Goal: Task Accomplishment & Management: Manage account settings

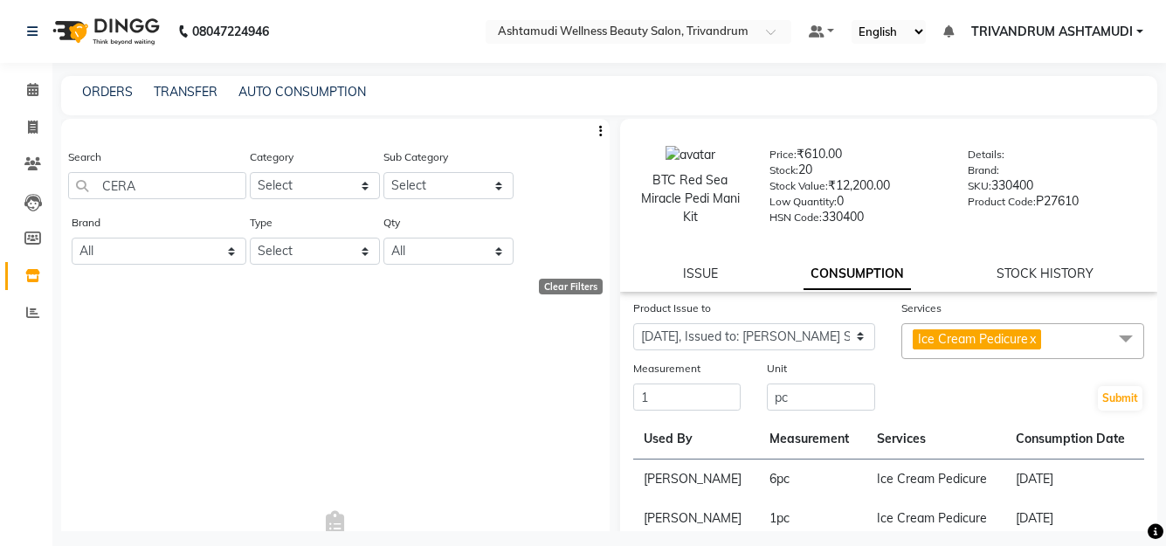
select select "1203584"
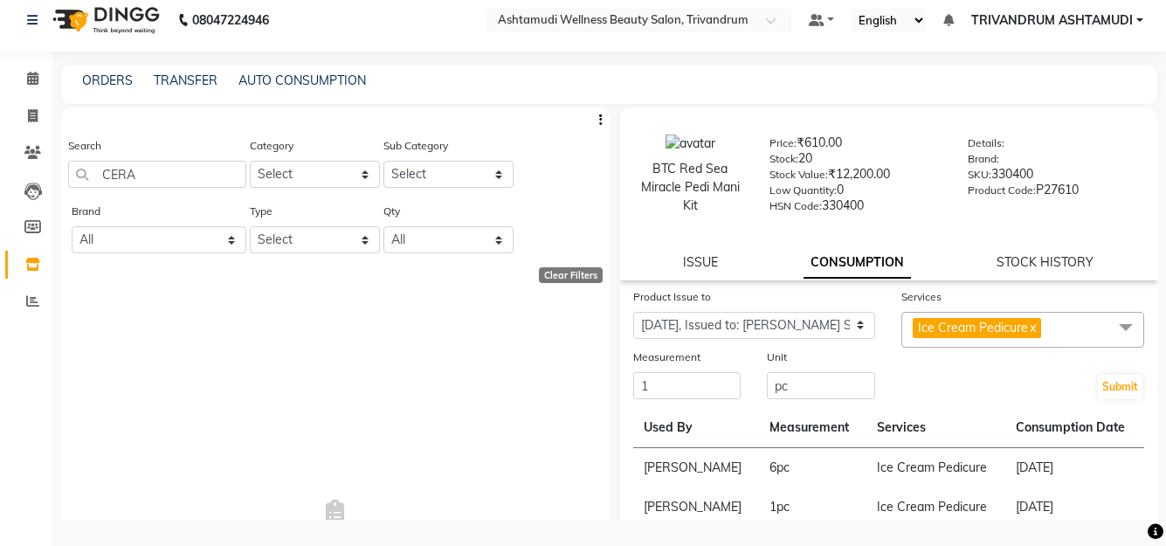
type input "CERA"
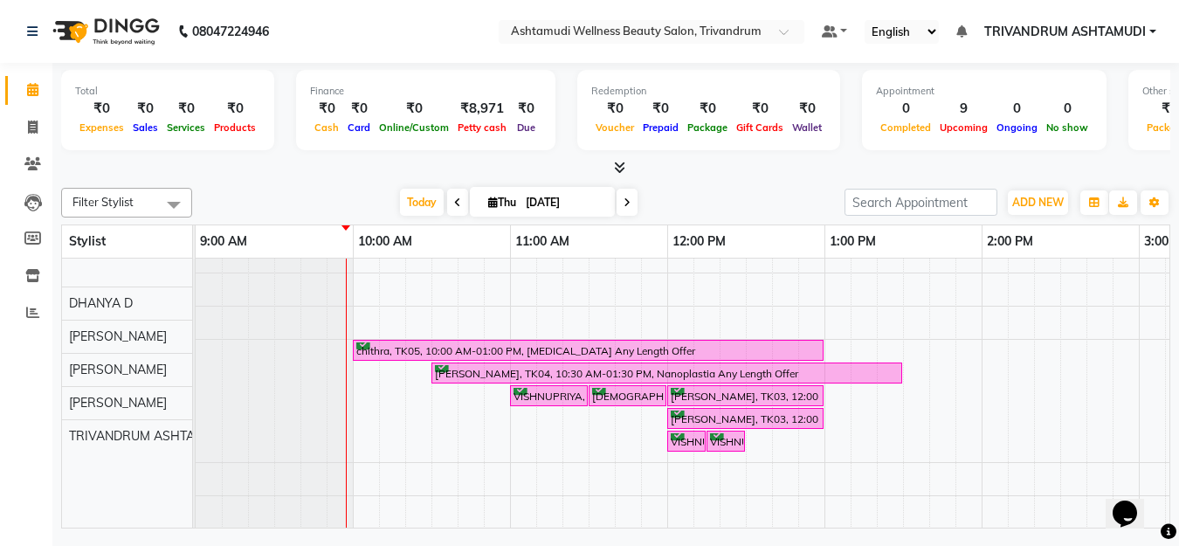
scroll to position [111, 0]
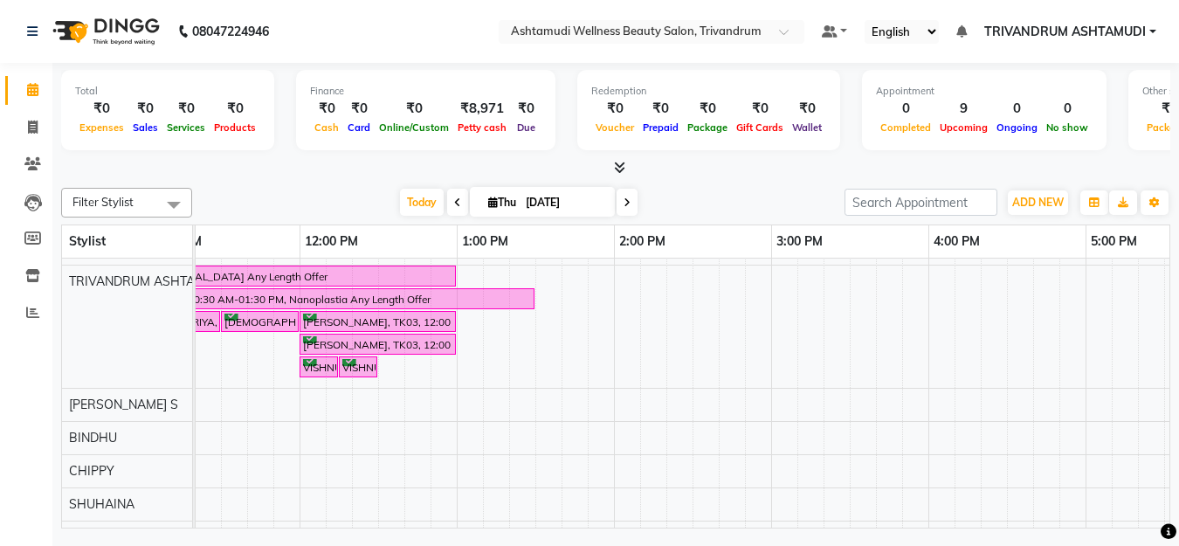
scroll to position [198, 0]
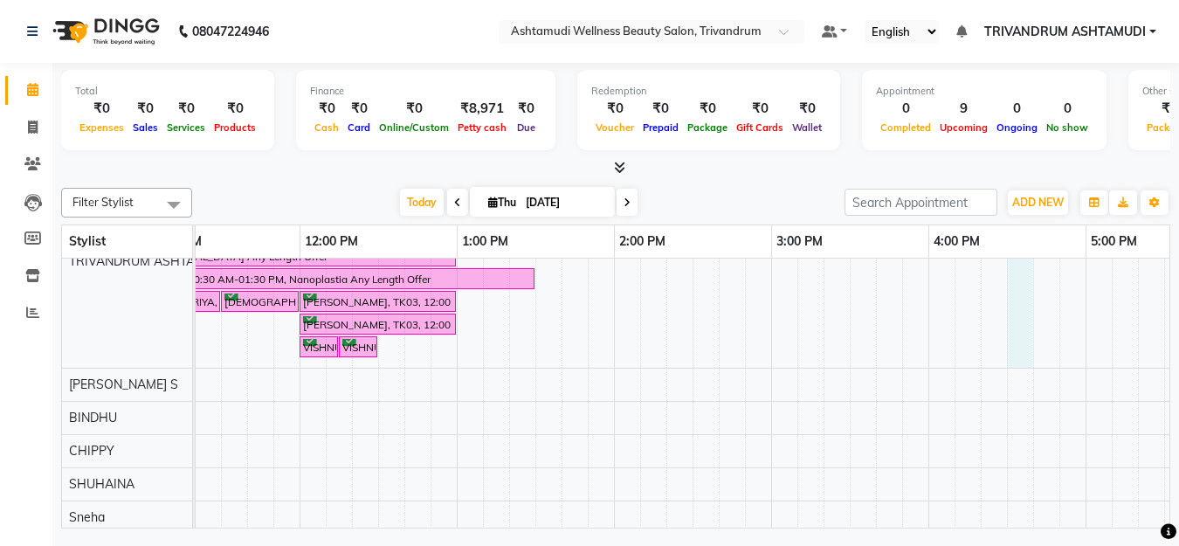
click at [1028, 317] on div "Maanu, TK01, 05:00 PM-06:15 PM, D-Tan Facial,Upper Lip Threading chithra, TK05,…" at bounding box center [929, 297] width 2202 height 474
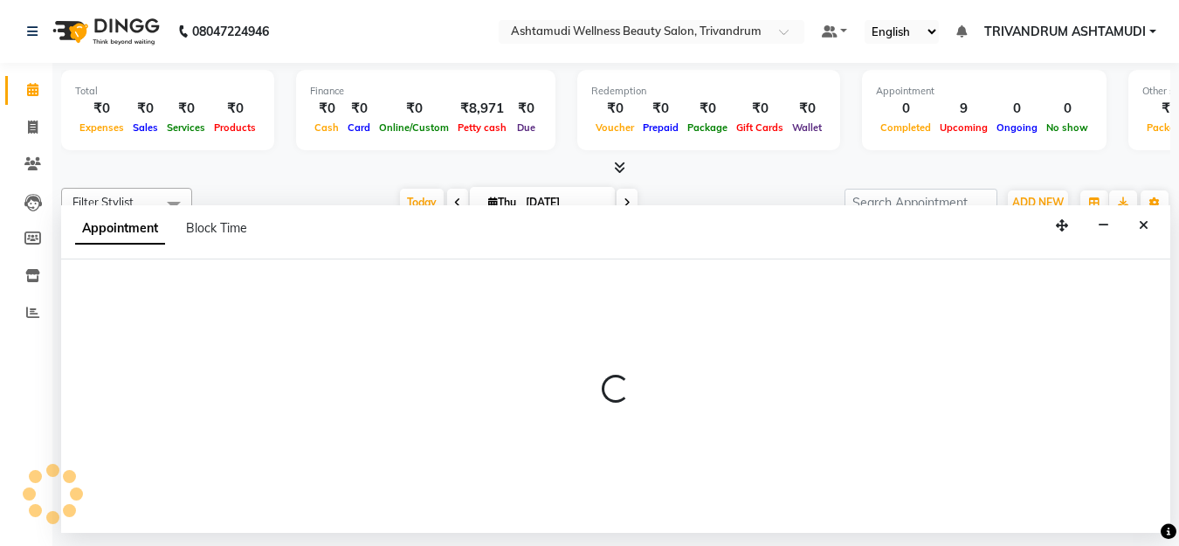
select select "27312"
select select "tentative"
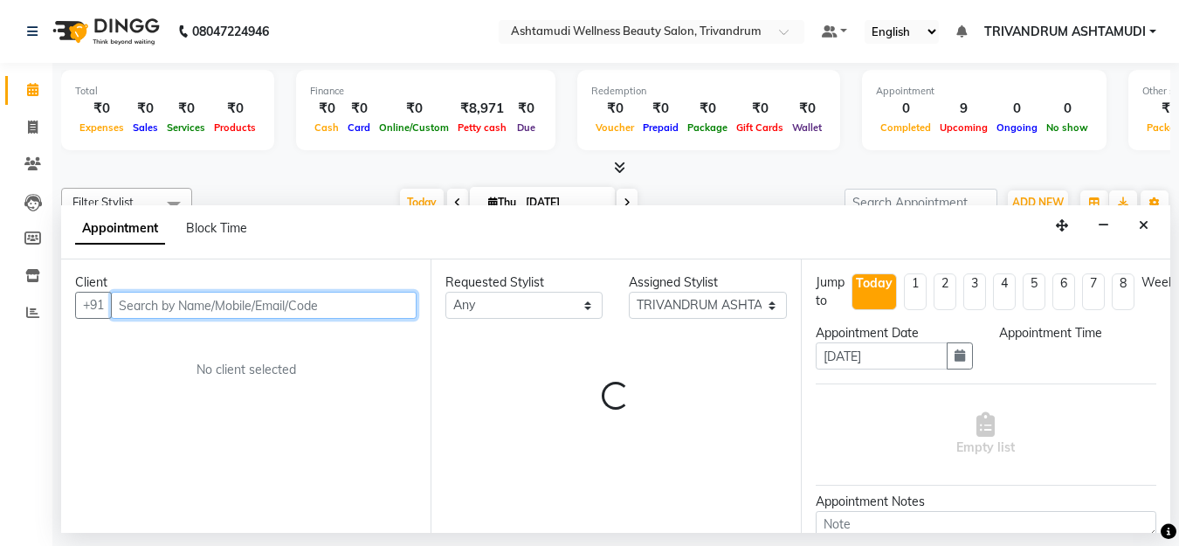
select select "990"
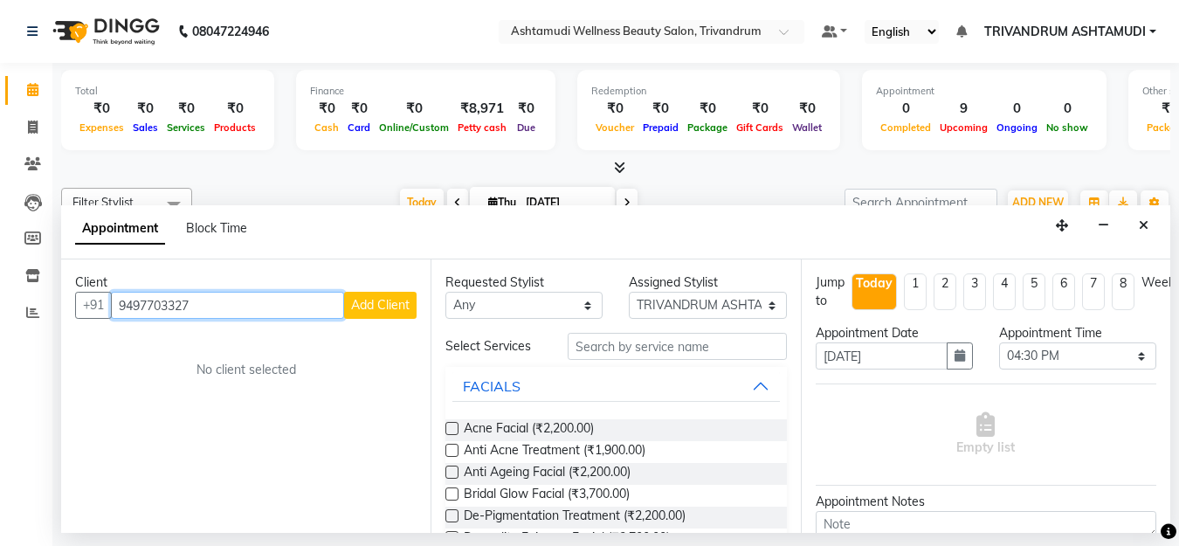
type input "9497703327"
click at [400, 300] on span "Add Client" at bounding box center [380, 305] width 59 height 16
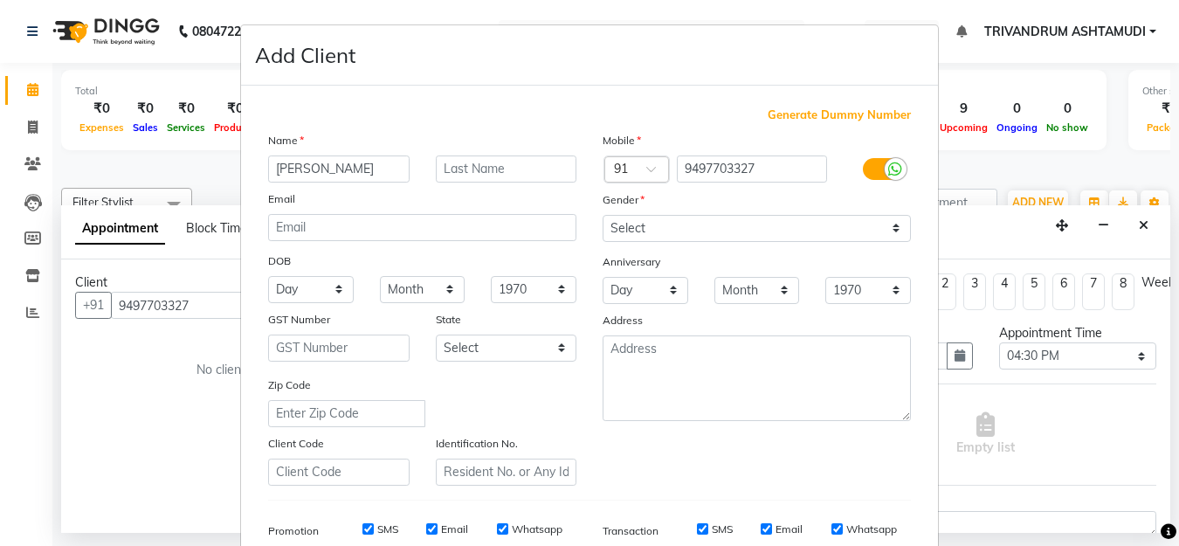
type input "RICHA"
click at [663, 231] on select "Select Male Female Other Prefer Not To Say" at bounding box center [757, 228] width 308 height 27
select select "female"
click at [603, 215] on select "Select Male Female Other Prefer Not To Say" at bounding box center [757, 228] width 308 height 27
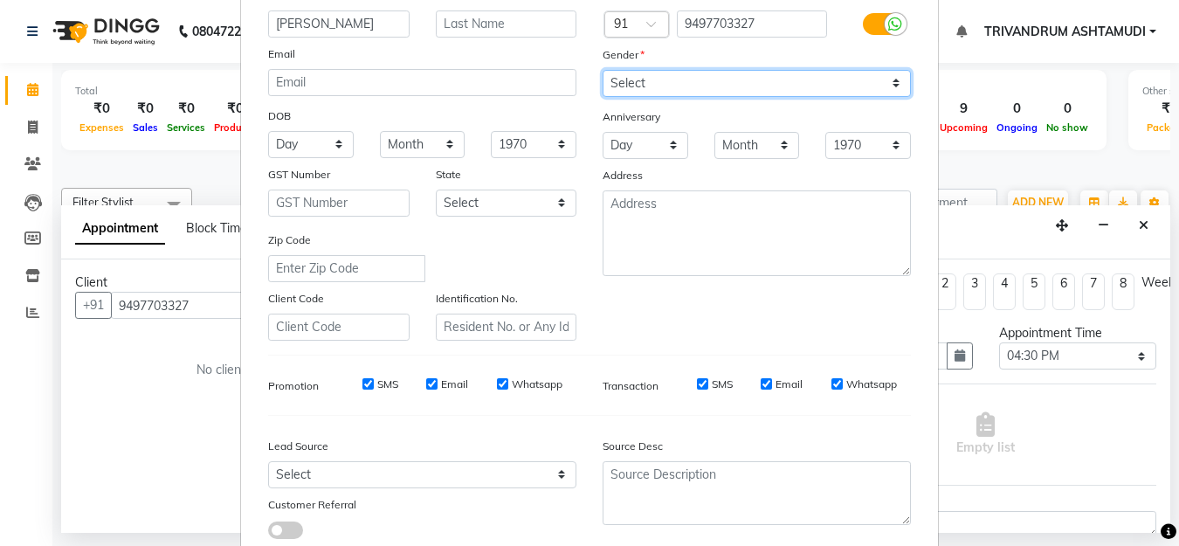
scroll to position [260, 0]
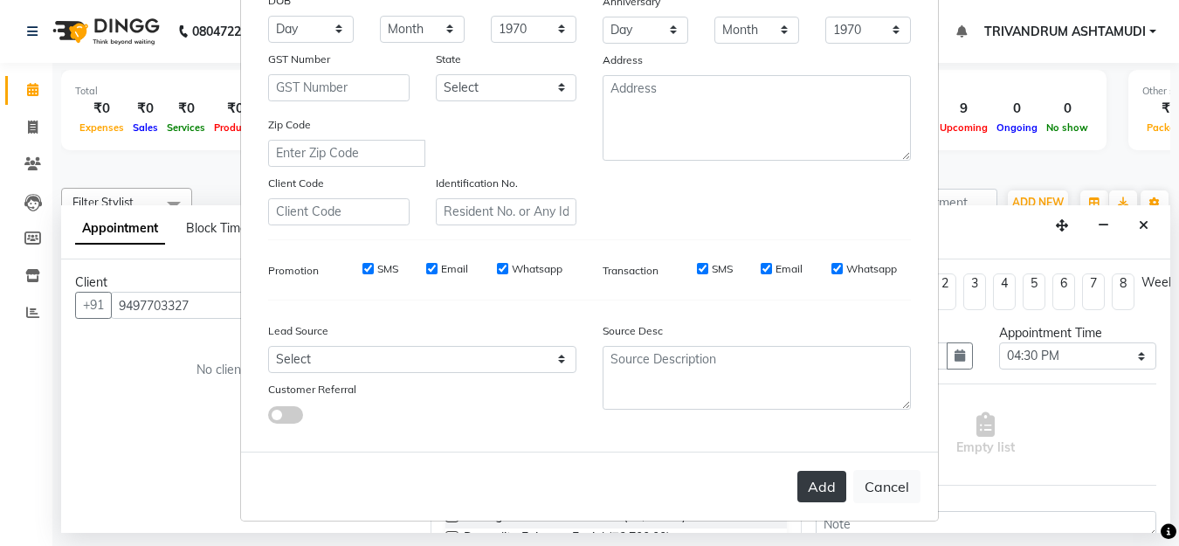
click at [822, 477] on button "Add" at bounding box center [822, 486] width 49 height 31
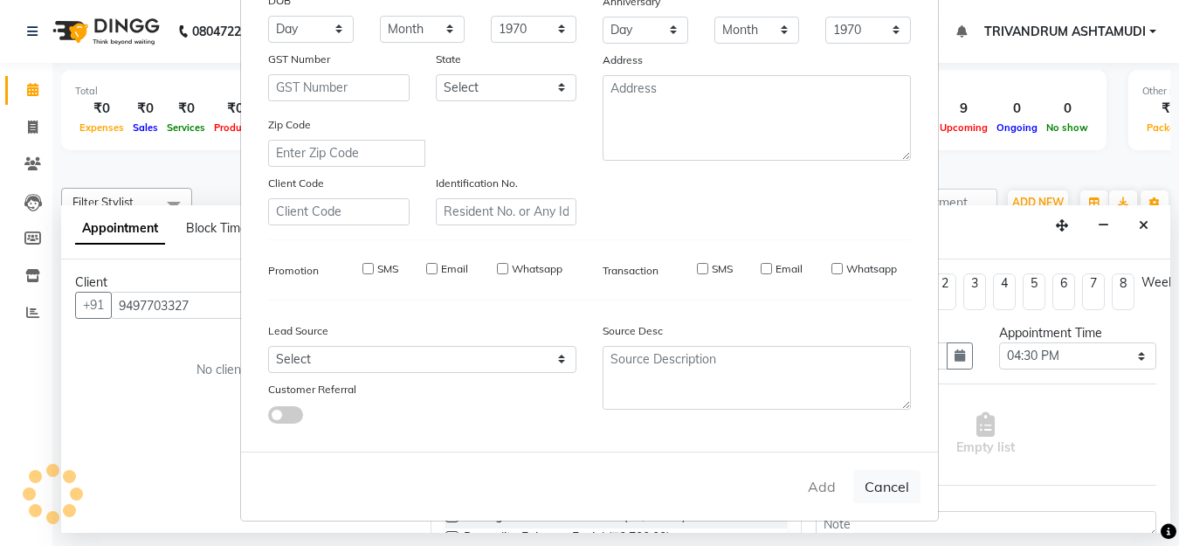
select select
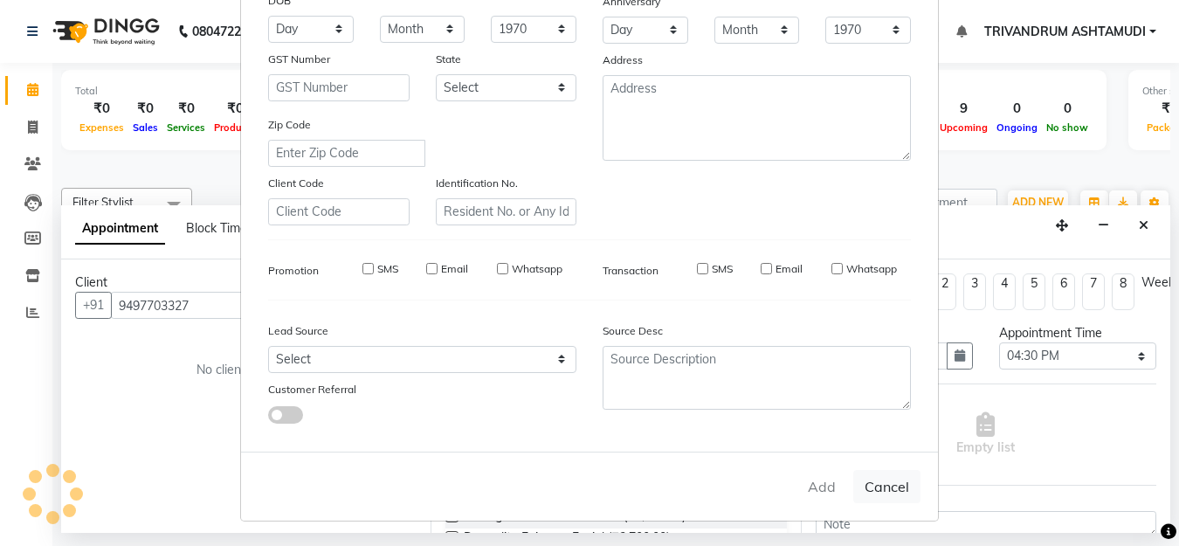
select select
checkbox input "false"
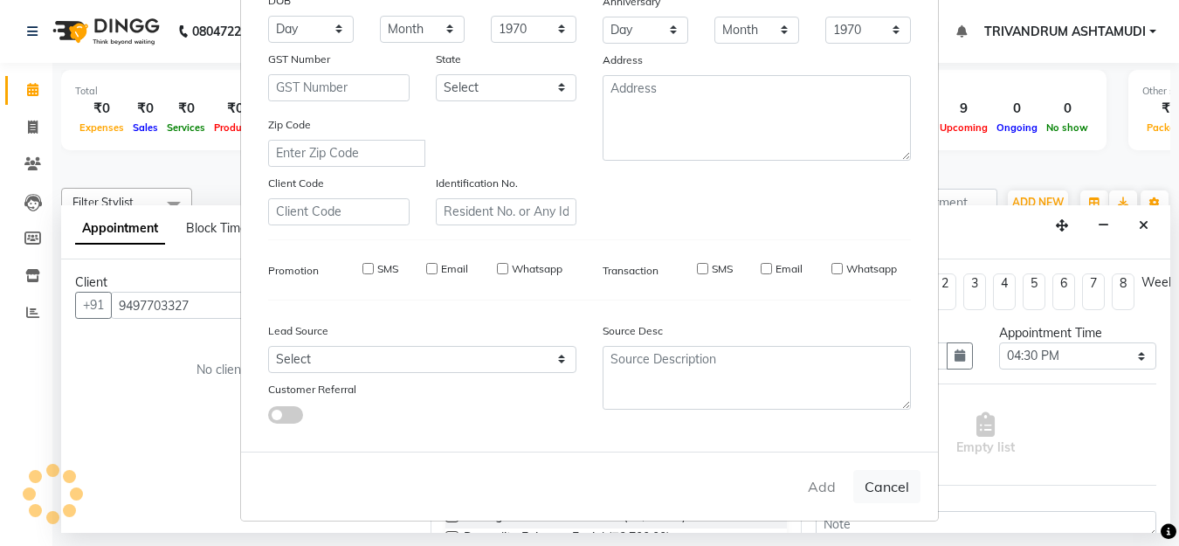
checkbox input "false"
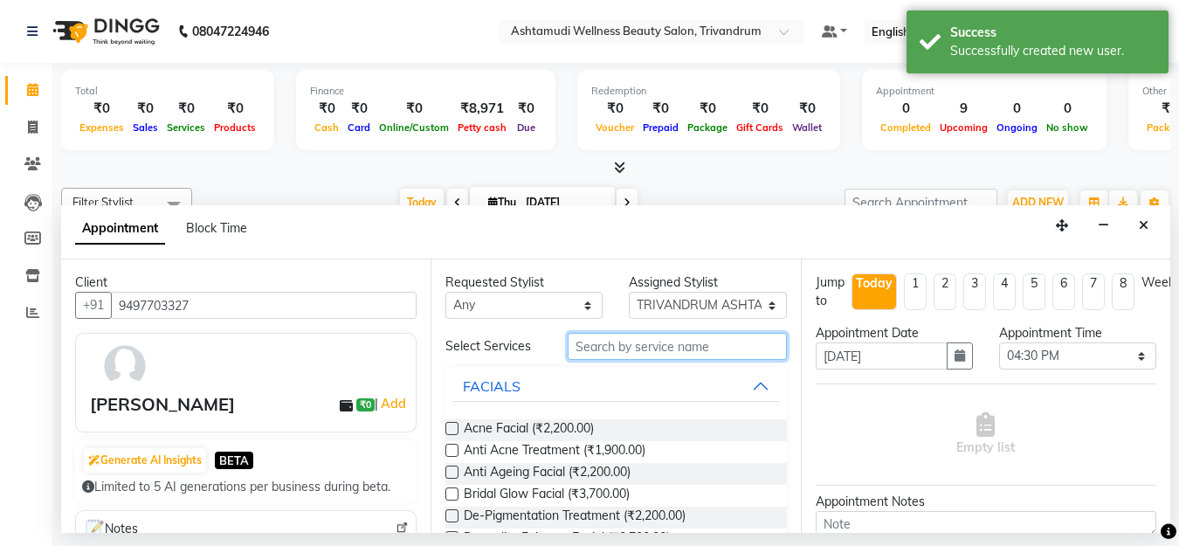
click at [647, 342] on input "text" at bounding box center [677, 346] width 218 height 27
type input "FACI"
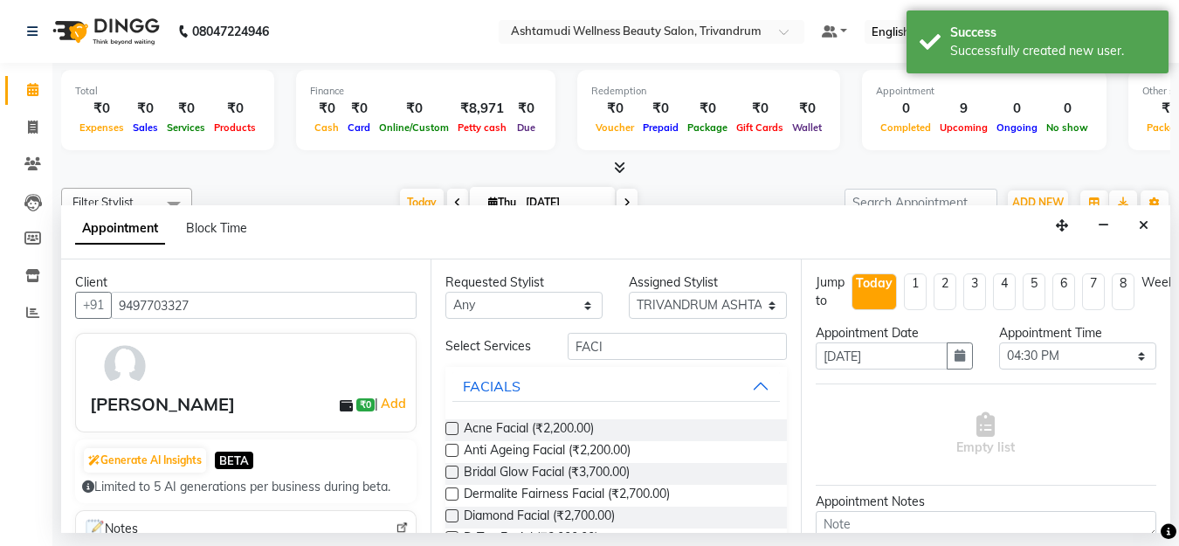
click at [453, 427] on label at bounding box center [452, 428] width 13 height 13
click at [453, 427] on input "checkbox" at bounding box center [451, 430] width 11 height 11
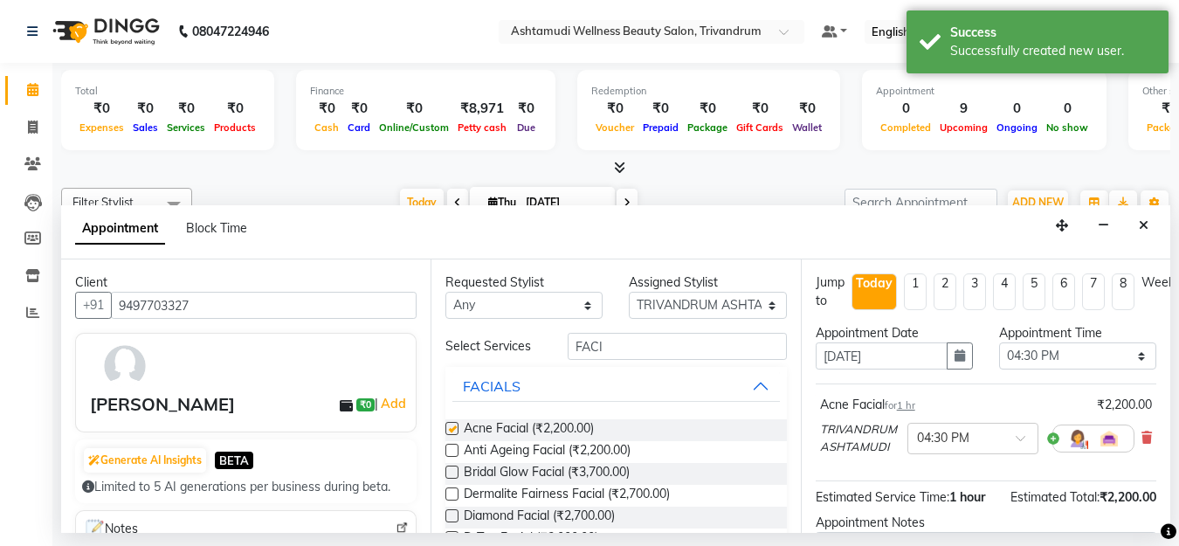
checkbox input "false"
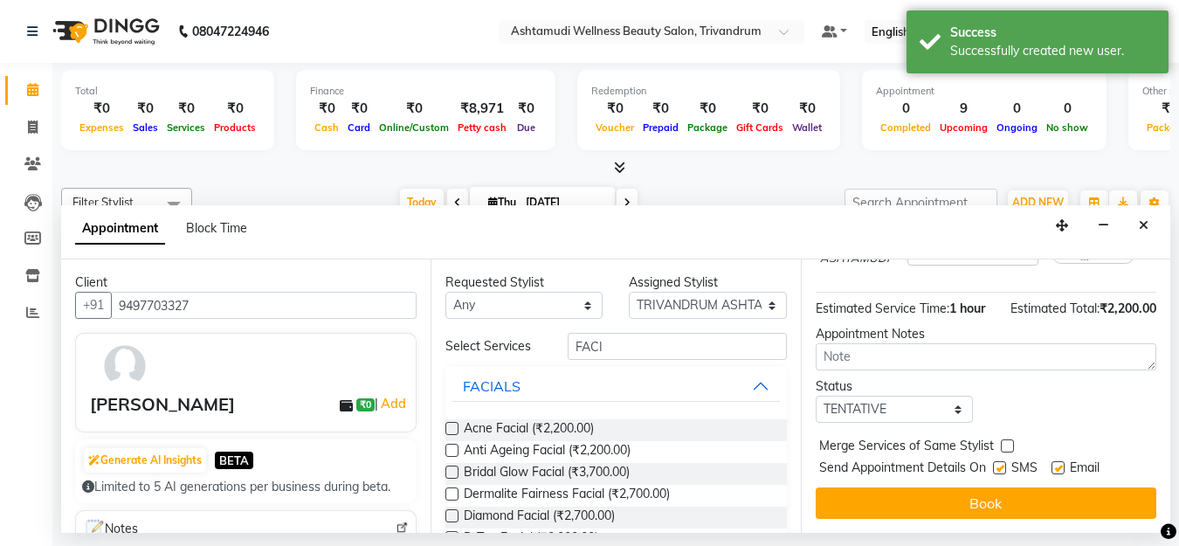
scroll to position [202, 0]
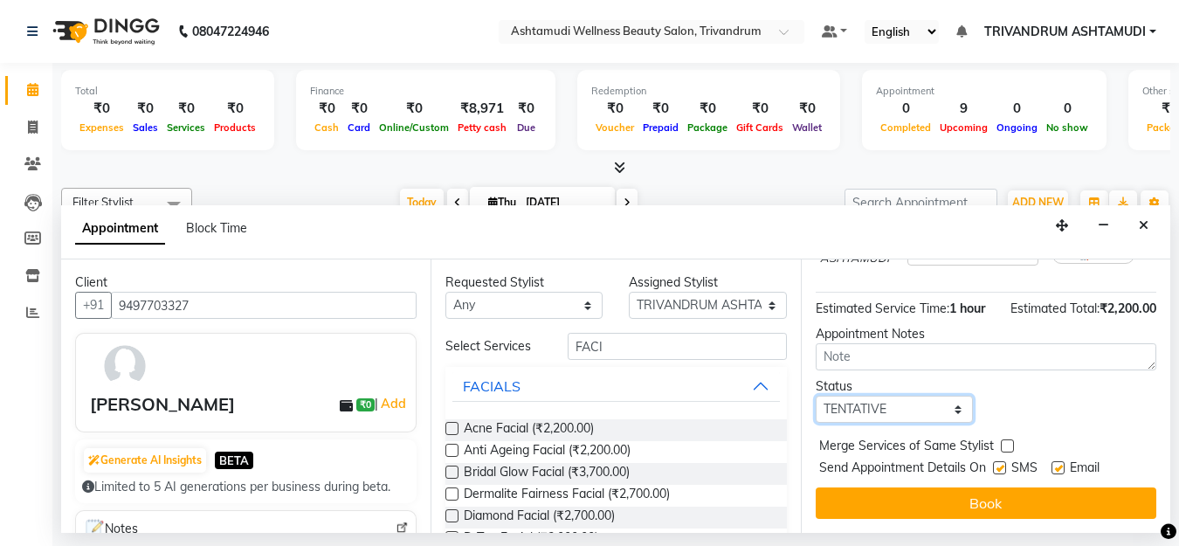
click at [911, 396] on select "Select TENTATIVE CONFIRM CHECK-IN UPCOMING" at bounding box center [894, 409] width 157 height 27
click at [816, 396] on select "Select TENTATIVE CONFIRM CHECK-IN UPCOMING" at bounding box center [894, 409] width 157 height 27
click at [898, 398] on select "Select TENTATIVE CONFIRM CHECK-IN UPCOMING" at bounding box center [894, 409] width 157 height 27
select select "confirm booking"
click at [816, 396] on select "Select TENTATIVE CONFIRM CHECK-IN UPCOMING" at bounding box center [894, 409] width 157 height 27
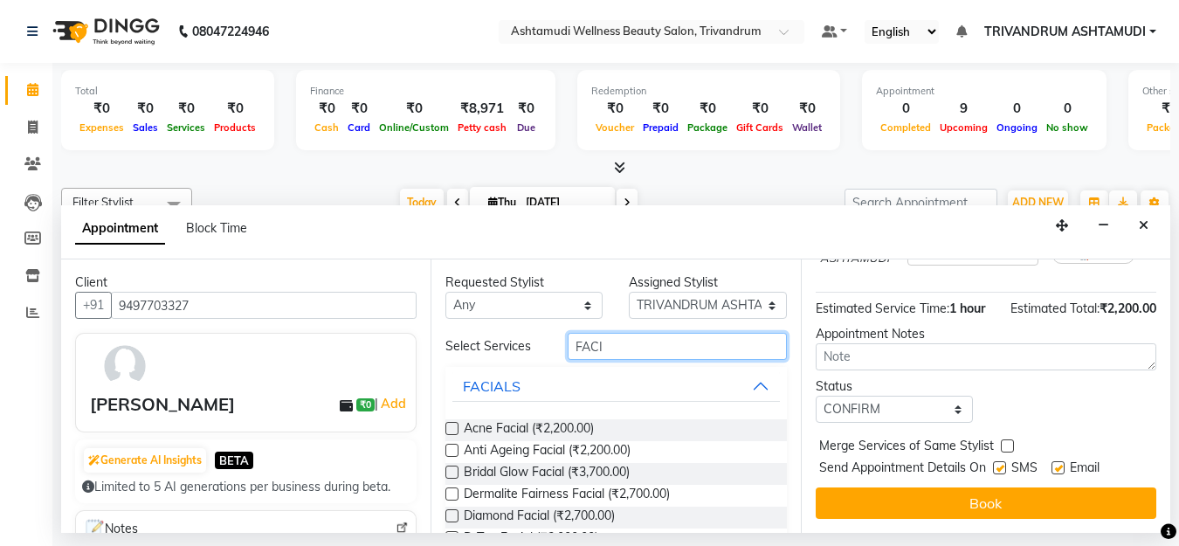
click at [624, 342] on input "FACI" at bounding box center [677, 346] width 218 height 27
type input "F"
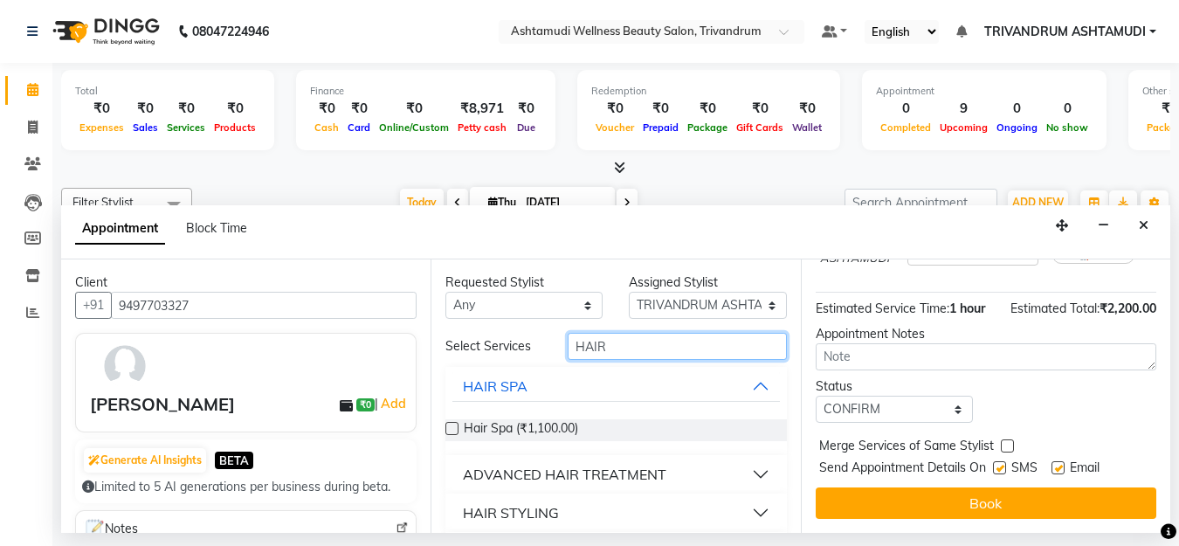
type input "HAIR"
click at [536, 508] on div "HAIR STYLING" at bounding box center [511, 512] width 96 height 21
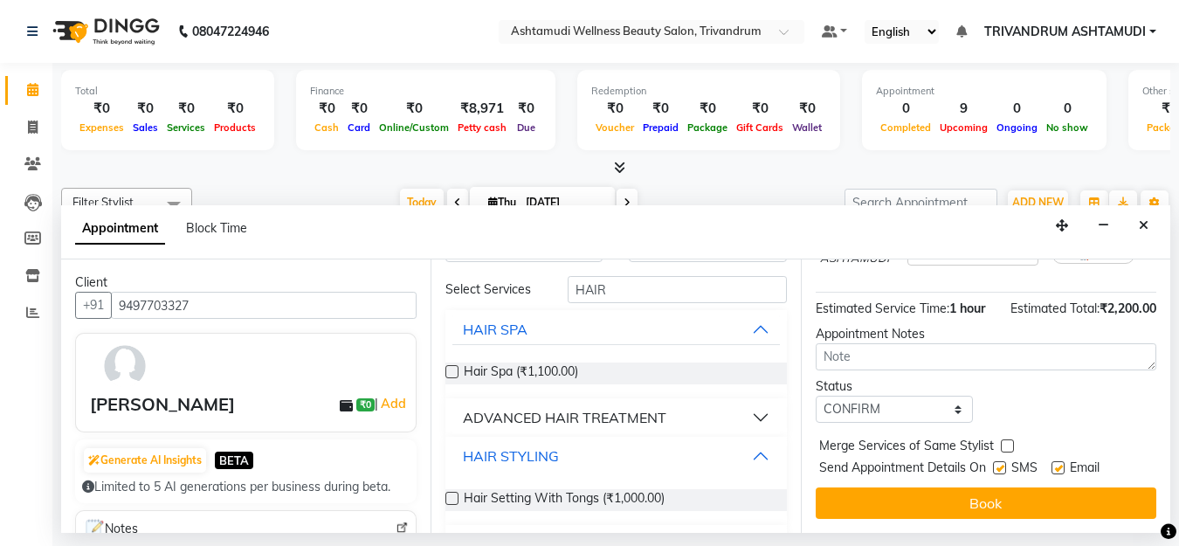
scroll to position [178, 0]
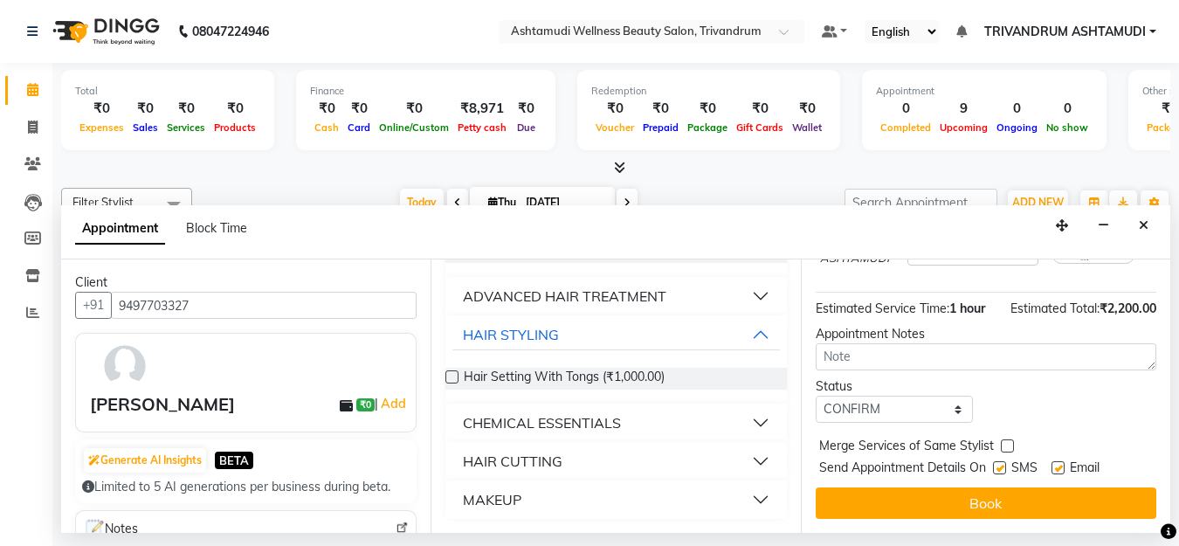
click at [537, 460] on div "HAIR CUTTING" at bounding box center [513, 461] width 100 height 21
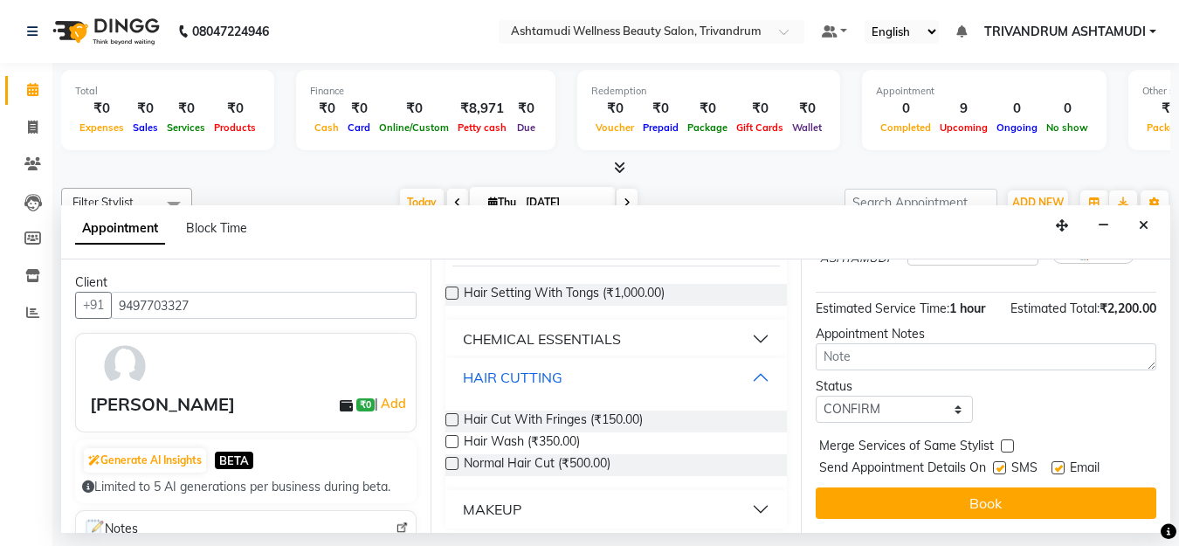
scroll to position [272, 0]
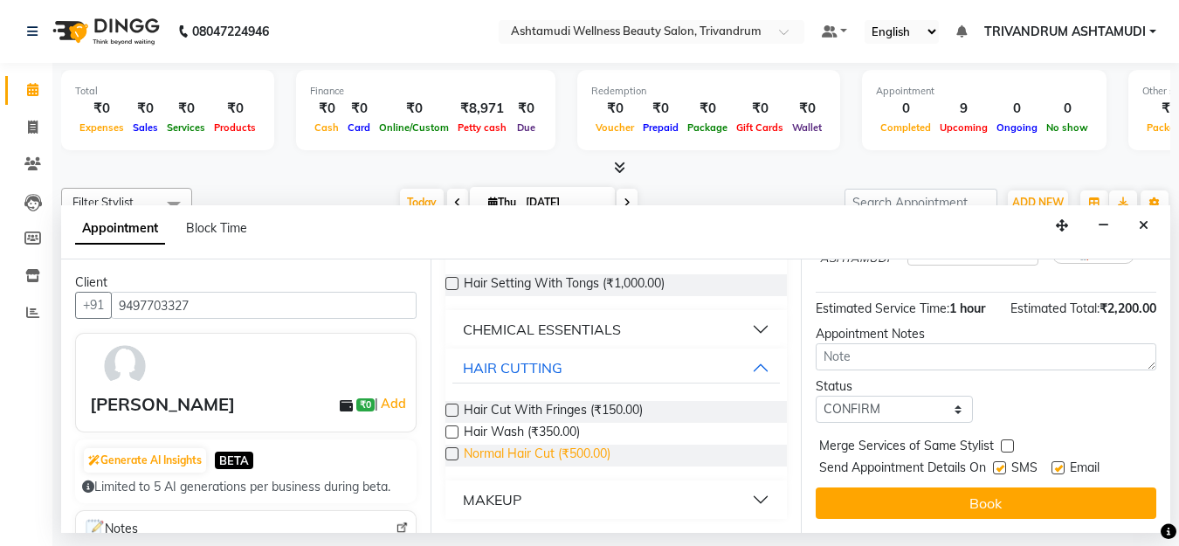
click at [482, 451] on span "Normal Hair Cut (₹500.00)" at bounding box center [537, 456] width 147 height 22
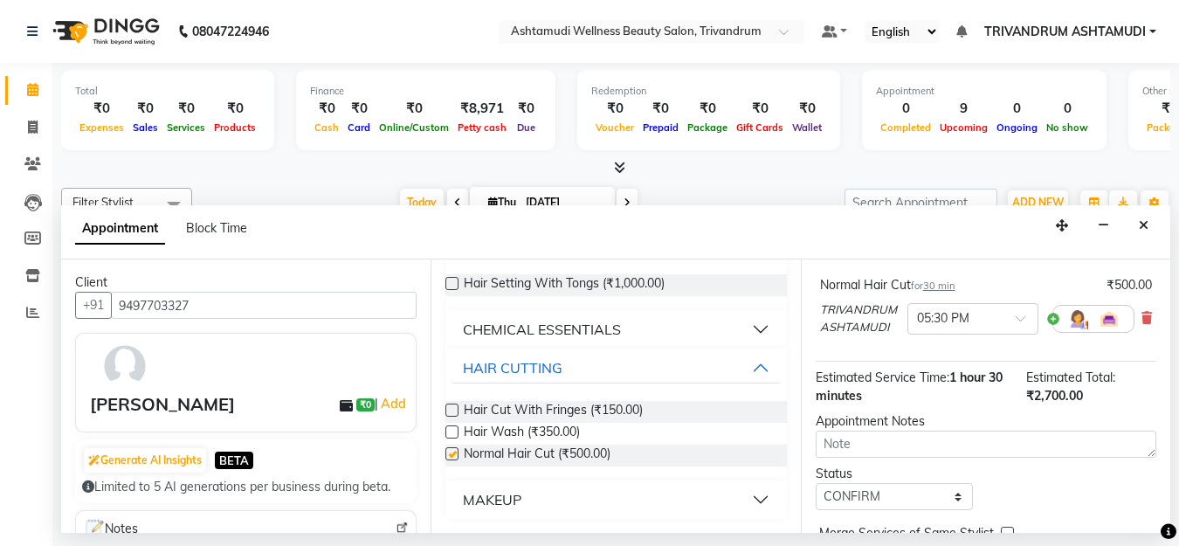
checkbox input "false"
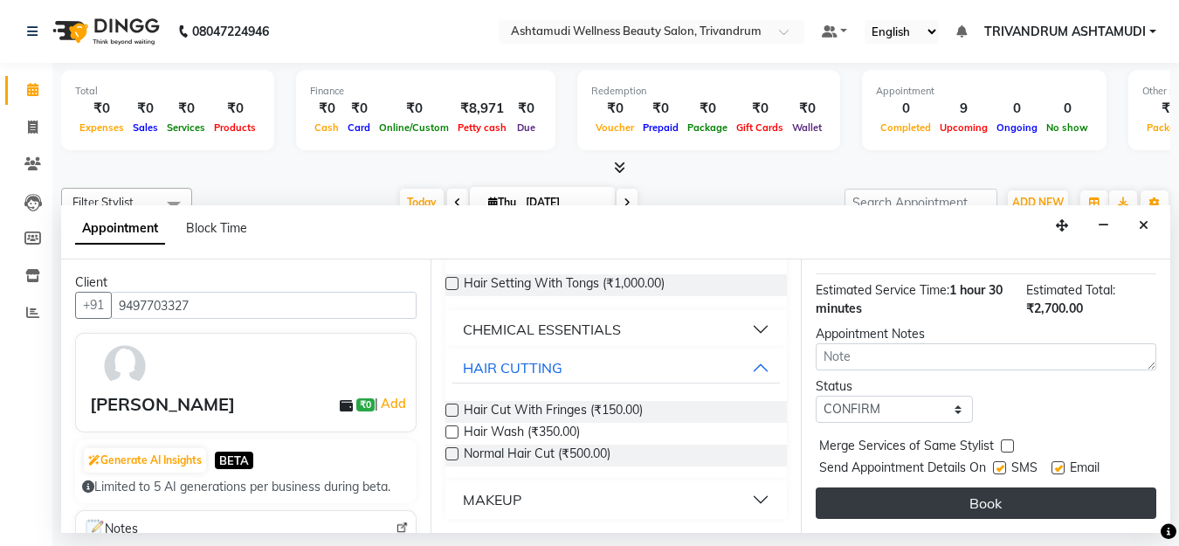
click at [955, 495] on button "Book" at bounding box center [986, 503] width 341 height 31
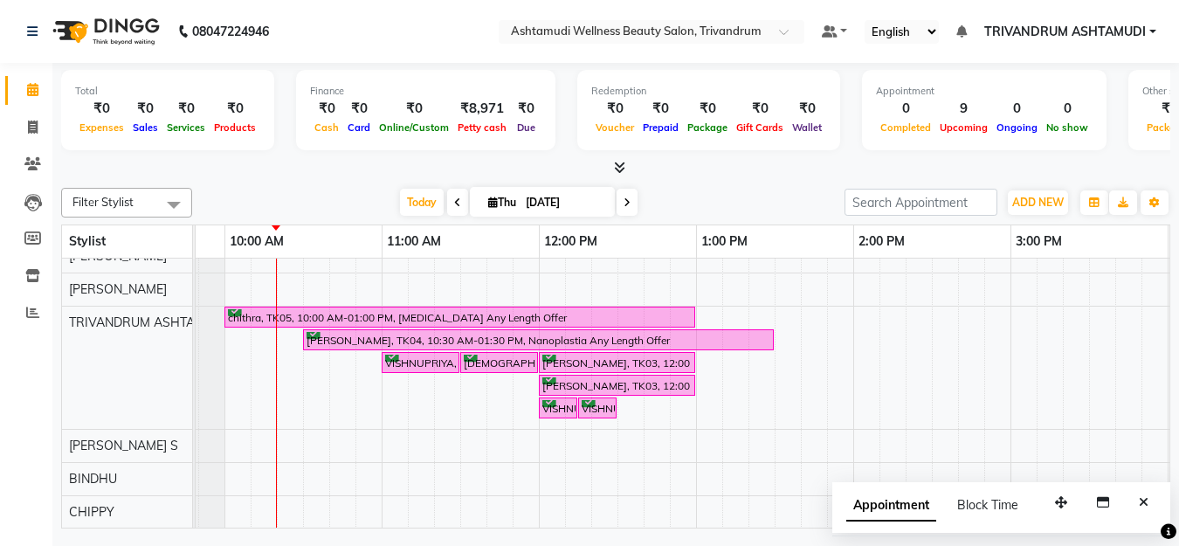
scroll to position [111, 0]
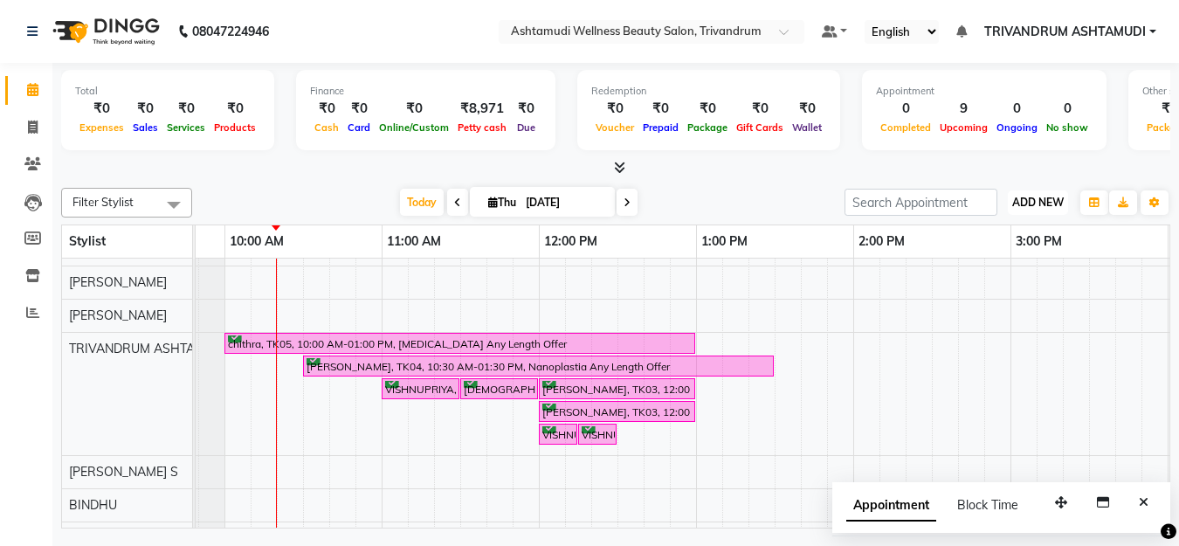
click at [1036, 206] on span "ADD NEW" at bounding box center [1039, 202] width 52 height 13
click at [999, 297] on link "Add Attendance" at bounding box center [999, 304] width 138 height 23
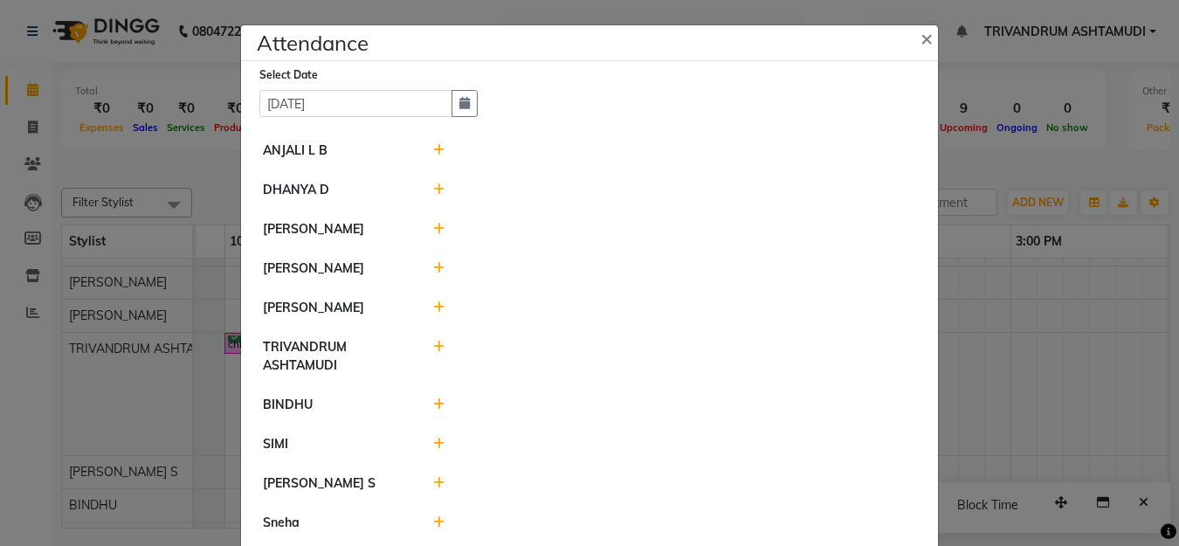
click at [433, 151] on icon at bounding box center [438, 150] width 11 height 12
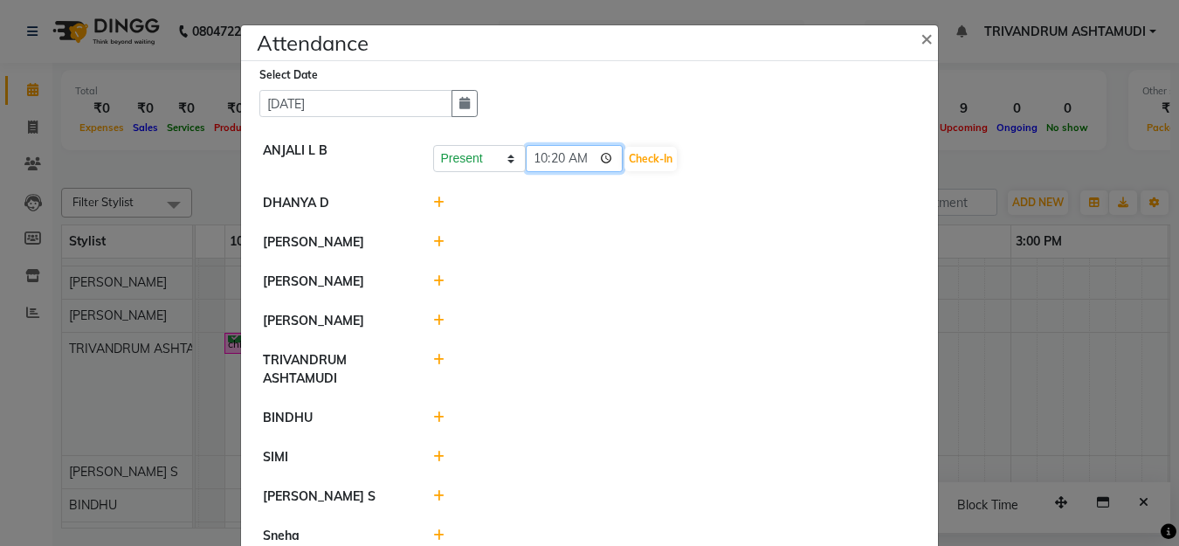
click at [541, 156] on input "10:20" at bounding box center [575, 158] width 98 height 27
type input "09:50"
click at [641, 151] on button "Check-In" at bounding box center [651, 159] width 52 height 24
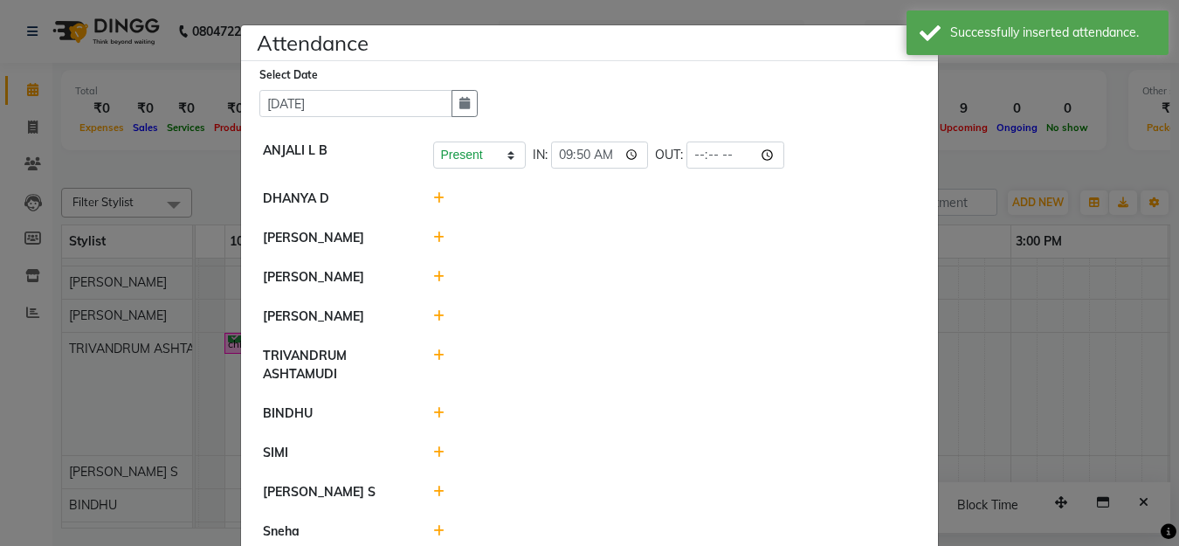
click at [433, 197] on icon at bounding box center [438, 198] width 11 height 12
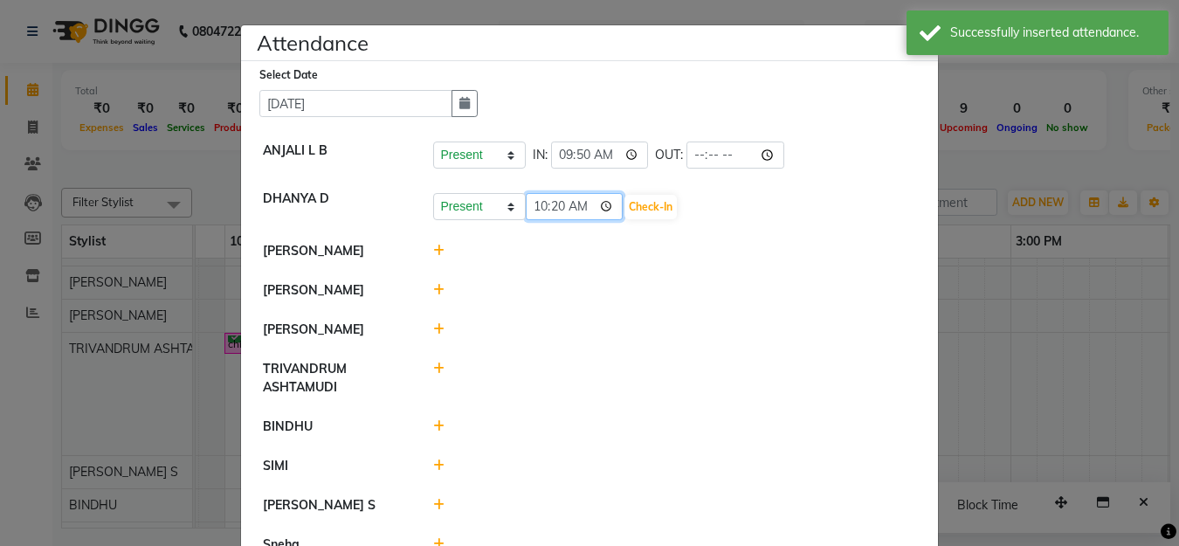
click at [529, 210] on input "10:20" at bounding box center [575, 206] width 98 height 27
type input "09:50"
click at [661, 204] on button "Check-In" at bounding box center [651, 207] width 52 height 24
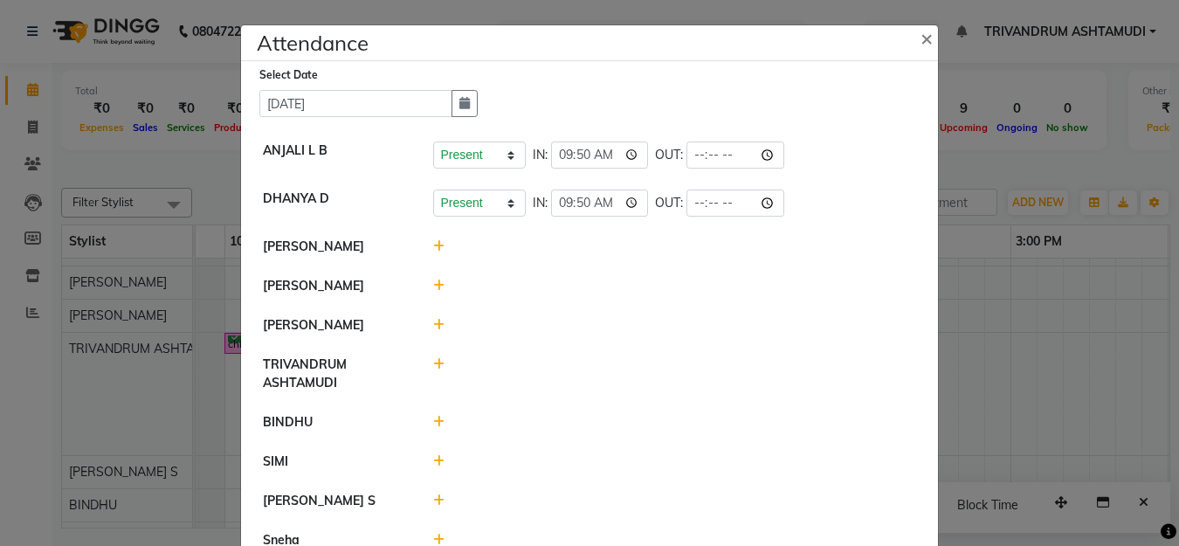
click at [425, 244] on div at bounding box center [675, 247] width 510 height 18
click at [434, 246] on icon at bounding box center [438, 246] width 11 height 12
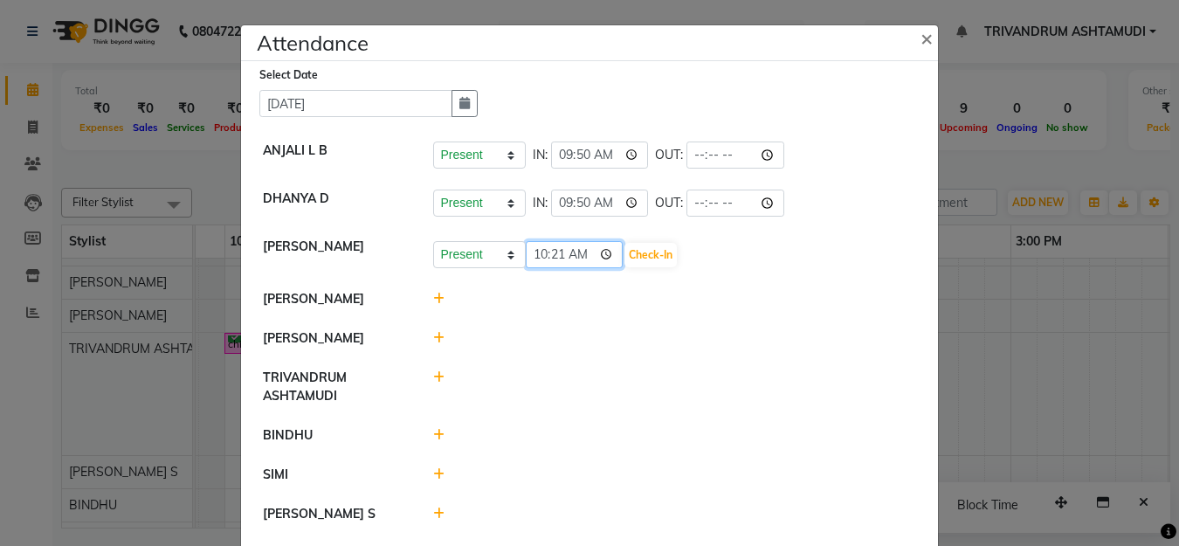
click at [533, 259] on input "10:21" at bounding box center [575, 254] width 98 height 27
type input "09:45"
click at [654, 256] on button "Check-In" at bounding box center [651, 255] width 52 height 24
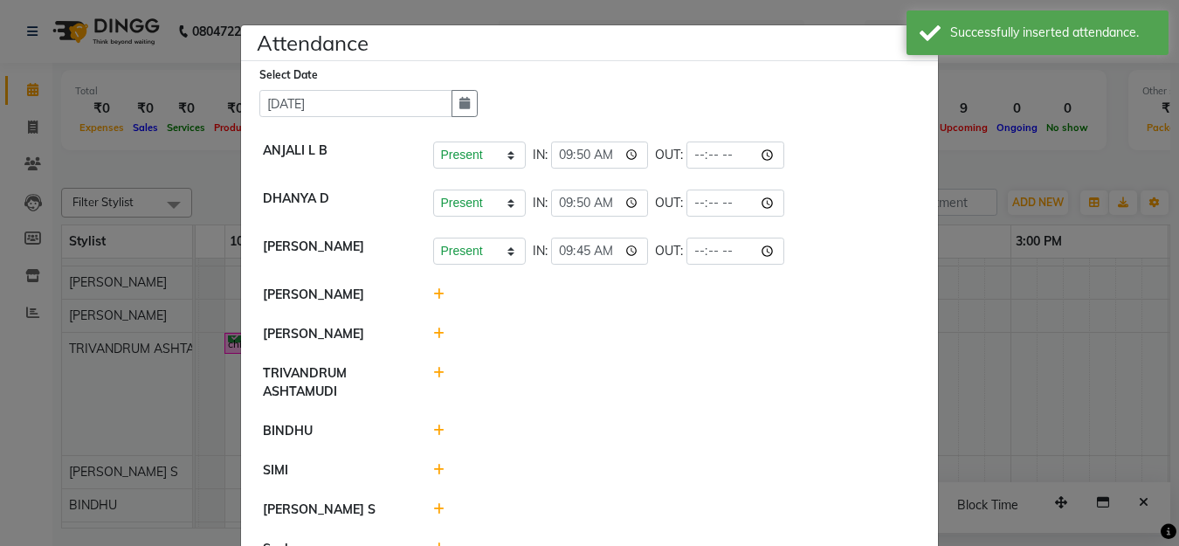
click at [433, 293] on icon at bounding box center [438, 294] width 11 height 12
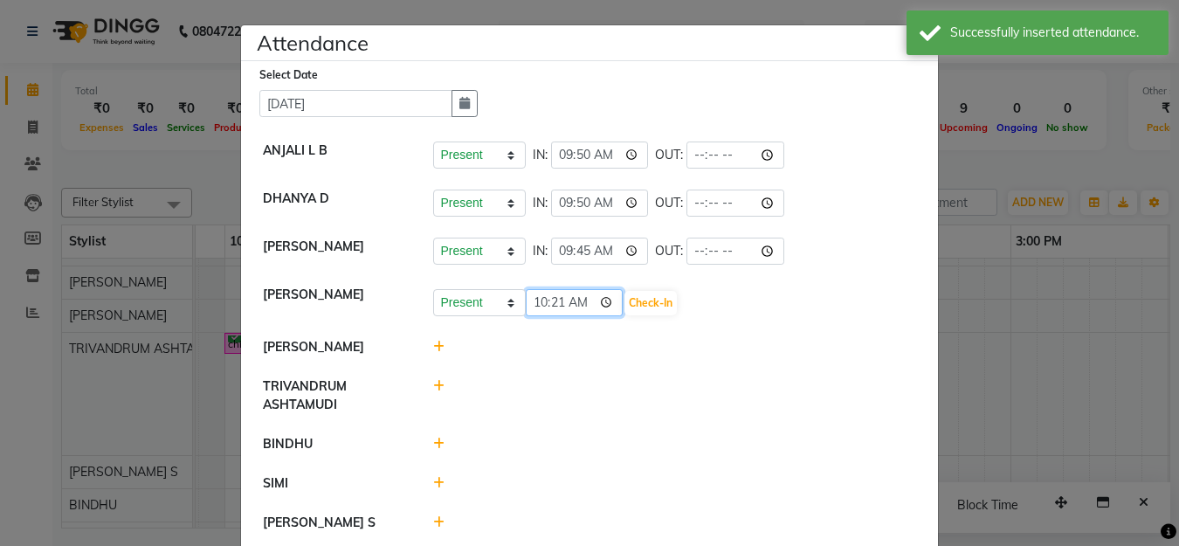
click at [539, 310] on input "10:21" at bounding box center [575, 302] width 98 height 27
type input "04:06"
click at [642, 301] on button "Check-In" at bounding box center [651, 303] width 52 height 24
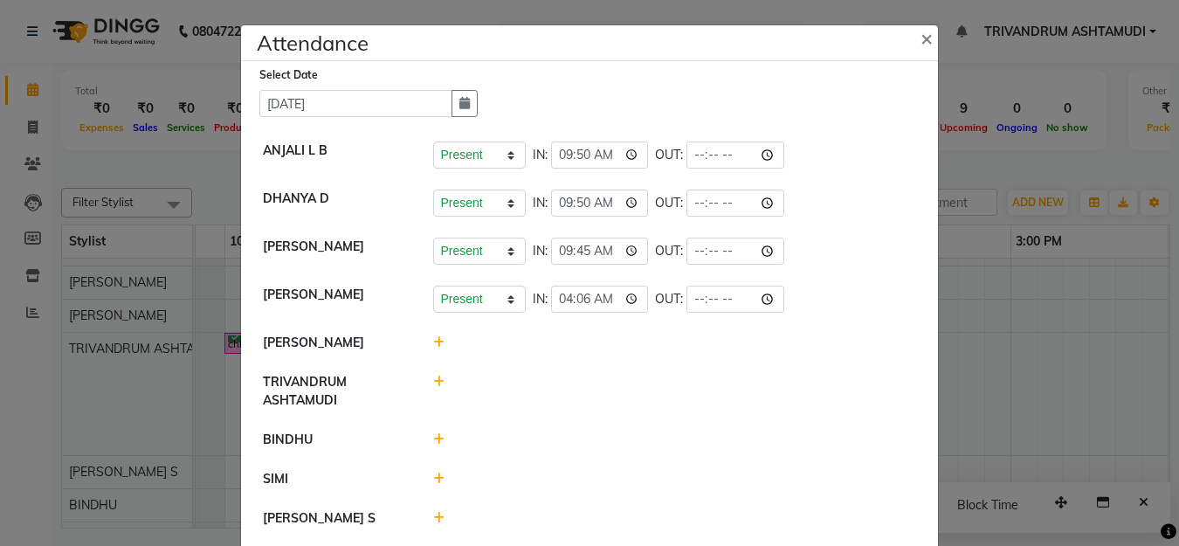
click at [437, 342] on icon at bounding box center [438, 342] width 11 height 12
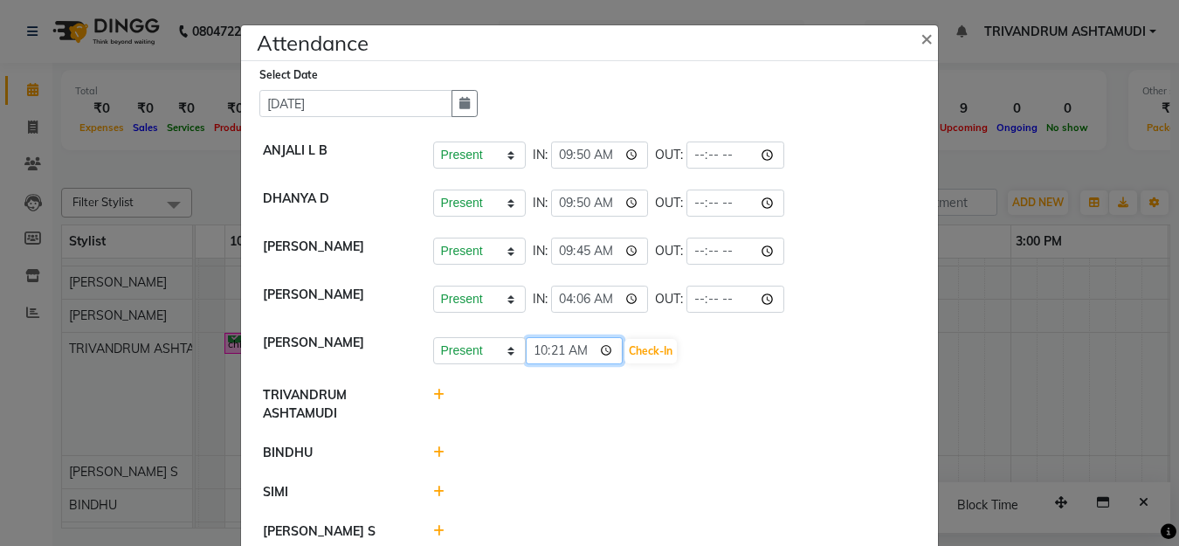
click at [531, 352] on input "10:21" at bounding box center [575, 350] width 98 height 27
type input "04:25"
click at [633, 355] on button "Check-In" at bounding box center [651, 351] width 52 height 24
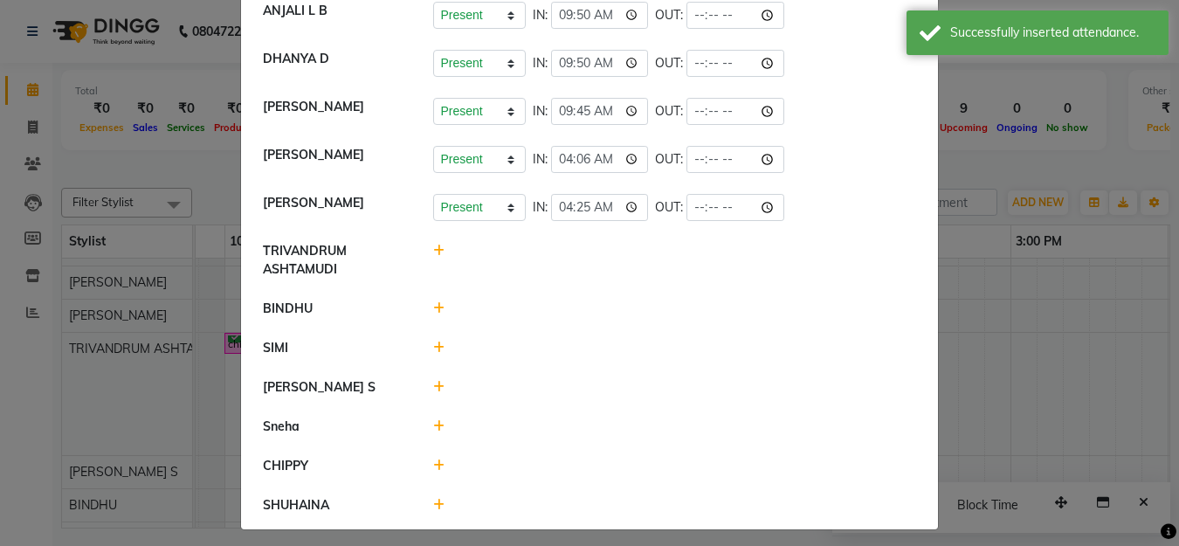
scroll to position [149, 0]
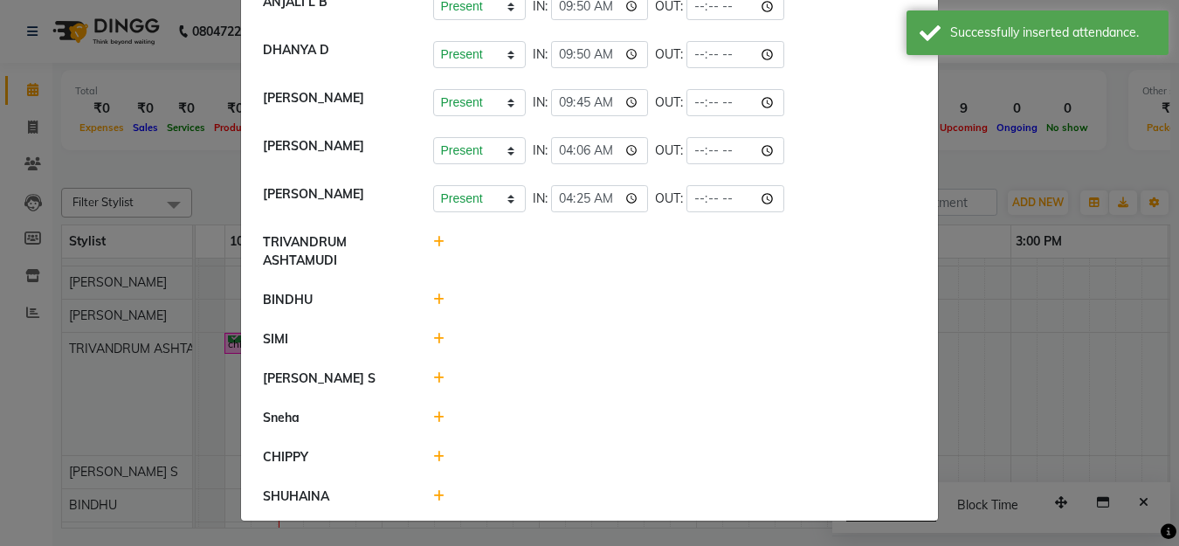
click at [433, 297] on icon at bounding box center [438, 300] width 11 height 12
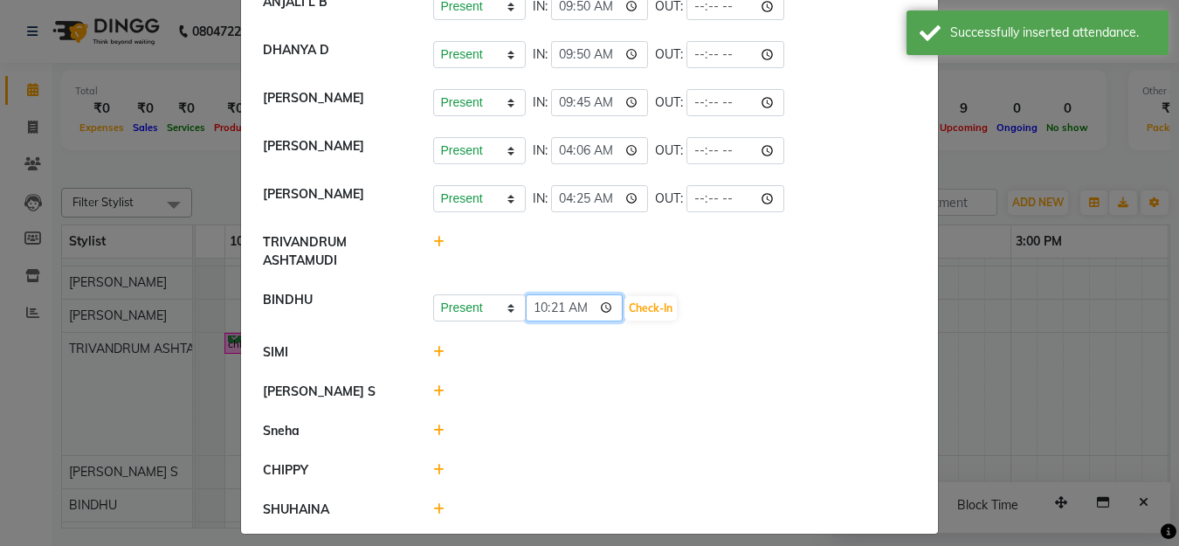
click at [555, 308] on input "10:21" at bounding box center [575, 307] width 98 height 27
type input "10:01"
click at [669, 301] on button "Check-In" at bounding box center [651, 308] width 52 height 24
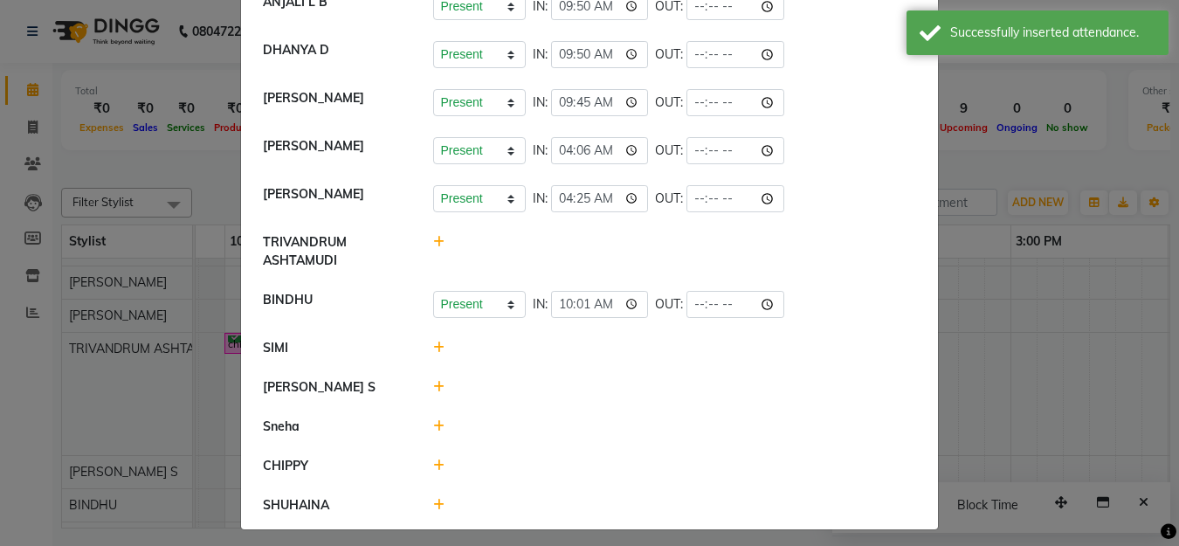
click at [433, 346] on icon at bounding box center [438, 348] width 11 height 12
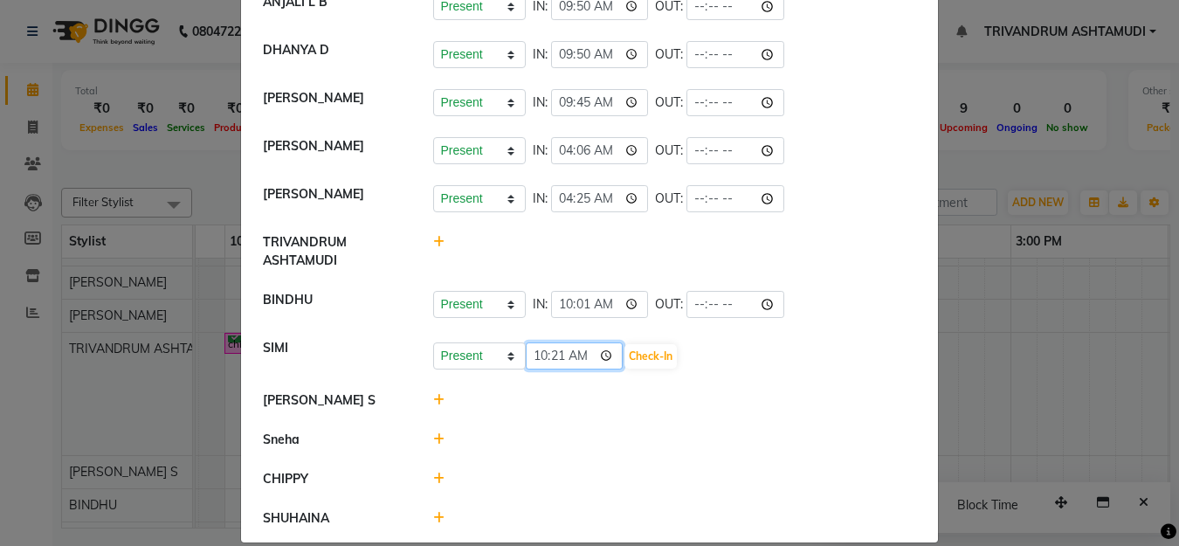
click at [536, 354] on input "10:21" at bounding box center [575, 355] width 98 height 27
type input "09:04"
click at [638, 355] on button "Check-In" at bounding box center [651, 356] width 52 height 24
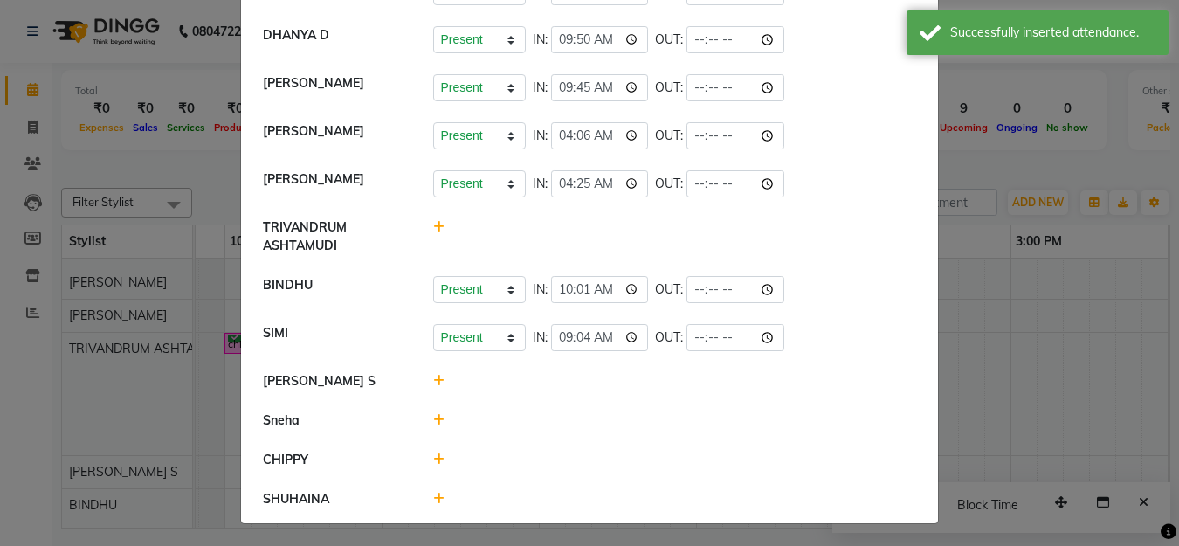
scroll to position [166, 0]
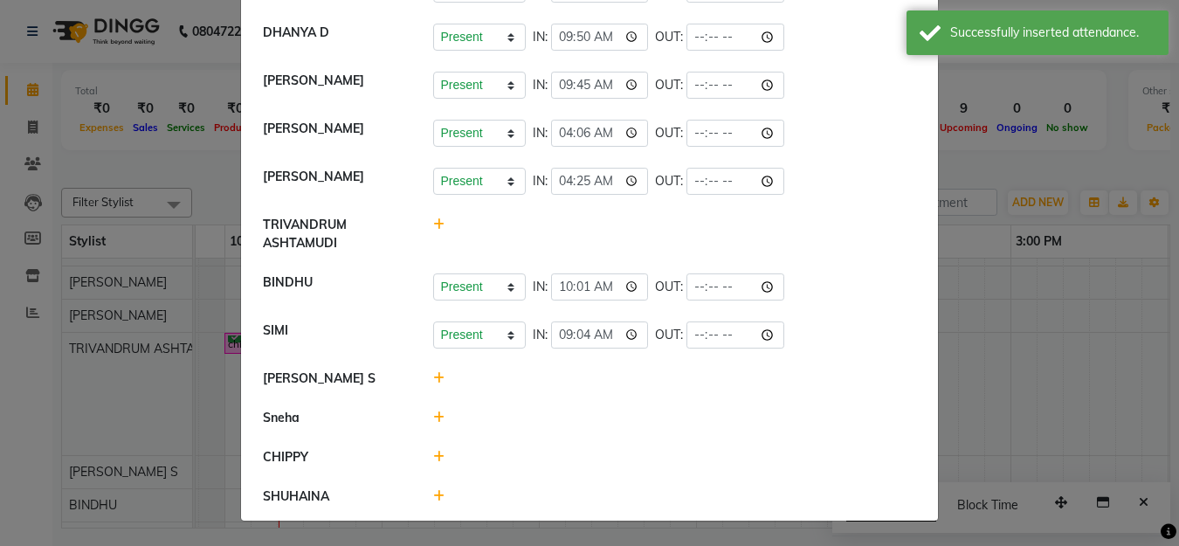
click at [433, 377] on icon at bounding box center [438, 378] width 11 height 12
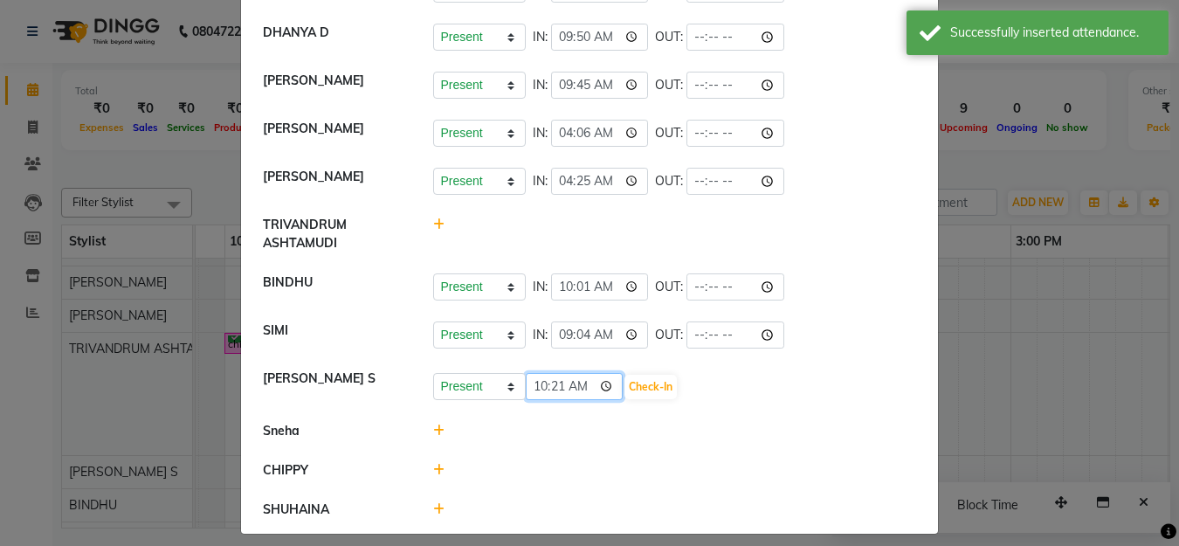
click at [557, 385] on input "10:21" at bounding box center [575, 386] width 98 height 27
type input "10:10"
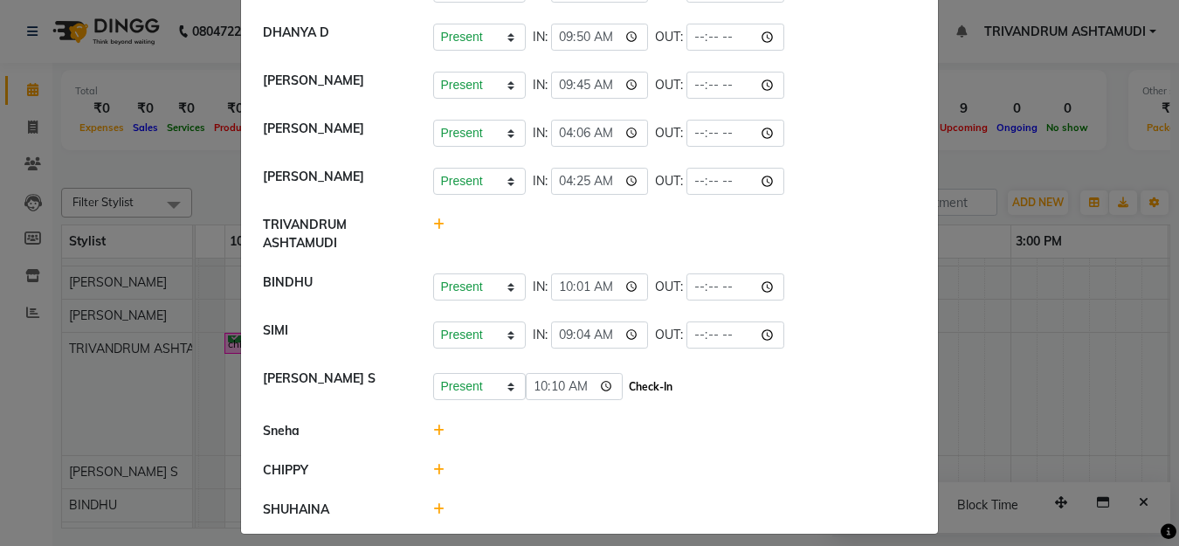
click at [659, 384] on button "Check-In" at bounding box center [651, 387] width 52 height 24
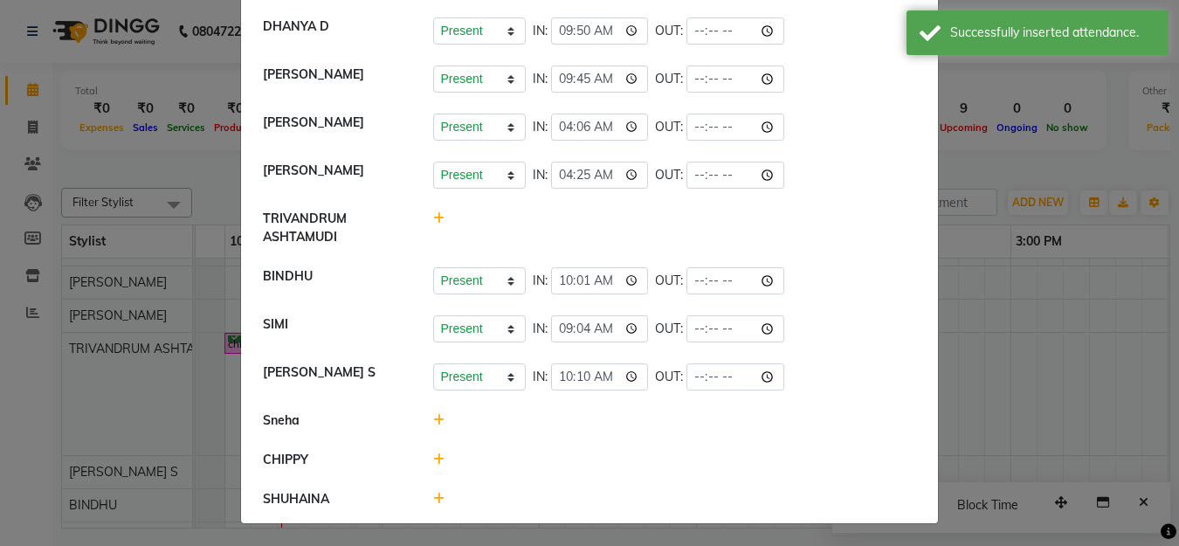
scroll to position [175, 0]
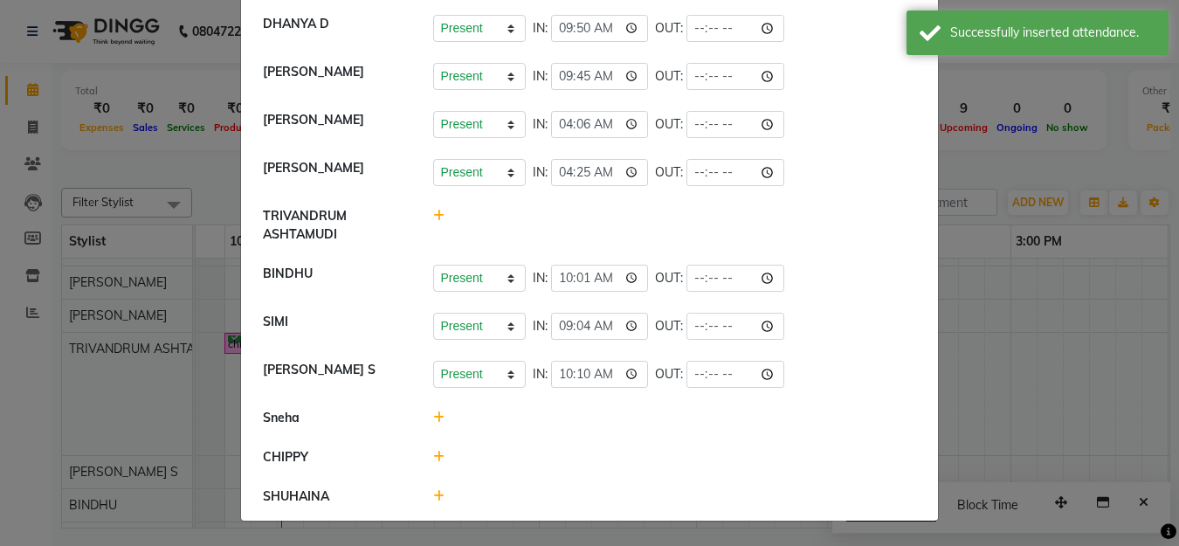
click at [433, 416] on icon at bounding box center [438, 418] width 11 height 12
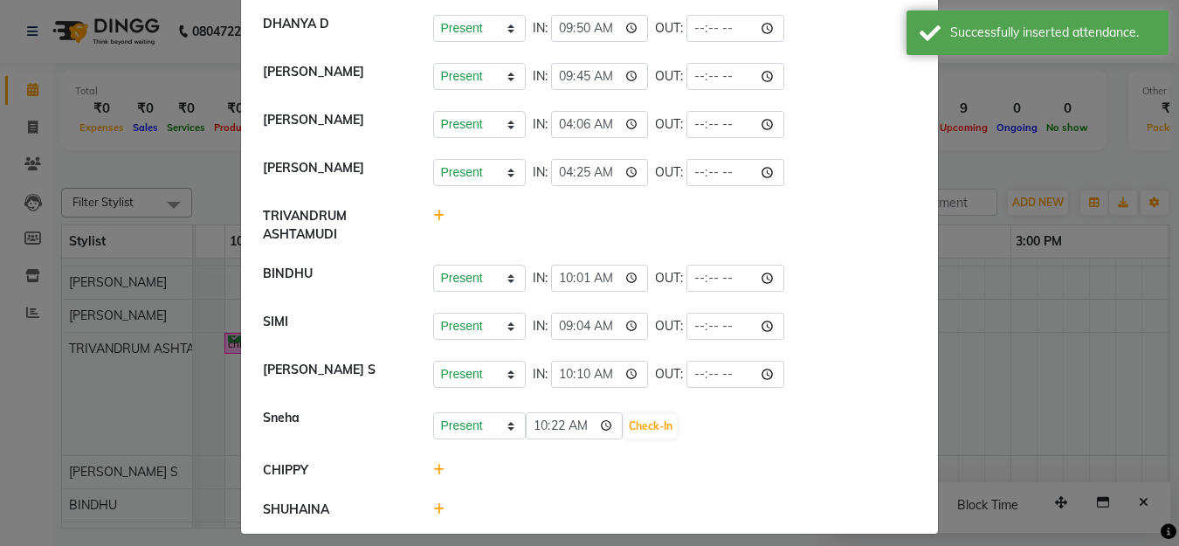
click at [433, 467] on icon at bounding box center [438, 470] width 11 height 12
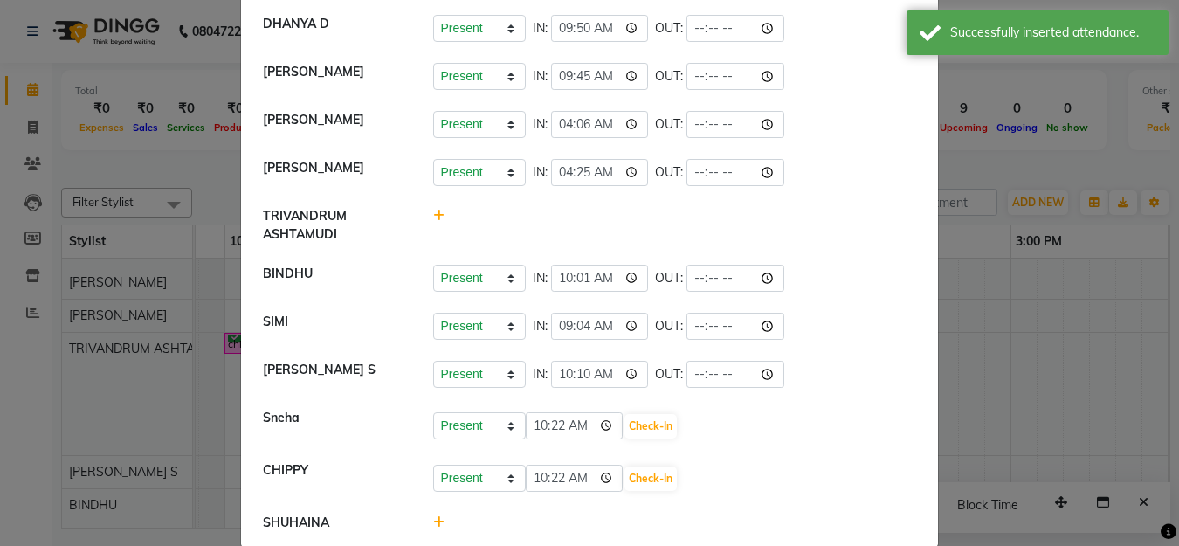
click at [724, 427] on div "Present Absent Late Half Day Weekly Off 10:22 Check-In" at bounding box center [675, 426] width 484 height 28
click at [661, 427] on button "Check-In" at bounding box center [651, 426] width 52 height 24
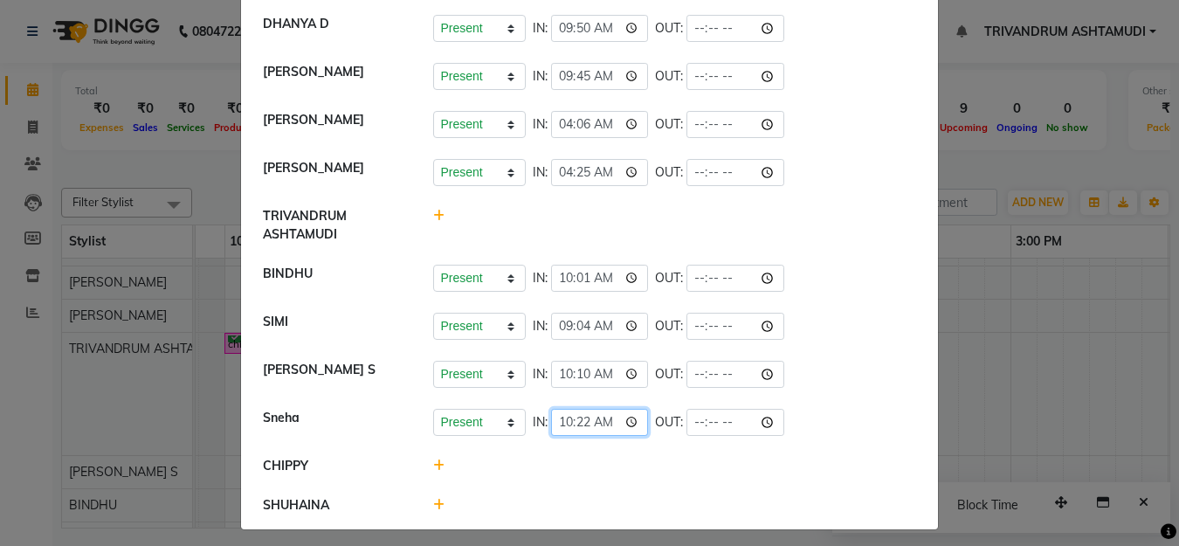
click at [559, 421] on input "10:22" at bounding box center [600, 422] width 98 height 27
type input "00:00"
click at [559, 421] on input "00:00" at bounding box center [600, 422] width 98 height 27
type input "00:00"
click at [629, 454] on li "CHIPPY" at bounding box center [590, 466] width 688 height 40
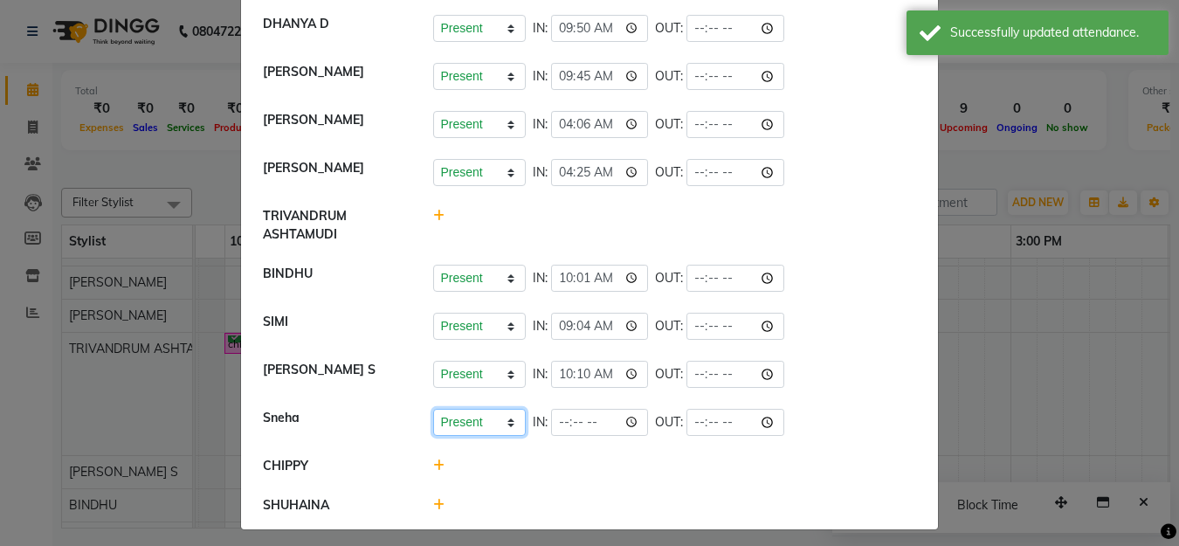
click at [505, 422] on select "Present Absent Late Half Day Weekly Off" at bounding box center [479, 422] width 93 height 27
select select "A"
click at [433, 409] on select "Present Absent Late Half Day Weekly Off" at bounding box center [479, 422] width 93 height 27
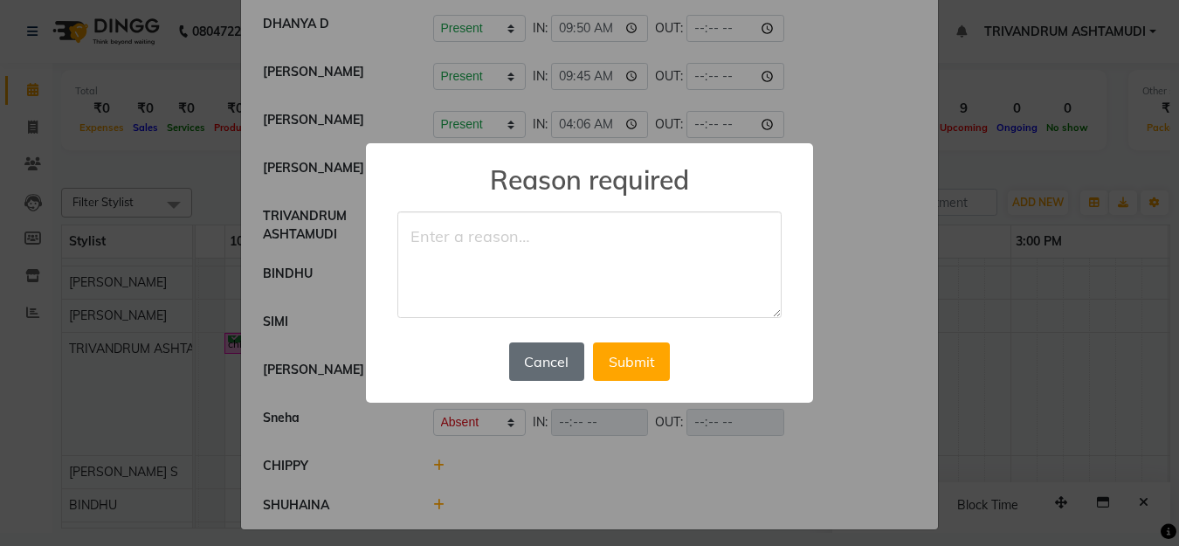
click at [537, 365] on button "Cancel" at bounding box center [546, 361] width 75 height 38
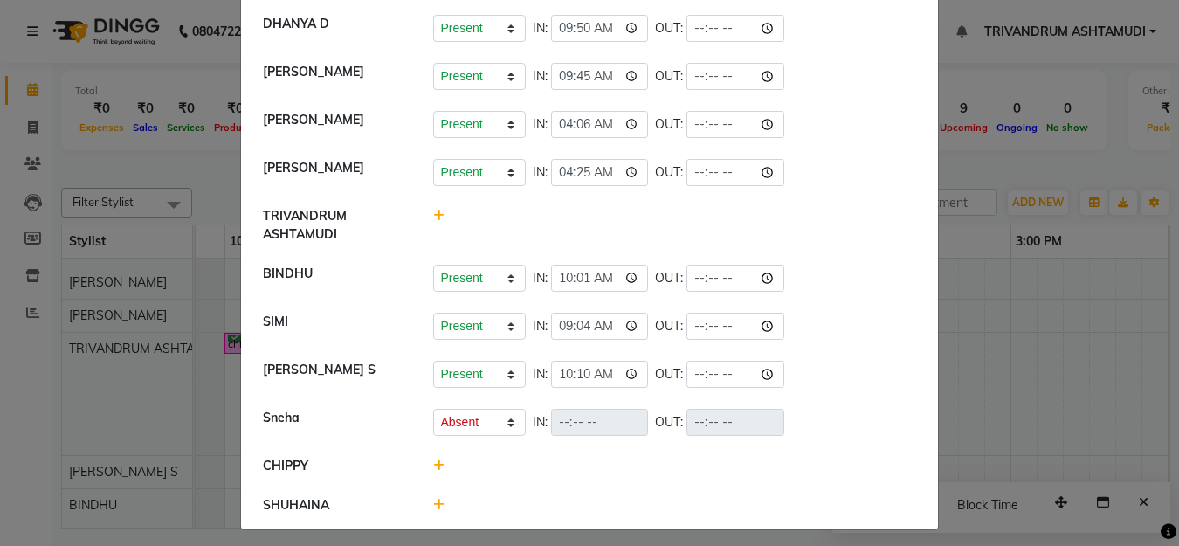
click at [433, 505] on icon at bounding box center [438, 505] width 11 height 12
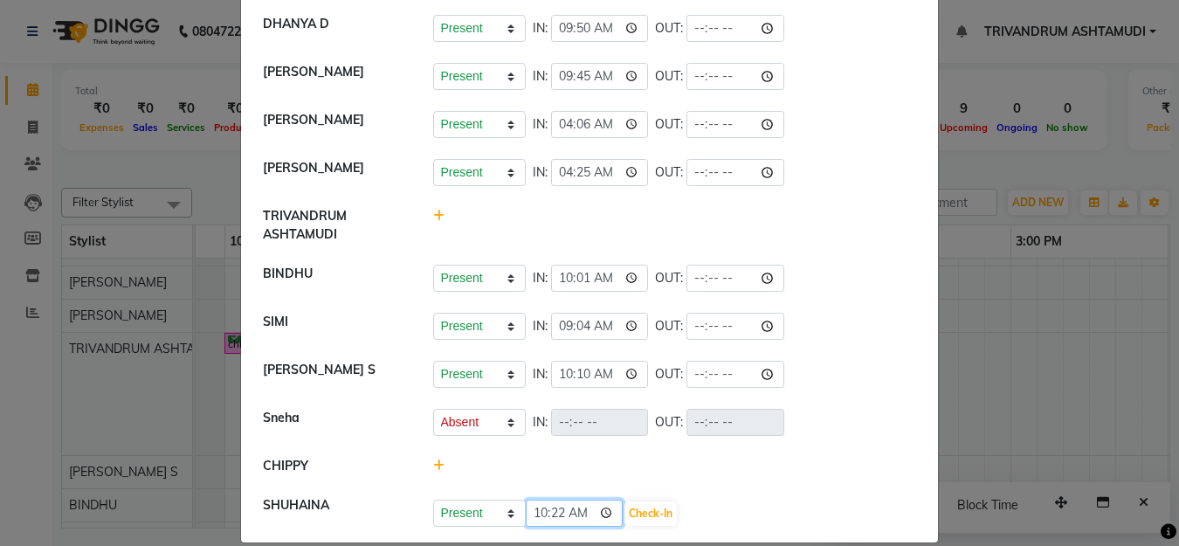
click at [536, 518] on input "10:22" at bounding box center [575, 513] width 98 height 27
type input "09:50"
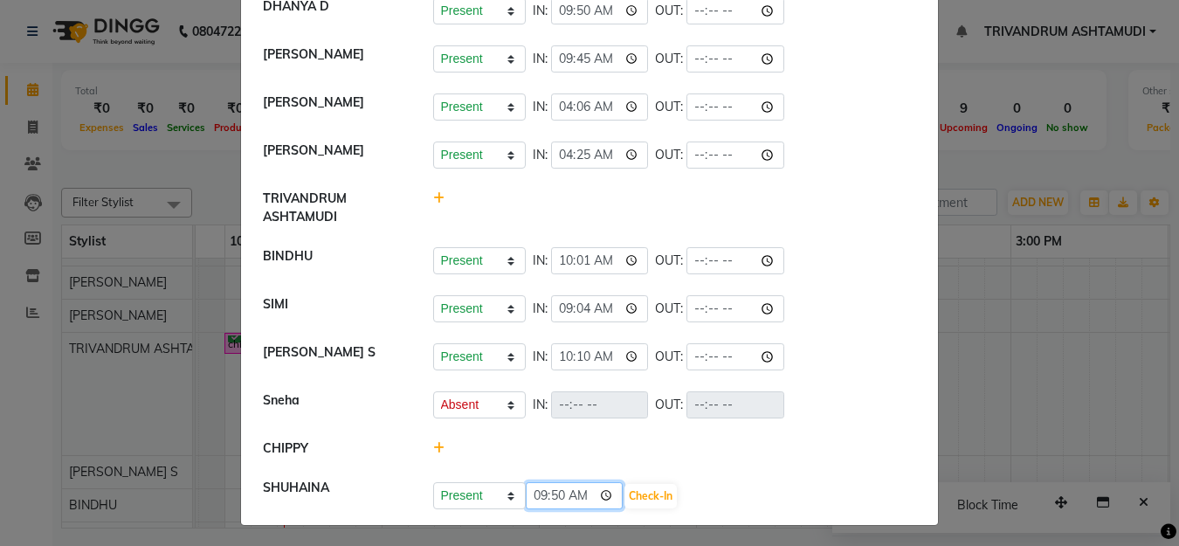
scroll to position [197, 0]
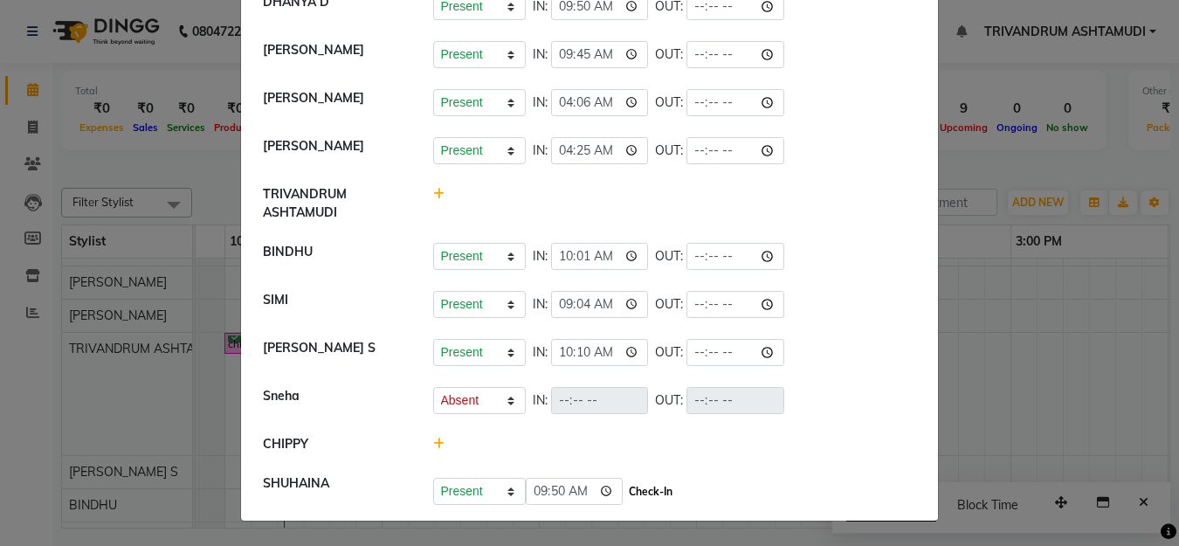
click at [653, 491] on button "Check-In" at bounding box center [651, 492] width 52 height 24
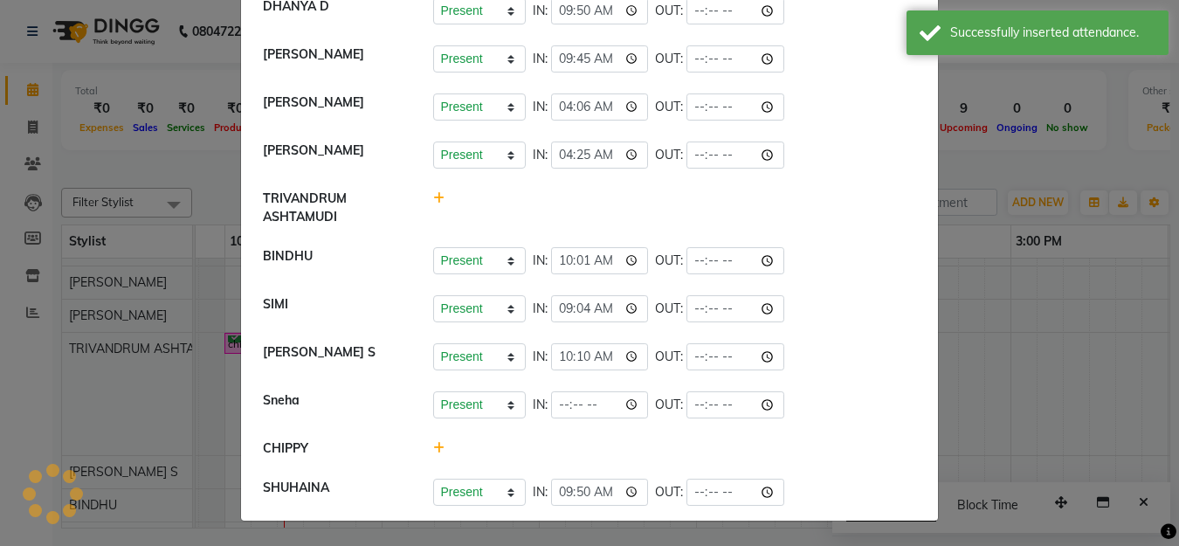
scroll to position [192, 0]
click at [1014, 444] on ngb-modal-window "Attendance × Select Date 04-09-2025 ANJALI L B Present Absent Late Half Day Wee…" at bounding box center [589, 273] width 1179 height 546
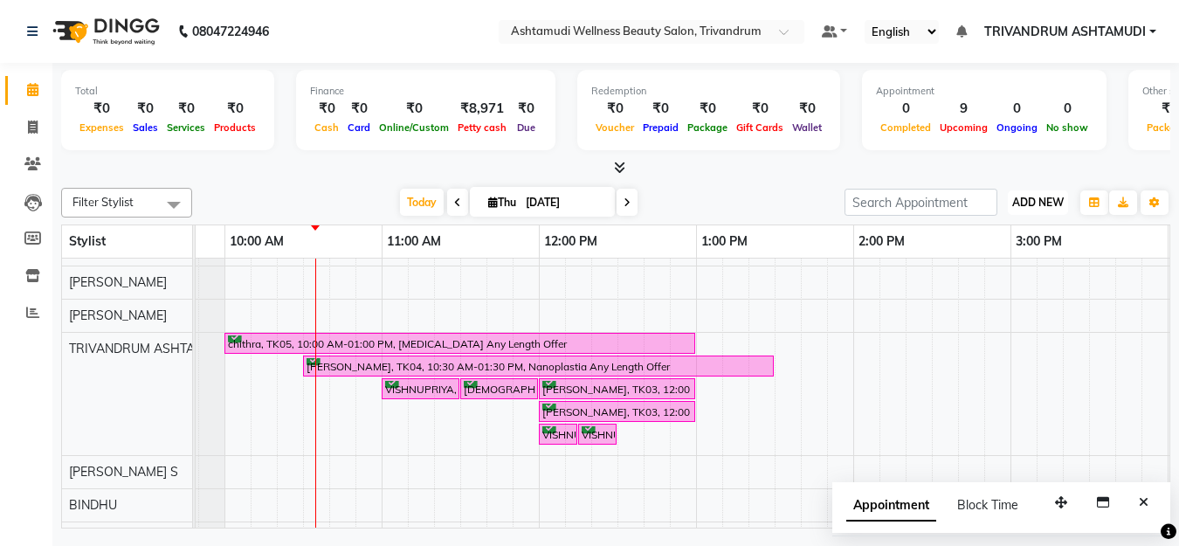
click at [1052, 208] on span "ADD NEW" at bounding box center [1039, 202] width 52 height 13
click at [999, 300] on link "Add Attendance" at bounding box center [999, 304] width 138 height 23
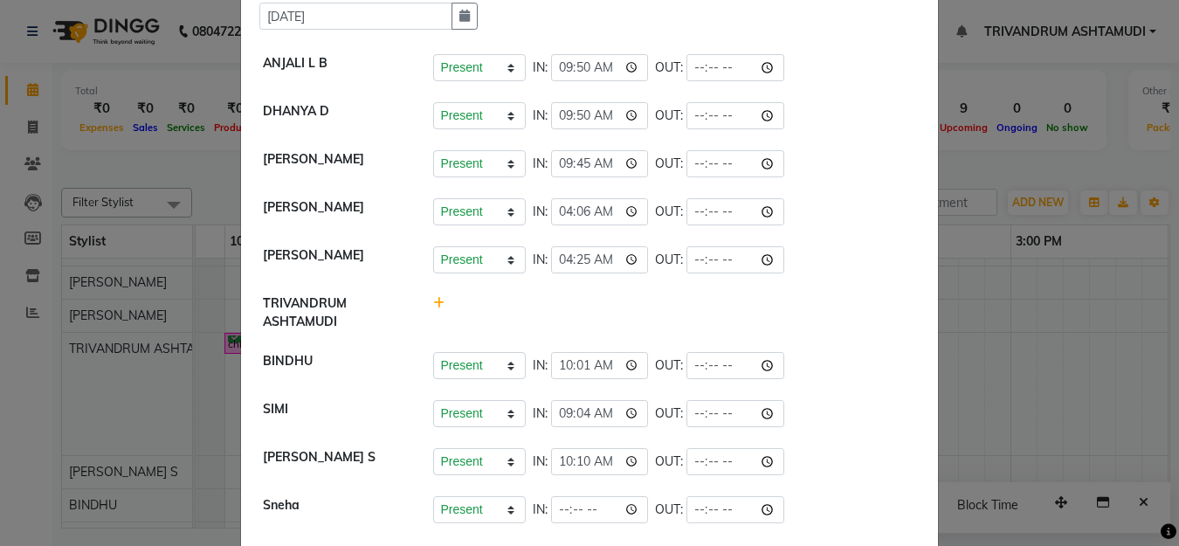
scroll to position [175, 0]
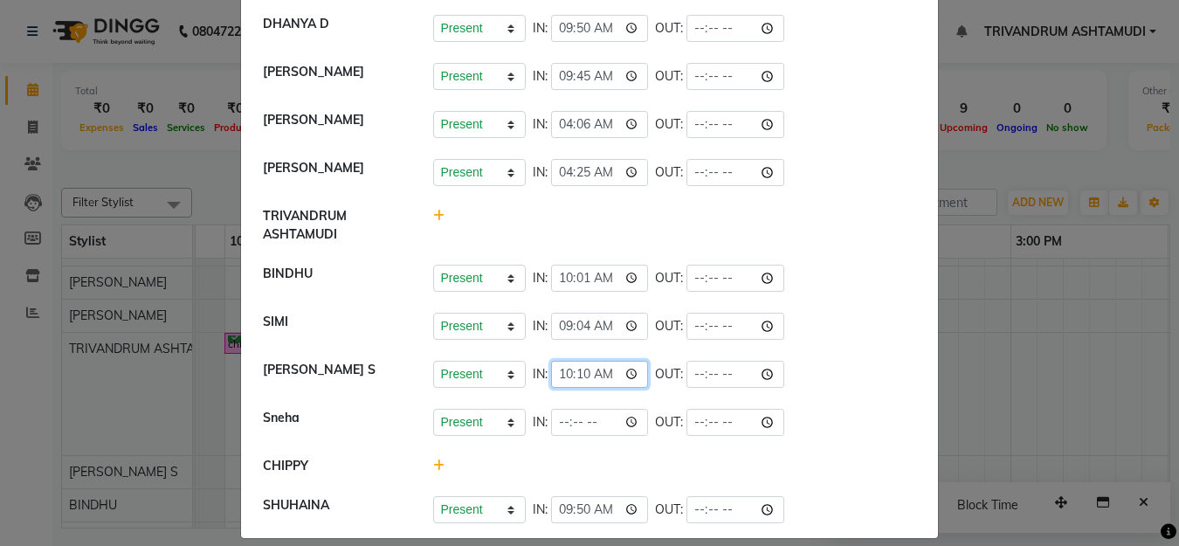
click at [582, 375] on input "10:10" at bounding box center [600, 374] width 98 height 27
type input "10:00"
click at [827, 392] on li "USHA KUMARI S Present Absent Late Half Day Weekly Off IN: 10:00 OUT:" at bounding box center [590, 374] width 688 height 49
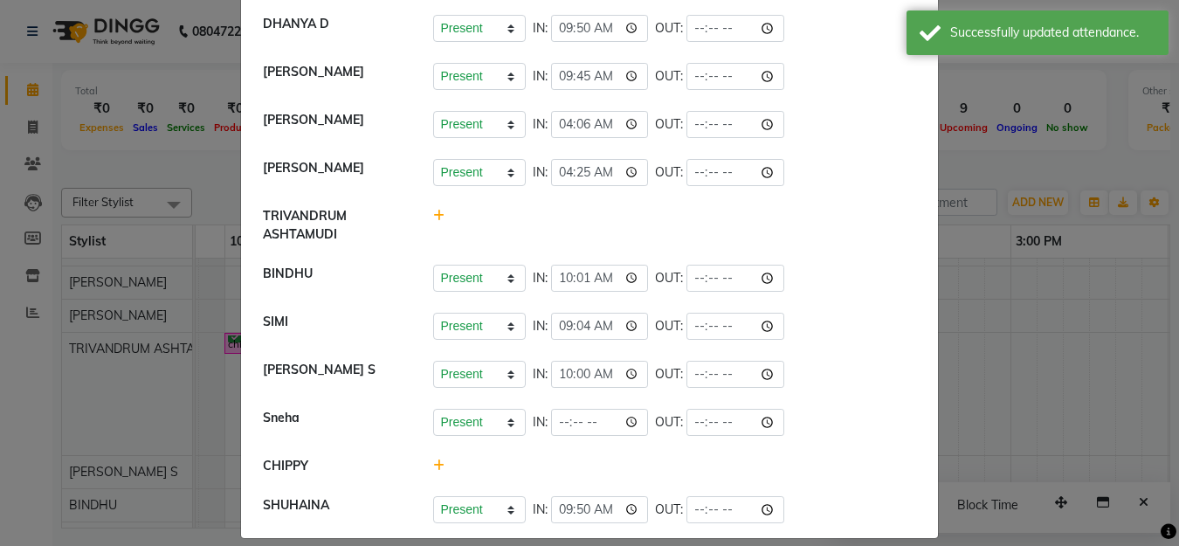
click at [1036, 353] on ngb-modal-window "Attendance × Select Date 04-09-2025 ANJALI L B Present Absent Late Half Day Wee…" at bounding box center [589, 273] width 1179 height 546
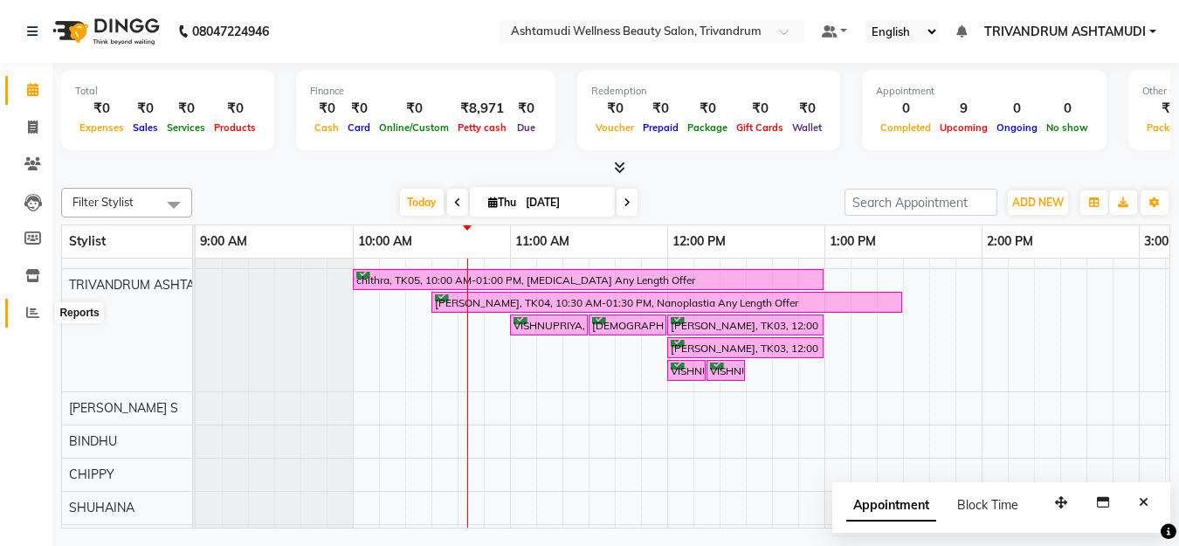
click at [34, 315] on icon at bounding box center [32, 312] width 13 height 13
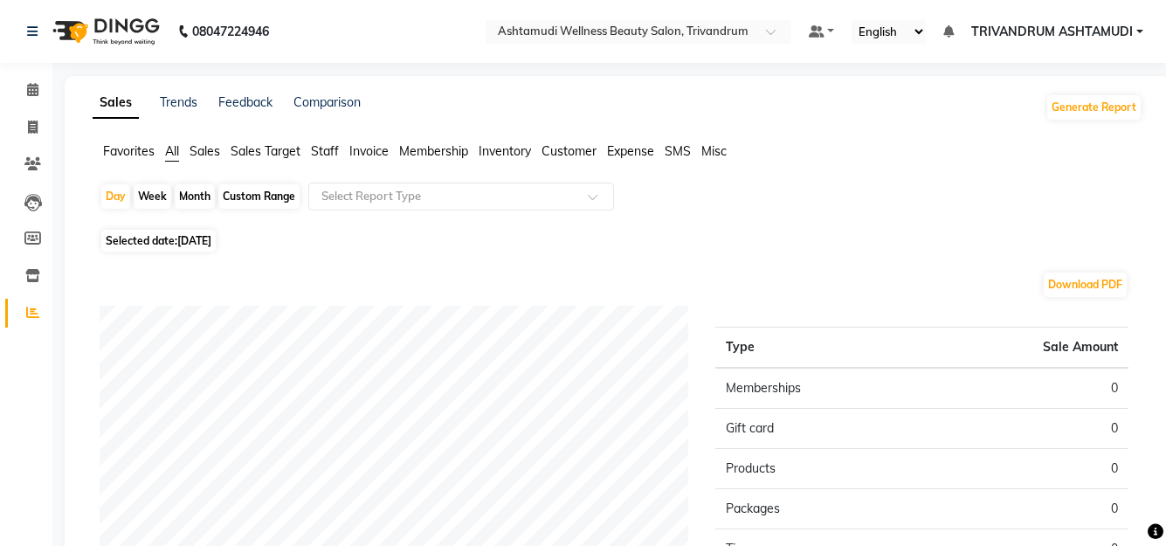
click at [201, 237] on span "[DATE]" at bounding box center [194, 240] width 34 height 13
select select "9"
select select "2025"
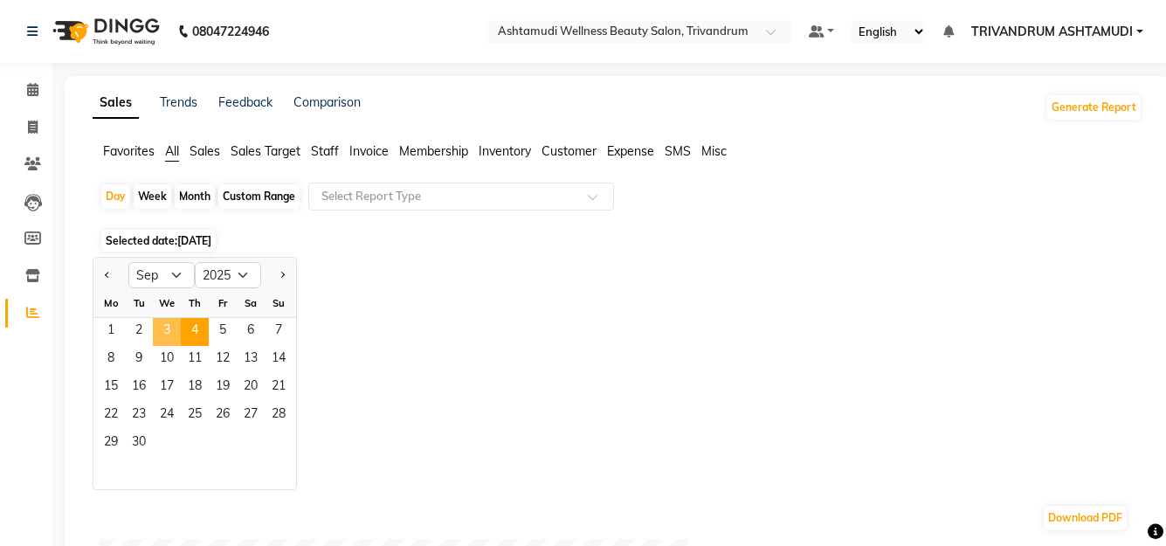
drag, startPoint x: 115, startPoint y: 330, endPoint x: 178, endPoint y: 327, distance: 63.0
click at [178, 327] on div "1 2 3 4 5 6 7" at bounding box center [194, 332] width 203 height 28
click at [247, 196] on div "Custom Range" at bounding box center [258, 196] width 81 height 24
select select "9"
select select "2025"
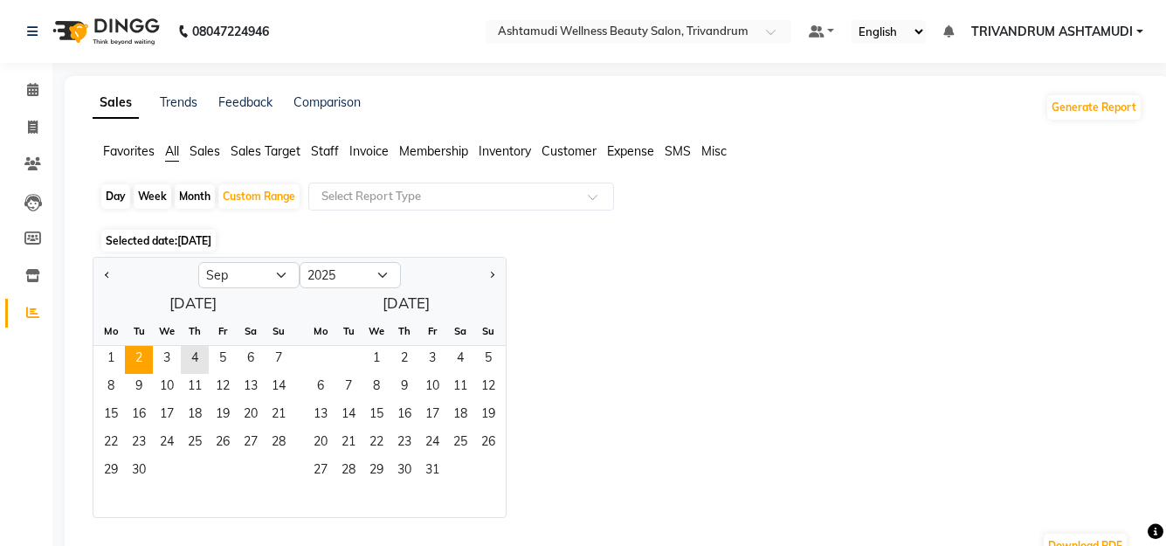
click at [139, 359] on span "2" at bounding box center [139, 360] width 28 height 28
click at [107, 361] on span "1" at bounding box center [111, 360] width 28 height 28
click at [197, 359] on span "4" at bounding box center [195, 360] width 28 height 28
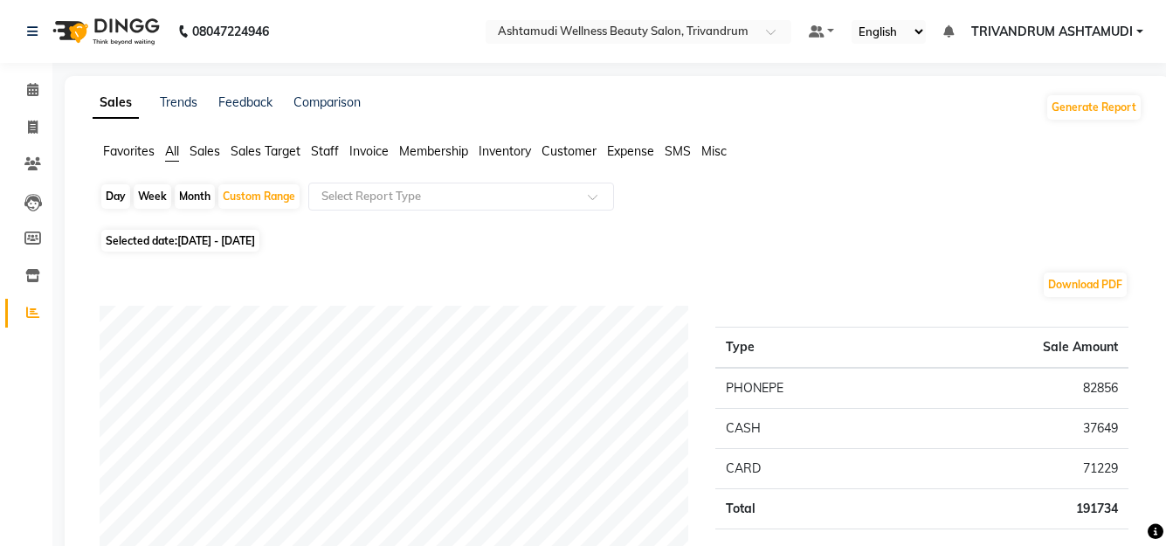
click at [323, 153] on span "Staff" at bounding box center [325, 151] width 28 height 16
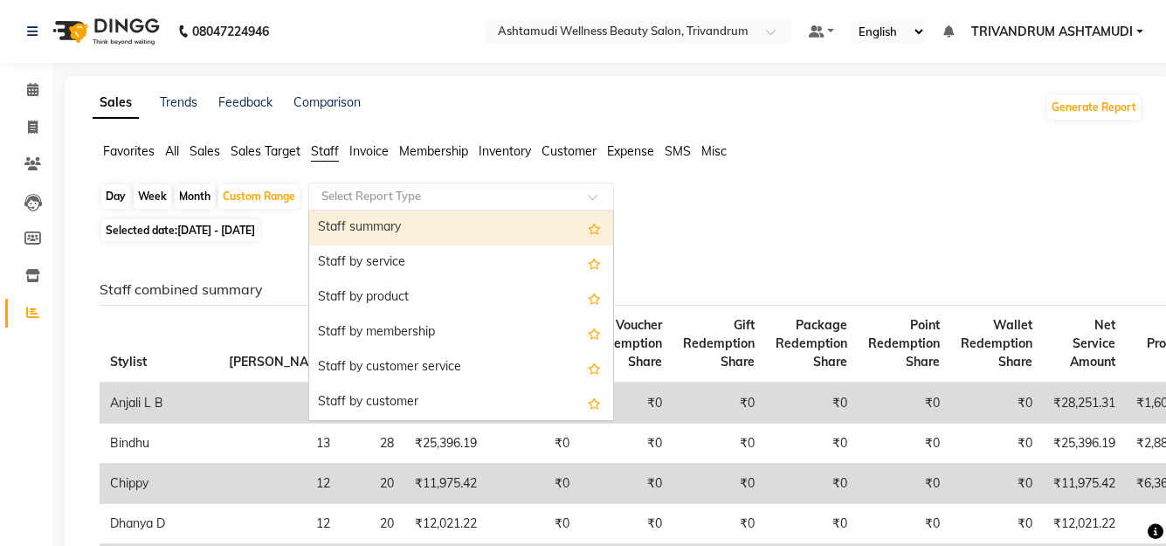
click at [332, 194] on input "text" at bounding box center [444, 196] width 252 height 17
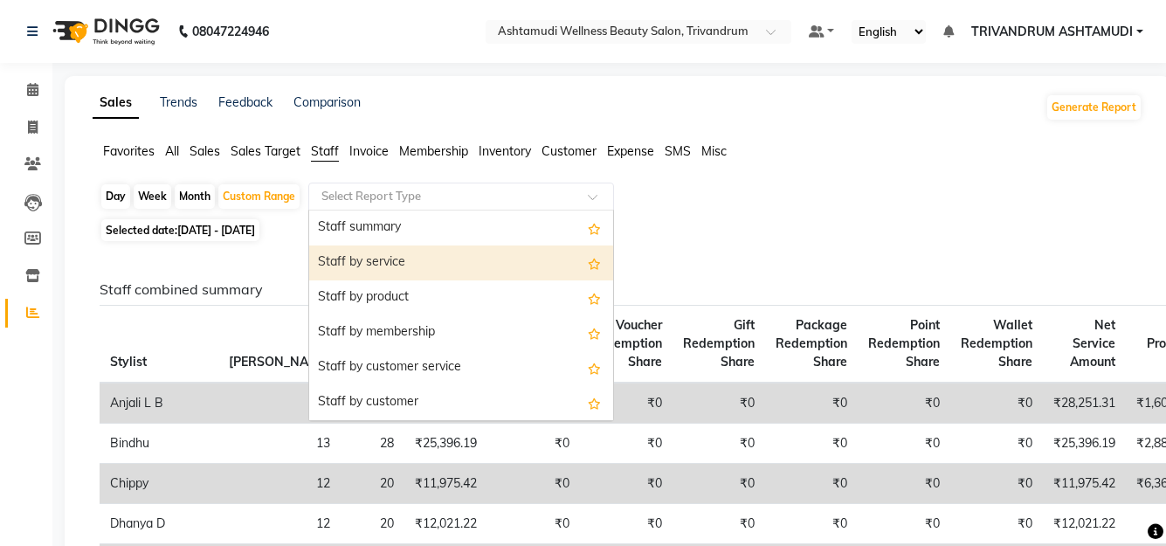
click at [363, 259] on div "Staff by service" at bounding box center [461, 263] width 304 height 35
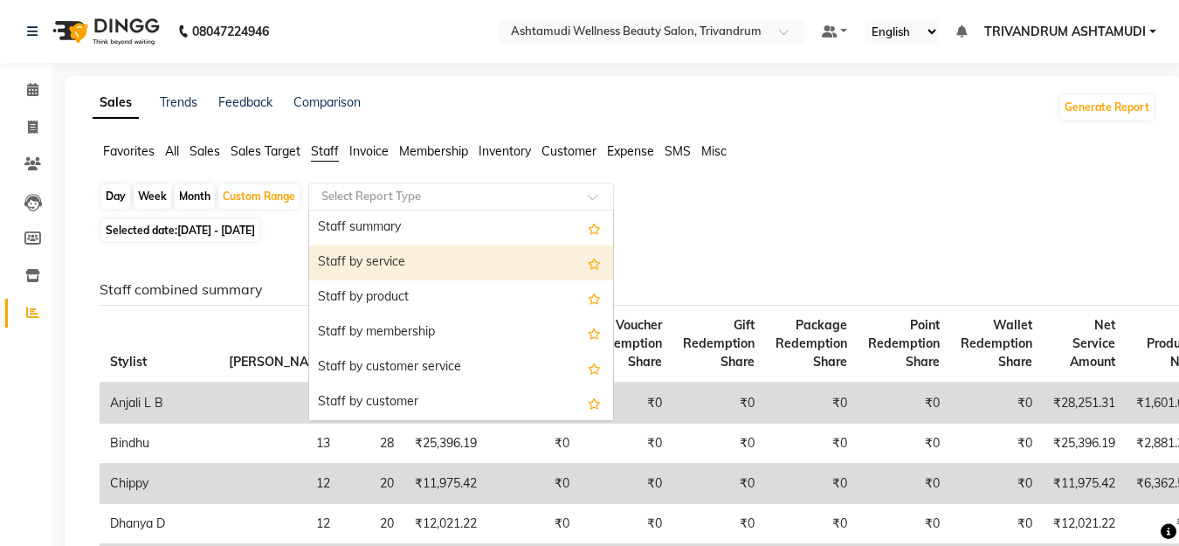
select select "full_report"
select select "csv"
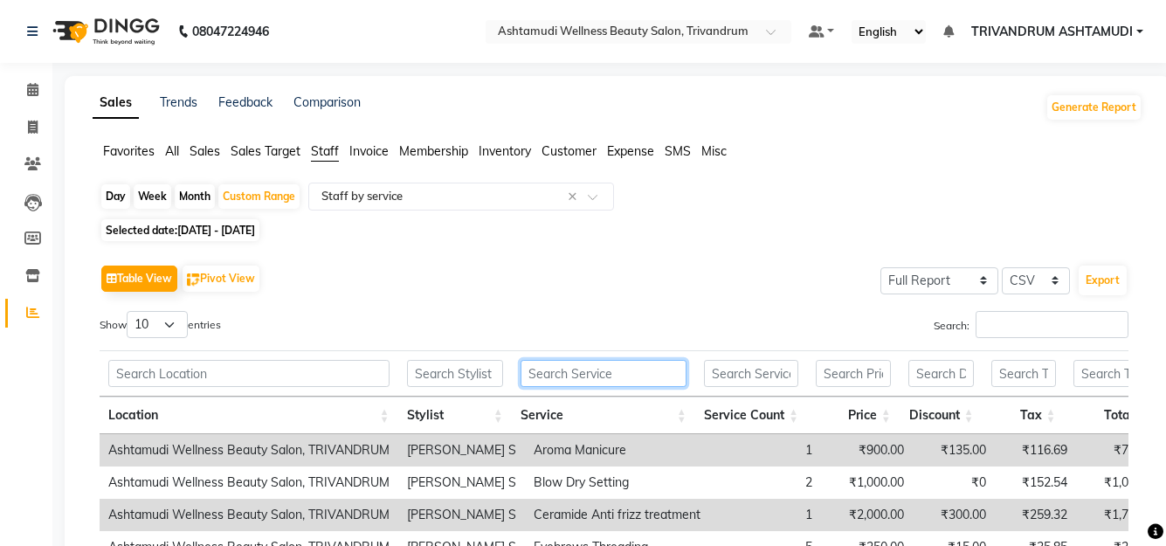
click at [555, 377] on input "text" at bounding box center [604, 373] width 166 height 27
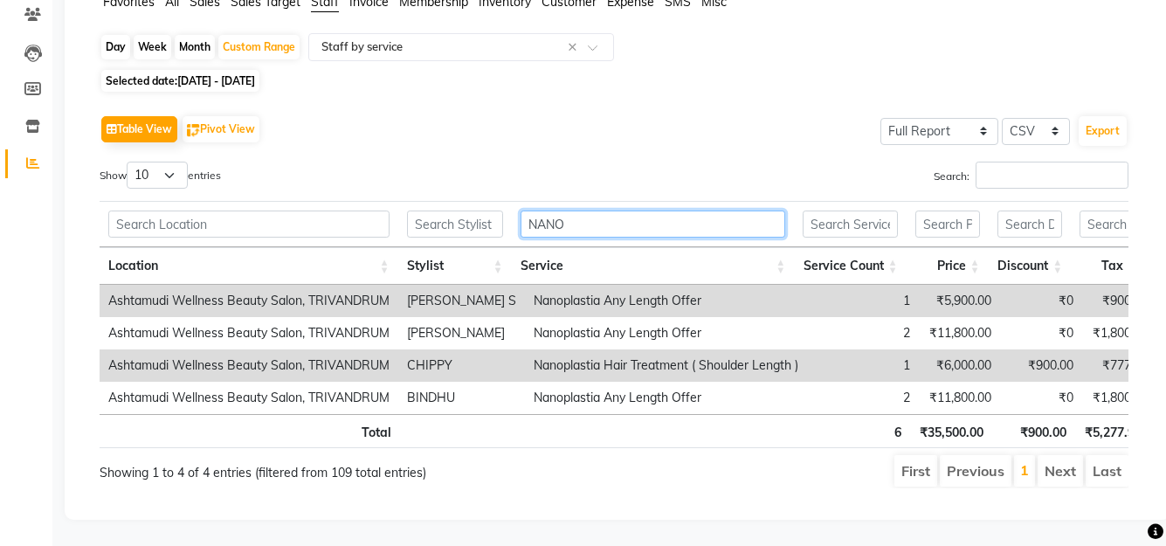
scroll to position [176, 0]
click at [1062, 463] on li "Next" at bounding box center [1060, 470] width 45 height 31
click at [1055, 463] on li "Next" at bounding box center [1060, 470] width 45 height 31
click at [583, 211] on input "NANO" at bounding box center [654, 224] width 266 height 27
type input "N"
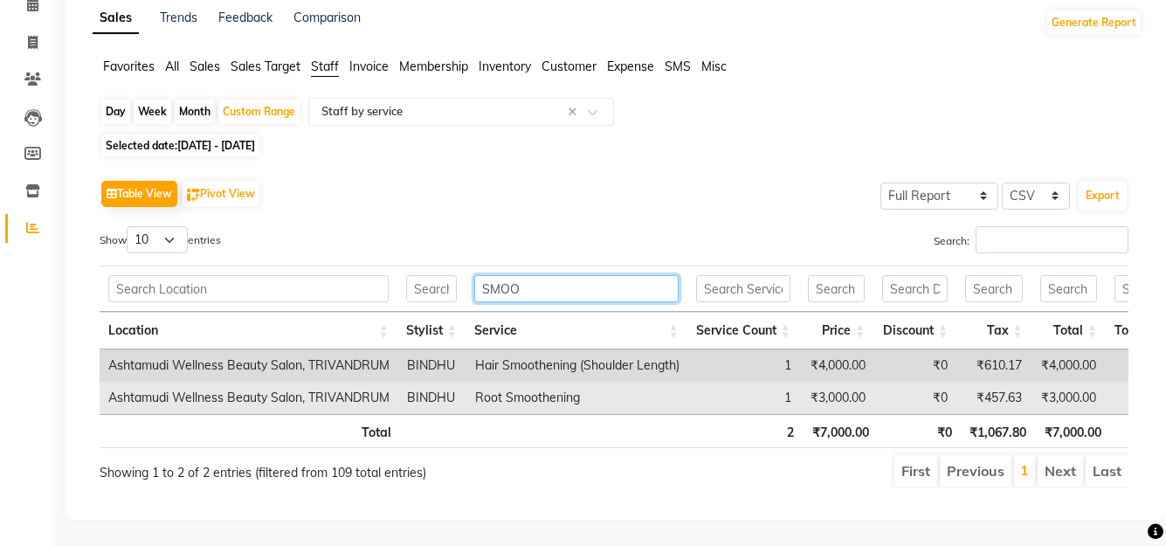
scroll to position [111, 0]
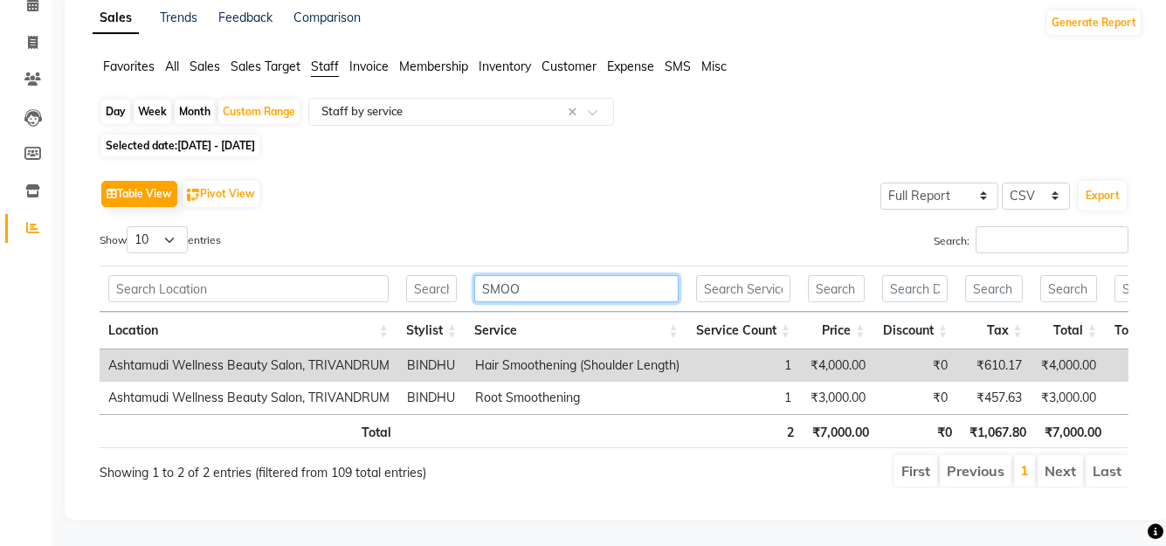
click at [533, 275] on input "SMOO" at bounding box center [576, 288] width 204 height 27
type input "S"
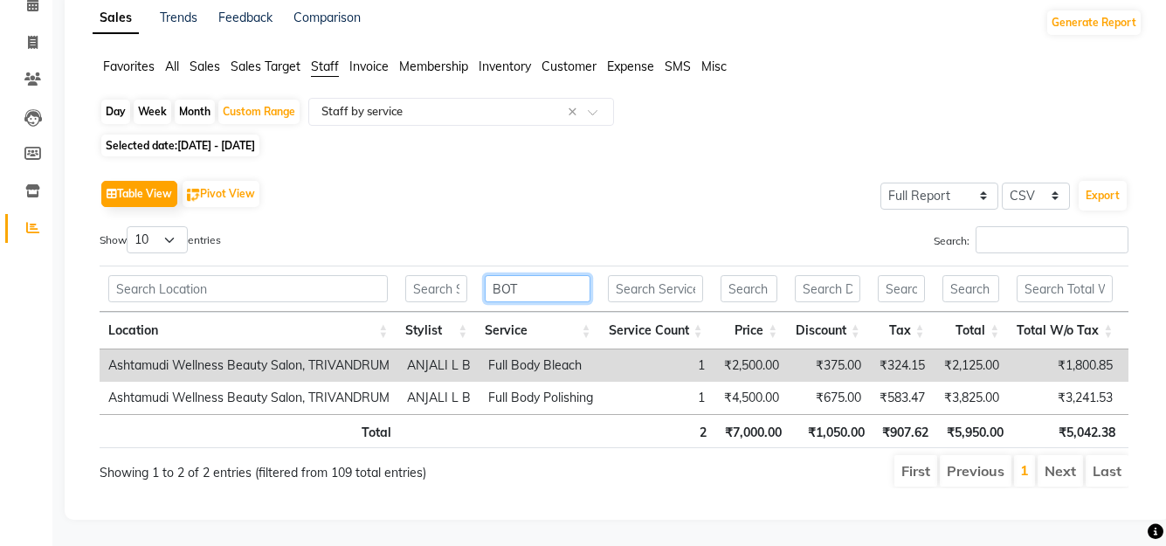
scroll to position [79, 0]
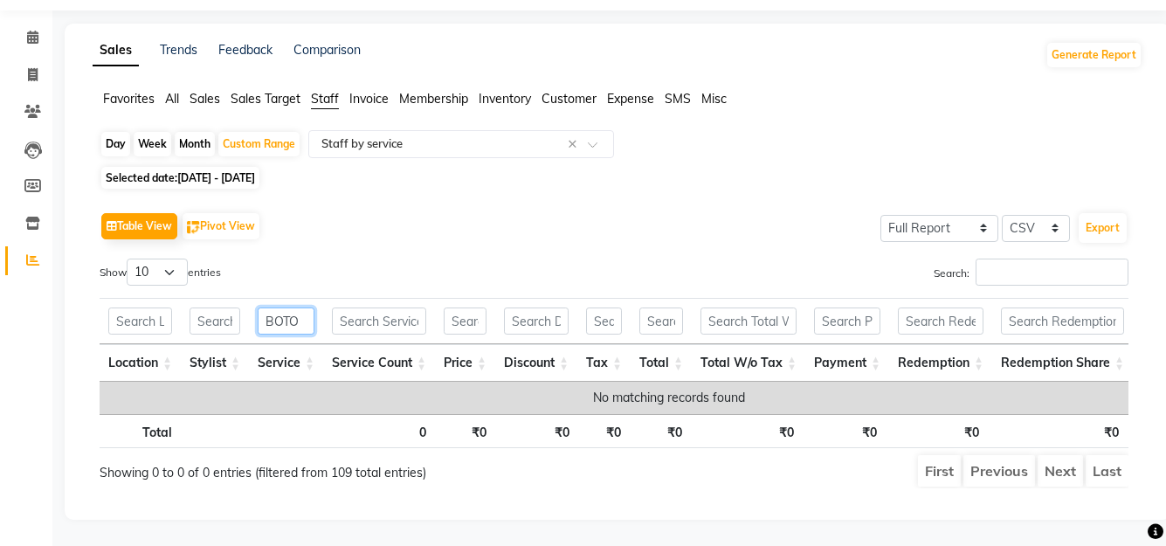
click at [294, 308] on input "BOTO" at bounding box center [286, 321] width 57 height 27
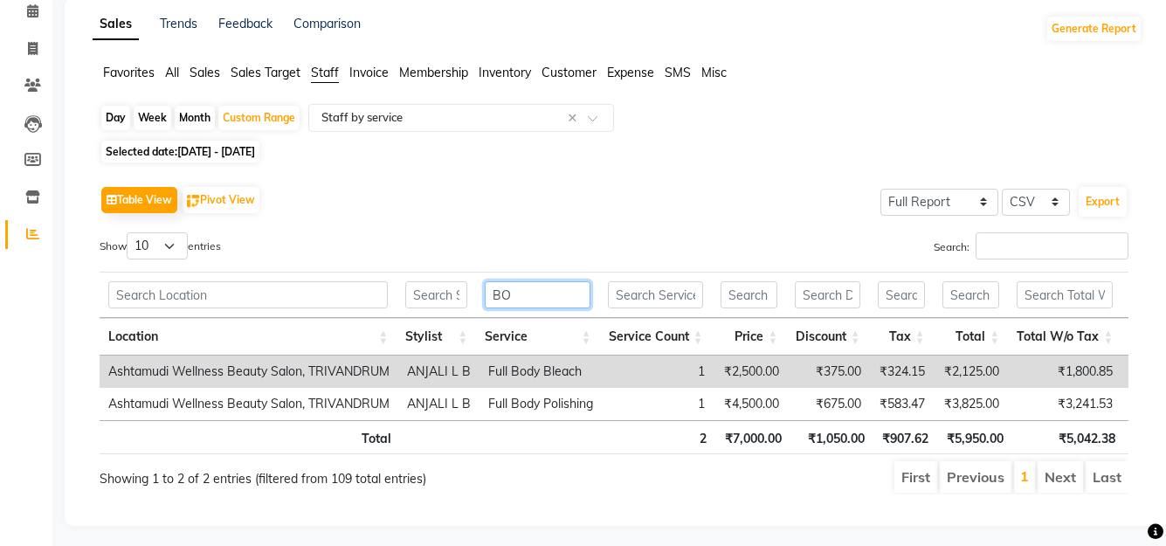
scroll to position [111, 0]
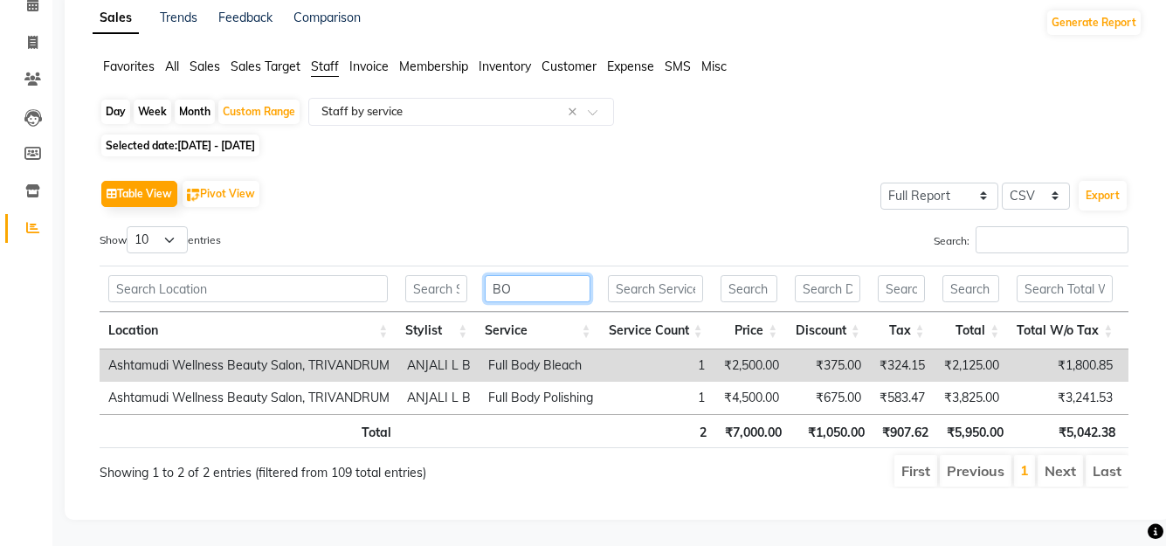
type input "B"
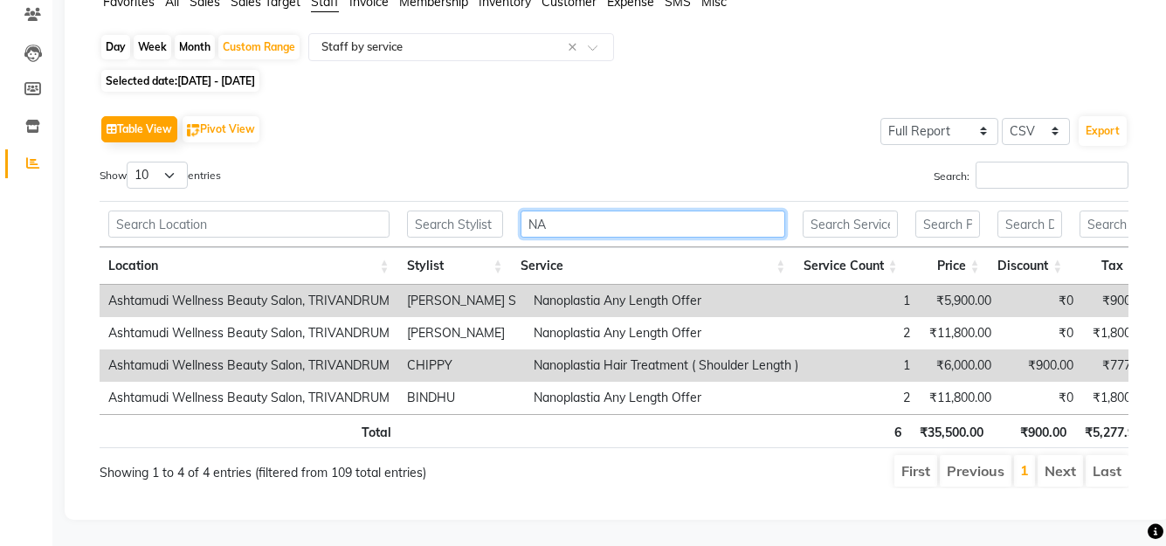
scroll to position [176, 0]
type input "NA"
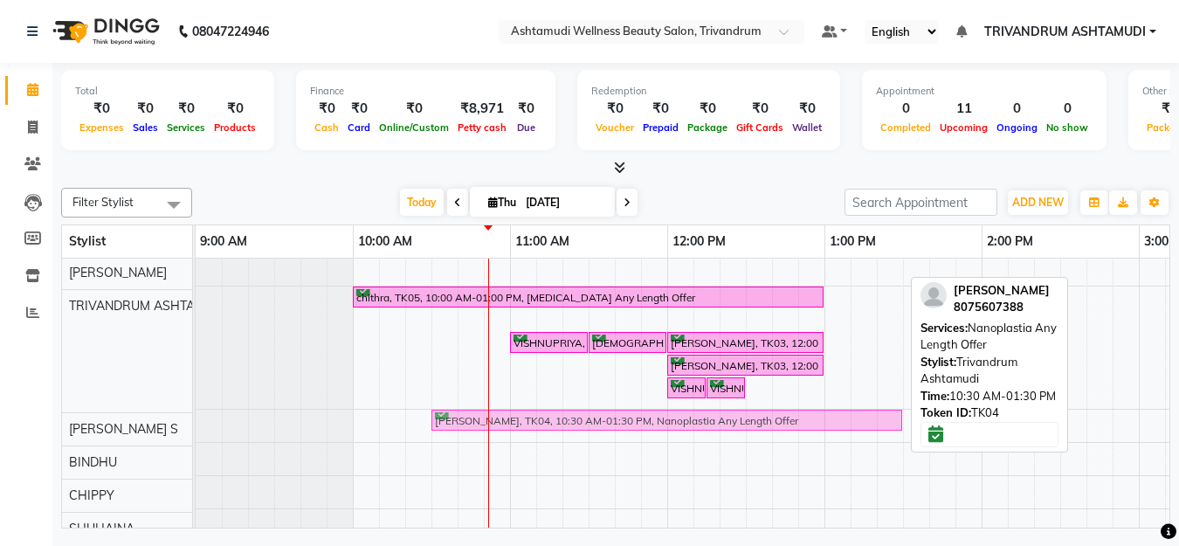
scroll to position [158, 0]
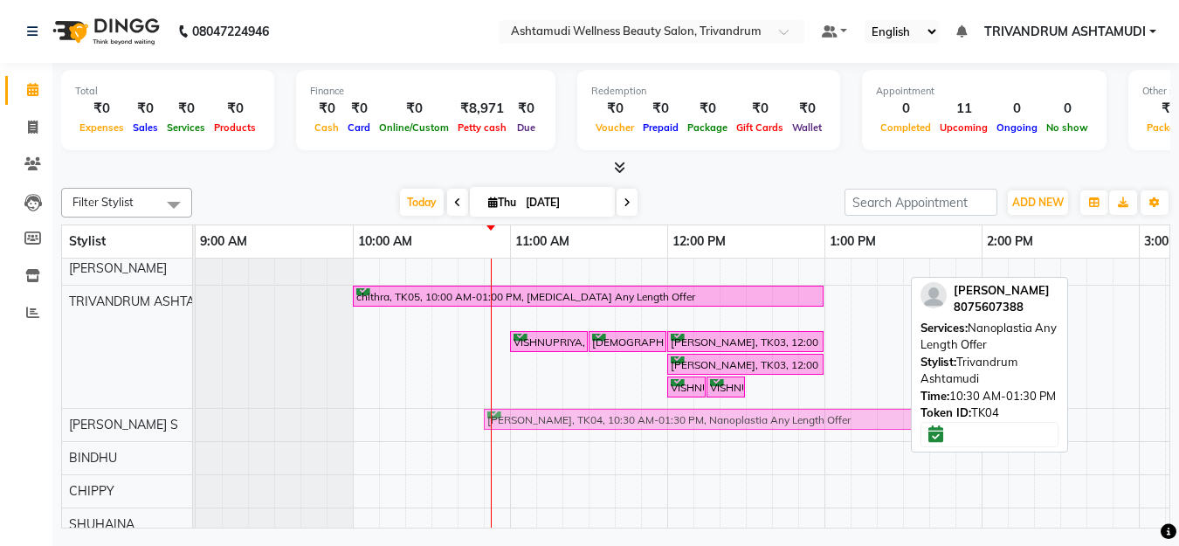
drag, startPoint x: 458, startPoint y: 453, endPoint x: 502, endPoint y: 410, distance: 61.8
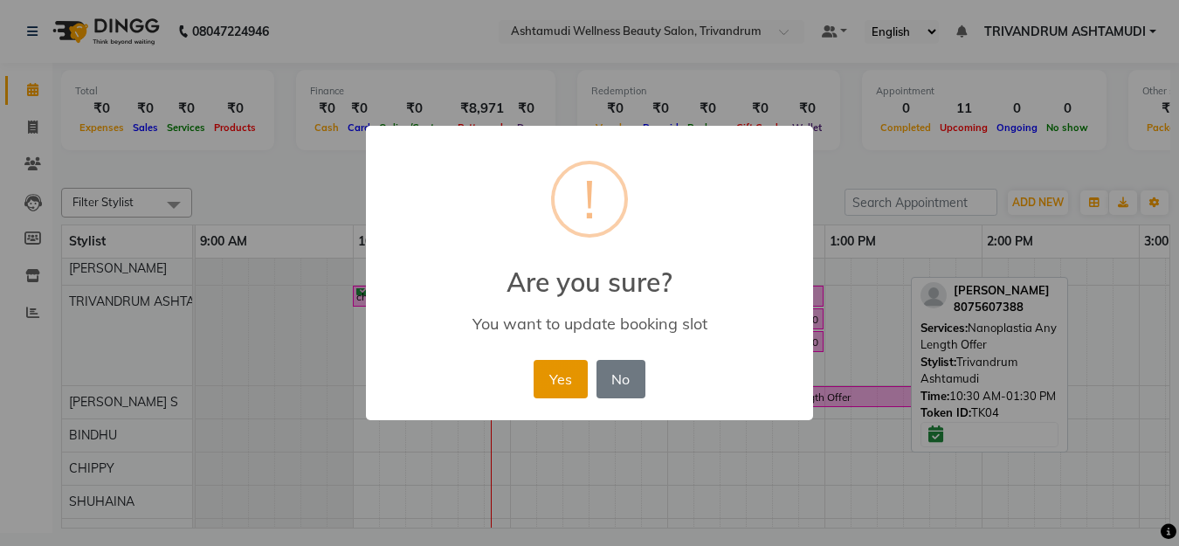
click at [566, 366] on button "Yes" at bounding box center [560, 379] width 53 height 38
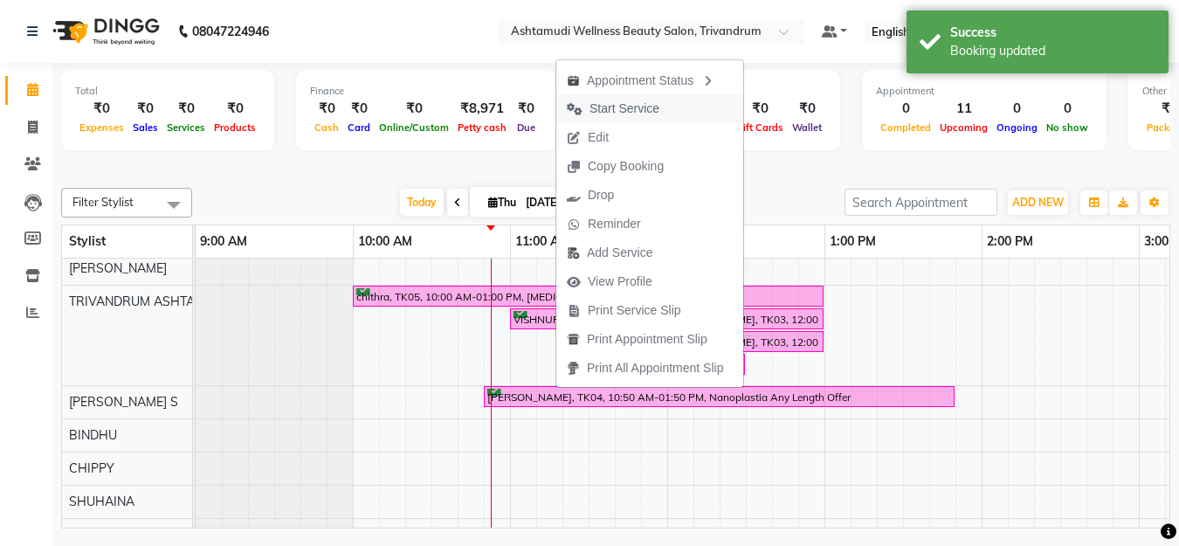
click at [651, 104] on span "Start Service" at bounding box center [625, 109] width 70 height 18
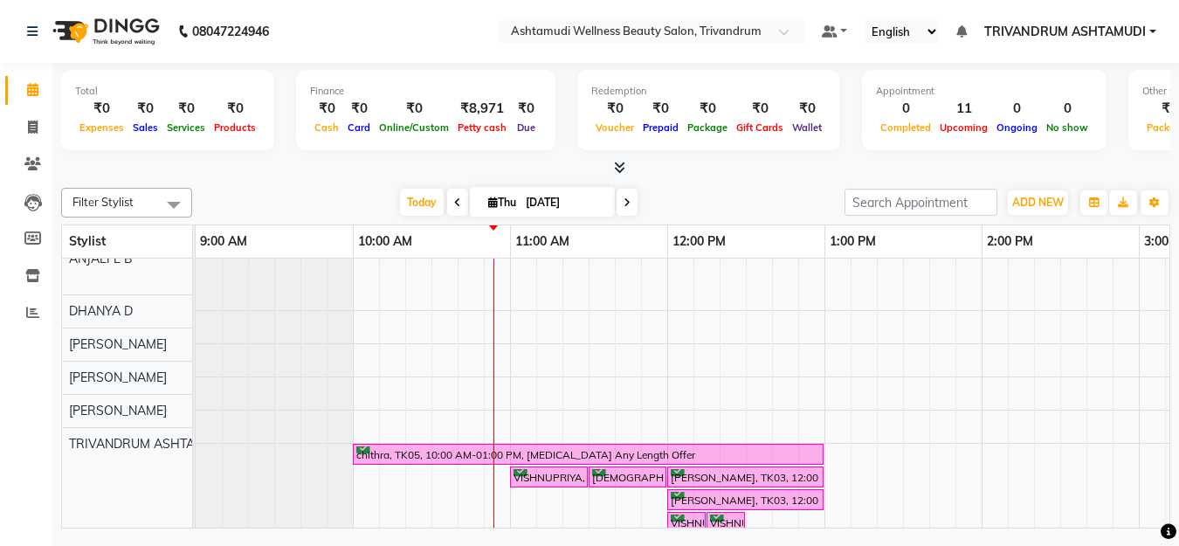
scroll to position [0, 0]
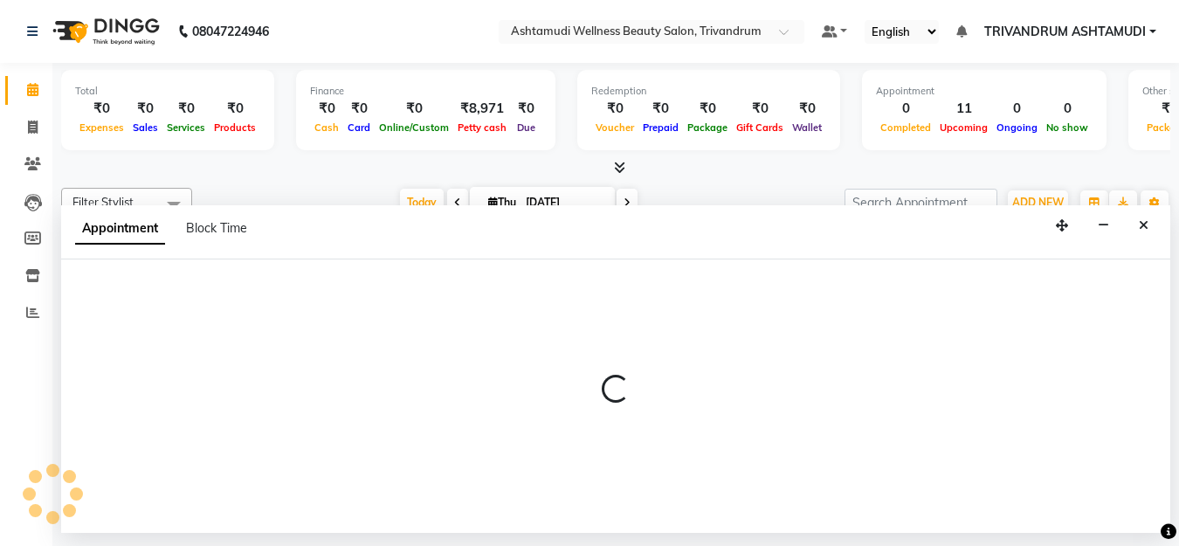
select select "27021"
select select "tentative"
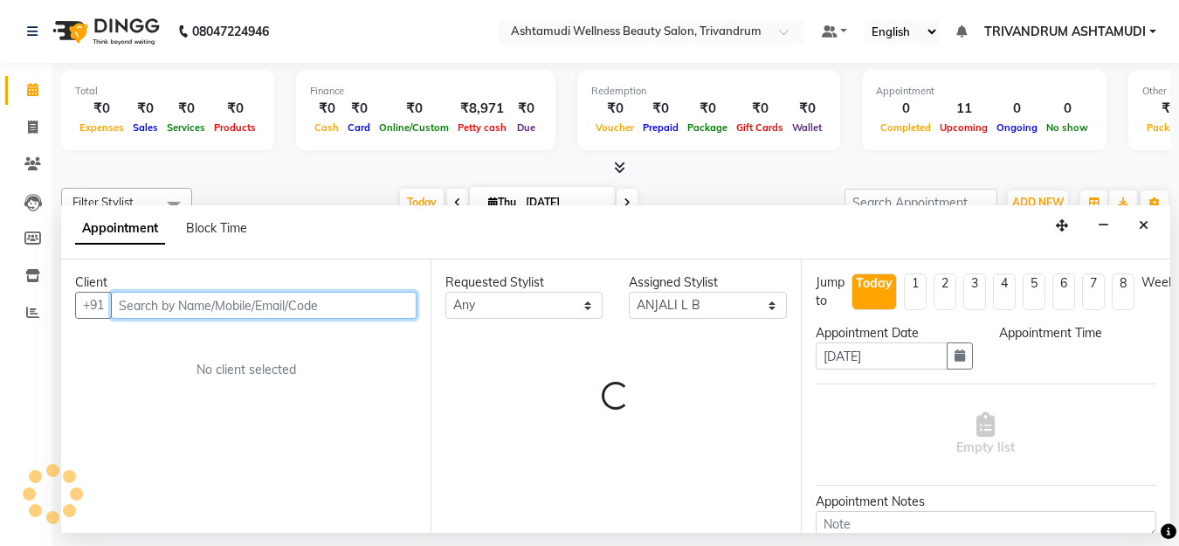
select select "645"
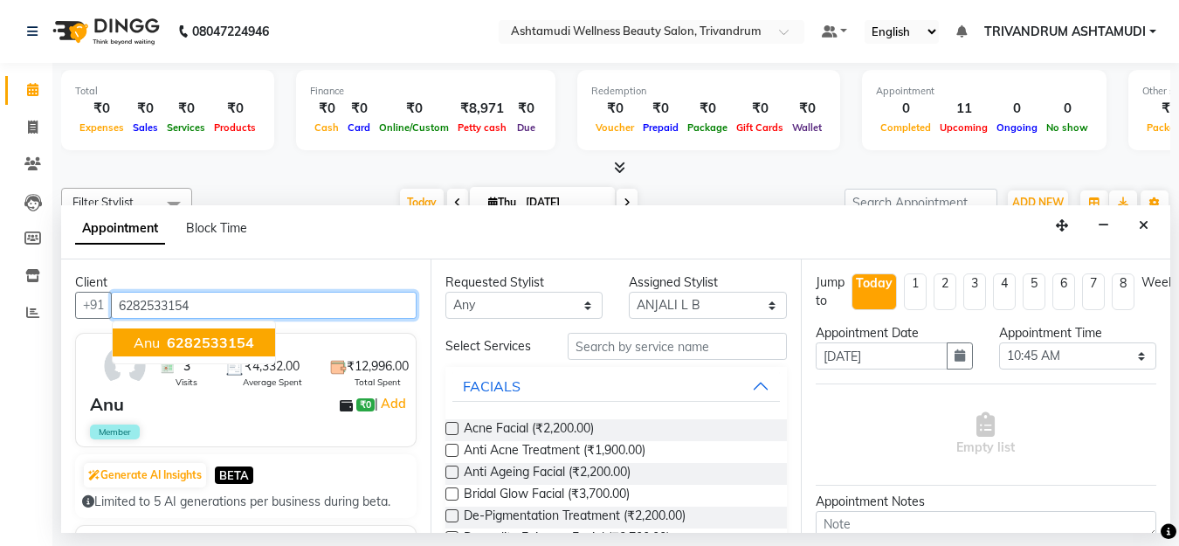
click at [208, 345] on span "6282533154" at bounding box center [210, 342] width 87 height 17
type input "6282533154"
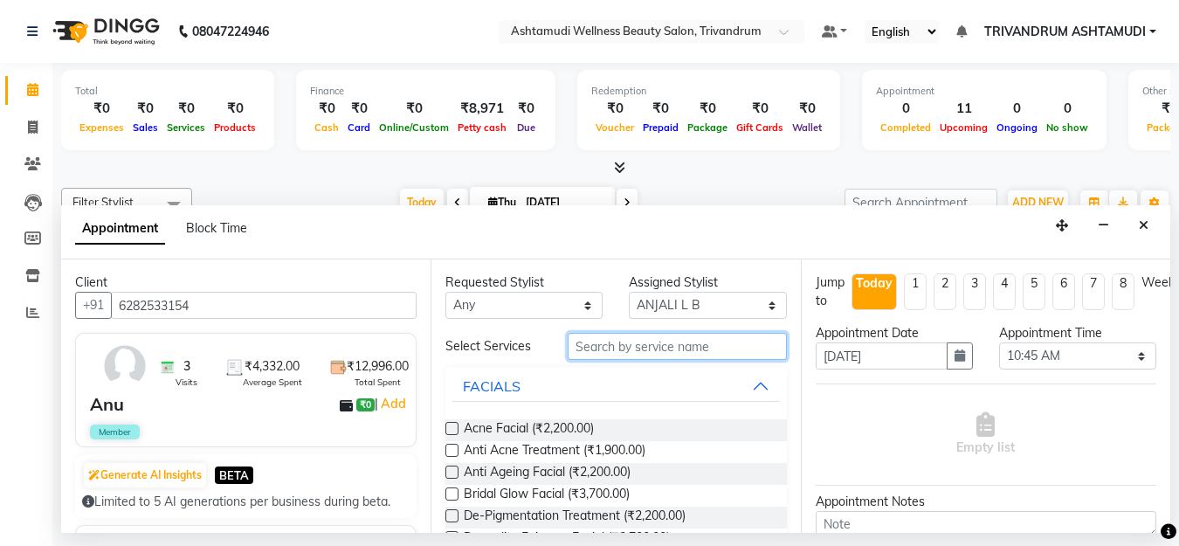
click at [605, 352] on input "text" at bounding box center [677, 346] width 218 height 27
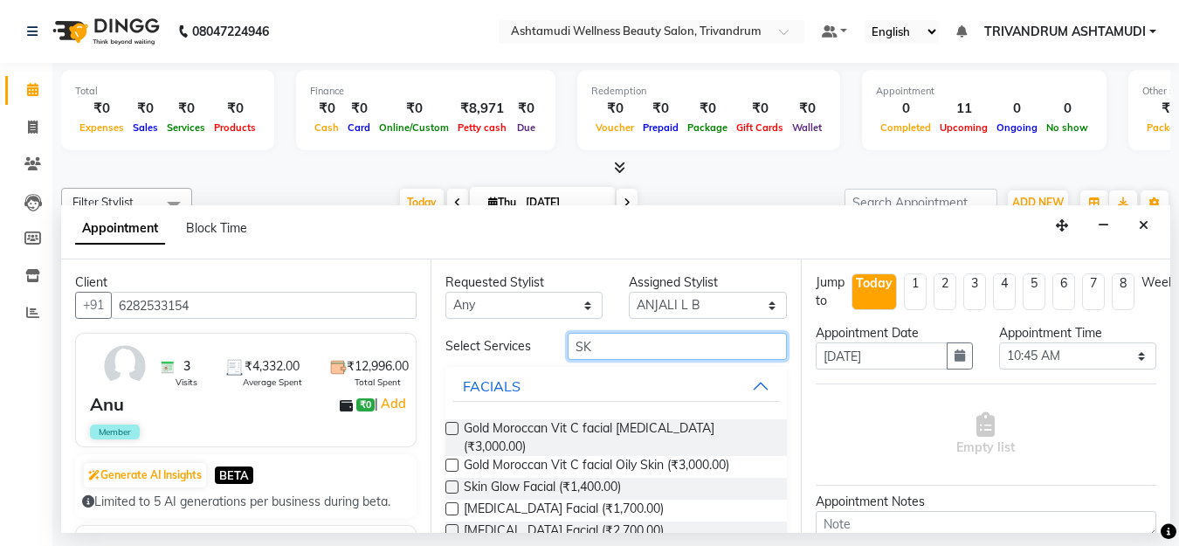
type input "S"
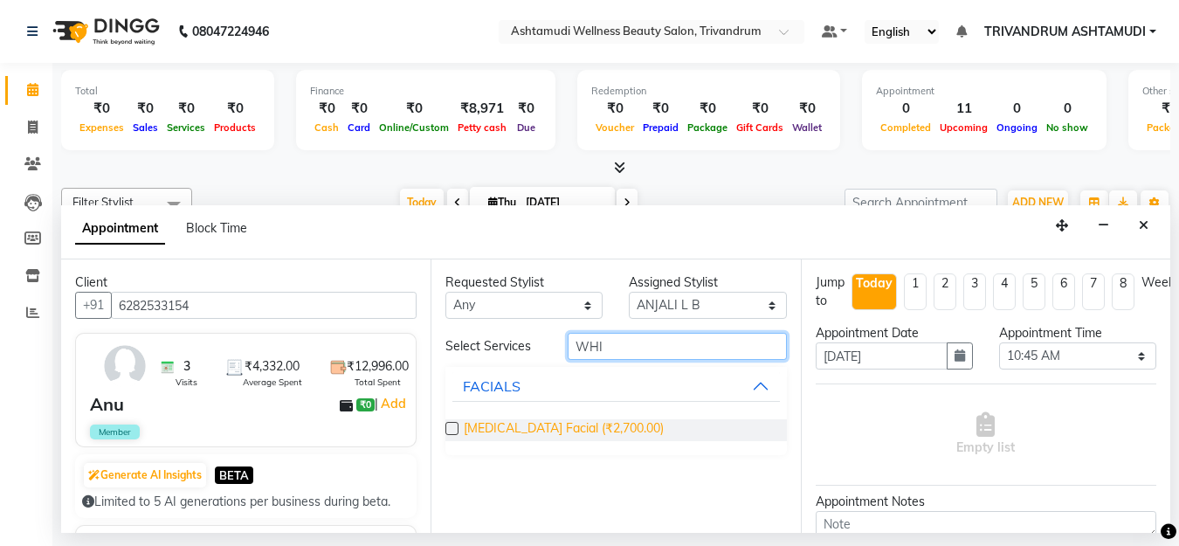
type input "WHI"
click at [522, 426] on span "[MEDICAL_DATA] Facial (₹2,700.00)" at bounding box center [564, 430] width 200 height 22
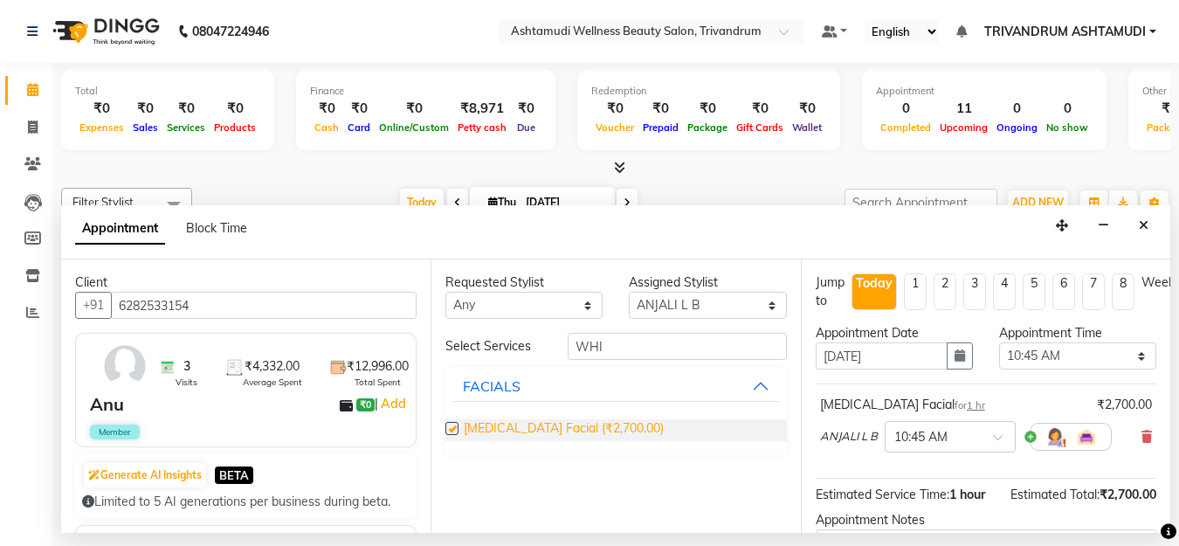
checkbox input "false"
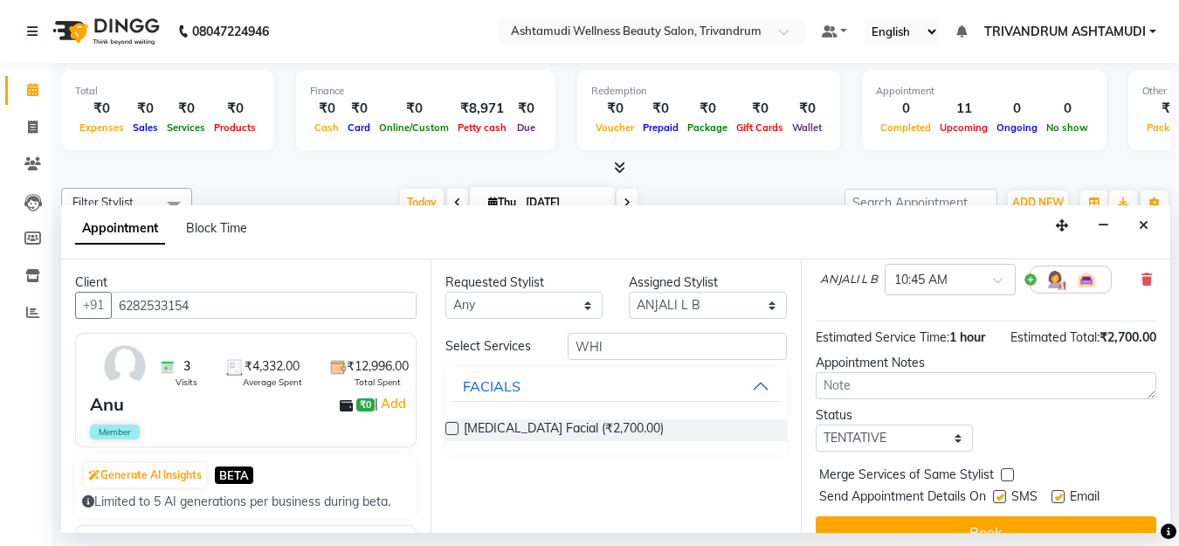
scroll to position [175, 0]
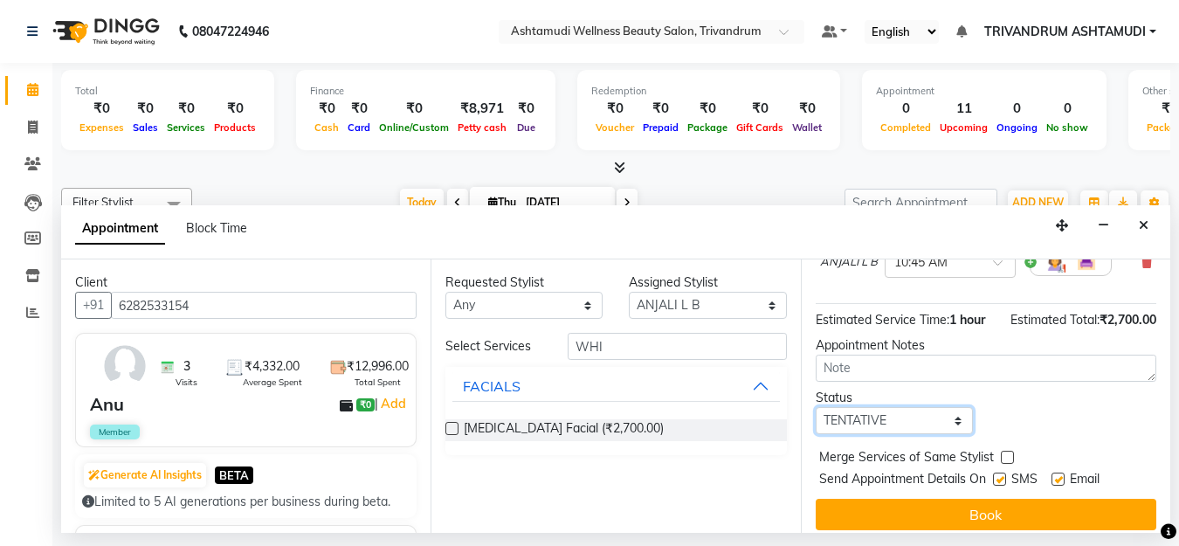
click at [869, 410] on select "Select TENTATIVE CONFIRM CHECK-IN UPCOMING" at bounding box center [894, 420] width 157 height 27
select select "check-in"
click at [816, 407] on select "Select TENTATIVE CONFIRM CHECK-IN UPCOMING" at bounding box center [894, 420] width 157 height 27
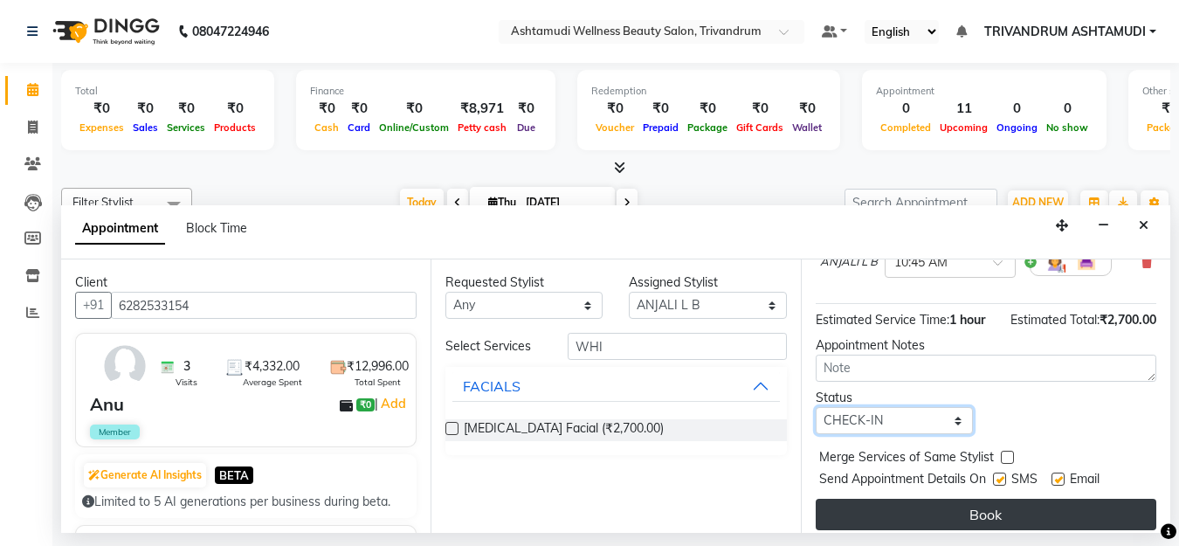
scroll to position [199, 0]
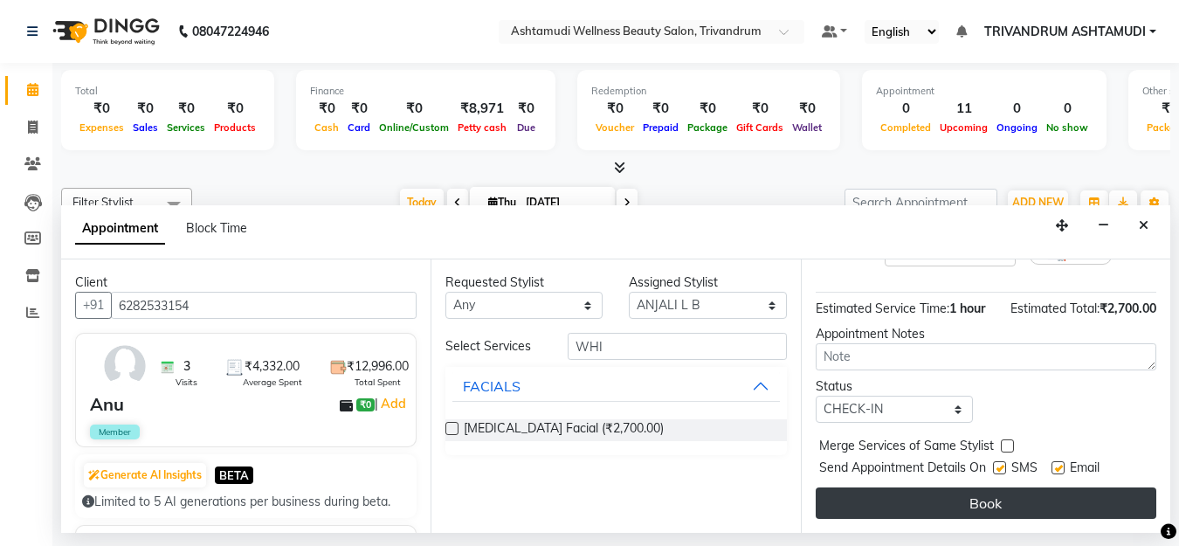
click at [914, 488] on button "Book" at bounding box center [986, 503] width 341 height 31
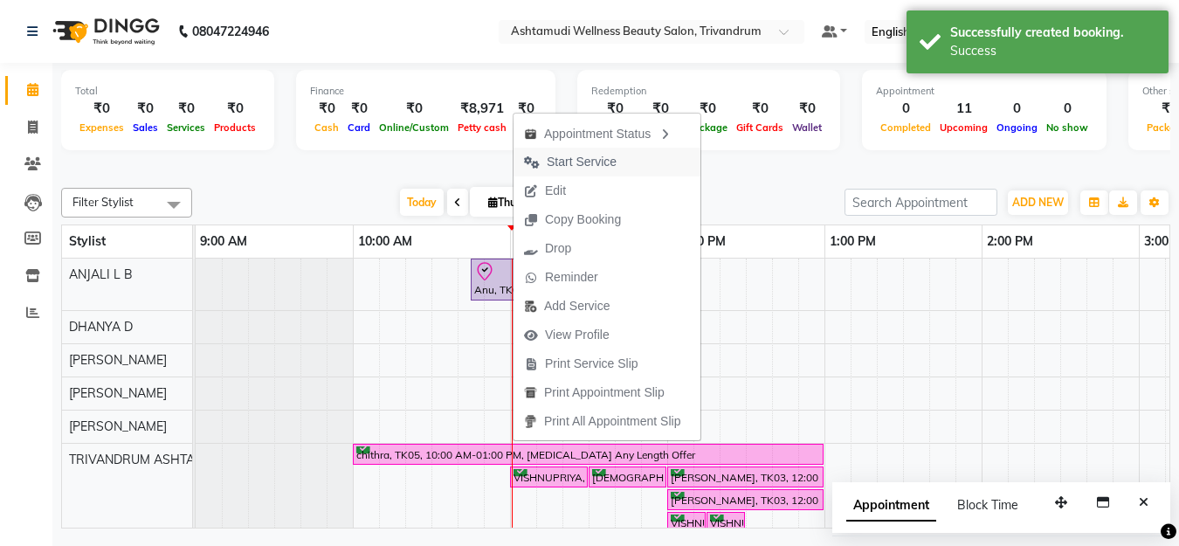
click at [577, 153] on span "Start Service" at bounding box center [582, 162] width 70 height 18
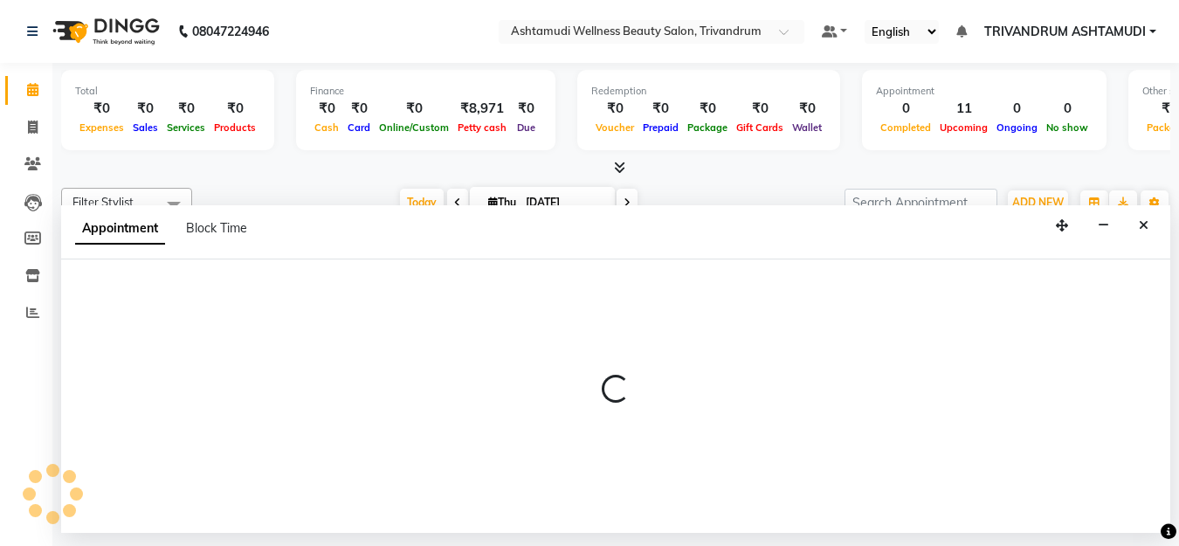
select select "27022"
select select "tentative"
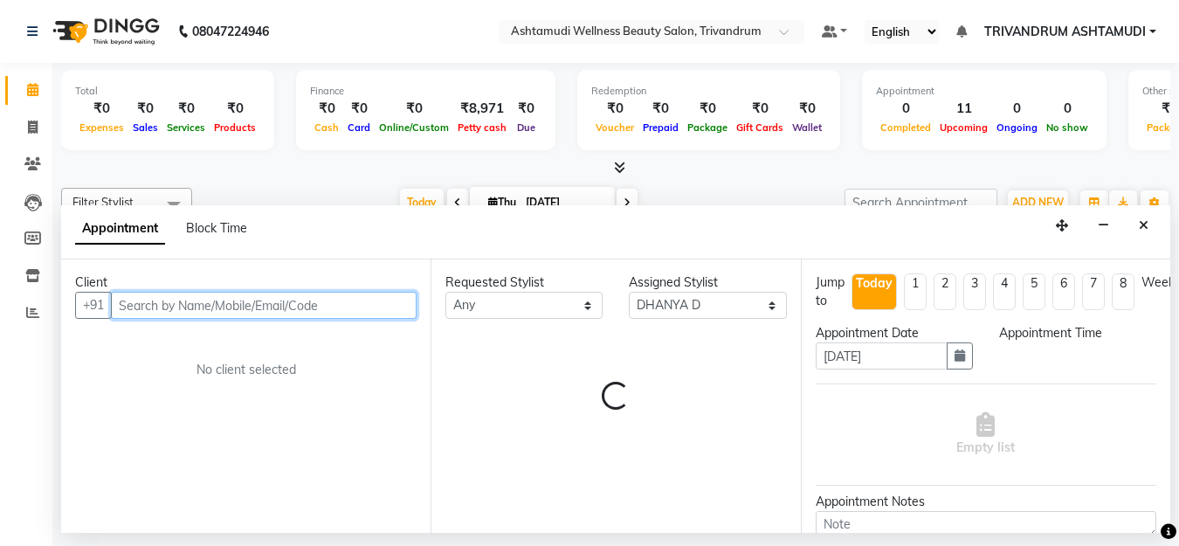
select select "630"
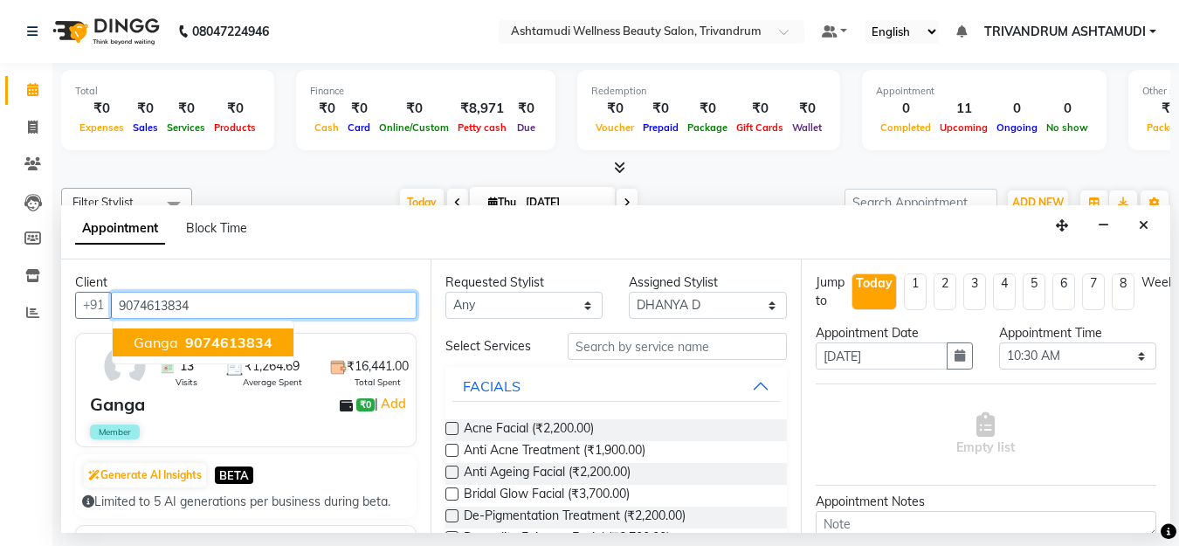
click at [197, 335] on span "9074613834" at bounding box center [228, 342] width 87 height 17
type input "9074613834"
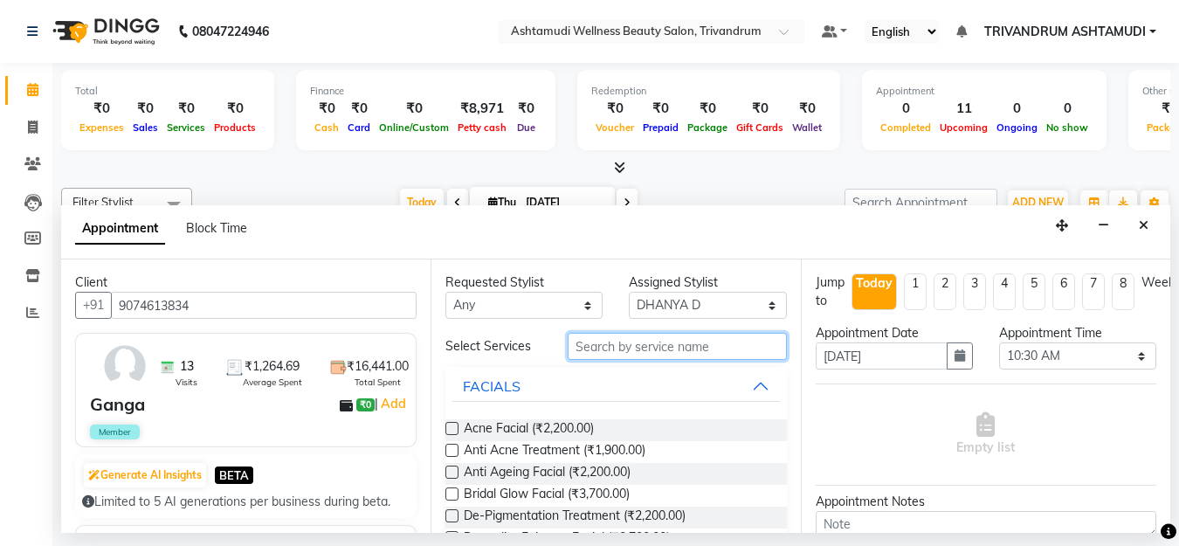
click at [616, 348] on input "text" at bounding box center [677, 346] width 218 height 27
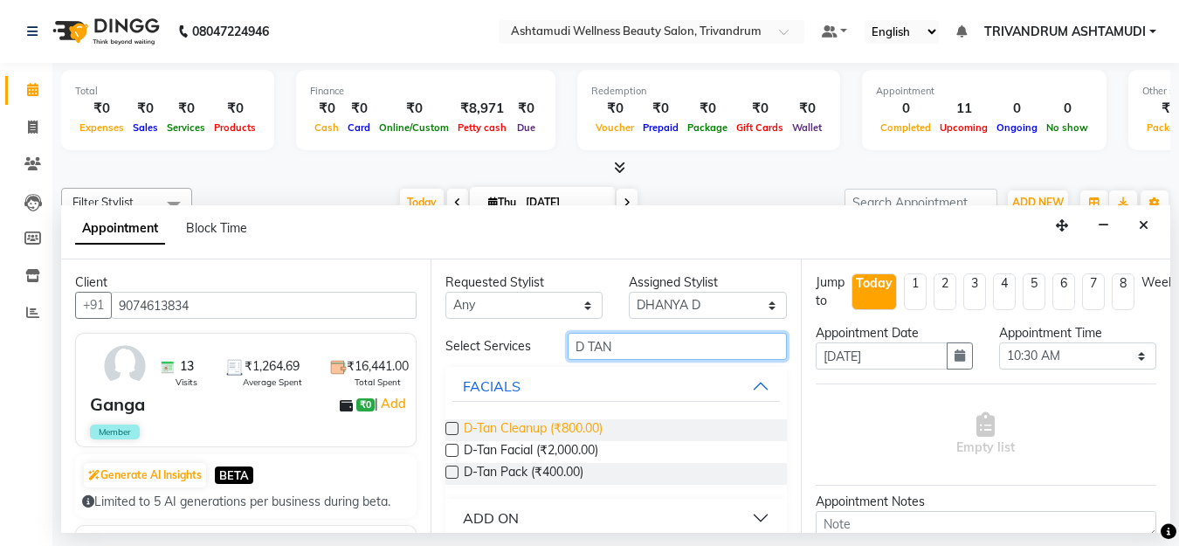
type input "D TAN"
click at [480, 423] on span "D-Tan Cleanup (₹800.00)" at bounding box center [533, 430] width 139 height 22
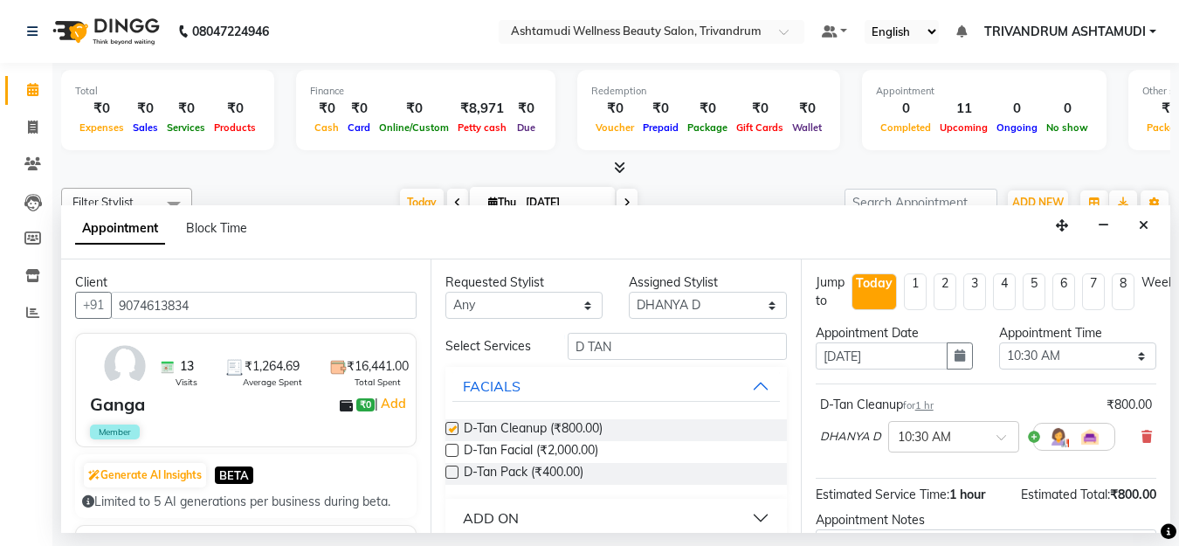
checkbox input "false"
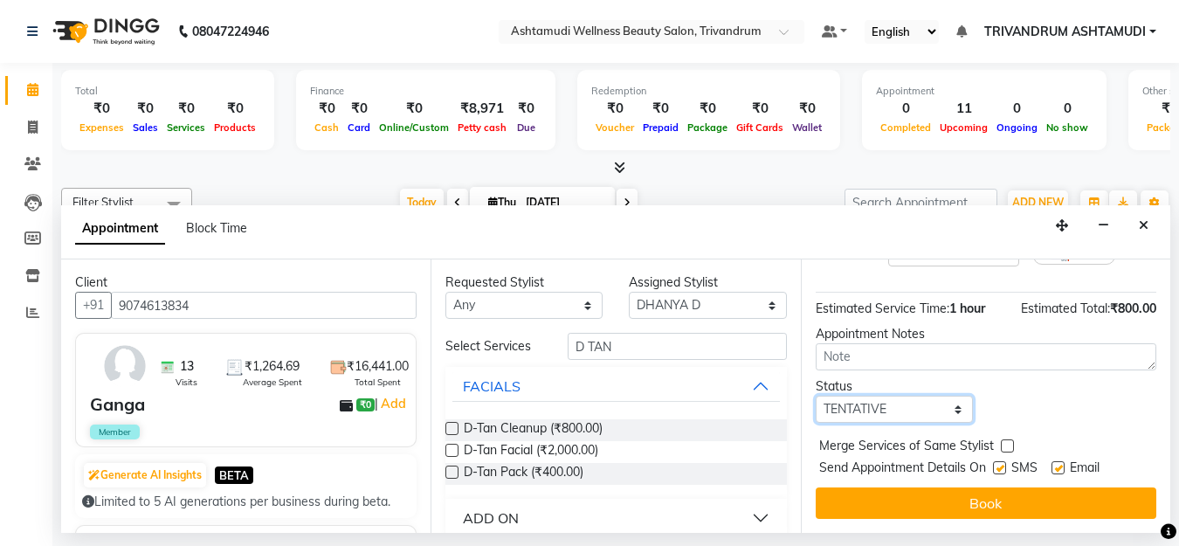
click at [904, 400] on select "Select TENTATIVE CONFIRM CHECK-IN UPCOMING" at bounding box center [894, 409] width 157 height 27
select select "check-in"
click at [816, 396] on select "Select TENTATIVE CONFIRM CHECK-IN UPCOMING" at bounding box center [894, 409] width 157 height 27
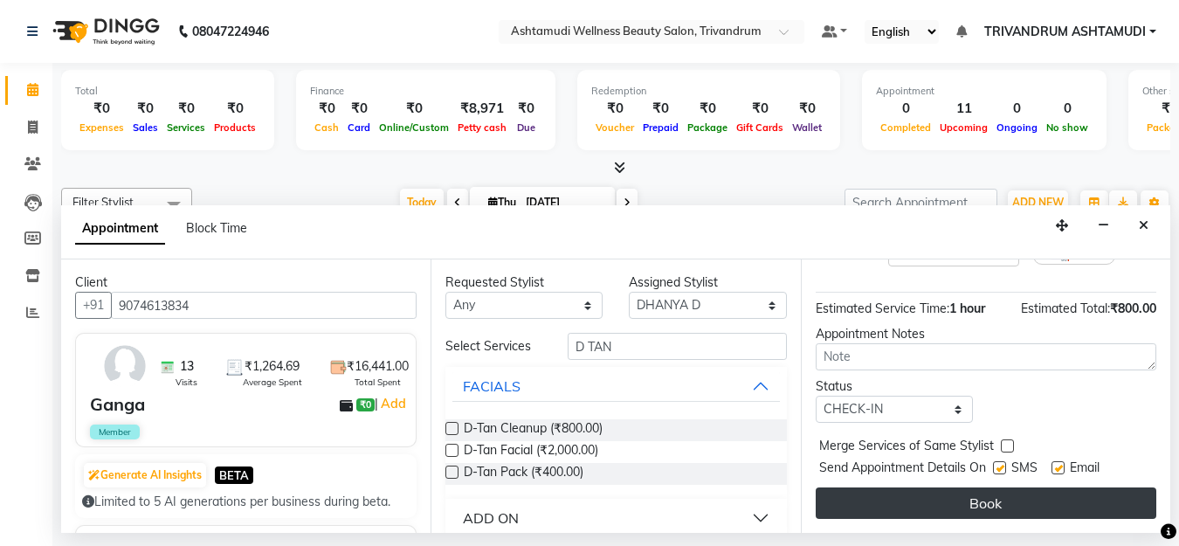
click at [866, 488] on button "Book" at bounding box center [986, 503] width 341 height 31
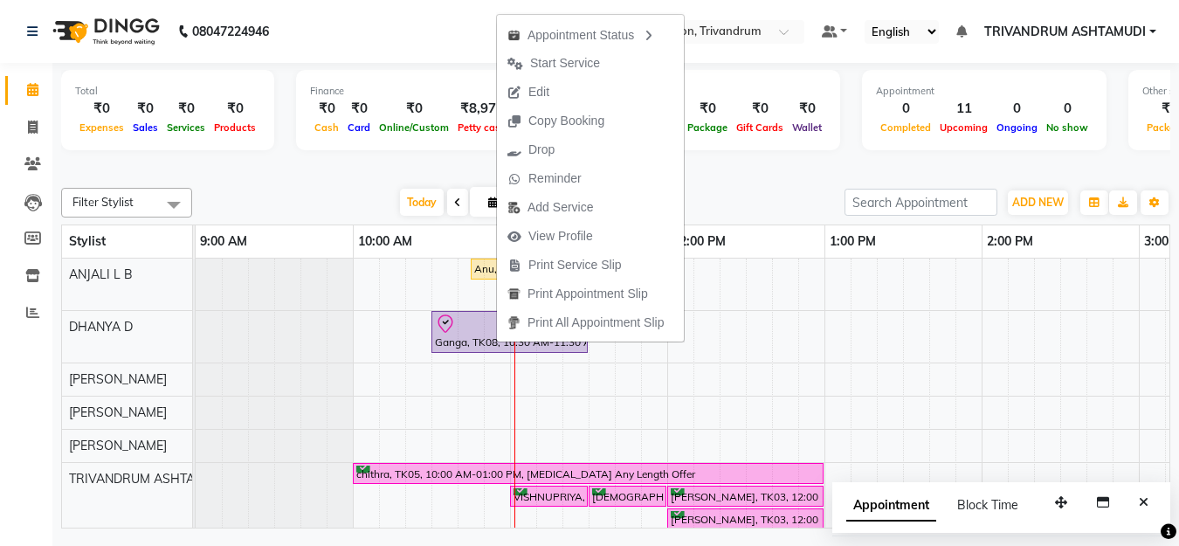
click at [584, 64] on span "Start Service" at bounding box center [565, 63] width 70 height 18
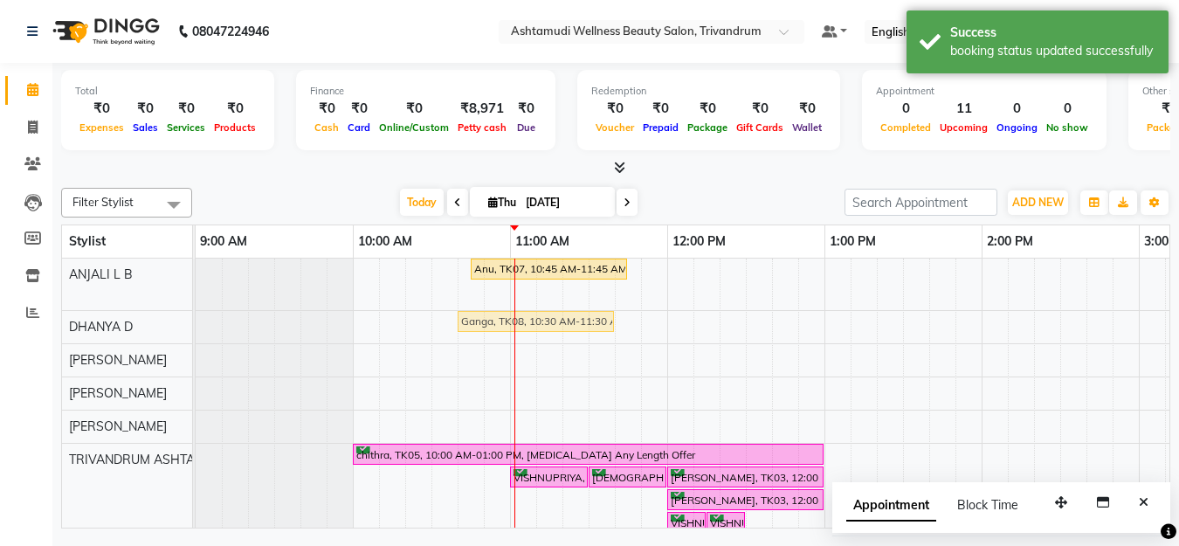
drag, startPoint x: 505, startPoint y: 320, endPoint x: 538, endPoint y: 322, distance: 33.3
click at [196, 322] on div "Ganga, TK08, 10:30 AM-11:30 AM, D-Tan Cleanup Ganga, TK08, 10:30 AM-11:30 AM, D…" at bounding box center [196, 326] width 0 height 31
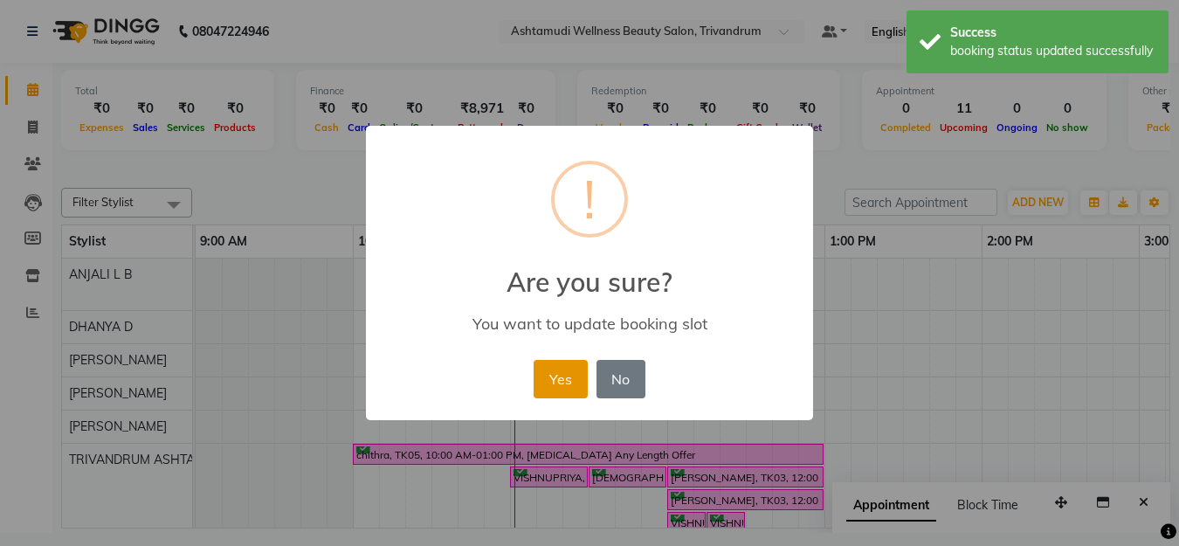
click at [553, 362] on button "Yes" at bounding box center [560, 379] width 53 height 38
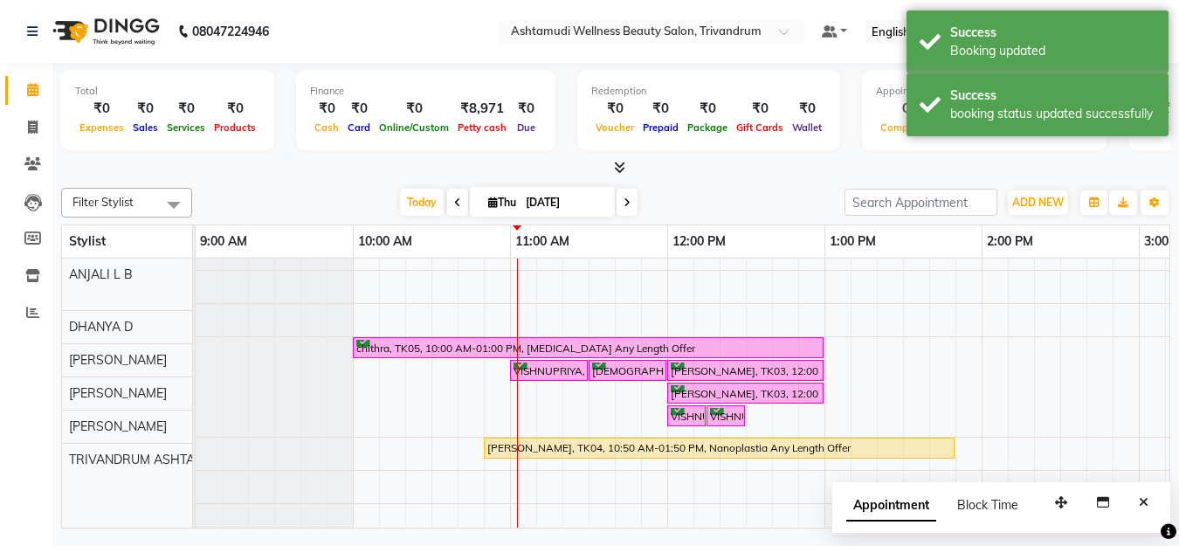
scroll to position [175, 0]
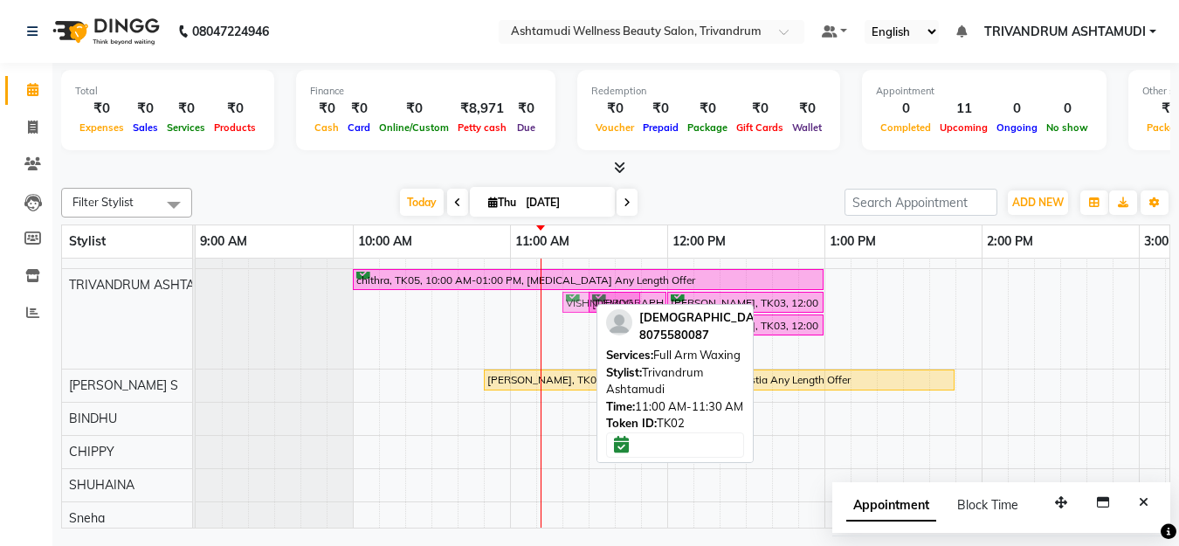
drag, startPoint x: 564, startPoint y: 301, endPoint x: 605, endPoint y: 304, distance: 41.2
click at [605, 304] on div "Filter Stylist Select All ANJALI L B DHANYA D KARTHIKA MANJUSHA SARITHA TRIVAND…" at bounding box center [616, 355] width 1110 height 348
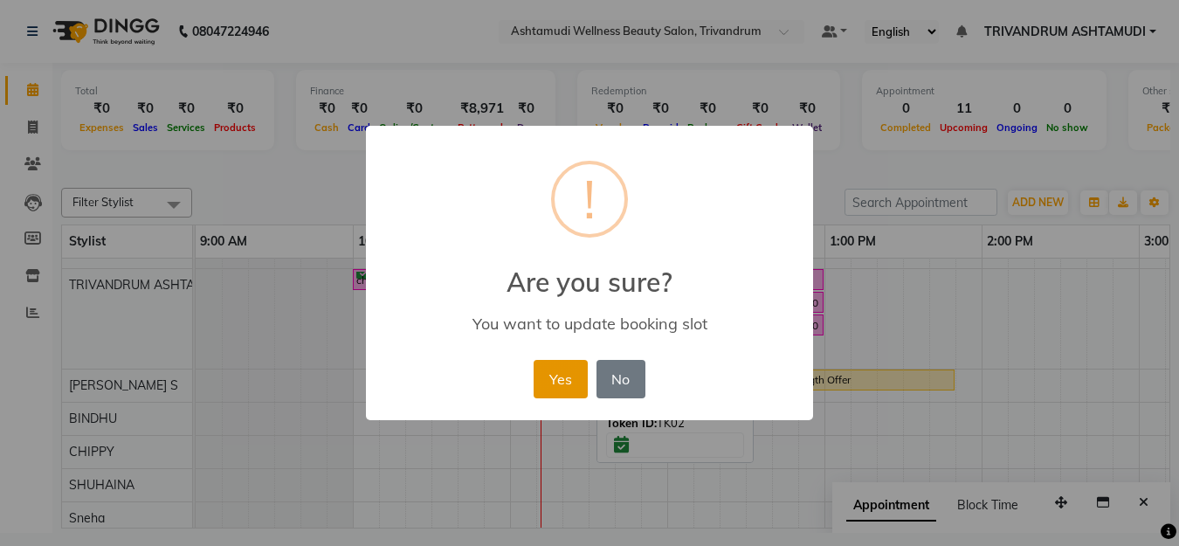
click at [555, 374] on button "Yes" at bounding box center [560, 379] width 53 height 38
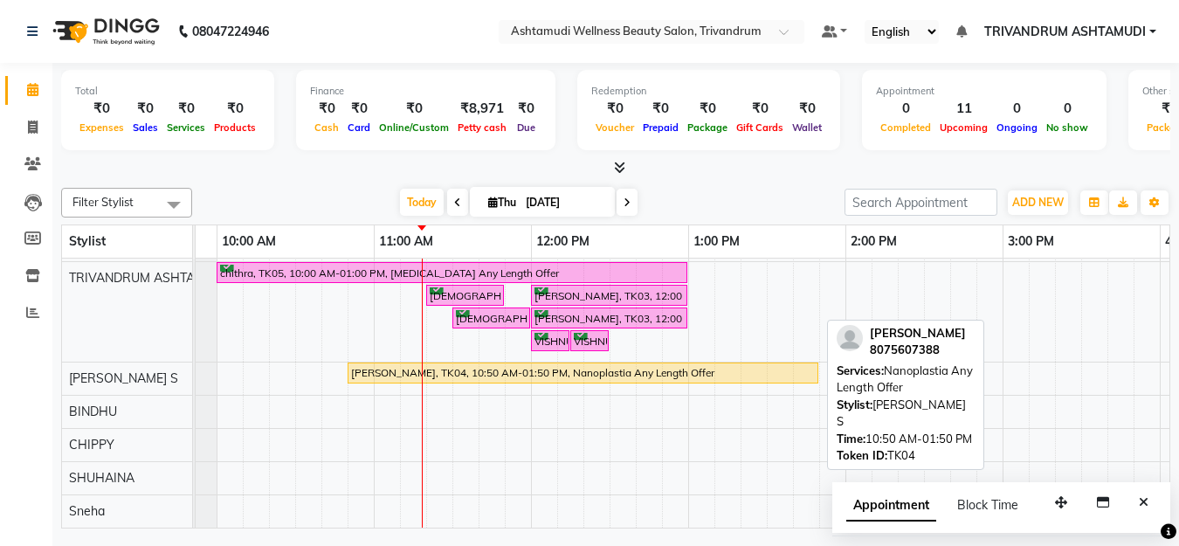
scroll to position [0, 0]
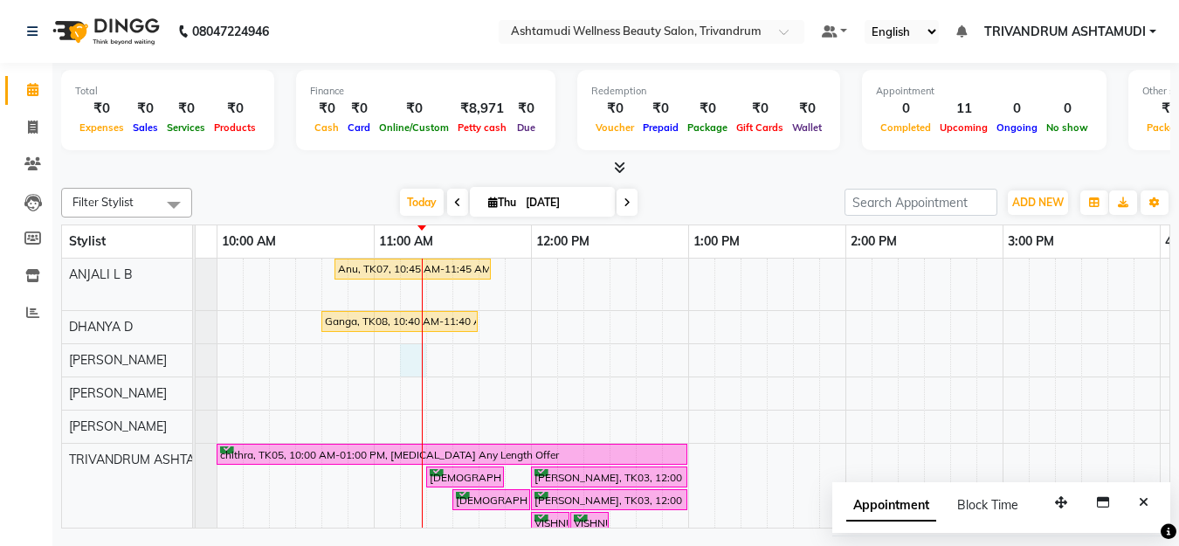
click at [419, 357] on div "Anu, TK07, 10:45 AM-11:45 AM, Skin Whitening Facial Maanu, TK01, 05:00 PM-06:15…" at bounding box center [1160, 484] width 2202 height 451
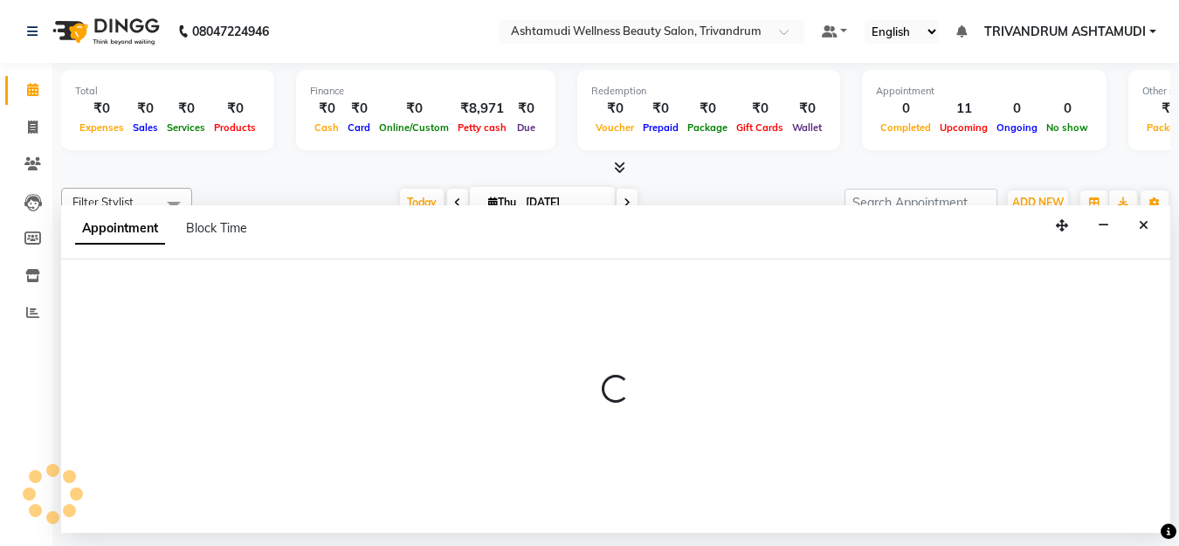
select select "27025"
select select "tentative"
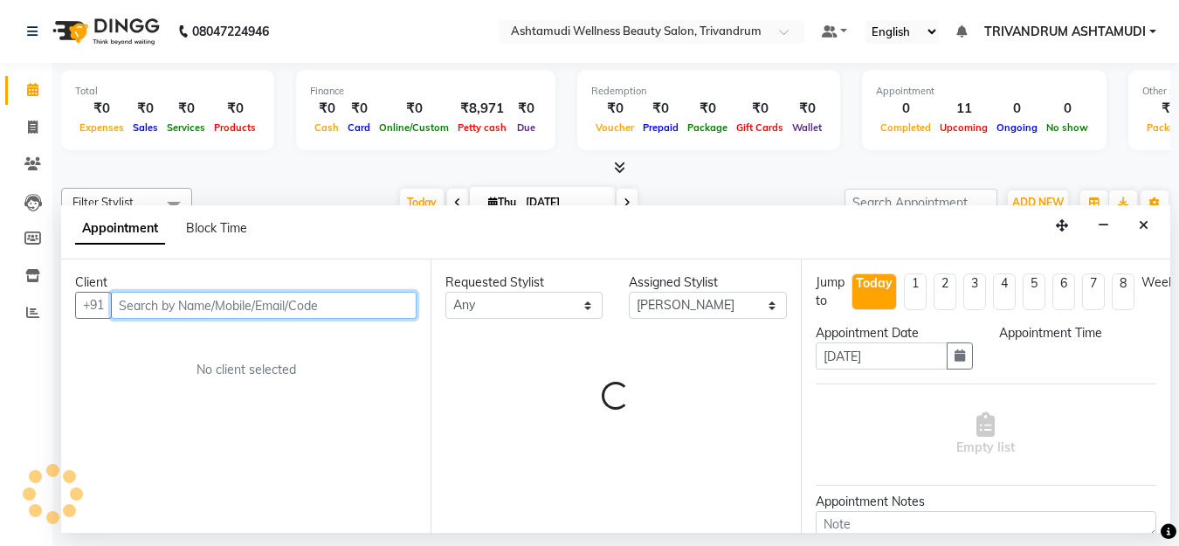
select select "675"
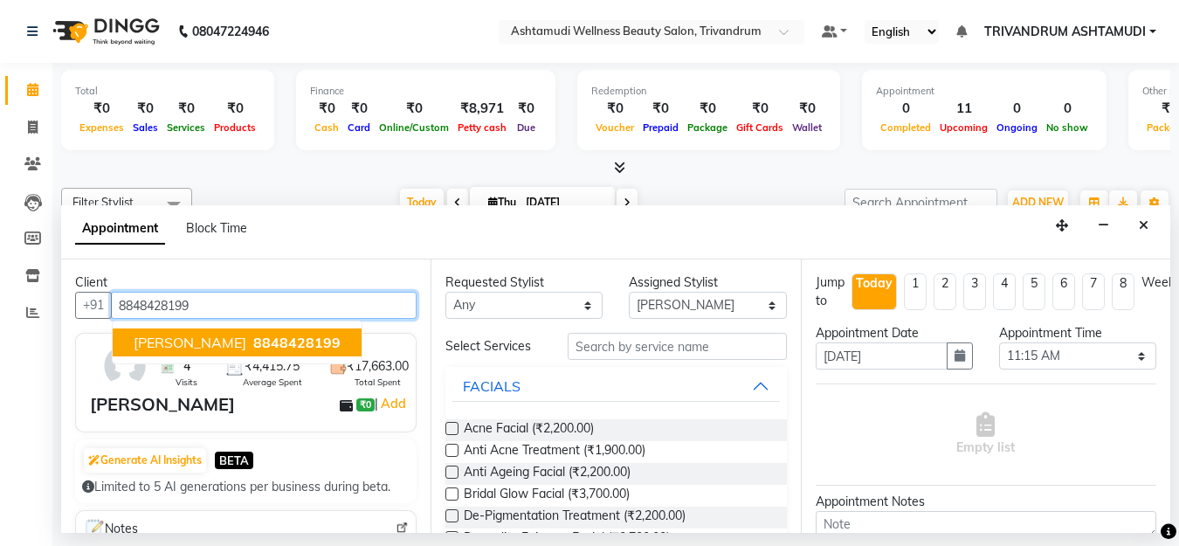
click at [193, 334] on button "Parvathy 8848428199" at bounding box center [237, 343] width 249 height 28
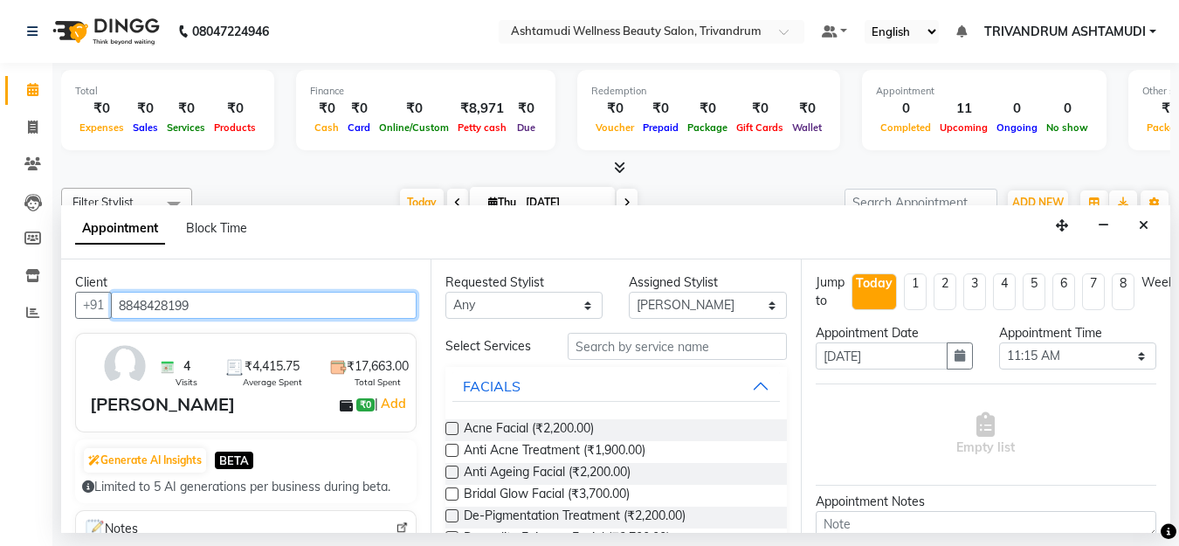
type input "8848428199"
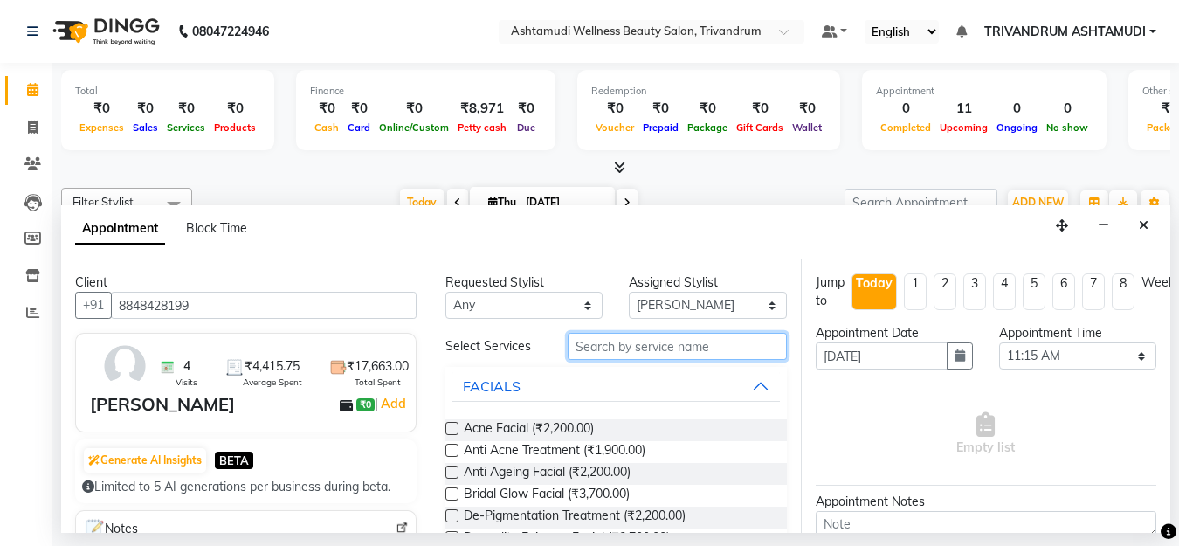
click at [598, 357] on input "text" at bounding box center [677, 346] width 218 height 27
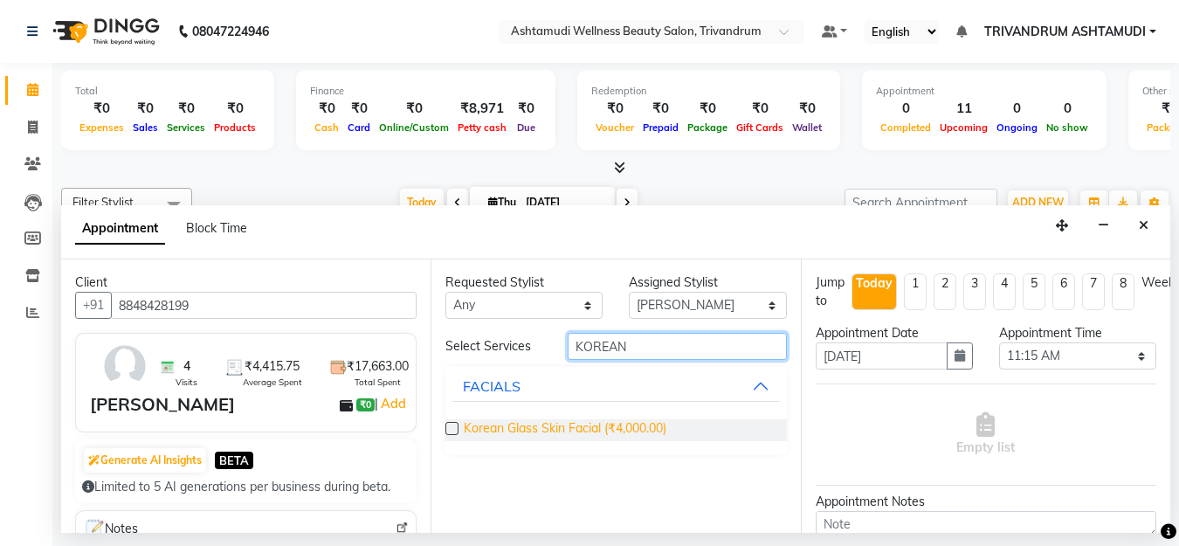
type input "KOREAN"
click at [523, 431] on span "Korean Glass Skin Facial (₹4,000.00)" at bounding box center [565, 430] width 203 height 22
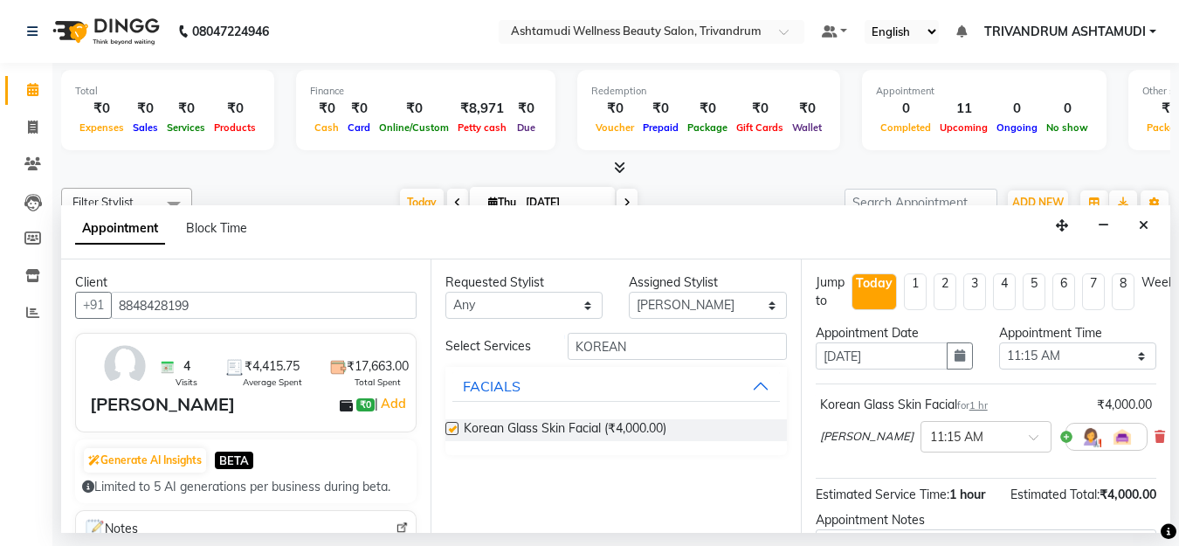
checkbox input "false"
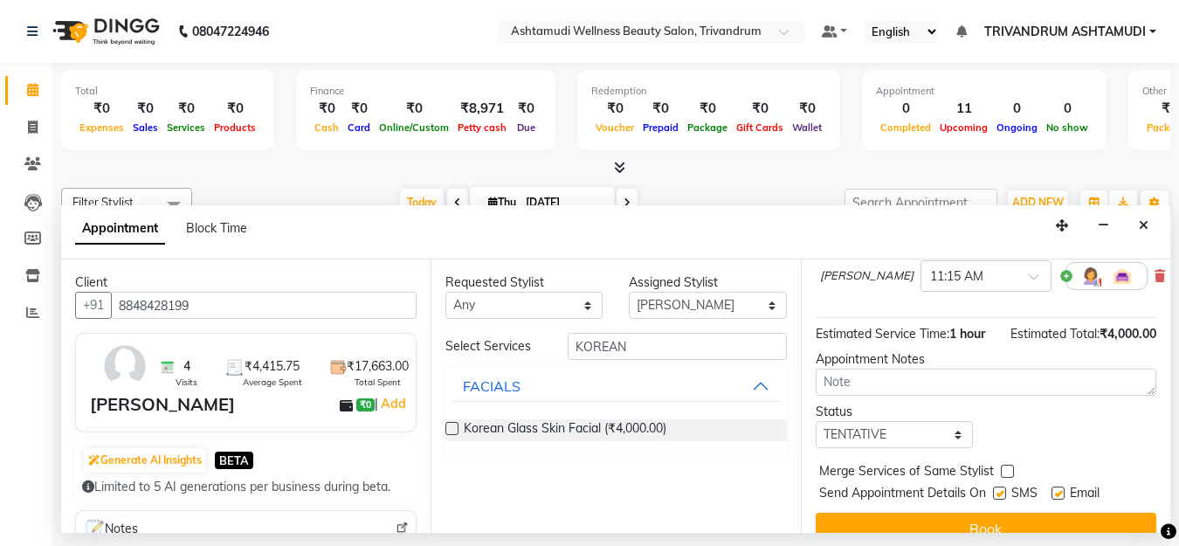
scroll to position [199, 0]
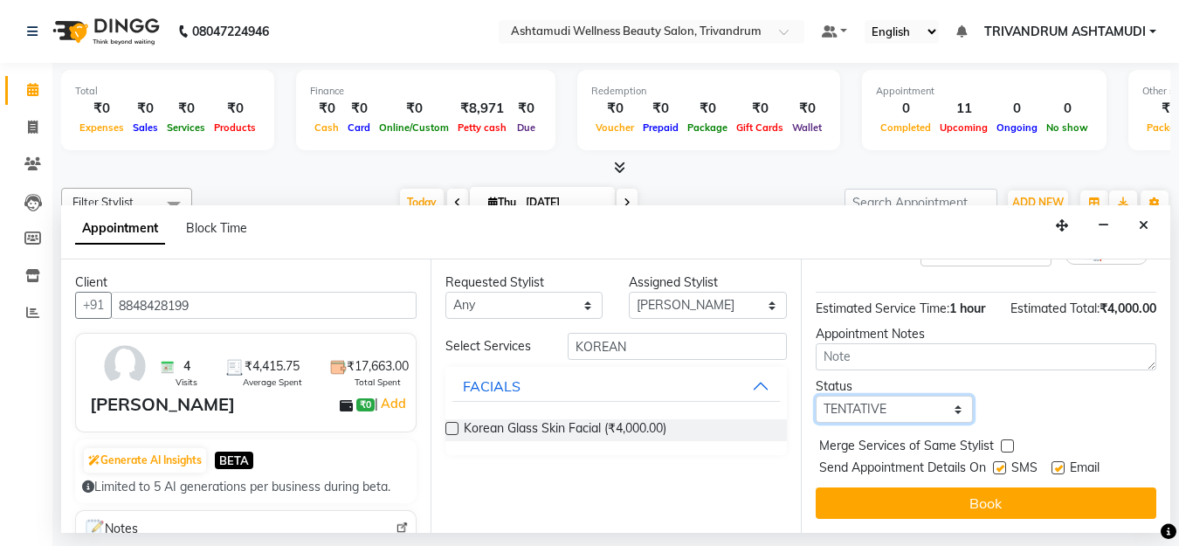
click at [851, 396] on select "Select TENTATIVE CONFIRM CHECK-IN UPCOMING" at bounding box center [894, 409] width 157 height 27
select select "check-in"
click at [816, 396] on select "Select TENTATIVE CONFIRM CHECK-IN UPCOMING" at bounding box center [894, 409] width 157 height 27
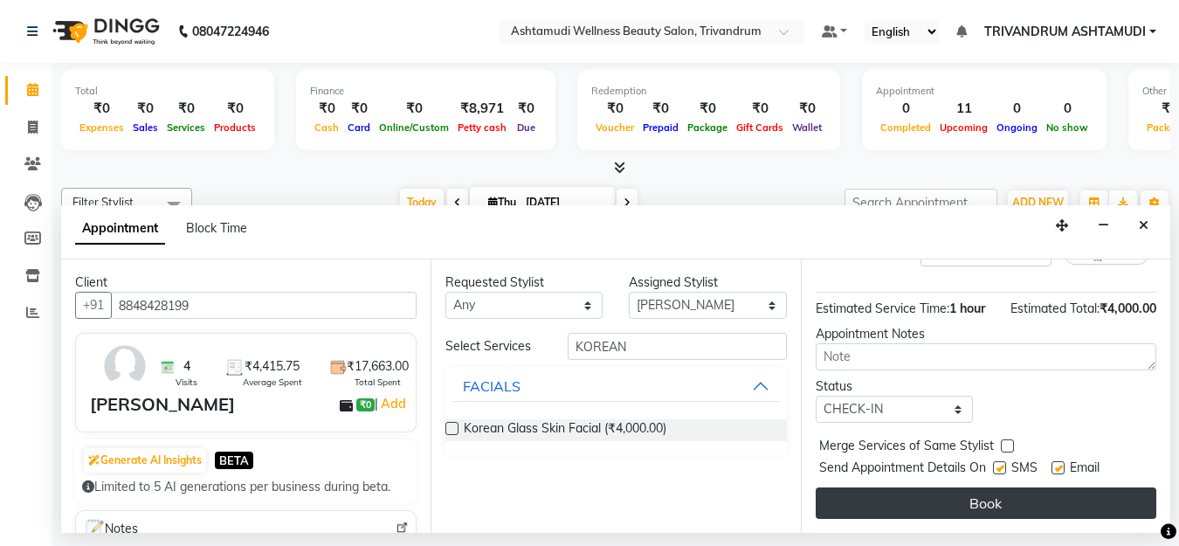
click at [896, 488] on button "Book" at bounding box center [986, 503] width 341 height 31
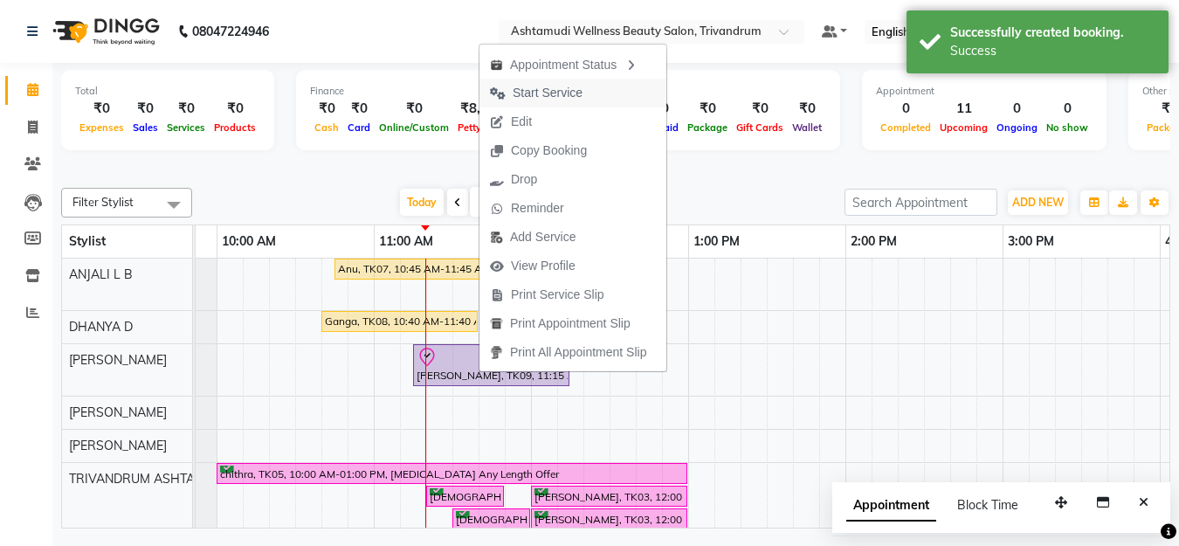
click at [563, 87] on span "Start Service" at bounding box center [548, 93] width 70 height 18
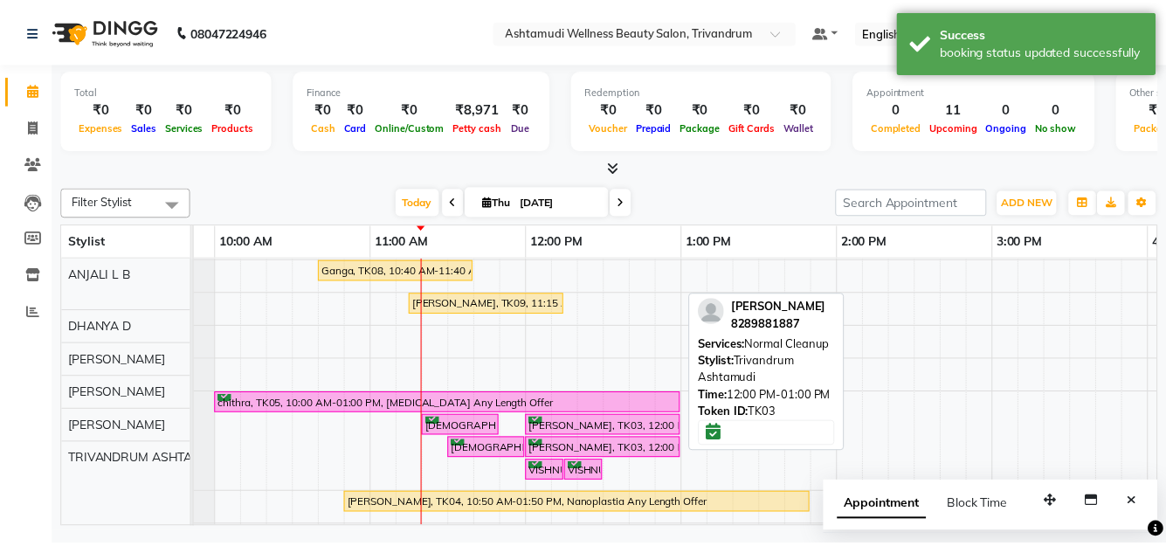
scroll to position [87, 0]
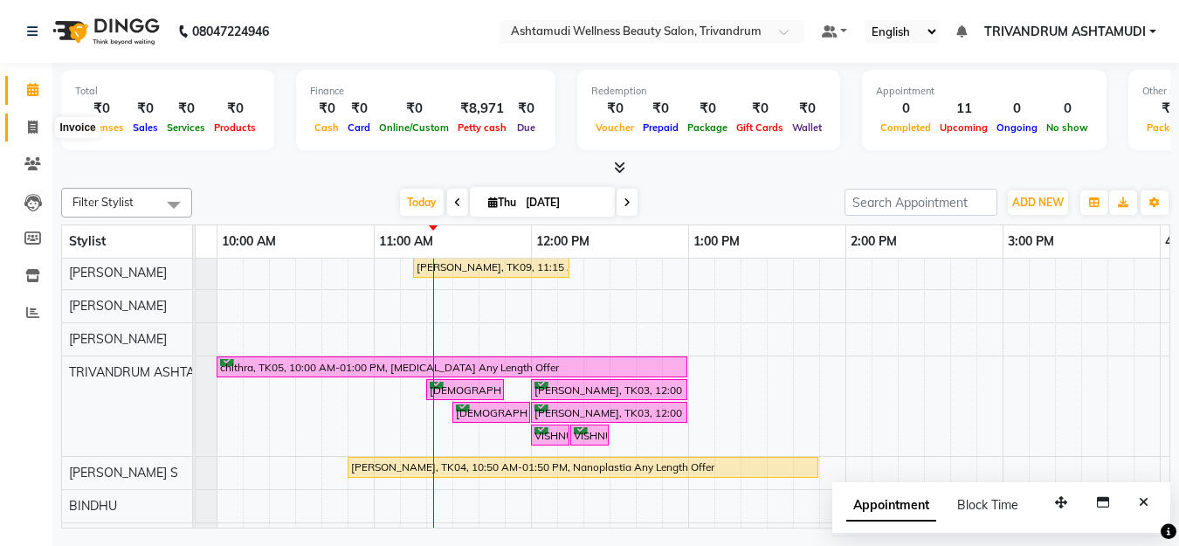
click at [22, 130] on span at bounding box center [32, 128] width 31 height 20
select select "service"
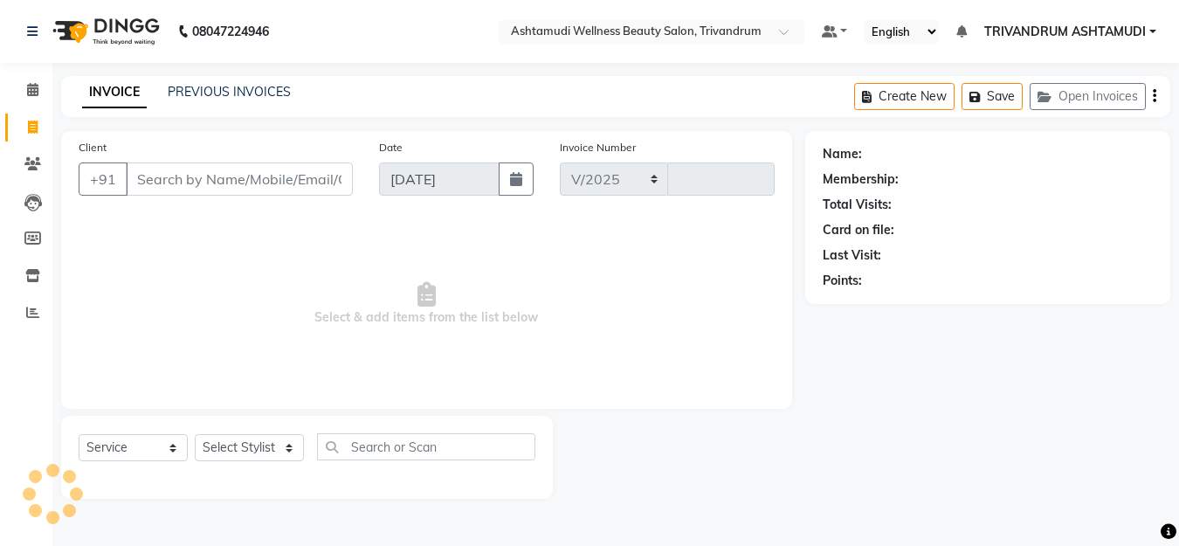
select select "4636"
type input "3317"
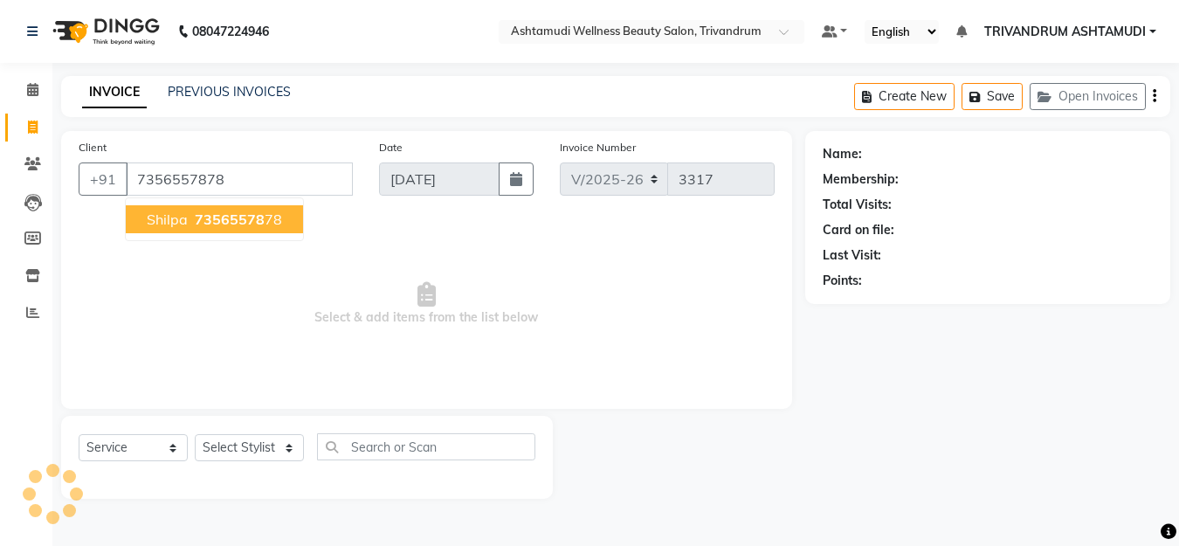
type input "7356557878"
select select "1: Object"
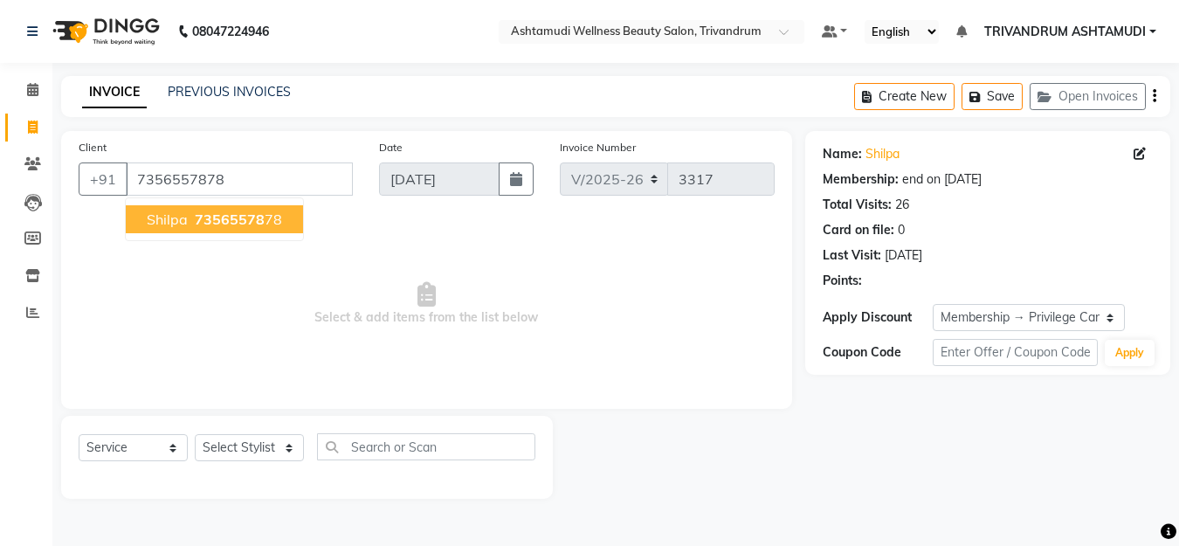
click at [186, 217] on span "Shilpa" at bounding box center [167, 219] width 41 height 17
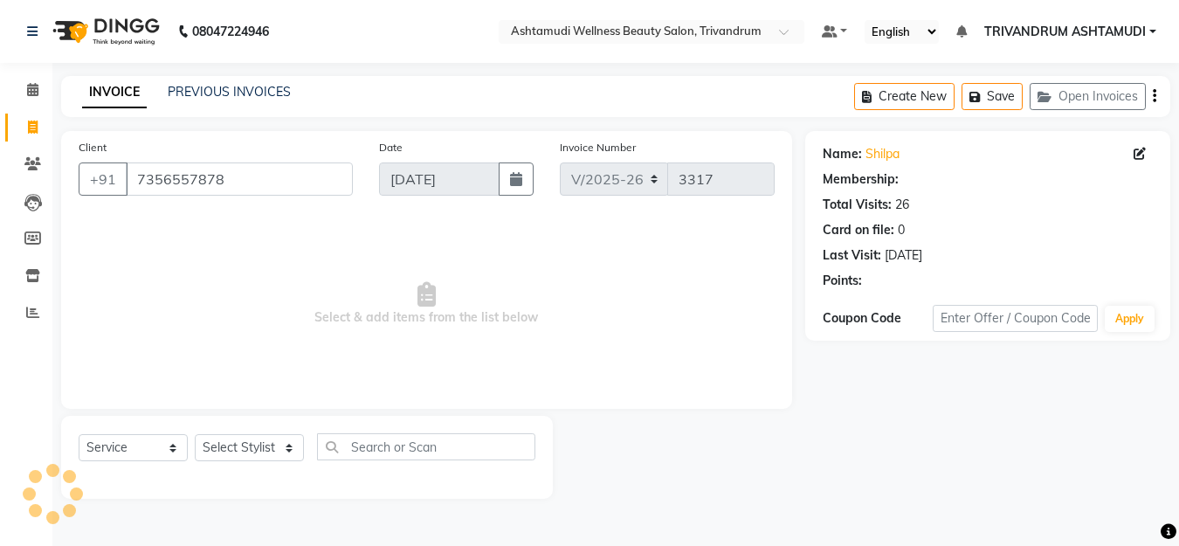
select select "1: Object"
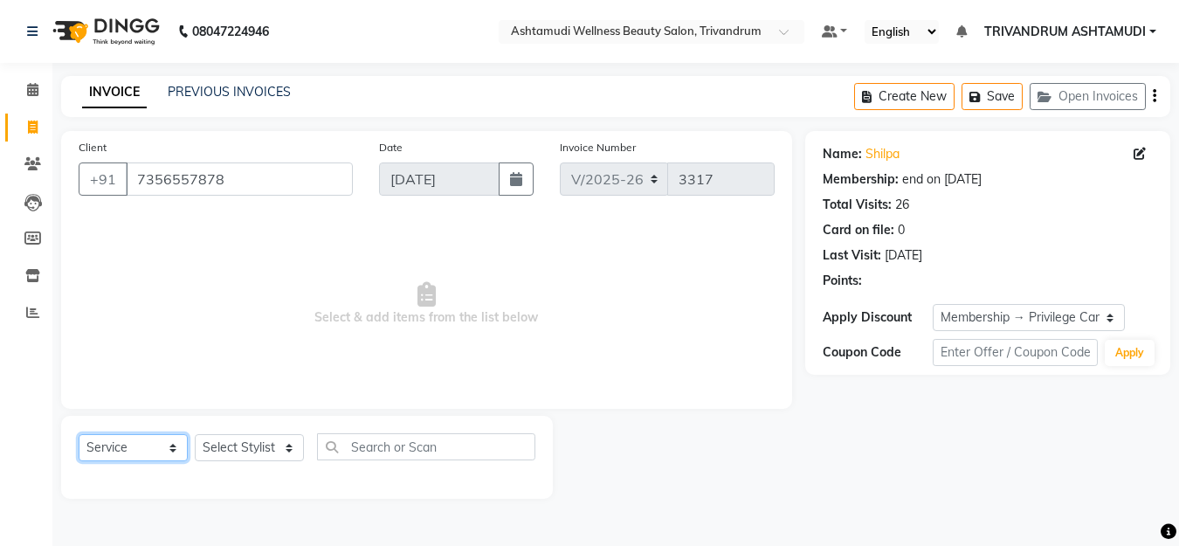
click at [167, 452] on select "Select Service Product Membership Package Voucher Prepaid Gift Card" at bounding box center [133, 447] width 109 height 27
select select "product"
click at [79, 434] on select "Select Service Product Membership Package Voucher Prepaid Gift Card" at bounding box center [133, 447] width 109 height 27
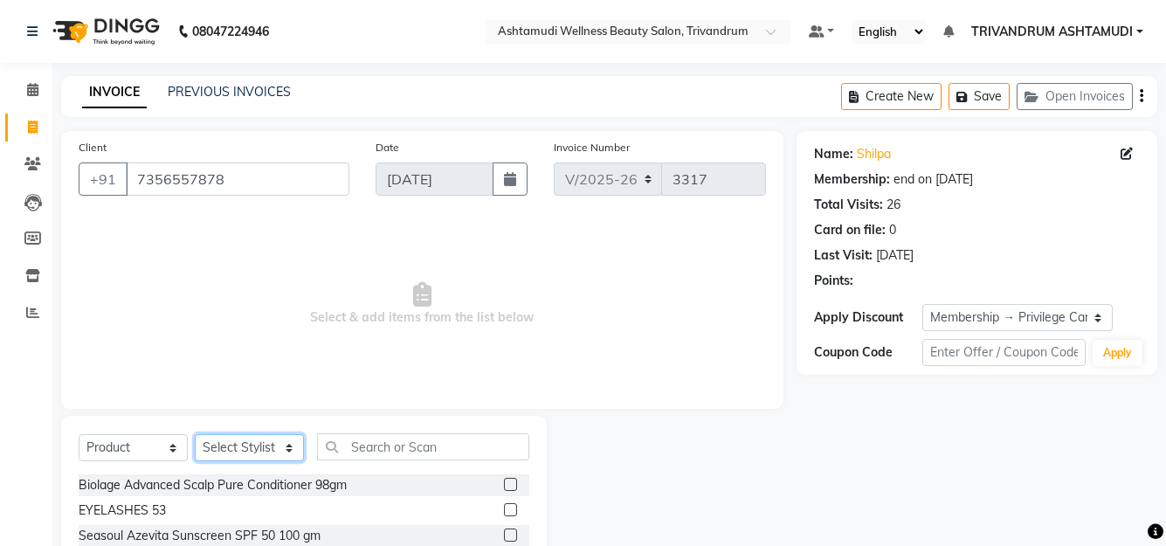
click at [228, 443] on select "Select Stylist ANJALI L B BINDHU CHIPPY DHANYA D KARTHIKA MANJUSHA SARITHA SHUH…" at bounding box center [249, 447] width 109 height 27
select select "88227"
click at [195, 434] on select "Select Stylist ANJALI L B BINDHU CHIPPY DHANYA D KARTHIKA MANJUSHA SARITHA SHUH…" at bounding box center [249, 447] width 109 height 27
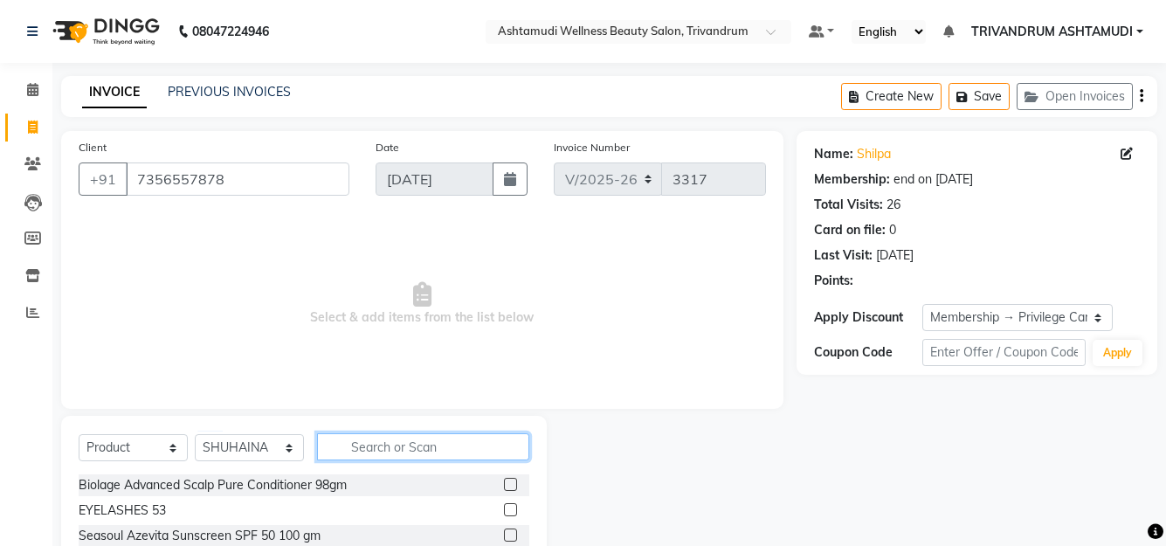
click at [383, 438] on input "text" at bounding box center [423, 446] width 212 height 27
type input "8902979004947"
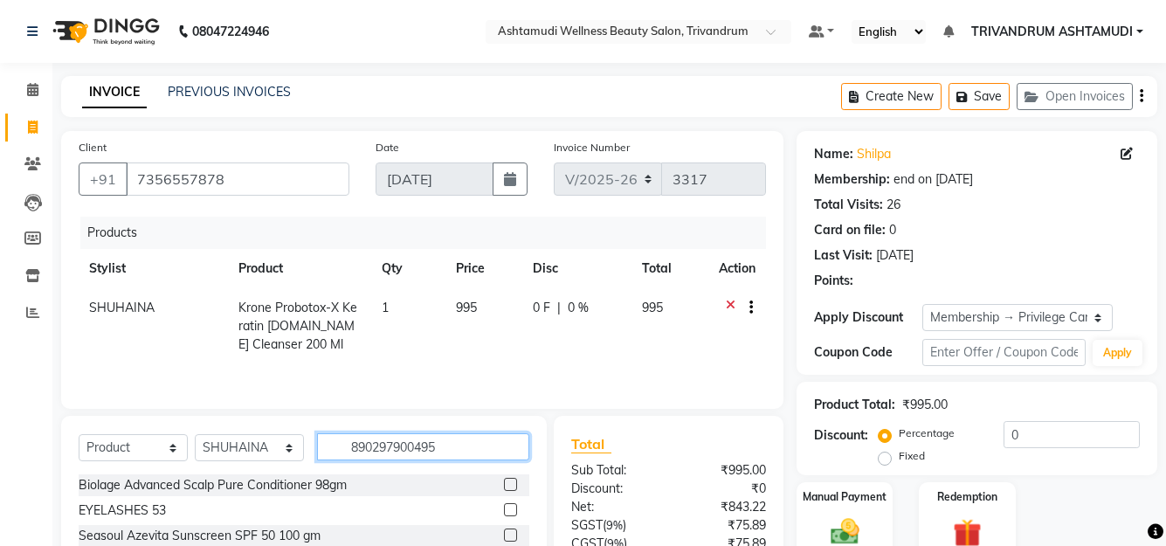
type input "8902979004954"
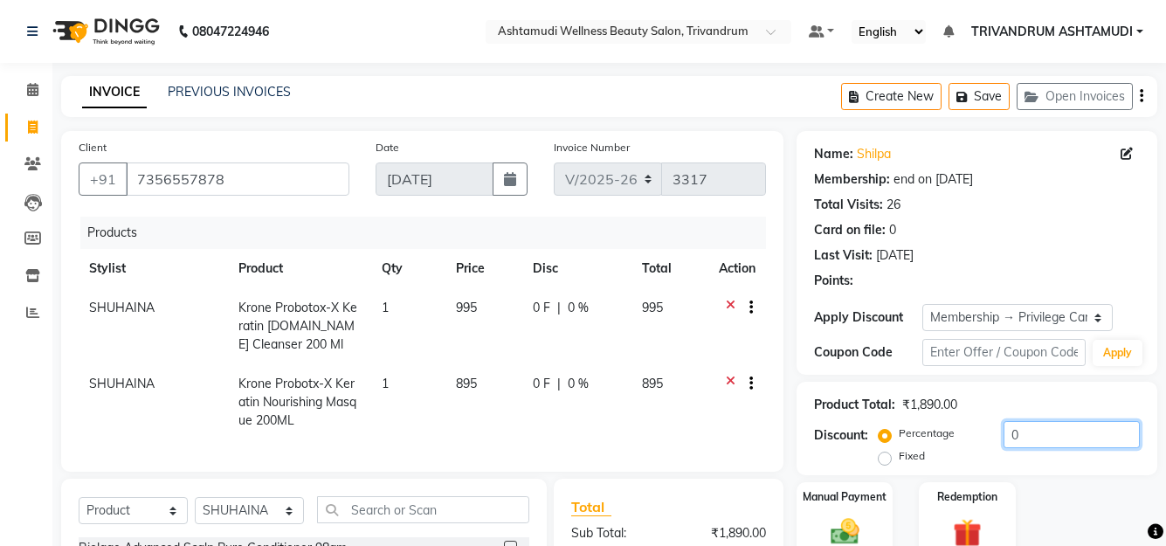
click at [1030, 434] on input "0" at bounding box center [1072, 434] width 136 height 27
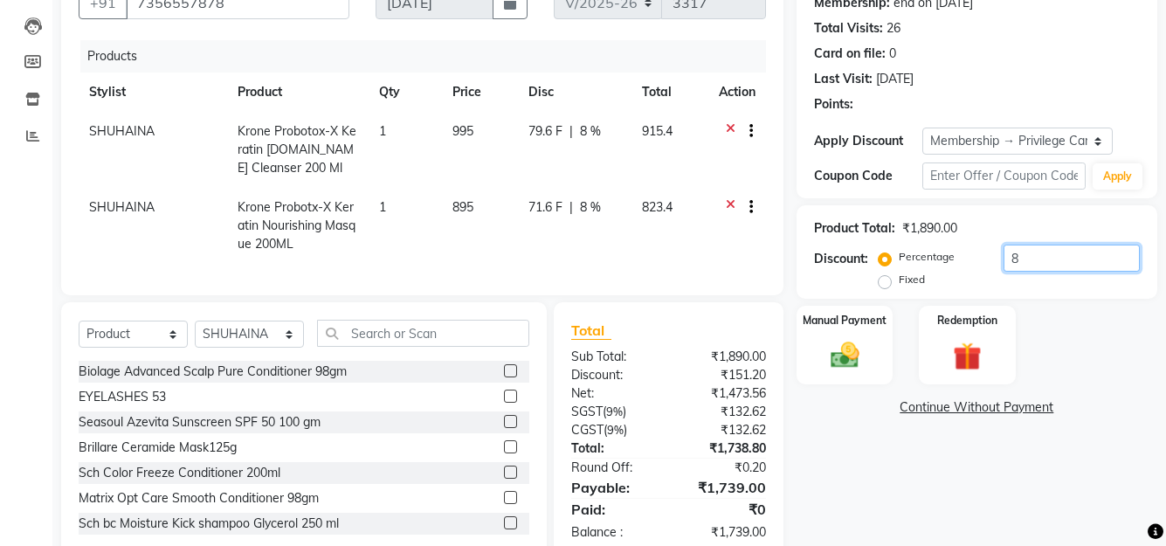
scroll to position [230, 0]
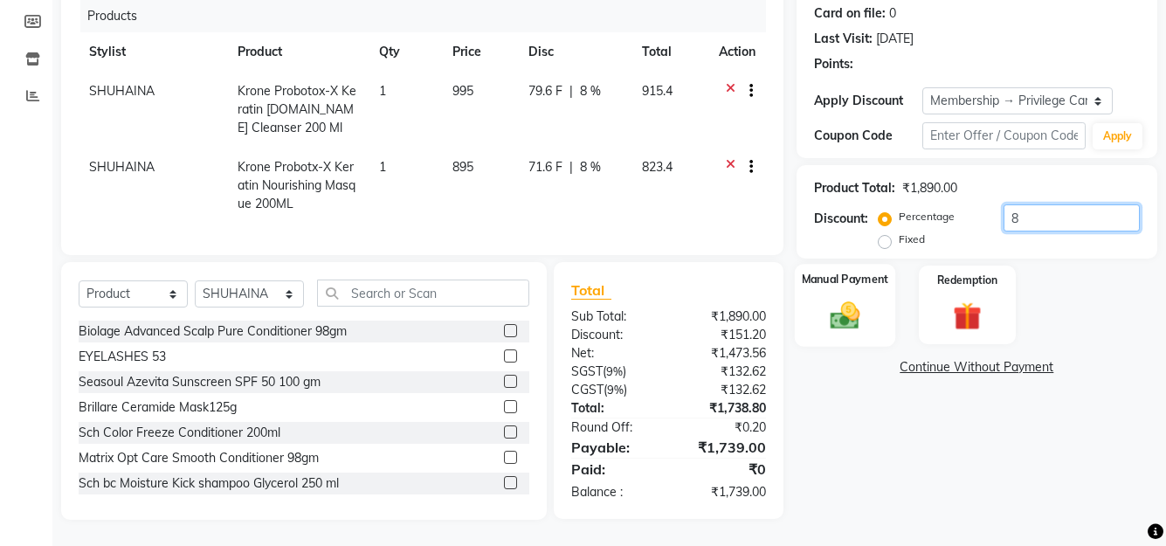
type input "8"
click at [857, 298] on img at bounding box center [844, 315] width 48 height 34
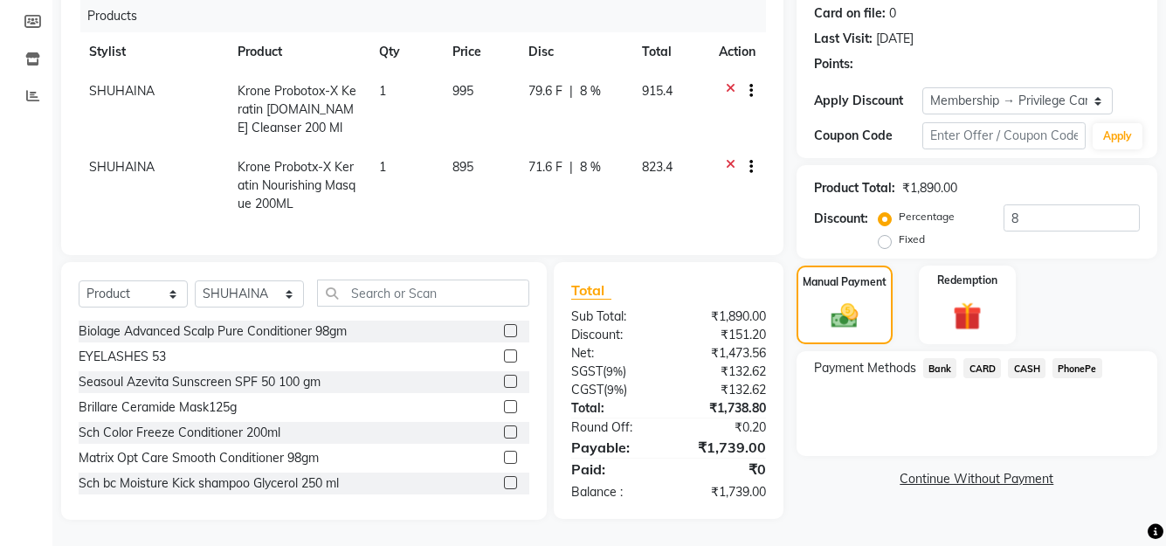
click at [1066, 358] on span "PhonePe" at bounding box center [1078, 368] width 50 height 20
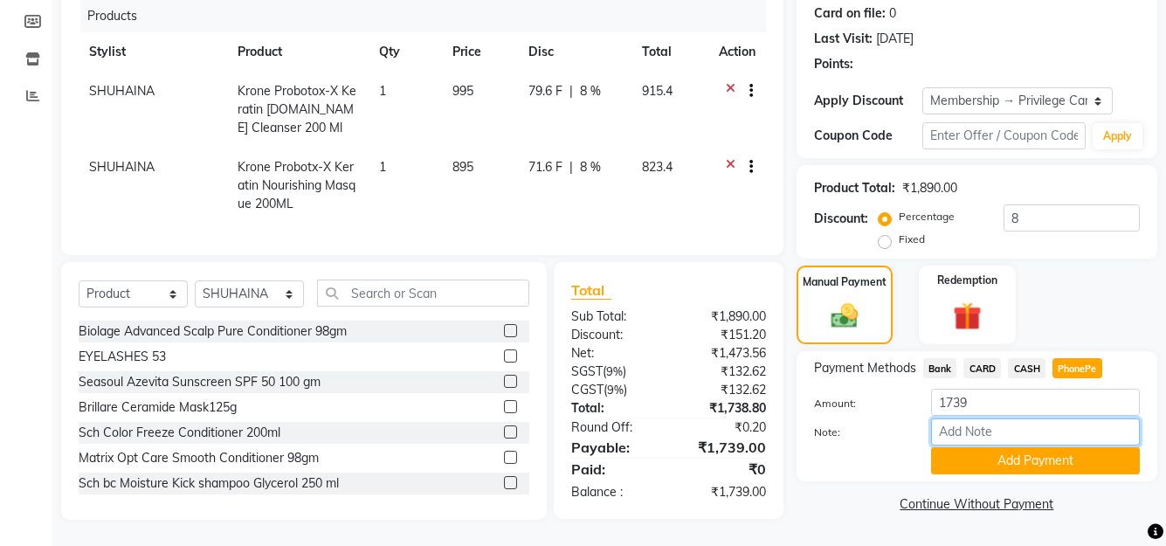
click at [1010, 422] on input "Note:" at bounding box center [1035, 431] width 209 height 27
type input "SHUHAINA"
drag, startPoint x: 1013, startPoint y: 450, endPoint x: 1018, endPoint y: 423, distance: 27.4
click at [1013, 447] on button "Add Payment" at bounding box center [1035, 460] width 209 height 27
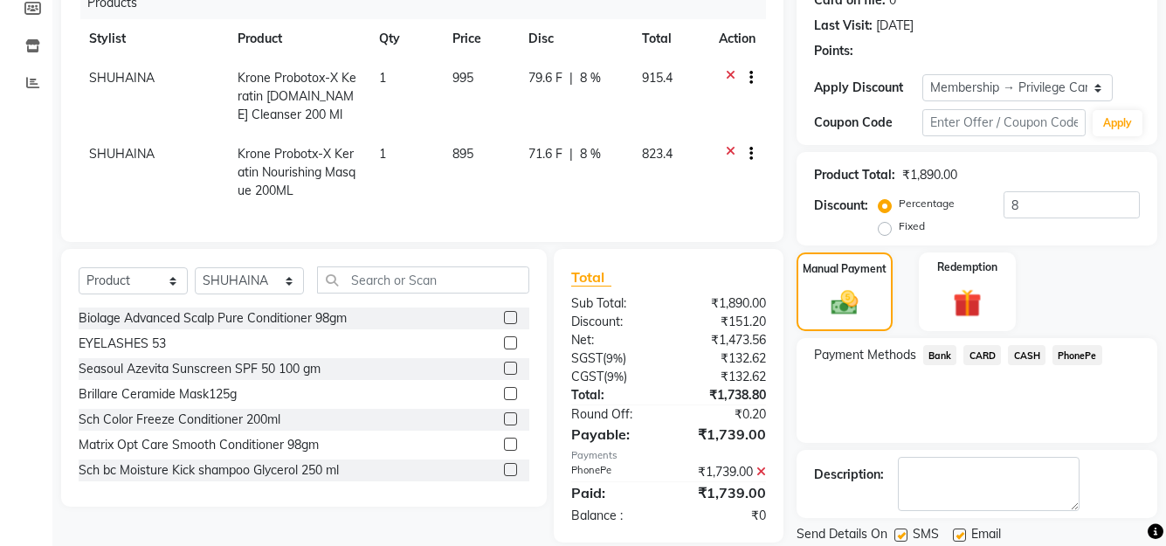
click at [1066, 355] on span "PhonePe" at bounding box center [1078, 355] width 50 height 20
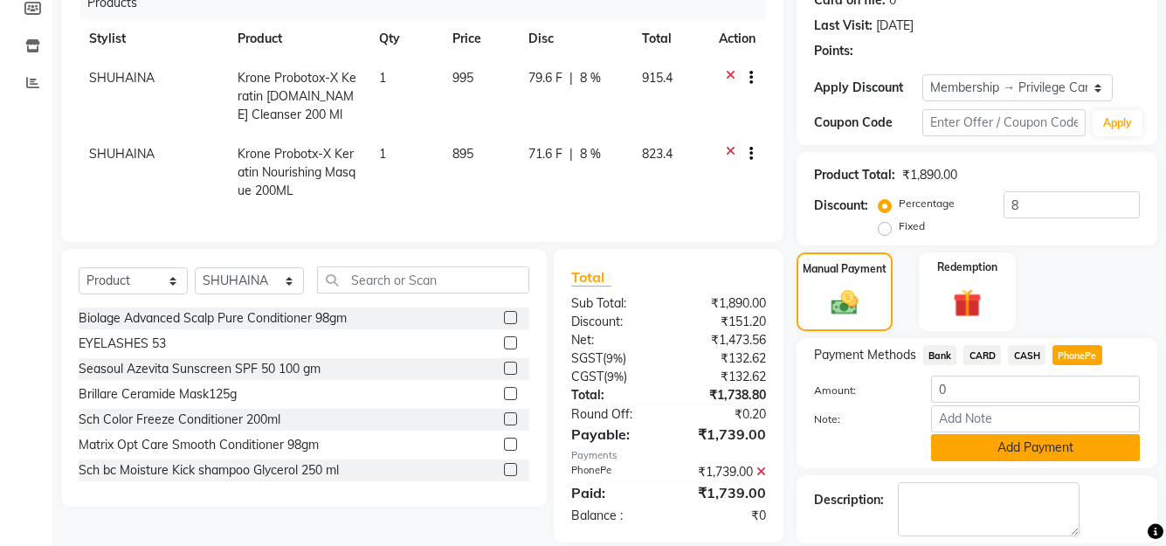
click at [955, 443] on button "Add Payment" at bounding box center [1035, 447] width 209 height 27
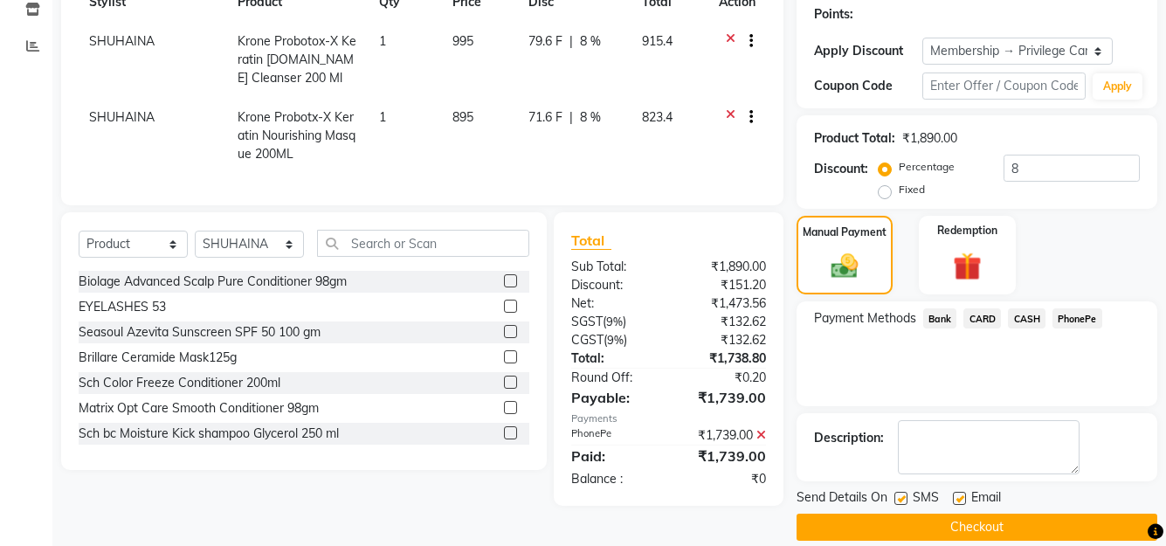
scroll to position [287, 0]
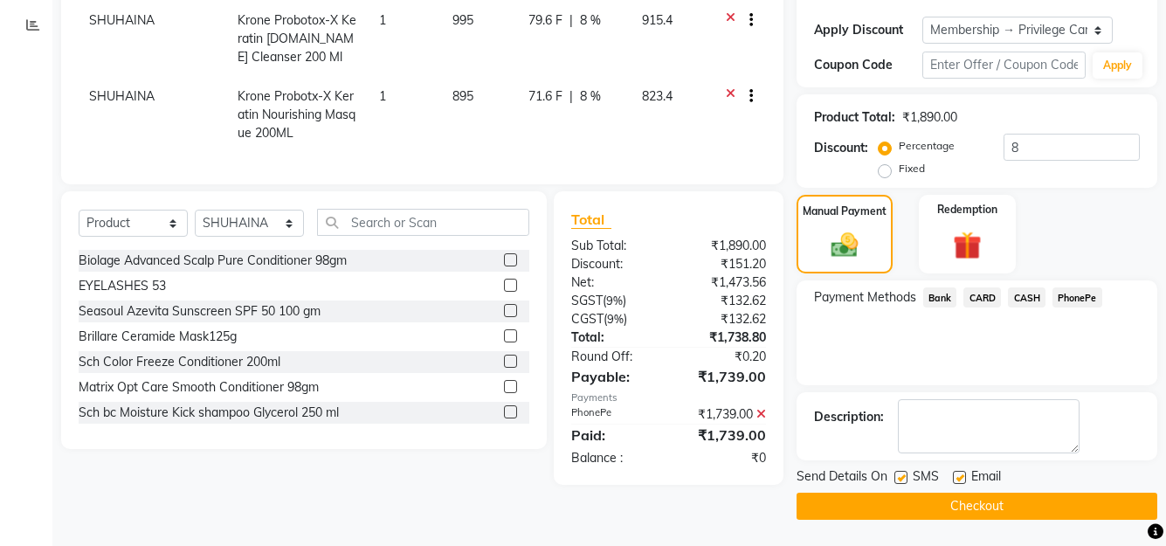
click at [964, 503] on button "Checkout" at bounding box center [977, 506] width 361 height 27
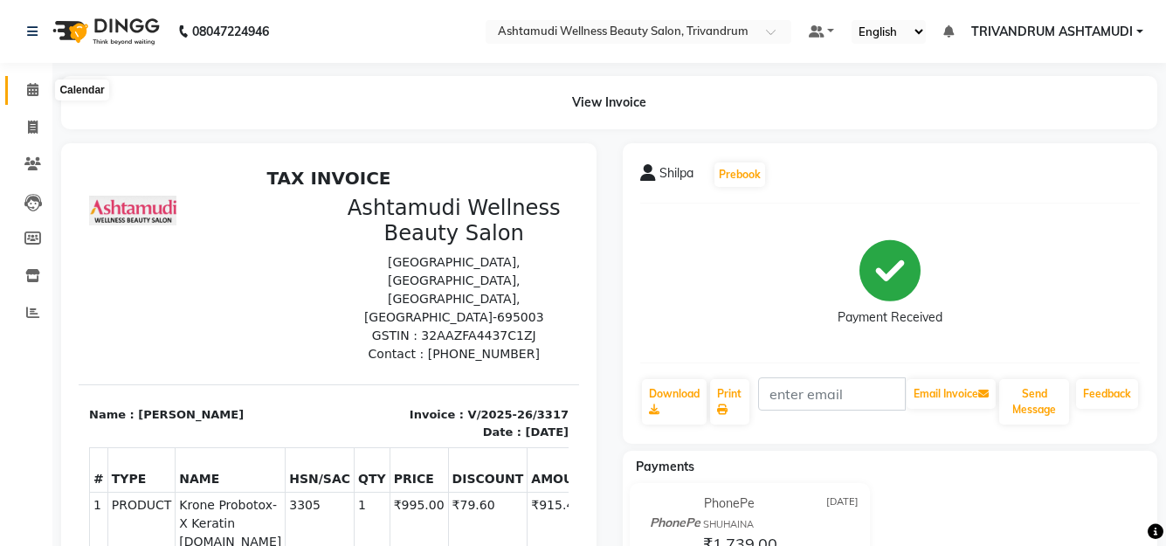
click at [36, 91] on icon at bounding box center [32, 89] width 11 height 13
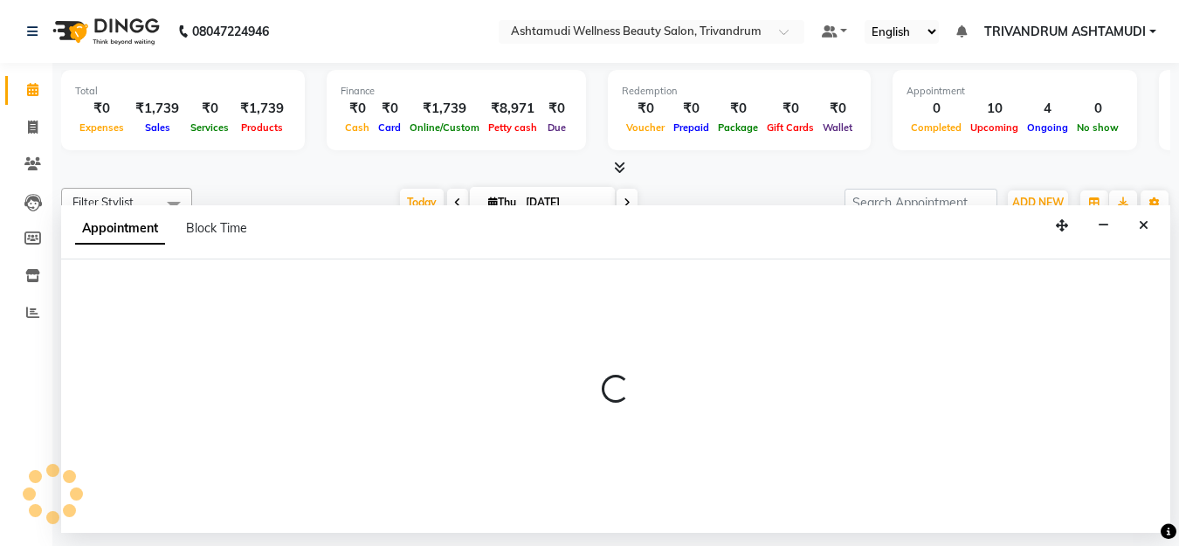
select select "27034"
select select "675"
select select "tentative"
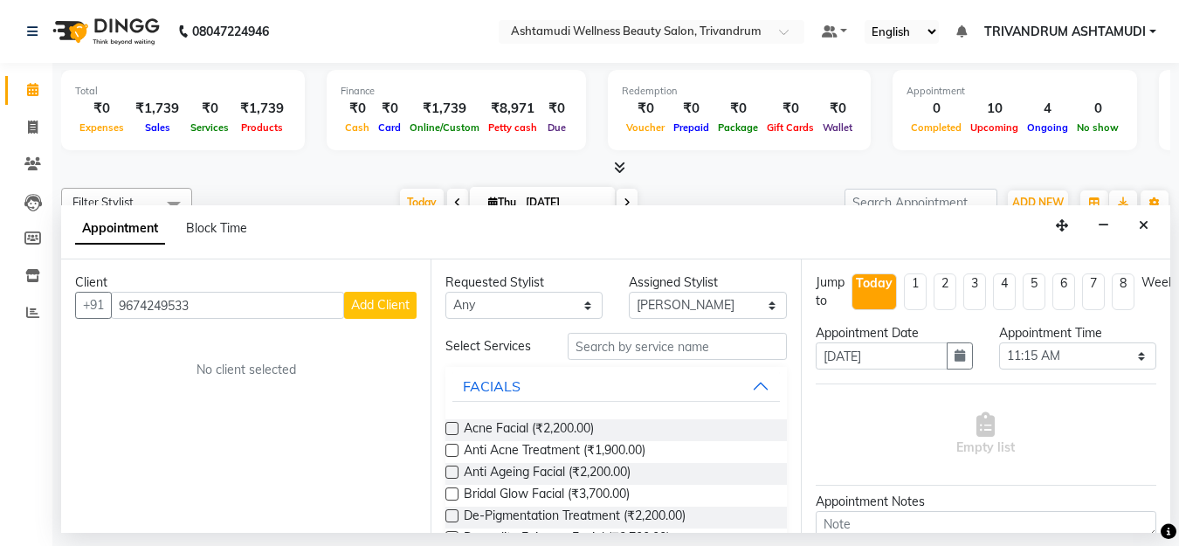
click at [139, 307] on input "9674249533" at bounding box center [227, 305] width 233 height 27
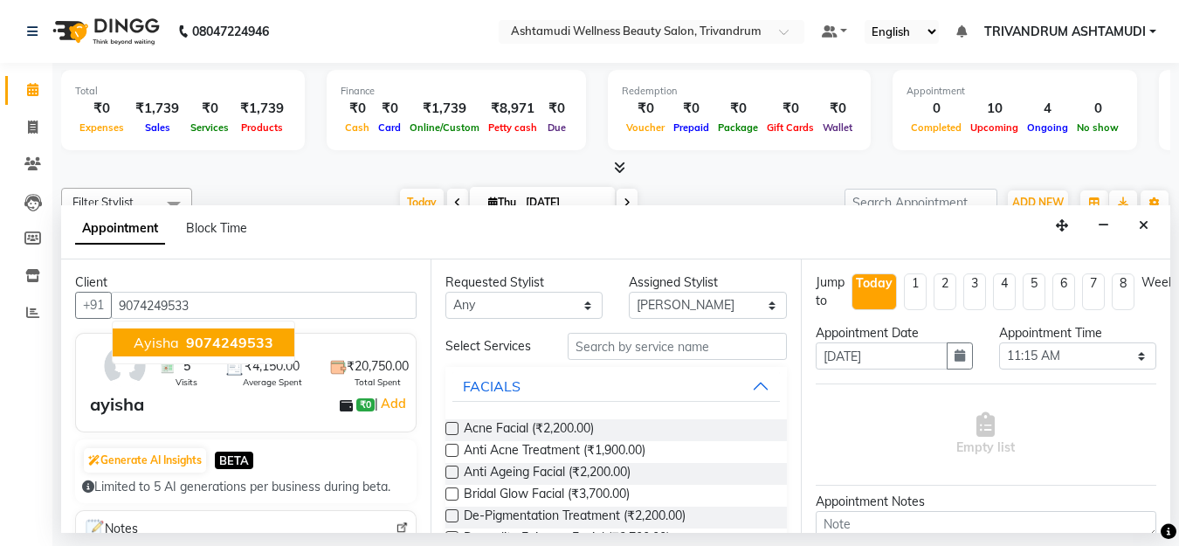
click at [219, 335] on span "9074249533" at bounding box center [229, 342] width 87 height 17
type input "9074249533"
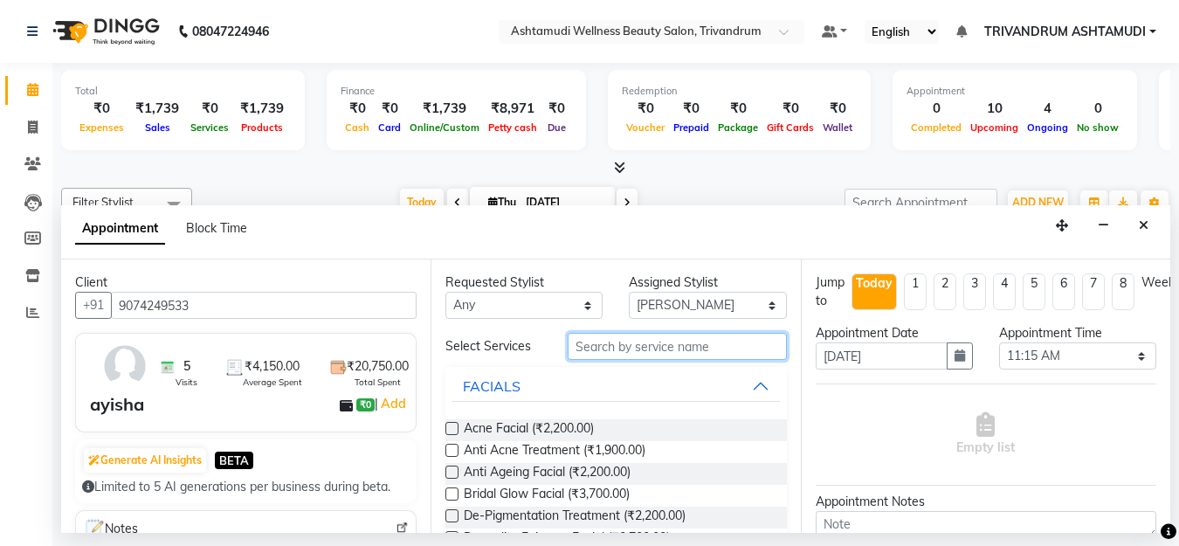
drag, startPoint x: 650, startPoint y: 341, endPoint x: 647, endPoint y: 352, distance: 11.9
click at [649, 342] on input "text" at bounding box center [677, 346] width 218 height 27
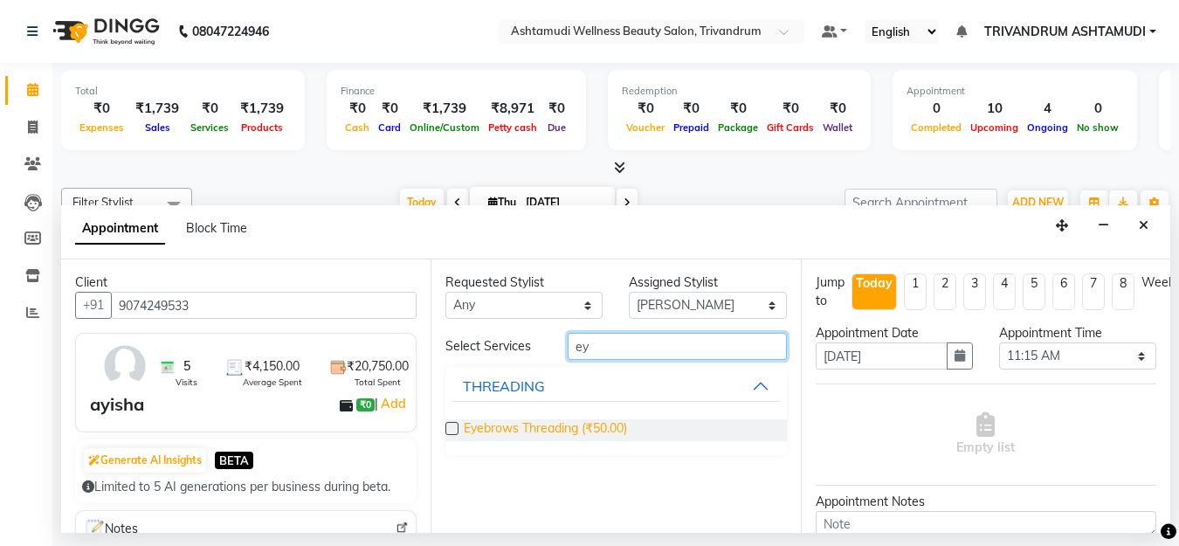
type input "ey"
click at [550, 425] on span "Eyebrows Threading (₹50.00)" at bounding box center [545, 430] width 163 height 22
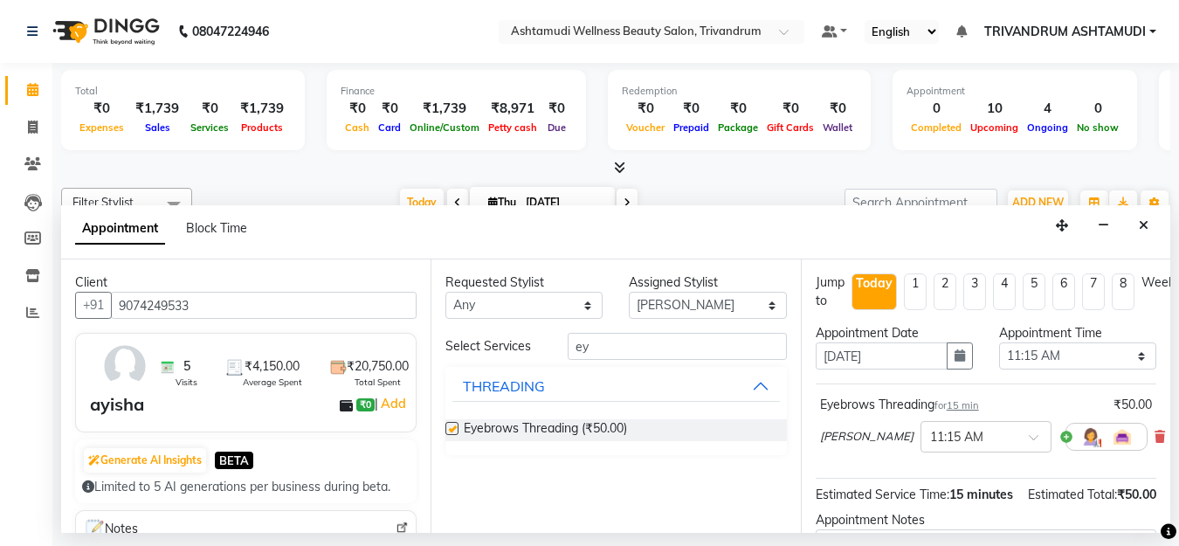
checkbox input "false"
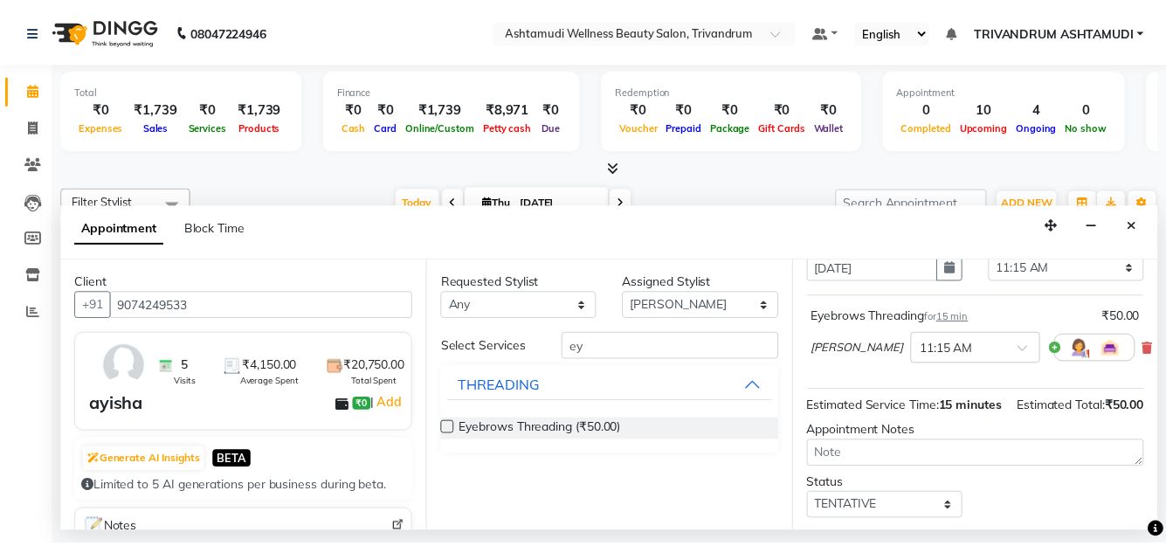
scroll to position [218, 0]
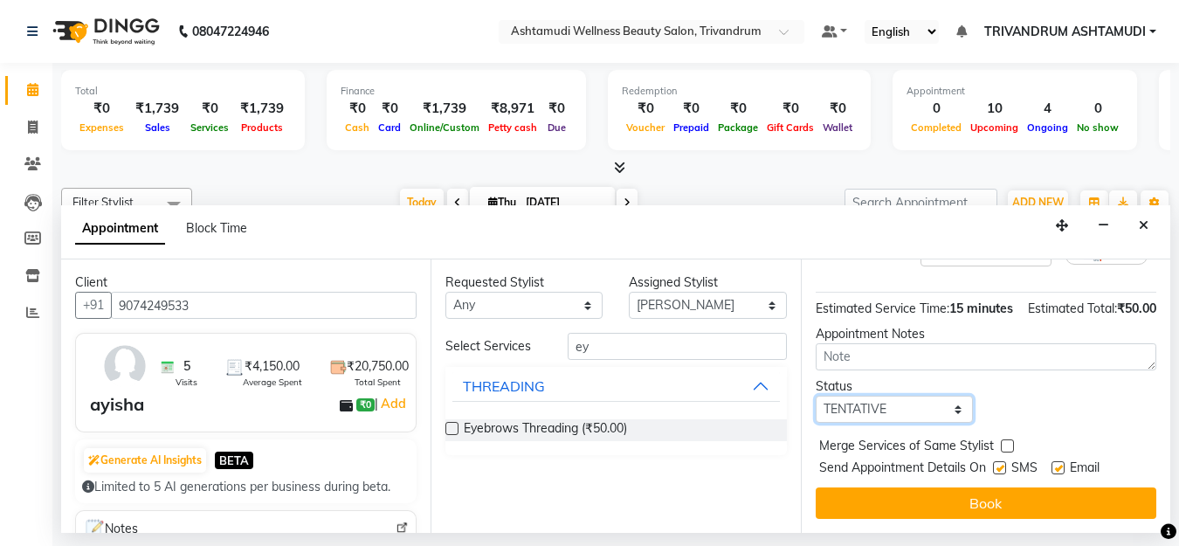
click at [888, 398] on select "Select TENTATIVE CONFIRM CHECK-IN UPCOMING" at bounding box center [894, 409] width 157 height 27
select select "check-in"
click at [816, 396] on select "Select TENTATIVE CONFIRM CHECK-IN UPCOMING" at bounding box center [894, 409] width 157 height 27
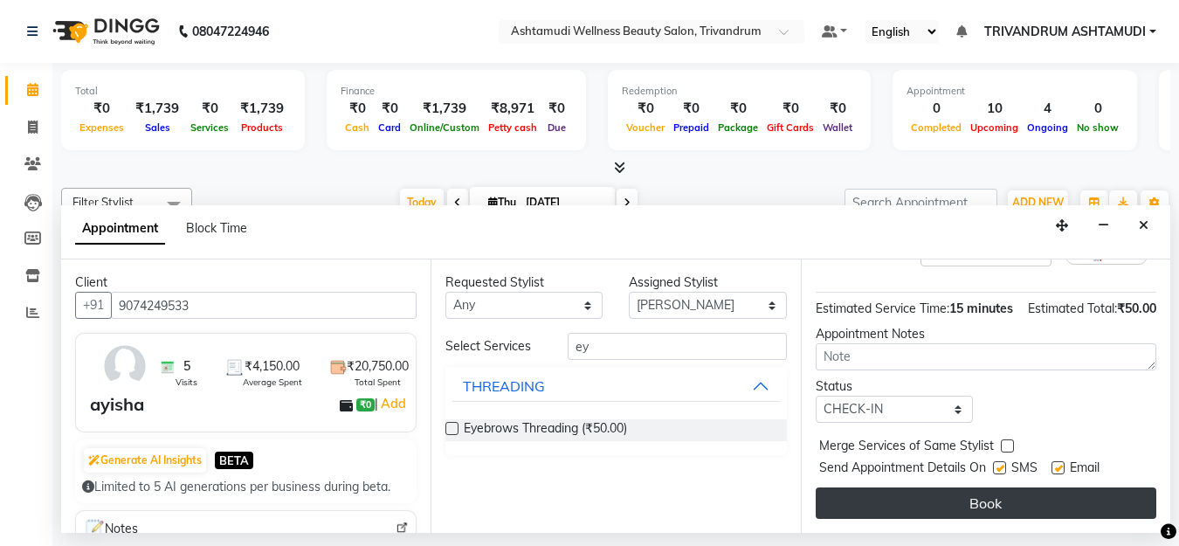
click at [865, 488] on button "Book" at bounding box center [986, 503] width 341 height 31
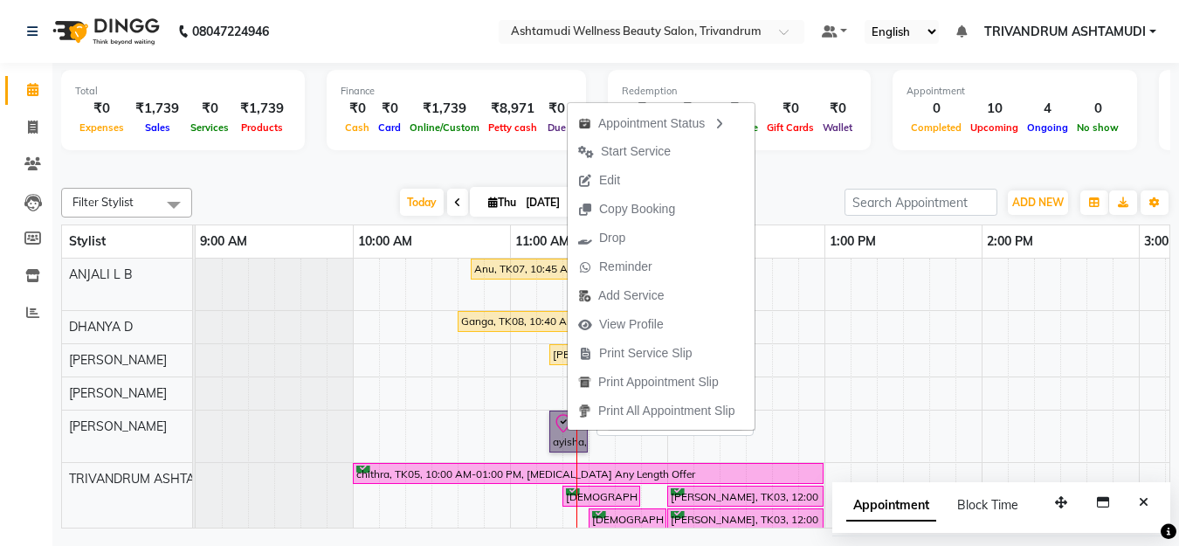
click at [561, 437] on link "ayisha, TK10, 11:15 AM-11:30 AM, Eyebrows Threading" at bounding box center [569, 432] width 38 height 42
select select "8"
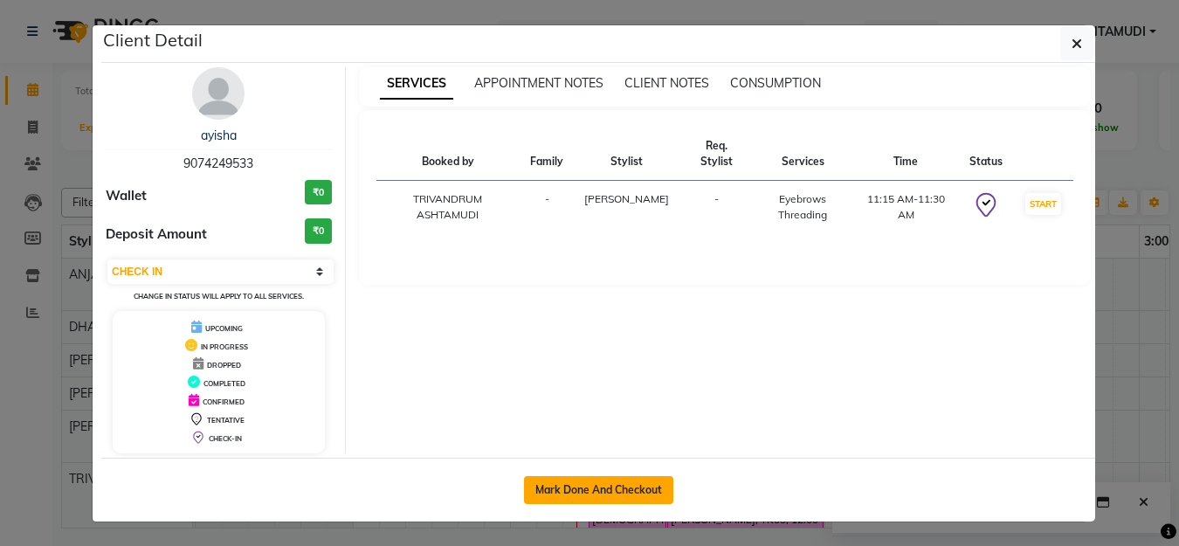
click at [620, 495] on button "Mark Done And Checkout" at bounding box center [598, 490] width 149 height 28
select select "service"
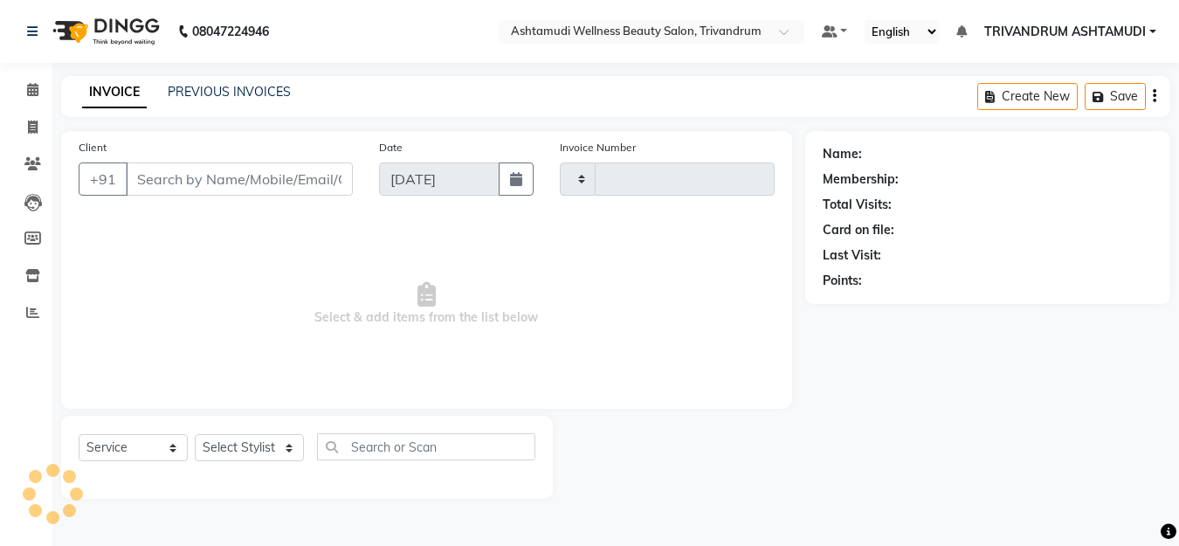
type input "3318"
select select "4636"
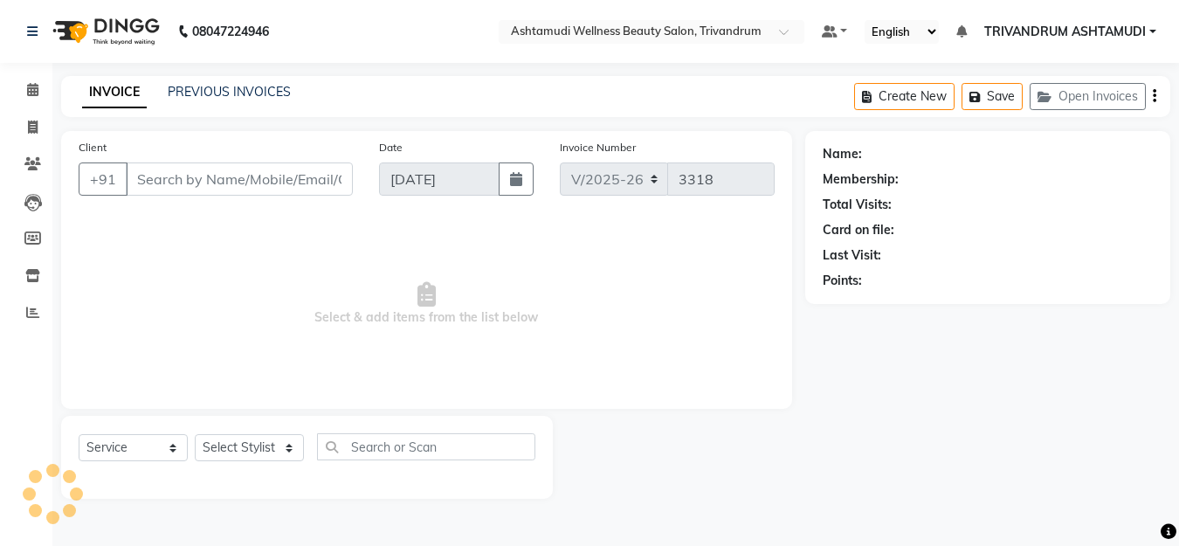
type input "9074249533"
select select "27034"
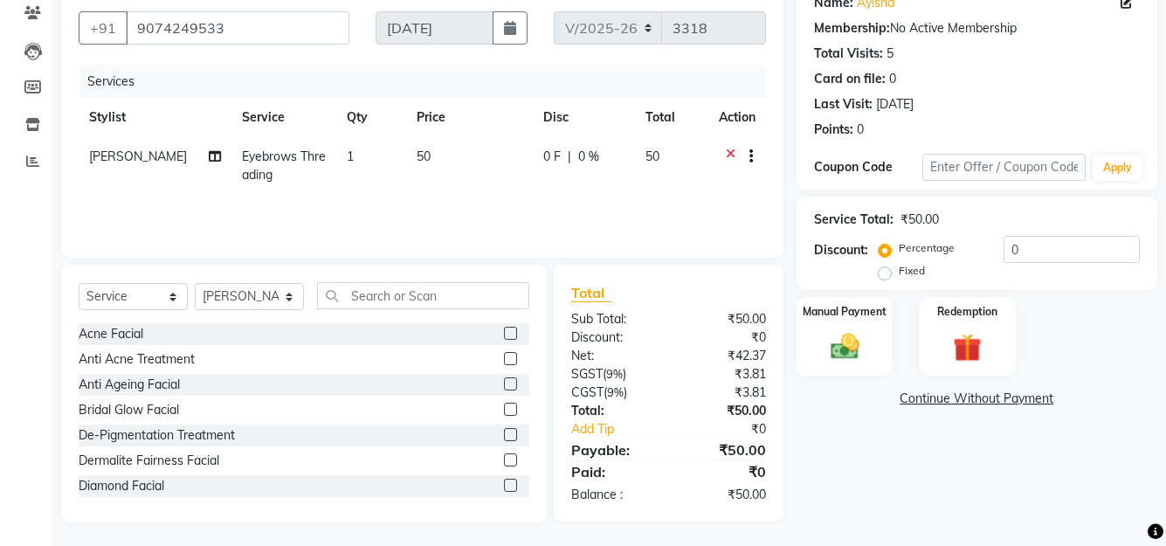
scroll to position [154, 0]
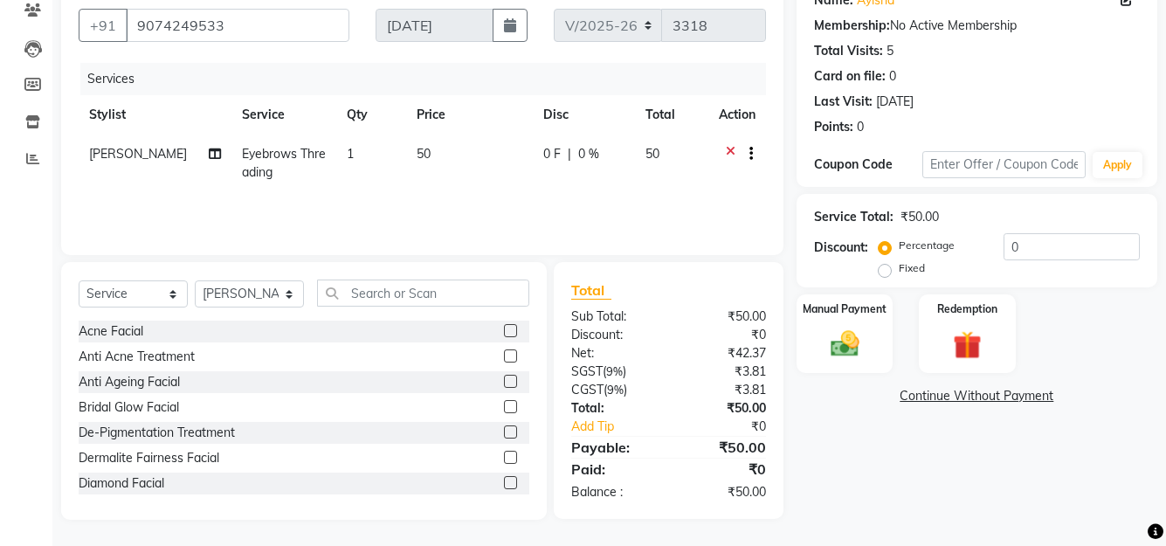
drag, startPoint x: 847, startPoint y: 343, endPoint x: 904, endPoint y: 363, distance: 61.1
click at [847, 343] on img at bounding box center [845, 344] width 46 height 33
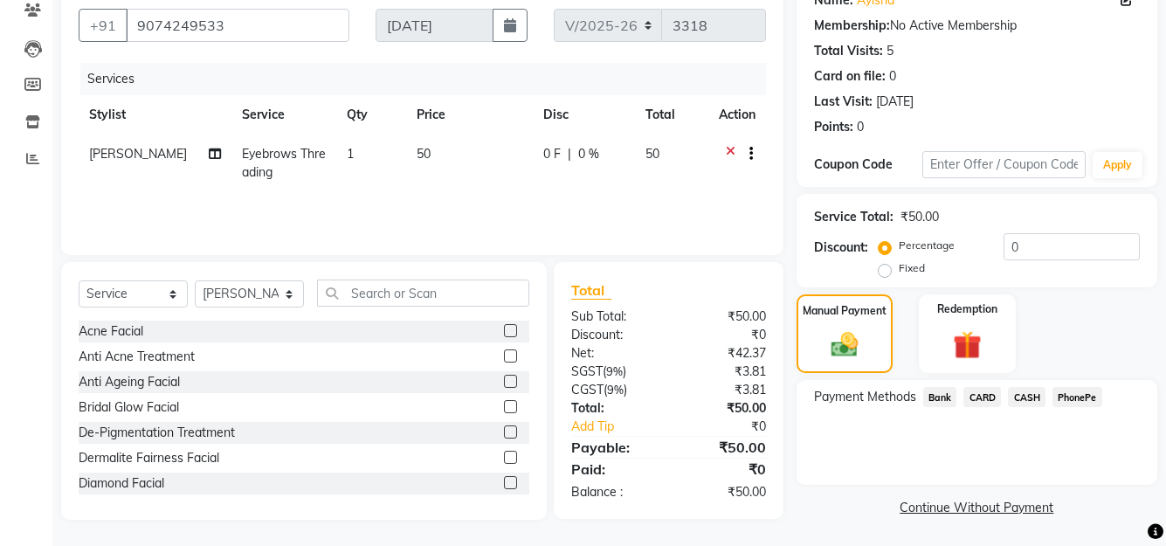
click at [1070, 388] on span "PhonePe" at bounding box center [1078, 397] width 50 height 20
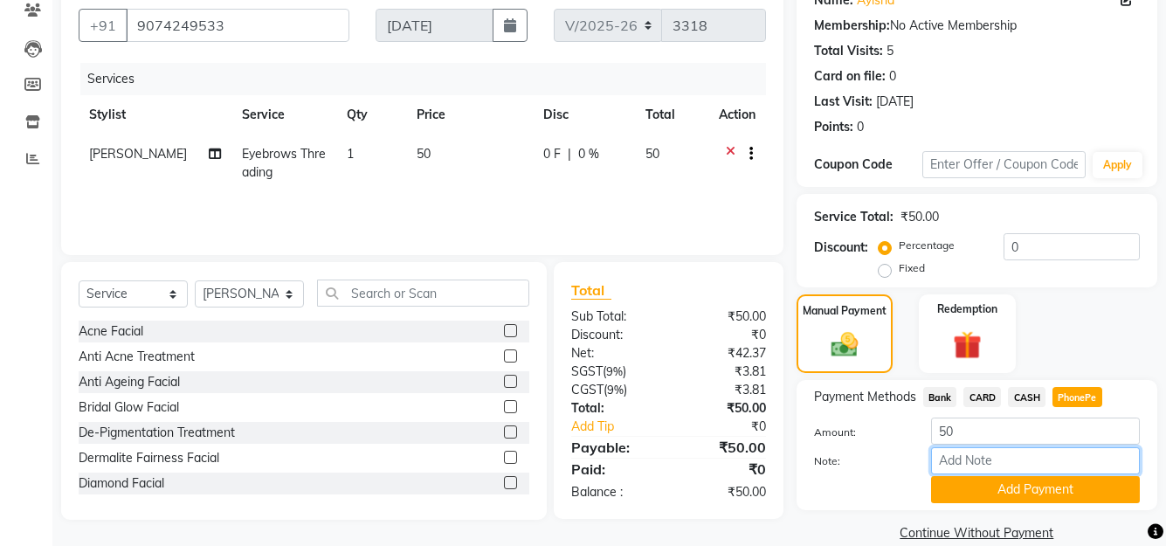
click at [1031, 462] on input "Note:" at bounding box center [1035, 460] width 209 height 27
type input "SHUHAINA"
click at [1006, 488] on button "Add Payment" at bounding box center [1035, 489] width 209 height 27
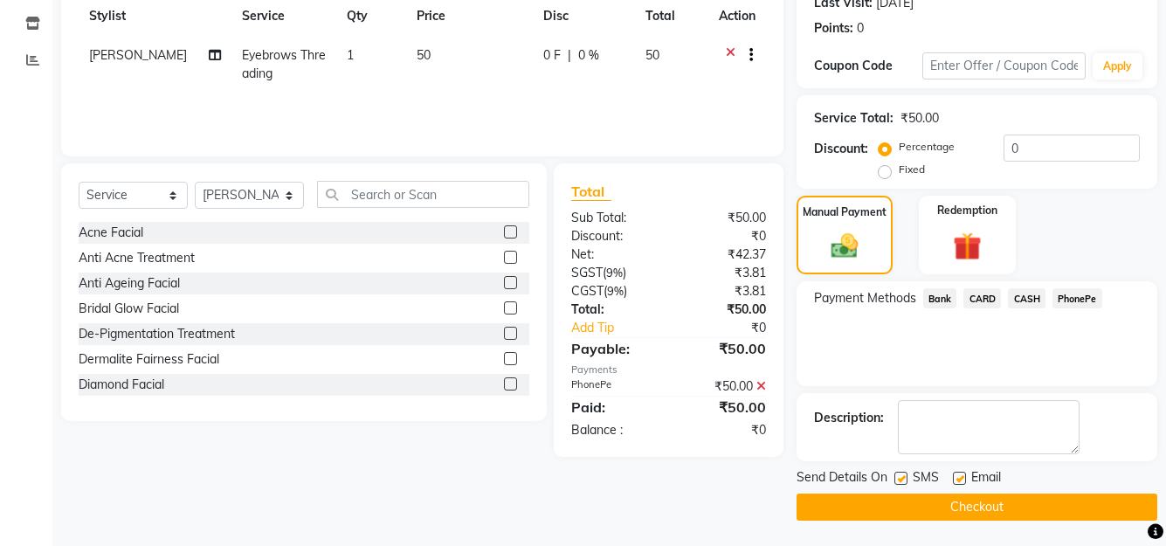
scroll to position [253, 0]
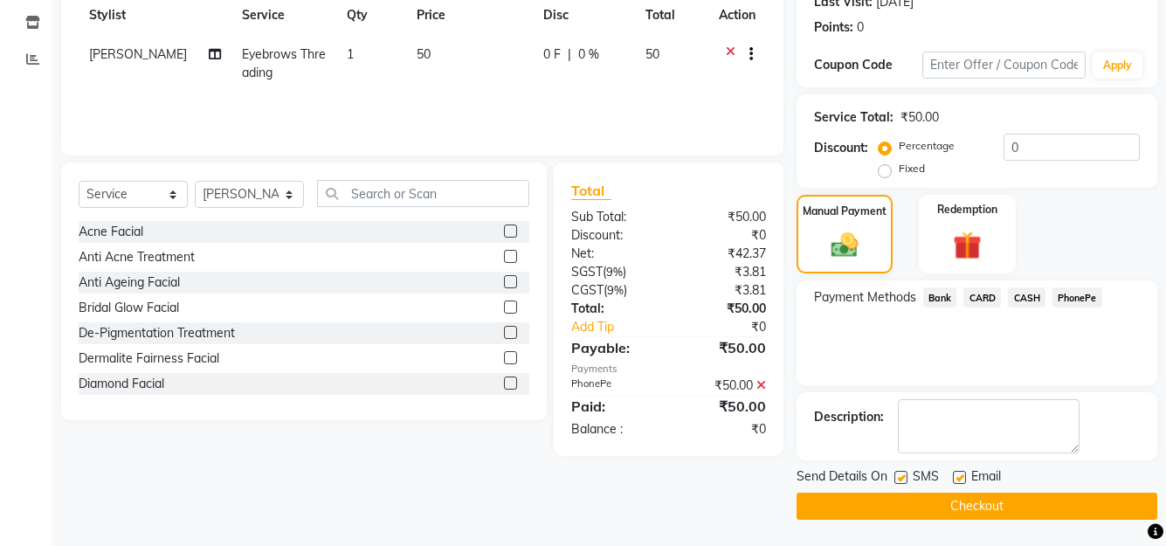
click at [1007, 497] on button "Checkout" at bounding box center [977, 506] width 361 height 27
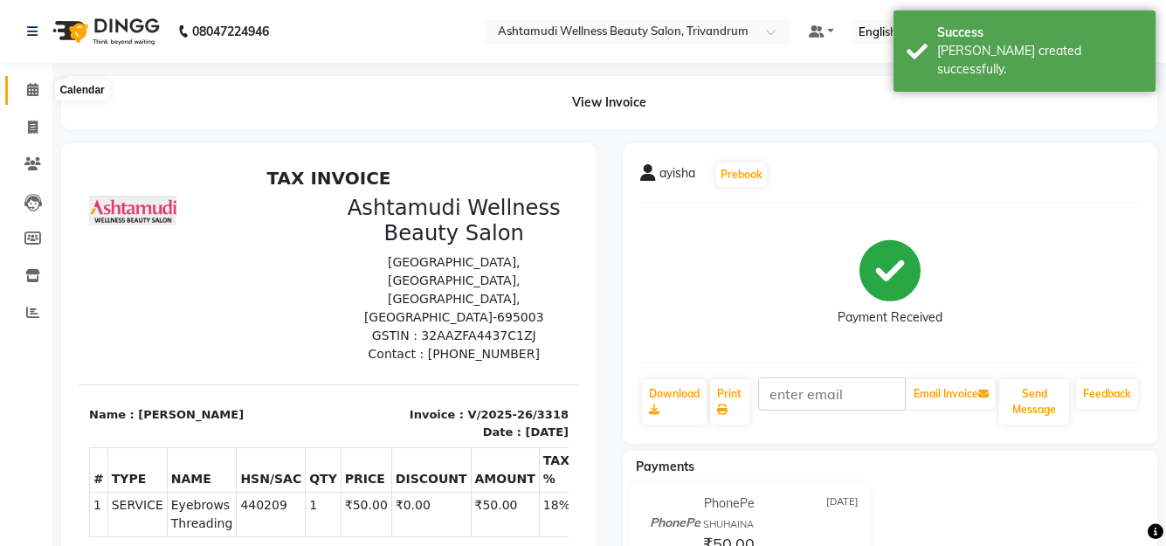
click at [30, 91] on icon at bounding box center [32, 89] width 11 height 13
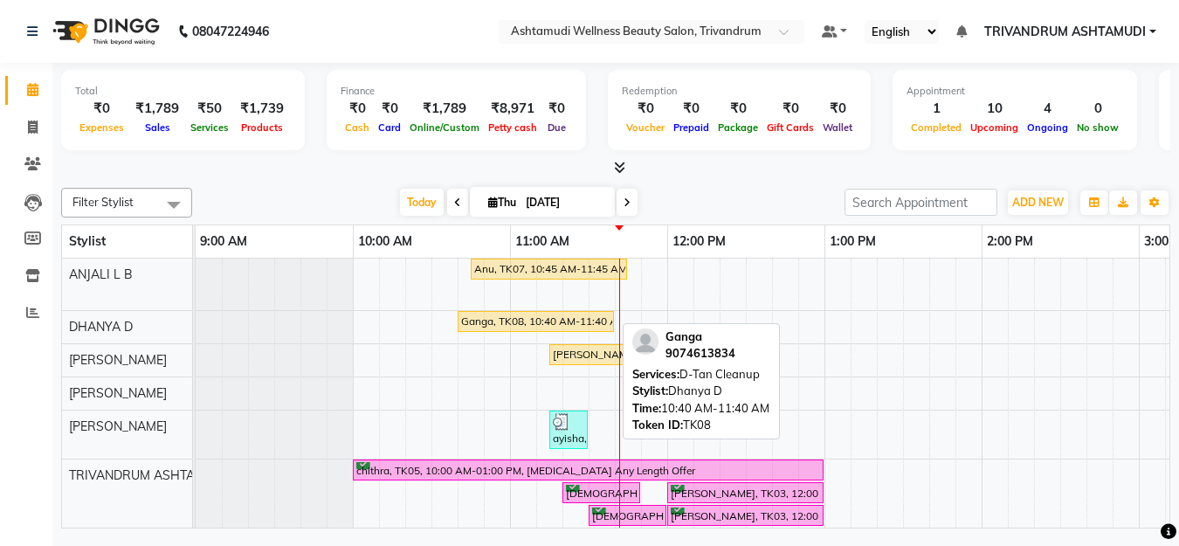
click at [543, 322] on div "Ganga, TK08, 10:40 AM-11:40 AM, D-Tan Cleanup" at bounding box center [536, 322] width 153 height 16
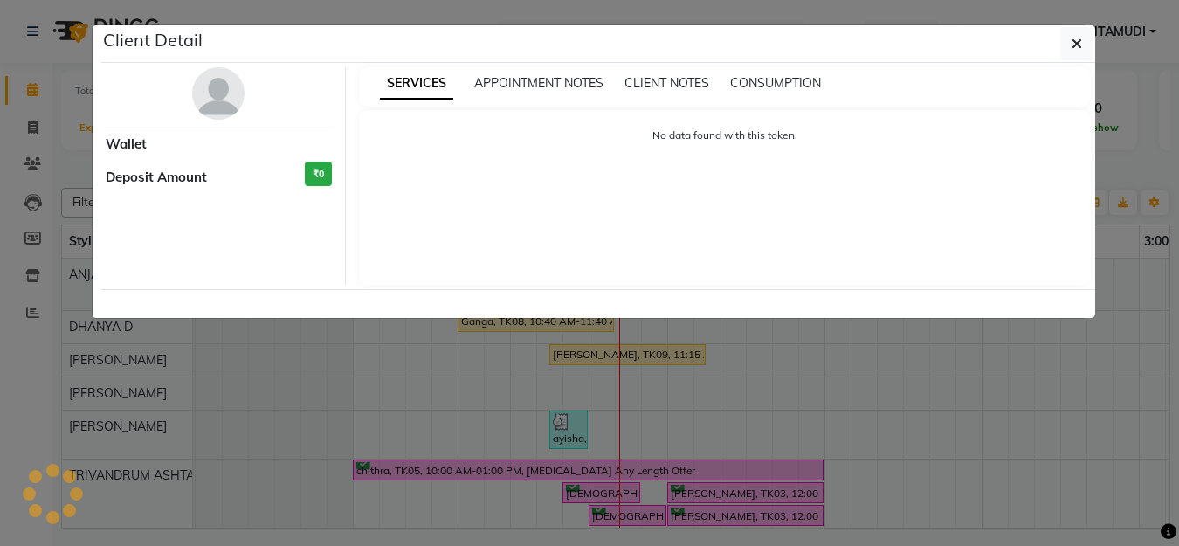
select select "1"
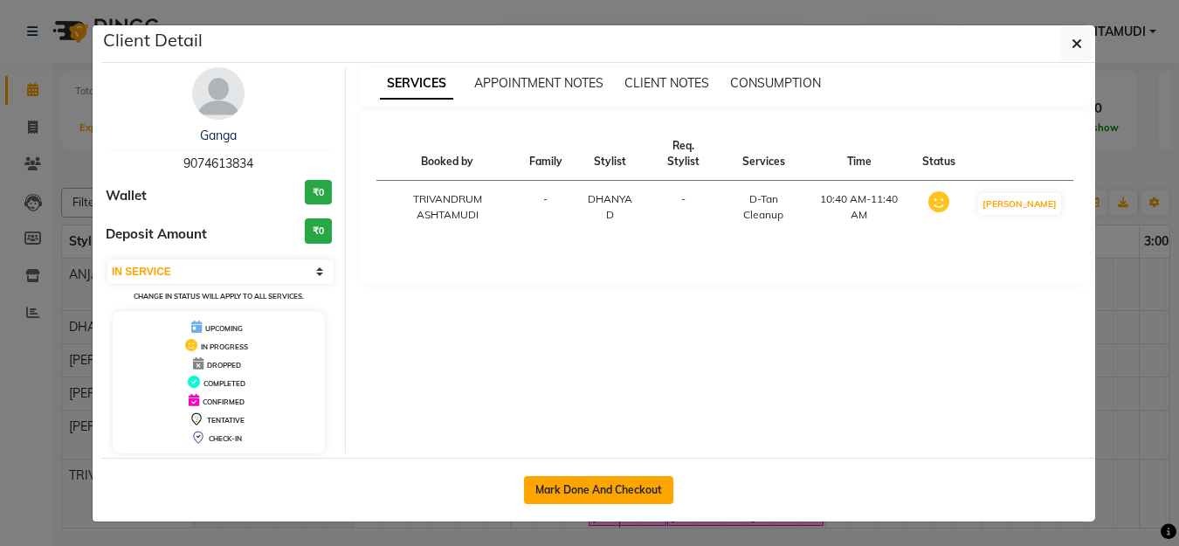
click at [584, 483] on button "Mark Done And Checkout" at bounding box center [598, 490] width 149 height 28
select select "service"
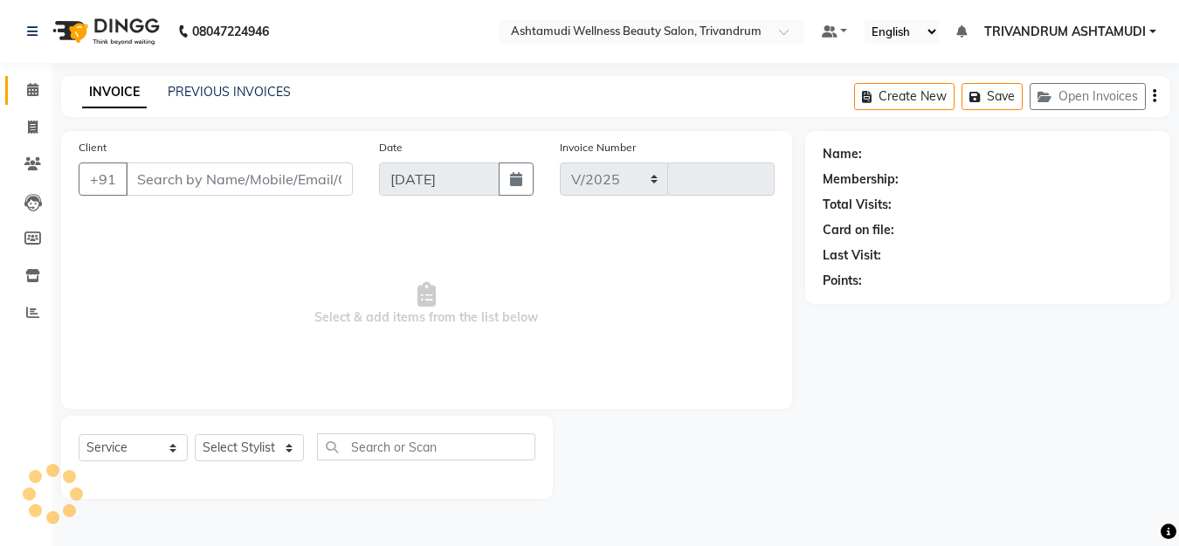
select select "4636"
type input "3319"
type input "9074613834"
select select "27022"
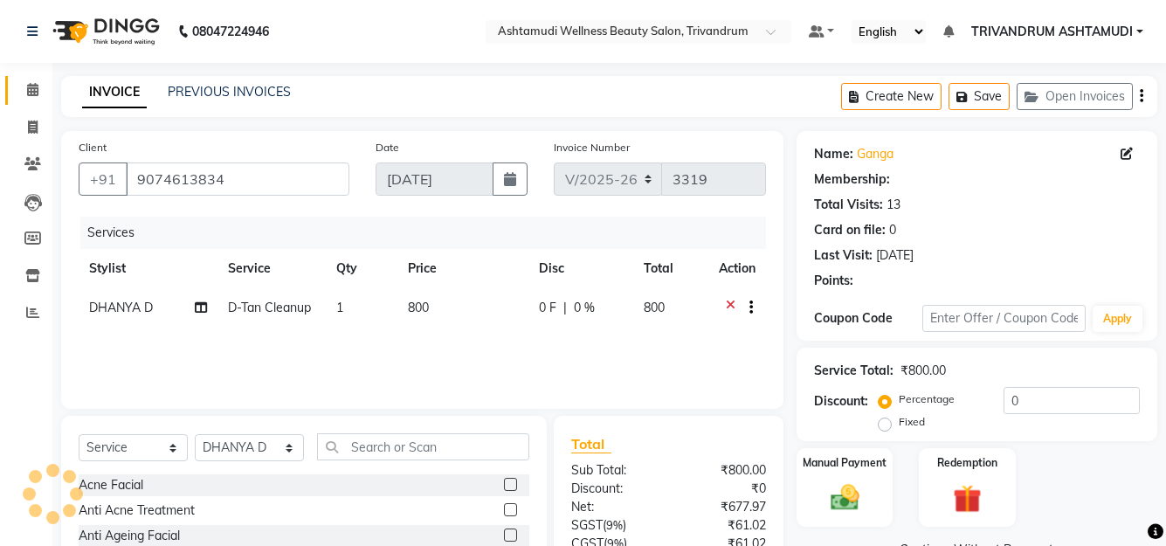
select select "2: Object"
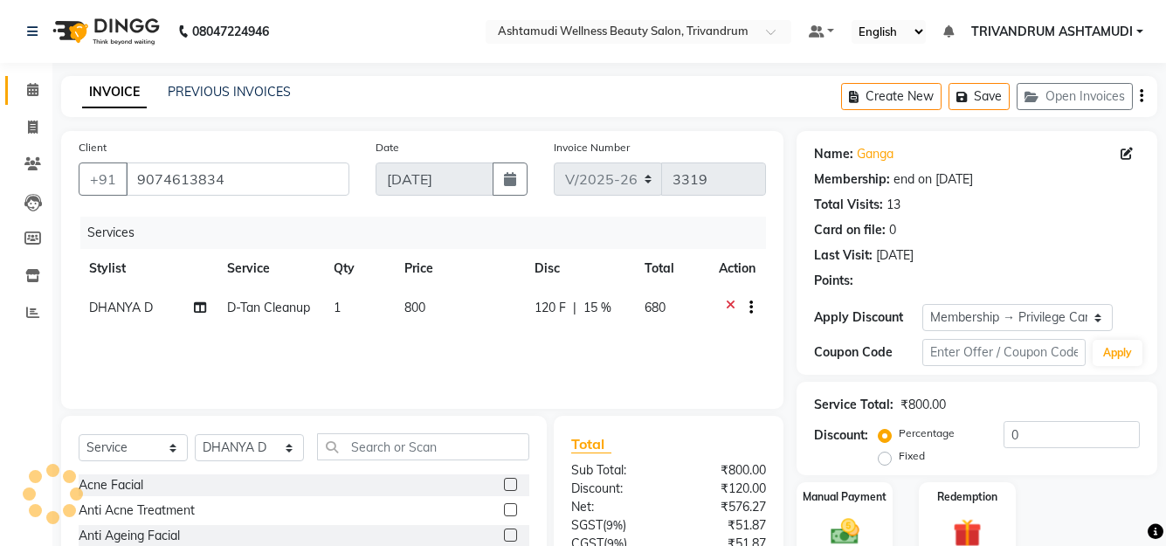
type input "15"
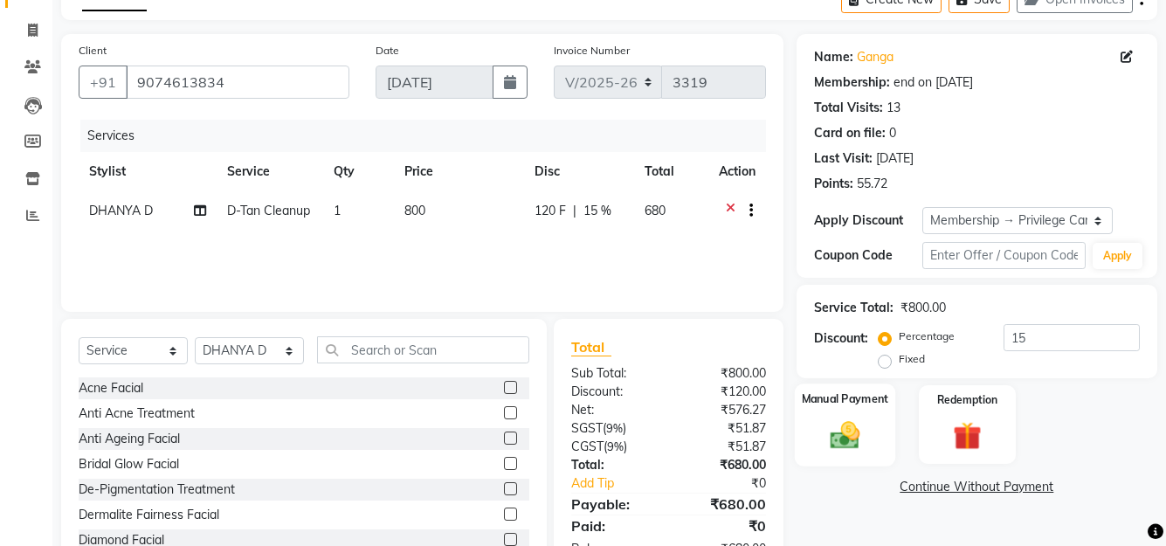
scroll to position [66, 0]
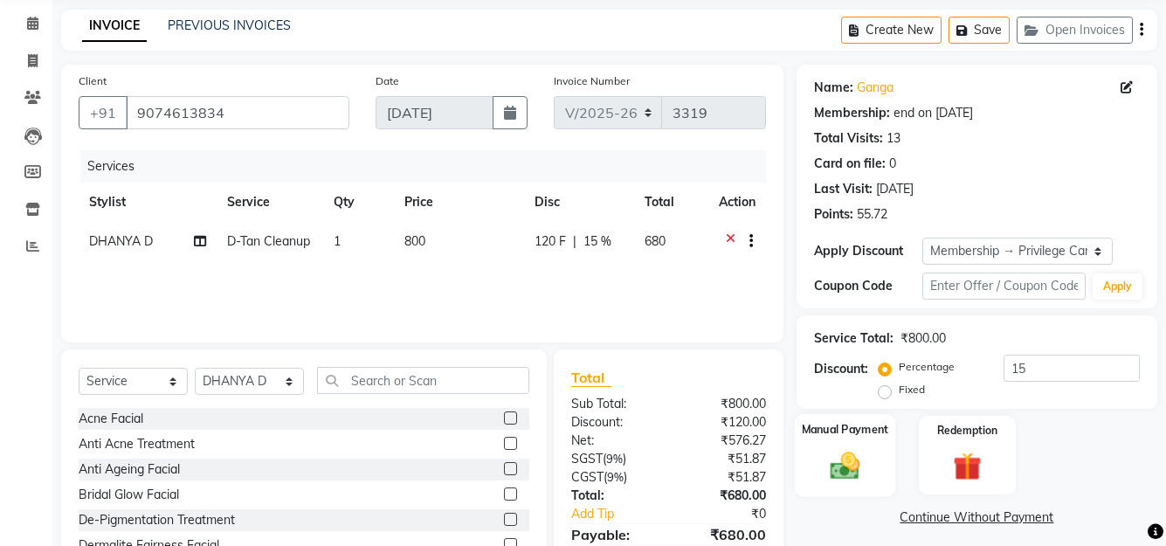
click at [850, 460] on img at bounding box center [844, 465] width 48 height 34
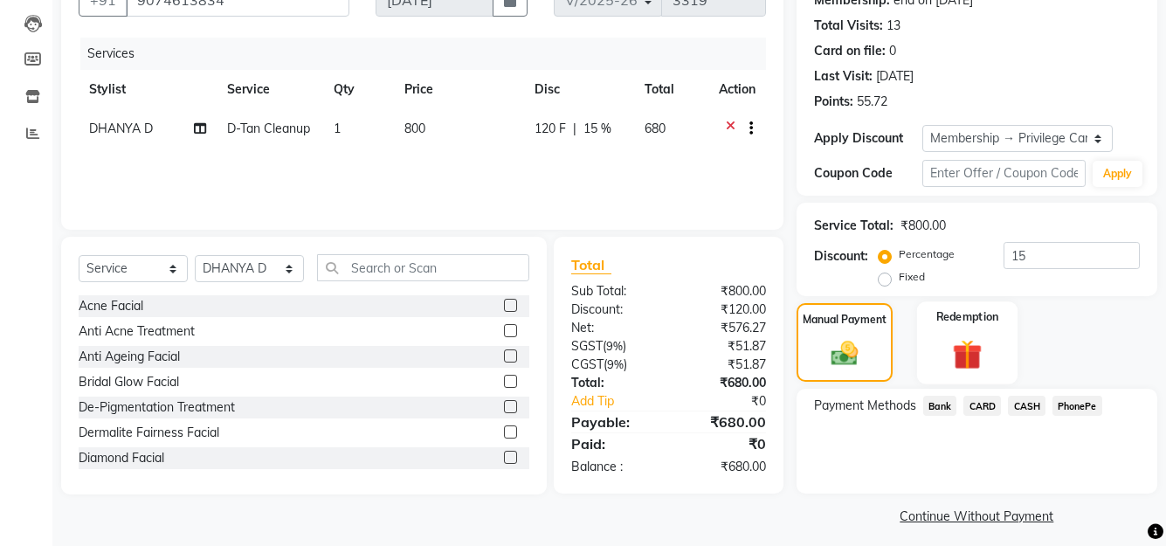
scroll to position [189, 0]
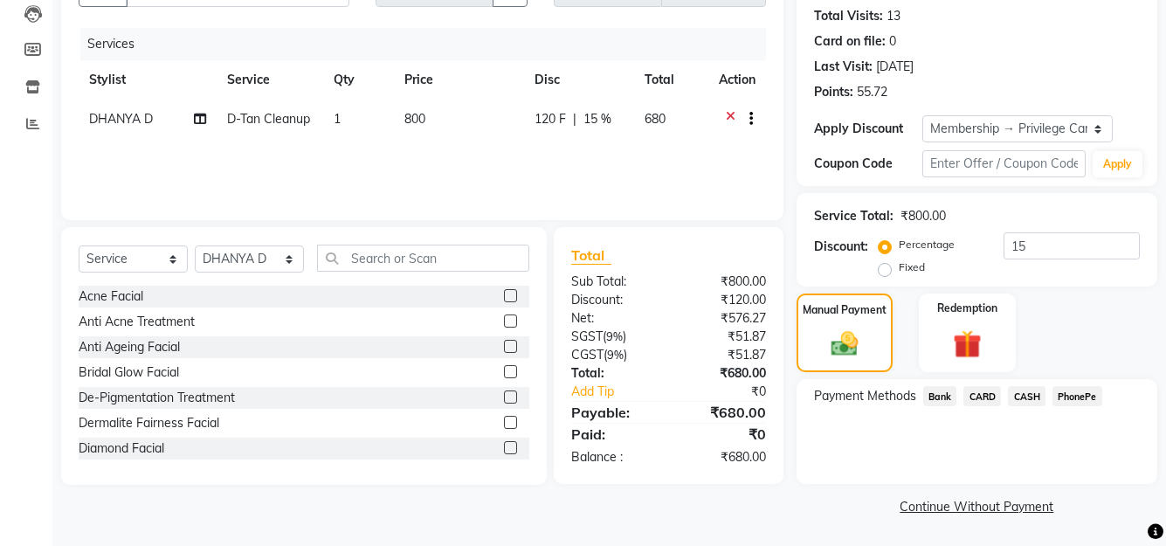
click at [1089, 394] on span "PhonePe" at bounding box center [1078, 396] width 50 height 20
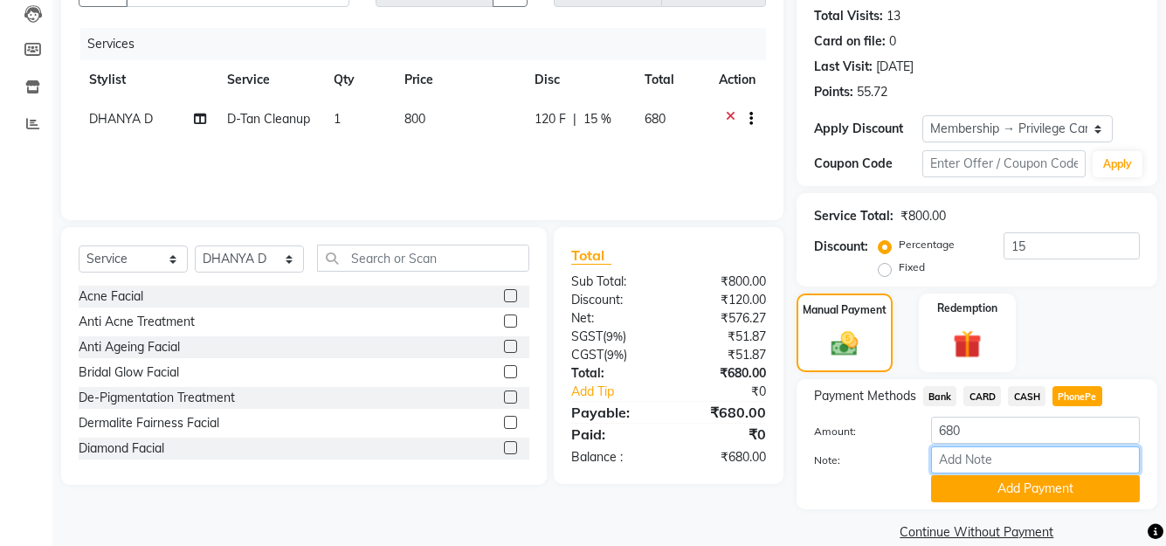
click at [1050, 461] on input "Note:" at bounding box center [1035, 459] width 209 height 27
type input "SHUHAINA"
click at [1033, 481] on button "Add Payment" at bounding box center [1035, 488] width 209 height 27
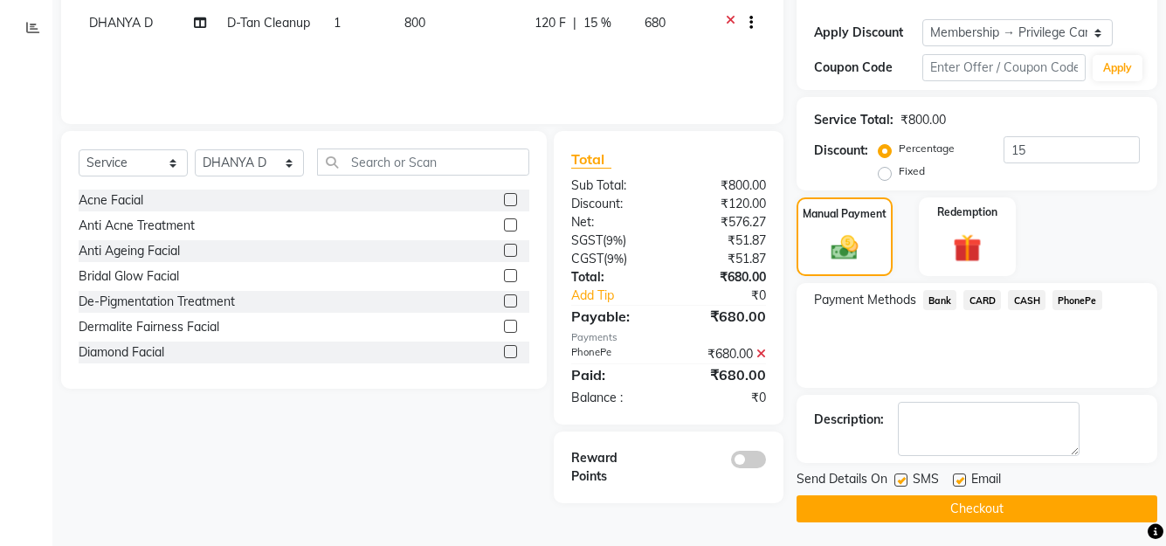
scroll to position [287, 0]
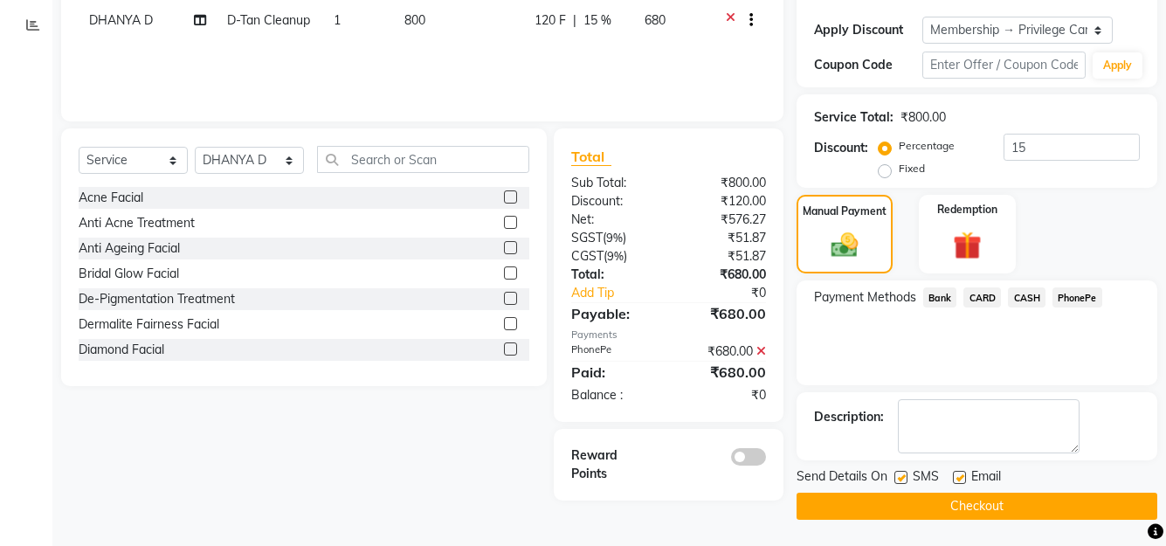
click at [943, 502] on button "Checkout" at bounding box center [977, 506] width 361 height 27
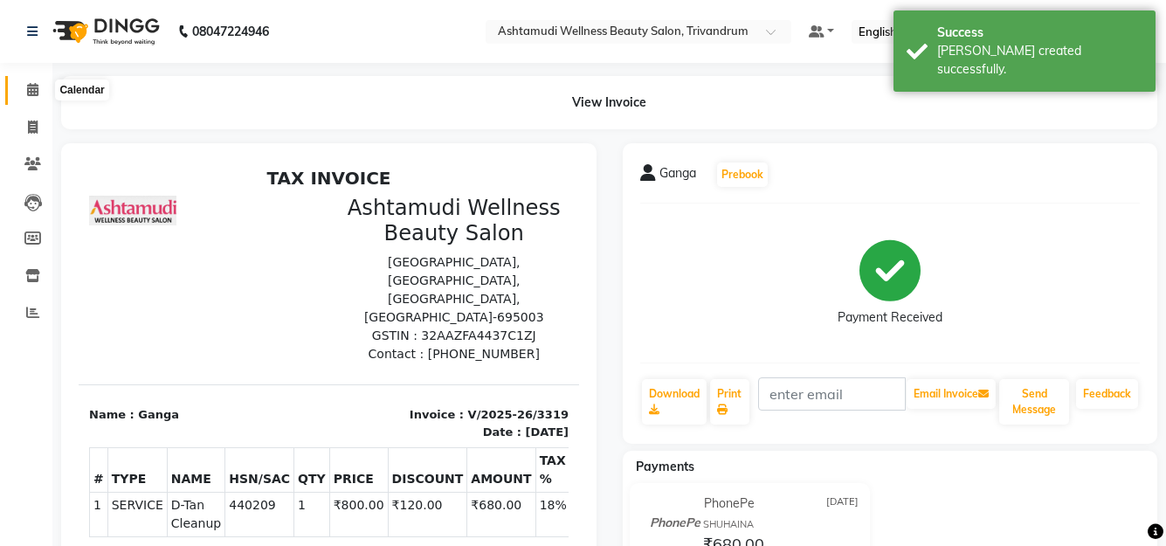
click at [27, 85] on icon at bounding box center [32, 89] width 11 height 13
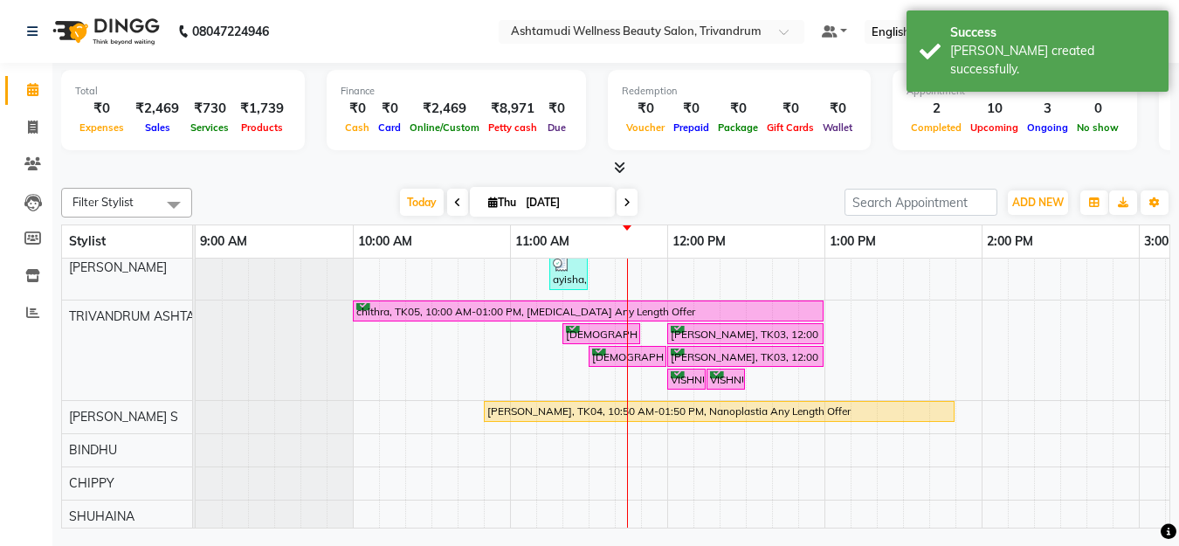
scroll to position [226, 0]
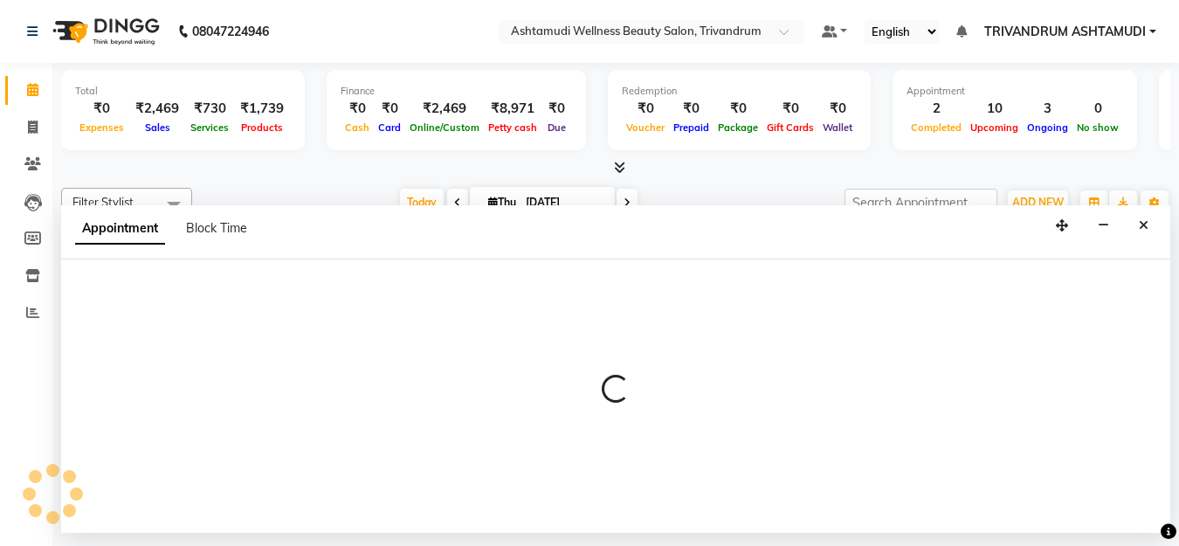
select select "27377"
select select "tentative"
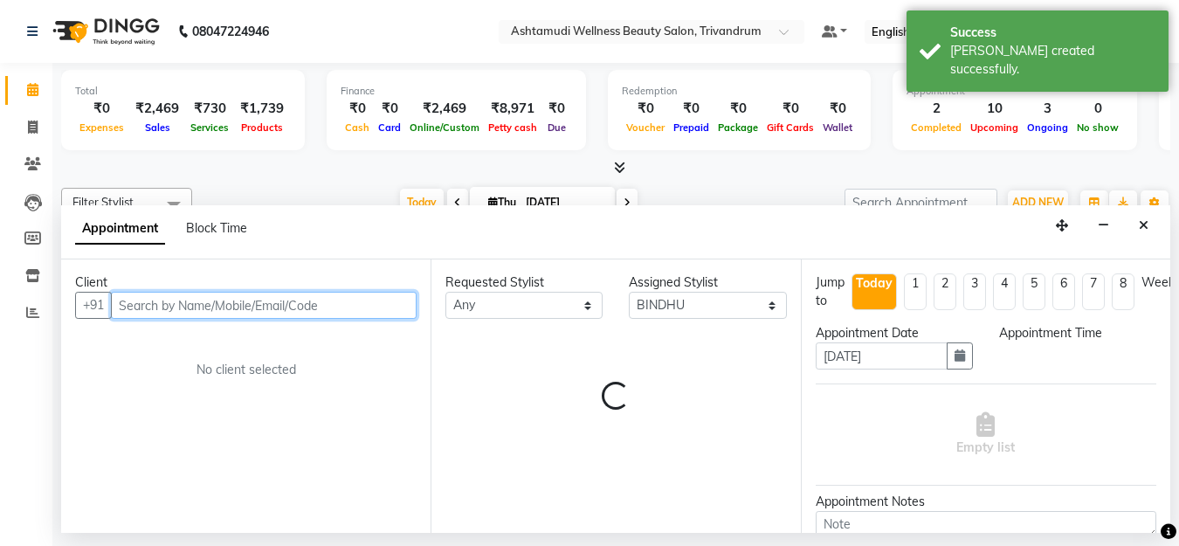
select select "645"
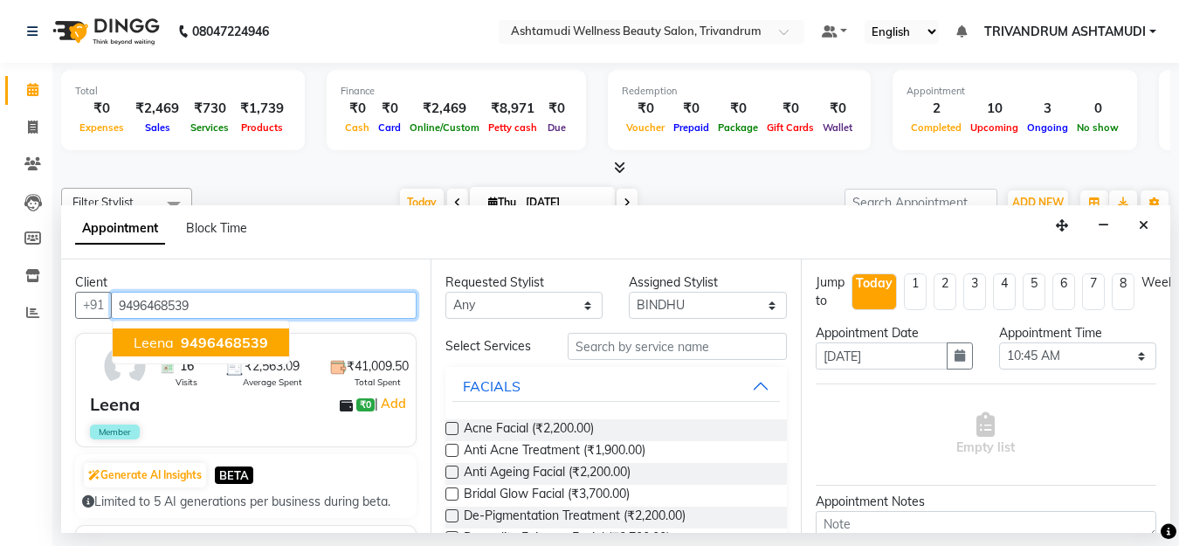
click at [218, 340] on span "9496468539" at bounding box center [224, 342] width 87 height 17
type input "9496468539"
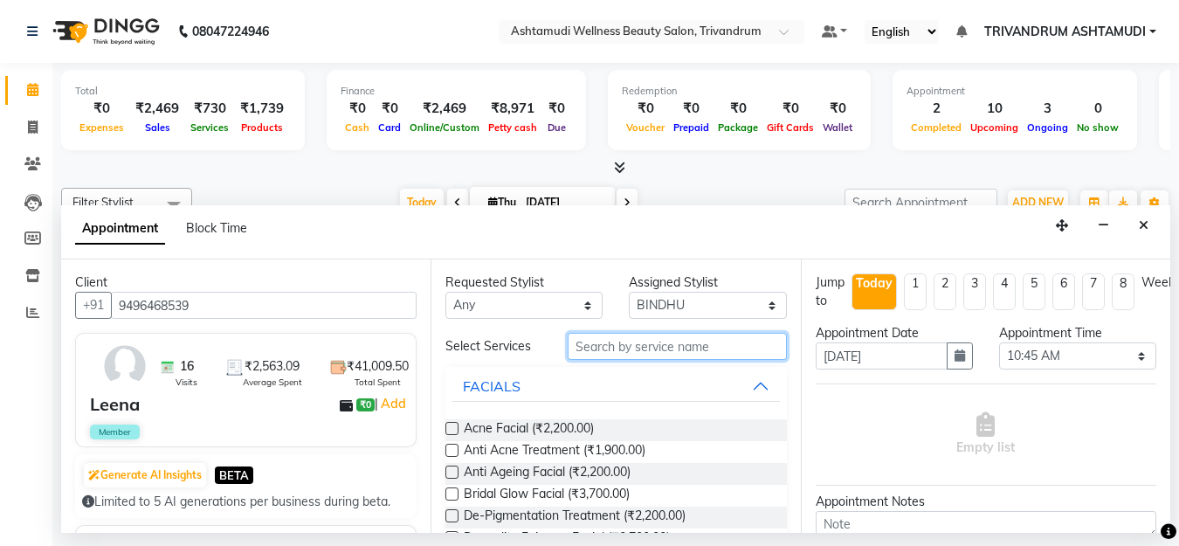
click at [584, 349] on input "text" at bounding box center [677, 346] width 218 height 27
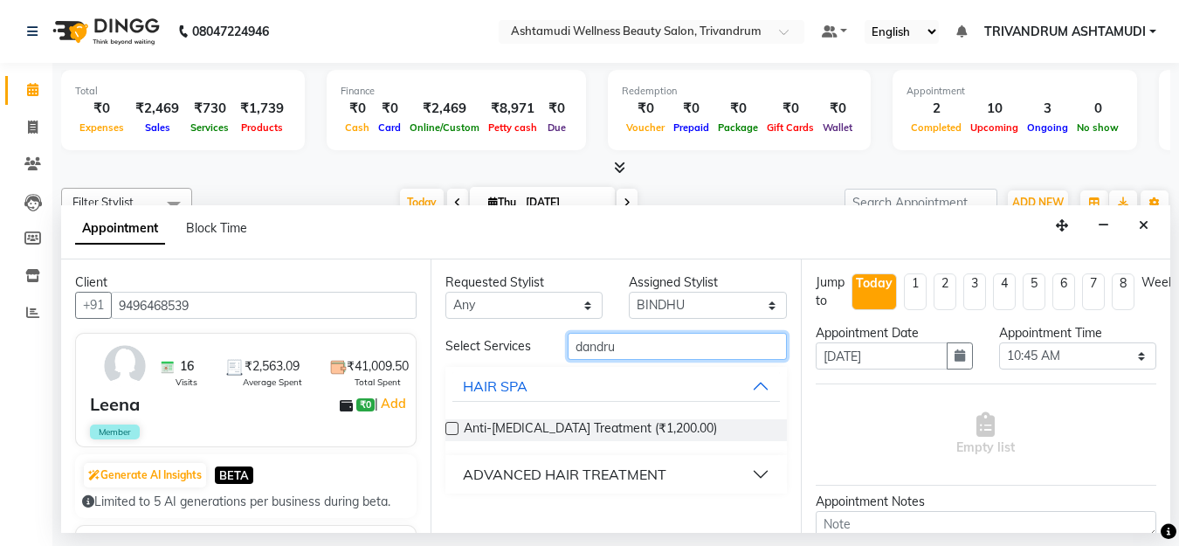
type input "dandru"
click at [643, 474] on div "ADVANCED HAIR TREATMENT" at bounding box center [565, 474] width 204 height 21
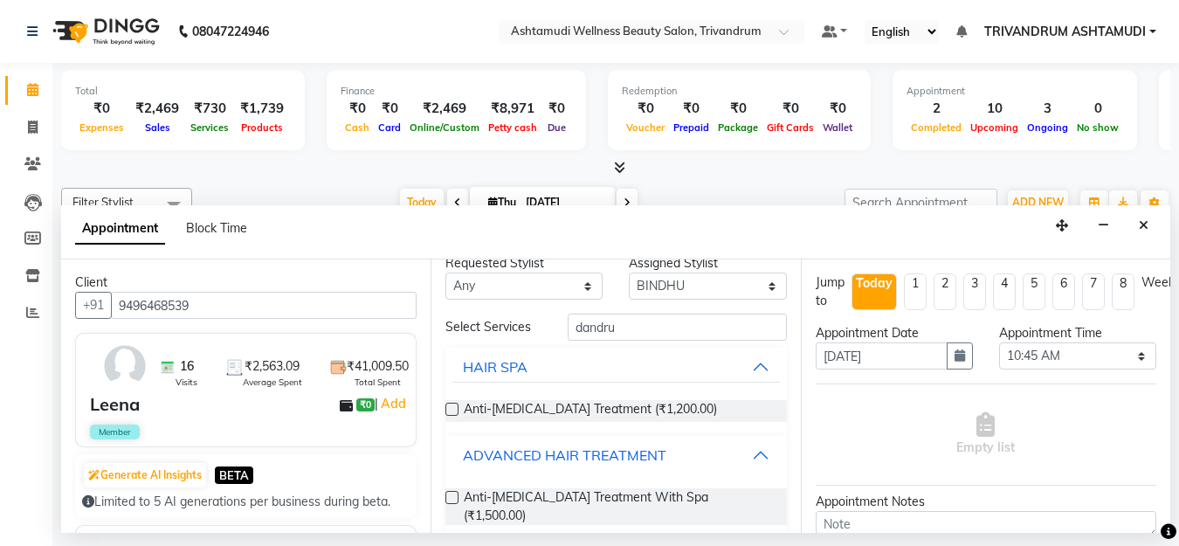
scroll to position [24, 0]
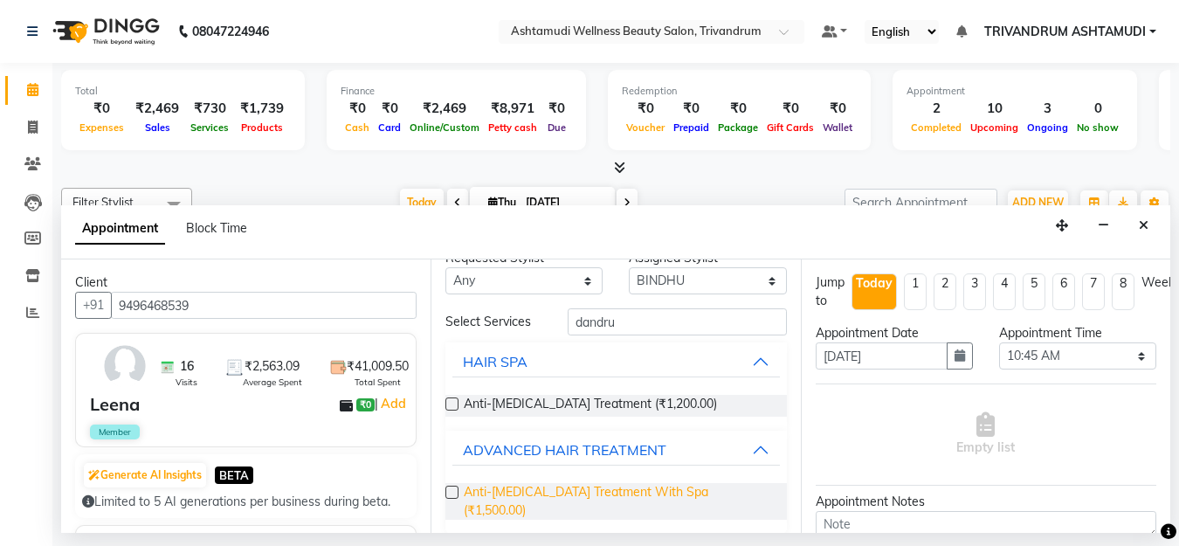
click at [579, 488] on span "Anti-Dandruff Treatment With Spa (₹1,500.00)" at bounding box center [618, 501] width 308 height 37
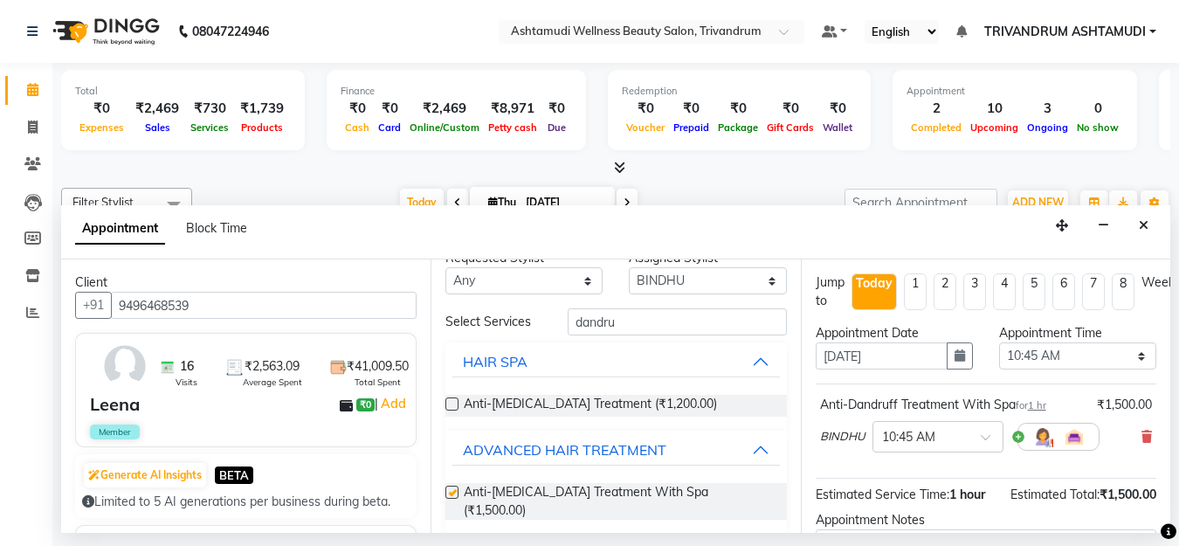
checkbox input "false"
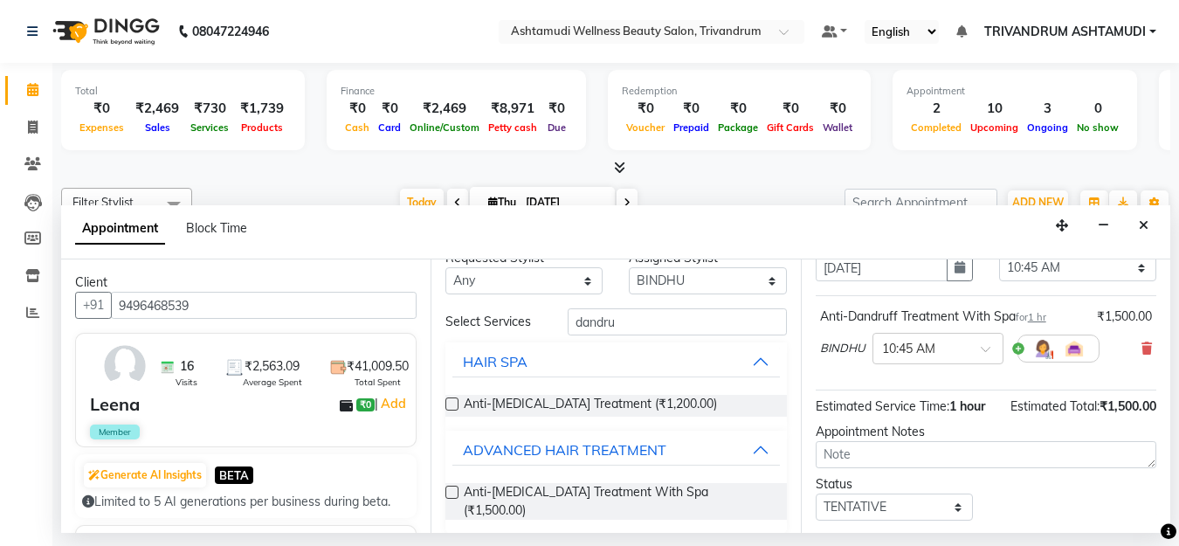
scroll to position [199, 0]
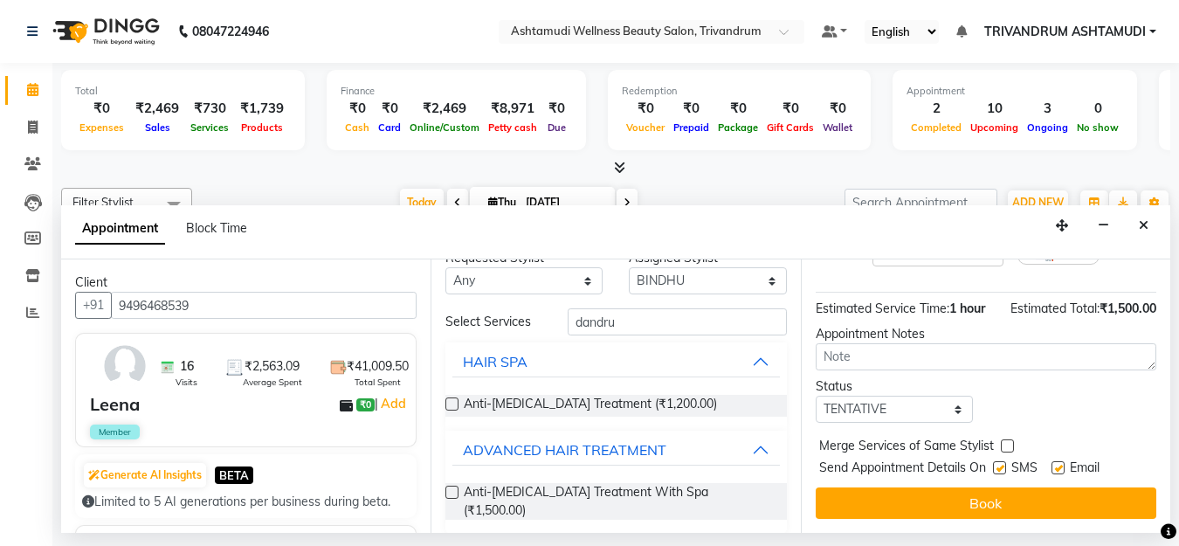
drag, startPoint x: 913, startPoint y: 381, endPoint x: 909, endPoint y: 402, distance: 21.4
click at [913, 384] on div "Status Select TENTATIVE CONFIRM CHECK-IN UPCOMING" at bounding box center [894, 399] width 183 height 45
click at [912, 398] on select "Select TENTATIVE CONFIRM CHECK-IN UPCOMING" at bounding box center [894, 409] width 157 height 27
select select "check-in"
click at [816, 396] on select "Select TENTATIVE CONFIRM CHECK-IN UPCOMING" at bounding box center [894, 409] width 157 height 27
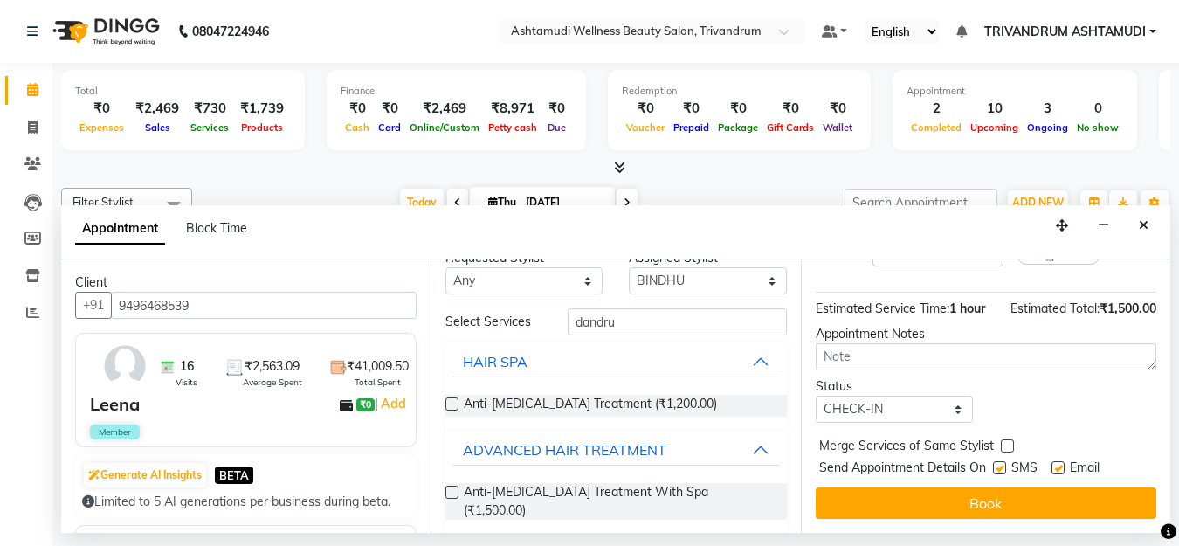
click at [920, 488] on button "Book" at bounding box center [986, 503] width 341 height 31
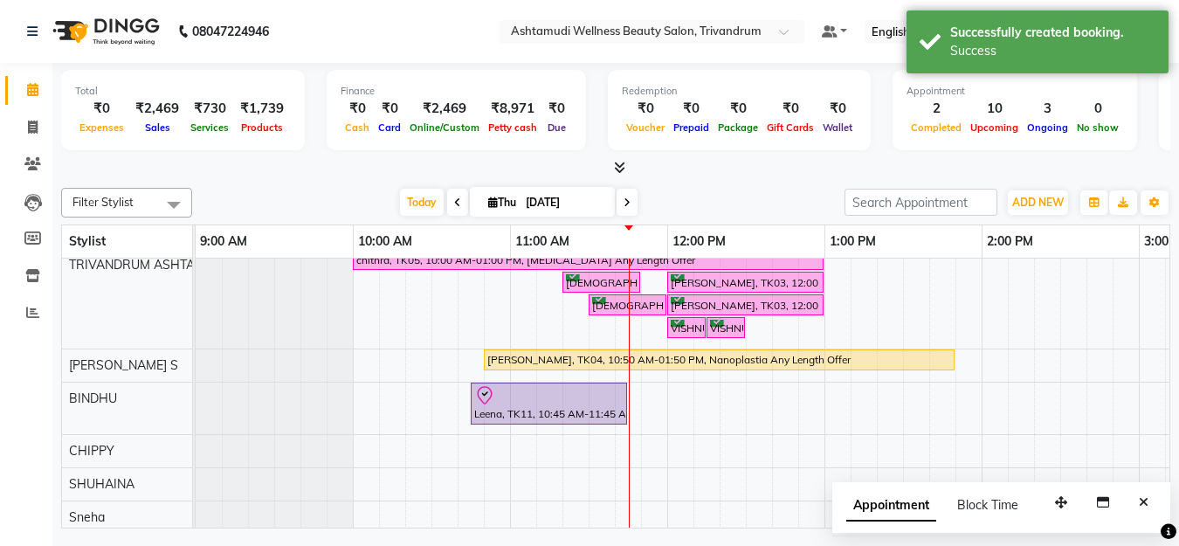
select select "52027"
select select "tentative"
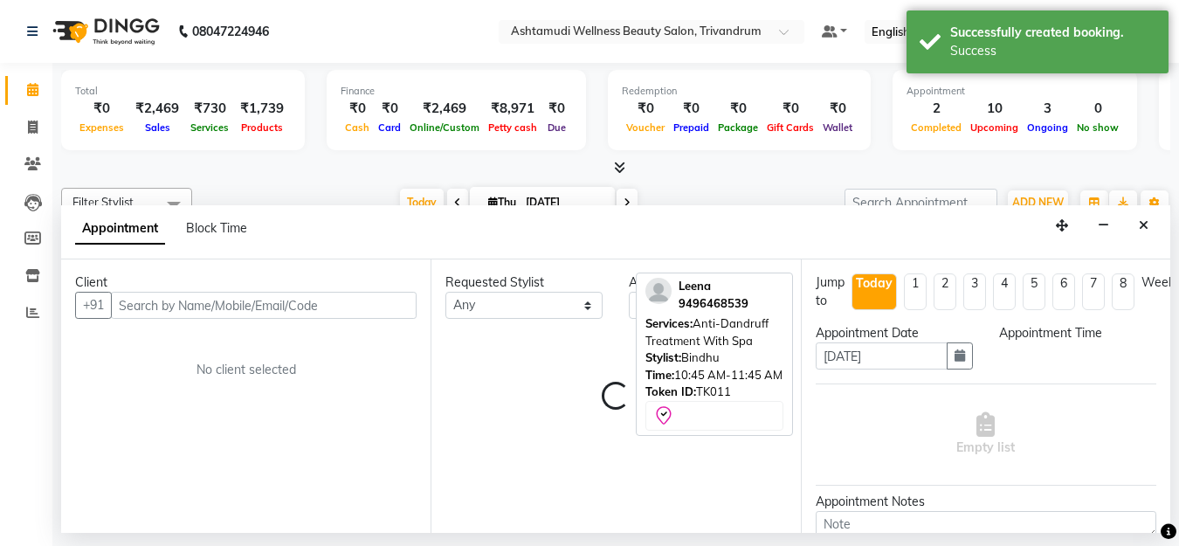
select select "690"
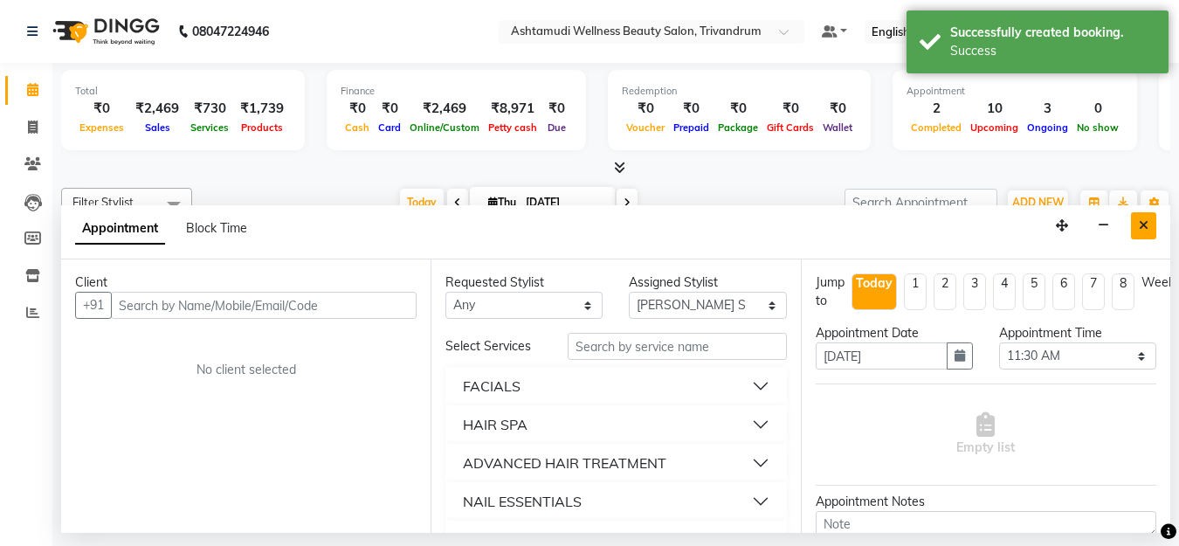
click at [1139, 219] on icon "Close" at bounding box center [1144, 225] width 10 height 12
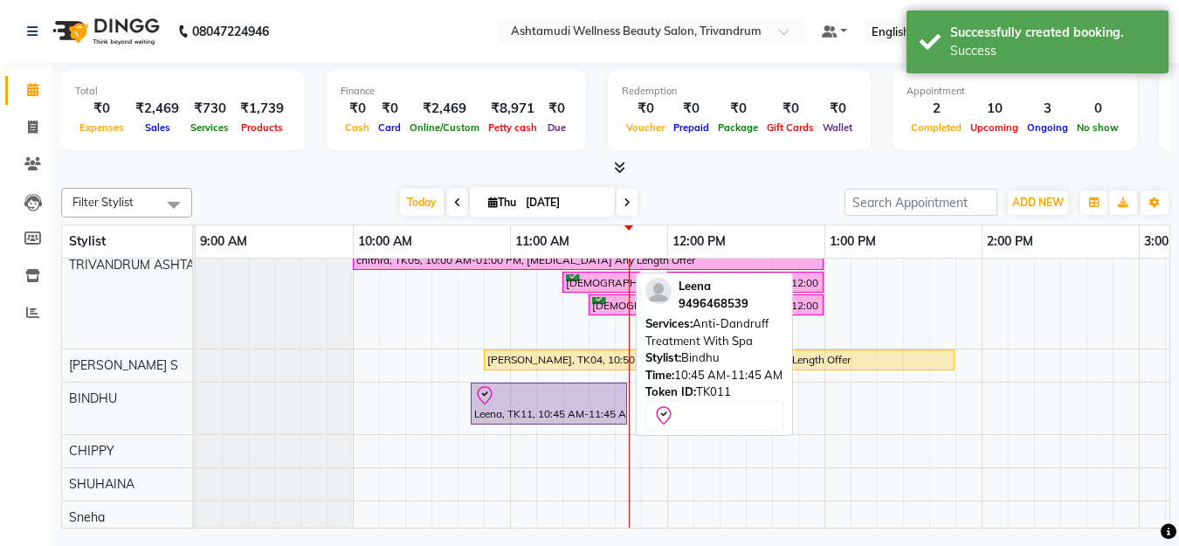
click at [602, 394] on div at bounding box center [548, 395] width 149 height 21
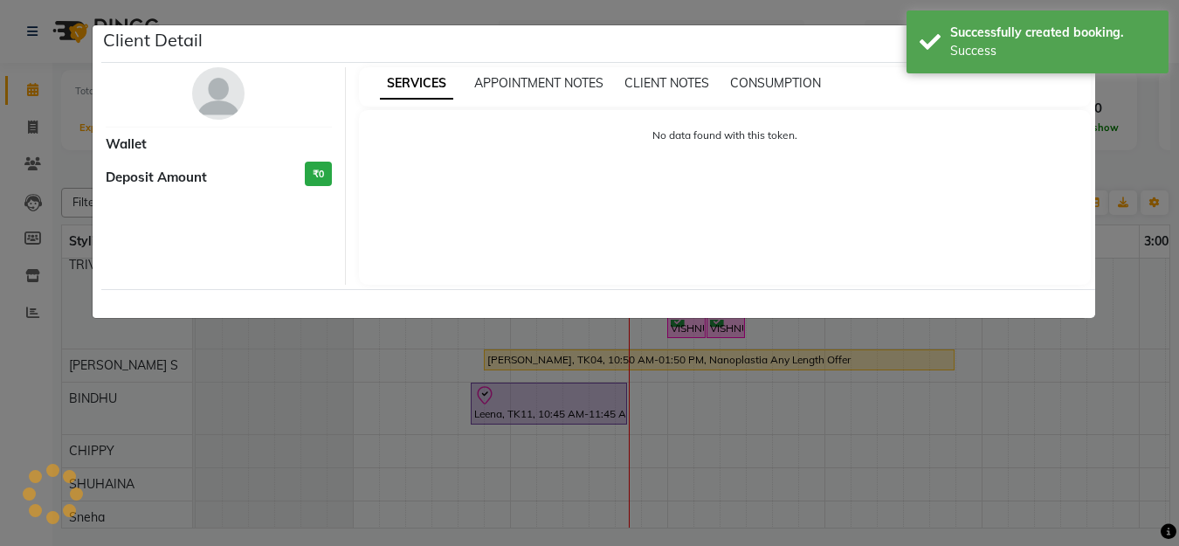
select select "8"
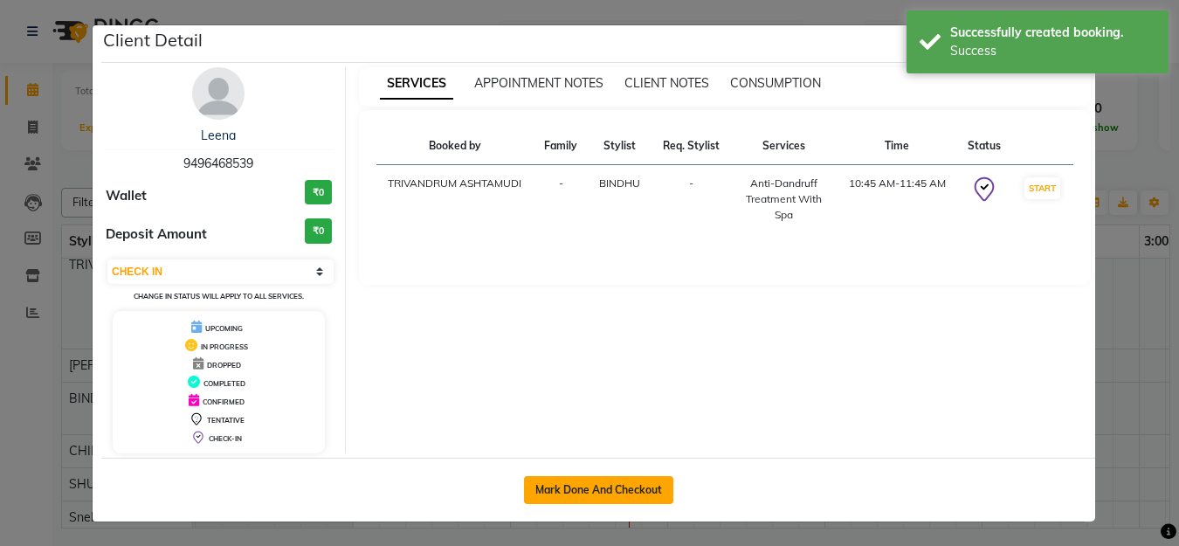
drag, startPoint x: 624, startPoint y: 477, endPoint x: 639, endPoint y: 477, distance: 14.9
click at [627, 477] on button "Mark Done And Checkout" at bounding box center [598, 490] width 149 height 28
select select "service"
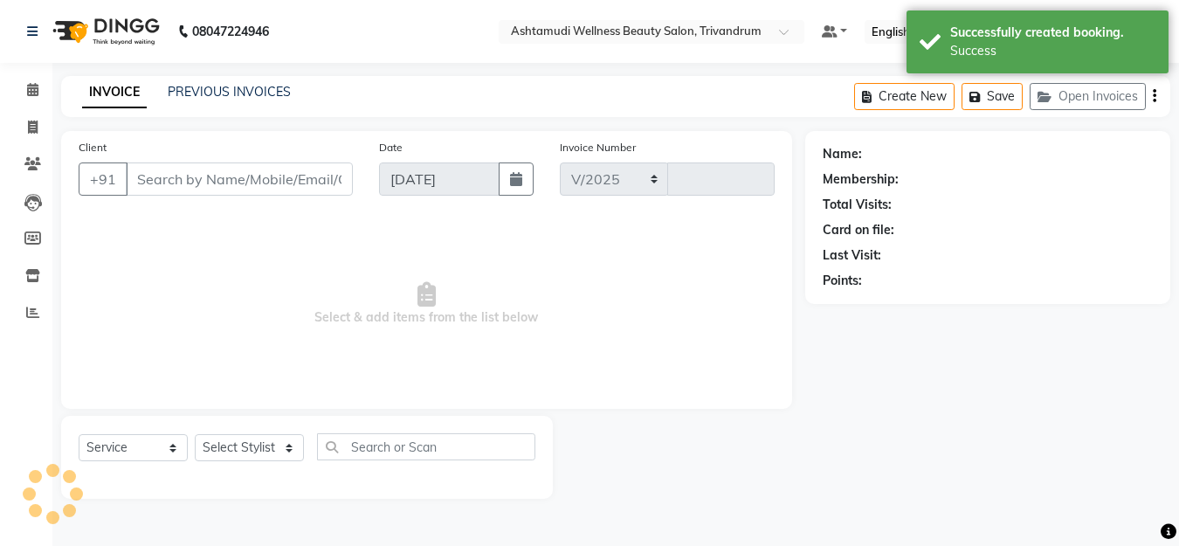
select select "4636"
type input "3320"
type input "9496468539"
select select "27377"
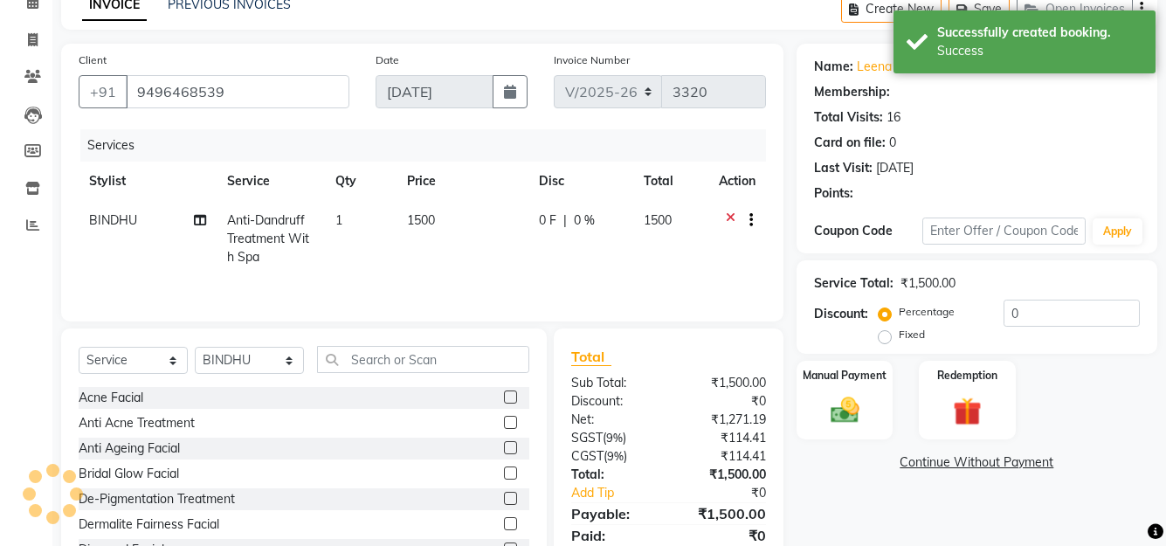
select select "2: Object"
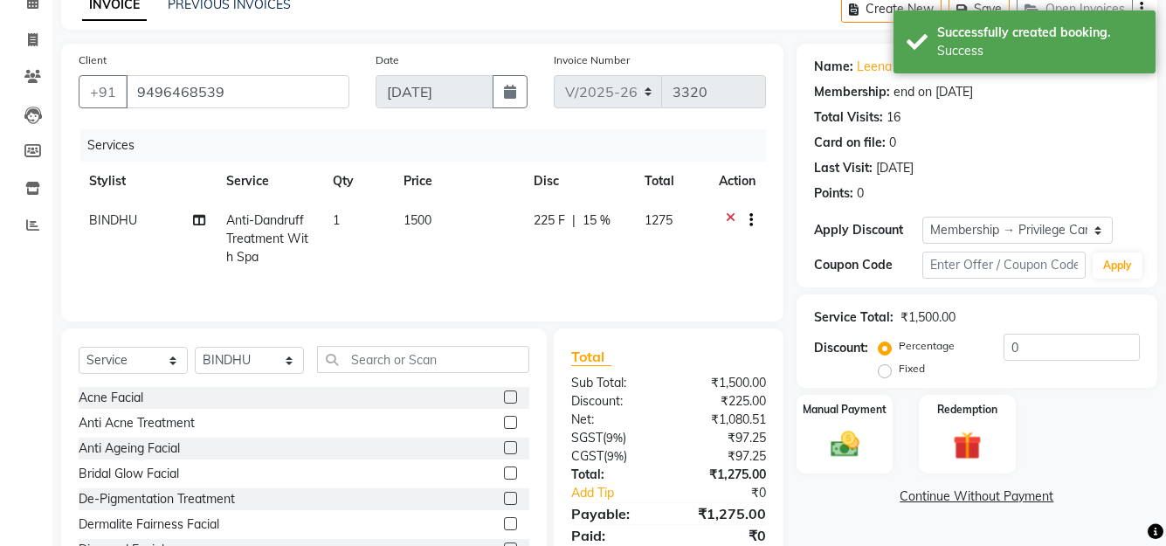
type input "15"
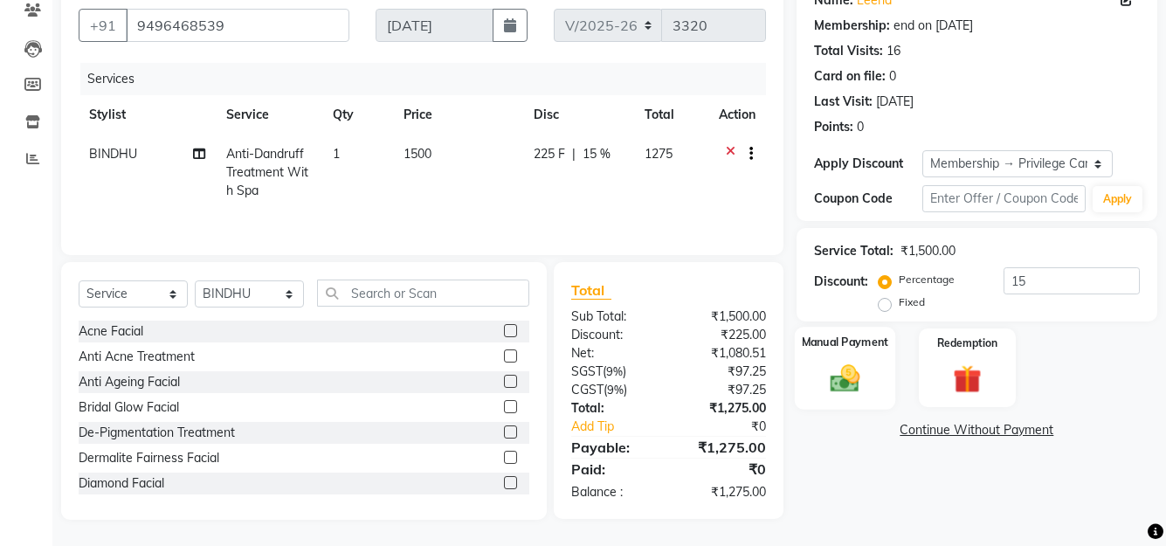
click at [875, 367] on div "Manual Payment" at bounding box center [844, 368] width 100 height 82
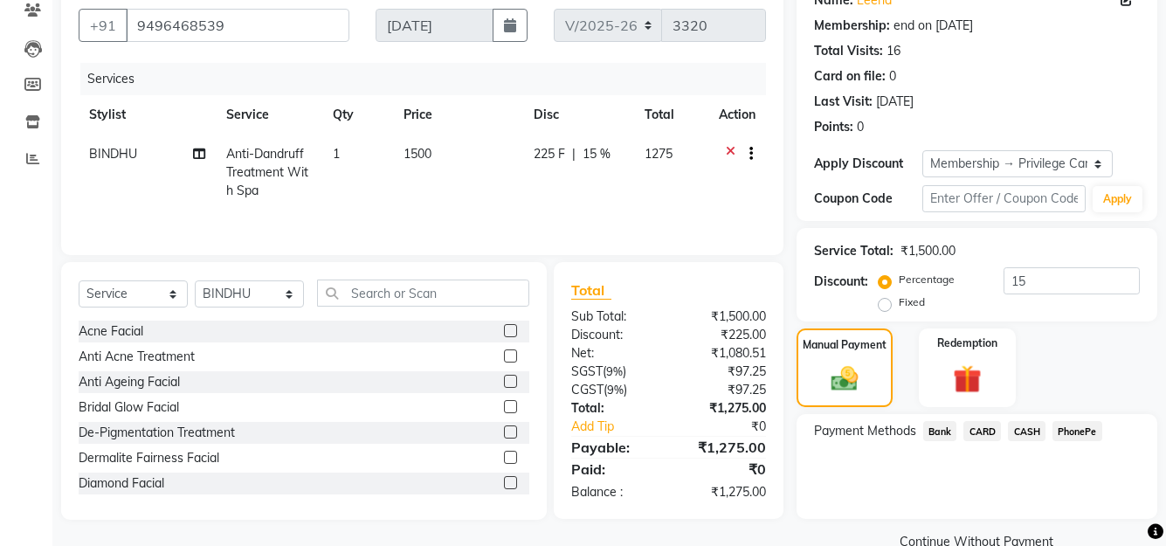
click at [1089, 430] on span "PhonePe" at bounding box center [1078, 431] width 50 height 20
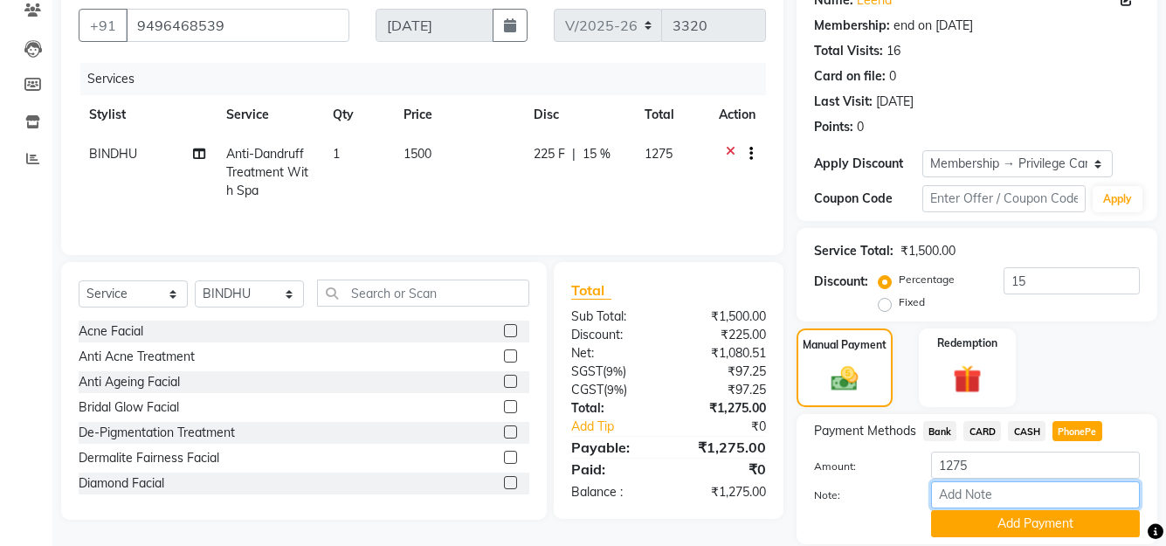
click at [1007, 503] on input "Note:" at bounding box center [1035, 494] width 209 height 27
click at [1029, 489] on input "Manjusha" at bounding box center [1035, 494] width 209 height 27
type input "M"
click at [952, 495] on input "Note:" at bounding box center [1035, 494] width 209 height 27
type input "SHUHAINA"
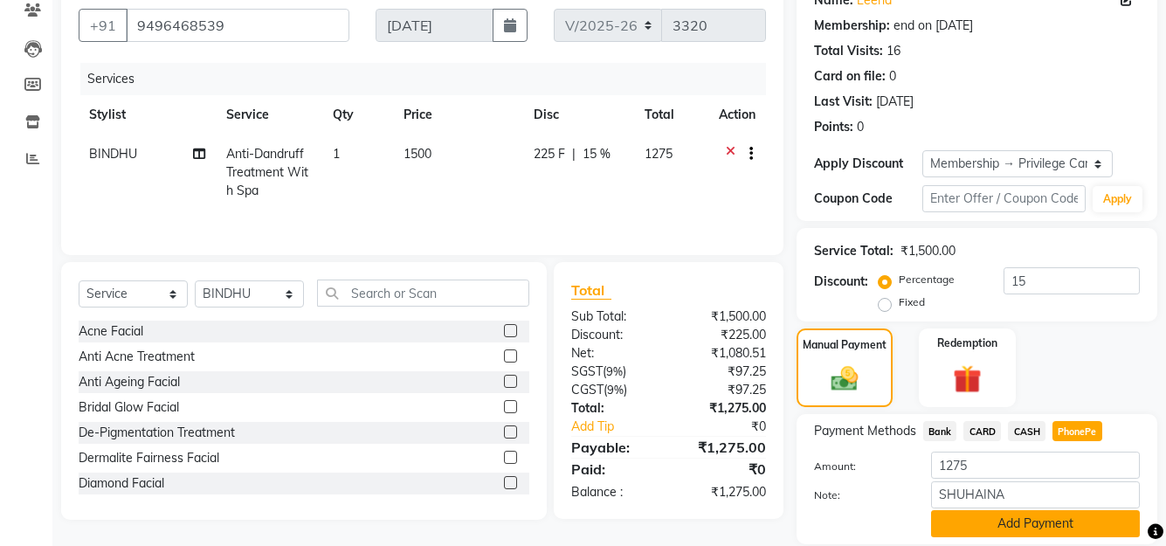
click at [1034, 528] on button "Add Payment" at bounding box center [1035, 523] width 209 height 27
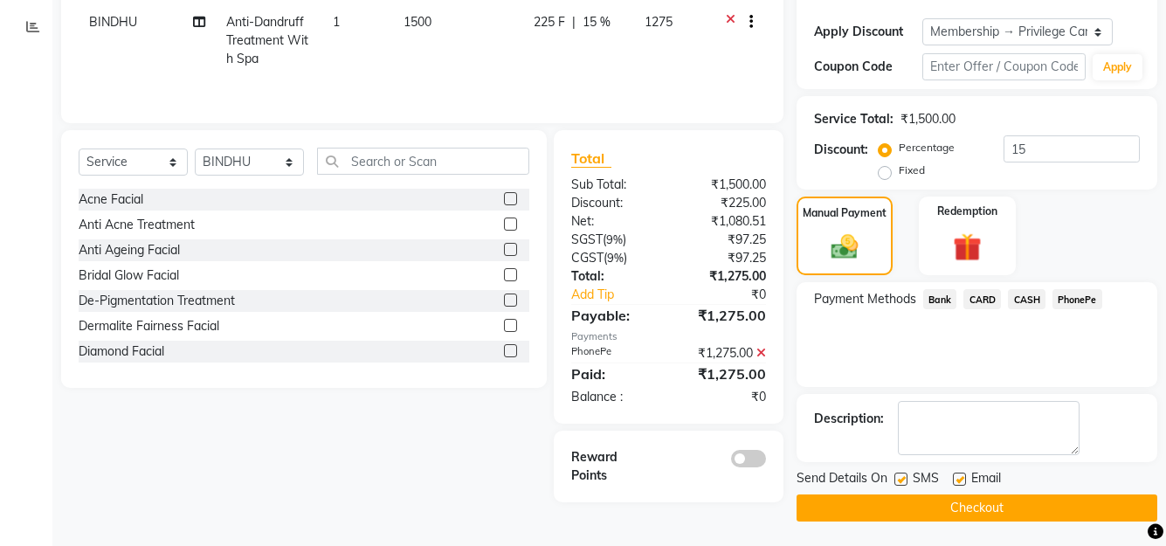
scroll to position [287, 0]
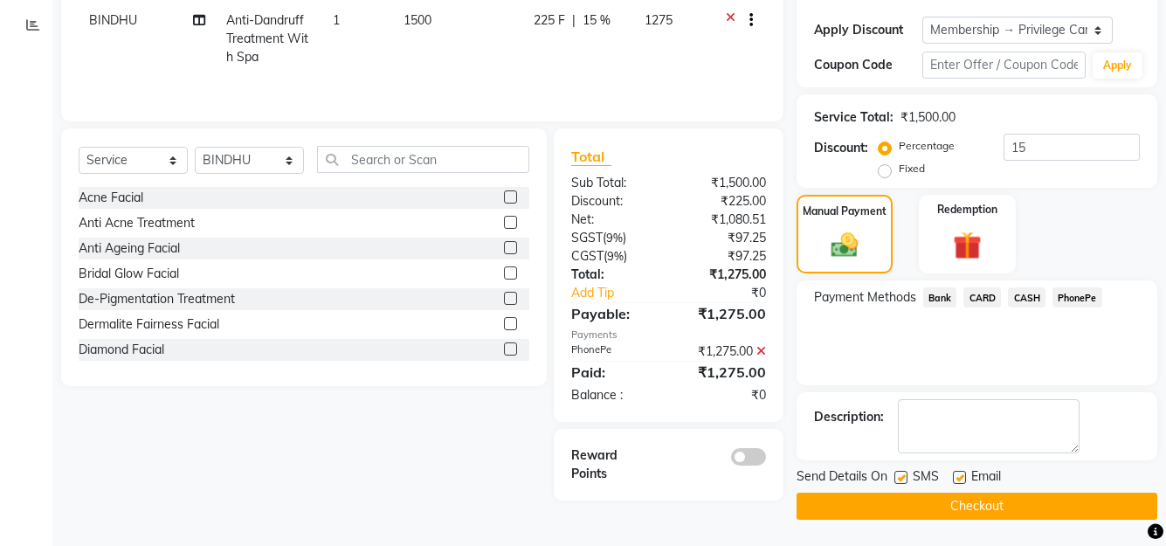
click at [965, 511] on button "Checkout" at bounding box center [977, 506] width 361 height 27
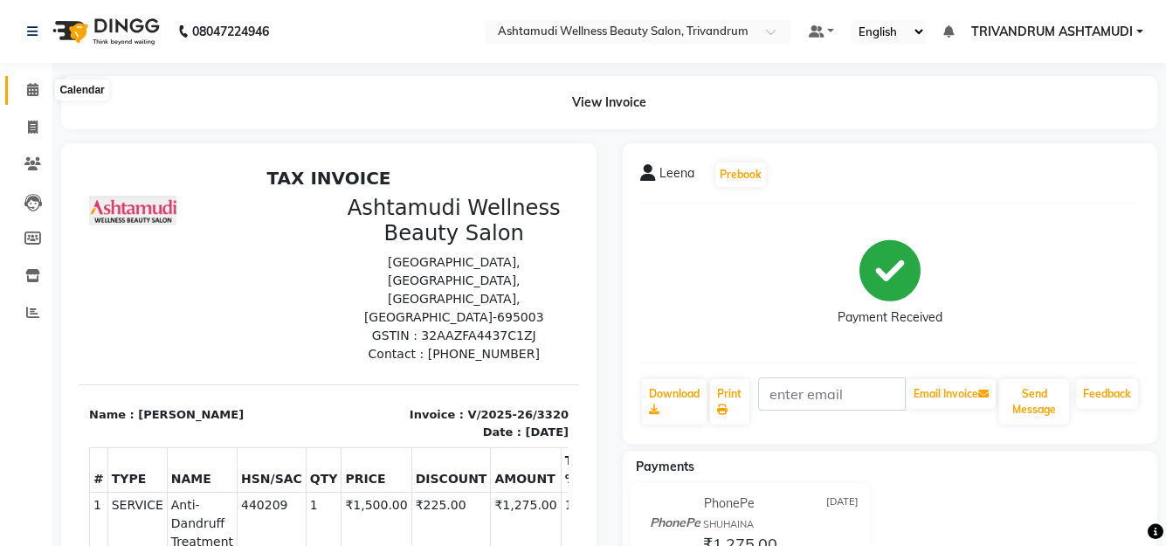
click at [25, 88] on span at bounding box center [32, 90] width 31 height 20
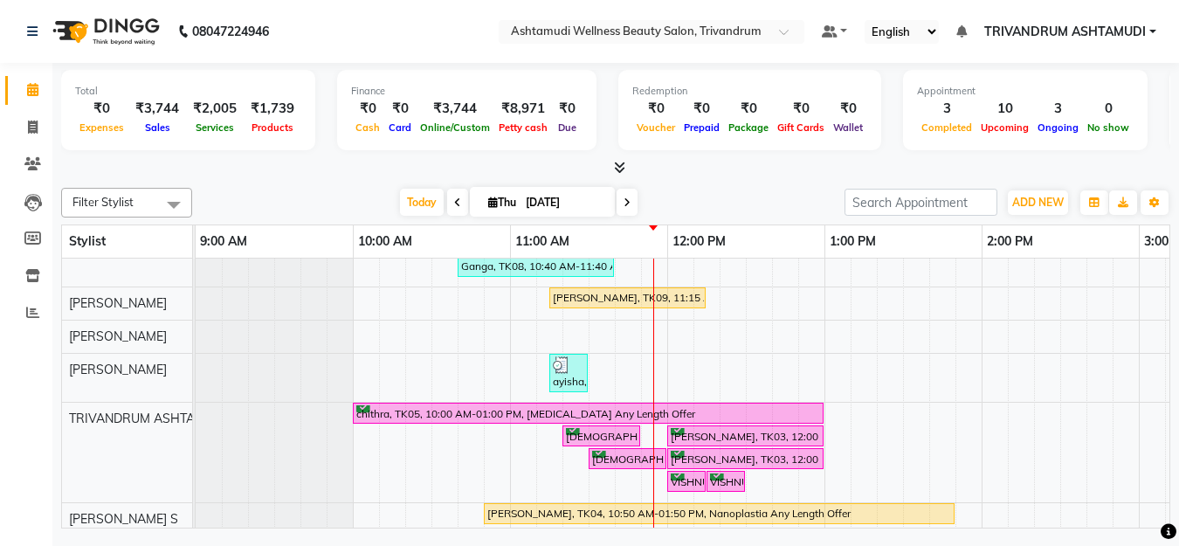
scroll to position [87, 0]
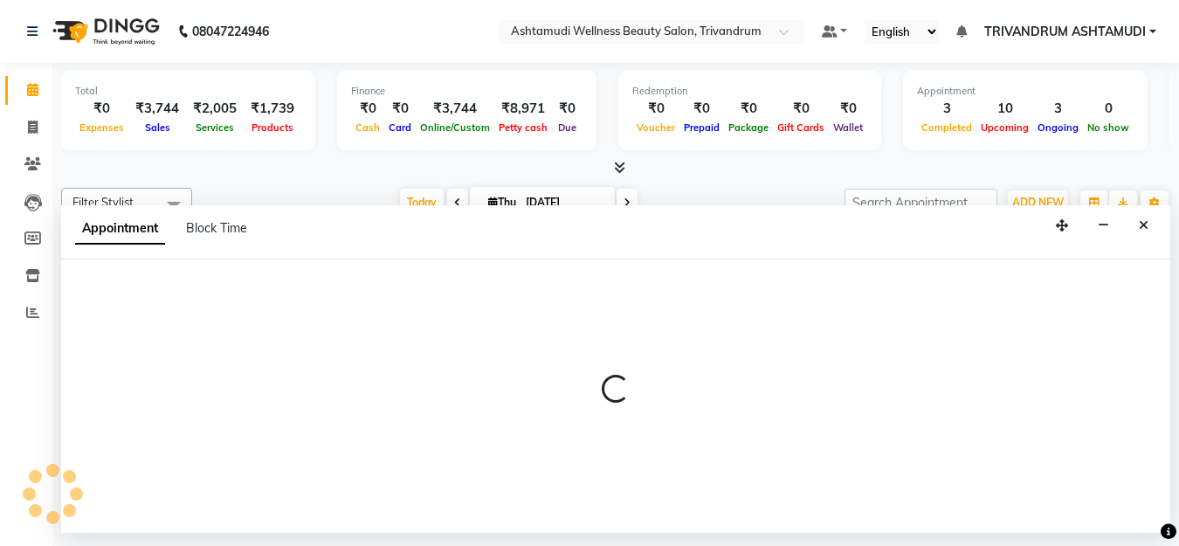
select select "27034"
select select "tentative"
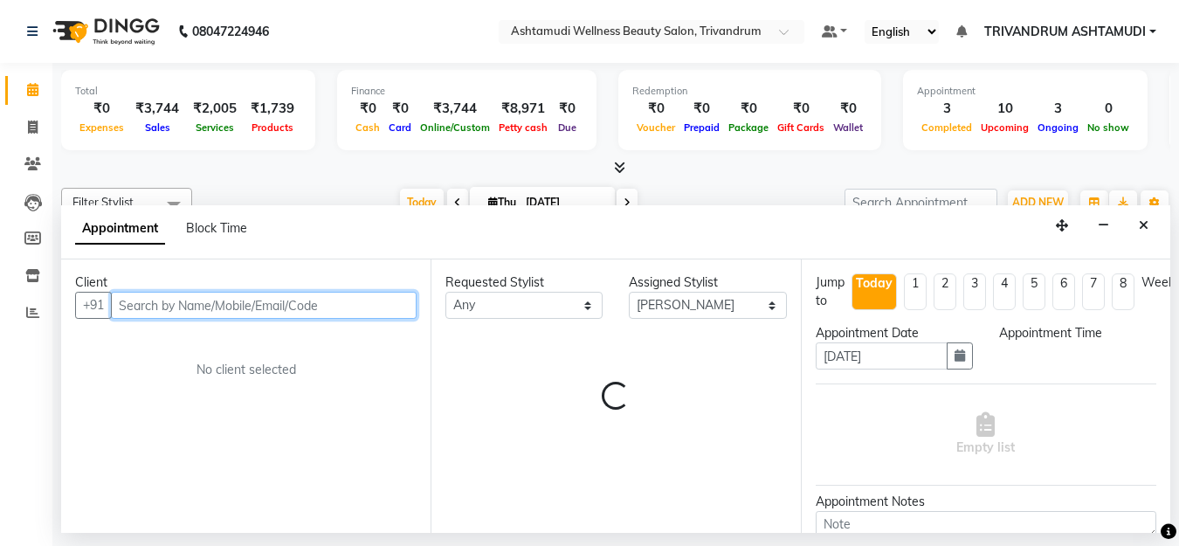
select select "705"
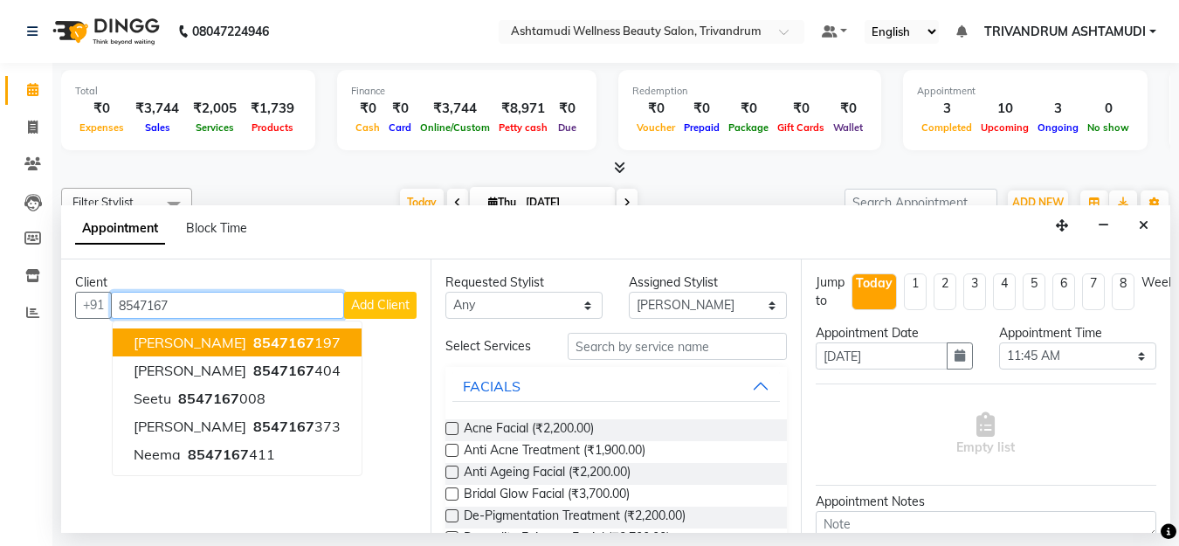
click at [280, 339] on ngb-highlight "8547167 197" at bounding box center [295, 342] width 91 height 17
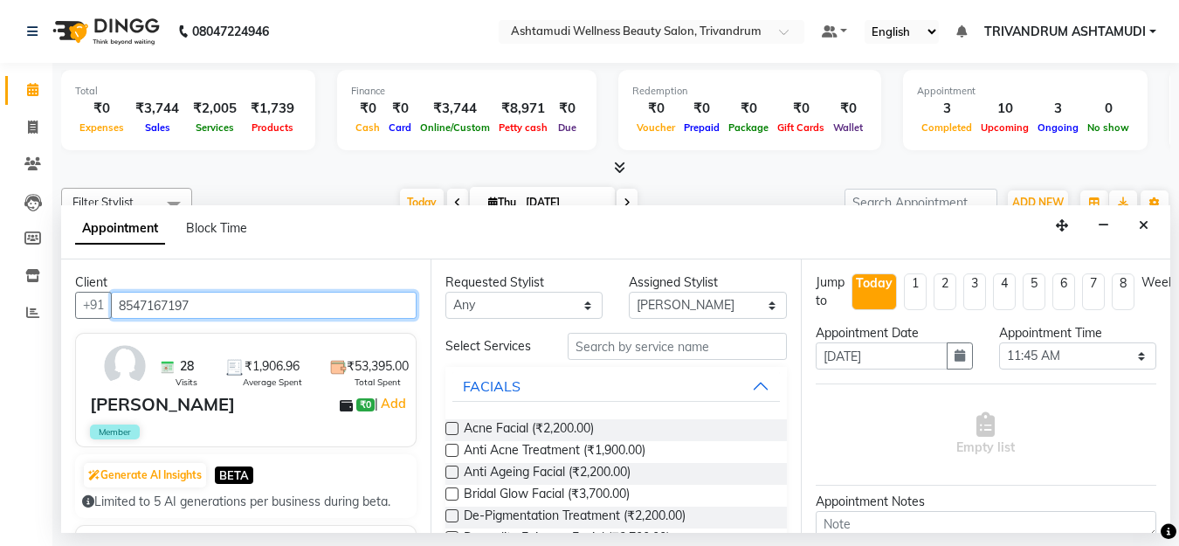
type input "8547167197"
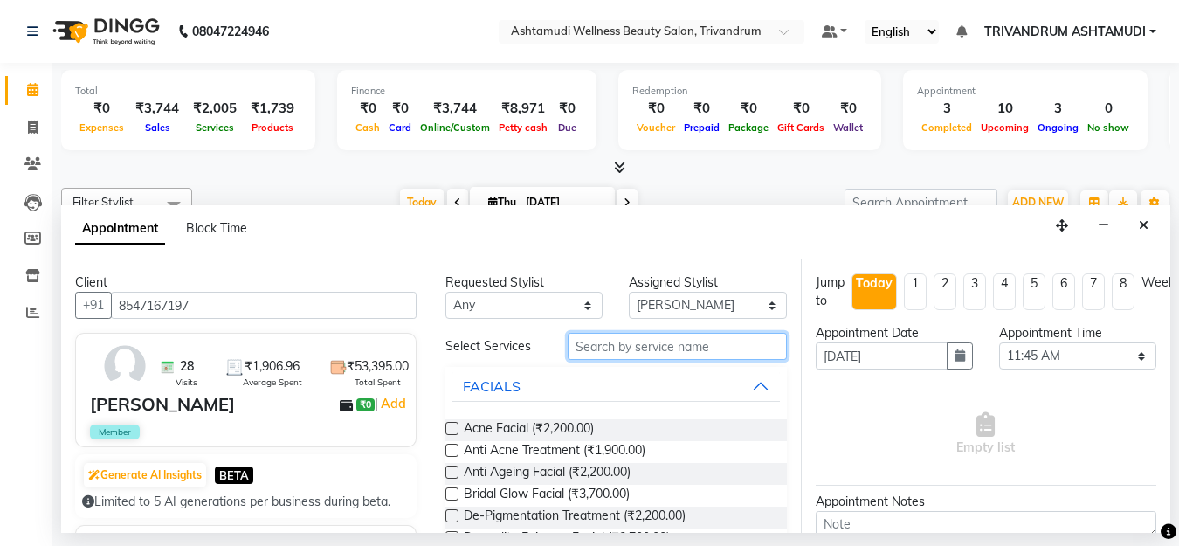
click at [678, 344] on input "text" at bounding box center [677, 346] width 218 height 27
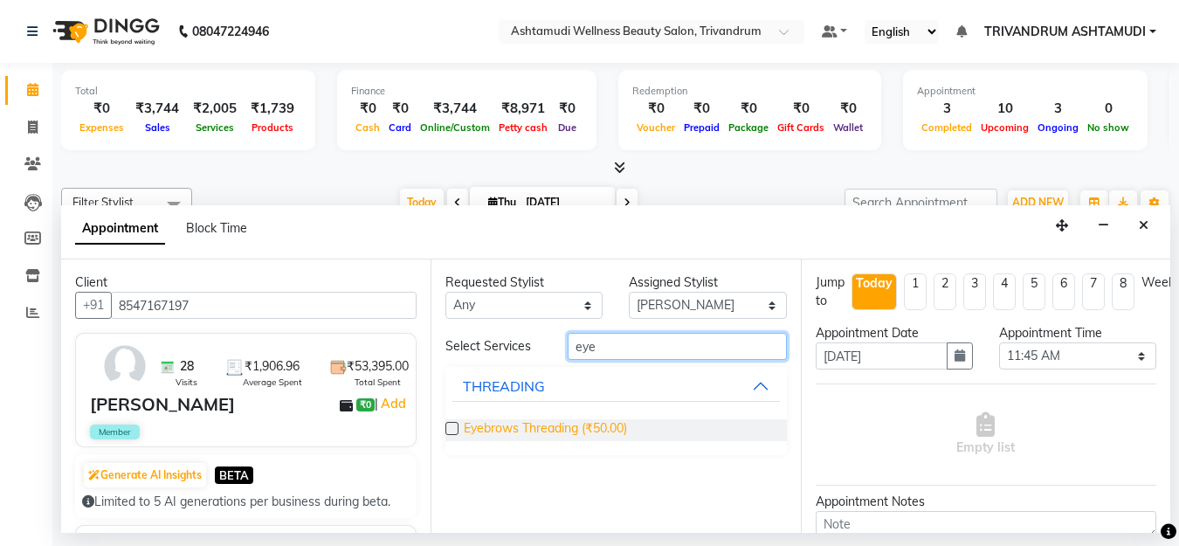
type input "eye"
click at [534, 421] on span "Eyebrows Threading (₹50.00)" at bounding box center [545, 430] width 163 height 22
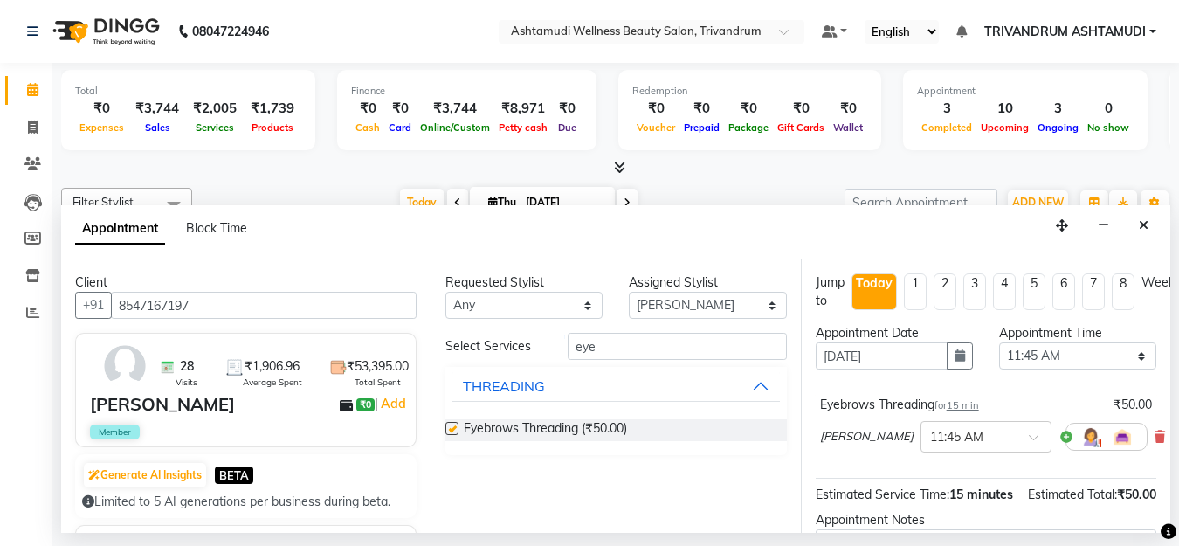
checkbox input "false"
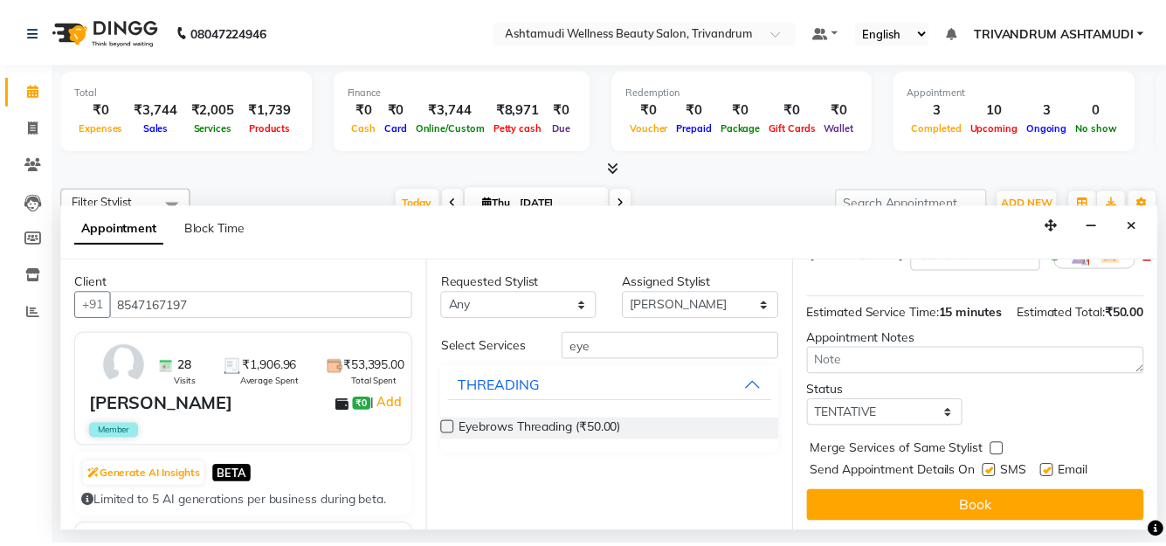
scroll to position [218, 0]
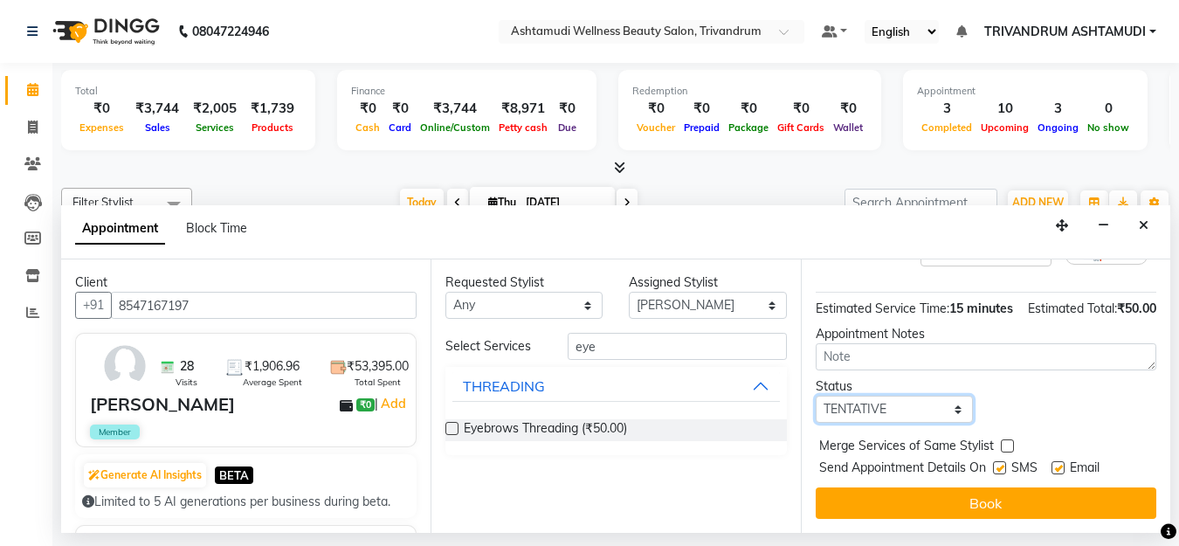
click at [944, 399] on select "Select TENTATIVE CONFIRM CHECK-IN UPCOMING" at bounding box center [894, 409] width 157 height 27
select select "check-in"
click at [816, 396] on select "Select TENTATIVE CONFIRM CHECK-IN UPCOMING" at bounding box center [894, 409] width 157 height 27
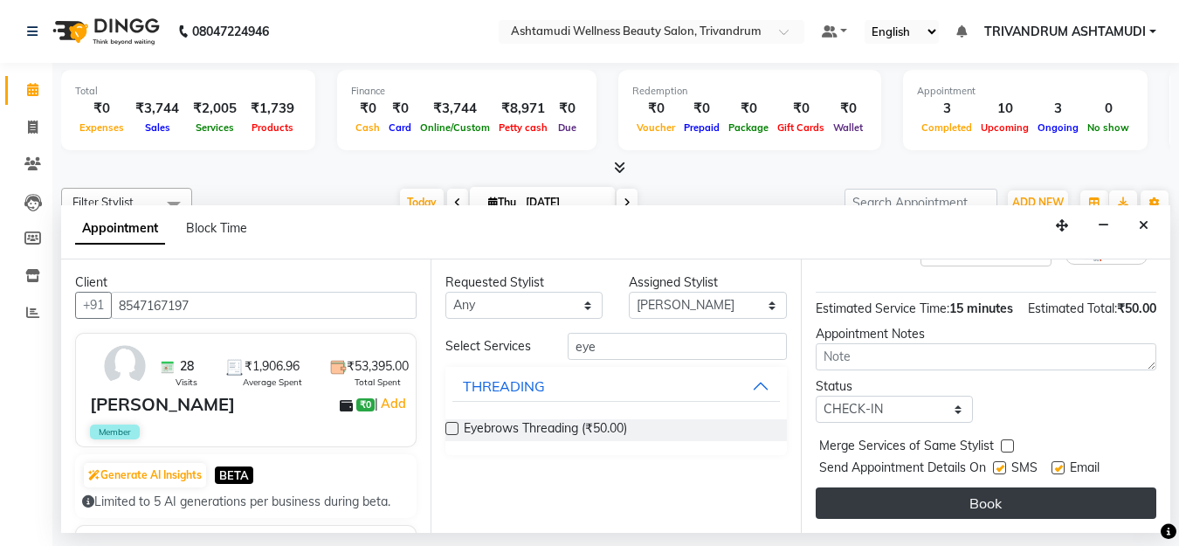
click at [875, 488] on button "Book" at bounding box center [986, 503] width 341 height 31
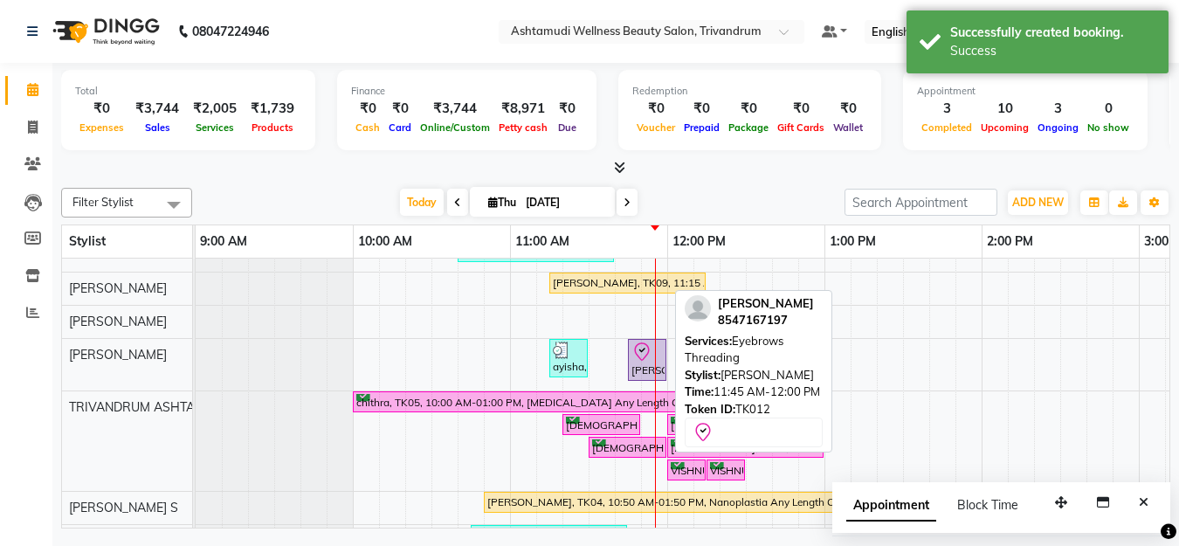
click at [635, 361] on icon at bounding box center [642, 352] width 21 height 21
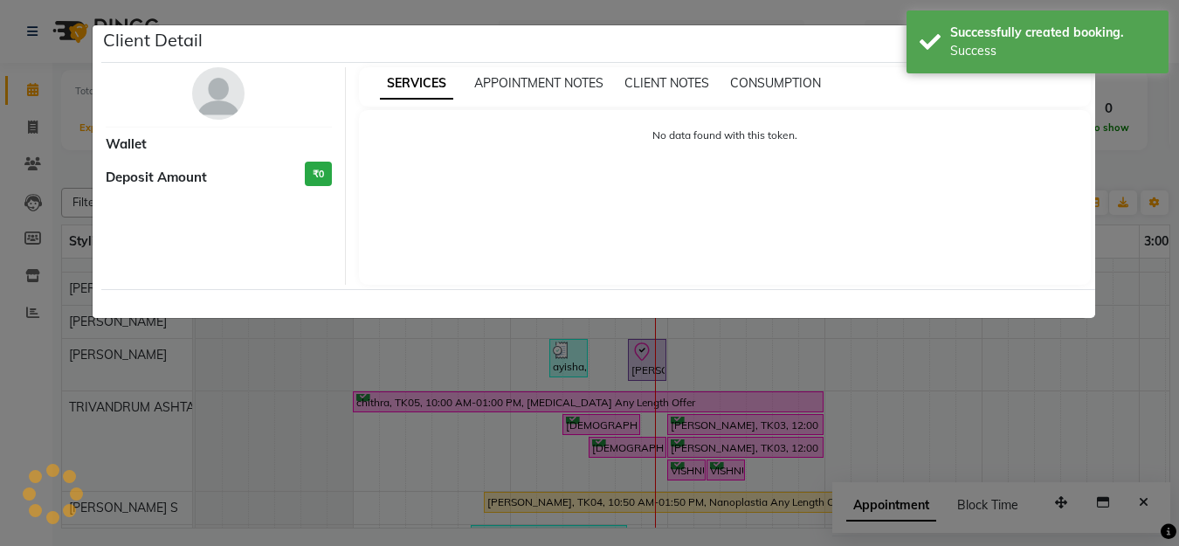
select select "8"
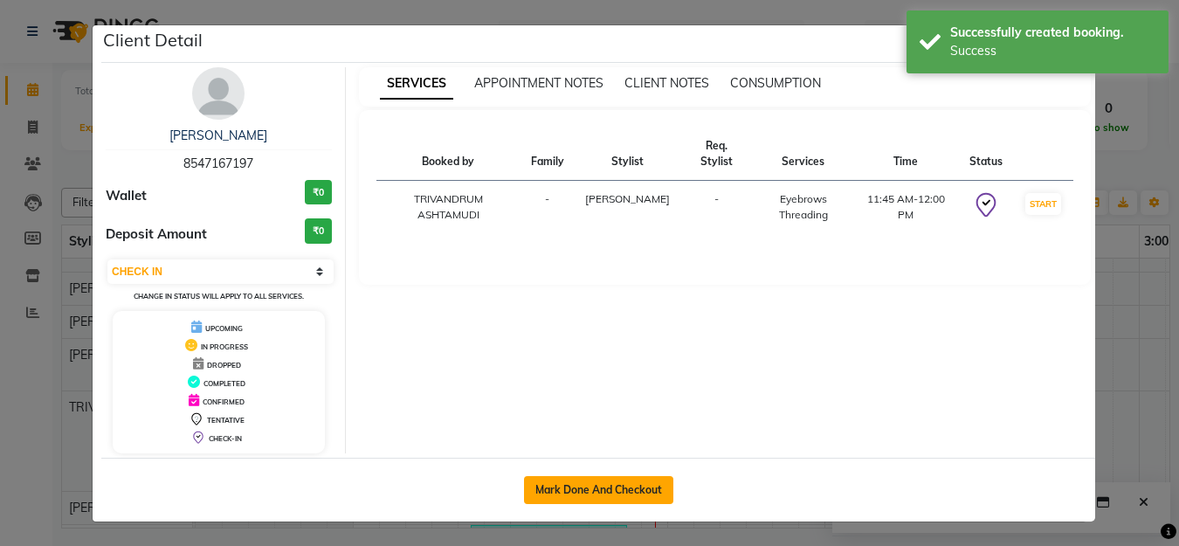
click at [543, 496] on button "Mark Done And Checkout" at bounding box center [598, 490] width 149 height 28
select select "service"
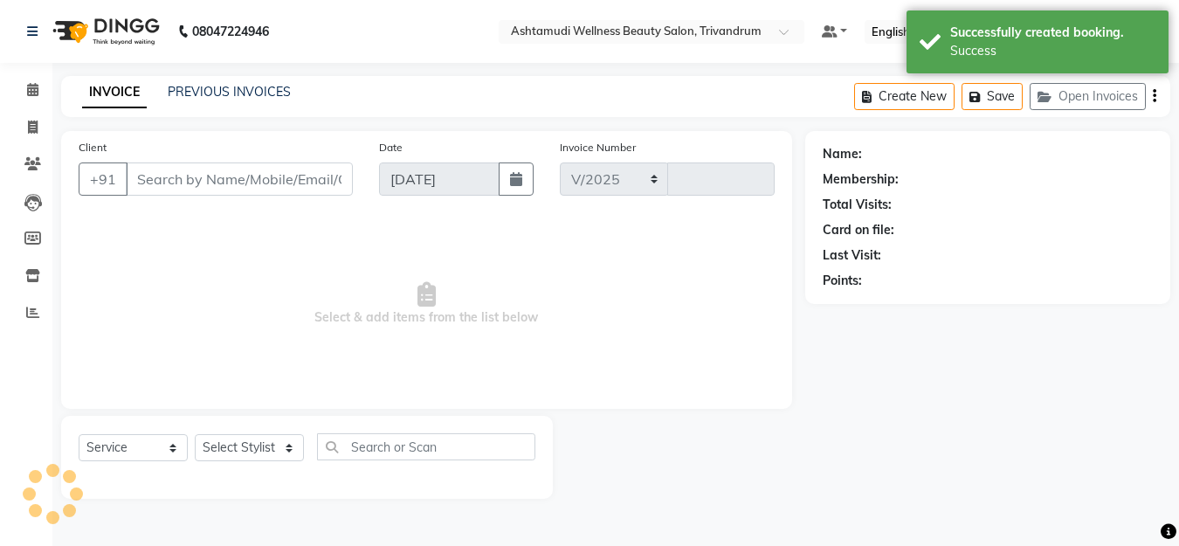
select select "4636"
type input "3321"
type input "8547167197"
select select "27034"
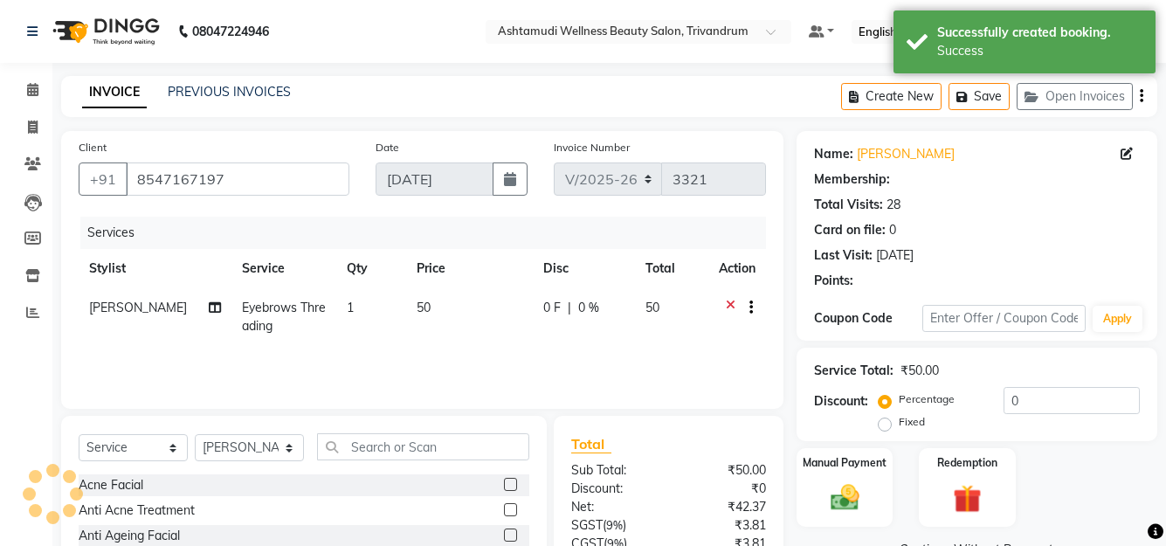
select select "2: Object"
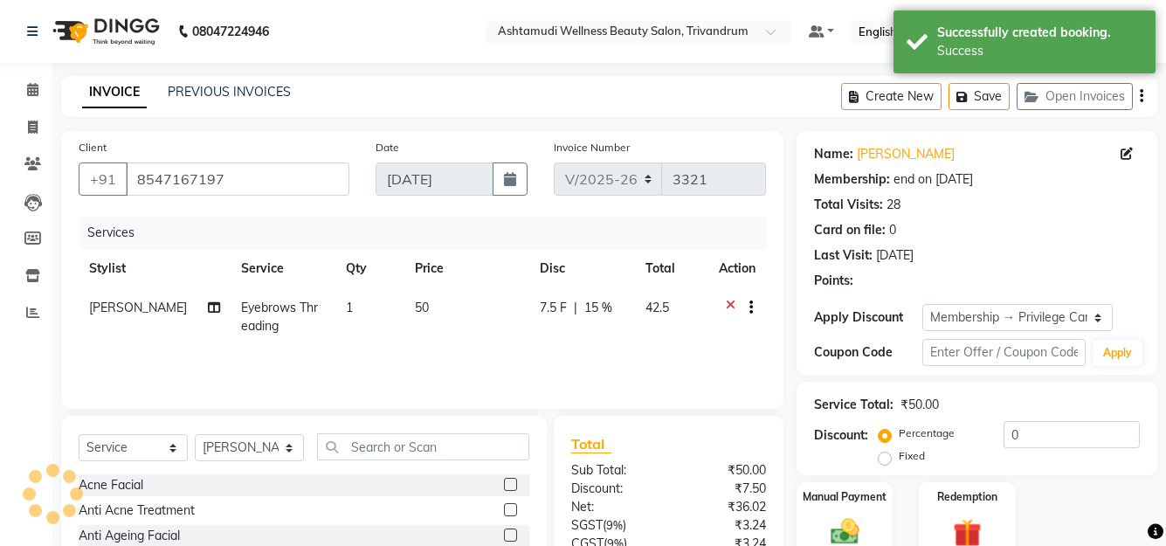
type input "15"
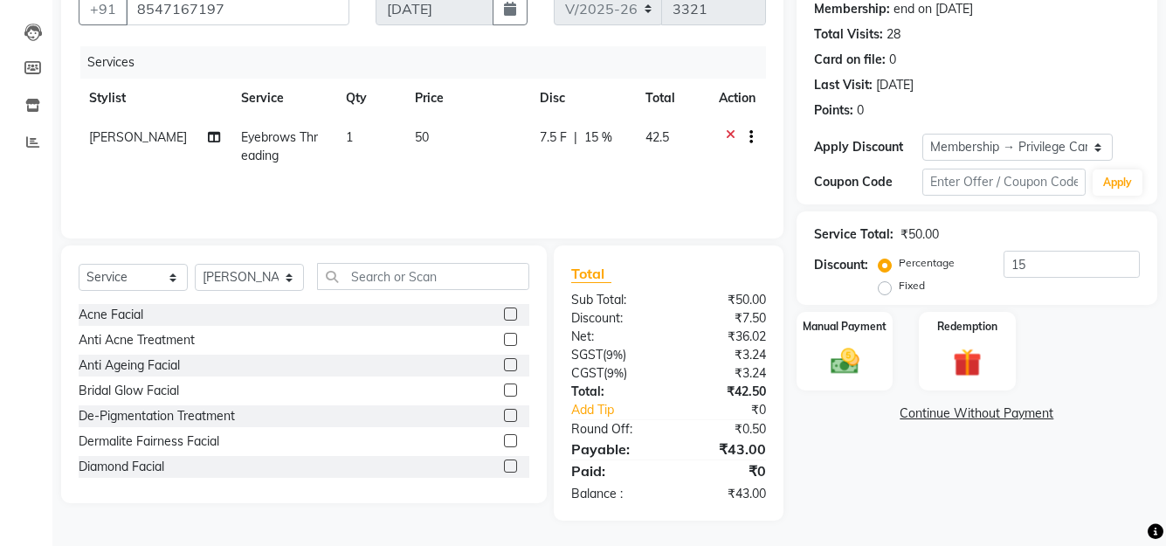
scroll to position [171, 0]
click at [869, 329] on label "Manual Payment" at bounding box center [844, 324] width 87 height 17
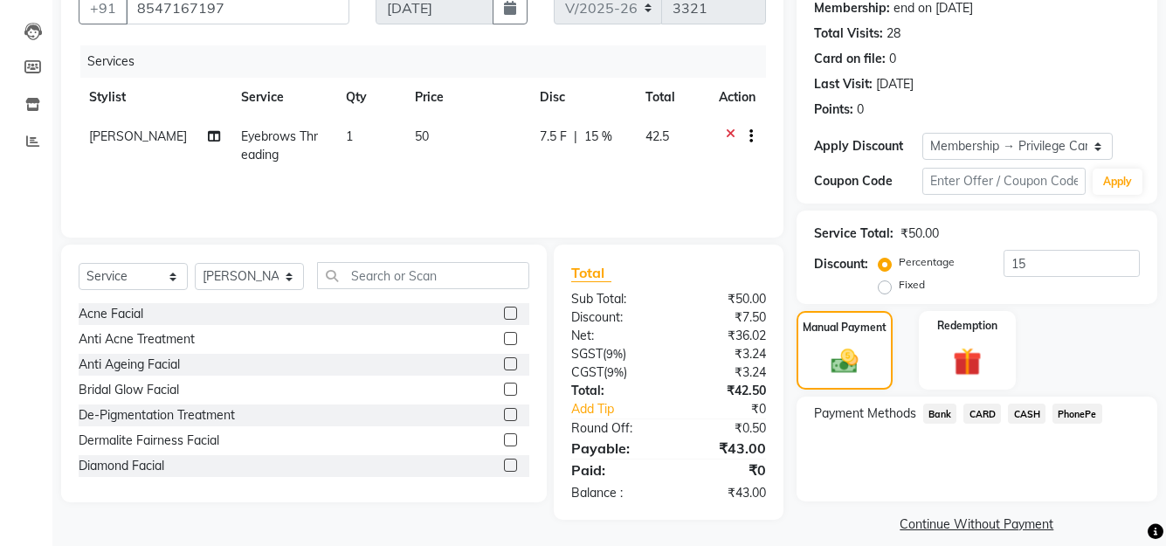
click at [1085, 412] on span "PhonePe" at bounding box center [1078, 414] width 50 height 20
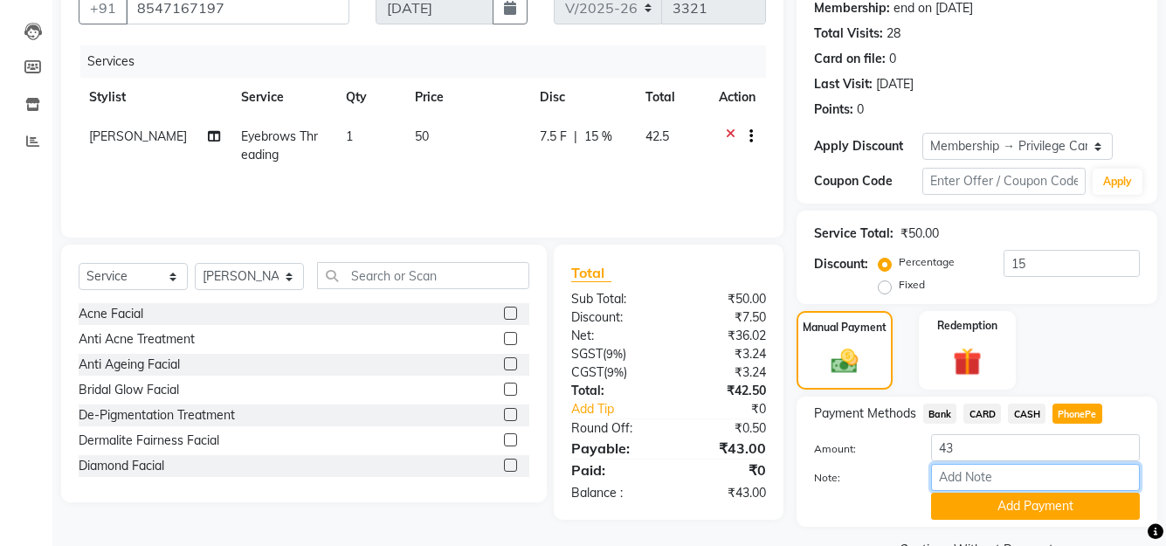
click at [1024, 474] on input "Note:" at bounding box center [1035, 477] width 209 height 27
type input "SHUHAINA"
click at [1007, 499] on button "Add Payment" at bounding box center [1035, 506] width 209 height 27
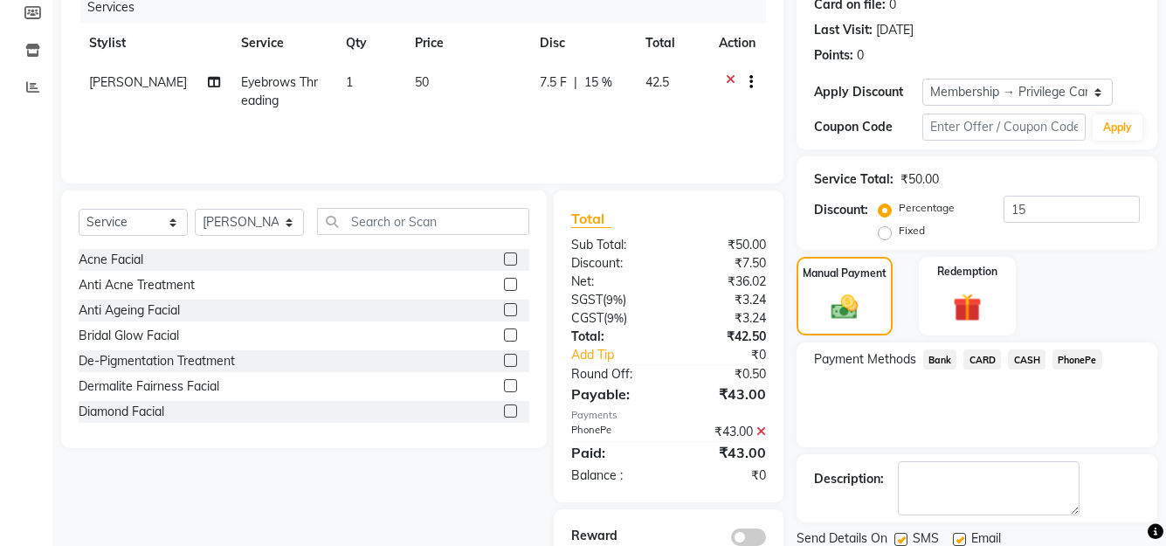
scroll to position [287, 0]
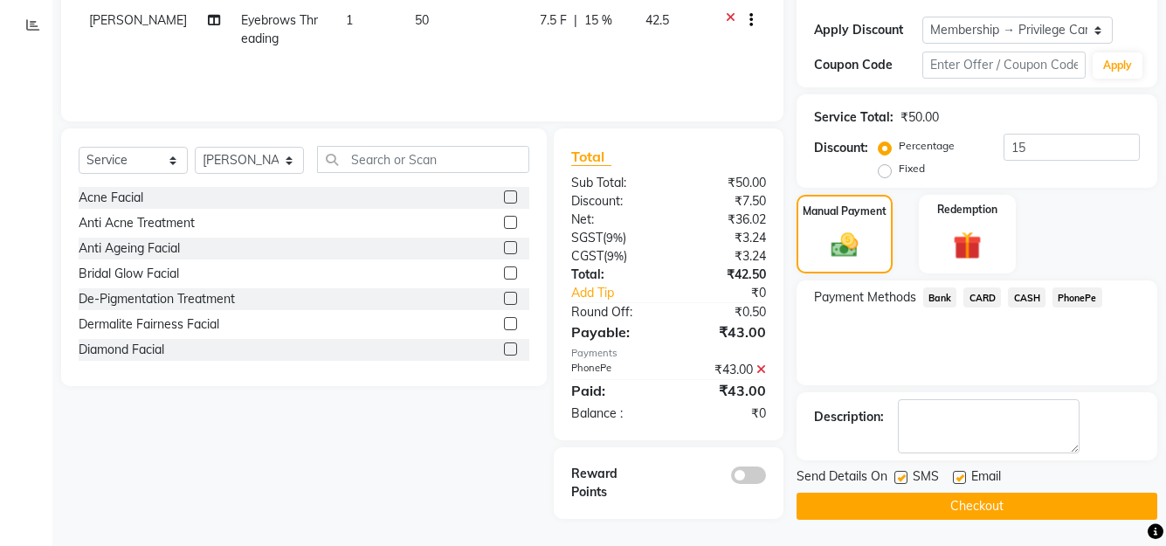
click at [972, 501] on button "Checkout" at bounding box center [977, 506] width 361 height 27
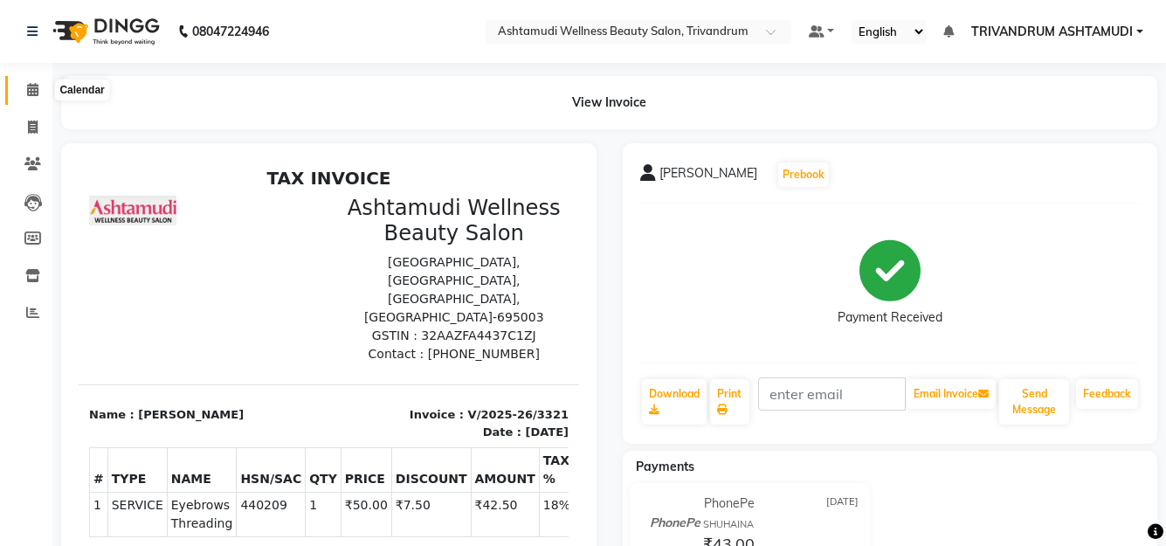
click at [37, 86] on icon at bounding box center [32, 89] width 11 height 13
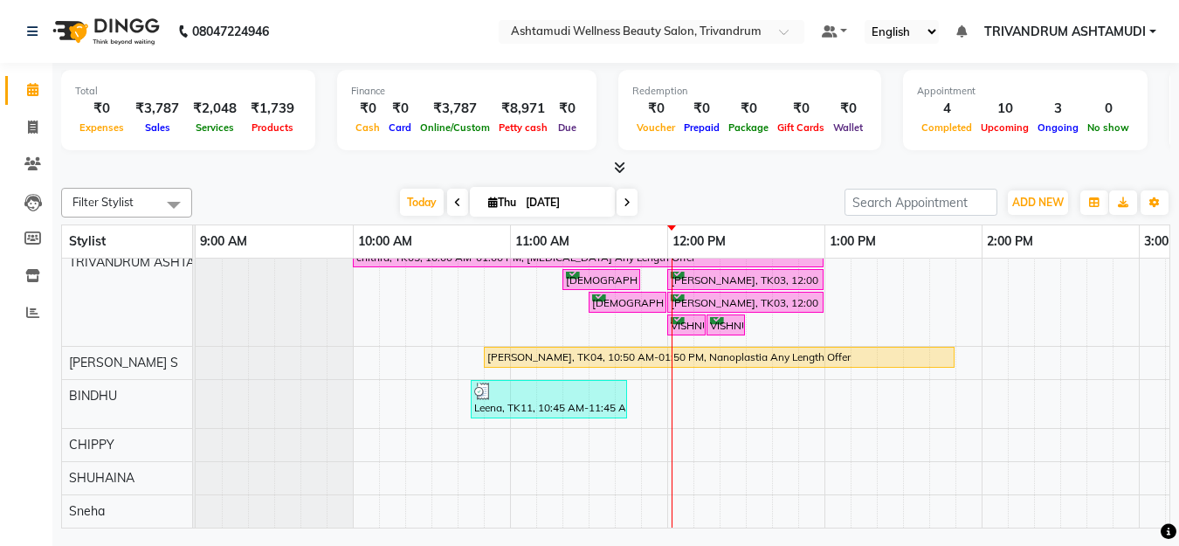
scroll to position [242, 0]
click at [455, 202] on icon at bounding box center [457, 202] width 7 height 10
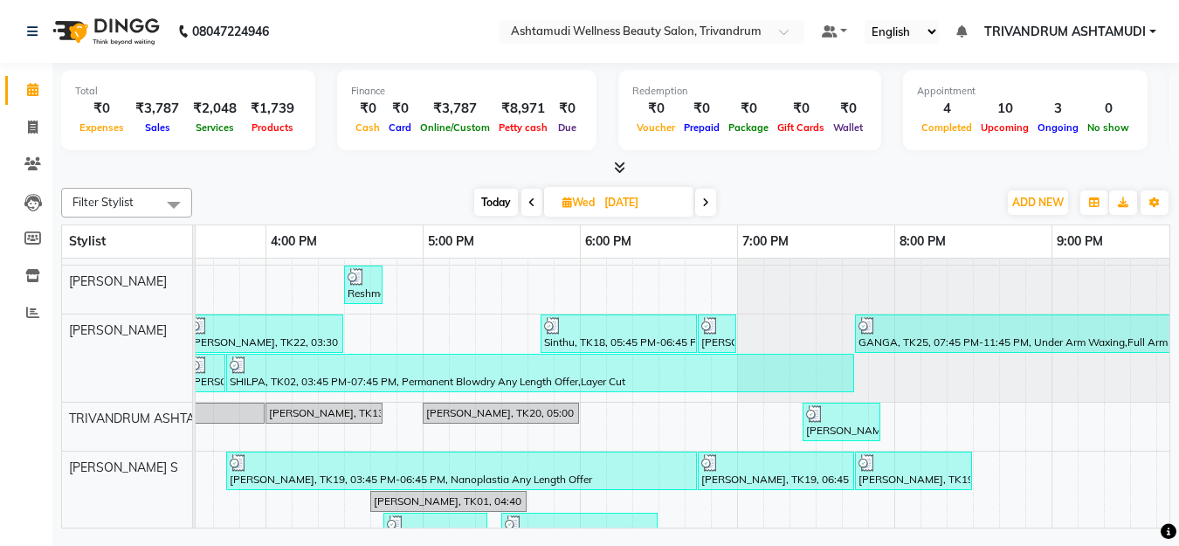
scroll to position [417, 0]
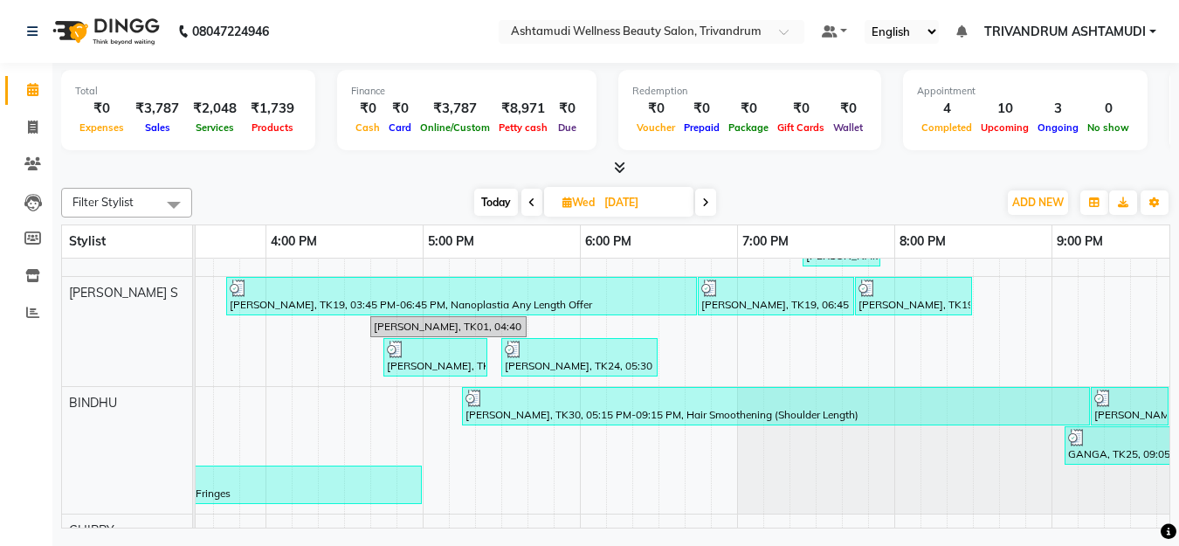
click at [706, 205] on icon at bounding box center [705, 202] width 7 height 10
type input "[DATE]"
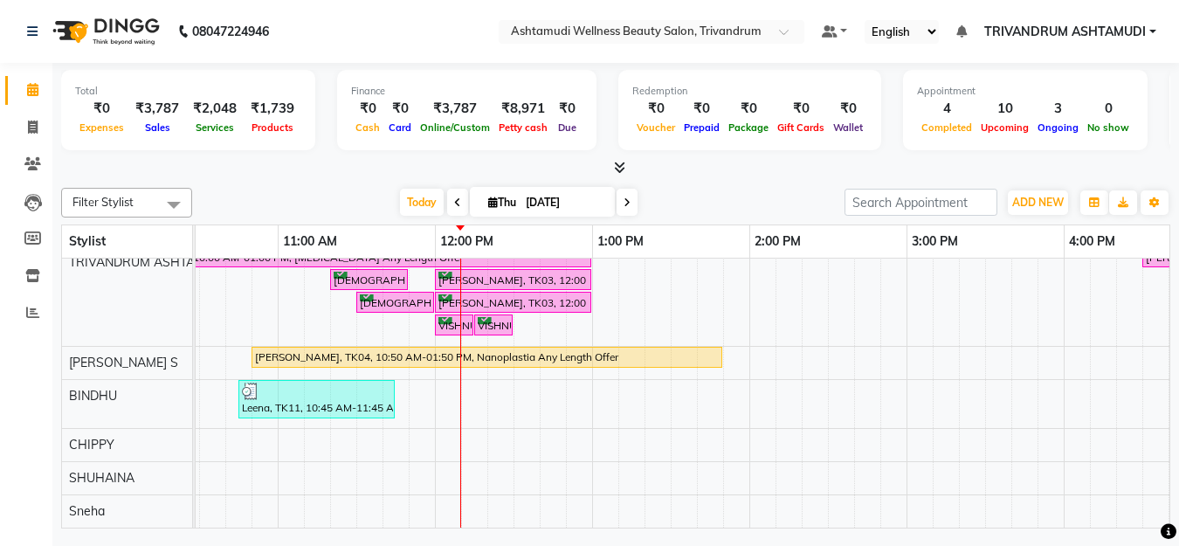
scroll to position [0, 231]
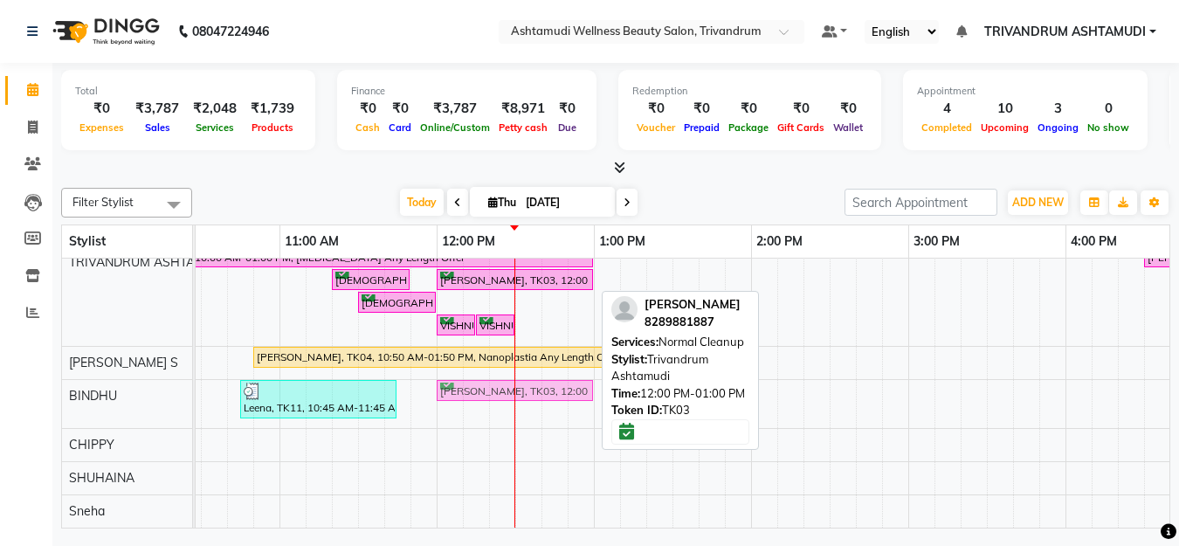
drag, startPoint x: 488, startPoint y: 285, endPoint x: 482, endPoint y: 374, distance: 89.3
click at [482, 374] on tbody "Anu, TK07, 10:45 AM-11:45 AM, Skin Whitening Facial Maanu, TK01, 05:00 PM-06:15…" at bounding box center [1066, 279] width 2202 height 498
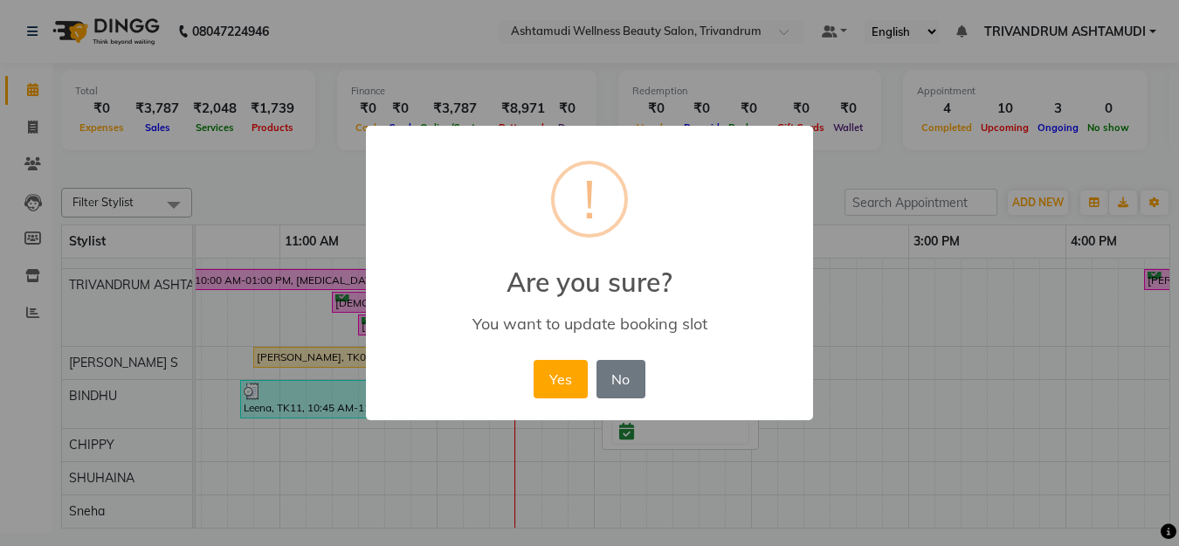
scroll to position [219, 231]
drag, startPoint x: 630, startPoint y: 380, endPoint x: 653, endPoint y: 386, distance: 23.5
click at [630, 381] on button "No" at bounding box center [621, 379] width 49 height 38
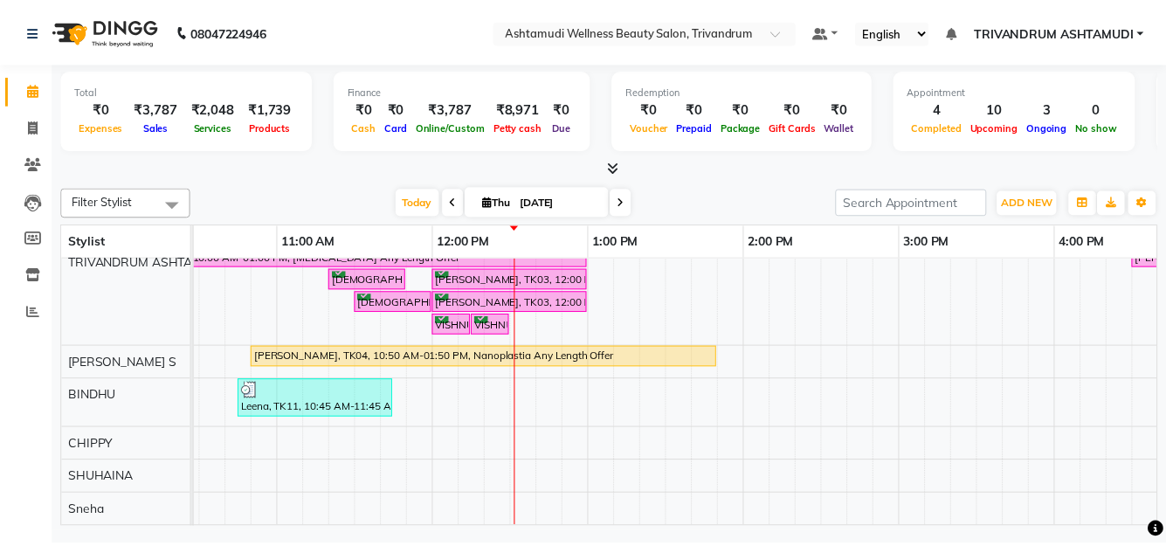
scroll to position [0, 0]
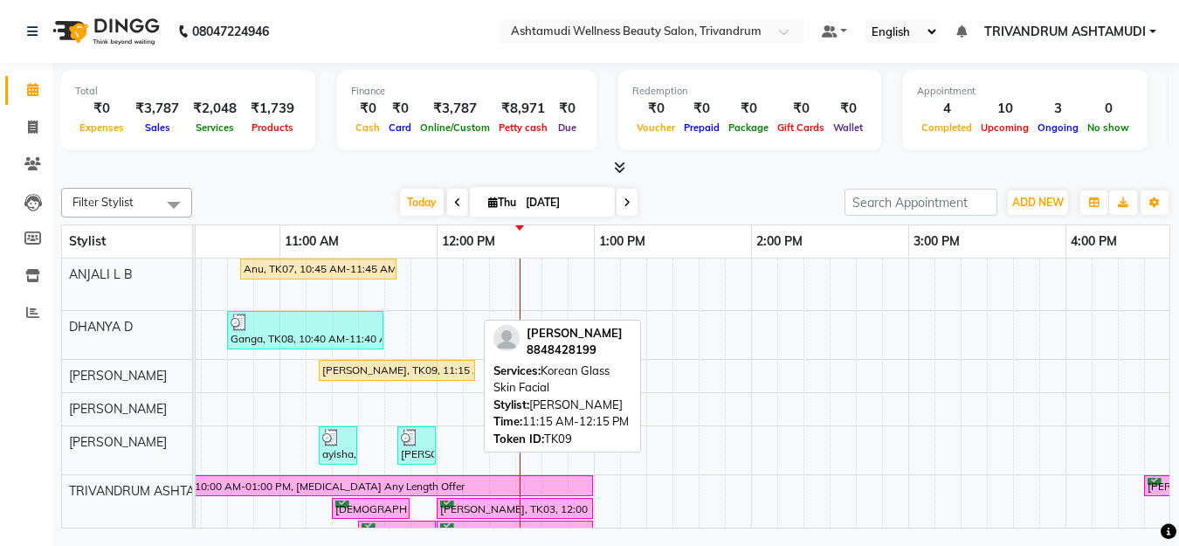
click at [384, 363] on div "Parvathy, TK09, 11:15 AM-12:15 PM, Korean Glass Skin Facial" at bounding box center [397, 371] width 153 height 16
click at [349, 374] on div "Parvathy, TK09, 11:15 AM-12:15 PM, Korean Glass Skin Facial" at bounding box center [397, 371] width 153 height 16
select select "1"
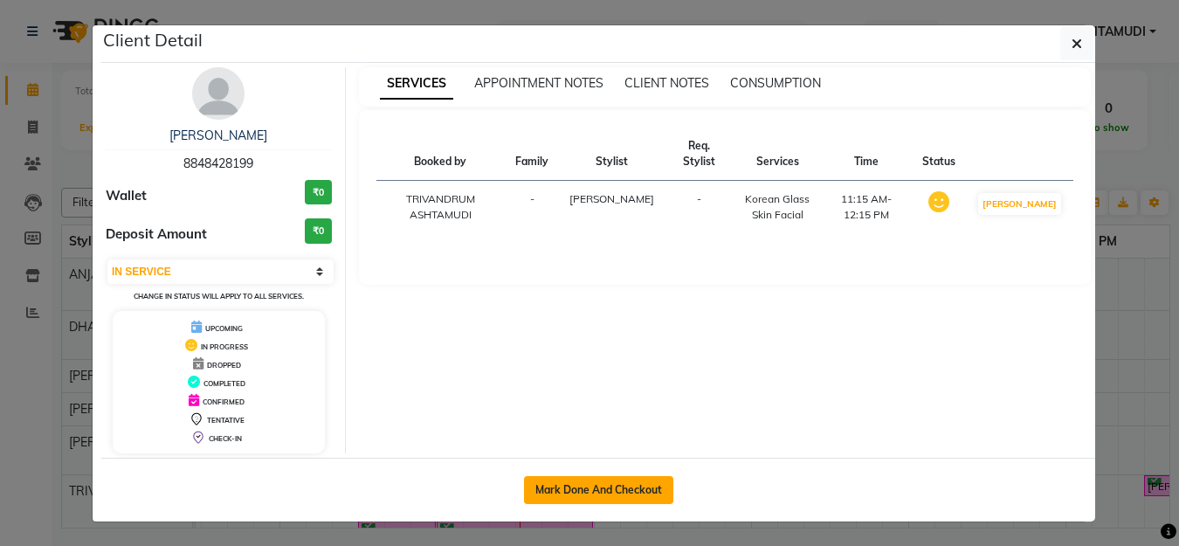
click at [592, 492] on button "Mark Done And Checkout" at bounding box center [598, 490] width 149 height 28
select select "service"
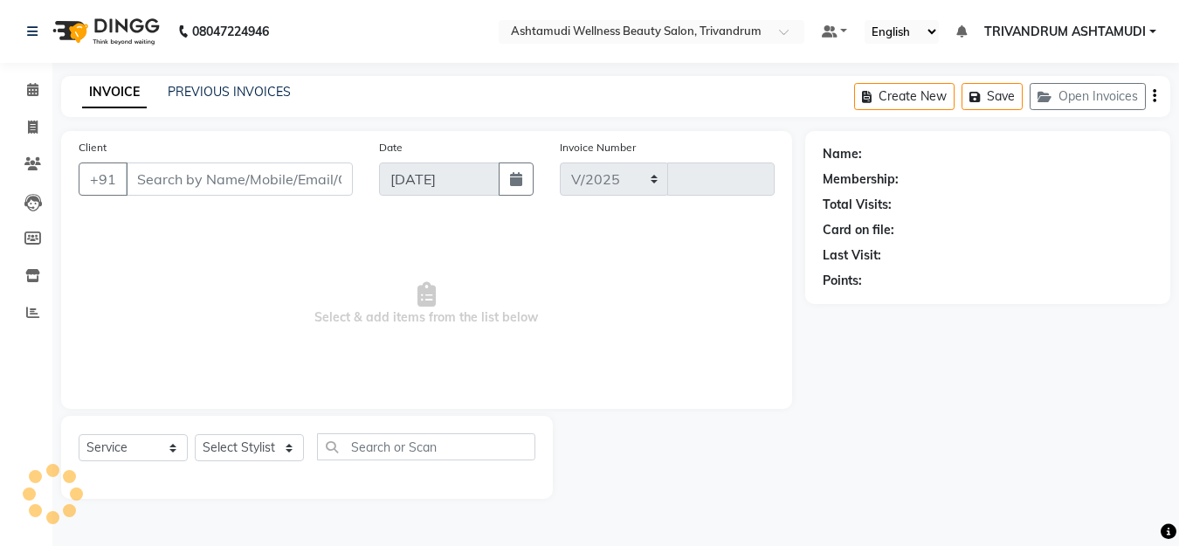
select select "4636"
type input "3322"
type input "8848428199"
select select "27025"
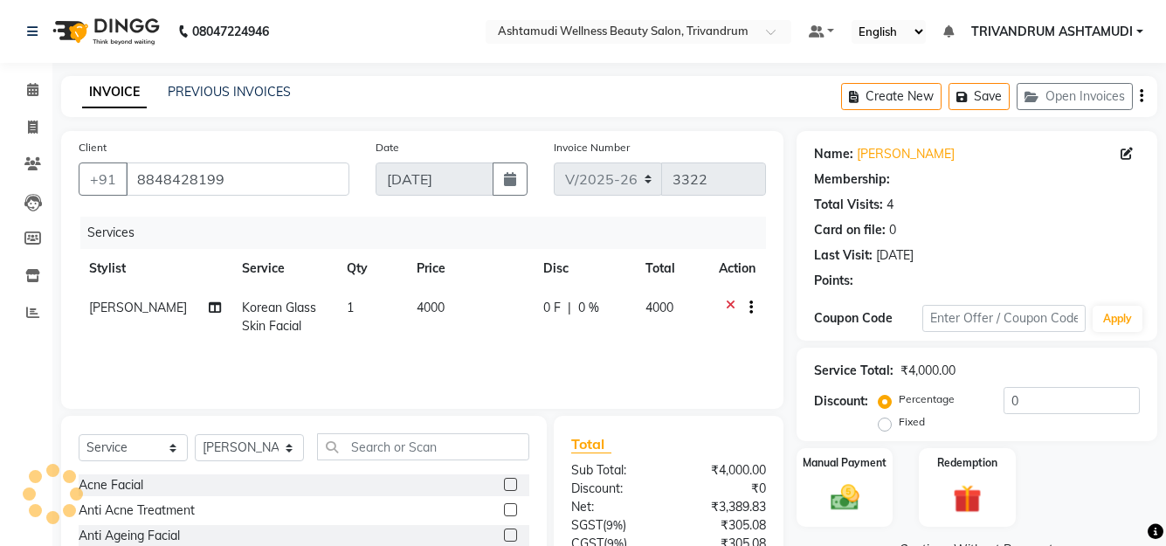
select select "1: Object"
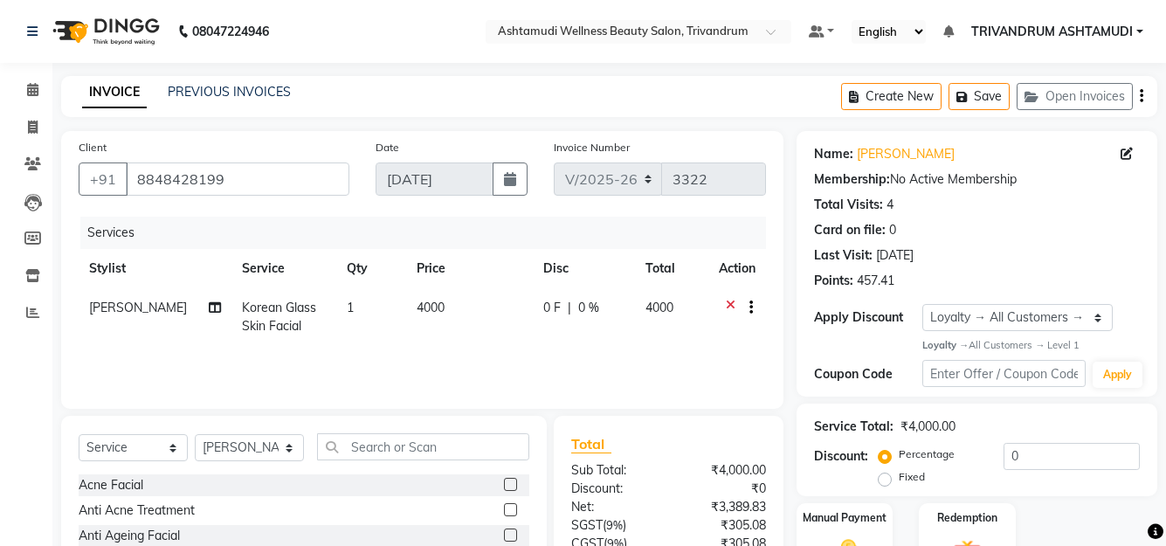
click at [370, 112] on div "INVOICE PREVIOUS INVOICES Create New Save Open Invoices" at bounding box center [609, 96] width 1096 height 41
click at [34, 88] on icon at bounding box center [32, 89] width 11 height 13
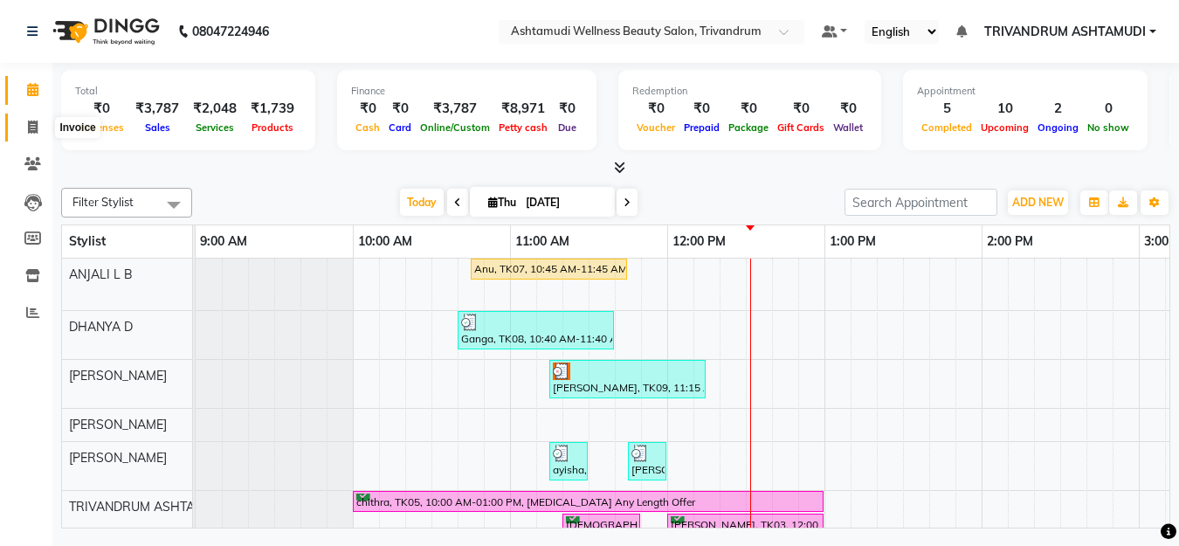
click at [29, 126] on icon at bounding box center [33, 127] width 10 height 13
select select "service"
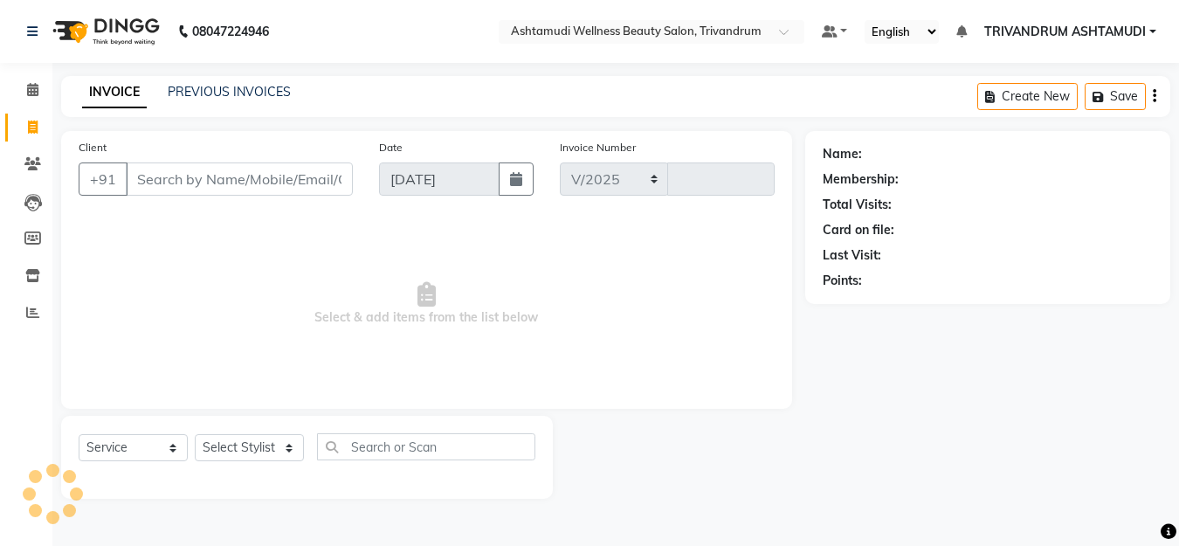
select select "4636"
type input "3322"
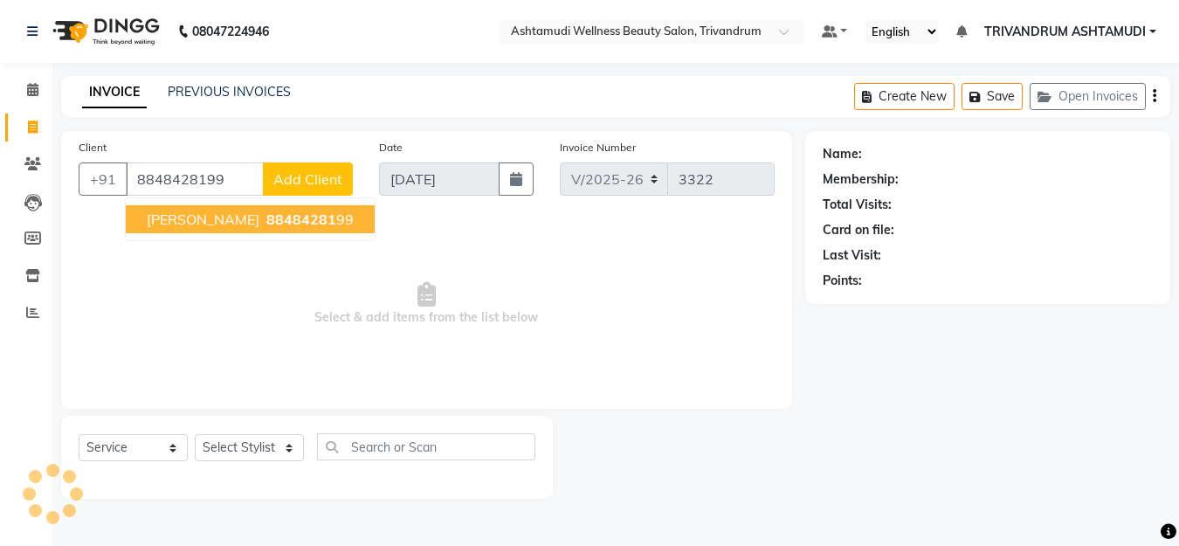
type input "8848428199"
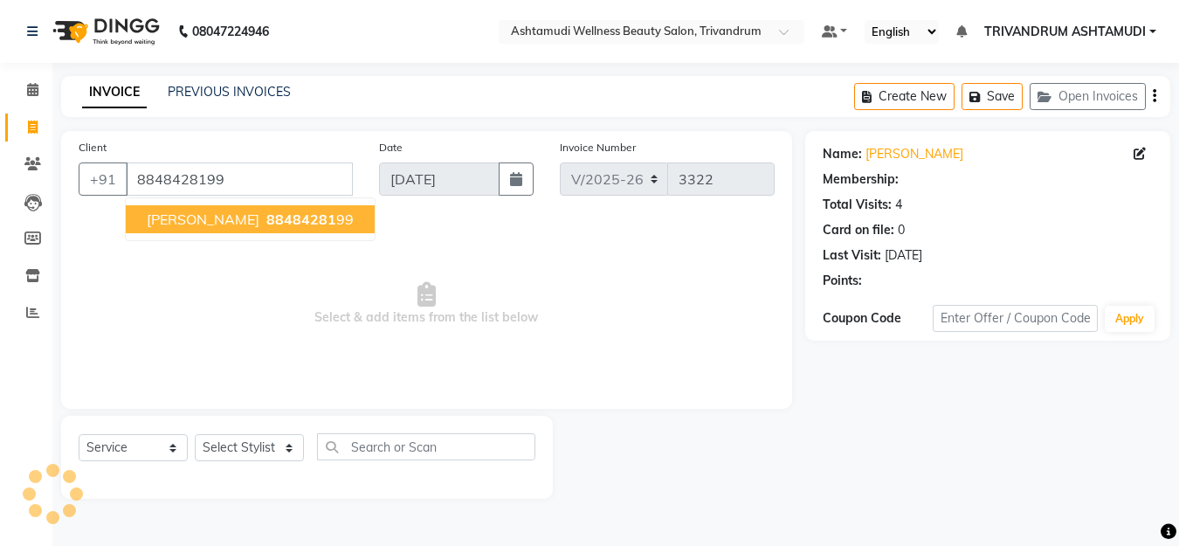
select select "1: Object"
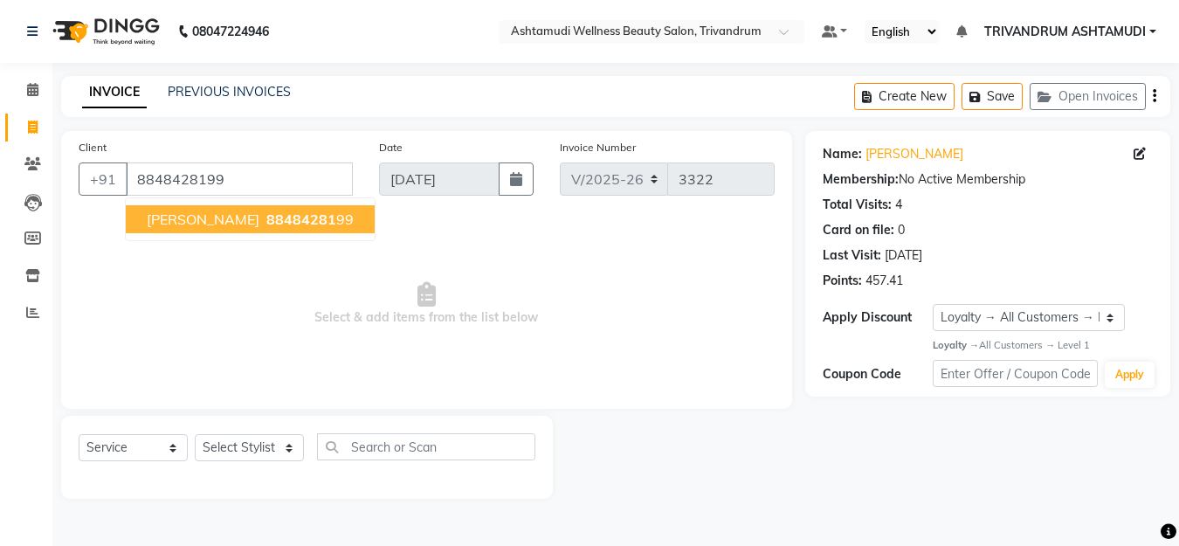
click at [266, 218] on span "88484281" at bounding box center [301, 219] width 70 height 17
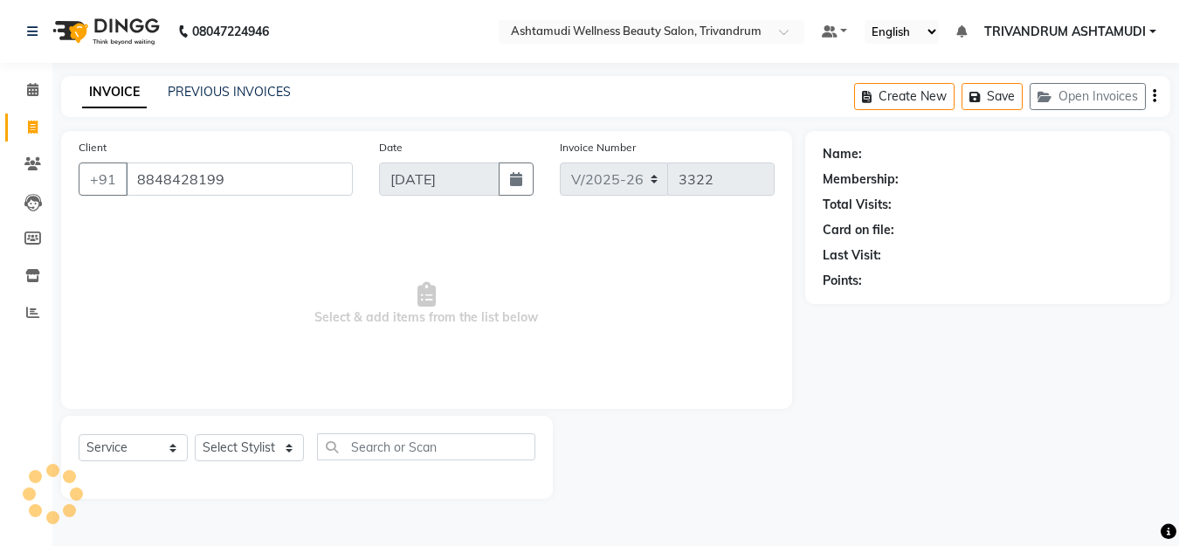
select select "1: Object"
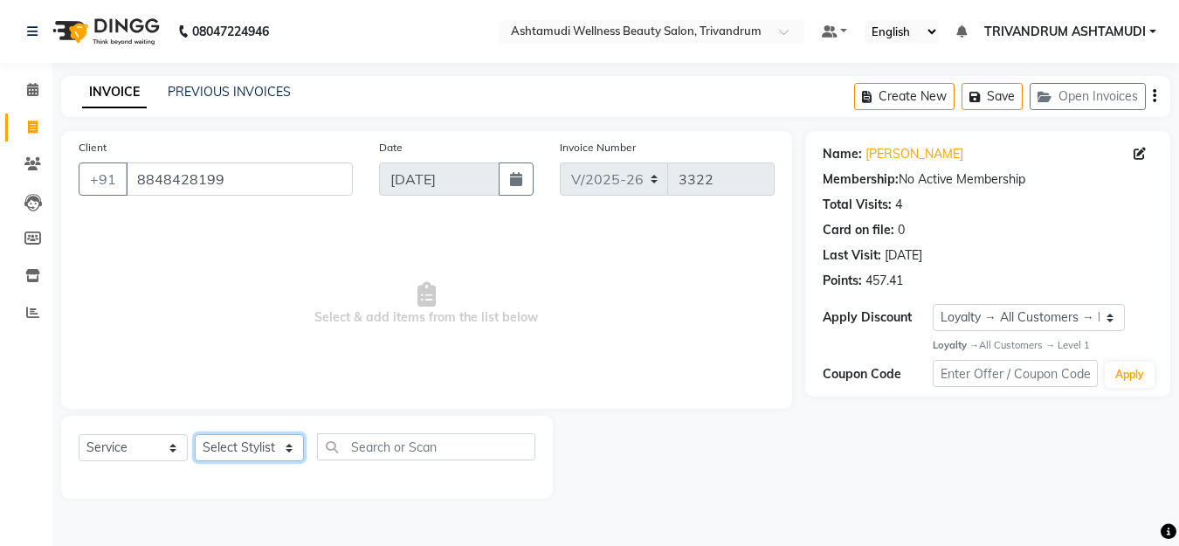
click at [240, 442] on select "Select Stylist ANJALI L B BINDHU CHIPPY DHANYA D KARTHIKA MANJUSHA SARITHA SHUH…" at bounding box center [249, 447] width 109 height 27
select select "88227"
click at [195, 434] on select "Select Stylist ANJALI L B BINDHU CHIPPY DHANYA D KARTHIKA MANJUSHA SARITHA SHUH…" at bounding box center [249, 447] width 109 height 27
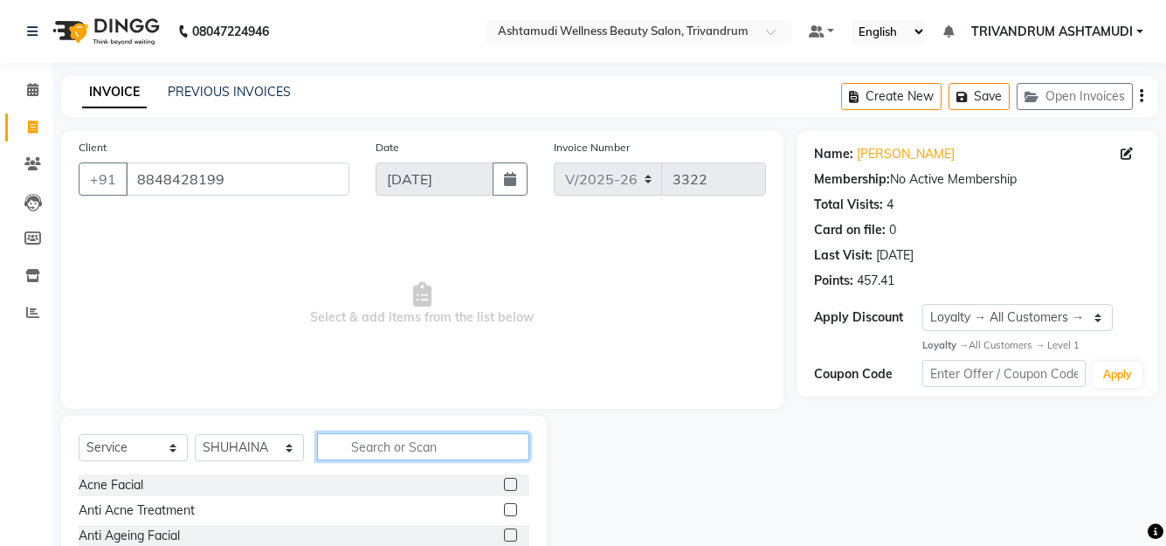
click at [352, 449] on input "text" at bounding box center [423, 446] width 212 height 27
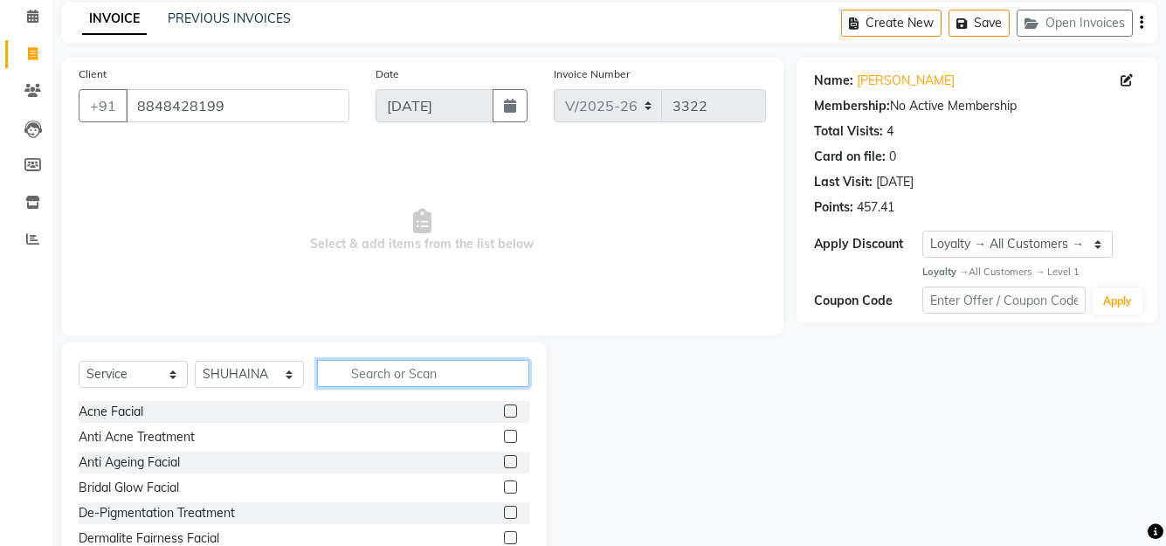
scroll to position [154, 0]
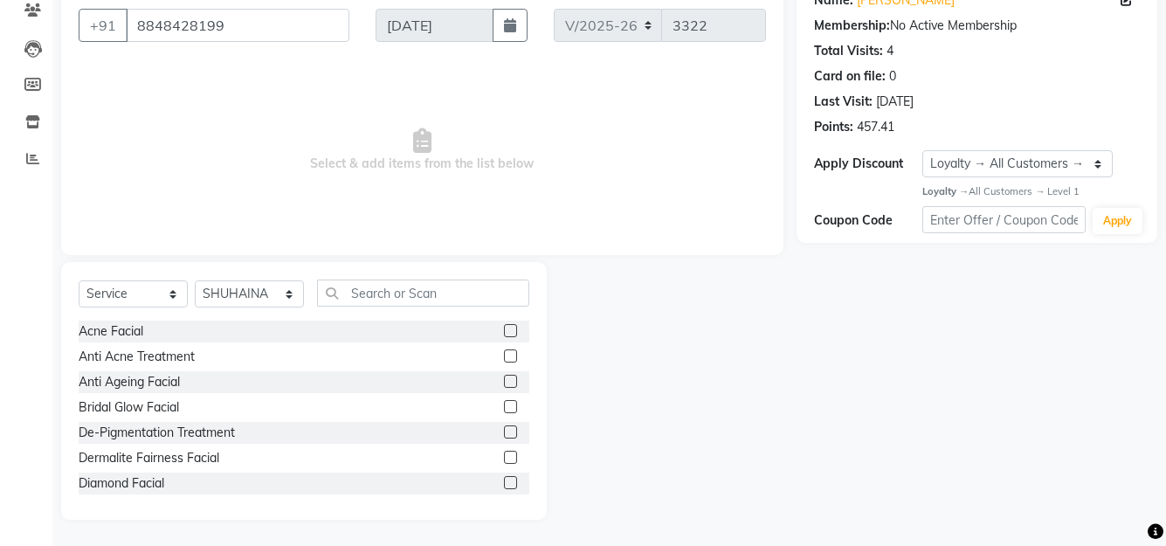
click at [504, 328] on label at bounding box center [510, 330] width 13 height 13
click at [504, 328] on input "checkbox" at bounding box center [509, 331] width 11 height 11
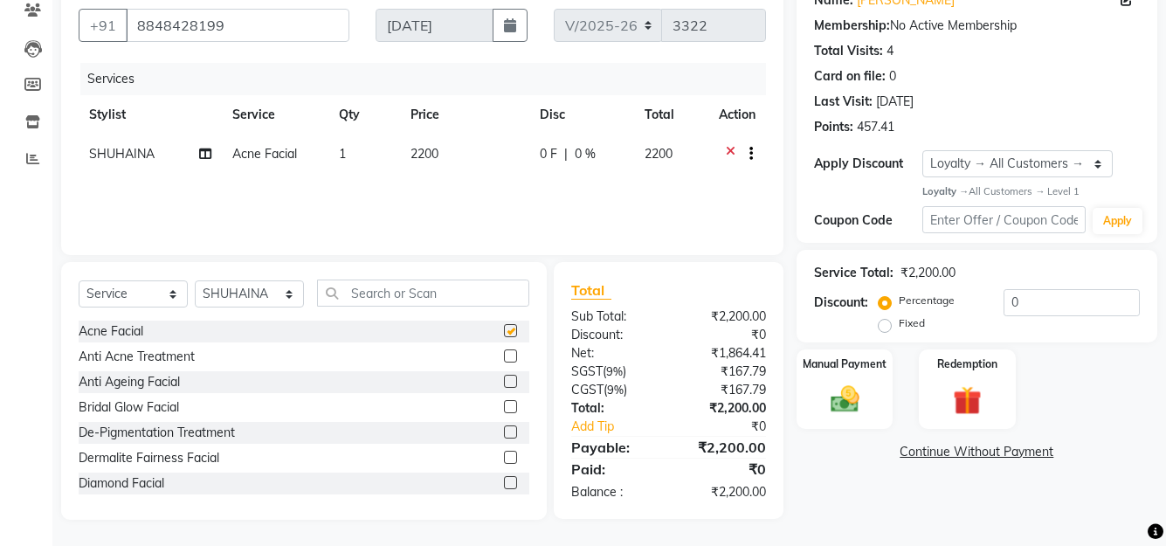
checkbox input "false"
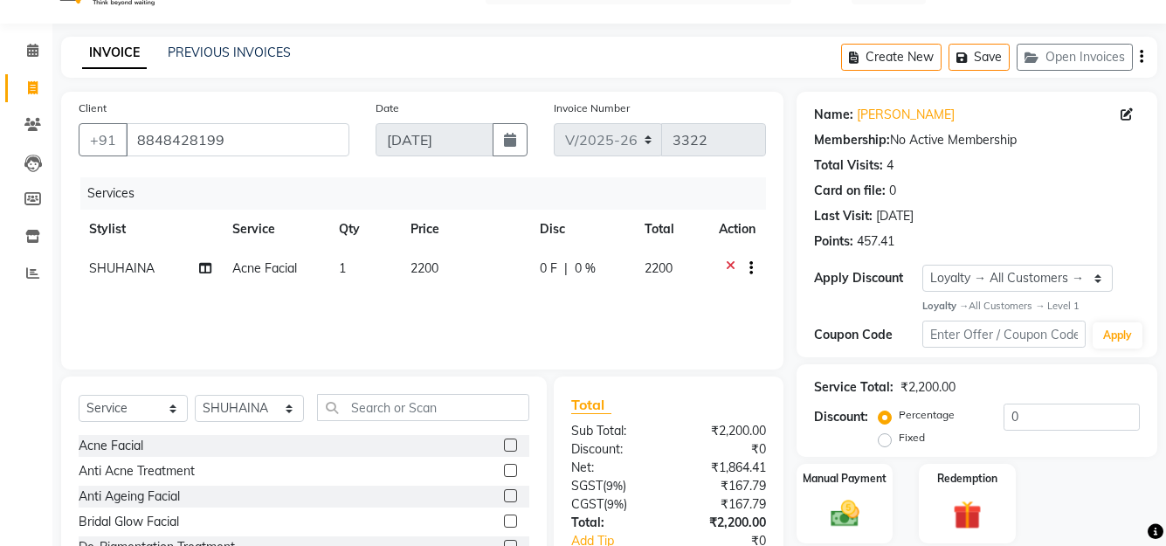
scroll to position [0, 0]
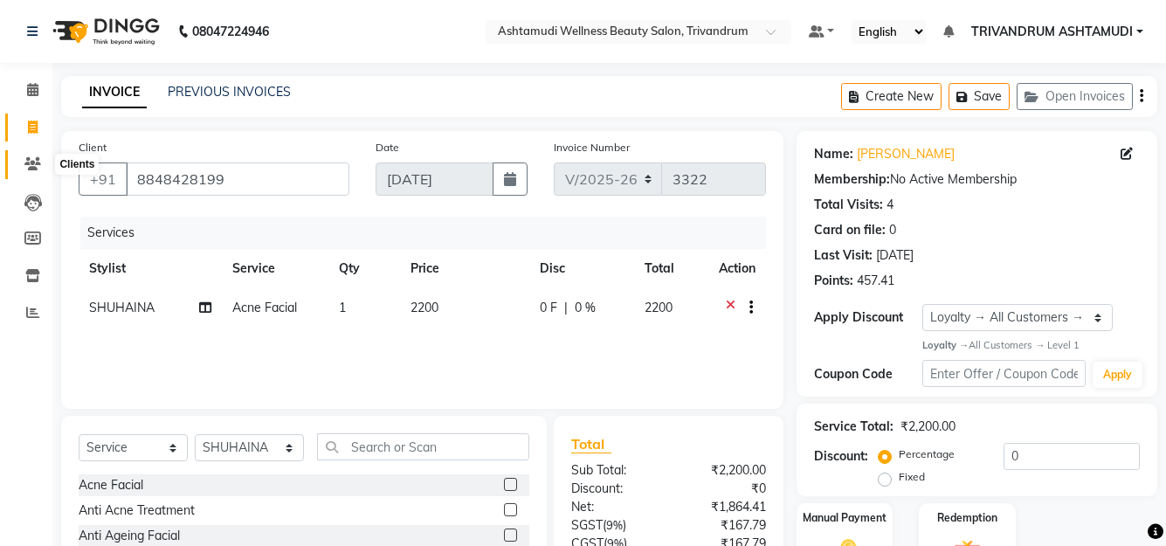
click at [34, 158] on icon at bounding box center [32, 163] width 17 height 13
click at [728, 301] on icon at bounding box center [731, 310] width 10 height 22
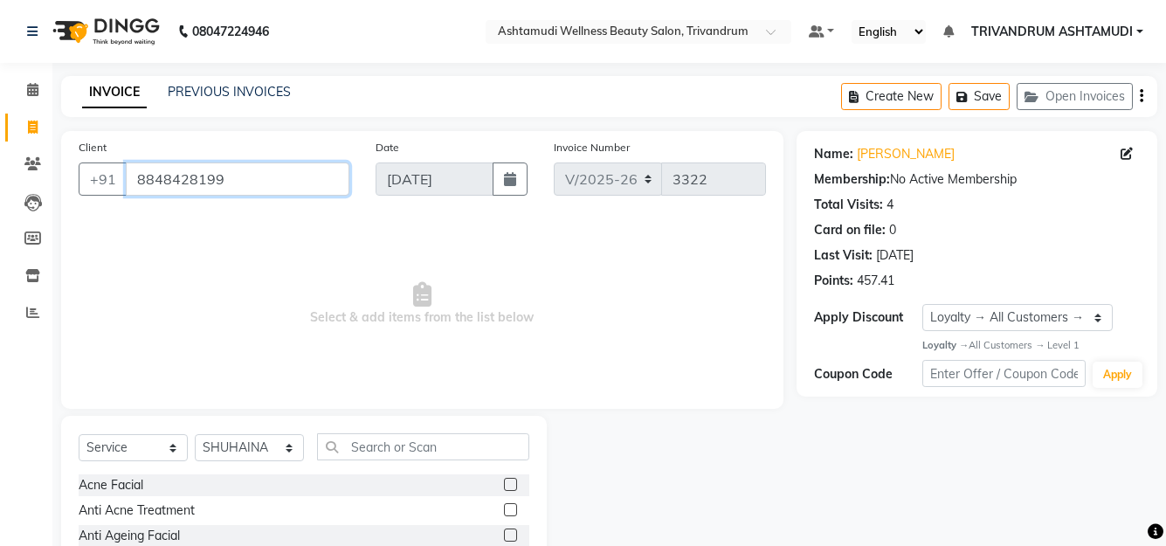
click at [305, 178] on input "8848428199" at bounding box center [238, 179] width 224 height 33
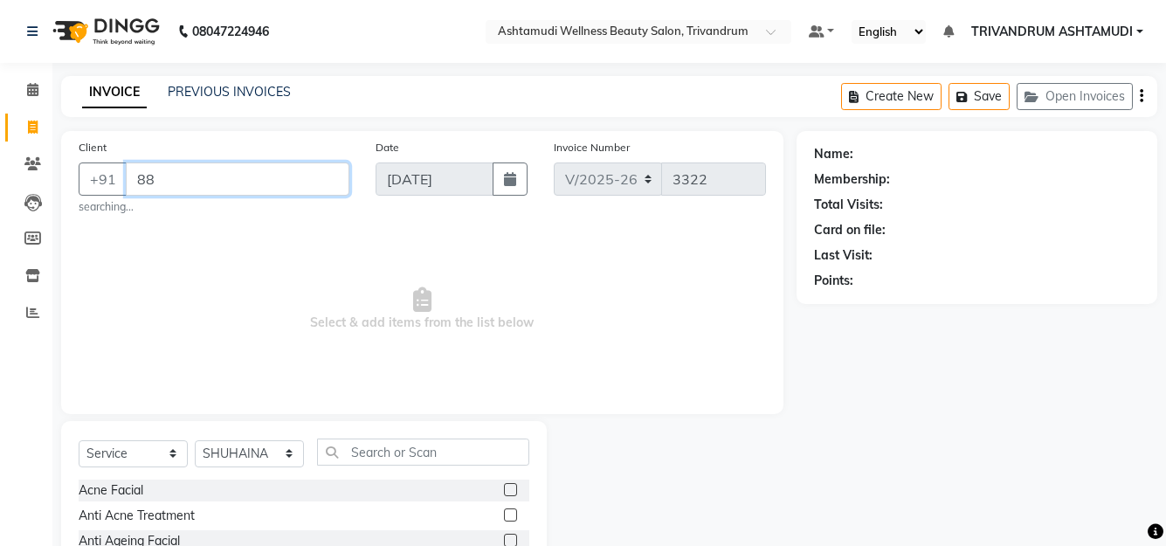
type input "8"
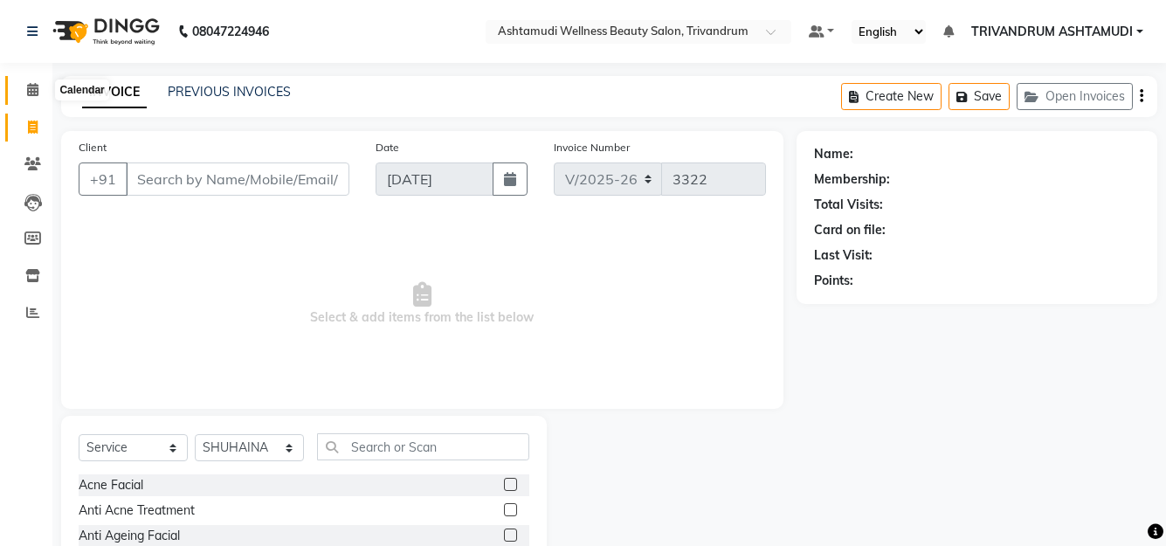
click at [36, 87] on icon at bounding box center [32, 89] width 11 height 13
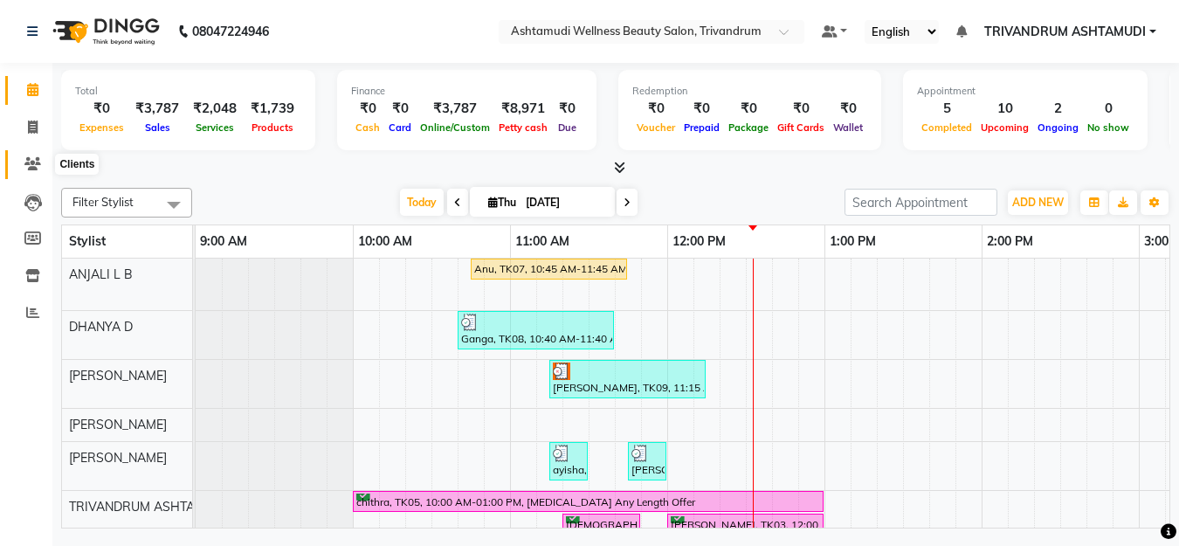
click at [35, 161] on icon at bounding box center [32, 163] width 17 height 13
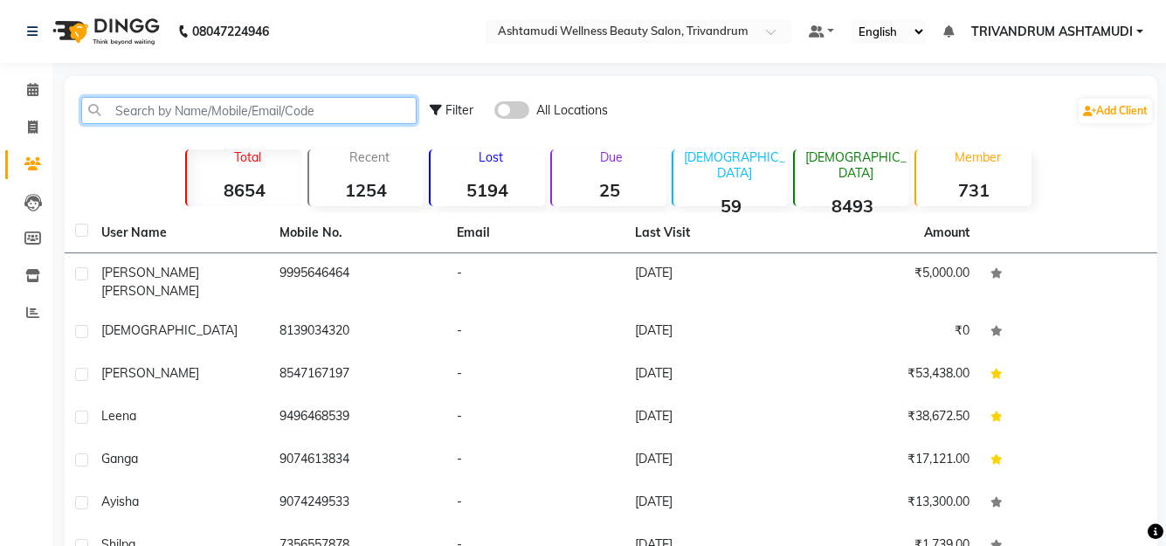
click at [248, 114] on input "text" at bounding box center [248, 110] width 335 height 27
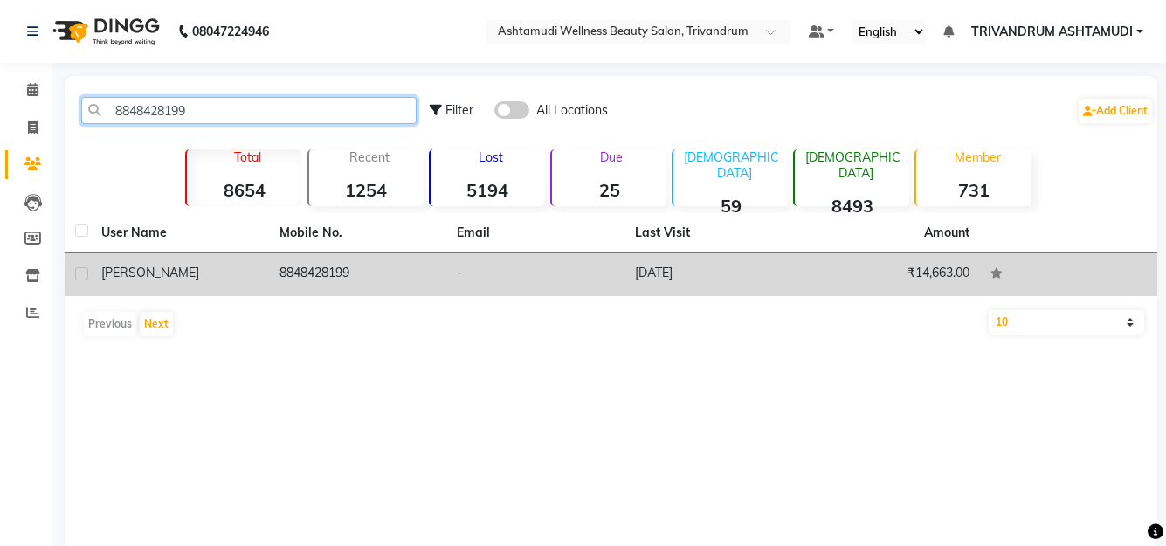
type input "8848428199"
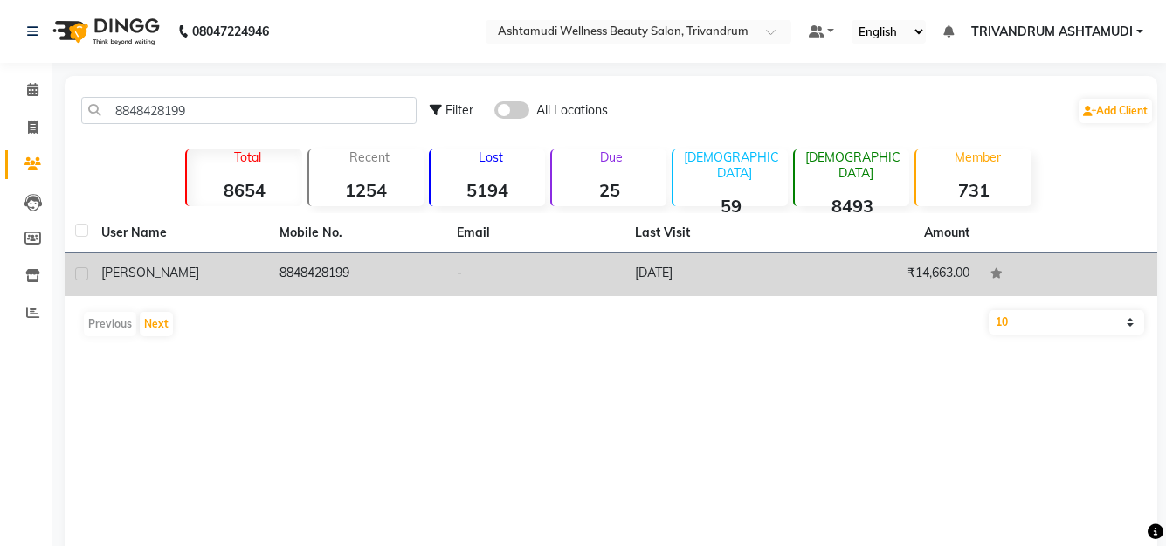
click at [122, 267] on span "[PERSON_NAME]" at bounding box center [150, 273] width 98 height 16
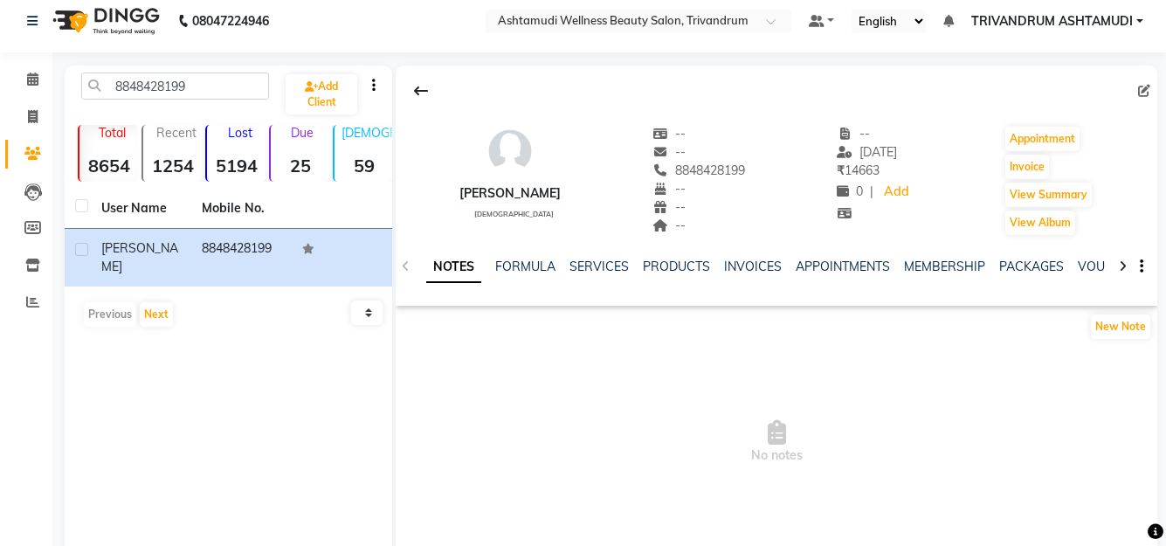
scroll to position [80, 0]
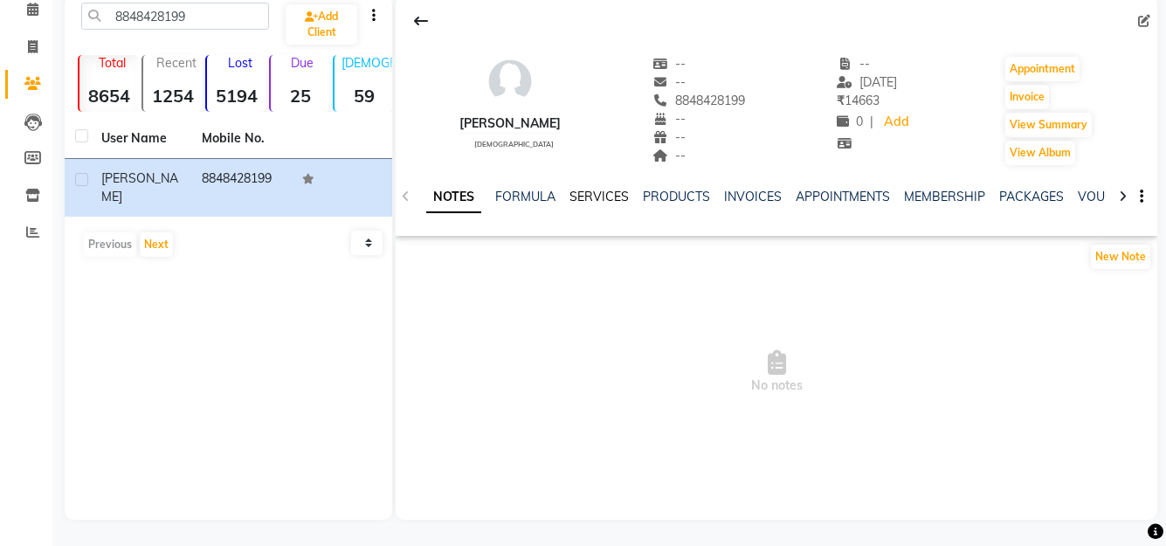
click at [597, 191] on link "SERVICES" at bounding box center [599, 197] width 59 height 16
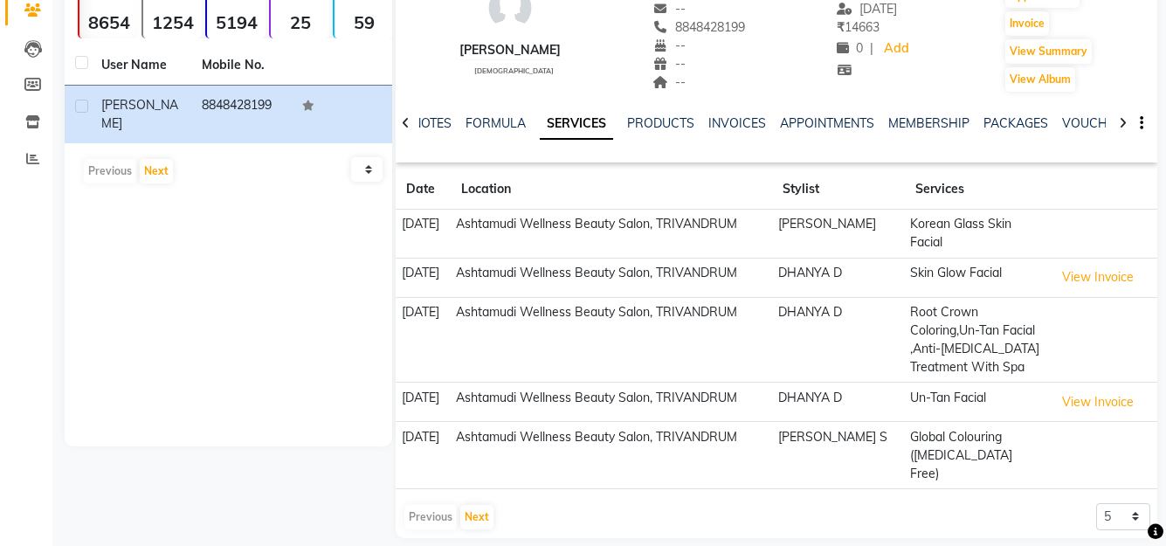
scroll to position [66, 0]
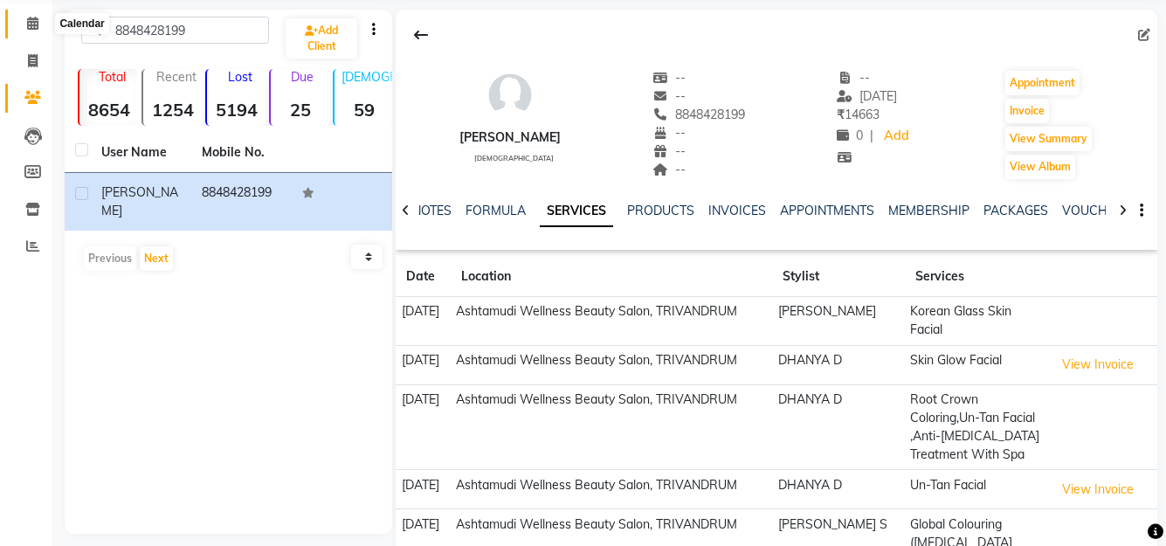
click at [33, 24] on icon at bounding box center [32, 23] width 11 height 13
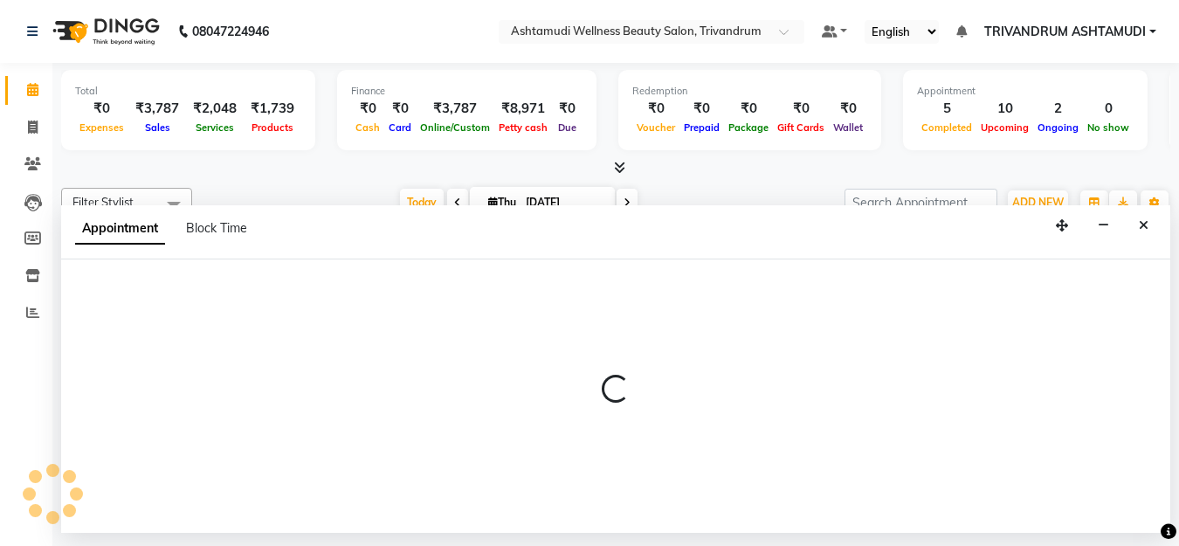
select select "27021"
select select "tentative"
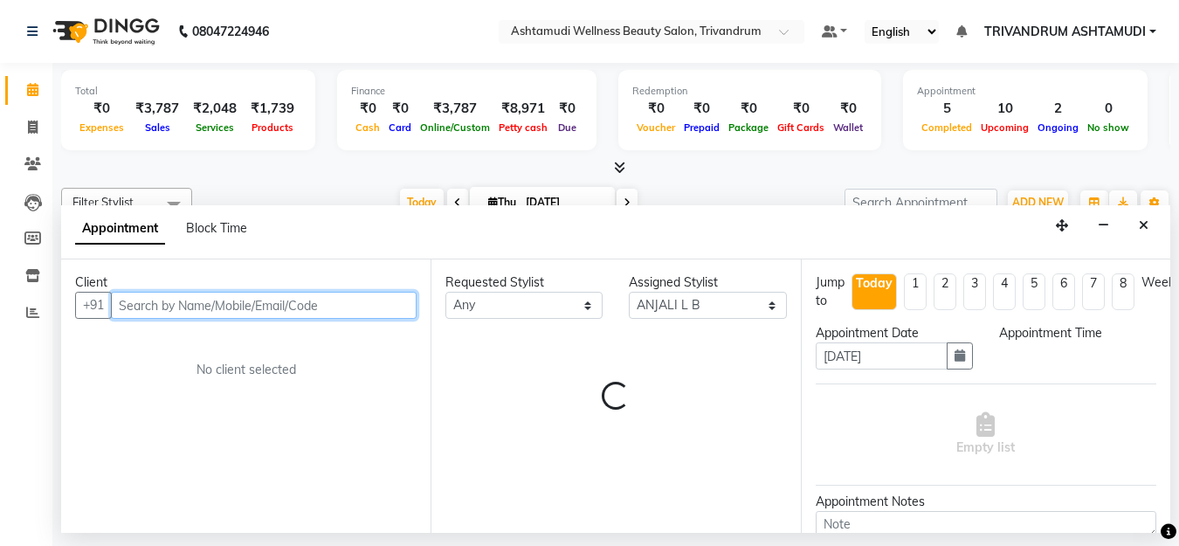
select select "765"
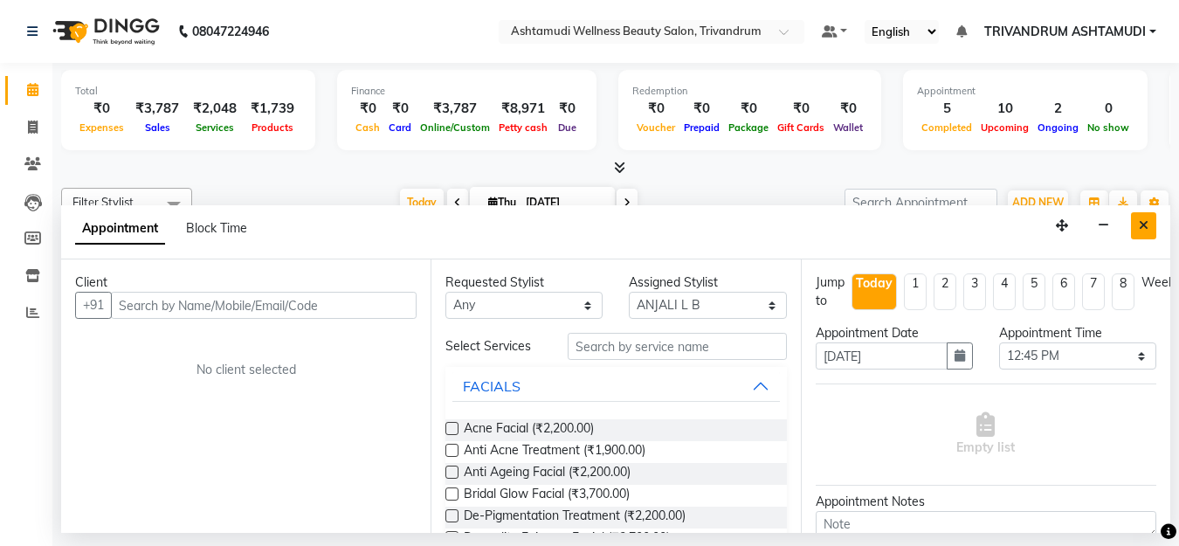
click at [1139, 213] on button "Close" at bounding box center [1143, 225] width 25 height 27
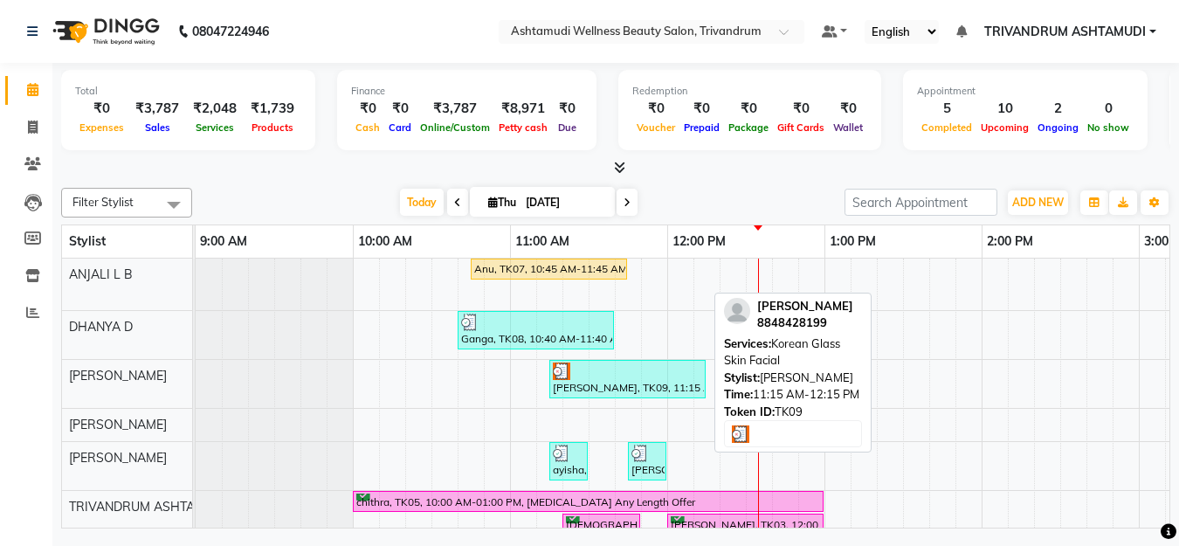
click at [581, 386] on div "Parvathy, TK09, 11:15 AM-12:15 PM, Korean Glass Skin Facial" at bounding box center [627, 379] width 153 height 33
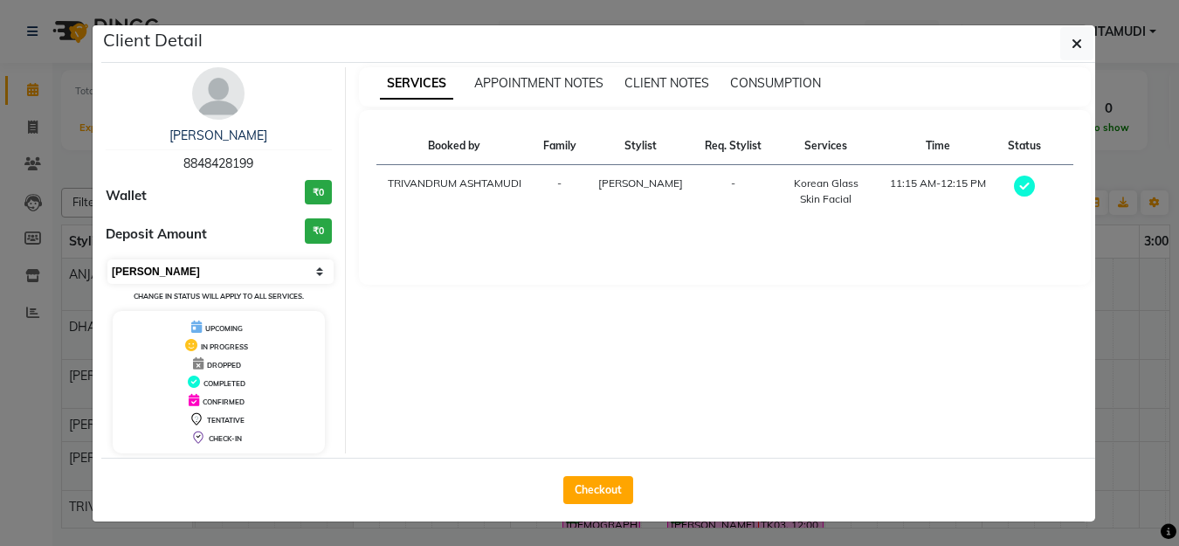
click at [252, 270] on select "Select MARK DONE UPCOMING" at bounding box center [220, 271] width 226 height 24
select select "5"
click at [107, 259] on select "Select MARK DONE UPCOMING" at bounding box center [220, 271] width 226 height 24
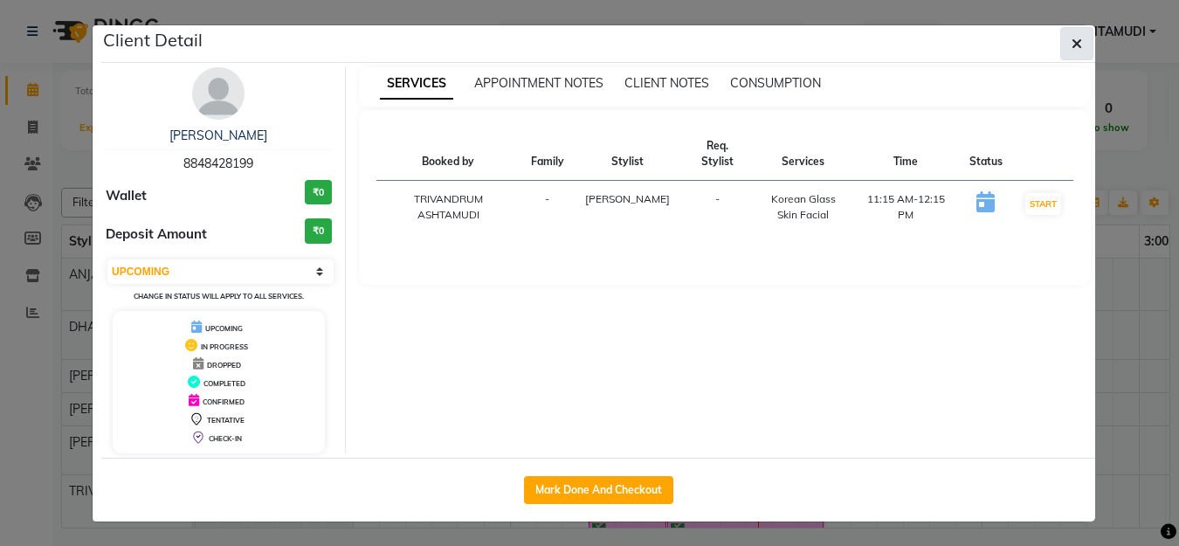
click at [1072, 40] on icon "button" at bounding box center [1077, 44] width 10 height 14
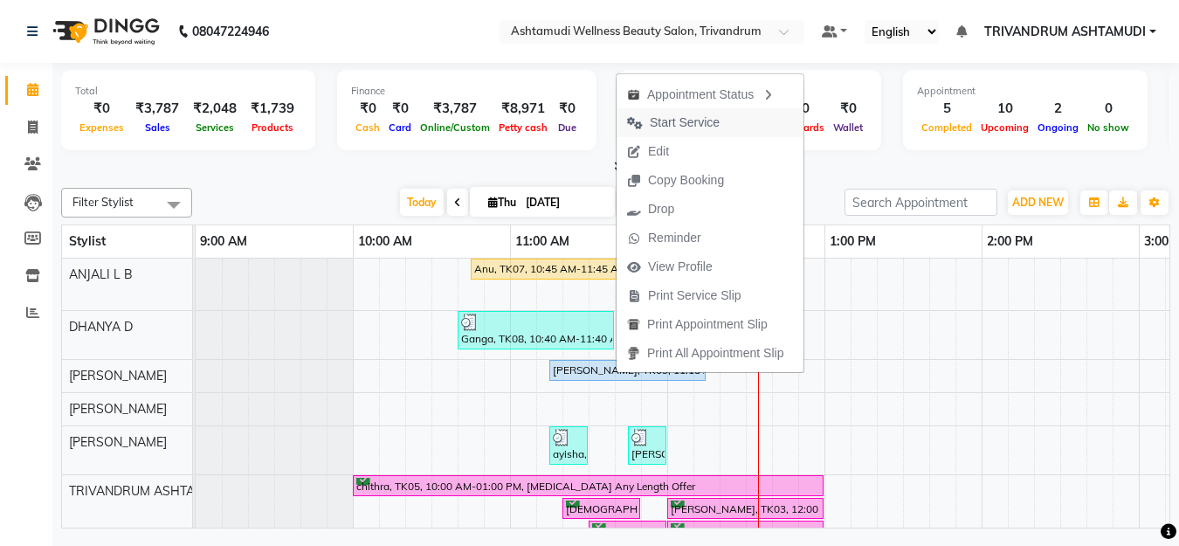
click at [749, 124] on button "Start Service" at bounding box center [710, 122] width 187 height 29
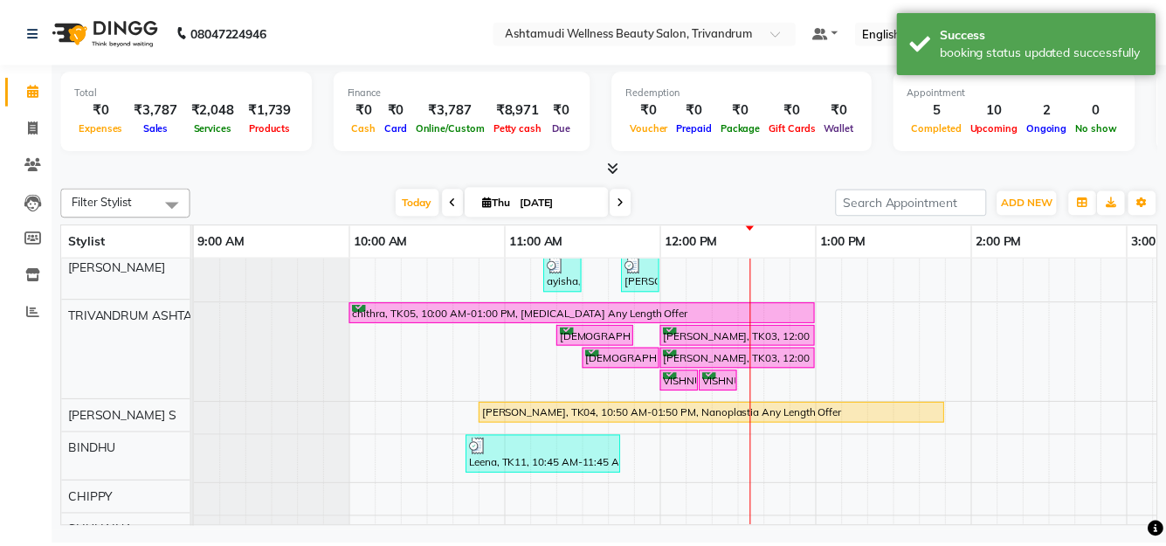
scroll to position [175, 0]
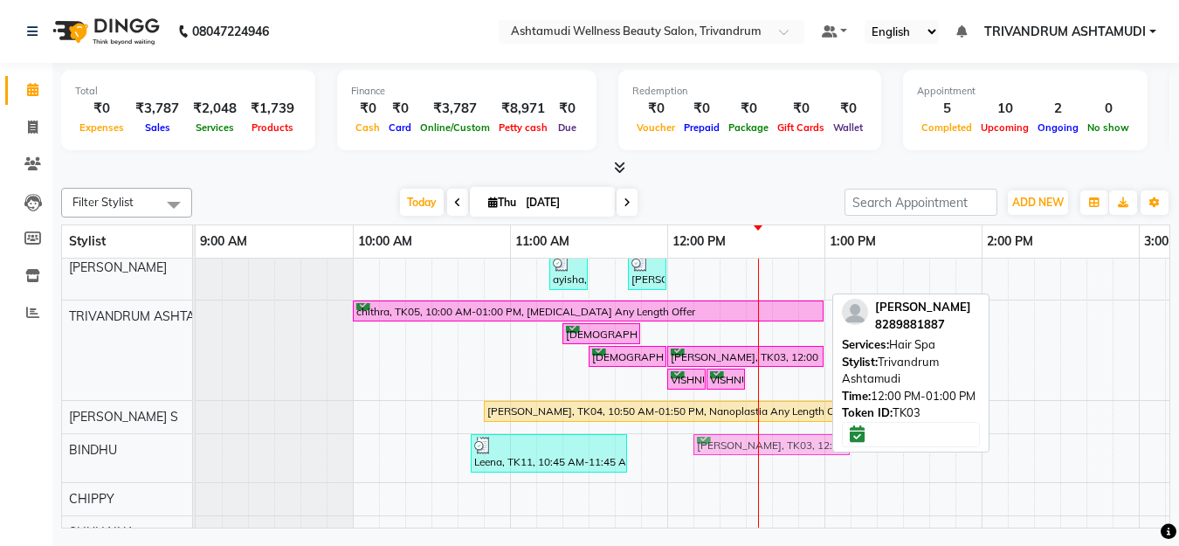
drag, startPoint x: 724, startPoint y: 328, endPoint x: 747, endPoint y: 442, distance: 116.7
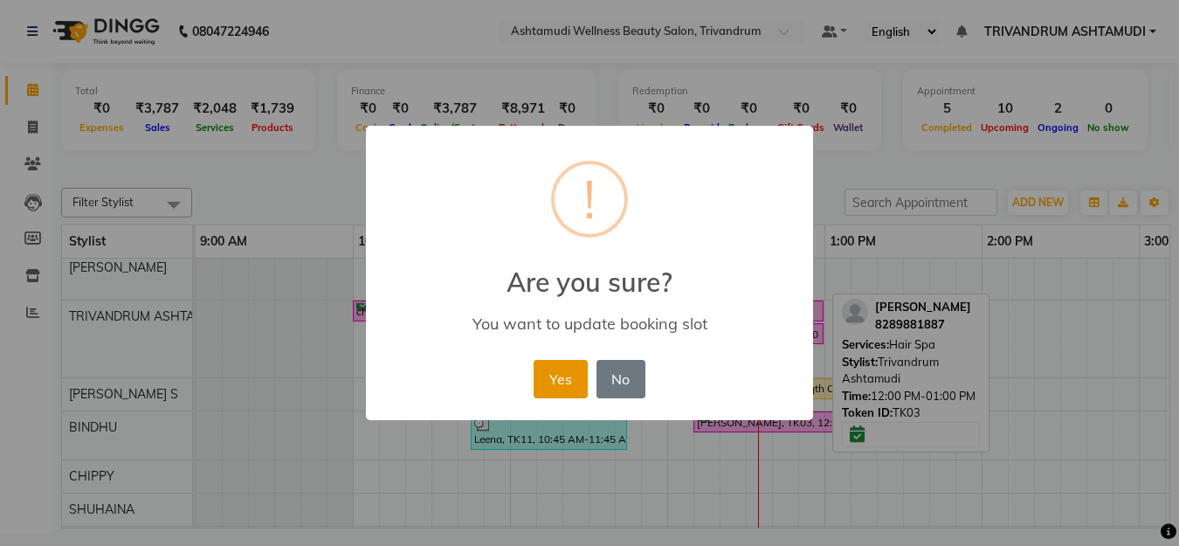
click at [558, 372] on button "Yes" at bounding box center [560, 379] width 53 height 38
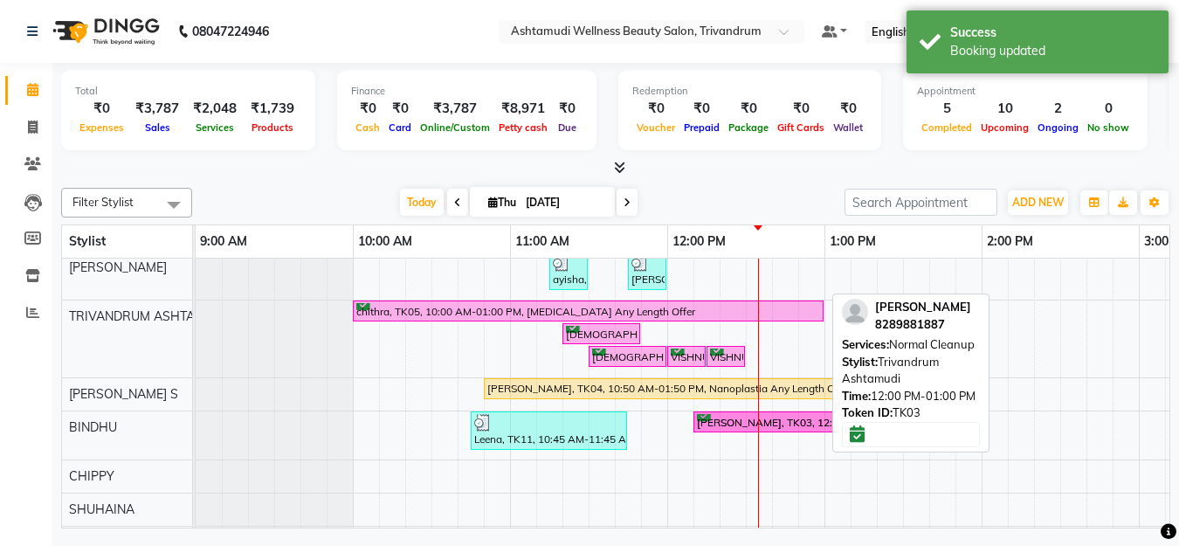
drag, startPoint x: 719, startPoint y: 331, endPoint x: 757, endPoint y: 432, distance: 107.6
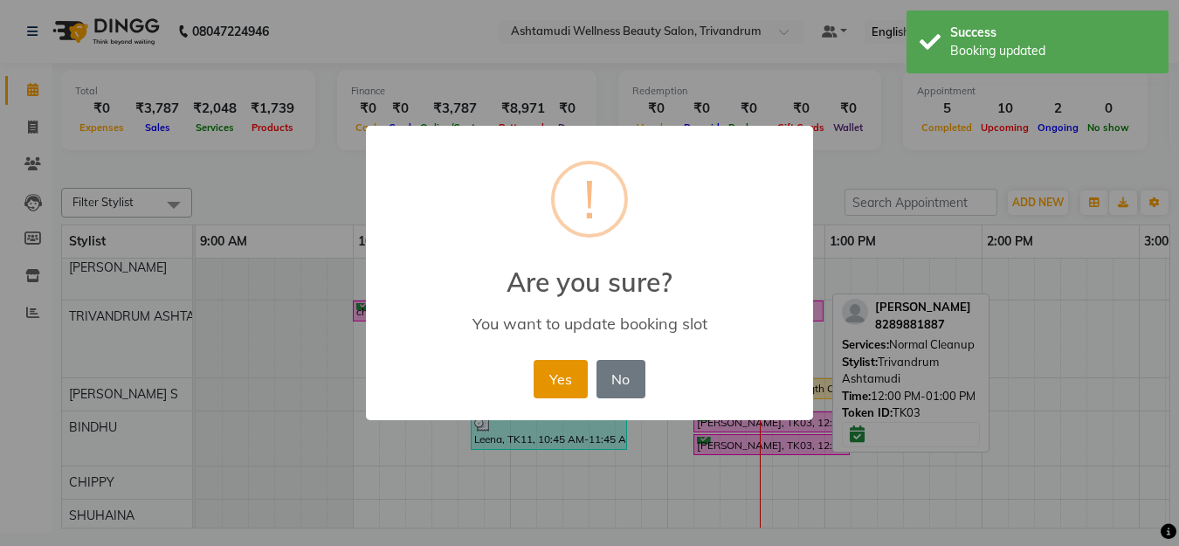
click at [561, 366] on button "Yes" at bounding box center [560, 379] width 53 height 38
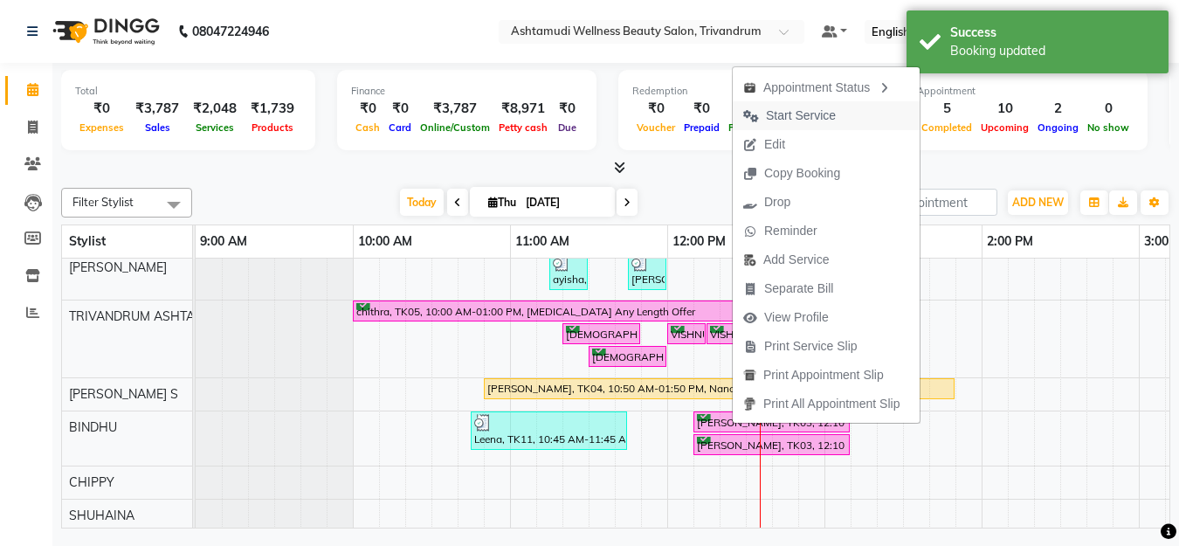
click at [850, 118] on button "Start Service" at bounding box center [826, 115] width 187 height 29
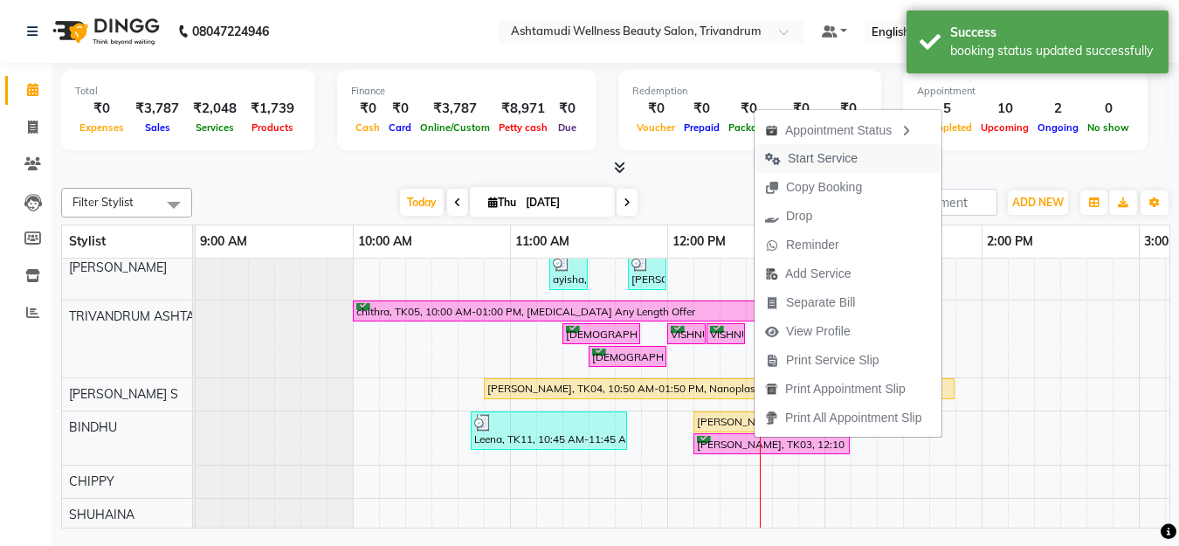
click at [861, 147] on span "Start Service" at bounding box center [812, 158] width 114 height 29
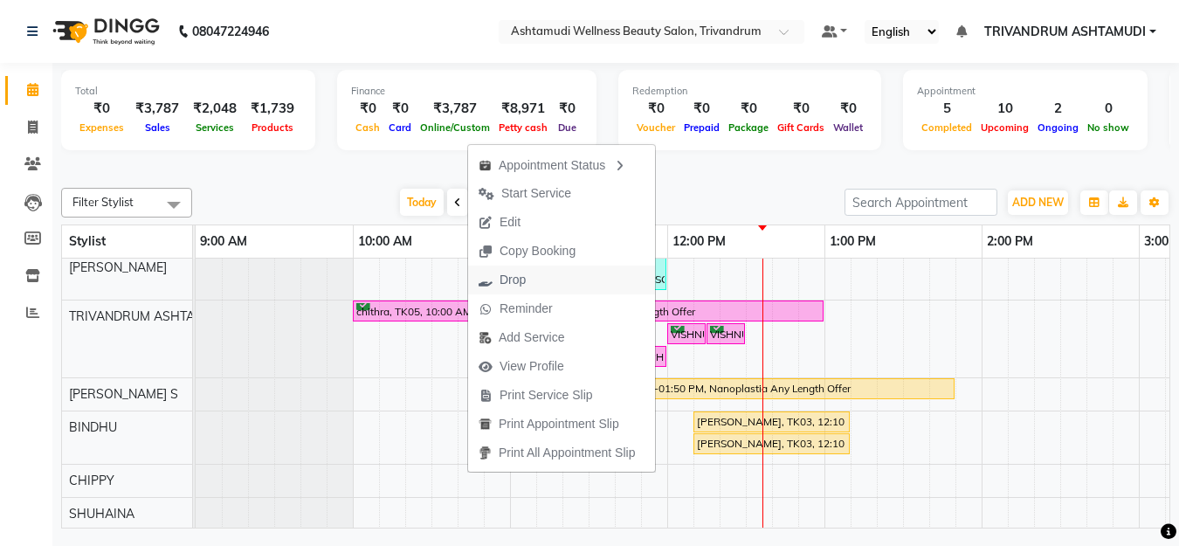
click at [536, 276] on span "Drop" at bounding box center [502, 280] width 68 height 29
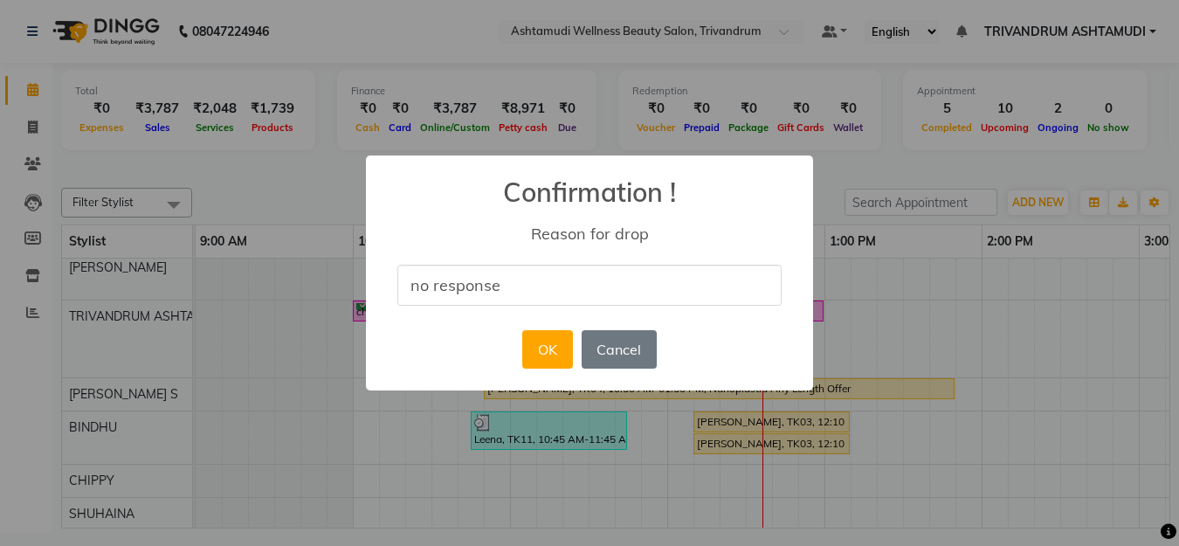
type input "no response"
click at [436, 327] on div "× Confirmation ! Reason for drop no response OK No Cancel" at bounding box center [589, 273] width 447 height 235
click at [548, 350] on button "OK" at bounding box center [547, 349] width 50 height 38
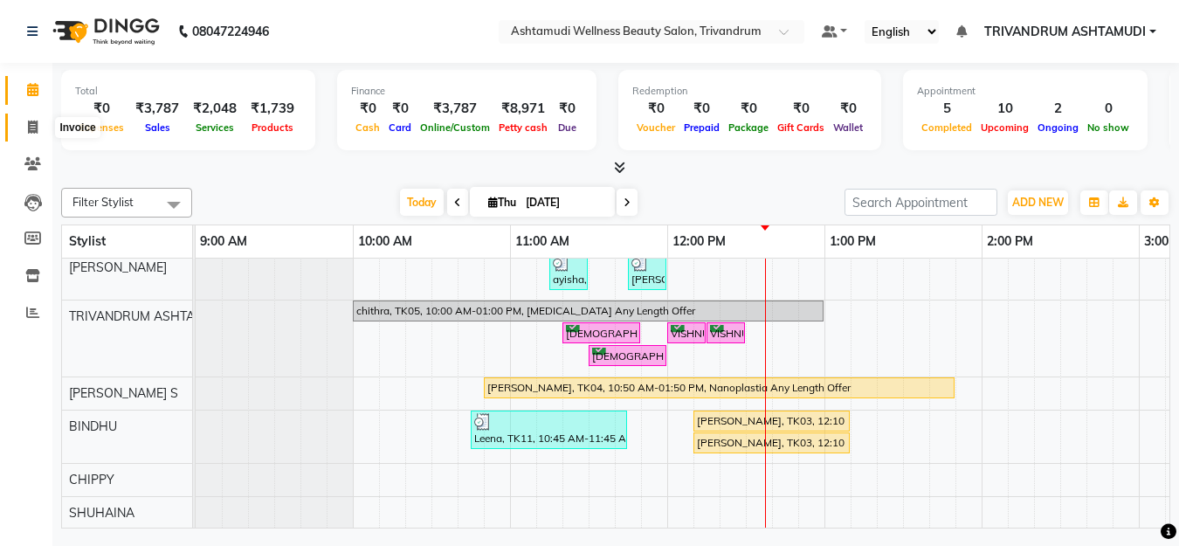
click at [38, 128] on span at bounding box center [32, 128] width 31 height 20
select select "service"
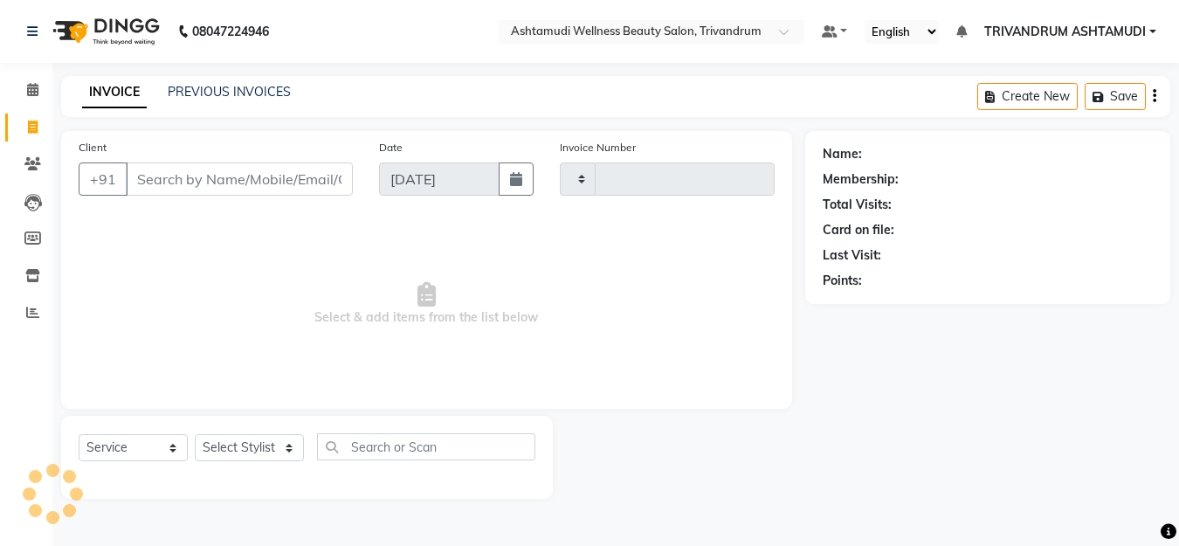
type input "3322"
select select "4636"
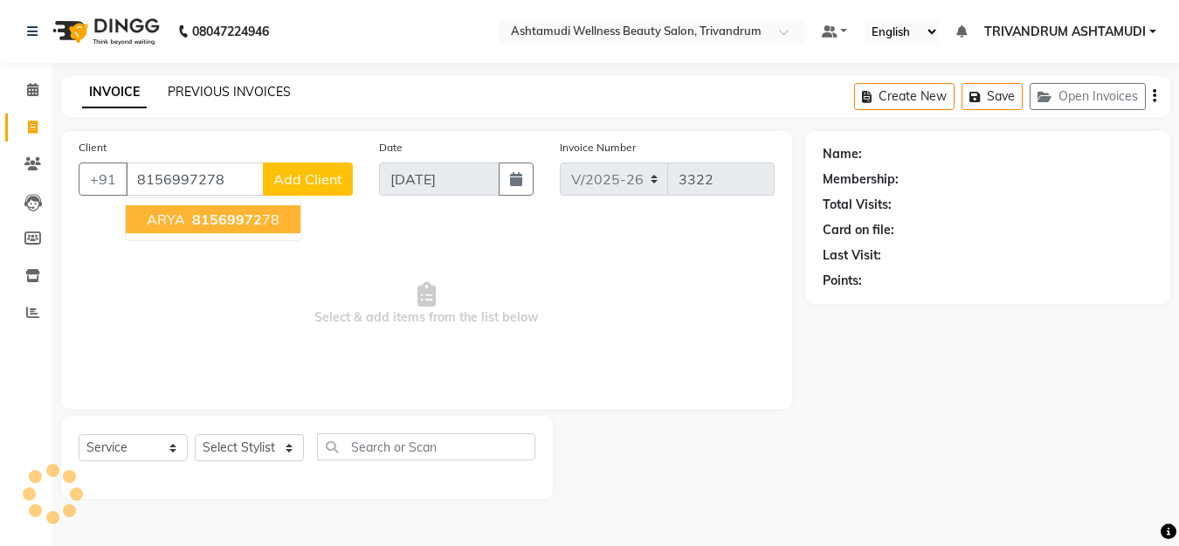
type input "8156997278"
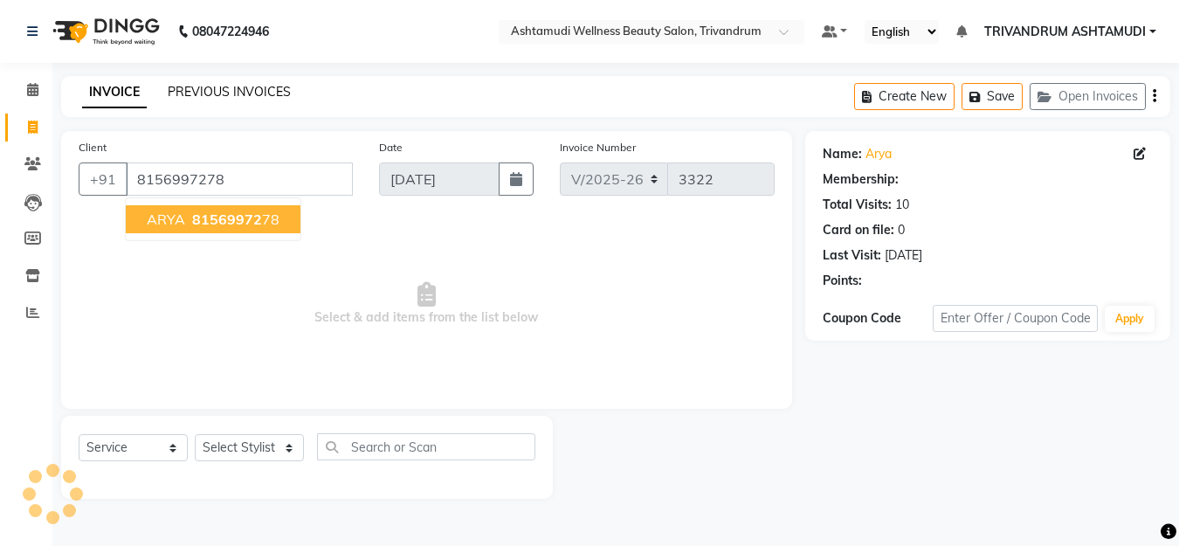
select select "2: Object"
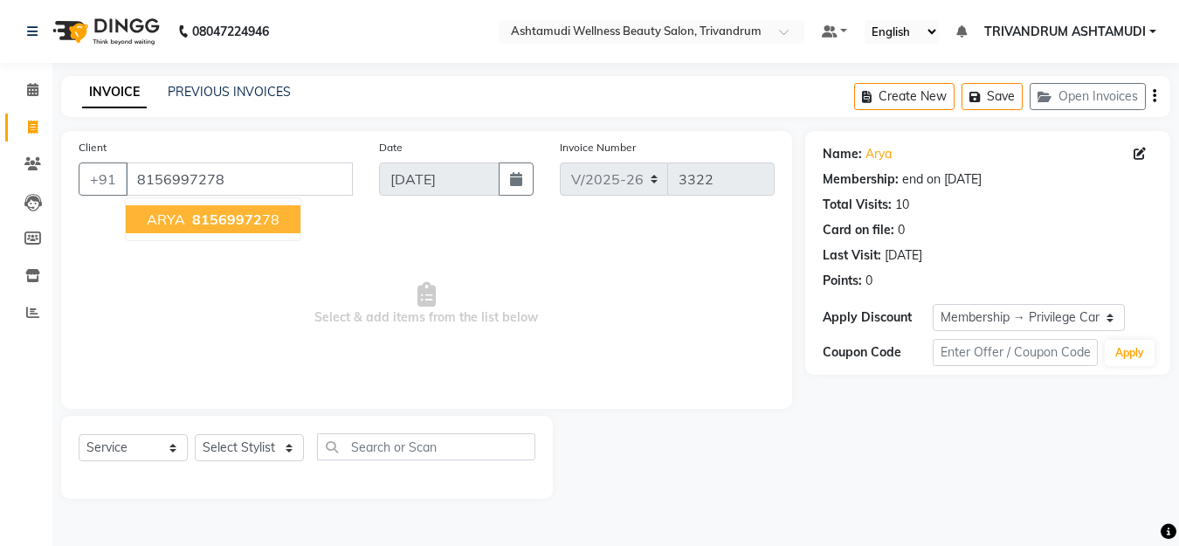
click at [265, 215] on ngb-highlight "81569972 78" at bounding box center [234, 219] width 91 height 17
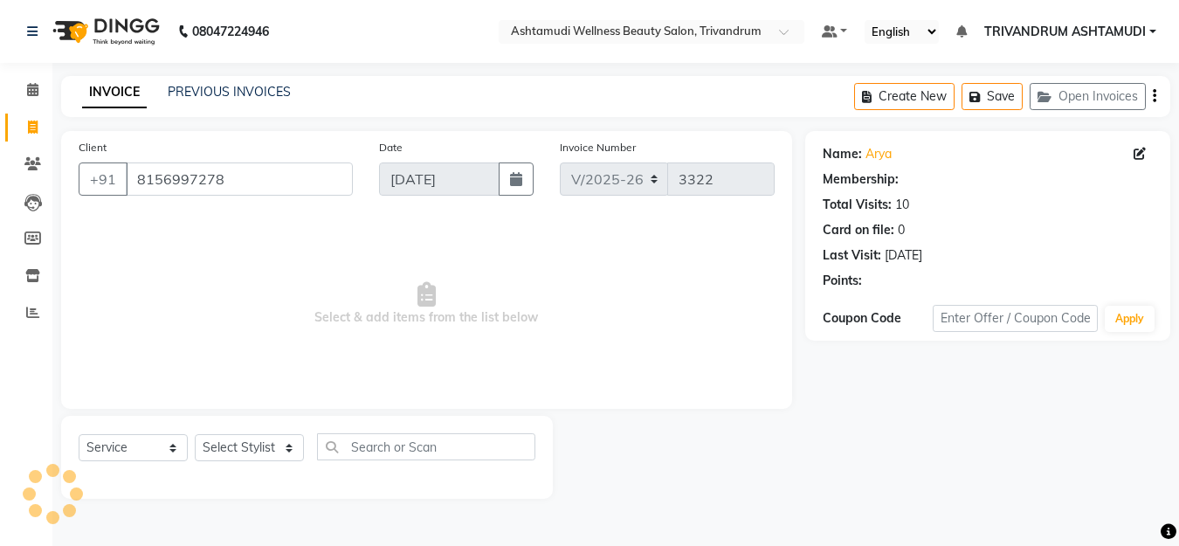
select select "2: Object"
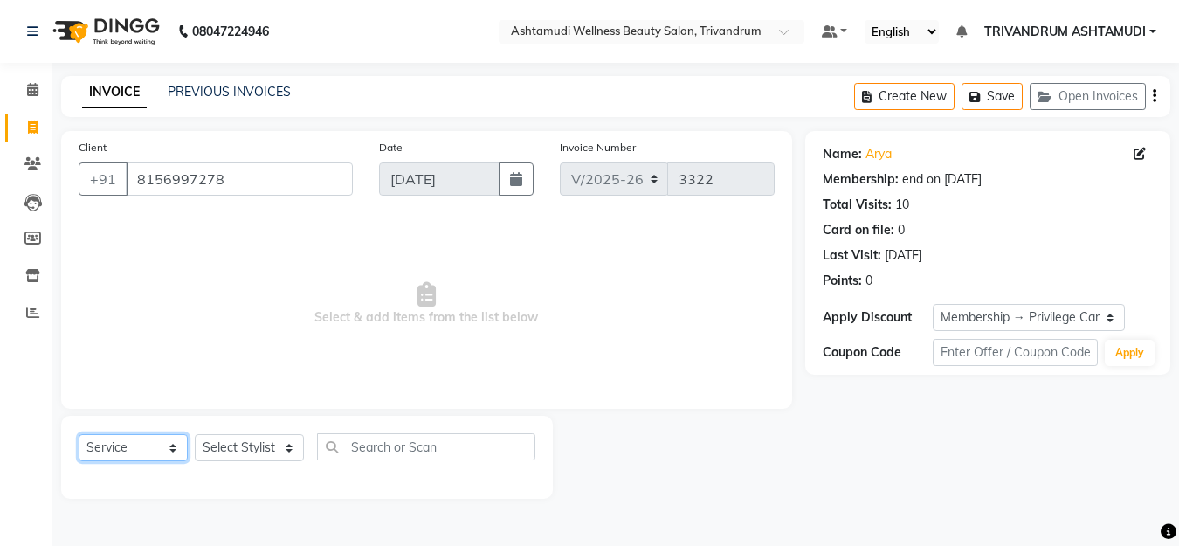
click at [150, 455] on select "Select Service Product Membership Package Voucher Prepaid Gift Card" at bounding box center [133, 447] width 109 height 27
click at [247, 448] on select "Select Stylist ANJALI L B BINDHU CHIPPY DHANYA D KARTHIKA MANJUSHA SARITHA SHUH…" at bounding box center [249, 447] width 109 height 27
select select "27312"
click at [195, 434] on select "Select Stylist ANJALI L B BINDHU CHIPPY DHANYA D KARTHIKA MANJUSHA SARITHA SHUH…" at bounding box center [249, 447] width 109 height 27
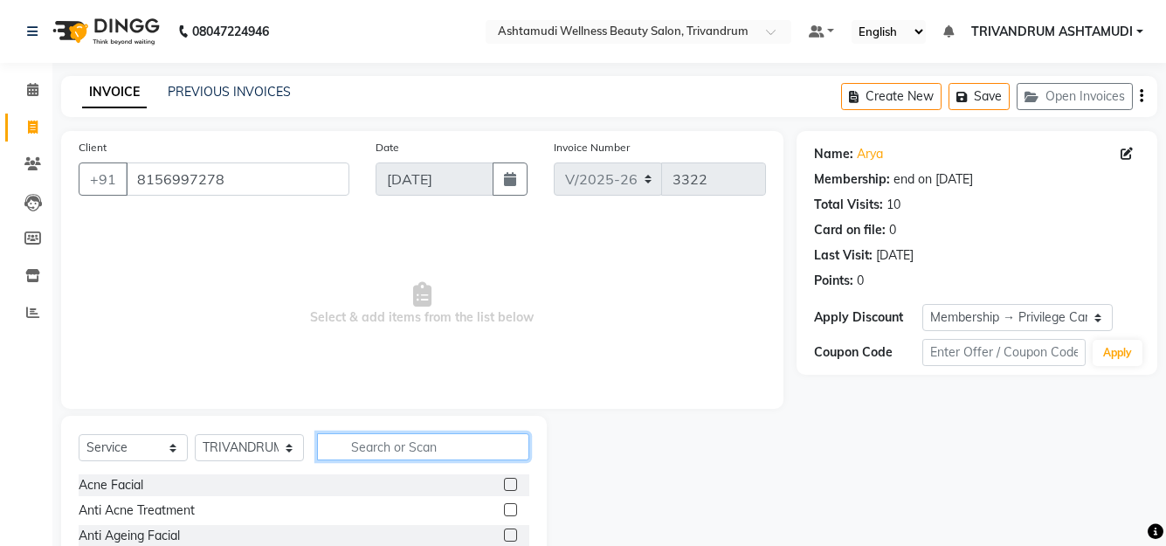
click at [449, 446] on input "text" at bounding box center [423, 446] width 212 height 27
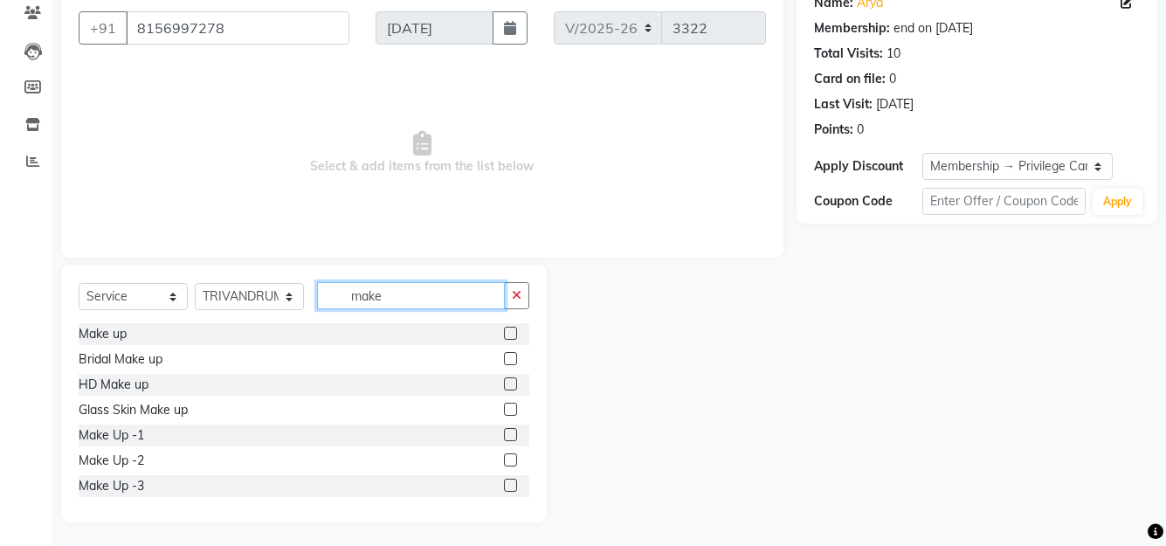
scroll to position [154, 0]
type input "make"
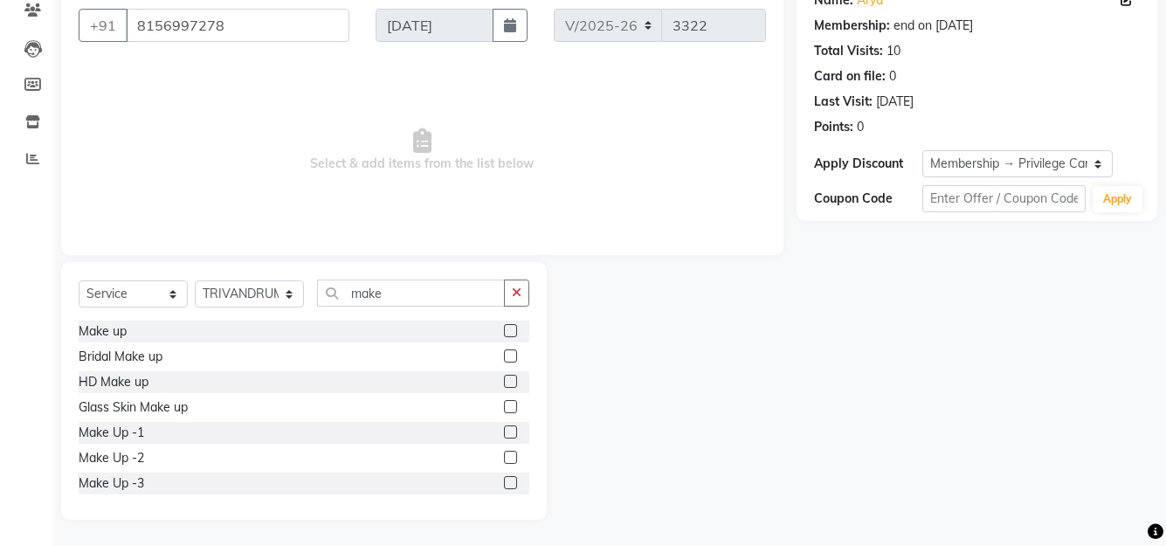
click at [504, 481] on label at bounding box center [510, 482] width 13 height 13
click at [504, 481] on input "checkbox" at bounding box center [509, 483] width 11 height 11
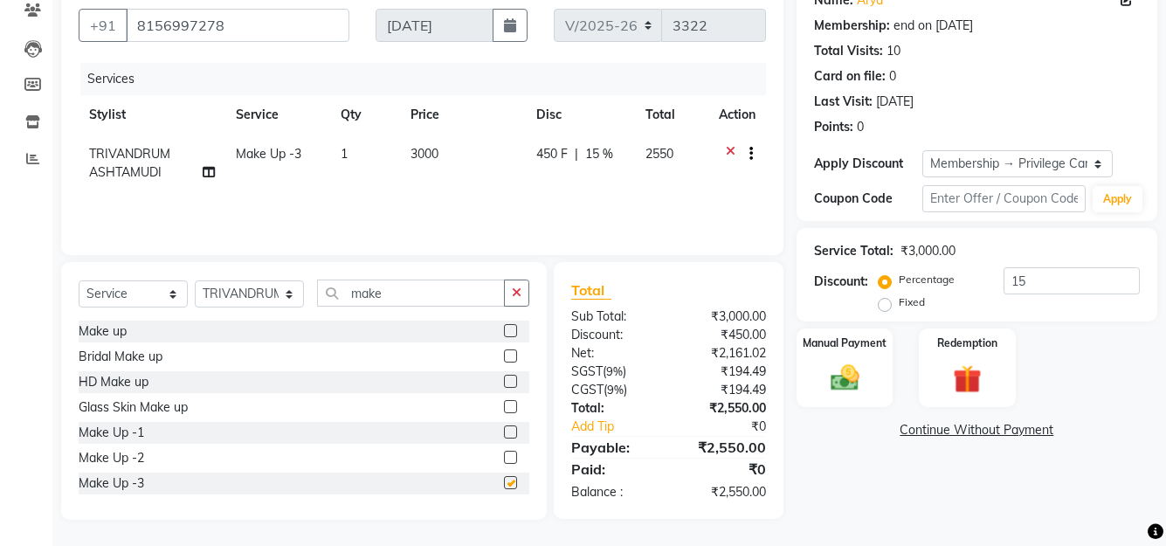
checkbox input "false"
click at [861, 381] on img at bounding box center [844, 378] width 48 height 34
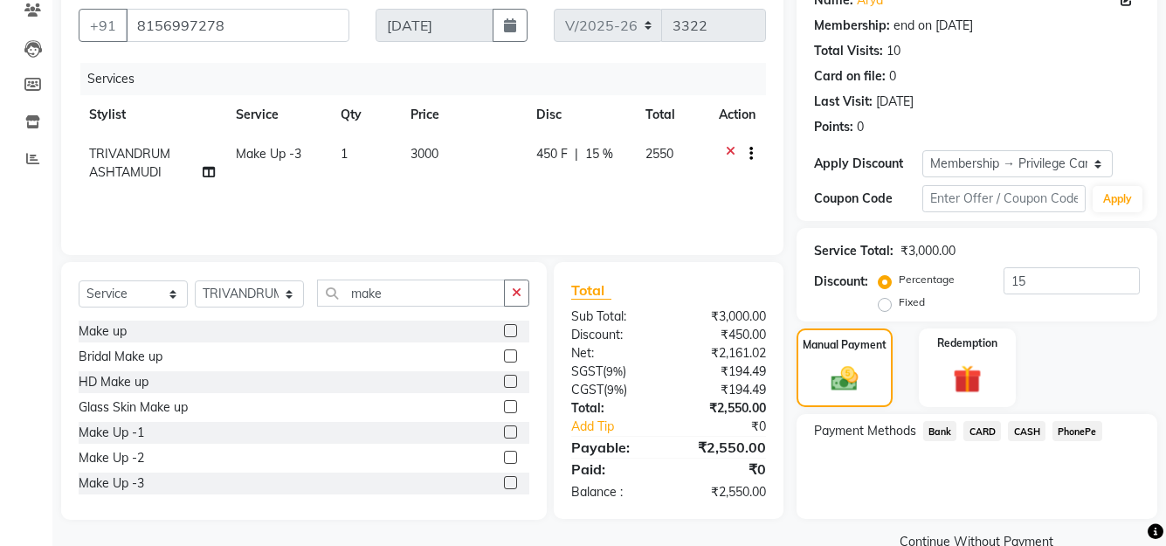
click at [1081, 432] on span "PhonePe" at bounding box center [1078, 431] width 50 height 20
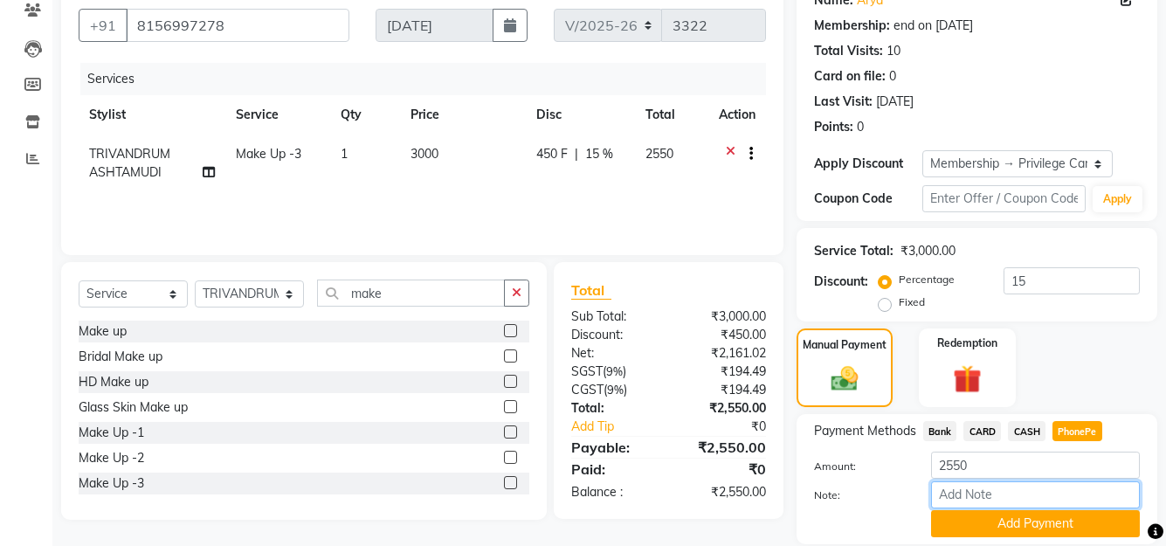
click at [991, 485] on input "Note:" at bounding box center [1035, 494] width 209 height 27
type input "Manjusha"
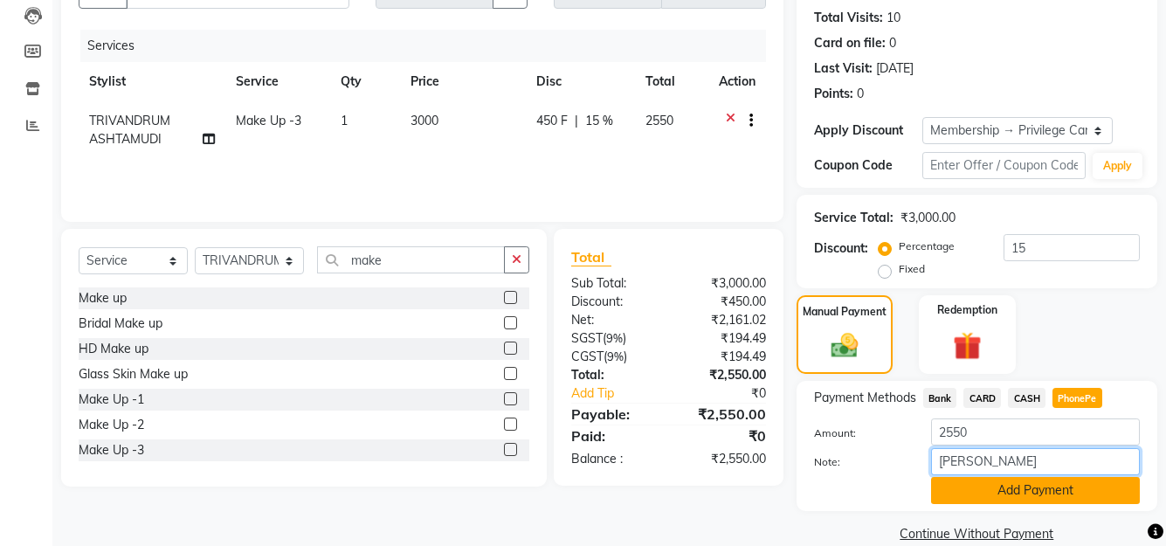
scroll to position [214, 0]
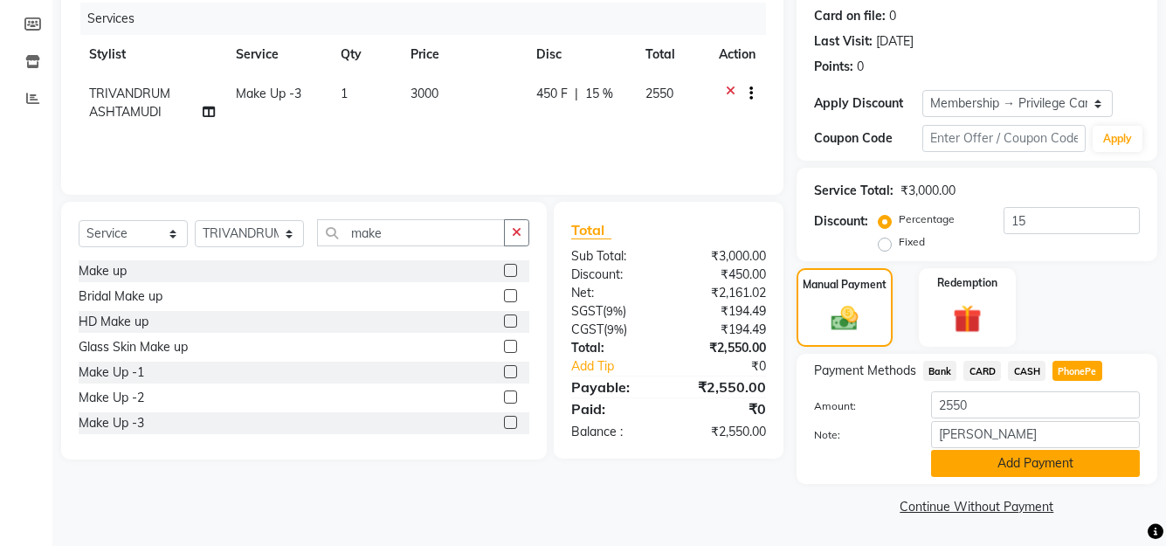
click at [1041, 469] on button "Add Payment" at bounding box center [1035, 463] width 209 height 27
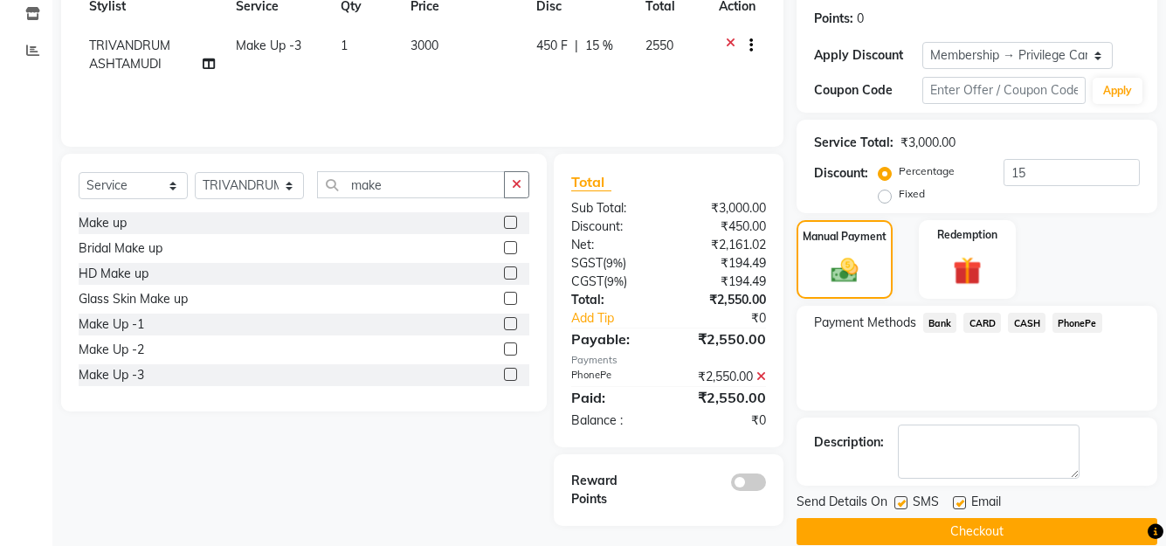
scroll to position [287, 0]
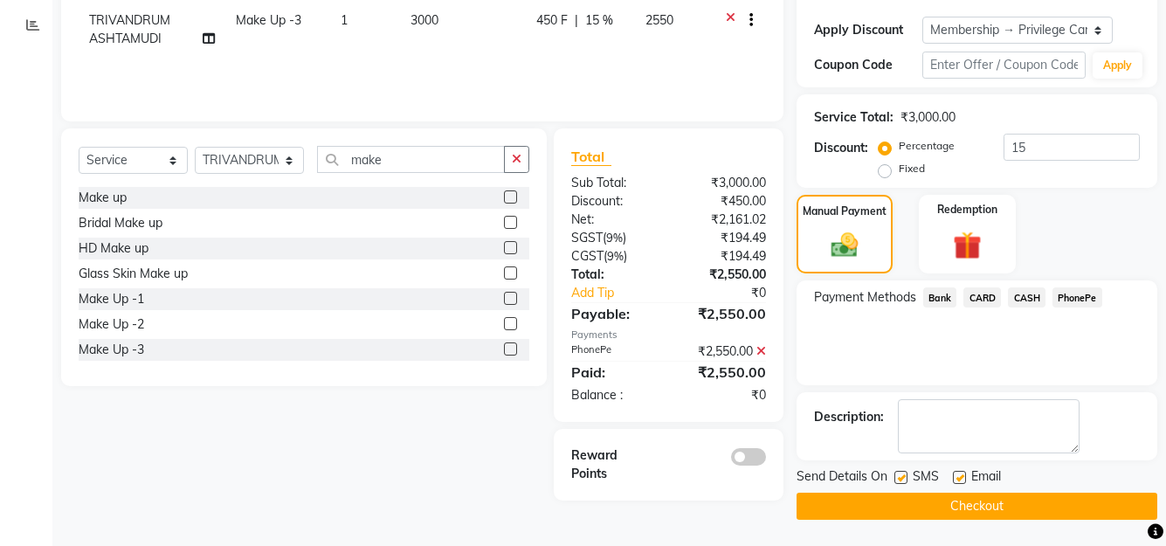
click at [902, 477] on label at bounding box center [901, 477] width 13 height 13
click at [902, 477] on input "checkbox" at bounding box center [900, 478] width 11 height 11
checkbox input "false"
click at [965, 482] on div "Email" at bounding box center [984, 478] width 62 height 22
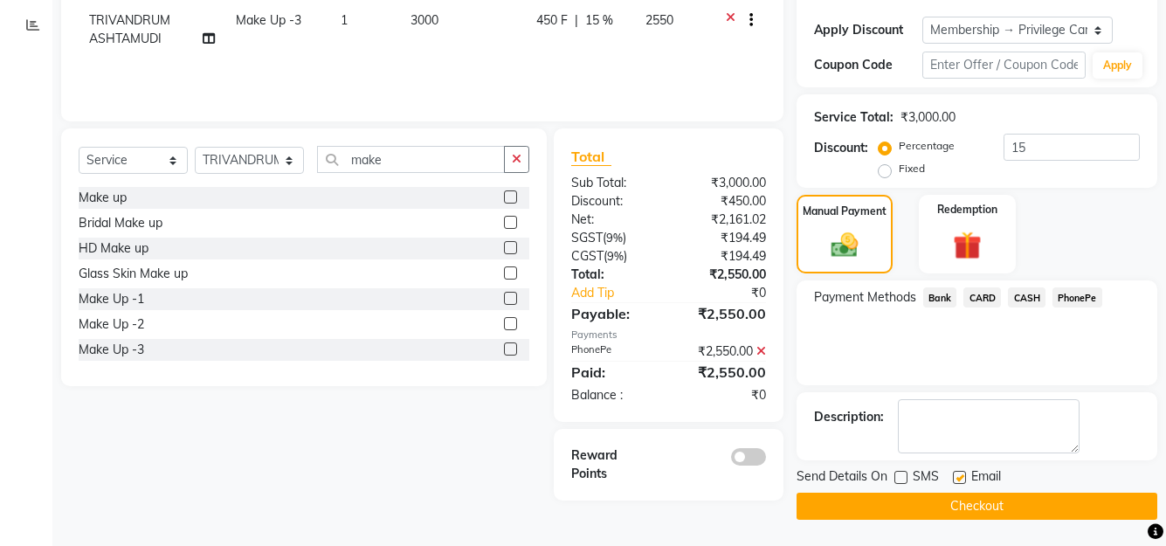
click at [962, 474] on label at bounding box center [959, 477] width 13 height 13
click at [962, 474] on input "checkbox" at bounding box center [958, 478] width 11 height 11
checkbox input "false"
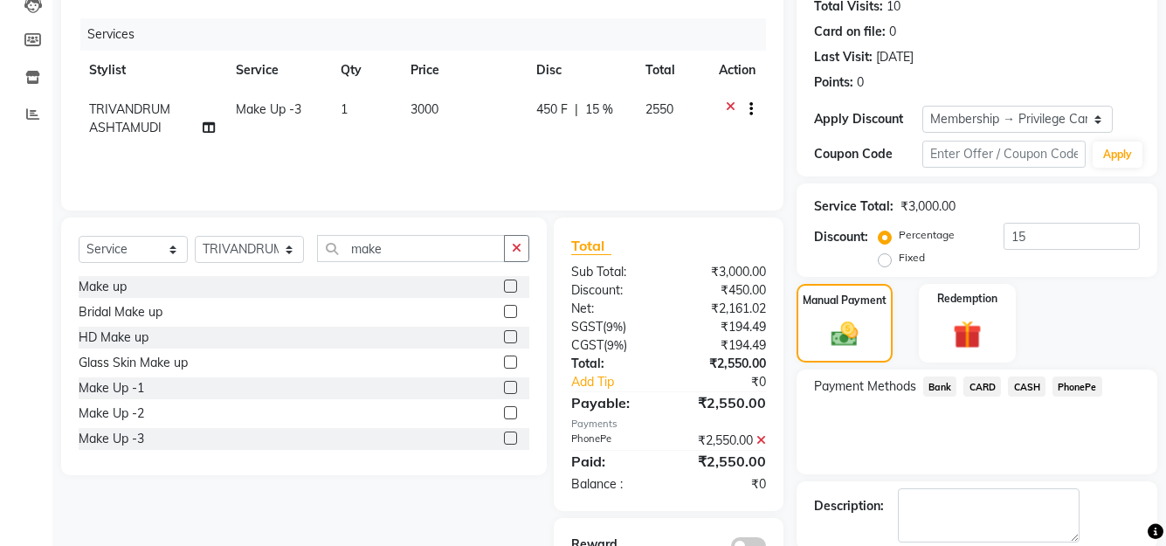
scroll to position [113, 0]
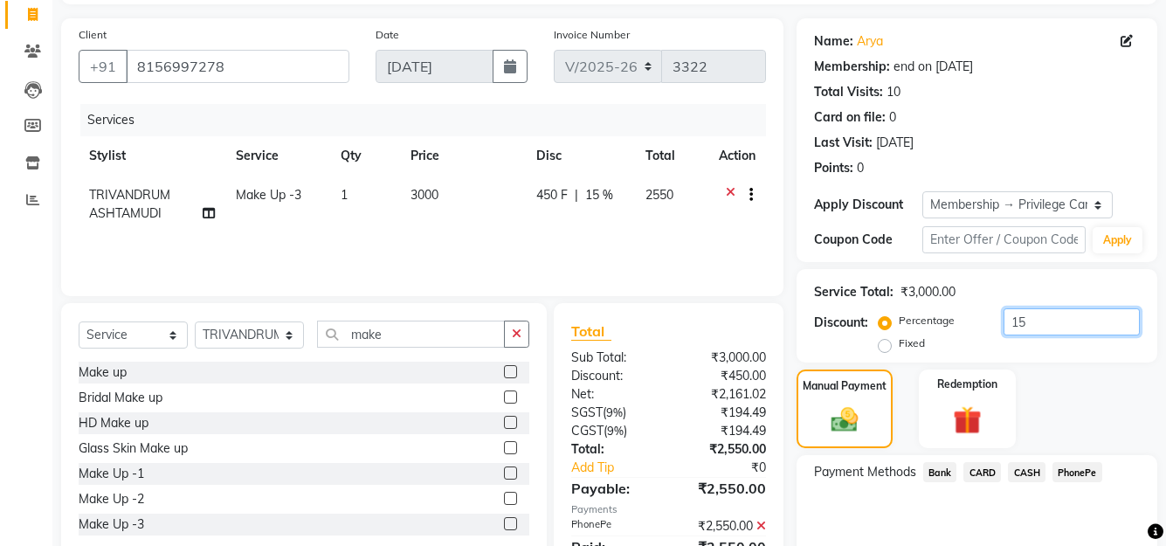
click at [1029, 325] on input "15" at bounding box center [1072, 321] width 136 height 27
type input "1"
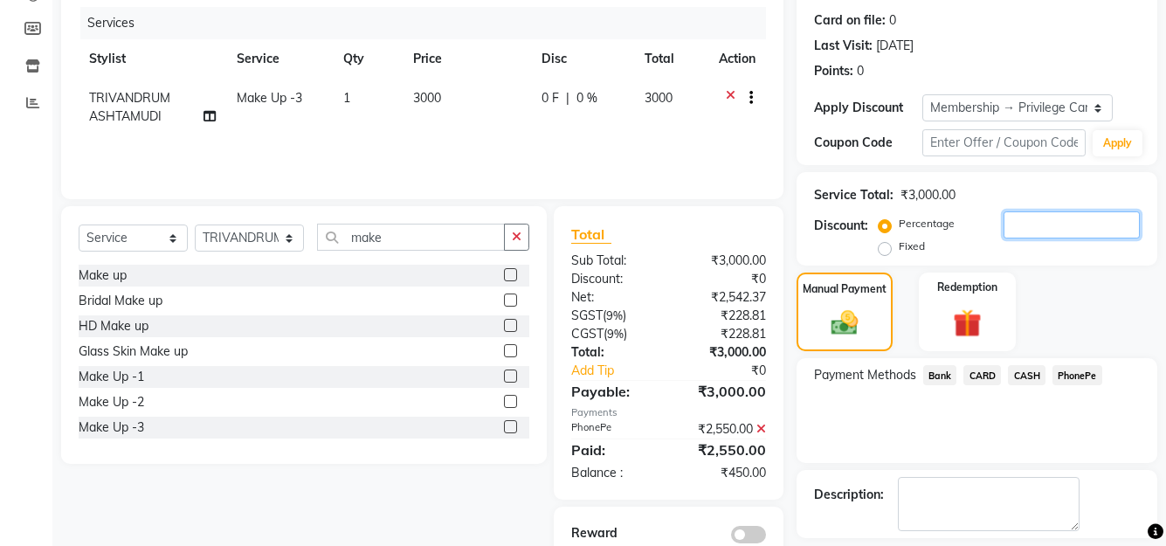
scroll to position [287, 0]
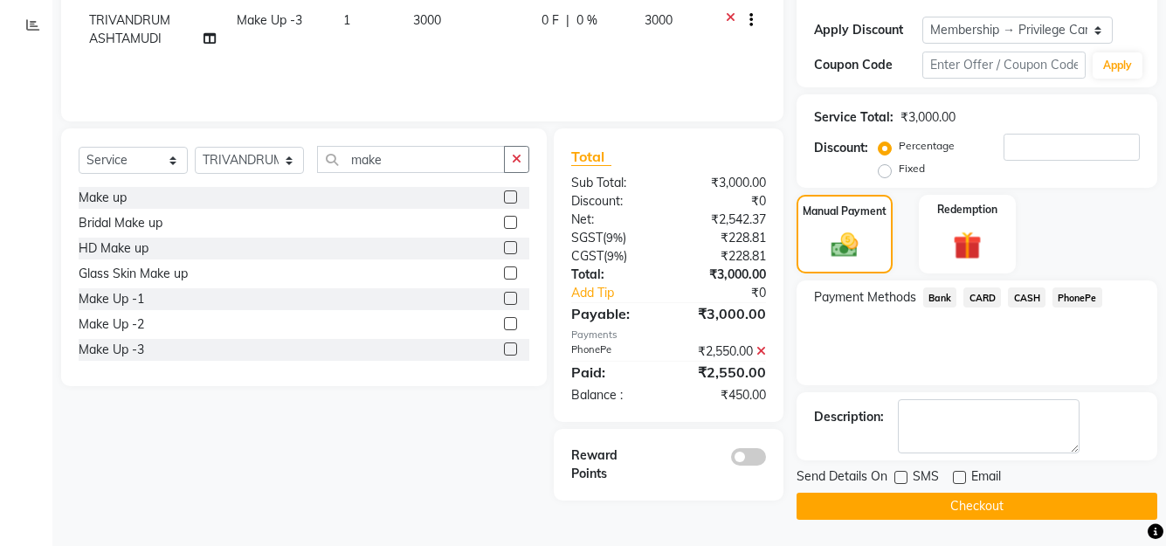
click at [461, 459] on div "Select Service Product Membership Package Voucher Prepaid Gift Card Select Styl…" at bounding box center [297, 314] width 499 height 372
click at [763, 348] on icon at bounding box center [762, 351] width 10 height 12
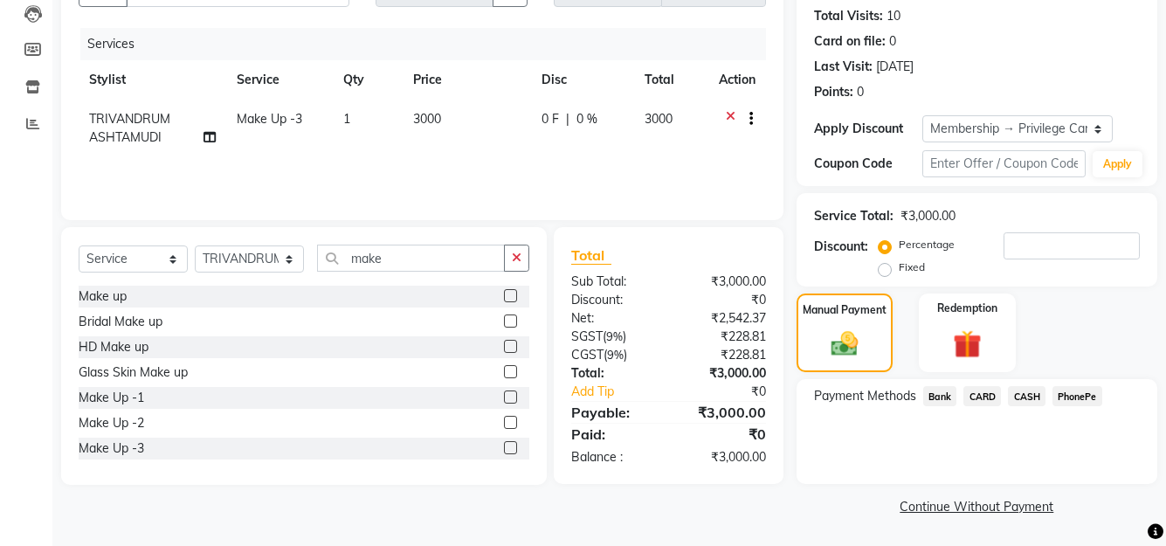
click at [1079, 397] on span "PhonePe" at bounding box center [1078, 396] width 50 height 20
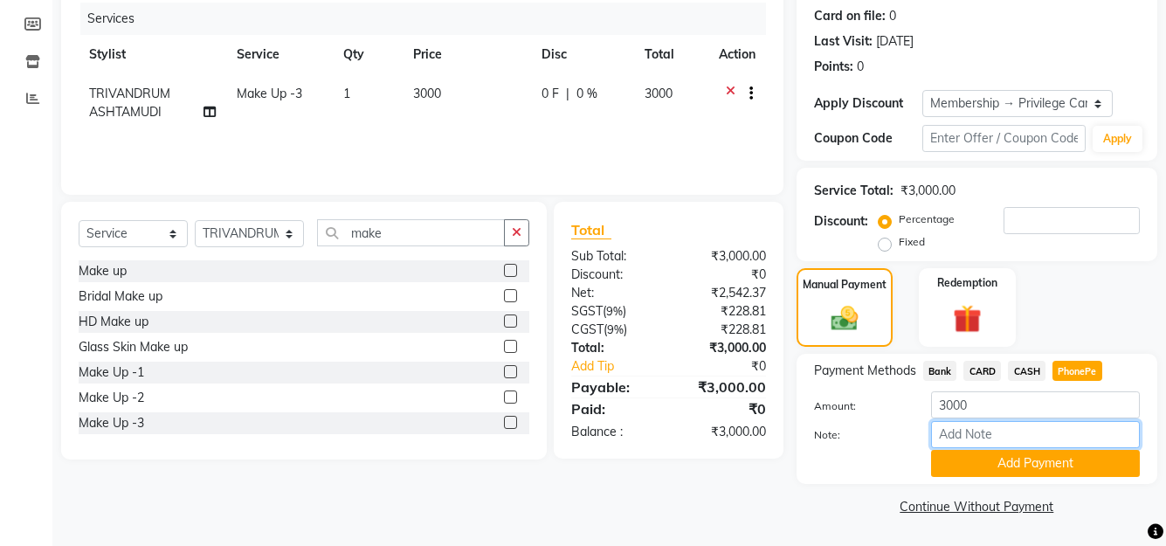
click at [1002, 429] on input "Note:" at bounding box center [1035, 434] width 209 height 27
type input "Manjusha"
click at [1034, 465] on button "Add Payment" at bounding box center [1035, 463] width 209 height 27
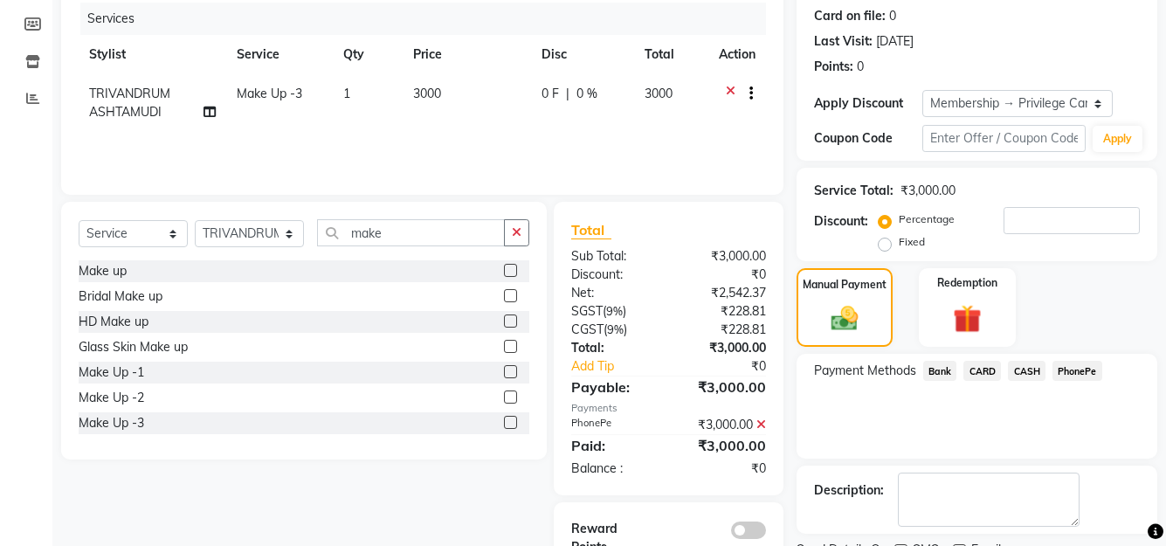
scroll to position [287, 0]
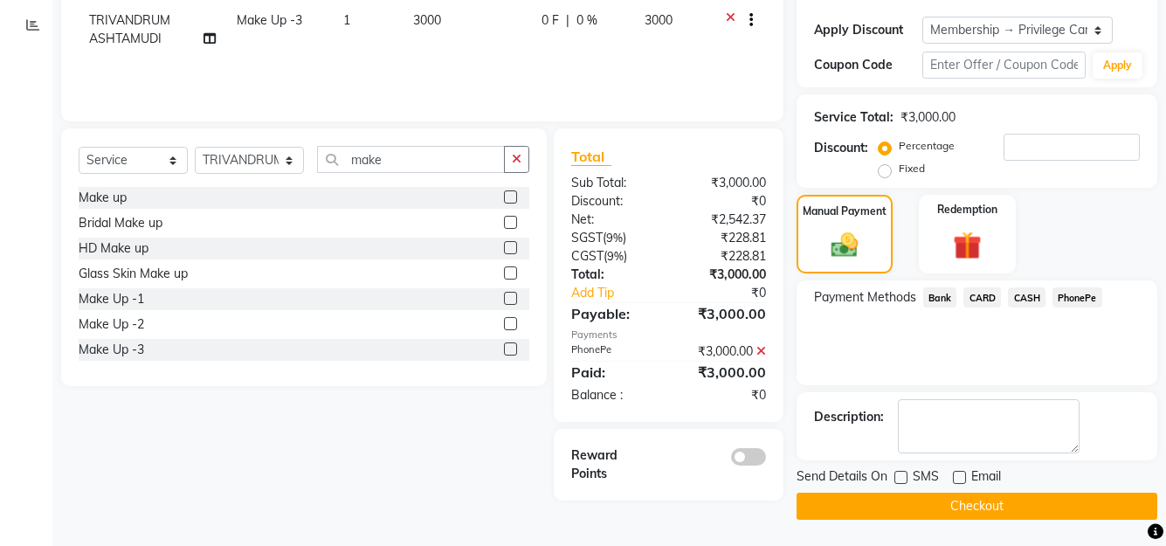
click at [979, 506] on button "Checkout" at bounding box center [977, 506] width 361 height 27
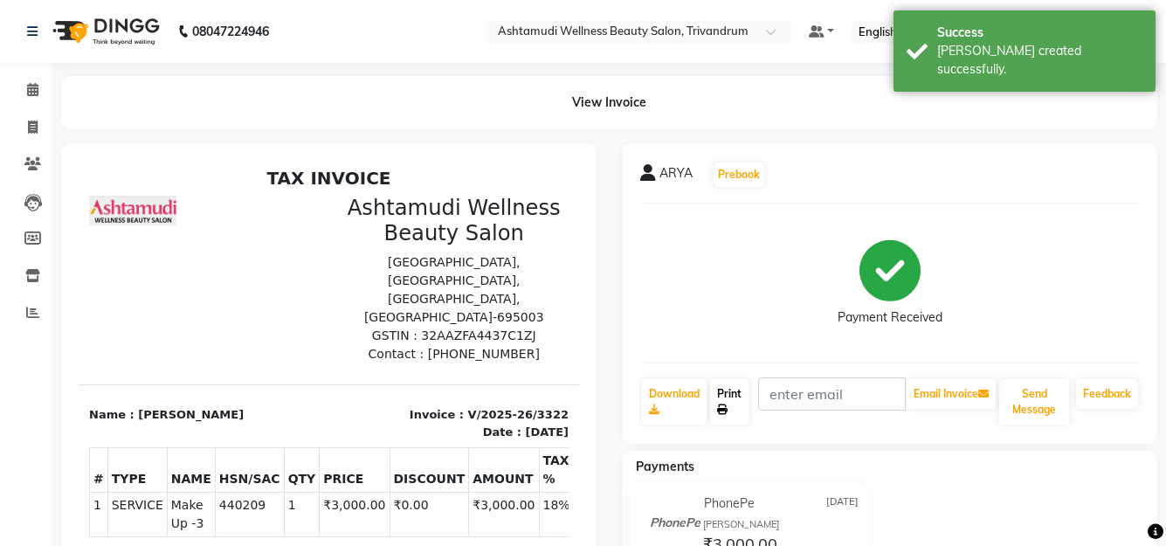
click at [731, 398] on link "Print" at bounding box center [729, 401] width 39 height 45
click at [26, 126] on span at bounding box center [32, 128] width 31 height 20
select select "service"
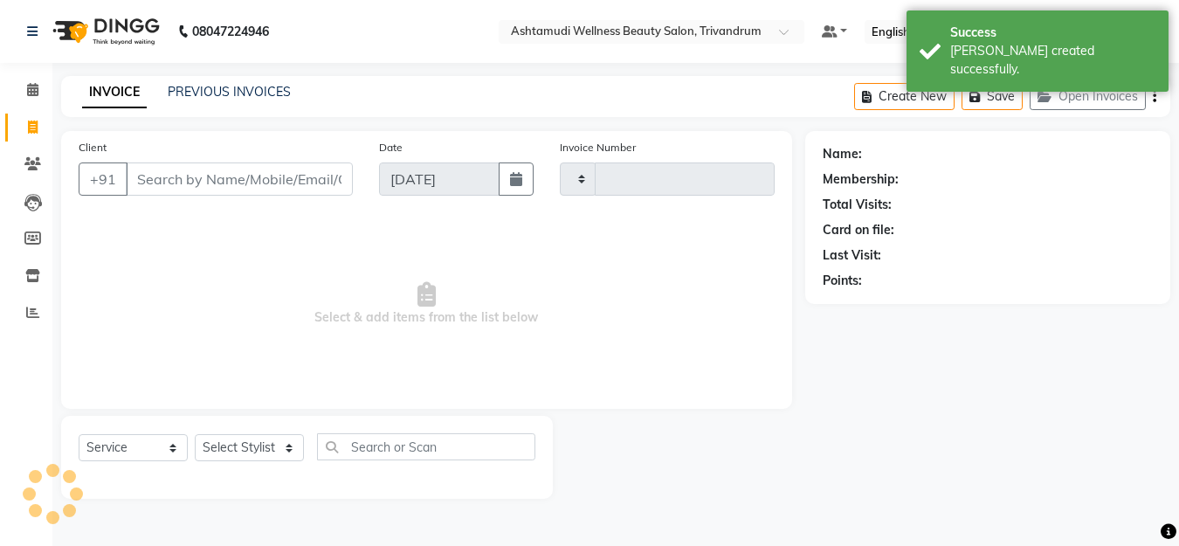
type input "3323"
select select "4636"
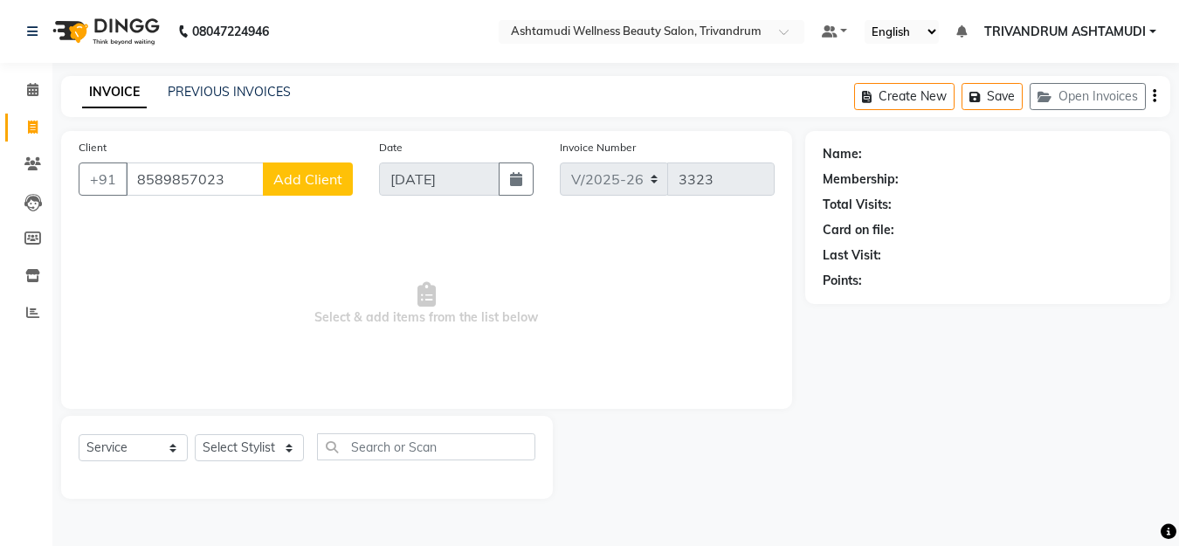
type input "8589857023"
click at [315, 178] on span "Add Client" at bounding box center [307, 178] width 69 height 17
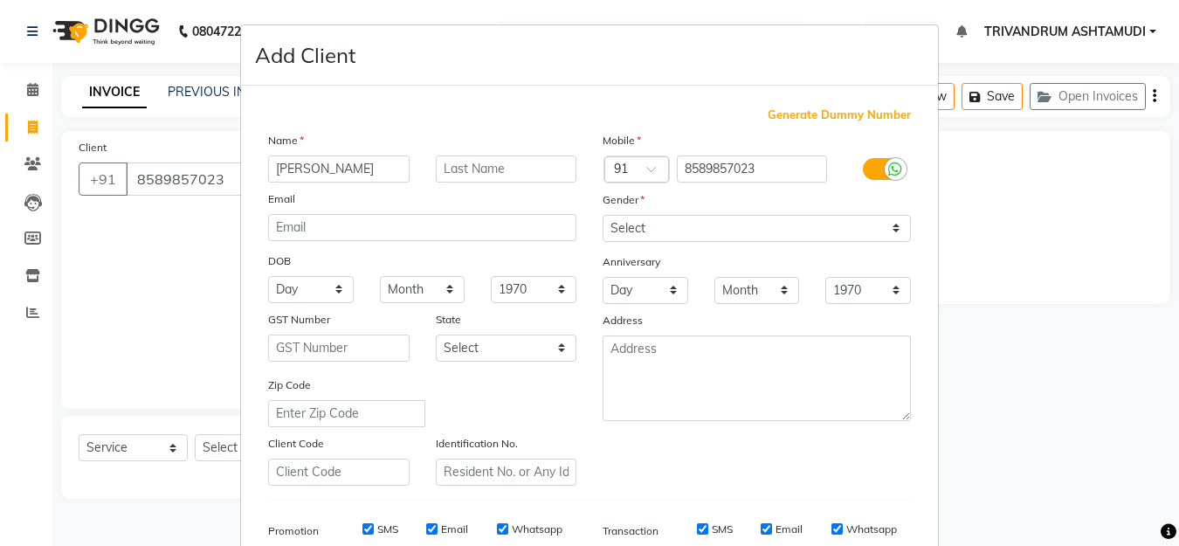
type input "[PERSON_NAME]"
drag, startPoint x: 780, startPoint y: 227, endPoint x: 767, endPoint y: 231, distance: 13.6
click at [780, 227] on select "Select Male Female Other Prefer Not To Say" at bounding box center [757, 228] width 308 height 27
select select "female"
click at [603, 215] on select "Select Male Female Other Prefer Not To Say" at bounding box center [757, 228] width 308 height 27
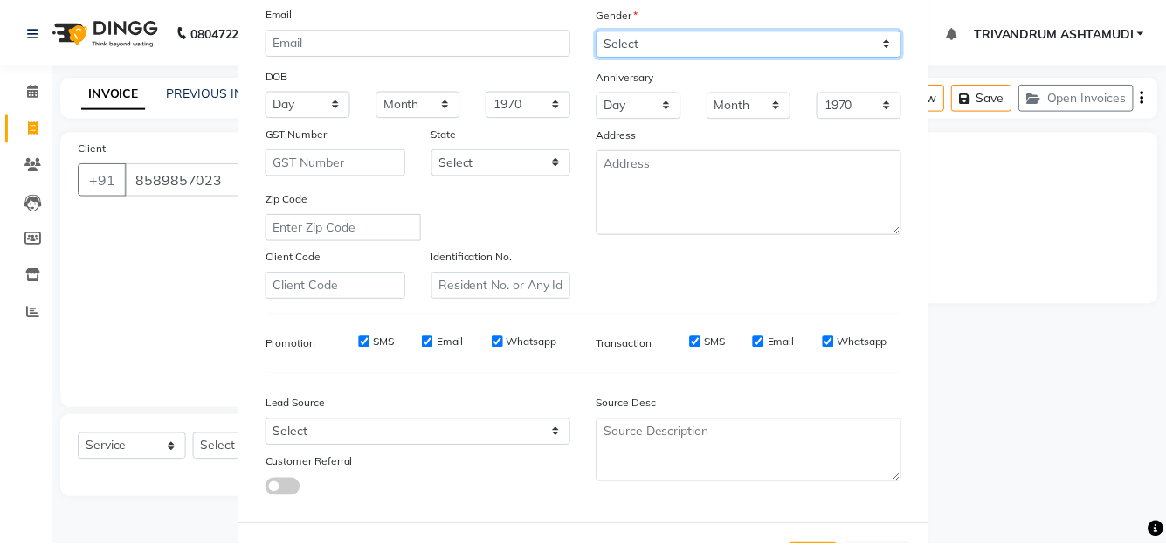
scroll to position [260, 0]
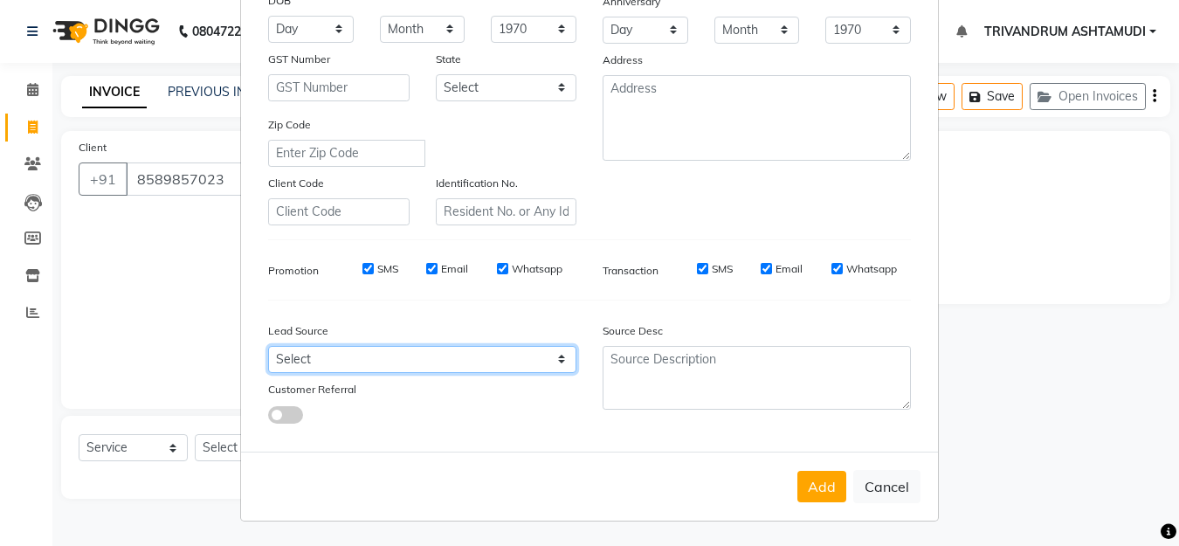
click at [327, 361] on select "Select Walk-in Referral Internet Friend Word of Mouth Advertisement Facebook Ju…" at bounding box center [422, 359] width 308 height 27
select select "31366"
click at [268, 346] on select "Select Walk-in Referral Internet Friend Word of Mouth Advertisement Facebook Ju…" at bounding box center [422, 359] width 308 height 27
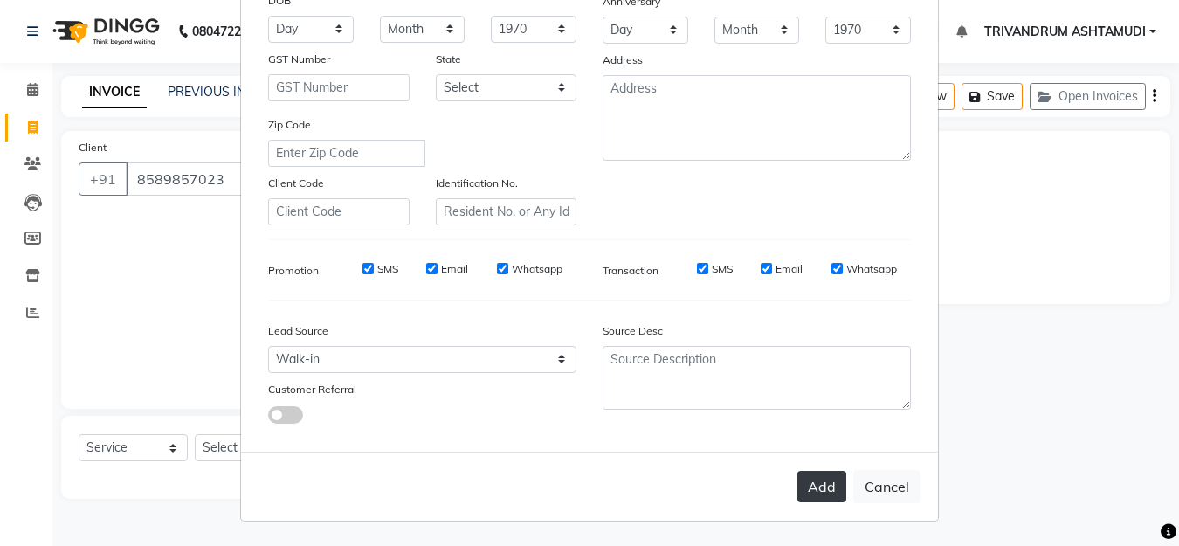
click at [817, 481] on button "Add" at bounding box center [822, 486] width 49 height 31
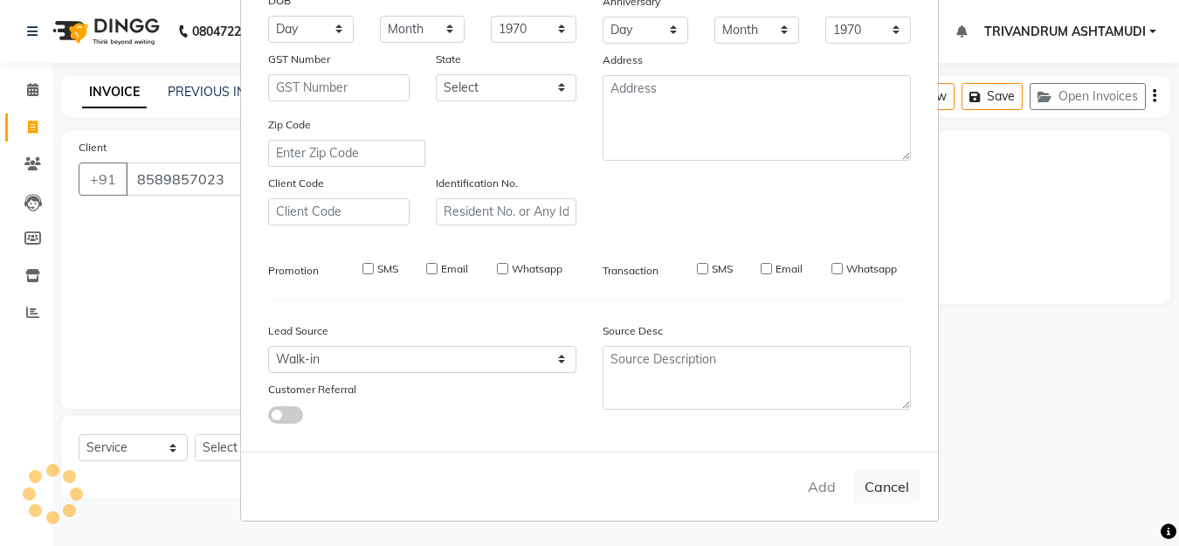
select select
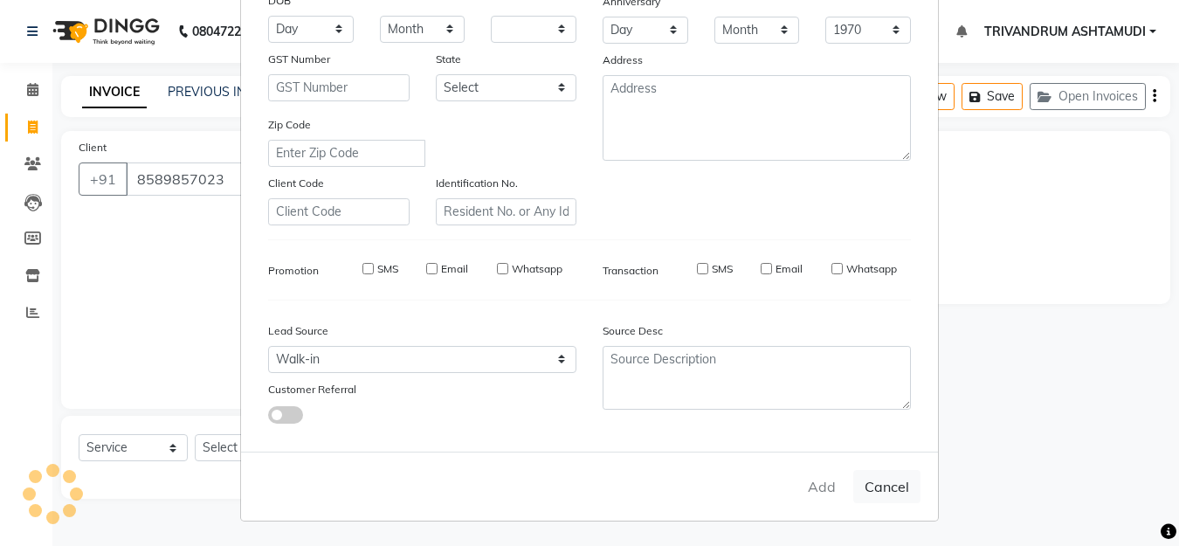
select select
checkbox input "false"
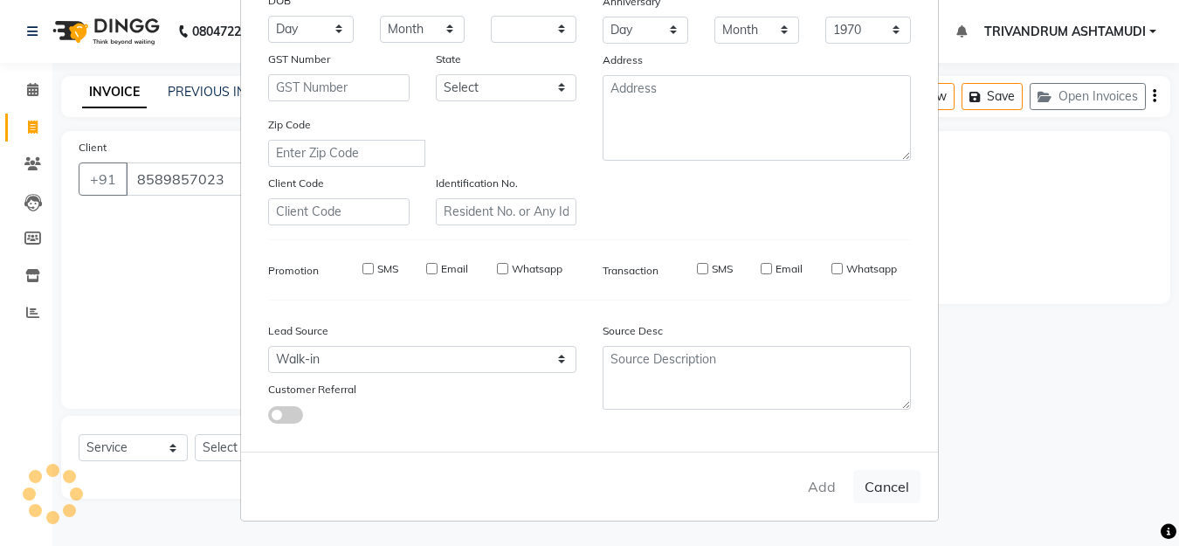
checkbox input "false"
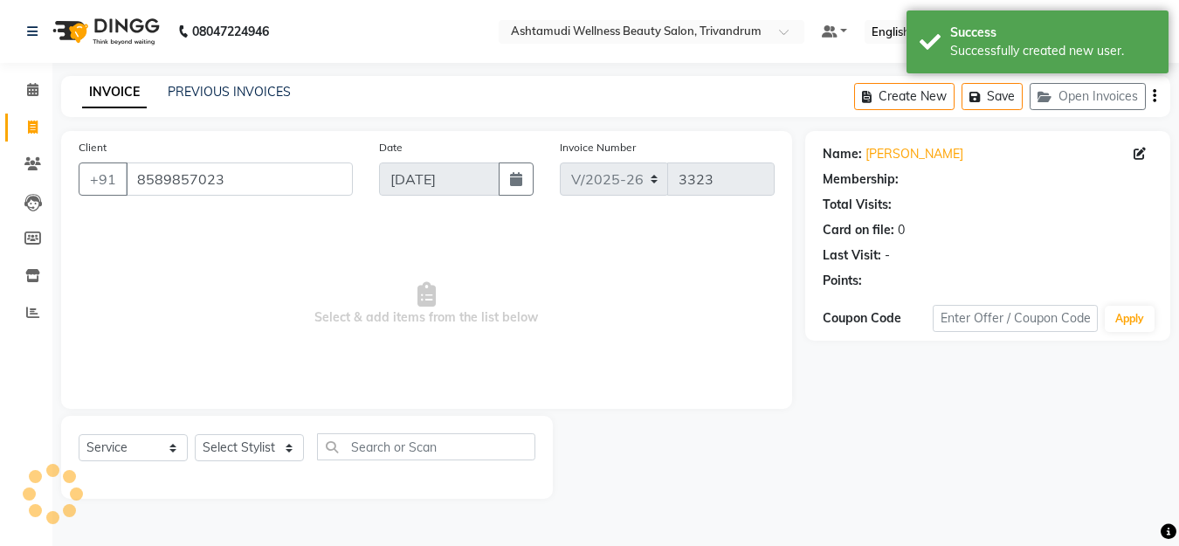
select select "1: Object"
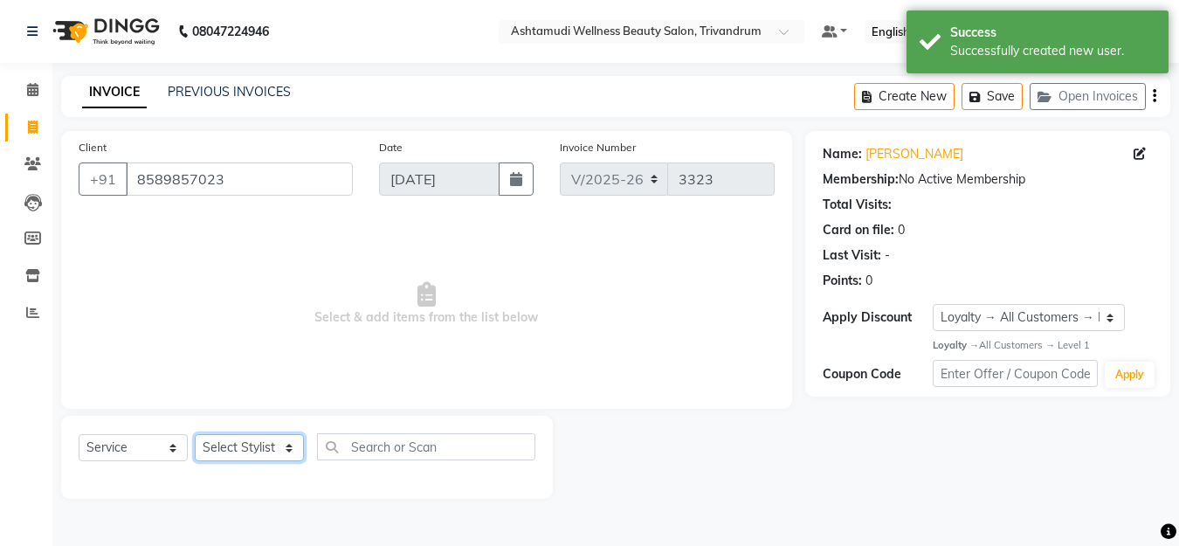
click at [232, 446] on select "Select Stylist ANJALI L B BINDHU CHIPPY DHANYA D KARTHIKA MANJUSHA SARITHA SHUH…" at bounding box center [249, 447] width 109 height 27
select select "27312"
click at [195, 434] on select "Select Stylist ANJALI L B BINDHU CHIPPY DHANYA D KARTHIKA MANJUSHA SARITHA SHUH…" at bounding box center [249, 447] width 109 height 27
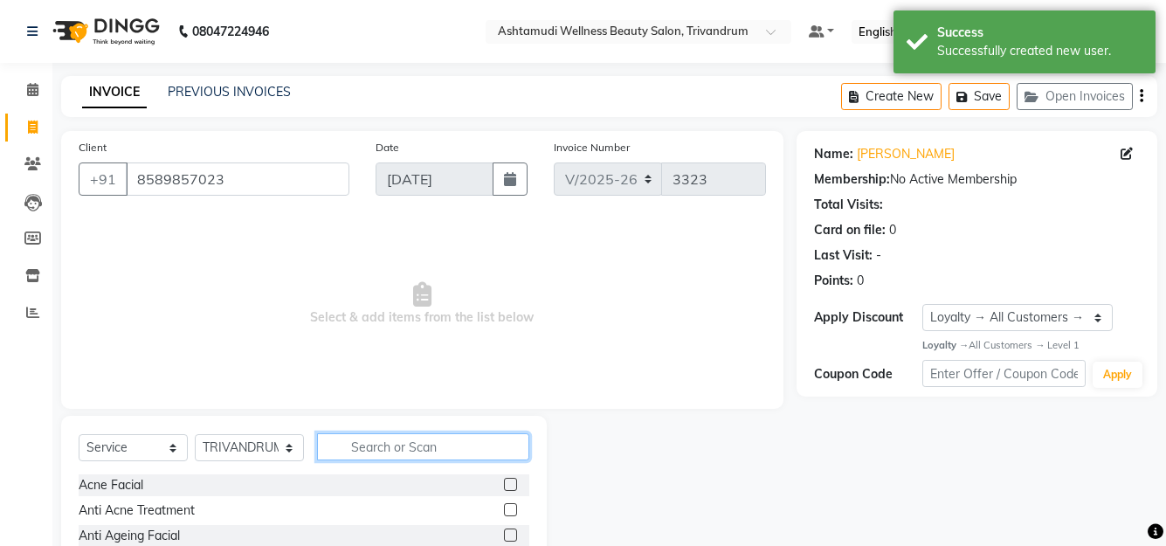
click at [442, 443] on input "text" at bounding box center [423, 446] width 212 height 27
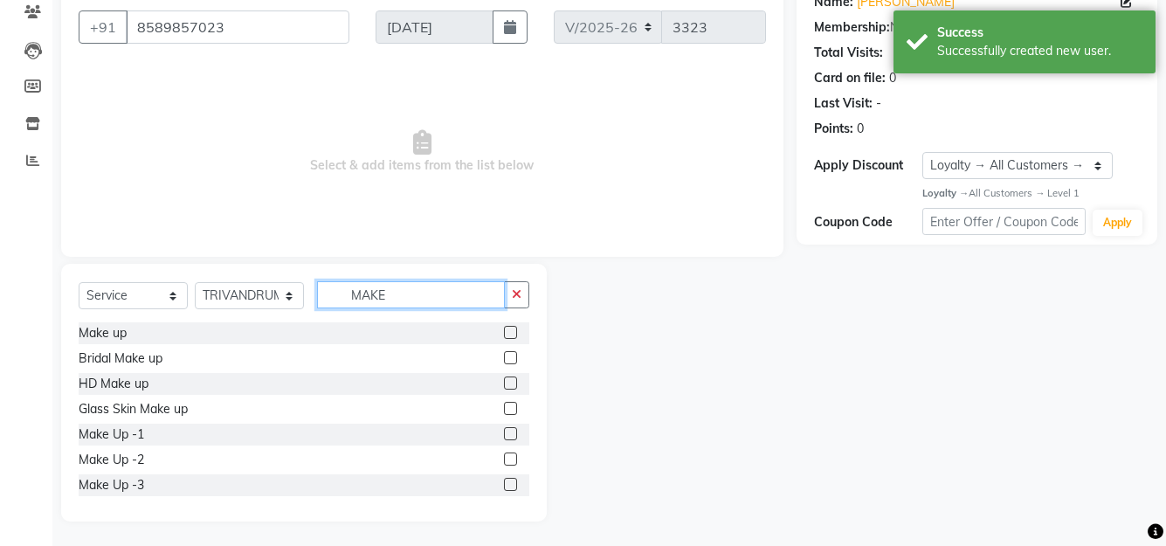
scroll to position [154, 0]
type input "MAKE"
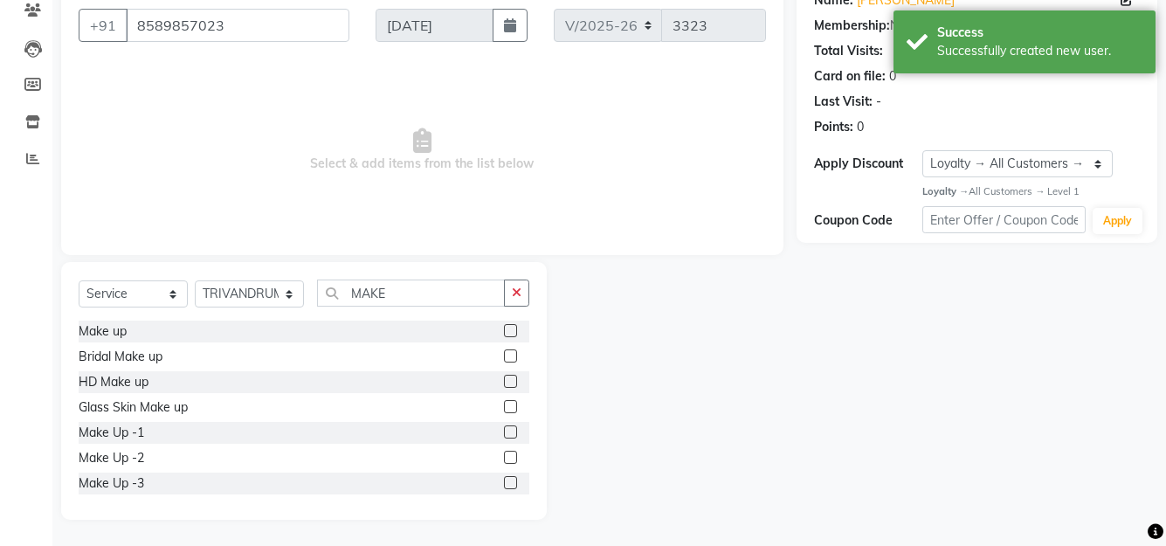
click at [504, 457] on label at bounding box center [510, 457] width 13 height 13
click at [504, 457] on input "checkbox" at bounding box center [509, 458] width 11 height 11
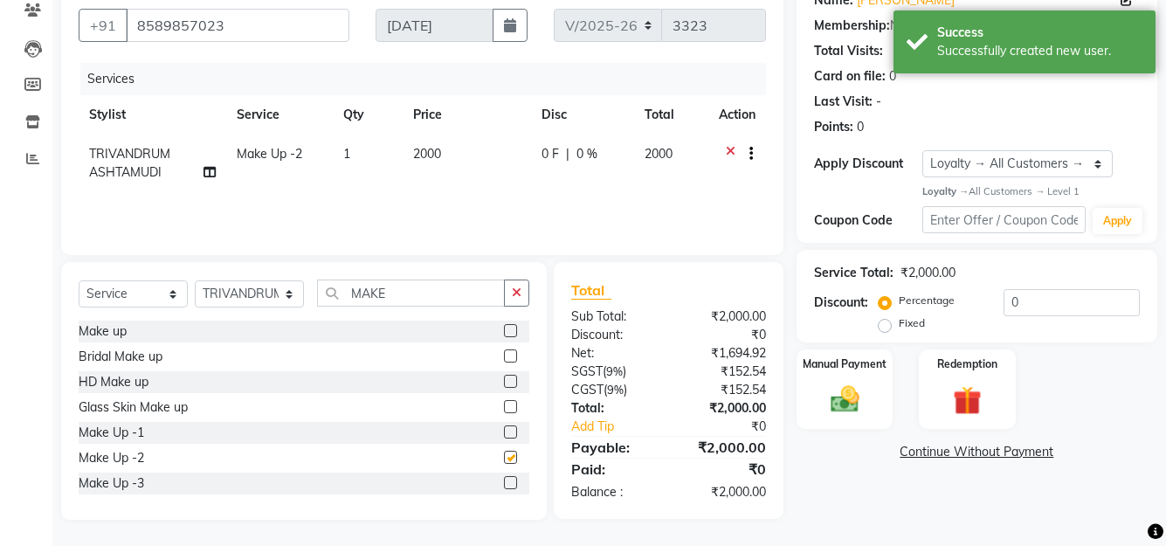
checkbox input "false"
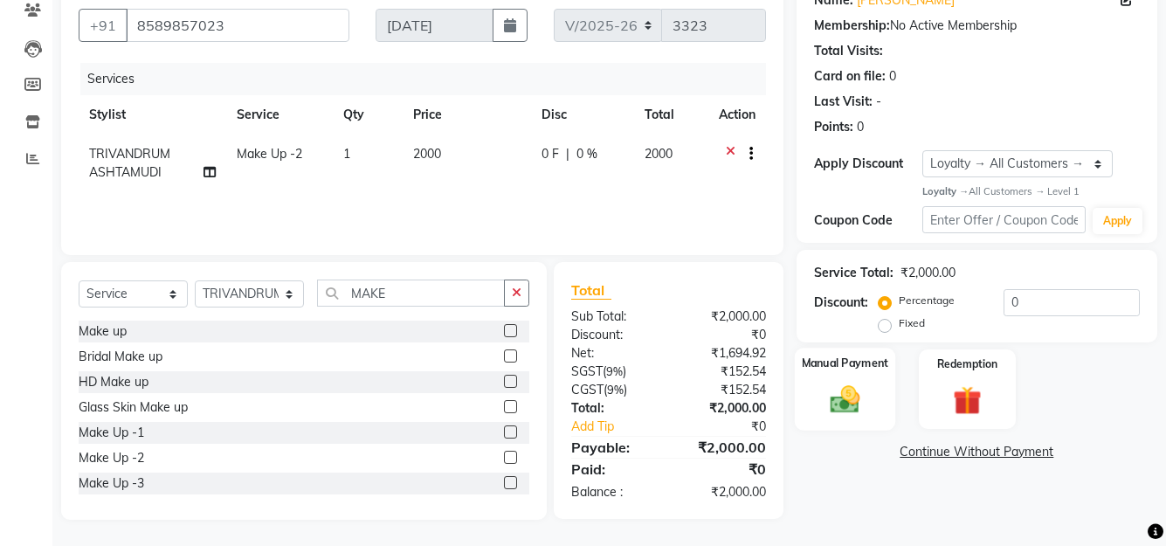
click at [878, 392] on div "Manual Payment" at bounding box center [844, 389] width 100 height 82
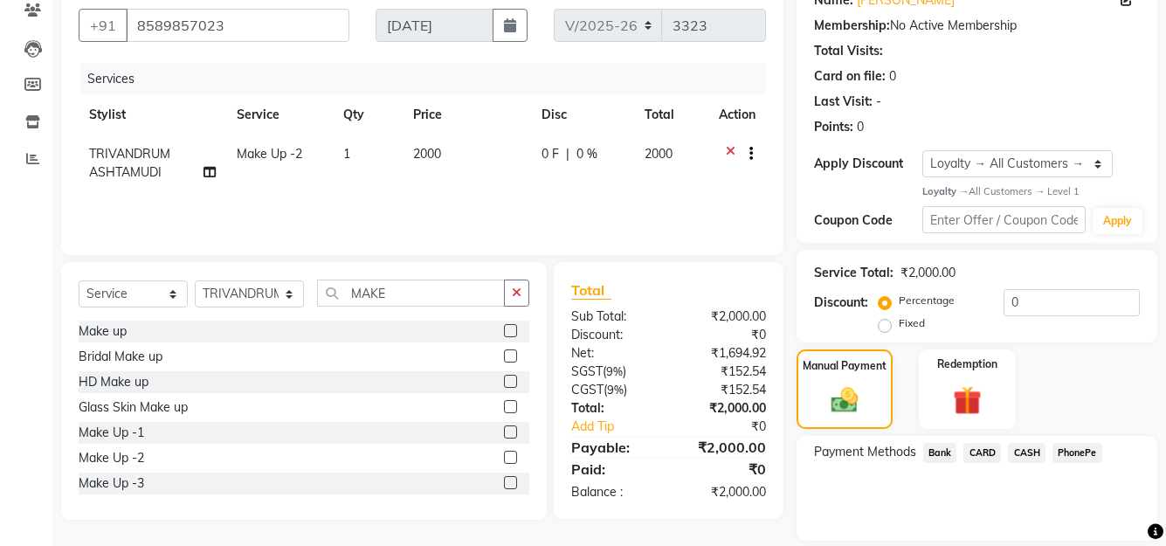
click at [1086, 452] on span "PhonePe" at bounding box center [1078, 453] width 50 height 20
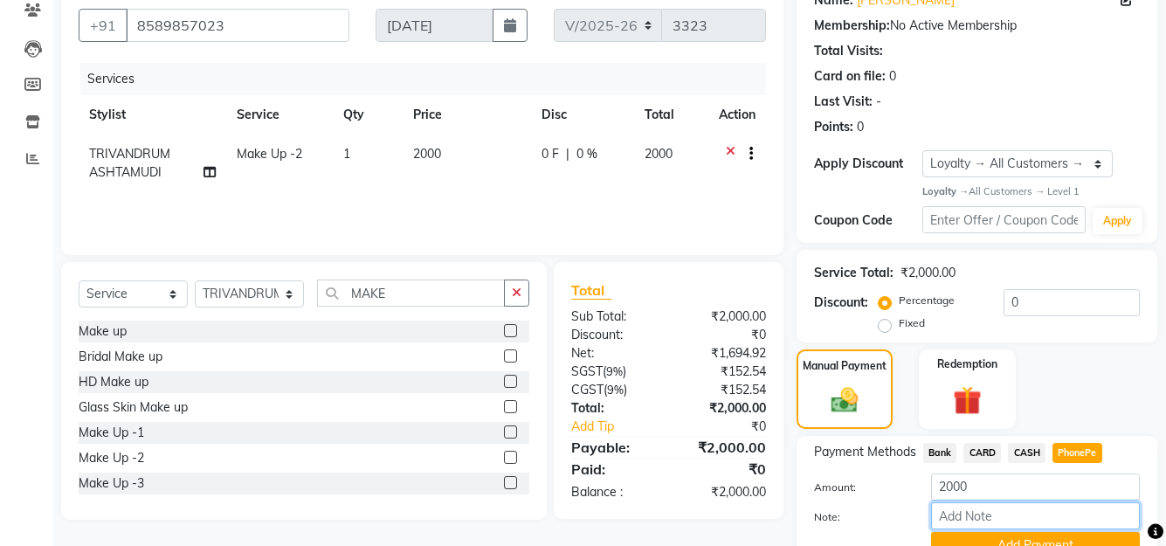
click at [1045, 505] on input "Note:" at bounding box center [1035, 515] width 209 height 27
type input "Manjusha"
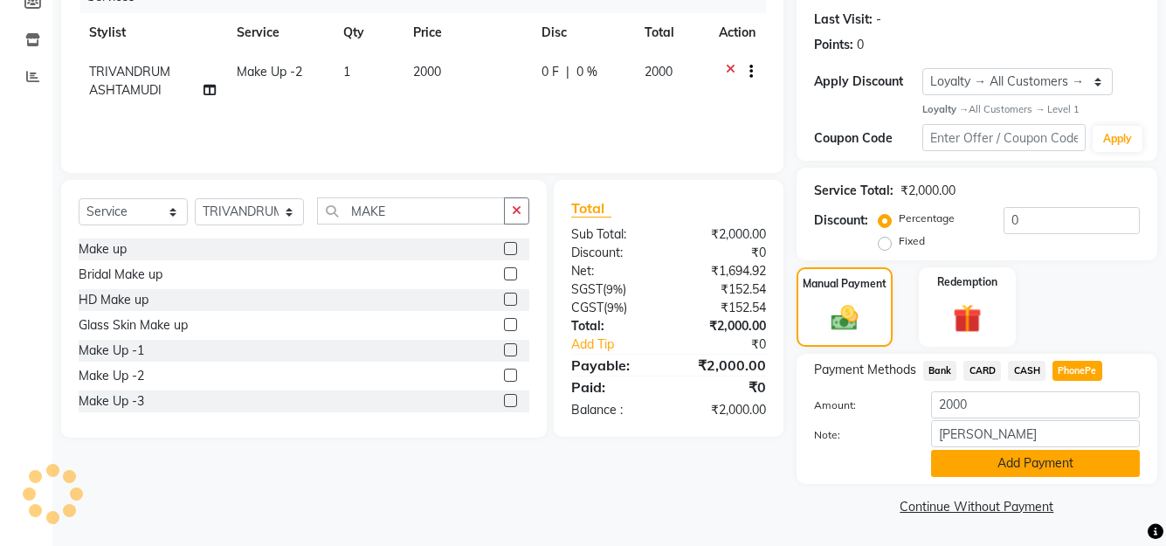
click at [1017, 454] on button "Add Payment" at bounding box center [1035, 463] width 209 height 27
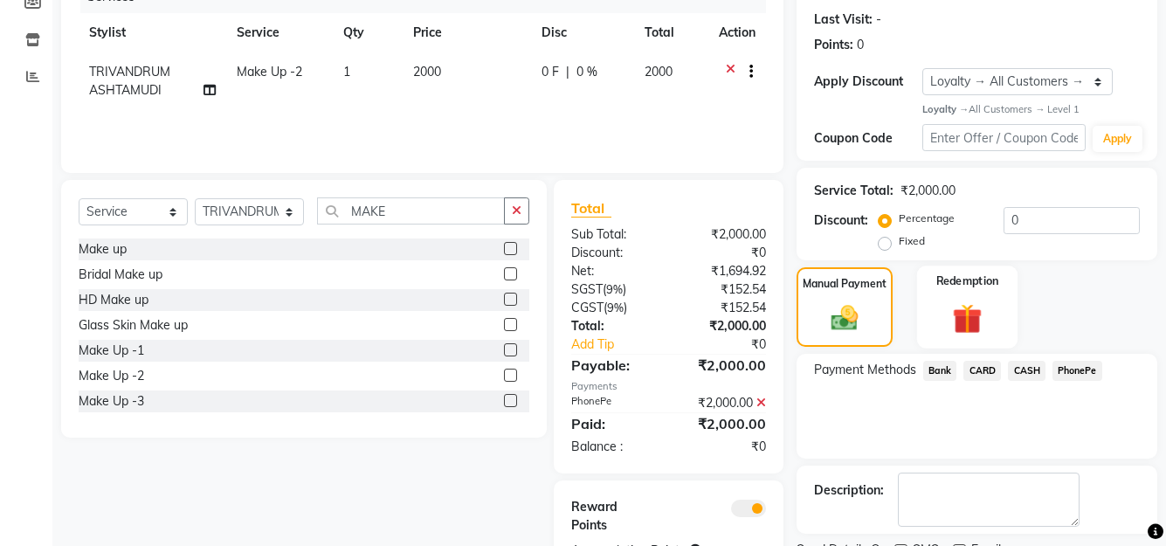
scroll to position [312, 0]
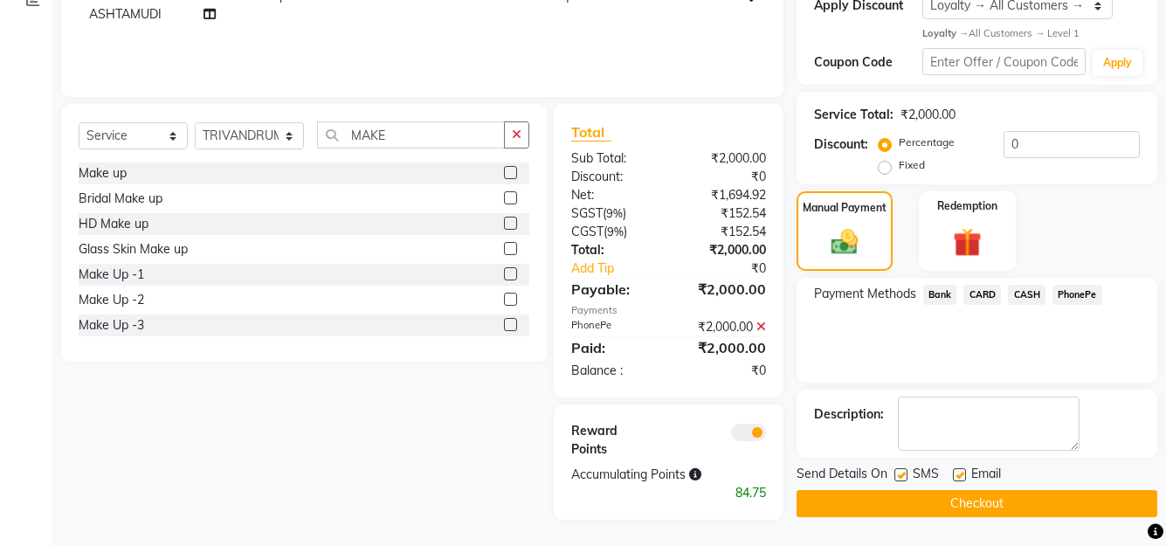
click at [910, 477] on div "SMS" at bounding box center [924, 476] width 59 height 22
click at [899, 477] on label at bounding box center [901, 474] width 13 height 13
click at [899, 477] on input "checkbox" at bounding box center [900, 475] width 11 height 11
checkbox input "false"
click at [964, 476] on label at bounding box center [959, 474] width 13 height 13
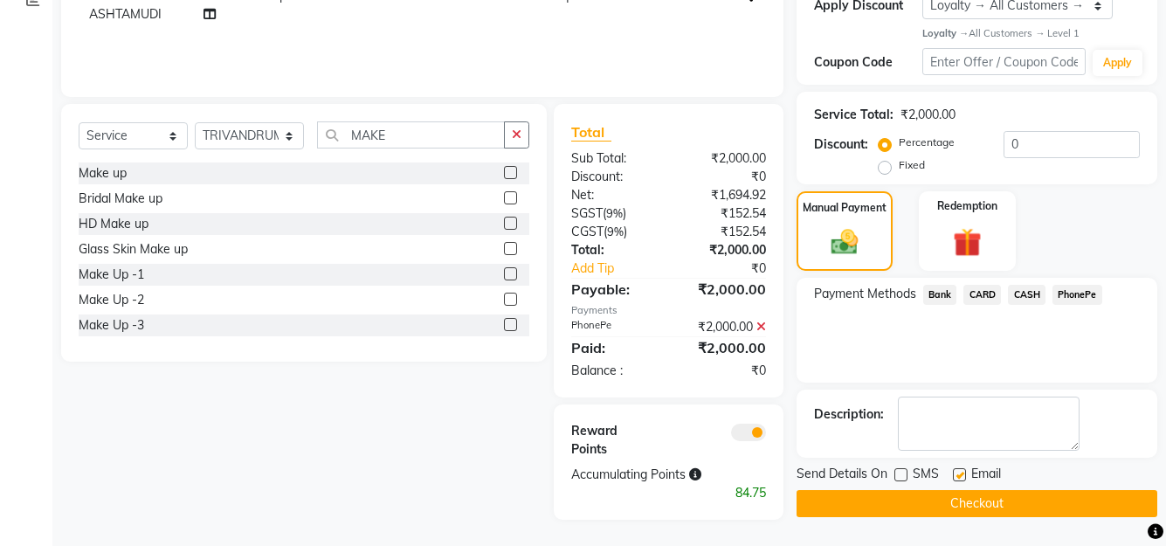
click at [964, 476] on input "checkbox" at bounding box center [958, 475] width 11 height 11
checkbox input "false"
click at [956, 495] on button "Checkout" at bounding box center [977, 503] width 361 height 27
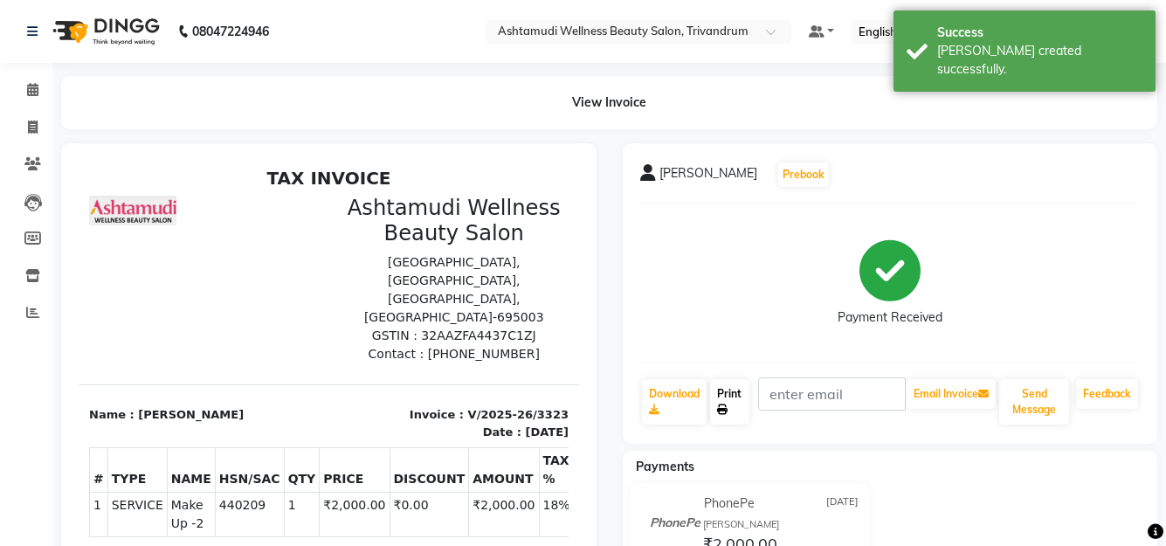
click at [746, 402] on link "Print" at bounding box center [729, 401] width 39 height 45
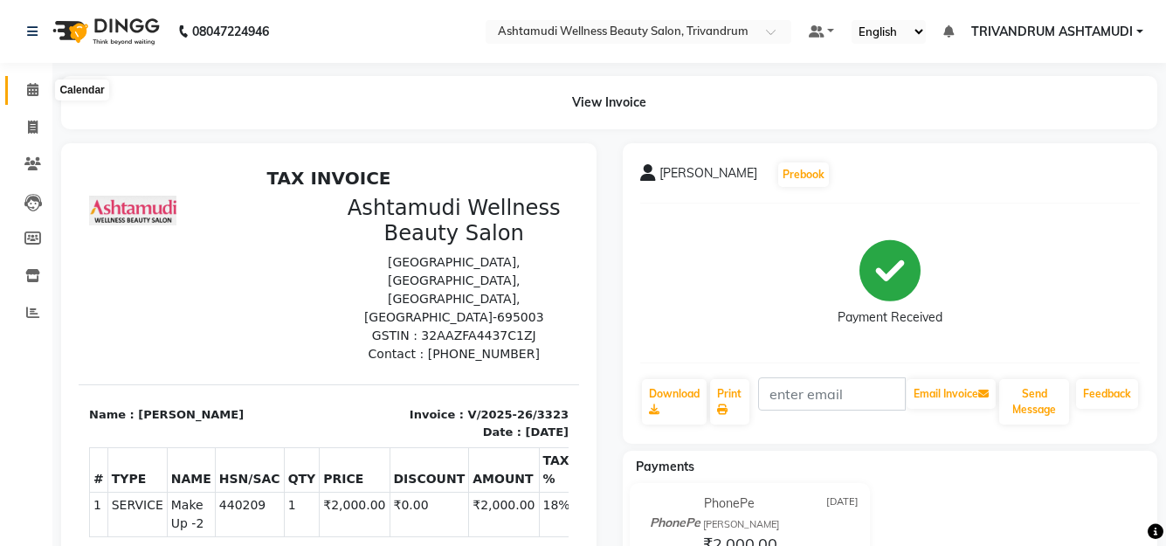
click at [32, 90] on icon at bounding box center [32, 89] width 11 height 13
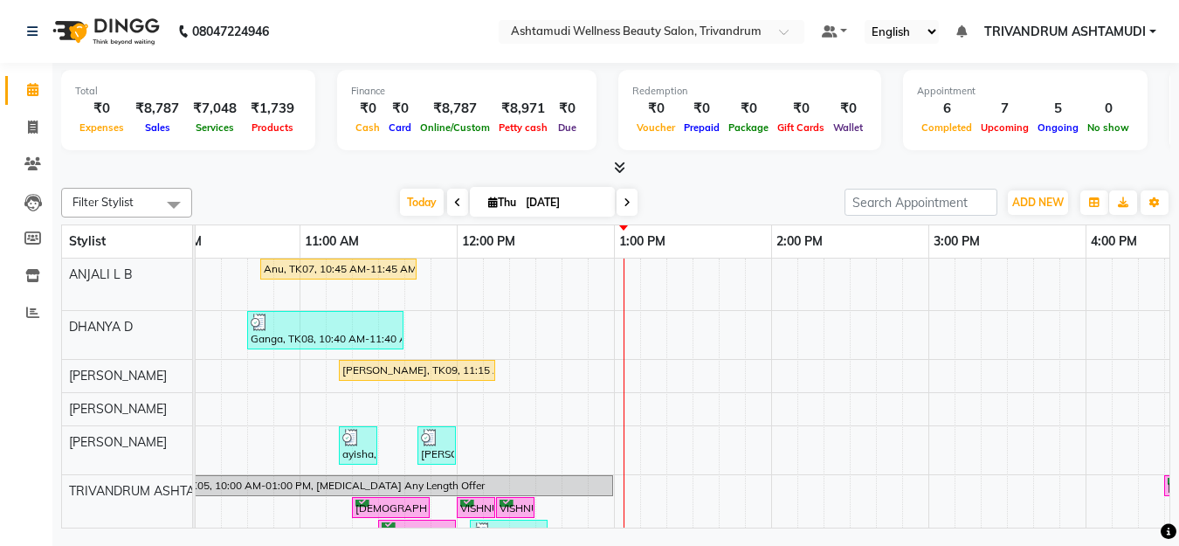
click at [493, 283] on div "Anu, TK07, 10:45 AM-11:45 AM, Skin Whitening Facial Maanu, TK01, 05:00 PM-06:15…" at bounding box center [1086, 526] width 2202 height 535
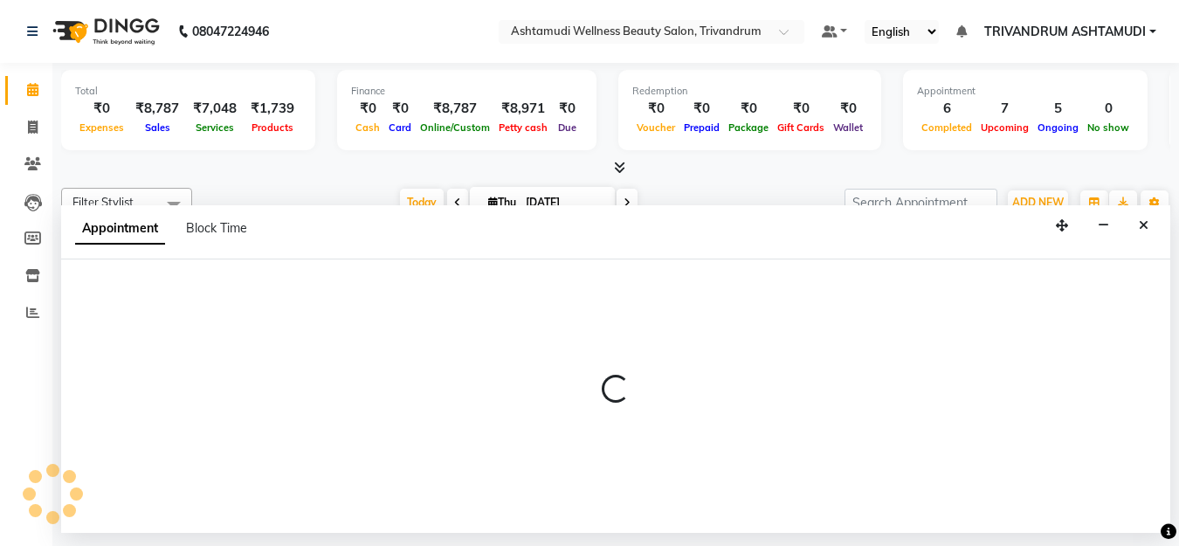
select select "27021"
select select "tentative"
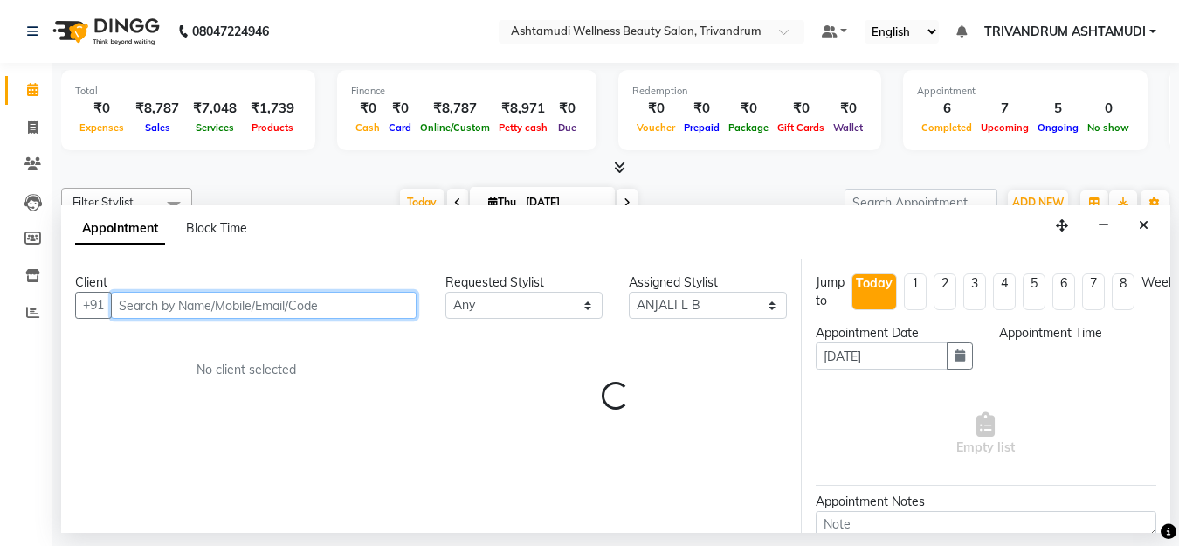
select select "735"
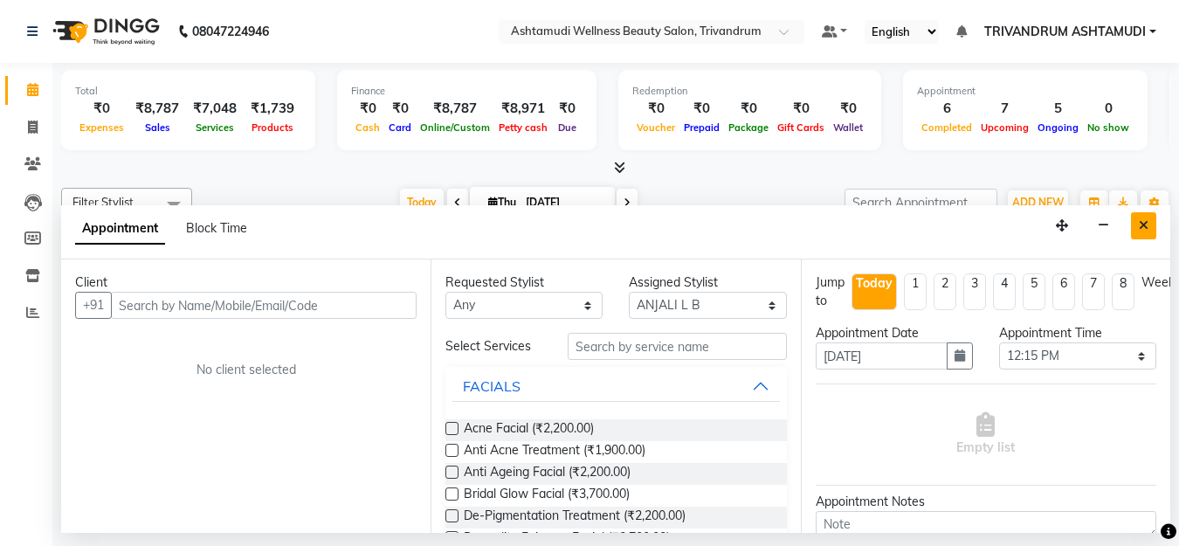
click at [1138, 229] on button "Close" at bounding box center [1143, 225] width 25 height 27
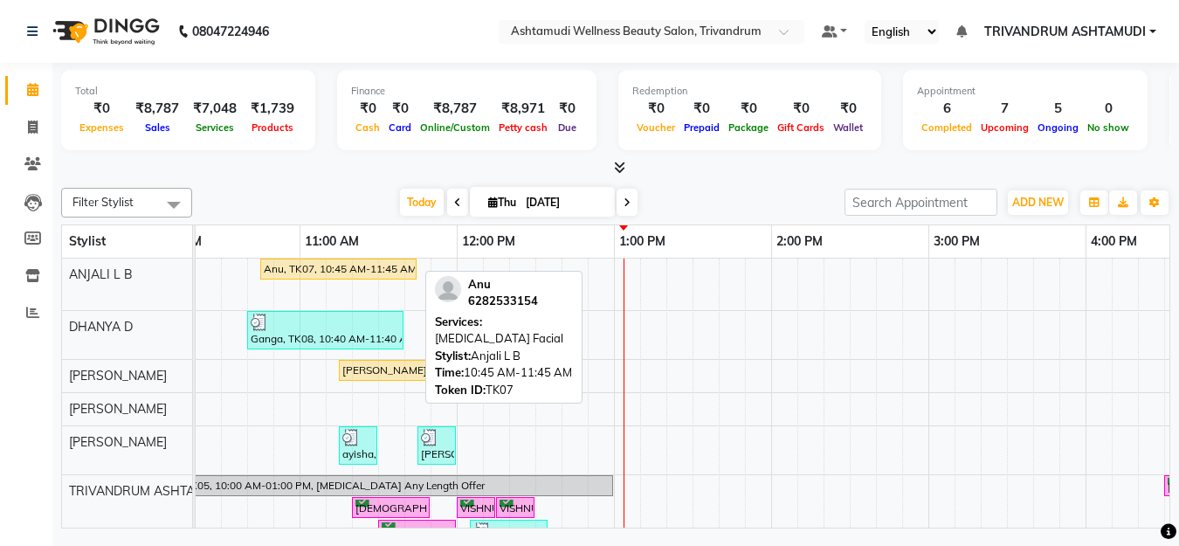
click at [320, 273] on div "Anu, TK07, 10:45 AM-11:45 AM, Skin Whitening Facial" at bounding box center [338, 269] width 153 height 16
select select "1"
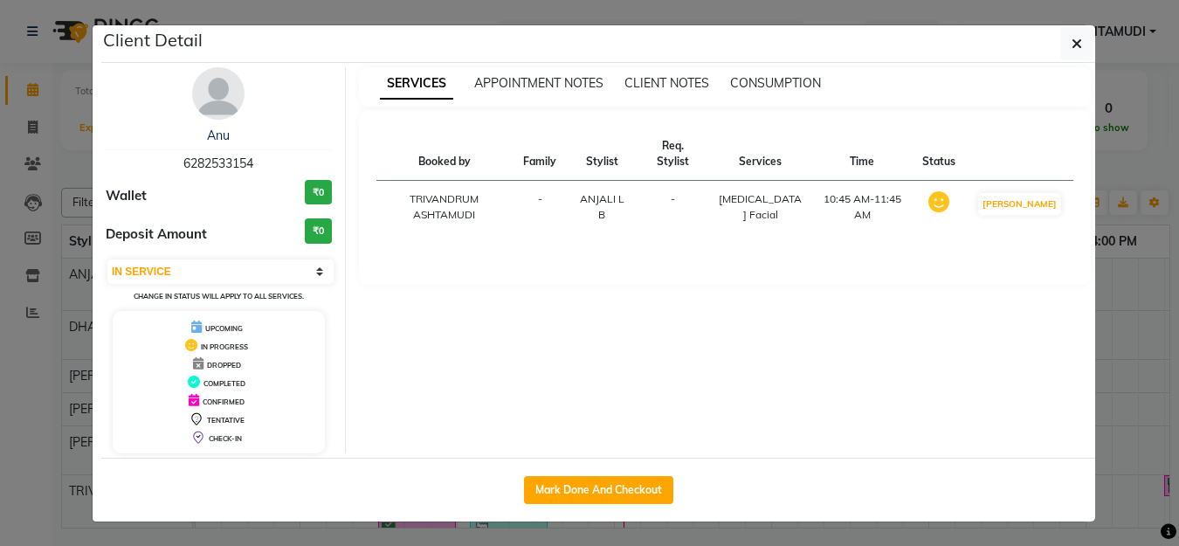
click at [638, 518] on div "Mark Done And Checkout" at bounding box center [598, 490] width 994 height 64
click at [640, 492] on button "Mark Done And Checkout" at bounding box center [598, 490] width 149 height 28
select select "service"
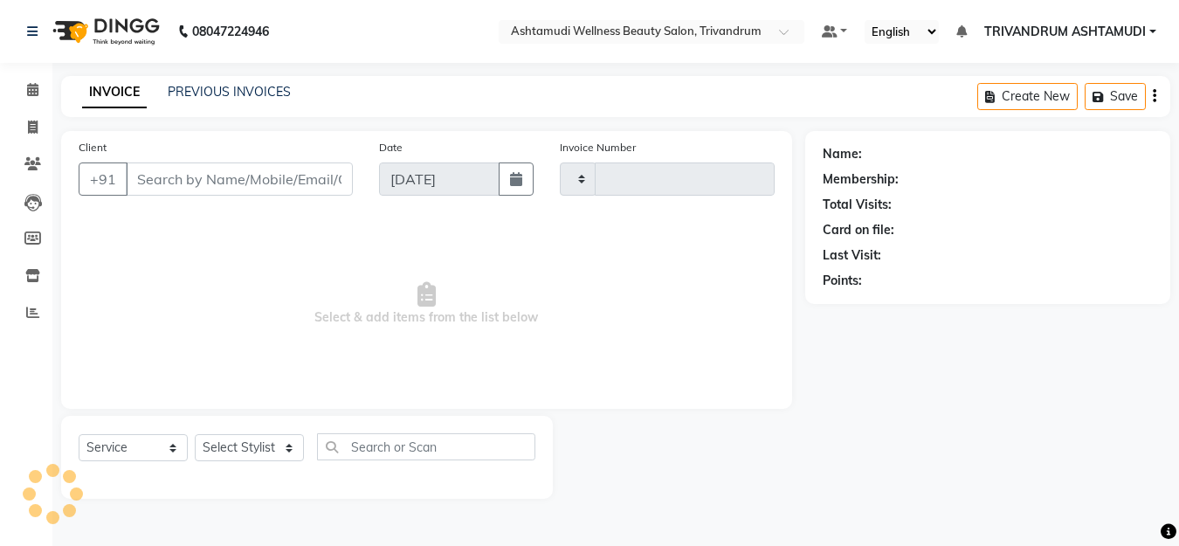
type input "3324"
select select "4636"
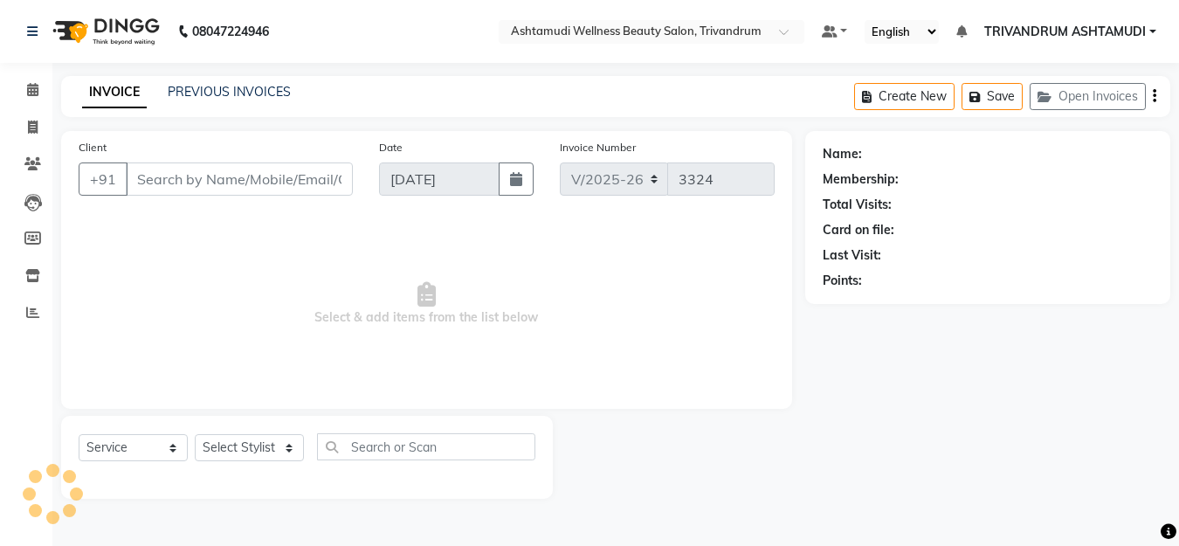
type input "6282533154"
select select "27021"
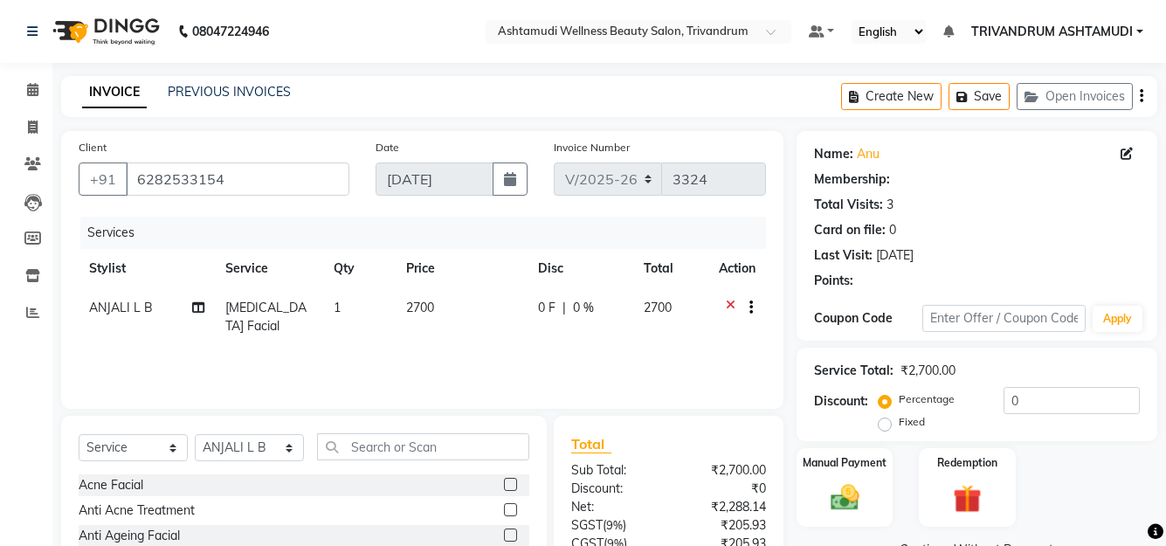
select select "2: Object"
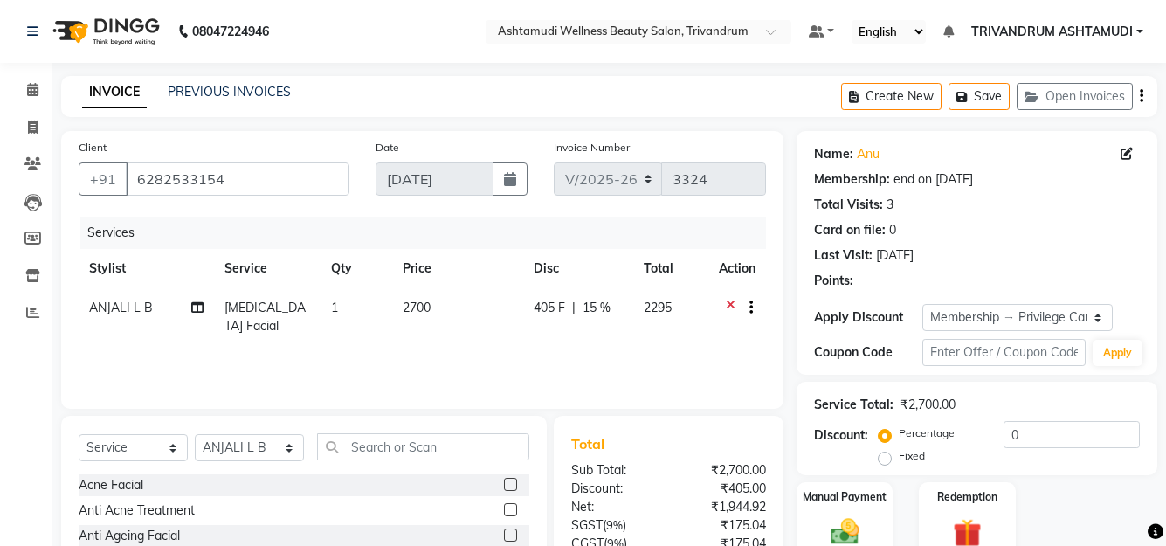
type input "15"
click at [405, 454] on input "text" at bounding box center [423, 446] width 212 height 27
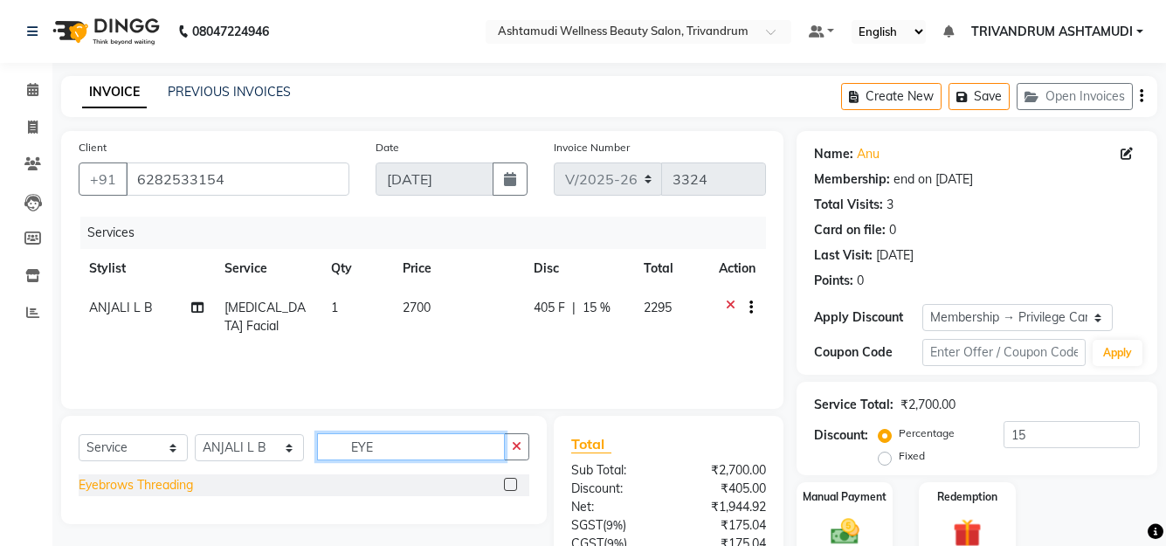
type input "EYE"
click at [128, 485] on div "Eyebrows Threading" at bounding box center [136, 485] width 114 height 18
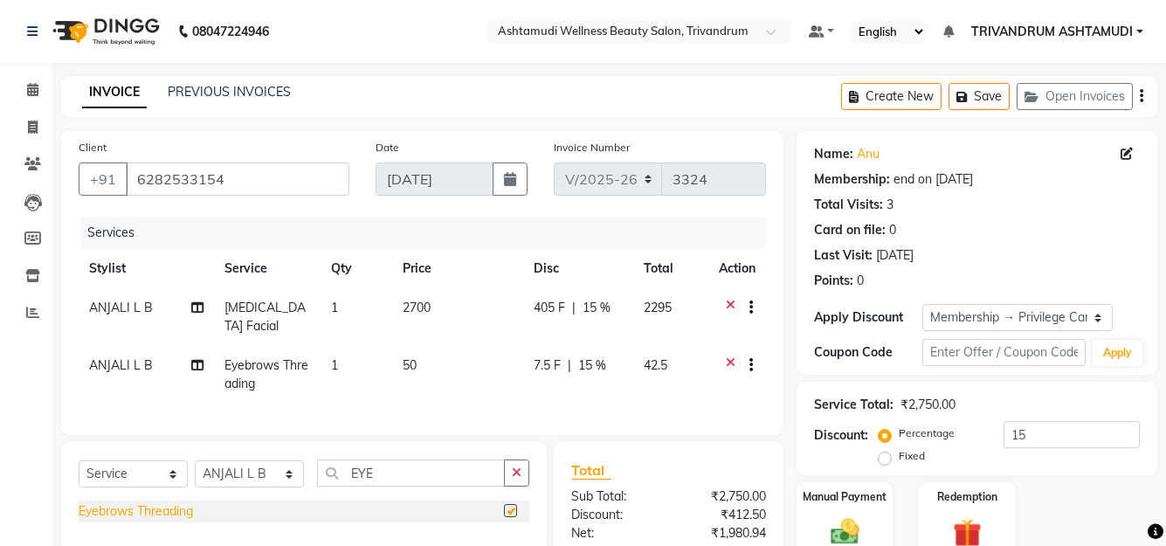
checkbox input "false"
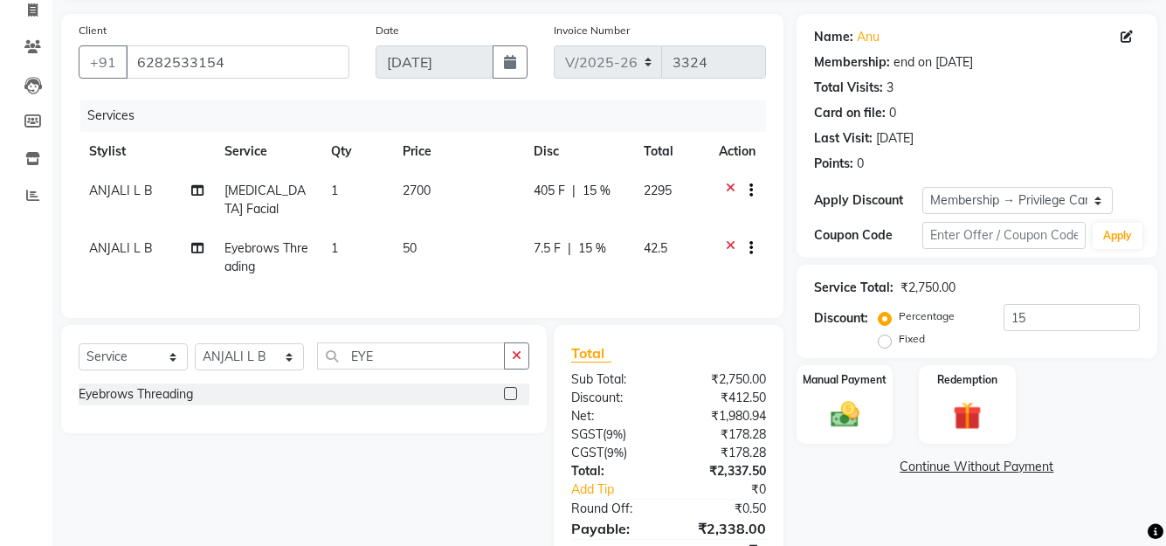
scroll to position [211, 0]
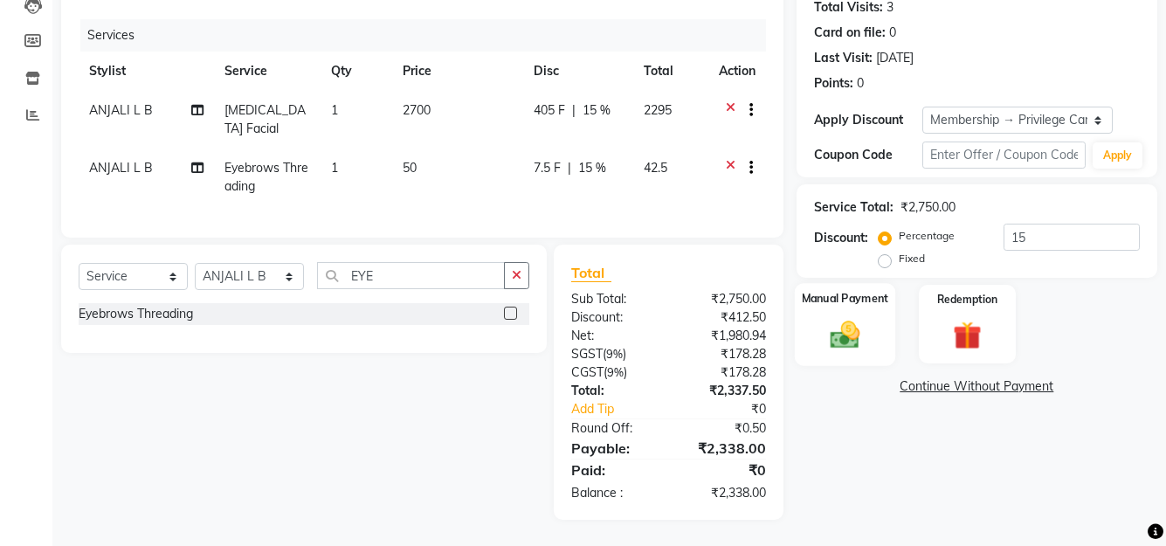
click at [855, 317] on img at bounding box center [844, 334] width 48 height 34
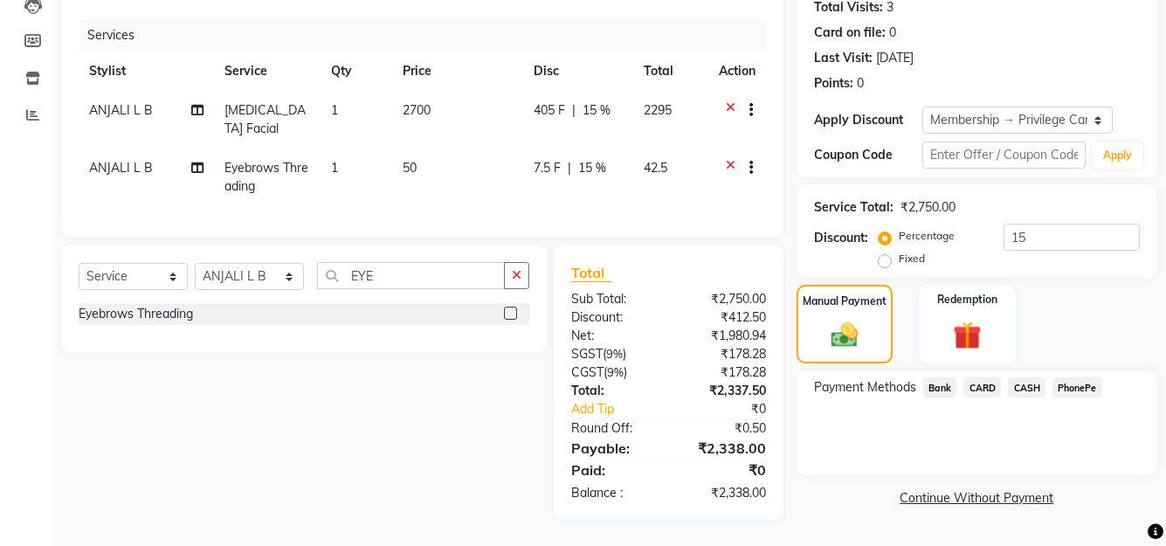
click at [1078, 377] on span "PhonePe" at bounding box center [1078, 387] width 50 height 20
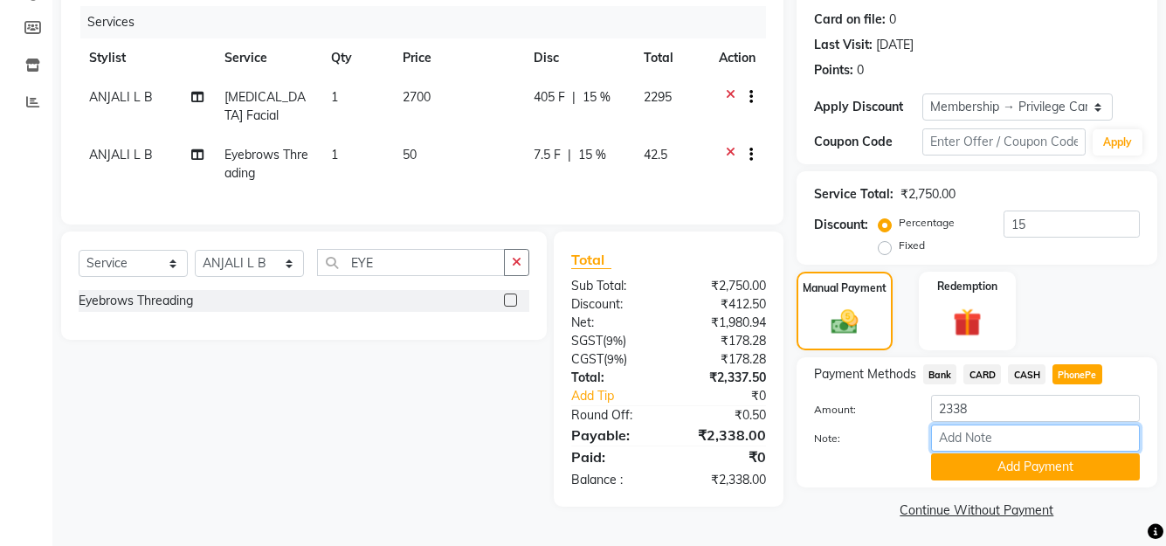
click at [1036, 436] on input "Note:" at bounding box center [1035, 438] width 209 height 27
type input "SHUHAINA"
click at [1050, 466] on button "Add Payment" at bounding box center [1035, 466] width 209 height 27
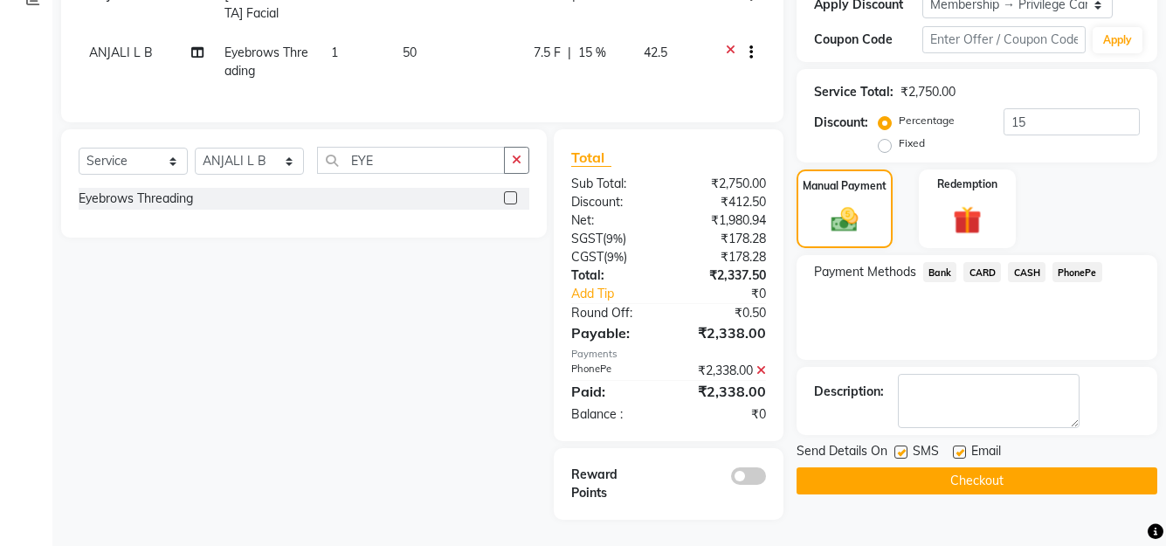
scroll to position [326, 0]
click at [762, 365] on icon at bounding box center [762, 370] width 10 height 12
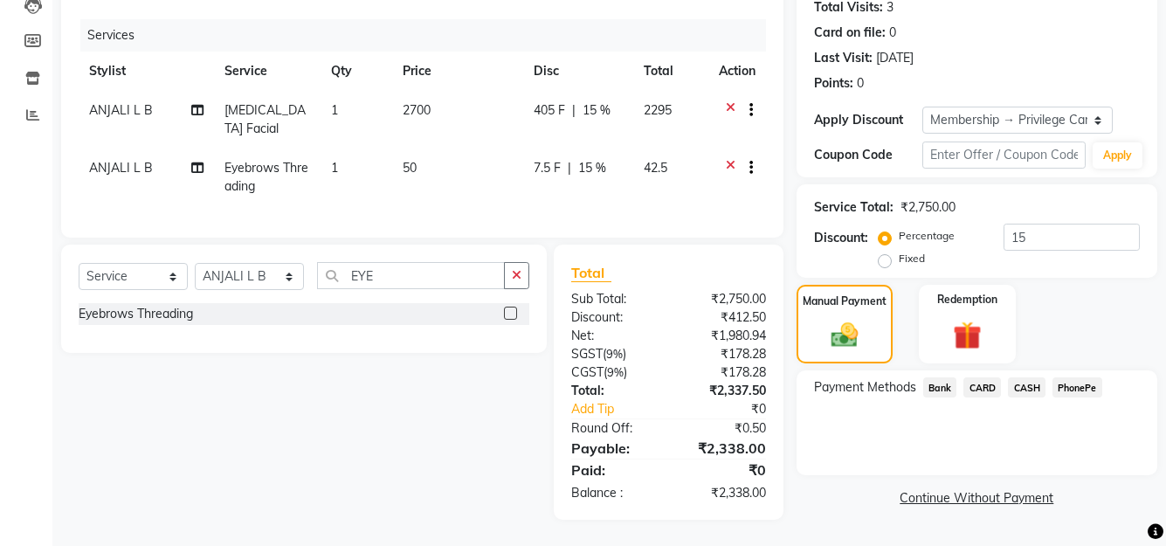
scroll to position [211, 0]
click at [1092, 377] on span "PhonePe" at bounding box center [1078, 387] width 50 height 20
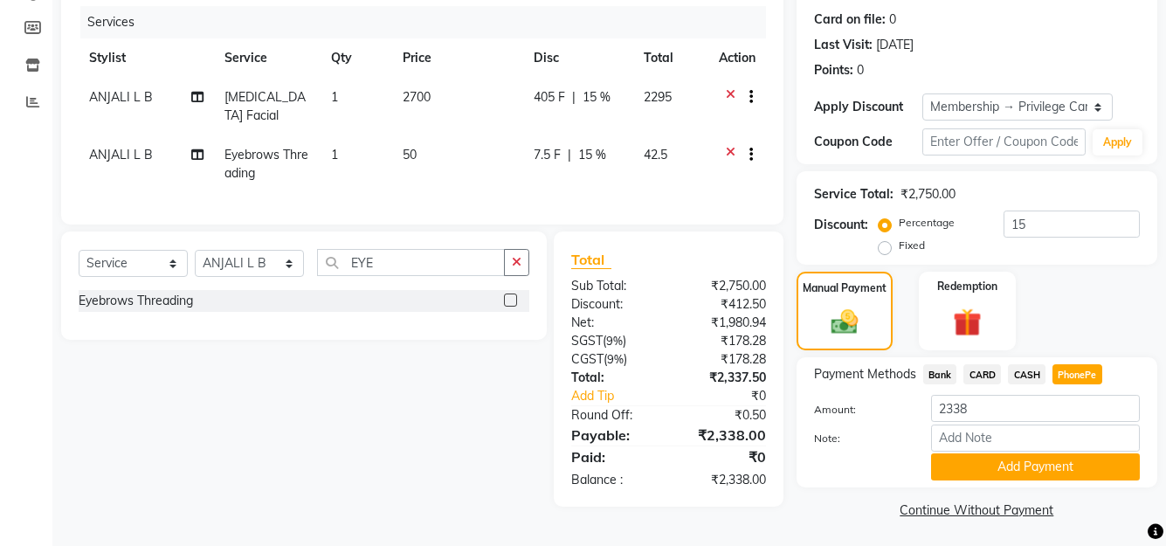
scroll to position [214, 0]
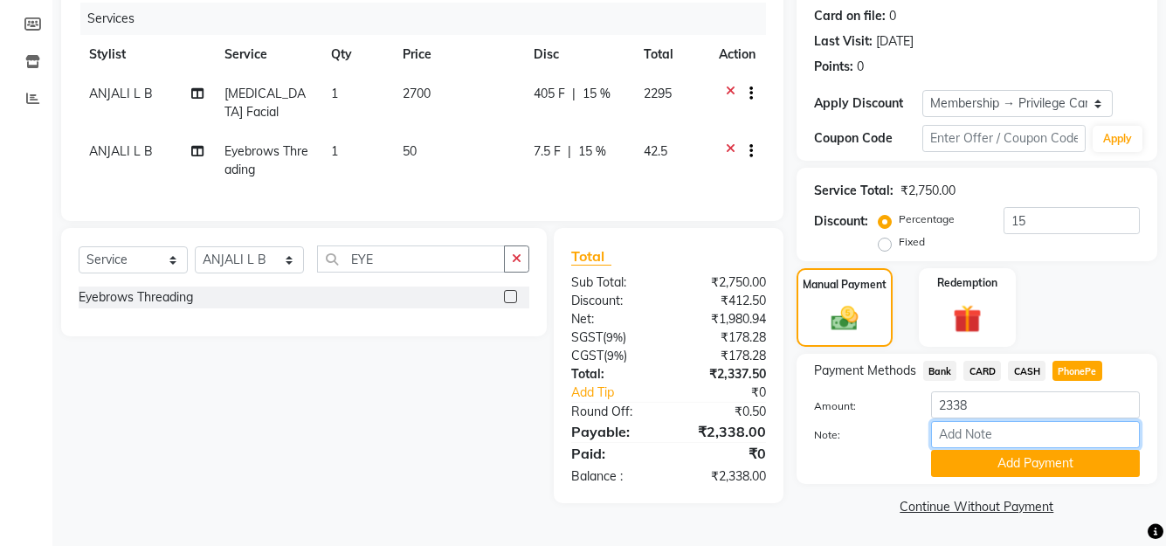
click at [1017, 426] on input "Note:" at bounding box center [1035, 434] width 209 height 27
type input "SHUHAINA"
click at [1058, 457] on button "Add Payment" at bounding box center [1035, 463] width 209 height 27
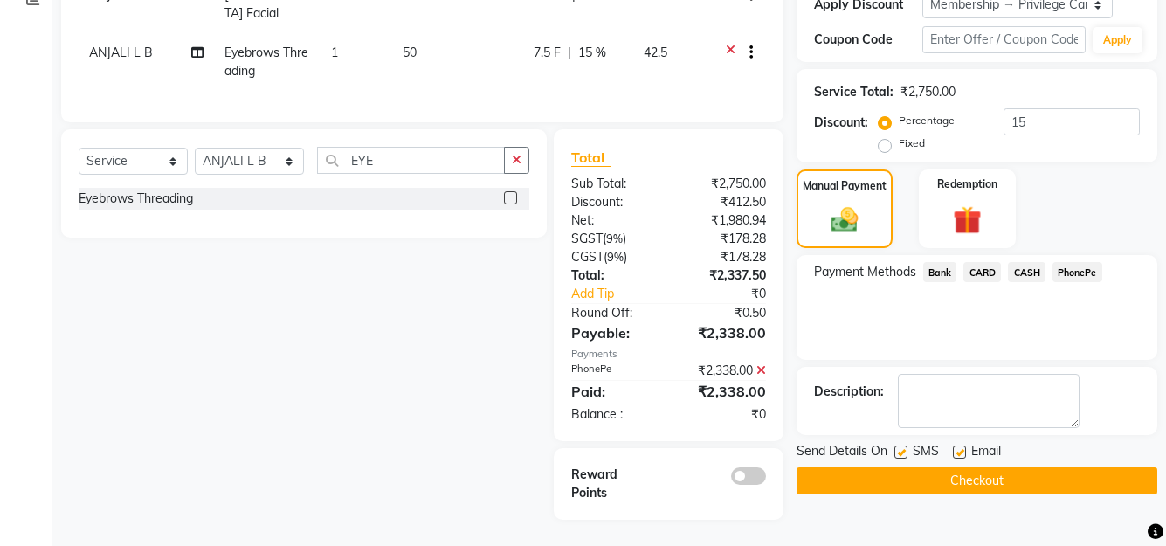
scroll to position [326, 0]
click at [986, 468] on button "Checkout" at bounding box center [977, 480] width 361 height 27
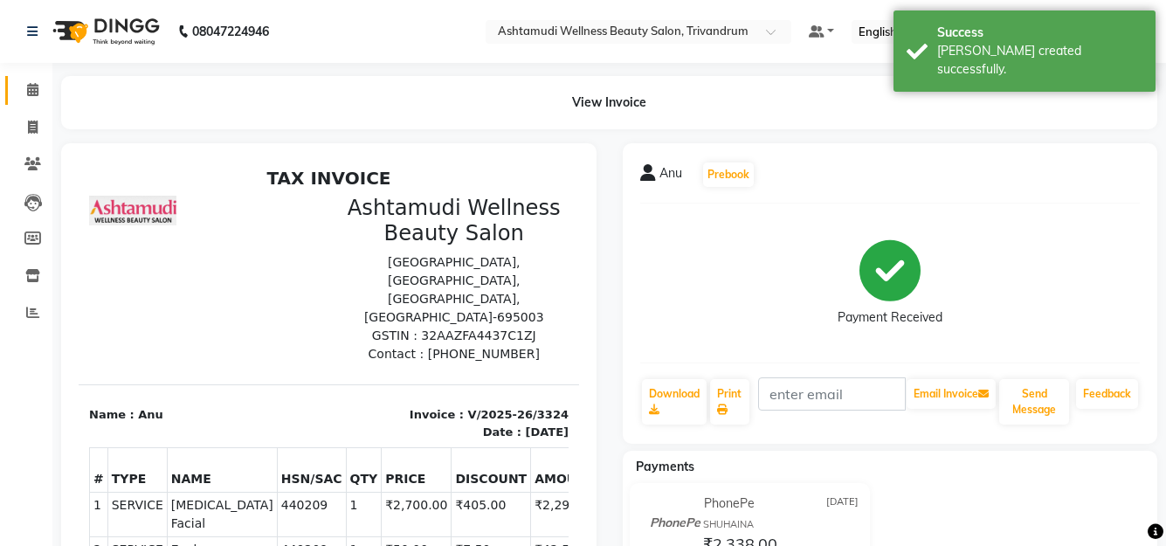
click at [30, 79] on link "Calendar" at bounding box center [26, 90] width 42 height 29
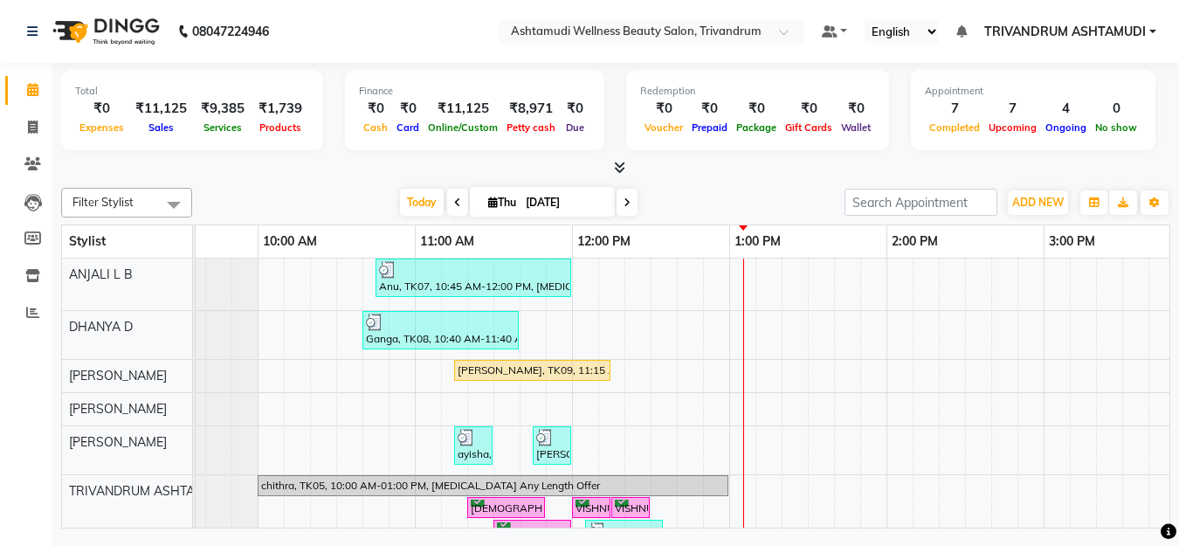
scroll to position [0, 100]
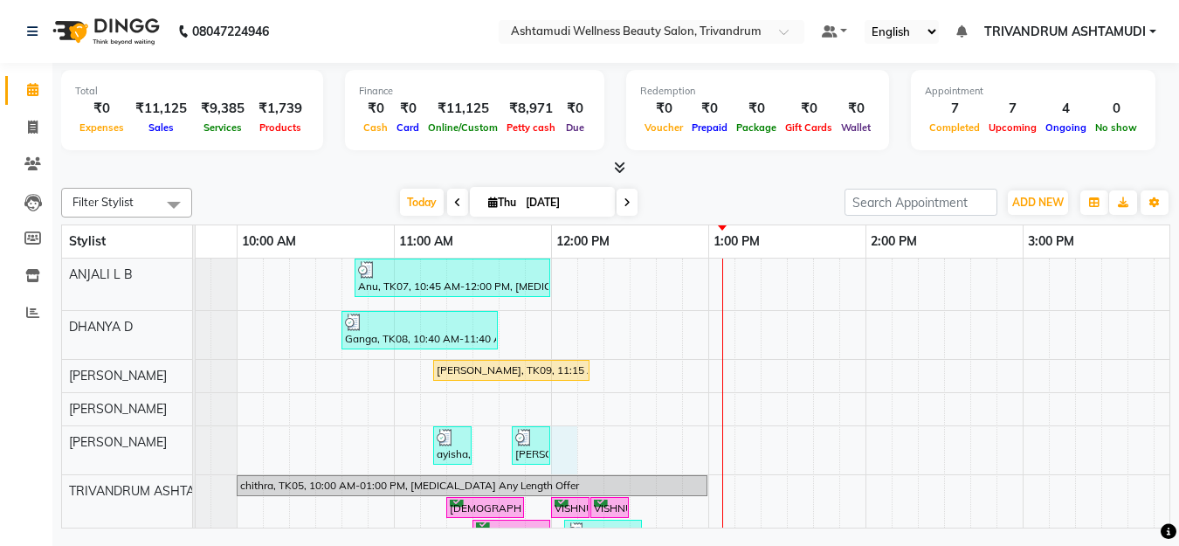
click at [576, 454] on div "Anu, TK07, 10:45 AM-12:00 PM, Skin Whitening Facial,Eyebrows Threading Maanu, T…" at bounding box center [1181, 526] width 2202 height 535
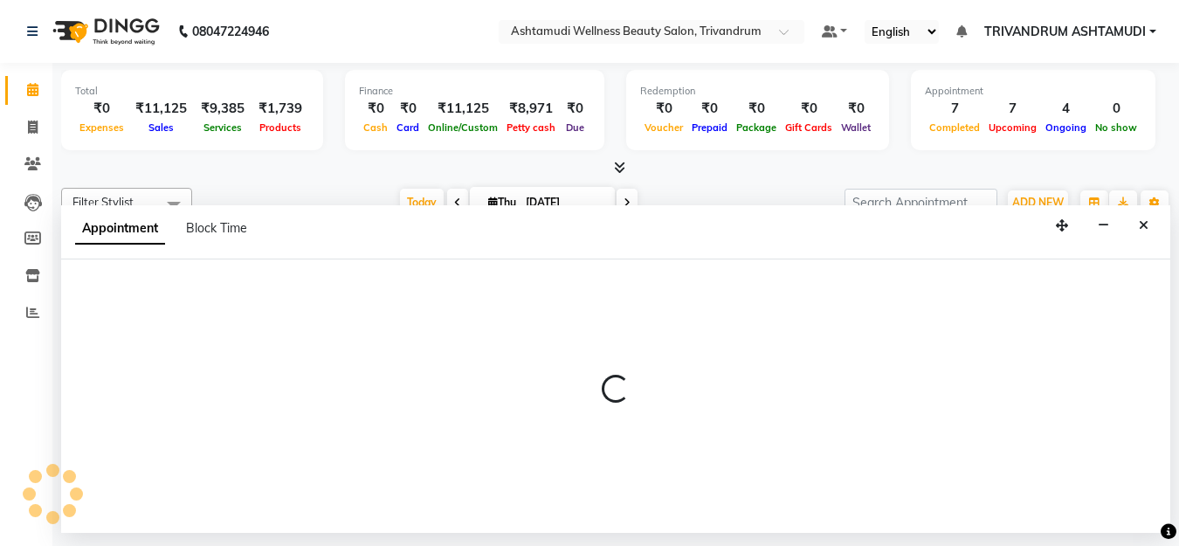
select select "27034"
select select "720"
select select "tentative"
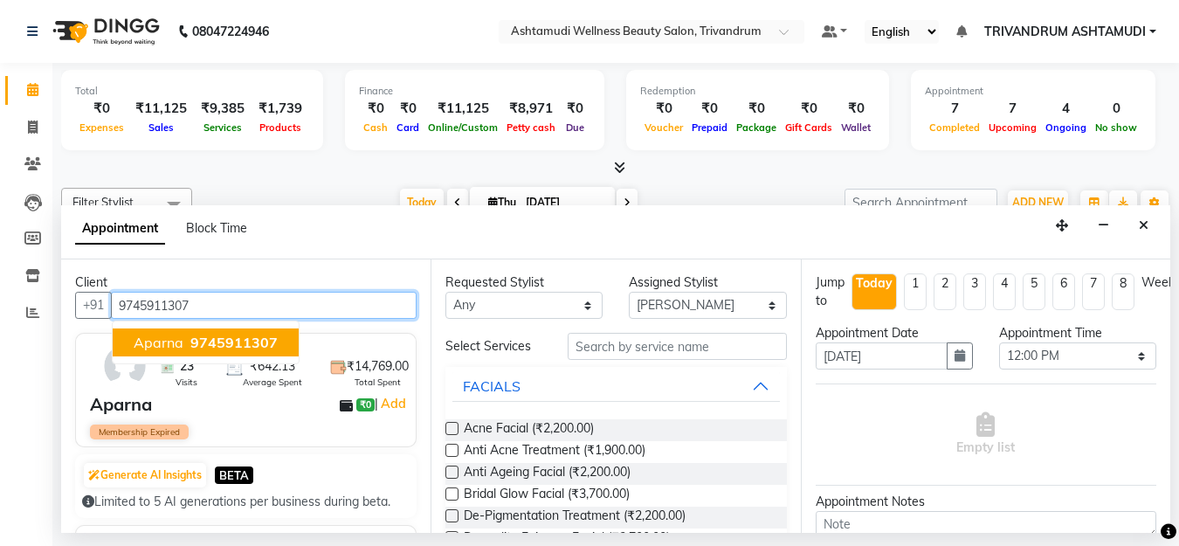
click at [205, 339] on span "9745911307" at bounding box center [233, 342] width 87 height 17
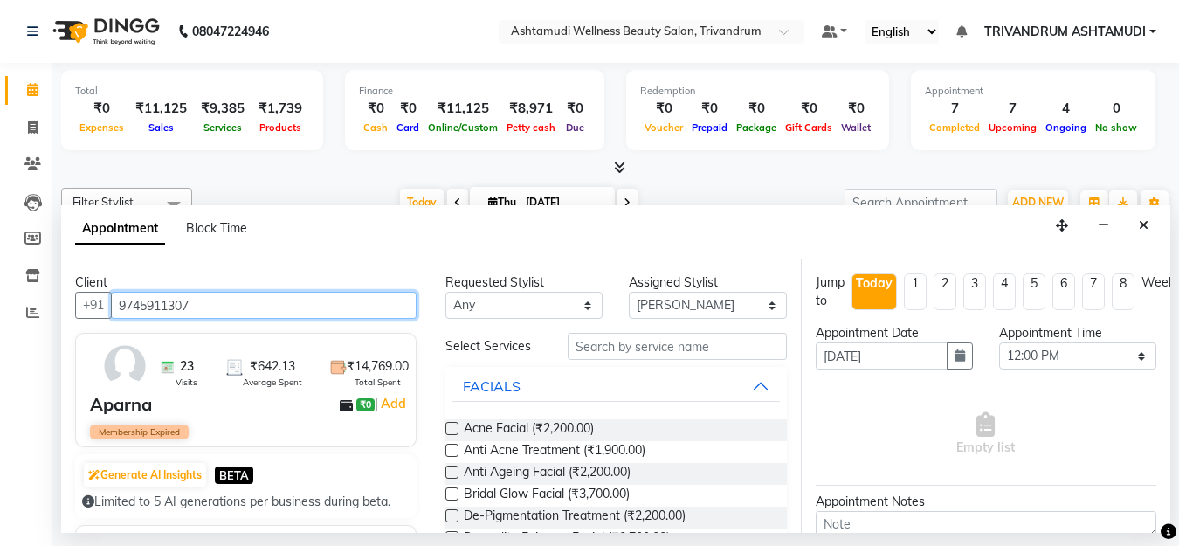
type input "9745911307"
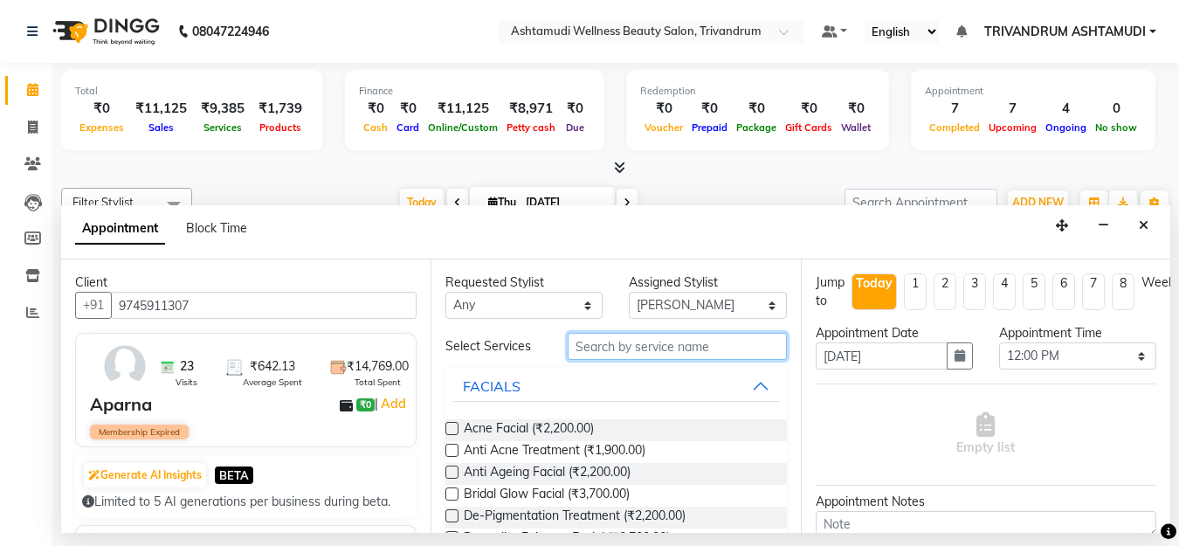
click at [667, 346] on input "text" at bounding box center [677, 346] width 218 height 27
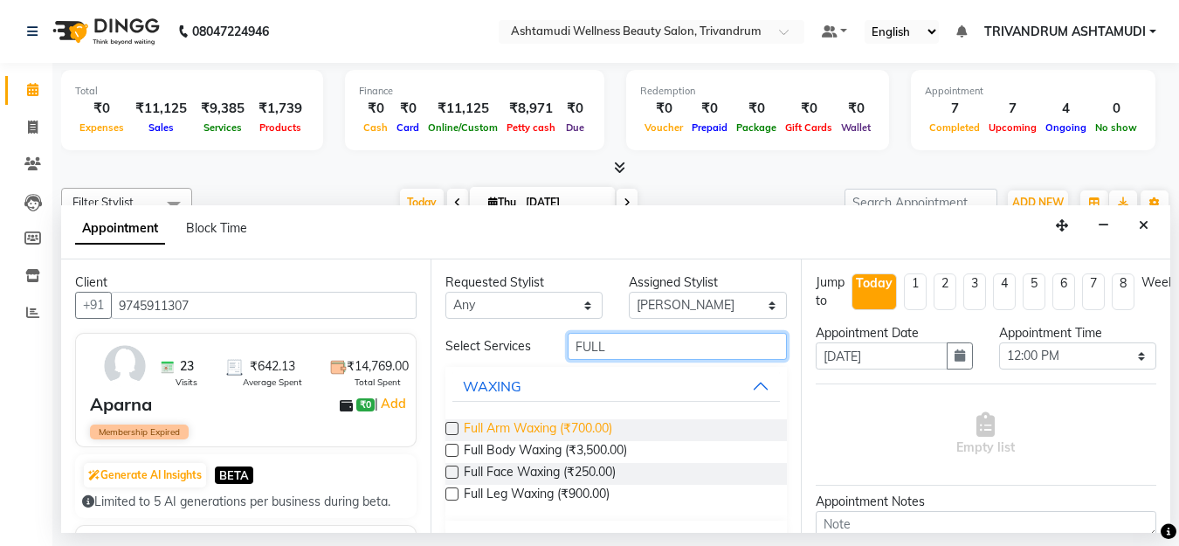
type input "FULL"
click at [559, 428] on span "Full Arm Waxing (₹700.00)" at bounding box center [538, 430] width 149 height 22
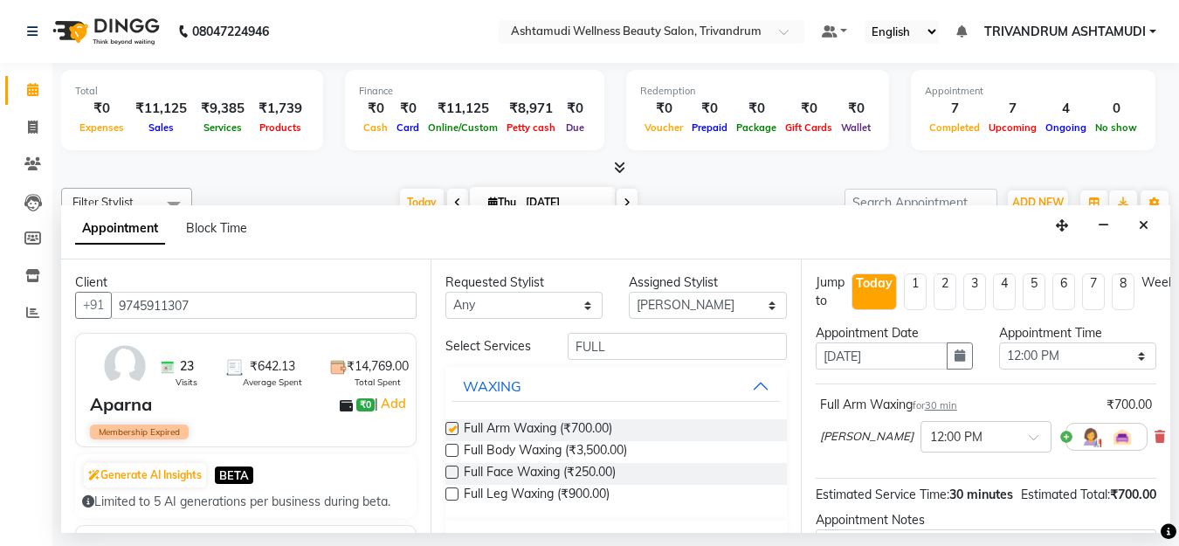
checkbox input "false"
click at [629, 352] on input "FULL" at bounding box center [677, 346] width 218 height 27
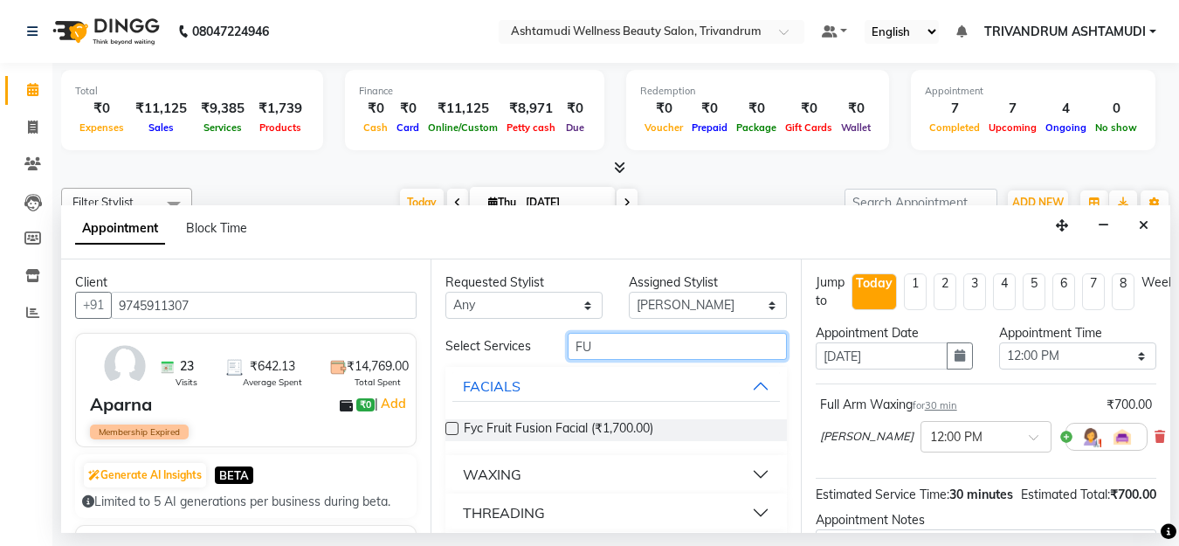
type input "F"
type input "EYE"
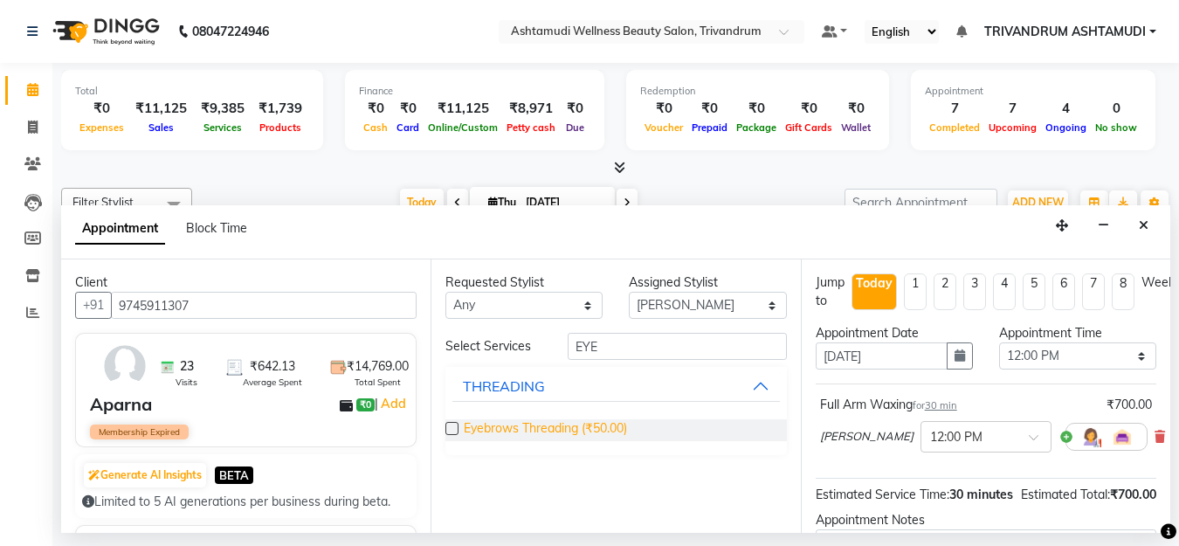
click at [536, 426] on span "Eyebrows Threading (₹50.00)" at bounding box center [545, 430] width 163 height 22
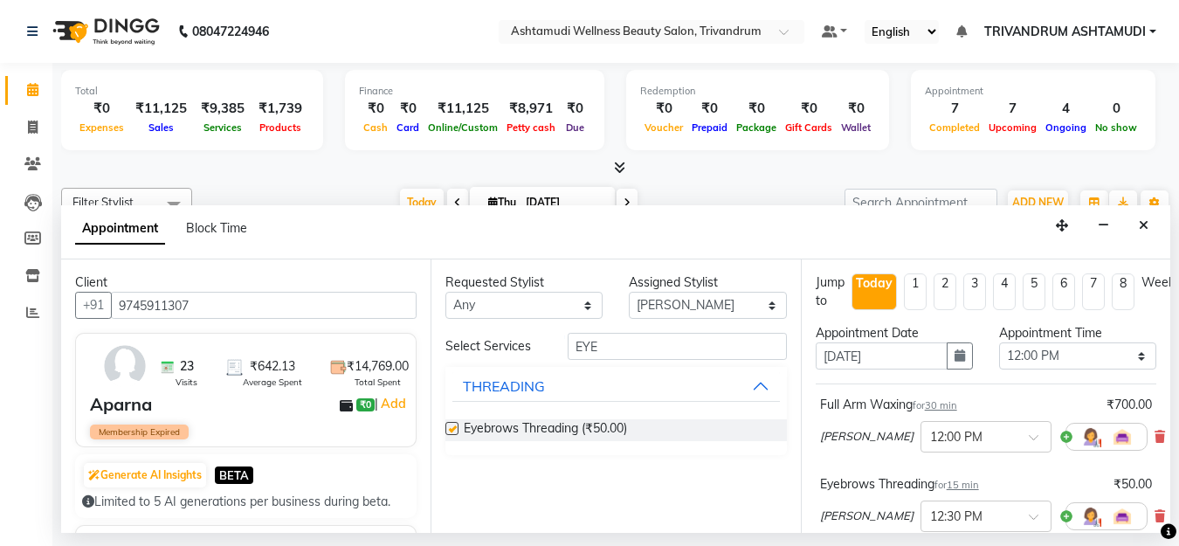
checkbox input "false"
click at [645, 342] on input "EYE" at bounding box center [677, 346] width 218 height 27
type input "E"
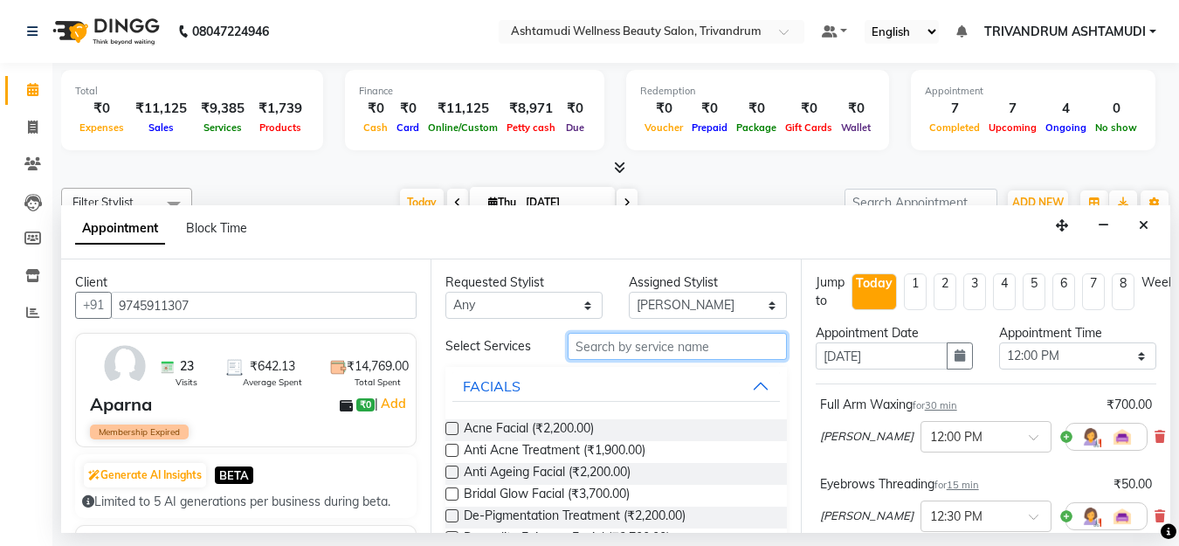
type input "U"
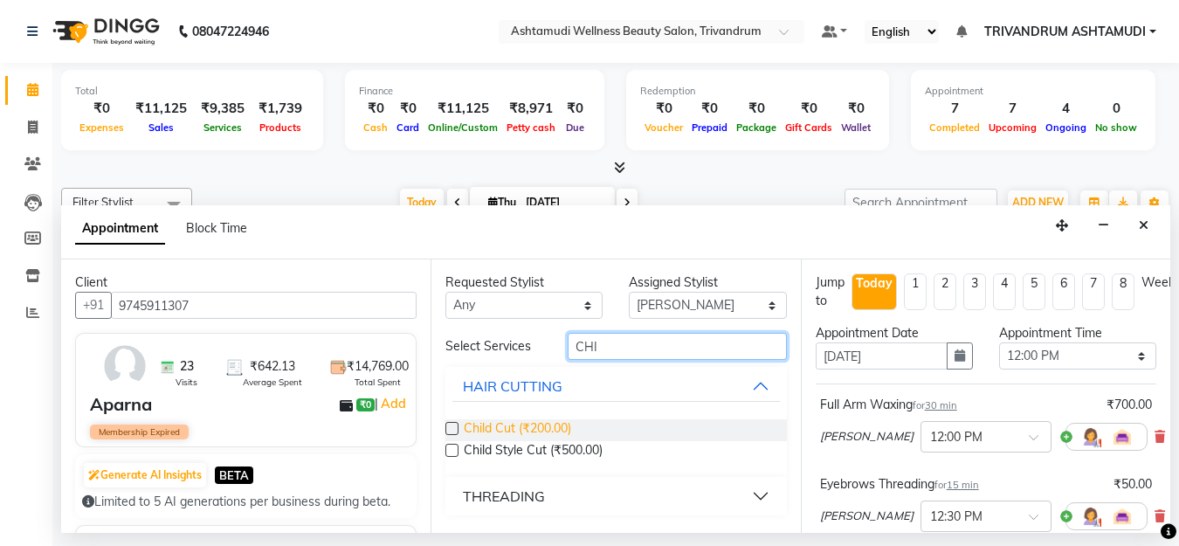
type input "CHI"
click at [549, 424] on span "Child Cut (₹200.00)" at bounding box center [517, 430] width 107 height 22
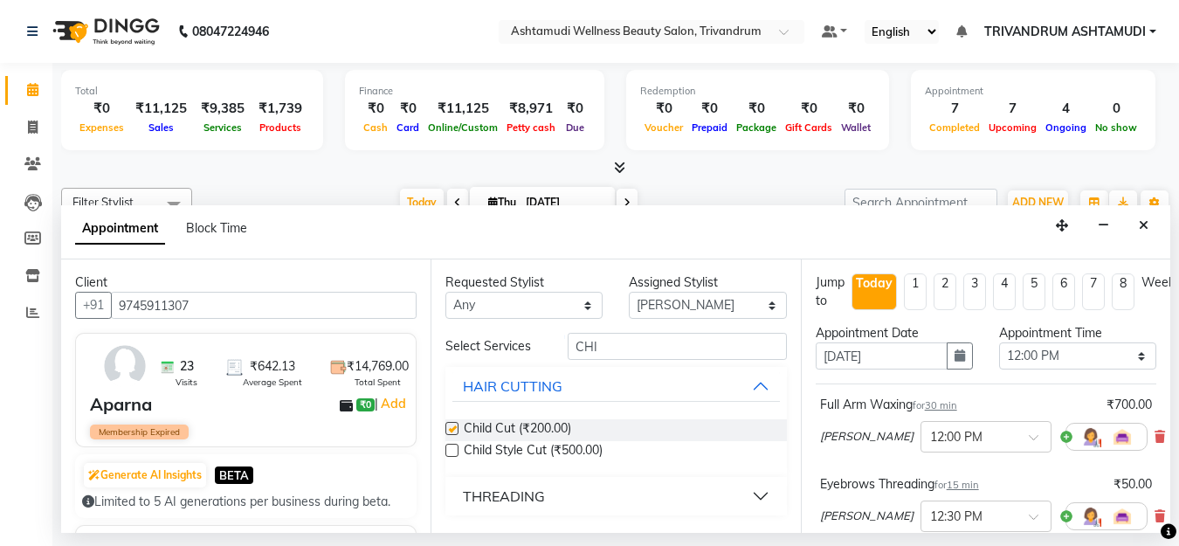
checkbox input "false"
click at [616, 335] on input "CHI" at bounding box center [677, 346] width 218 height 27
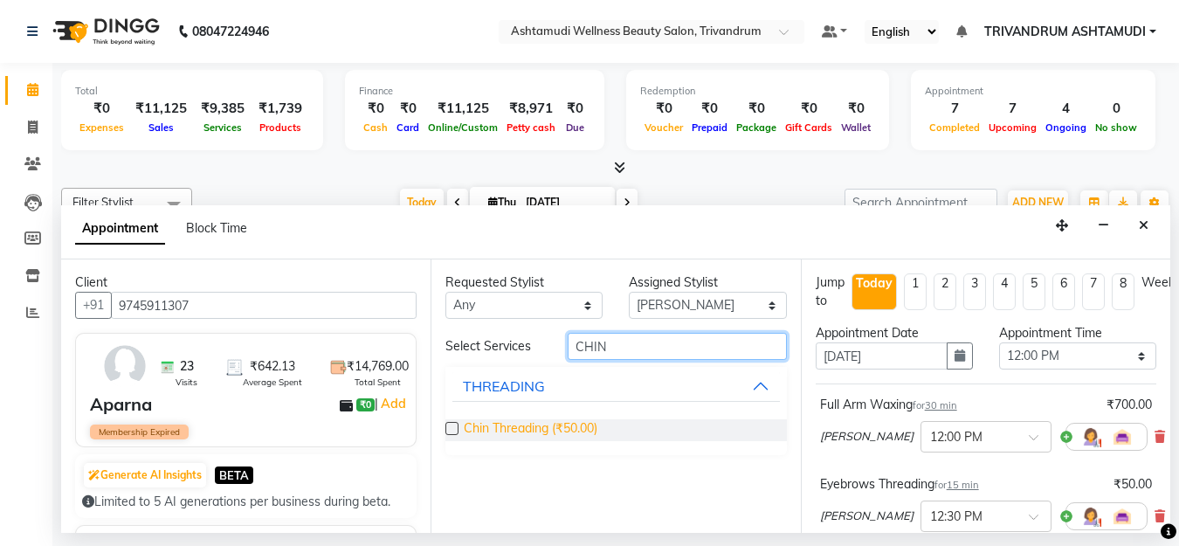
type input "CHIN"
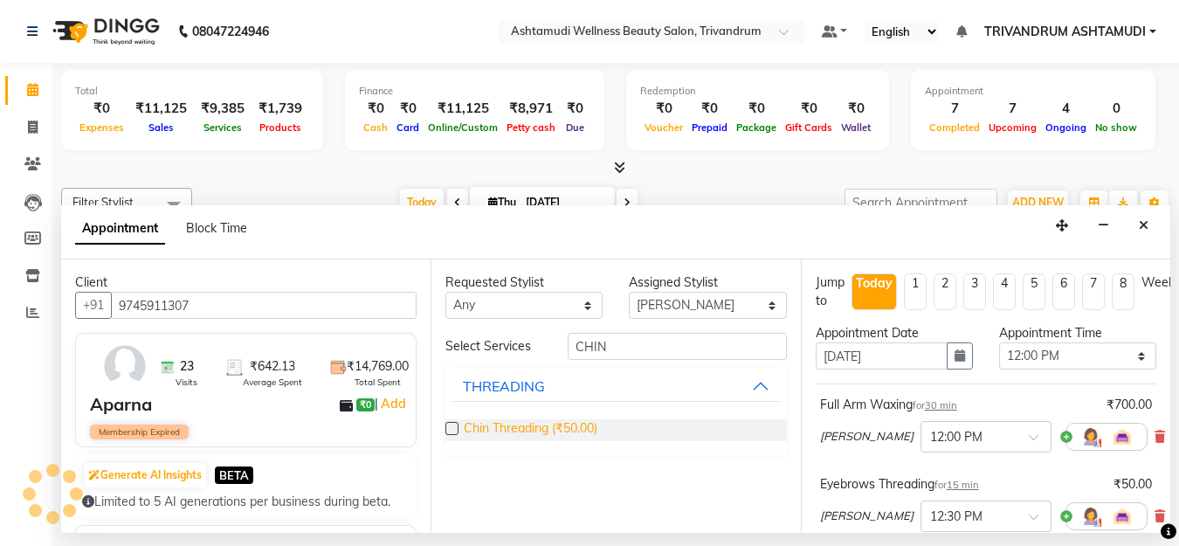
click at [546, 425] on span "Chin Threading (₹50.00)" at bounding box center [531, 430] width 134 height 22
checkbox input "false"
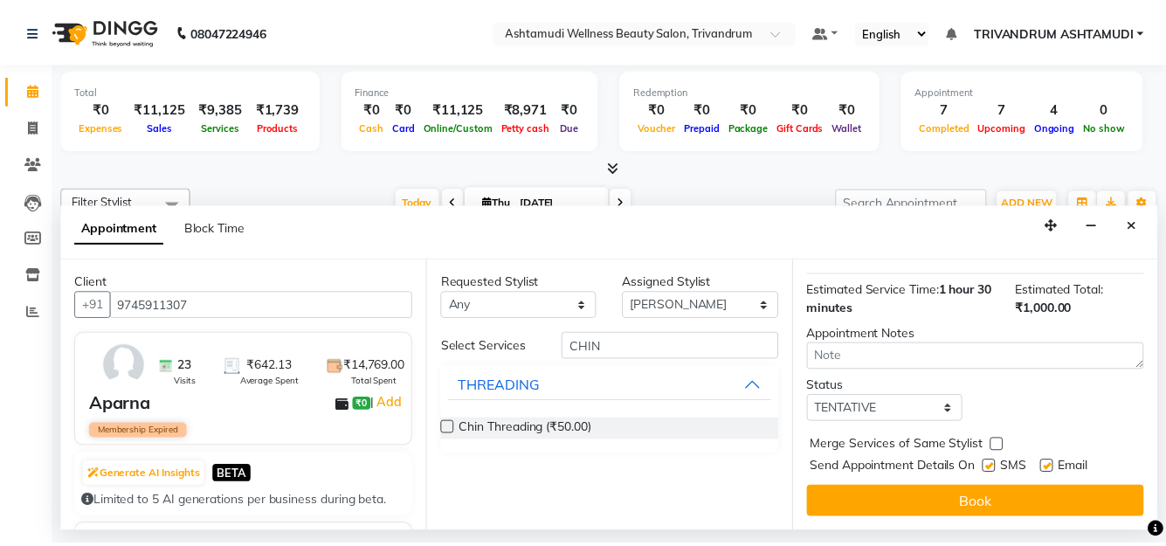
scroll to position [456, 0]
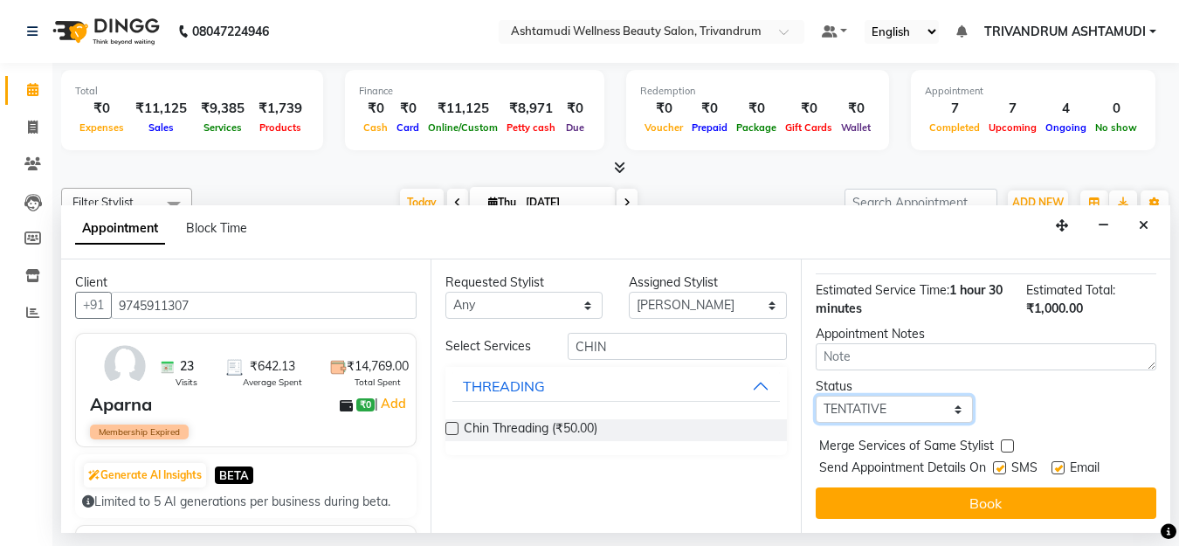
click at [888, 396] on select "Select TENTATIVE CONFIRM CHECK-IN UPCOMING" at bounding box center [894, 409] width 157 height 27
select select "check-in"
click at [816, 396] on select "Select TENTATIVE CONFIRM CHECK-IN UPCOMING" at bounding box center [894, 409] width 157 height 27
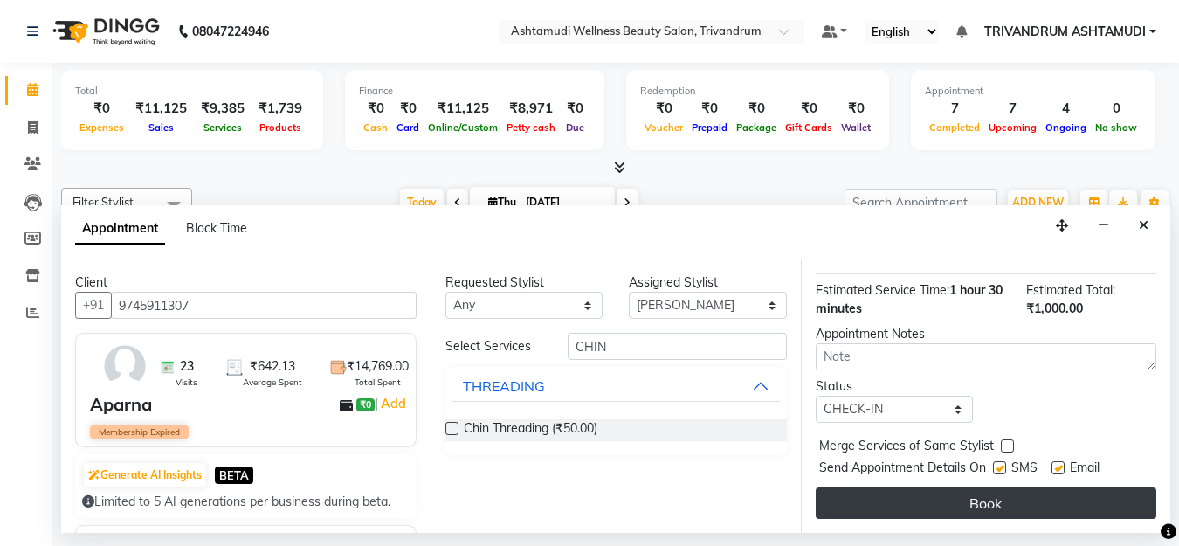
click at [898, 488] on button "Book" at bounding box center [986, 503] width 341 height 31
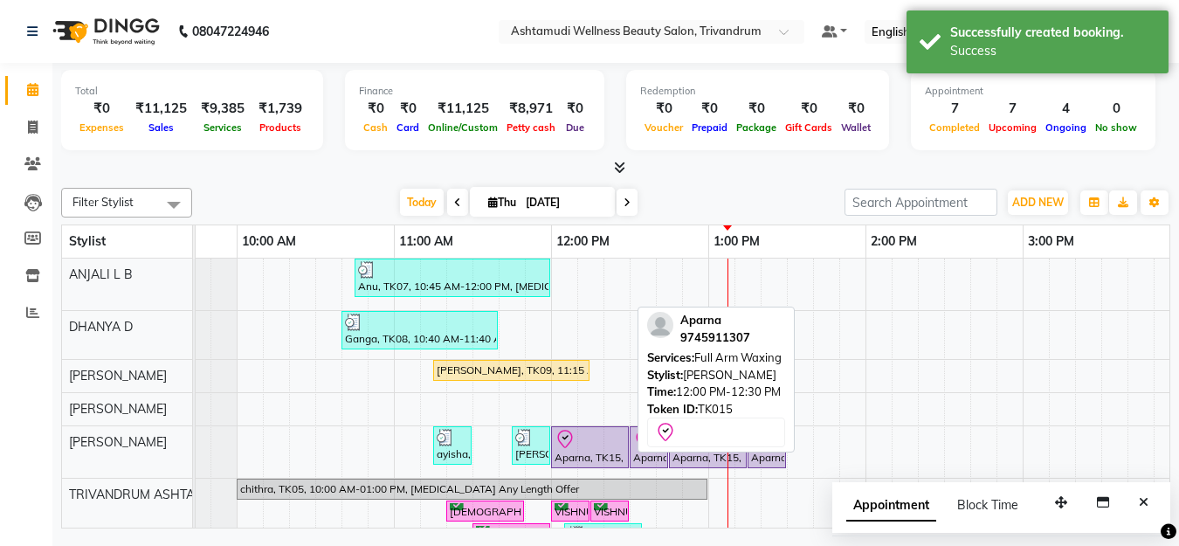
click at [600, 453] on div "Aparna, TK15, 12:00 PM-12:30 PM, Full Arm Waxing" at bounding box center [590, 447] width 74 height 37
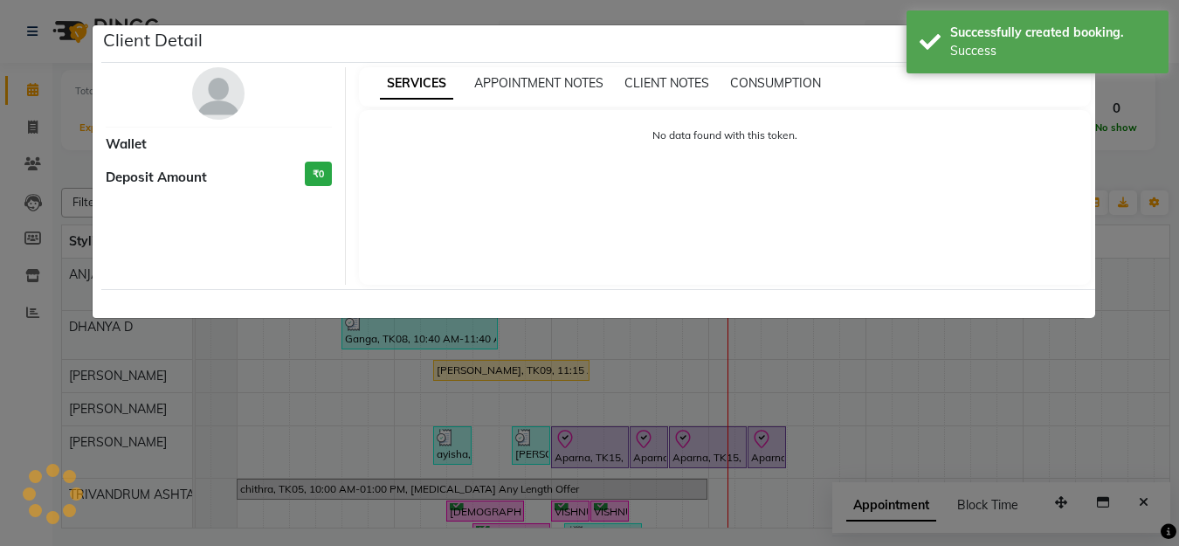
select select "8"
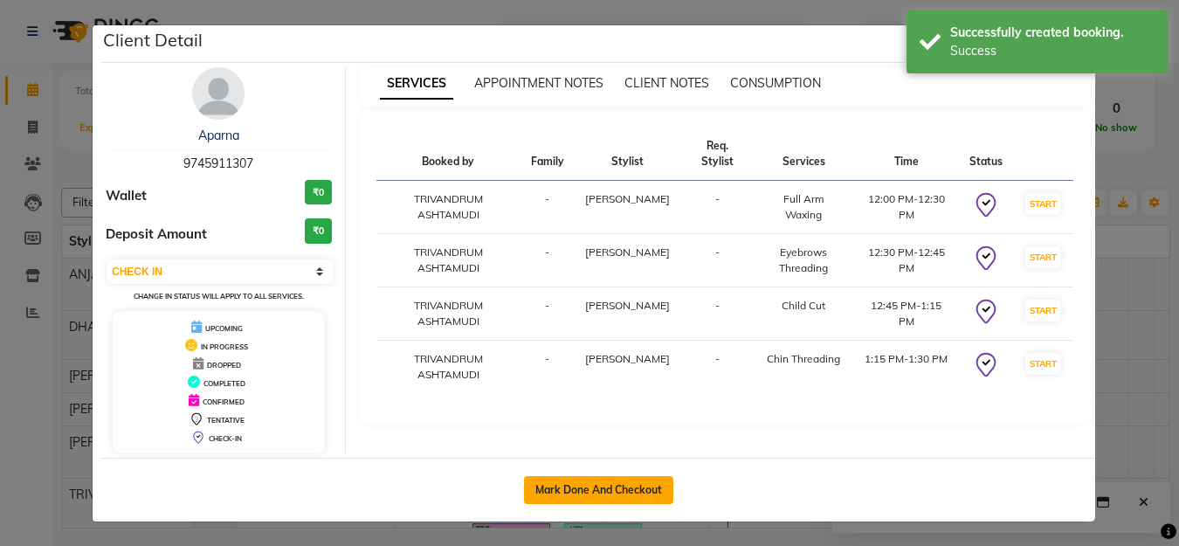
click at [600, 488] on button "Mark Done And Checkout" at bounding box center [598, 490] width 149 height 28
select select "service"
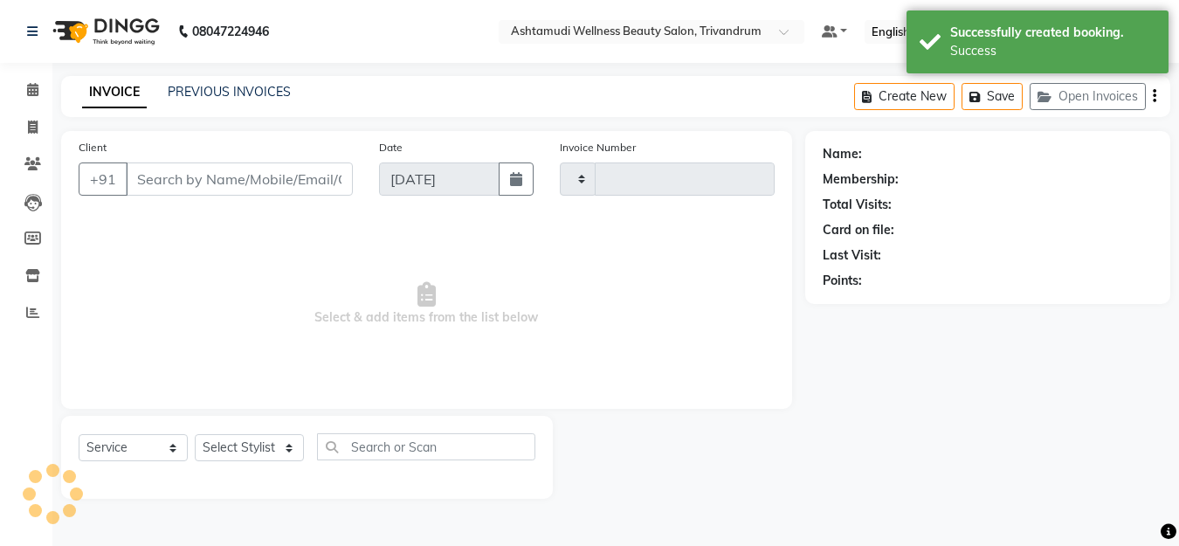
type input "3325"
select select "4636"
type input "9745911307"
select select "27034"
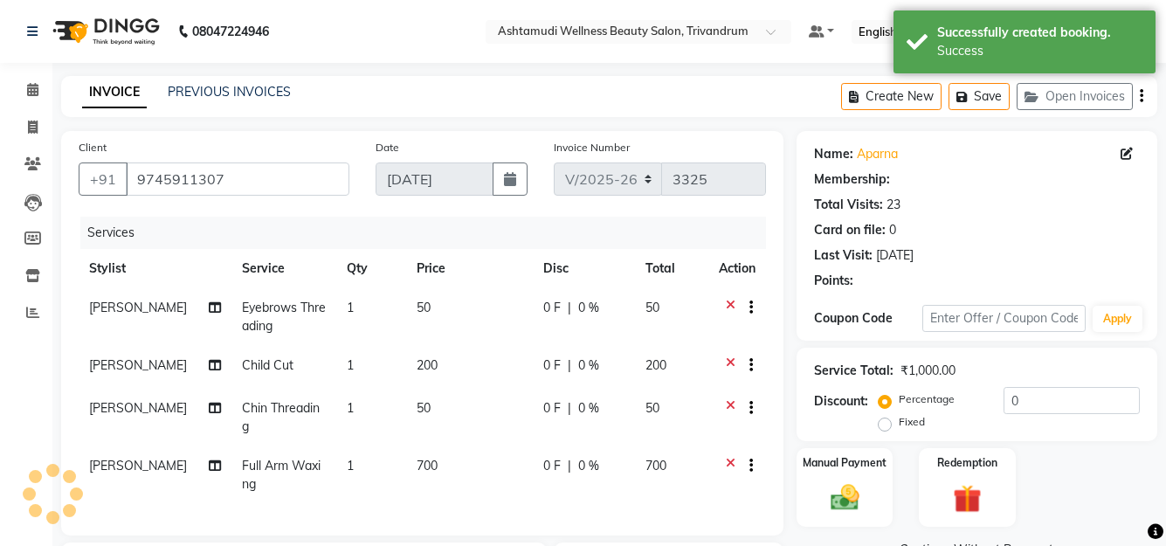
select select "1: Object"
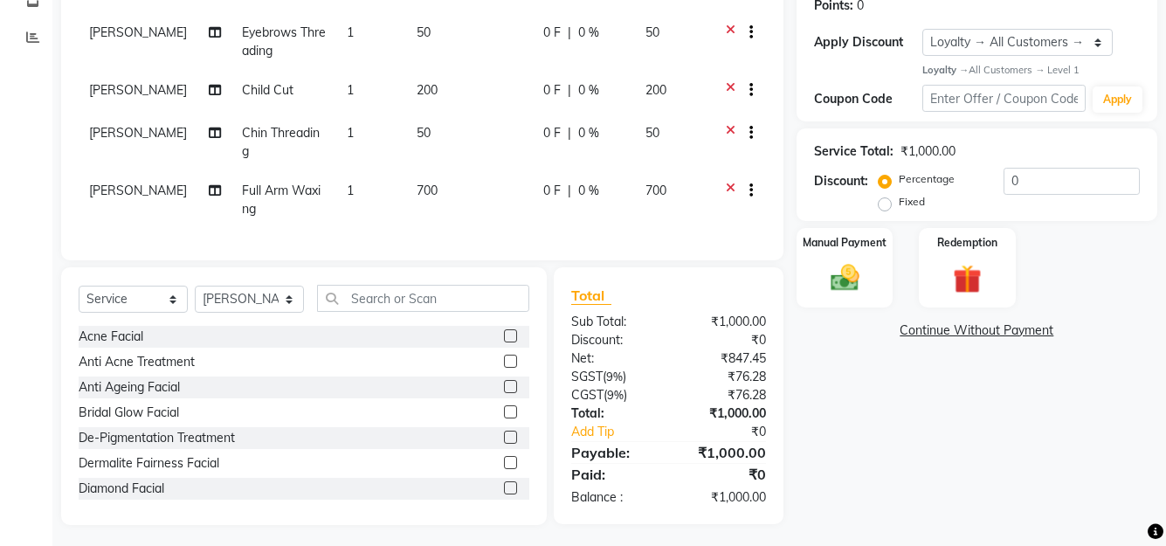
scroll to position [294, 0]
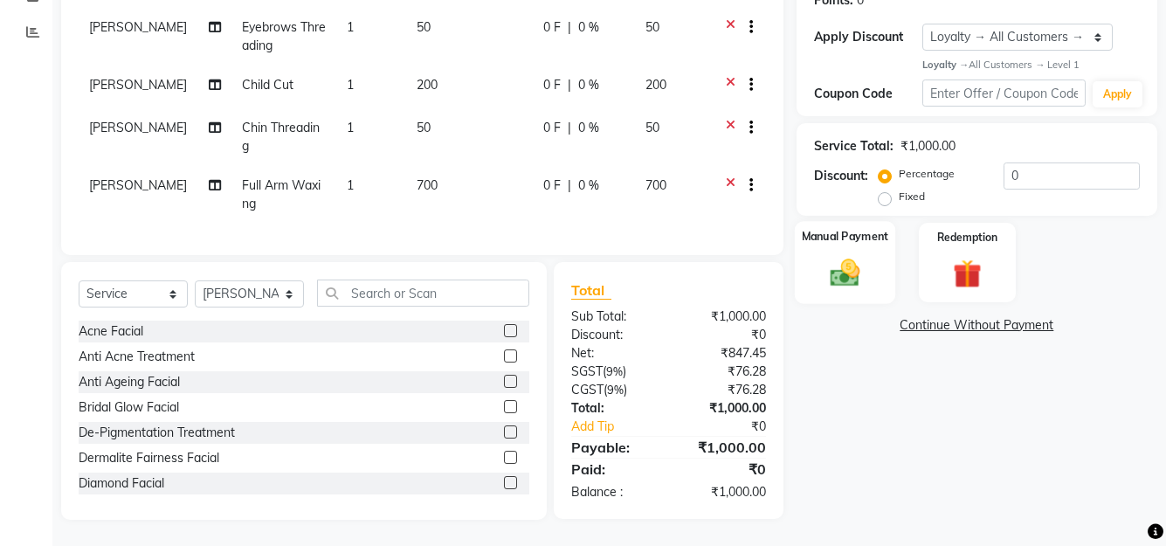
click at [864, 264] on img at bounding box center [844, 273] width 48 height 34
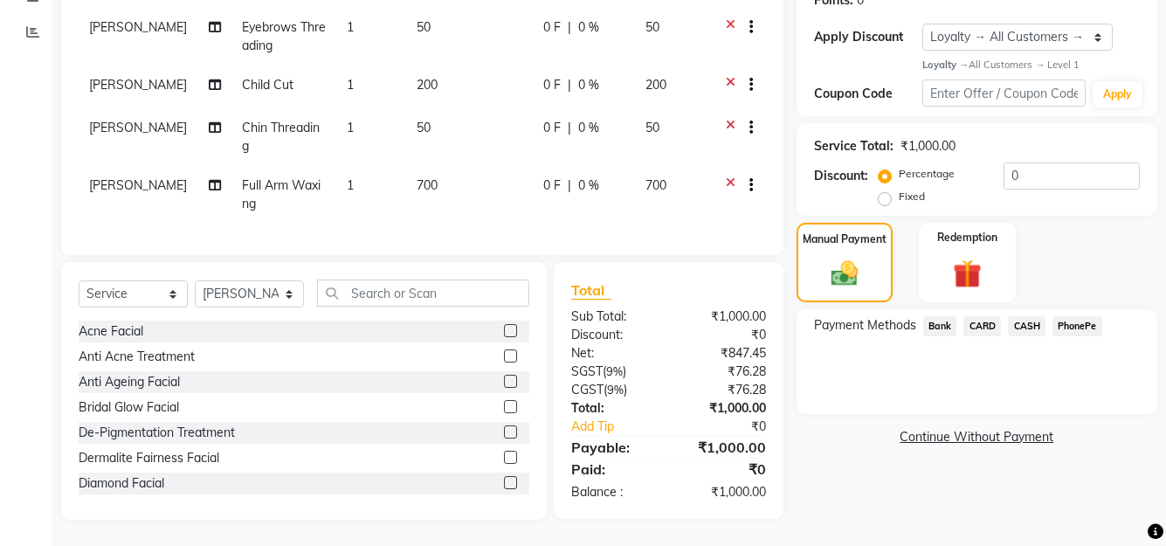
click at [988, 316] on span "CARD" at bounding box center [983, 326] width 38 height 20
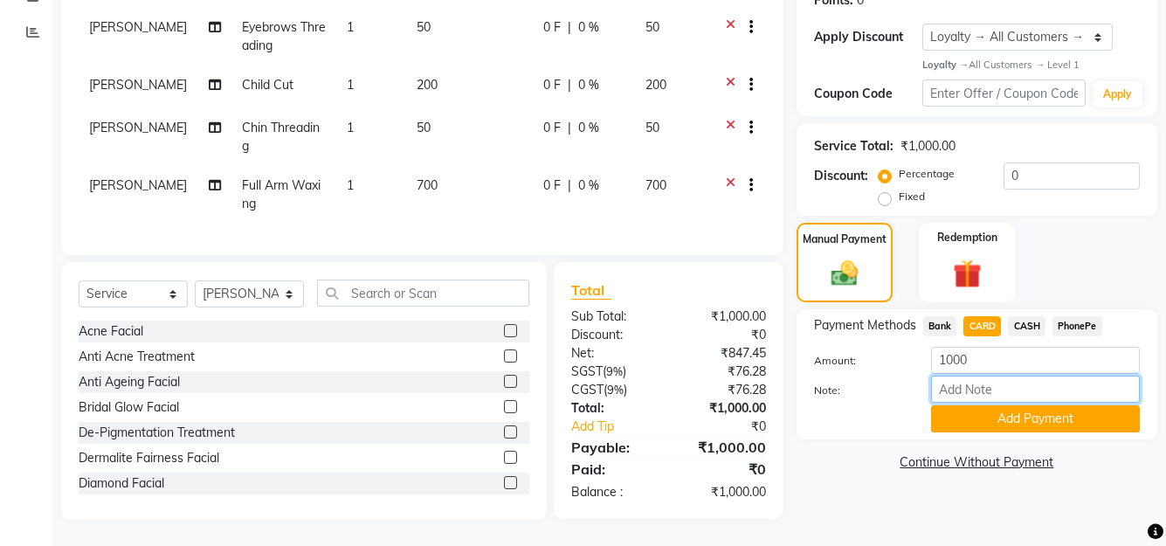
click at [951, 384] on input "Note:" at bounding box center [1035, 389] width 209 height 27
type input "SHUHAINA"
click at [1023, 405] on button "Add Payment" at bounding box center [1035, 418] width 209 height 27
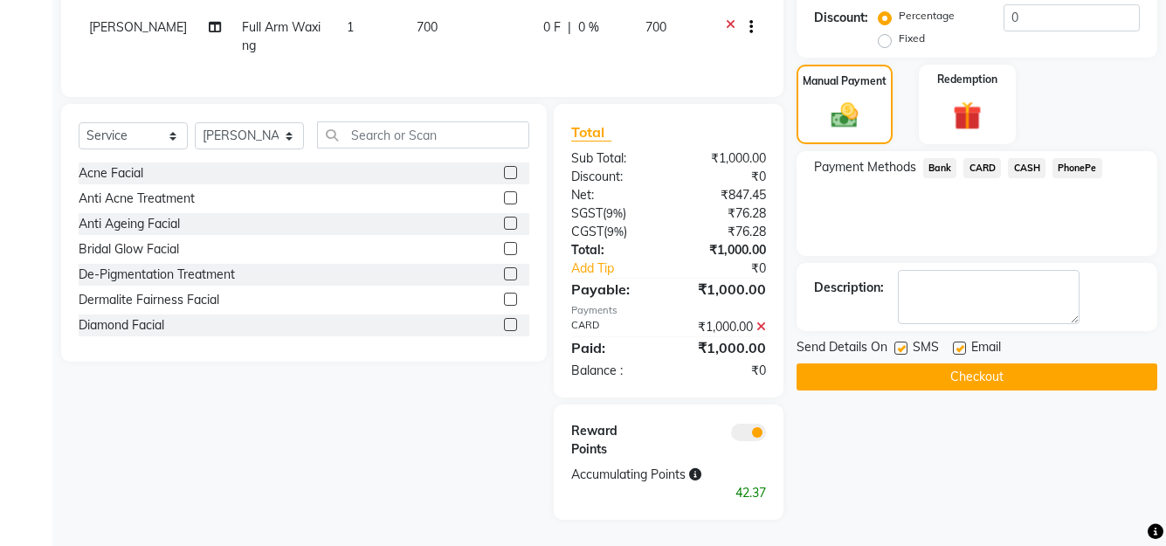
scroll to position [452, 0]
click at [998, 363] on button "Checkout" at bounding box center [977, 376] width 361 height 27
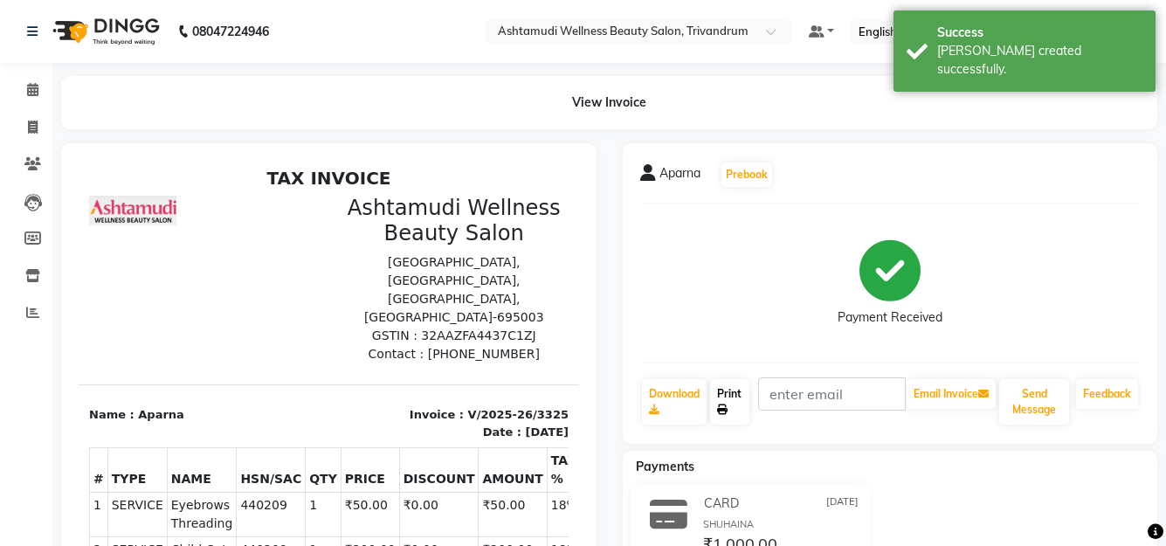
click at [728, 390] on link "Print" at bounding box center [729, 401] width 39 height 45
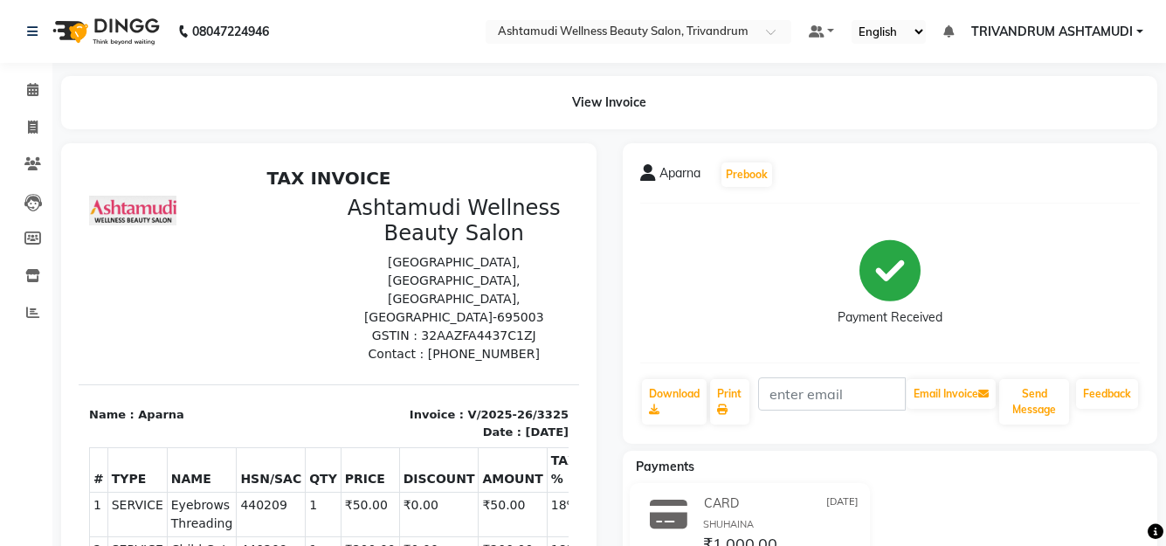
click at [26, 294] on li "Reports" at bounding box center [26, 313] width 52 height 38
click at [30, 318] on icon at bounding box center [32, 312] width 13 height 13
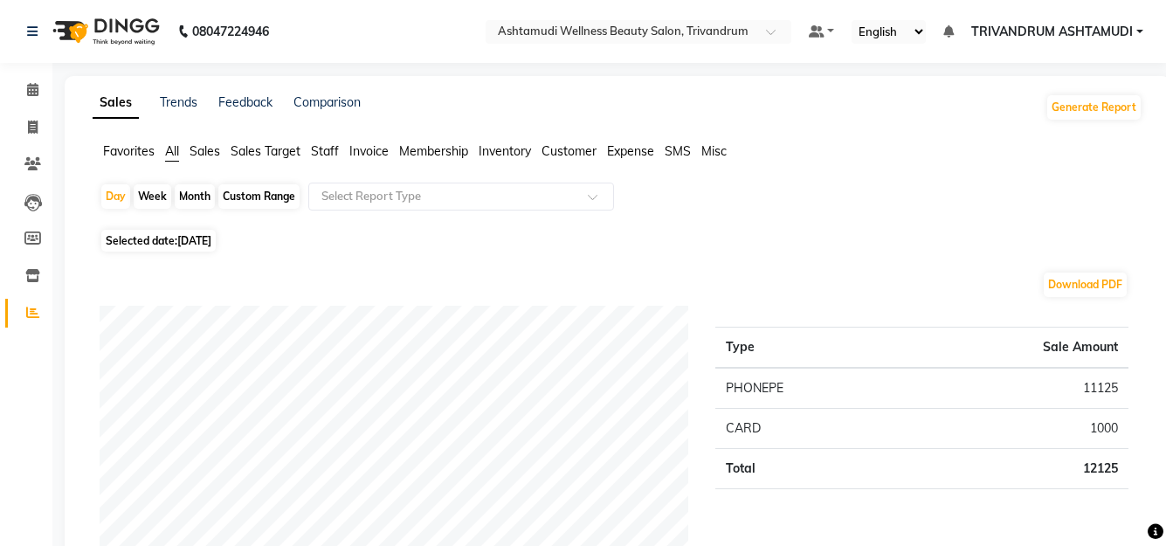
click at [268, 194] on div "Custom Range" at bounding box center [258, 196] width 81 height 24
select select "9"
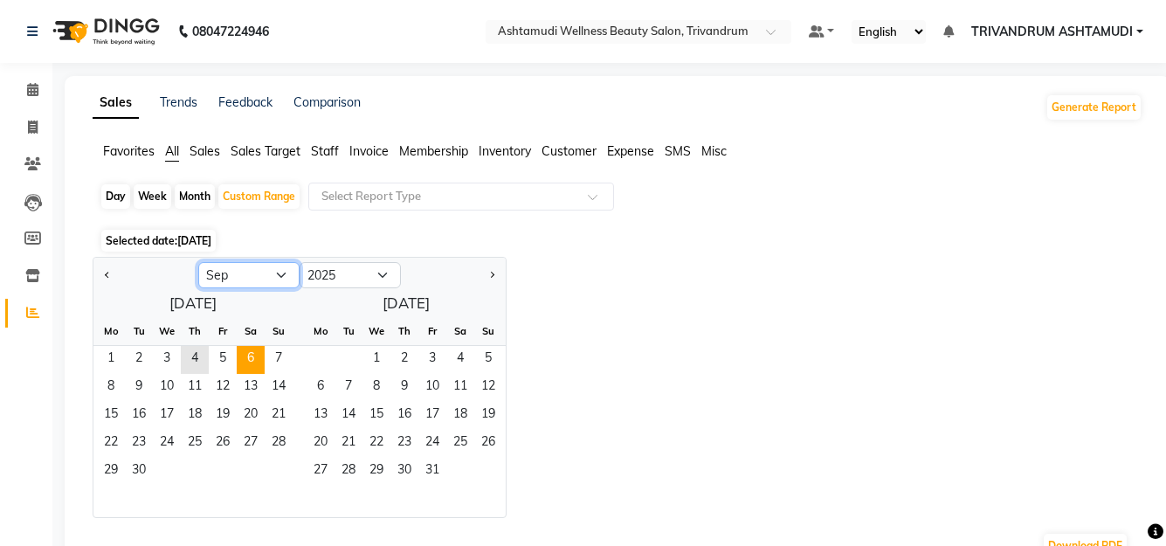
drag, startPoint x: 232, startPoint y: 269, endPoint x: 259, endPoint y: 352, distance: 87.0
click at [232, 269] on select "Jan Feb Mar Apr May Jun Jul Aug Sep Oct Nov Dec" at bounding box center [248, 275] width 101 height 26
click at [198, 262] on select "Jan Feb Mar Apr May Jun Jul Aug Sep Oct Nov Dec" at bounding box center [248, 275] width 101 height 26
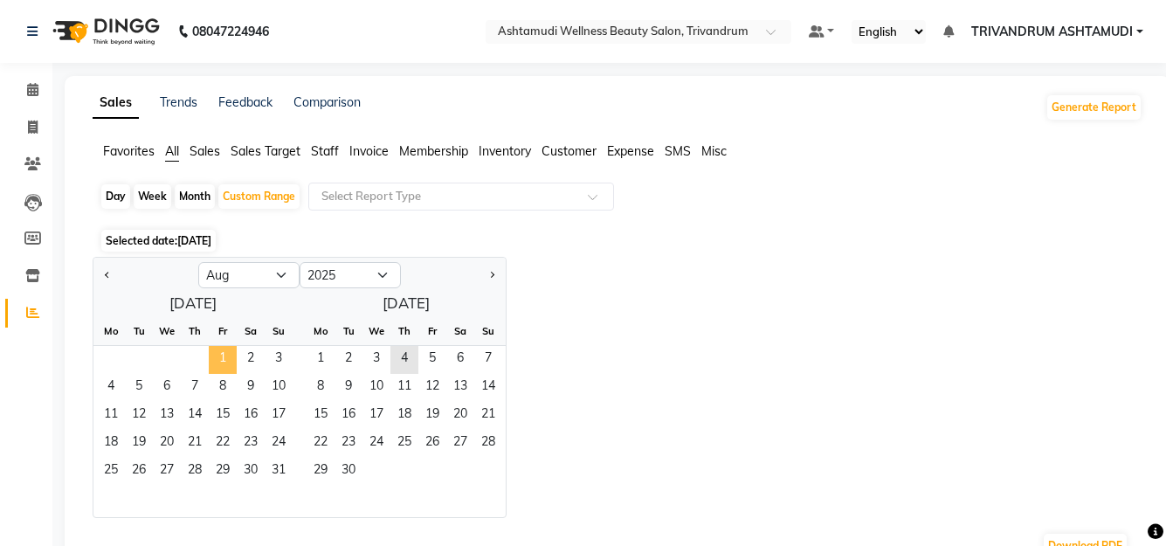
click at [221, 356] on span "1" at bounding box center [223, 360] width 28 height 28
click at [279, 384] on span "10" at bounding box center [279, 388] width 28 height 28
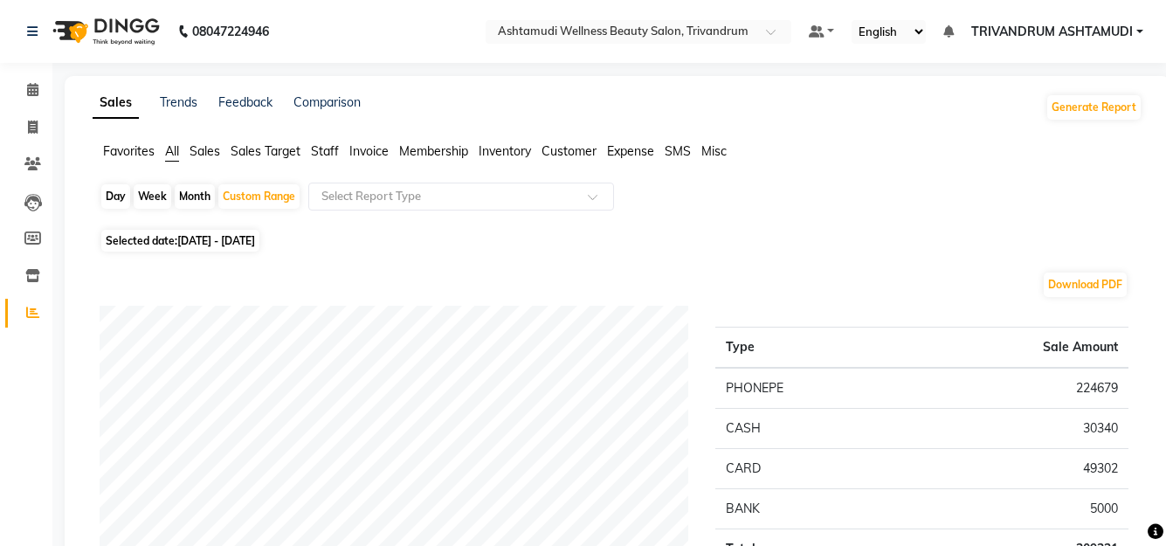
click at [333, 154] on span "Staff" at bounding box center [325, 151] width 28 height 16
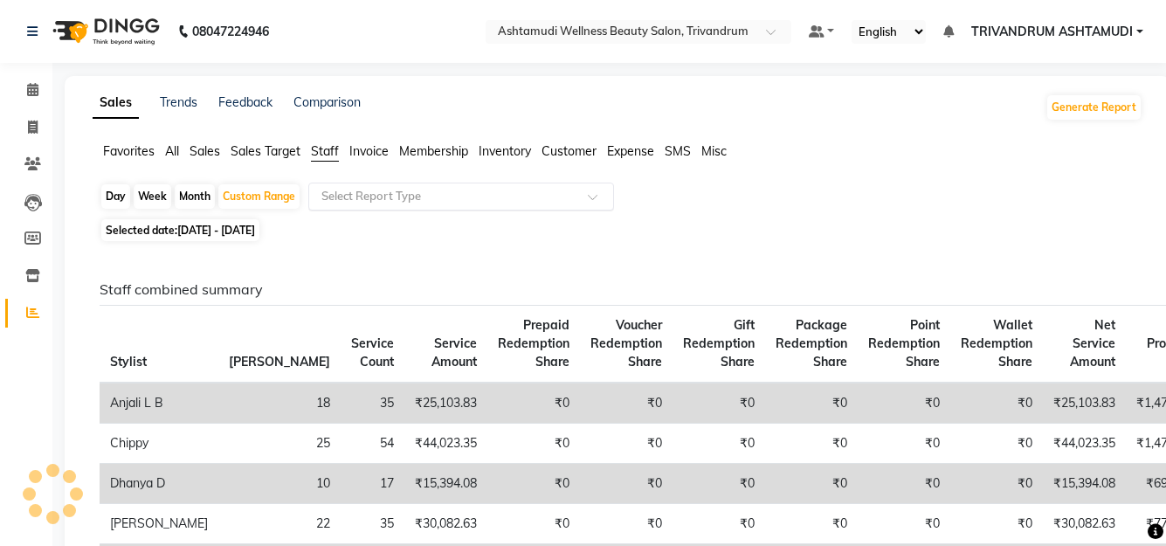
click at [363, 195] on input "text" at bounding box center [444, 196] width 252 height 17
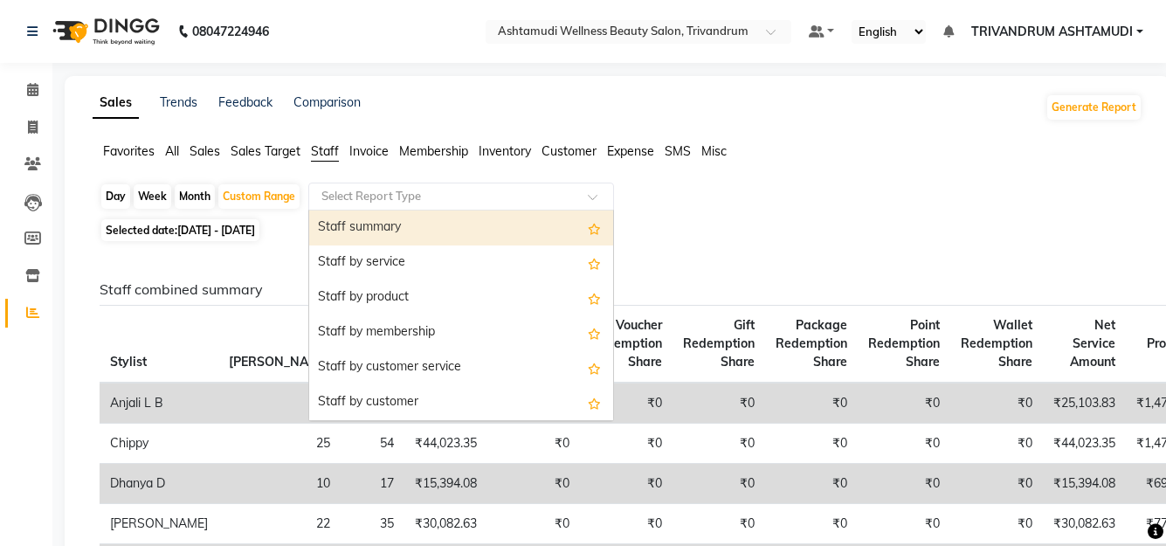
click at [397, 235] on div "Staff summary" at bounding box center [461, 228] width 304 height 35
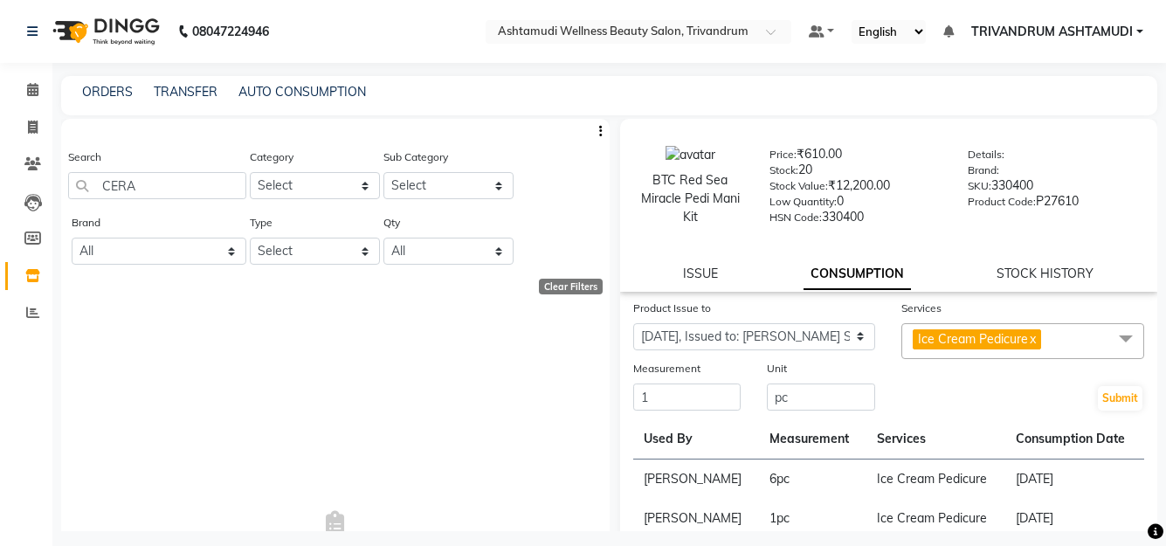
select select "1203584"
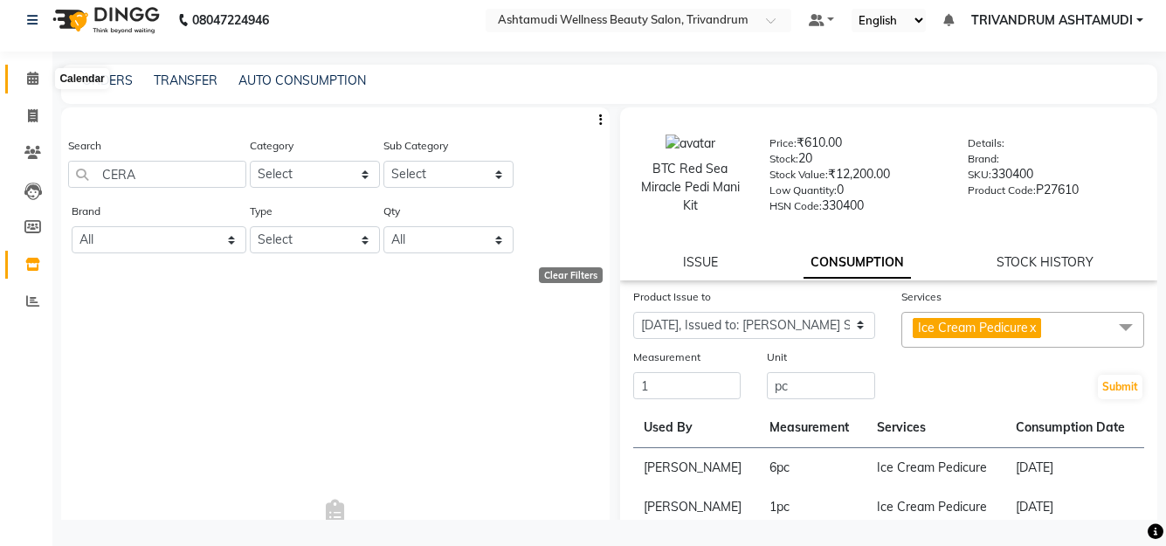
click at [27, 82] on icon at bounding box center [32, 78] width 11 height 13
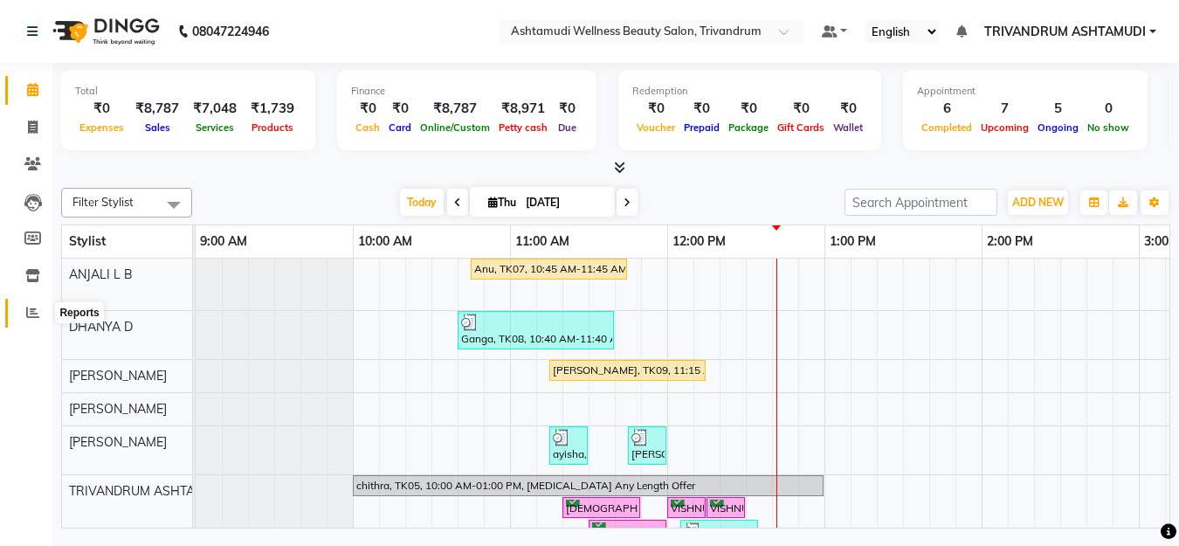
click at [34, 312] on icon at bounding box center [32, 312] width 13 height 13
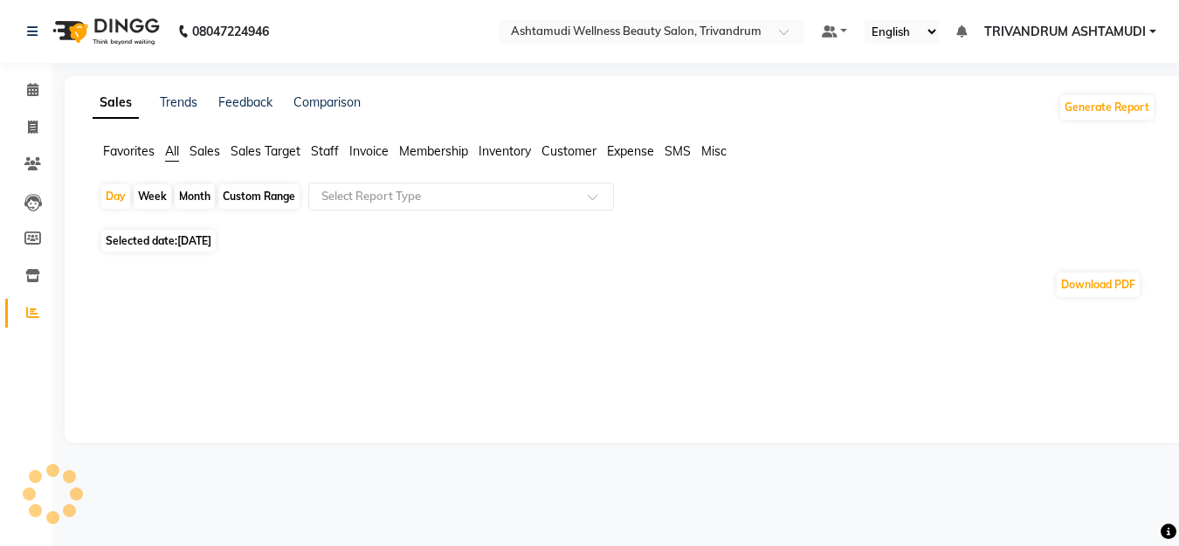
click at [201, 237] on span "[DATE]" at bounding box center [194, 240] width 34 height 13
select select "9"
select select "2025"
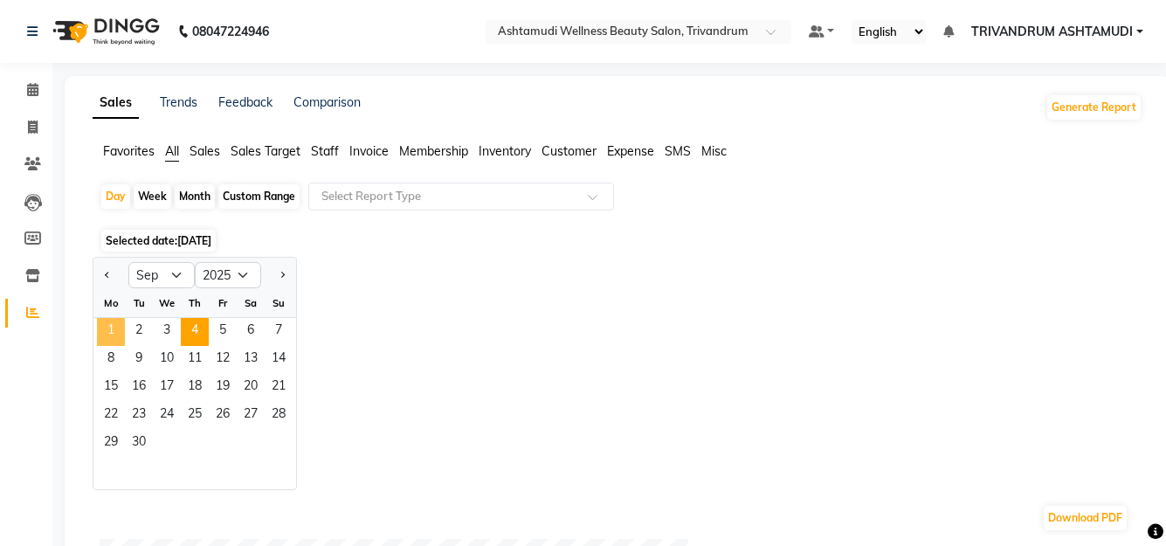
click at [105, 334] on span "1" at bounding box center [111, 332] width 28 height 28
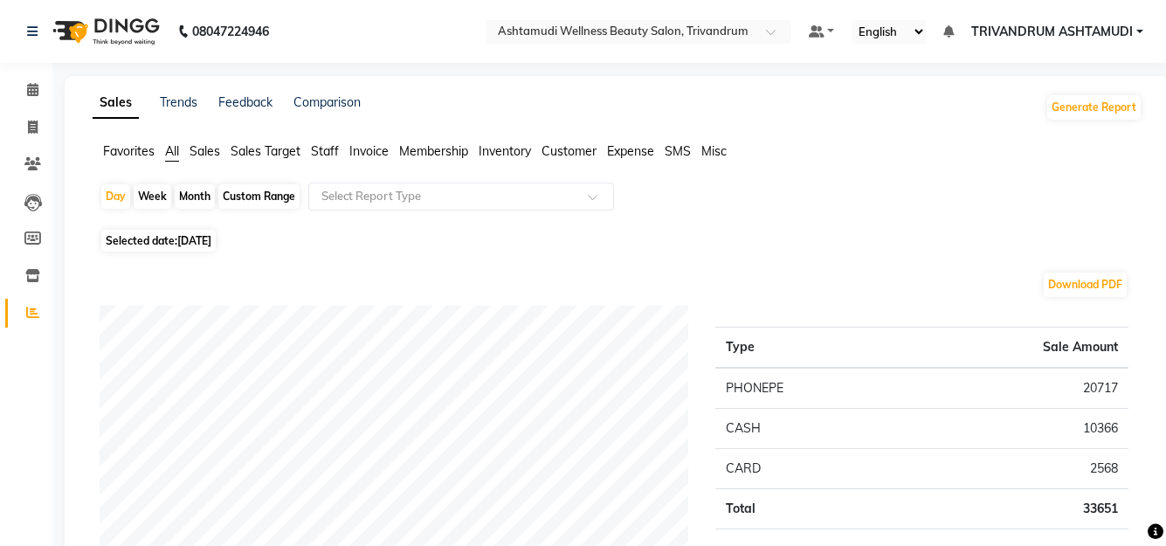
click at [156, 238] on span "Selected date: 01-09-2025" at bounding box center [158, 241] width 114 height 22
select select "9"
select select "2025"
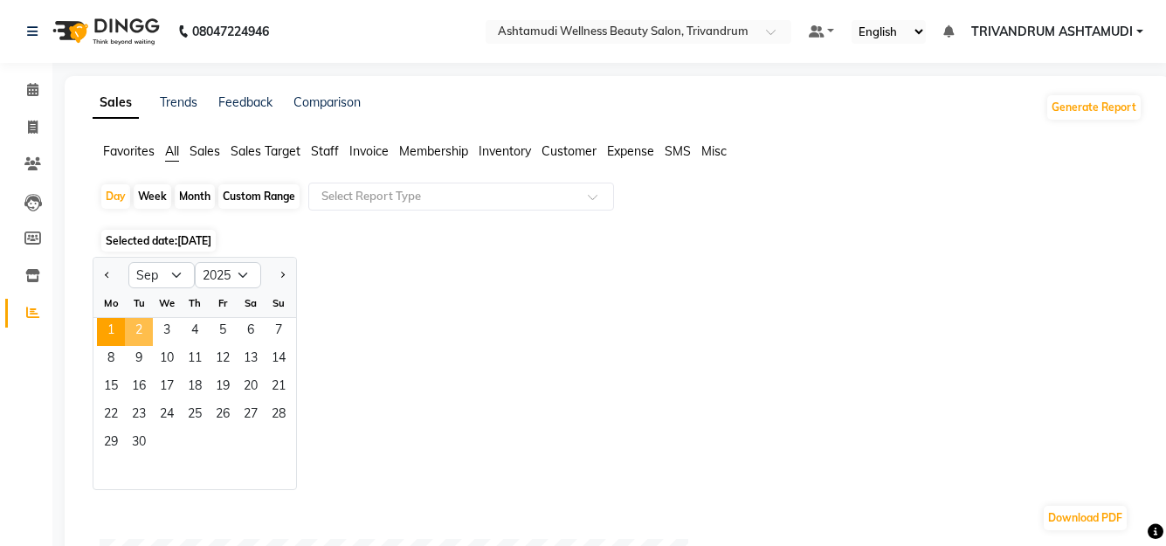
click at [139, 326] on span "2" at bounding box center [139, 332] width 28 height 28
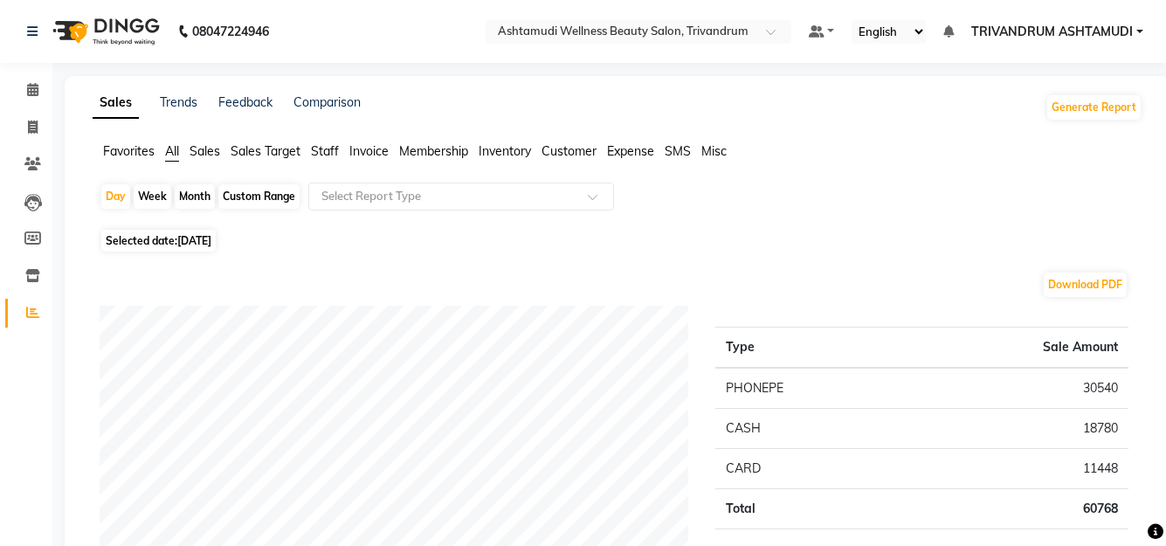
click at [211, 244] on span "02-09-2025" at bounding box center [194, 240] width 34 height 13
select select "9"
select select "2025"
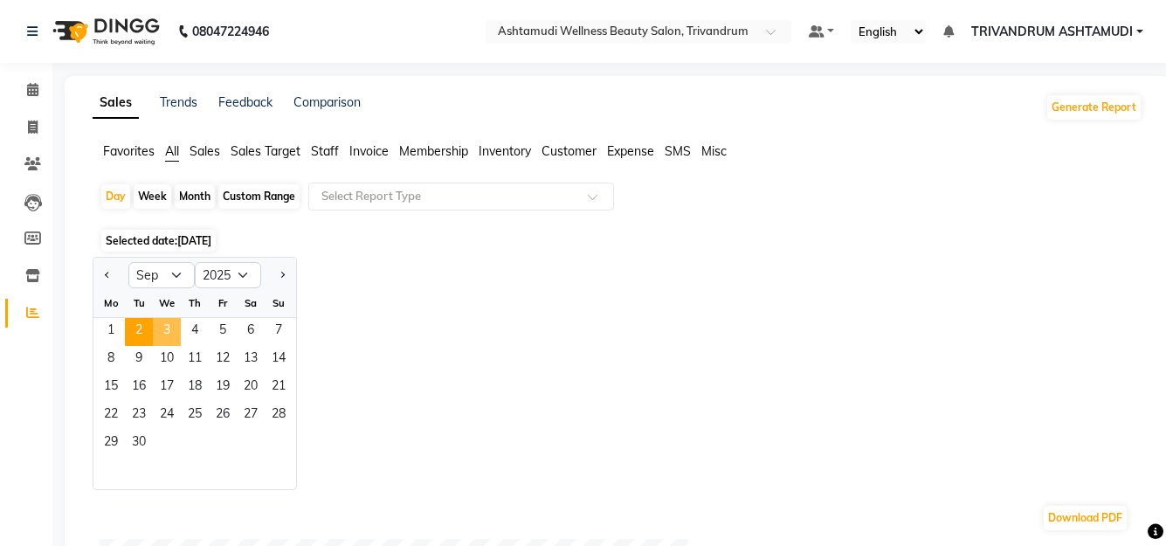
click at [172, 332] on span "3" at bounding box center [167, 332] width 28 height 28
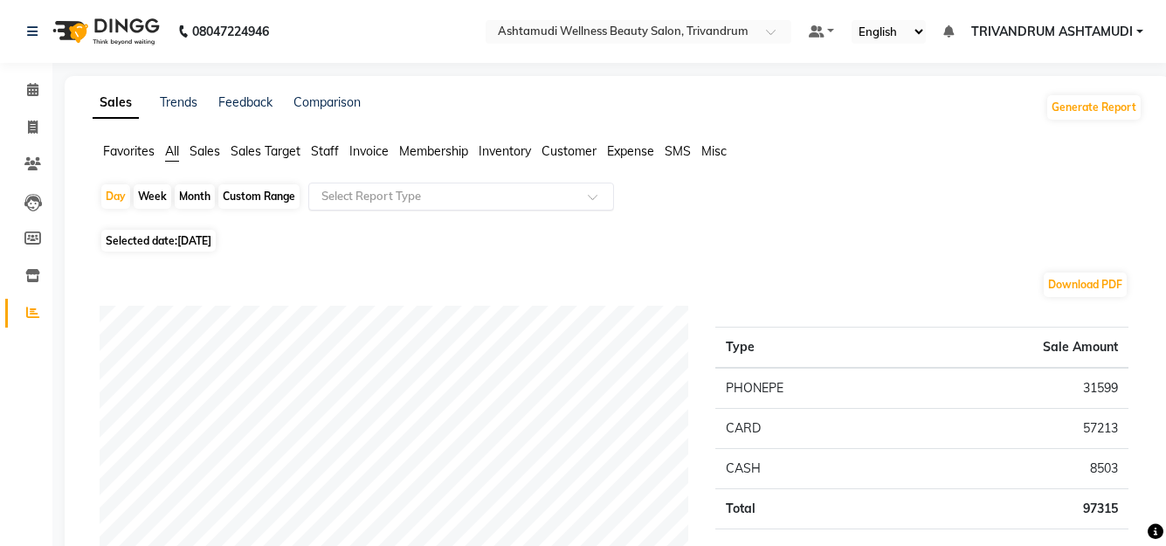
click at [407, 197] on input "text" at bounding box center [444, 196] width 252 height 17
click at [258, 197] on div "Custom Range" at bounding box center [258, 196] width 81 height 24
select select "9"
select select "2025"
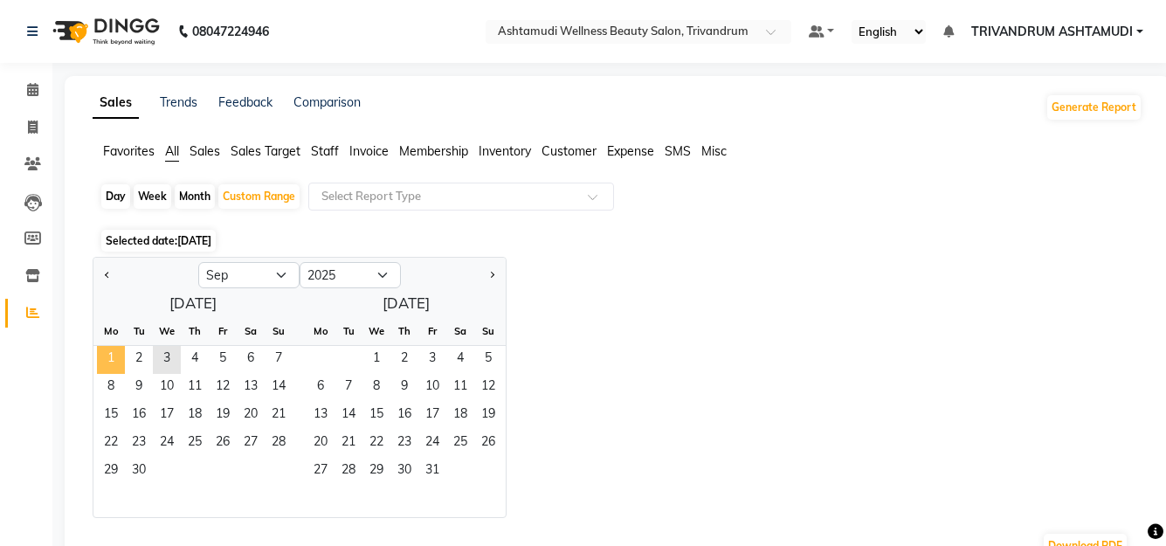
click at [117, 359] on span "1" at bounding box center [111, 360] width 28 height 28
click at [284, 268] on select "Jan Feb Mar Apr May Jun Jul Aug Sep Oct Nov Dec" at bounding box center [248, 275] width 101 height 26
select select "8"
click at [198, 262] on select "Jan Feb Mar Apr May Jun Jul Aug Sep Oct Nov Dec" at bounding box center [248, 275] width 101 height 26
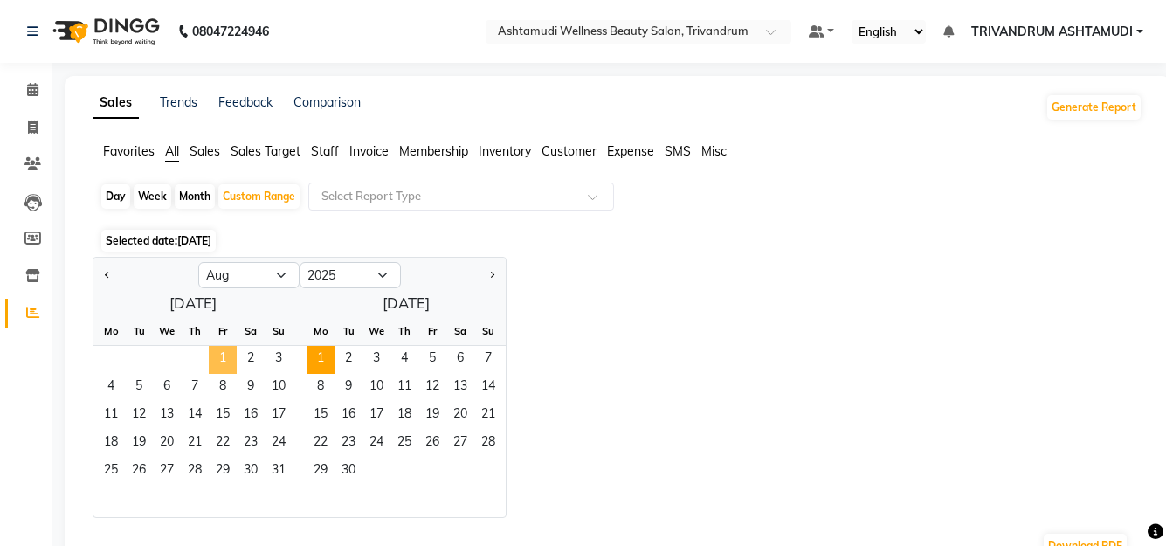
click at [230, 354] on span "1" at bounding box center [223, 360] width 28 height 28
click at [279, 384] on span "10" at bounding box center [279, 388] width 28 height 28
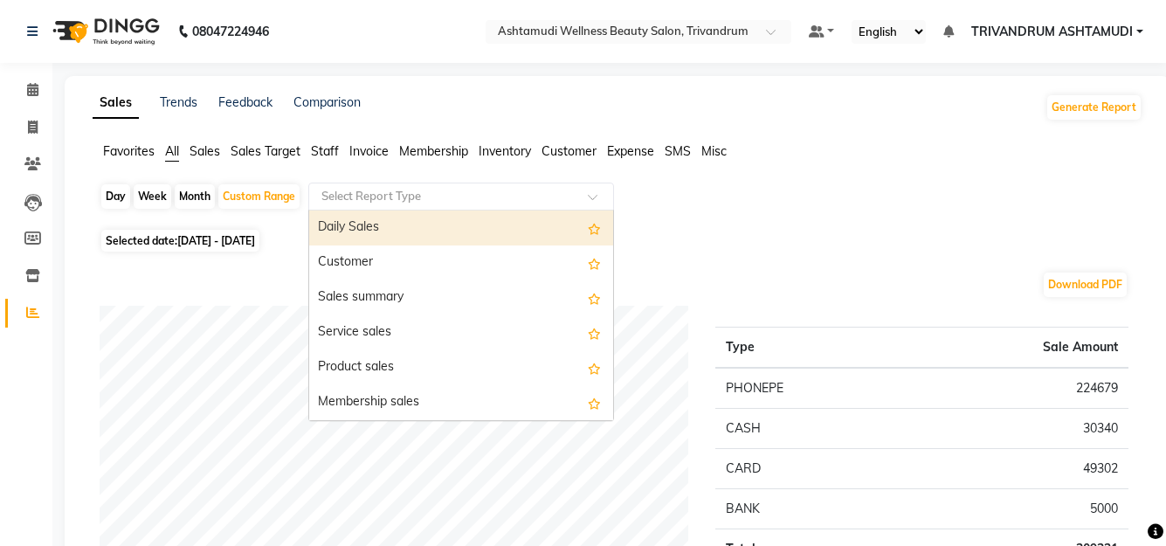
click at [384, 189] on input "text" at bounding box center [444, 196] width 252 height 17
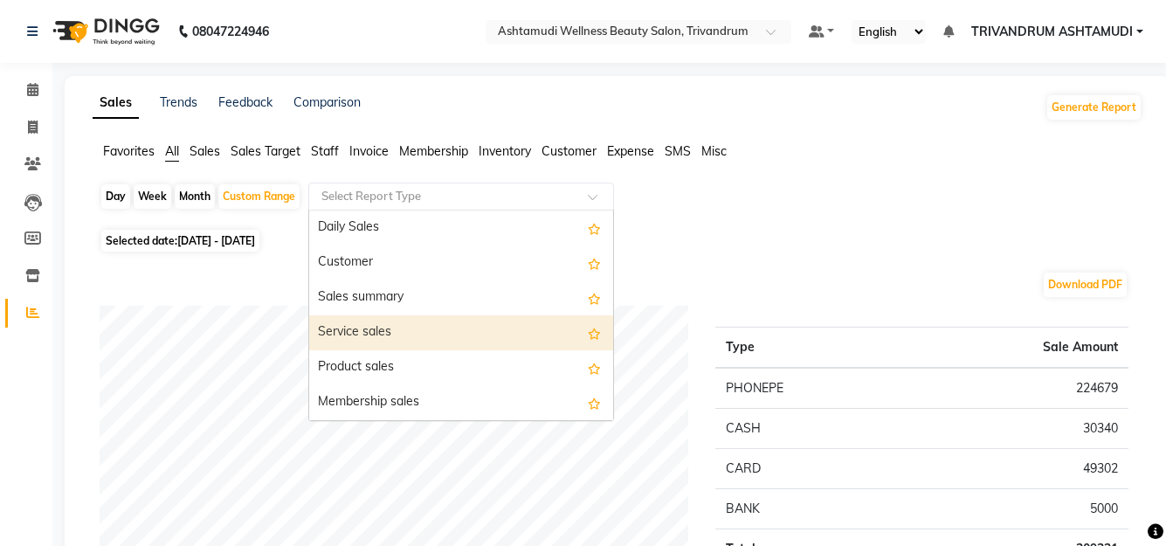
click at [383, 339] on div "Service sales" at bounding box center [461, 332] width 304 height 35
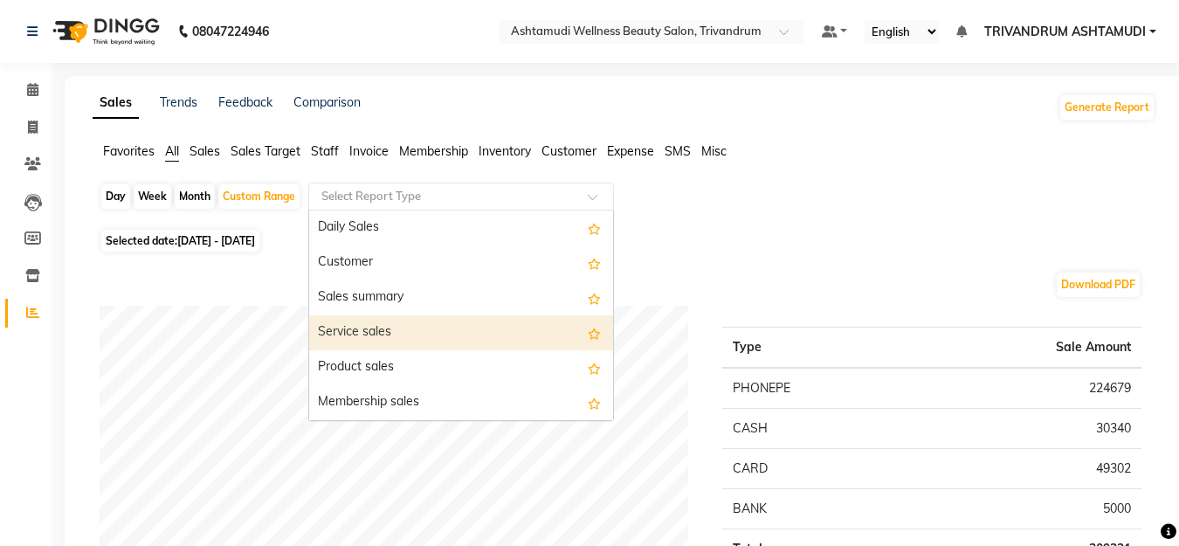
select select "full_report"
select select "csv"
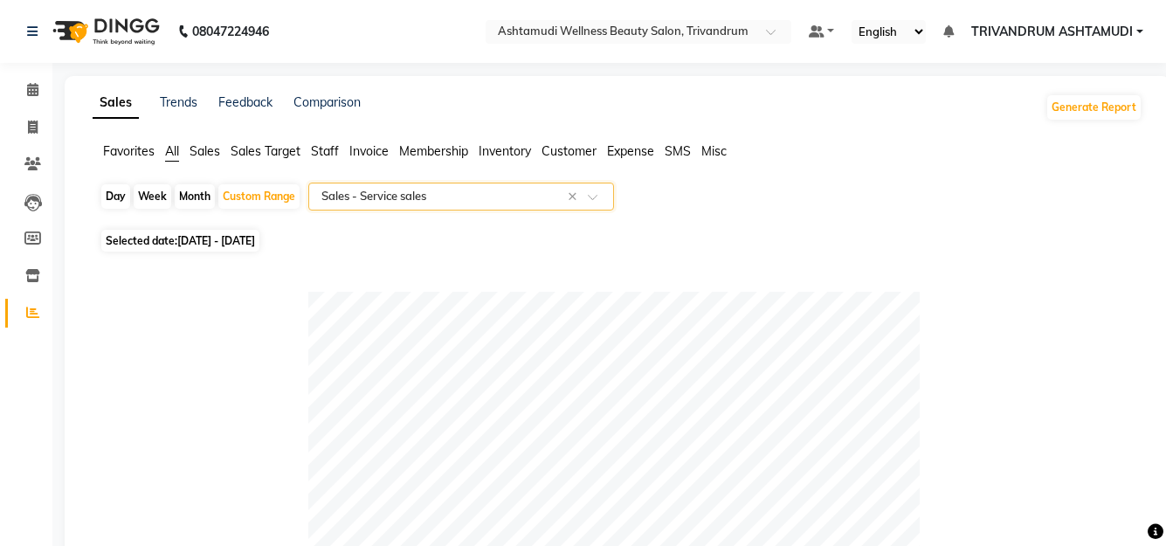
click at [329, 156] on span "Staff" at bounding box center [325, 151] width 28 height 16
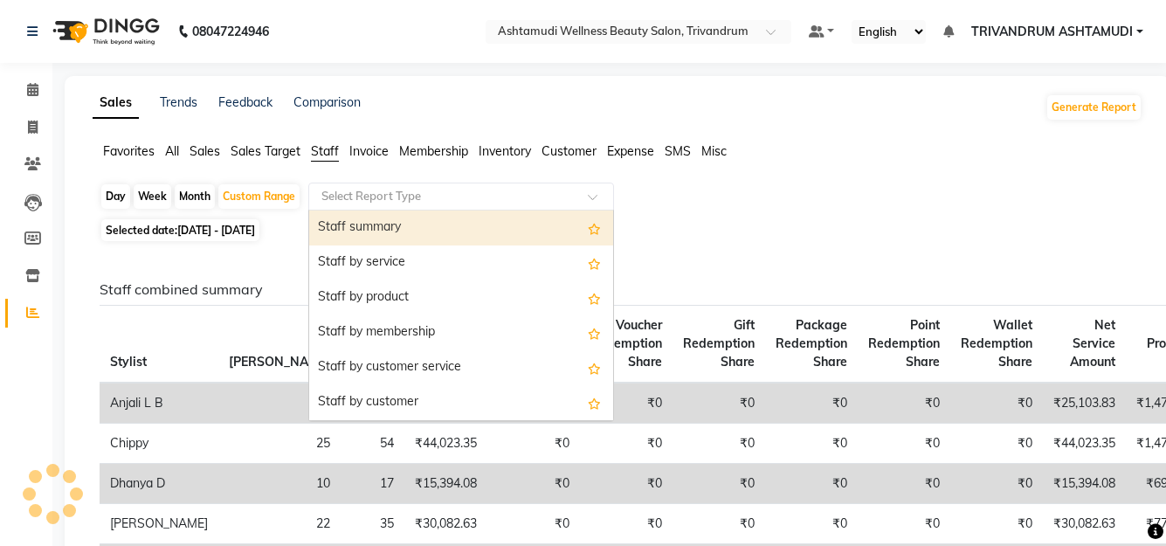
click at [400, 200] on input "text" at bounding box center [444, 196] width 252 height 17
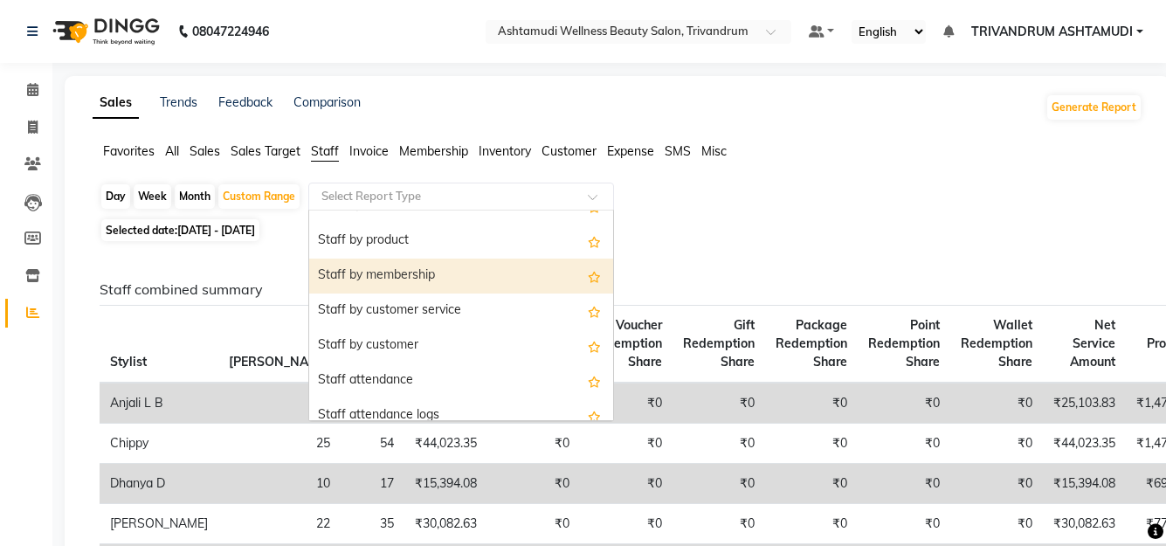
scroll to position [87, 0]
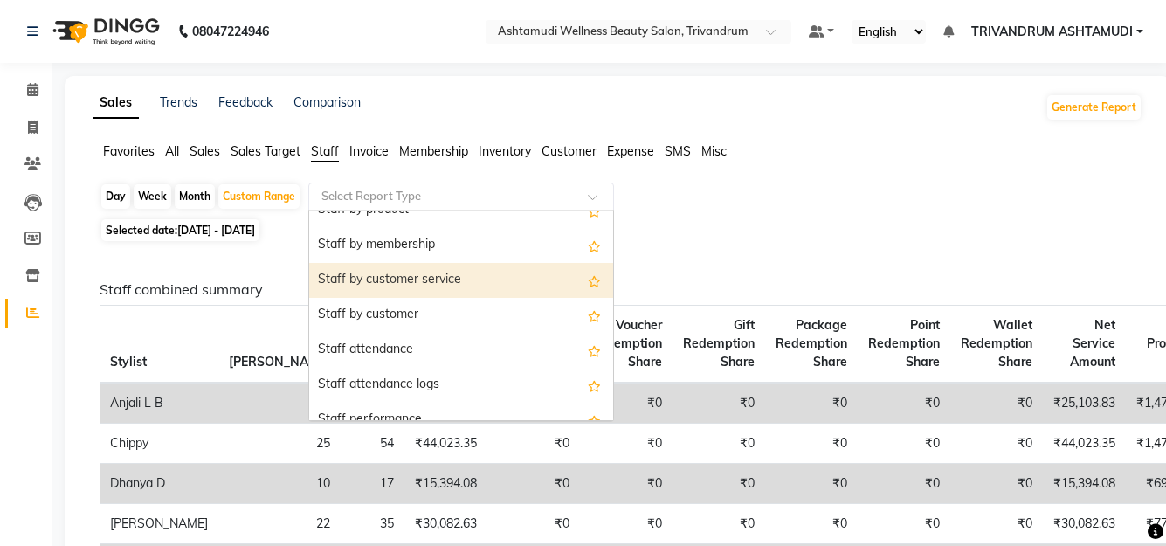
click at [418, 272] on div "Staff by customer service" at bounding box center [461, 280] width 304 height 35
select select "full_report"
select select "csv"
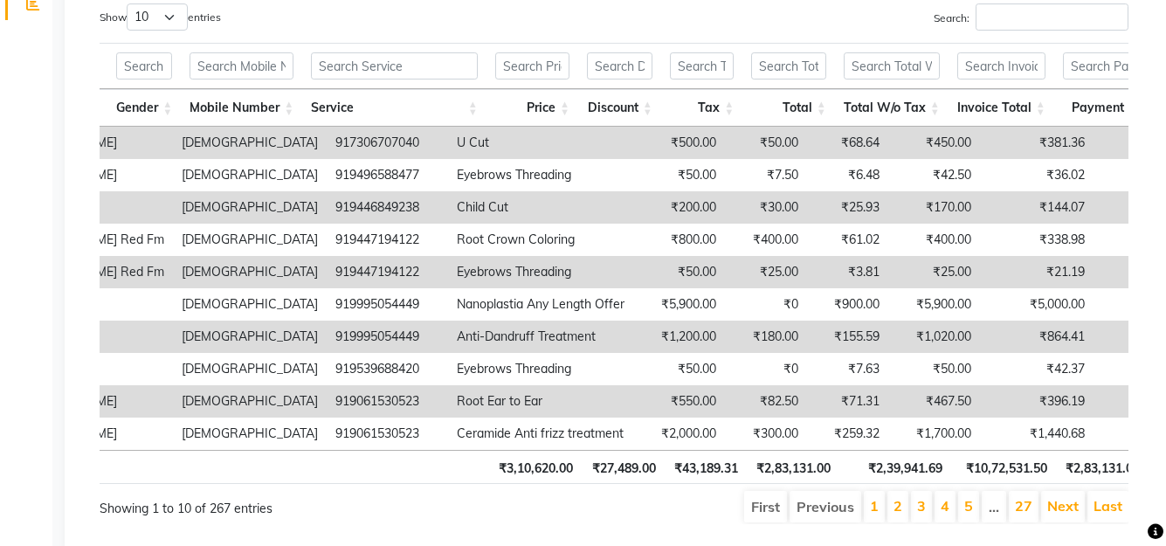
scroll to position [349, 0]
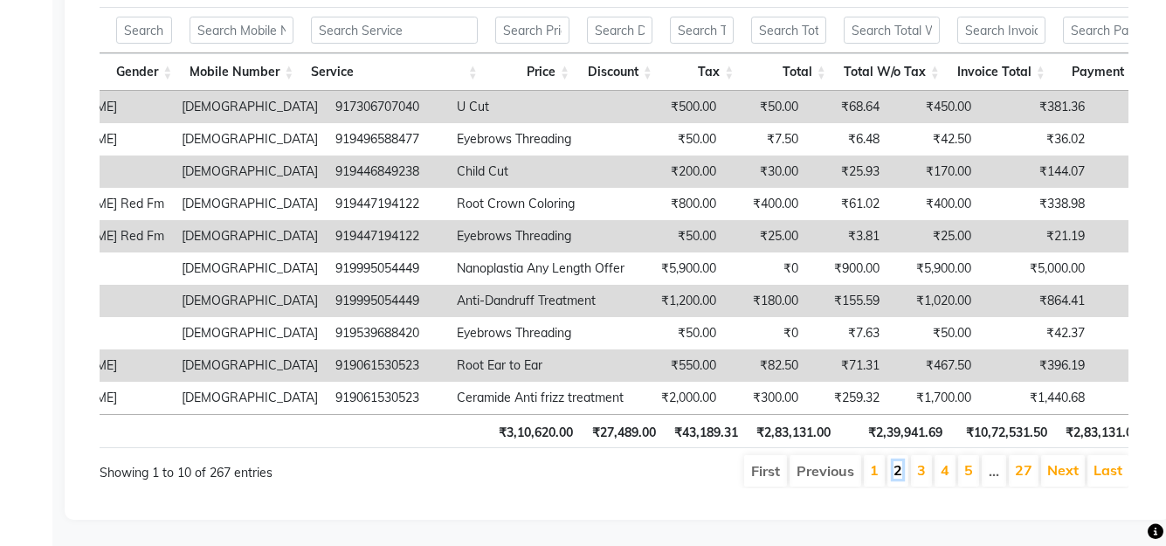
click at [903, 477] on link "2" at bounding box center [898, 469] width 9 height 17
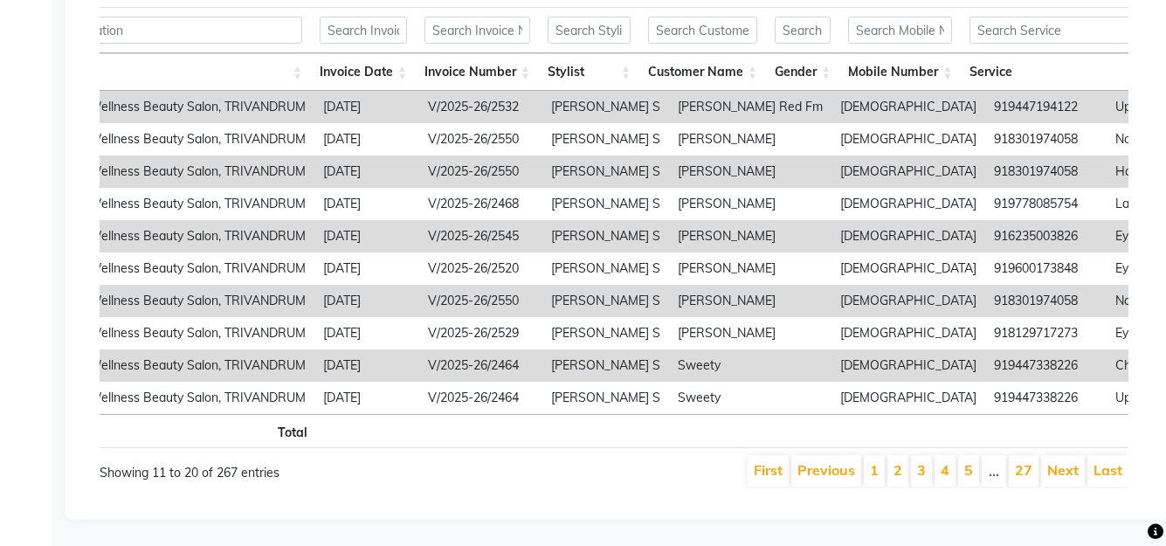
scroll to position [0, 107]
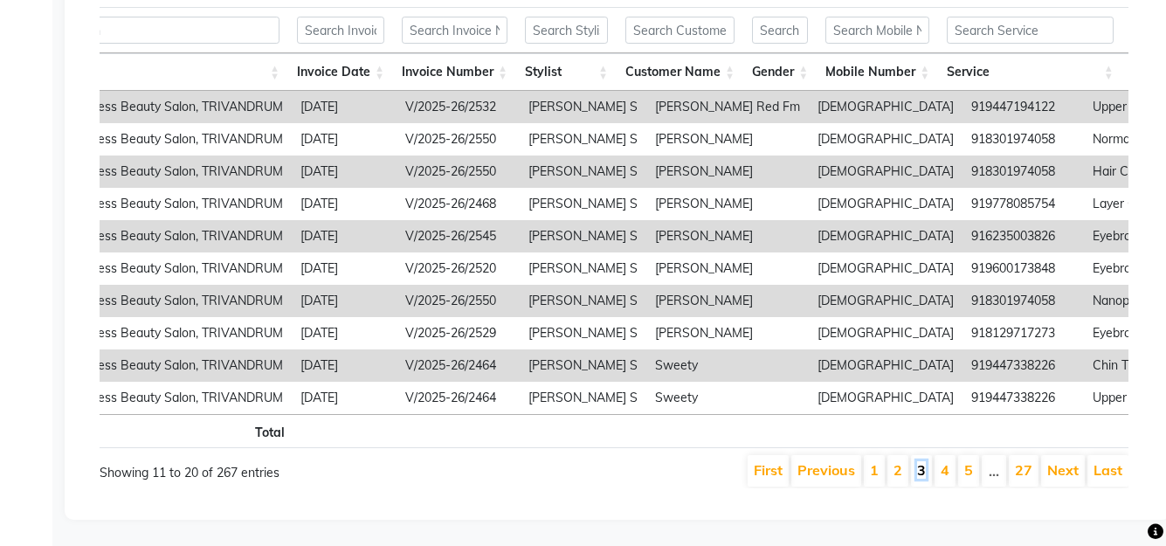
click at [922, 477] on link "3" at bounding box center [921, 469] width 9 height 17
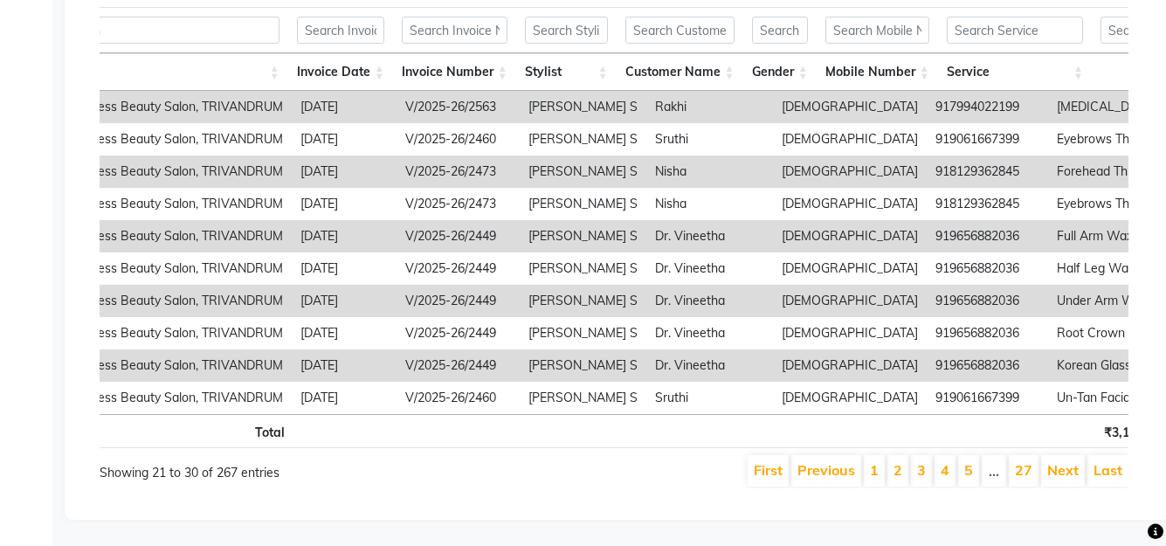
click at [940, 471] on li "4" at bounding box center [945, 470] width 21 height 31
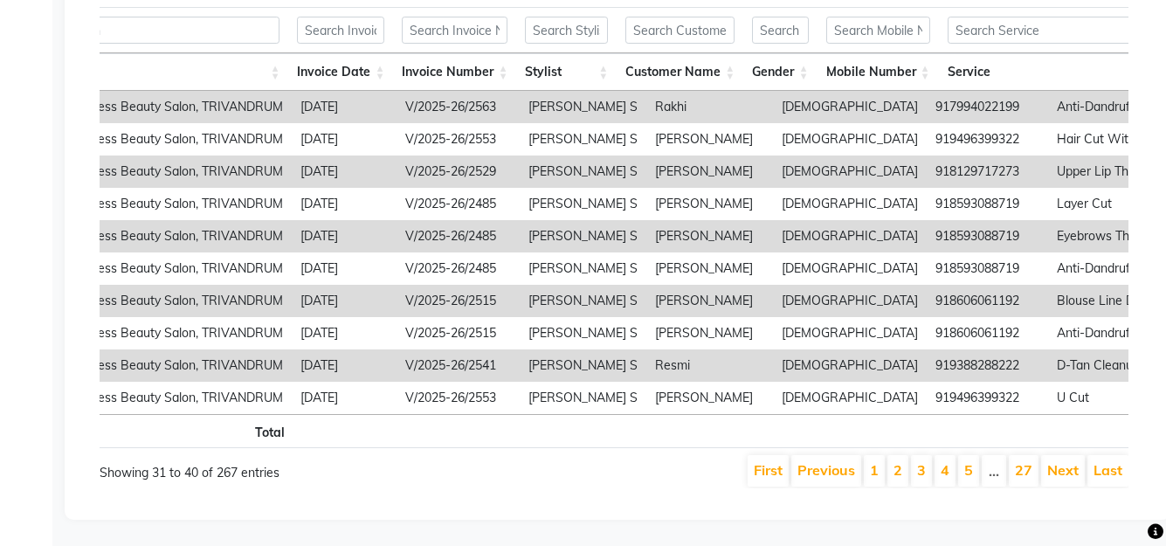
click at [975, 478] on li "5" at bounding box center [968, 470] width 21 height 31
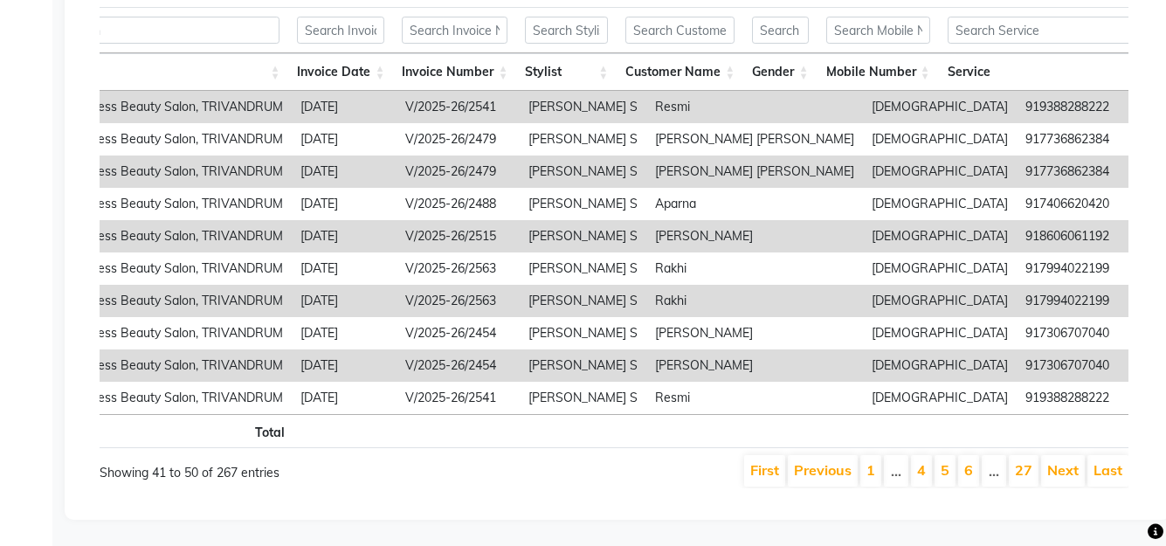
click at [979, 479] on li "6" at bounding box center [968, 470] width 21 height 31
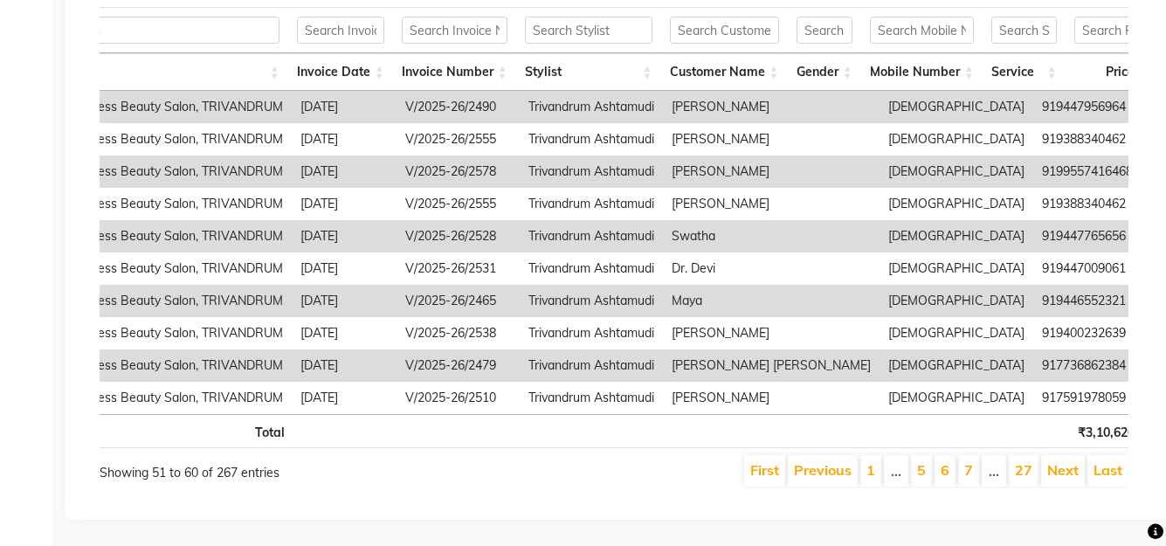
click at [953, 471] on li "6" at bounding box center [945, 470] width 21 height 31
click at [946, 478] on link "6" at bounding box center [945, 469] width 9 height 17
click at [932, 474] on li "5" at bounding box center [921, 470] width 21 height 31
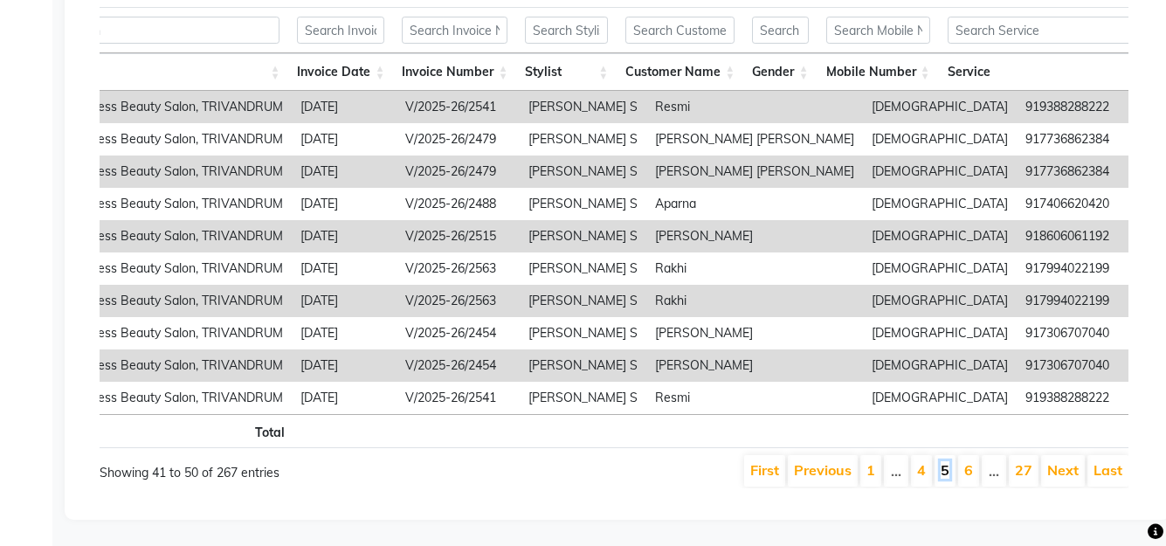
click at [950, 479] on link "5" at bounding box center [945, 469] width 9 height 17
click at [969, 474] on link "6" at bounding box center [969, 469] width 9 height 17
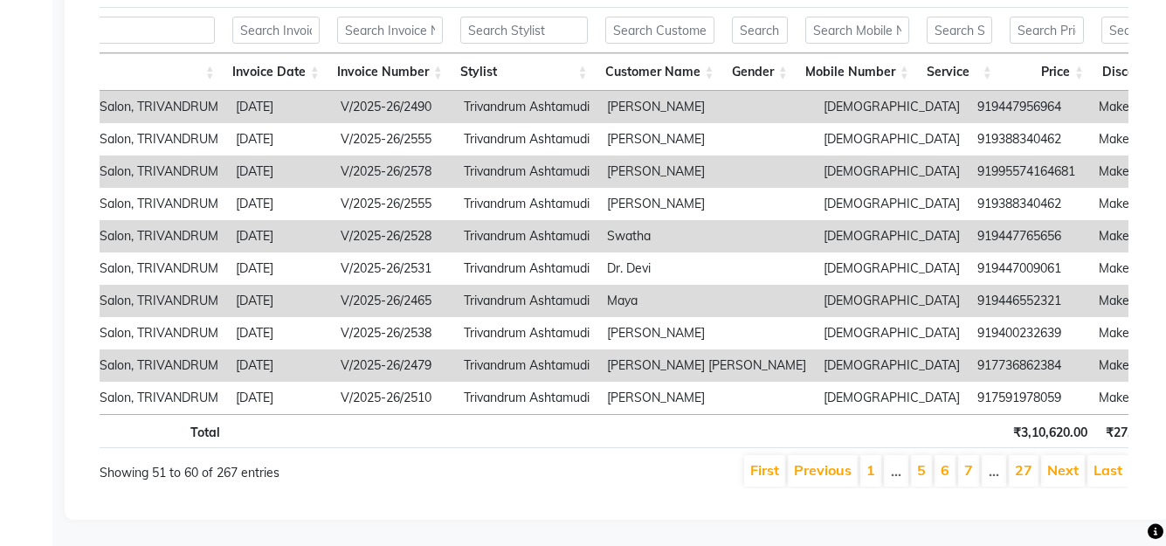
scroll to position [0, 218]
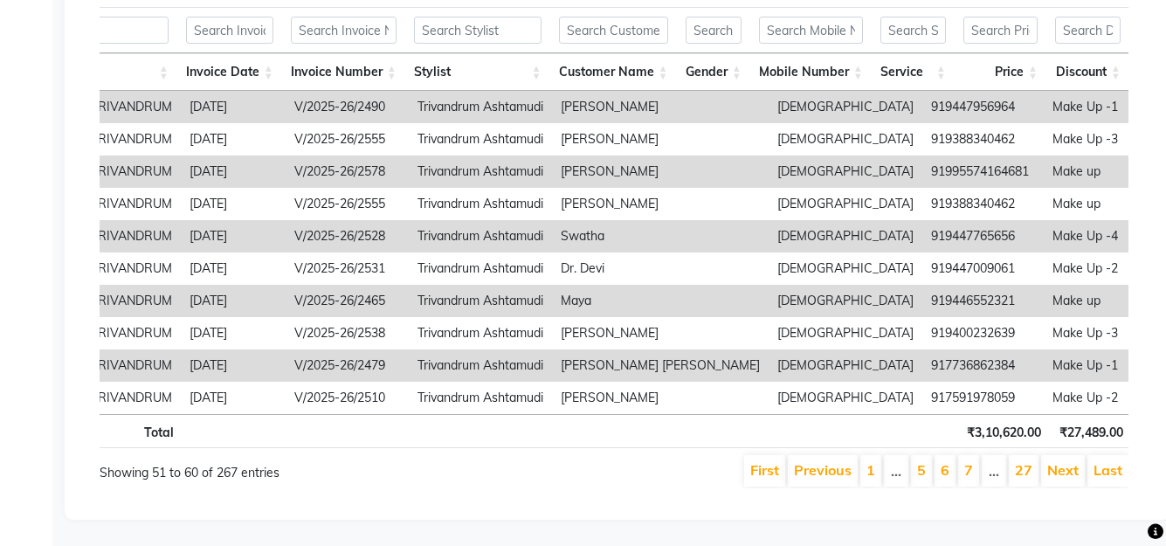
click at [964, 481] on li "7" at bounding box center [968, 470] width 21 height 31
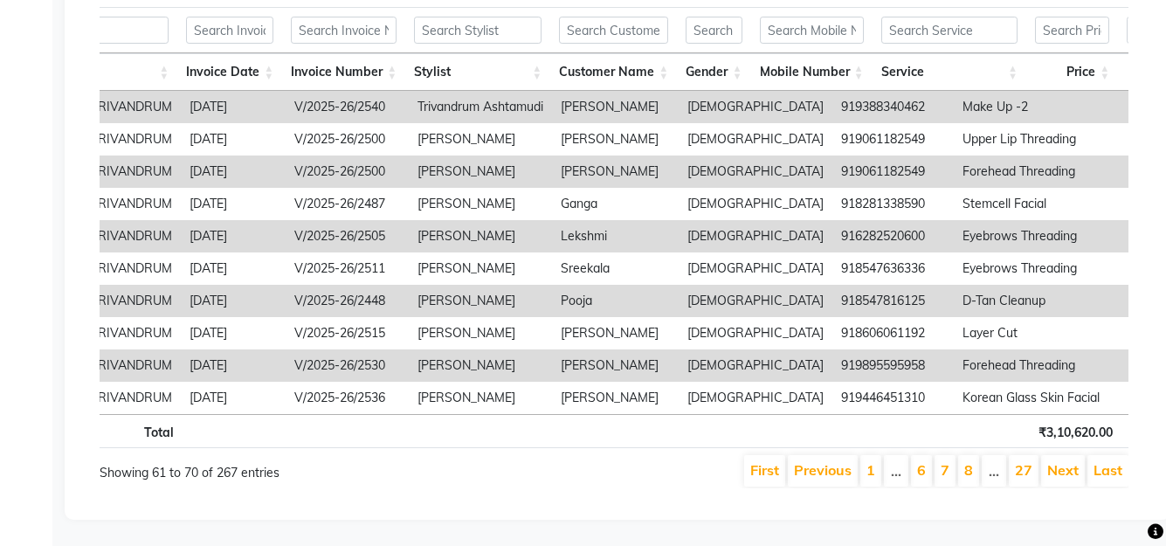
scroll to position [370, 0]
click at [1025, 461] on link "27" at bounding box center [1023, 469] width 17 height 17
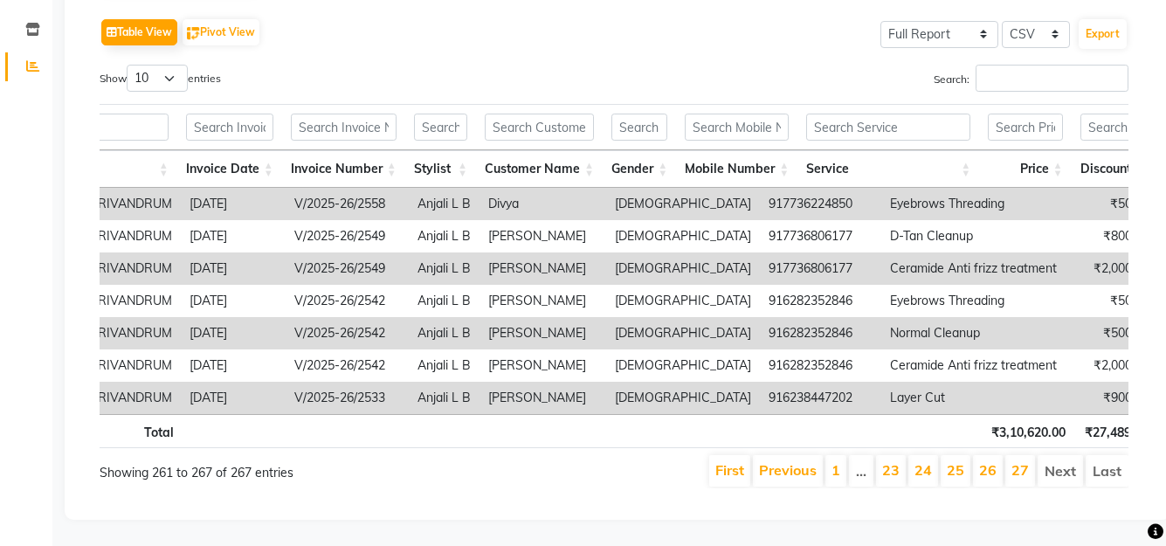
scroll to position [273, 0]
click at [993, 461] on link "26" at bounding box center [987, 469] width 17 height 17
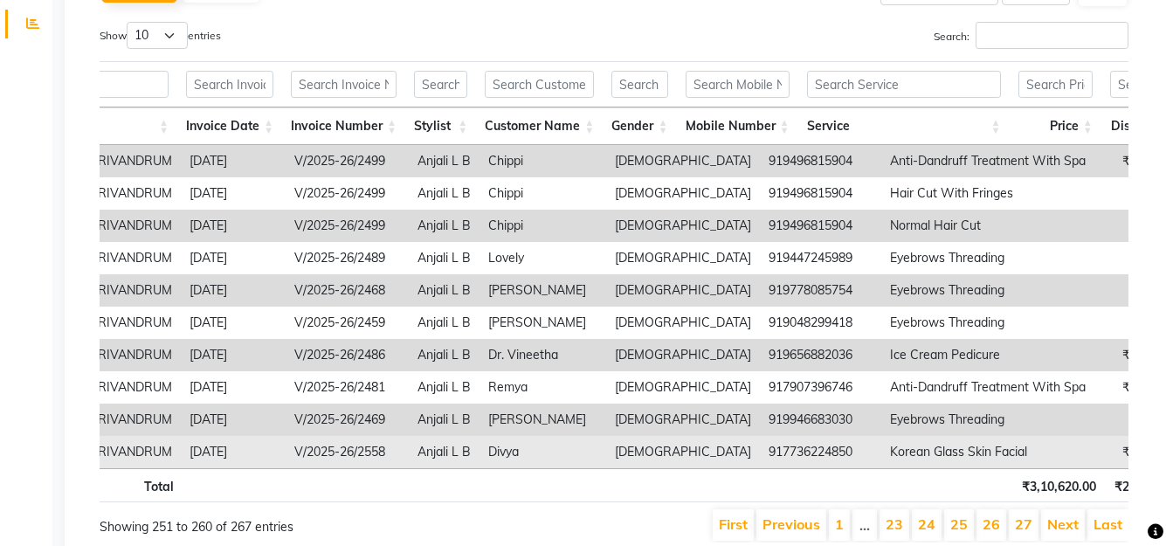
scroll to position [370, 0]
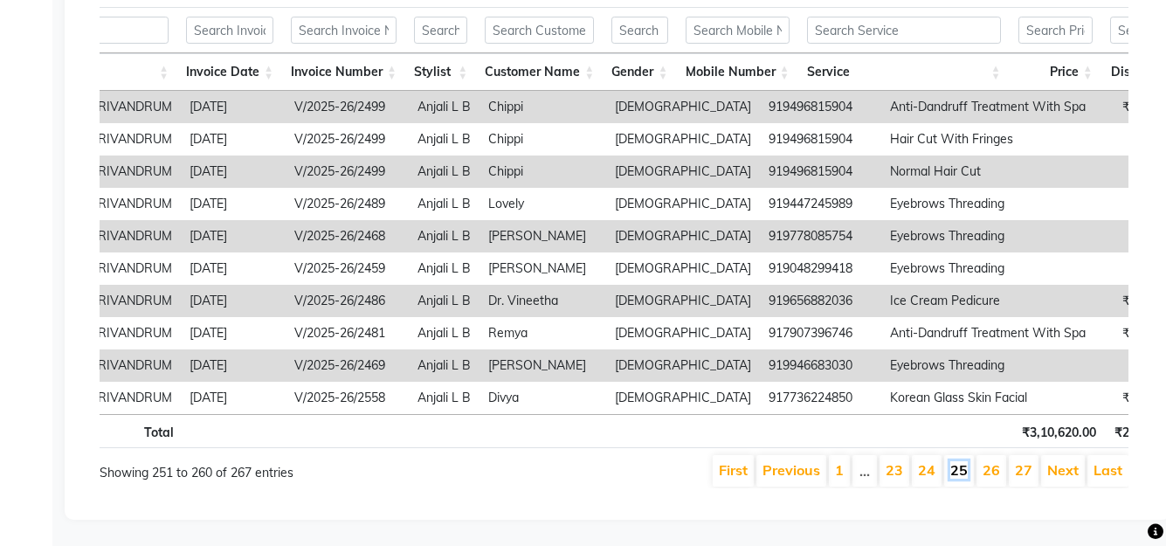
click at [964, 461] on link "25" at bounding box center [959, 469] width 17 height 17
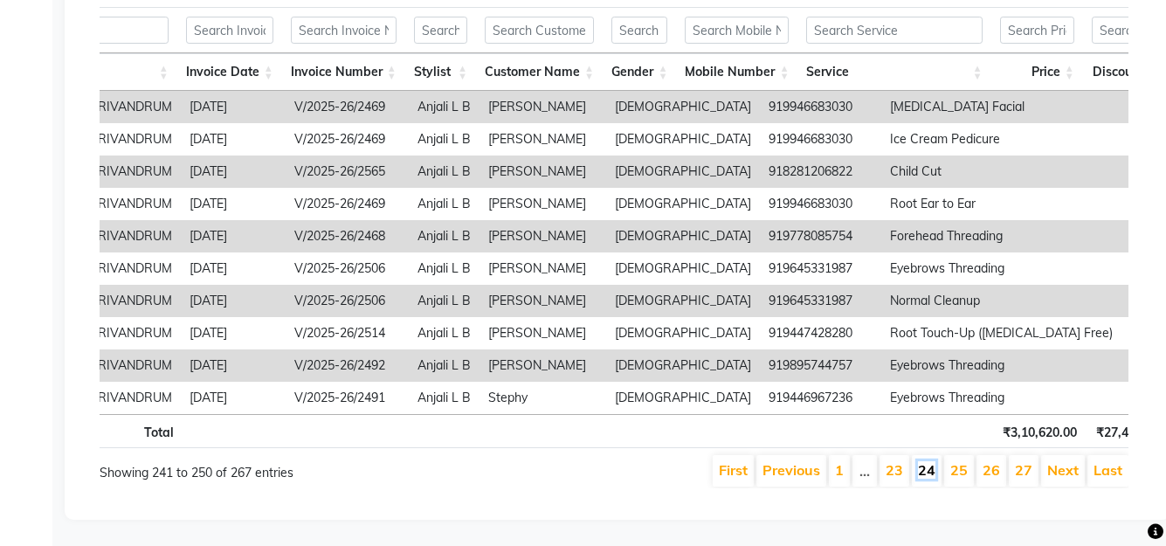
click at [933, 461] on link "24" at bounding box center [926, 469] width 17 height 17
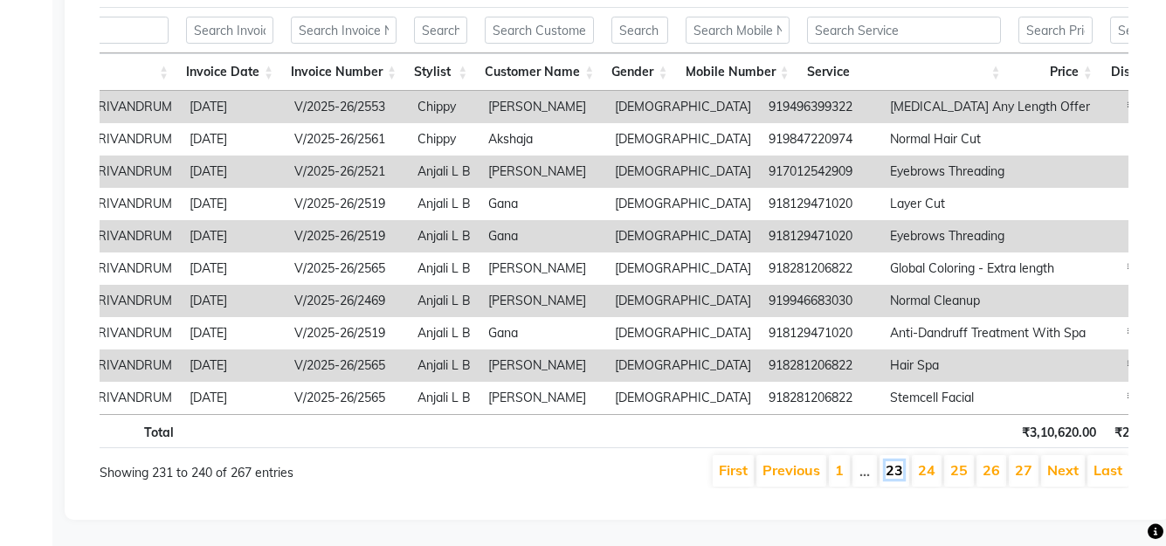
click at [901, 461] on link "23" at bounding box center [894, 469] width 17 height 17
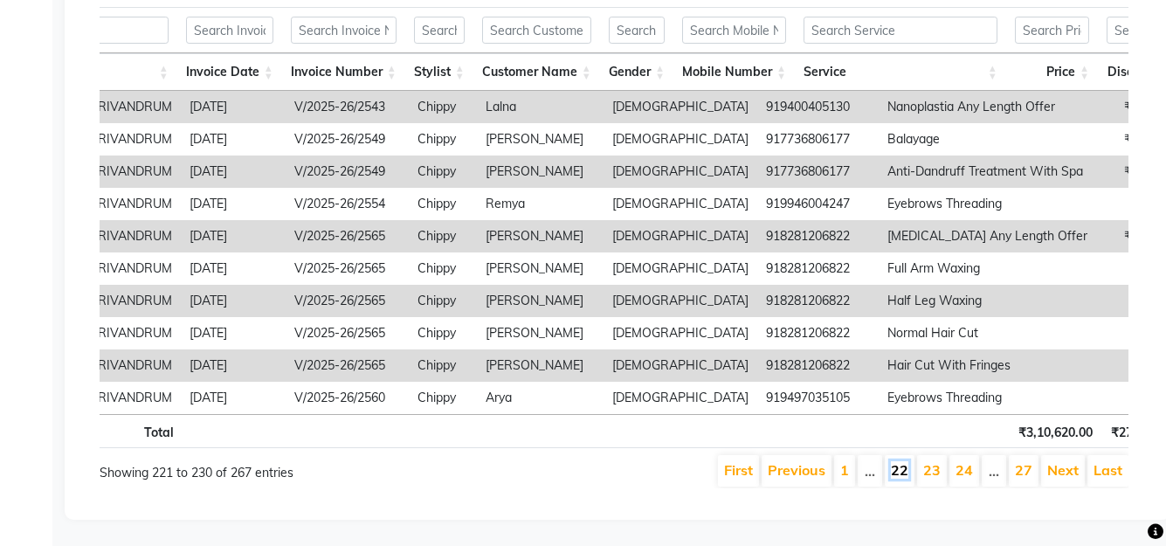
click at [903, 461] on link "22" at bounding box center [899, 469] width 17 height 17
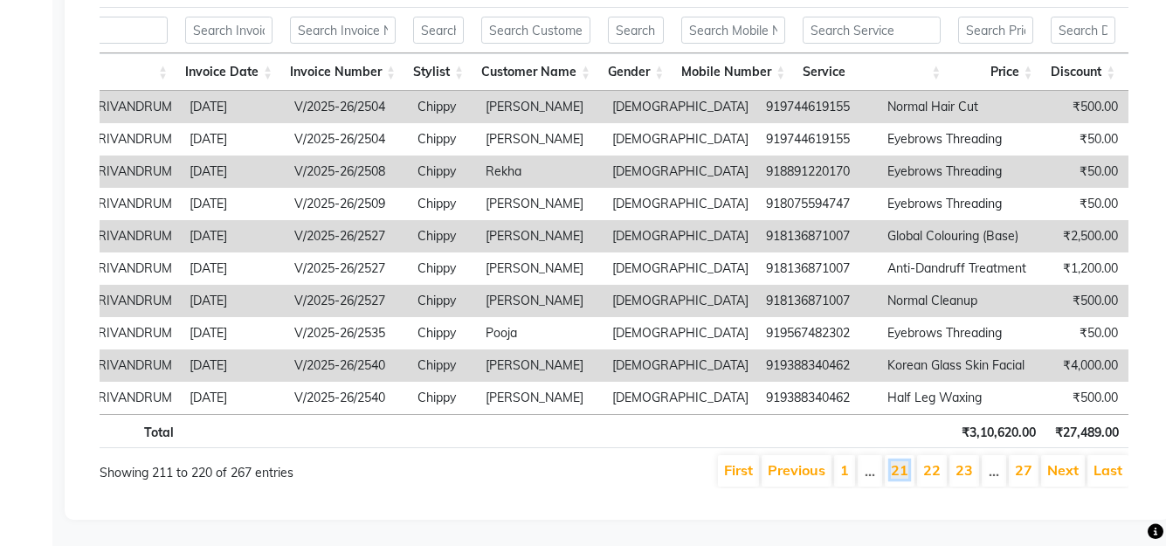
click at [903, 461] on link "21" at bounding box center [899, 469] width 17 height 17
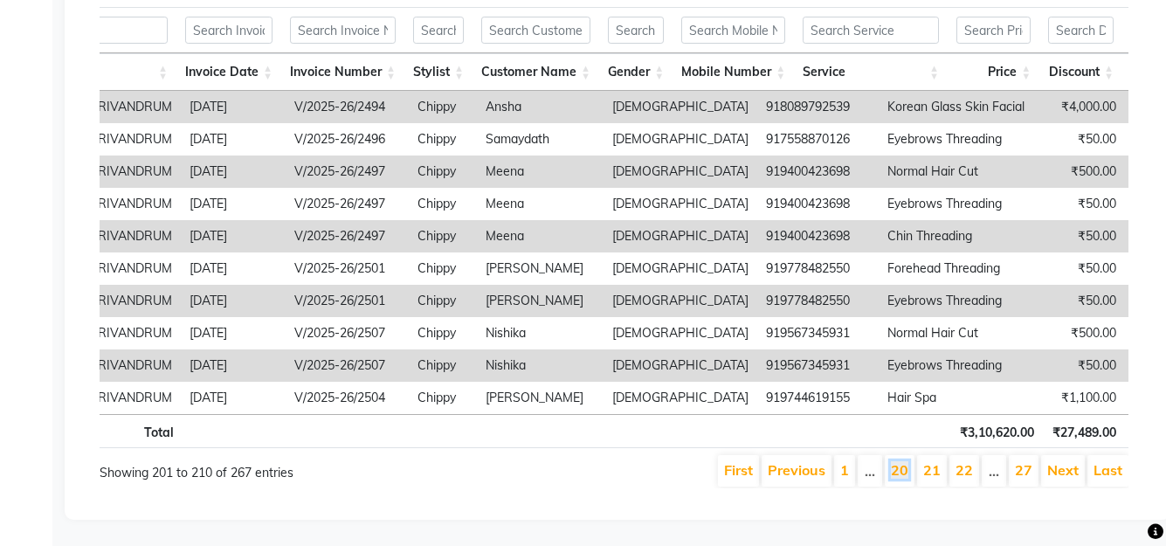
click at [903, 461] on link "20" at bounding box center [899, 469] width 17 height 17
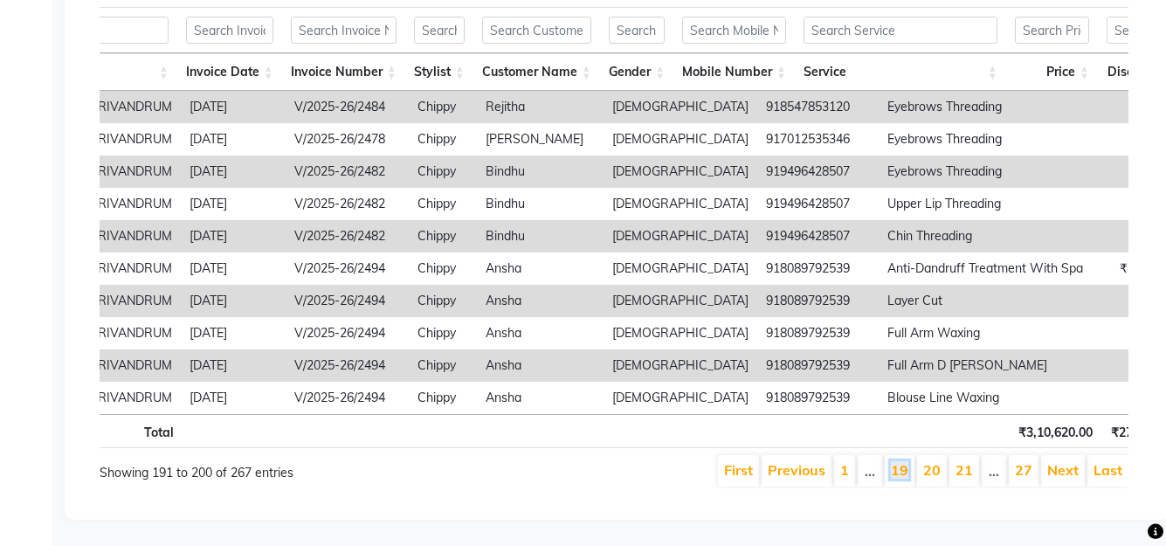
click at [903, 461] on link "19" at bounding box center [899, 469] width 17 height 17
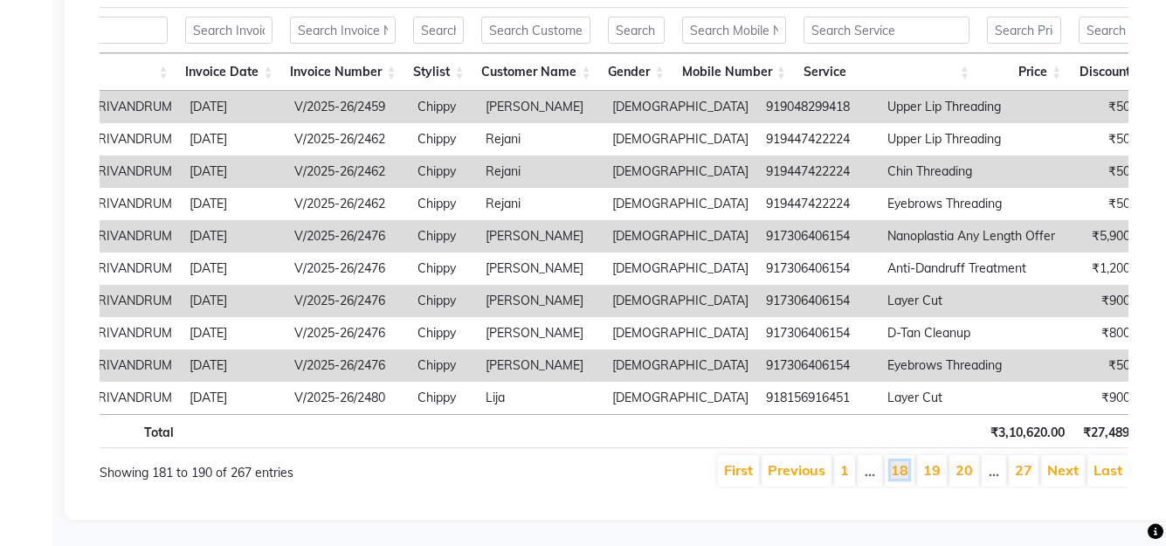
click at [903, 461] on link "18" at bounding box center [899, 469] width 17 height 17
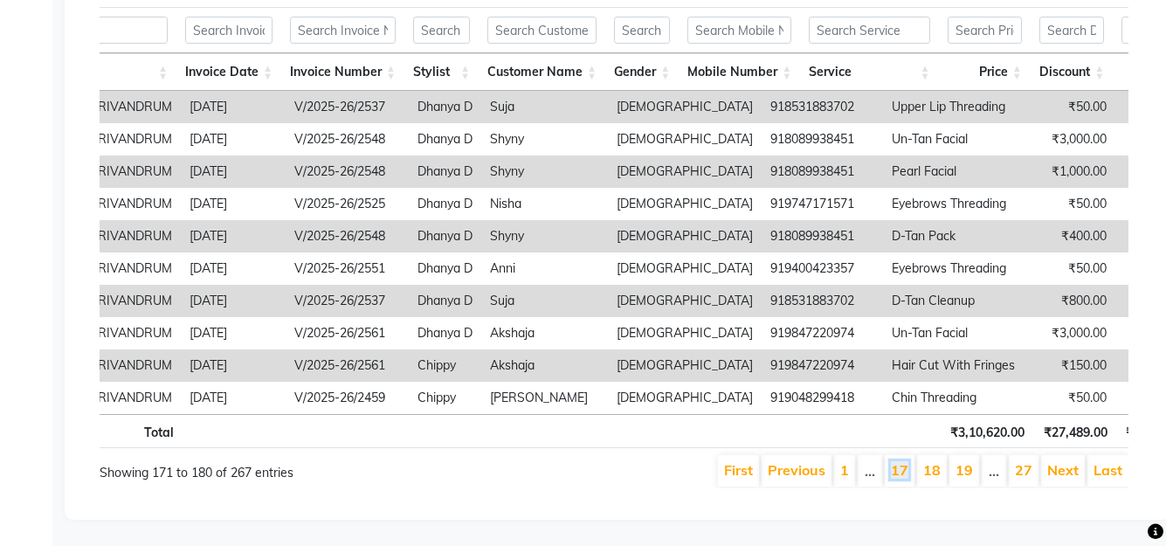
click at [903, 461] on link "17" at bounding box center [899, 469] width 17 height 17
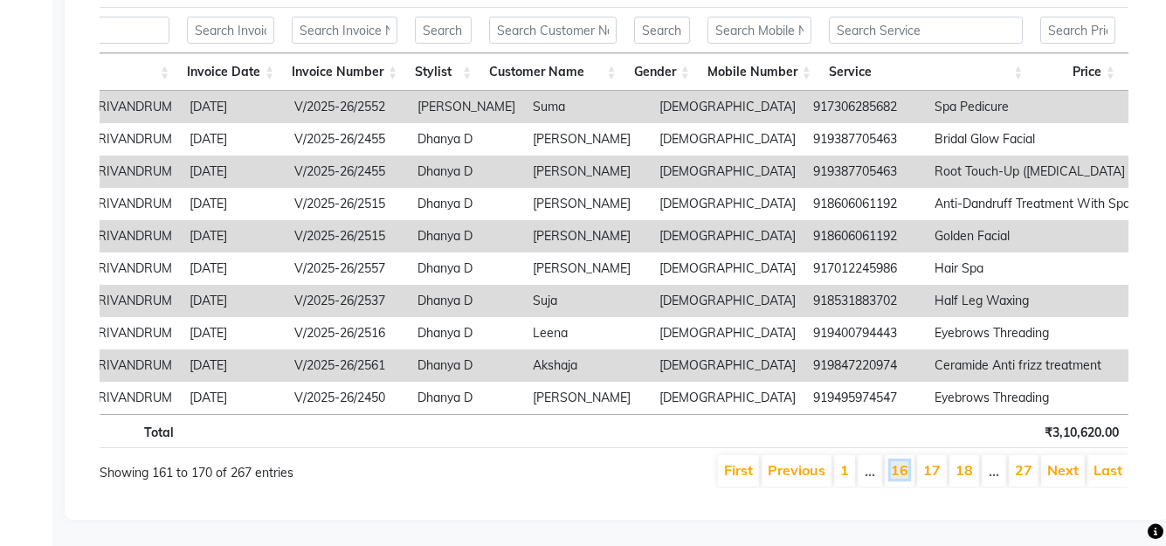
click at [903, 461] on link "16" at bounding box center [899, 469] width 17 height 17
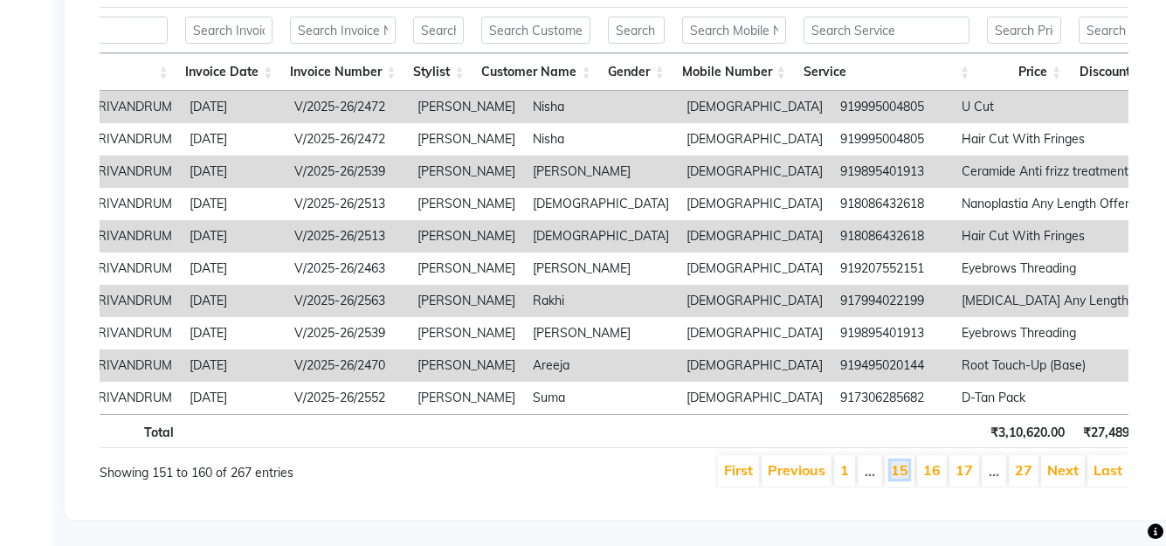
click at [903, 461] on link "15" at bounding box center [899, 469] width 17 height 17
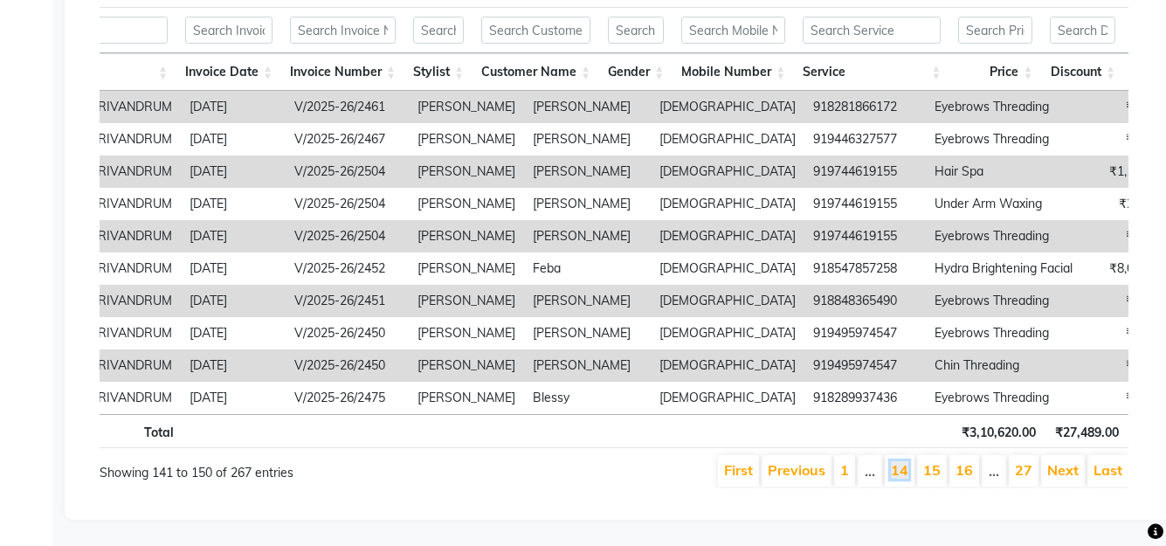
click at [903, 461] on link "14" at bounding box center [899, 469] width 17 height 17
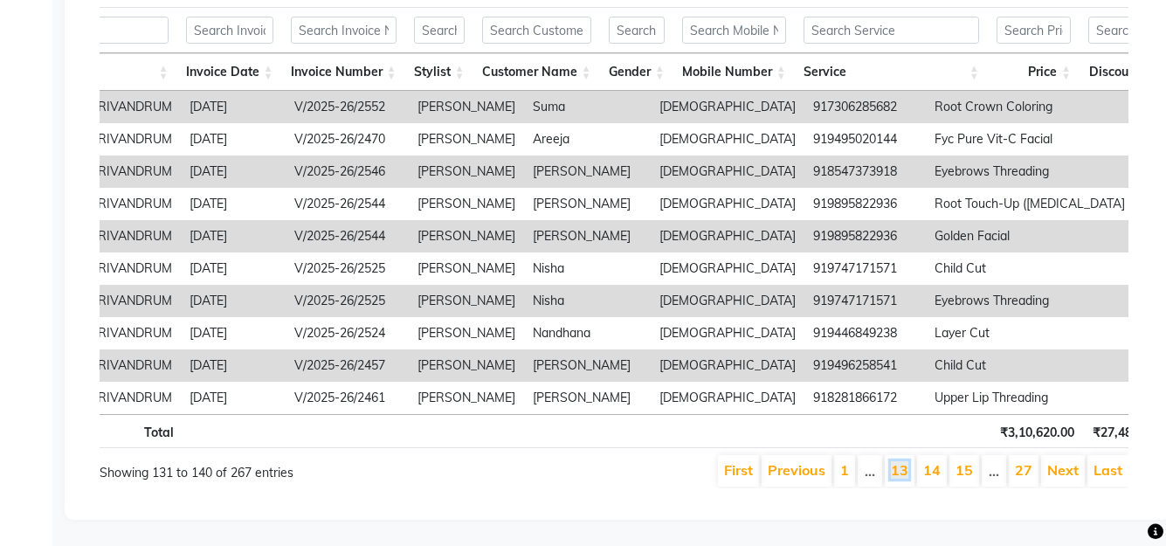
click at [903, 461] on link "13" at bounding box center [899, 469] width 17 height 17
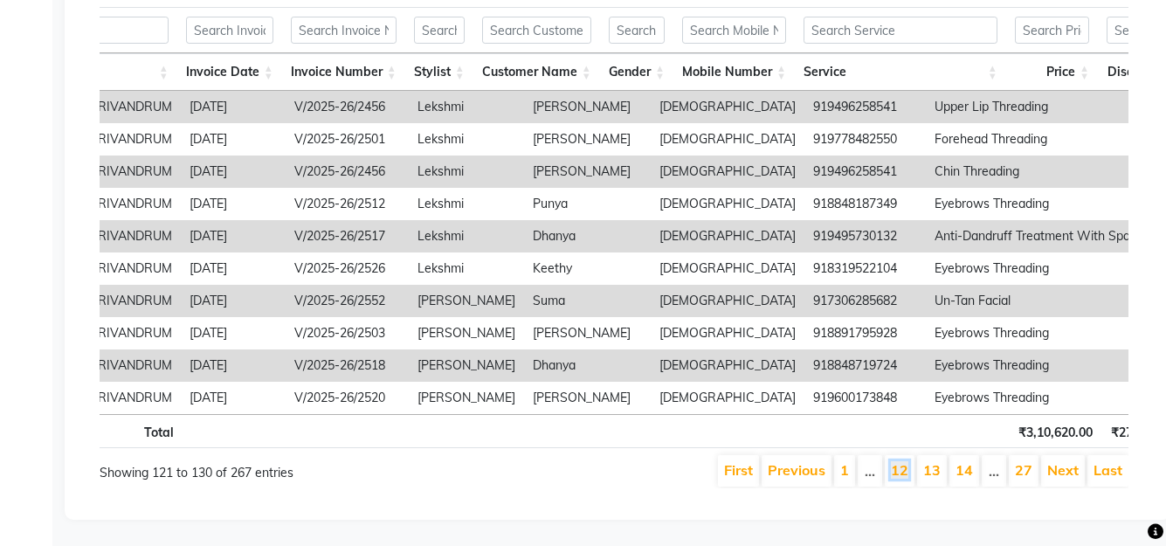
click at [903, 461] on link "12" at bounding box center [899, 469] width 17 height 17
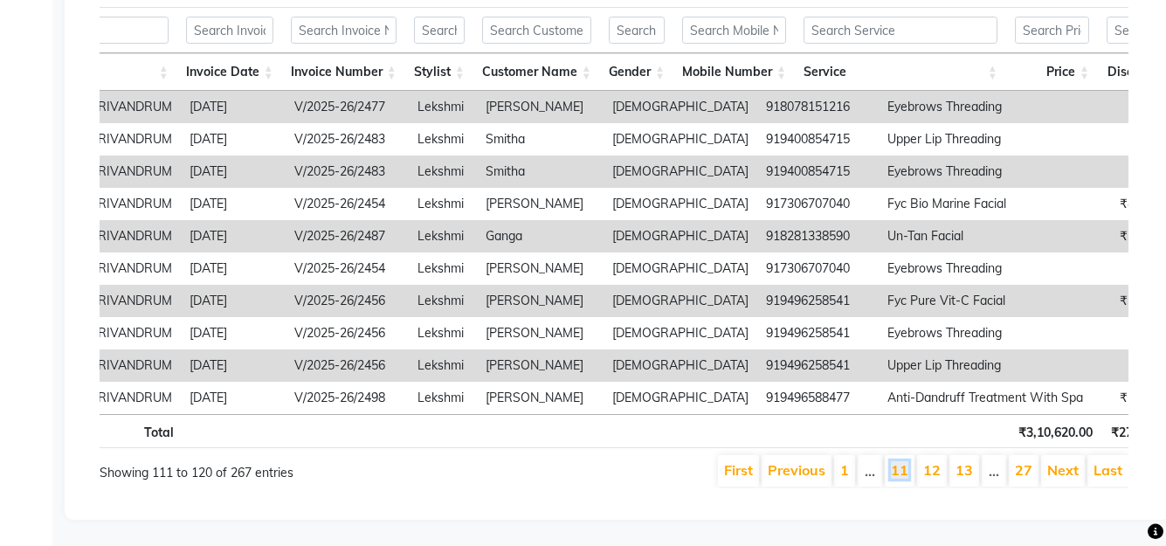
click at [903, 461] on link "11" at bounding box center [899, 469] width 17 height 17
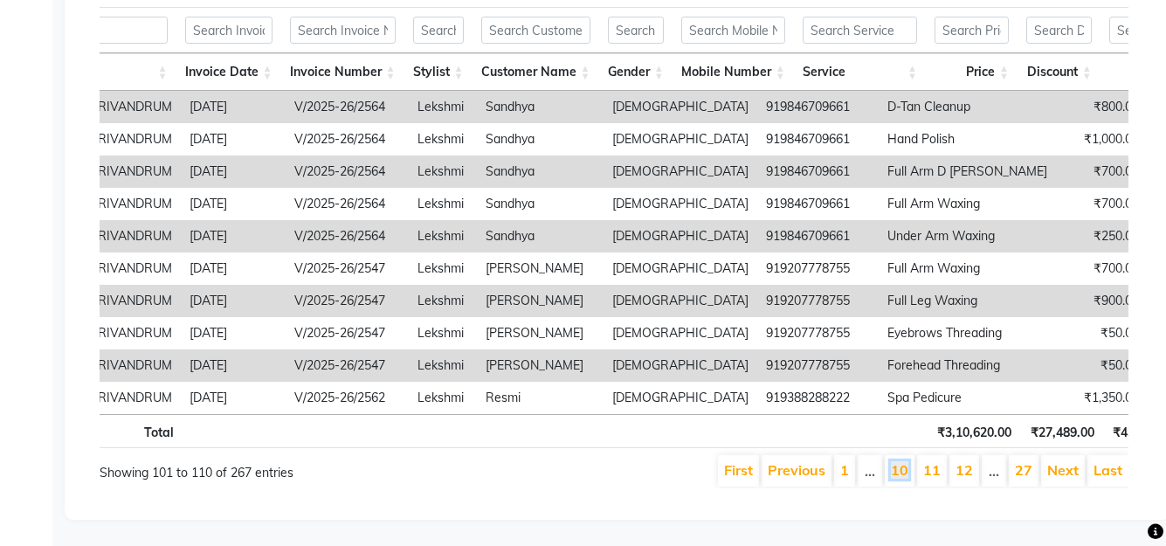
click at [903, 461] on link "10" at bounding box center [899, 469] width 17 height 17
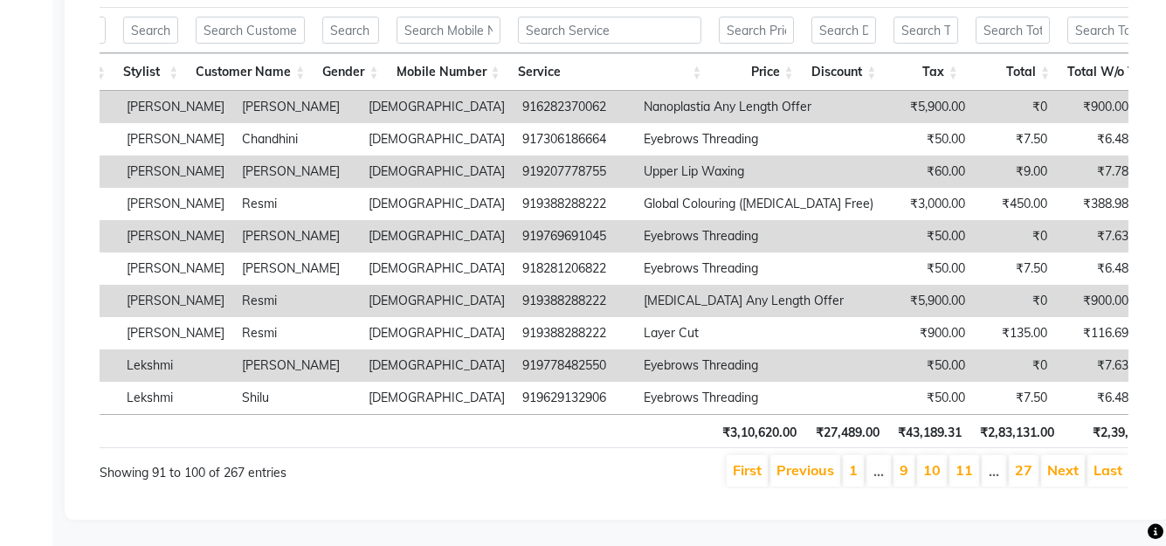
scroll to position [0, 0]
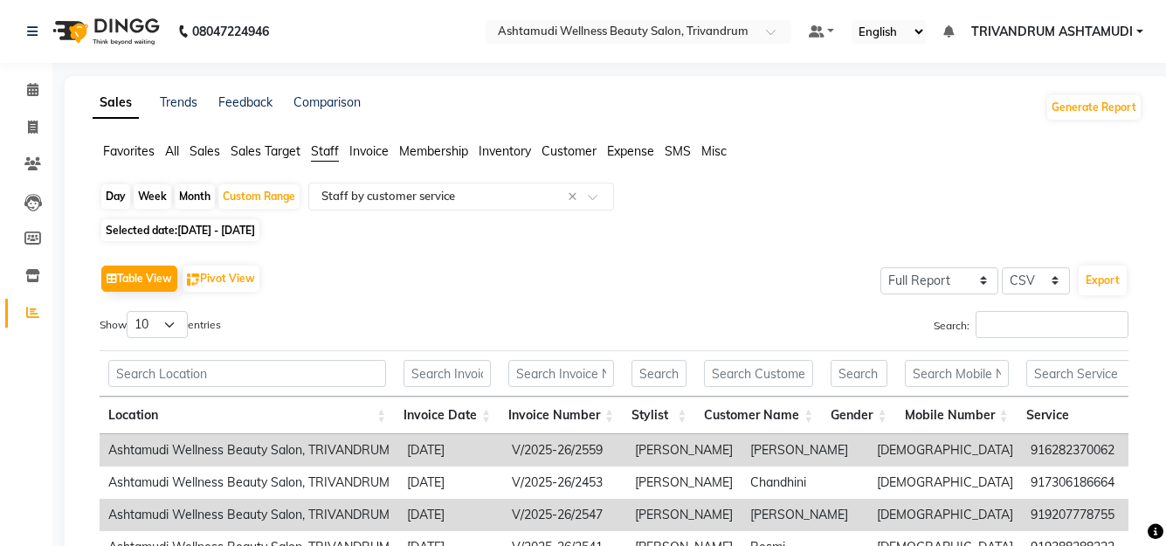
click at [204, 232] on span "01-08-2025 - 10-08-2025" at bounding box center [216, 230] width 78 height 13
select select "8"
select select "2025"
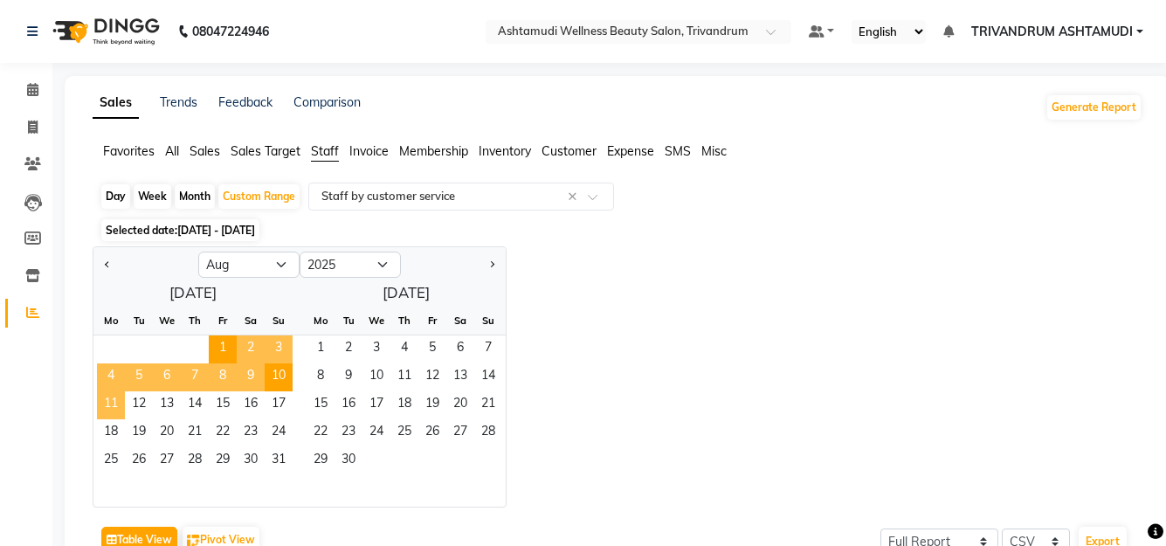
click at [112, 401] on span "11" at bounding box center [111, 405] width 28 height 28
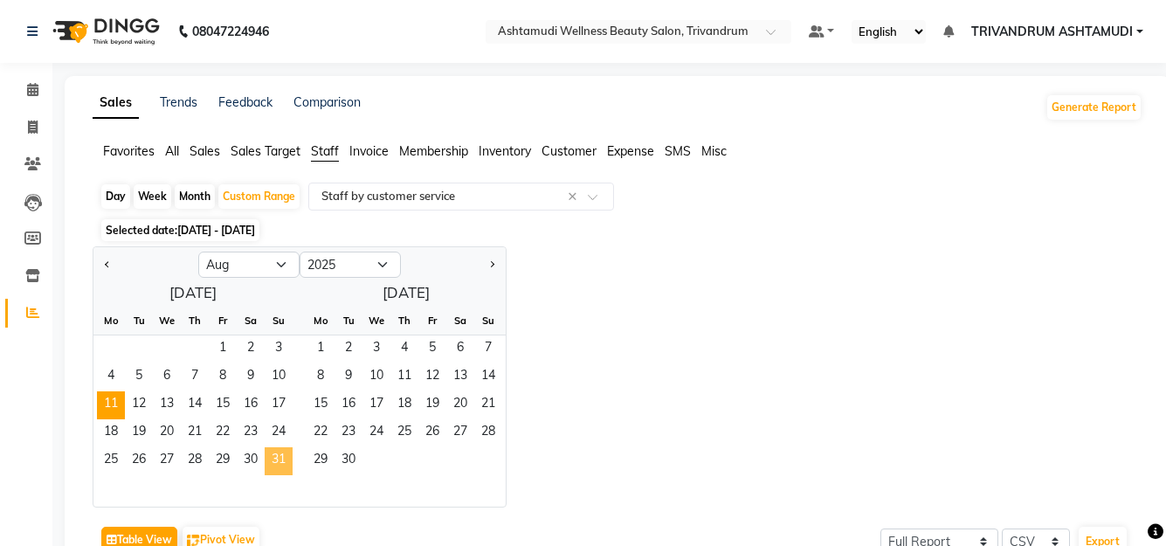
click at [279, 459] on span "31" at bounding box center [279, 461] width 28 height 28
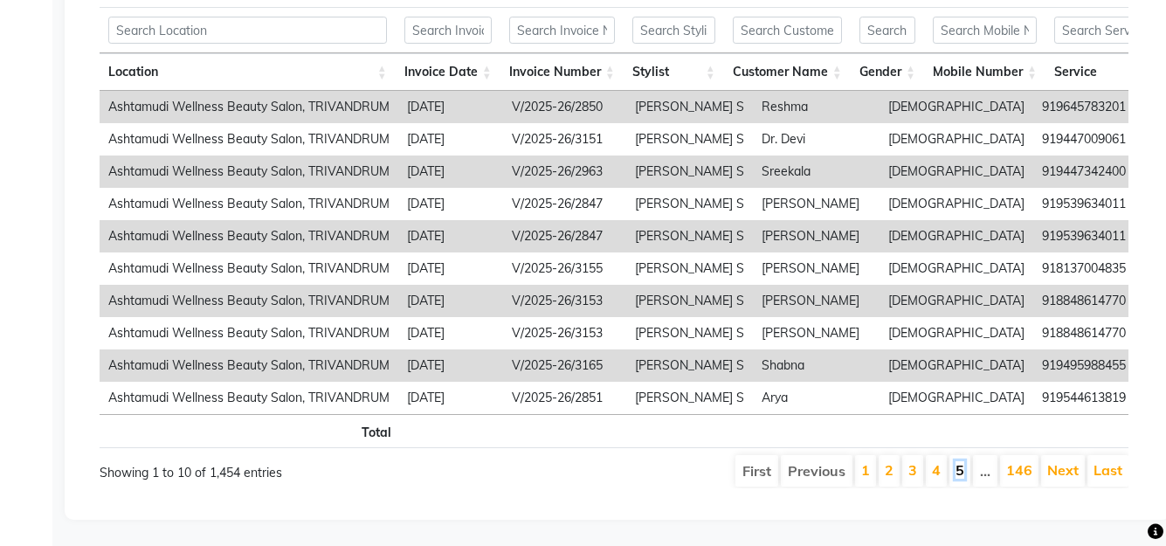
click at [964, 479] on link "5" at bounding box center [960, 469] width 9 height 17
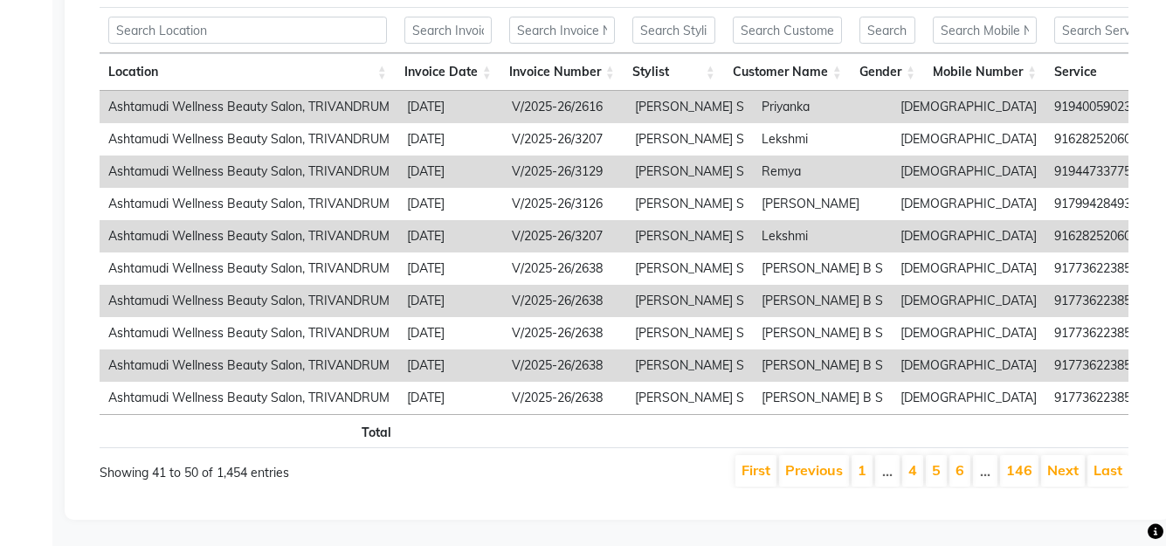
click at [967, 481] on li "6" at bounding box center [960, 470] width 21 height 31
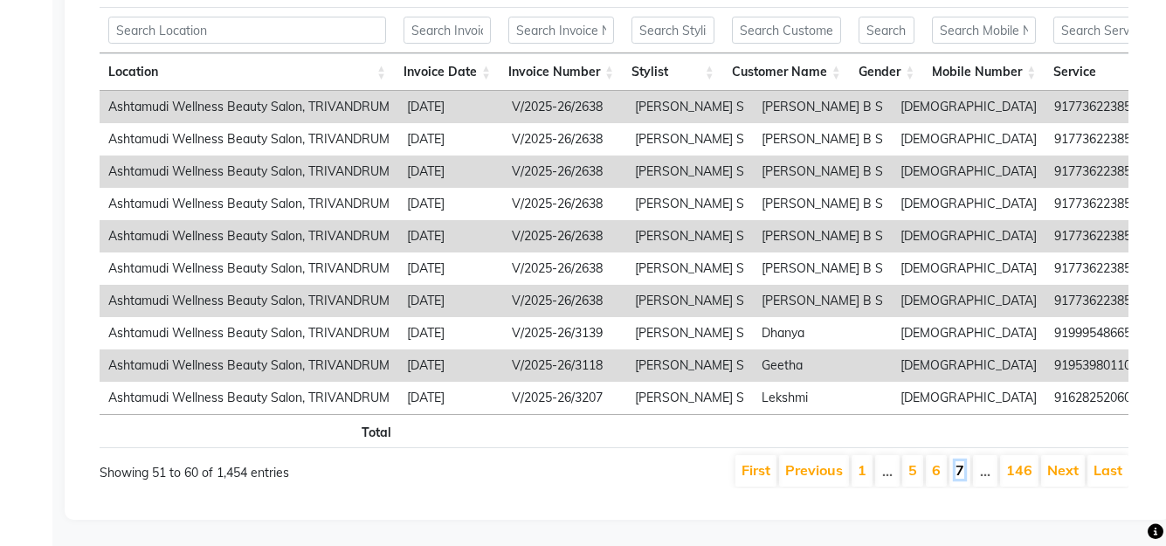
click at [961, 479] on link "7" at bounding box center [960, 469] width 9 height 17
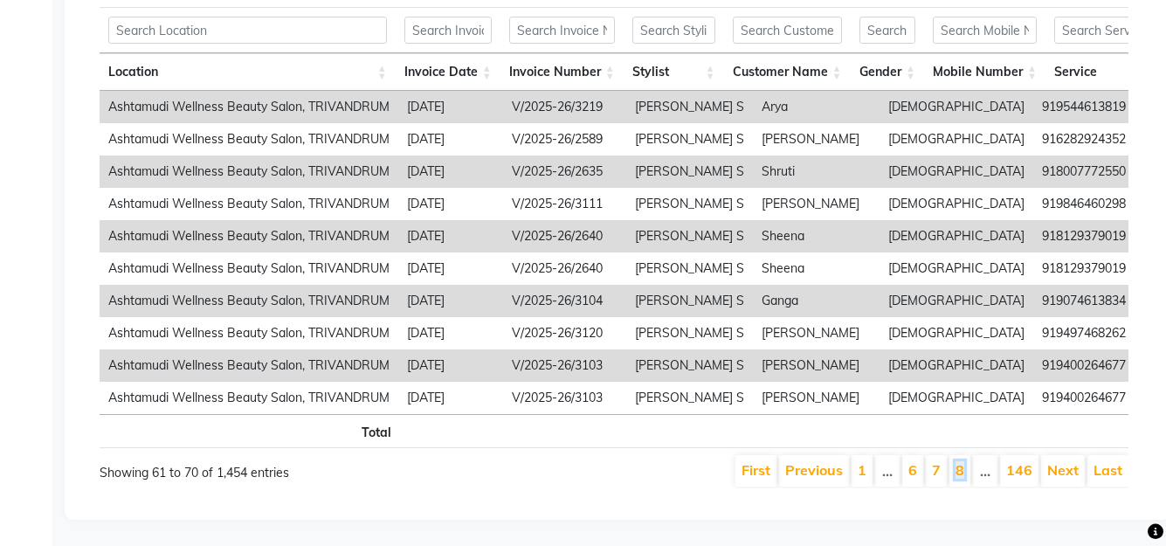
click at [961, 479] on link "8" at bounding box center [960, 469] width 9 height 17
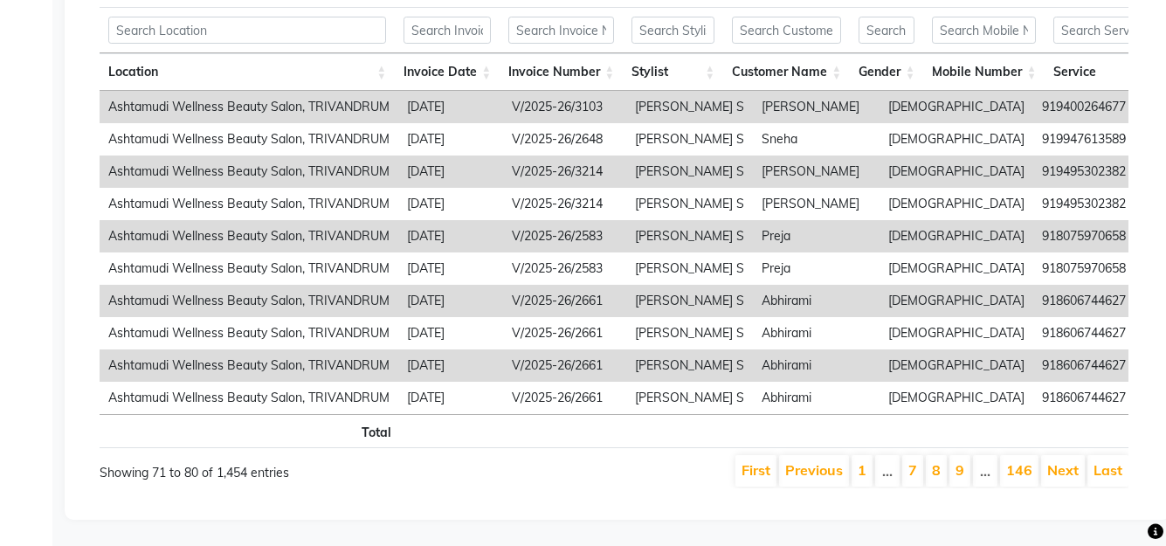
click at [961, 479] on link "9" at bounding box center [960, 469] width 9 height 17
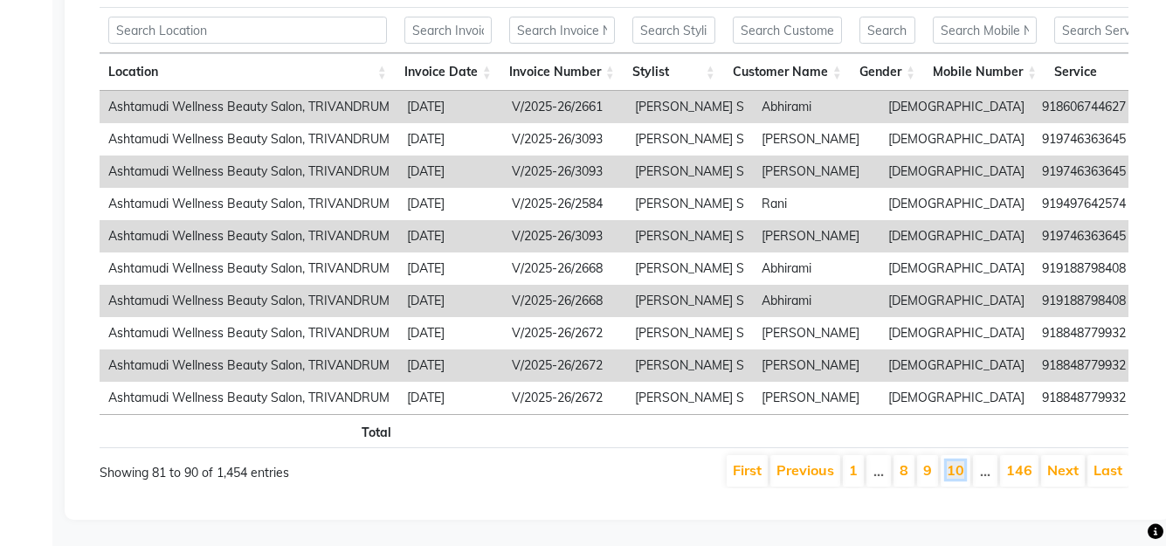
click at [961, 479] on link "10" at bounding box center [955, 469] width 17 height 17
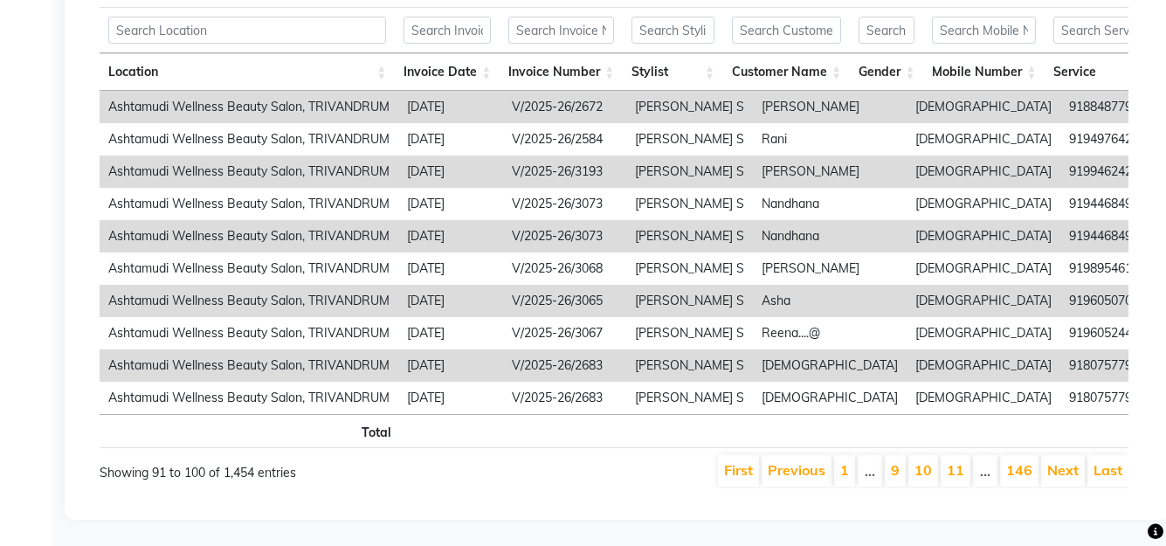
click at [961, 479] on link "11" at bounding box center [955, 469] width 17 height 17
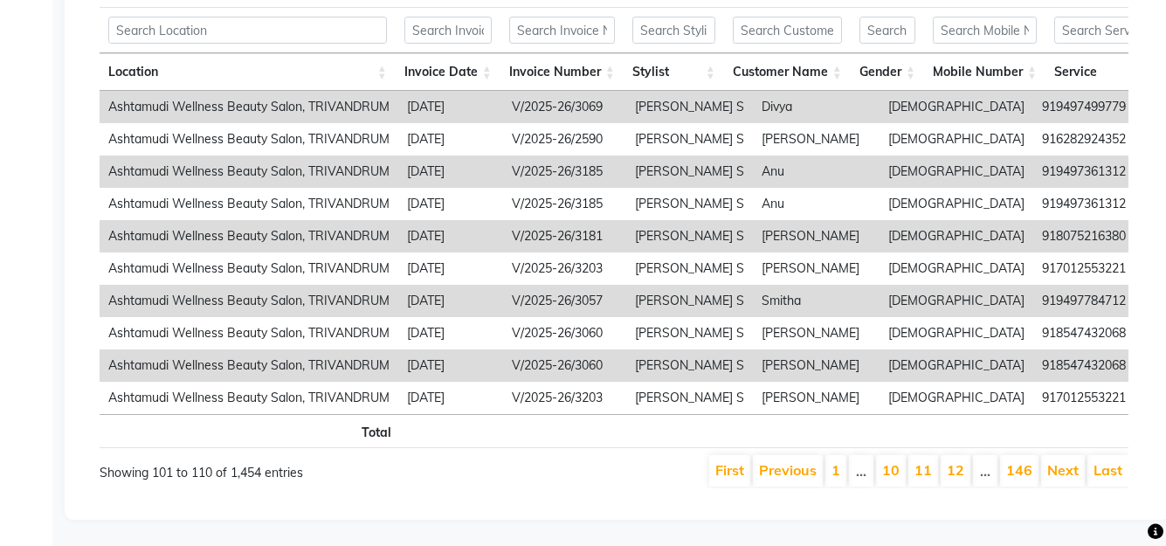
click at [961, 479] on link "12" at bounding box center [955, 469] width 17 height 17
click at [961, 479] on link "14" at bounding box center [955, 469] width 17 height 17
click at [961, 479] on link "15" at bounding box center [955, 469] width 17 height 17
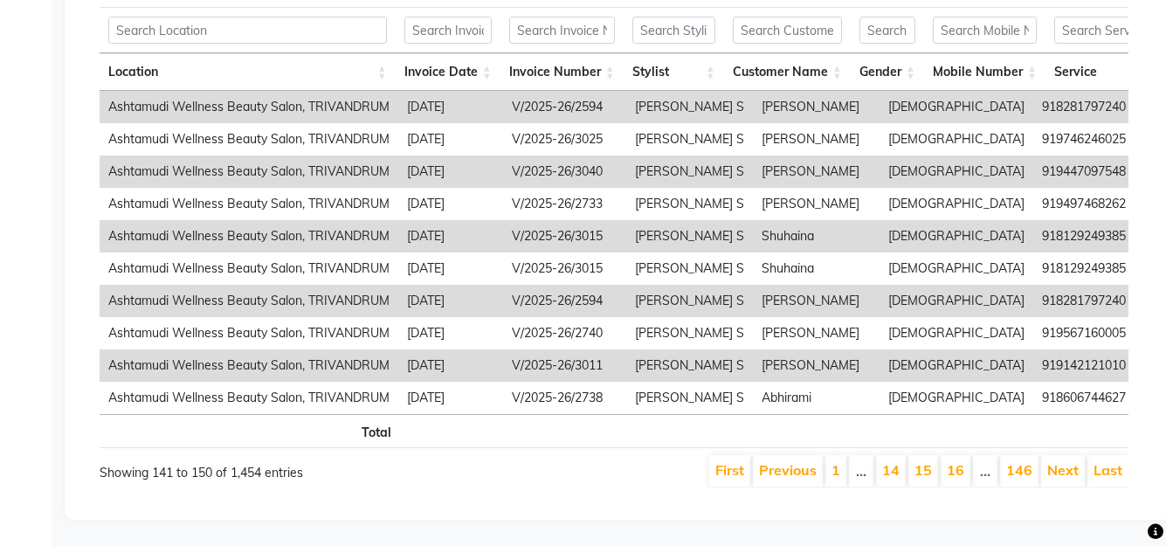
click at [961, 479] on link "16" at bounding box center [955, 469] width 17 height 17
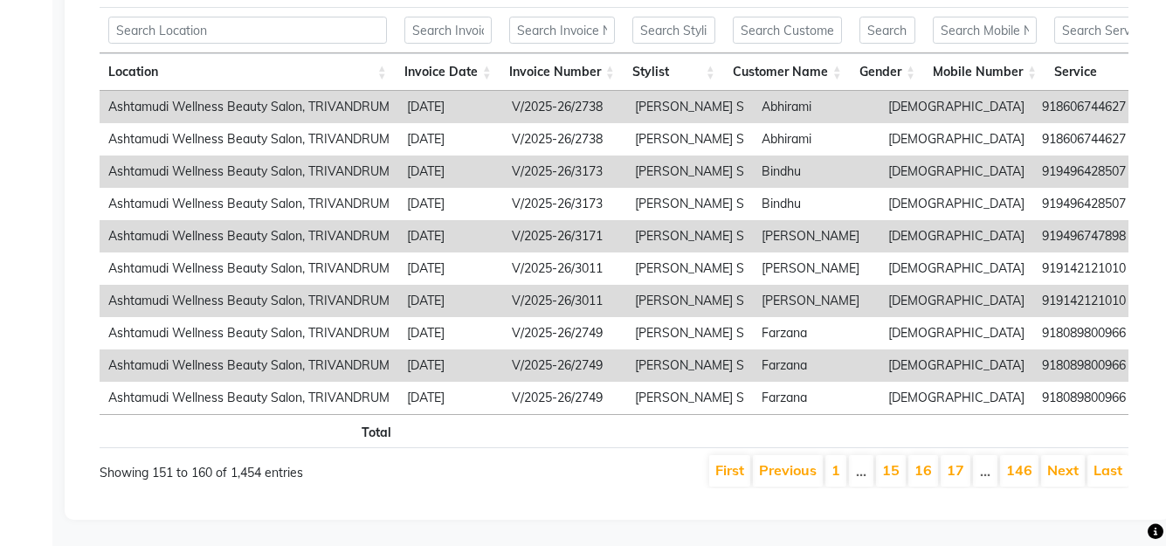
click at [961, 479] on link "17" at bounding box center [955, 469] width 17 height 17
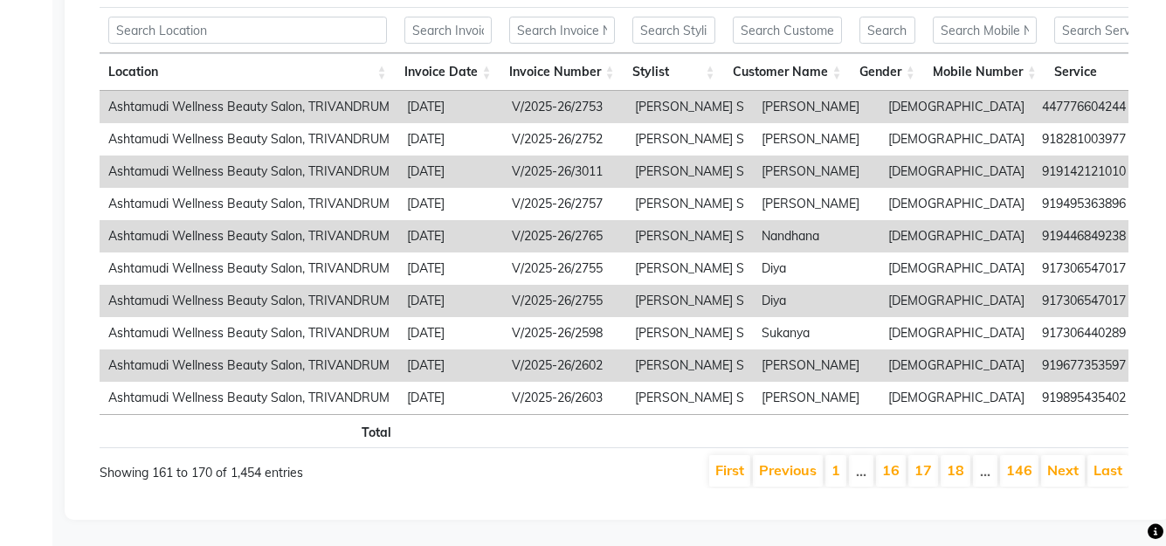
click at [961, 479] on link "18" at bounding box center [955, 469] width 17 height 17
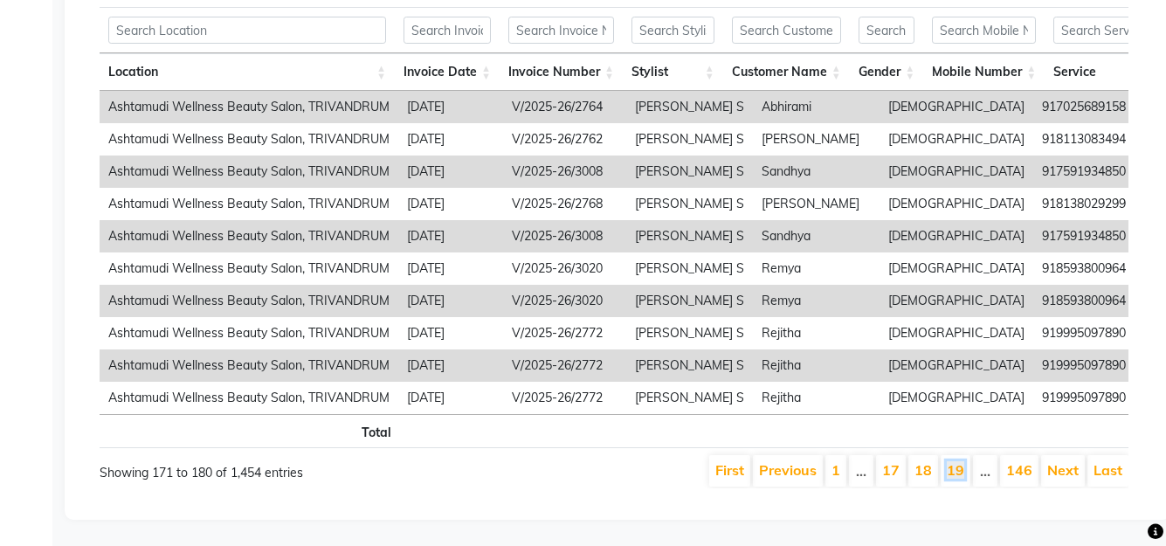
click at [961, 479] on link "19" at bounding box center [955, 469] width 17 height 17
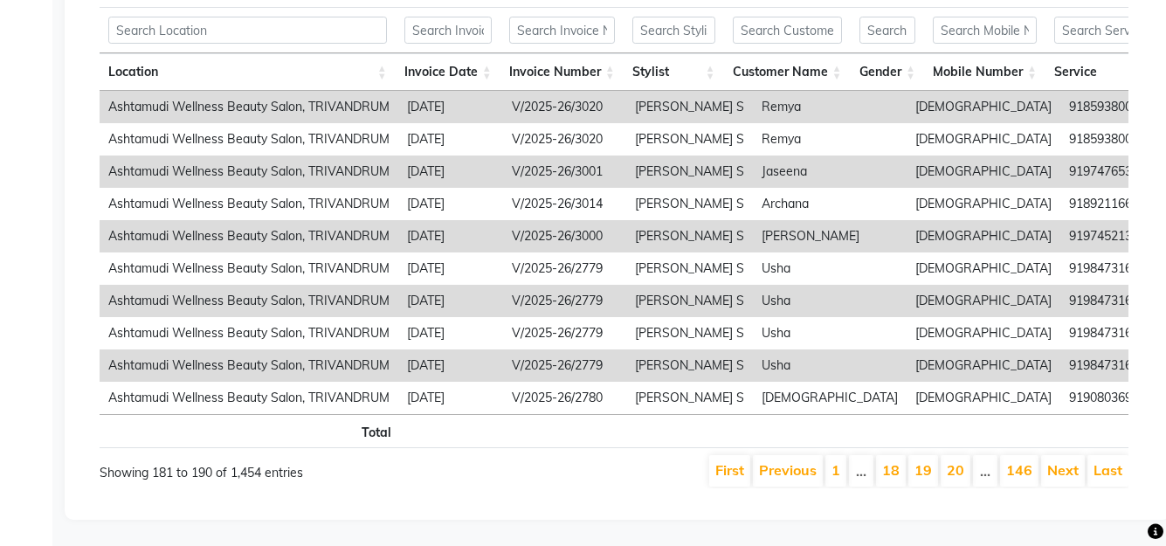
click at [961, 479] on link "20" at bounding box center [955, 469] width 17 height 17
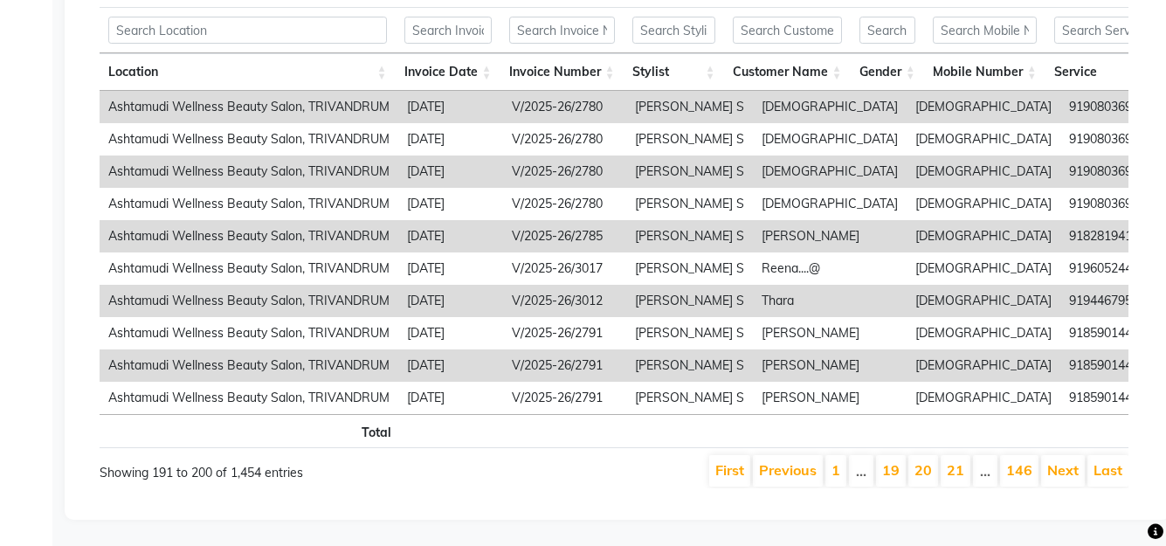
click at [961, 479] on link "21" at bounding box center [955, 469] width 17 height 17
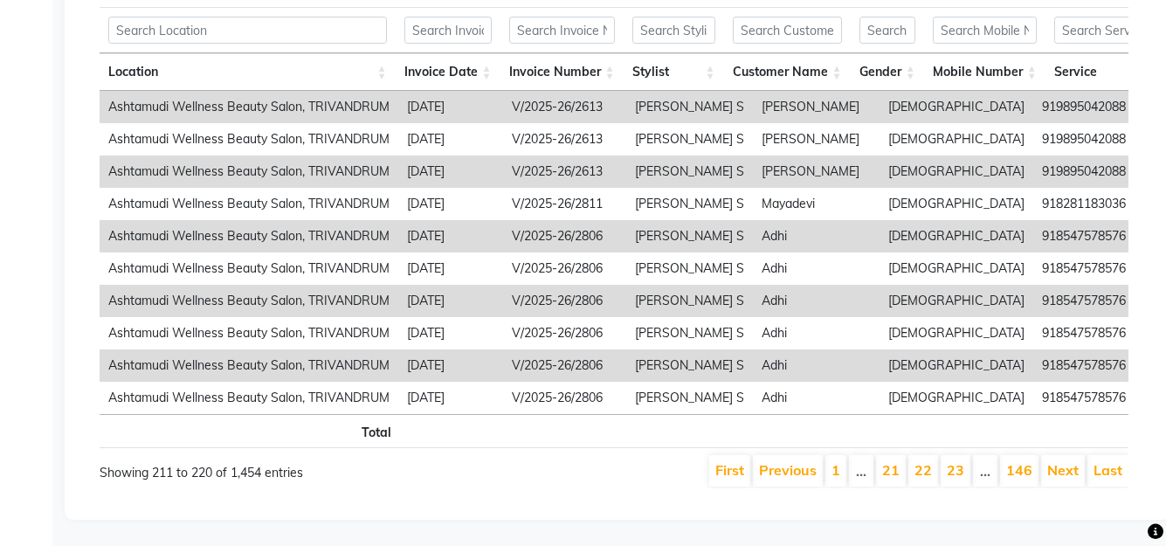
click at [961, 479] on link "23" at bounding box center [955, 469] width 17 height 17
click at [961, 479] on link "24" at bounding box center [955, 469] width 17 height 17
click at [961, 479] on link "25" at bounding box center [955, 469] width 17 height 17
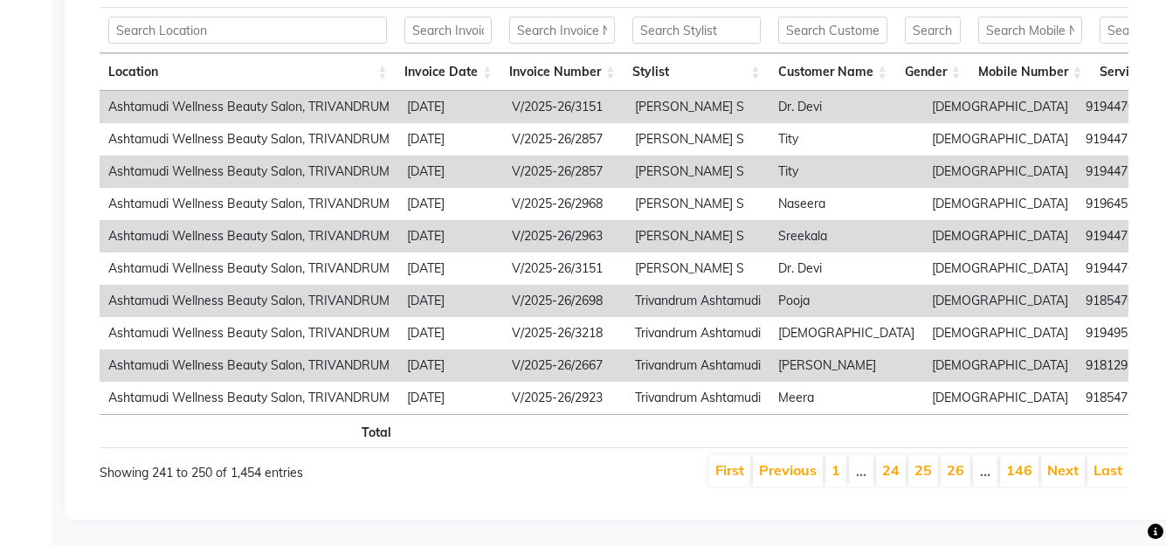
click at [961, 479] on link "26" at bounding box center [955, 469] width 17 height 17
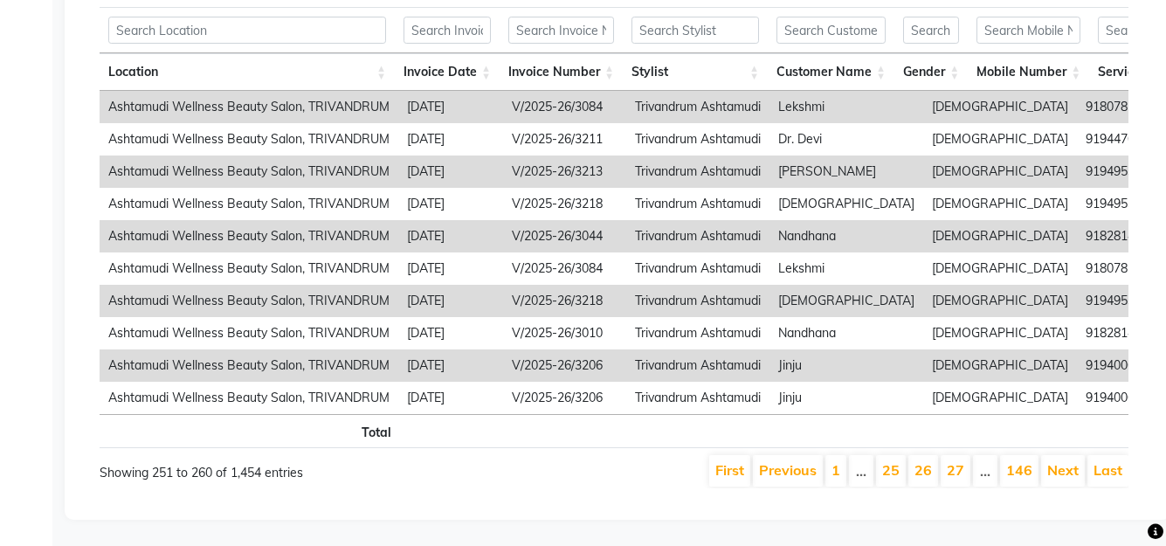
click at [961, 479] on link "27" at bounding box center [955, 469] width 17 height 17
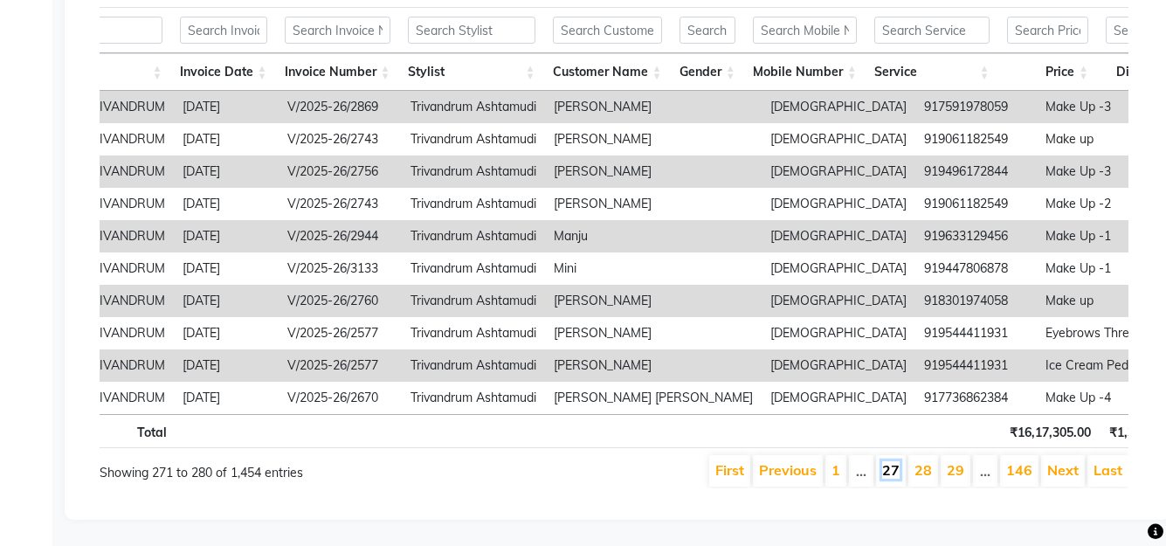
click at [894, 479] on link "27" at bounding box center [890, 469] width 17 height 17
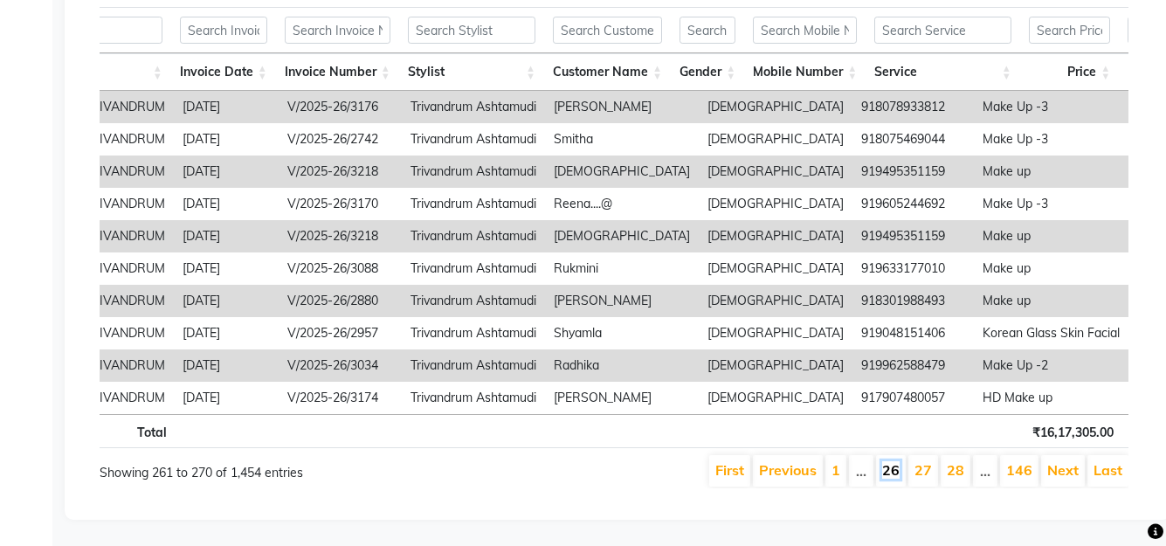
click at [895, 476] on link "26" at bounding box center [890, 469] width 17 height 17
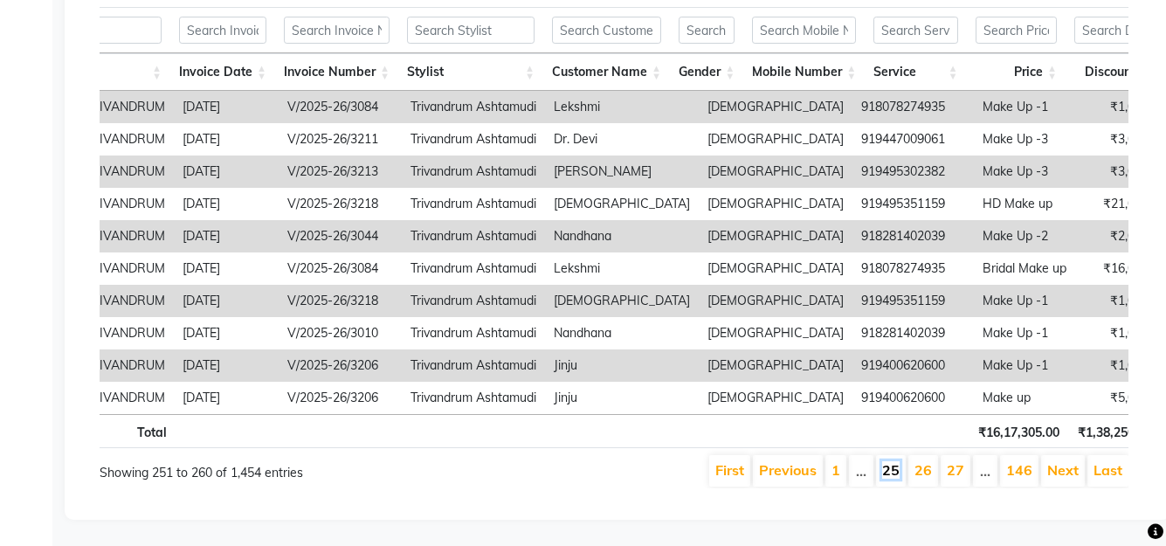
click at [897, 475] on link "25" at bounding box center [890, 469] width 17 height 17
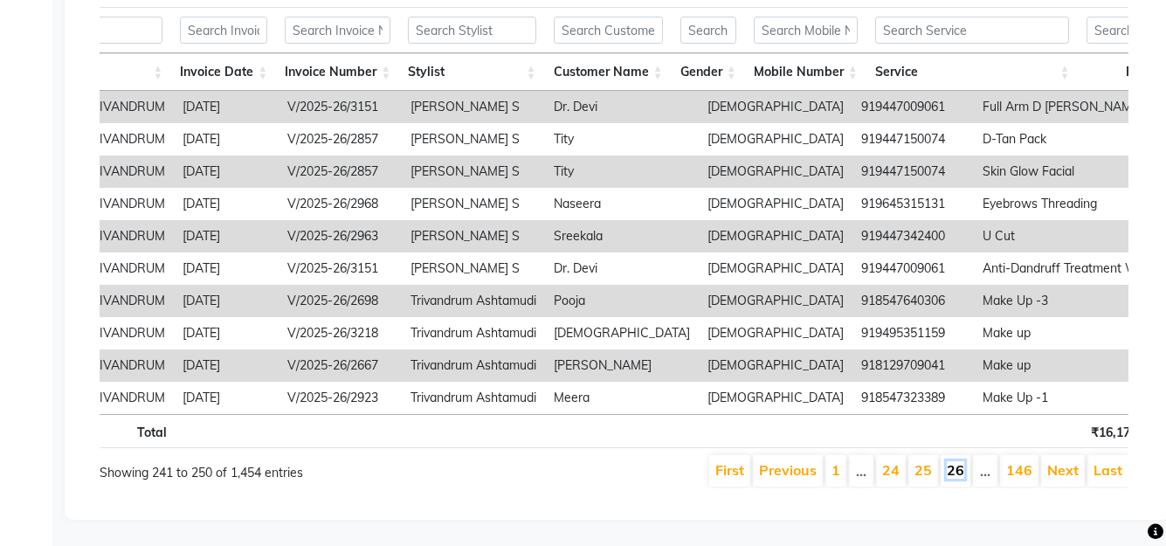
click at [956, 477] on link "26" at bounding box center [955, 469] width 17 height 17
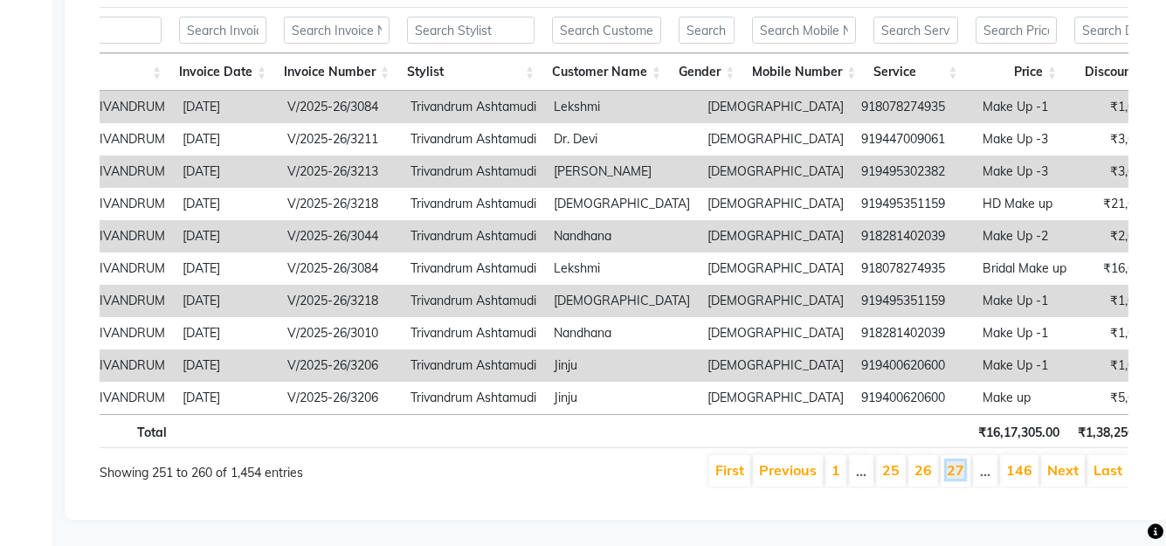
click at [956, 477] on link "27" at bounding box center [955, 469] width 17 height 17
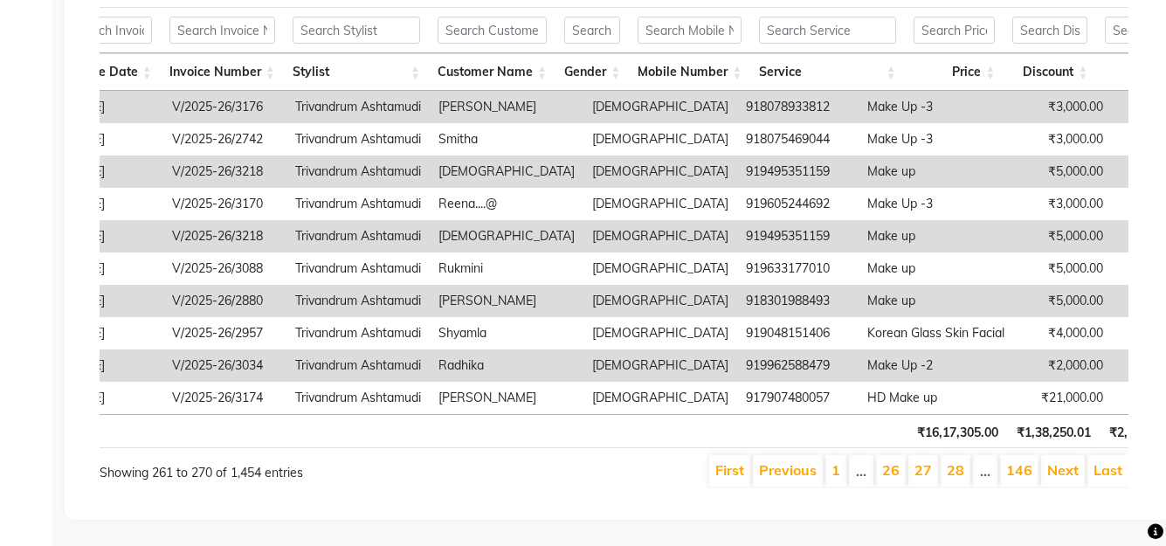
scroll to position [0, 422]
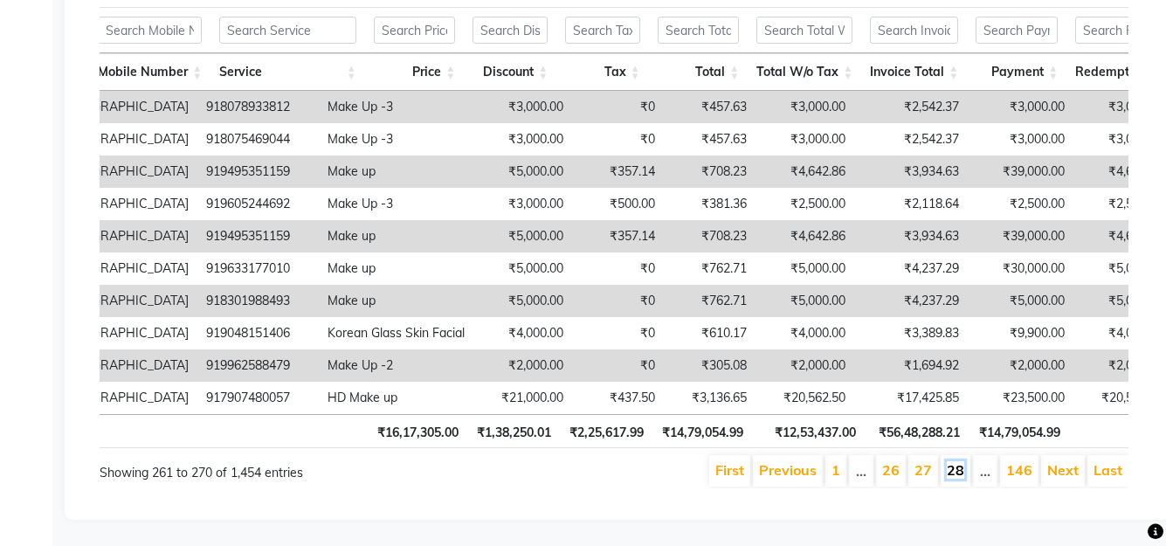
click at [962, 479] on link "28" at bounding box center [955, 469] width 17 height 17
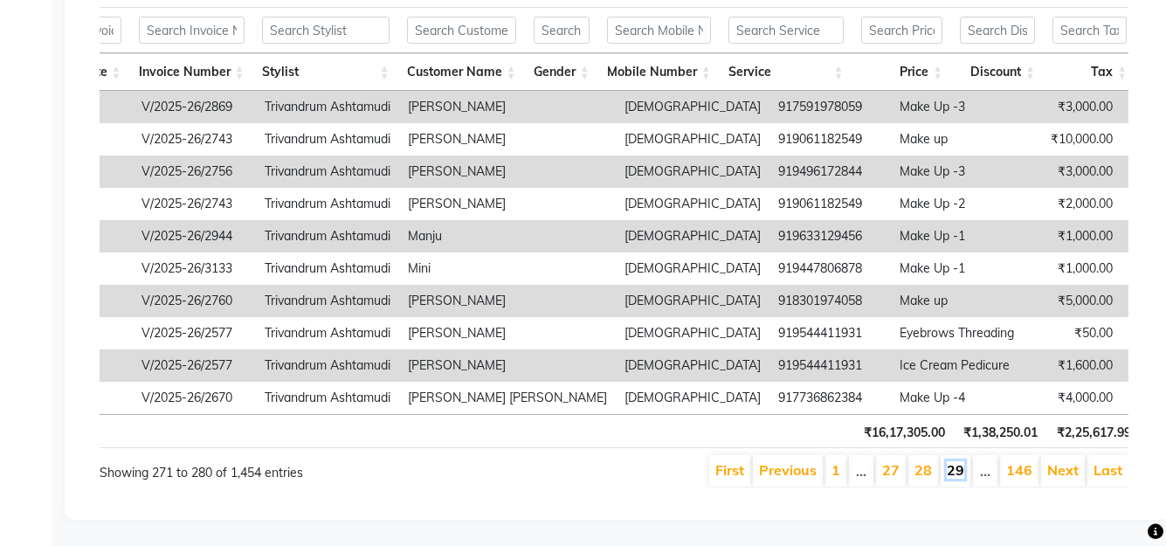
click at [957, 479] on link "29" at bounding box center [955, 469] width 17 height 17
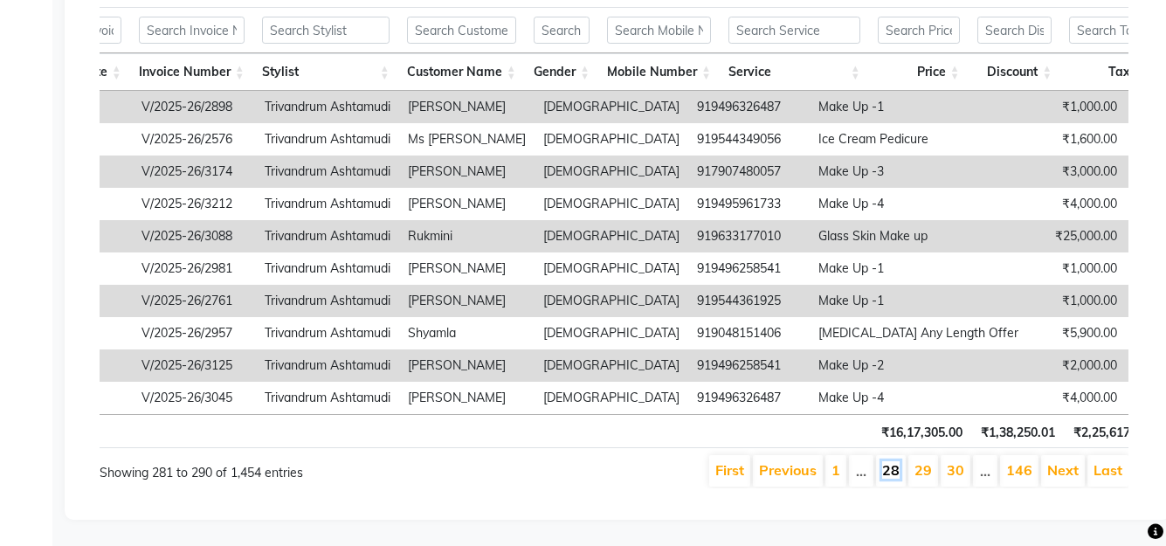
click at [898, 479] on link "28" at bounding box center [890, 469] width 17 height 17
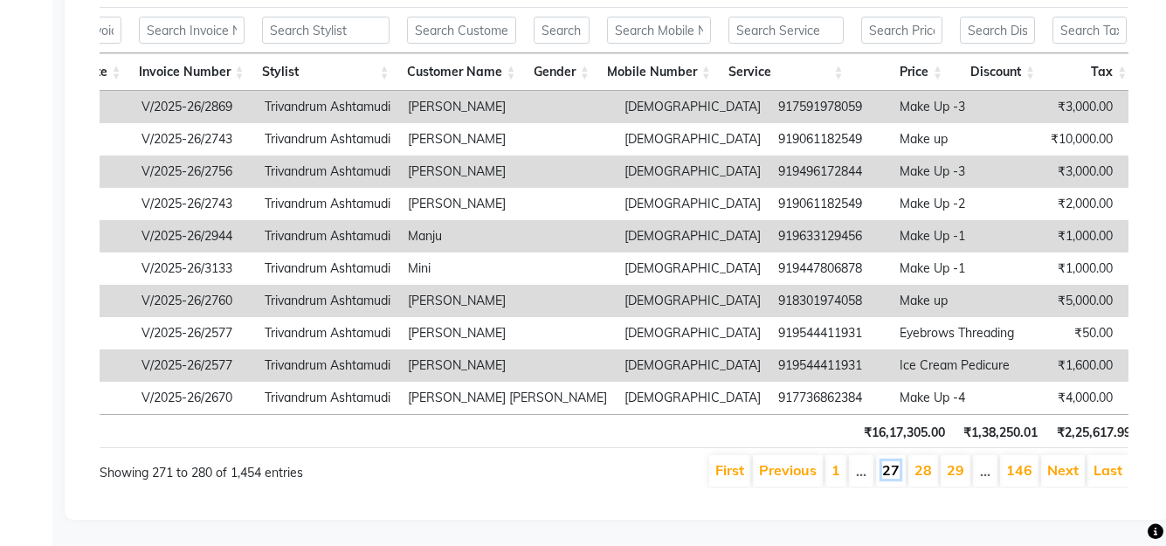
click at [898, 478] on link "27" at bounding box center [890, 469] width 17 height 17
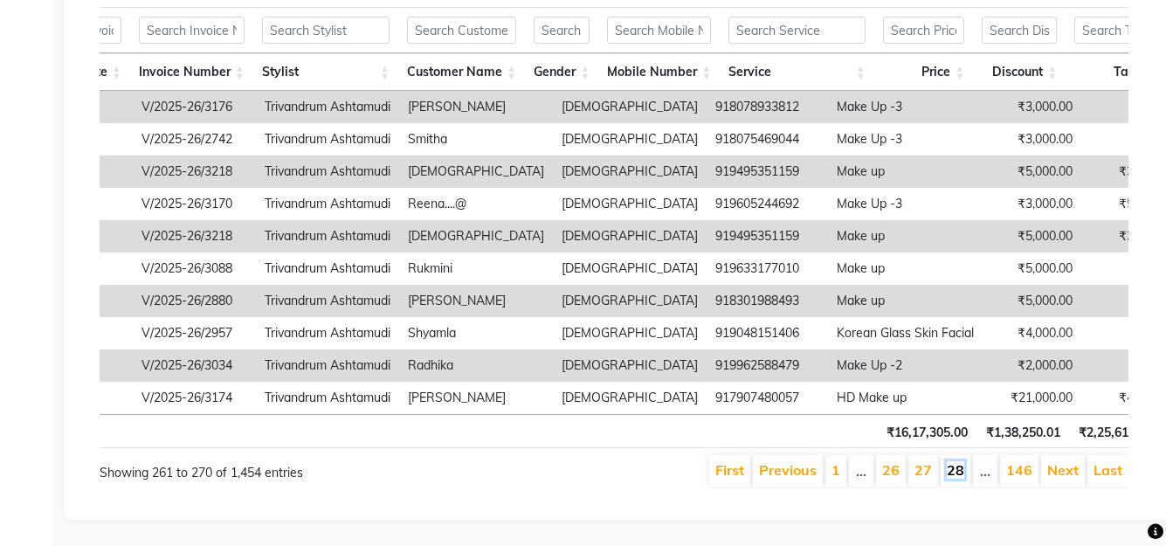
click at [958, 476] on link "28" at bounding box center [955, 469] width 17 height 17
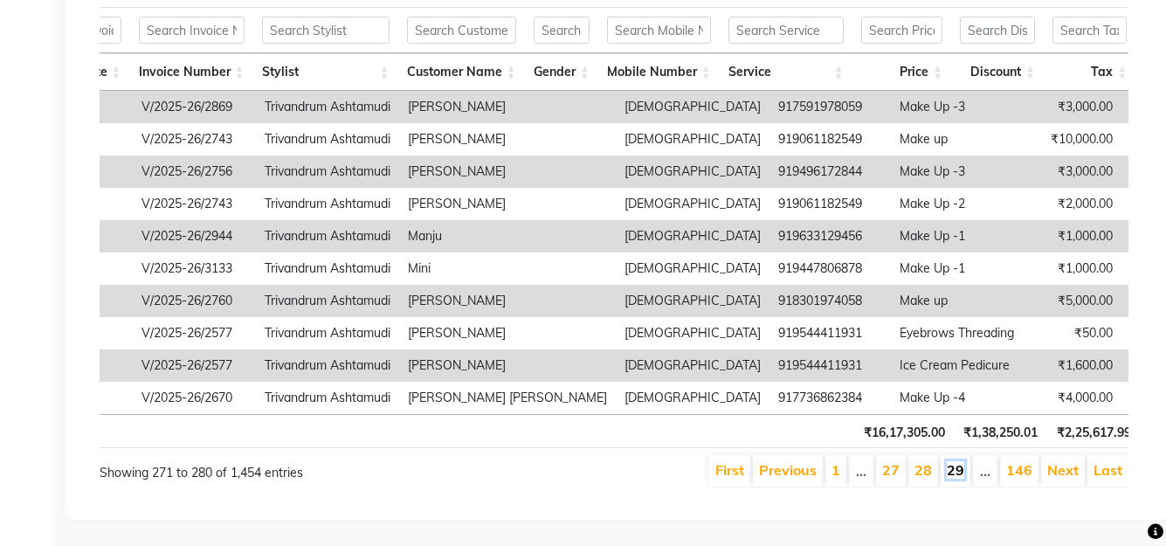
click at [958, 479] on link "29" at bounding box center [955, 469] width 17 height 17
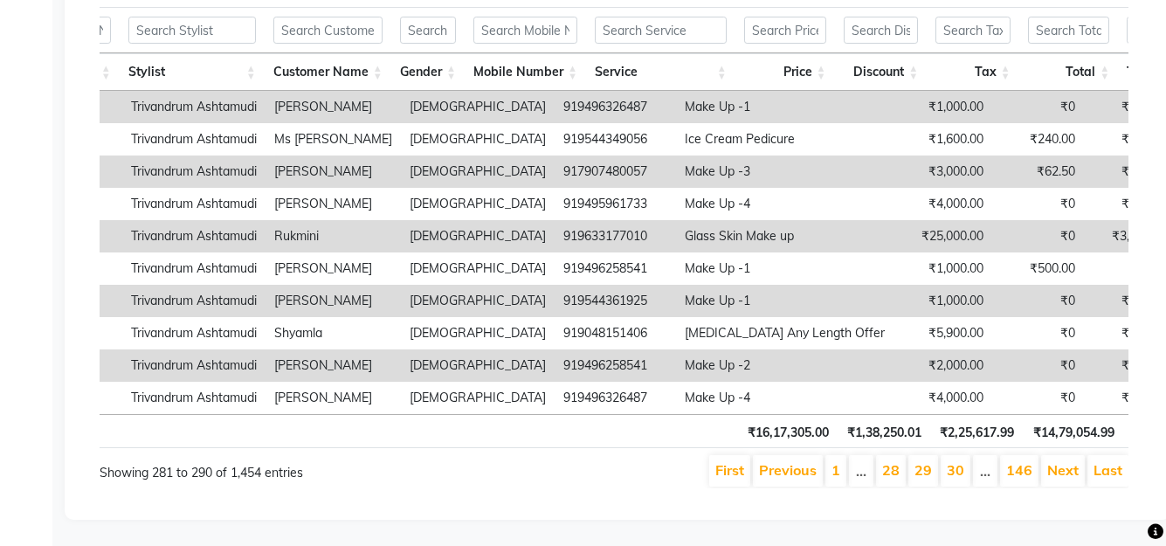
scroll to position [0, 501]
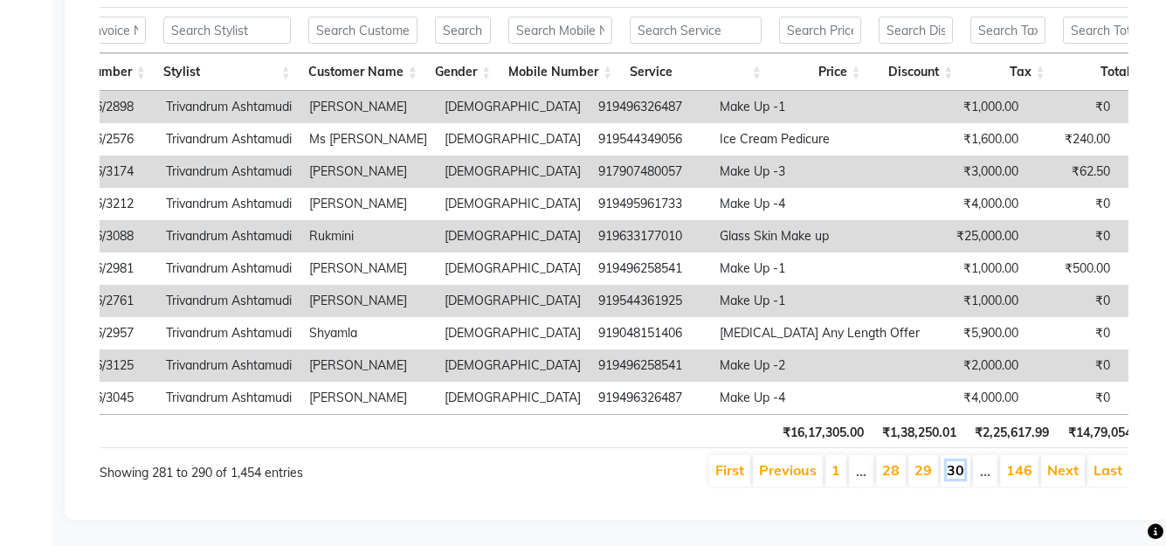
click at [959, 477] on link "30" at bounding box center [955, 469] width 17 height 17
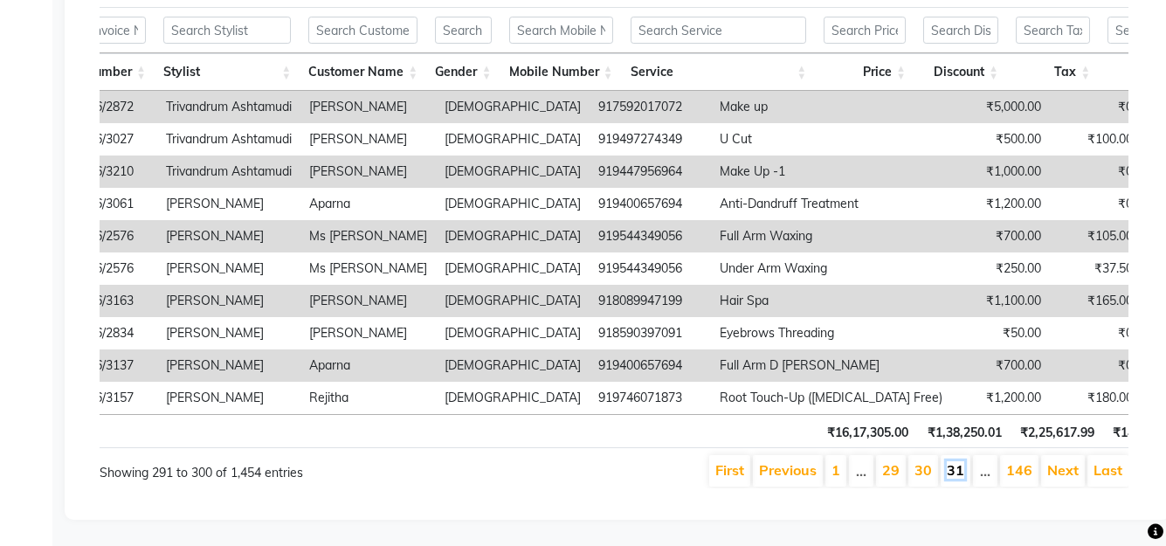
click at [960, 478] on link "31" at bounding box center [955, 469] width 17 height 17
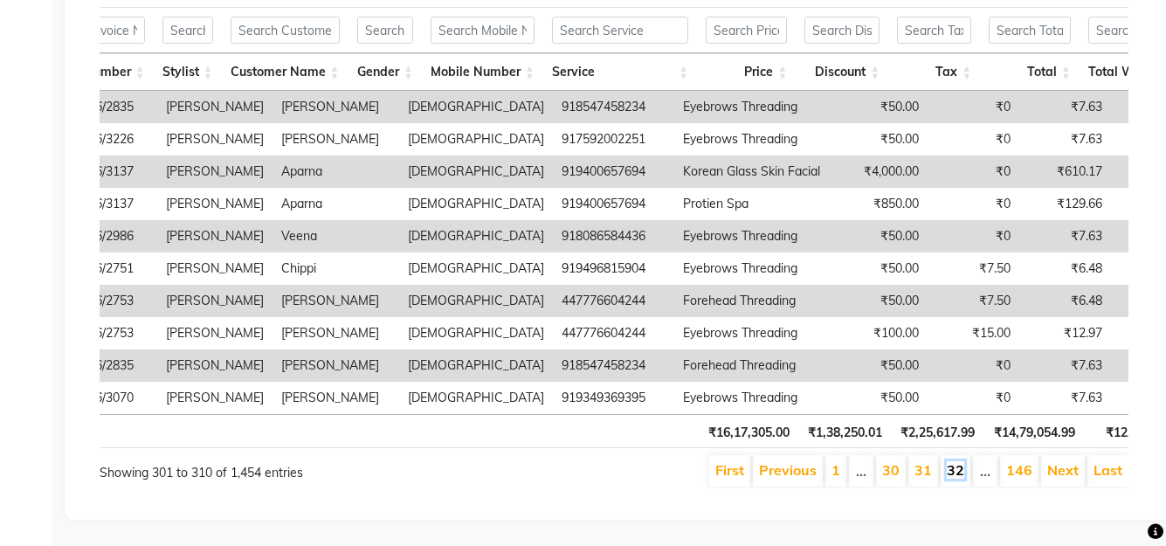
click at [961, 476] on link "32" at bounding box center [955, 469] width 17 height 17
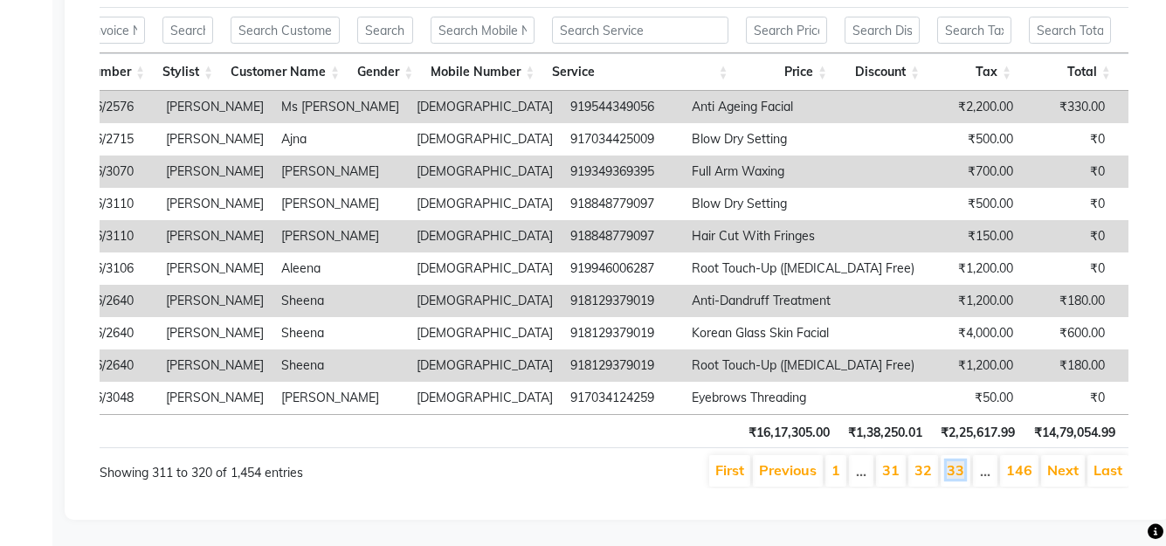
click at [961, 476] on link "33" at bounding box center [955, 469] width 17 height 17
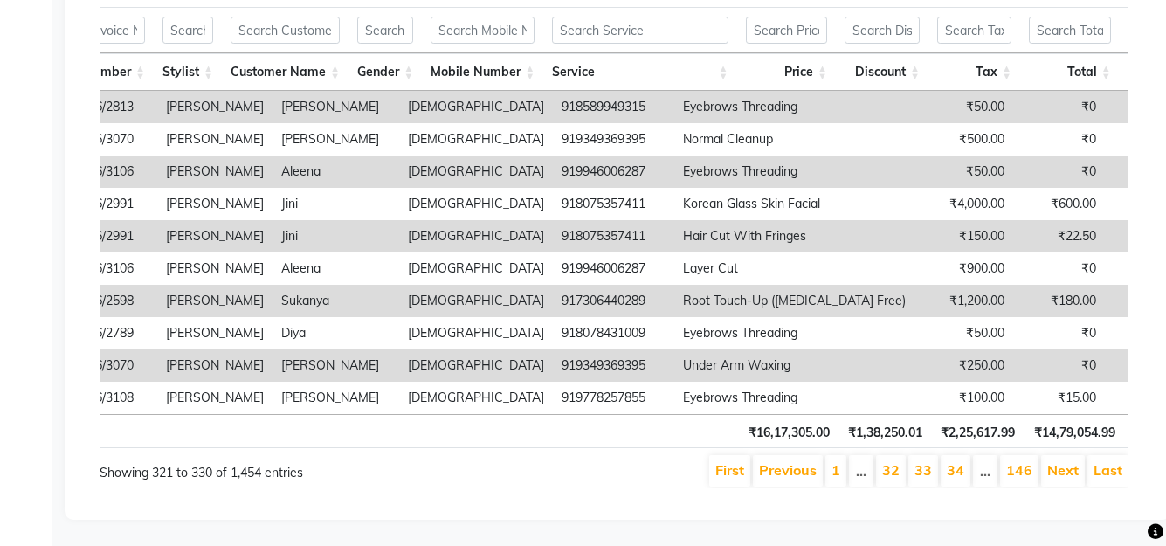
click at [961, 476] on link "34" at bounding box center [955, 469] width 17 height 17
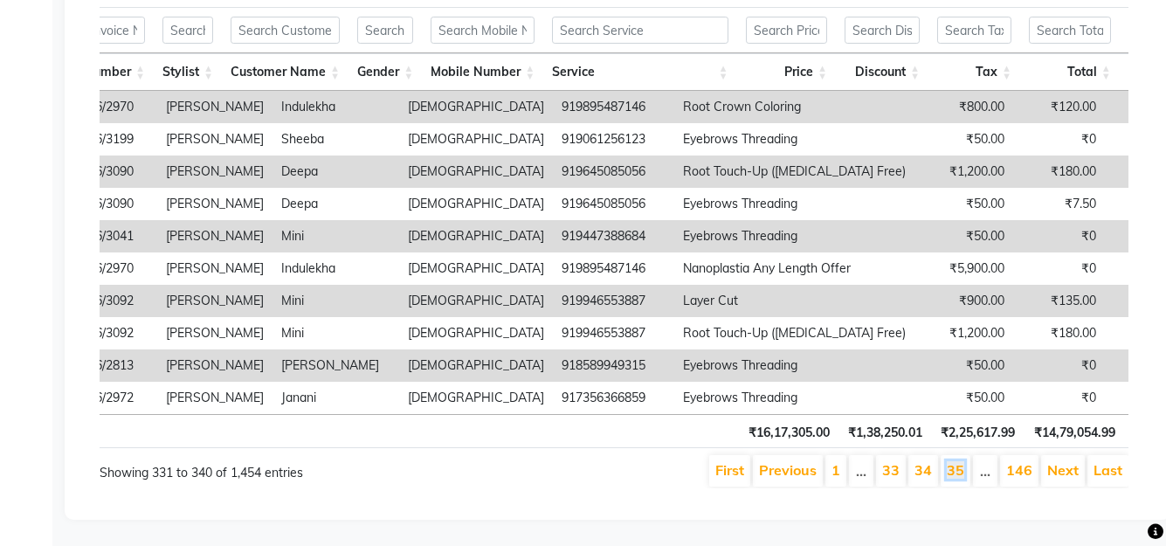
click at [961, 476] on link "35" at bounding box center [955, 469] width 17 height 17
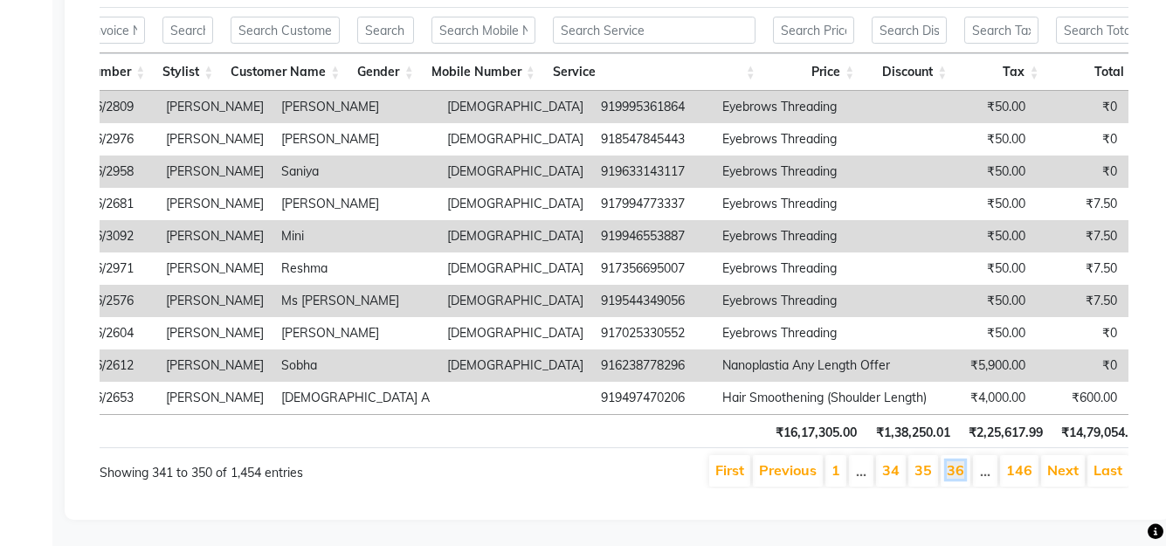
click at [961, 476] on link "36" at bounding box center [955, 469] width 17 height 17
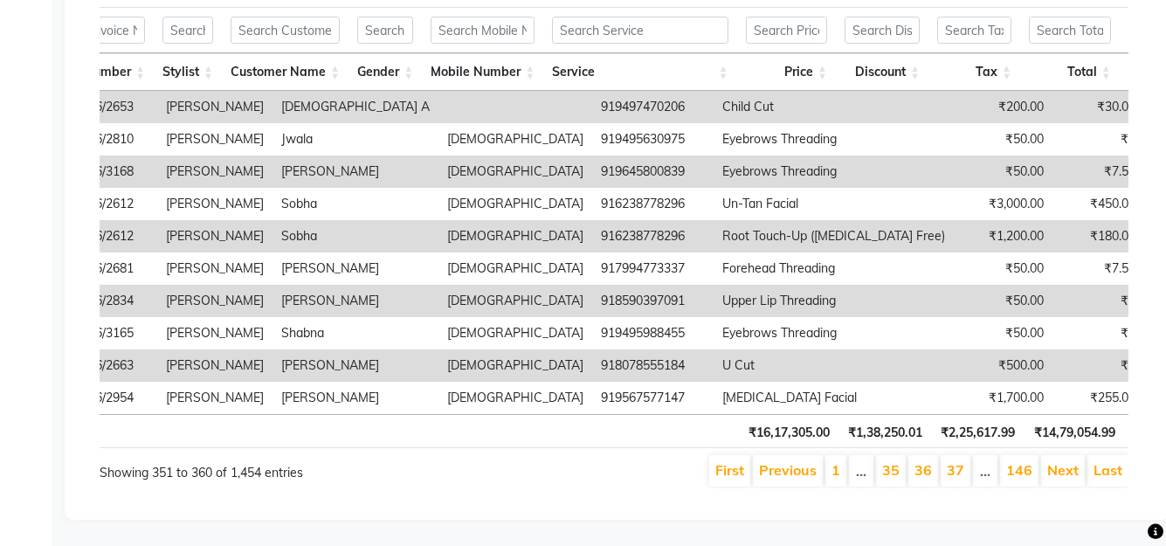
click at [961, 476] on link "37" at bounding box center [955, 469] width 17 height 17
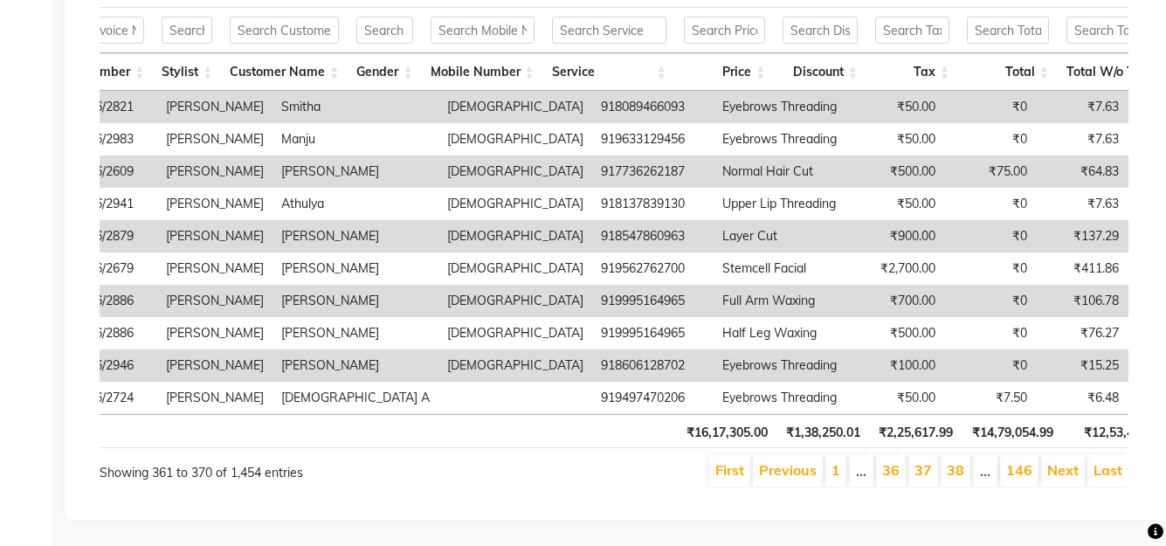
click at [961, 476] on link "38" at bounding box center [955, 469] width 17 height 17
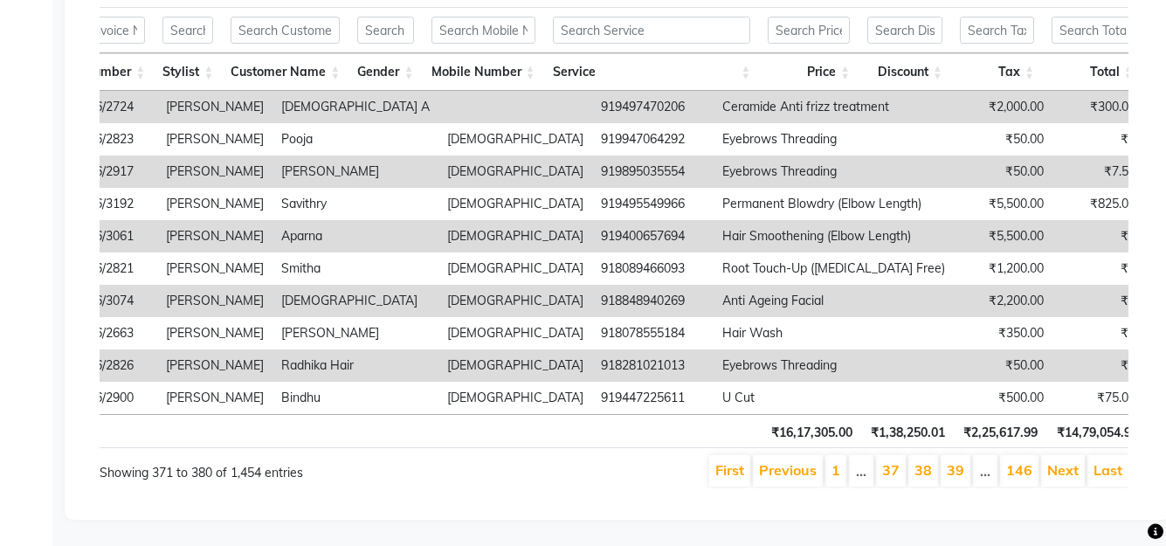
click at [961, 476] on link "39" at bounding box center [955, 469] width 17 height 17
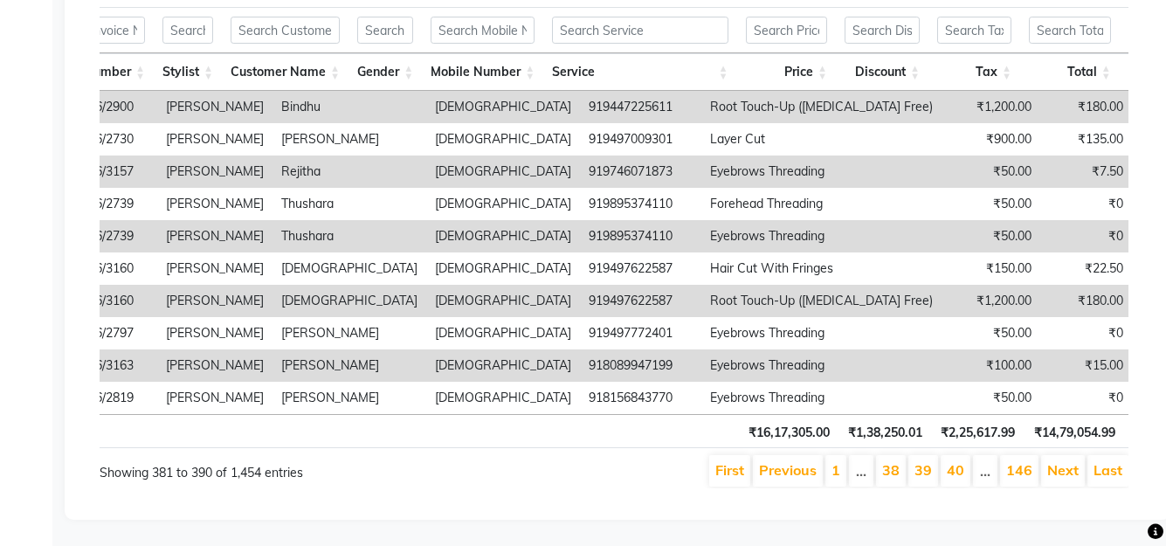
click at [961, 476] on link "40" at bounding box center [955, 469] width 17 height 17
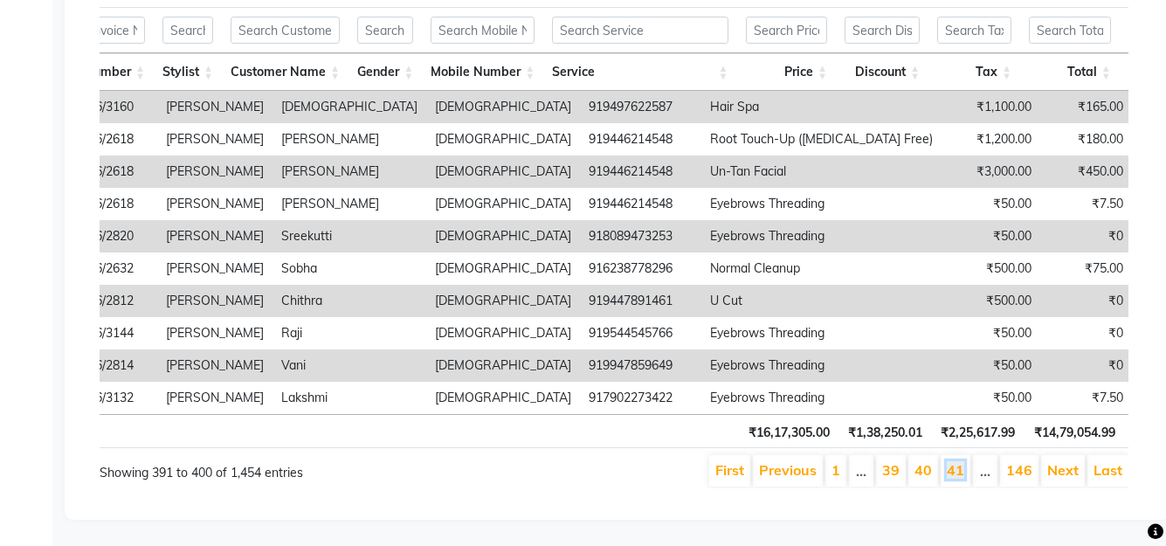
click at [961, 476] on link "41" at bounding box center [955, 469] width 17 height 17
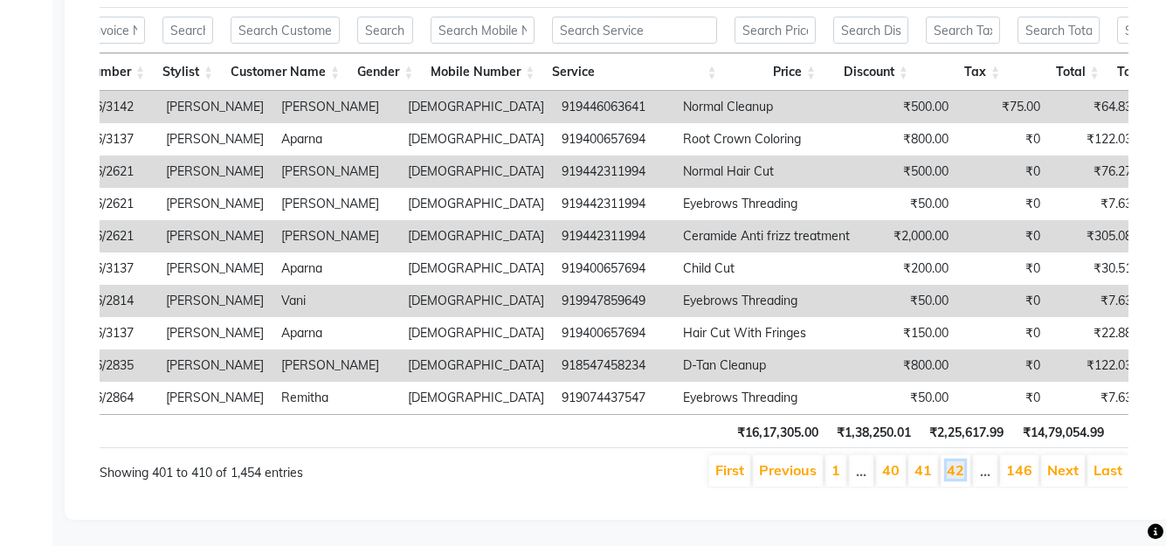
click at [961, 476] on link "42" at bounding box center [955, 469] width 17 height 17
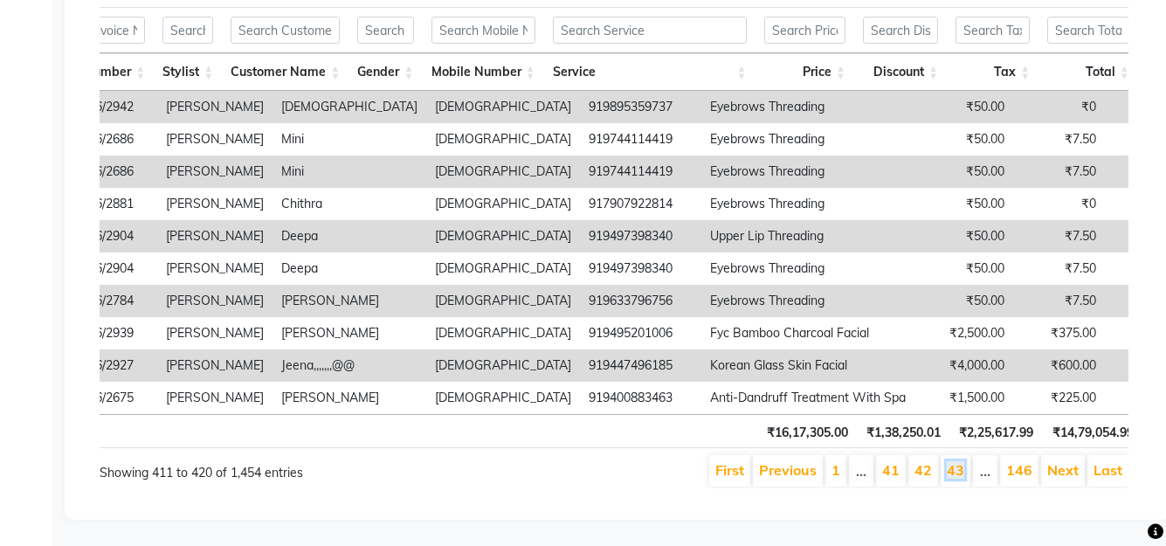
click at [961, 476] on link "43" at bounding box center [955, 469] width 17 height 17
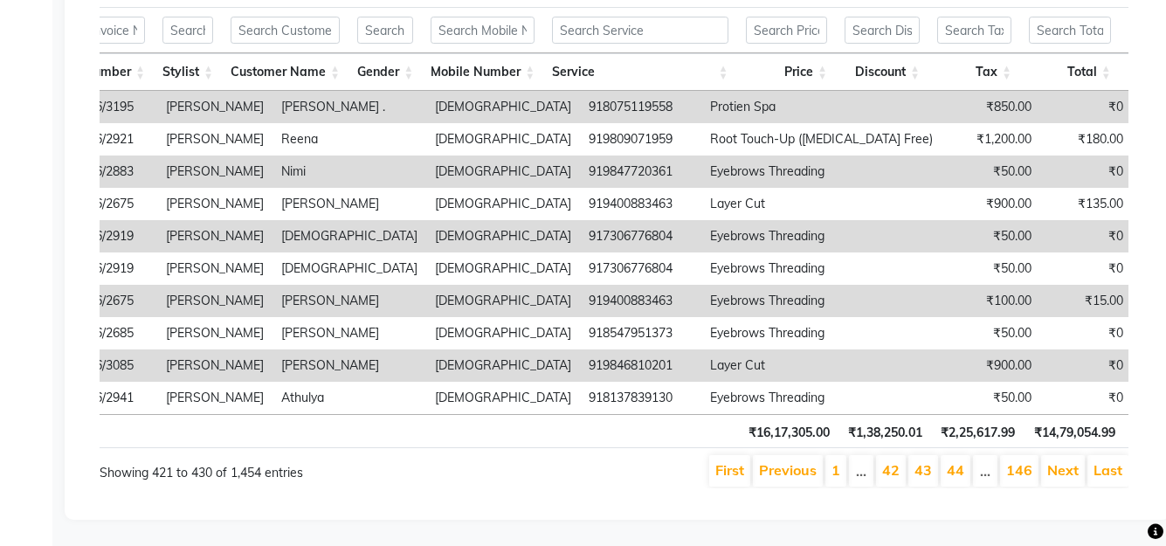
click at [961, 476] on link "44" at bounding box center [955, 469] width 17 height 17
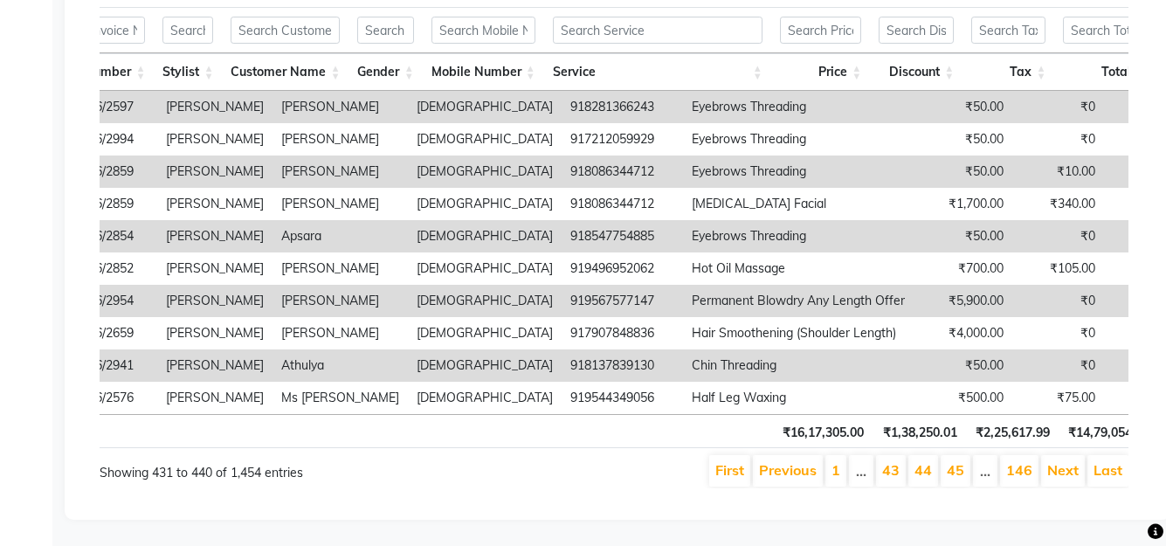
click at [961, 476] on link "45" at bounding box center [955, 469] width 17 height 17
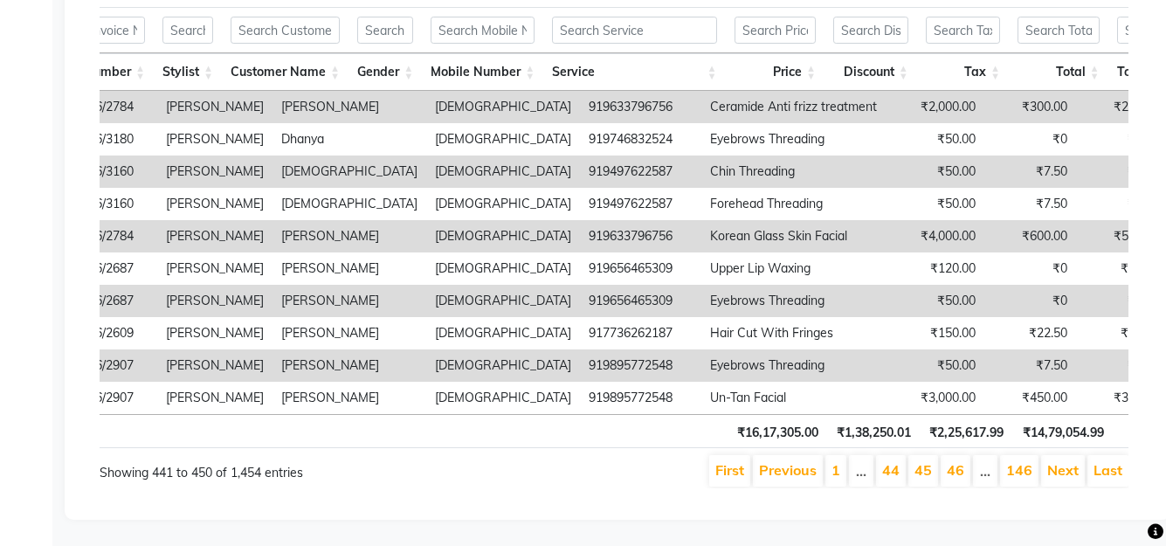
click at [961, 476] on link "46" at bounding box center [955, 469] width 17 height 17
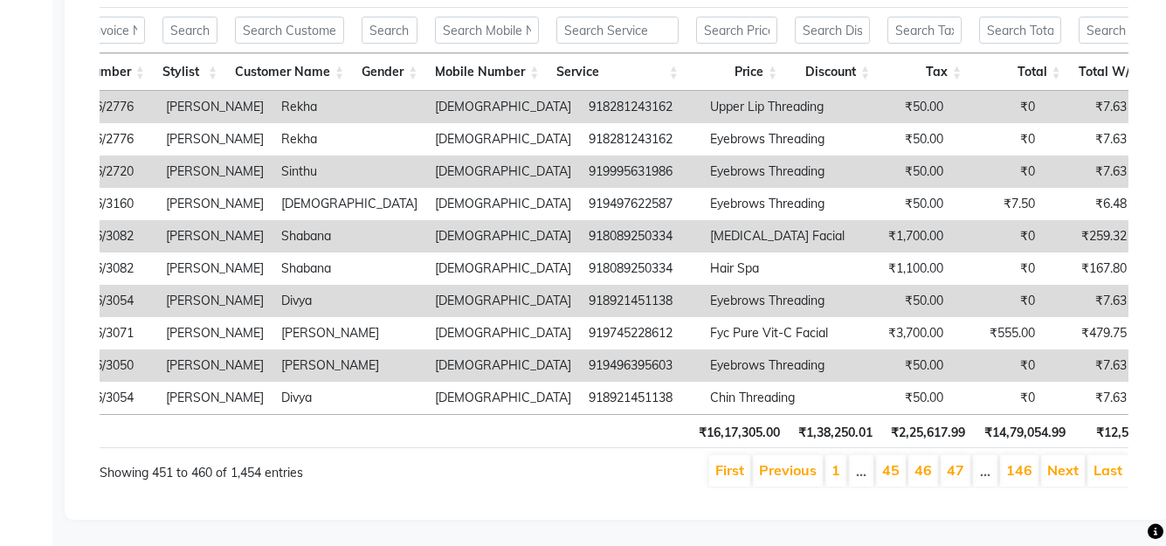
click at [961, 476] on link "47" at bounding box center [955, 469] width 17 height 17
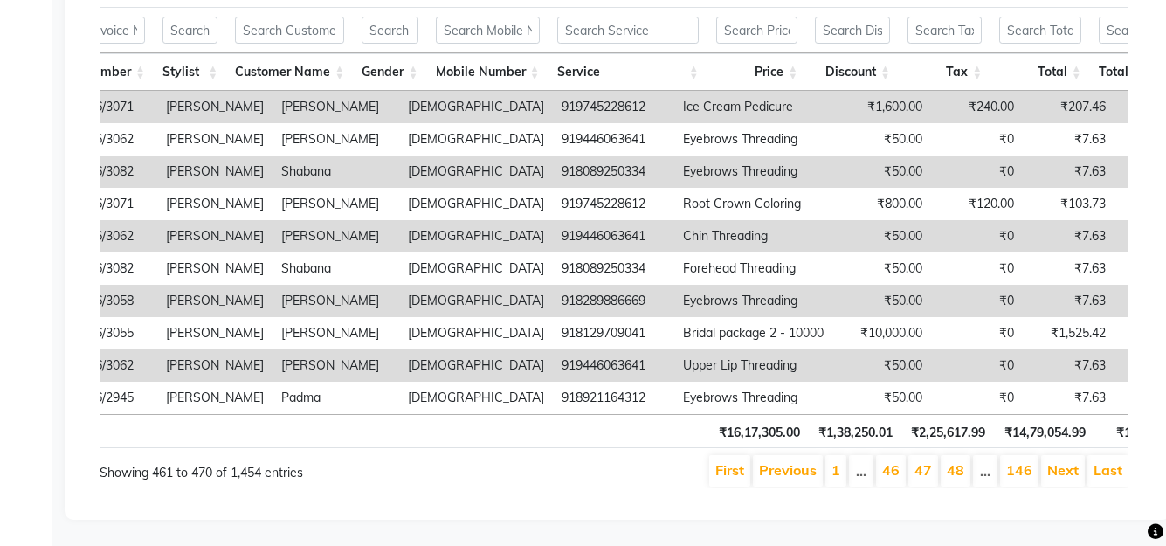
click at [961, 476] on link "48" at bounding box center [955, 469] width 17 height 17
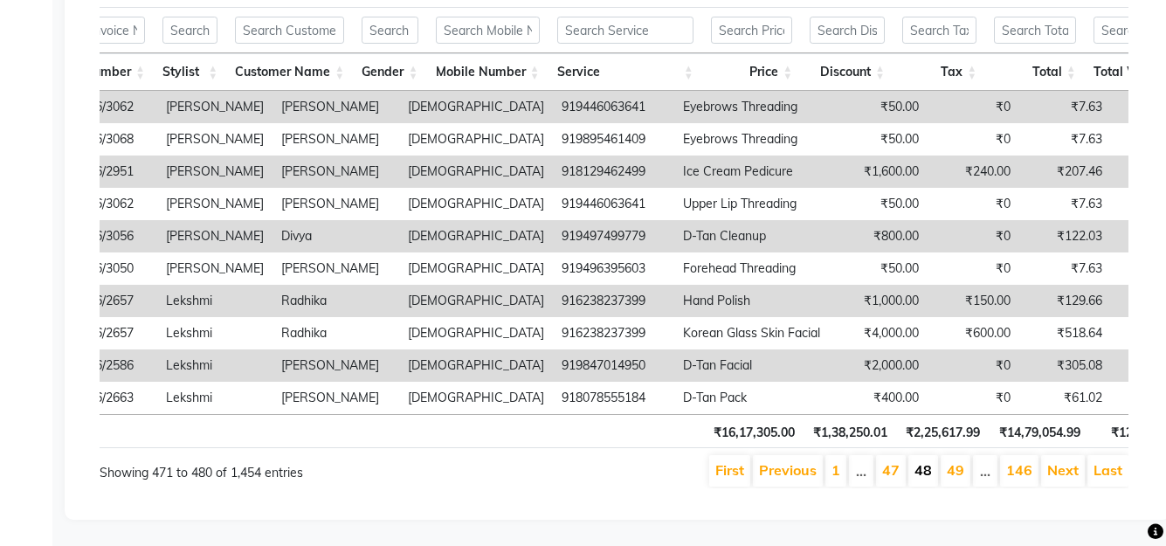
click at [924, 474] on link "48" at bounding box center [923, 469] width 17 height 17
click at [898, 478] on link "47" at bounding box center [890, 469] width 17 height 17
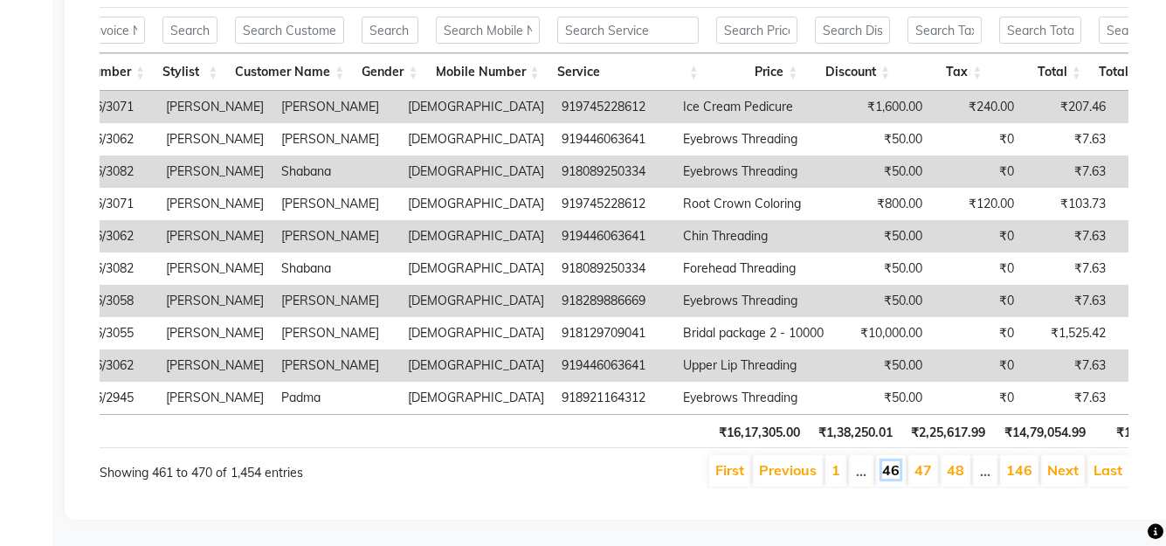
click at [896, 474] on link "46" at bounding box center [890, 469] width 17 height 17
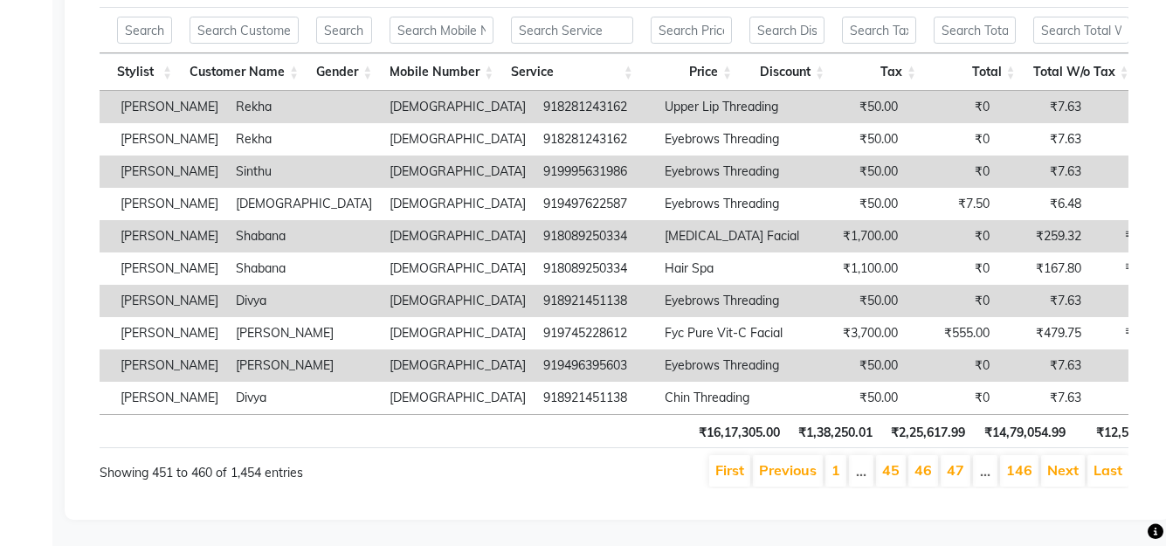
scroll to position [0, 515]
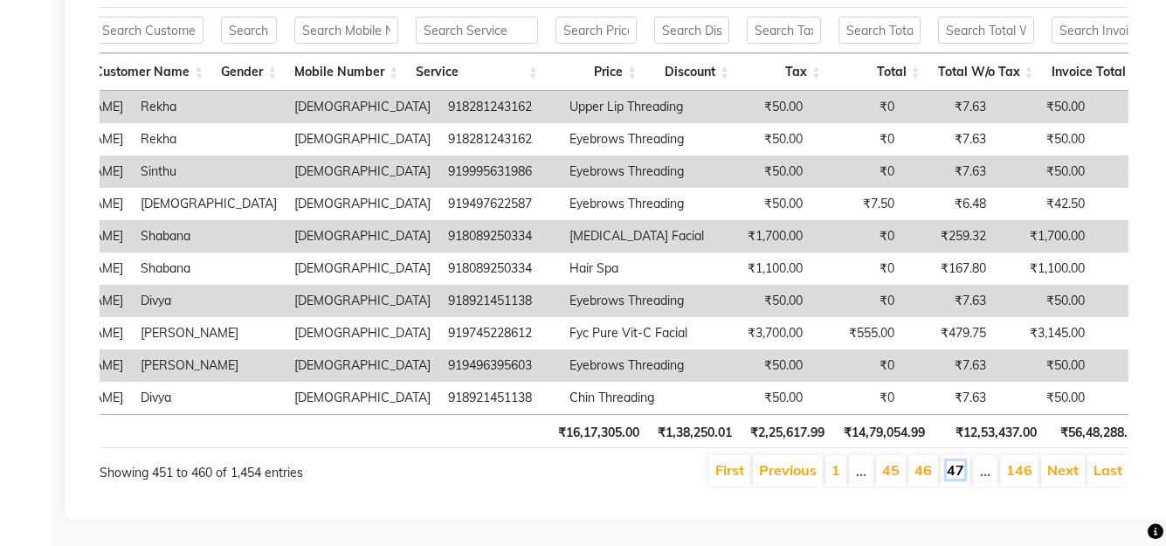
click at [955, 479] on link "47" at bounding box center [955, 469] width 17 height 17
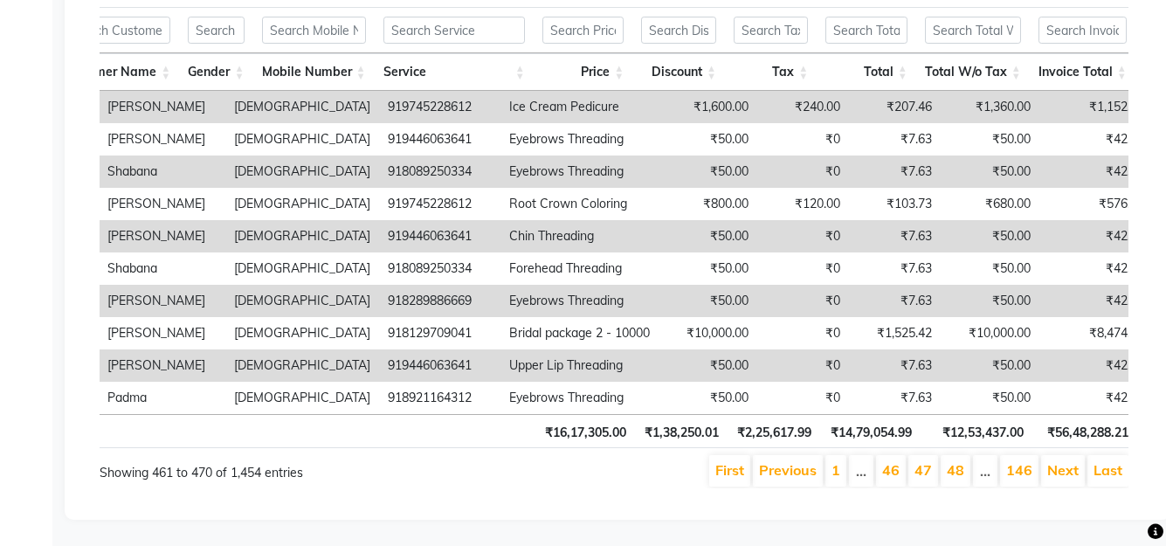
scroll to position [0, 583]
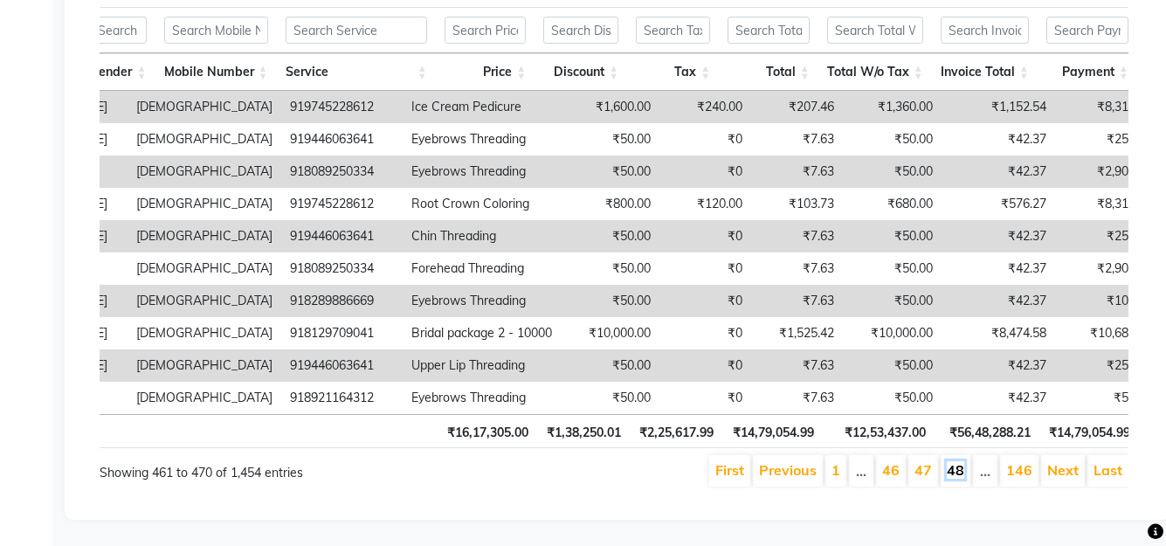
click at [963, 475] on link "48" at bounding box center [955, 469] width 17 height 17
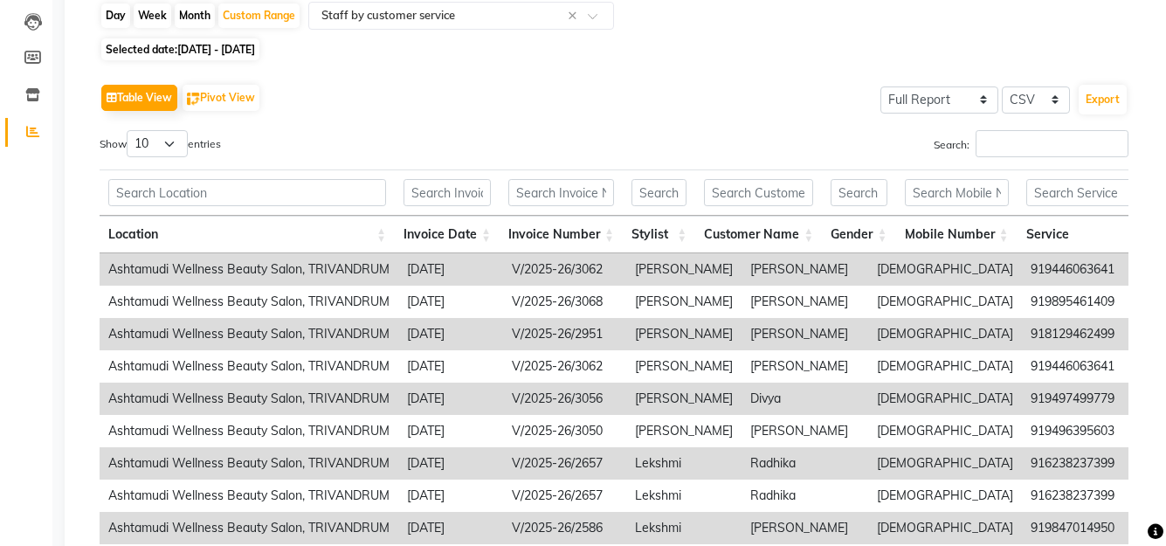
scroll to position [20, 0]
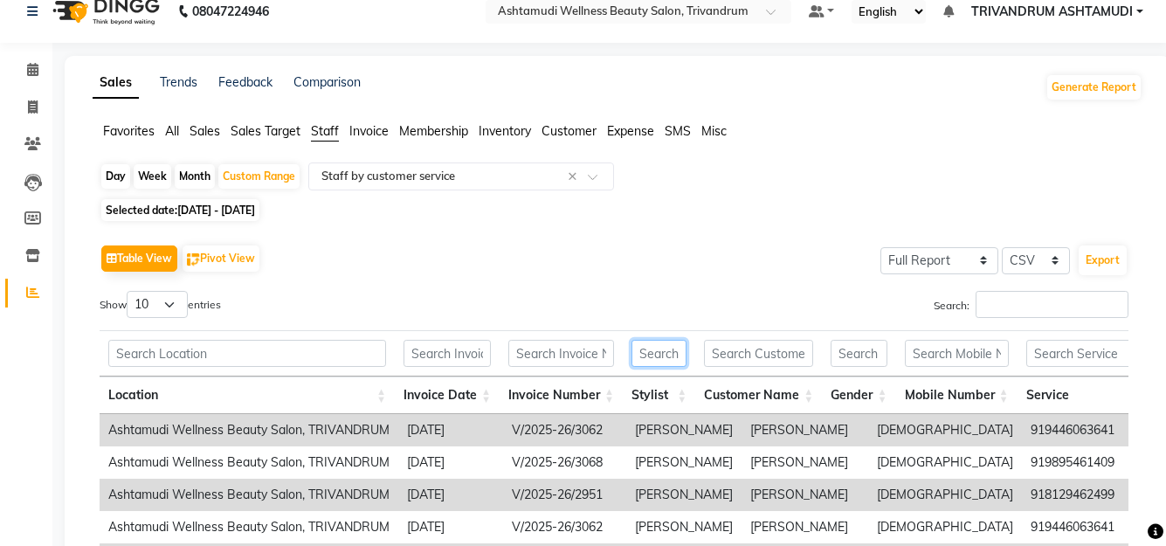
click at [661, 355] on input "text" at bounding box center [659, 353] width 55 height 27
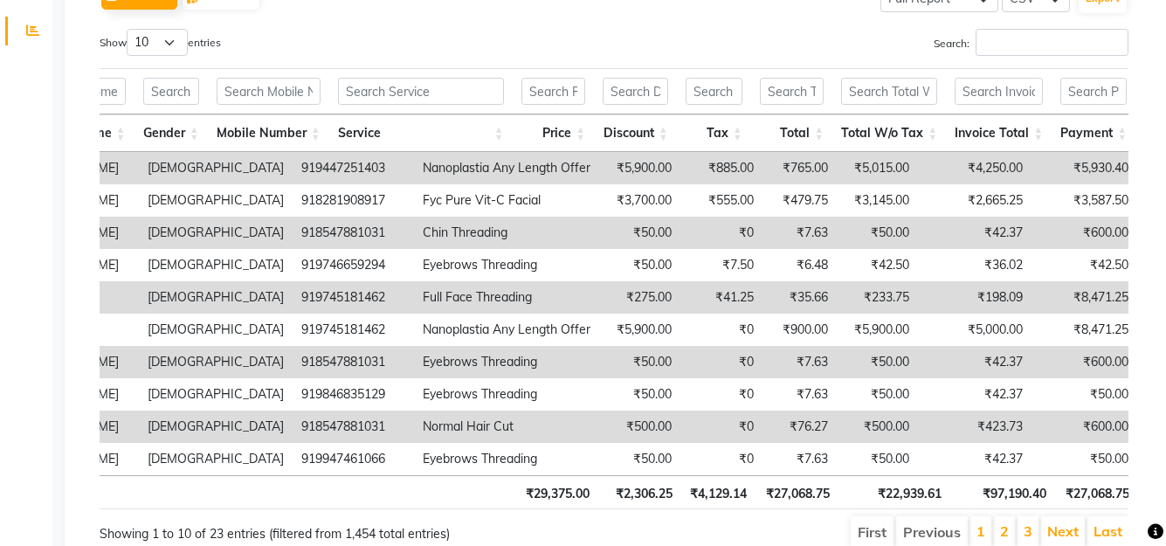
scroll to position [0, 708]
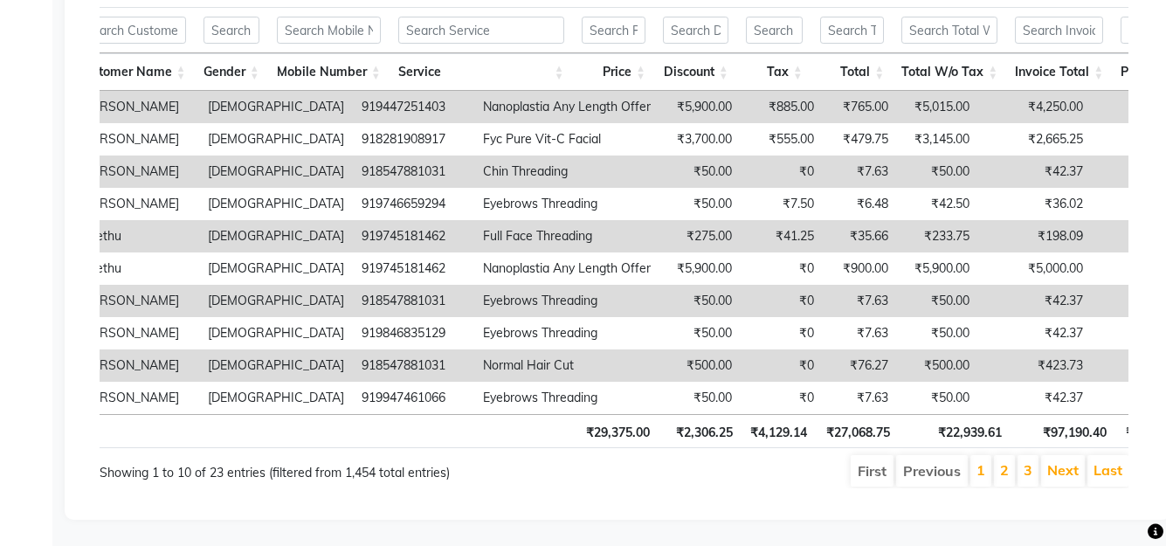
type input "BIN"
click at [1011, 459] on li "2" at bounding box center [1004, 470] width 21 height 31
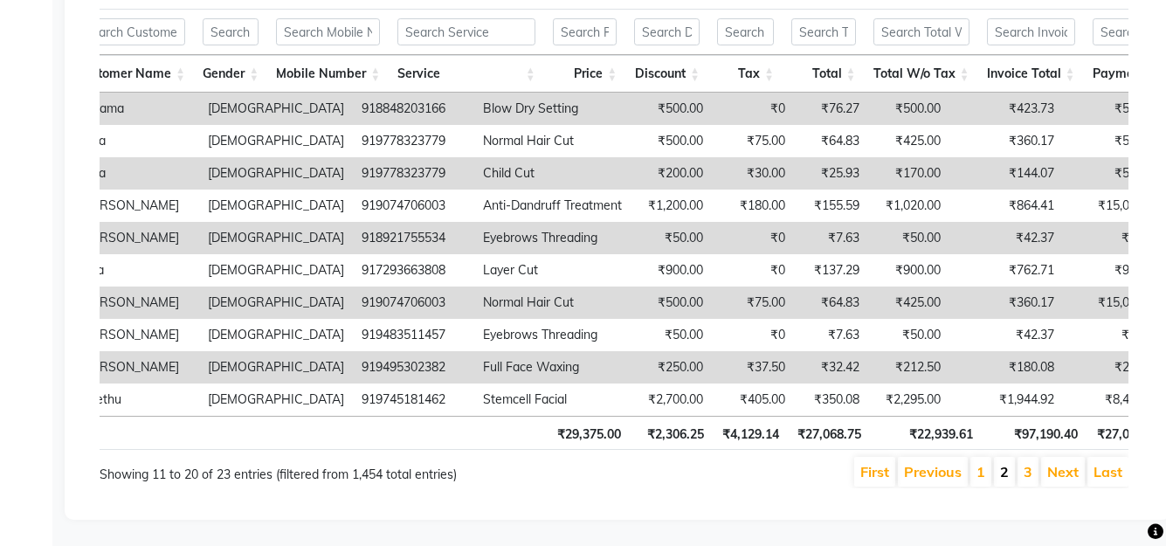
scroll to position [368, 0]
click at [982, 463] on link "1" at bounding box center [981, 471] width 9 height 17
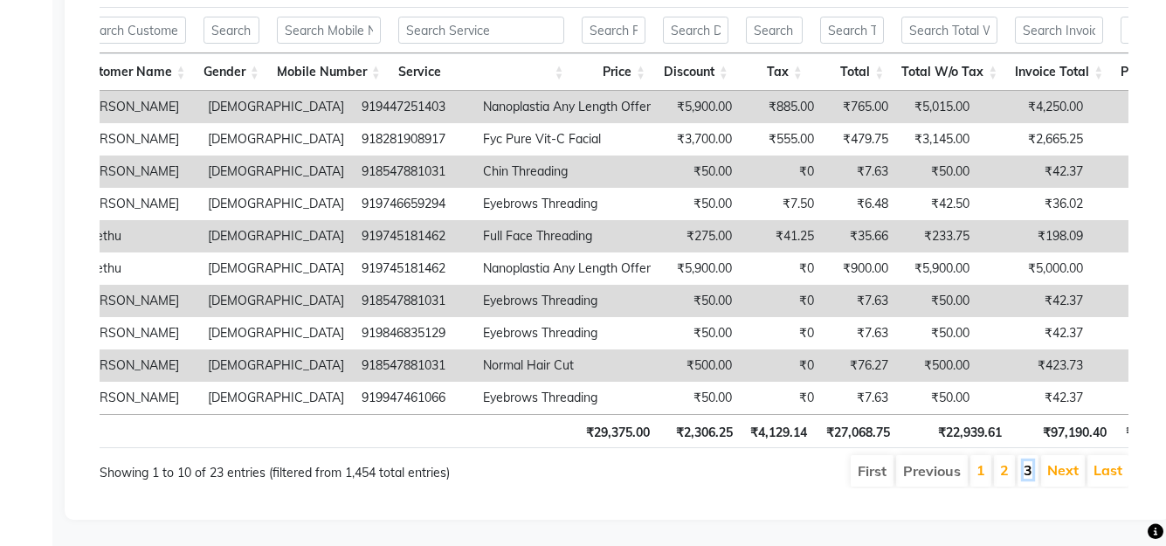
click at [1027, 461] on link "3" at bounding box center [1028, 469] width 9 height 17
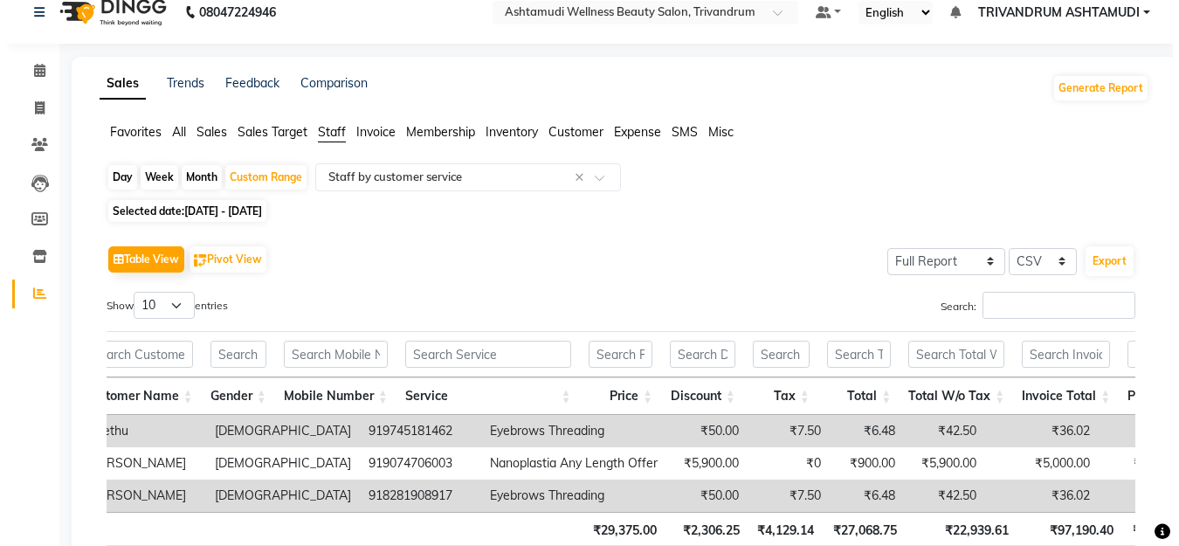
scroll to position [0, 0]
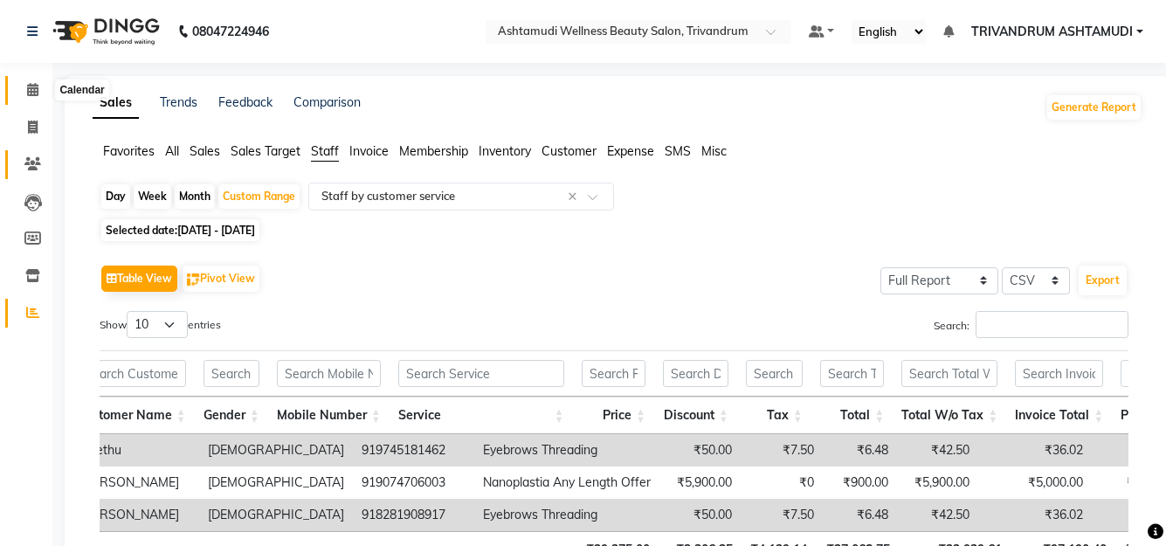
drag, startPoint x: 25, startPoint y: 86, endPoint x: 14, endPoint y: 175, distance: 89.8
click at [25, 87] on span at bounding box center [32, 90] width 31 height 20
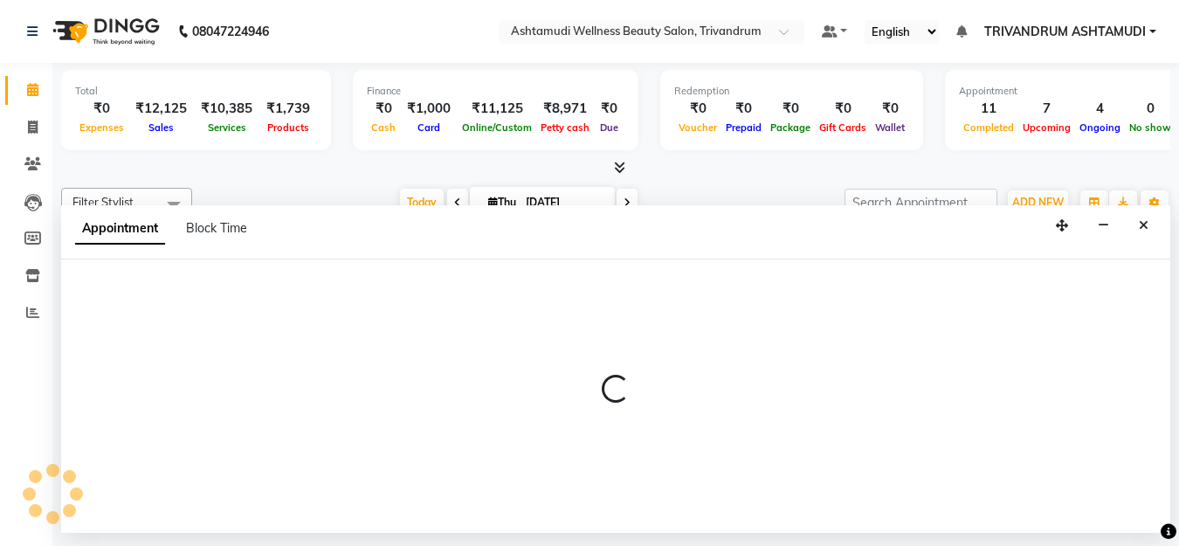
select select "27034"
select select "600"
select select "tentative"
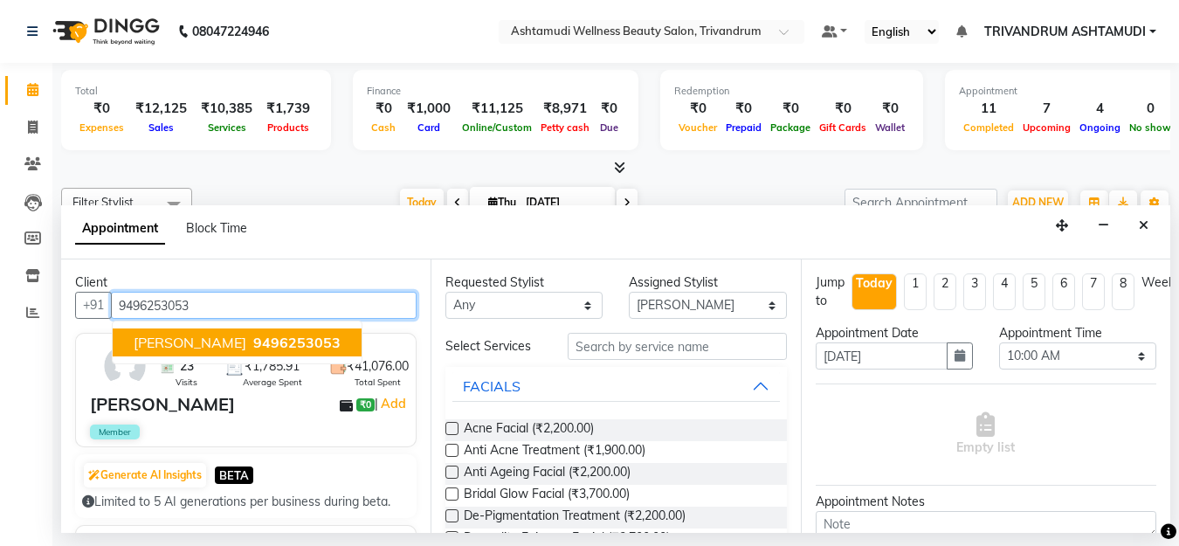
click at [184, 332] on button "Vijayakumari 9496253053" at bounding box center [237, 343] width 249 height 28
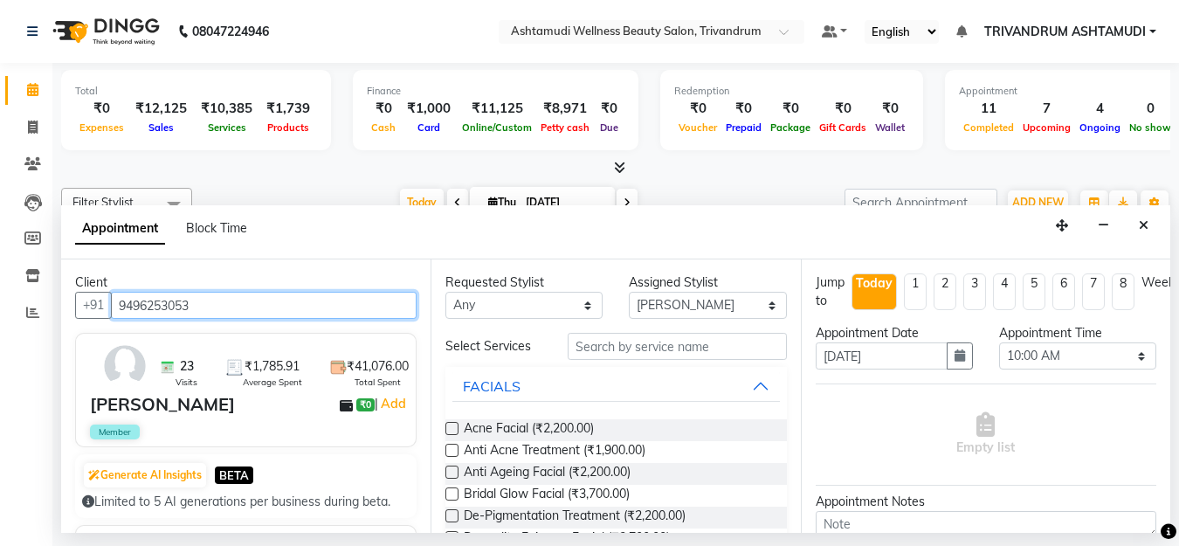
type input "9496253053"
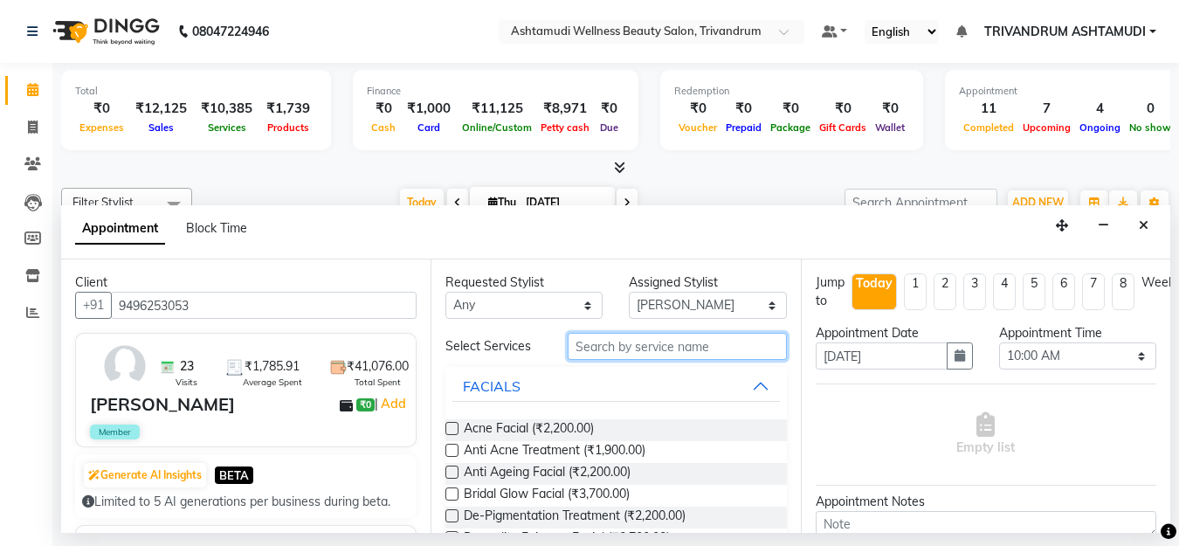
click at [597, 339] on input "text" at bounding box center [677, 346] width 218 height 27
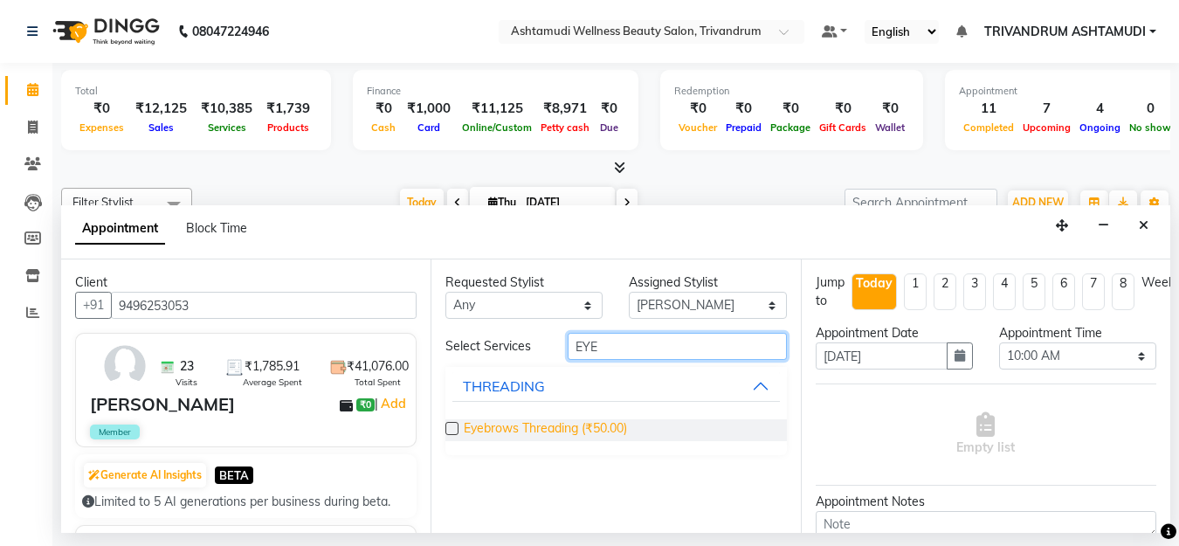
type input "EYE"
click at [555, 433] on span "Eyebrows Threading (₹50.00)" at bounding box center [545, 430] width 163 height 22
checkbox input "false"
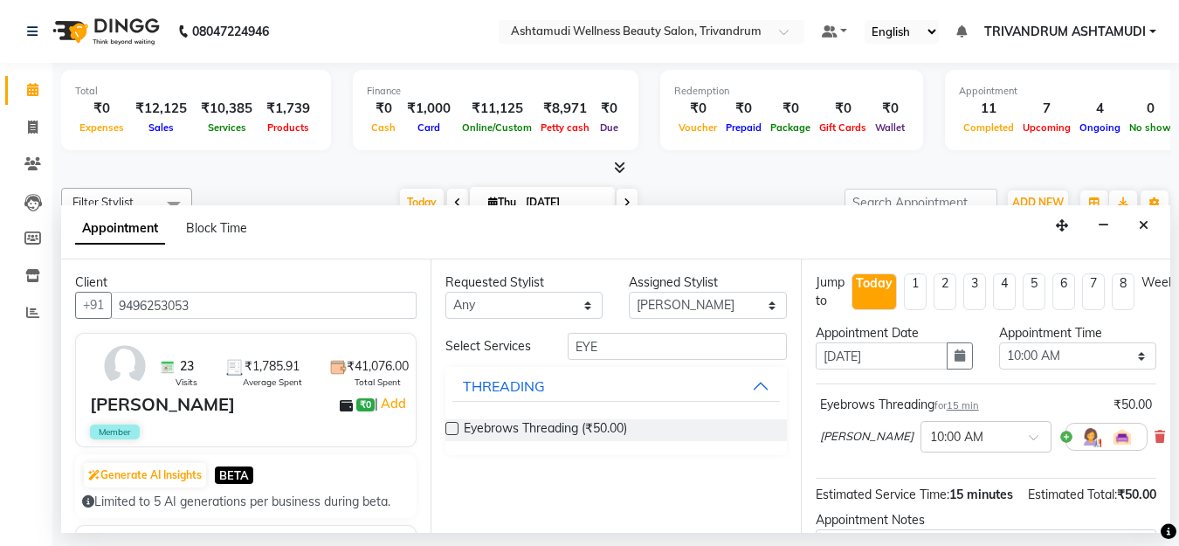
scroll to position [175, 0]
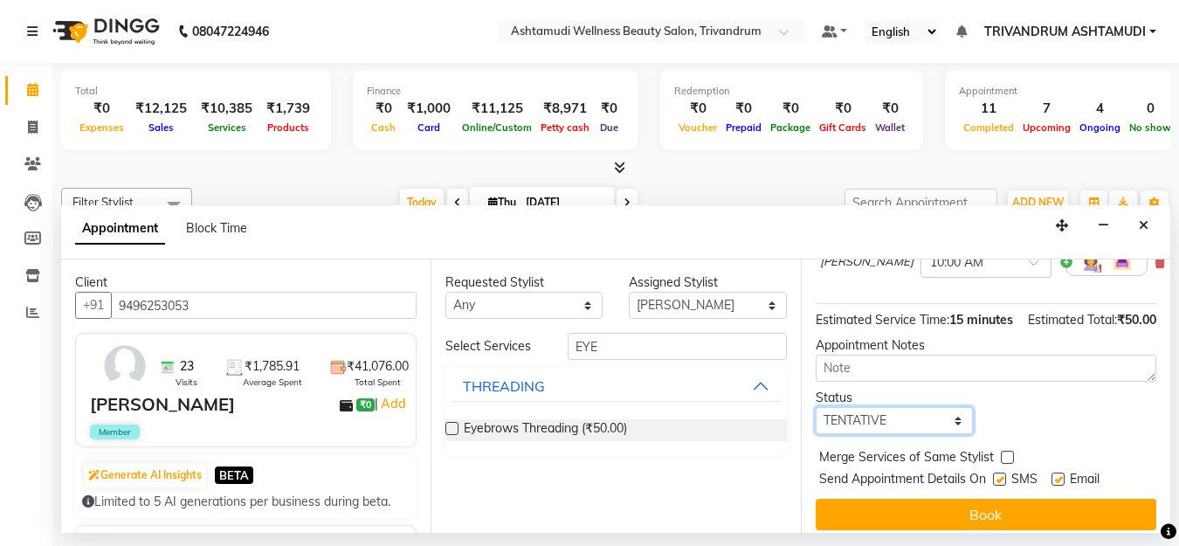
click at [866, 434] on select "Select TENTATIVE CONFIRM CHECK-IN UPCOMING" at bounding box center [894, 420] width 157 height 27
select select "check-in"
click at [816, 425] on select "Select TENTATIVE CONFIRM CHECK-IN UPCOMING" at bounding box center [894, 420] width 157 height 27
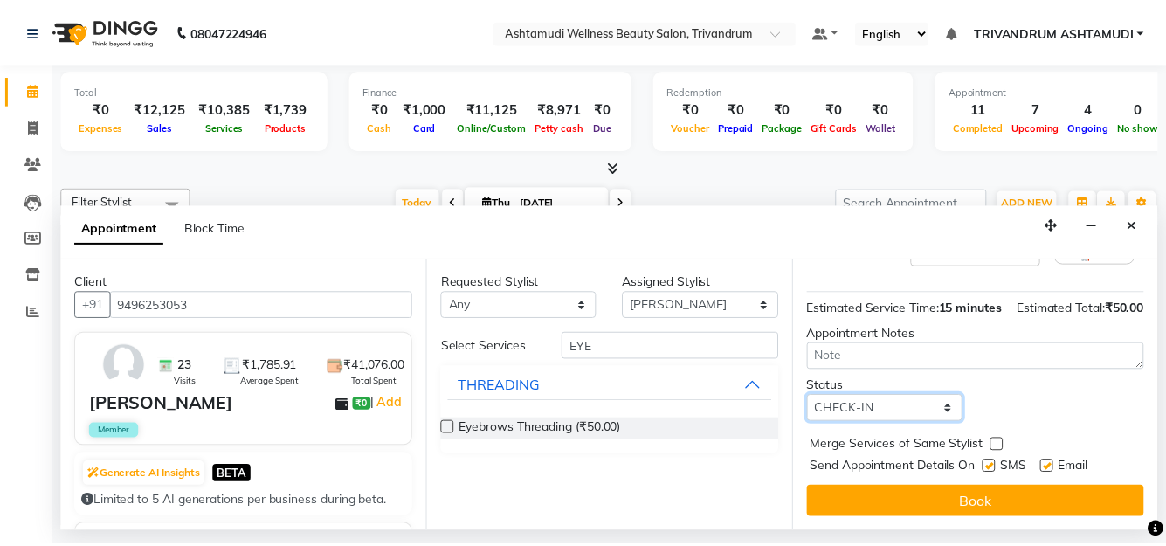
scroll to position [218, 0]
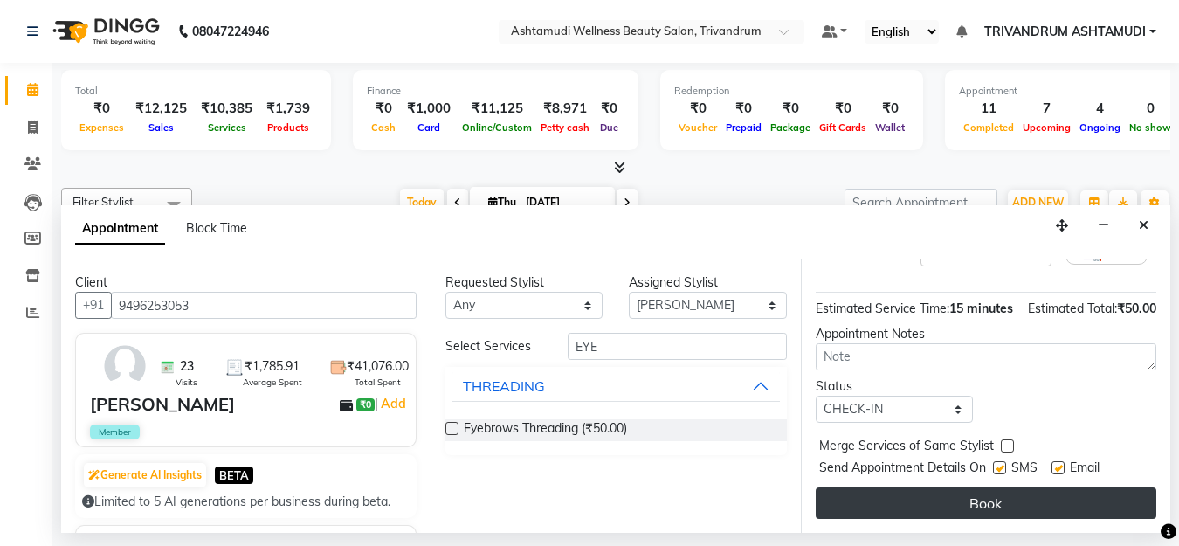
click at [952, 488] on button "Book" at bounding box center [986, 503] width 341 height 31
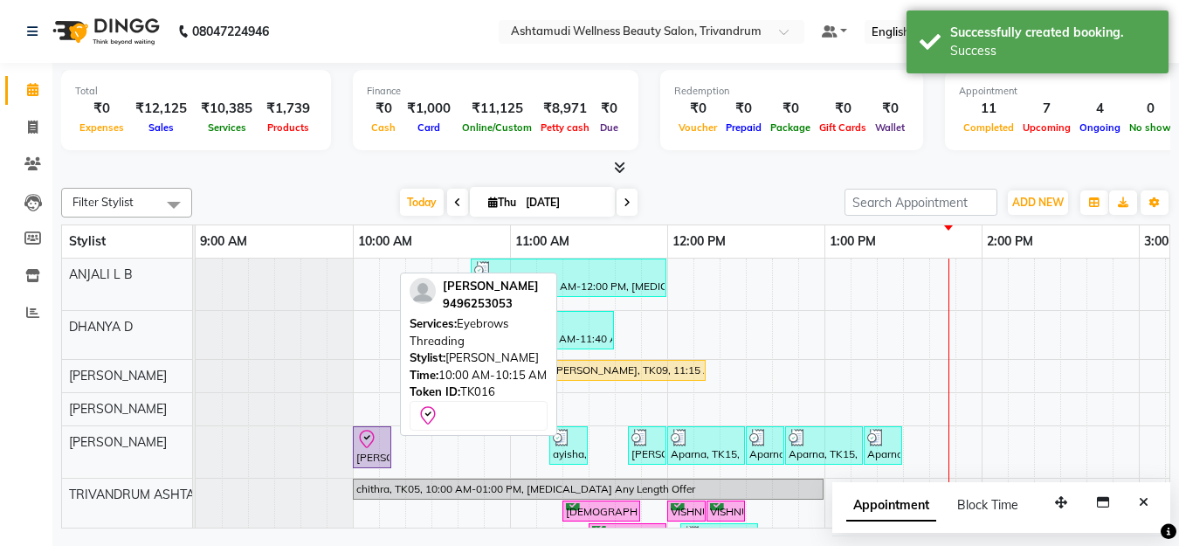
click at [377, 454] on div "[PERSON_NAME], TK16, 10:00 AM-10:15 AM, Eyebrows Threading" at bounding box center [372, 447] width 35 height 37
select select "8"
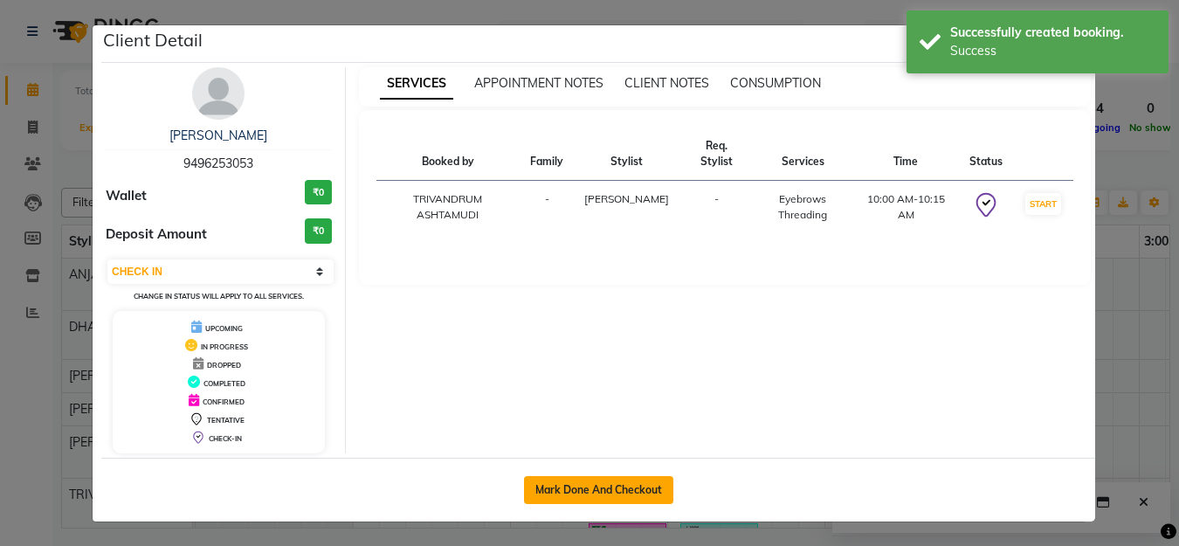
click at [644, 488] on button "Mark Done And Checkout" at bounding box center [598, 490] width 149 height 28
select select "service"
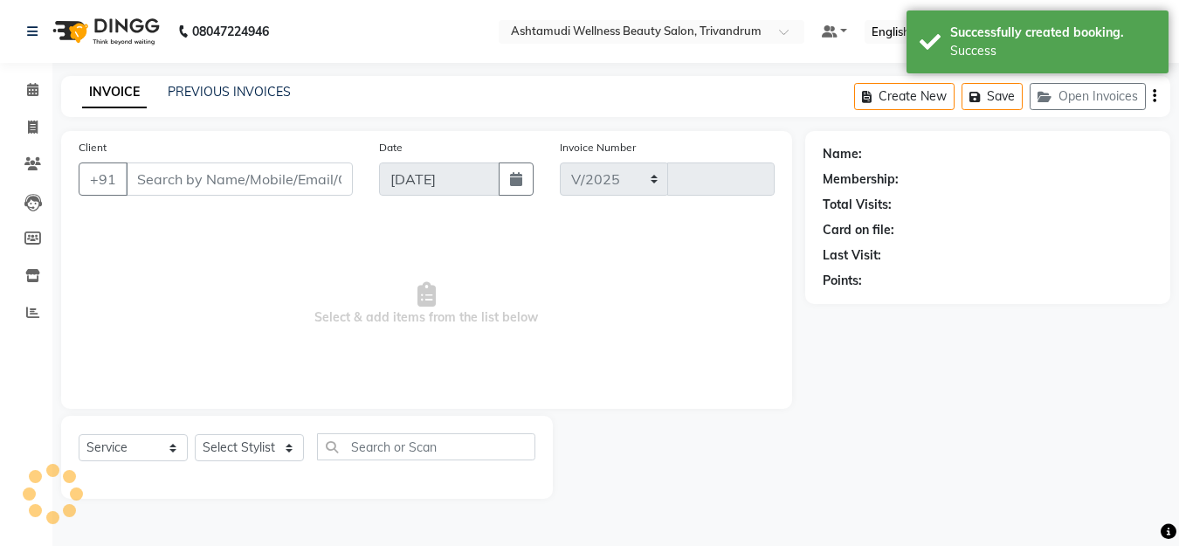
select select "4636"
type input "3326"
type input "9496253053"
select select "27034"
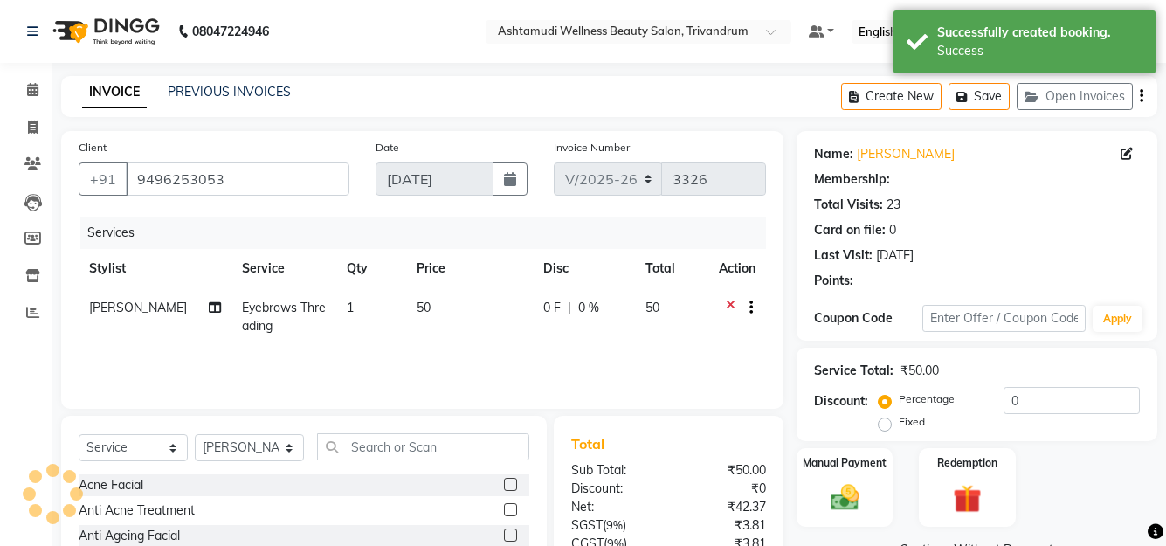
select select "2: Object"
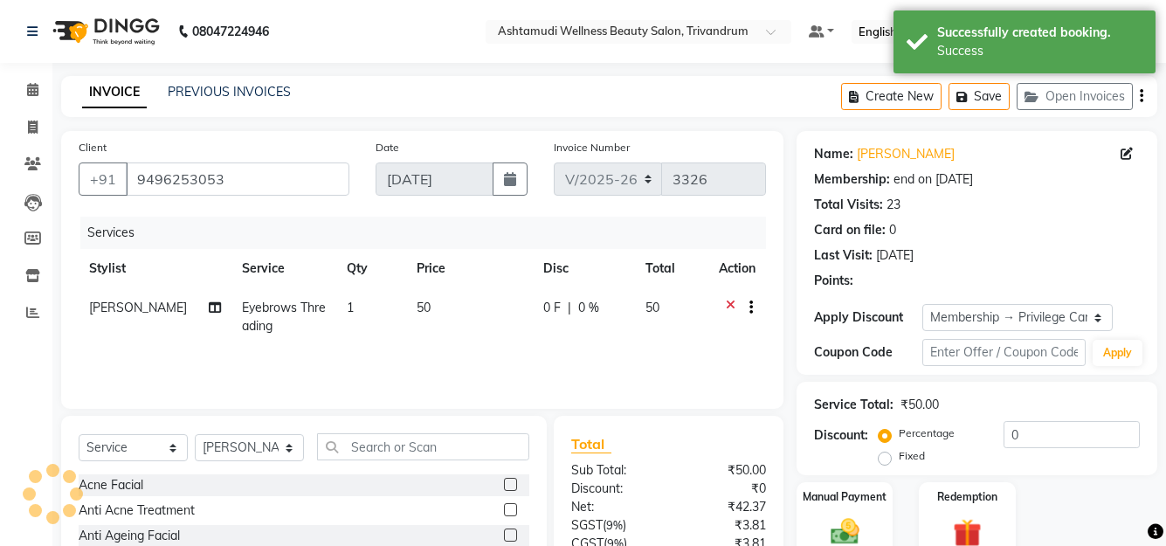
type input "15"
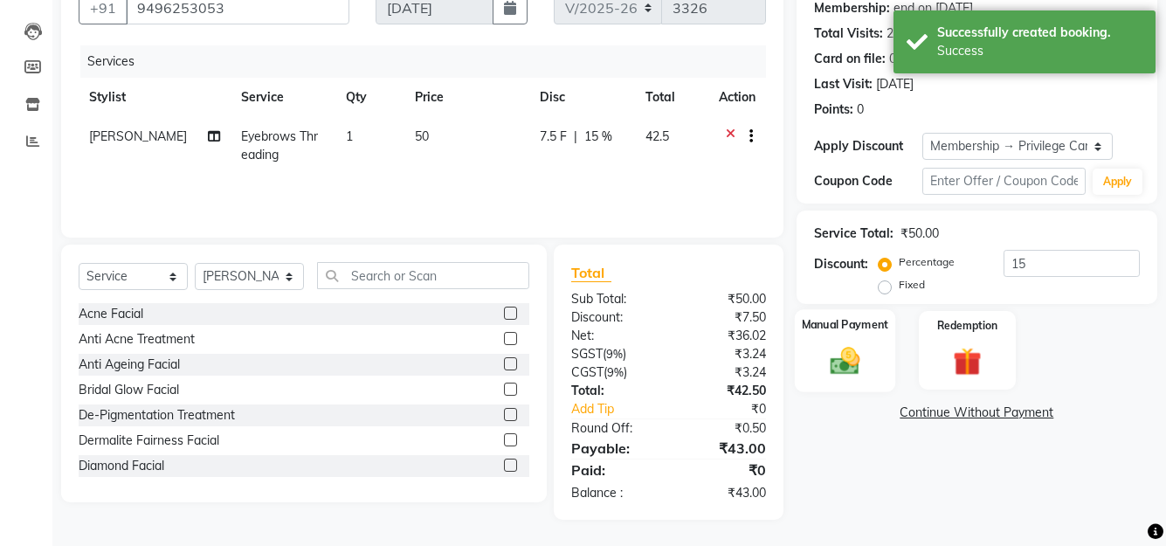
click at [827, 352] on img at bounding box center [844, 360] width 48 height 34
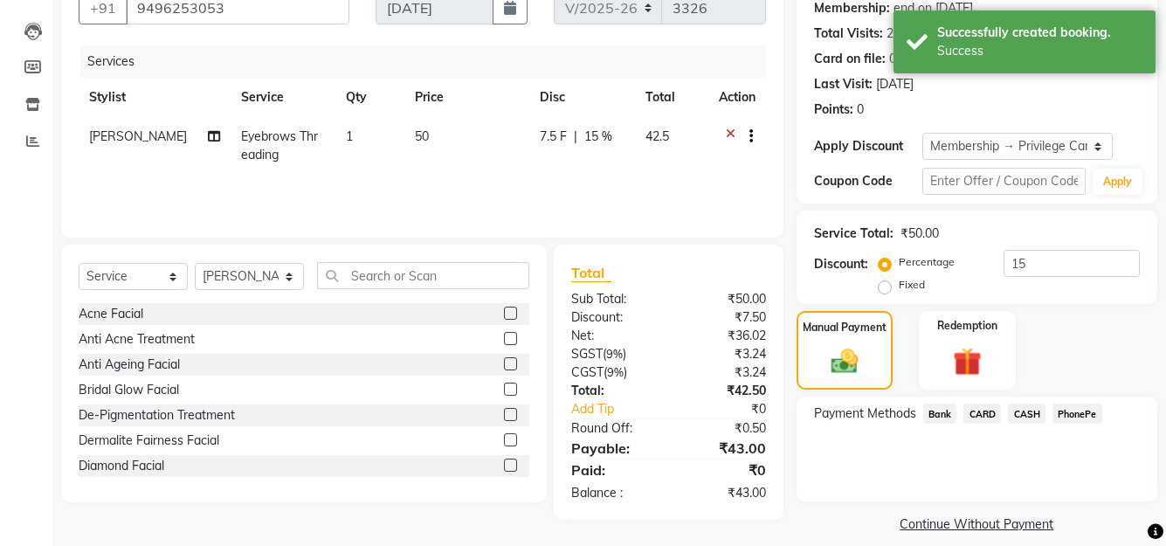
click at [1092, 418] on span "PhonePe" at bounding box center [1078, 414] width 50 height 20
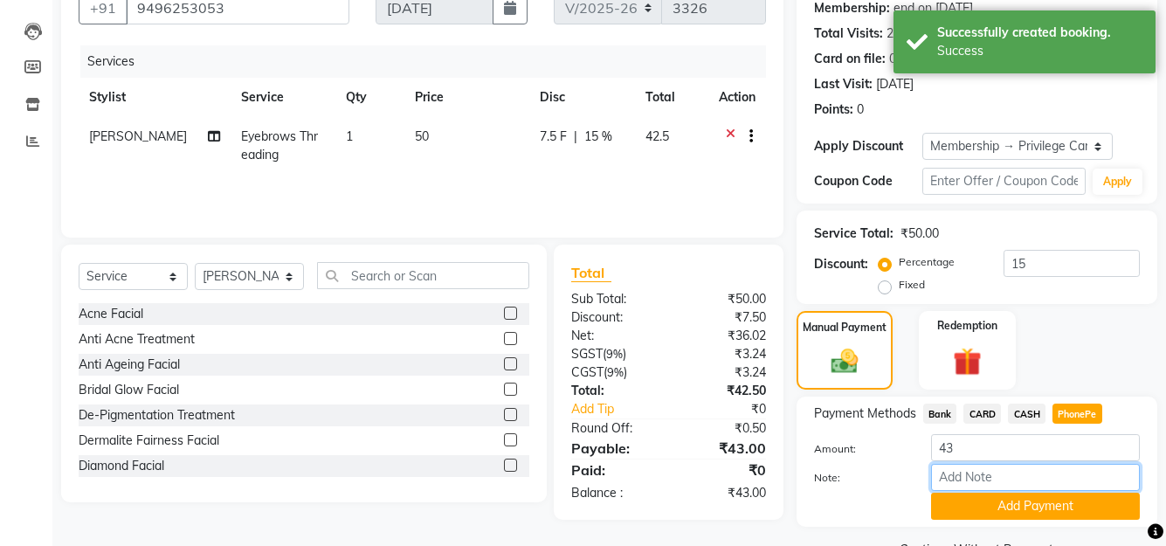
drag, startPoint x: 1025, startPoint y: 472, endPoint x: 1031, endPoint y: 463, distance: 10.7
click at [1025, 472] on input "Note:" at bounding box center [1035, 477] width 209 height 27
type input "Manjusha"
click at [1020, 513] on button "Add Payment" at bounding box center [1035, 506] width 209 height 27
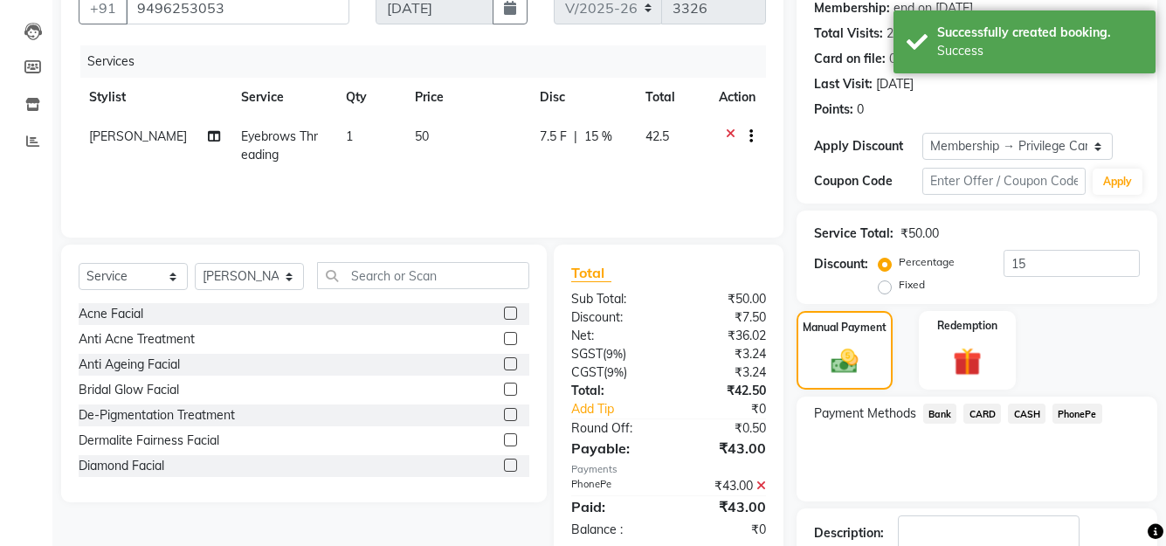
scroll to position [287, 0]
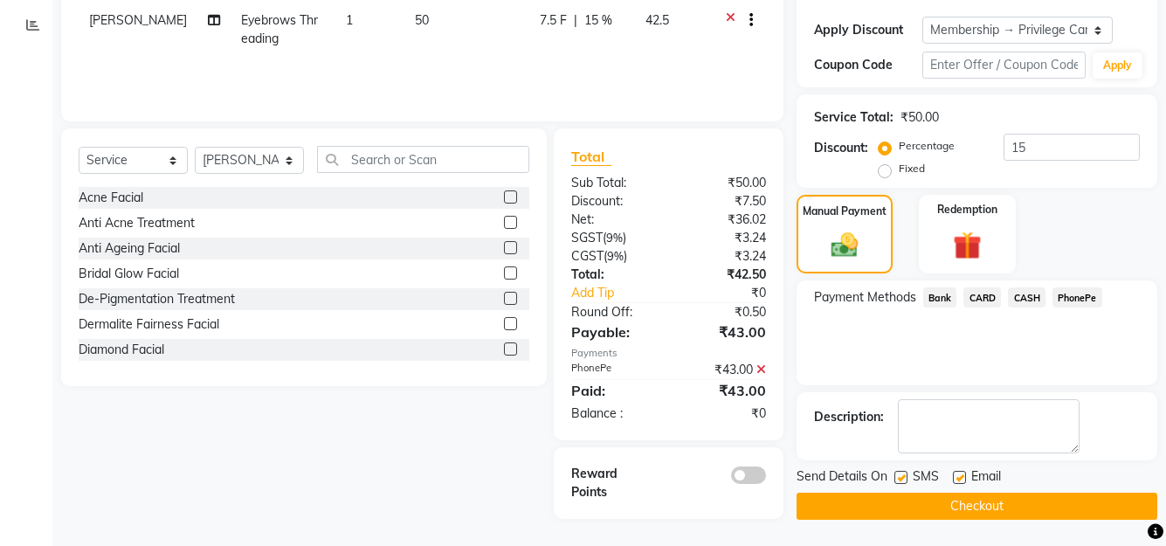
click at [958, 474] on label at bounding box center [959, 477] width 13 height 13
click at [958, 474] on input "checkbox" at bounding box center [958, 478] width 11 height 11
checkbox input "false"
click at [984, 502] on button "Checkout" at bounding box center [977, 506] width 361 height 27
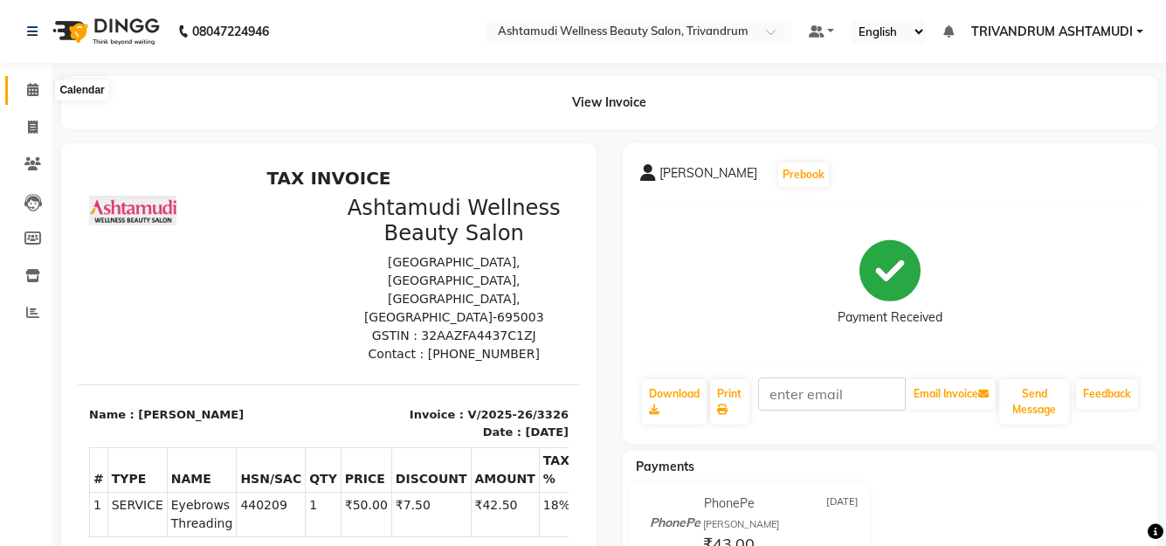
click at [27, 93] on icon at bounding box center [32, 89] width 11 height 13
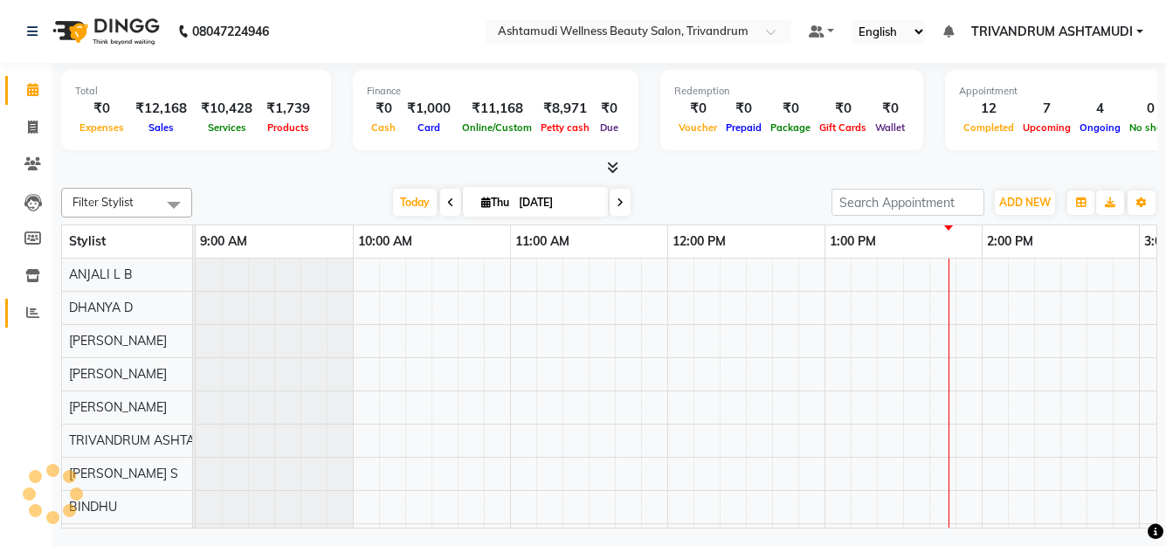
click at [23, 309] on span at bounding box center [32, 313] width 31 height 20
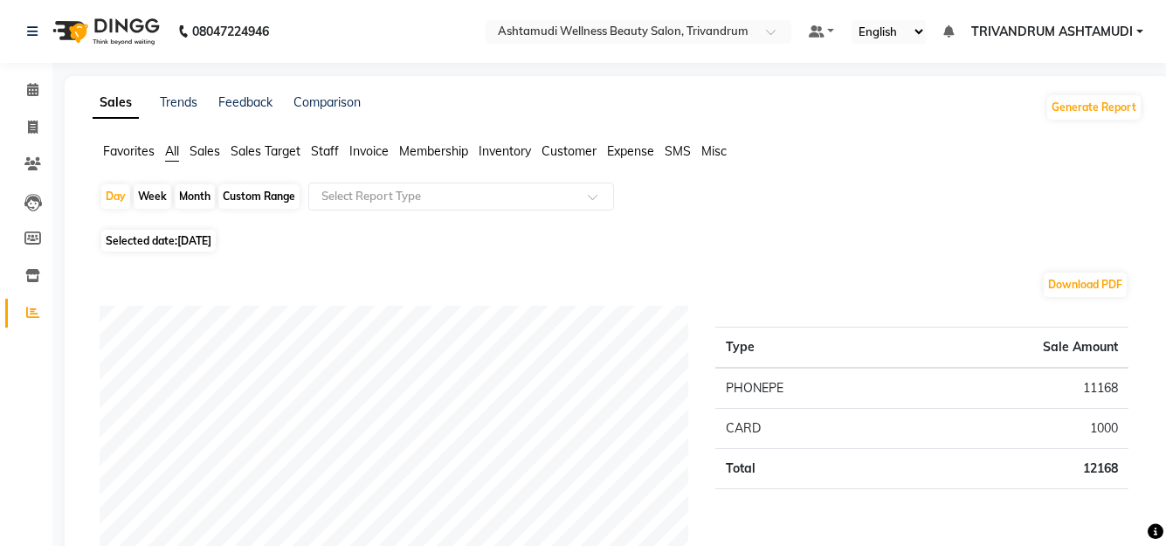
click at [210, 245] on span "[DATE]" at bounding box center [194, 240] width 34 height 13
select select "9"
select select "2025"
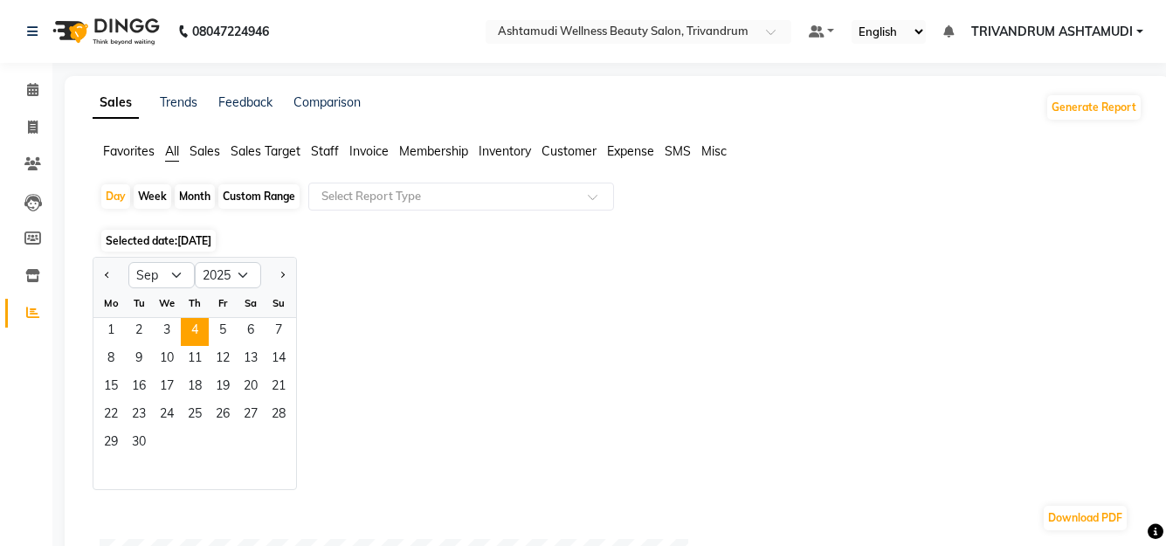
click at [266, 193] on div "Custom Range" at bounding box center [258, 196] width 81 height 24
select select "9"
select select "2025"
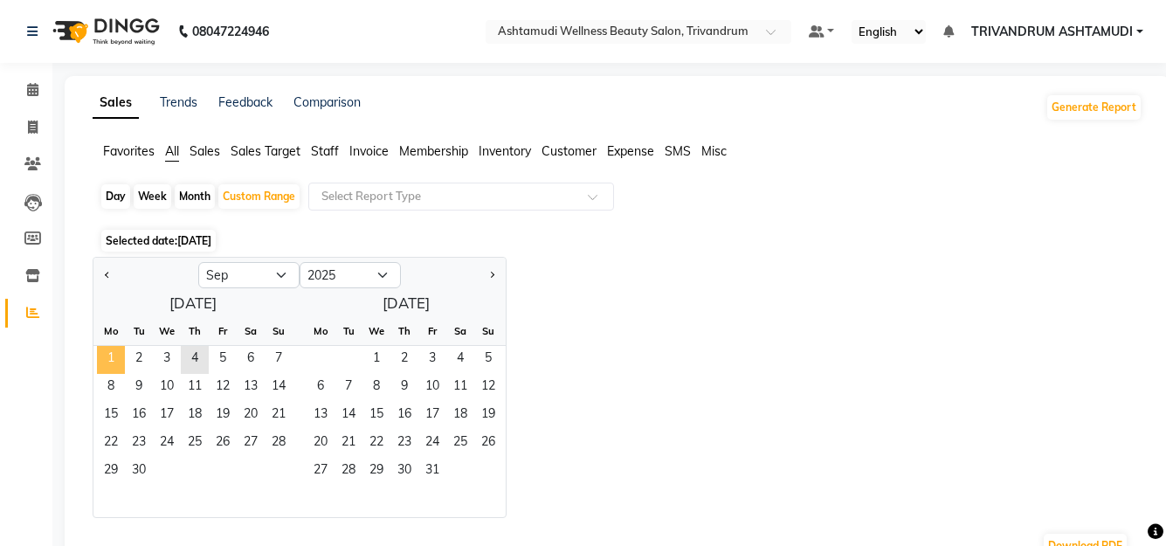
click at [113, 358] on span "1" at bounding box center [111, 360] width 28 height 28
click at [194, 361] on span "4" at bounding box center [195, 360] width 28 height 28
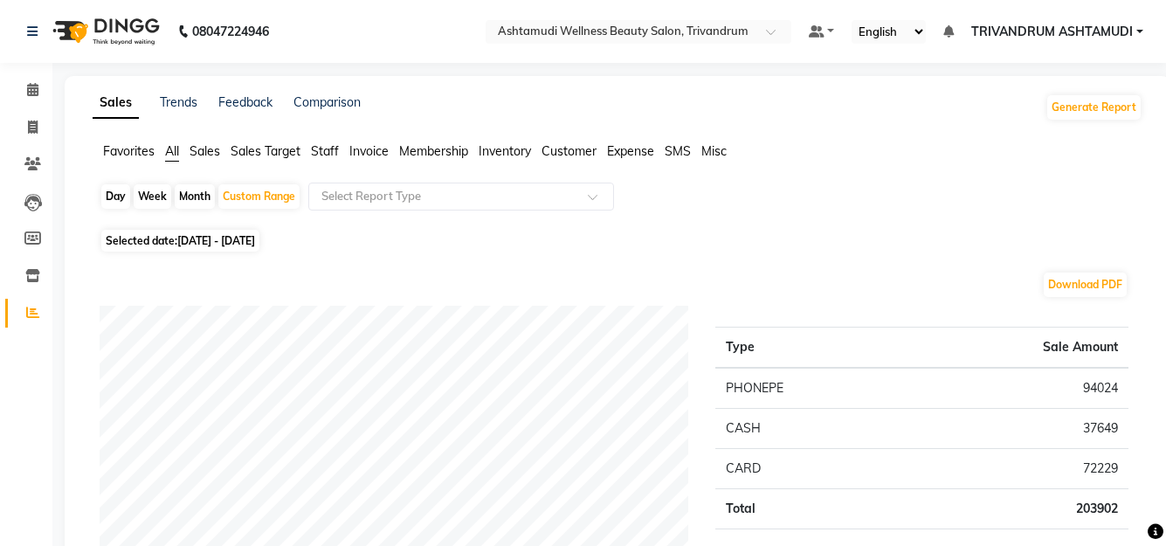
click at [316, 146] on span "Staff" at bounding box center [325, 151] width 28 height 16
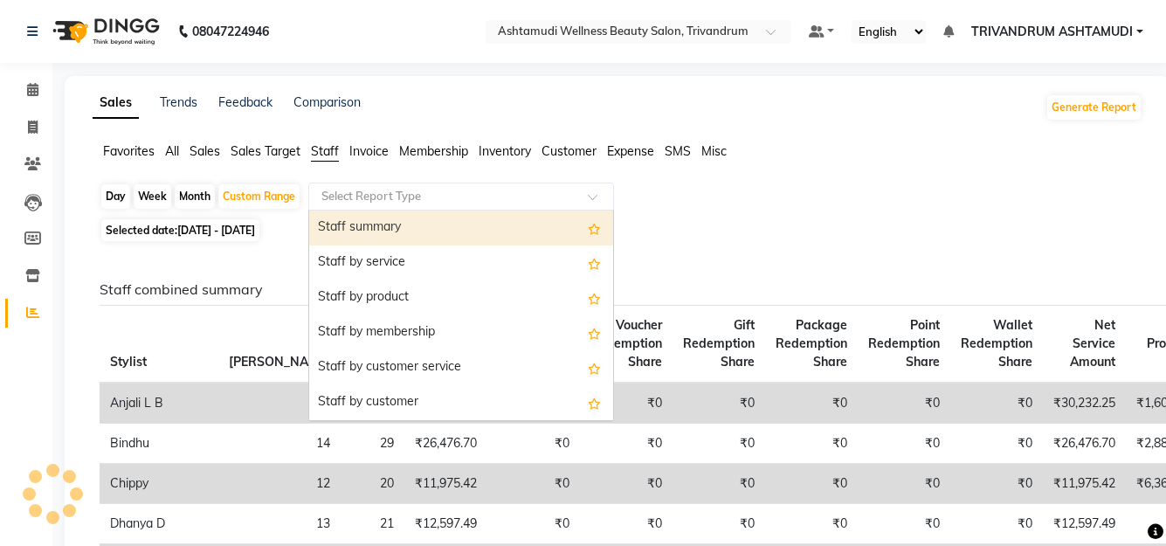
click at [396, 193] on input "text" at bounding box center [444, 196] width 252 height 17
click at [409, 222] on div "Staff summary" at bounding box center [461, 228] width 304 height 35
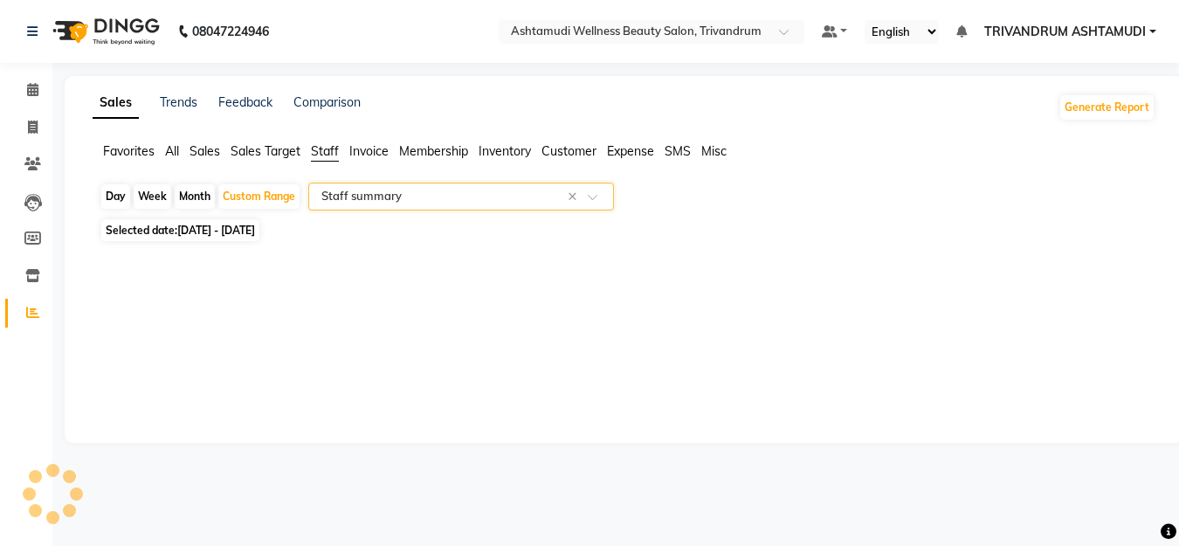
select select "full_report"
select select "csv"
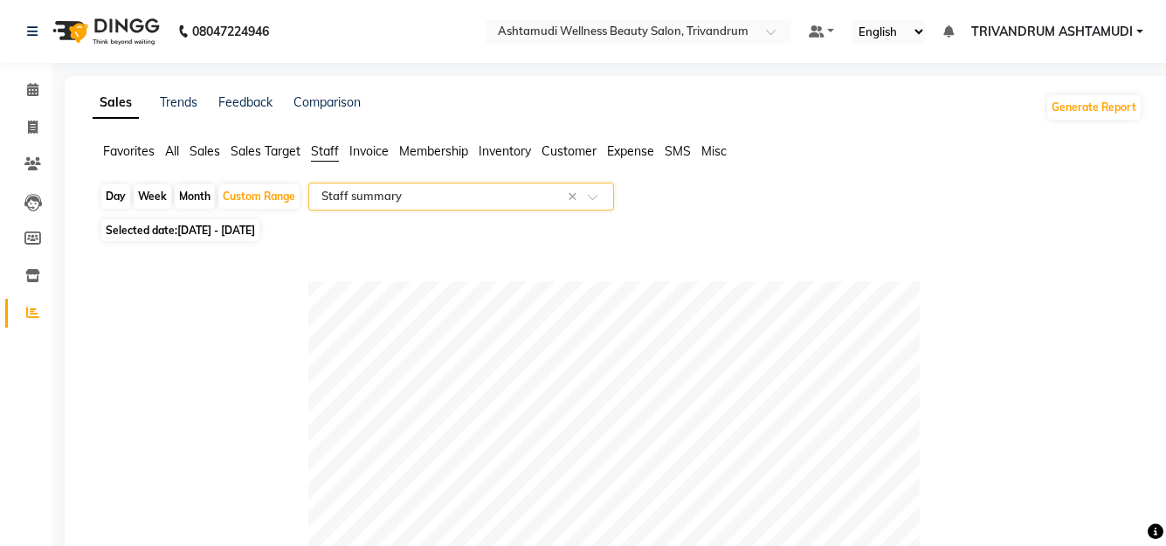
click at [412, 190] on input "text" at bounding box center [444, 196] width 252 height 17
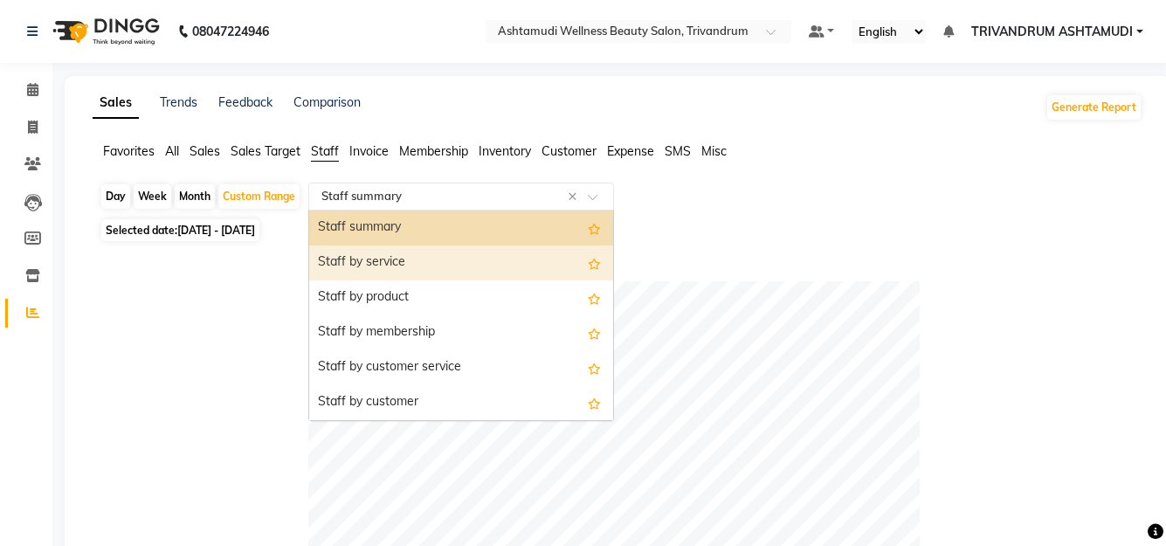
click at [395, 264] on div "Staff by service" at bounding box center [461, 263] width 304 height 35
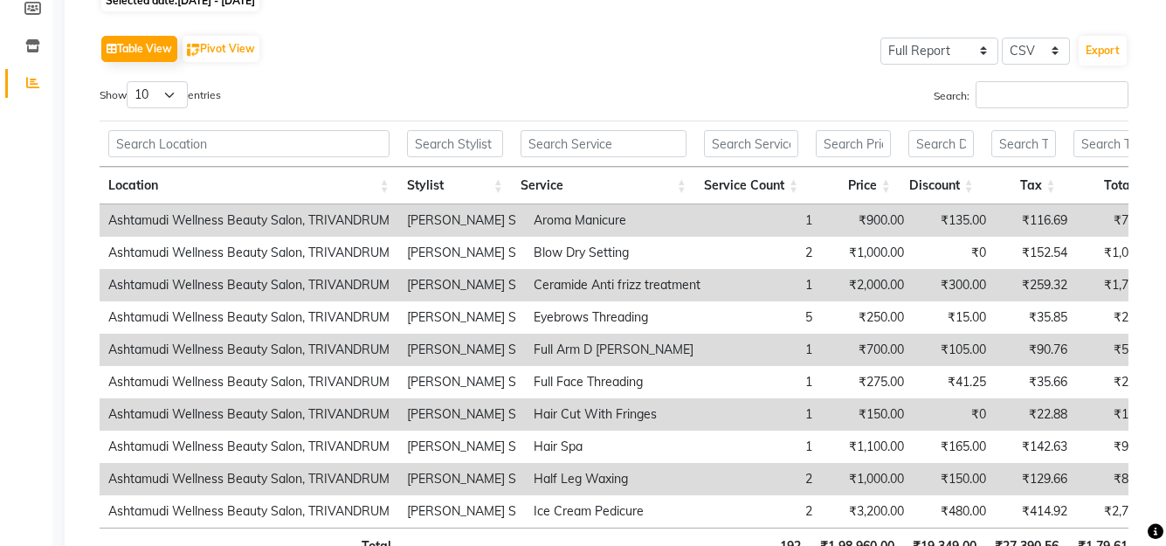
scroll to position [87, 0]
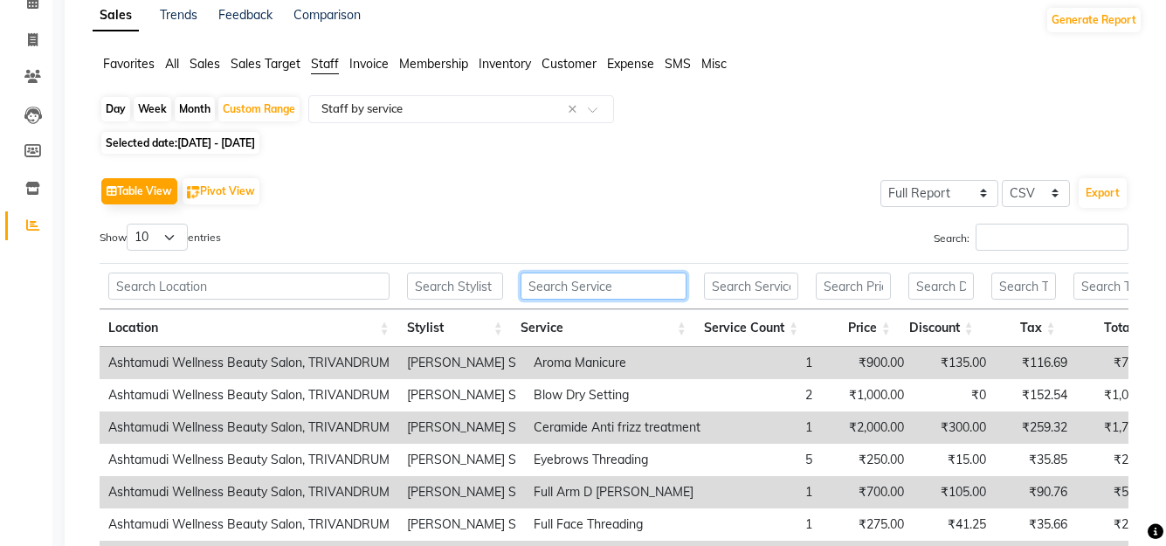
click at [605, 283] on input "text" at bounding box center [604, 286] width 166 height 27
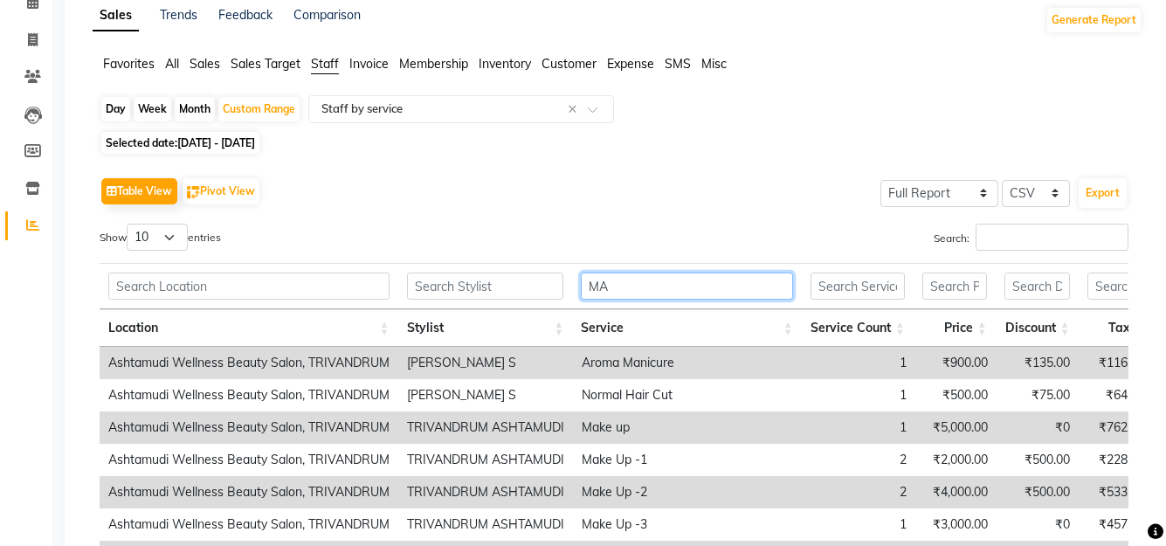
type input "M"
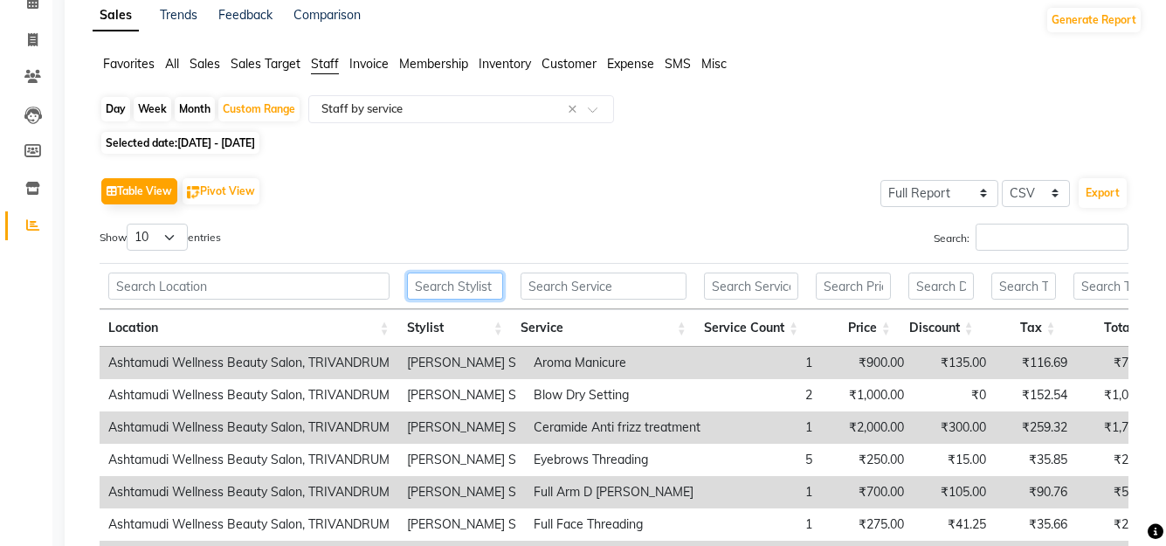
click at [421, 287] on input "text" at bounding box center [455, 286] width 96 height 27
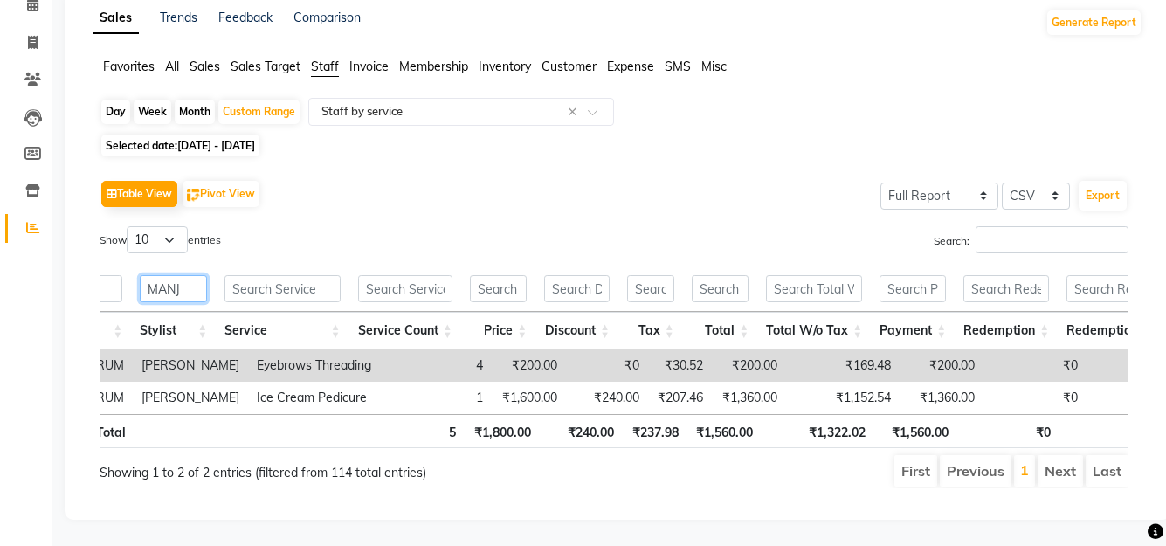
scroll to position [0, 66]
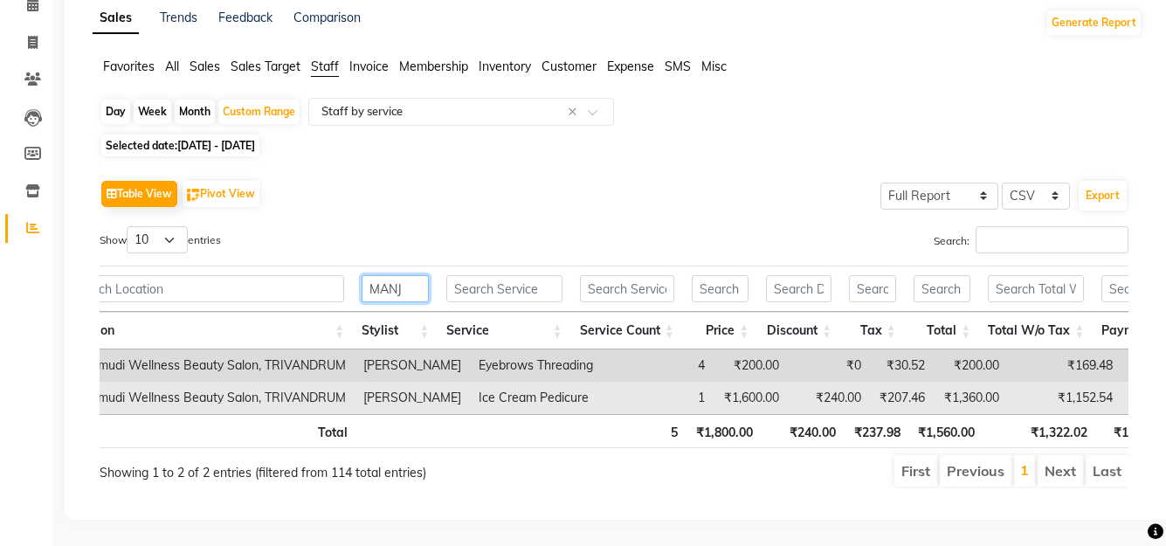
type input "MANJ"
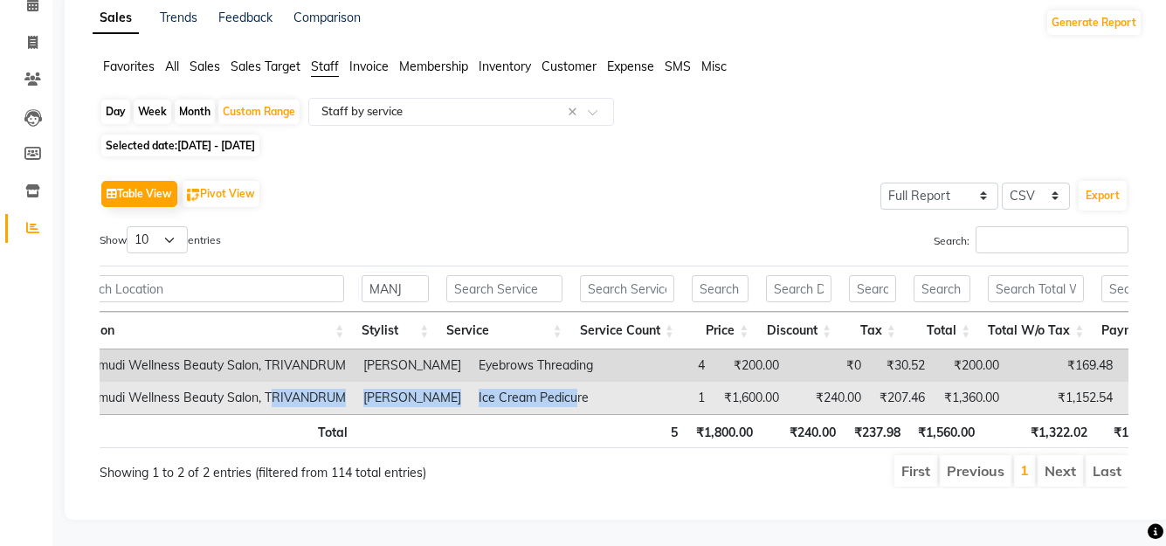
drag, startPoint x: 547, startPoint y: 386, endPoint x: 270, endPoint y: 387, distance: 277.0
click at [270, 387] on tr "Ashtamudi Wellness Beauty Salon, TRIVANDRUM MANJUSHA Ice Cream Pedicure 1 ₹1,60…" at bounding box center [805, 398] width 1499 height 32
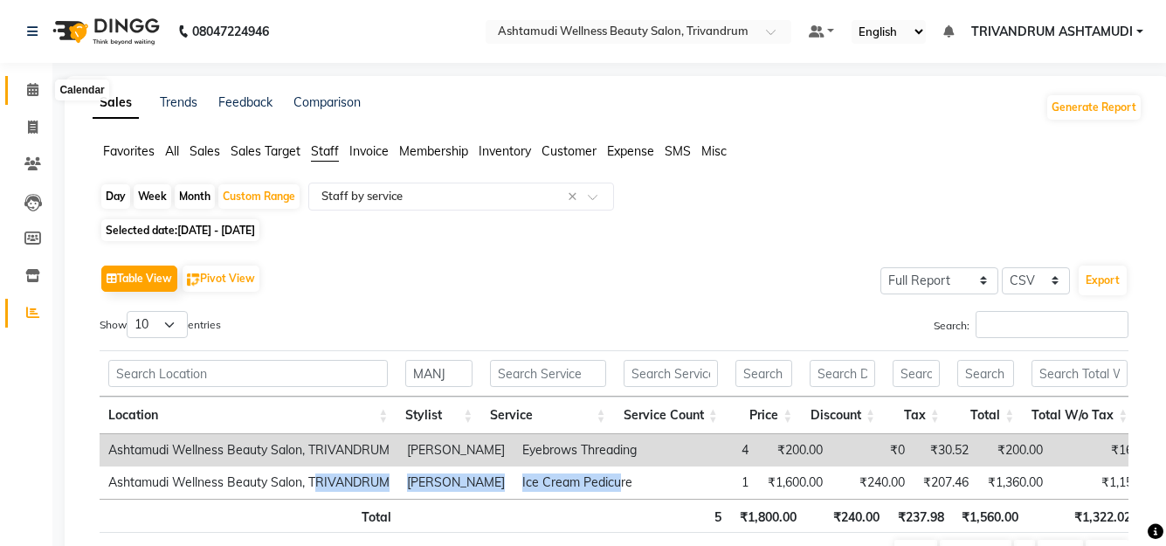
click at [31, 87] on icon at bounding box center [32, 89] width 11 height 13
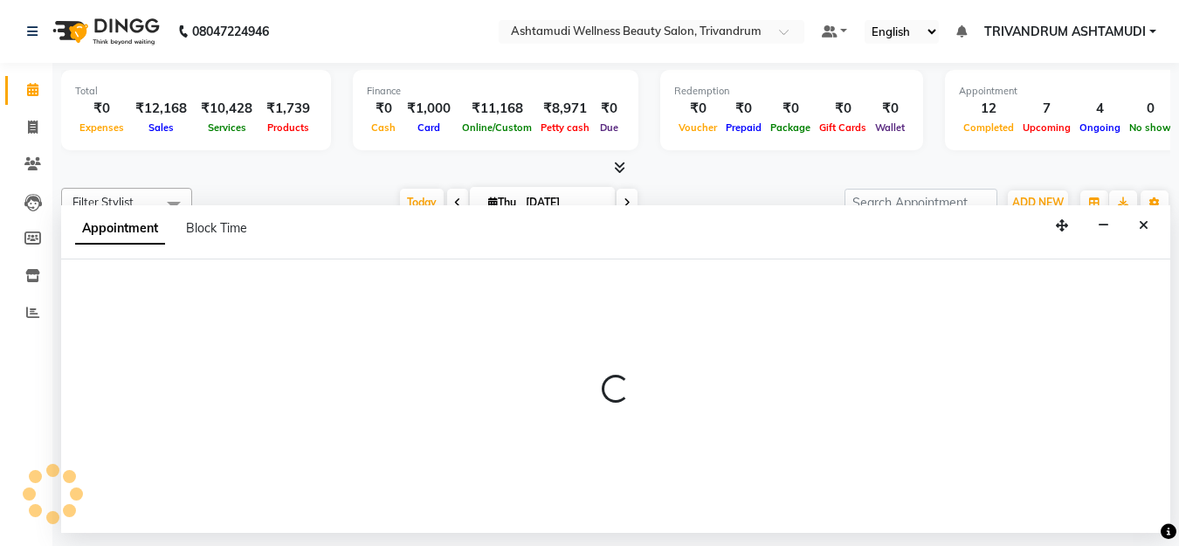
select select "27022"
select select "765"
select select "tentative"
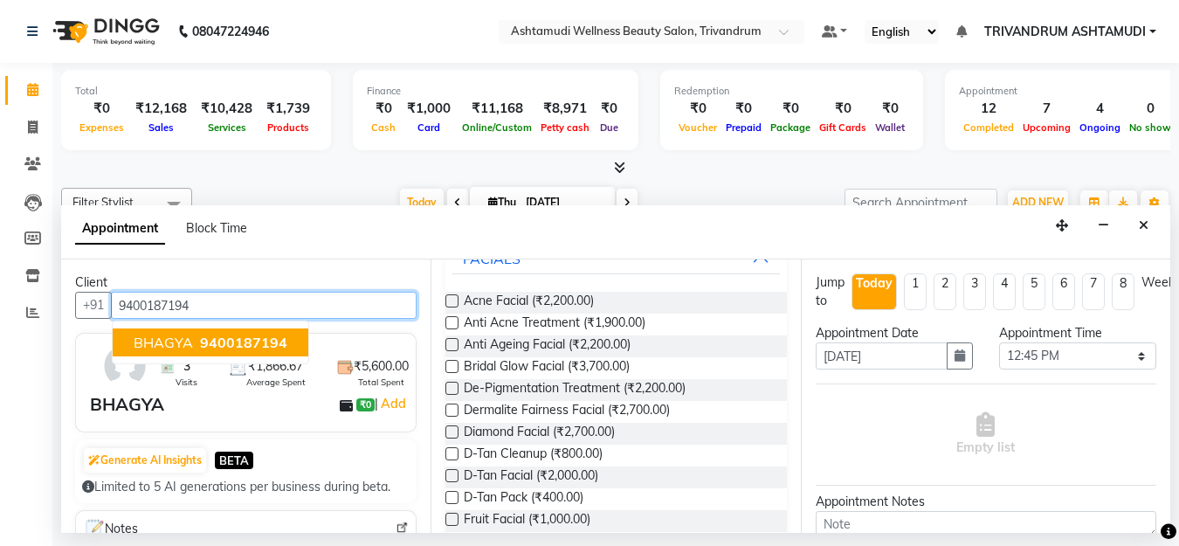
scroll to position [262, 0]
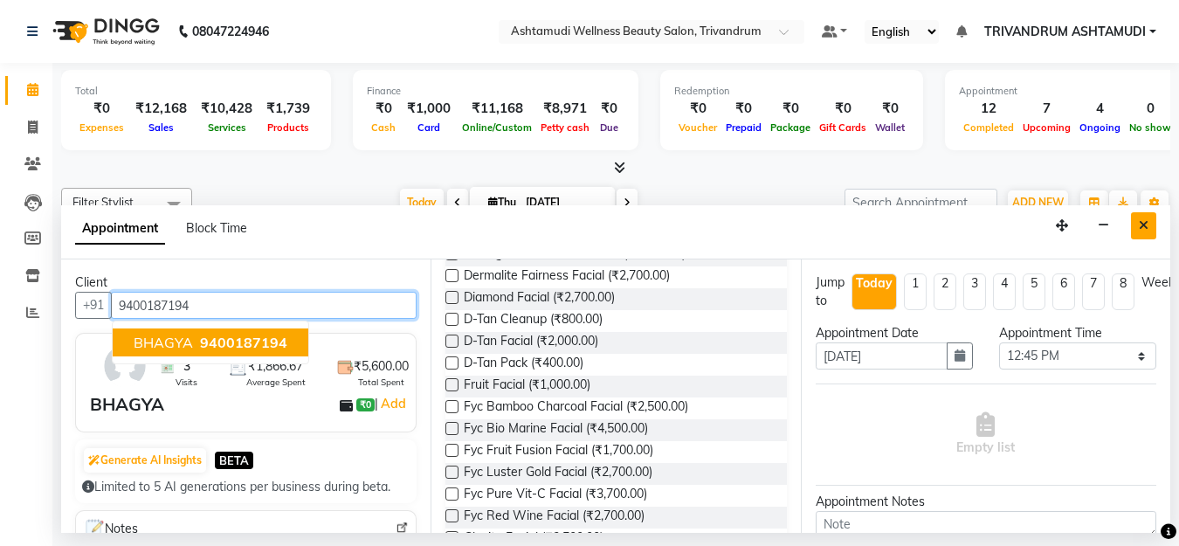
type input "9400187194"
click at [1147, 227] on icon "Close" at bounding box center [1144, 225] width 10 height 12
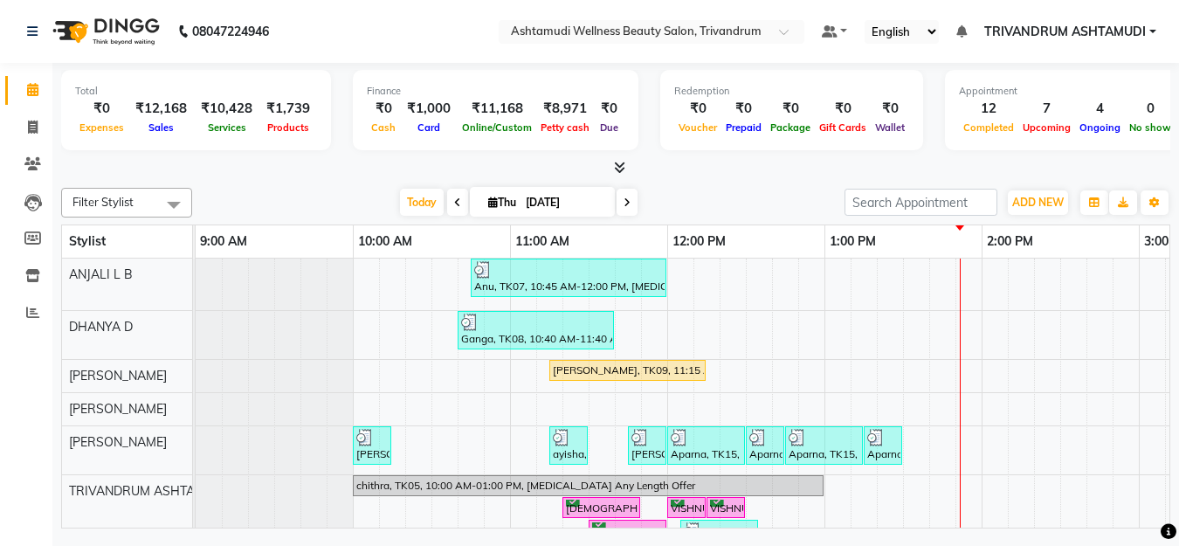
click at [562, 203] on input "[DATE]" at bounding box center [564, 203] width 87 height 26
select select "9"
select select "2025"
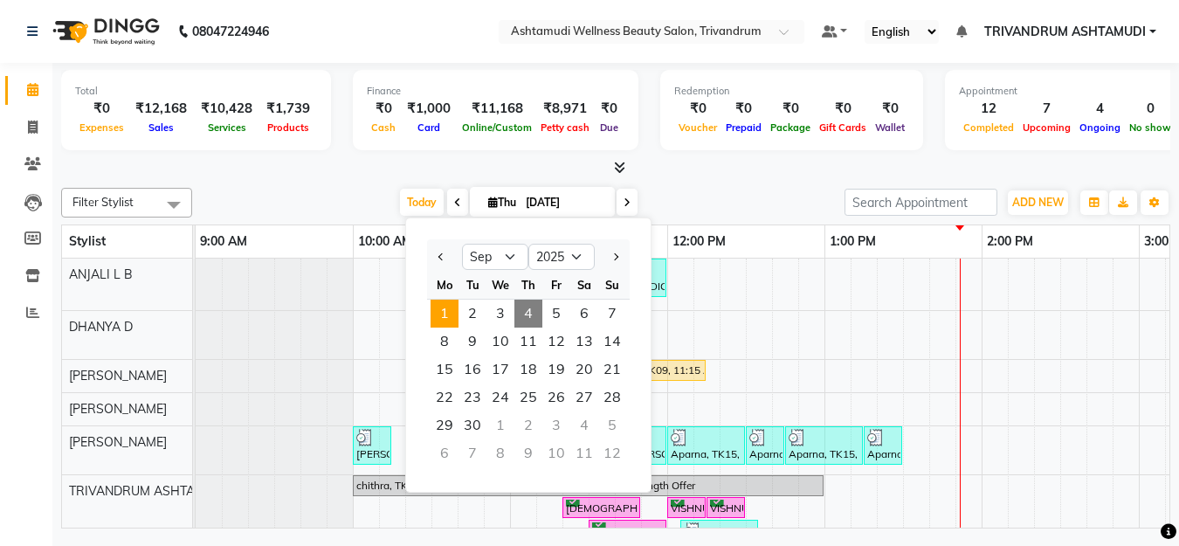
click at [437, 315] on span "1" at bounding box center [445, 314] width 28 height 28
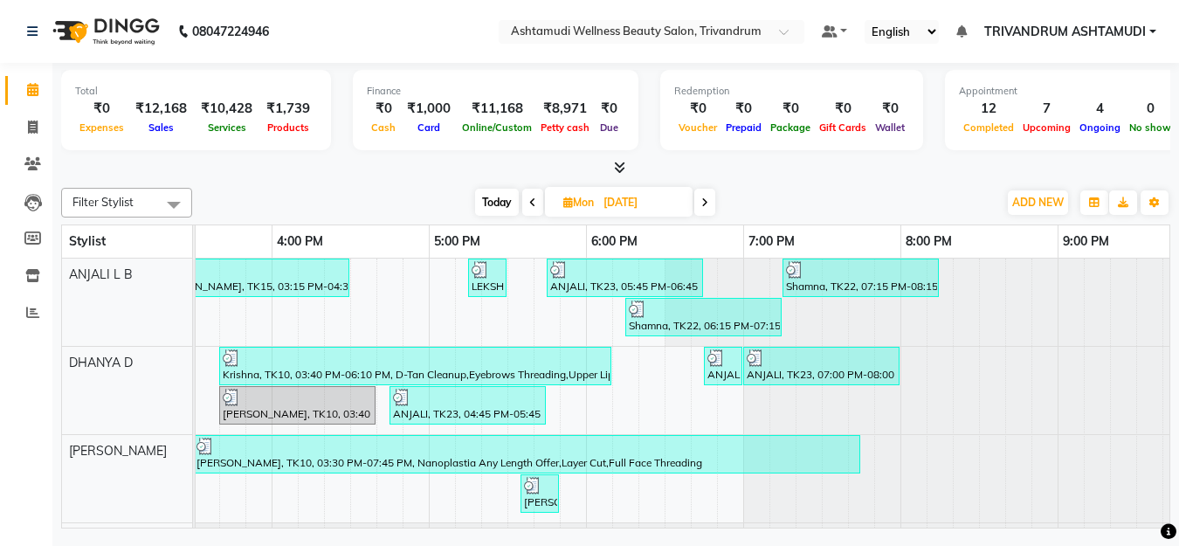
scroll to position [0, 777]
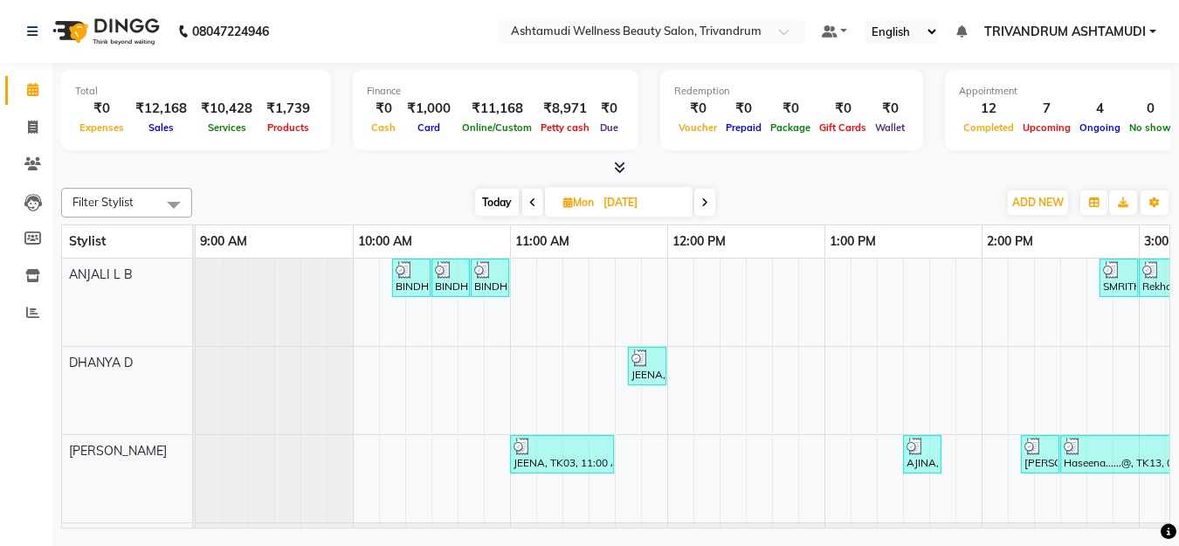
click at [501, 203] on span "Today" at bounding box center [497, 202] width 44 height 27
type input "[DATE]"
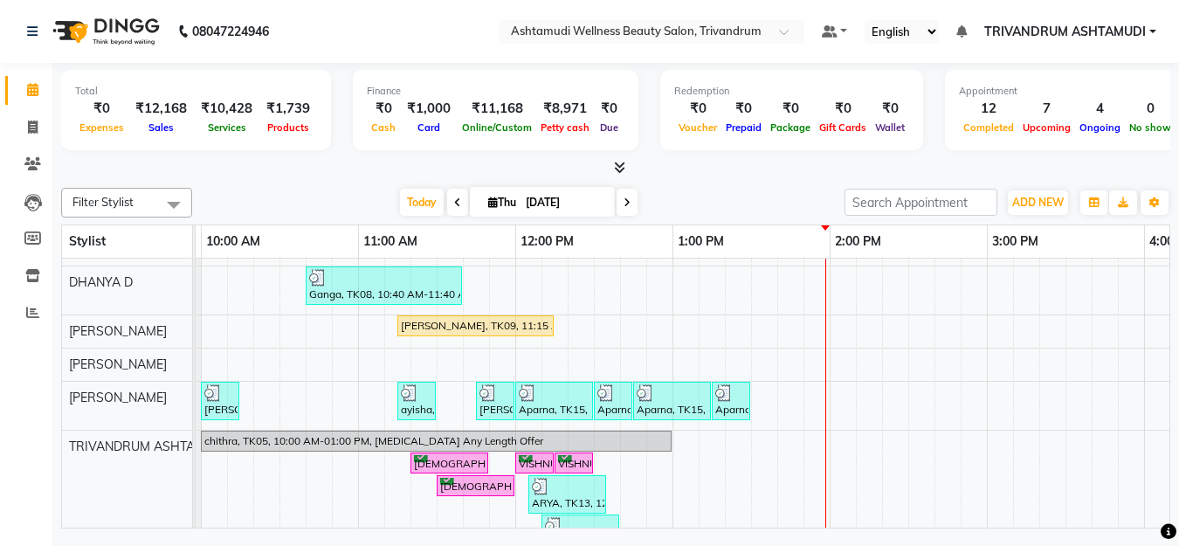
scroll to position [87, 0]
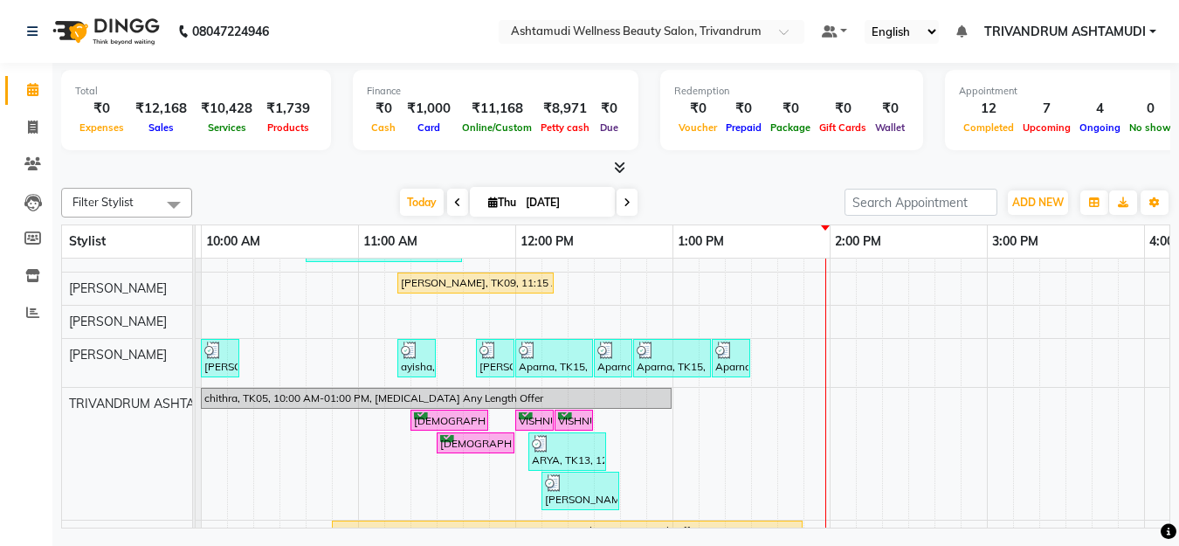
click at [641, 385] on div "Anu, TK07, 10:45 AM-12:00 PM, Skin Whitening Facial,Eyebrows Threading Maanu, T…" at bounding box center [1145, 438] width 2202 height 535
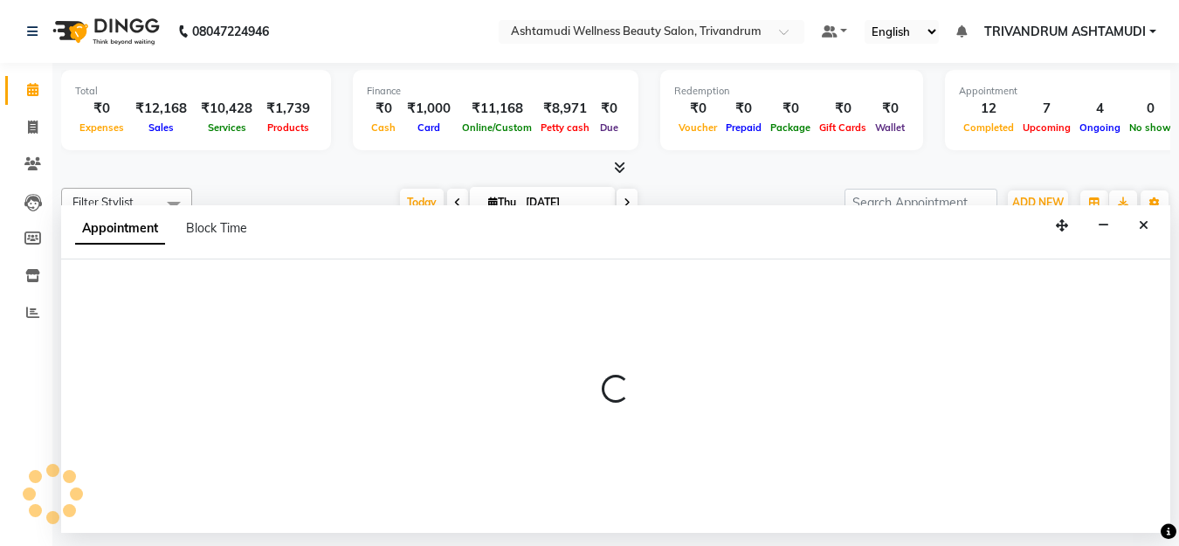
select select "27034"
select select "tentative"
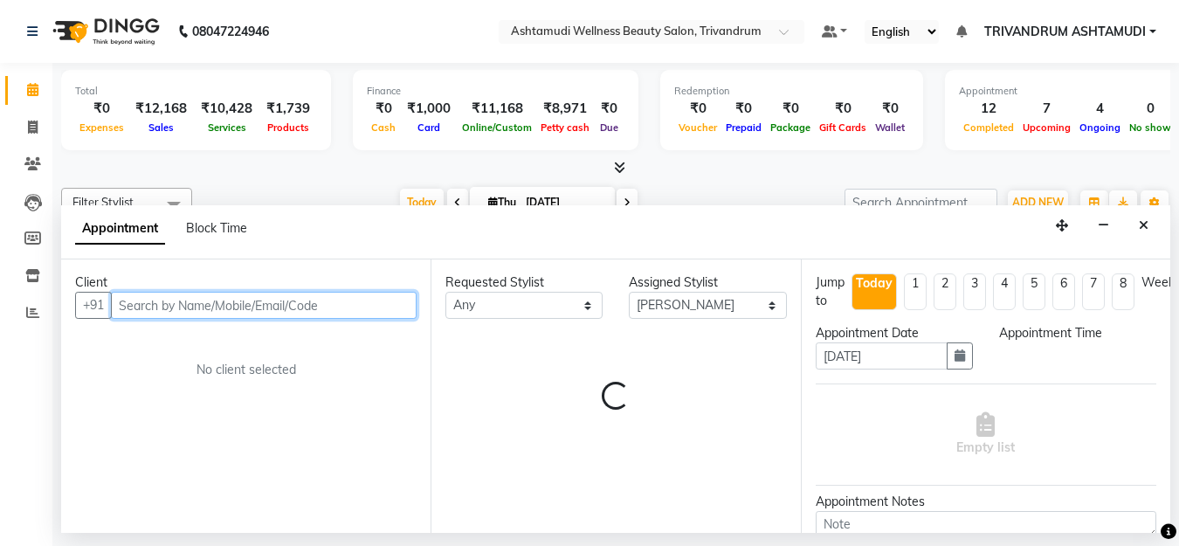
select select "765"
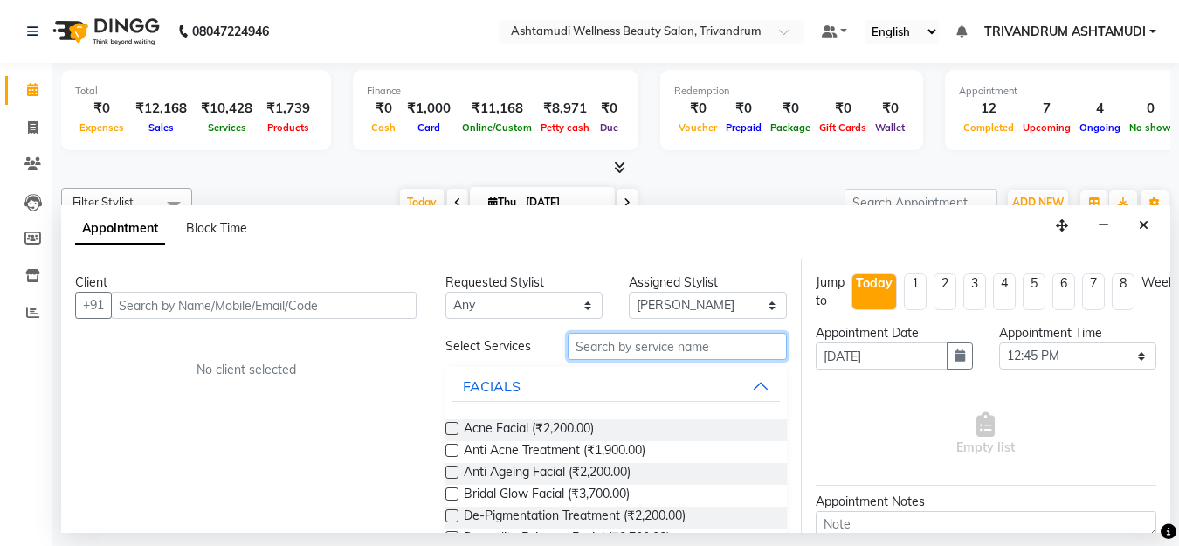
click at [660, 342] on input "text" at bounding box center [677, 346] width 218 height 27
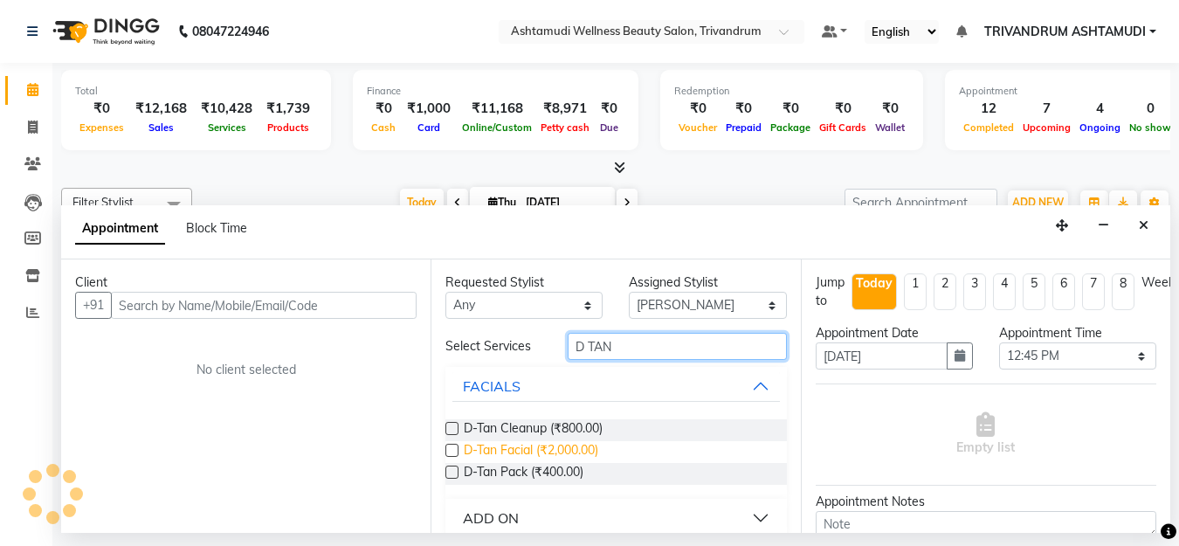
type input "D TAN"
click at [529, 447] on span "D-Tan Facial (₹2,000.00)" at bounding box center [531, 452] width 135 height 22
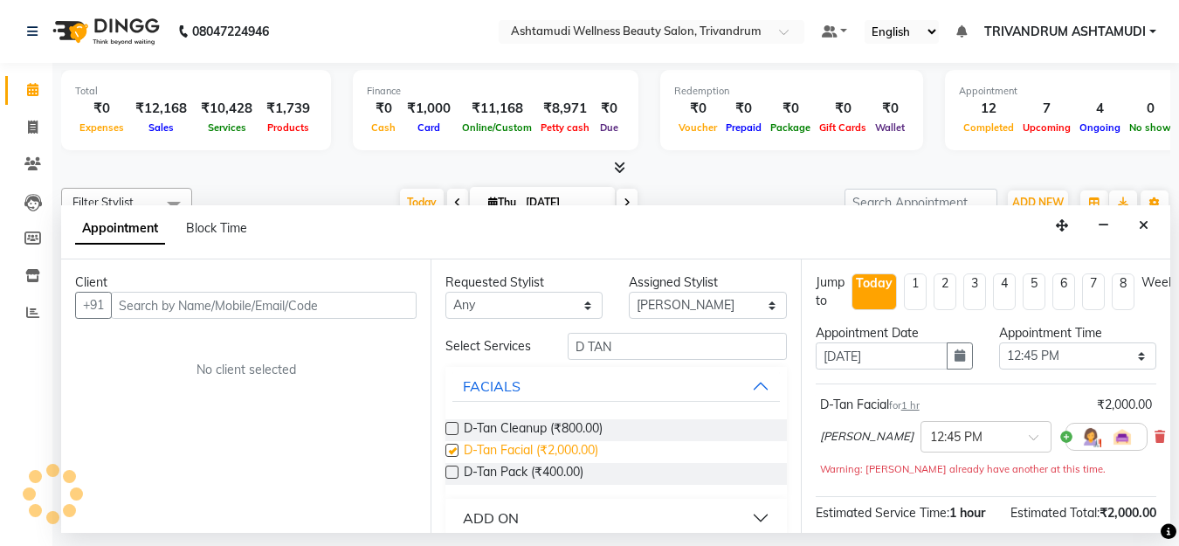
checkbox input "false"
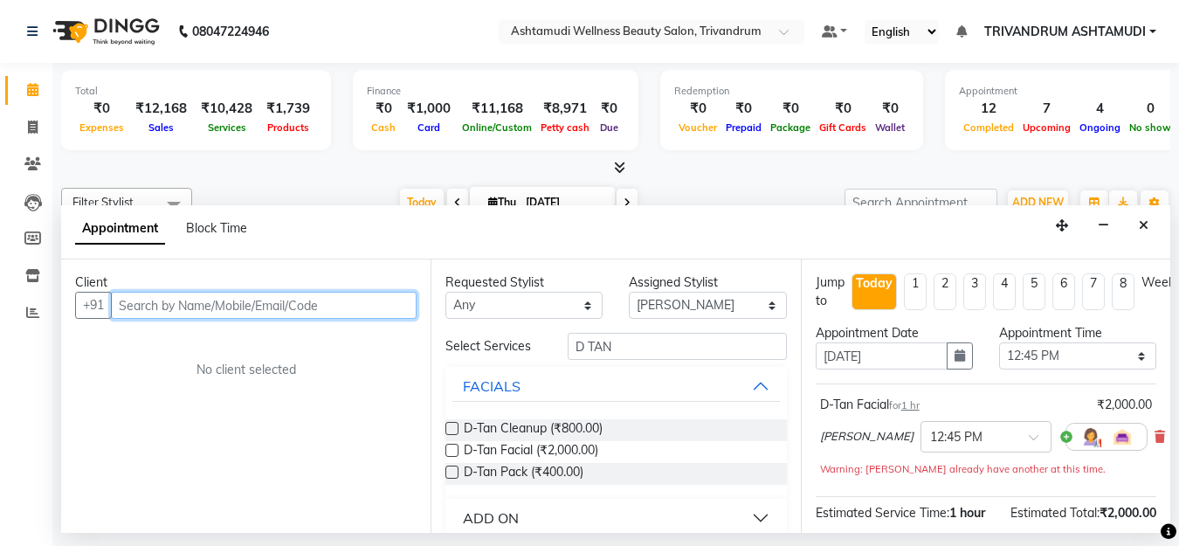
click at [193, 308] on input "text" at bounding box center [264, 305] width 306 height 27
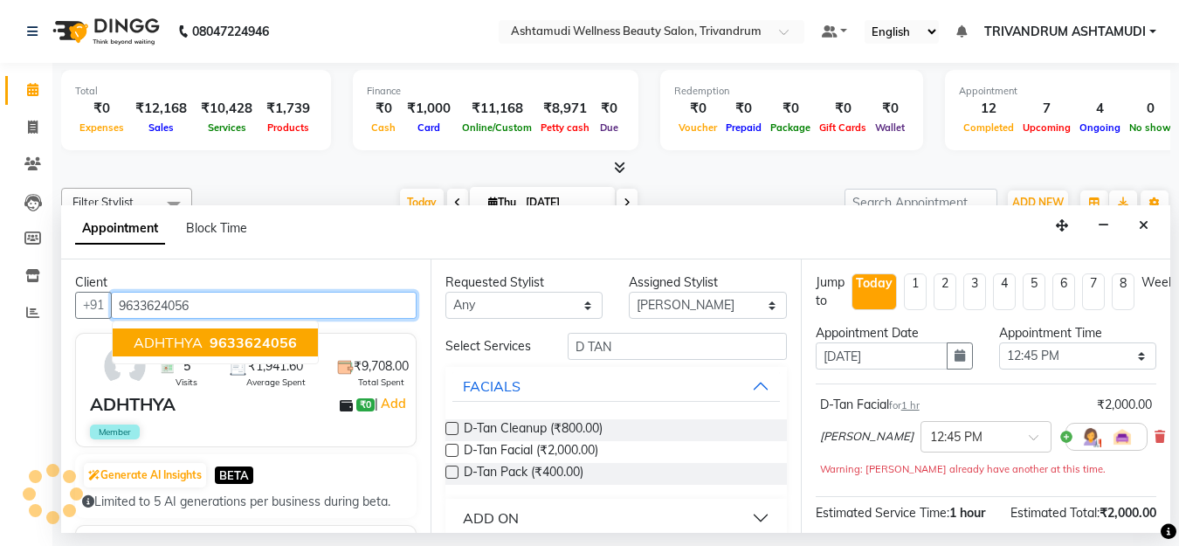
click at [176, 338] on span "ADHTHYA" at bounding box center [168, 342] width 69 height 17
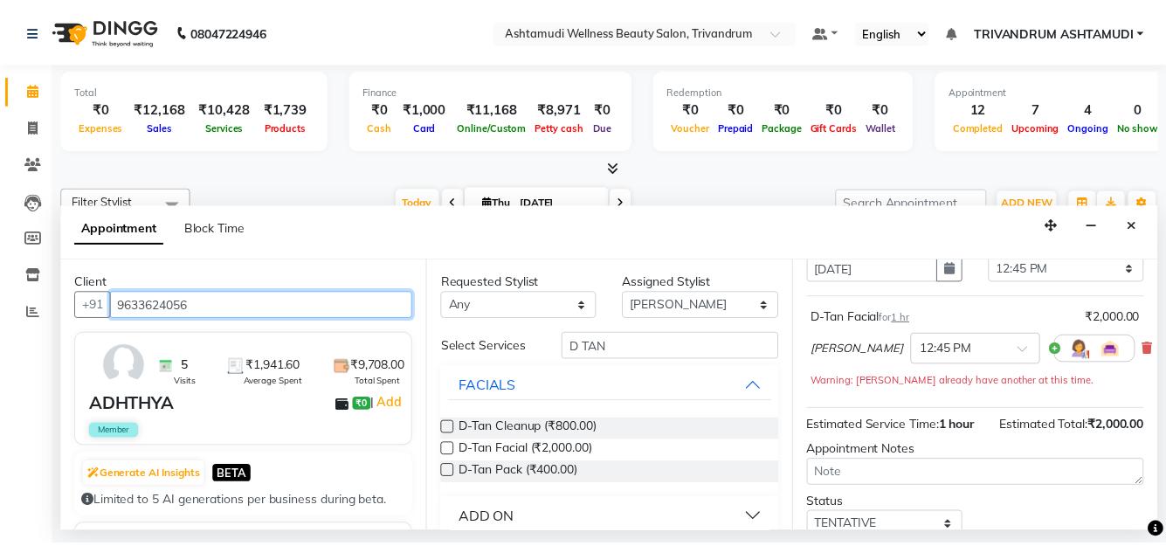
scroll to position [218, 0]
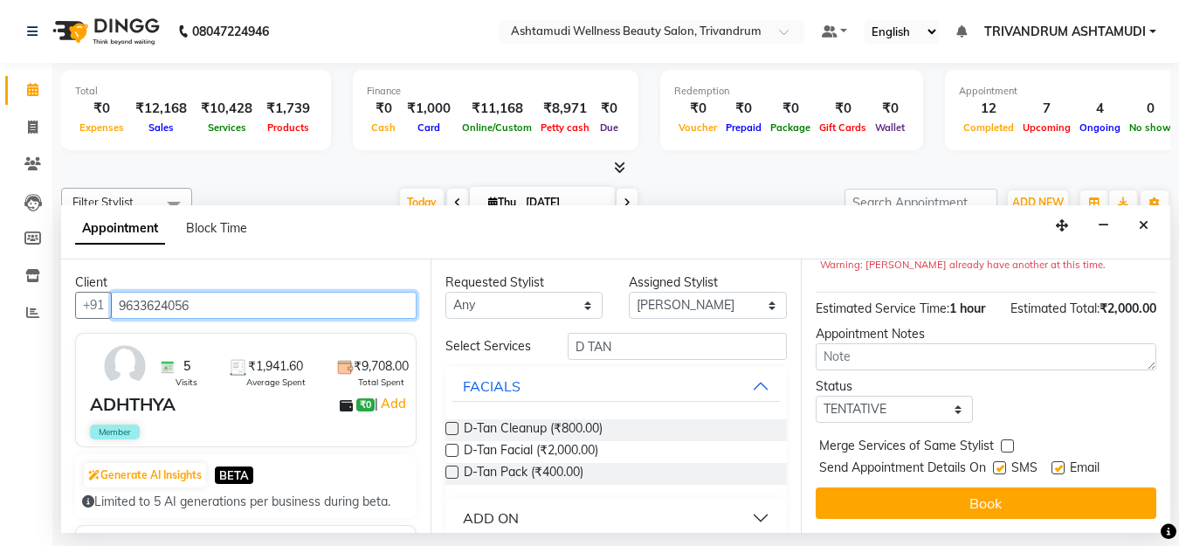
type input "9633624056"
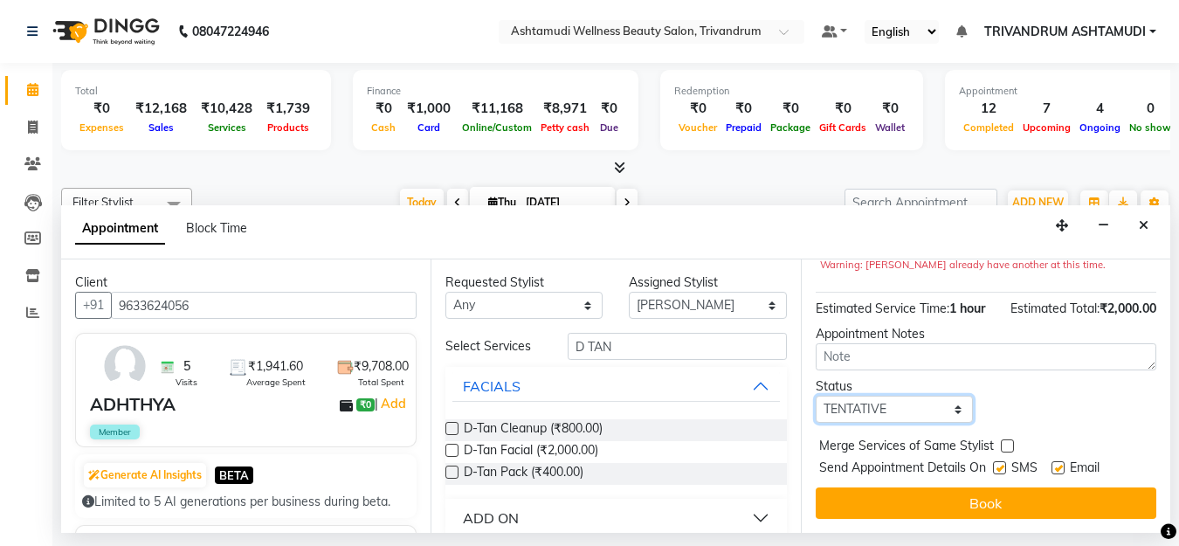
drag, startPoint x: 945, startPoint y: 388, endPoint x: 945, endPoint y: 406, distance: 18.3
click at [945, 396] on select "Select TENTATIVE CONFIRM CHECK-IN UPCOMING" at bounding box center [894, 409] width 157 height 27
select select "check-in"
click at [816, 396] on select "Select TENTATIVE CONFIRM CHECK-IN UPCOMING" at bounding box center [894, 409] width 157 height 27
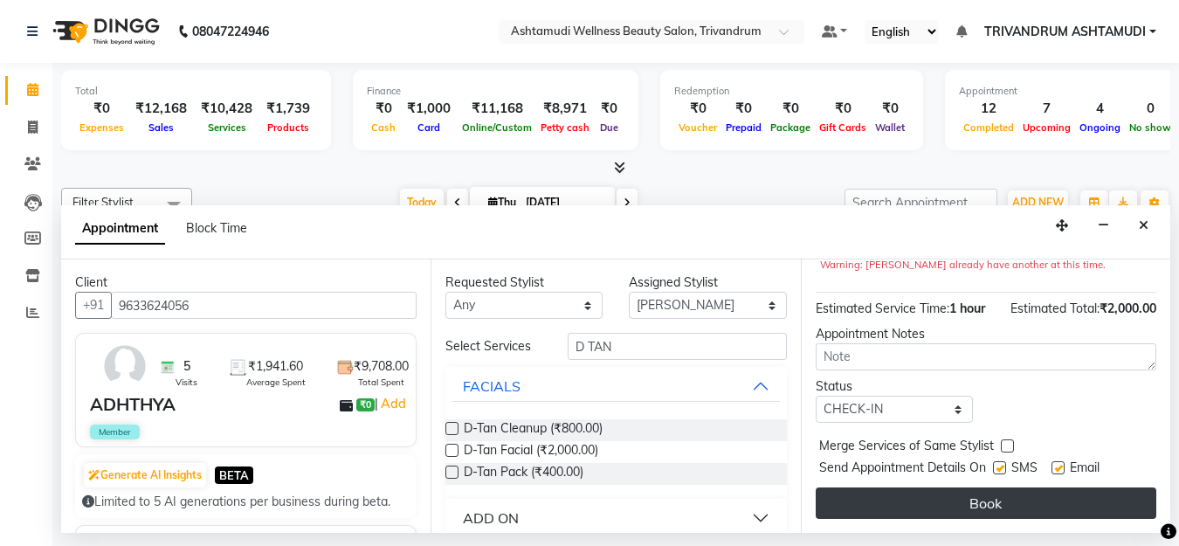
click at [1019, 488] on button "Book" at bounding box center [986, 503] width 341 height 31
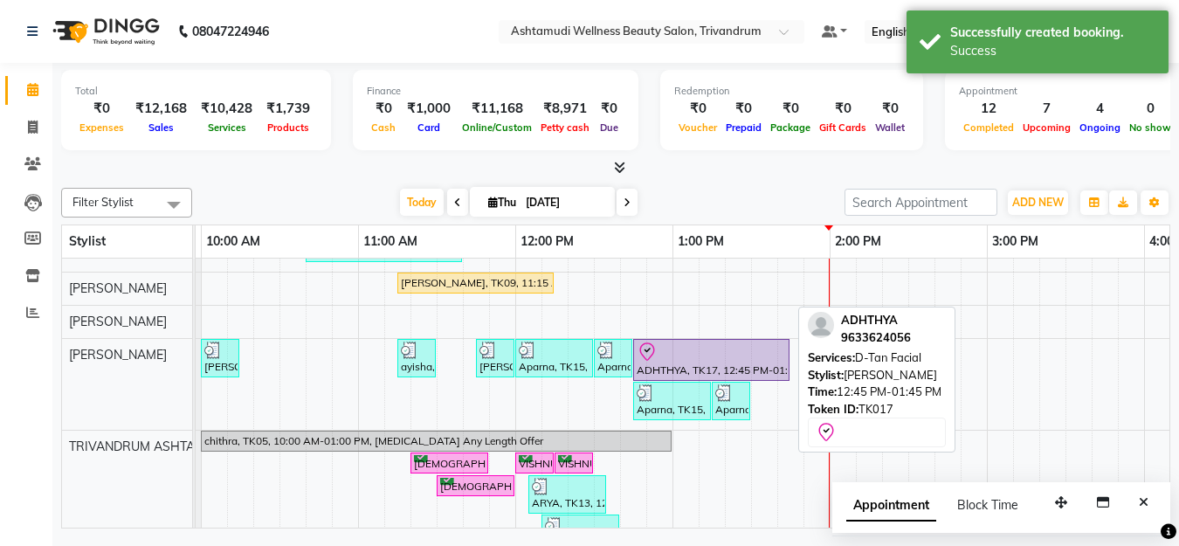
click at [707, 361] on div at bounding box center [711, 352] width 149 height 21
select select "8"
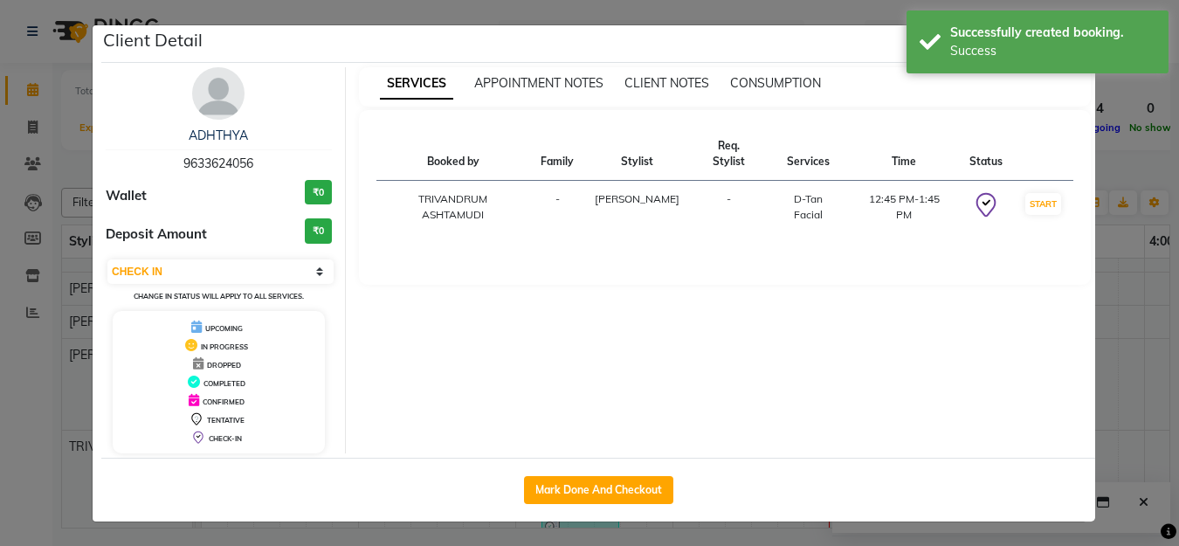
click at [633, 506] on div "Mark Done And Checkout" at bounding box center [598, 490] width 994 height 64
click at [633, 495] on button "Mark Done And Checkout" at bounding box center [598, 490] width 149 height 28
select select "service"
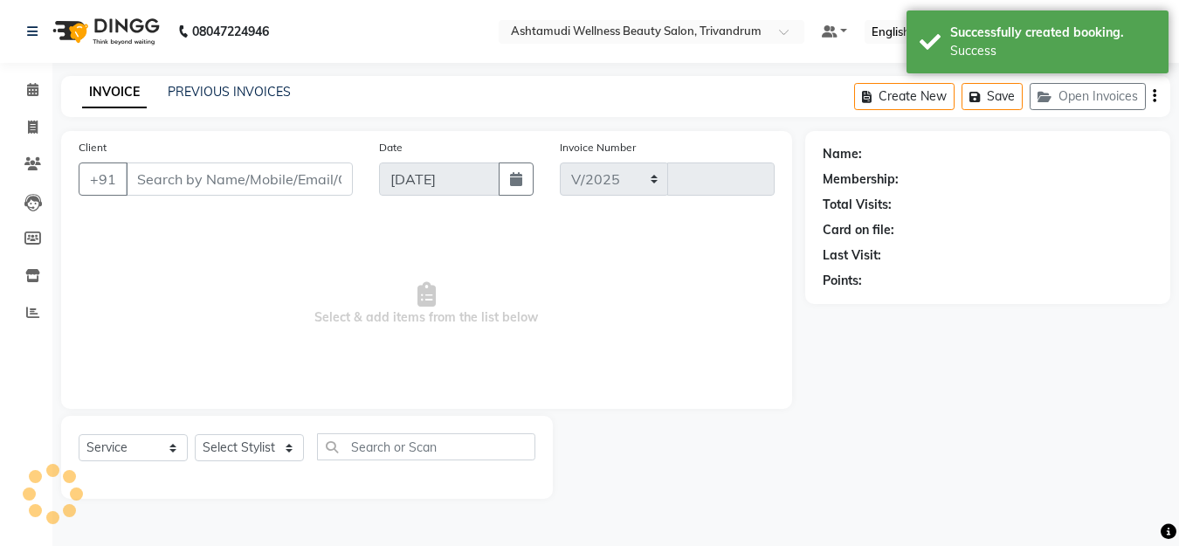
select select "4636"
type input "3327"
type input "9633624056"
select select "27034"
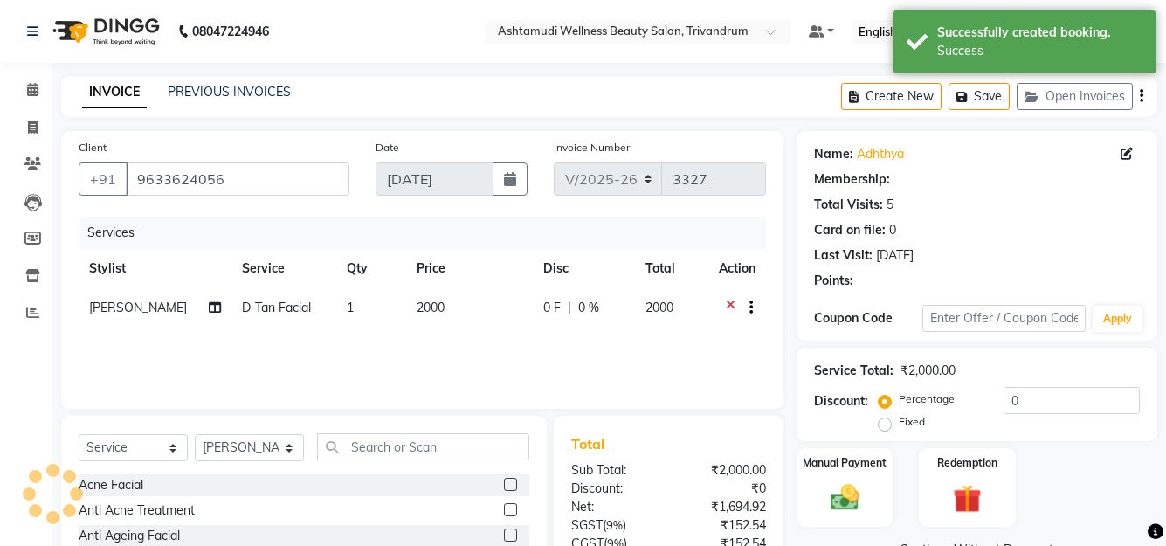
select select "2: Object"
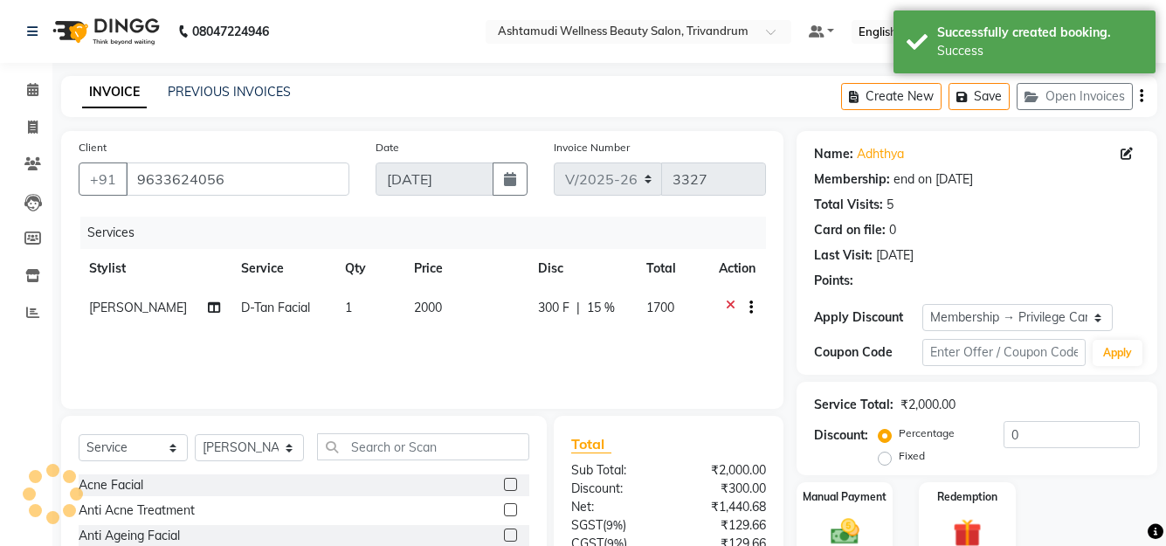
type input "15"
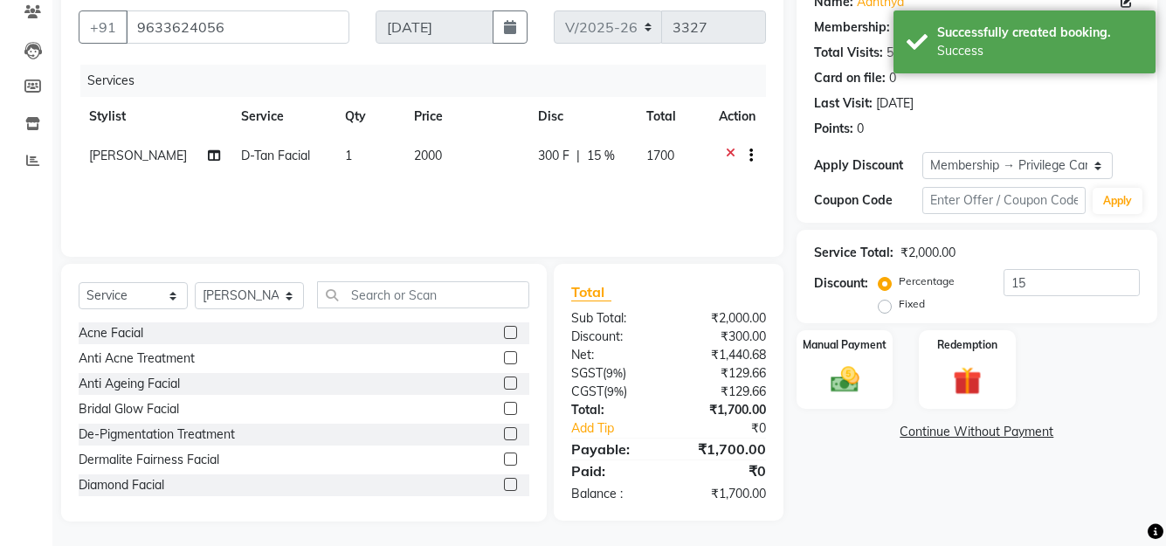
scroll to position [154, 0]
click at [847, 360] on div "Manual Payment" at bounding box center [844, 368] width 100 height 82
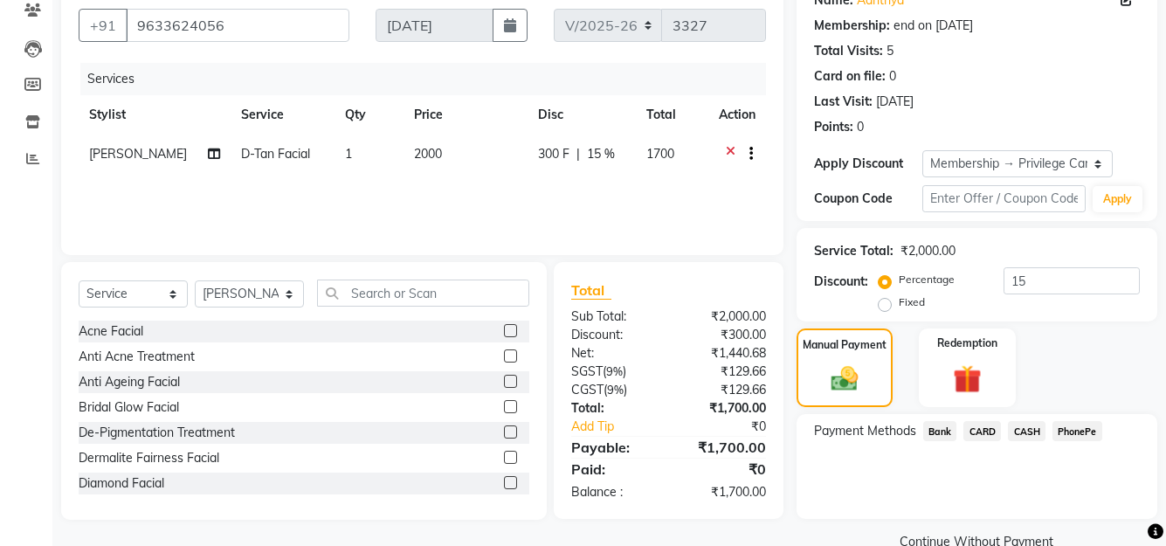
click at [1027, 429] on span "CASH" at bounding box center [1027, 431] width 38 height 20
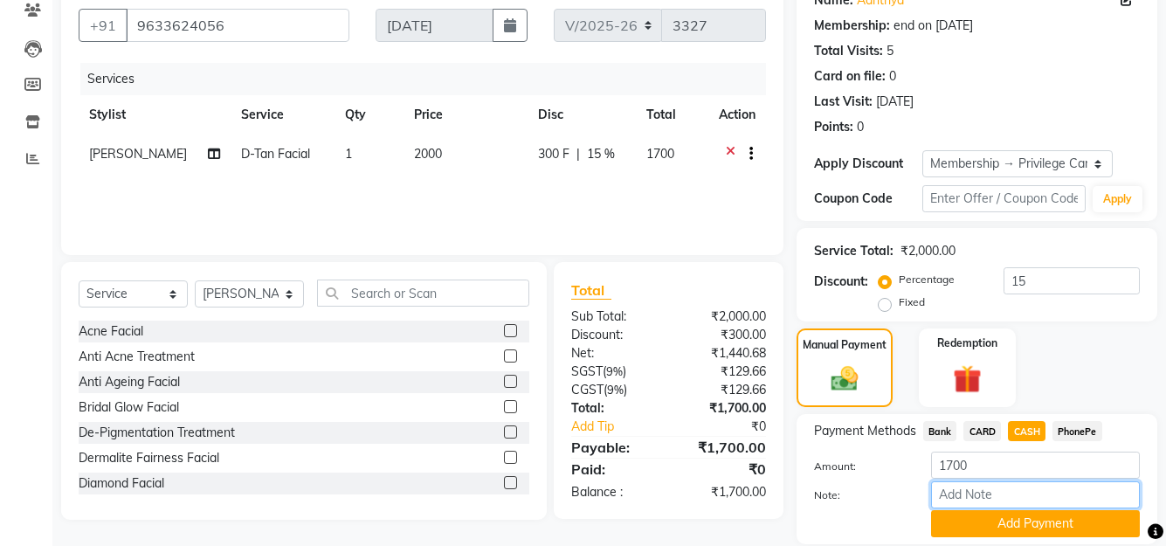
drag, startPoint x: 964, startPoint y: 495, endPoint x: 1011, endPoint y: 491, distance: 47.4
click at [964, 495] on input "Note:" at bounding box center [1035, 494] width 209 height 27
type input "Manjusha"
click at [1033, 522] on button "Add Payment" at bounding box center [1035, 523] width 209 height 27
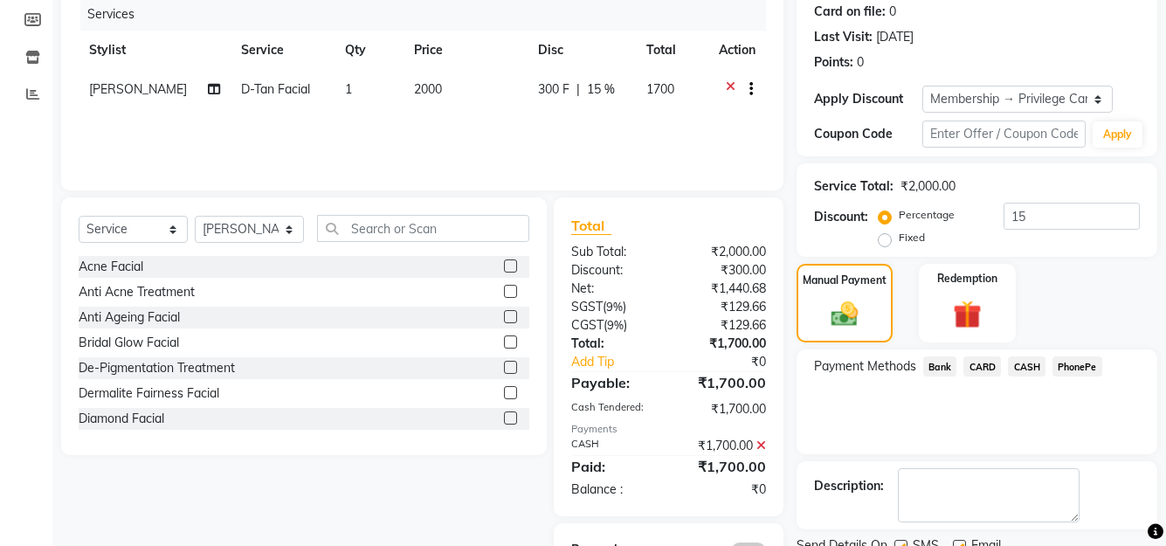
scroll to position [294, 0]
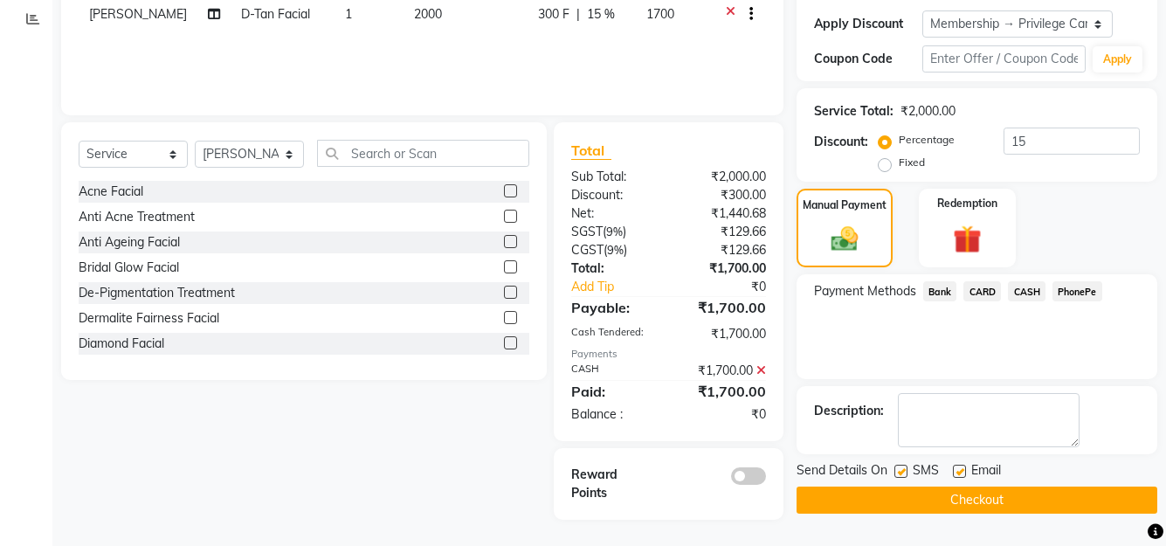
click at [958, 461] on div "Email" at bounding box center [984, 472] width 62 height 22
click at [958, 467] on label at bounding box center [959, 471] width 13 height 13
click at [958, 467] on input "checkbox" at bounding box center [958, 472] width 11 height 11
checkbox input "false"
click at [981, 501] on button "Checkout" at bounding box center [977, 500] width 361 height 27
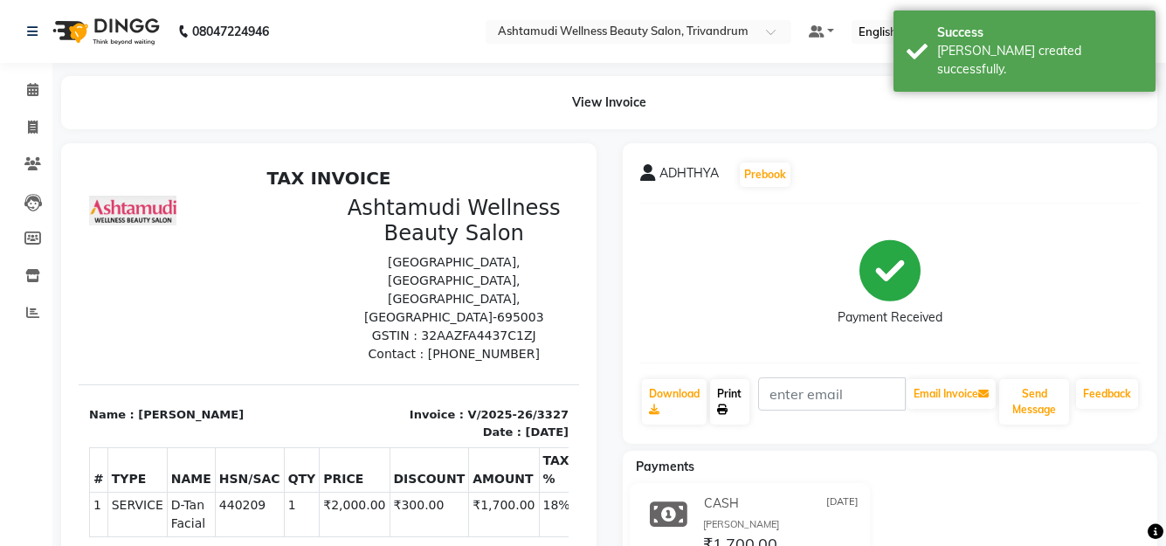
click at [728, 389] on link "Print" at bounding box center [729, 401] width 39 height 45
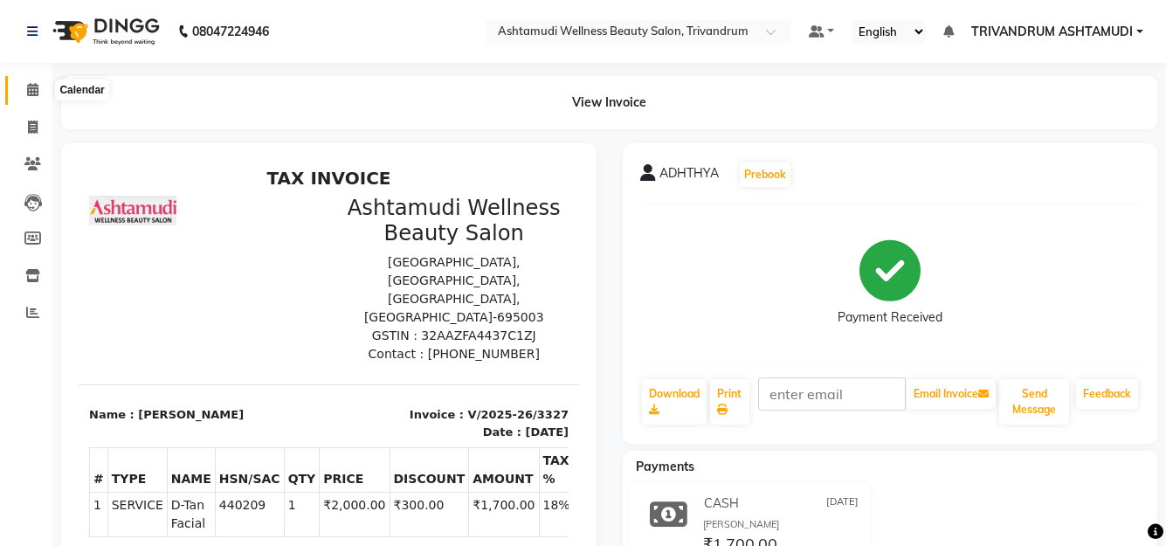
click at [31, 89] on icon at bounding box center [32, 89] width 11 height 13
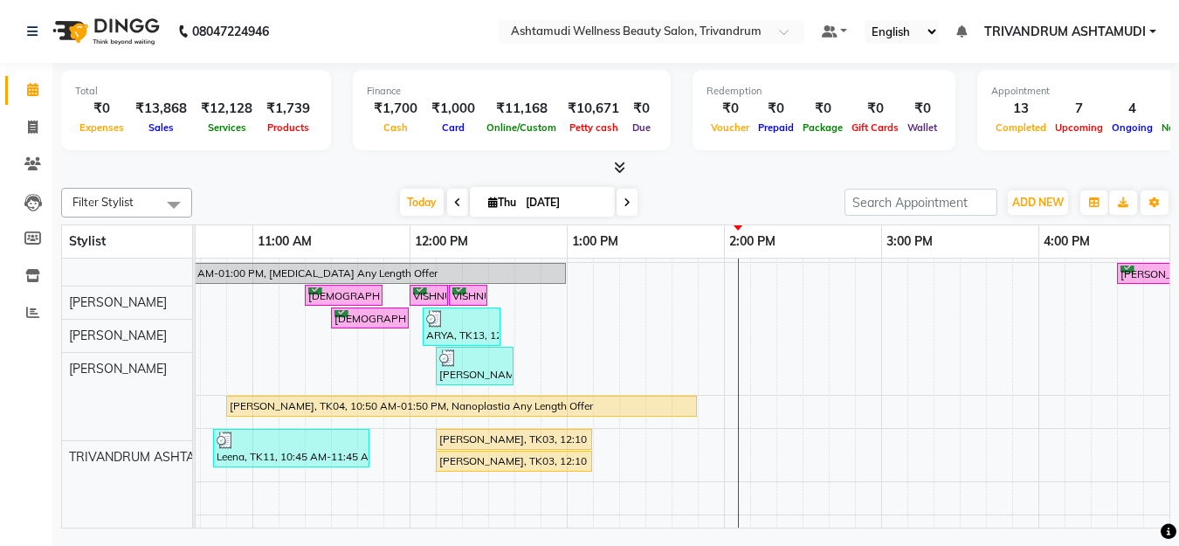
scroll to position [252, 0]
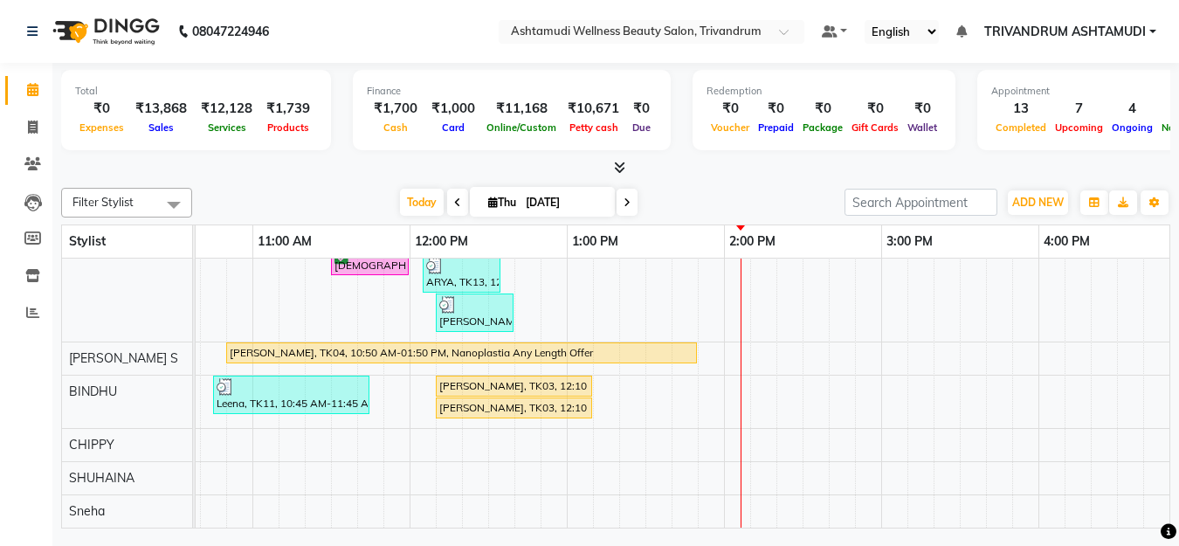
click at [322, 353] on div "Anu, TK07, 10:45 AM-12:00 PM, Skin Whitening Facial,Eyebrows Threading Maanu, T…" at bounding box center [1039, 241] width 2202 height 574
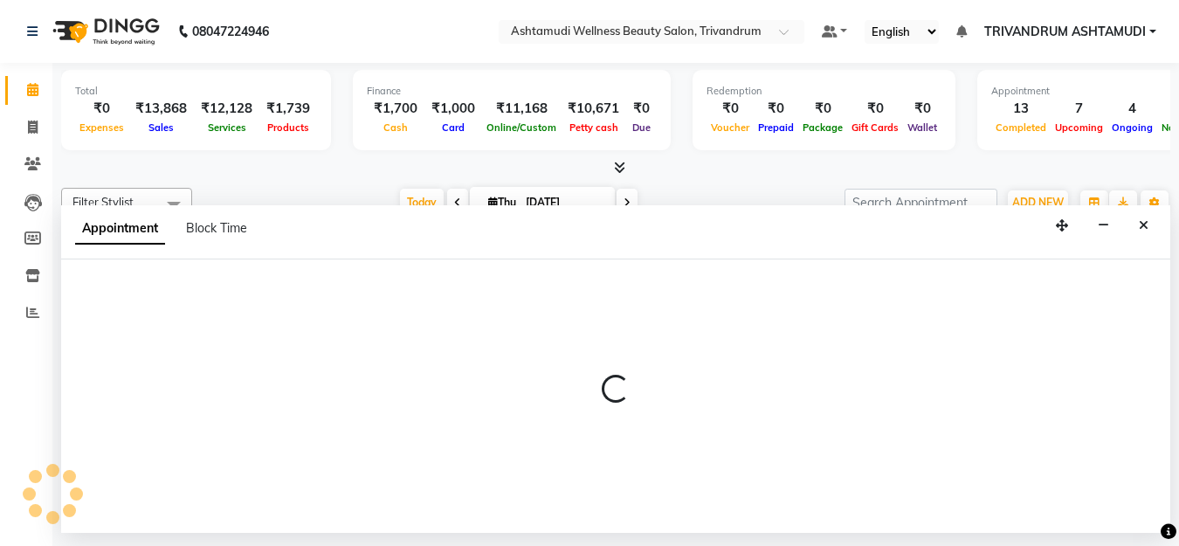
select select "52027"
select select "675"
select select "tentative"
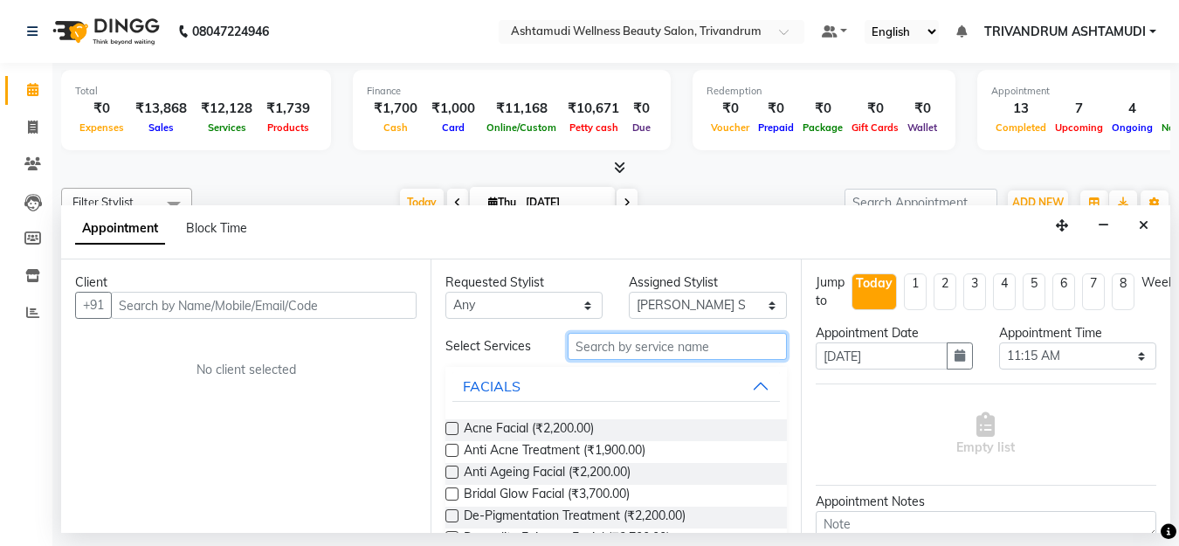
click at [654, 351] on input "text" at bounding box center [677, 346] width 218 height 27
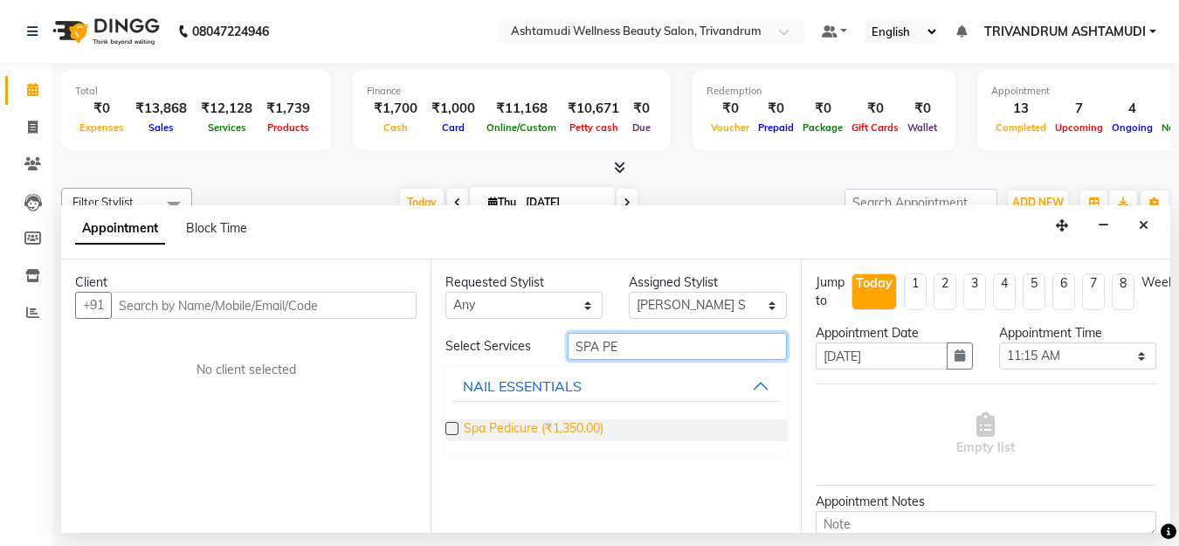
type input "SPA PE"
click at [514, 427] on span "Spa Pedicure (₹1,350.00)" at bounding box center [534, 430] width 140 height 22
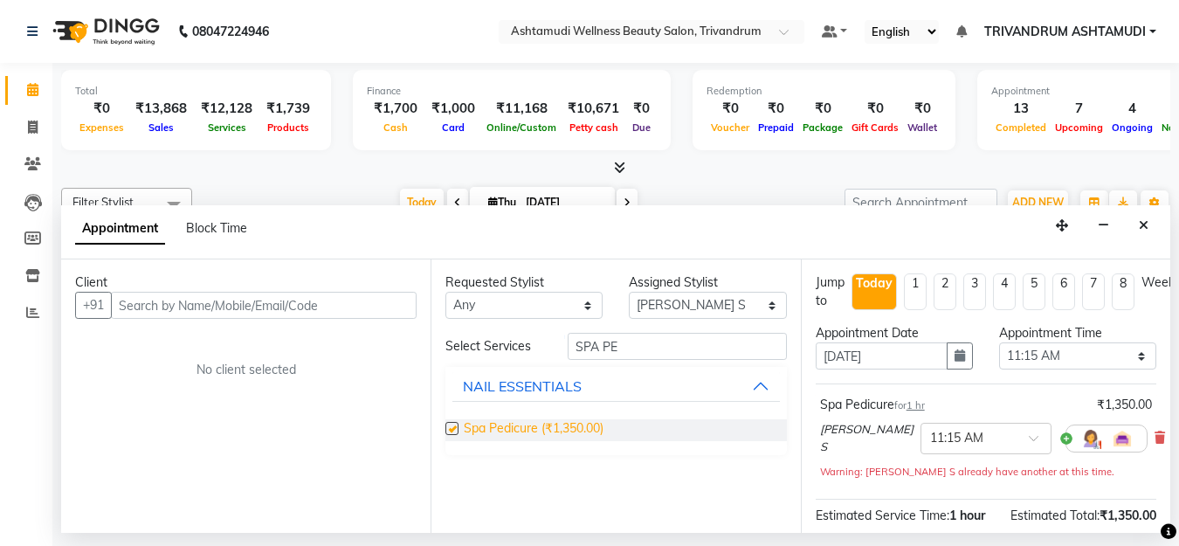
checkbox input "false"
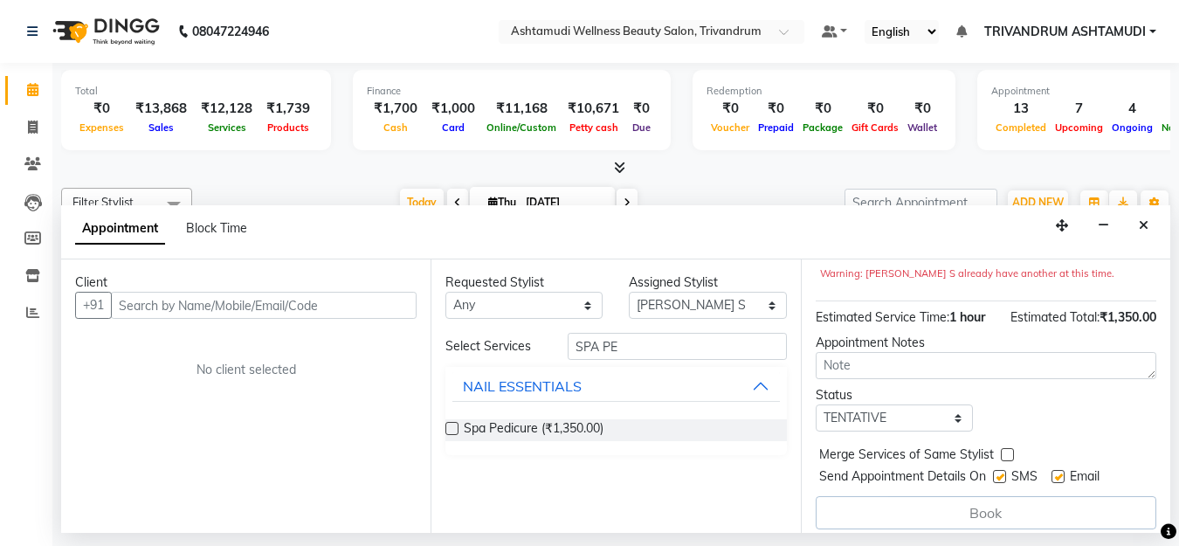
scroll to position [222, 0]
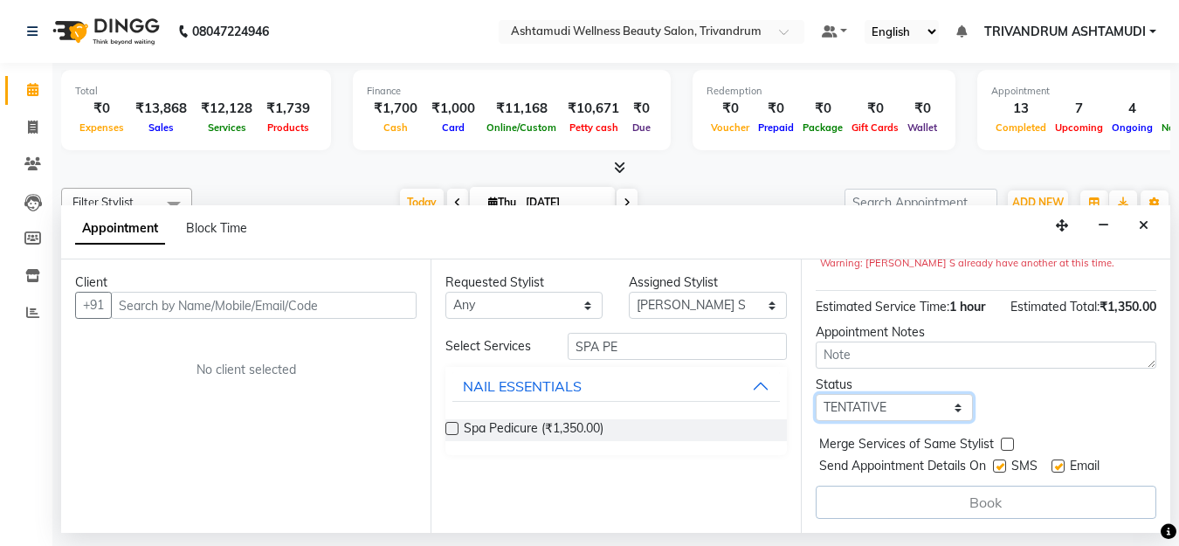
click at [876, 394] on select "Select TENTATIVE CONFIRM CHECK-IN UPCOMING" at bounding box center [894, 407] width 157 height 27
select select "check-in"
click at [816, 394] on select "Select TENTATIVE CONFIRM CHECK-IN UPCOMING" at bounding box center [894, 407] width 157 height 27
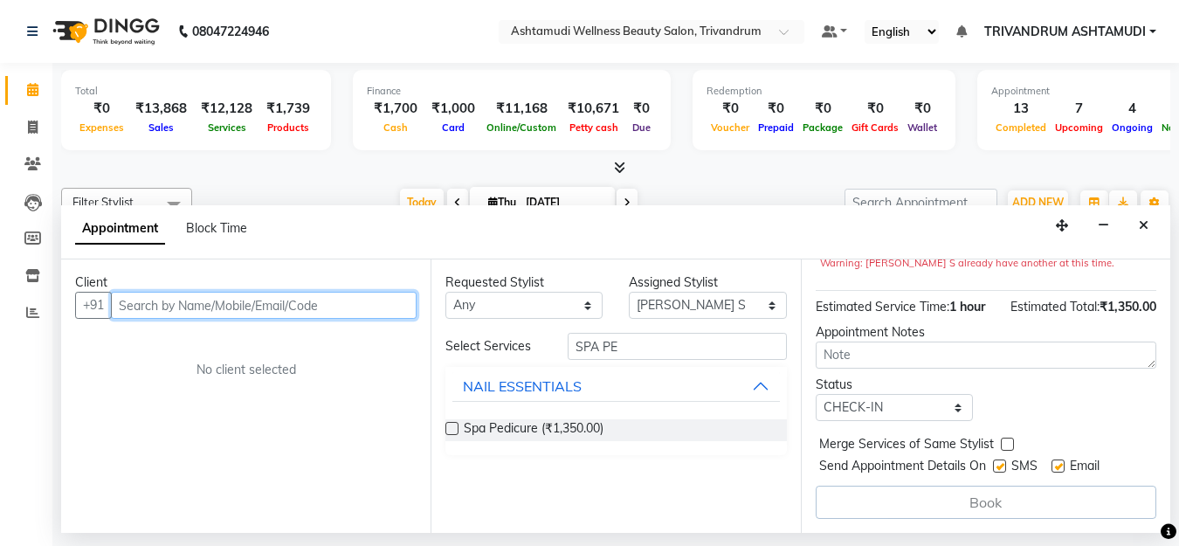
click at [236, 303] on input "text" at bounding box center [264, 305] width 306 height 27
type input "9497010940"
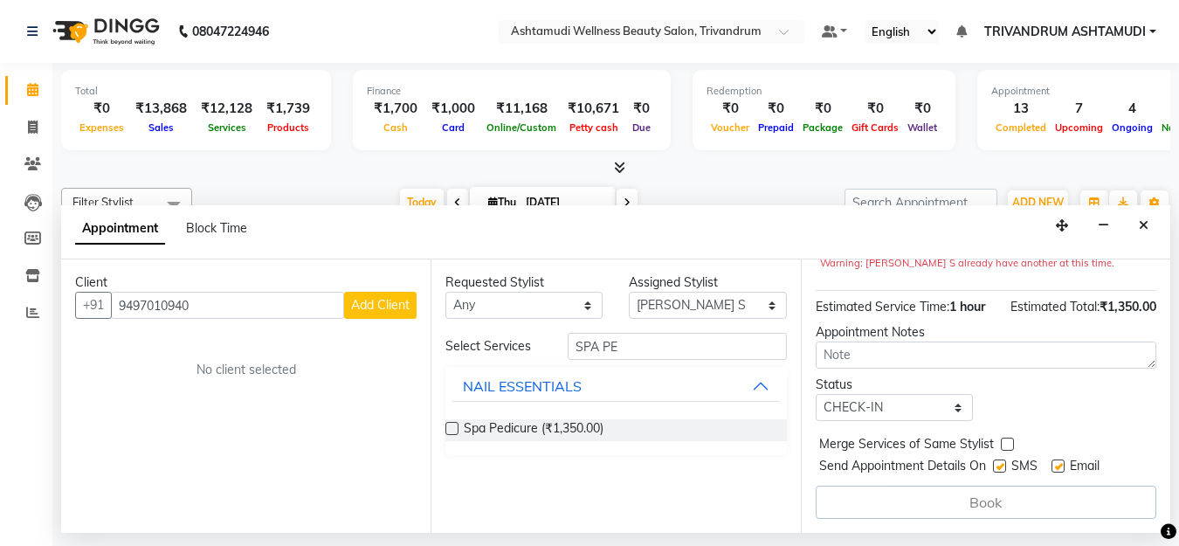
click at [375, 310] on span "Add Client" at bounding box center [380, 305] width 59 height 16
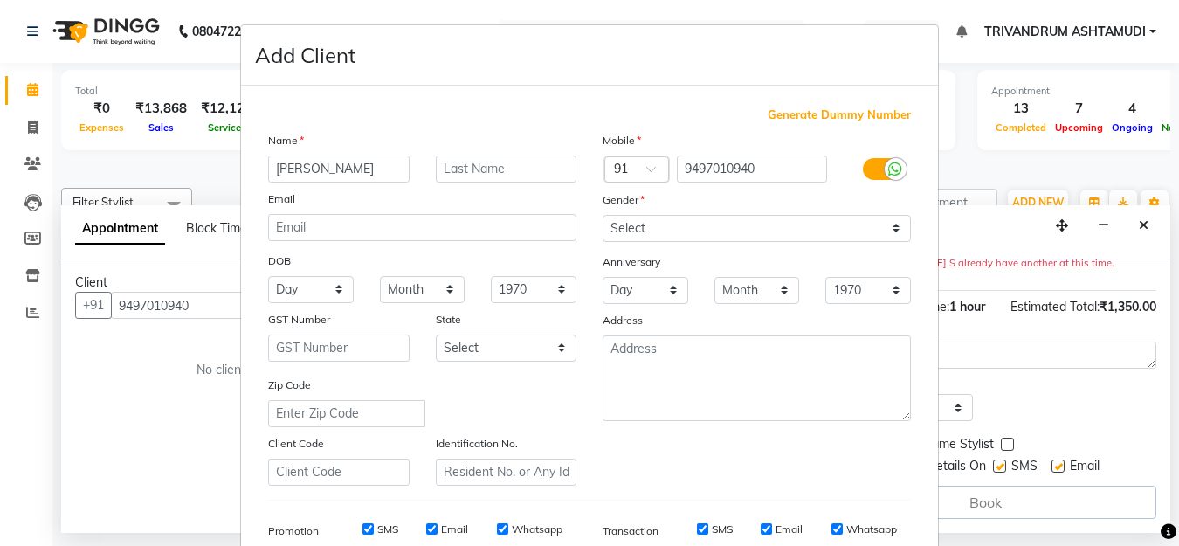
type input "ANITHA"
click at [752, 234] on select "Select Male Female Other Prefer Not To Say" at bounding box center [757, 228] width 308 height 27
select select "female"
click at [603, 215] on select "Select Male Female Other Prefer Not To Say" at bounding box center [757, 228] width 308 height 27
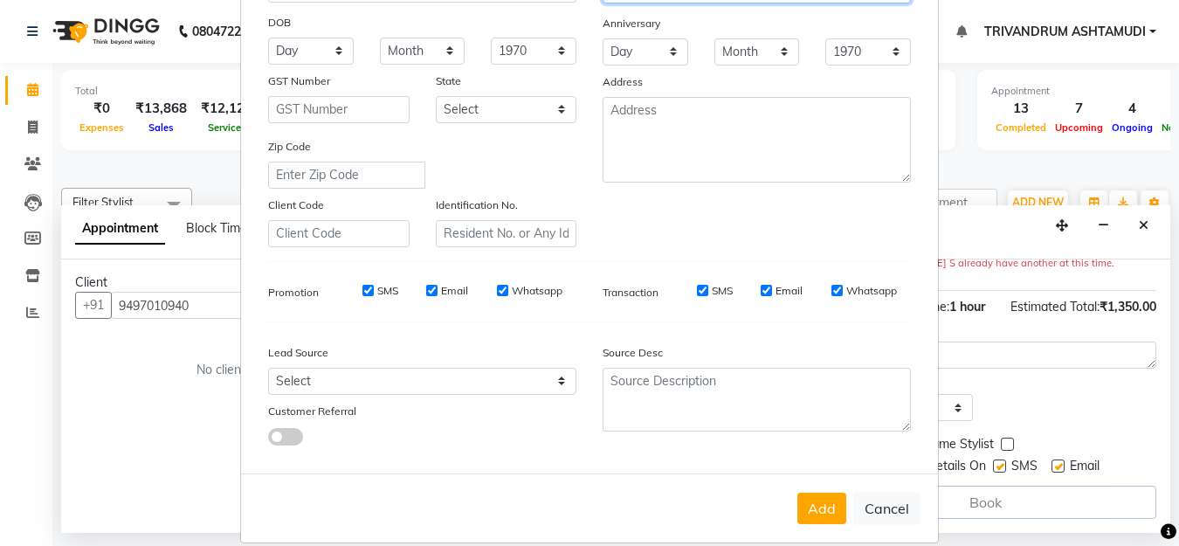
scroll to position [260, 0]
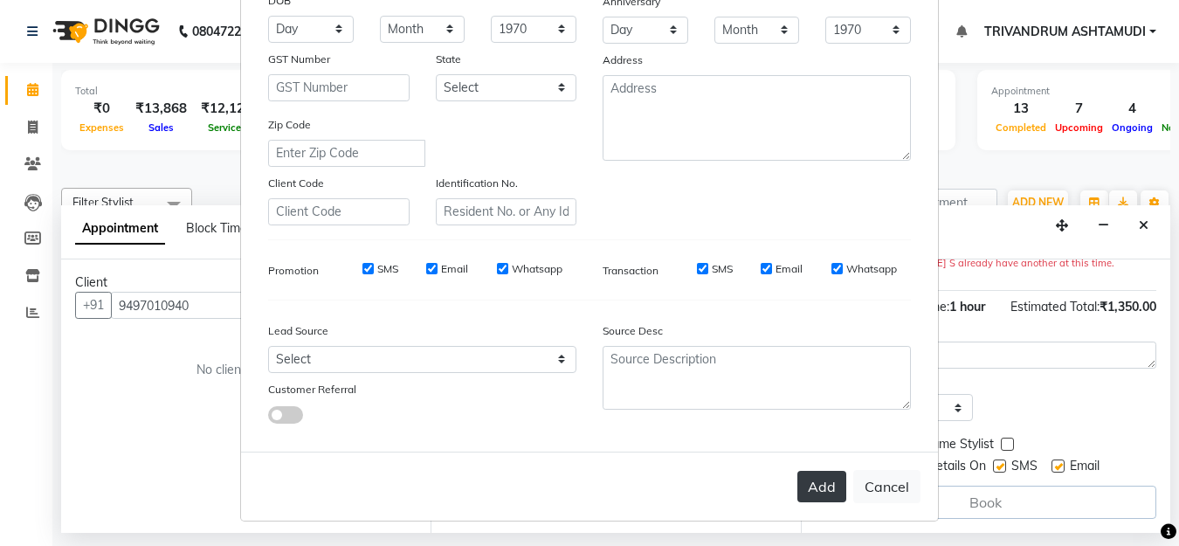
click at [806, 492] on button "Add" at bounding box center [822, 486] width 49 height 31
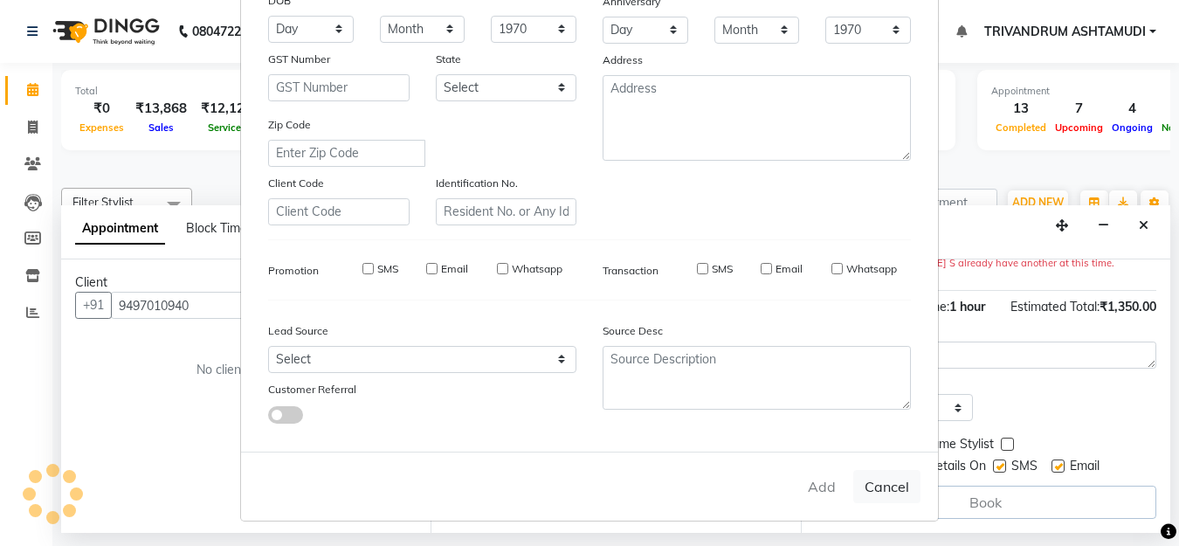
select select
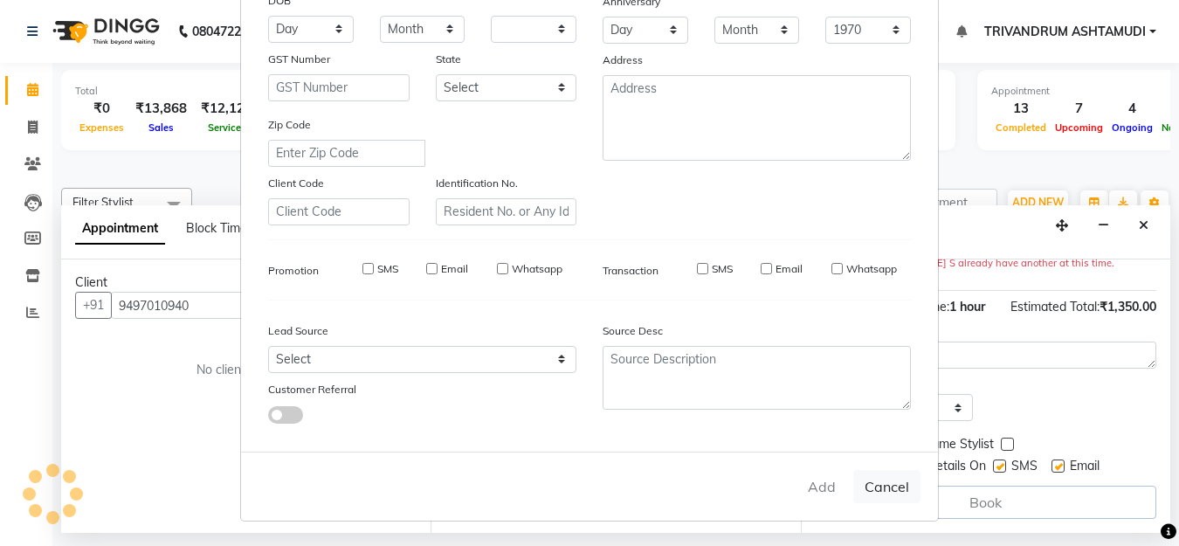
select select
checkbox input "false"
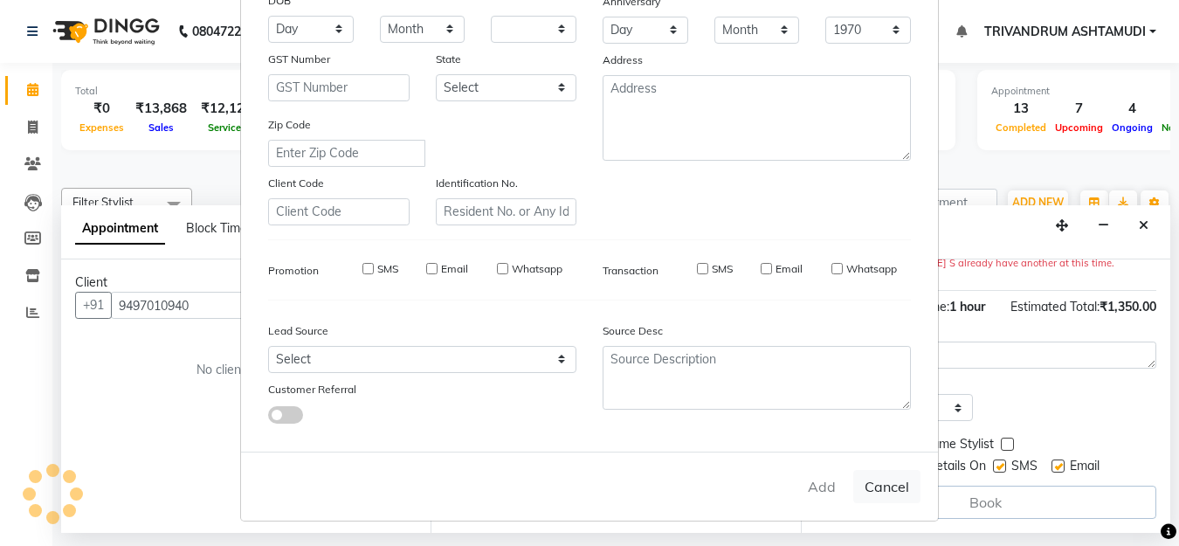
checkbox input "false"
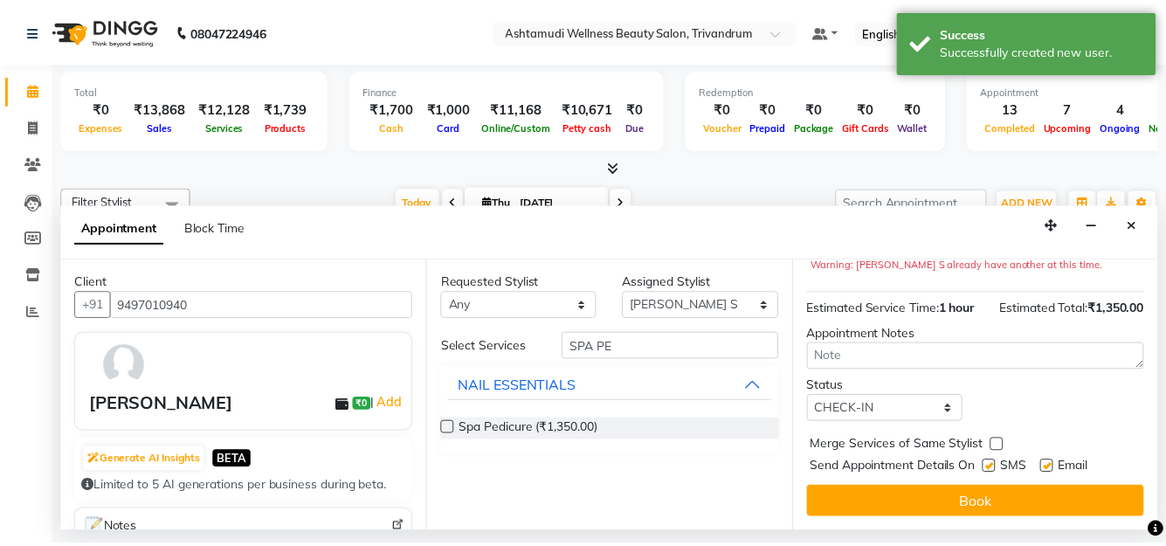
scroll to position [220, 0]
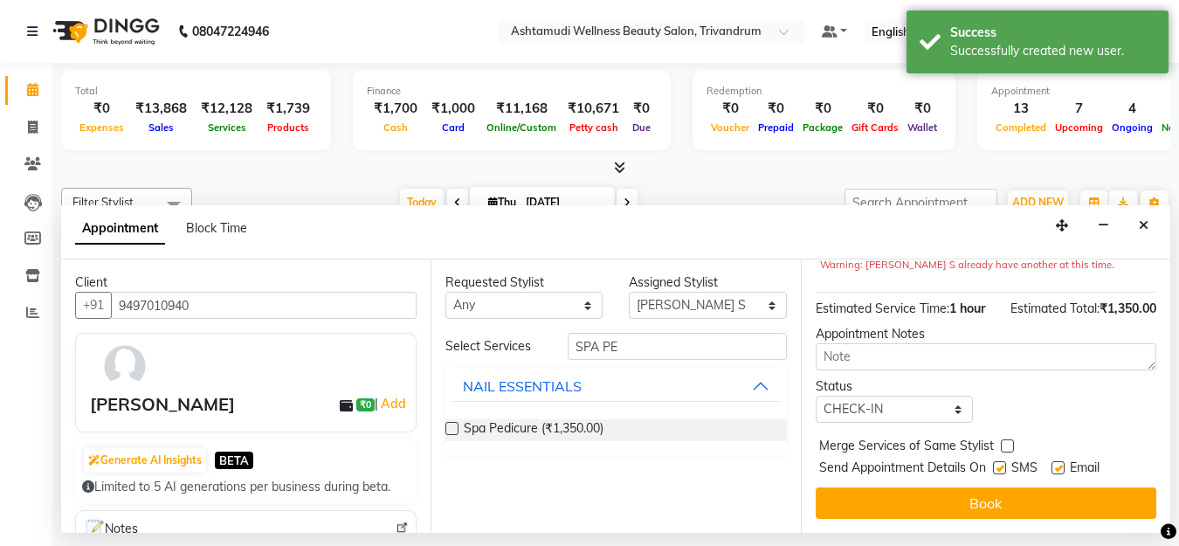
click at [977, 488] on button "Book" at bounding box center [986, 503] width 341 height 31
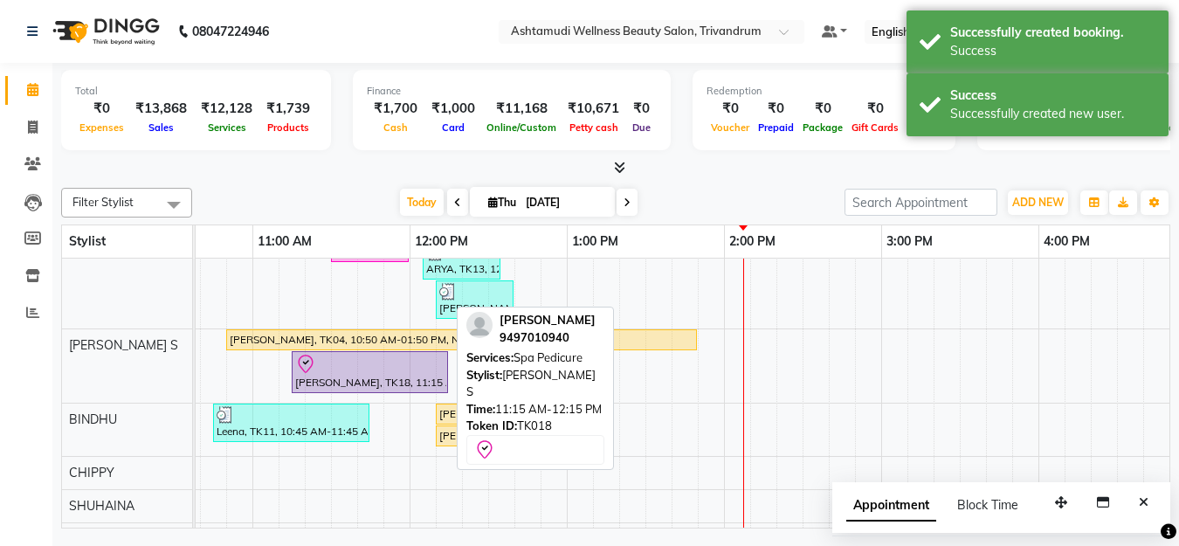
click at [387, 381] on div "[PERSON_NAME], TK18, 11:15 AM-12:15 PM, Spa Pedicure" at bounding box center [370, 372] width 153 height 37
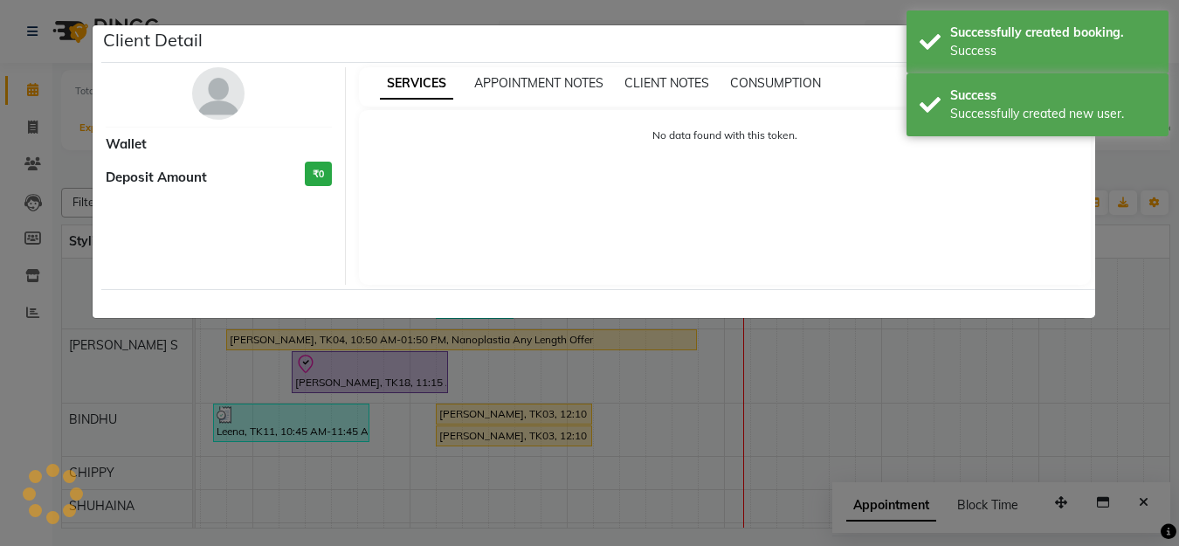
select select "8"
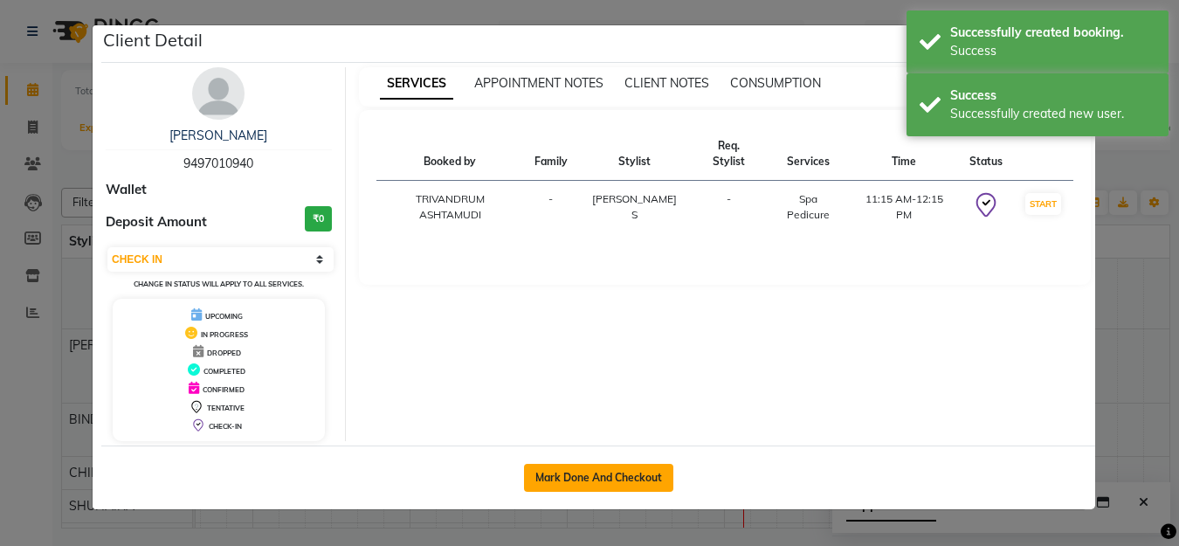
click at [584, 488] on button "Mark Done And Checkout" at bounding box center [598, 478] width 149 height 28
select select "service"
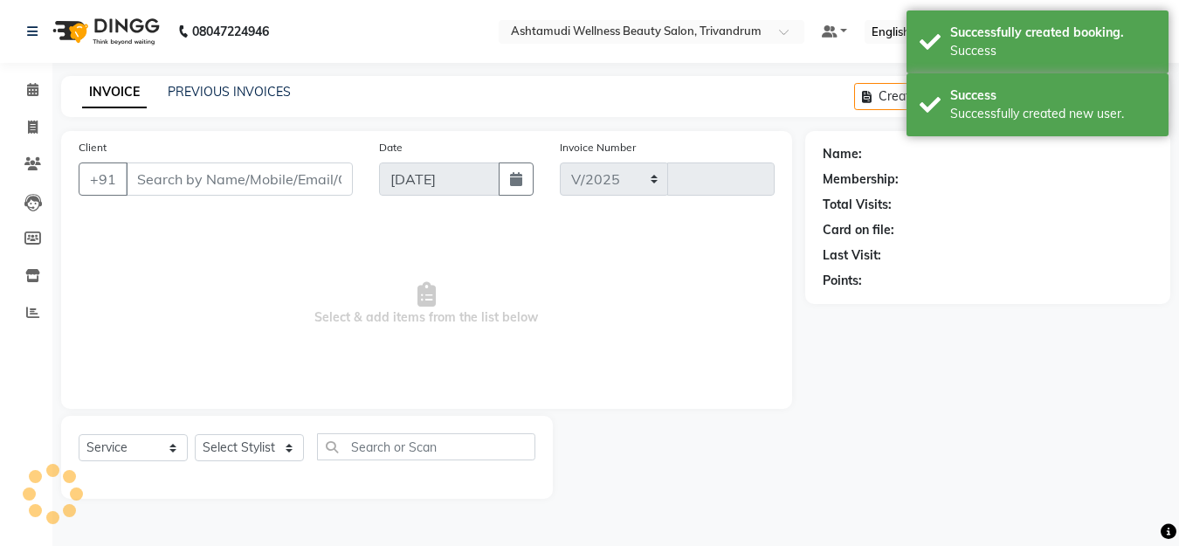
select select "4636"
type input "3328"
type input "9497010940"
select select "52027"
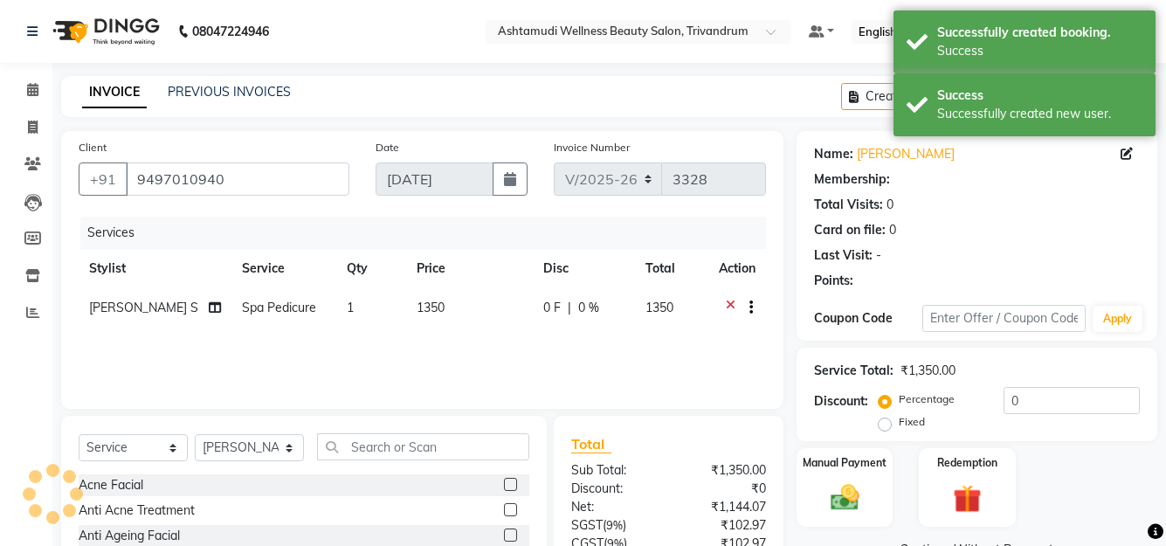
select select "1: Object"
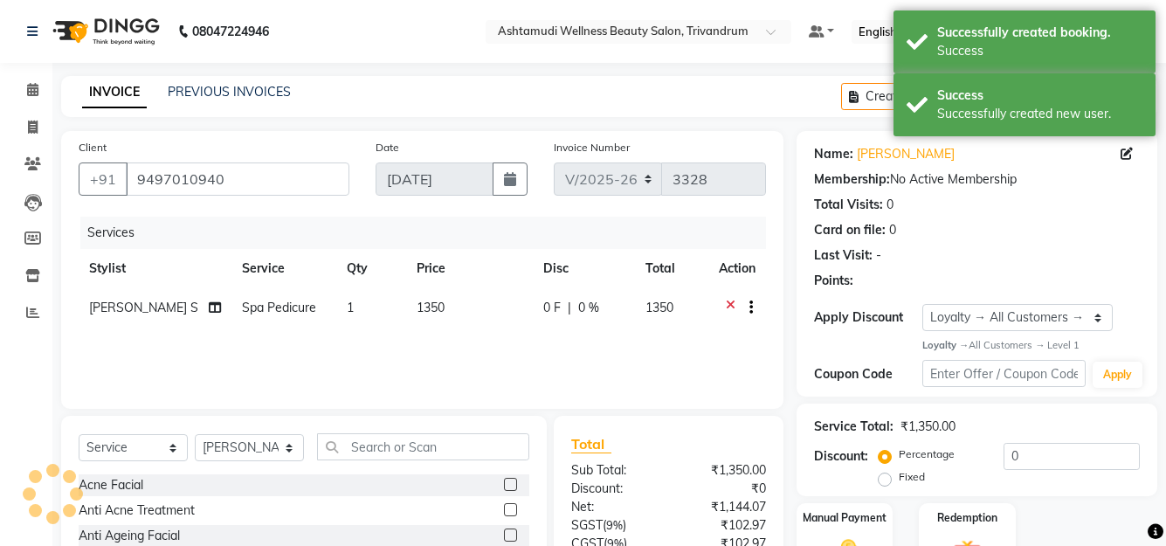
scroll to position [154, 0]
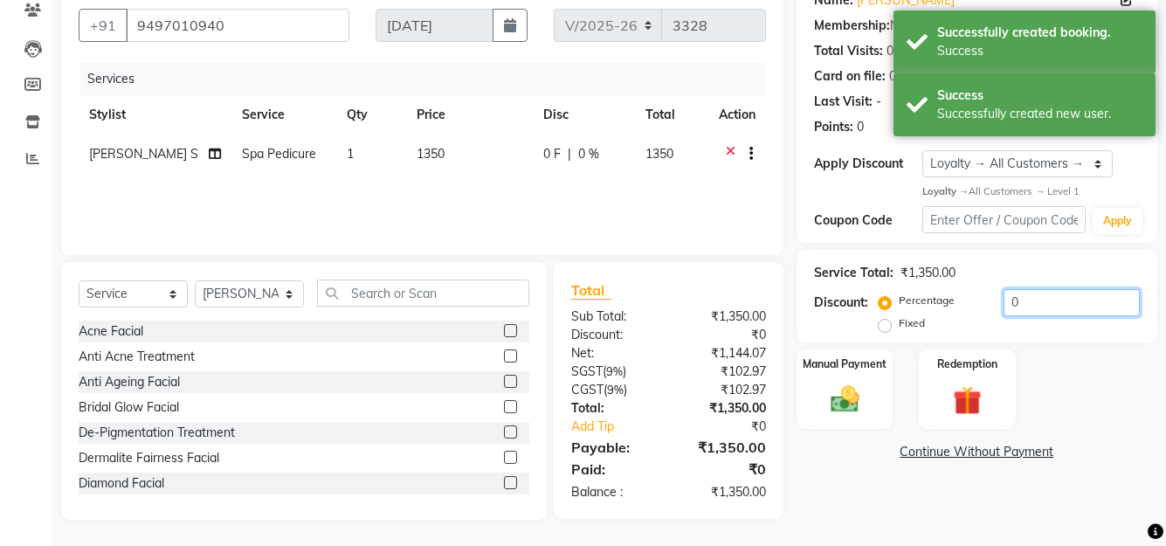
click at [1016, 298] on input "0" at bounding box center [1072, 302] width 136 height 27
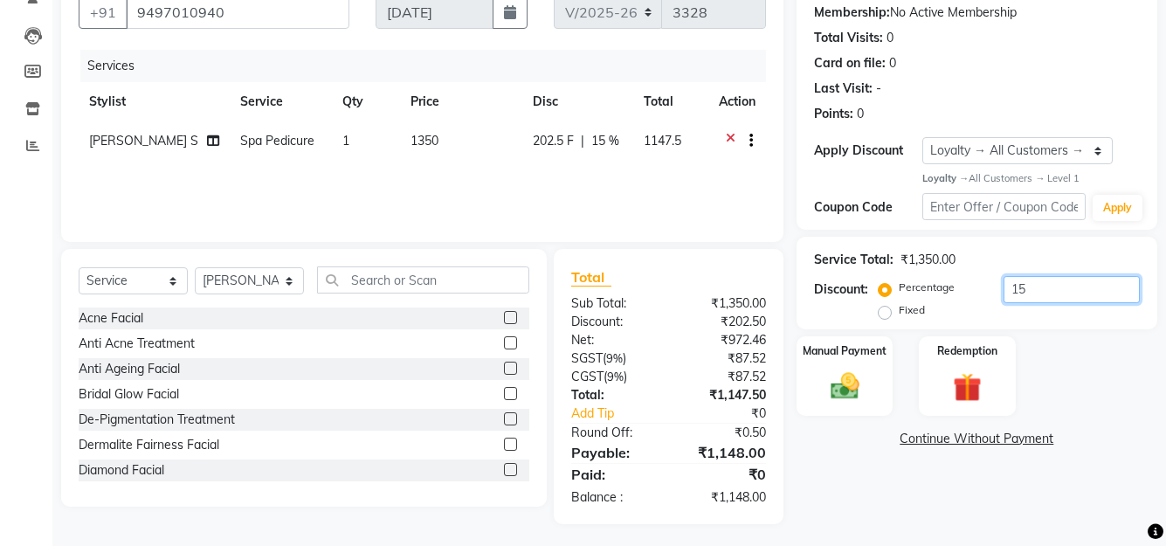
scroll to position [171, 0]
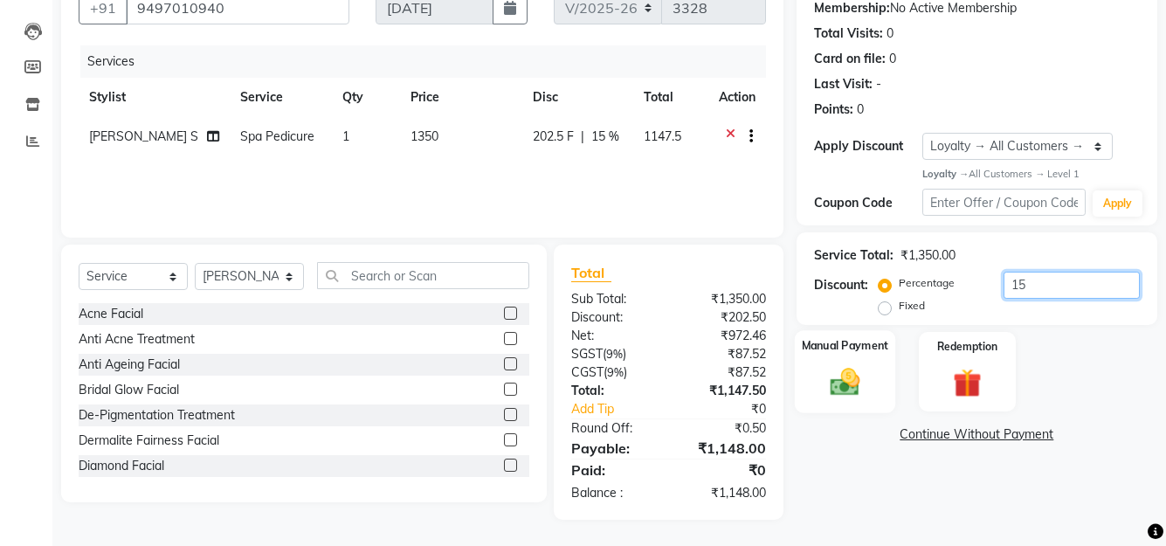
type input "15"
click at [847, 389] on img at bounding box center [844, 382] width 48 height 34
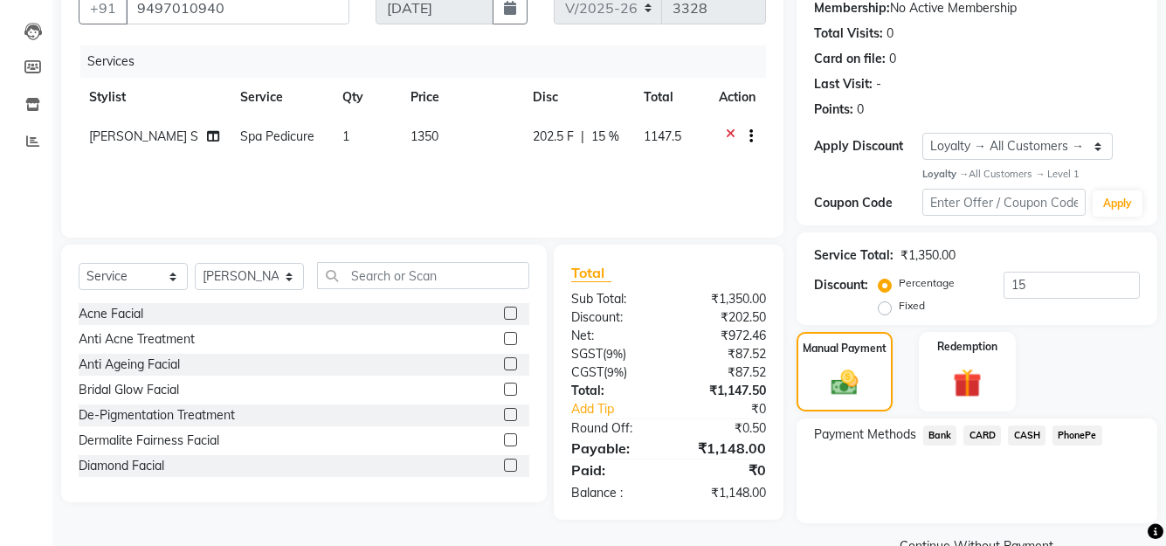
click at [1035, 432] on span "CASH" at bounding box center [1027, 435] width 38 height 20
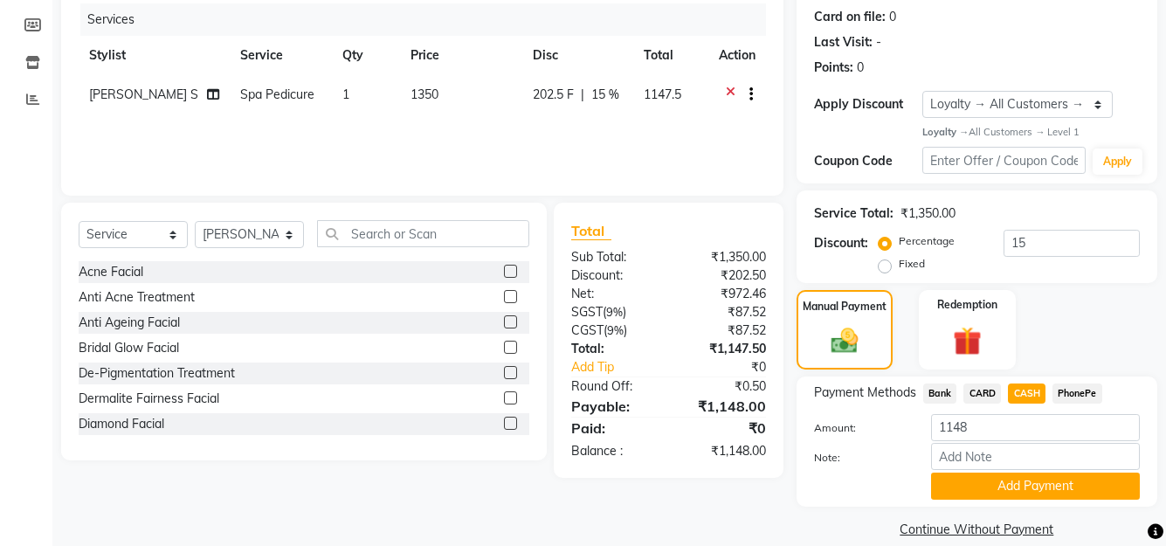
scroll to position [236, 0]
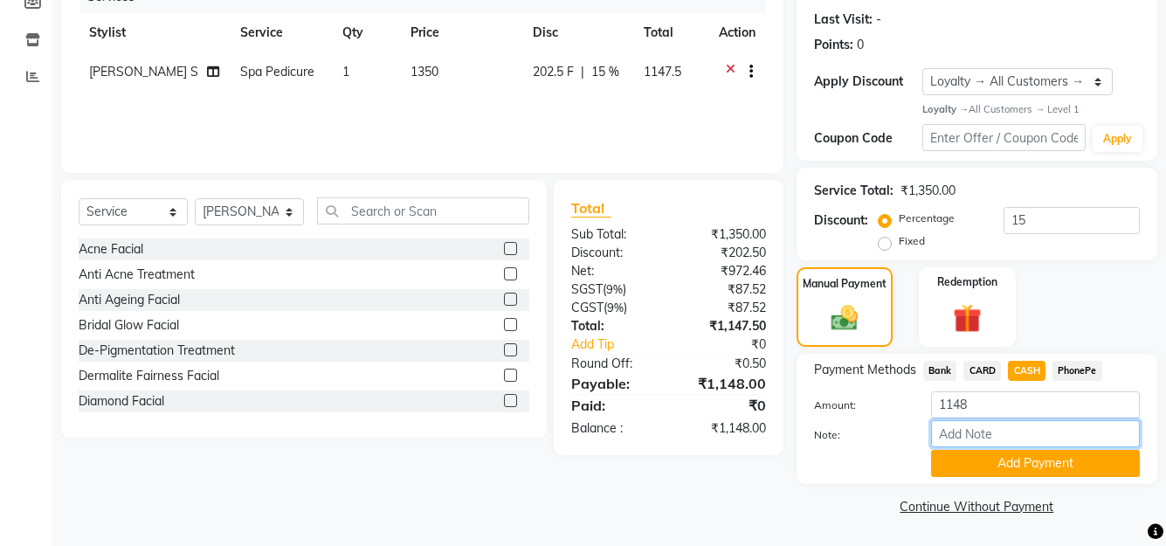
click at [1035, 432] on input "Note:" at bounding box center [1035, 433] width 209 height 27
type input "SHUHAINA"
click at [1046, 466] on button "Add Payment" at bounding box center [1035, 463] width 209 height 27
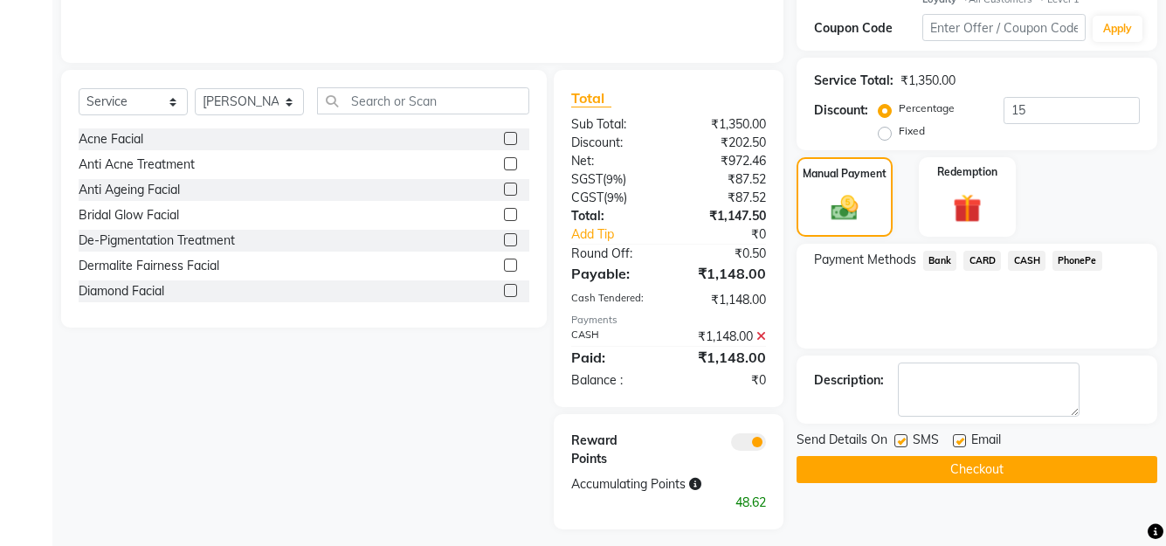
scroll to position [356, 0]
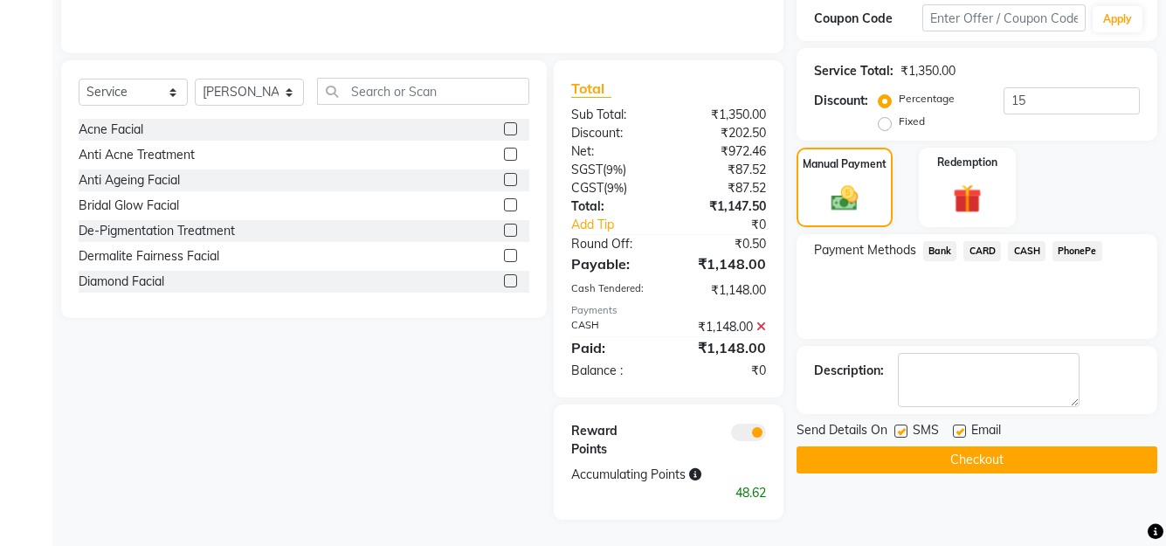
click at [979, 457] on button "Checkout" at bounding box center [977, 459] width 361 height 27
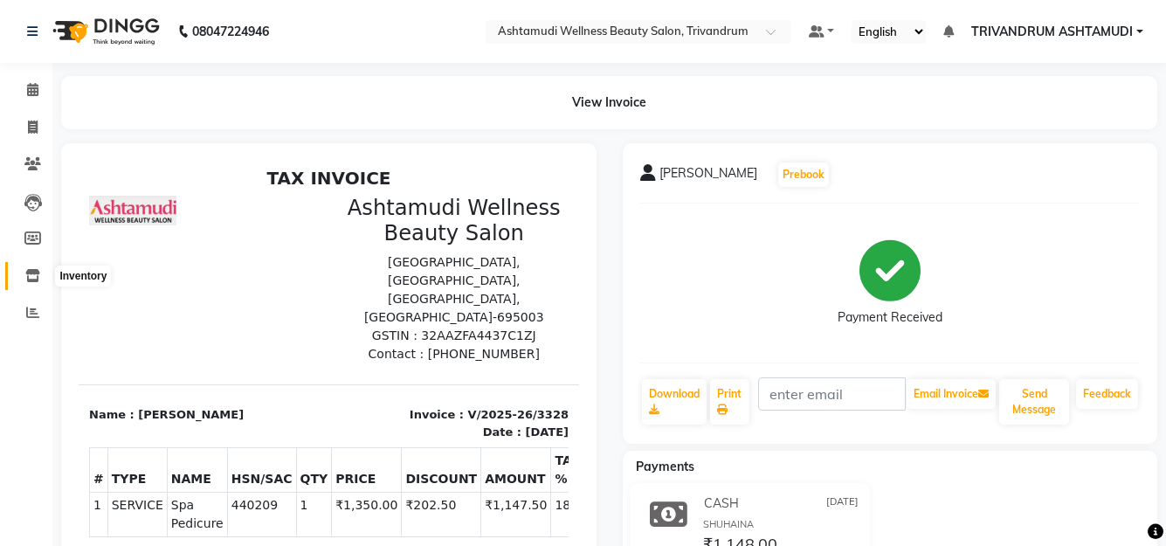
click at [39, 280] on icon at bounding box center [32, 275] width 15 height 13
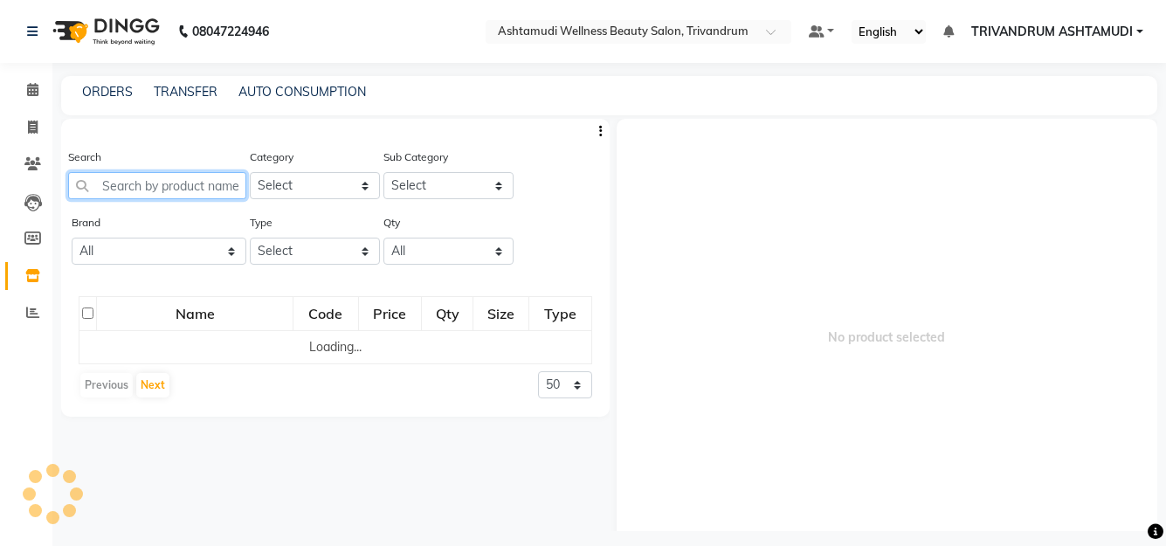
click at [159, 189] on input "text" at bounding box center [157, 185] width 178 height 27
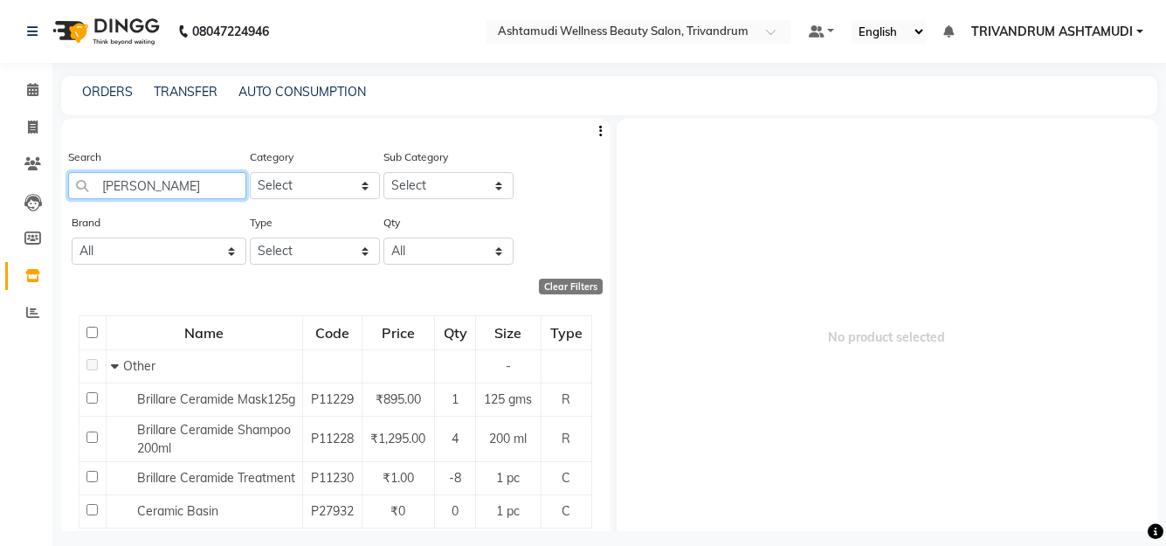
scroll to position [68, 0]
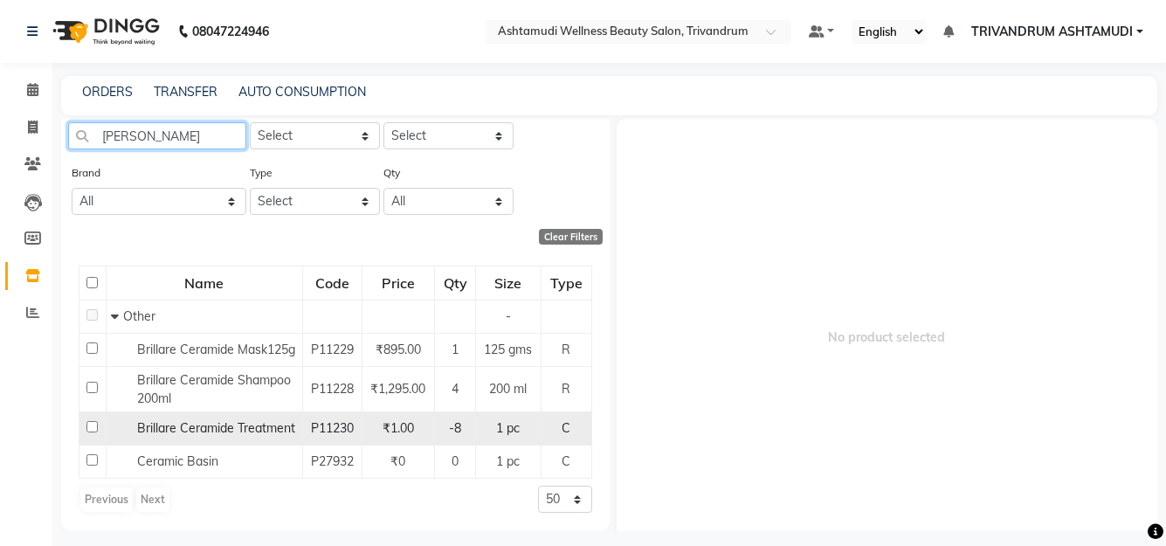
type input "CERAMI"
click at [193, 424] on span "Brillare Ceramide Treatment" at bounding box center [216, 428] width 158 height 16
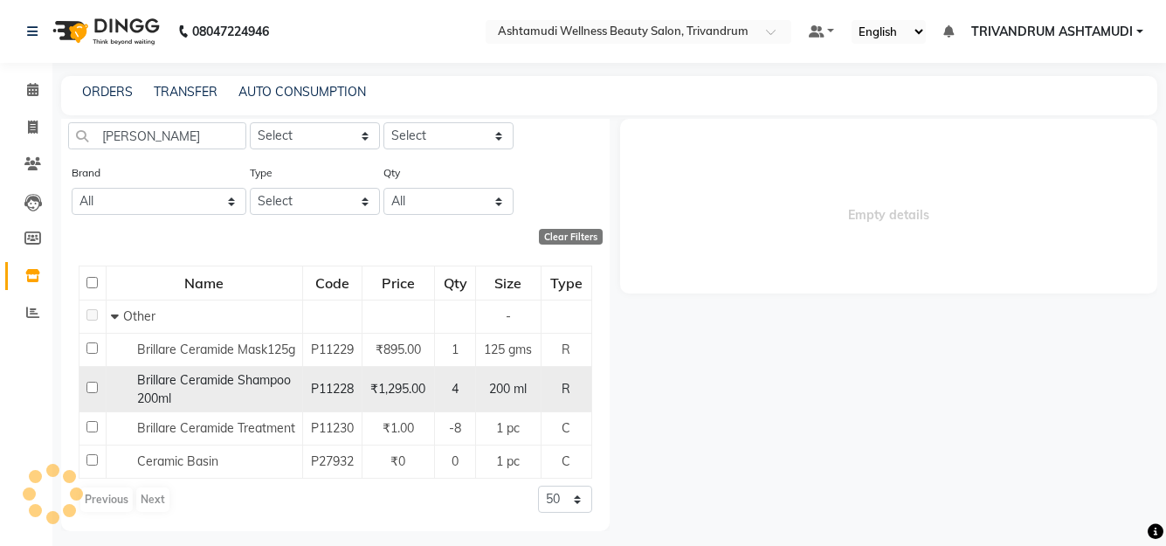
select select
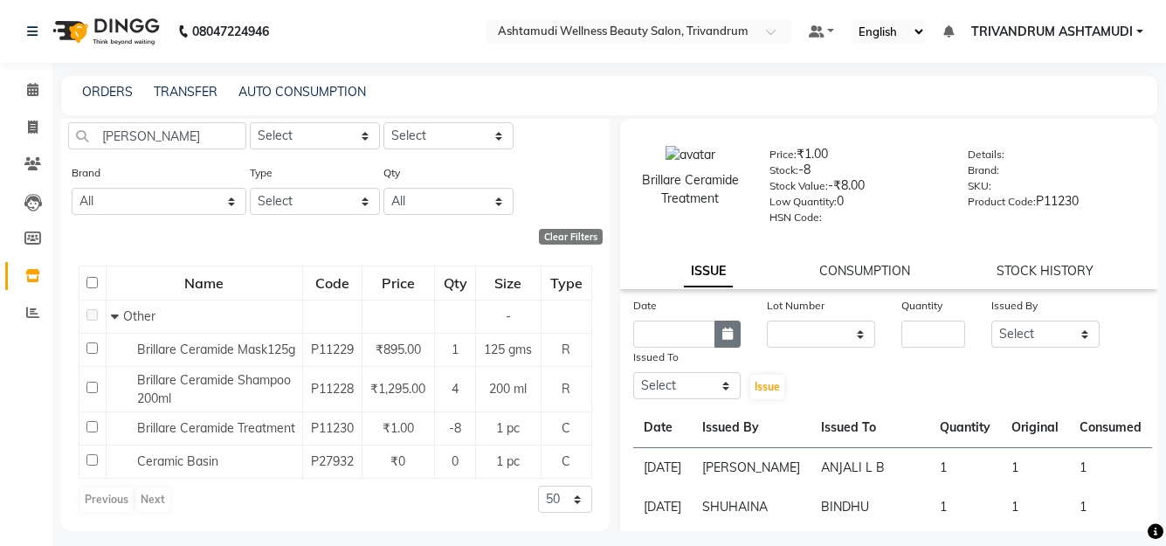
click at [723, 337] on icon "button" at bounding box center [728, 334] width 10 height 12
select select "9"
select select "2025"
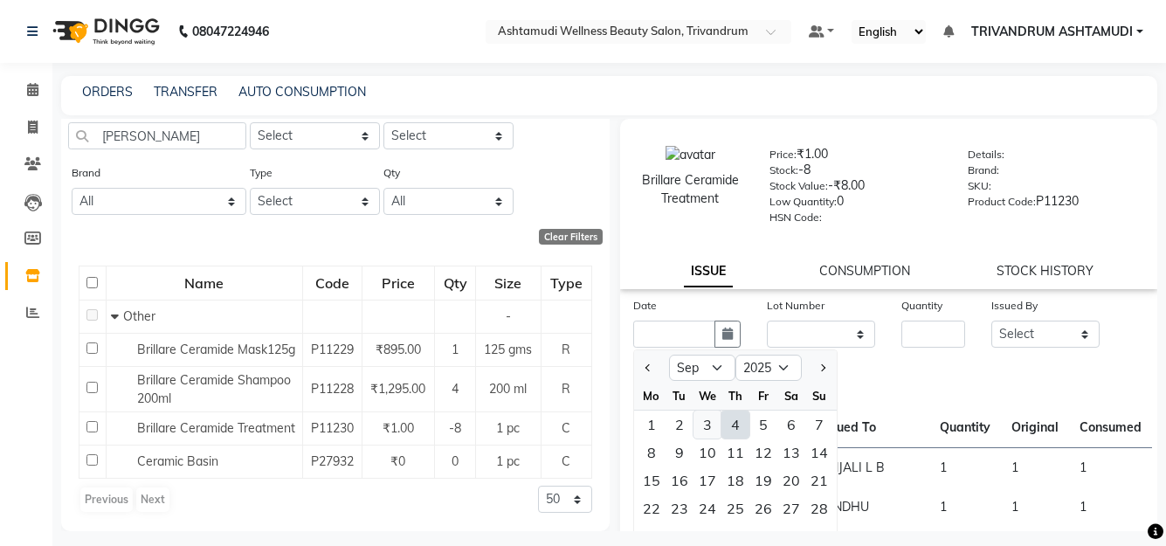
click at [704, 425] on div "3" at bounding box center [708, 425] width 28 height 28
type input "03-09-2025"
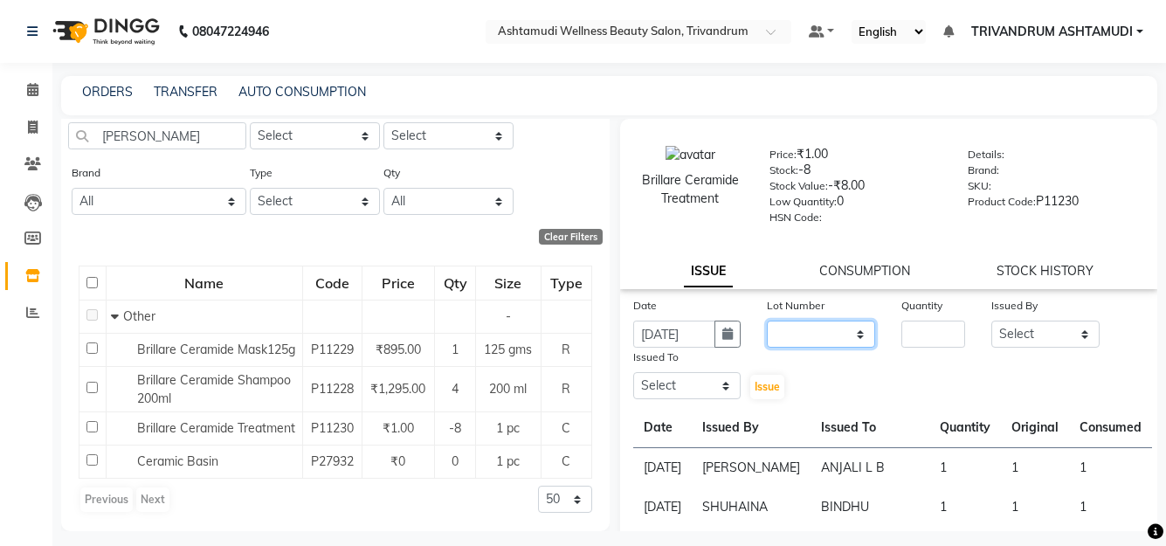
click at [805, 333] on select "None" at bounding box center [821, 334] width 108 height 27
select select "0: null"
click at [767, 321] on select "None" at bounding box center [821, 334] width 108 height 27
click at [937, 339] on input "number" at bounding box center [934, 334] width 64 height 27
type input "1"
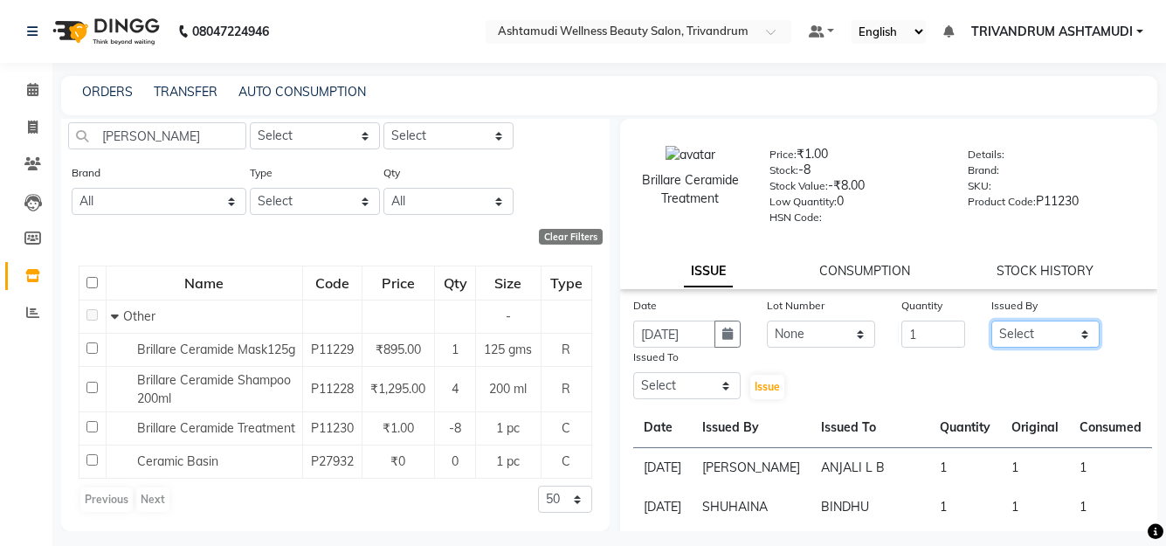
click at [1020, 340] on select "Select ANJALI L B BINDHU CHIPPY DHANYA D KARTHIKA MANJUSHA SARITHA SHUHAINA SIM…" at bounding box center [1046, 334] width 108 height 27
select select "88227"
click at [992, 321] on select "Select ANJALI L B BINDHU CHIPPY DHANYA D KARTHIKA MANJUSHA SARITHA SHUHAINA SIM…" at bounding box center [1046, 334] width 108 height 27
click at [667, 394] on select "Select ANJALI L B BINDHU CHIPPY DHANYA D KARTHIKA MANJUSHA SARITHA SHUHAINA SIM…" at bounding box center [687, 385] width 108 height 27
select select "52027"
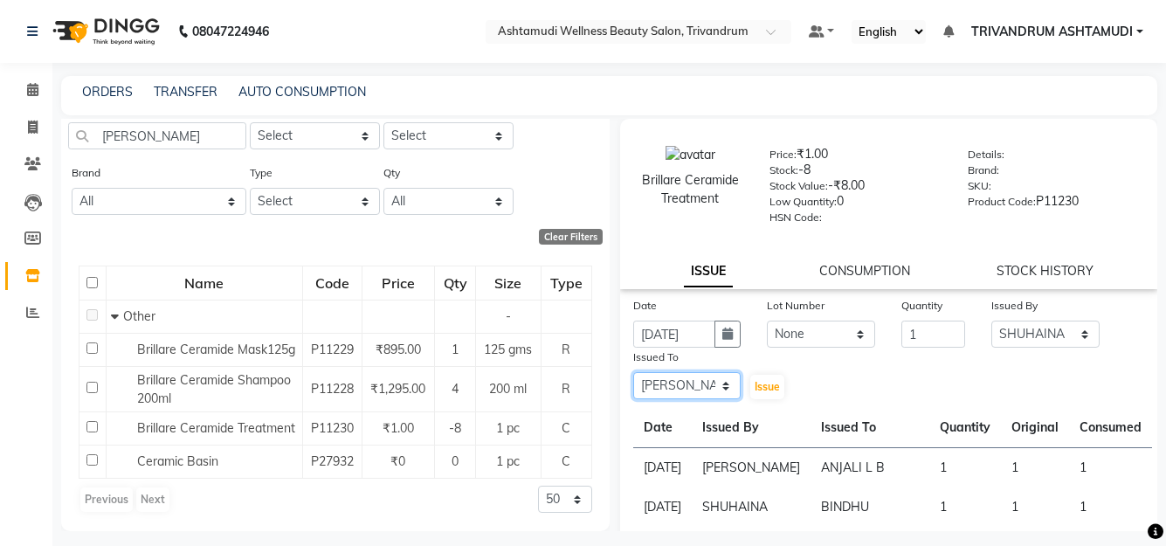
click at [633, 372] on select "Select ANJALI L B BINDHU CHIPPY DHANYA D KARTHIKA MANJUSHA SARITHA SHUHAINA SIM…" at bounding box center [687, 385] width 108 height 27
click at [761, 384] on span "Issue" at bounding box center [767, 386] width 25 height 13
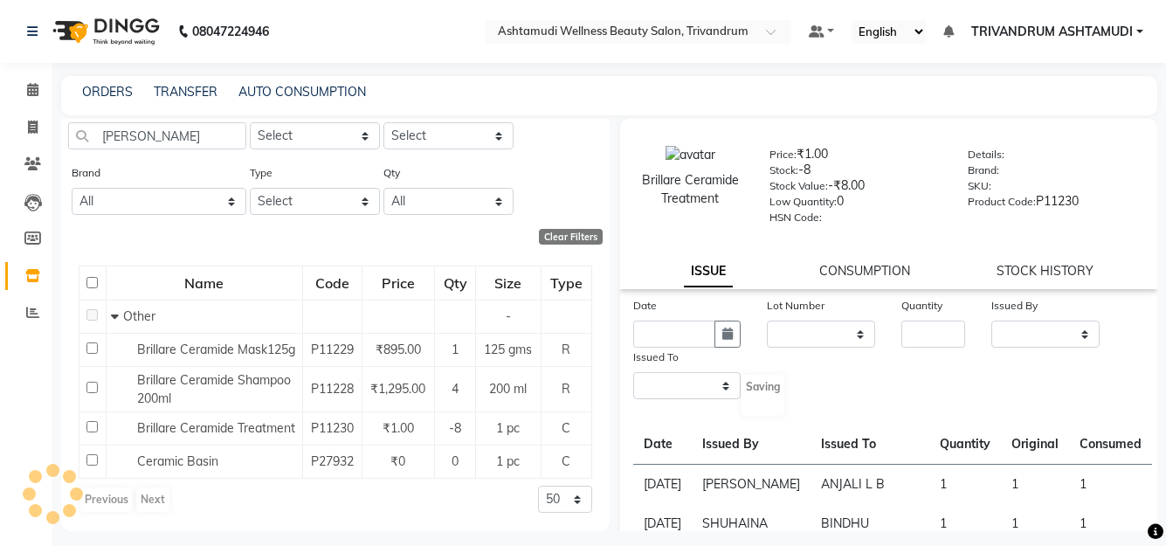
select select
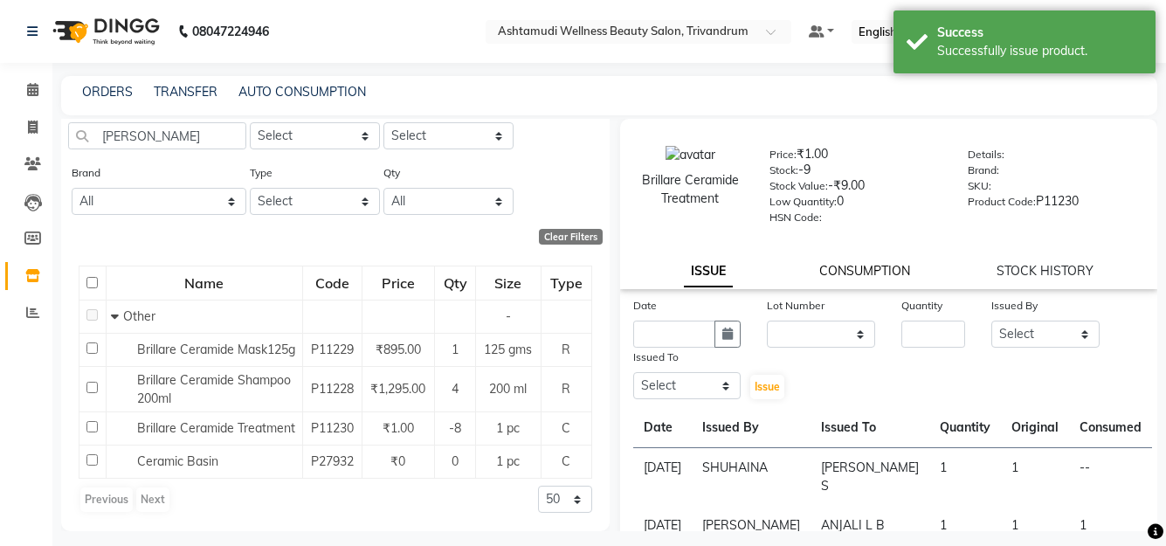
click at [870, 272] on link "CONSUMPTION" at bounding box center [865, 271] width 91 height 16
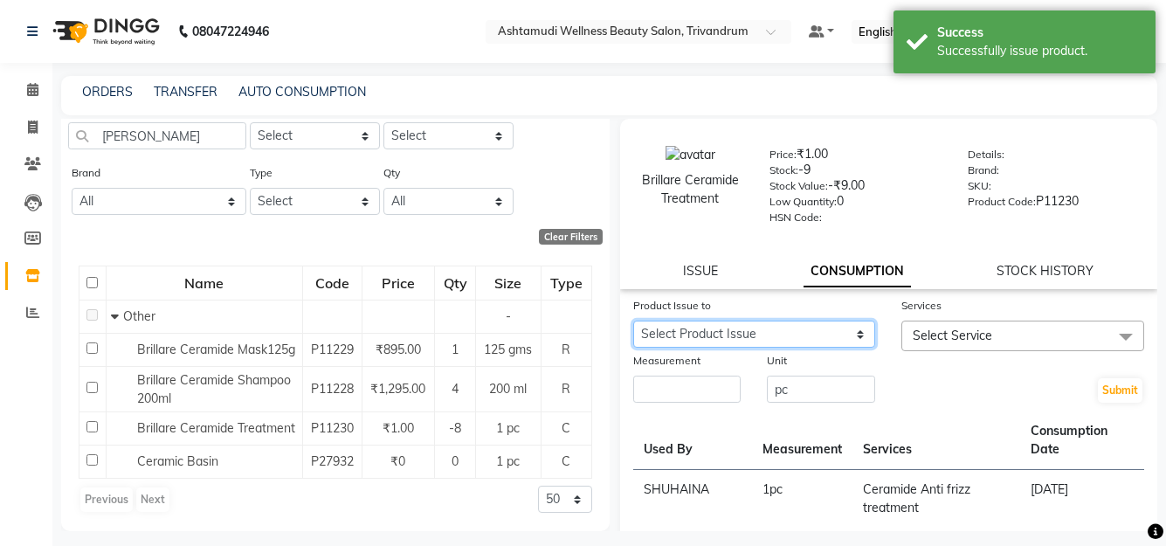
click at [785, 346] on select "Select Product Issue 2025-09-03, Issued to: USHA KUMARI S, Balance: 1" at bounding box center [754, 334] width 243 height 27
select select "1204156"
click at [633, 321] on select "Select Product Issue 2025-09-03, Issued to: USHA KUMARI S, Balance: 1" at bounding box center [754, 334] width 243 height 27
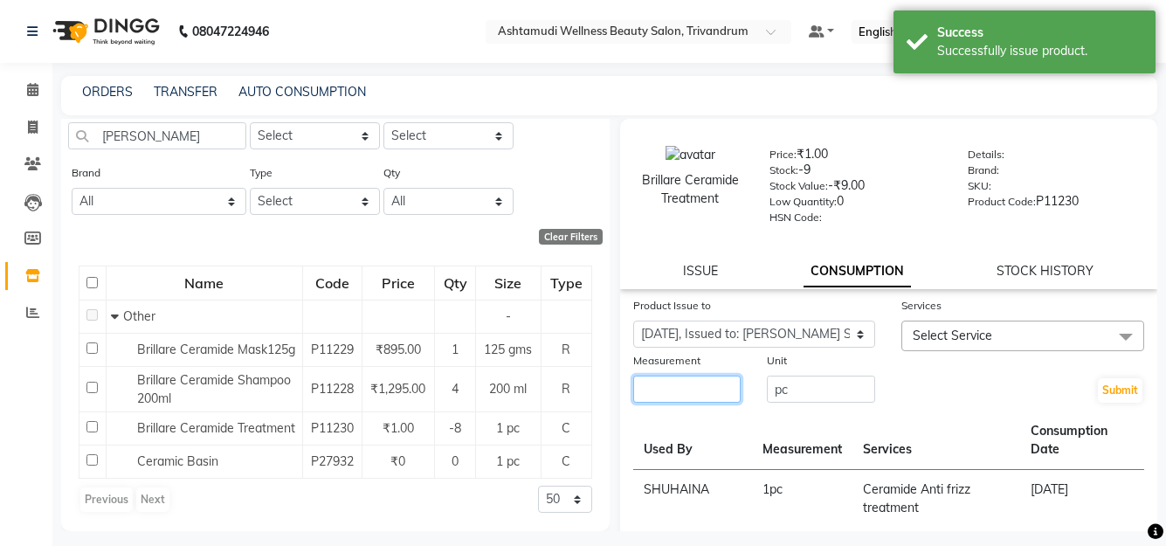
click at [690, 392] on input "number" at bounding box center [687, 389] width 108 height 27
type input "0"
type input "1"
click at [974, 315] on div "Services" at bounding box center [1023, 308] width 243 height 24
click at [972, 335] on span "Select Service" at bounding box center [953, 336] width 80 height 16
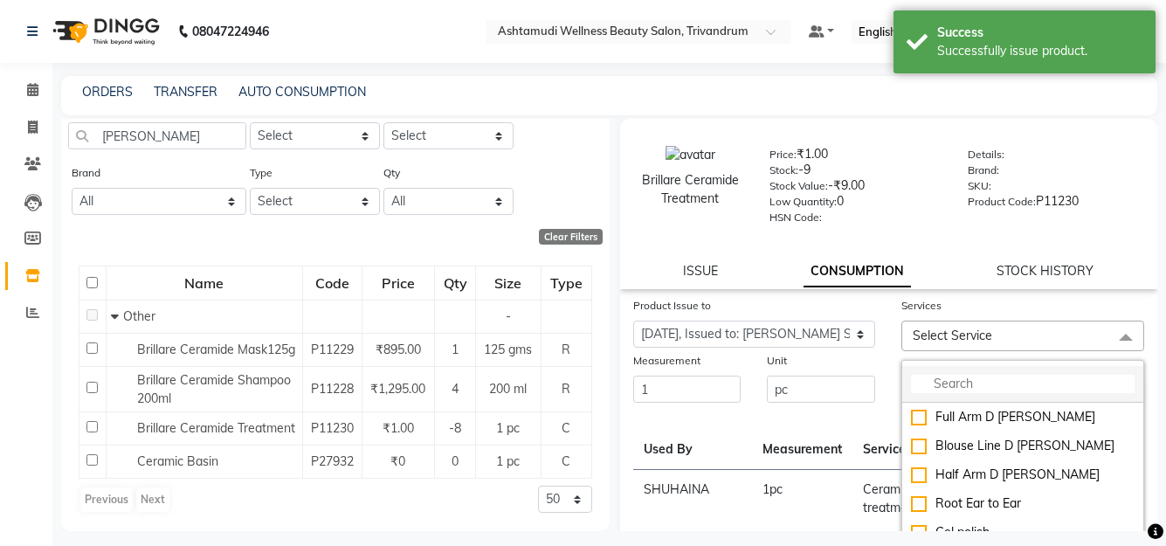
click at [933, 382] on input "multiselect-search" at bounding box center [1023, 384] width 224 height 18
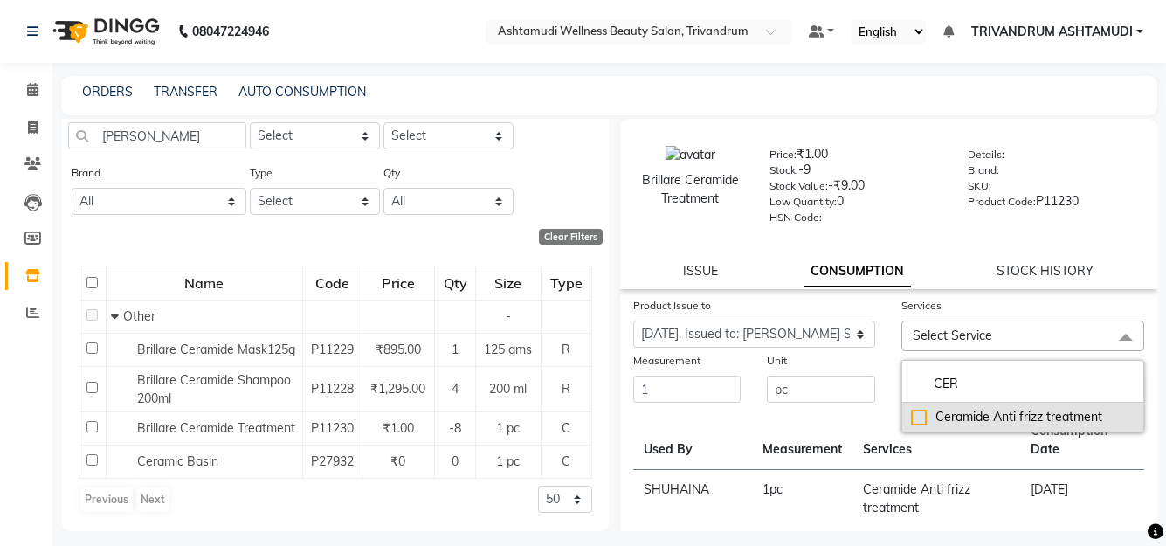
type input "CER"
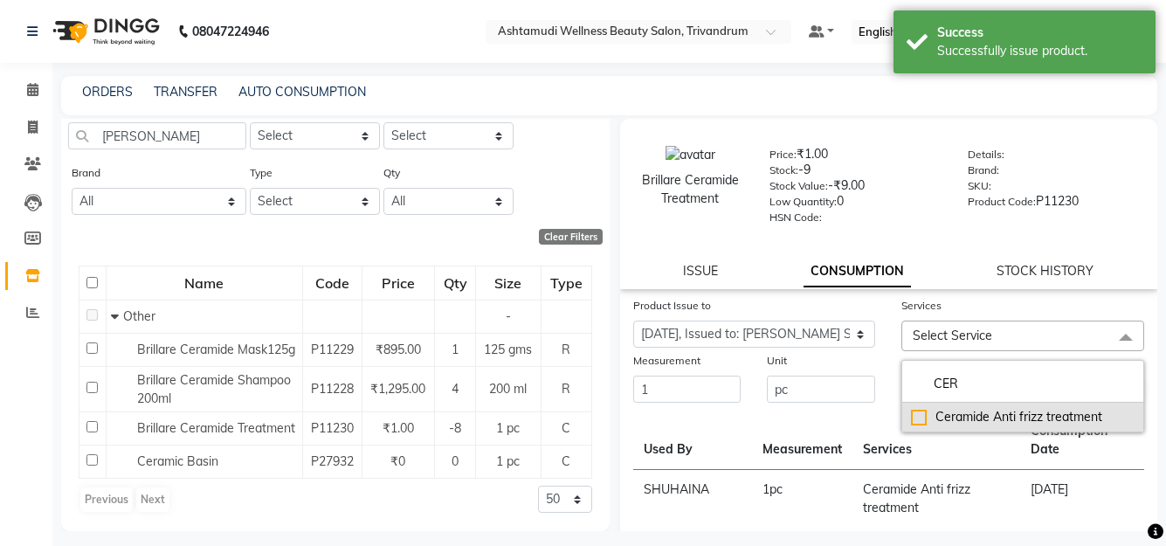
click at [985, 420] on div "Ceramide Anti frizz treatment" at bounding box center [1023, 417] width 224 height 18
checkbox input "true"
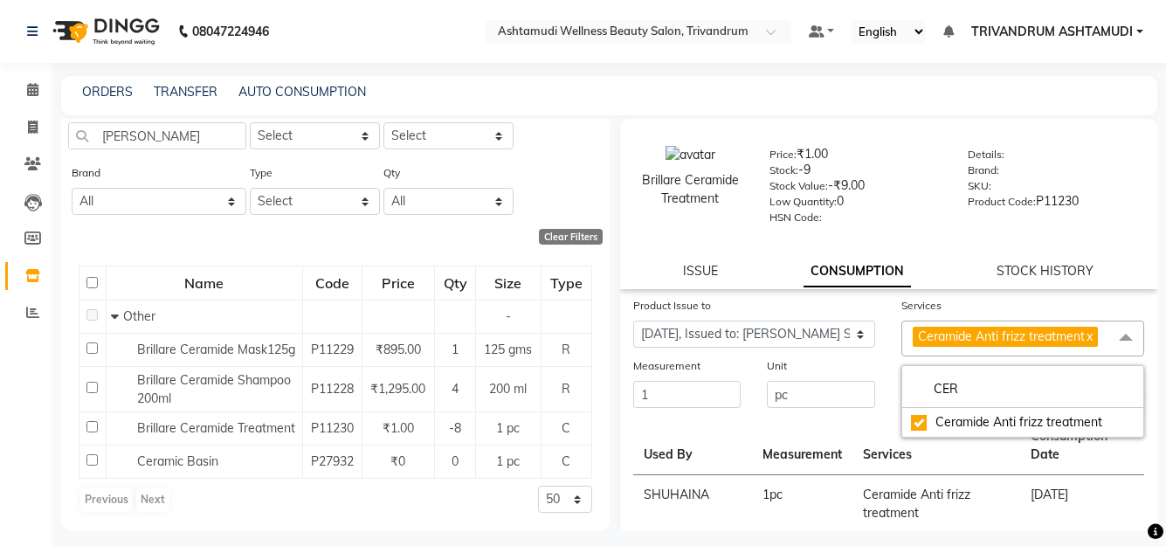
click at [869, 365] on div "Unit pc" at bounding box center [821, 382] width 135 height 53
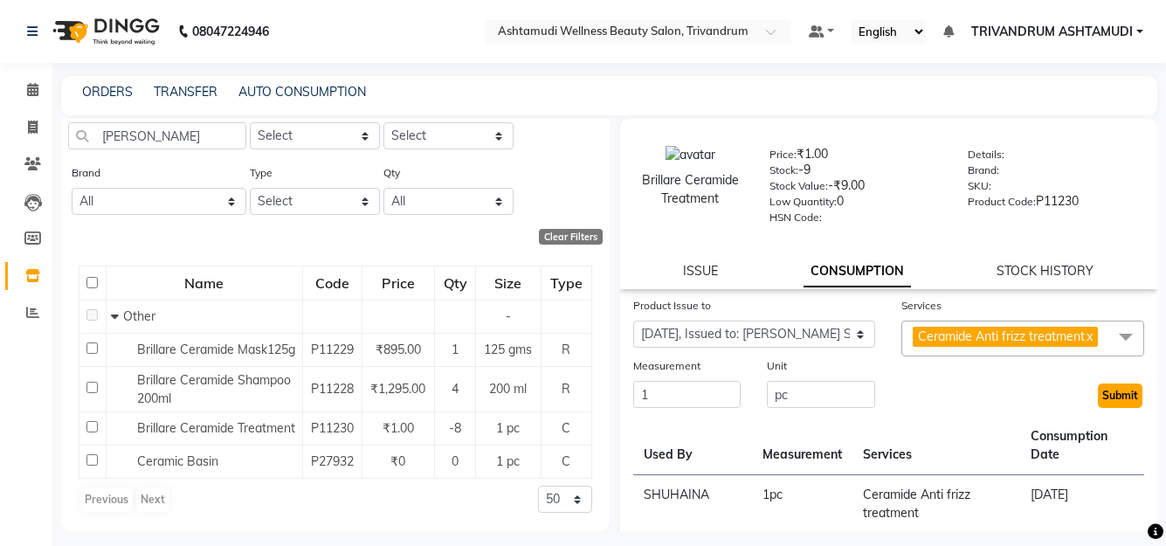
click at [1117, 400] on button "Submit" at bounding box center [1120, 396] width 45 height 24
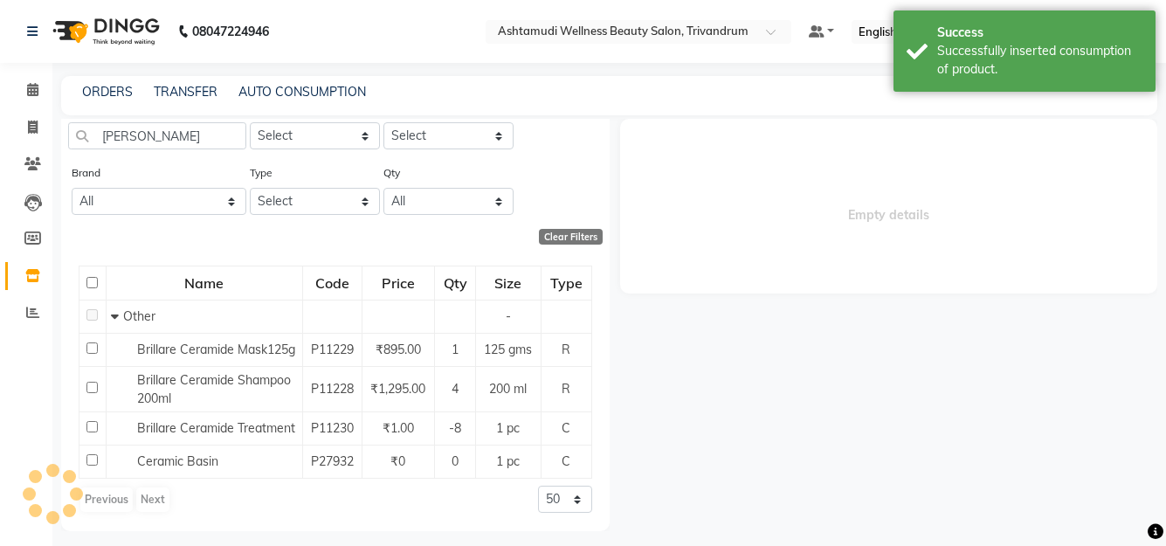
scroll to position [0, 0]
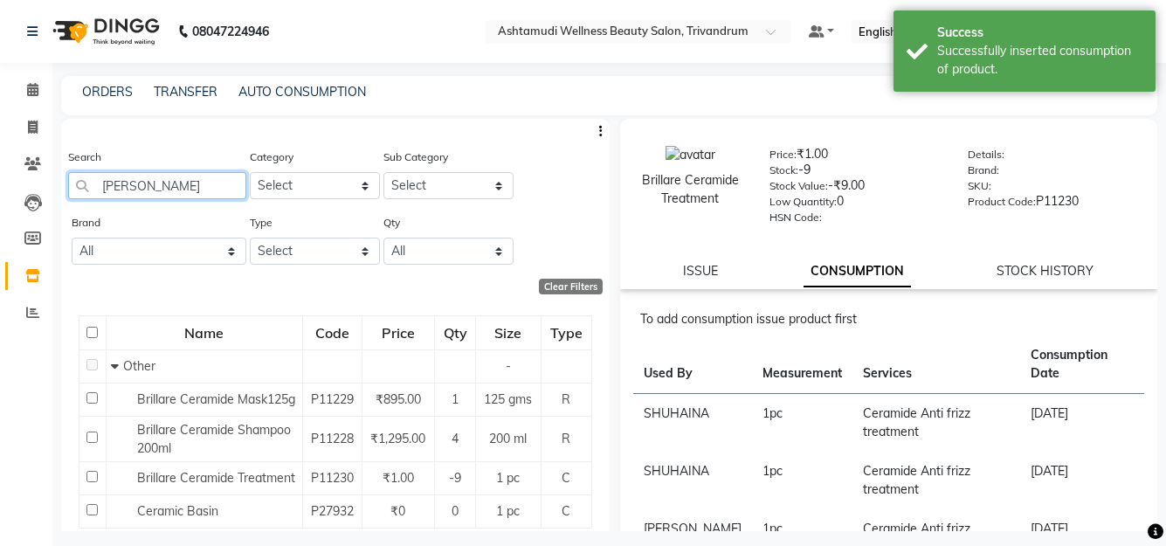
click at [195, 186] on input "CERAMI" at bounding box center [157, 185] width 178 height 27
type input "C"
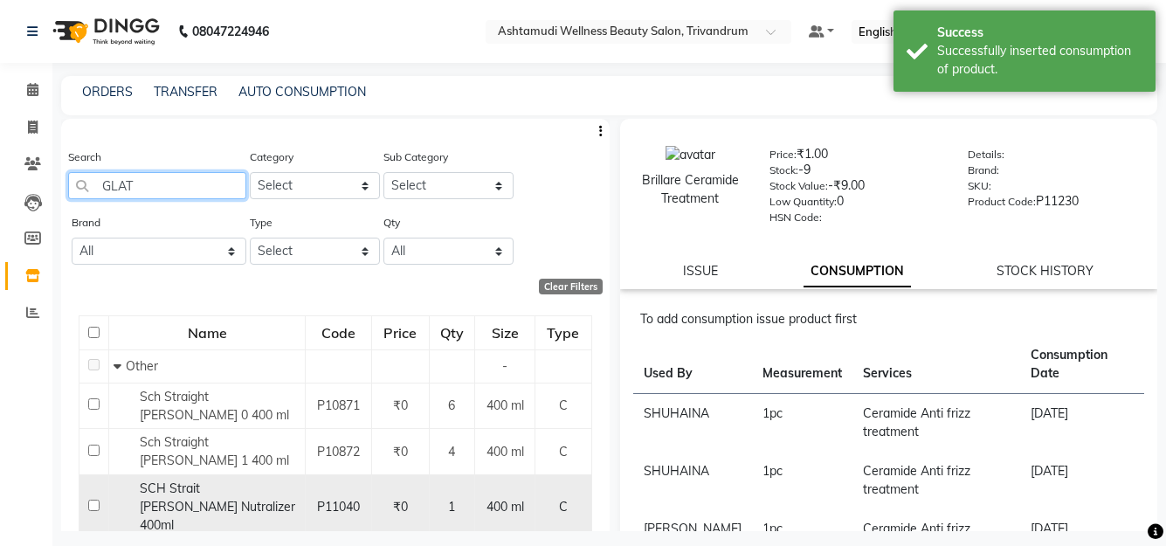
type input "GLAT"
click at [240, 481] on span "SCH Strait Glatt Nutralizer 400ml" at bounding box center [218, 507] width 156 height 52
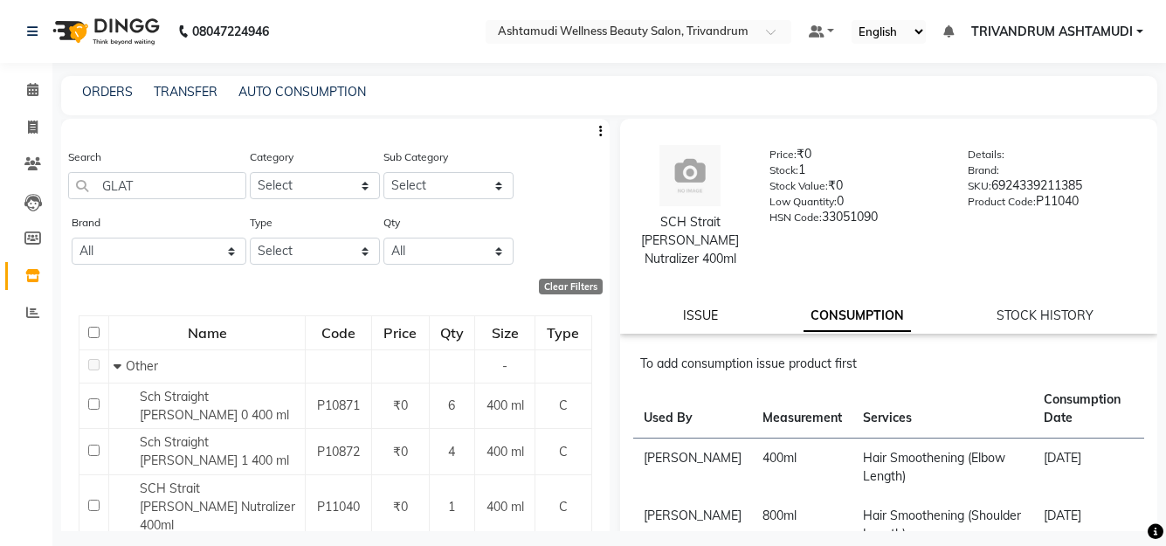
click at [704, 308] on link "ISSUE" at bounding box center [700, 316] width 35 height 16
select select
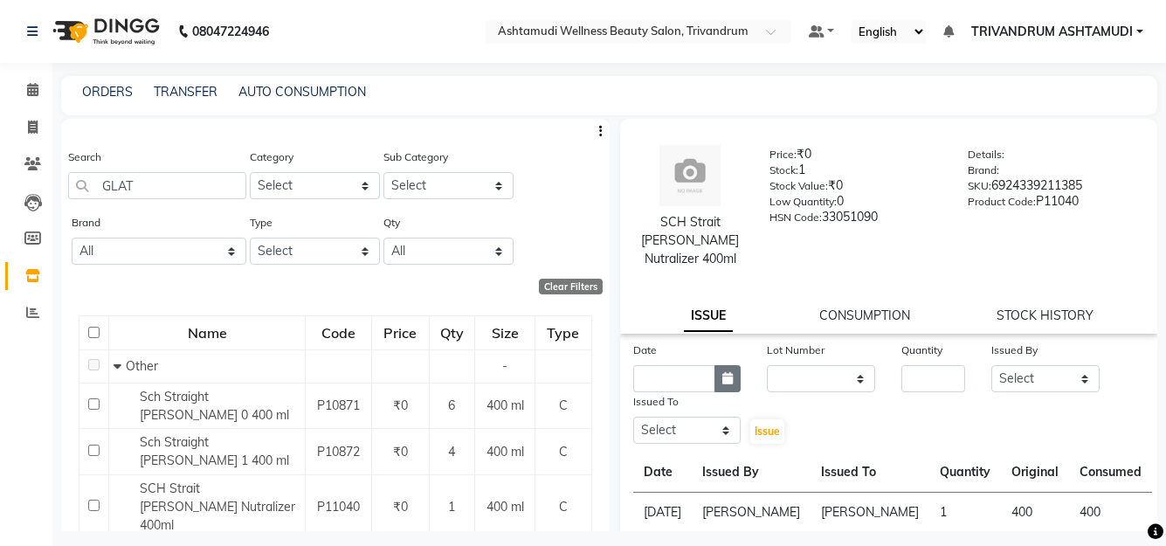
click at [737, 365] on button "button" at bounding box center [728, 378] width 26 height 27
select select "9"
select select "2025"
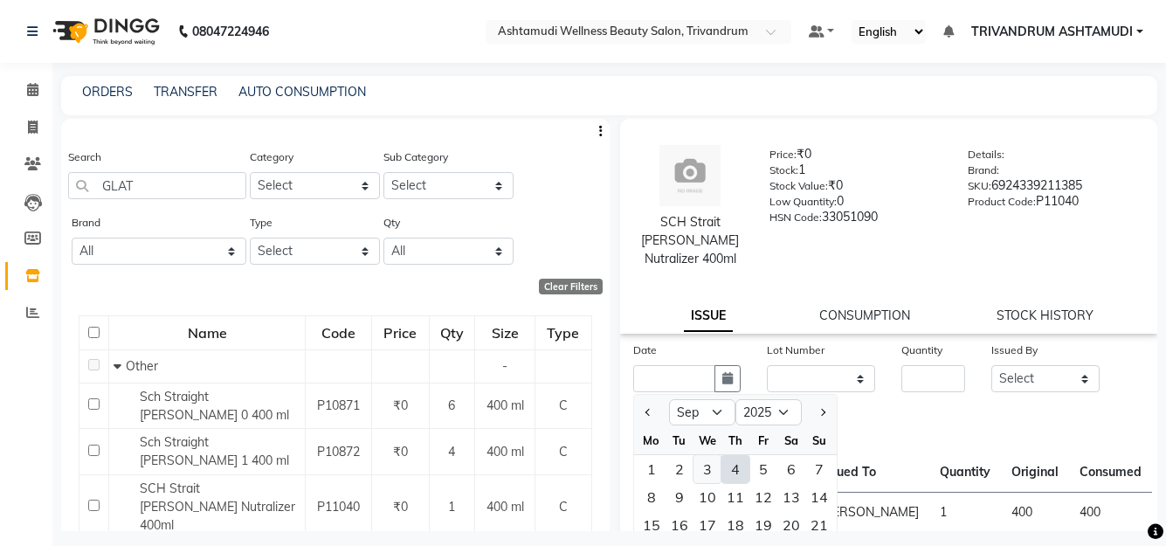
click at [713, 455] on div "3" at bounding box center [708, 469] width 28 height 28
type input "03-09-2025"
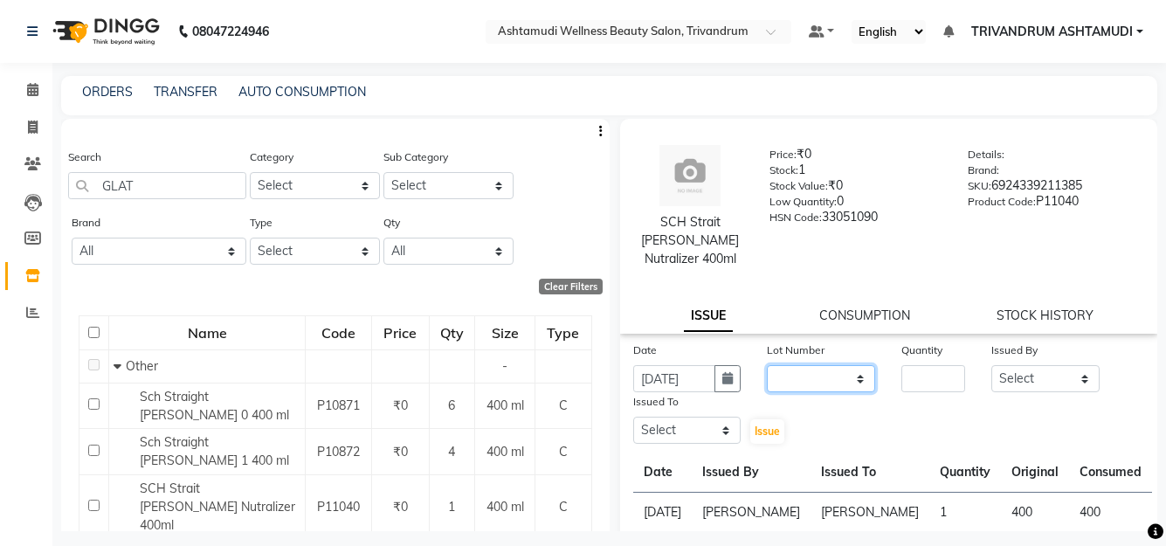
click at [799, 365] on select "None" at bounding box center [821, 378] width 108 height 27
select select "0: null"
click at [767, 365] on select "None" at bounding box center [821, 378] width 108 height 27
click at [939, 365] on input "number" at bounding box center [934, 378] width 64 height 27
type input "1"
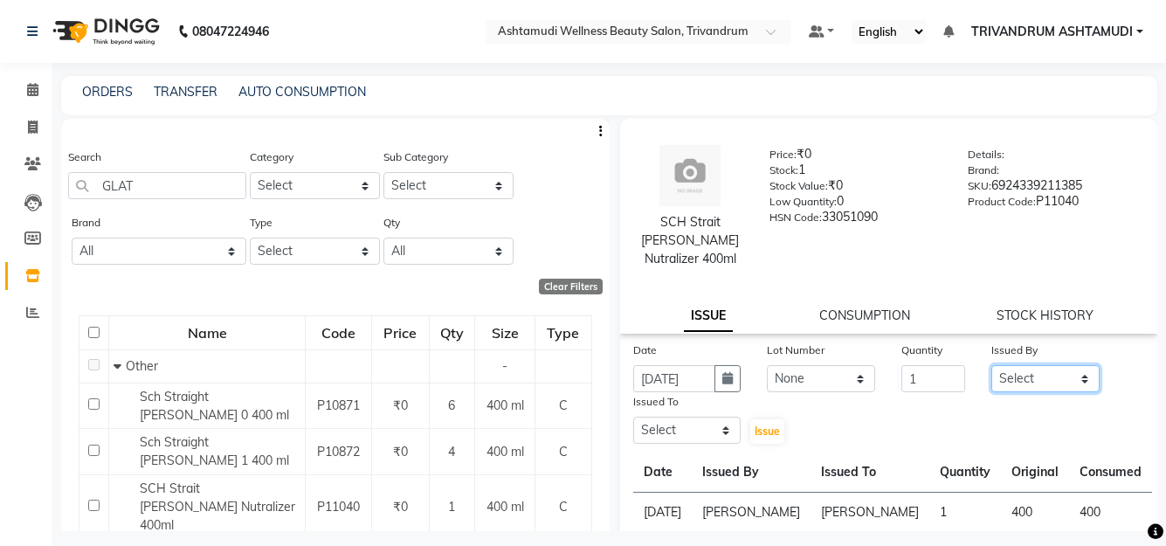
click at [1020, 365] on select "Select ANJALI L B BINDHU CHIPPY DHANYA D KARTHIKA MANJUSHA SARITHA SHUHAINA SIM…" at bounding box center [1046, 378] width 108 height 27
select select "88227"
click at [992, 365] on select "Select ANJALI L B BINDHU CHIPPY DHANYA D KARTHIKA MANJUSHA SARITHA SHUHAINA SIM…" at bounding box center [1046, 378] width 108 height 27
click at [727, 417] on select "Select ANJALI L B BINDHU CHIPPY DHANYA D KARTHIKA MANJUSHA SARITHA SHUHAINA SIM…" at bounding box center [687, 430] width 108 height 27
click at [633, 417] on select "Select ANJALI L B BINDHU CHIPPY DHANYA D KARTHIKA MANJUSHA SARITHA SHUHAINA SIM…" at bounding box center [687, 430] width 108 height 27
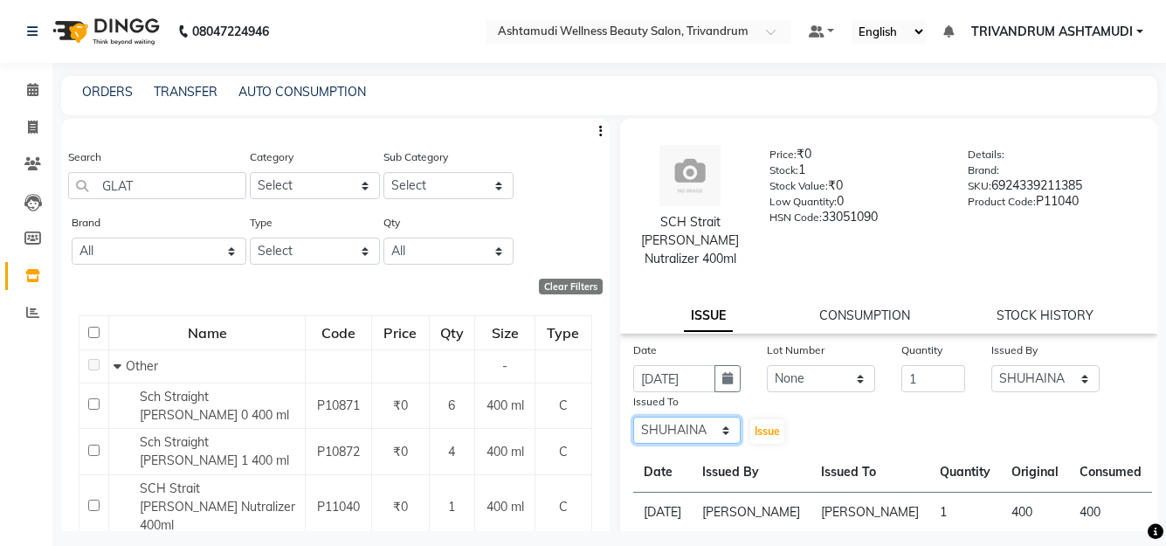
click at [693, 417] on select "Select ANJALI L B BINDHU CHIPPY DHANYA D KARTHIKA MANJUSHA SARITHA SHUHAINA SIM…" at bounding box center [687, 430] width 108 height 27
select select "27034"
click at [633, 417] on select "Select ANJALI L B BINDHU CHIPPY DHANYA D KARTHIKA MANJUSHA SARITHA SHUHAINA SIM…" at bounding box center [687, 430] width 108 height 27
click at [763, 425] on span "Issue" at bounding box center [767, 431] width 25 height 13
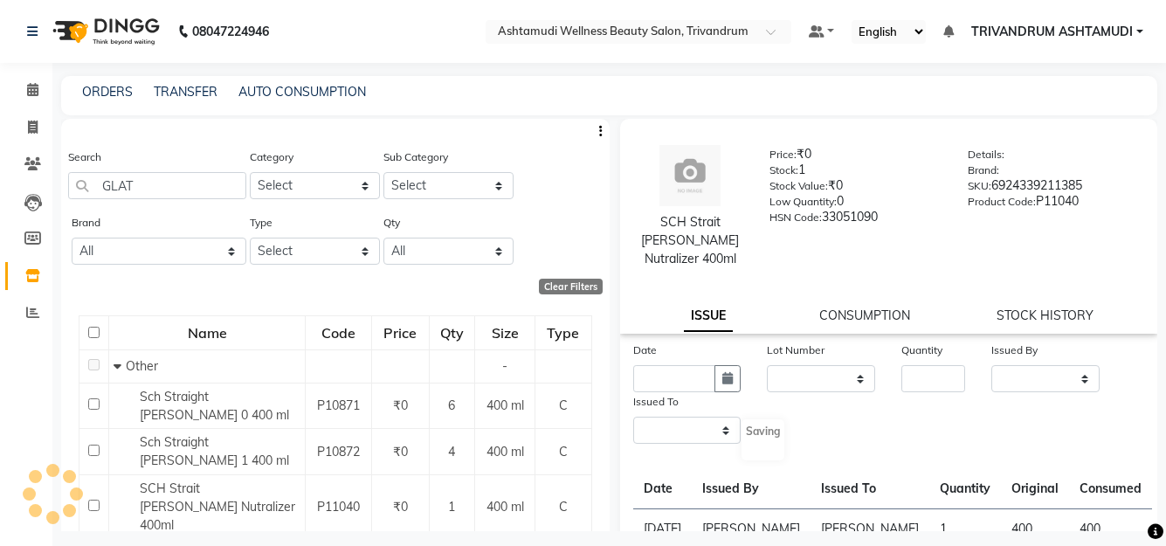
select select
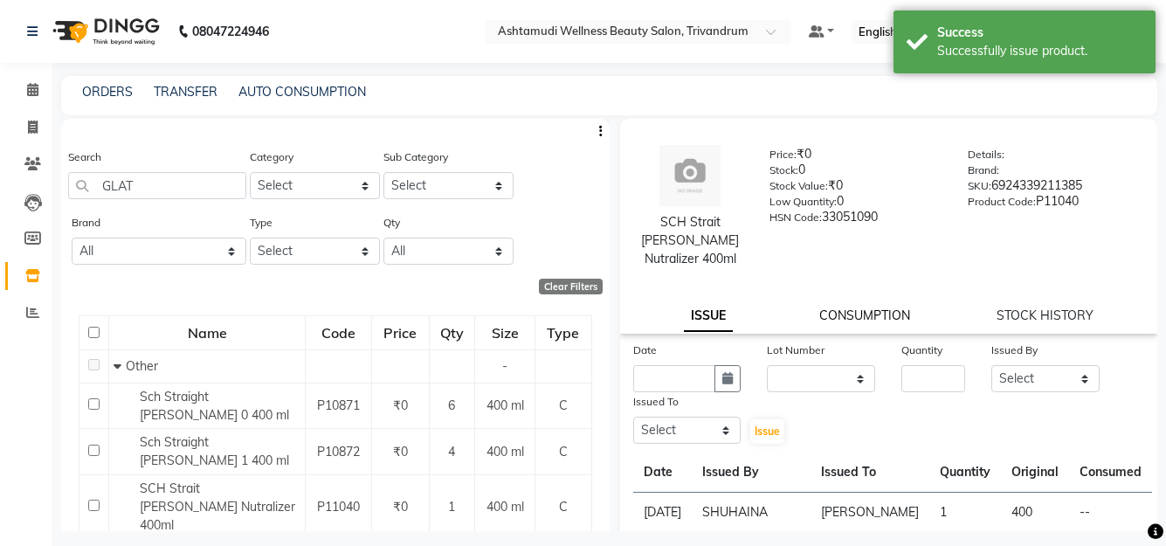
click at [866, 308] on link "CONSUMPTION" at bounding box center [865, 316] width 91 height 16
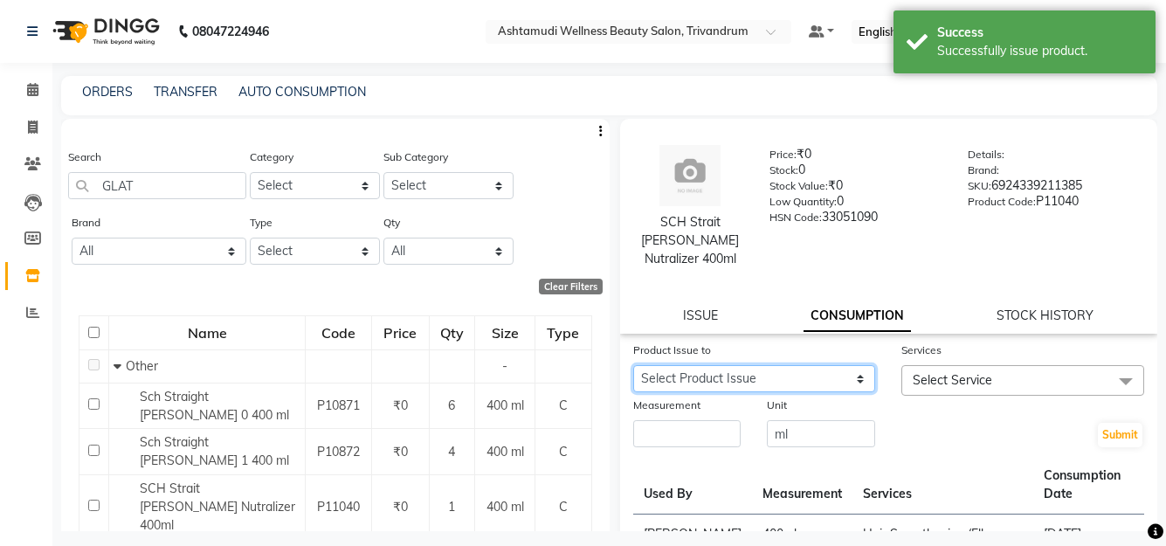
drag, startPoint x: 859, startPoint y: 316, endPoint x: 836, endPoint y: 355, distance: 44.7
click at [836, 365] on select "Select Product Issue 2025-09-03, Issued to: SARITHA , Balance: 400" at bounding box center [754, 378] width 243 height 27
select select "1204159"
click at [633, 365] on select "Select Product Issue 2025-09-03, Issued to: SARITHA , Balance: 400" at bounding box center [754, 378] width 243 height 27
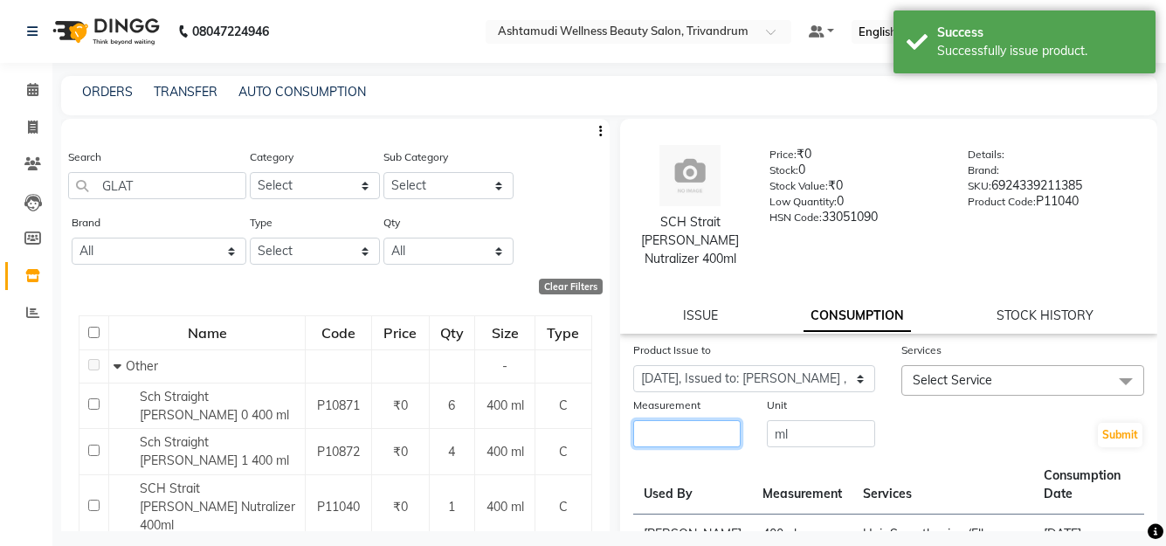
click at [683, 420] on input "number" at bounding box center [687, 433] width 108 height 27
type input "400"
click at [974, 372] on span "Select Service" at bounding box center [953, 380] width 80 height 16
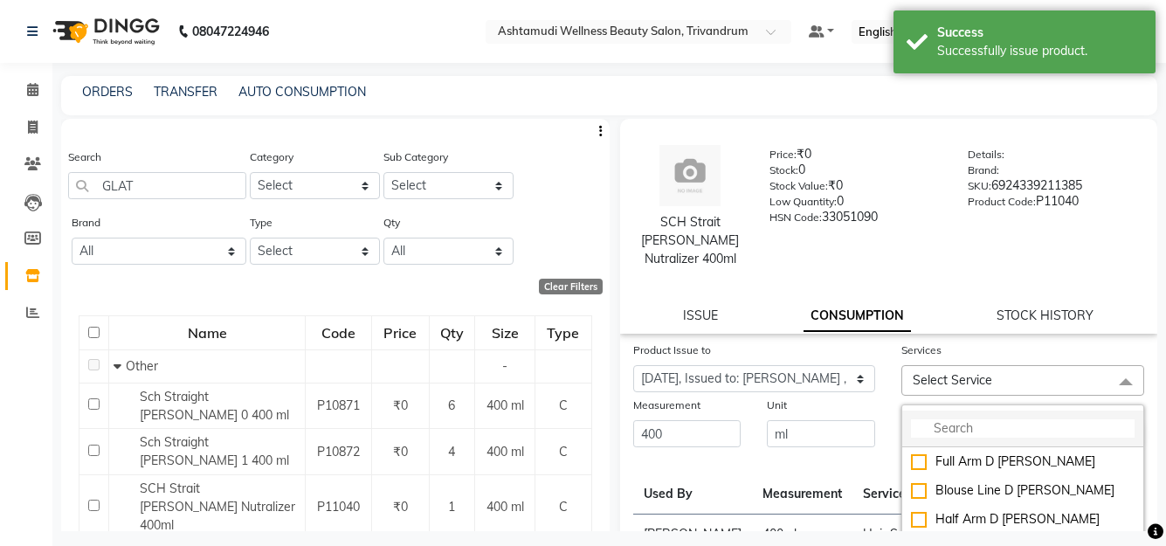
click at [963, 419] on input "multiselect-search" at bounding box center [1023, 428] width 224 height 18
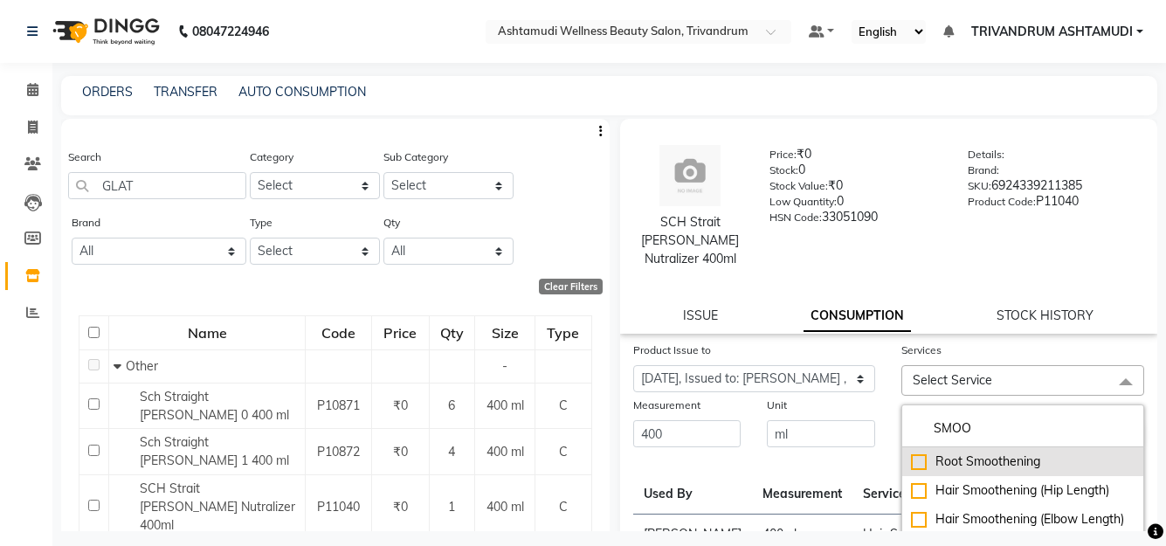
type input "SMOO"
click at [1006, 453] on div "Root Smoothening" at bounding box center [1023, 462] width 224 height 18
checkbox input "true"
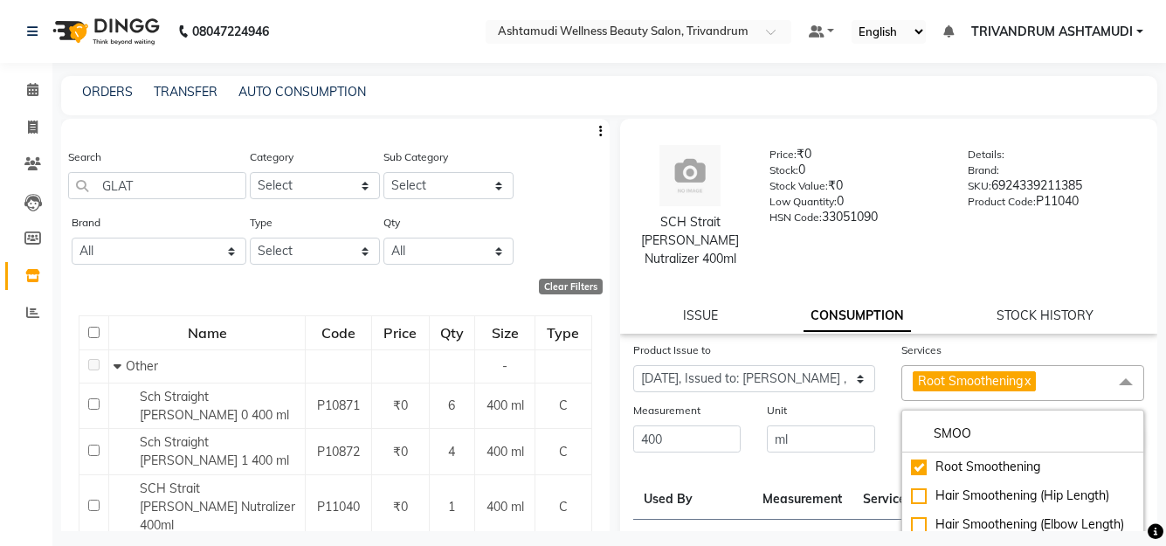
click at [868, 401] on div "Unit" at bounding box center [821, 413] width 108 height 24
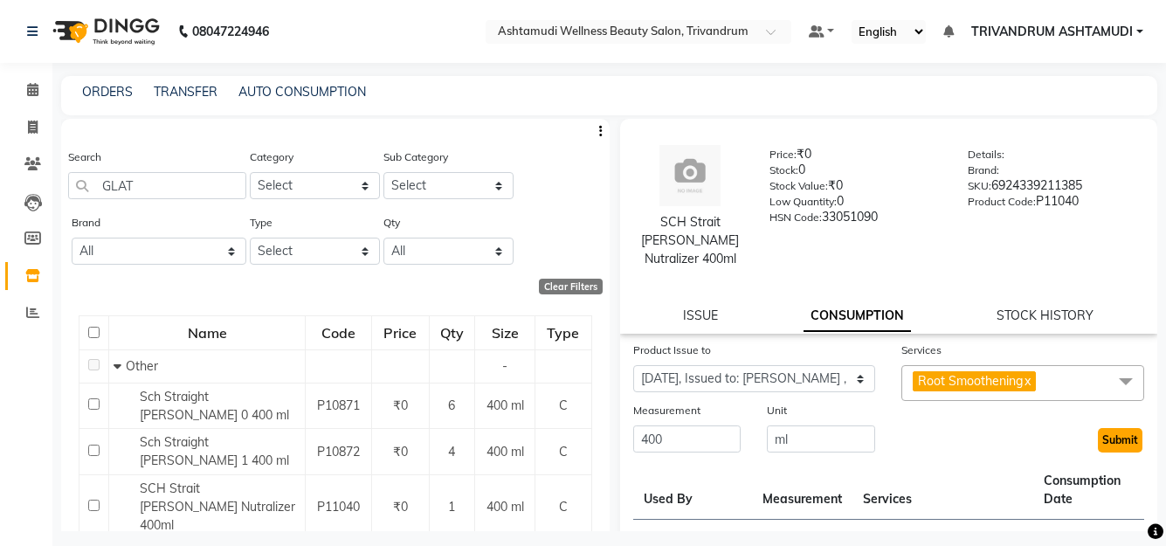
click at [1115, 428] on button "Submit" at bounding box center [1120, 440] width 45 height 24
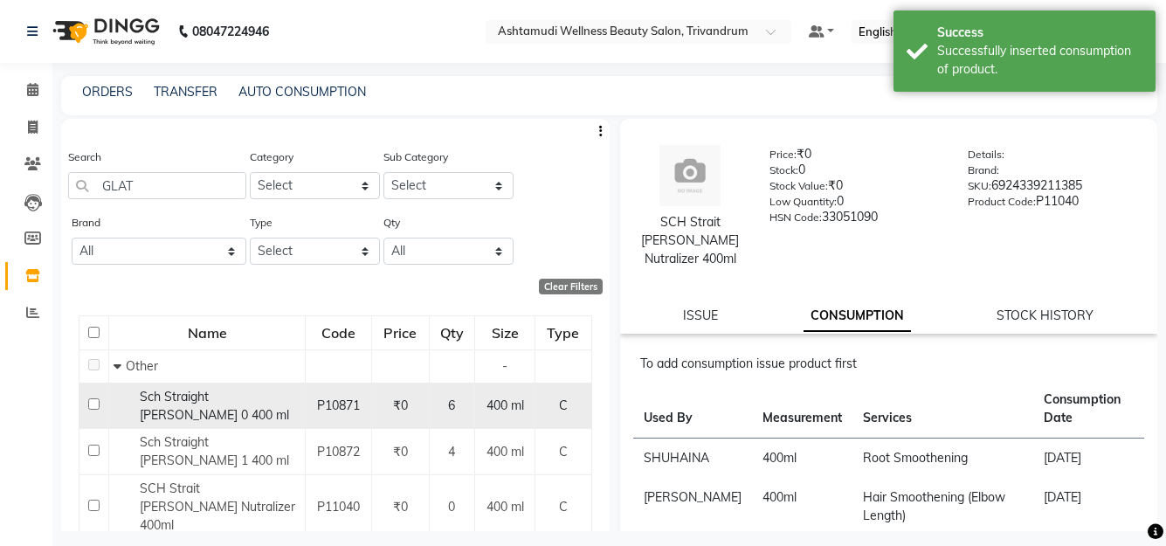
click at [229, 398] on span "Sch Straight Glatt 0 400 ml" at bounding box center [214, 406] width 149 height 34
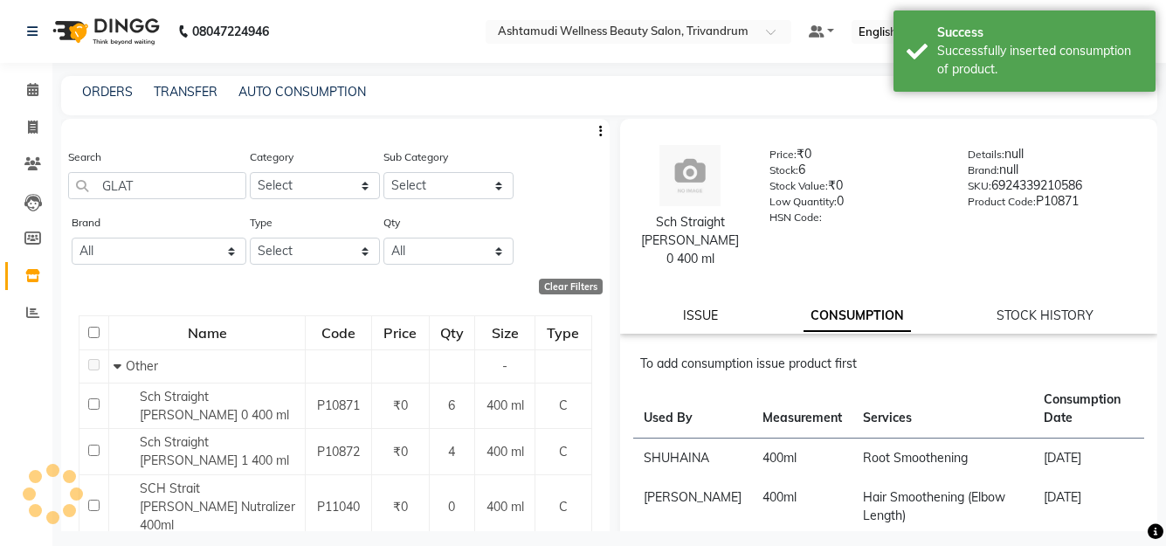
click at [701, 308] on link "ISSUE" at bounding box center [700, 316] width 35 height 16
select select
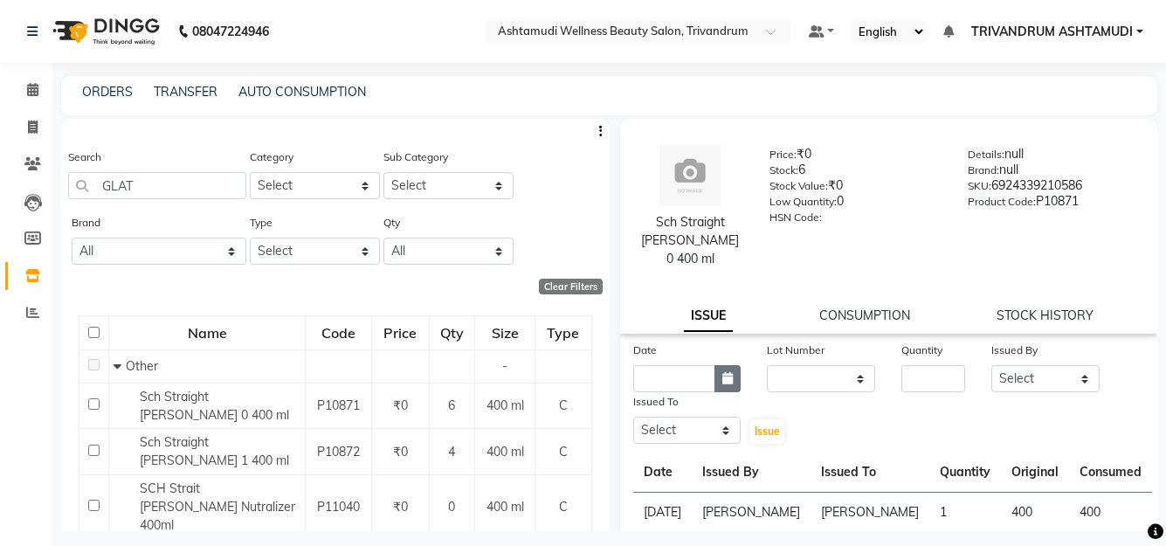
click at [724, 372] on icon "button" at bounding box center [728, 378] width 10 height 12
select select "9"
select select "2025"
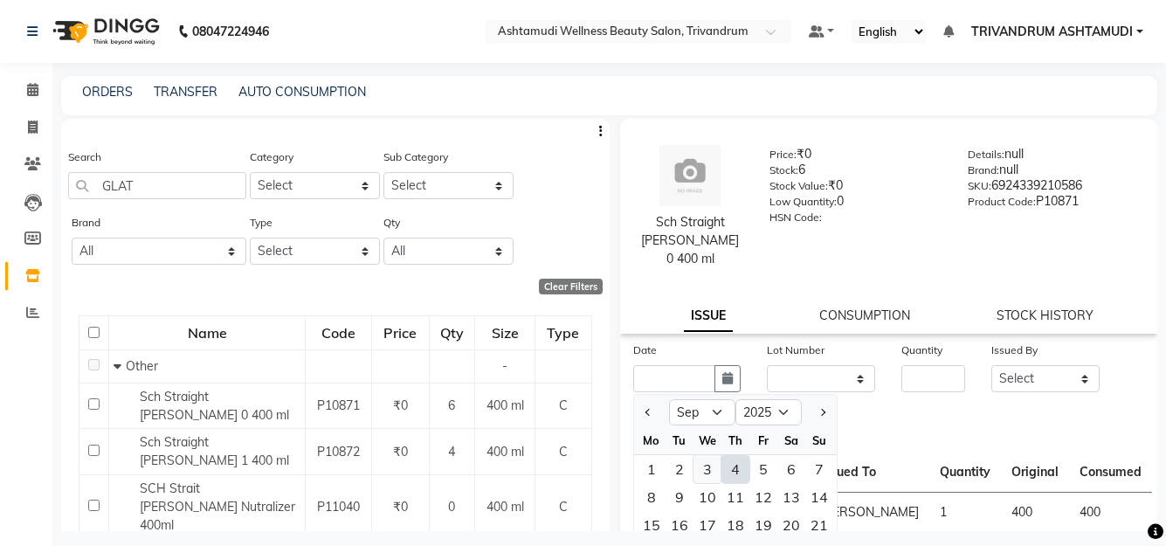
click at [708, 455] on div "3" at bounding box center [708, 469] width 28 height 28
type input "03-09-2025"
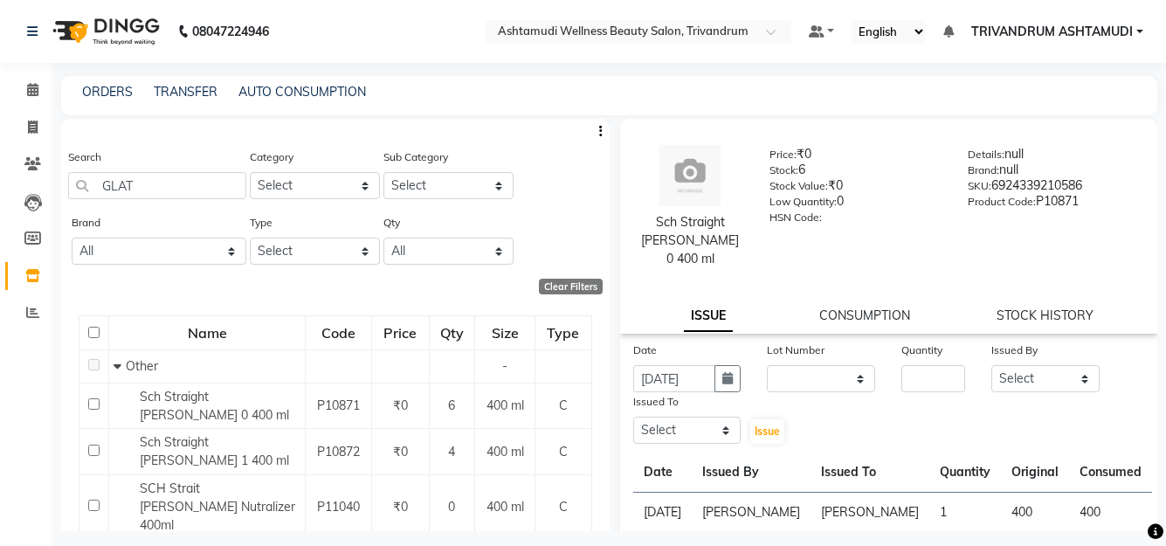
click at [867, 307] on div "CONSUMPTION" at bounding box center [865, 316] width 91 height 18
click at [801, 365] on select "None" at bounding box center [821, 378] width 108 height 27
select select "0: null"
click at [767, 365] on select "None" at bounding box center [821, 378] width 108 height 27
click at [923, 365] on input "number" at bounding box center [934, 378] width 64 height 27
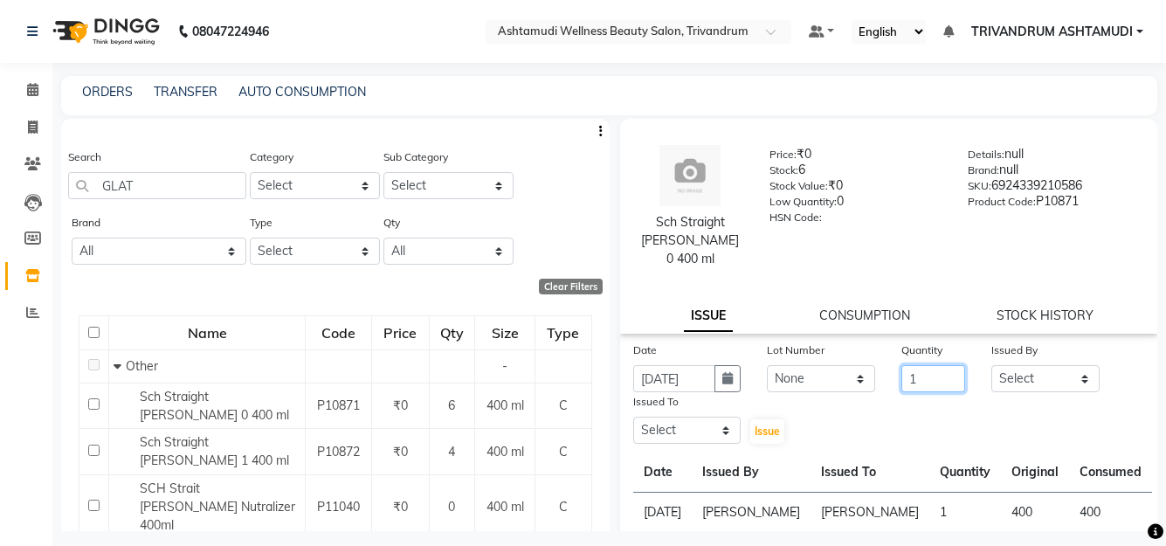
type input "1"
click at [1049, 365] on select "Select ANJALI L B BINDHU CHIPPY DHANYA D KARTHIKA MANJUSHA SARITHA SHUHAINA SIM…" at bounding box center [1046, 378] width 108 height 27
select select "27027"
click at [992, 365] on select "Select ANJALI L B BINDHU CHIPPY DHANYA D KARTHIKA MANJUSHA SARITHA SHUHAINA SIM…" at bounding box center [1046, 378] width 108 height 27
click at [671, 417] on select "Select ANJALI L B BINDHU CHIPPY DHANYA D KARTHIKA MANJUSHA SARITHA SHUHAINA SIM…" at bounding box center [687, 430] width 108 height 27
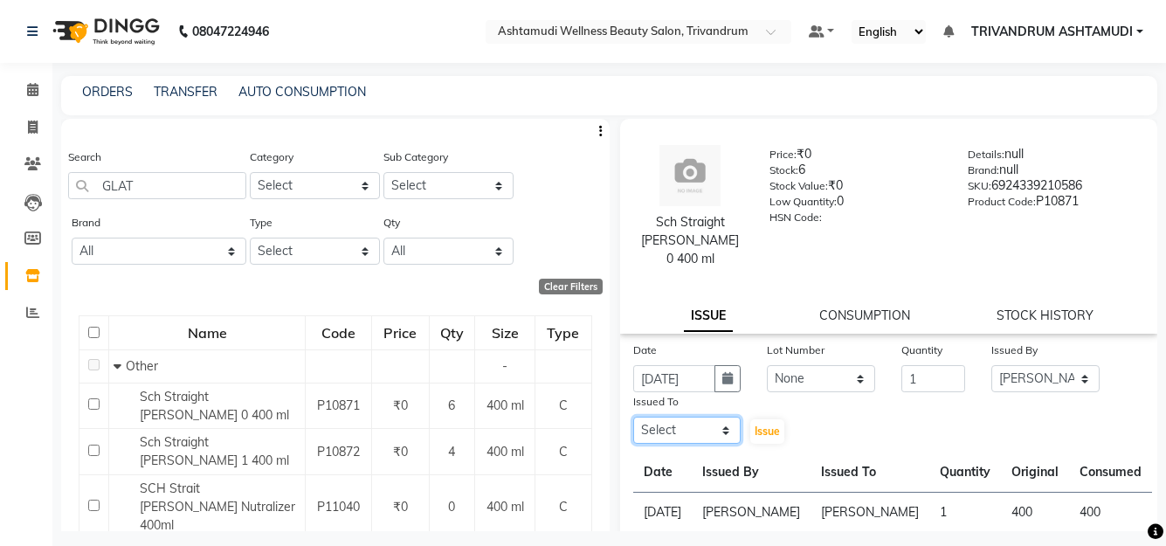
select select "27025"
click at [633, 417] on select "Select ANJALI L B BINDHU CHIPPY DHANYA D KARTHIKA MANJUSHA SARITHA SHUHAINA SIM…" at bounding box center [687, 430] width 108 height 27
click at [771, 419] on button "Issue" at bounding box center [767, 431] width 34 height 24
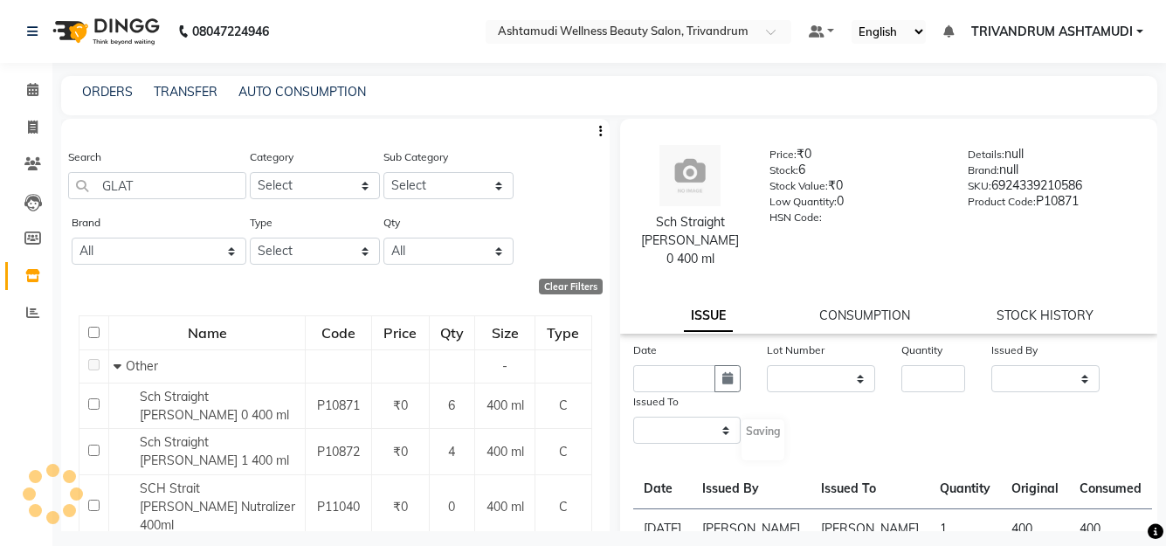
select select
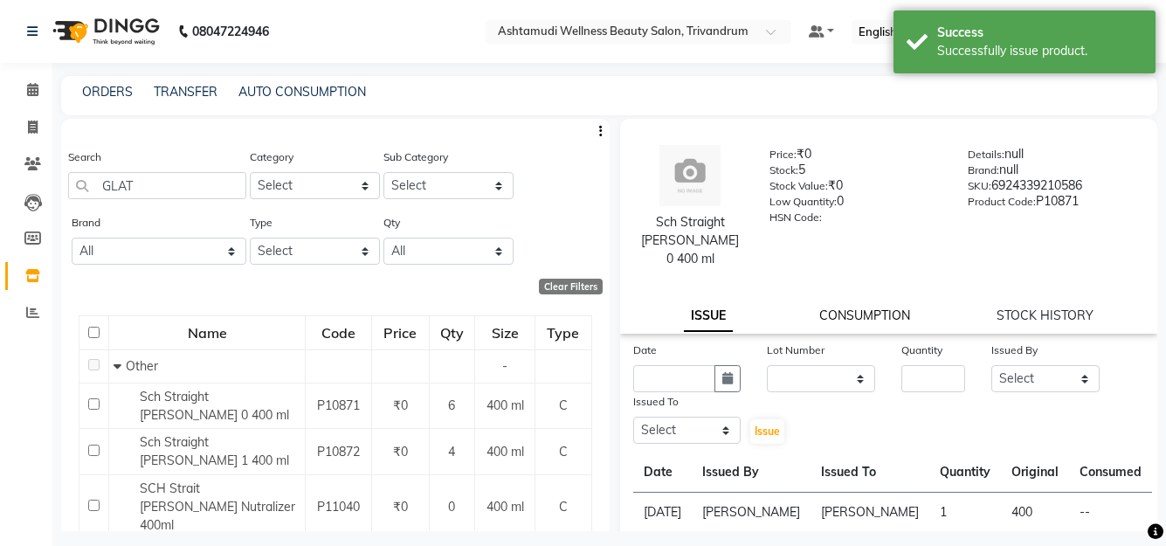
click at [853, 308] on link "CONSUMPTION" at bounding box center [865, 316] width 91 height 16
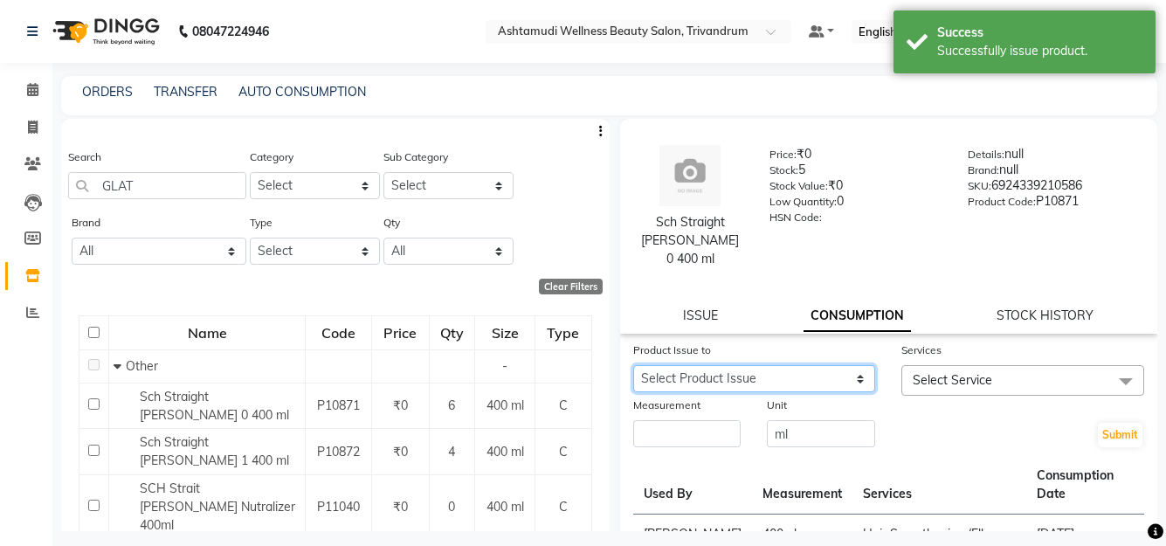
drag, startPoint x: 777, startPoint y: 363, endPoint x: 779, endPoint y: 371, distance: 9.1
click at [777, 365] on select "Select Product Issue 2025-09-03, Issued to: KARTHIKA , Balance: 400" at bounding box center [754, 378] width 243 height 27
select select "1204177"
click at [633, 365] on select "Select Product Issue 2025-09-03, Issued to: KARTHIKA , Balance: 400" at bounding box center [754, 378] width 243 height 27
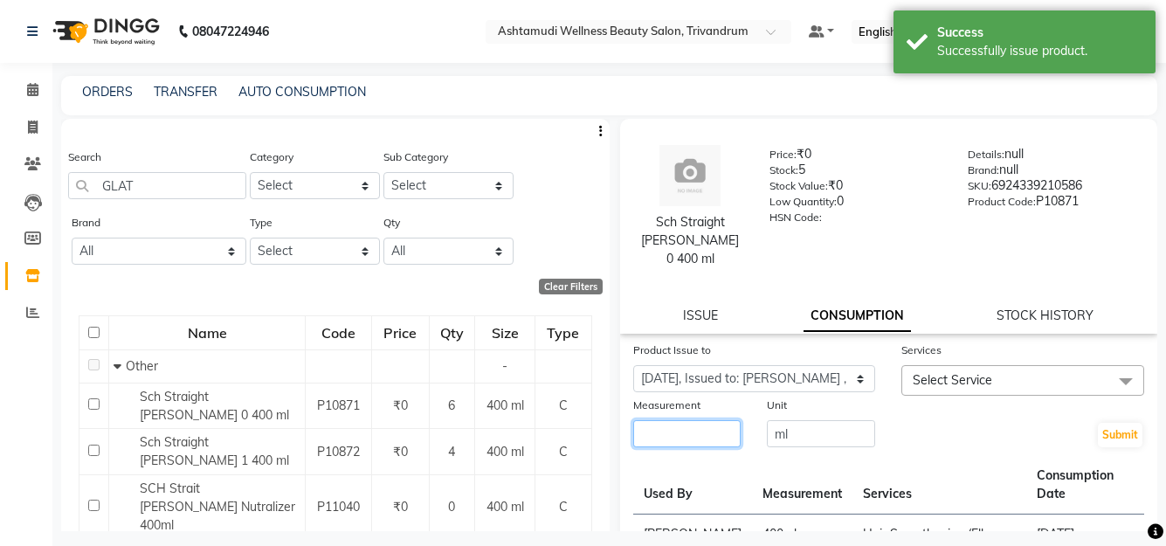
click at [676, 424] on input "number" at bounding box center [687, 433] width 108 height 27
type input "400"
click at [989, 365] on span "Select Service" at bounding box center [1023, 380] width 243 height 31
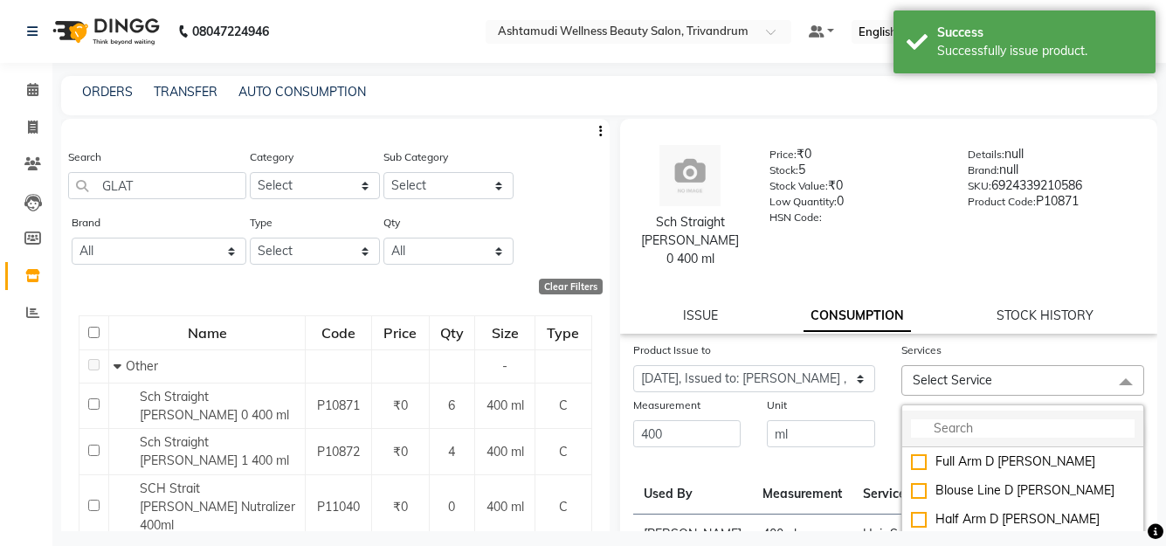
click at [949, 419] on input "multiselect-search" at bounding box center [1023, 428] width 224 height 18
type input "SMOOT"
click at [971, 453] on div "Root Smoothening" at bounding box center [1023, 462] width 224 height 18
checkbox input "true"
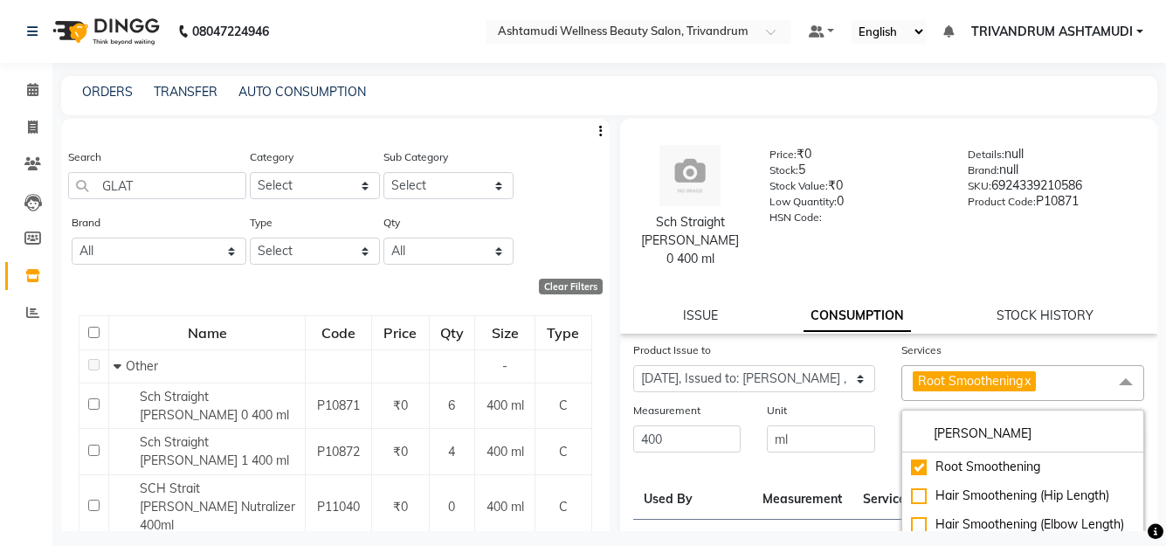
click at [849, 401] on div "Unit" at bounding box center [821, 413] width 108 height 24
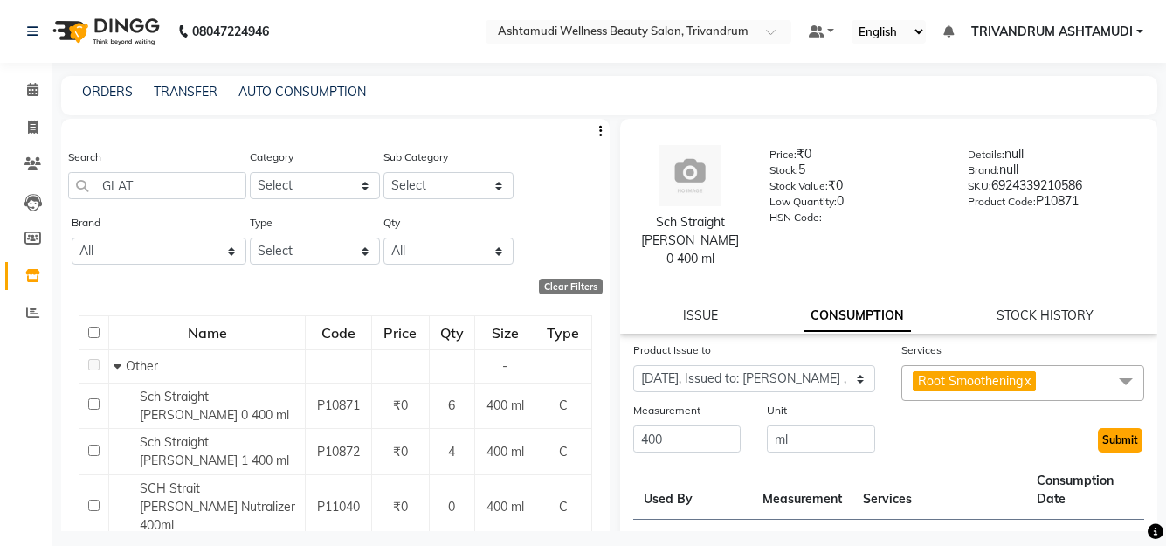
click at [1106, 428] on button "Submit" at bounding box center [1120, 440] width 45 height 24
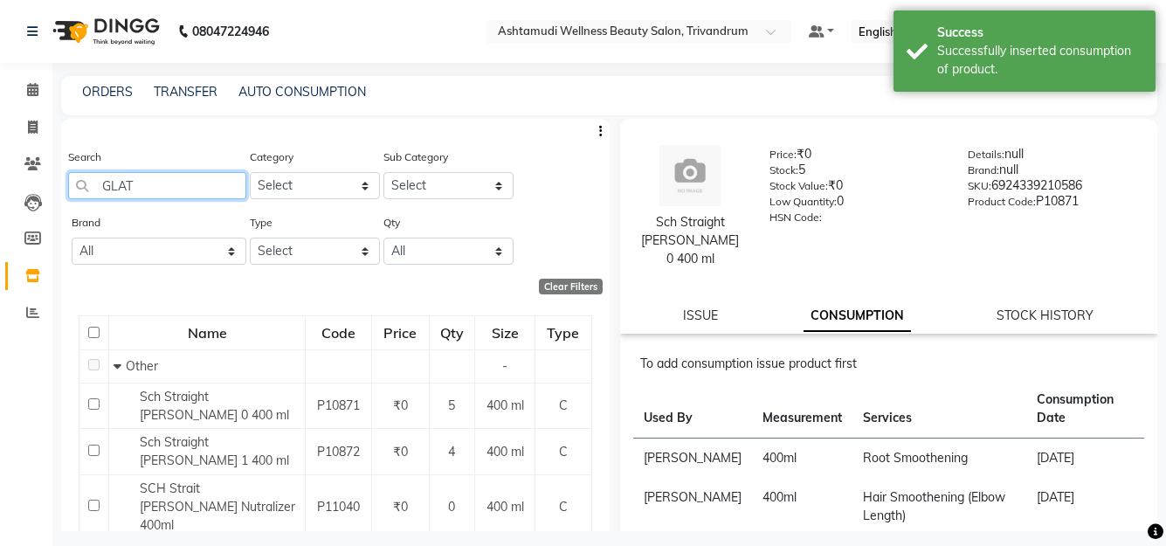
click at [176, 183] on input "GLAT" at bounding box center [157, 185] width 178 height 27
type input "G"
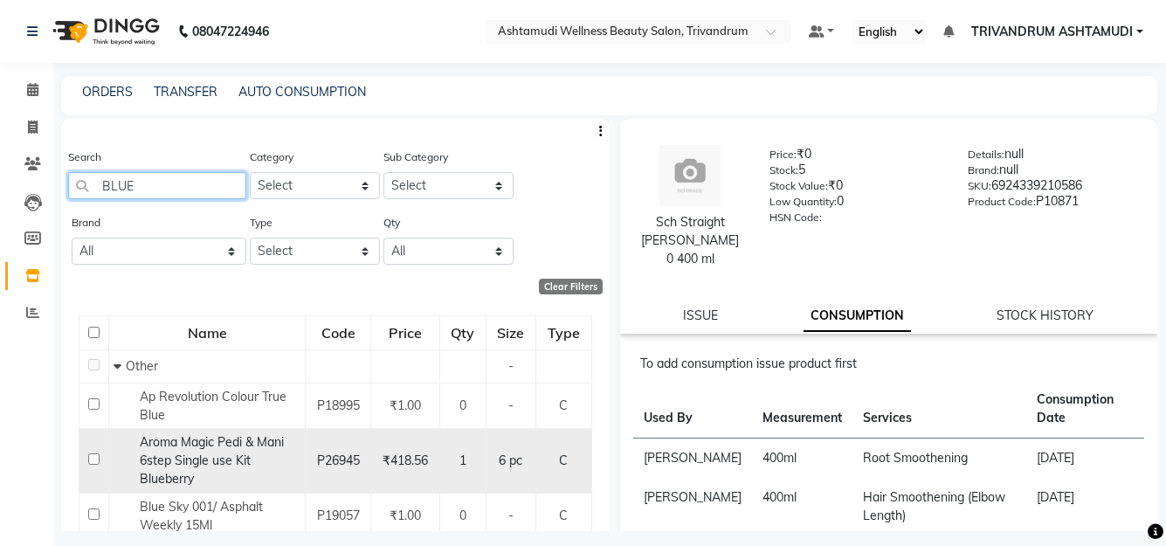
scroll to position [87, 0]
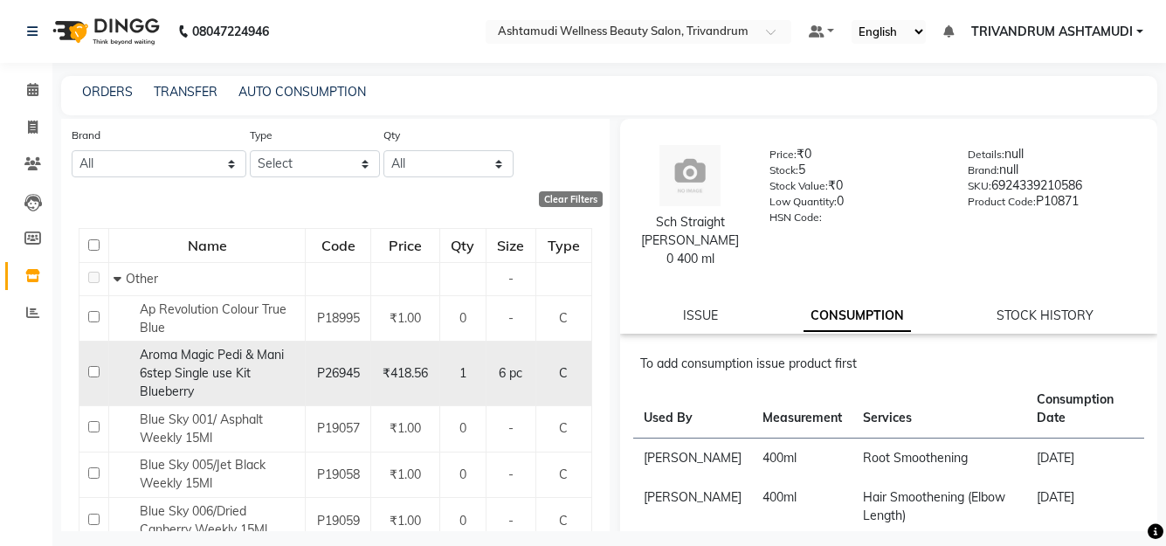
type input "BLUE"
click at [229, 368] on span "Aroma Magic Pedi & Mani 6step Single use Kit Blueberry" at bounding box center [212, 373] width 144 height 52
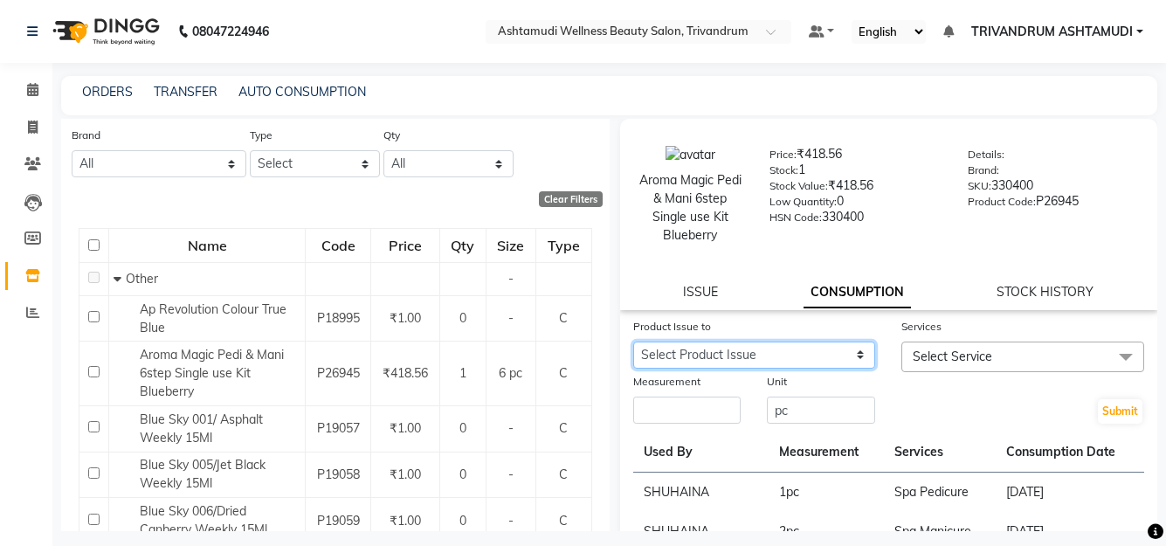
click at [828, 355] on select "Select Product Issue 2025-09-03, Issued to: SARITHA , Balance: 12 2025-09-01, I…" at bounding box center [754, 355] width 243 height 27
select select "1203555"
click at [633, 342] on select "Select Product Issue 2025-09-03, Issued to: SARITHA , Balance: 12 2025-09-01, I…" at bounding box center [754, 355] width 243 height 27
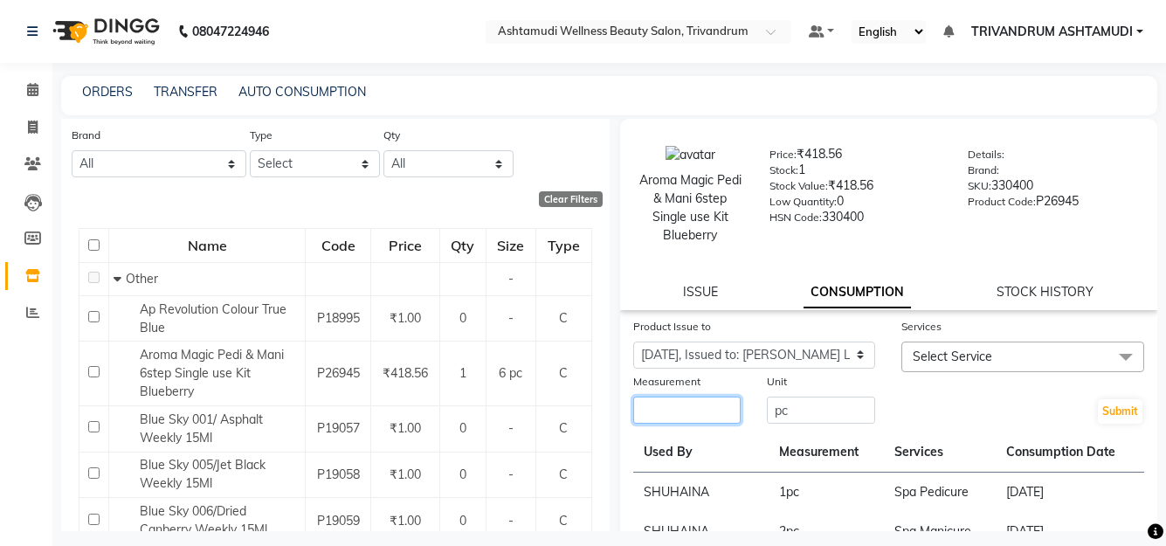
click at [701, 414] on input "number" at bounding box center [687, 410] width 108 height 27
type input "1"
click at [949, 350] on span "Select Service" at bounding box center [953, 357] width 80 height 16
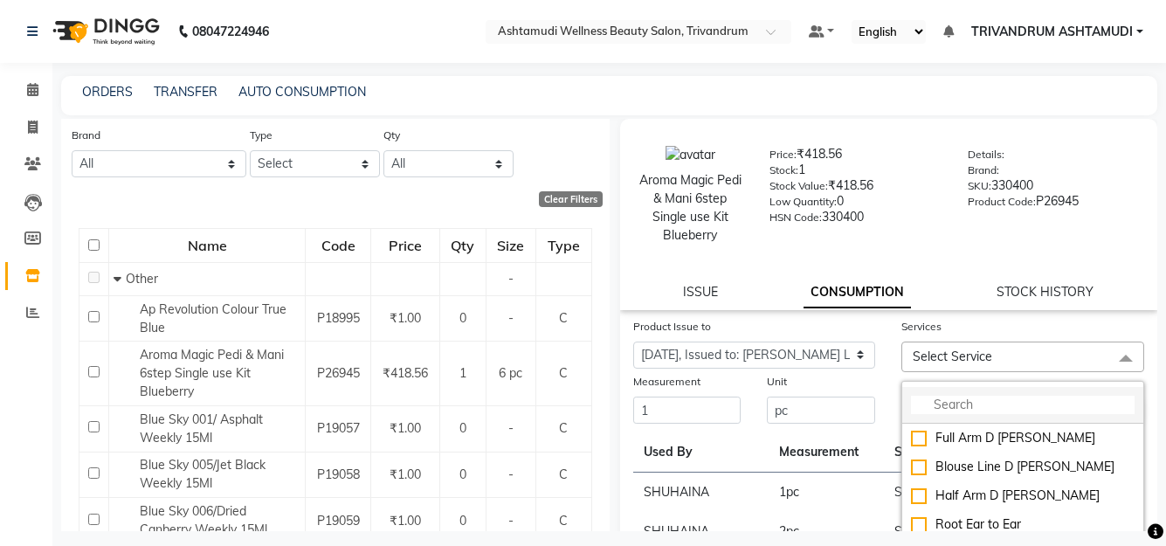
click at [933, 405] on input "multiselect-search" at bounding box center [1023, 405] width 224 height 18
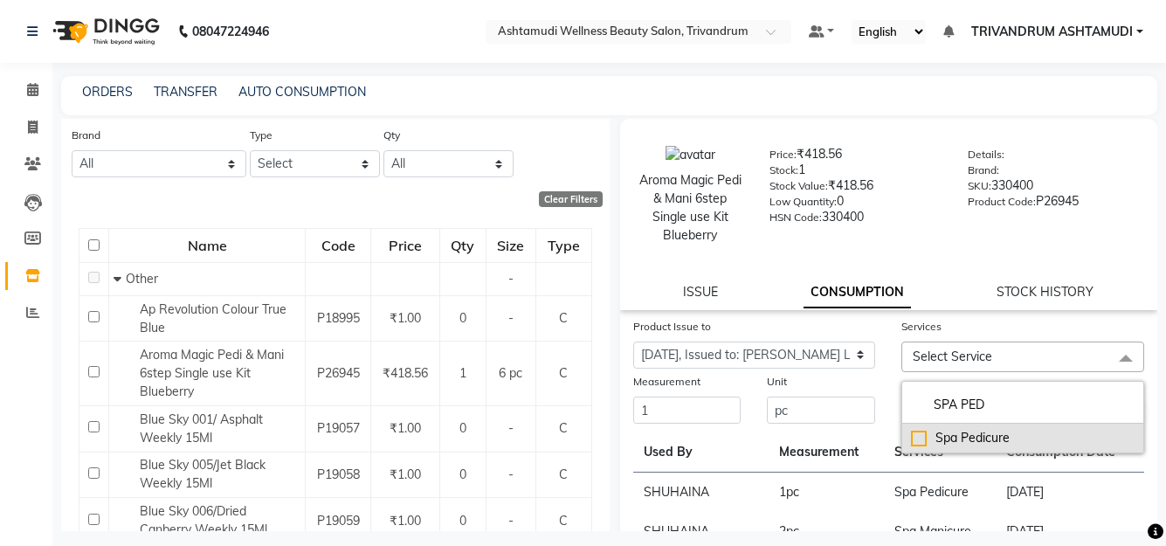
type input "SPA PED"
click at [995, 436] on div "Spa Pedicure" at bounding box center [1023, 438] width 224 height 18
checkbox input "true"
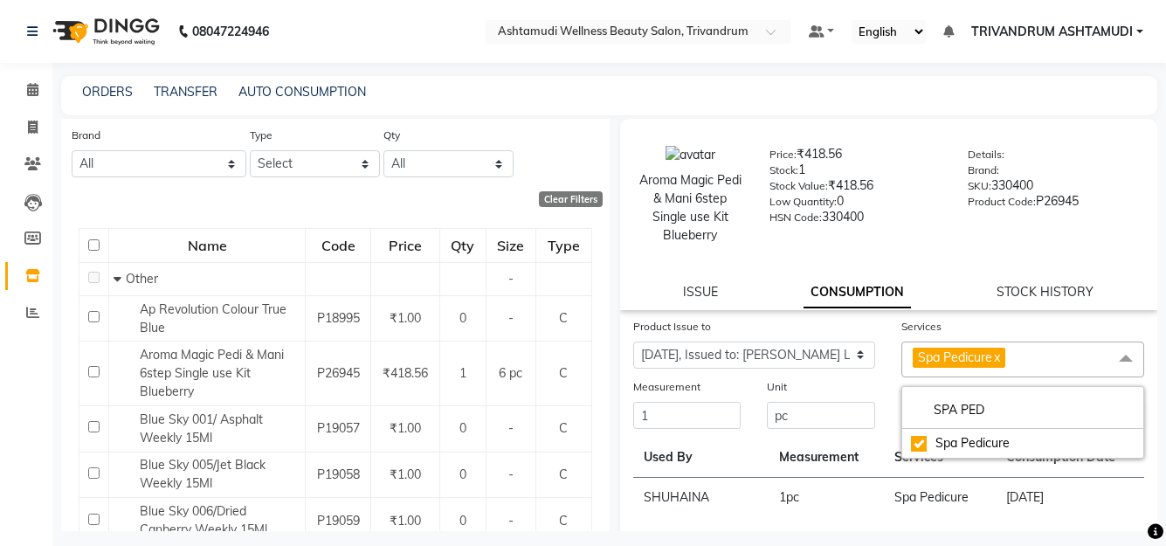
click at [859, 382] on div "Unit" at bounding box center [821, 389] width 108 height 24
click at [1113, 415] on button "Submit" at bounding box center [1120, 417] width 45 height 24
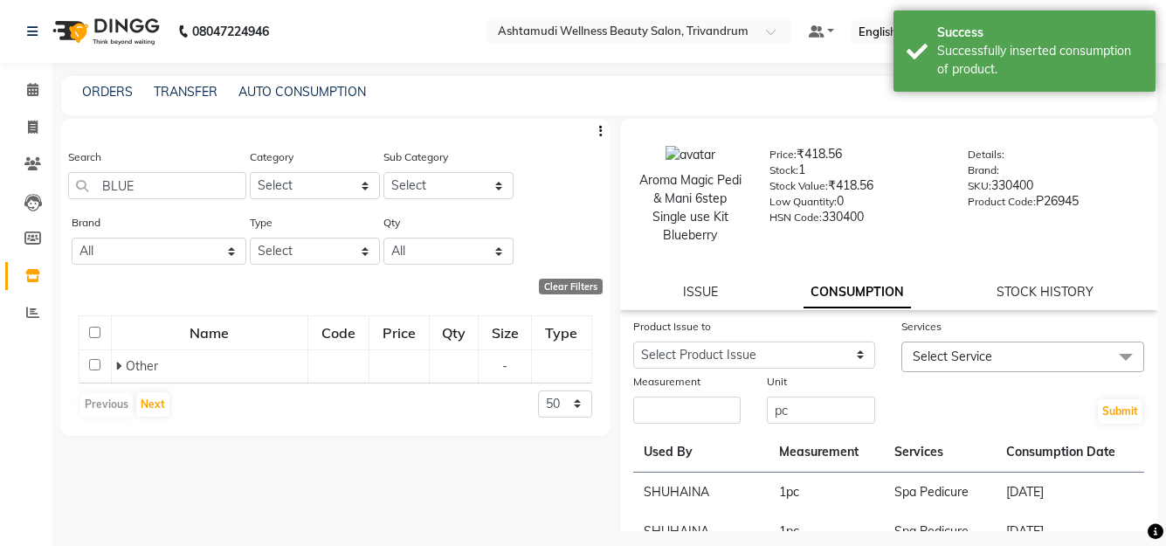
scroll to position [0, 0]
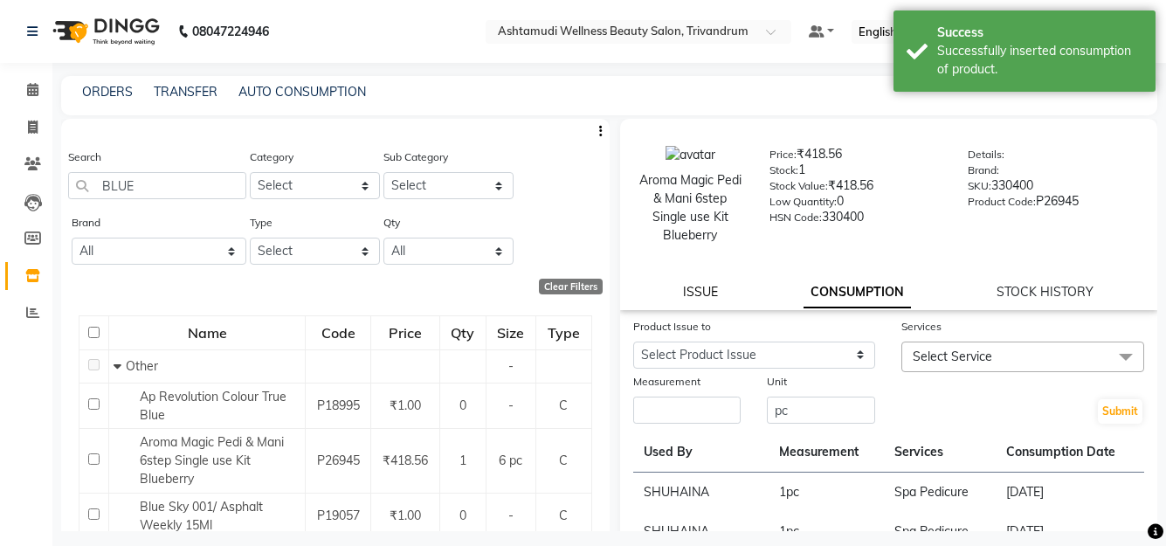
click at [705, 285] on link "ISSUE" at bounding box center [700, 292] width 35 height 16
select select
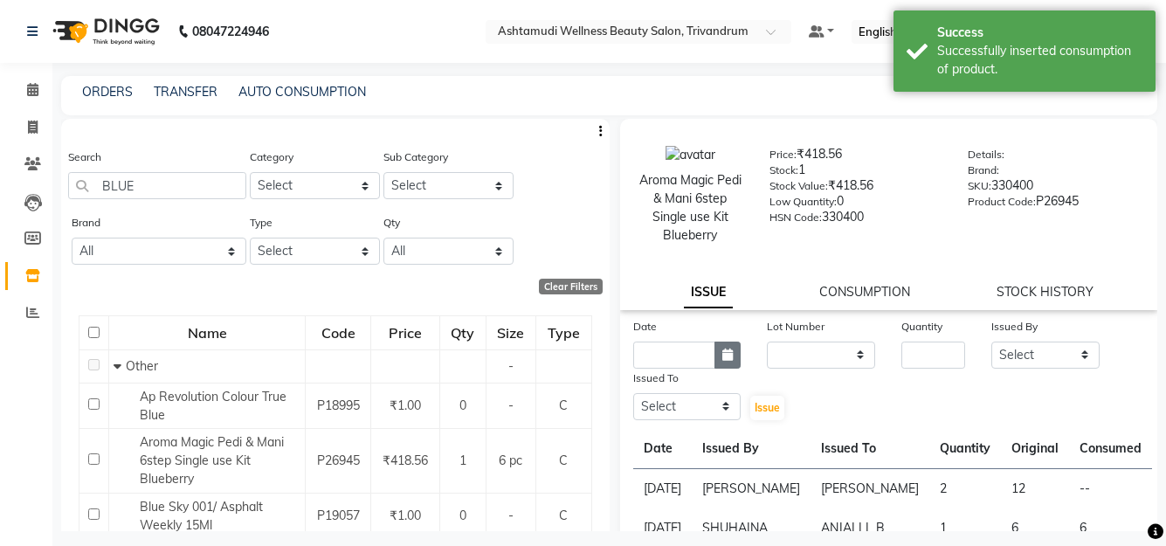
click at [730, 349] on button "button" at bounding box center [728, 355] width 26 height 27
select select "9"
select select "2025"
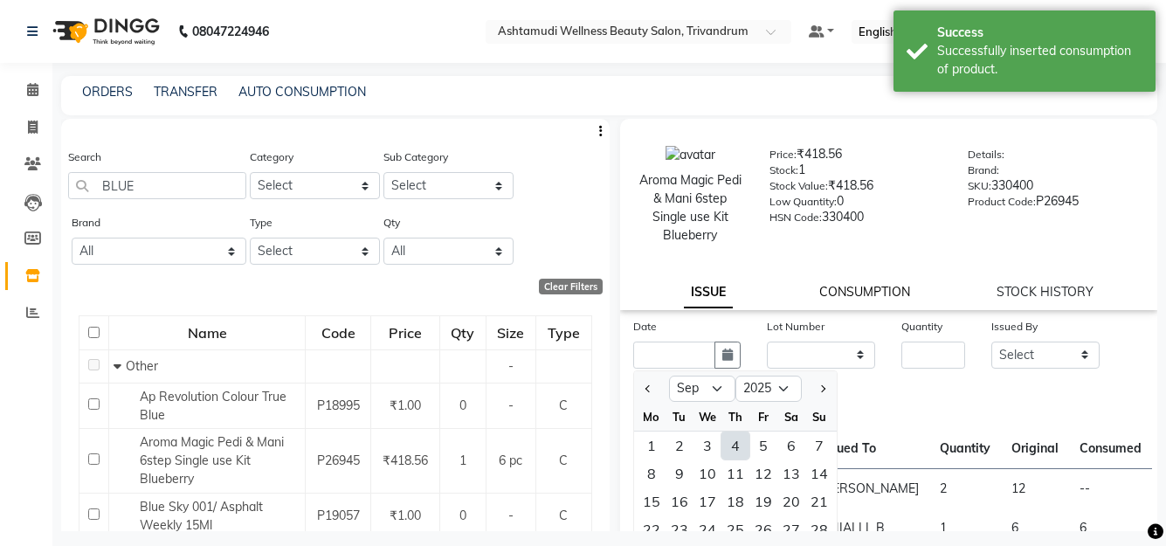
click at [854, 292] on link "CONSUMPTION" at bounding box center [865, 292] width 91 height 16
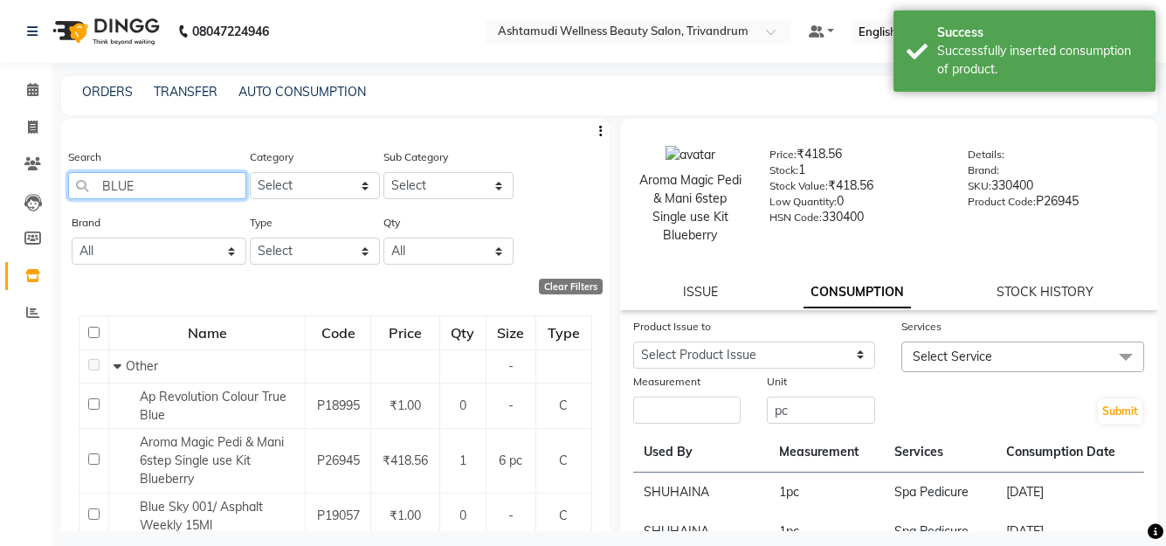
drag, startPoint x: 156, startPoint y: 186, endPoint x: -7, endPoint y: 167, distance: 163.6
click at [0, 167] on html "08047224946 Select Location × Ashtamudi Wellness Beauty Salon, Trivandrum Defau…" at bounding box center [583, 273] width 1166 height 546
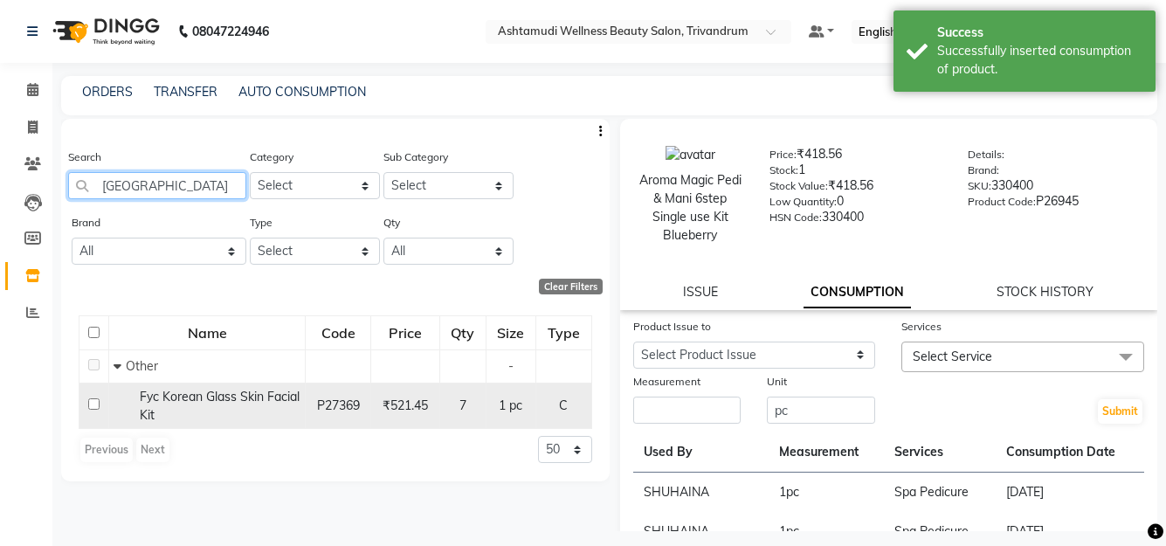
type input "KOREA"
click at [257, 409] on div "Fyc Korean Glass Skin Facial Kit" at bounding box center [207, 406] width 187 height 37
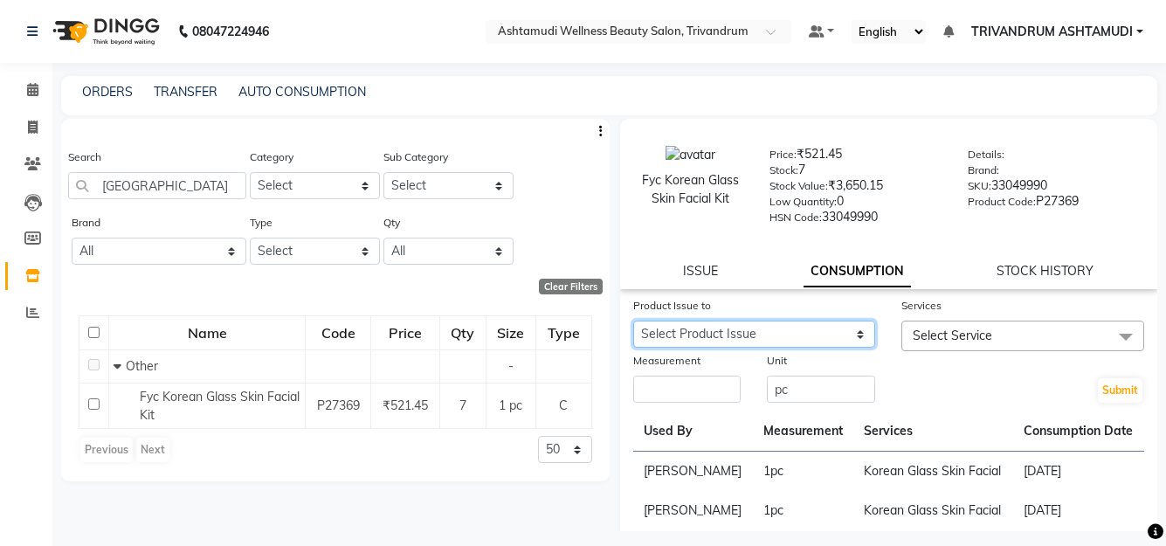
click at [811, 338] on select "Select Product Issue 2025-09-03, Issued to: DHANYA D, Balance: 1" at bounding box center [754, 334] width 243 height 27
select select "1203568"
click at [633, 321] on select "Select Product Issue 2025-09-03, Issued to: DHANYA D, Balance: 1" at bounding box center [754, 334] width 243 height 27
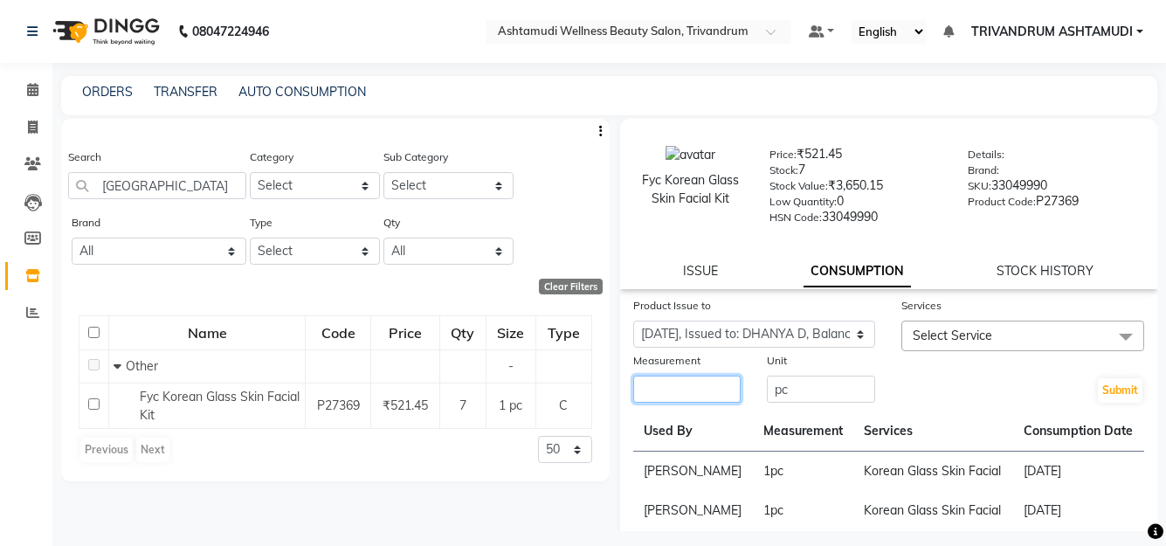
click at [702, 391] on input "number" at bounding box center [687, 389] width 108 height 27
type input "1"
click at [932, 342] on span "Select Service" at bounding box center [953, 336] width 80 height 16
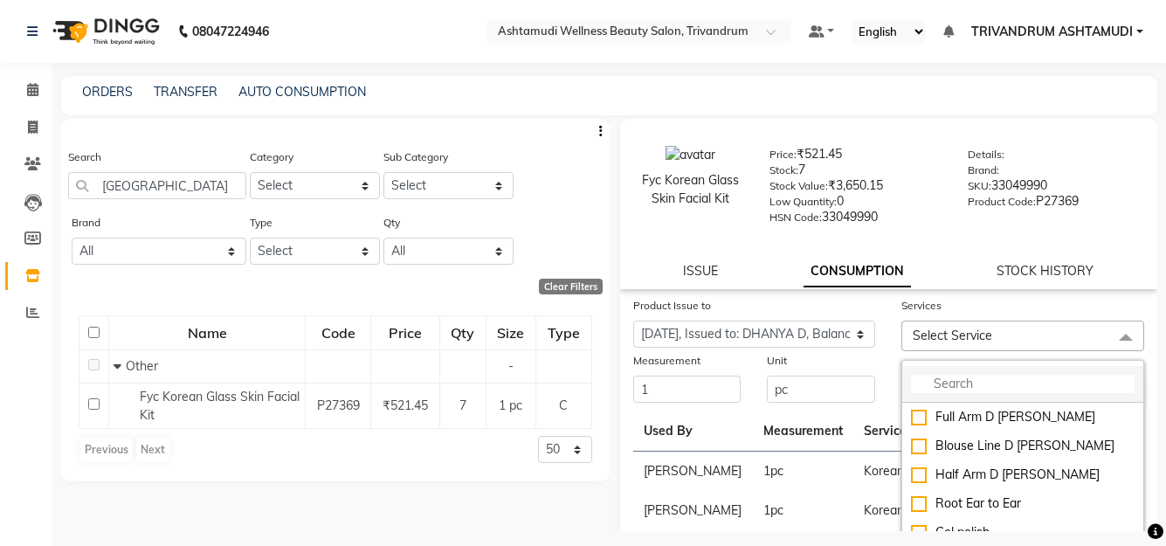
click at [945, 383] on input "multiselect-search" at bounding box center [1023, 384] width 224 height 18
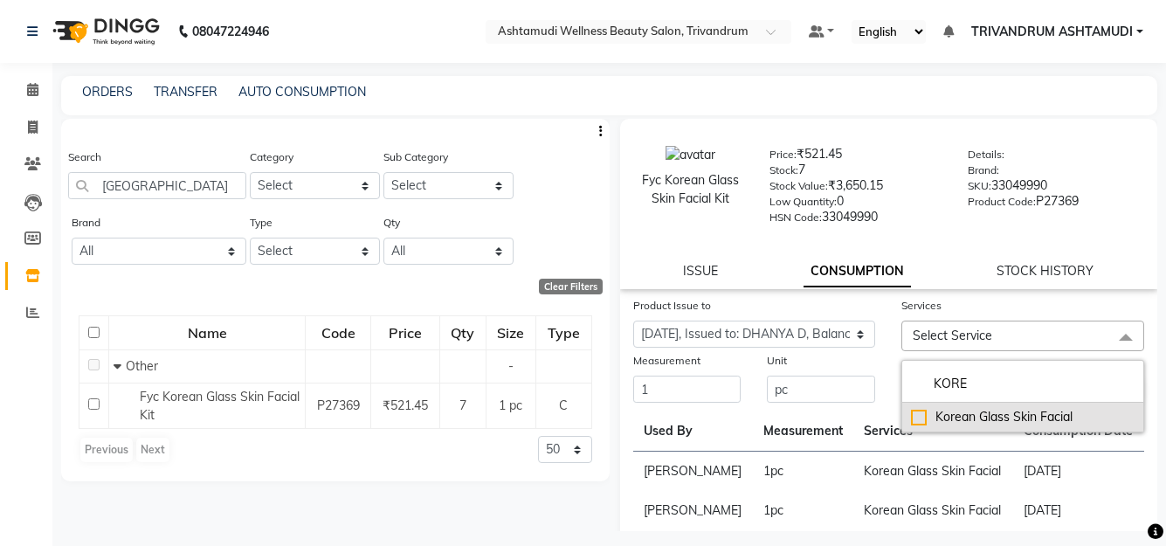
type input "KORE"
click at [1020, 423] on div "Korean Glass Skin Facial" at bounding box center [1023, 417] width 224 height 18
checkbox input "true"
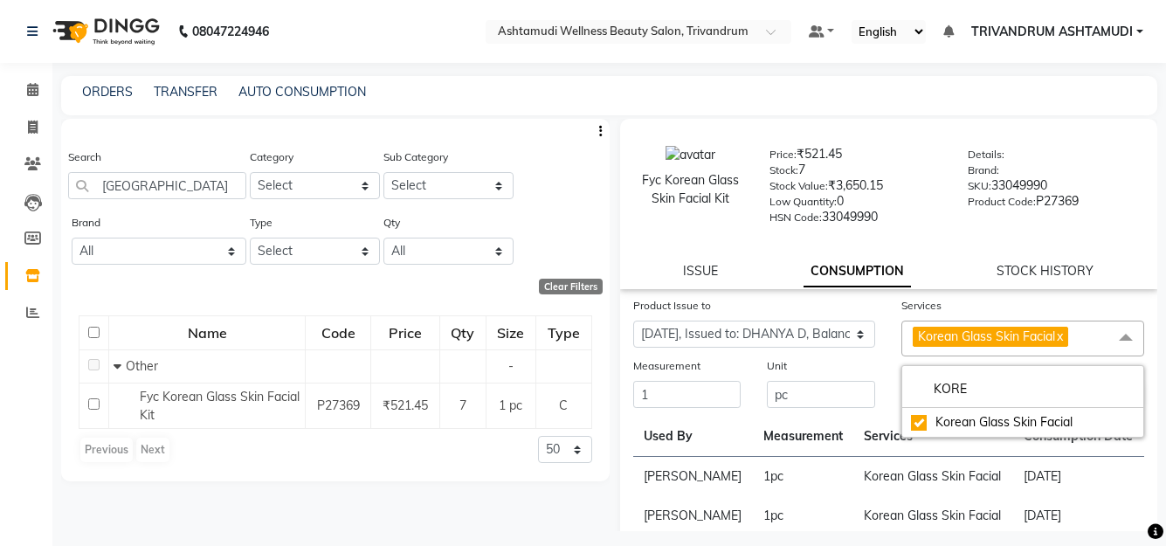
click at [892, 229] on div "HSN Code: 33049990" at bounding box center [856, 220] width 172 height 24
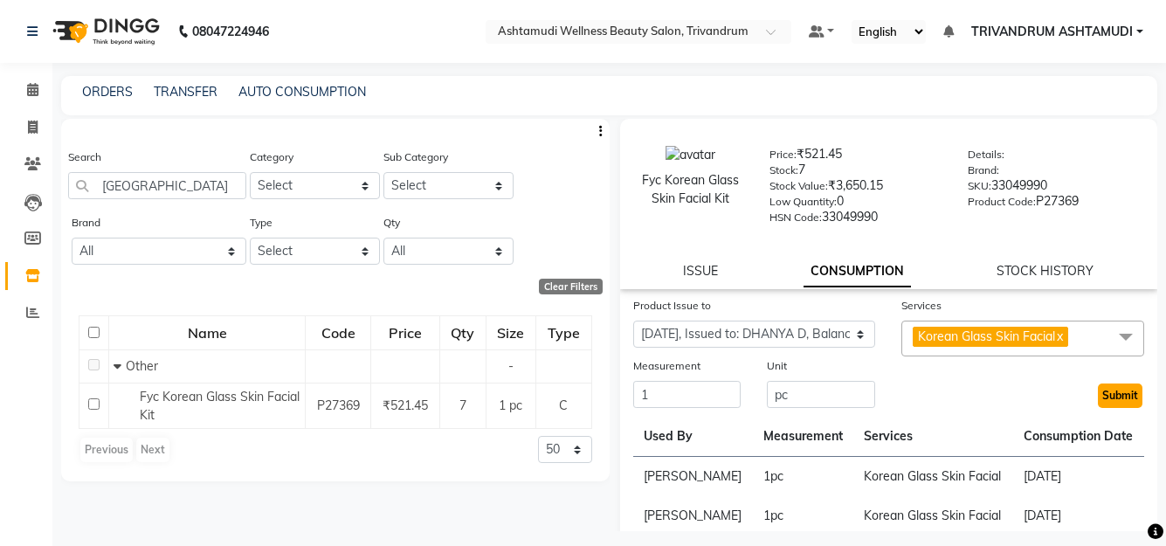
click at [1098, 397] on button "Submit" at bounding box center [1120, 396] width 45 height 24
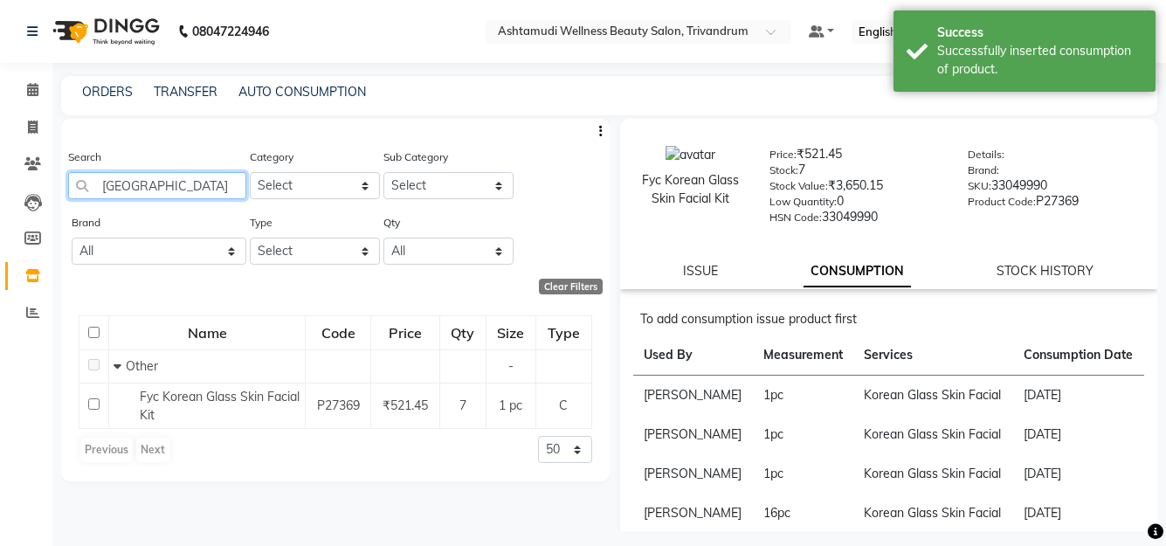
click at [161, 183] on input "KOREA" at bounding box center [157, 185] width 178 height 27
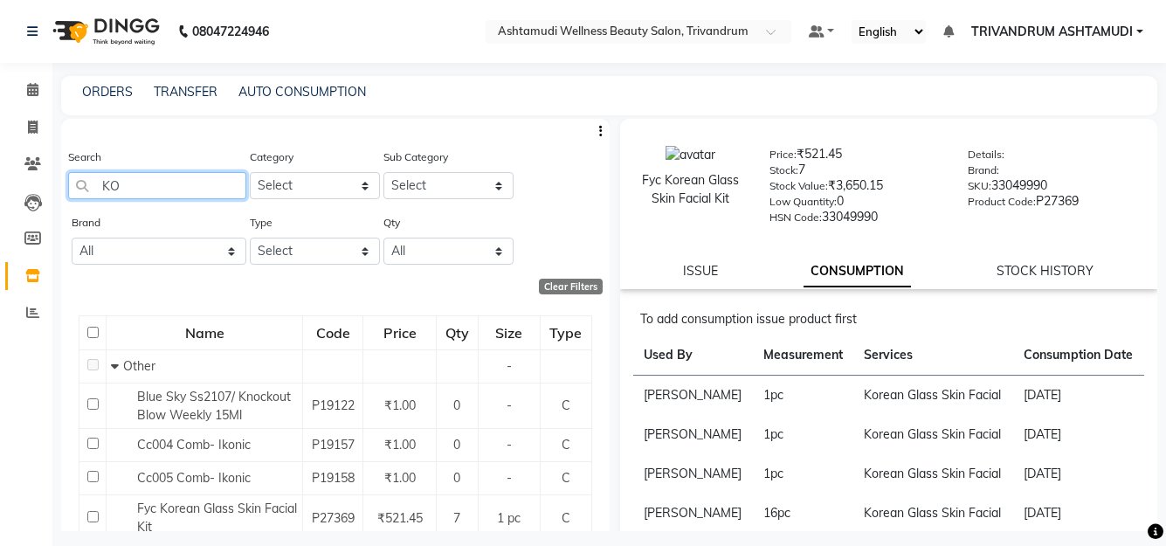
type input "K"
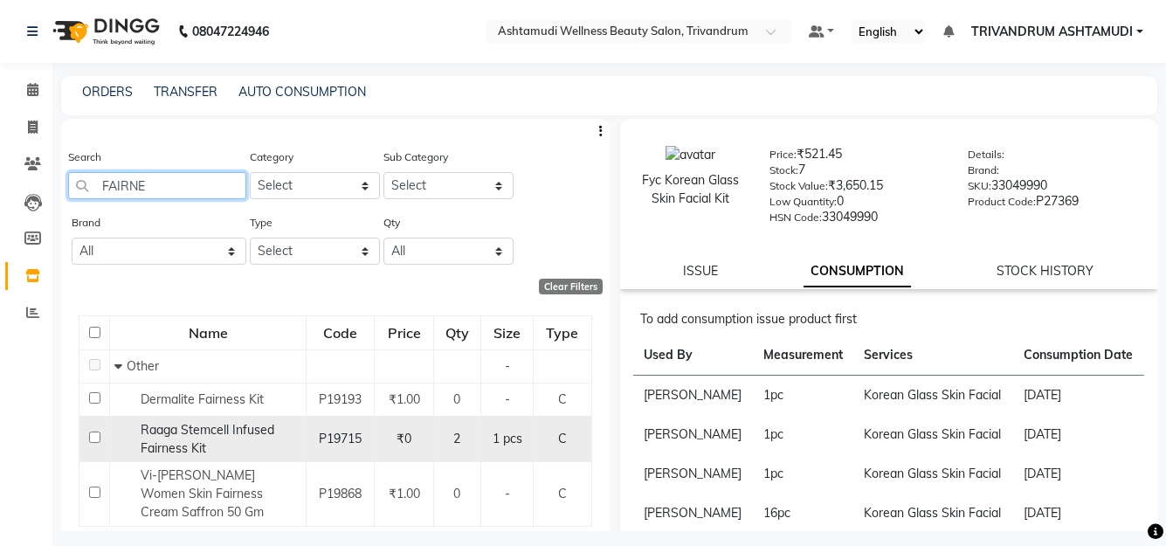
type input "FAIRNE"
click at [220, 432] on span "Raaga Stemcell Infused Fairness Kit" at bounding box center [208, 439] width 134 height 34
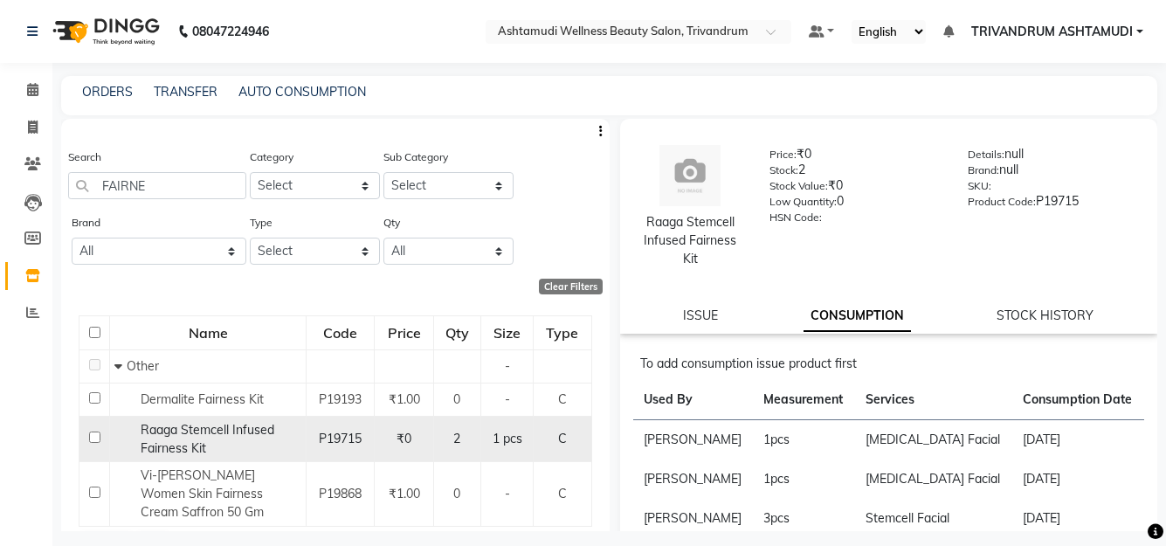
click at [241, 433] on span "Raaga Stemcell Infused Fairness Kit" at bounding box center [208, 439] width 134 height 34
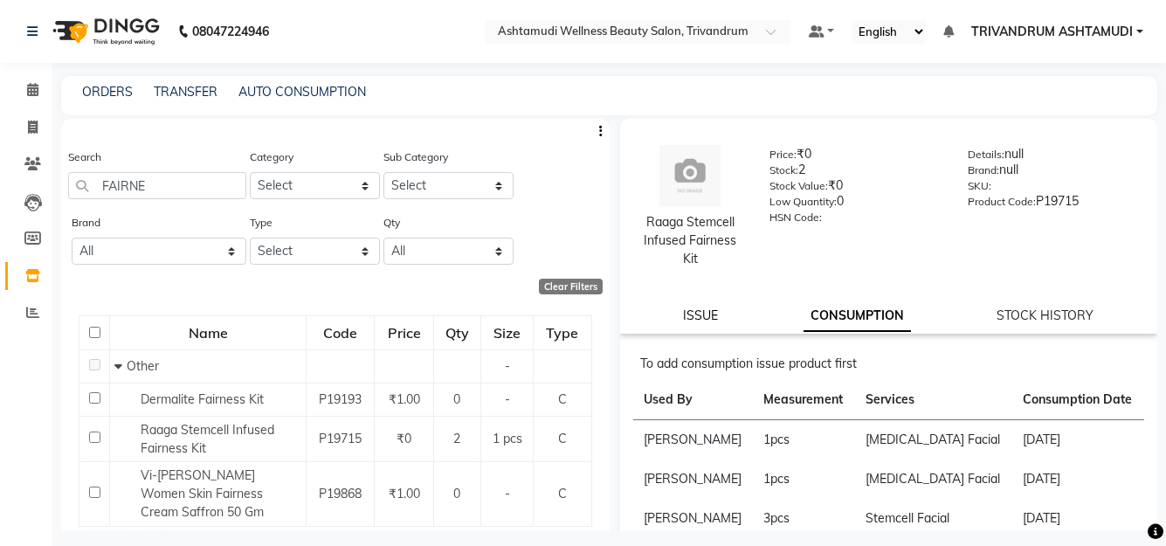
click at [698, 318] on link "ISSUE" at bounding box center [700, 316] width 35 height 16
select select
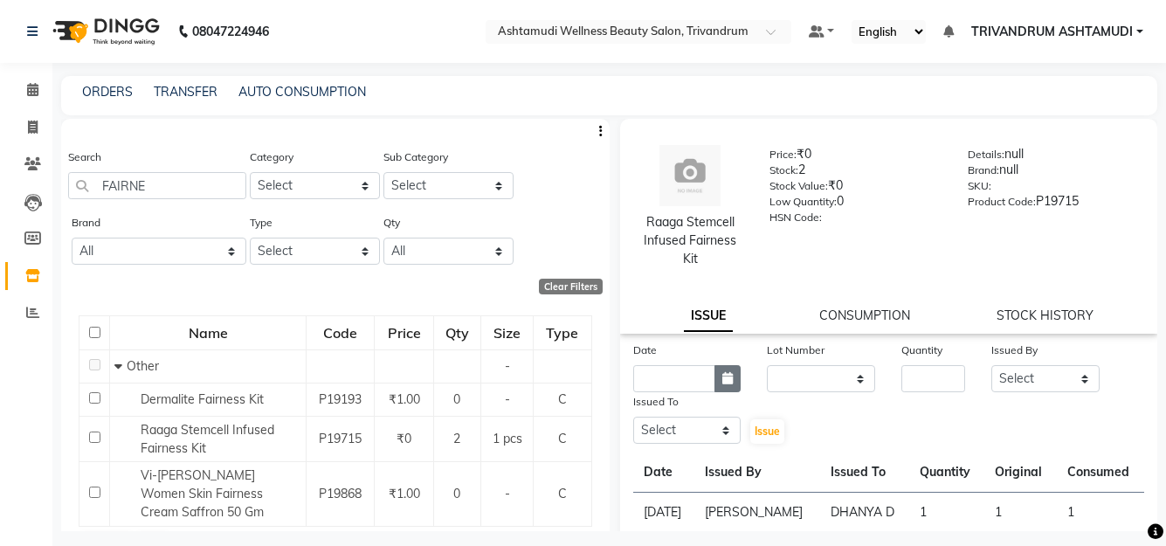
click at [732, 375] on button "button" at bounding box center [728, 378] width 26 height 27
select select "9"
select select "2025"
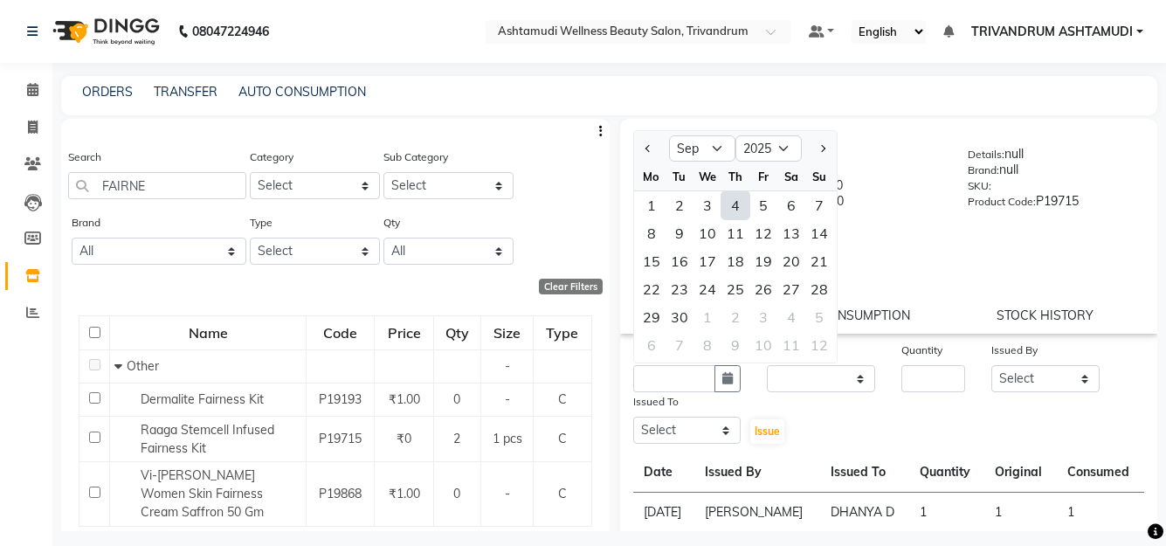
click at [747, 200] on div "4" at bounding box center [736, 205] width 28 height 28
type input "[DATE]"
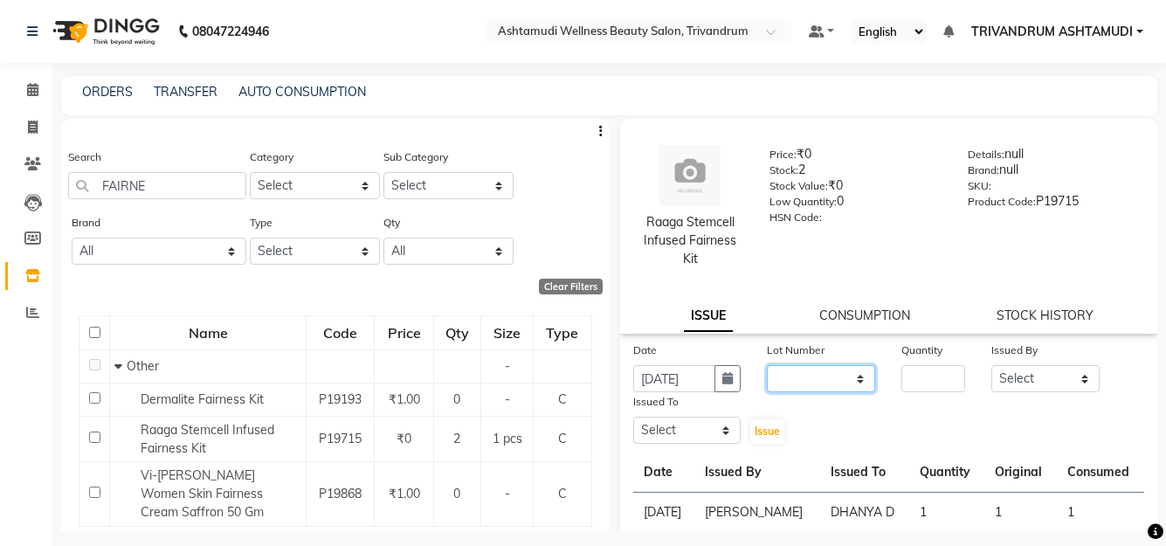
click at [826, 386] on select "None" at bounding box center [821, 378] width 108 height 27
select select "0: null"
click at [767, 365] on select "None" at bounding box center [821, 378] width 108 height 27
click at [930, 384] on input "number" at bounding box center [934, 378] width 64 height 27
type input "1"
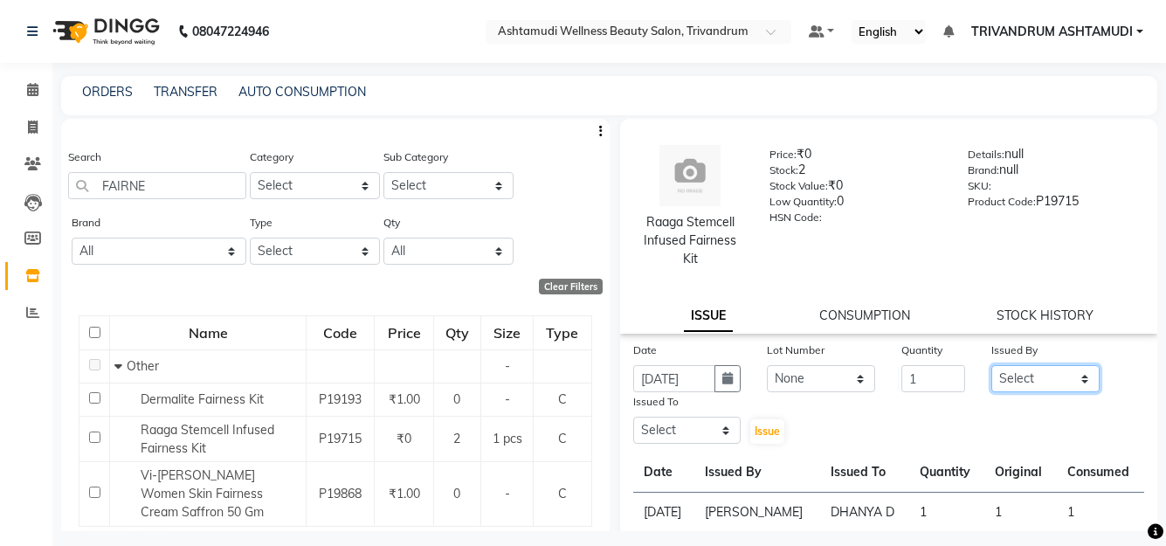
click at [1024, 373] on select "Select ANJALI L B BINDHU CHIPPY DHANYA D KARTHIKA MANJUSHA SARITHA SHUHAINA SIM…" at bounding box center [1046, 378] width 108 height 27
select select "88227"
click at [992, 365] on select "Select ANJALI L B BINDHU CHIPPY DHANYA D KARTHIKA MANJUSHA SARITHA SHUHAINA SIM…" at bounding box center [1046, 378] width 108 height 27
click at [697, 425] on select "Select ANJALI L B BINDHU CHIPPY DHANYA D KARTHIKA MANJUSHA SARITHA SHUHAINA SIM…" at bounding box center [687, 430] width 108 height 27
select select "27021"
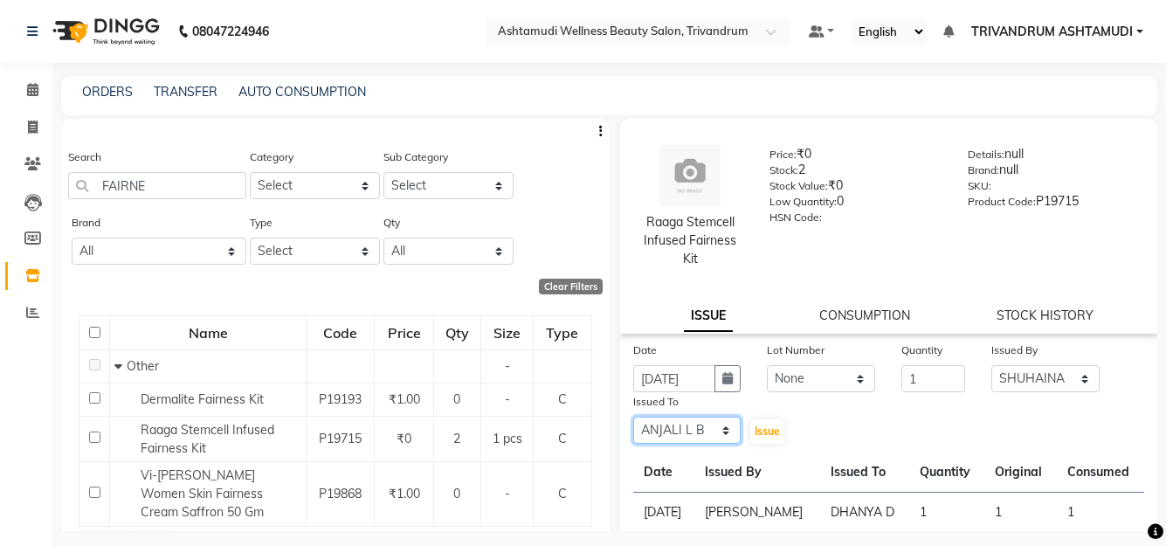
click at [633, 417] on select "Select ANJALI L B BINDHU CHIPPY DHANYA D KARTHIKA MANJUSHA SARITHA SHUHAINA SIM…" at bounding box center [687, 430] width 108 height 27
click at [765, 438] on button "Issue" at bounding box center [767, 431] width 34 height 24
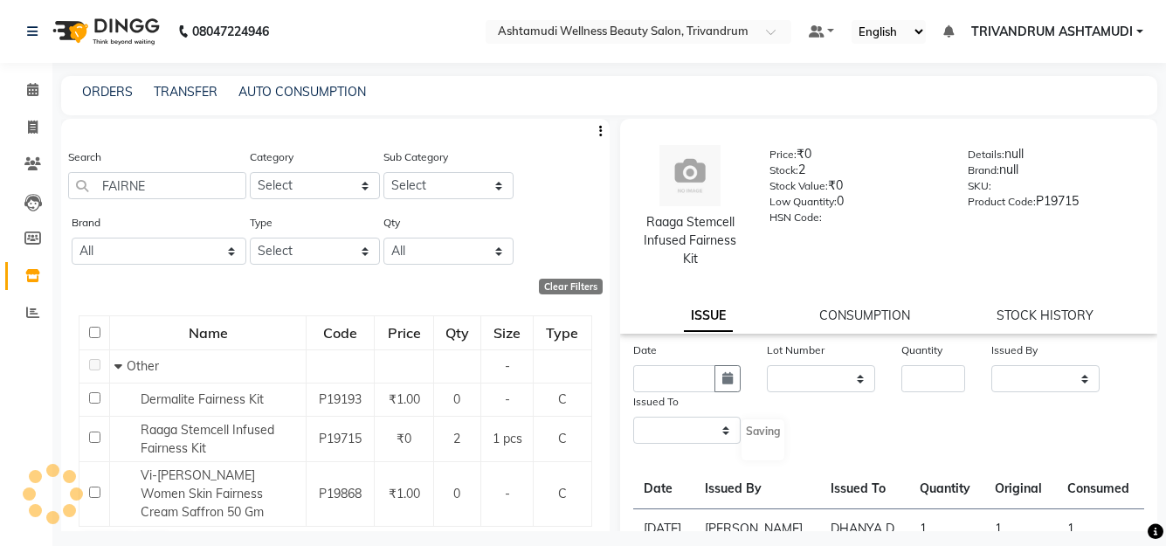
select select
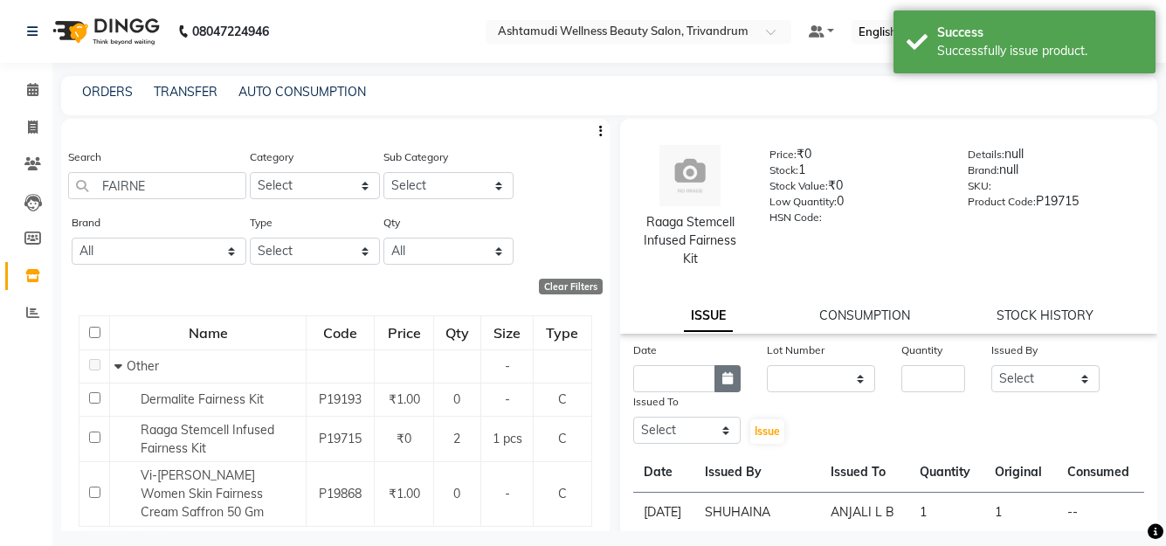
click at [737, 374] on button "button" at bounding box center [728, 378] width 26 height 27
select select "9"
select select "2025"
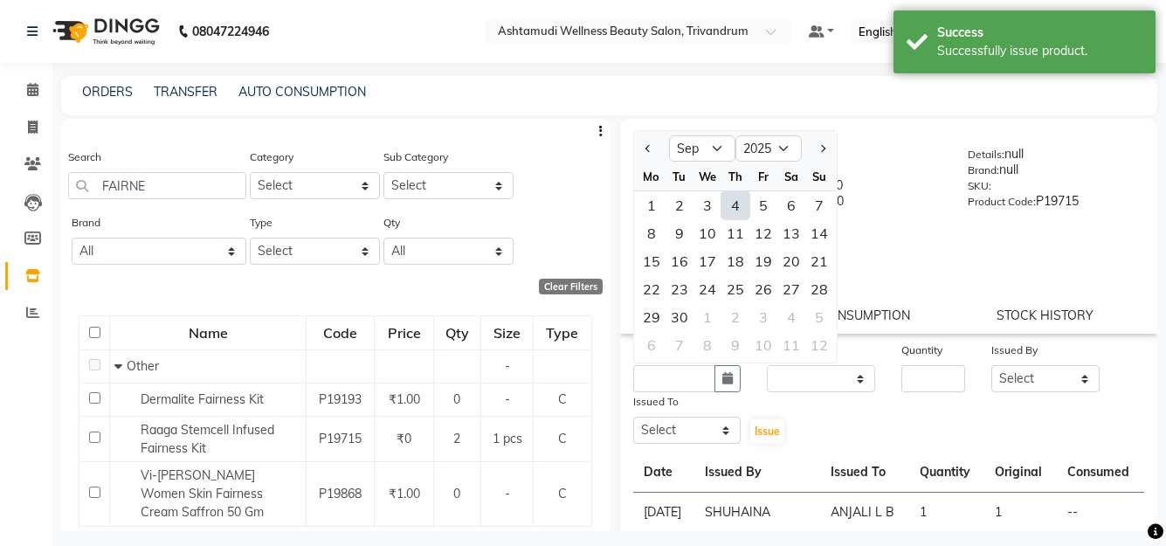
drag, startPoint x: 737, startPoint y: 198, endPoint x: 765, endPoint y: 239, distance: 49.5
click at [737, 197] on div "4" at bounding box center [736, 205] width 28 height 28
type input "[DATE]"
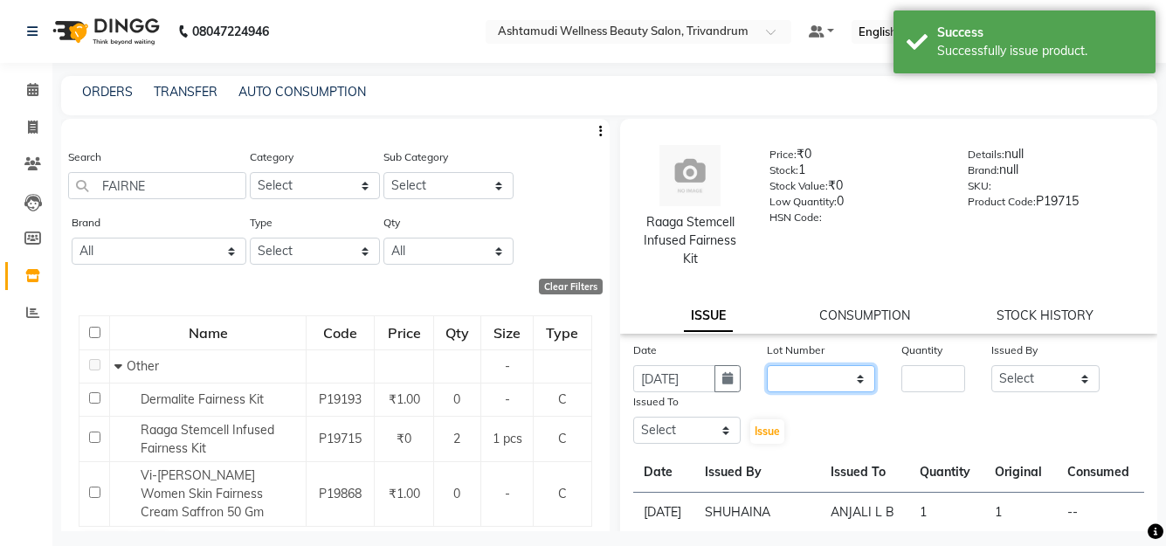
click at [808, 384] on select "None" at bounding box center [821, 378] width 108 height 27
select select "0: null"
click at [767, 365] on select "None" at bounding box center [821, 378] width 108 height 27
click at [944, 374] on input "number" at bounding box center [934, 378] width 64 height 27
type input "1"
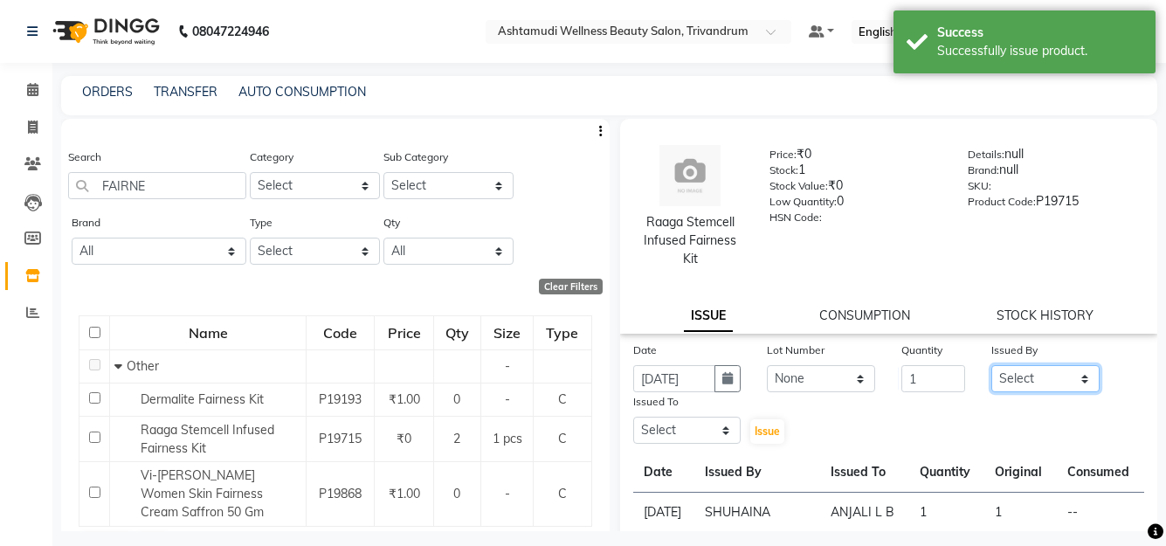
click at [992, 373] on select "Select ANJALI L B BINDHU CHIPPY DHANYA D KARTHIKA MANJUSHA SARITHA SHUHAINA SIM…" at bounding box center [1046, 378] width 108 height 27
select select "88227"
click at [992, 365] on select "Select ANJALI L B BINDHU CHIPPY DHANYA D KARTHIKA MANJUSHA SARITHA SHUHAINA SIM…" at bounding box center [1046, 378] width 108 height 27
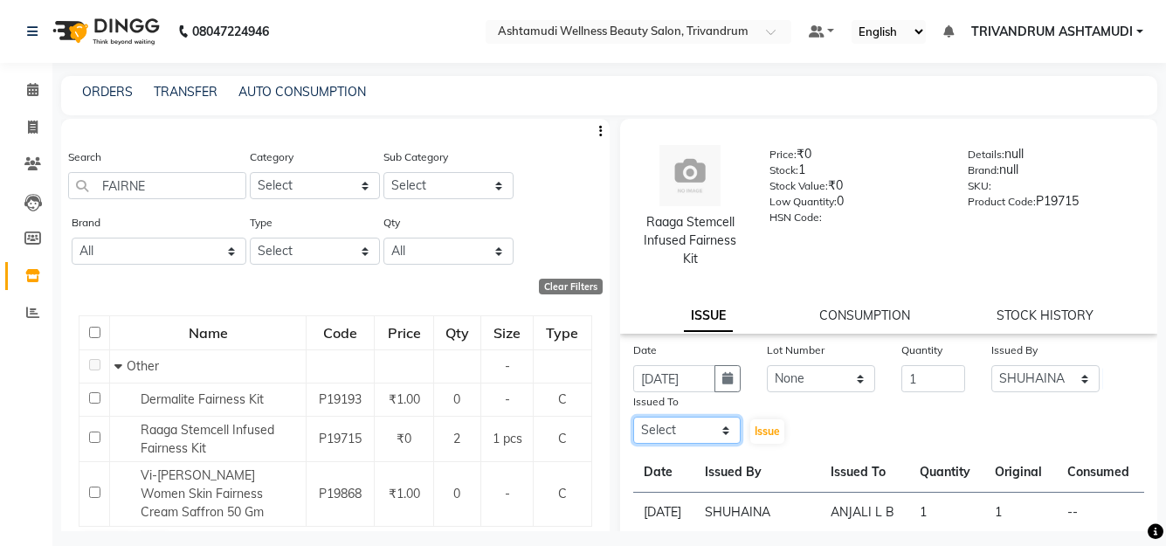
click at [669, 424] on select "Select ANJALI L B BINDHU CHIPPY DHANYA D KARTHIKA MANJUSHA SARITHA SHUHAINA SIM…" at bounding box center [687, 430] width 108 height 27
select select "27022"
click at [633, 417] on select "Select ANJALI L B BINDHU CHIPPY DHANYA D KARTHIKA MANJUSHA SARITHA SHUHAINA SIM…" at bounding box center [687, 430] width 108 height 27
click at [762, 427] on span "Issue" at bounding box center [767, 431] width 25 height 13
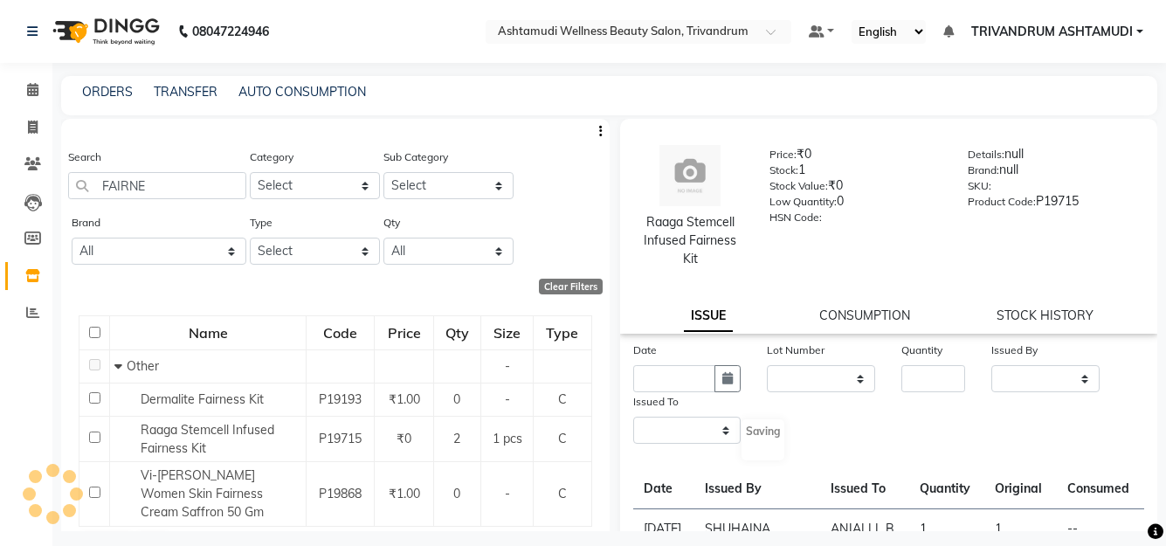
select select
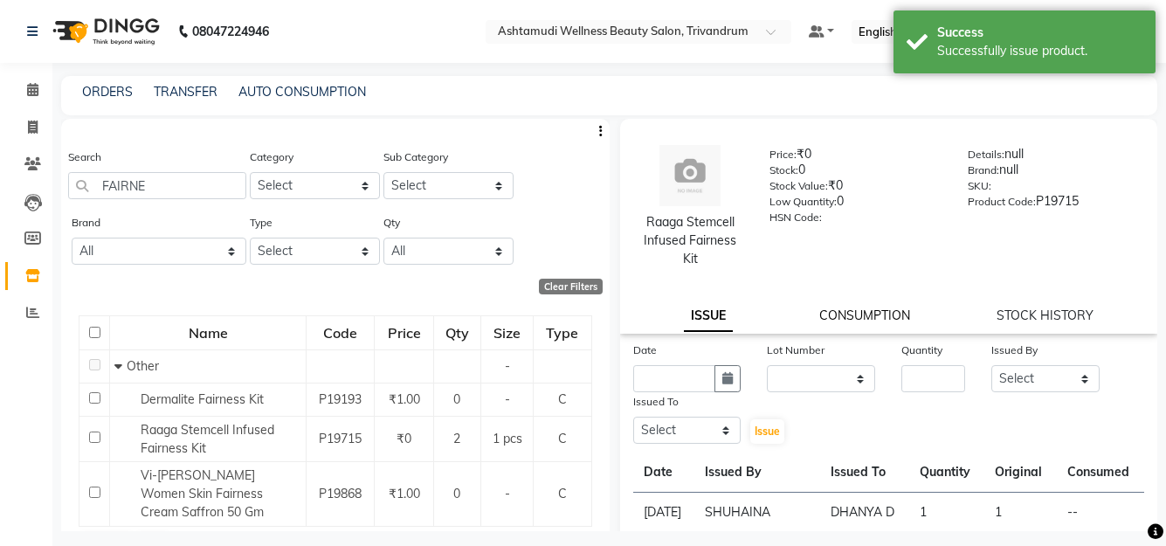
click at [876, 316] on link "CONSUMPTION" at bounding box center [865, 316] width 91 height 16
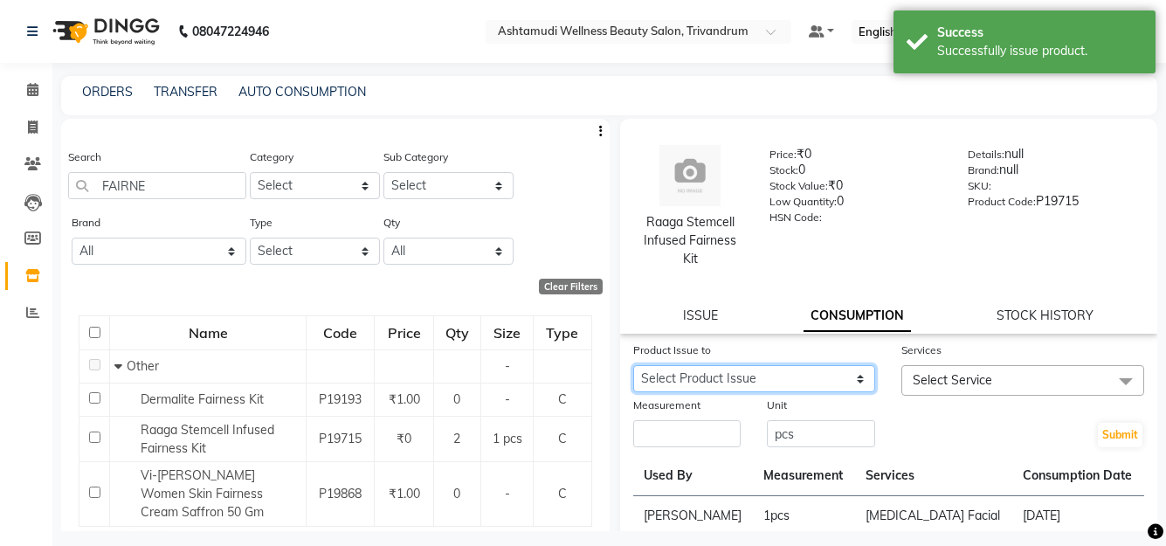
click at [827, 384] on select "Select Product Issue 2025-09-04, Issued to: DHANYA D, Balance: 1 2025-09-04, Is…" at bounding box center [754, 378] width 243 height 27
select select "1204181"
click at [633, 365] on select "Select Product Issue 2025-09-04, Issued to: DHANYA D, Balance: 1 2025-09-04, Is…" at bounding box center [754, 378] width 243 height 27
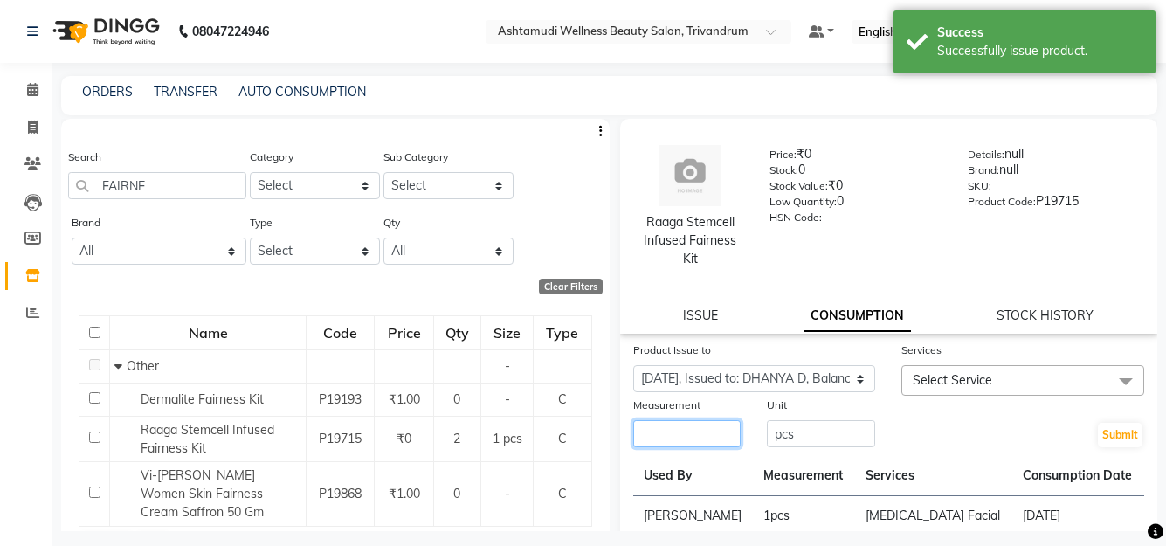
click at [690, 431] on input "number" at bounding box center [687, 433] width 108 height 27
type input "1"
click at [949, 388] on span "Select Service" at bounding box center [1023, 380] width 243 height 31
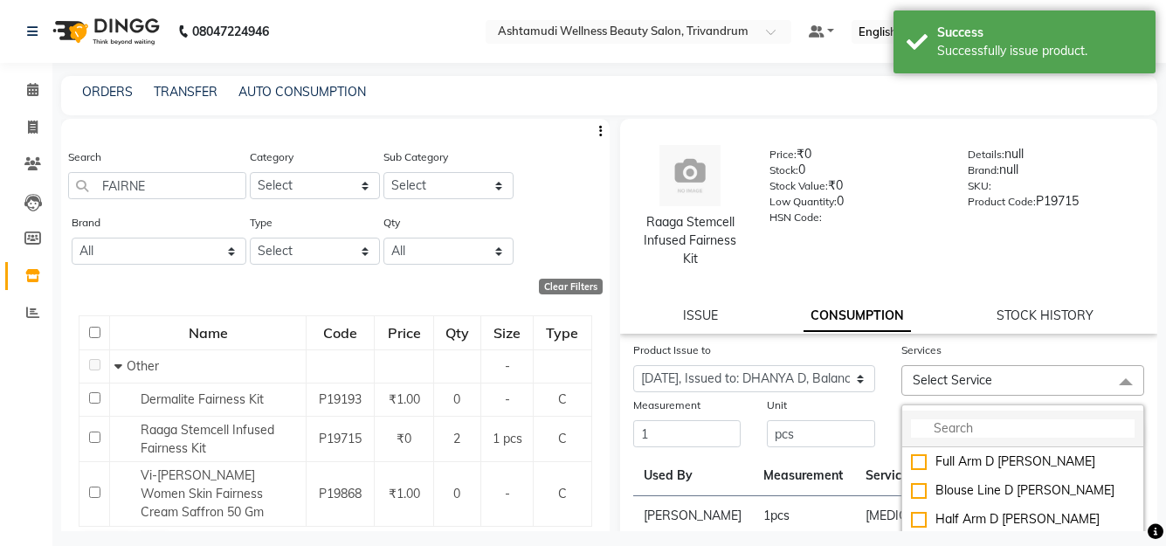
click at [937, 434] on input "multiselect-search" at bounding box center [1023, 428] width 224 height 18
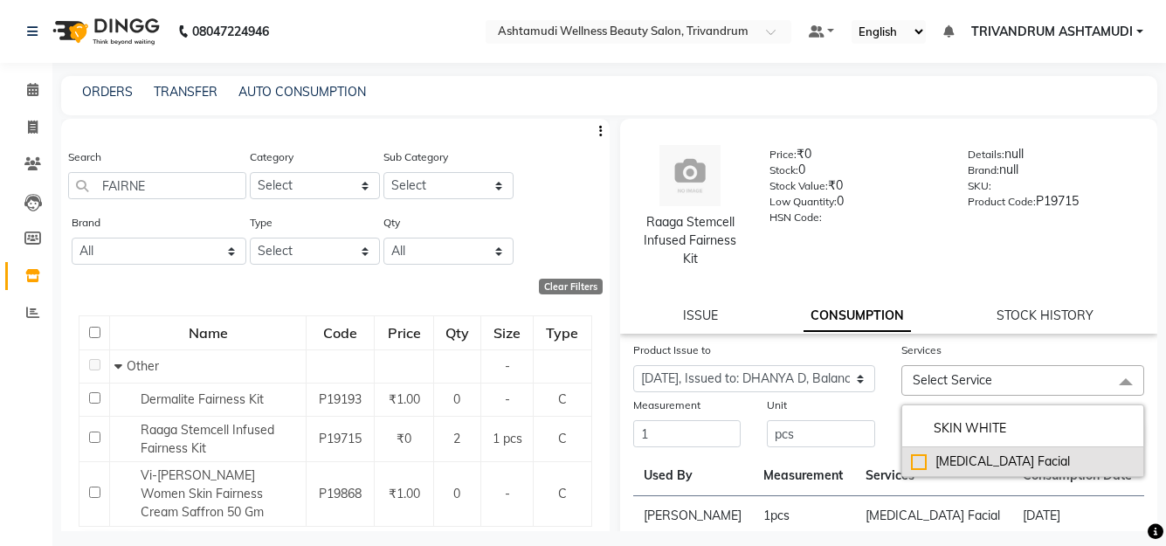
type input "SKIN WHITE"
click at [1008, 459] on div "[MEDICAL_DATA] Facial" at bounding box center [1023, 462] width 224 height 18
checkbox input "true"
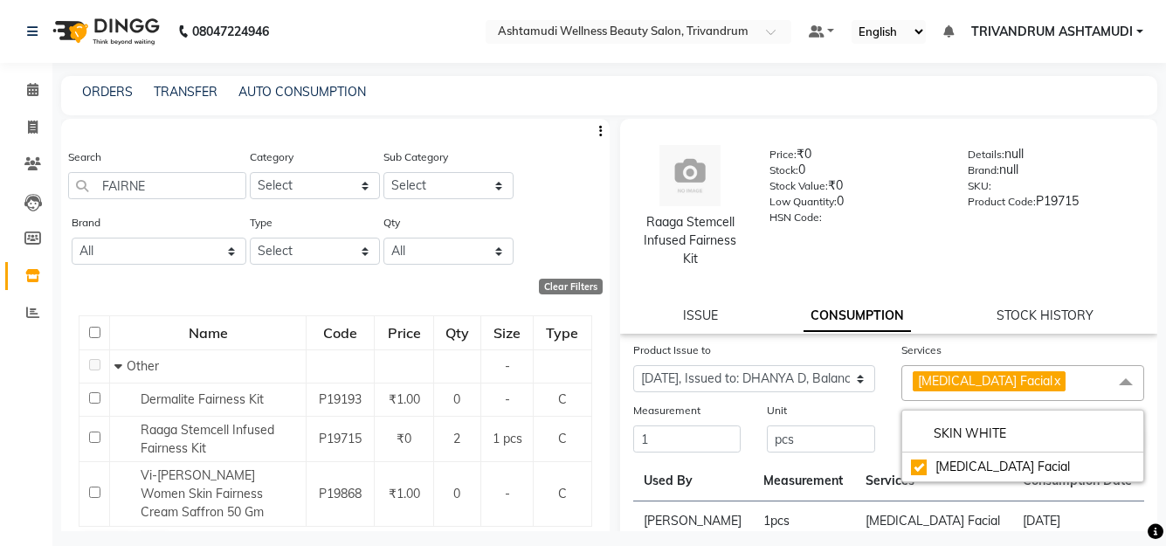
click at [892, 401] on div "Submit" at bounding box center [1023, 427] width 269 height 53
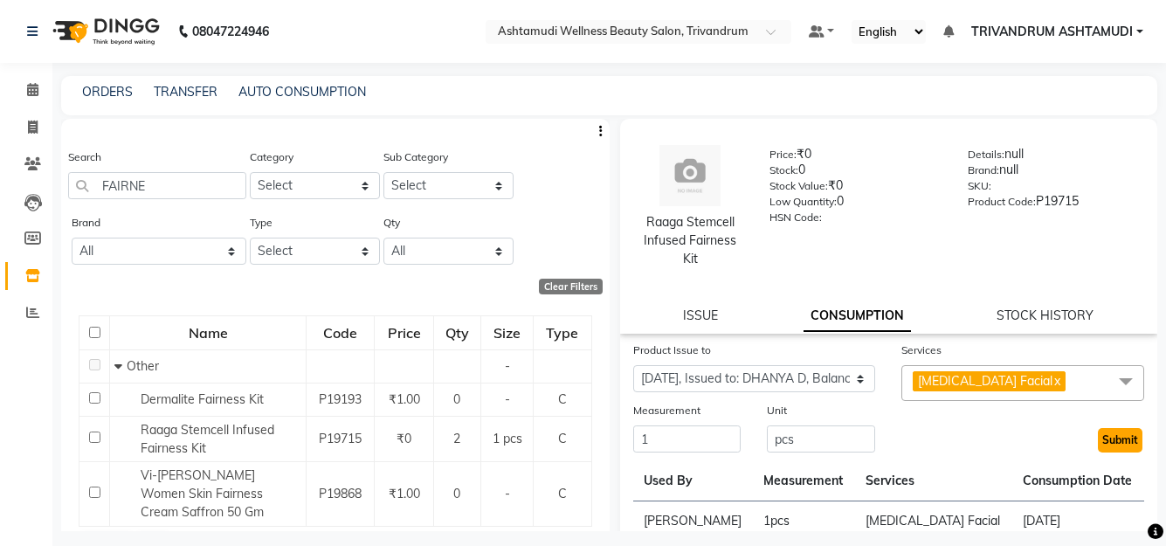
click at [1098, 435] on button "Submit" at bounding box center [1120, 440] width 45 height 24
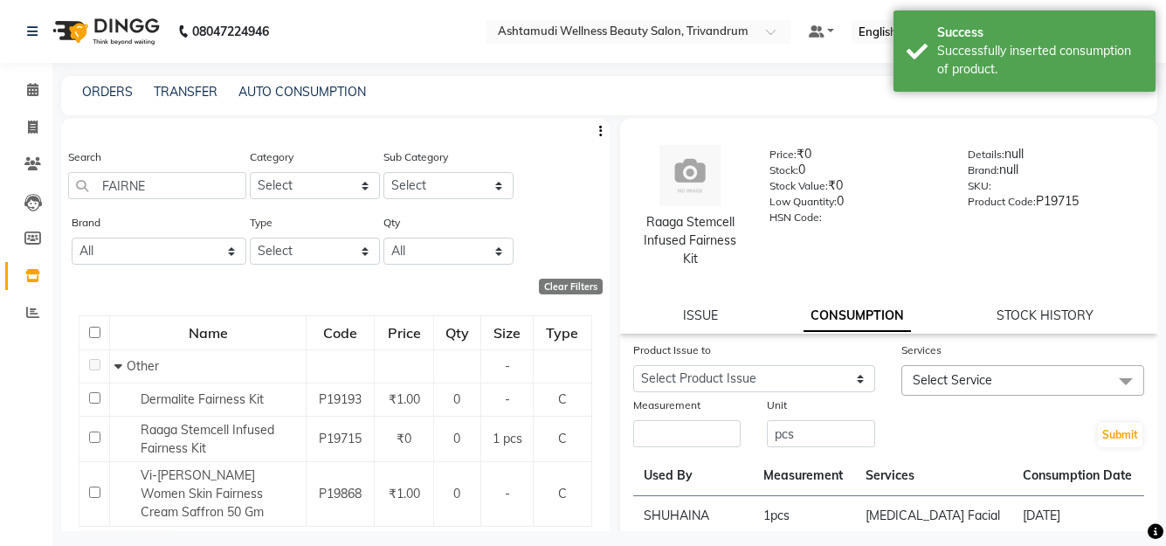
click at [785, 363] on div "Product Issue to" at bounding box center [754, 353] width 243 height 24
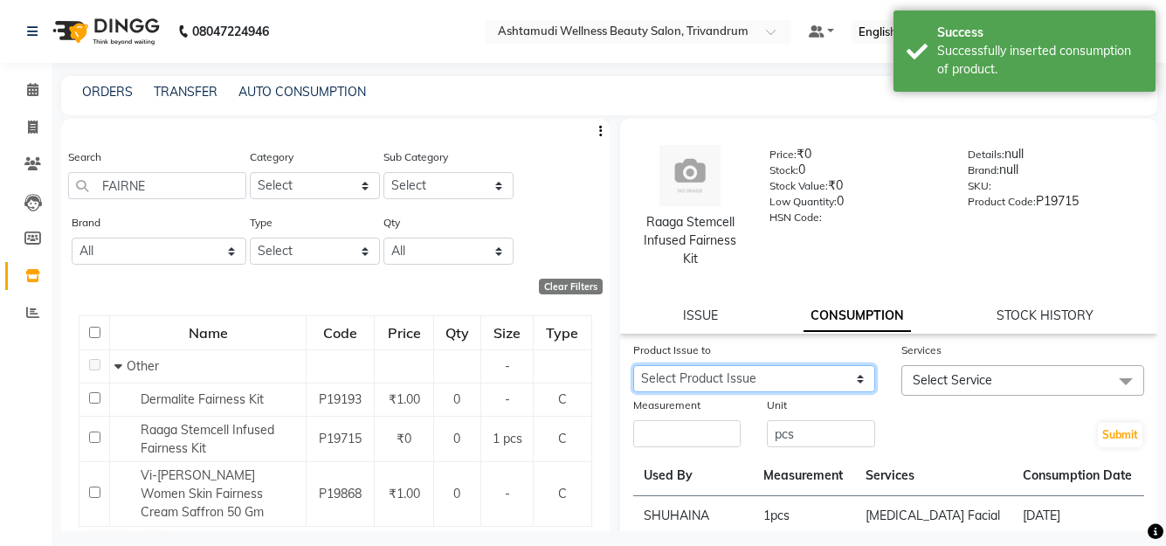
drag, startPoint x: 792, startPoint y: 377, endPoint x: 794, endPoint y: 391, distance: 14.2
click at [792, 379] on select "Select Product Issue 2025-09-04, Issued to: ANJALI L B , Balance: 1" at bounding box center [754, 378] width 243 height 27
select select "1204180"
click at [633, 365] on select "Select Product Issue 2025-09-04, Issued to: ANJALI L B , Balance: 1" at bounding box center [754, 378] width 243 height 27
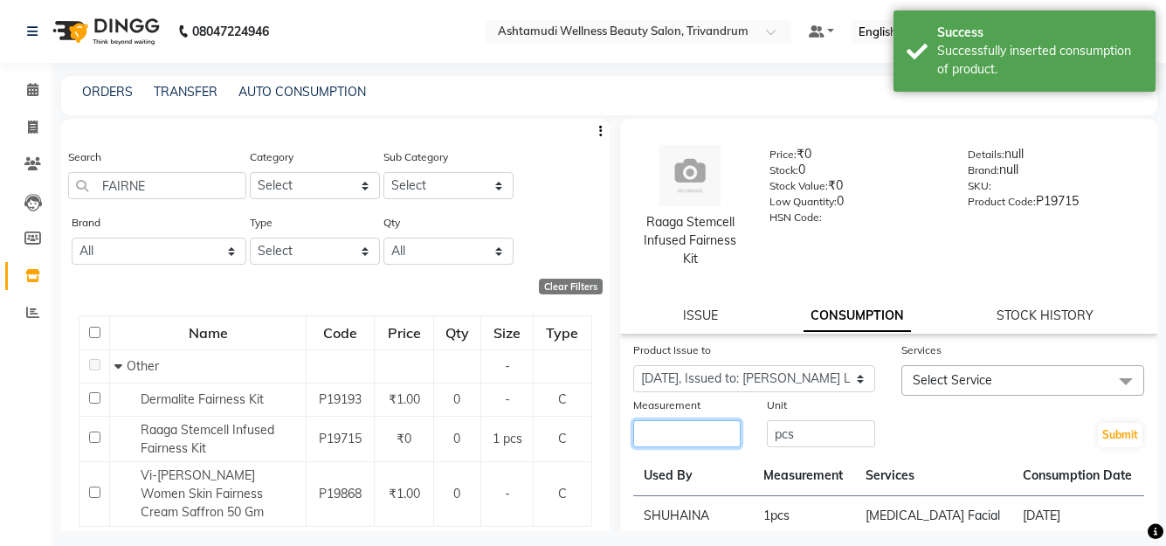
click at [699, 443] on input "number" at bounding box center [687, 433] width 108 height 27
type input "1"
click at [986, 372] on span "Select Service" at bounding box center [1023, 380] width 243 height 31
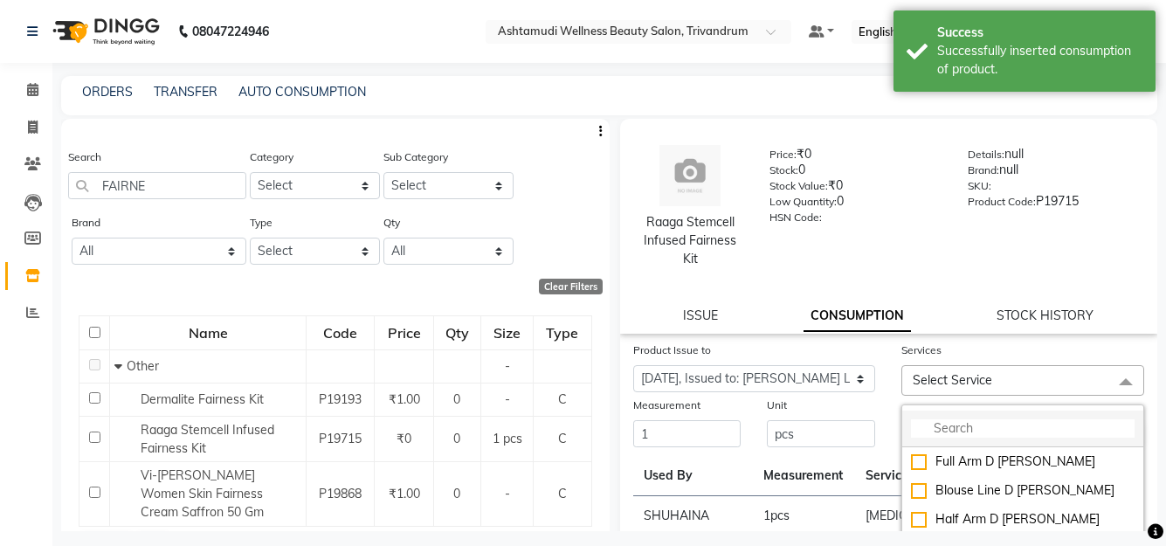
click at [957, 418] on li at bounding box center [1023, 429] width 241 height 37
click at [943, 433] on input "multiselect-search" at bounding box center [1023, 428] width 224 height 18
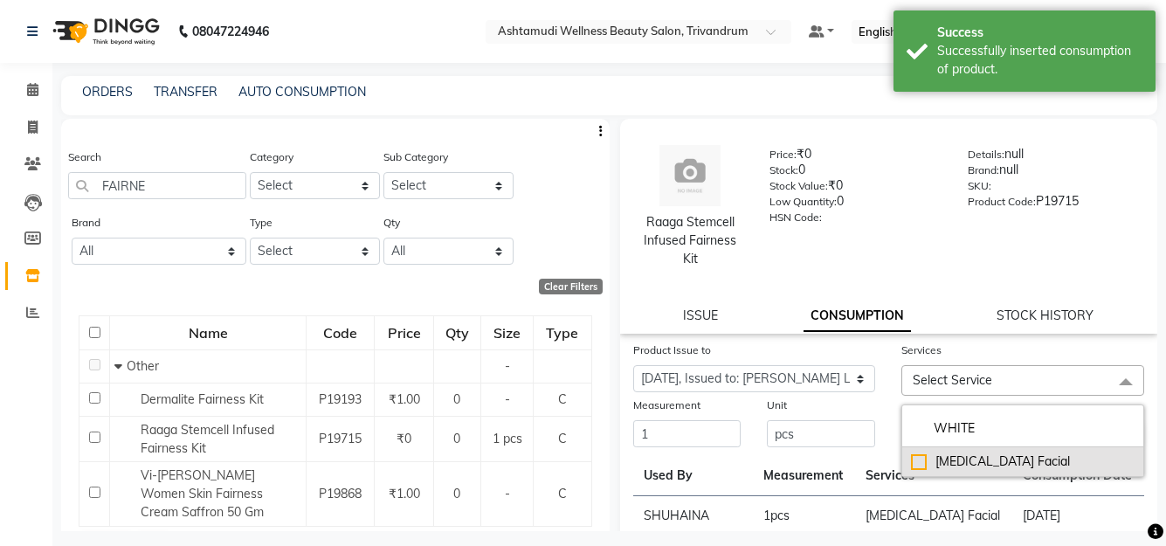
type input "WHITE"
click at [968, 460] on div "[MEDICAL_DATA] Facial" at bounding box center [1023, 462] width 224 height 18
checkbox input "true"
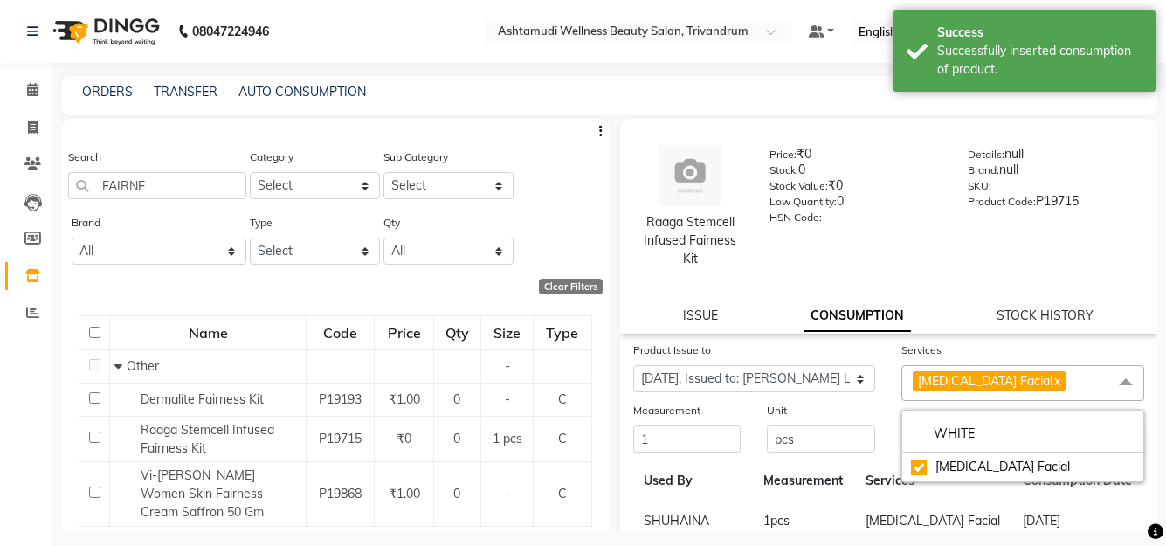
click at [861, 417] on div "Unit" at bounding box center [821, 413] width 108 height 24
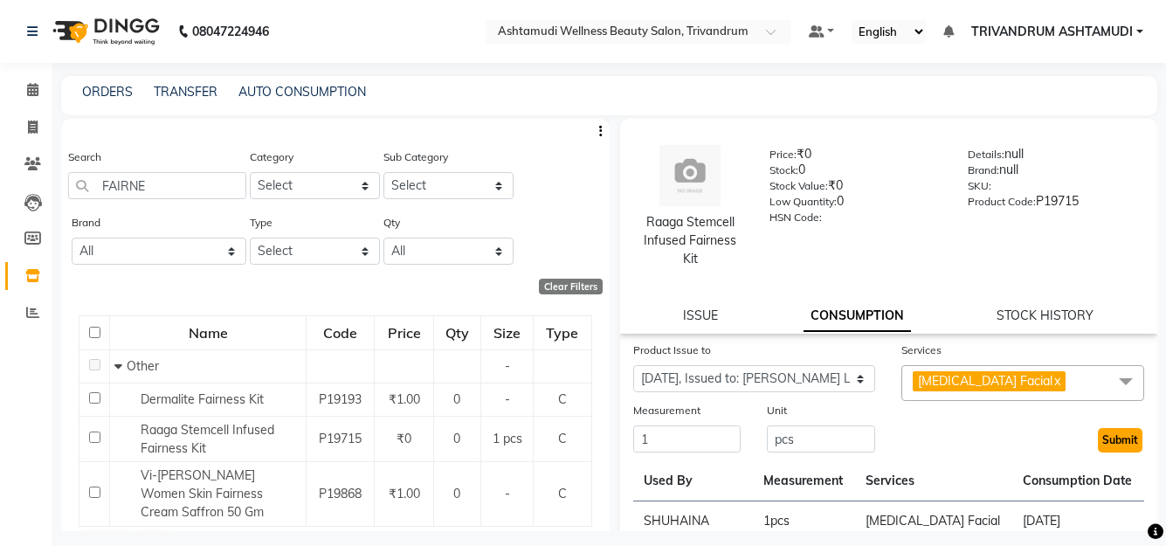
click at [1110, 440] on button "Submit" at bounding box center [1120, 440] width 45 height 24
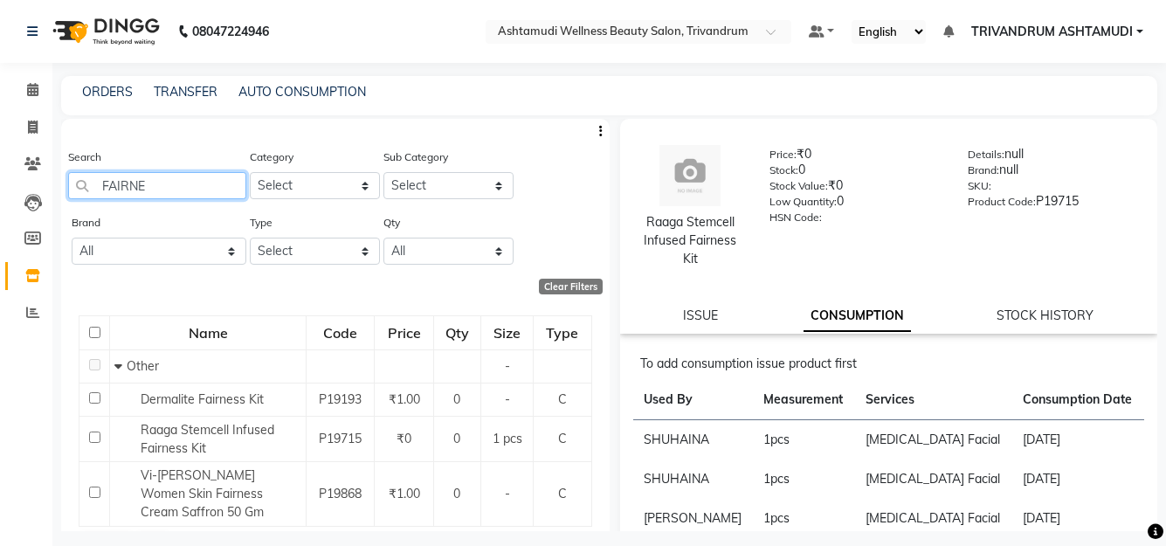
click at [171, 182] on input "FAIRNE" at bounding box center [157, 185] width 178 height 27
type input "F"
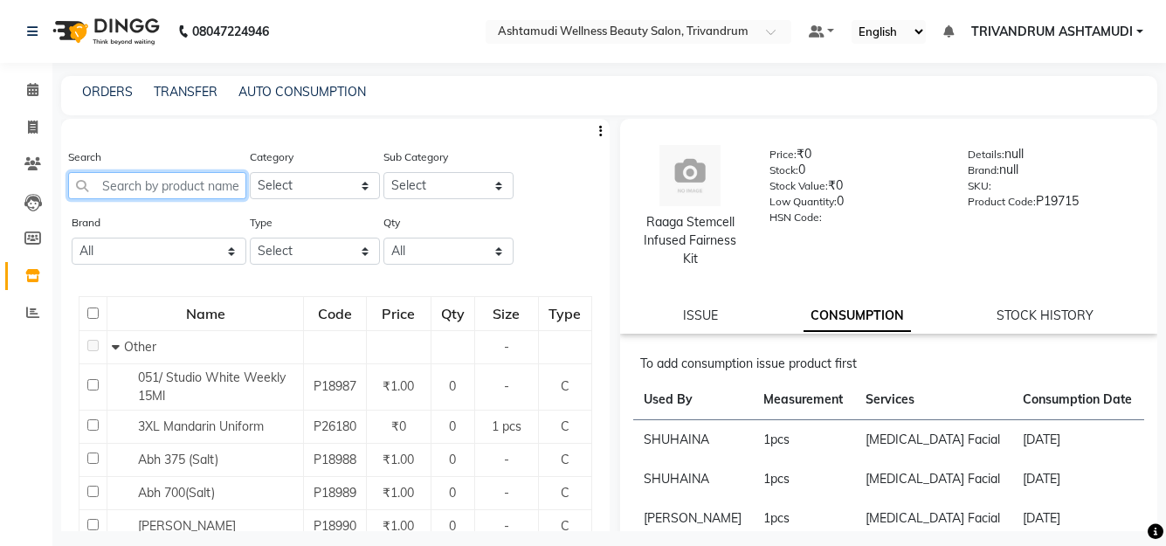
click at [149, 189] on input "text" at bounding box center [157, 185] width 178 height 27
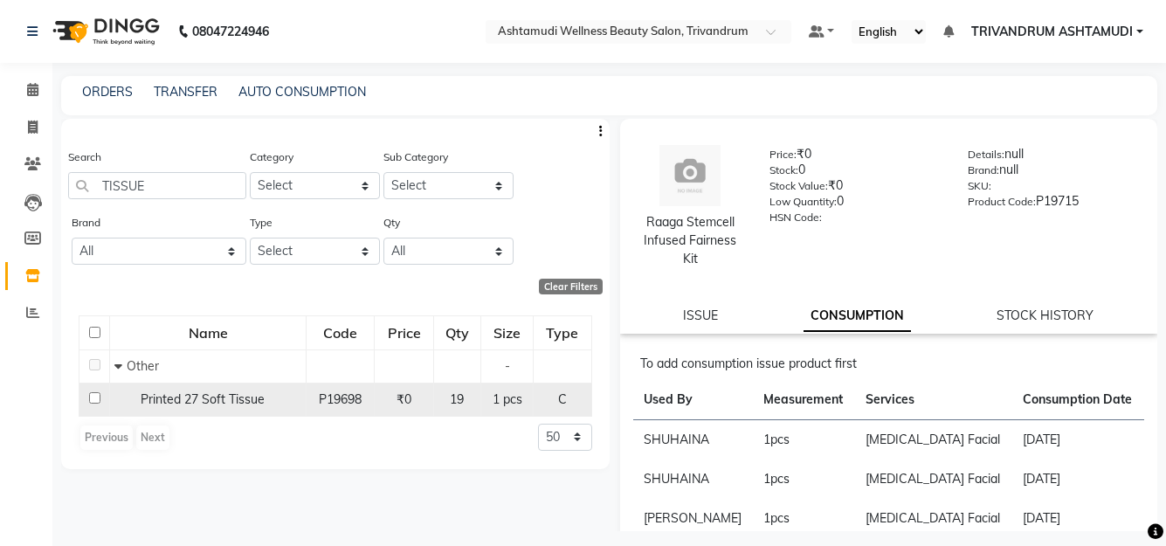
click at [224, 402] on span "Printed 27 Soft Tissue" at bounding box center [203, 399] width 124 height 16
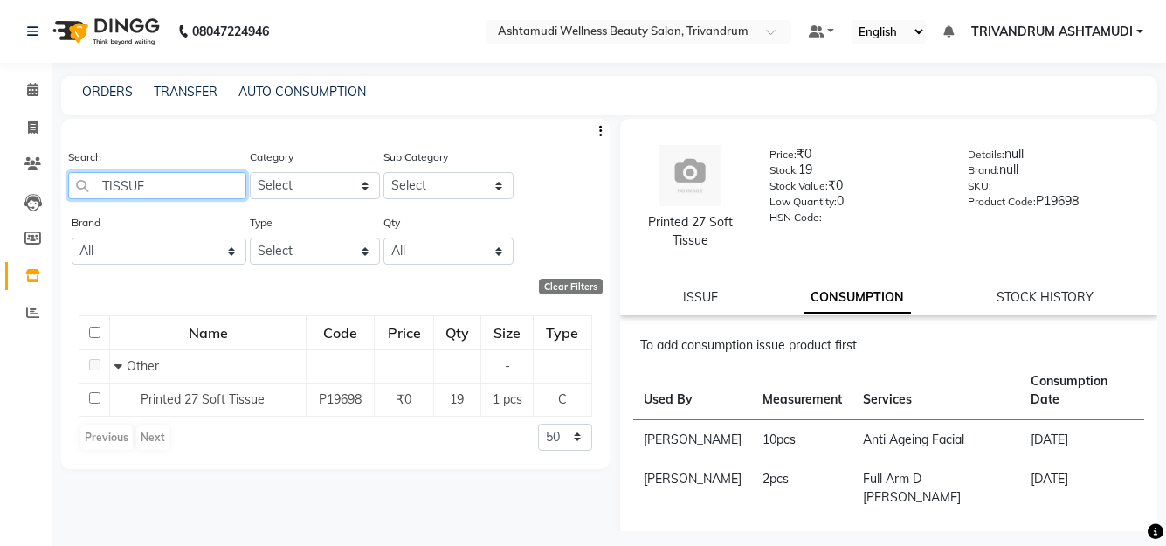
click at [157, 194] on input "TISSUE" at bounding box center [157, 185] width 178 height 27
type input "T"
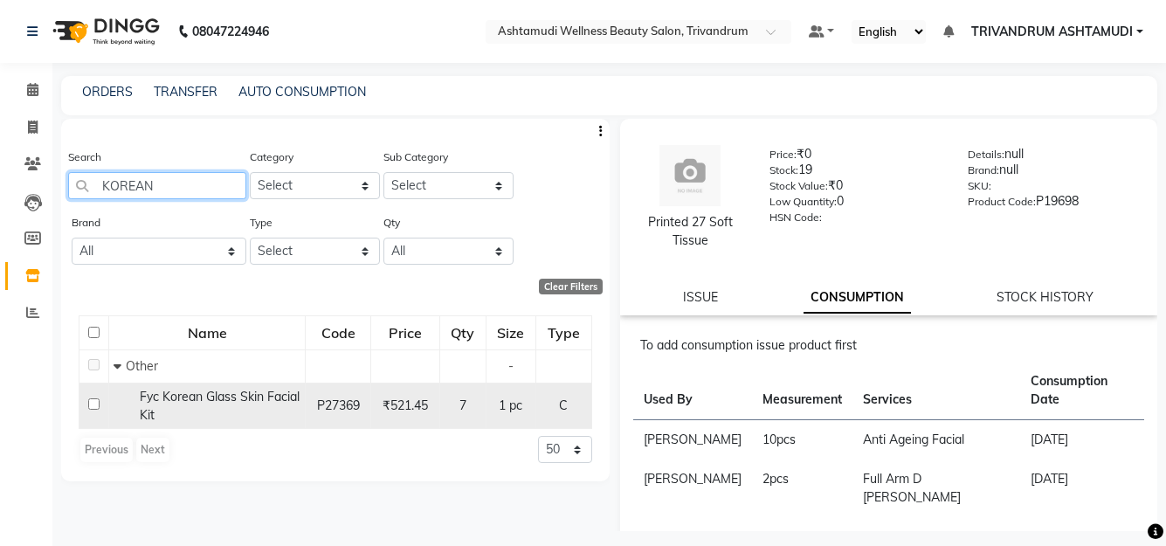
type input "KOREAN"
click at [221, 405] on div "Fyc Korean Glass Skin Facial Kit" at bounding box center [207, 406] width 187 height 37
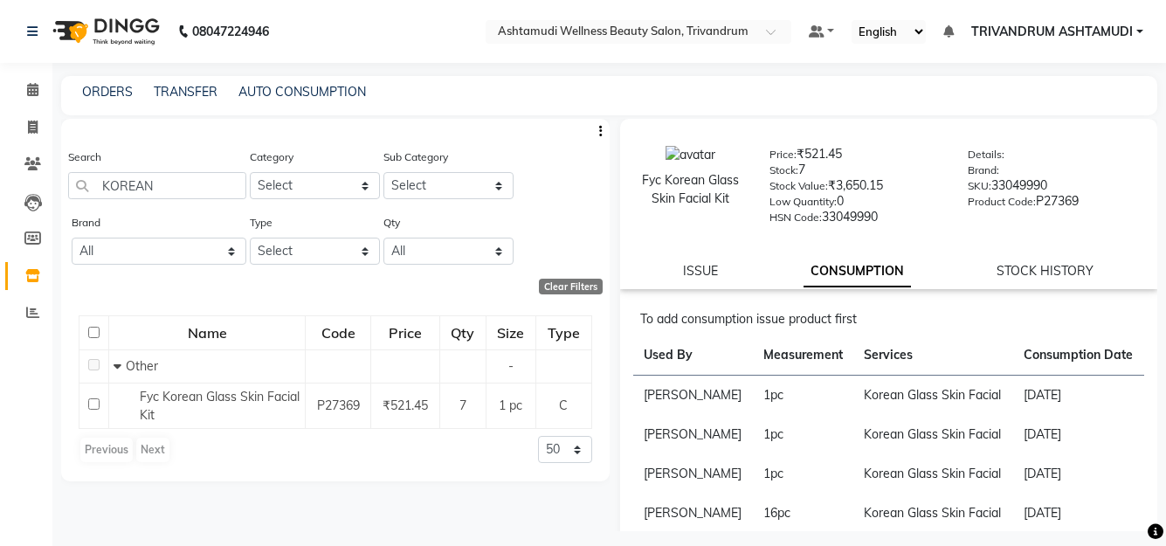
click at [698, 280] on div "Fyc Korean Glass Skin Facial Kit Price: ₹521.45 Stock: 7 Stock Value: ₹3,650.15…" at bounding box center [889, 204] width 538 height 170
click at [699, 271] on link "ISSUE" at bounding box center [700, 271] width 35 height 16
select select
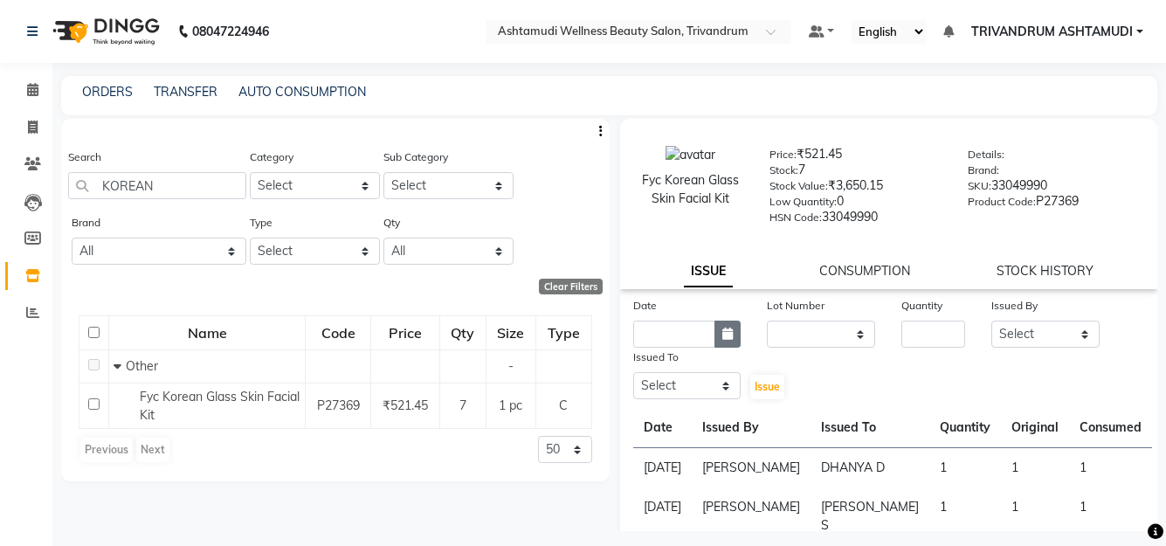
click at [723, 338] on icon "button" at bounding box center [728, 334] width 10 height 12
select select "9"
select select "2025"
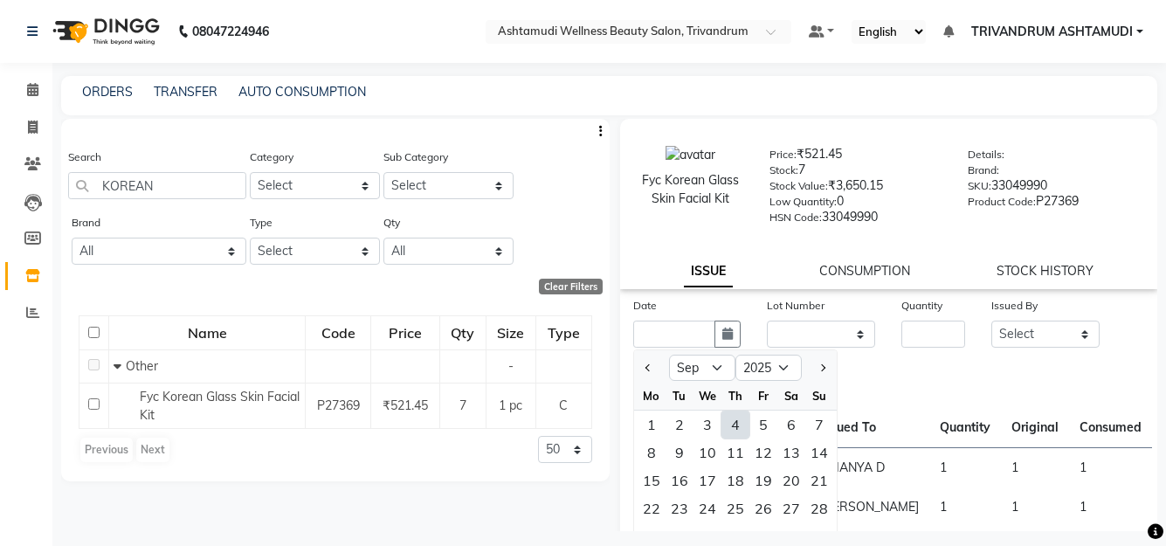
click at [730, 421] on div "4" at bounding box center [736, 425] width 28 height 28
type input "[DATE]"
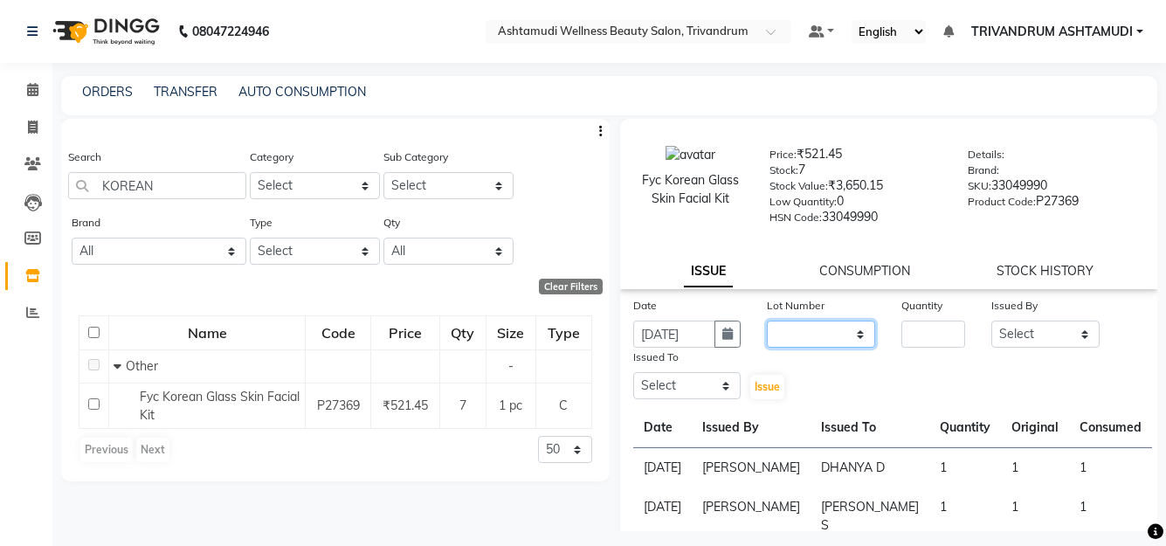
click at [817, 333] on select "None" at bounding box center [821, 334] width 108 height 27
select select "0: null"
click at [767, 321] on select "None" at bounding box center [821, 334] width 108 height 27
click at [931, 338] on input "number" at bounding box center [934, 334] width 64 height 27
type input "1"
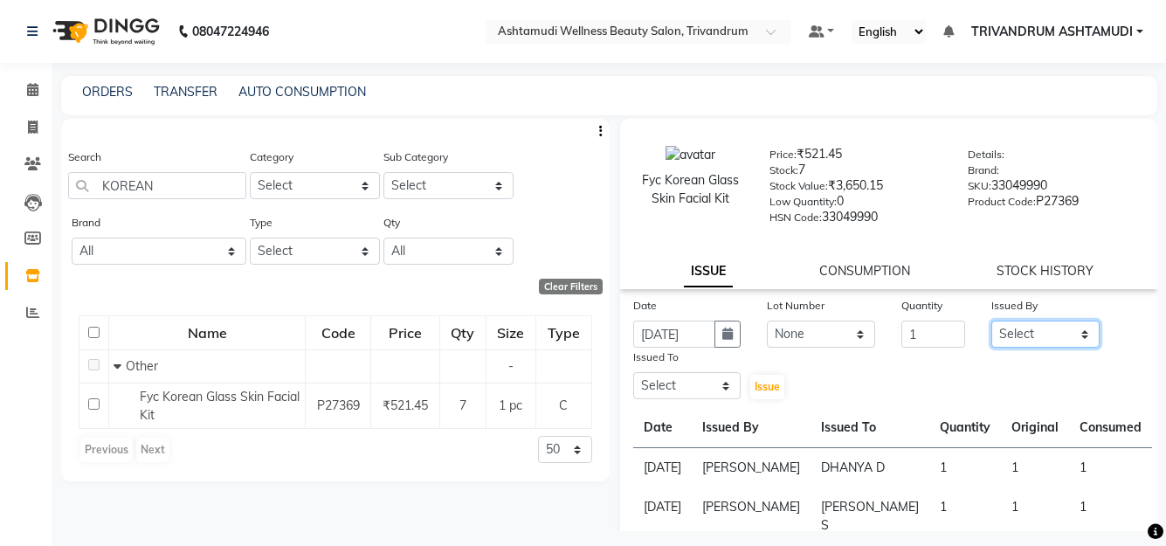
click at [1027, 331] on select "Select ANJALI L B BINDHU CHIPPY DHANYA D KARTHIKA MANJUSHA SARITHA SHUHAINA SIM…" at bounding box center [1046, 334] width 108 height 27
click at [992, 321] on select "Select ANJALI L B BINDHU CHIPPY DHANYA D KARTHIKA MANJUSHA SARITHA SHUHAINA SIM…" at bounding box center [1046, 334] width 108 height 27
click at [1000, 340] on select "Select ANJALI L B BINDHU CHIPPY DHANYA D KARTHIKA MANJUSHA SARITHA SHUHAINA SIM…" at bounding box center [1046, 334] width 108 height 27
select select "88227"
click at [992, 321] on select "Select ANJALI L B BINDHU CHIPPY DHANYA D KARTHIKA MANJUSHA SARITHA SHUHAINA SIM…" at bounding box center [1046, 334] width 108 height 27
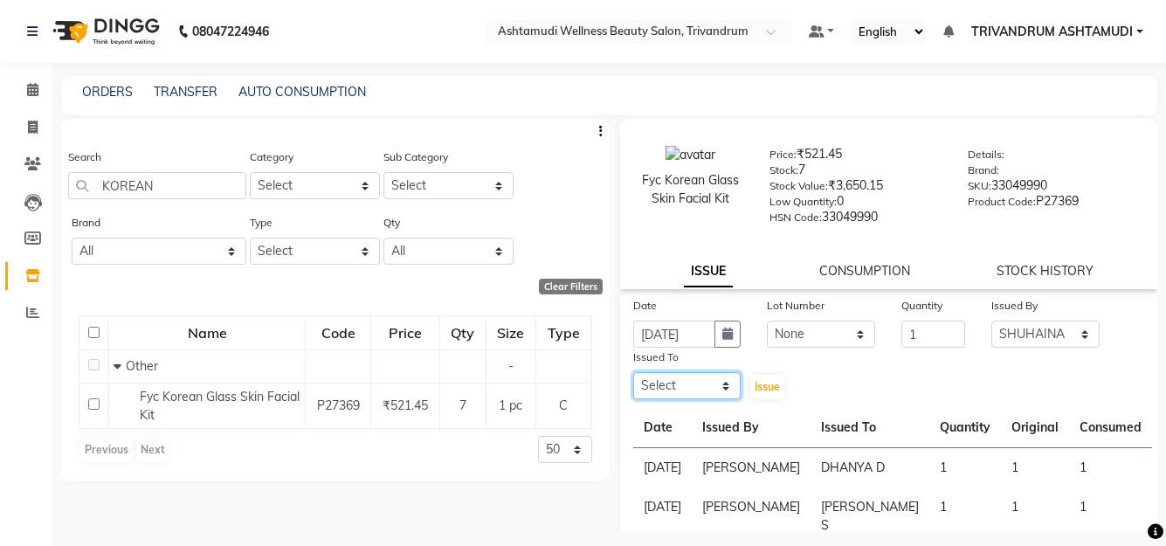
click at [672, 390] on select "Select ANJALI L B BINDHU CHIPPY DHANYA D KARTHIKA MANJUSHA SARITHA SHUHAINA SIM…" at bounding box center [687, 385] width 108 height 27
select select "27025"
click at [633, 372] on select "Select ANJALI L B BINDHU CHIPPY DHANYA D KARTHIKA MANJUSHA SARITHA SHUHAINA SIM…" at bounding box center [687, 385] width 108 height 27
click at [764, 395] on button "Issue" at bounding box center [767, 387] width 34 height 24
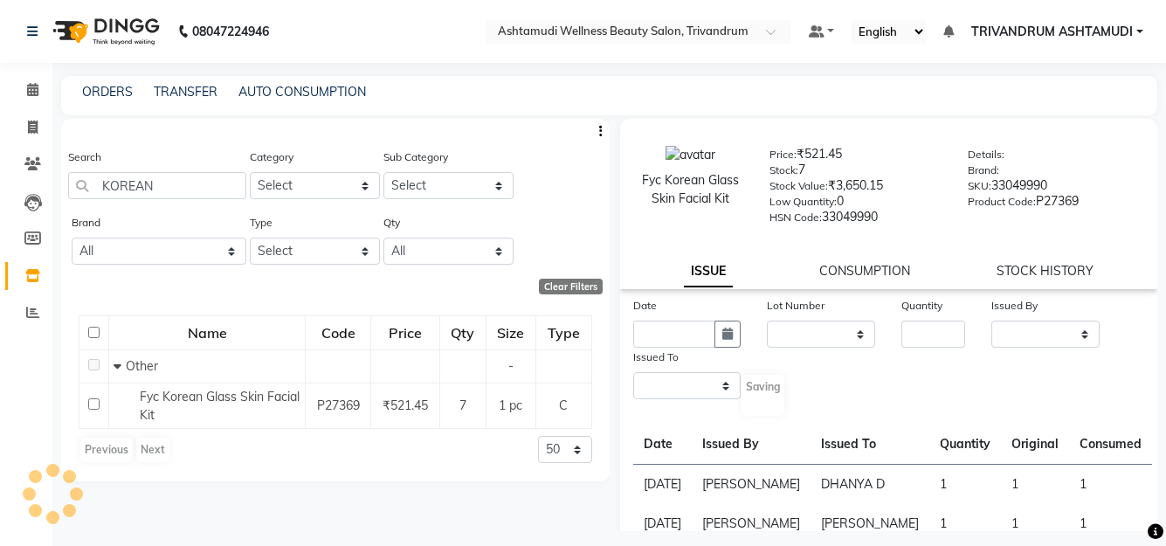
select select
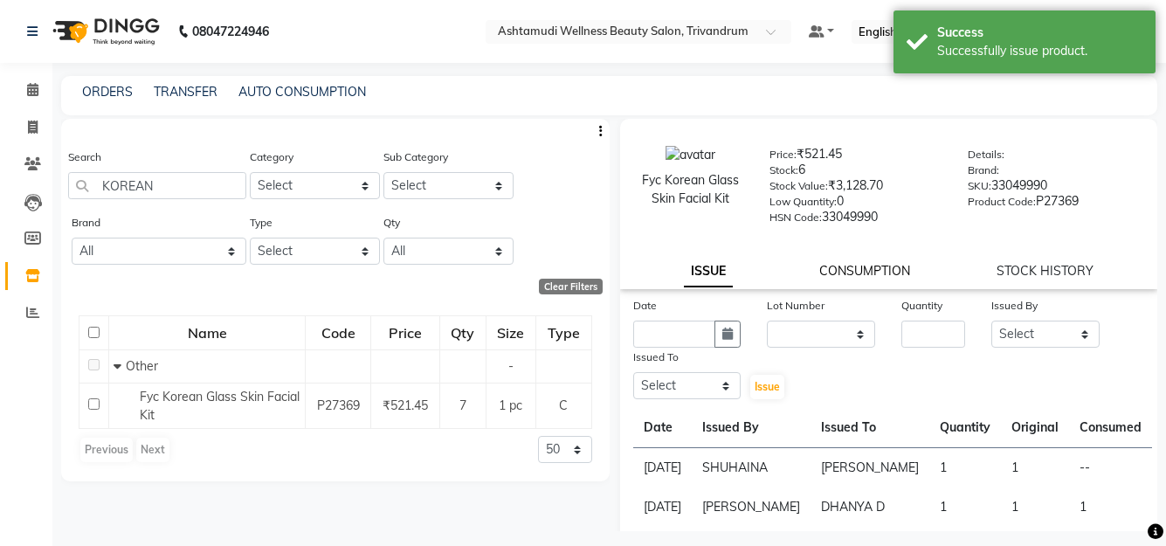
click at [885, 271] on link "CONSUMPTION" at bounding box center [865, 271] width 91 height 16
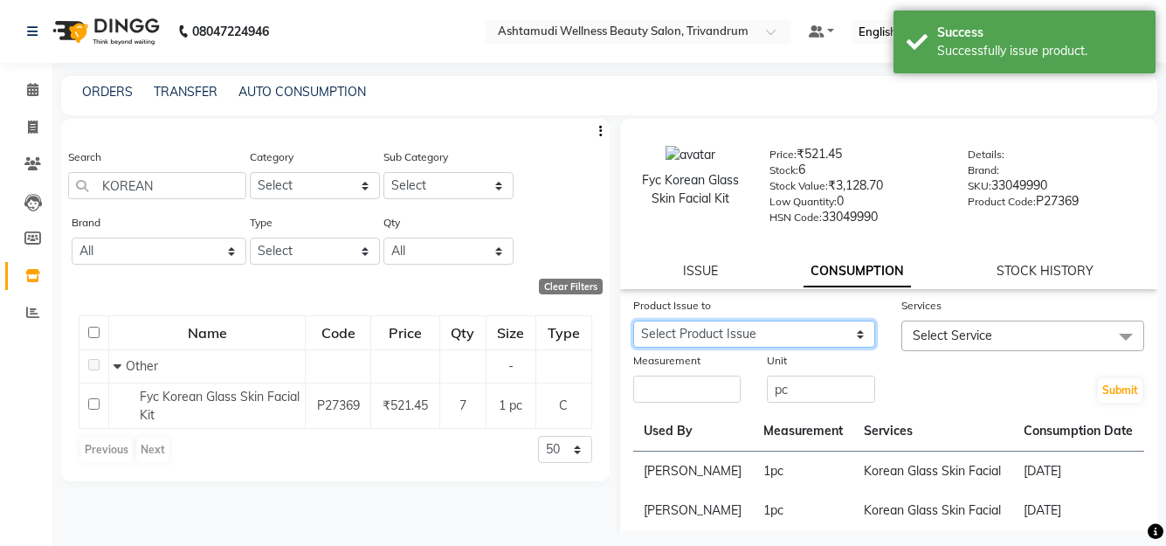
click at [753, 336] on select "Select Product Issue 2025-09-04, Issued to: KARTHIKA , Balance: 1" at bounding box center [754, 334] width 243 height 27
select select "1204192"
click at [633, 321] on select "Select Product Issue 2025-09-04, Issued to: KARTHIKA , Balance: 1" at bounding box center [754, 334] width 243 height 27
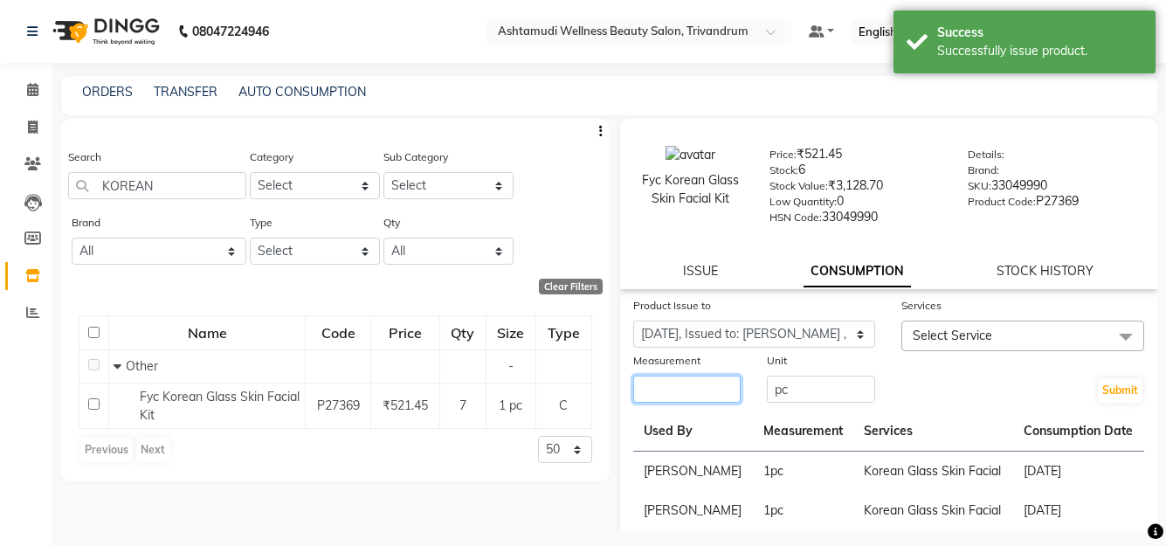
click at [666, 383] on input "number" at bounding box center [687, 389] width 108 height 27
type input "1"
click at [974, 343] on span "Select Service" at bounding box center [1023, 336] width 243 height 31
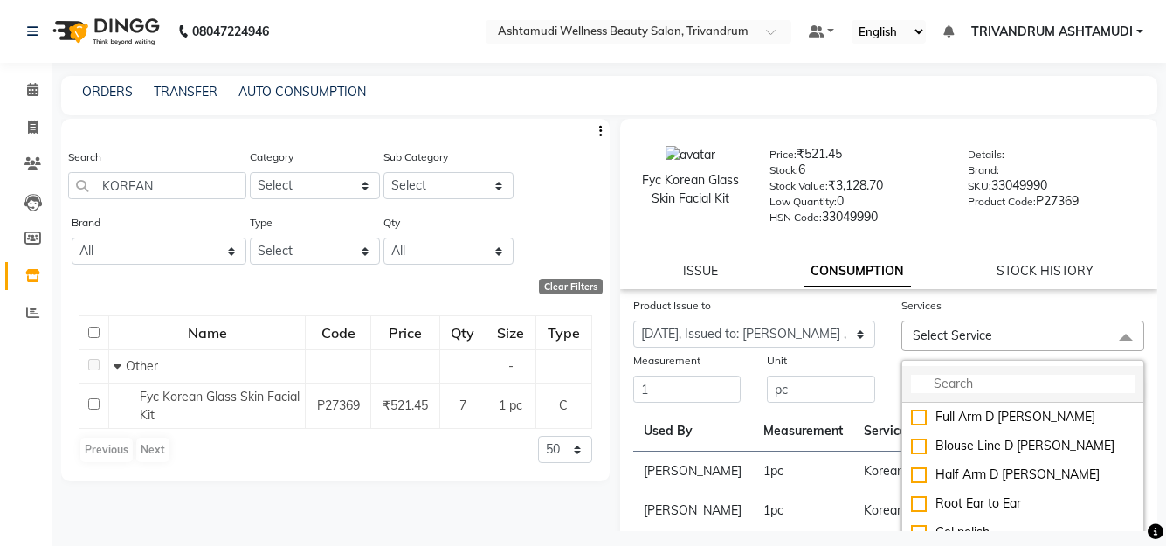
click at [942, 377] on input "multiselect-search" at bounding box center [1023, 384] width 224 height 18
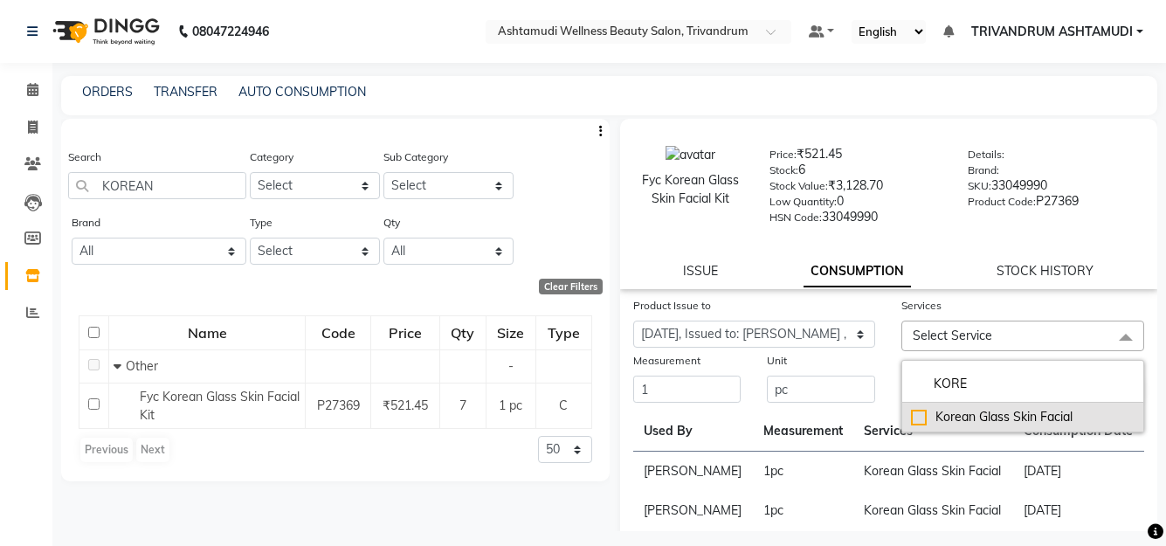
type input "KORE"
click at [1006, 418] on div "Korean Glass Skin Facial" at bounding box center [1023, 417] width 224 height 18
checkbox input "true"
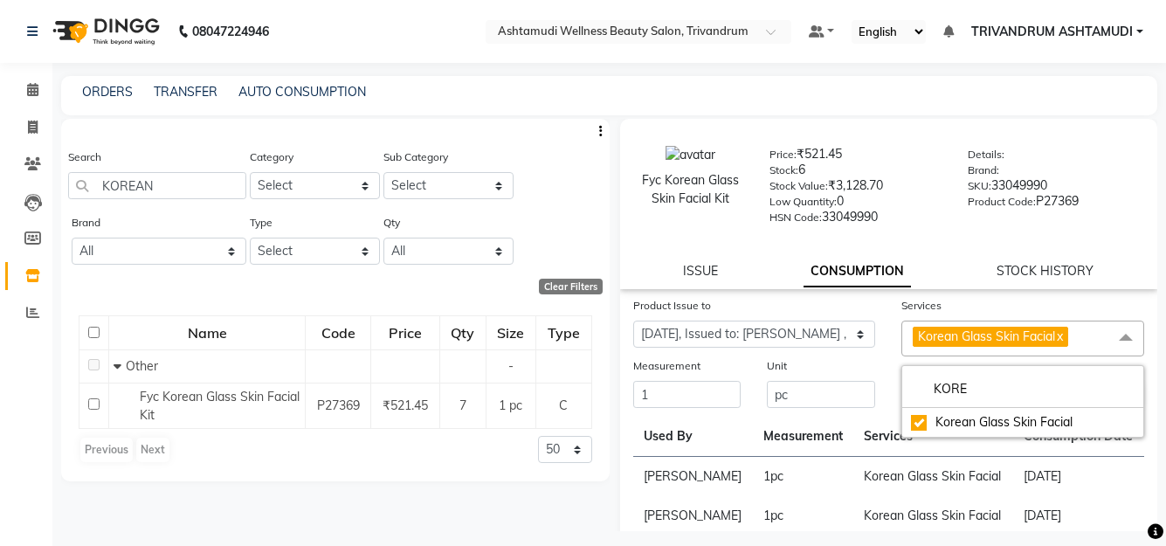
click at [833, 305] on div "Product Issue to" at bounding box center [754, 308] width 243 height 24
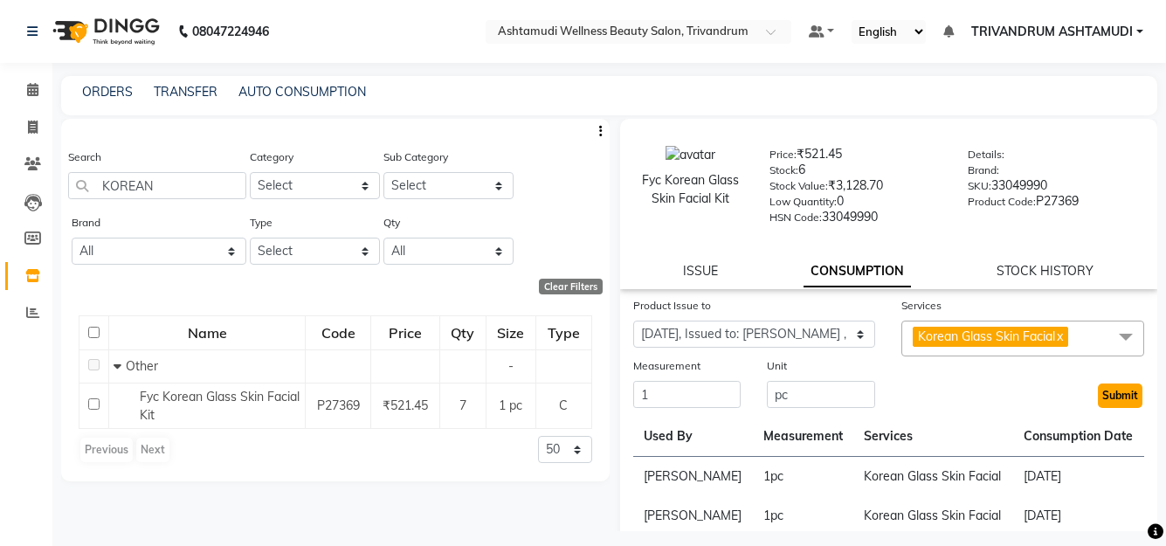
click at [1113, 398] on button "Submit" at bounding box center [1120, 396] width 45 height 24
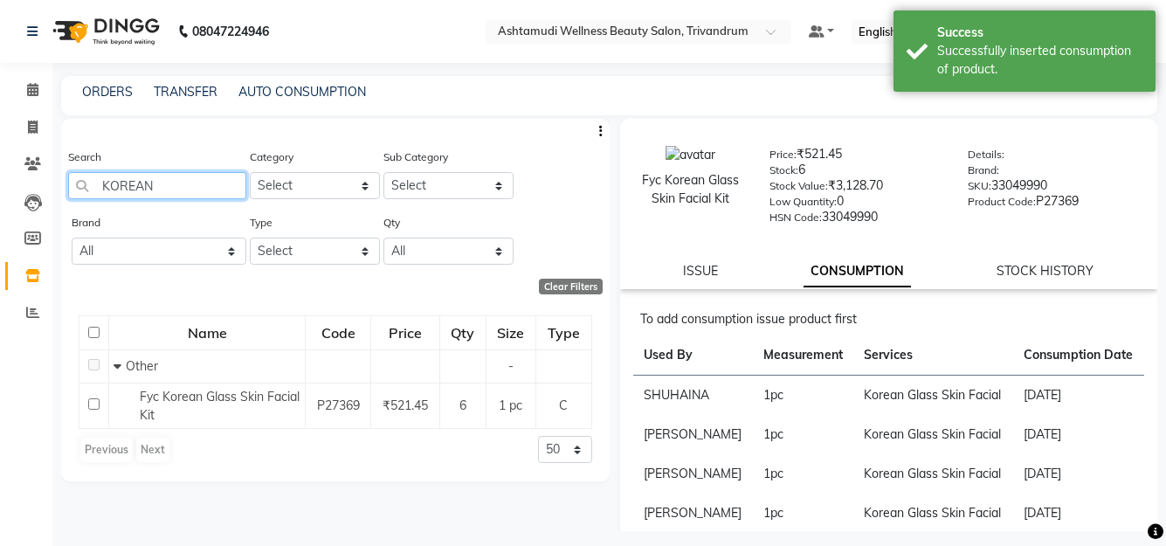
drag, startPoint x: 169, startPoint y: 188, endPoint x: -7, endPoint y: 188, distance: 175.6
click at [0, 188] on html "08047224946 Select Location × Ashtamudi Wellness Beauty Salon, Trivandrum Defau…" at bounding box center [583, 273] width 1166 height 546
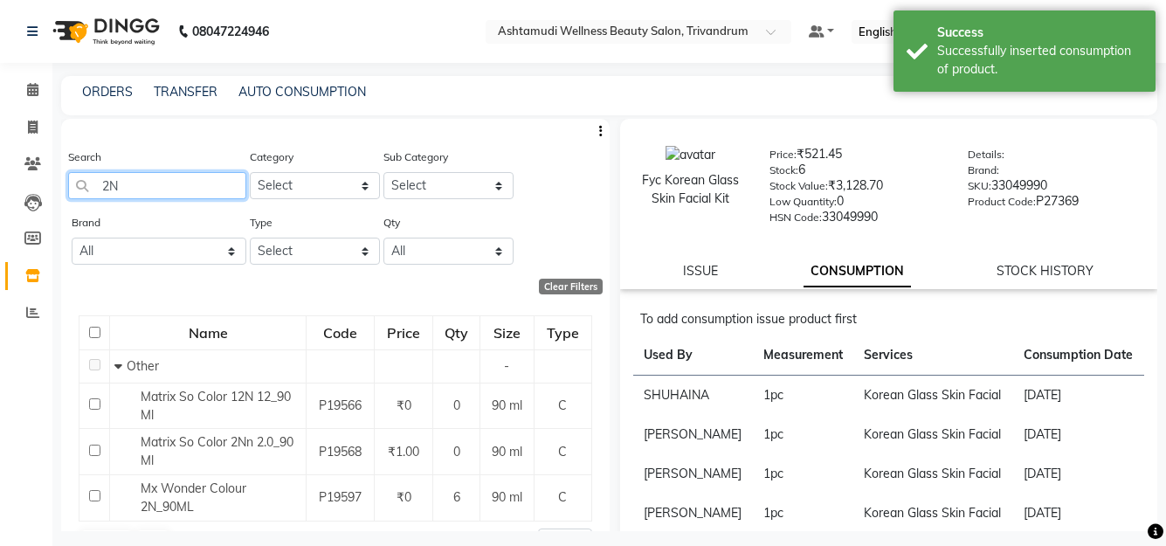
type input "2N"
click at [702, 281] on div "Fyc Korean Glass Skin Facial Kit Price: ₹521.45 Stock: 6 Stock Value: ₹3,128.70…" at bounding box center [889, 204] width 538 height 170
click at [704, 271] on link "ISSUE" at bounding box center [700, 271] width 35 height 16
select select
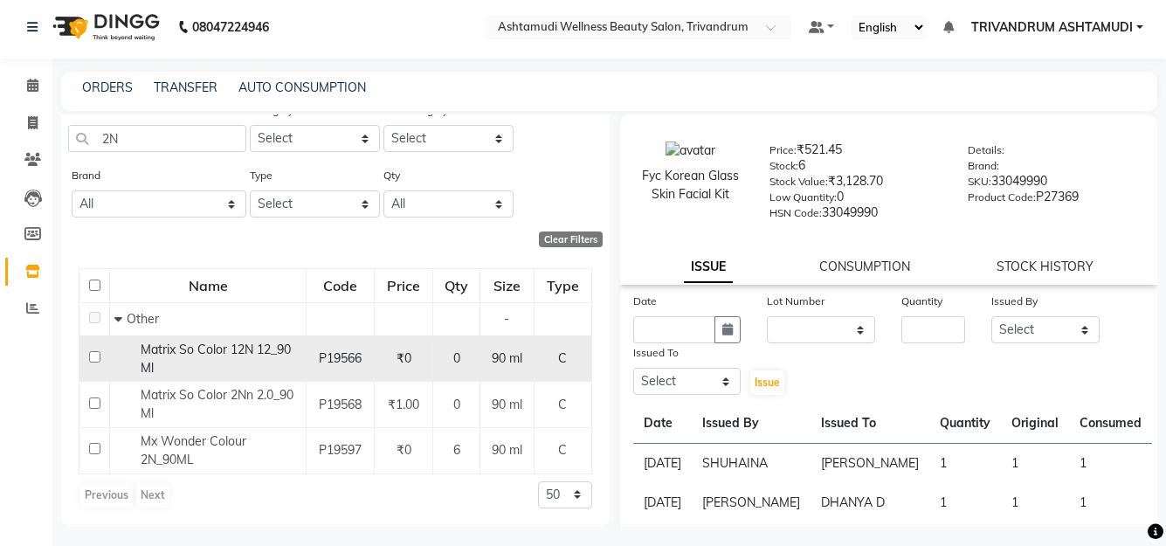
scroll to position [11, 0]
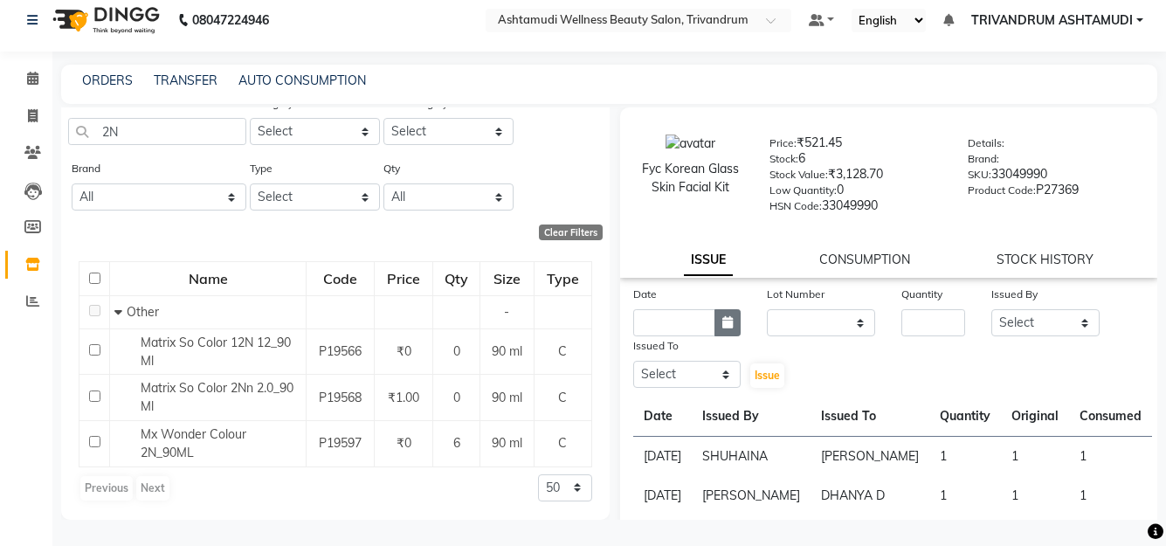
click at [727, 314] on button "button" at bounding box center [728, 322] width 26 height 27
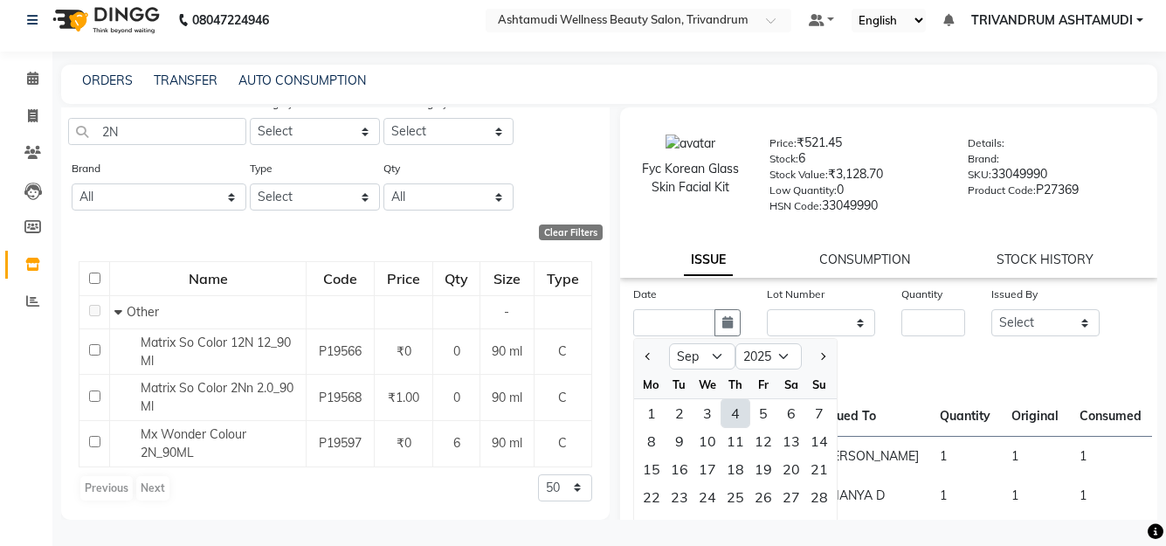
click at [744, 420] on div "4" at bounding box center [736, 413] width 28 height 28
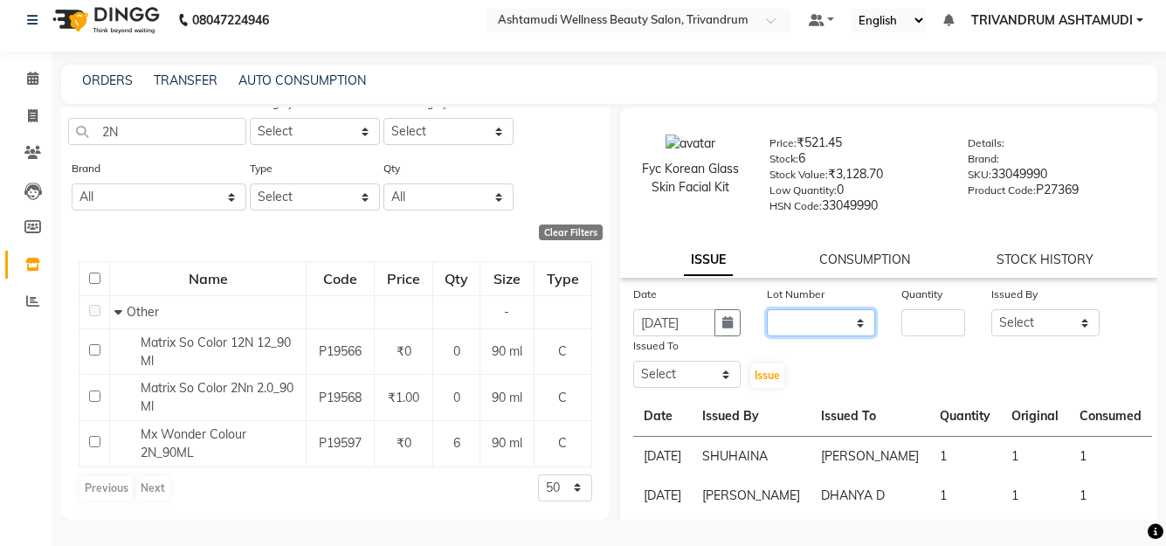
drag, startPoint x: 817, startPoint y: 315, endPoint x: 825, endPoint y: 398, distance: 82.5
click at [817, 328] on select "None" at bounding box center [821, 322] width 108 height 27
click at [767, 309] on select "None" at bounding box center [821, 322] width 108 height 27
click at [928, 322] on input "number" at bounding box center [934, 322] width 64 height 27
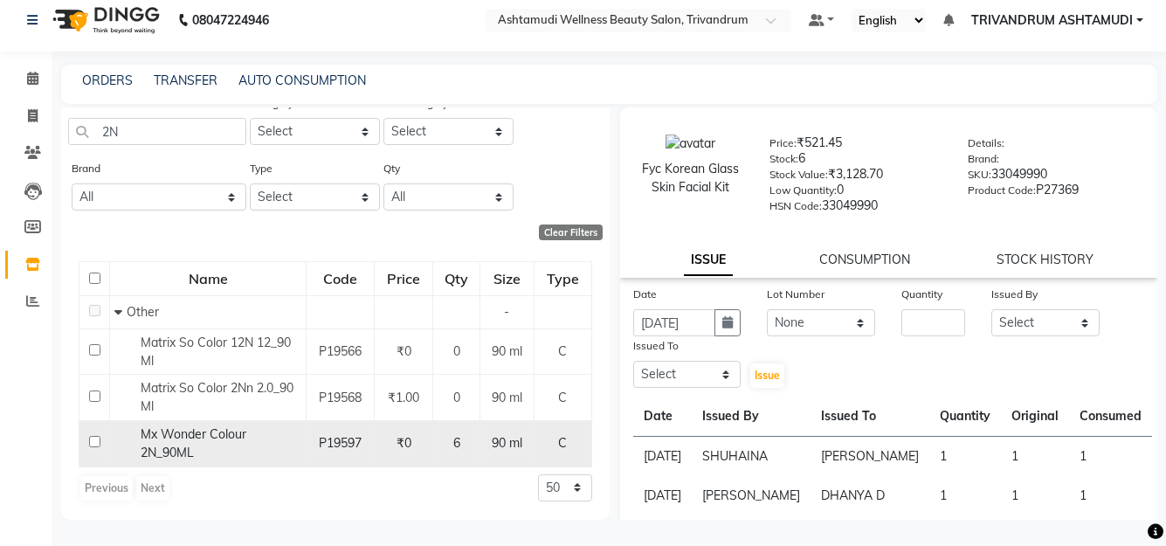
click at [222, 452] on div "Mx Wonder Colour 2N_90ML" at bounding box center [207, 443] width 187 height 37
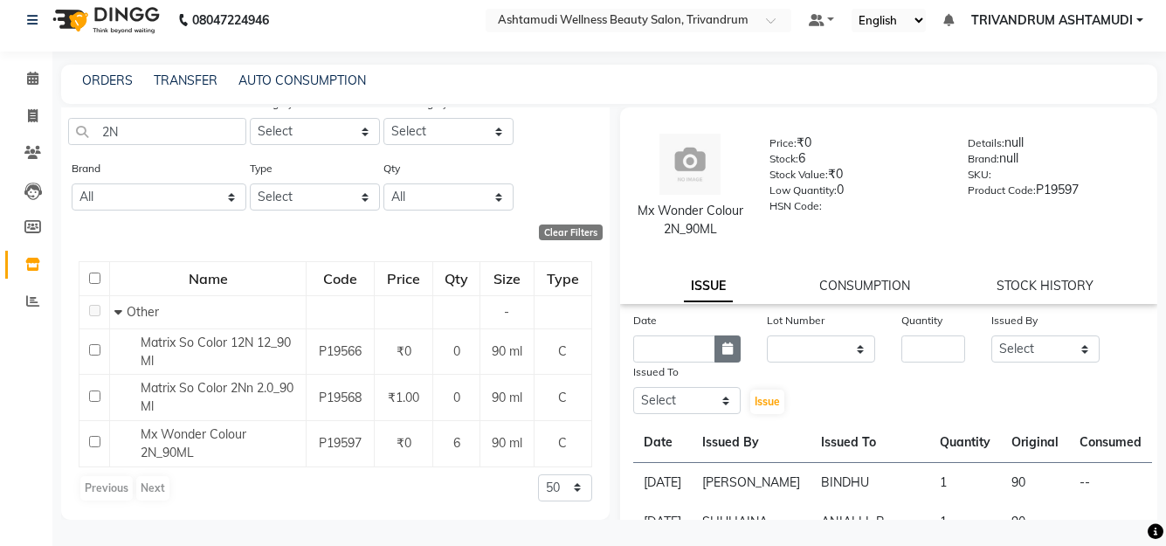
click at [728, 351] on icon "button" at bounding box center [728, 348] width 10 height 12
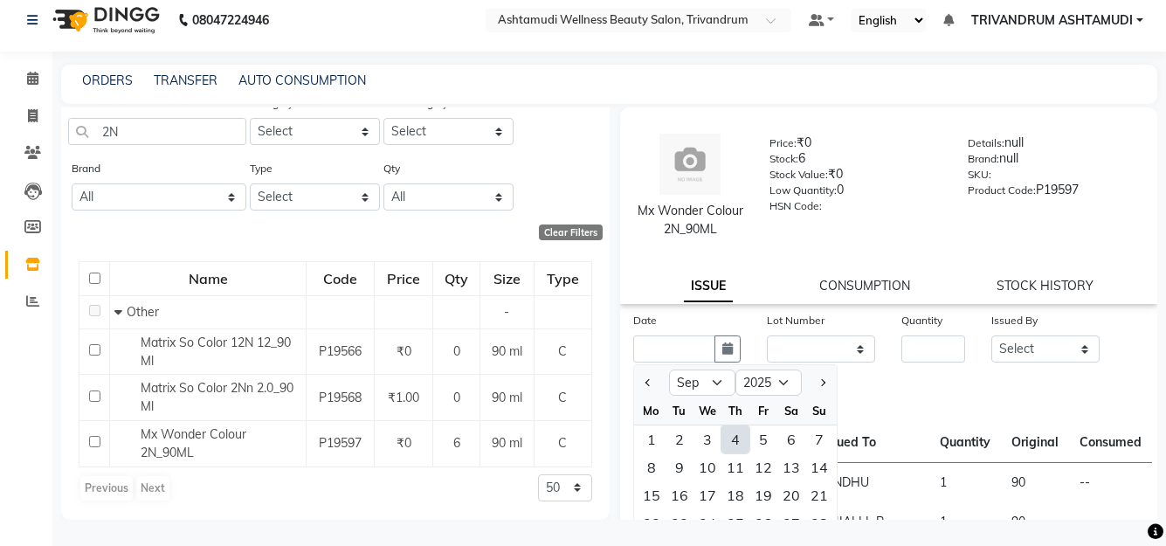
click at [740, 439] on div "4" at bounding box center [736, 439] width 28 height 28
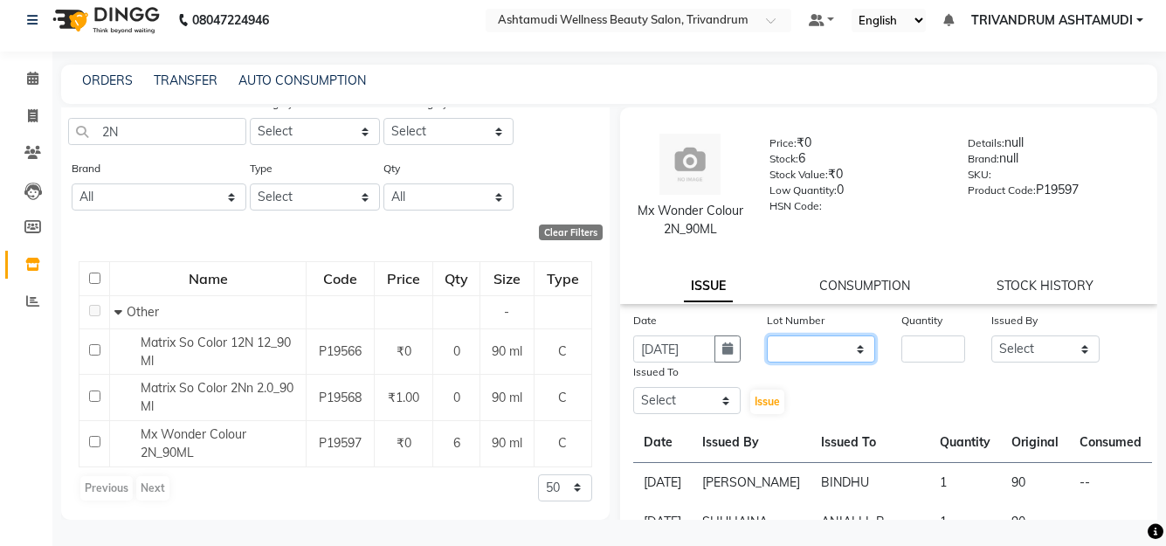
click at [833, 347] on select "None" at bounding box center [821, 348] width 108 height 27
click at [767, 335] on select "None" at bounding box center [821, 348] width 108 height 27
click at [950, 352] on input "number" at bounding box center [934, 348] width 64 height 27
click at [1012, 350] on select "Select ANJALI L B BINDHU CHIPPY DHANYA D KARTHIKA MANJUSHA SARITHA SHUHAINA SIM…" at bounding box center [1046, 348] width 108 height 27
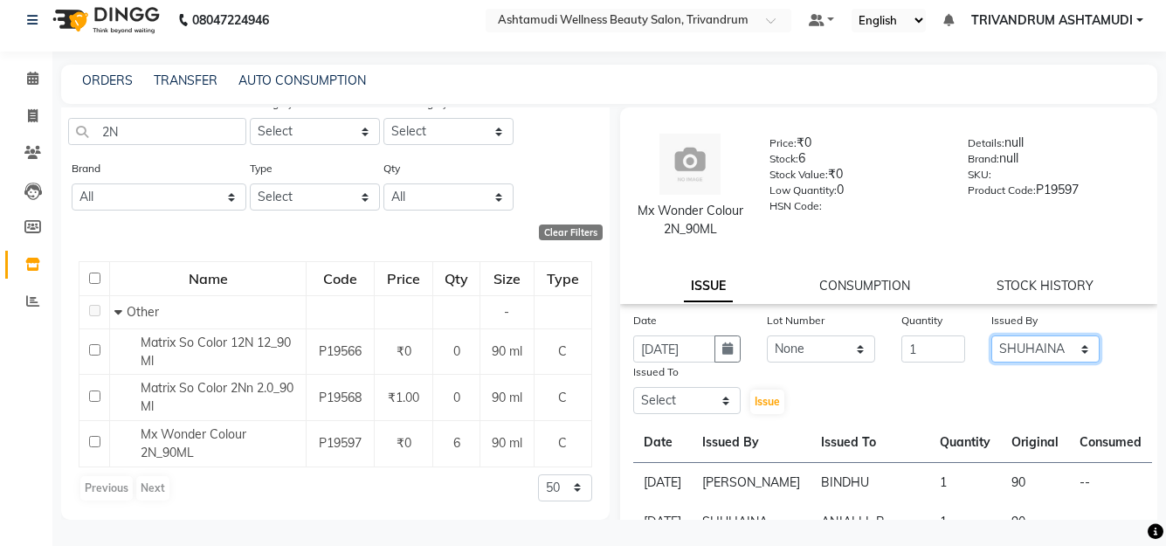
click at [992, 335] on select "Select ANJALI L B BINDHU CHIPPY DHANYA D KARTHIKA MANJUSHA SARITHA SHUHAINA SIM…" at bounding box center [1046, 348] width 108 height 27
click at [706, 400] on select "Select ANJALI L B BINDHU CHIPPY DHANYA D KARTHIKA MANJUSHA SARITHA SHUHAINA SIM…" at bounding box center [687, 400] width 108 height 27
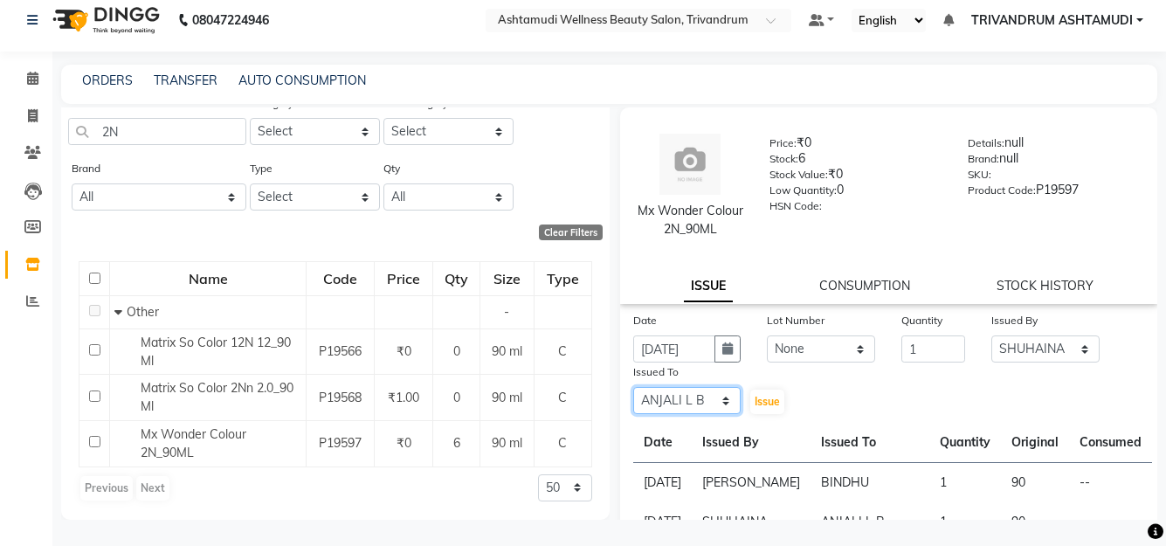
click at [633, 387] on select "Select ANJALI L B BINDHU CHIPPY DHANYA D KARTHIKA MANJUSHA SARITHA SHUHAINA SIM…" at bounding box center [687, 400] width 108 height 27
click at [774, 399] on span "Issue" at bounding box center [767, 401] width 25 height 13
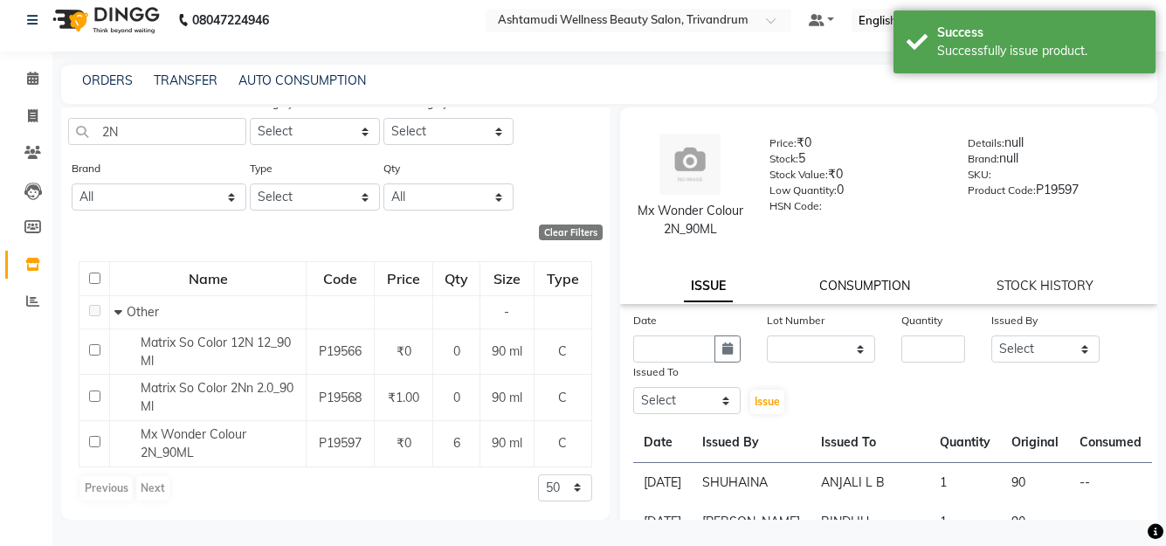
click at [854, 284] on link "CONSUMPTION" at bounding box center [865, 286] width 91 height 16
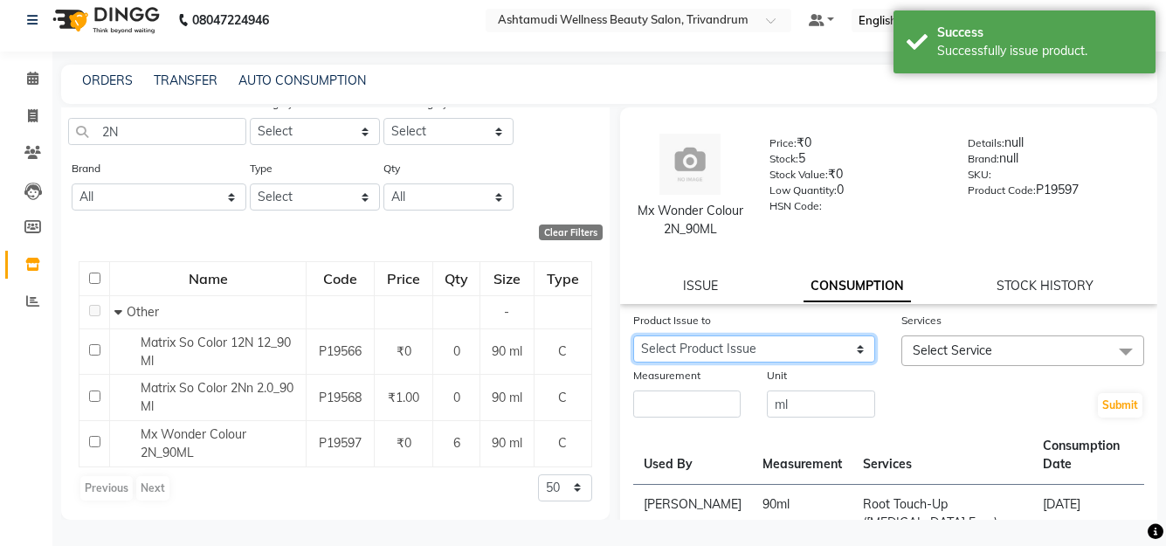
click at [841, 356] on select "Select Product Issue 2025-09-04, Issued to: ANJALI L B , Balance: 90 2025-09-03…" at bounding box center [754, 348] width 243 height 27
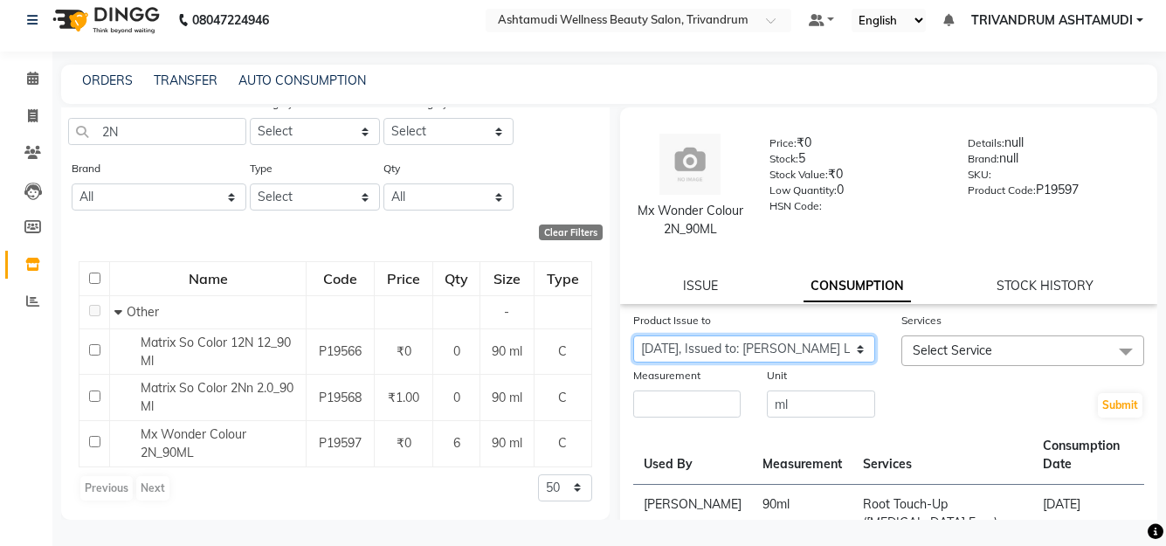
click at [633, 335] on select "Select Product Issue 2025-09-04, Issued to: ANJALI L B , Balance: 90 2025-09-03…" at bounding box center [754, 348] width 243 height 27
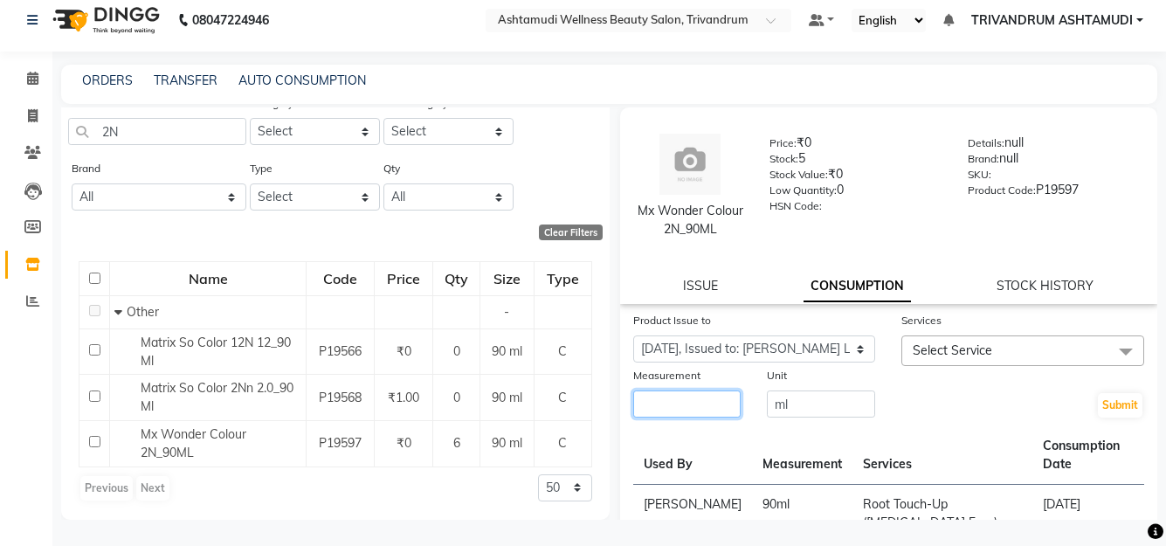
click at [705, 405] on input "number" at bounding box center [687, 404] width 108 height 27
click at [959, 356] on span "Select Service" at bounding box center [953, 350] width 80 height 16
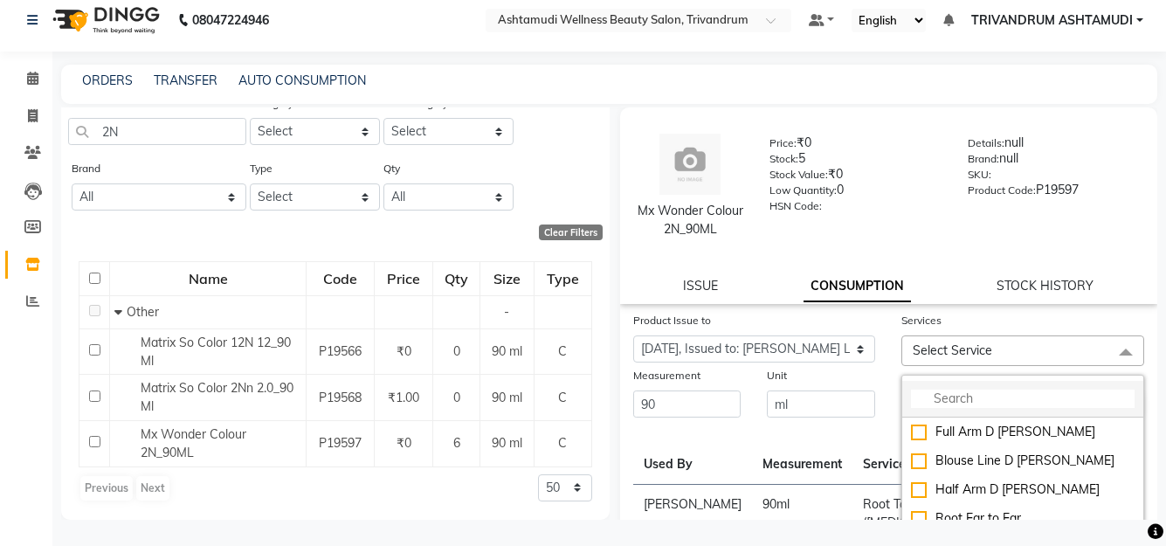
click at [933, 393] on input "multiselect-search" at bounding box center [1023, 399] width 224 height 18
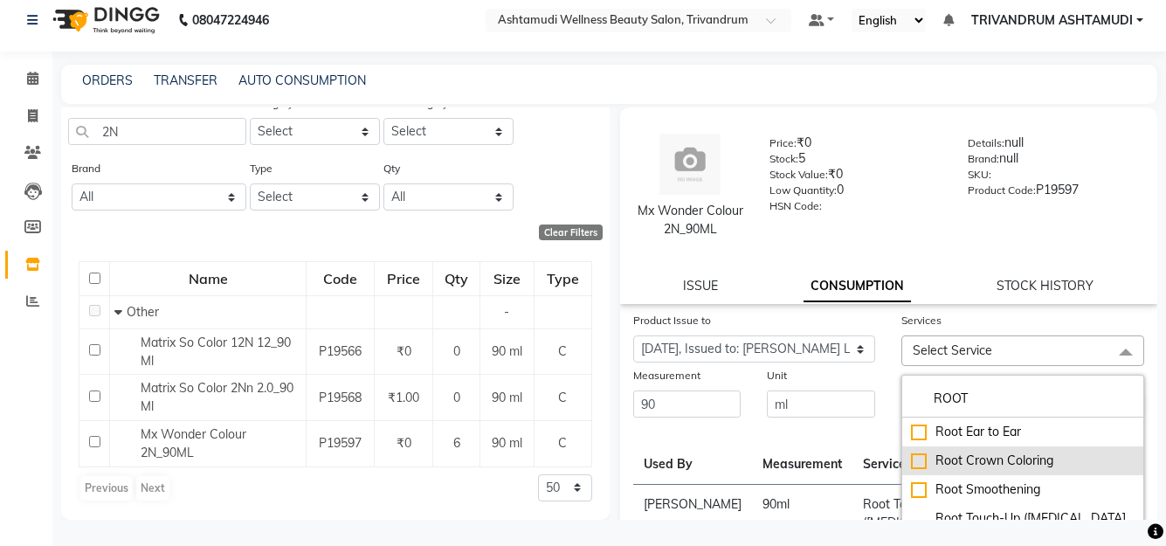
click at [1034, 459] on div "Root Crown Coloring" at bounding box center [1023, 461] width 224 height 18
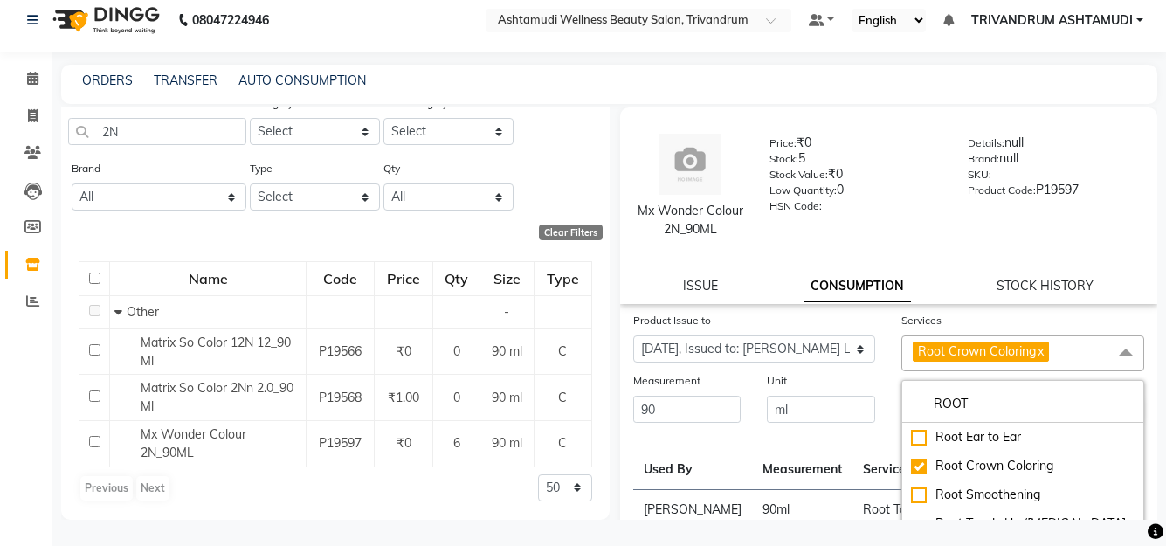
drag, startPoint x: 810, startPoint y: 375, endPoint x: 841, endPoint y: 393, distance: 36.4
click at [811, 376] on div "Unit" at bounding box center [821, 383] width 108 height 24
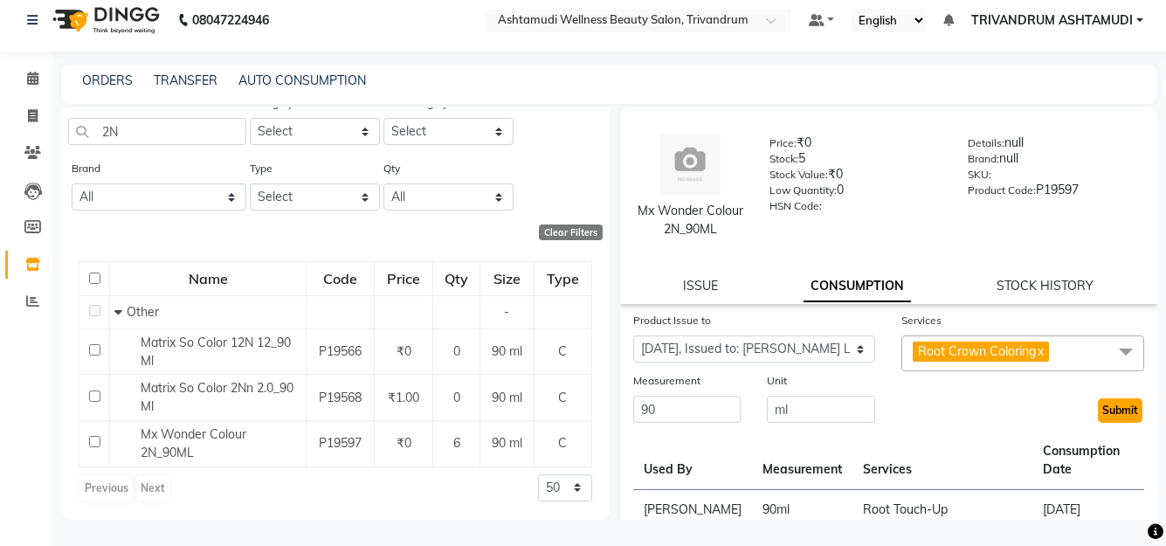
click at [1115, 409] on button "Submit" at bounding box center [1120, 410] width 45 height 24
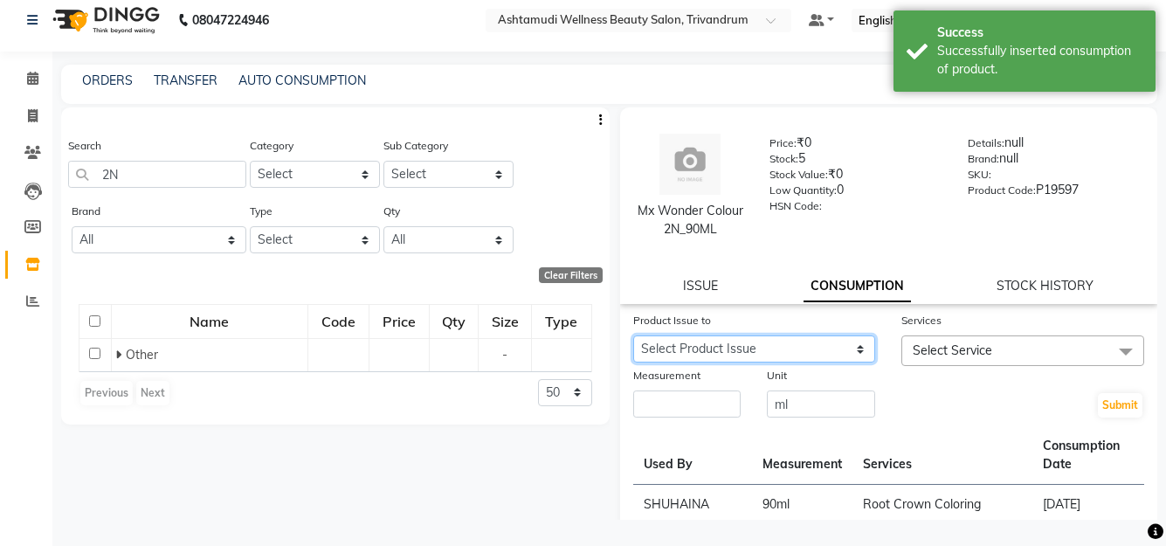
scroll to position [0, 0]
drag, startPoint x: 747, startPoint y: 344, endPoint x: 751, endPoint y: 357, distance: 13.8
click at [747, 344] on select "Select Product Issue 2025-09-03, Issued to: BINDHU, Balance: 90 2025-09-03, Iss…" at bounding box center [754, 348] width 243 height 27
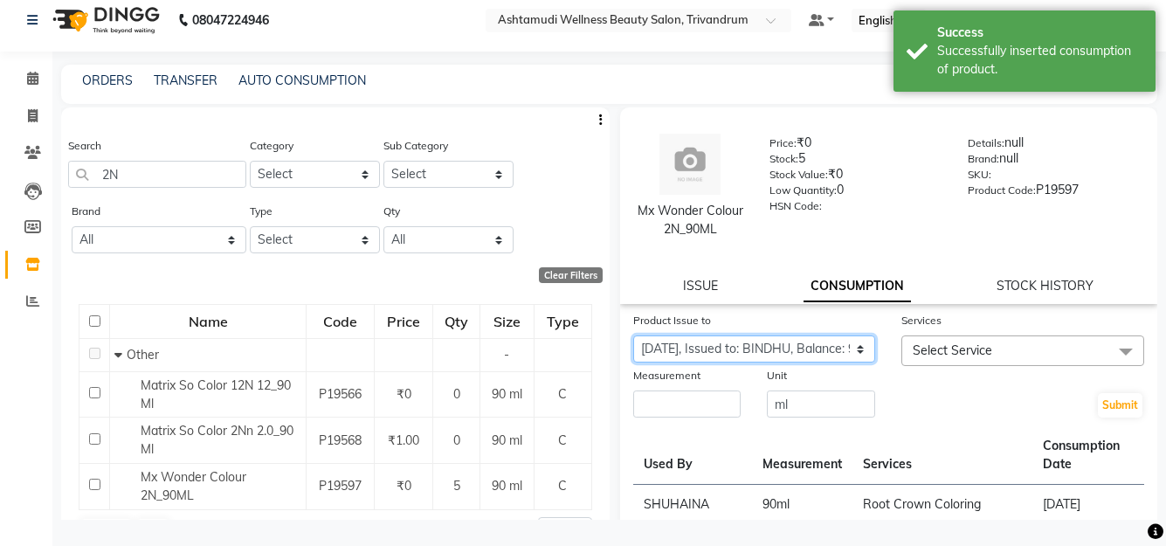
click at [633, 335] on select "Select Product Issue 2025-09-03, Issued to: BINDHU, Balance: 90 2025-09-03, Iss…" at bounding box center [754, 348] width 243 height 27
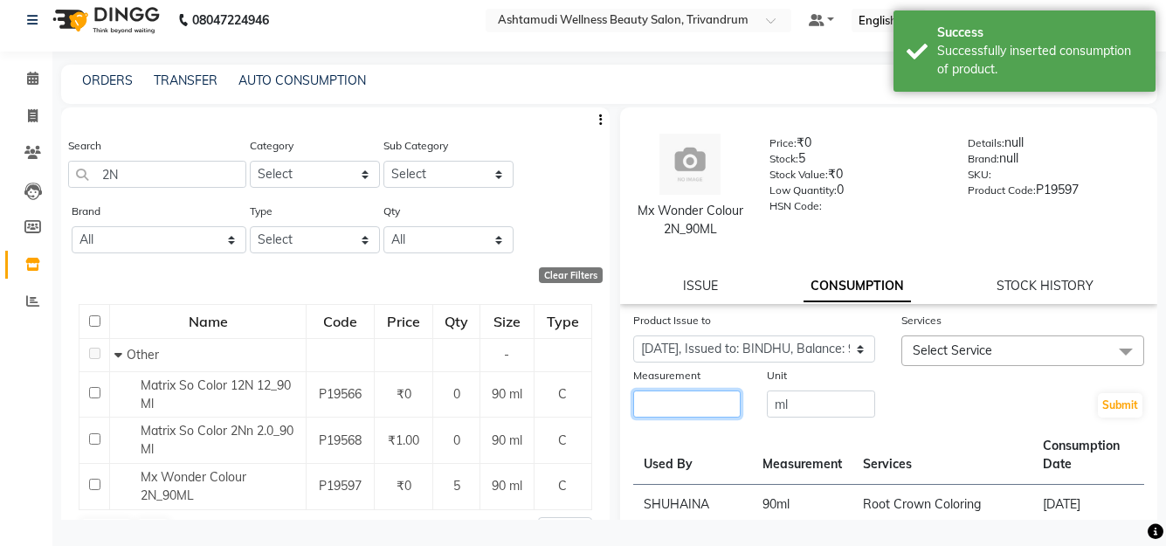
click at [684, 414] on input "number" at bounding box center [687, 404] width 108 height 27
click at [964, 349] on span "Select Service" at bounding box center [953, 350] width 80 height 16
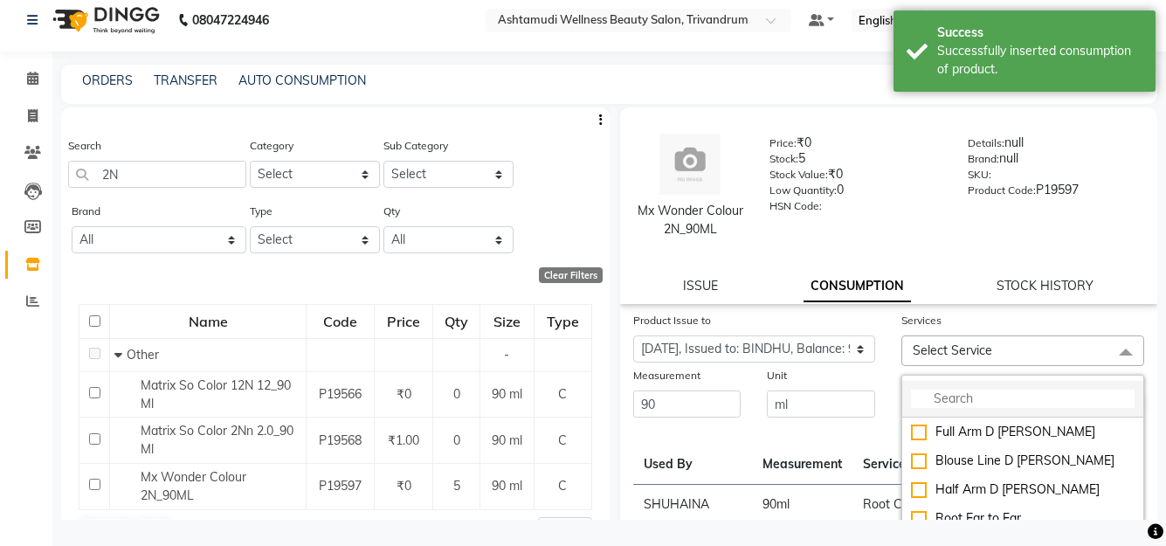
click at [967, 399] on input "multiselect-search" at bounding box center [1023, 399] width 224 height 18
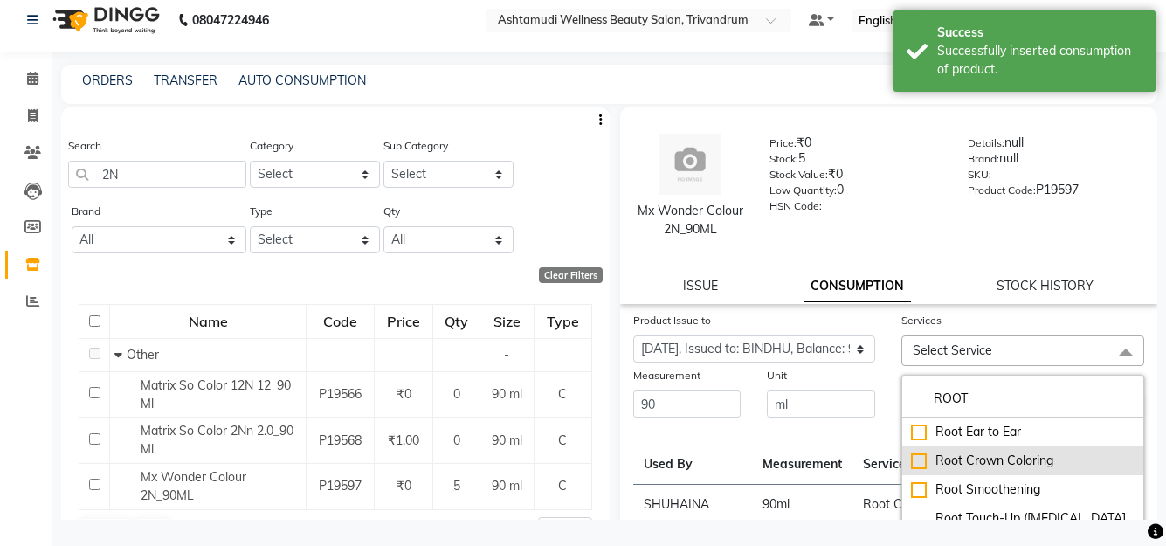
click at [986, 452] on div "Root Crown Coloring" at bounding box center [1023, 461] width 224 height 18
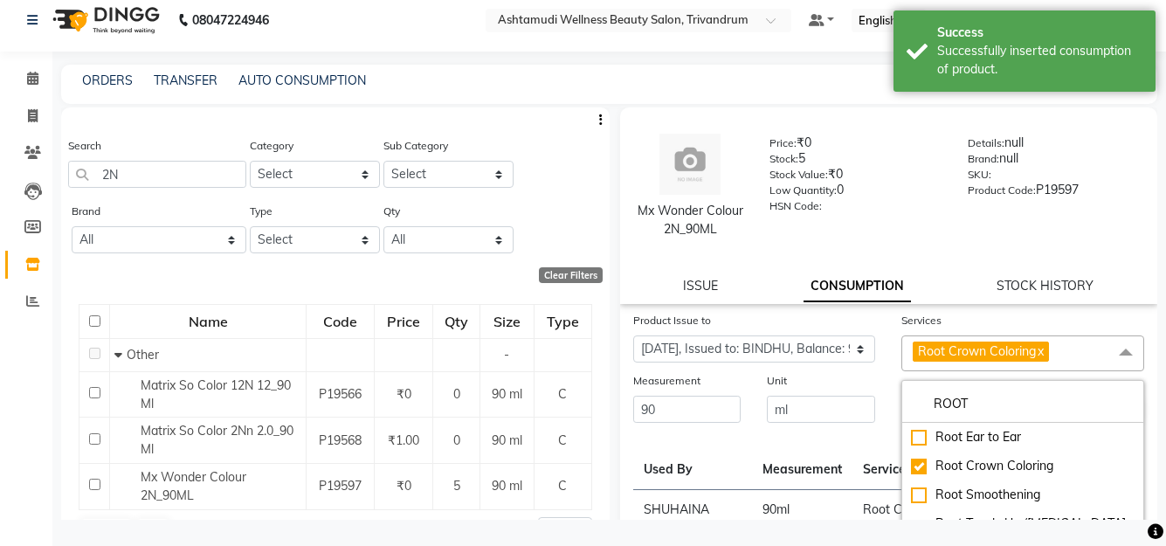
click at [889, 390] on div "Submit" at bounding box center [1023, 397] width 269 height 53
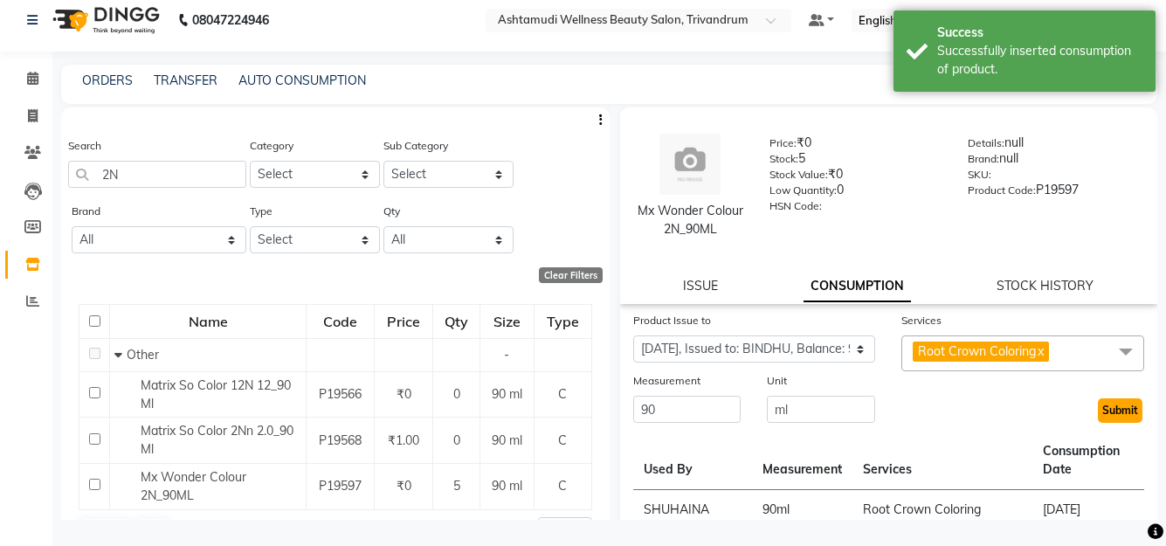
click at [1098, 420] on button "Submit" at bounding box center [1120, 410] width 45 height 24
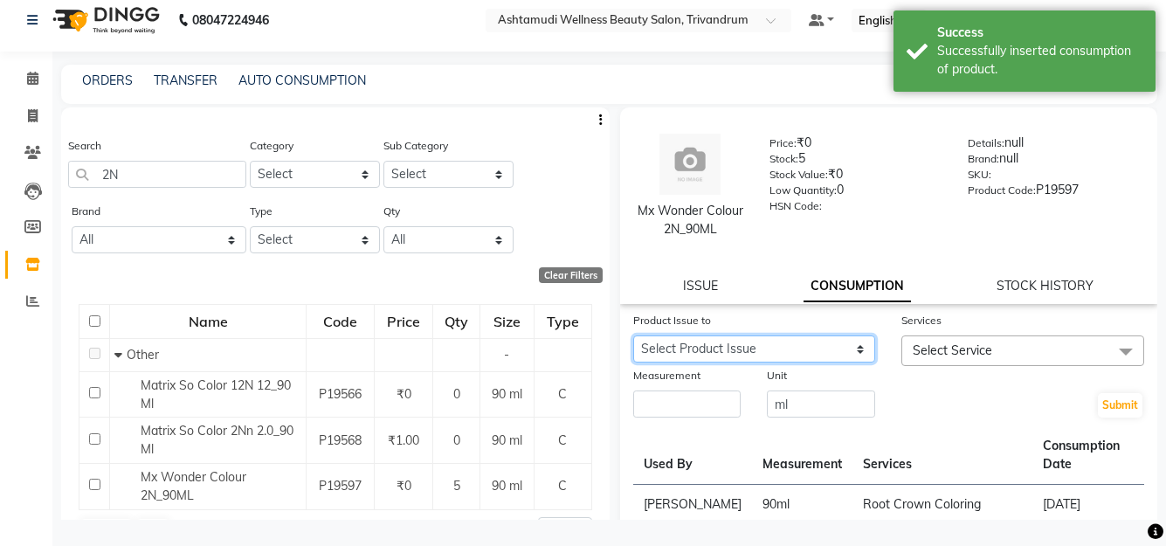
click at [731, 342] on select "Select Product Issue 2025-09-03, Issued to: ANJALI L B , Balance: 90" at bounding box center [754, 348] width 243 height 27
click at [633, 335] on select "Select Product Issue 2025-09-03, Issued to: ANJALI L B , Balance: 90" at bounding box center [754, 348] width 243 height 27
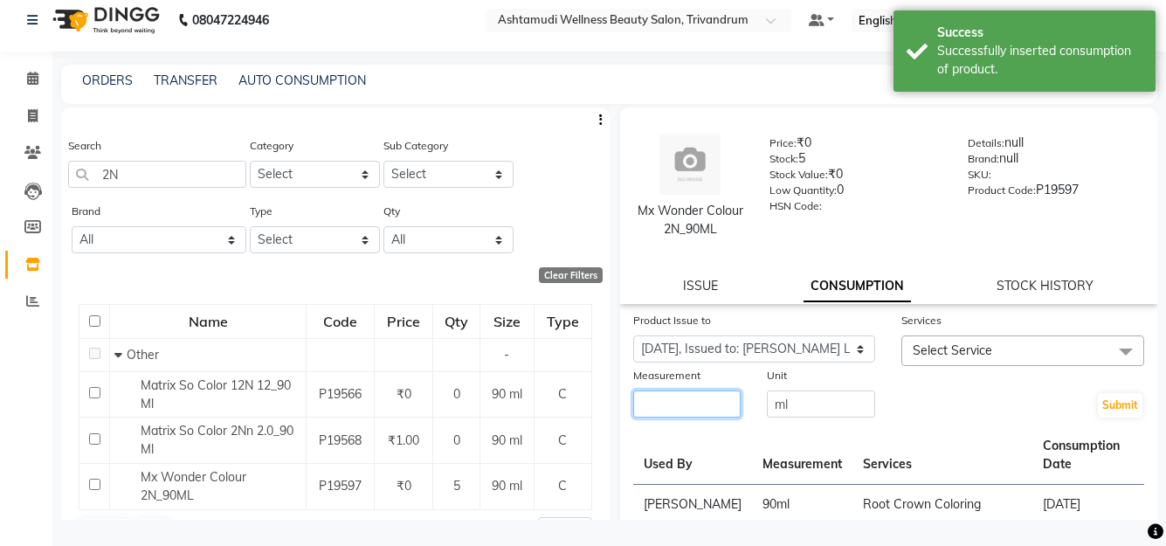
click at [734, 405] on input "number" at bounding box center [687, 404] width 108 height 27
click at [1054, 349] on span "Select Service" at bounding box center [1023, 350] width 243 height 31
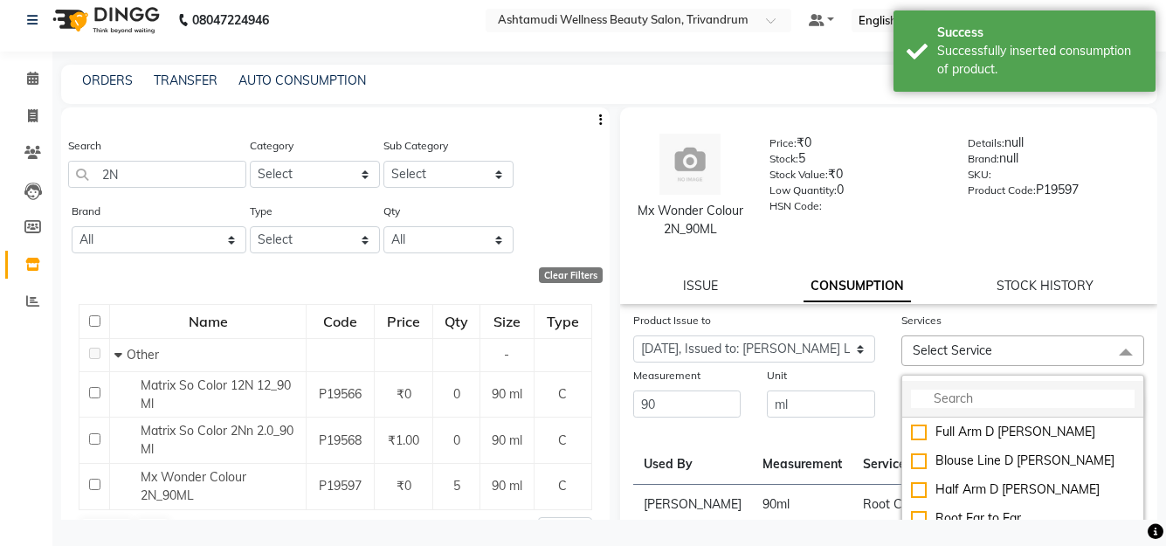
click at [985, 396] on input "multiselect-search" at bounding box center [1023, 399] width 224 height 18
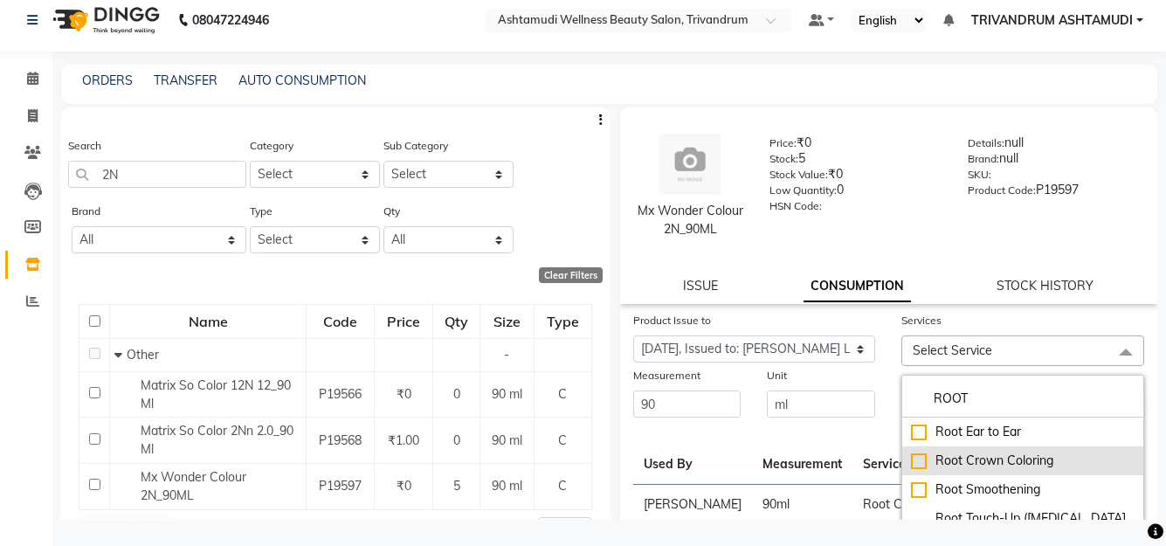
scroll to position [87, 0]
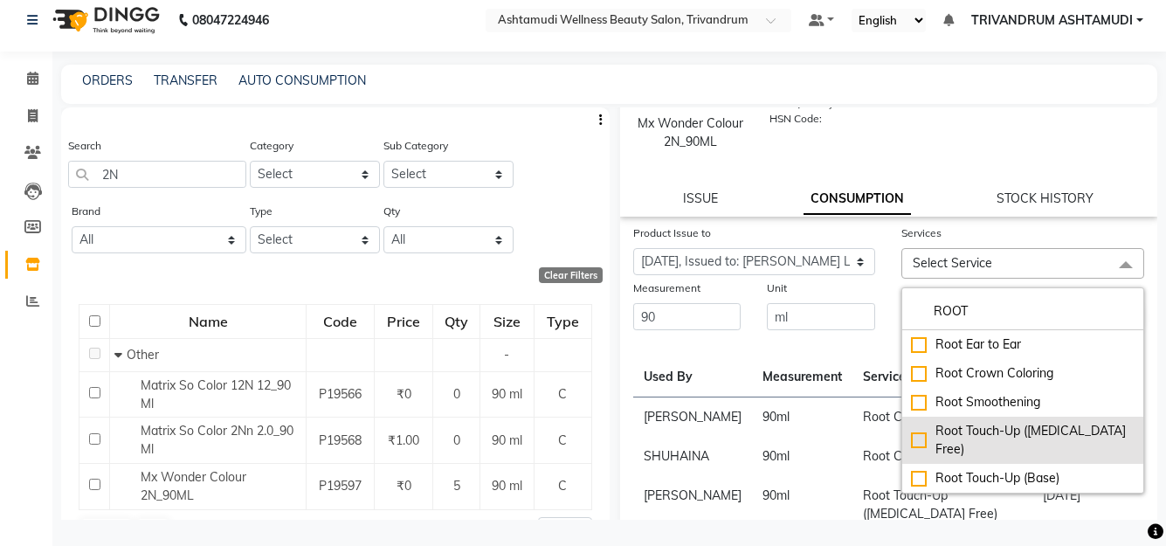
click at [1001, 438] on div "Root Touch-Up ([MEDICAL_DATA] Free)" at bounding box center [1023, 440] width 224 height 37
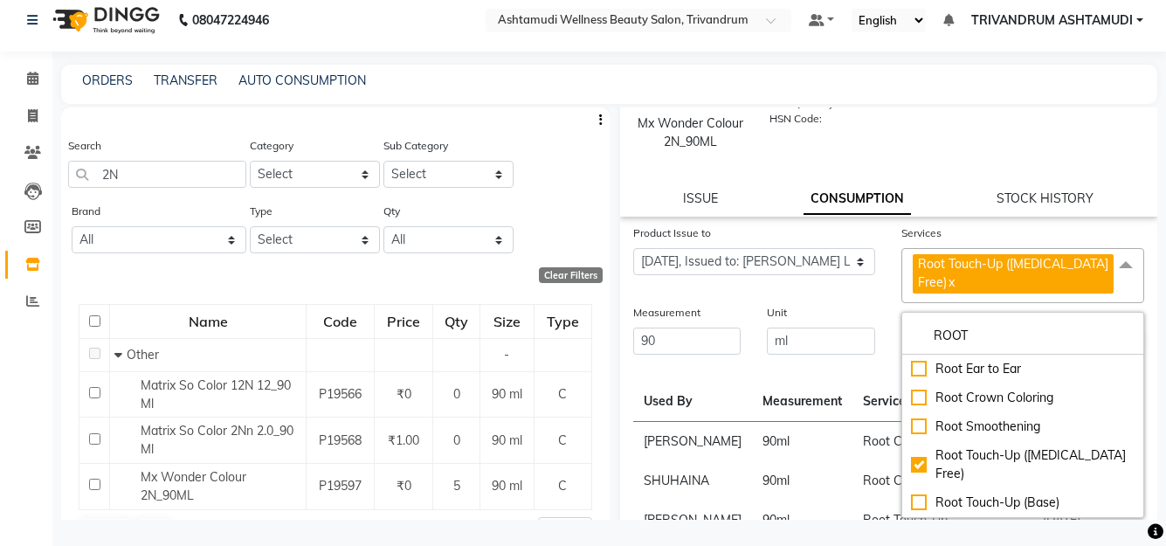
click at [769, 381] on th "Measurement" at bounding box center [802, 392] width 100 height 59
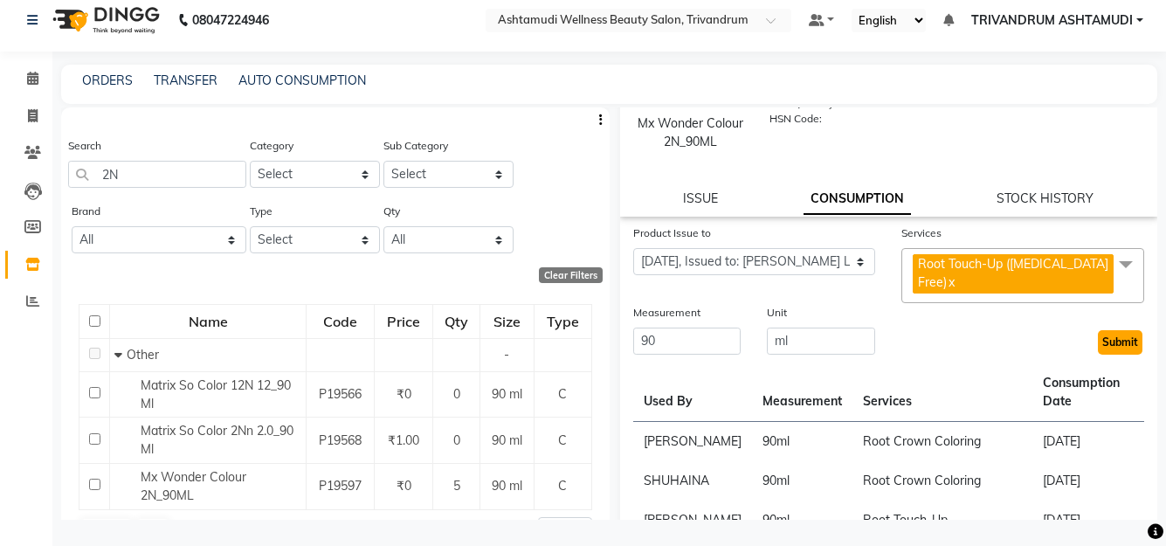
click at [1098, 336] on button "Submit" at bounding box center [1120, 342] width 45 height 24
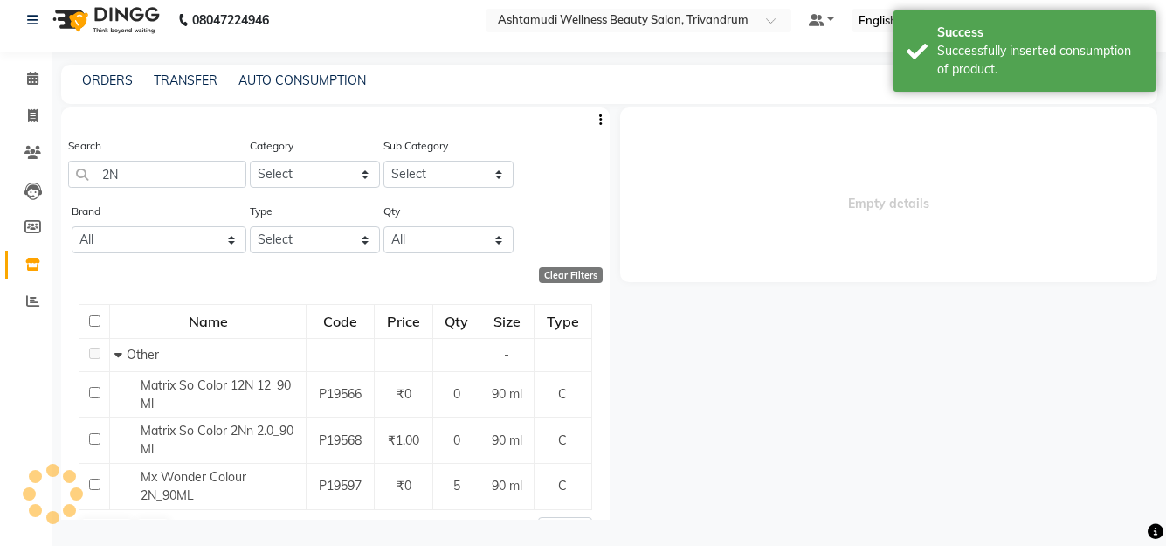
scroll to position [0, 0]
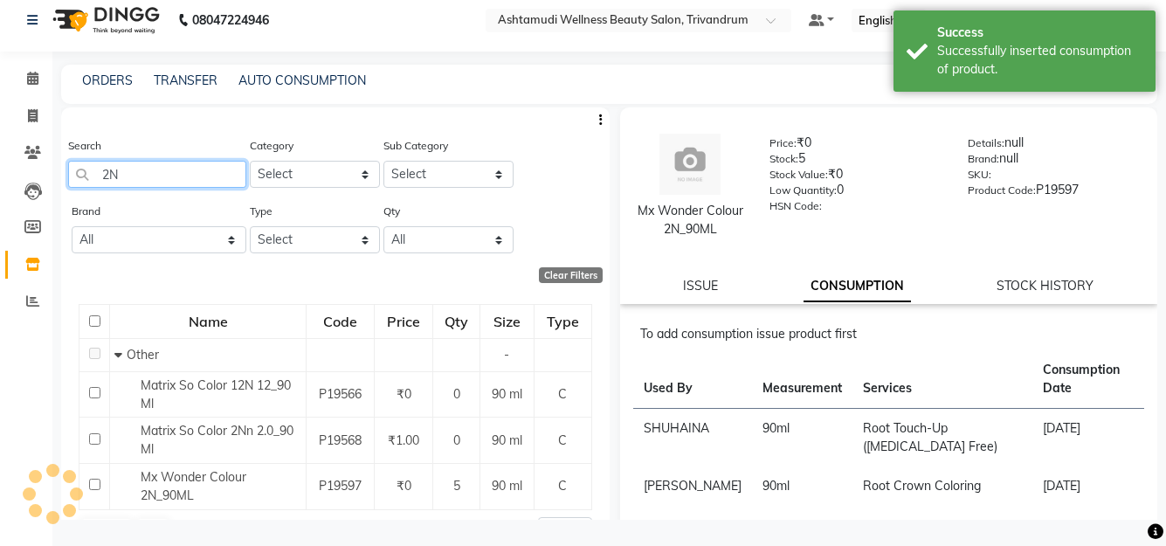
drag, startPoint x: 134, startPoint y: 179, endPoint x: -7, endPoint y: 163, distance: 141.5
click at [0, 163] on html "08047224946 Select Location × Ashtamudi Wellness Beauty Salon, Trivandrum Defau…" at bounding box center [583, 262] width 1166 height 546
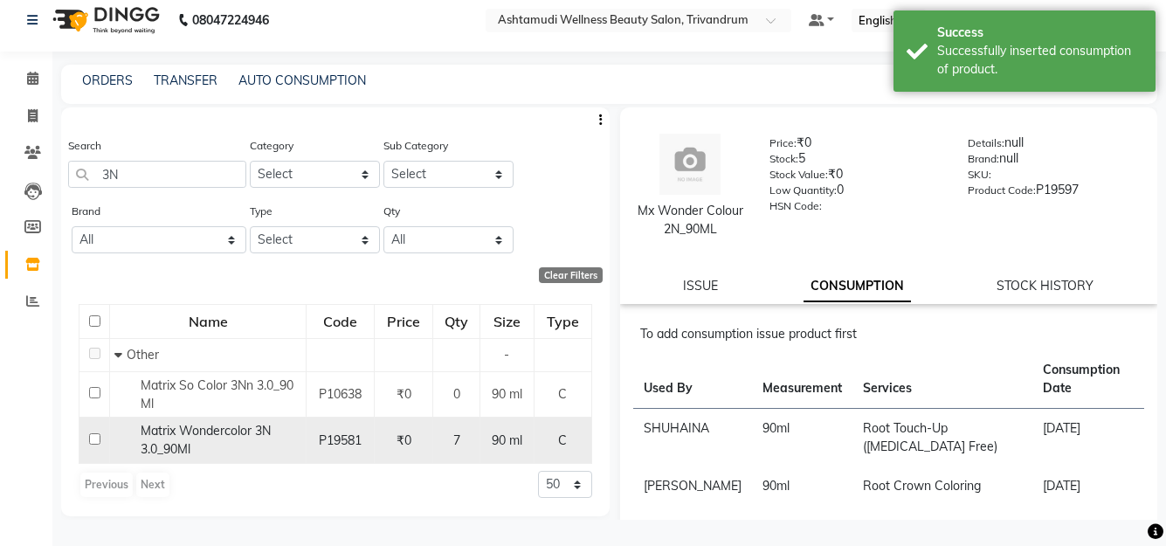
click at [190, 433] on span "Matrix Wondercolor 3N 3.0_90Ml" at bounding box center [206, 440] width 130 height 34
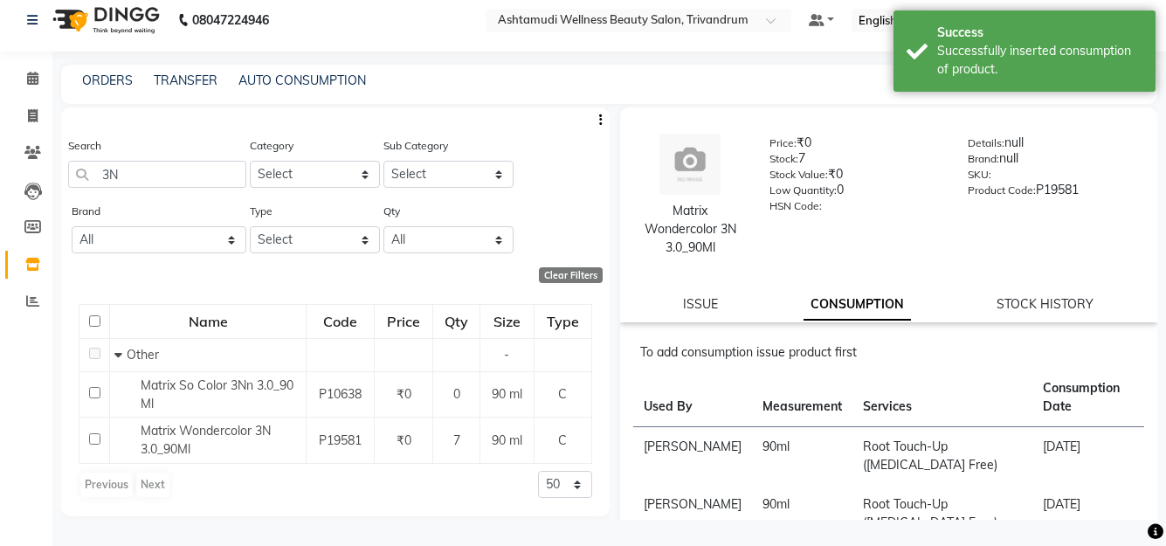
click at [695, 313] on div "ISSUE" at bounding box center [700, 304] width 35 height 18
click at [700, 306] on link "ISSUE" at bounding box center [700, 304] width 35 height 16
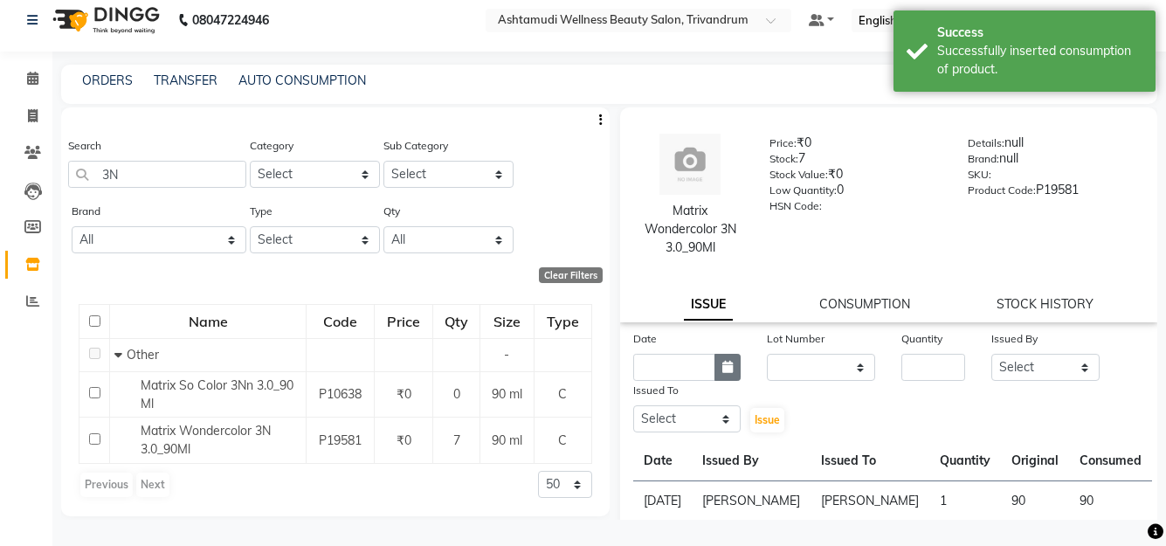
click at [725, 370] on icon "button" at bounding box center [728, 367] width 10 height 12
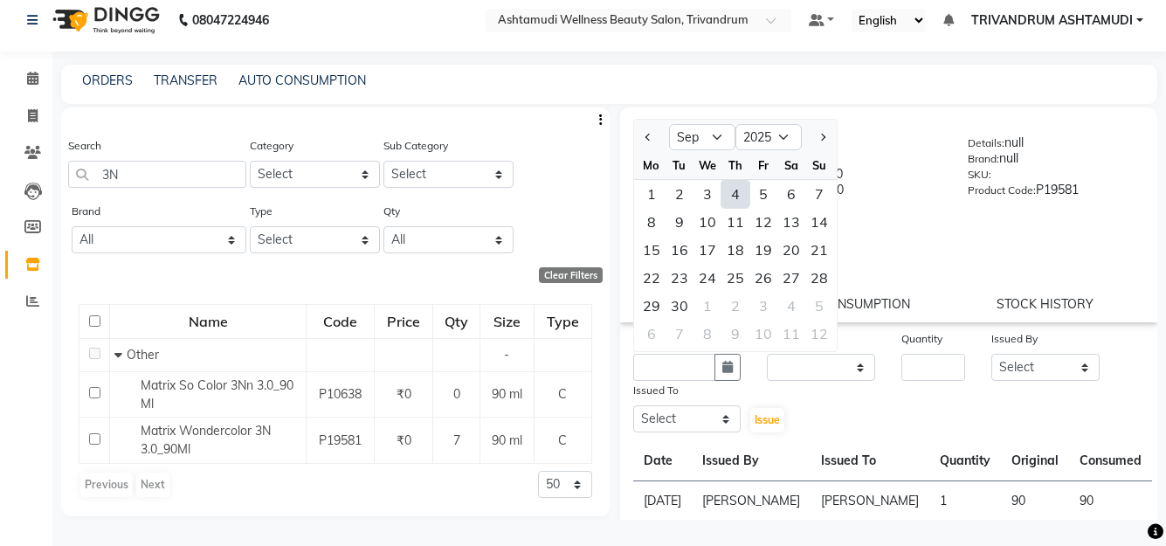
click at [744, 200] on div "4" at bounding box center [736, 194] width 28 height 28
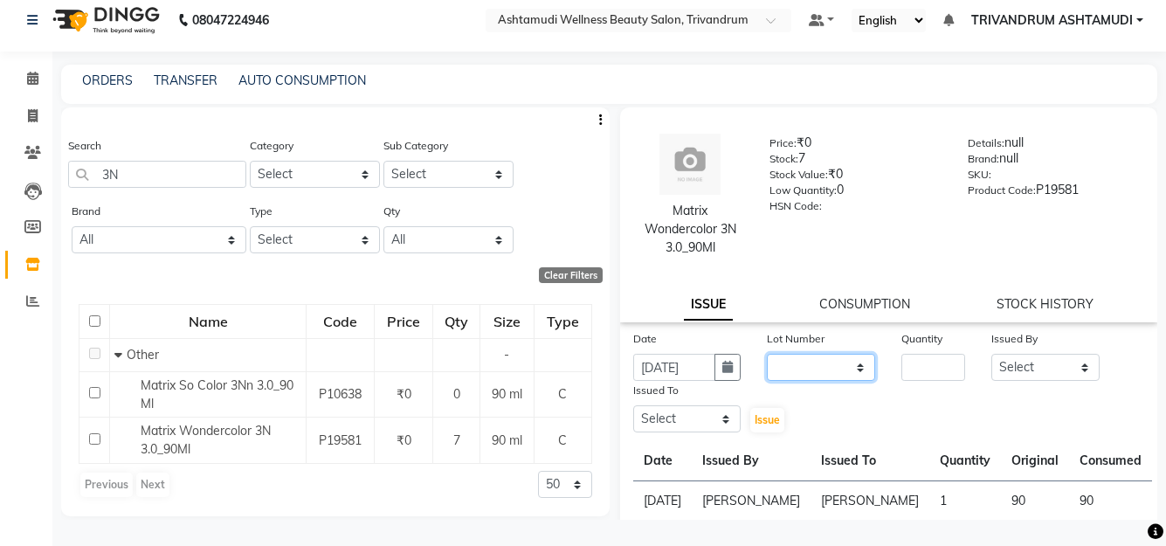
drag, startPoint x: 818, startPoint y: 363, endPoint x: 814, endPoint y: 377, distance: 13.6
click at [818, 363] on select "None" at bounding box center [821, 367] width 108 height 27
click at [767, 354] on select "None" at bounding box center [821, 367] width 108 height 27
click at [933, 360] on input "number" at bounding box center [934, 367] width 64 height 27
click at [1035, 372] on select "Select ANJALI L B BINDHU CHIPPY DHANYA D KARTHIKA MANJUSHA SARITHA SHUHAINA SIM…" at bounding box center [1046, 367] width 108 height 27
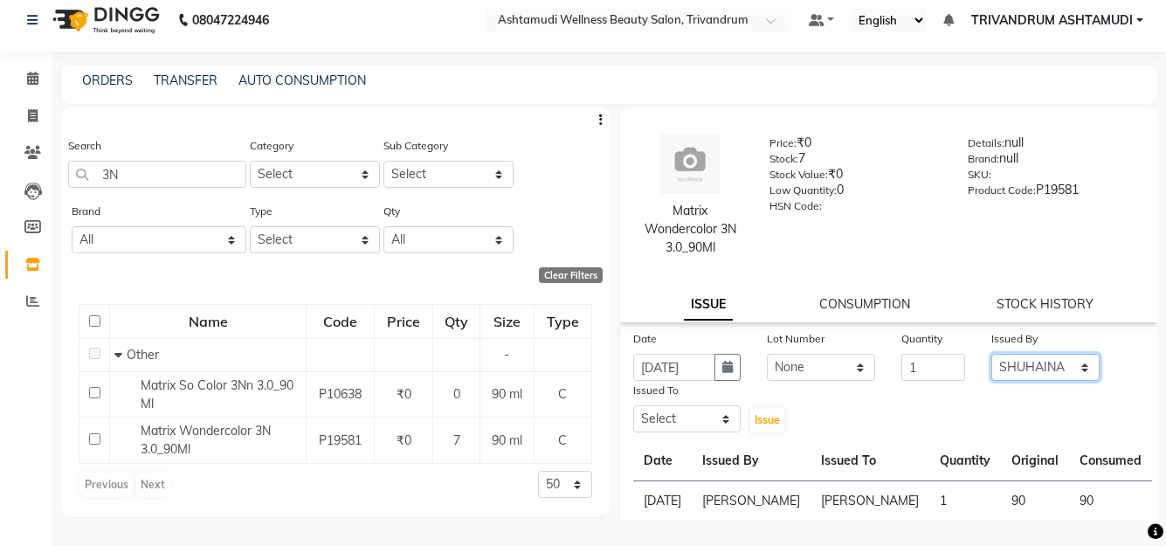
click at [992, 354] on select "Select ANJALI L B BINDHU CHIPPY DHANYA D KARTHIKA MANJUSHA SARITHA SHUHAINA SIM…" at bounding box center [1046, 367] width 108 height 27
click at [691, 421] on select "Select ANJALI L B BINDHU CHIPPY DHANYA D KARTHIKA MANJUSHA SARITHA SHUHAINA SIM…" at bounding box center [687, 418] width 108 height 27
click at [633, 405] on select "Select ANJALI L B BINDHU CHIPPY DHANYA D KARTHIKA MANJUSHA SARITHA SHUHAINA SIM…" at bounding box center [687, 418] width 108 height 27
click at [771, 418] on span "Issue" at bounding box center [767, 419] width 25 height 13
click at [728, 364] on icon "button" at bounding box center [728, 367] width 10 height 12
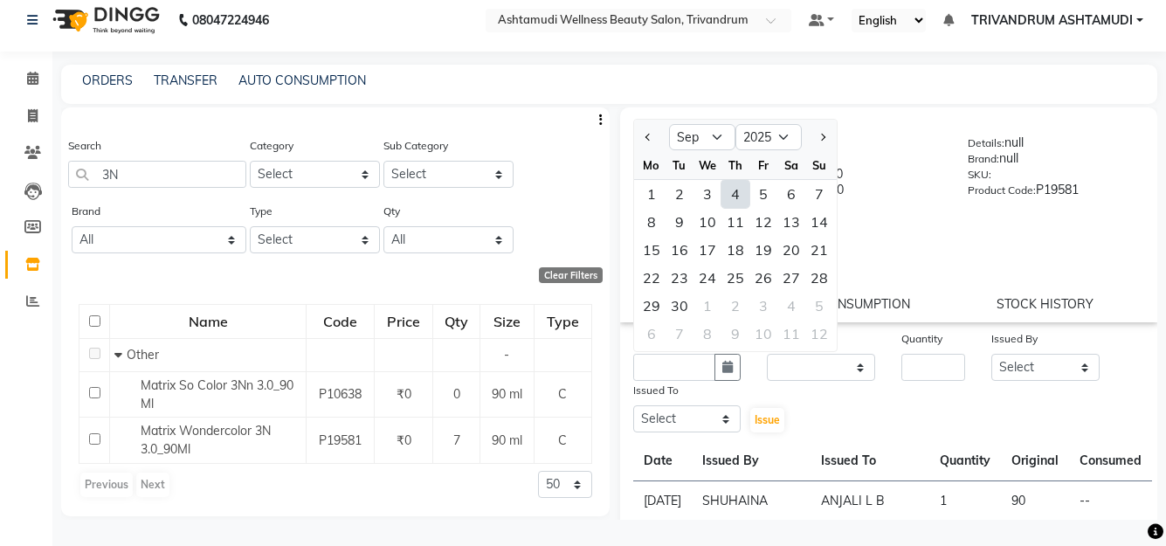
click at [739, 190] on div "4" at bounding box center [736, 194] width 28 height 28
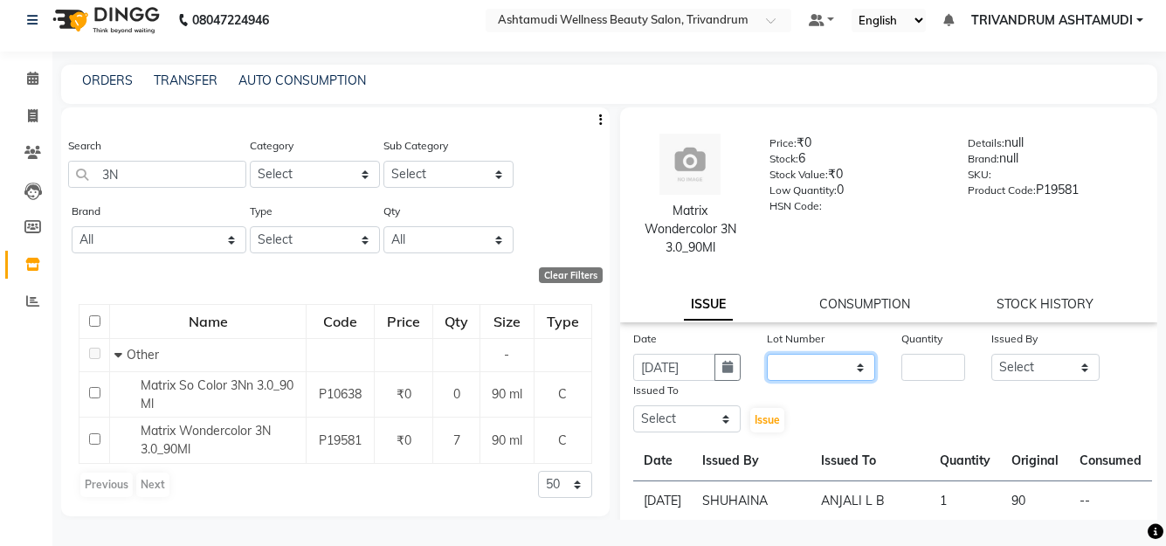
click at [817, 374] on select "None" at bounding box center [821, 367] width 108 height 27
click at [767, 354] on select "None" at bounding box center [821, 367] width 108 height 27
click at [945, 372] on input "number" at bounding box center [934, 367] width 64 height 27
drag, startPoint x: 1028, startPoint y: 372, endPoint x: 1034, endPoint y: 356, distance: 16.6
click at [1028, 372] on select "Select ANJALI L B BINDHU CHIPPY DHANYA D KARTHIKA MANJUSHA SARITHA SHUHAINA SIM…" at bounding box center [1046, 367] width 108 height 27
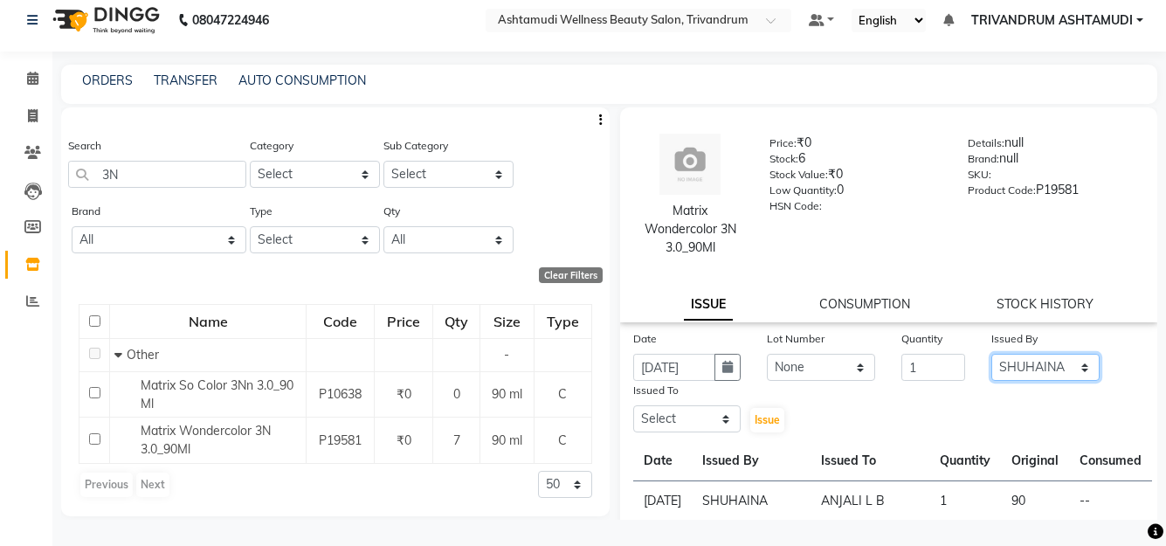
click at [992, 354] on select "Select ANJALI L B BINDHU CHIPPY DHANYA D KARTHIKA MANJUSHA SARITHA SHUHAINA SIM…" at bounding box center [1046, 367] width 108 height 27
click at [674, 413] on select "Select ANJALI L B BINDHU CHIPPY DHANYA D KARTHIKA MANJUSHA SARITHA SHUHAINA SIM…" at bounding box center [687, 418] width 108 height 27
click at [633, 405] on select "Select ANJALI L B BINDHU CHIPPY DHANYA D KARTHIKA MANJUSHA SARITHA SHUHAINA SIM…" at bounding box center [687, 418] width 108 height 27
click at [769, 422] on span "Issue" at bounding box center [767, 419] width 25 height 13
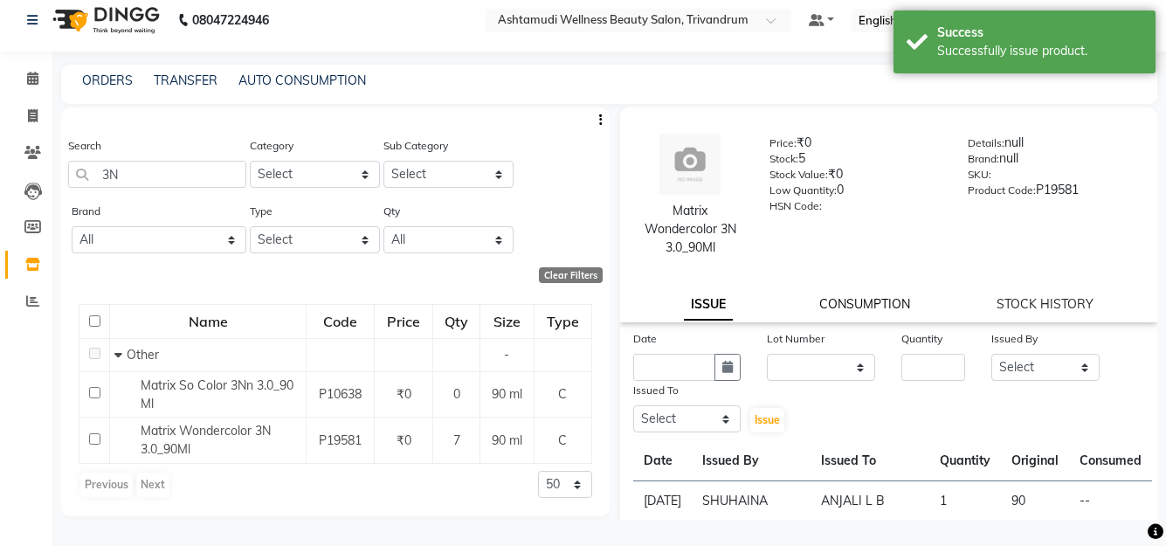
click at [868, 301] on link "CONSUMPTION" at bounding box center [865, 304] width 91 height 16
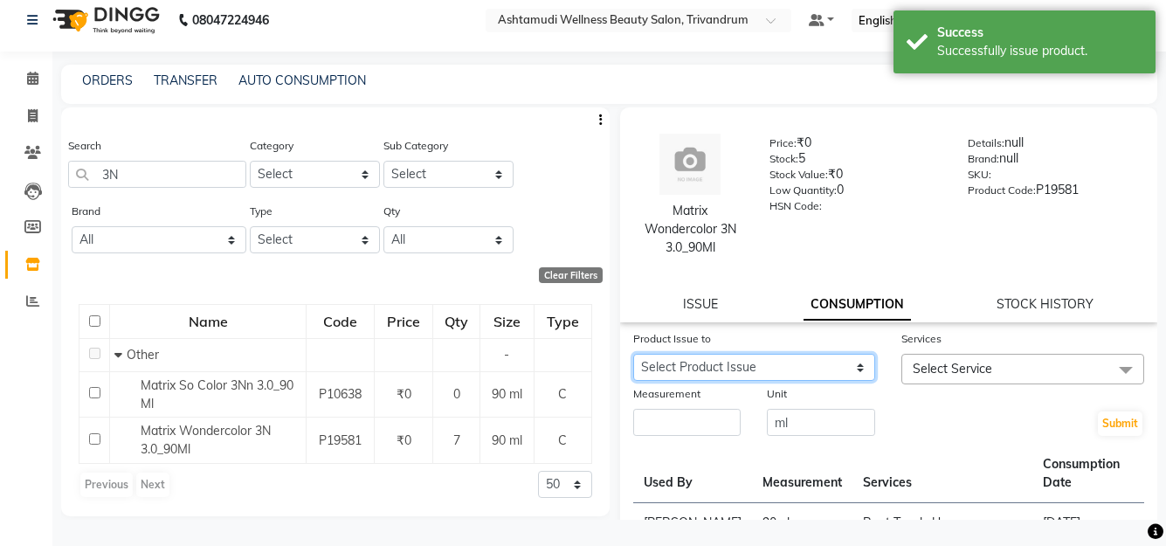
click at [818, 375] on select "Select Product Issue 2025-09-04, Issued to: ANJALI L B , Balance: 90 2025-09-04…" at bounding box center [754, 367] width 243 height 27
click at [633, 354] on select "Select Product Issue 2025-09-04, Issued to: ANJALI L B , Balance: 90 2025-09-04…" at bounding box center [754, 367] width 243 height 27
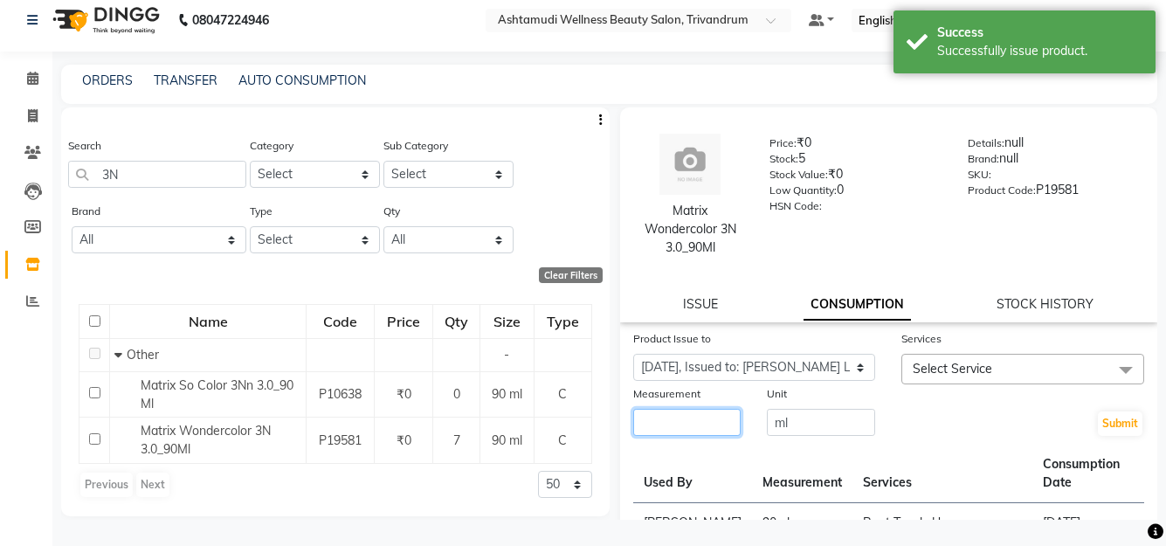
click at [646, 416] on input "number" at bounding box center [687, 422] width 108 height 27
click at [944, 365] on span "Select Service" at bounding box center [953, 369] width 80 height 16
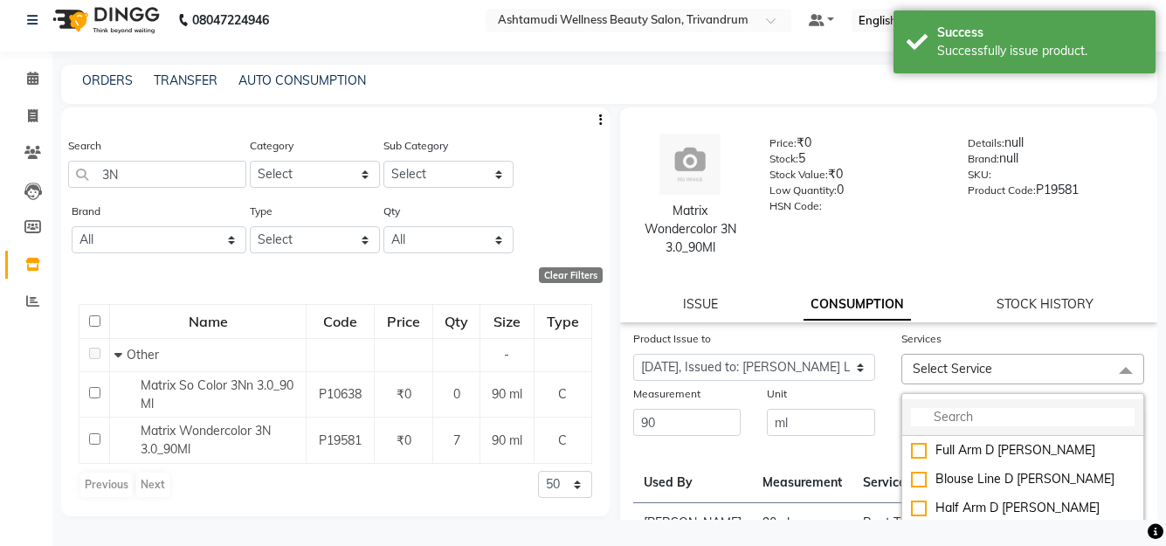
click at [954, 417] on input "multiselect-search" at bounding box center [1023, 417] width 224 height 18
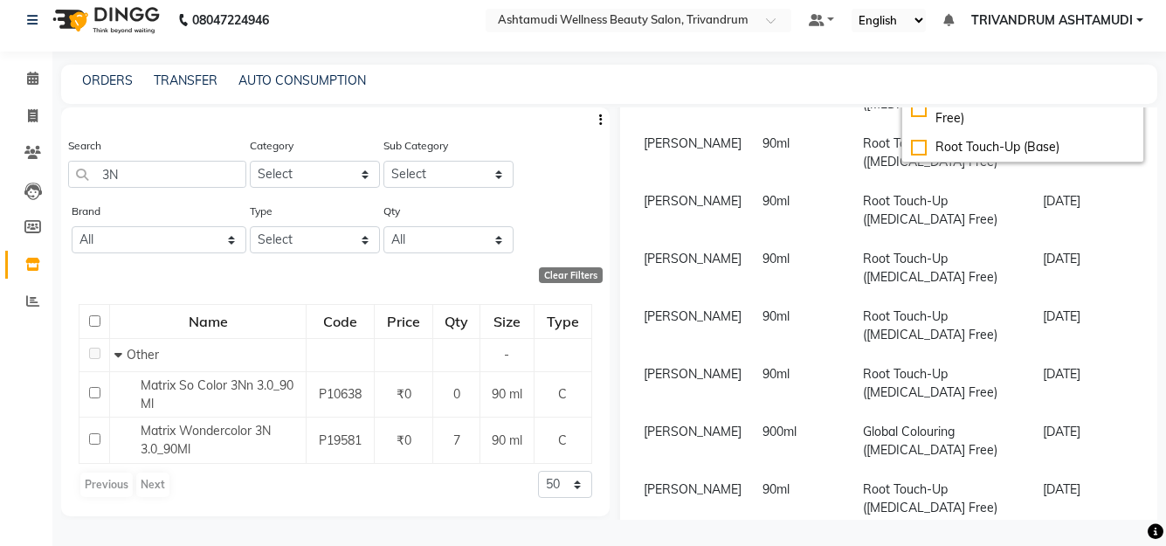
scroll to position [262, 0]
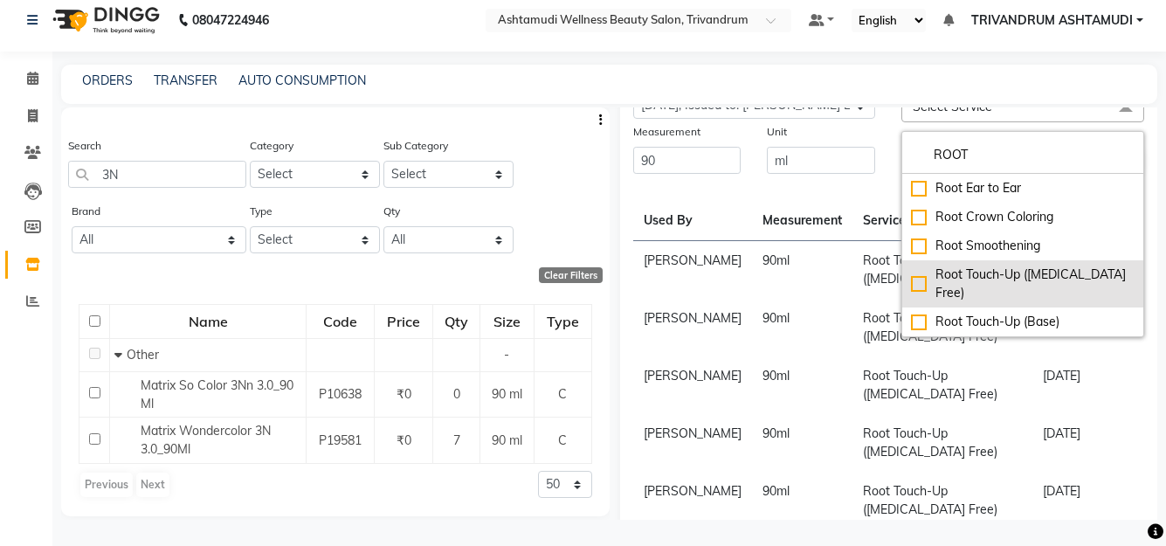
click at [1008, 276] on div "Root Touch-Up ([MEDICAL_DATA] Free)" at bounding box center [1023, 284] width 224 height 37
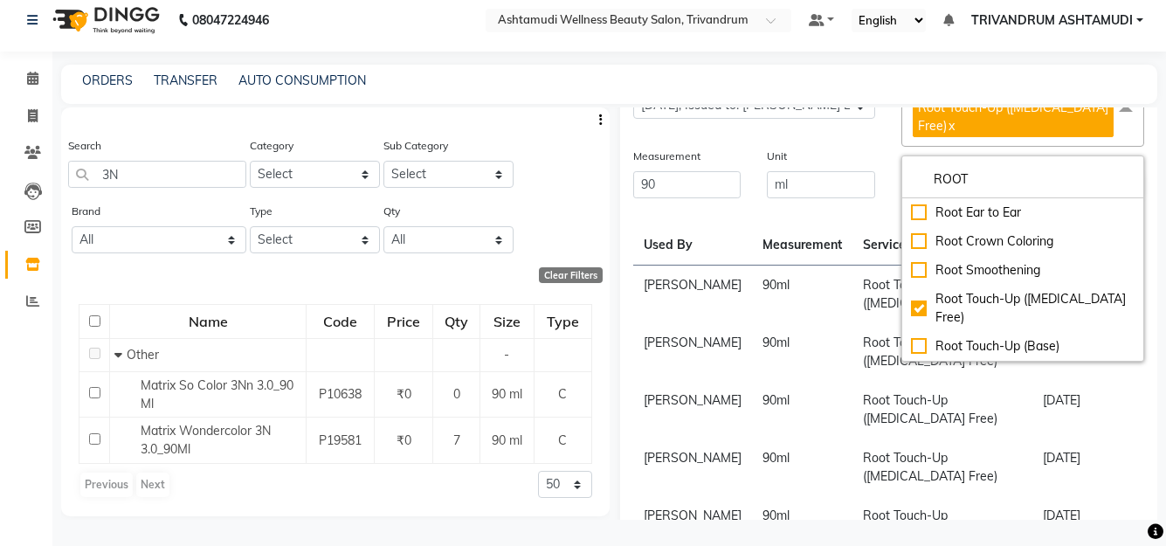
click at [771, 225] on th "Measurement" at bounding box center [802, 236] width 100 height 59
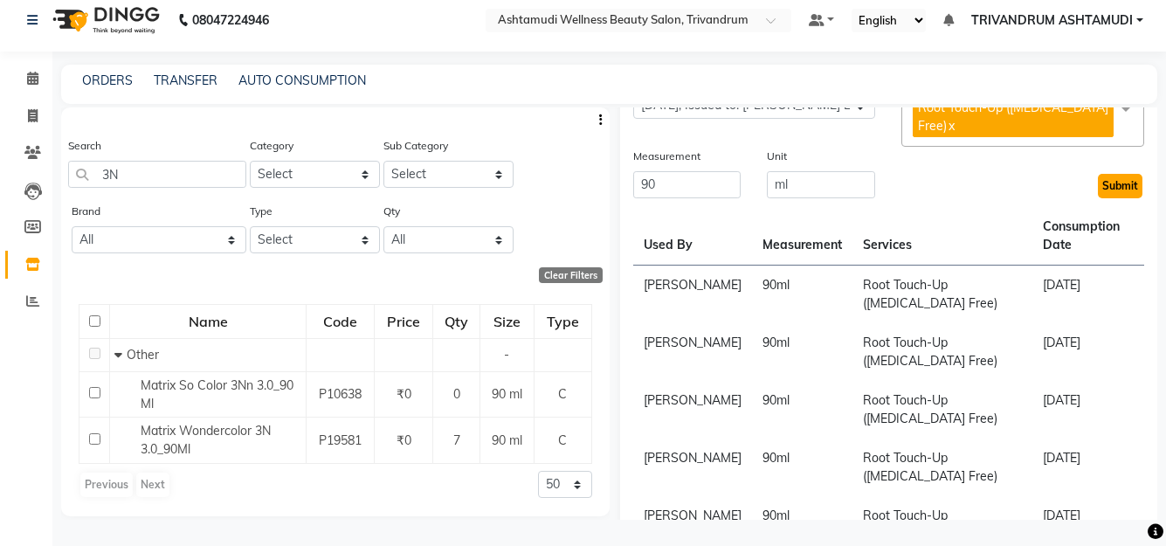
click at [1110, 187] on button "Submit" at bounding box center [1120, 186] width 45 height 24
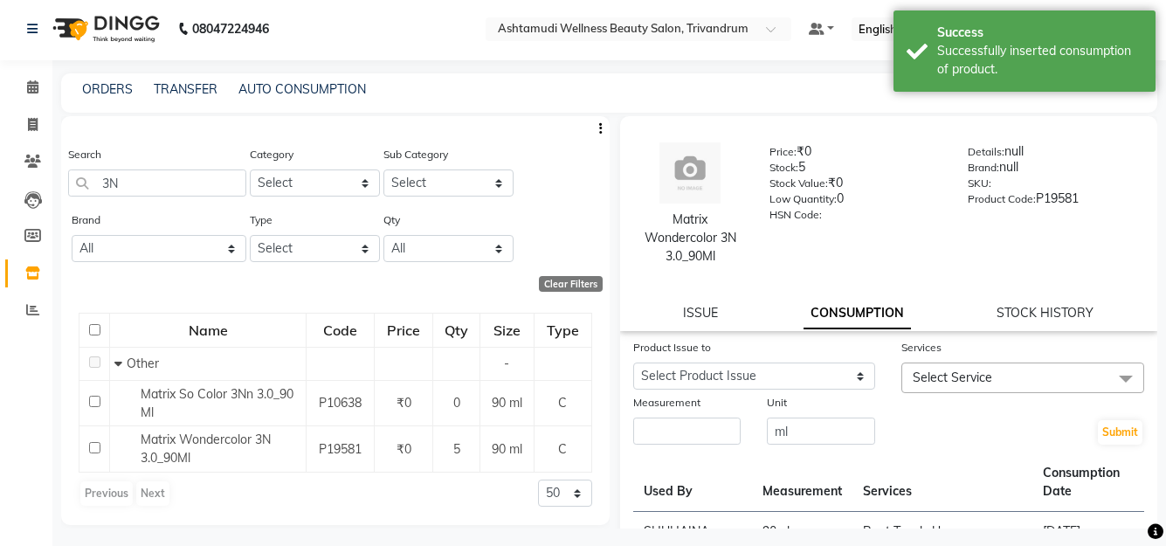
scroll to position [0, 0]
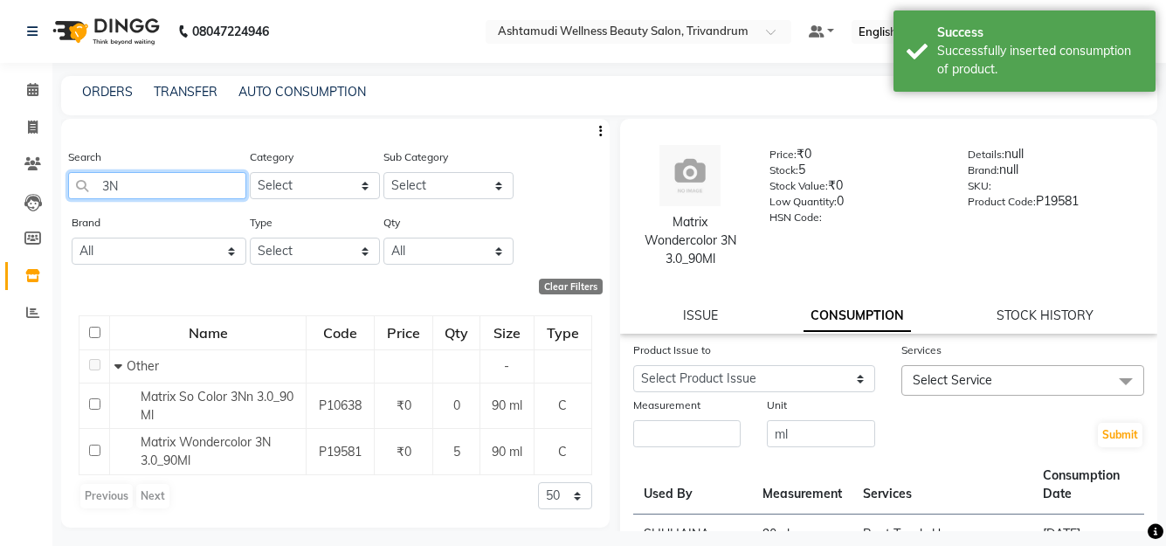
click at [128, 184] on input "3N" at bounding box center [157, 185] width 178 height 27
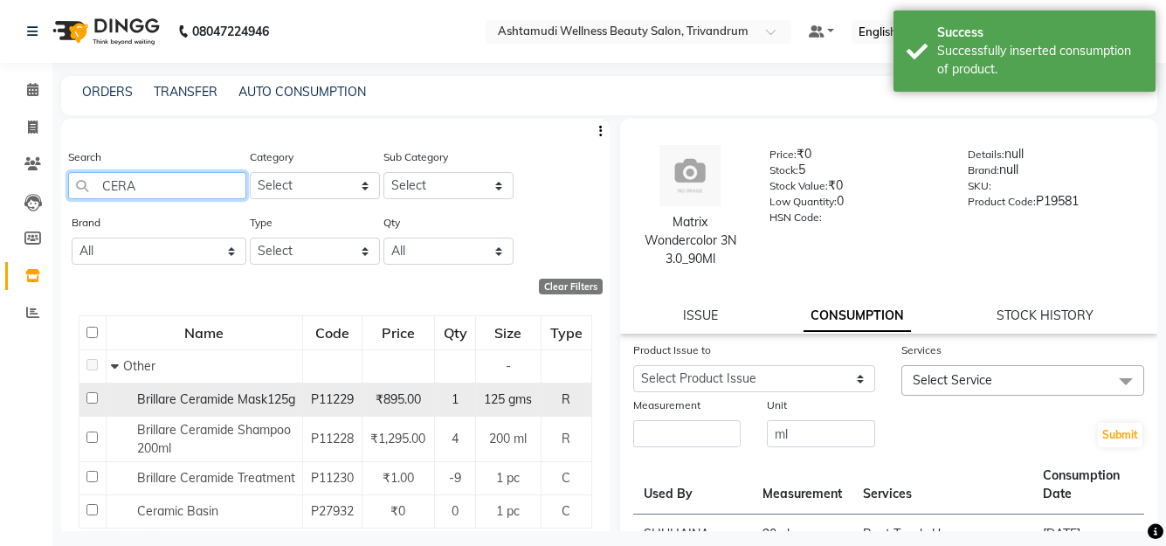
scroll to position [68, 0]
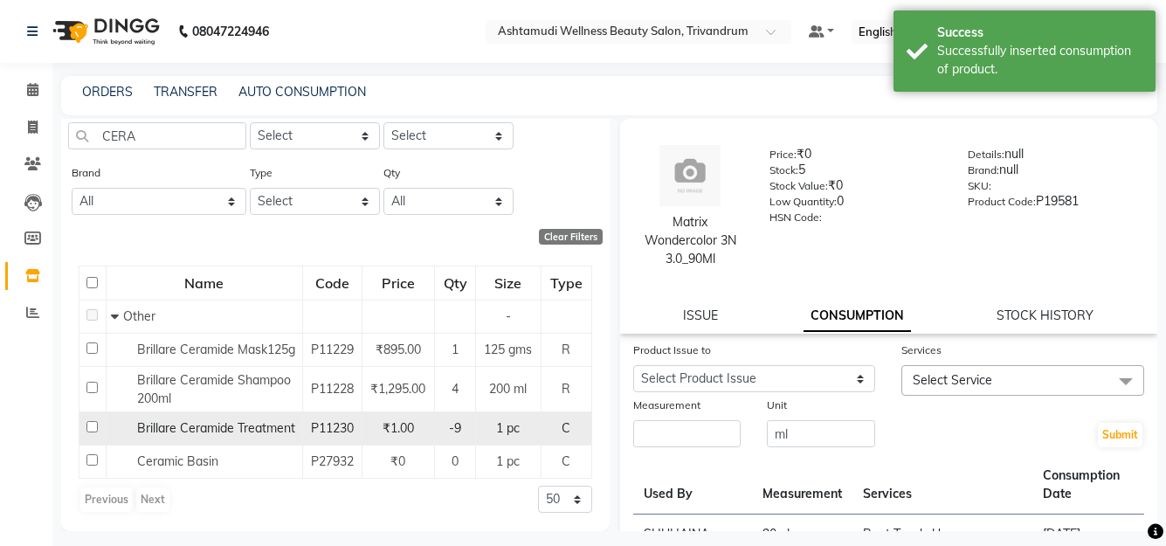
click at [211, 421] on span "Brillare Ceramide Treatment" at bounding box center [216, 428] width 158 height 16
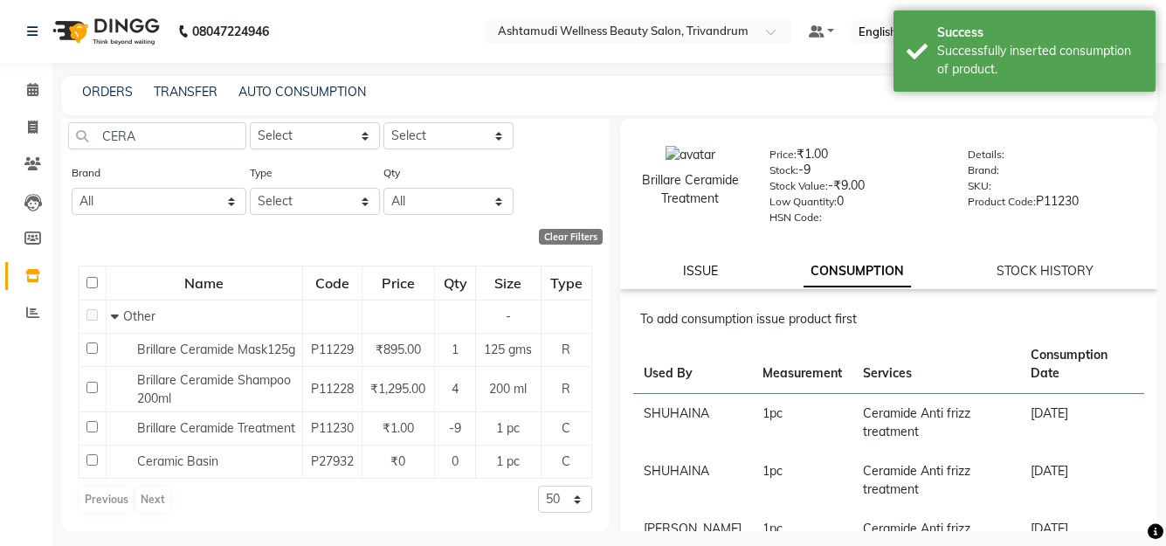
click at [707, 271] on link "ISSUE" at bounding box center [700, 271] width 35 height 16
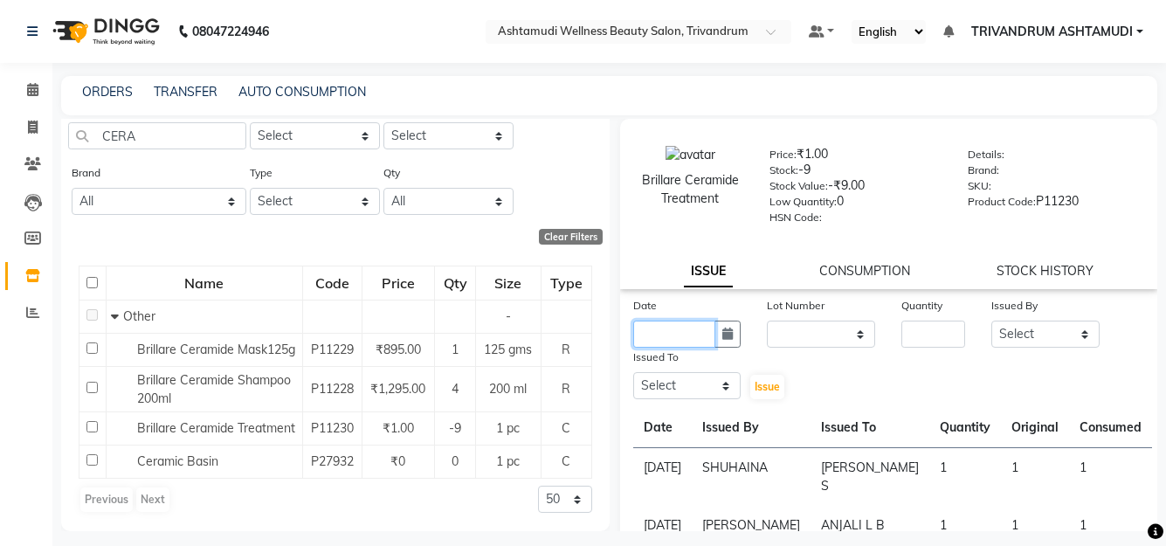
click at [695, 341] on input "text" at bounding box center [674, 334] width 83 height 27
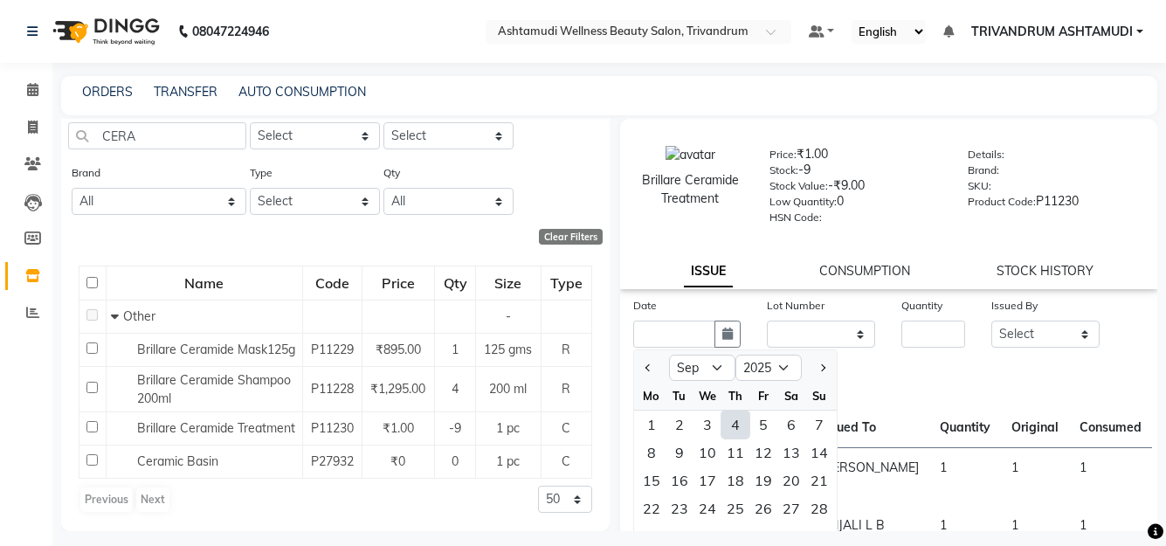
click at [736, 424] on div "4" at bounding box center [736, 425] width 28 height 28
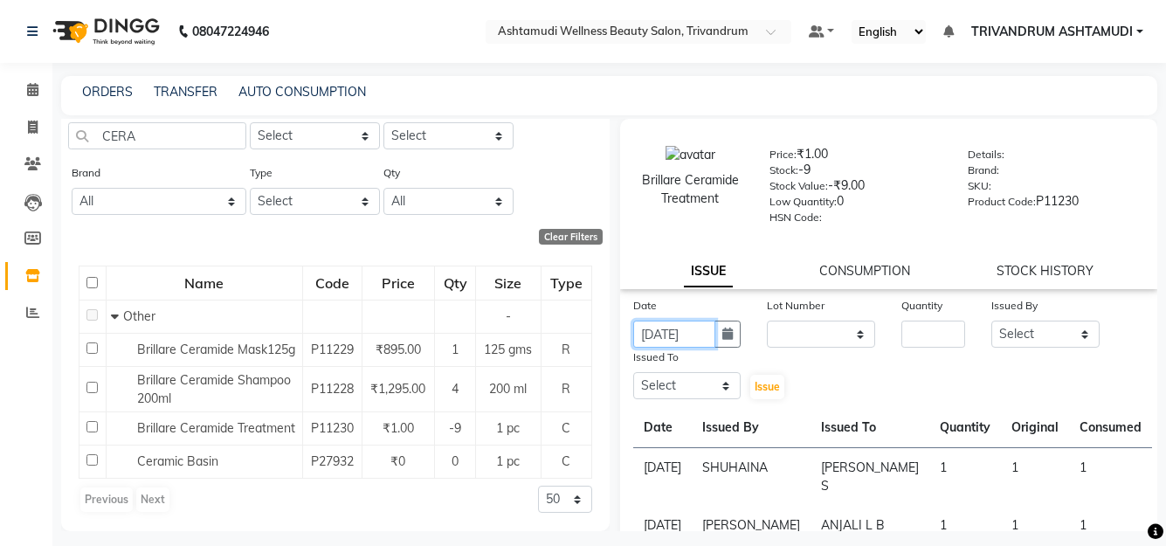
scroll to position [0, 5]
click at [818, 335] on select "None" at bounding box center [821, 334] width 108 height 27
click at [767, 321] on select "None" at bounding box center [821, 334] width 108 height 27
click at [912, 334] on input "number" at bounding box center [934, 334] width 64 height 27
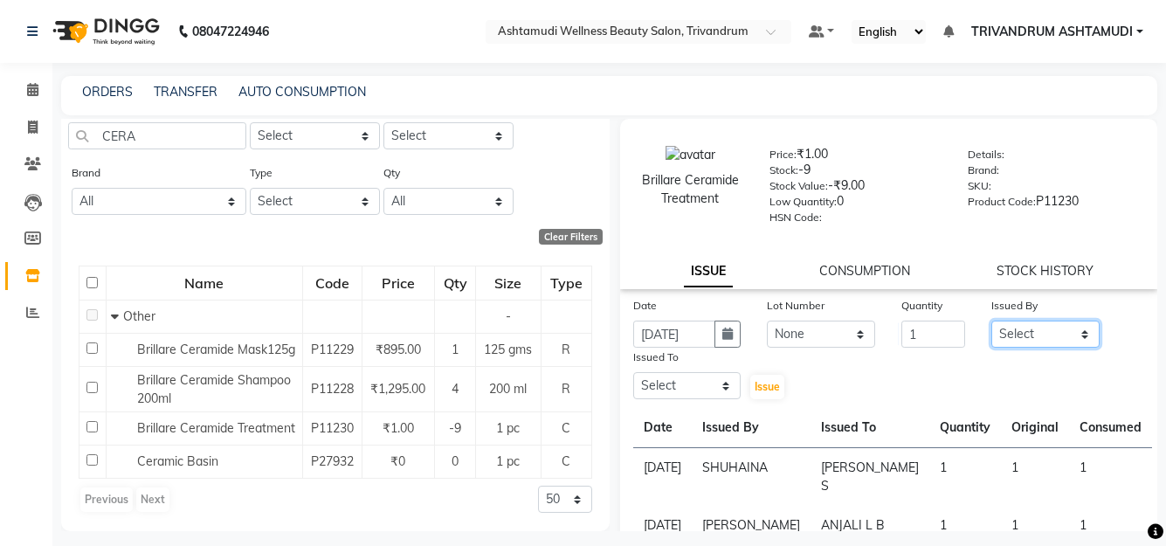
click at [1040, 335] on select "Select ANJALI L B BINDHU CHIPPY DHANYA D KARTHIKA MANJUSHA SARITHA SHUHAINA SIM…" at bounding box center [1046, 334] width 108 height 27
click at [992, 321] on select "Select ANJALI L B BINDHU CHIPPY DHANYA D KARTHIKA MANJUSHA SARITHA SHUHAINA SIM…" at bounding box center [1046, 334] width 108 height 27
drag, startPoint x: 690, startPoint y: 391, endPoint x: 690, endPoint y: 381, distance: 9.6
click at [690, 391] on select "Select ANJALI L B BINDHU CHIPPY DHANYA D KARTHIKA MANJUSHA SARITHA SHUHAINA SIM…" at bounding box center [687, 385] width 108 height 27
click at [633, 372] on select "Select ANJALI L B BINDHU CHIPPY DHANYA D KARTHIKA MANJUSHA SARITHA SHUHAINA SIM…" at bounding box center [687, 385] width 108 height 27
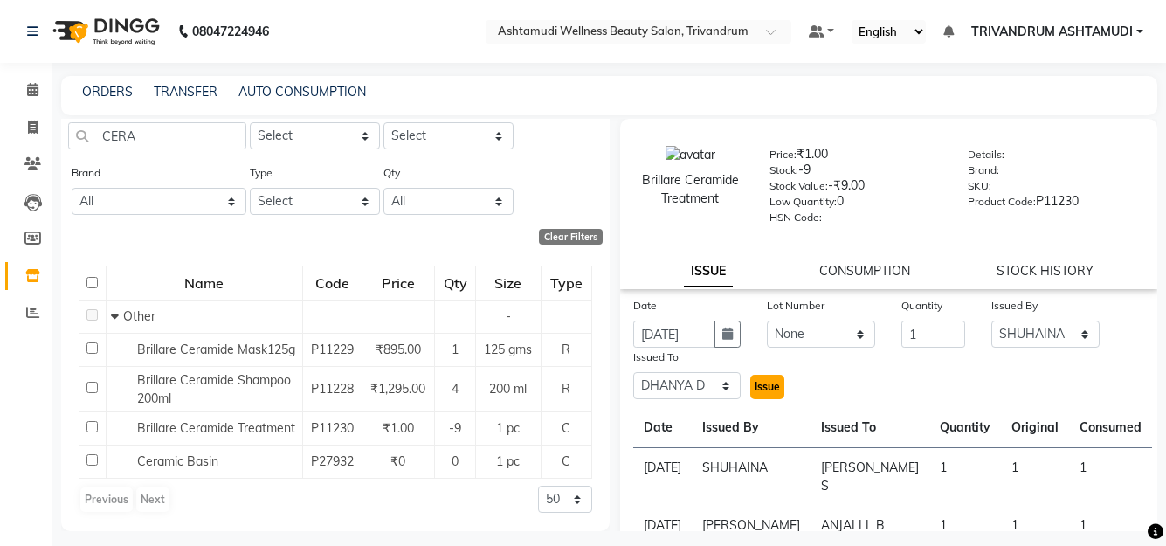
click at [765, 384] on span "Issue" at bounding box center [767, 386] width 25 height 13
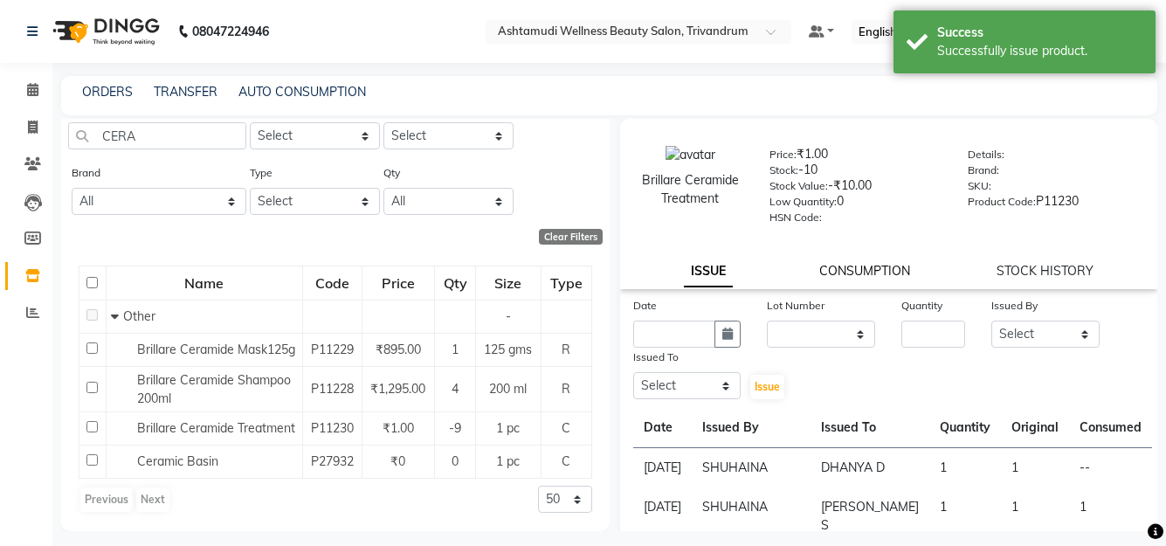
click at [859, 269] on link "CONSUMPTION" at bounding box center [865, 271] width 91 height 16
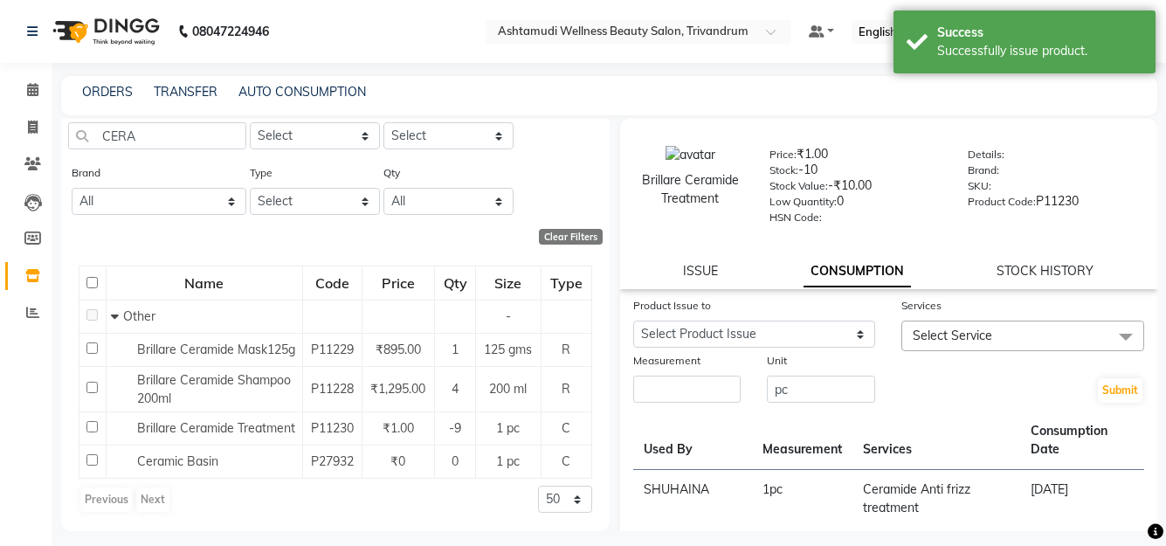
click at [768, 320] on div "Product Issue to" at bounding box center [754, 308] width 243 height 24
click at [768, 337] on select "Select Product Issue 2025-09-04, Issued to: DHANYA D, Balance: 1" at bounding box center [754, 334] width 243 height 27
click at [633, 321] on select "Select Product Issue 2025-09-04, Issued to: DHANYA D, Balance: 1" at bounding box center [754, 334] width 243 height 27
click at [672, 391] on input "number" at bounding box center [687, 389] width 108 height 27
click at [965, 329] on span "Select Service" at bounding box center [953, 336] width 80 height 16
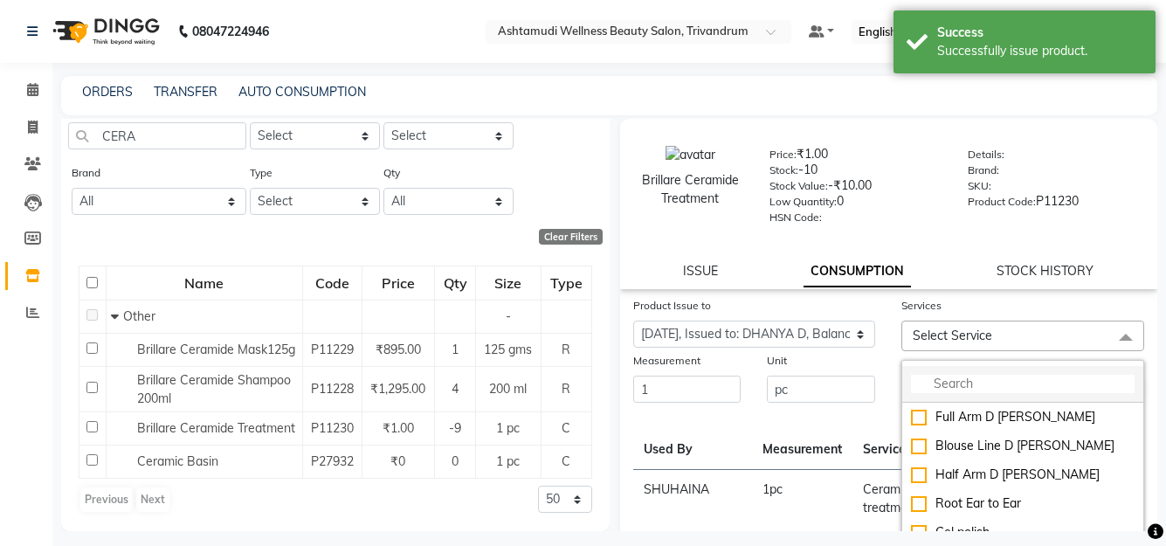
click at [938, 373] on li at bounding box center [1023, 384] width 241 height 37
click at [926, 391] on input "multiselect-search" at bounding box center [1023, 384] width 224 height 18
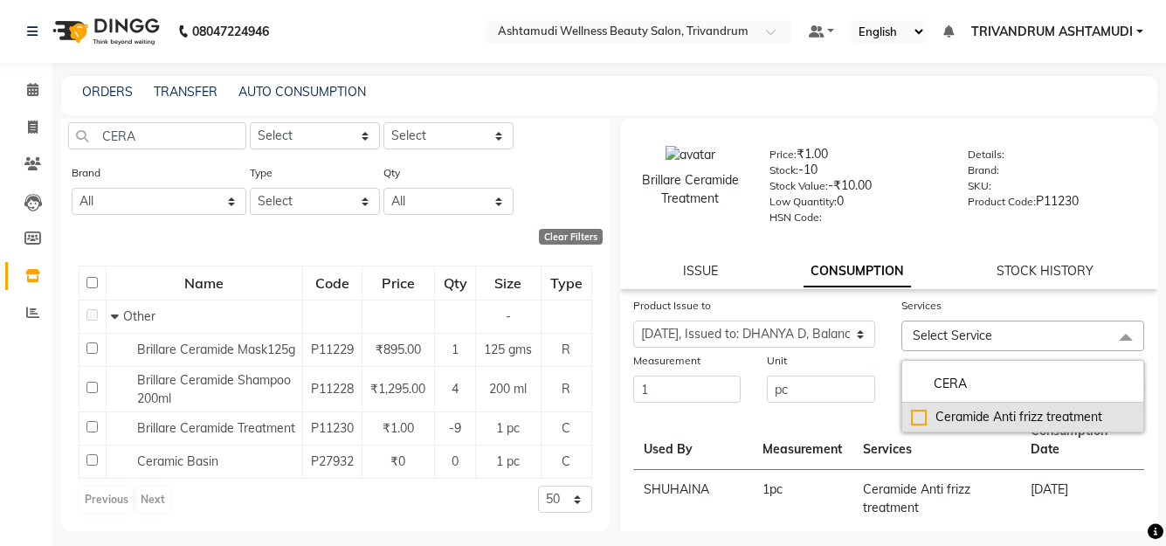
click at [1000, 419] on div "Ceramide Anti frizz treatment" at bounding box center [1023, 417] width 224 height 18
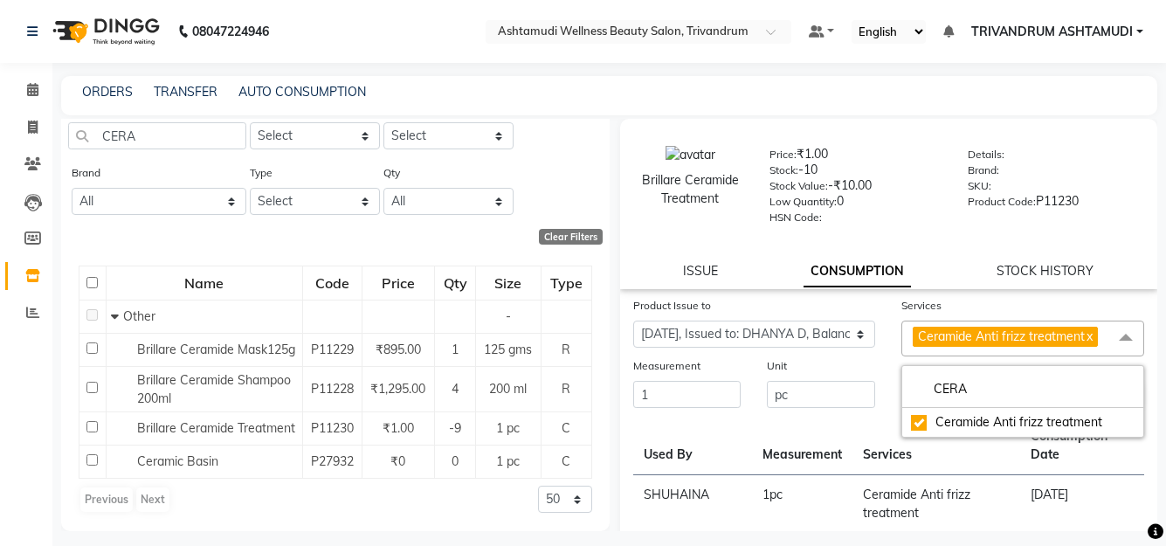
click at [868, 369] on div "Unit" at bounding box center [821, 368] width 108 height 24
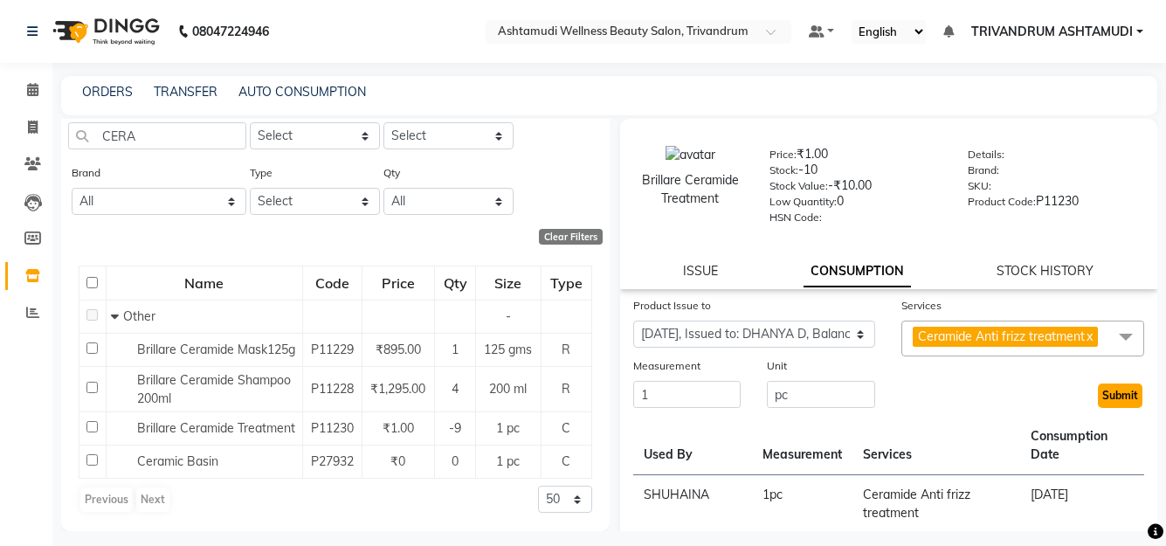
click at [1113, 397] on button "Submit" at bounding box center [1120, 396] width 45 height 24
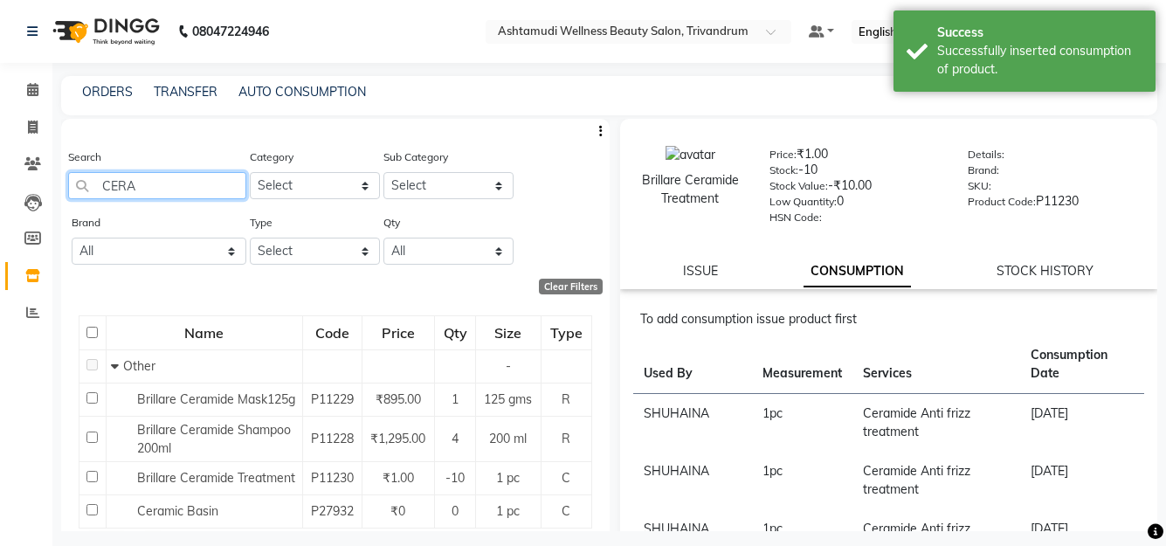
drag, startPoint x: 183, startPoint y: 183, endPoint x: -7, endPoint y: 187, distance: 190.5
click at [0, 187] on html "08047224946 Select Location × Ashtamudi Wellness Beauty Salon, Trivandrum Defau…" at bounding box center [583, 273] width 1166 height 546
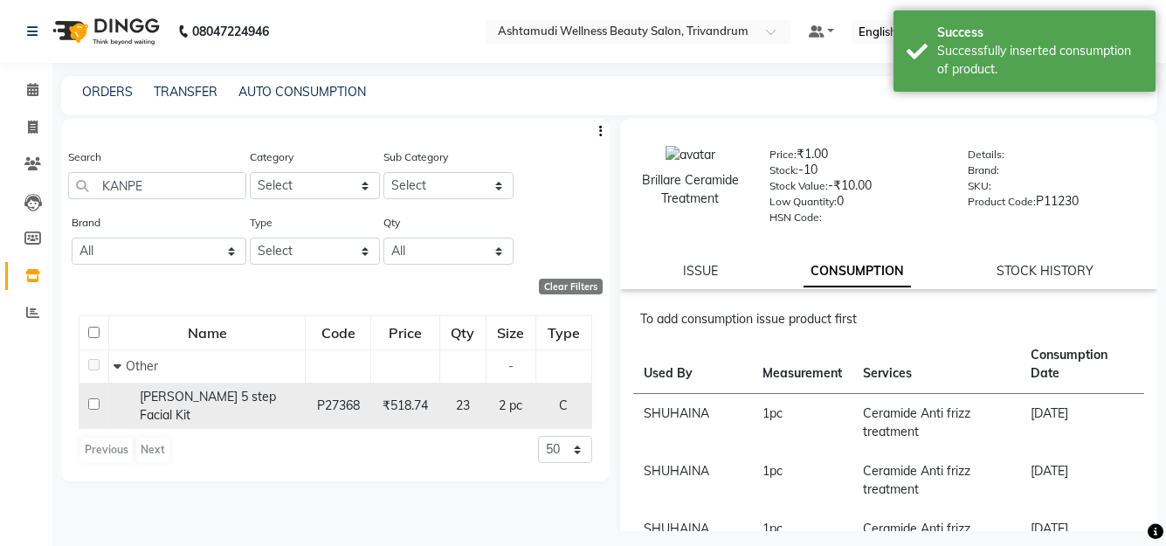
click at [195, 405] on div "Kanpeki Kouyou 5 step Facial Kit" at bounding box center [207, 406] width 187 height 37
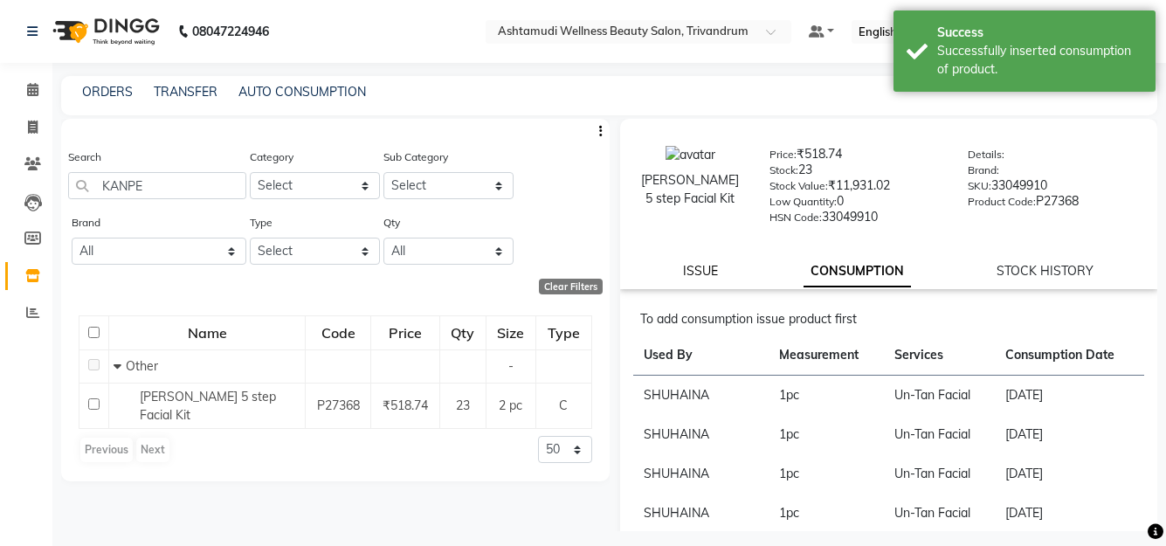
click at [701, 272] on link "ISSUE" at bounding box center [700, 271] width 35 height 16
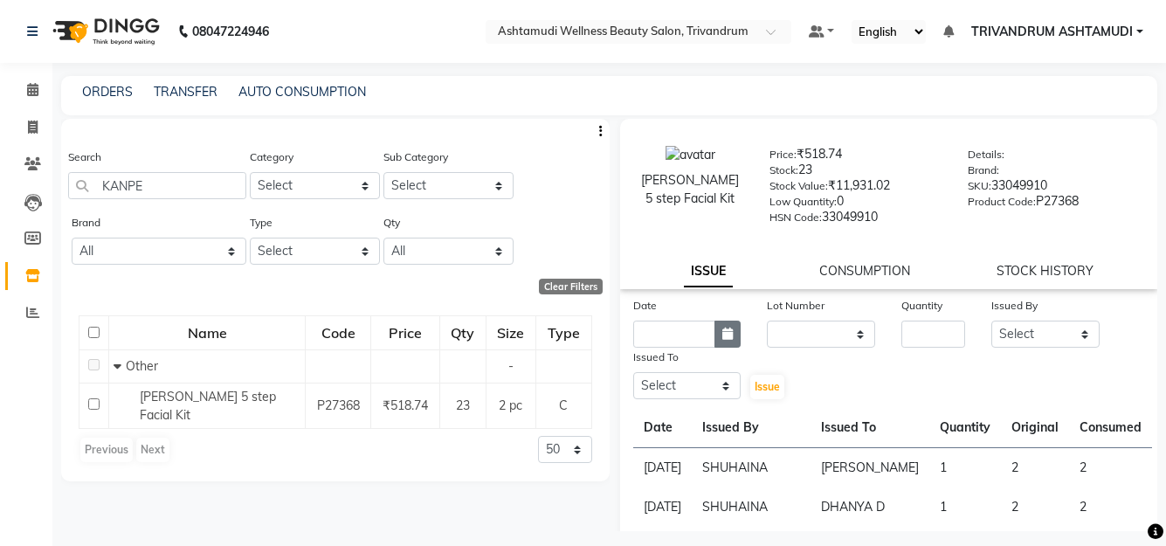
click at [723, 339] on icon "button" at bounding box center [728, 334] width 10 height 12
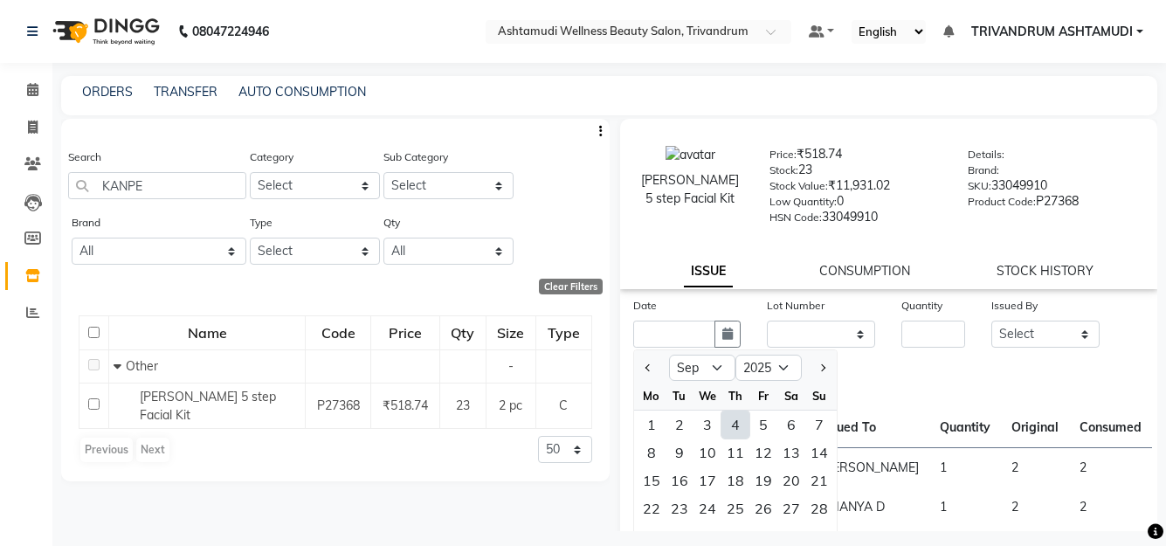
click at [737, 426] on div "4" at bounding box center [736, 425] width 28 height 28
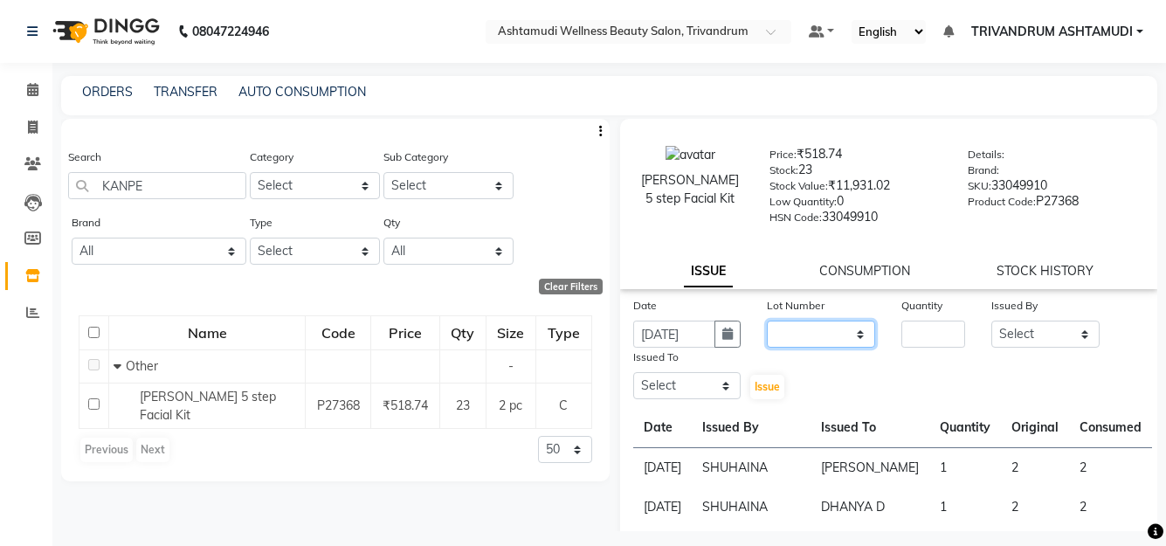
drag, startPoint x: 806, startPoint y: 332, endPoint x: 816, endPoint y: 345, distance: 16.3
click at [805, 333] on select "None" at bounding box center [821, 334] width 108 height 27
click at [767, 321] on select "None" at bounding box center [821, 334] width 108 height 27
click at [916, 331] on input "number" at bounding box center [934, 334] width 64 height 27
click at [1034, 340] on select "Select ANJALI L B BINDHU CHIPPY DHANYA D KARTHIKA MANJUSHA SARITHA SHUHAINA SIM…" at bounding box center [1046, 334] width 108 height 27
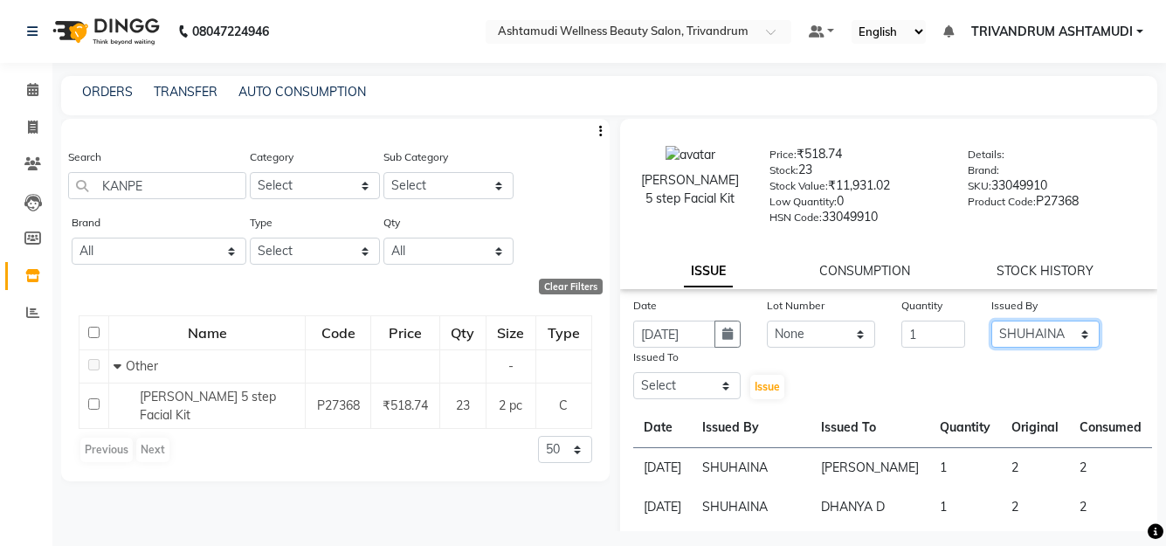
click at [992, 321] on select "Select ANJALI L B BINDHU CHIPPY DHANYA D KARTHIKA MANJUSHA SARITHA SHUHAINA SIM…" at bounding box center [1046, 334] width 108 height 27
click at [669, 394] on select "Select ANJALI L B BINDHU CHIPPY DHANYA D KARTHIKA MANJUSHA SARITHA SHUHAINA SIM…" at bounding box center [687, 385] width 108 height 27
click at [633, 372] on select "Select ANJALI L B BINDHU CHIPPY DHANYA D KARTHIKA MANJUSHA SARITHA SHUHAINA SIM…" at bounding box center [687, 385] width 108 height 27
click at [744, 370] on div "Issued To Select ANJALI L B BINDHU CHIPPY DHANYA D KARTHIKA MANJUSHA SARITHA SH…" at bounding box center [687, 374] width 135 height 53
click at [764, 384] on span "Issue" at bounding box center [767, 386] width 25 height 13
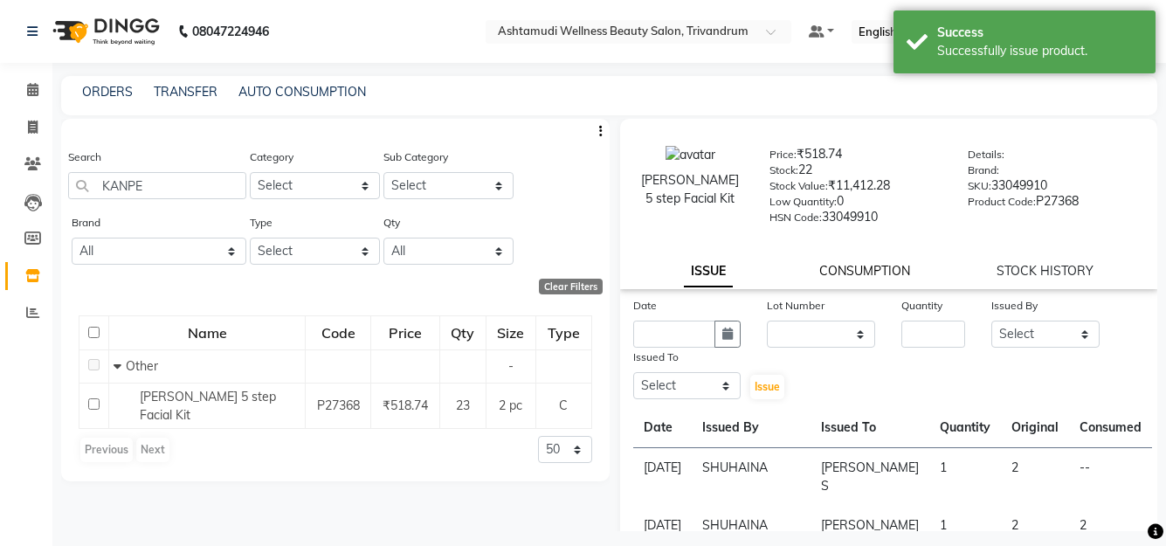
click at [859, 269] on link "CONSUMPTION" at bounding box center [865, 271] width 91 height 16
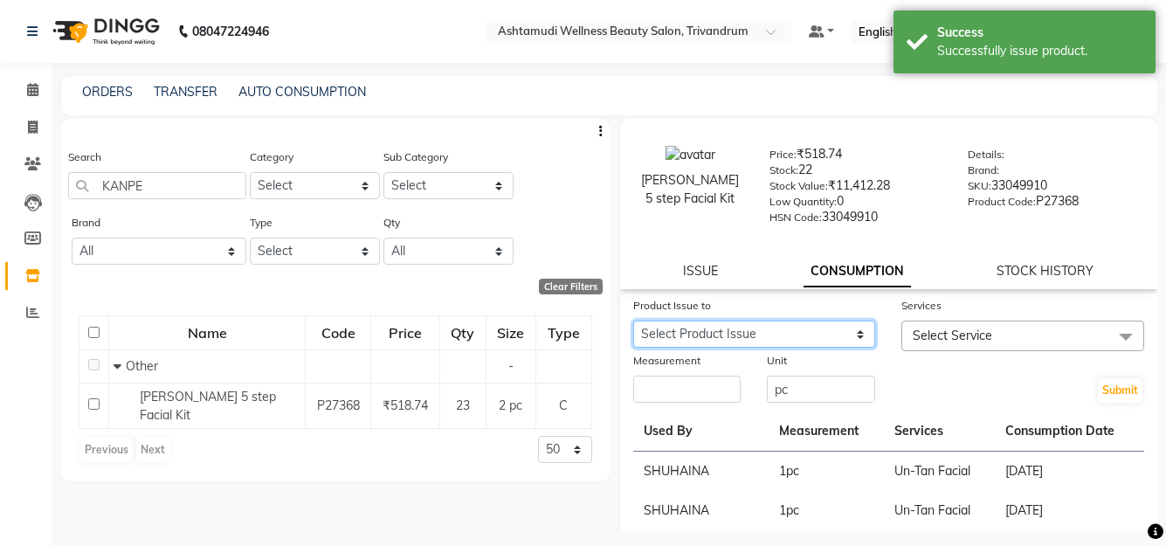
drag, startPoint x: 782, startPoint y: 335, endPoint x: 780, endPoint y: 345, distance: 10.6
click at [780, 345] on select "Select Product Issue 2025-09-04, Issued to: USHA KUMARI S, Balance: 2" at bounding box center [754, 334] width 243 height 27
click at [633, 321] on select "Select Product Issue 2025-09-04, Issued to: USHA KUMARI S, Balance: 2" at bounding box center [754, 334] width 243 height 27
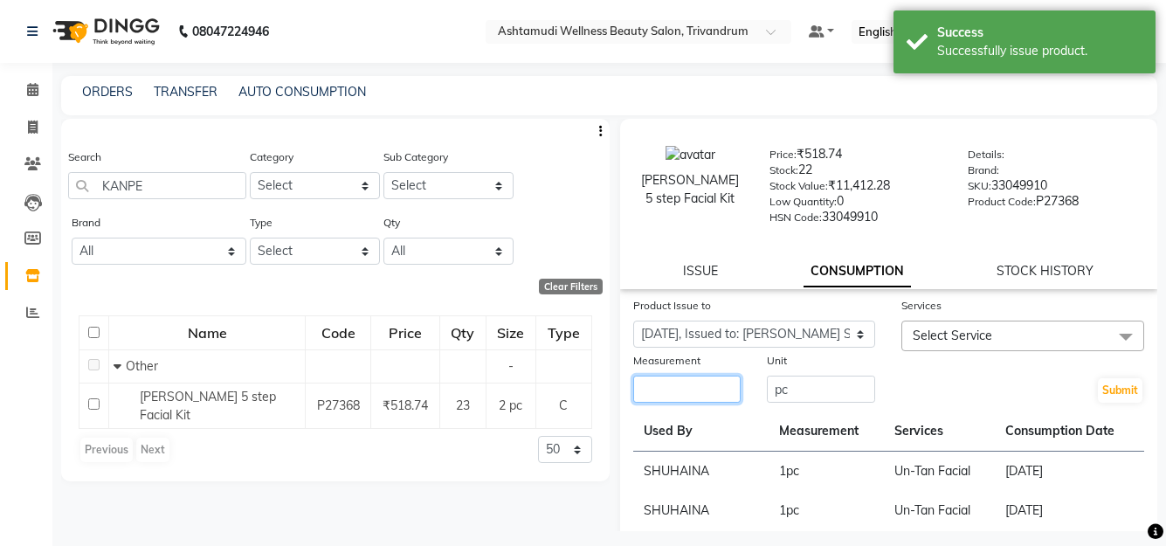
click at [702, 391] on input "number" at bounding box center [687, 389] width 108 height 27
click at [979, 337] on span "Select Service" at bounding box center [953, 336] width 80 height 16
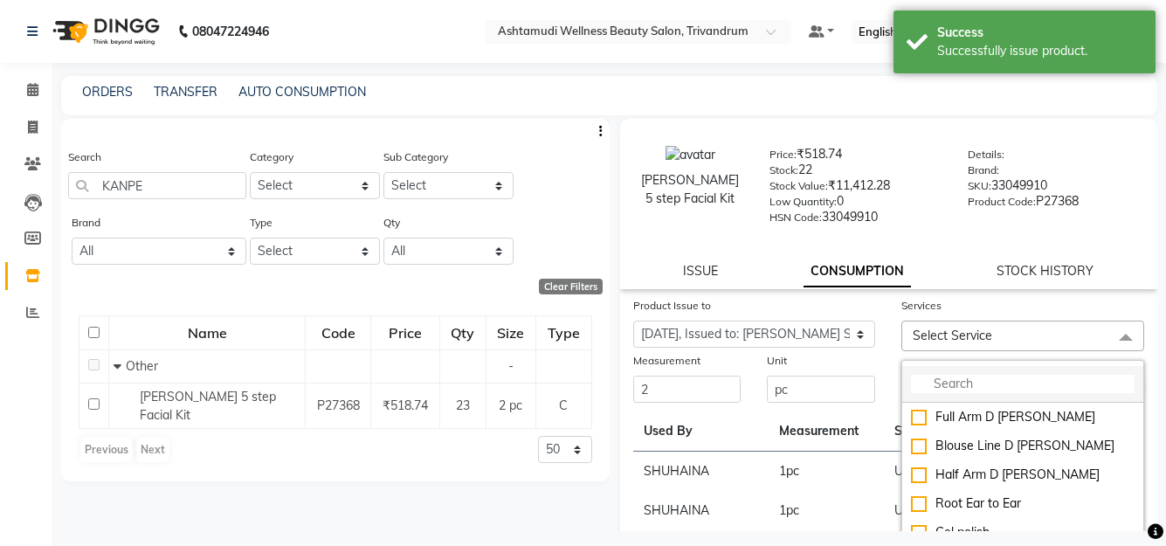
click at [945, 375] on input "multiselect-search" at bounding box center [1023, 384] width 224 height 18
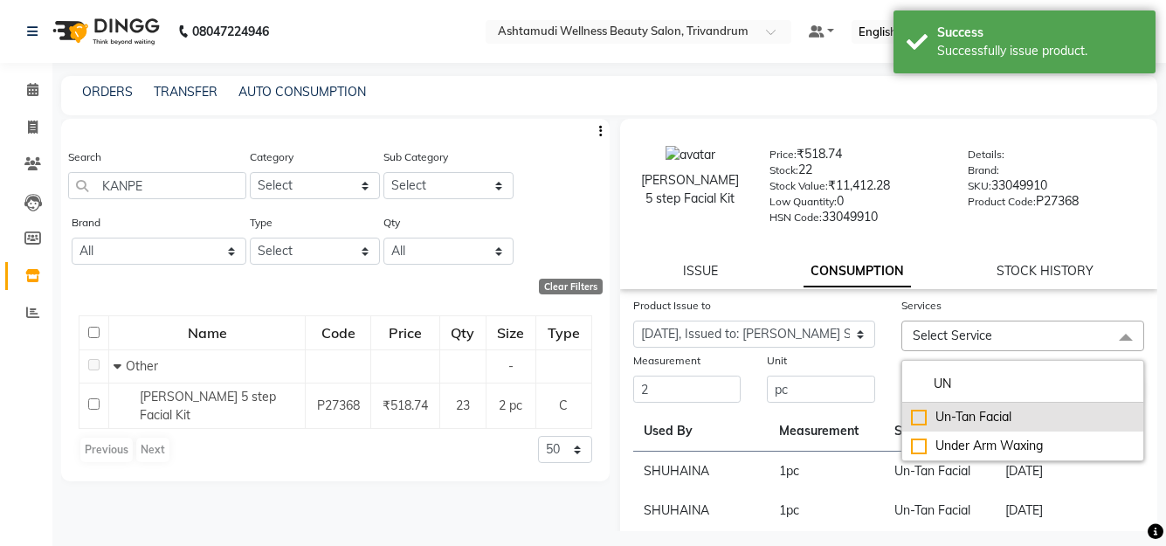
click at [954, 418] on div "Un-Tan Facial" at bounding box center [1023, 417] width 224 height 18
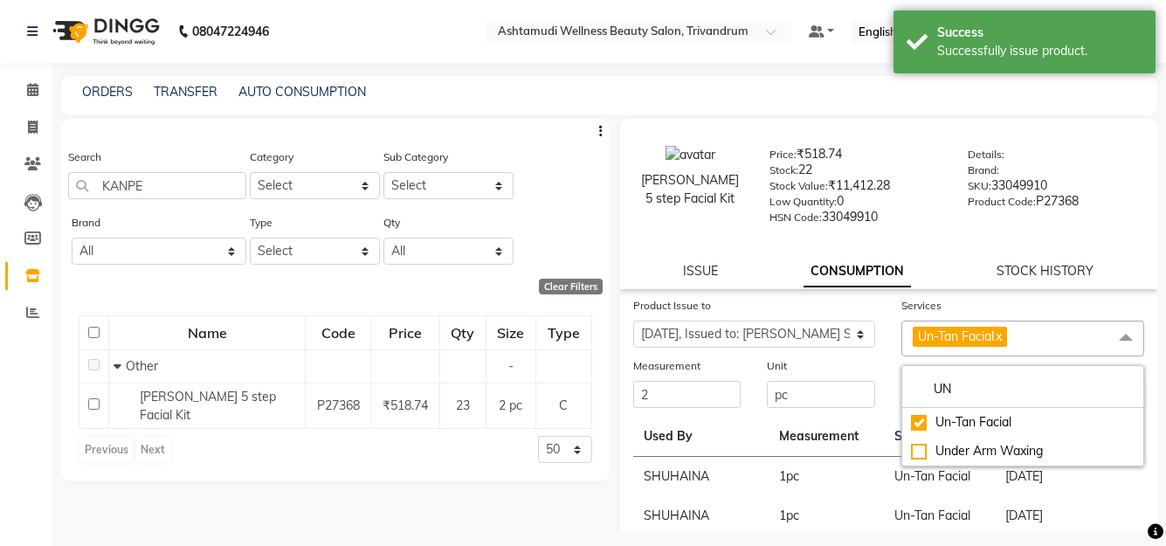
click at [822, 358] on div "Unit" at bounding box center [821, 368] width 108 height 24
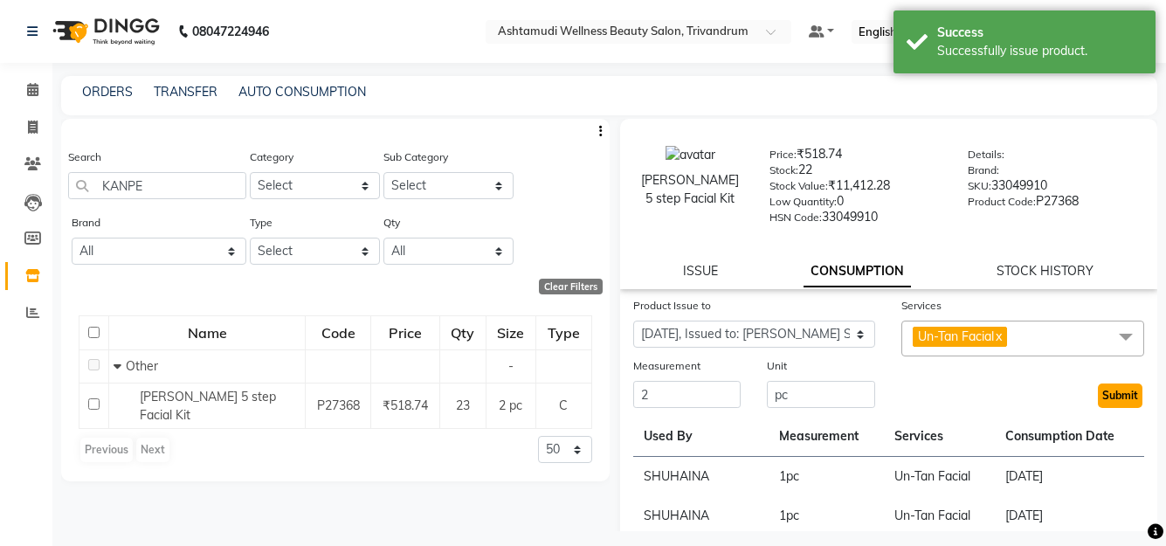
click at [1115, 393] on button "Submit" at bounding box center [1120, 396] width 45 height 24
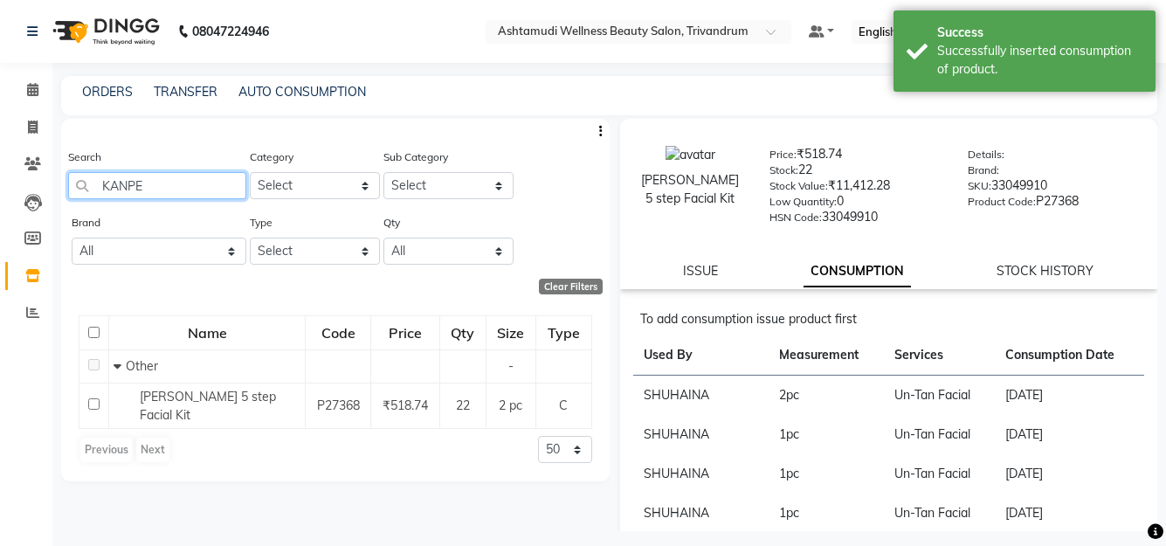
drag, startPoint x: 166, startPoint y: 187, endPoint x: -7, endPoint y: 187, distance: 173.0
click at [0, 187] on html "08047224946 Select Location × Ashtamudi Wellness Beauty Salon, Trivandrum Defau…" at bounding box center [583, 273] width 1166 height 546
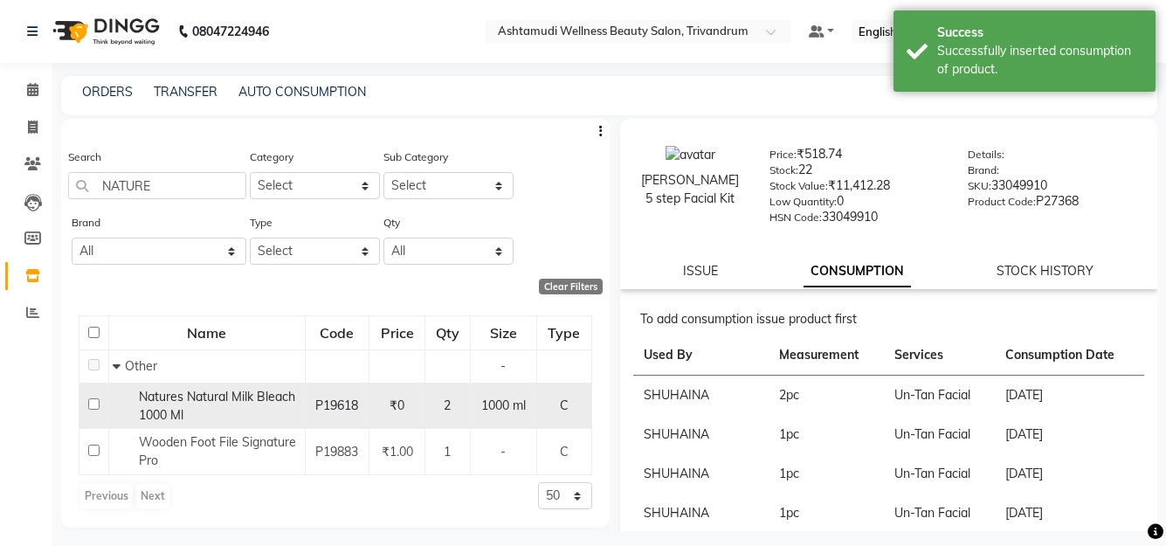
click at [266, 404] on span "Natures Natural Milk Bleach 1000 Ml" at bounding box center [217, 406] width 156 height 34
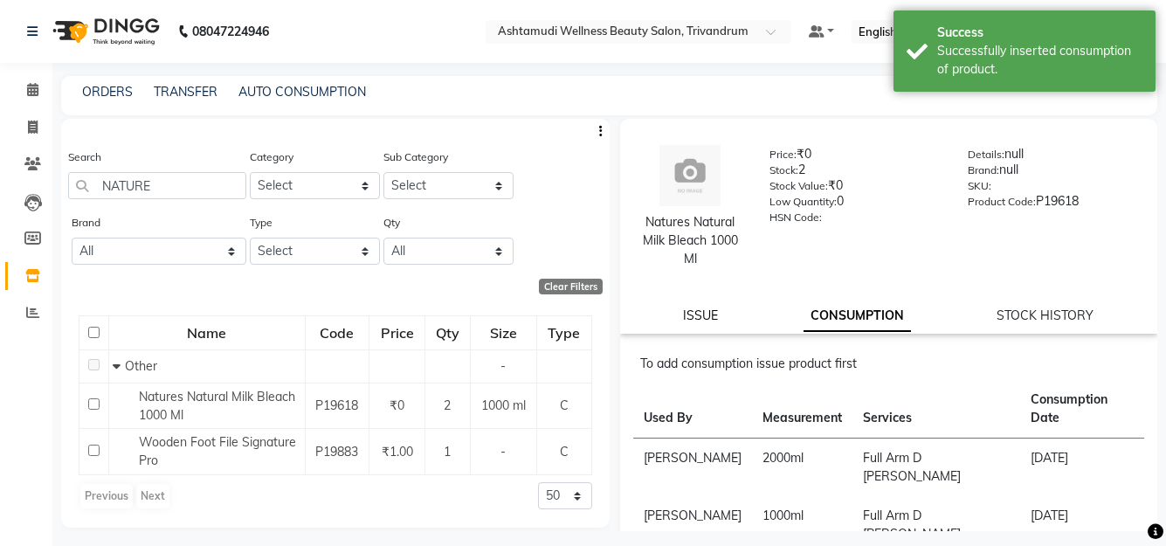
click at [695, 320] on link "ISSUE" at bounding box center [700, 316] width 35 height 16
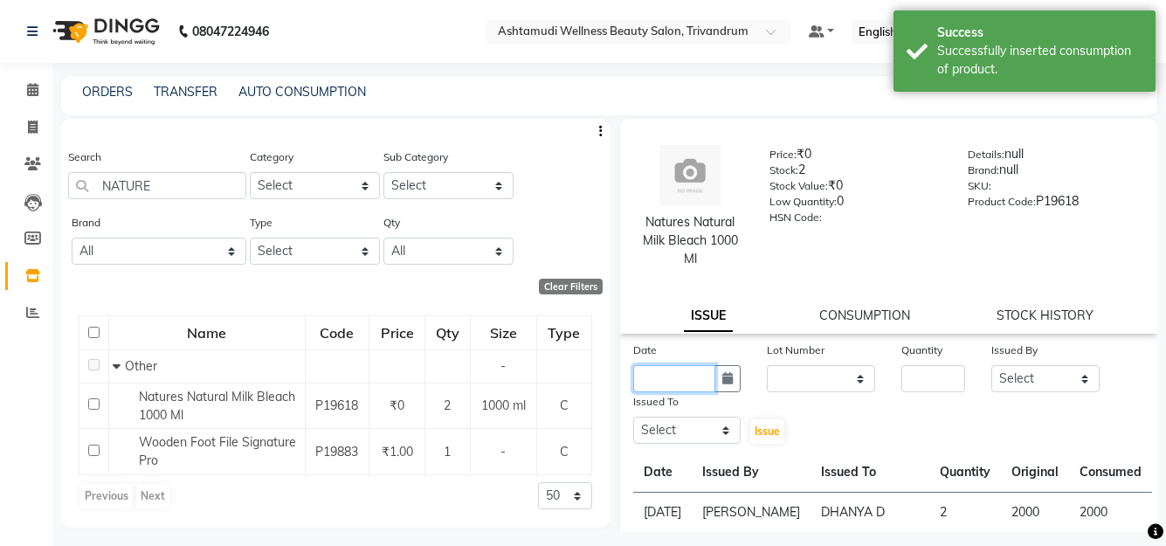
click at [704, 381] on input "text" at bounding box center [674, 378] width 83 height 27
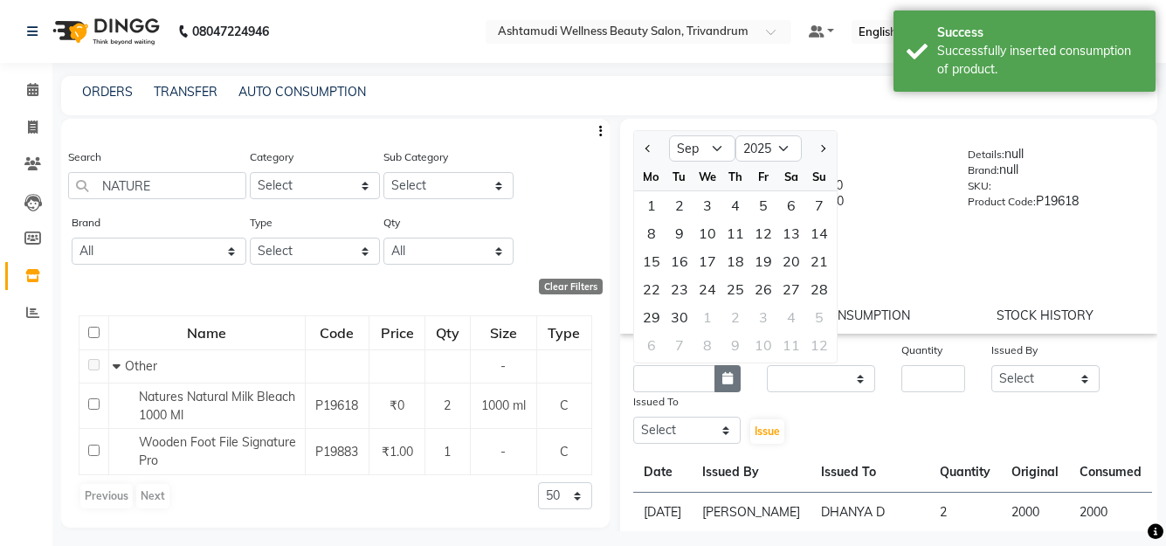
click at [723, 378] on icon "button" at bounding box center [728, 378] width 10 height 12
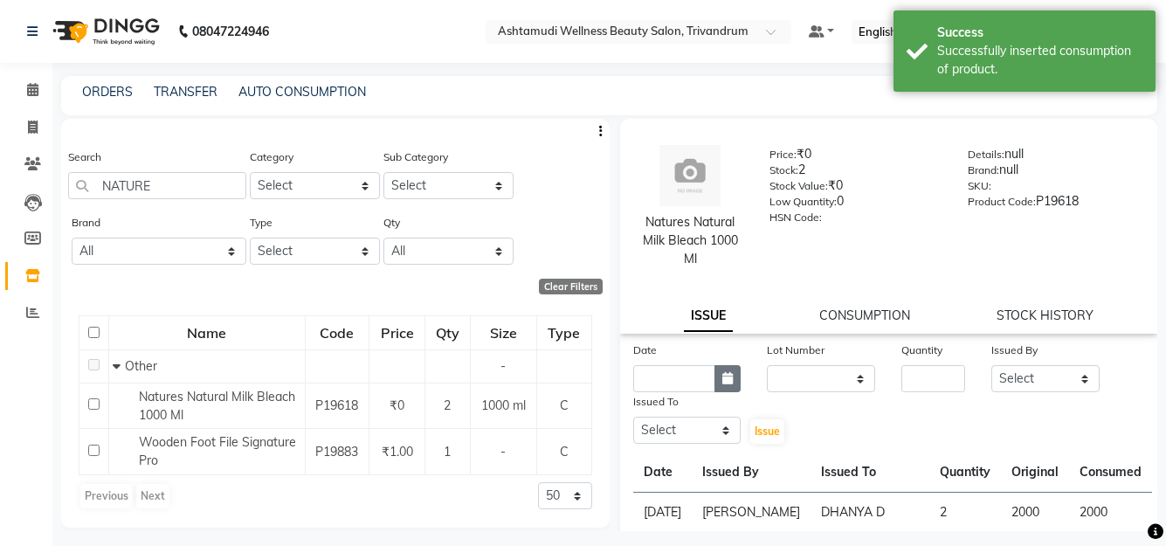
click at [715, 379] on button "button" at bounding box center [728, 378] width 26 height 27
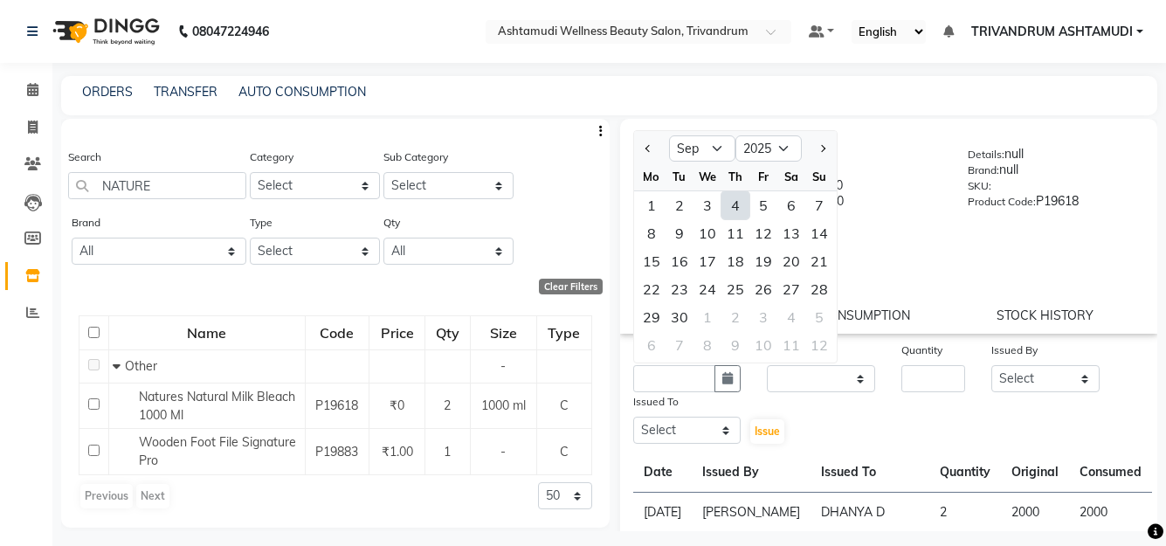
drag, startPoint x: 732, startPoint y: 197, endPoint x: 801, endPoint y: 338, distance: 157.5
click at [735, 198] on div "4" at bounding box center [736, 205] width 28 height 28
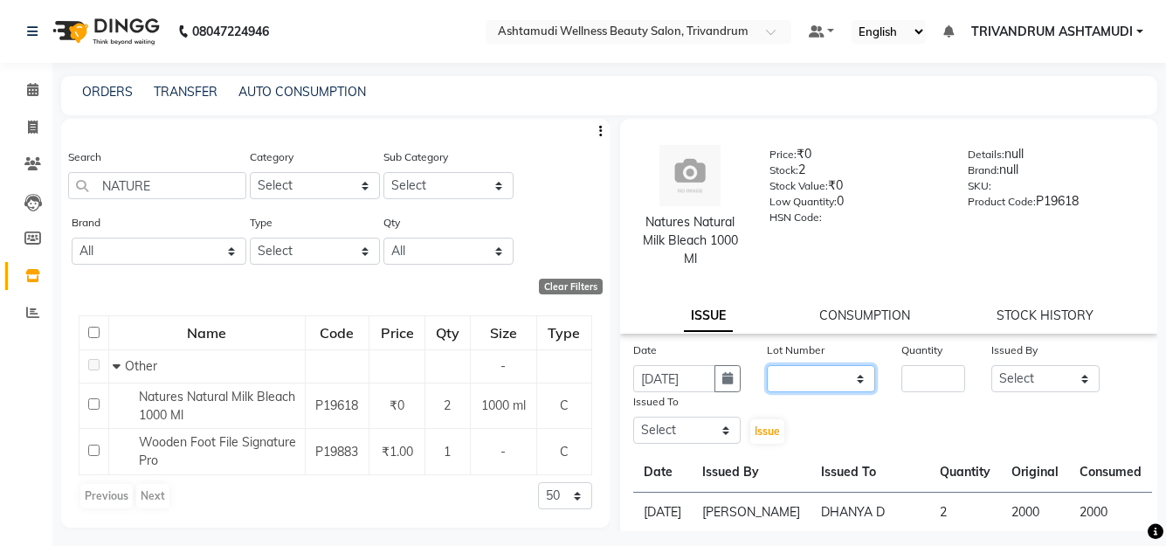
click at [799, 367] on select "None" at bounding box center [821, 378] width 108 height 27
click at [767, 365] on select "None" at bounding box center [821, 378] width 108 height 27
click at [902, 388] on input "number" at bounding box center [934, 378] width 64 height 27
click at [1062, 378] on select "Select ANJALI L B BINDHU CHIPPY DHANYA D KARTHIKA MANJUSHA SARITHA SHUHAINA SIM…" at bounding box center [1046, 378] width 108 height 27
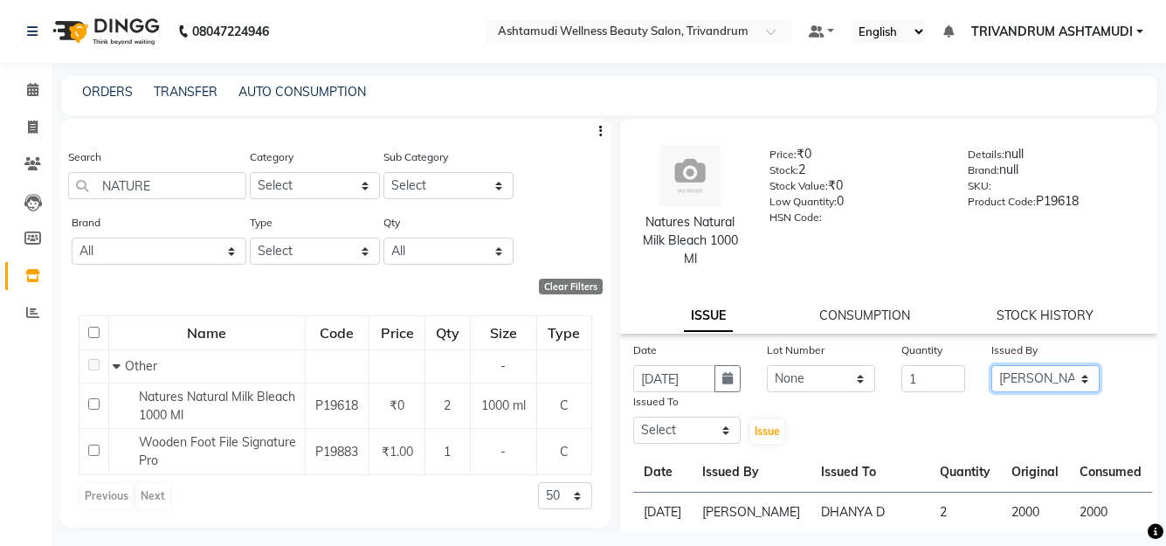
click at [992, 365] on select "Select ANJALI L B BINDHU CHIPPY DHANYA D KARTHIKA MANJUSHA SARITHA SHUHAINA SIM…" at bounding box center [1046, 378] width 108 height 27
click at [691, 425] on select "Select ANJALI L B BINDHU CHIPPY DHANYA D KARTHIKA MANJUSHA SARITHA SHUHAINA SIM…" at bounding box center [687, 430] width 108 height 27
click at [633, 417] on select "Select ANJALI L B BINDHU CHIPPY DHANYA D KARTHIKA MANJUSHA SARITHA SHUHAINA SIM…" at bounding box center [687, 430] width 108 height 27
click at [778, 437] on button "Issue" at bounding box center [767, 431] width 34 height 24
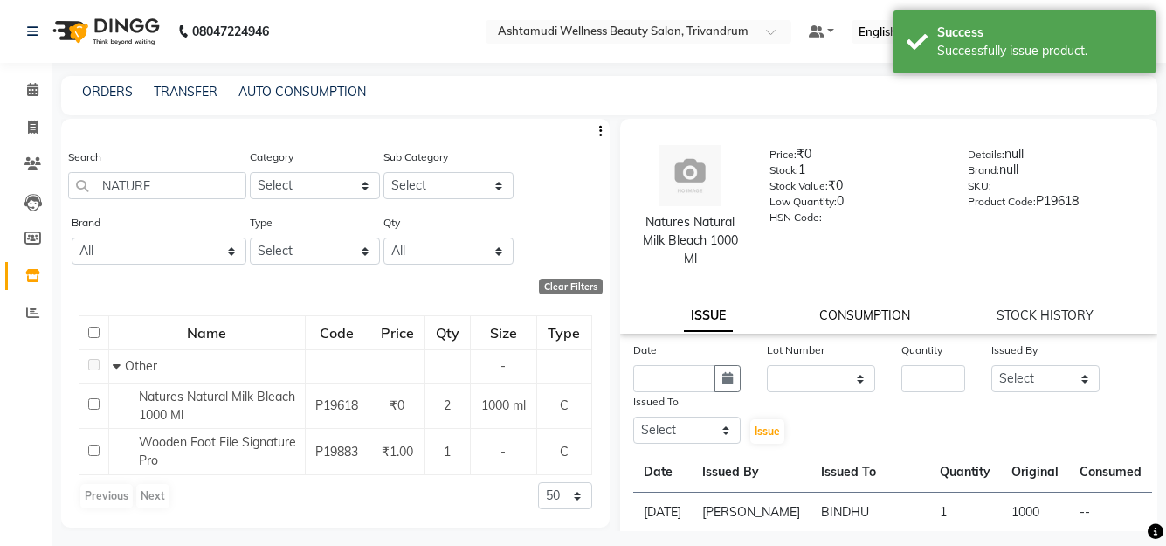
click at [861, 317] on link "CONSUMPTION" at bounding box center [865, 316] width 91 height 16
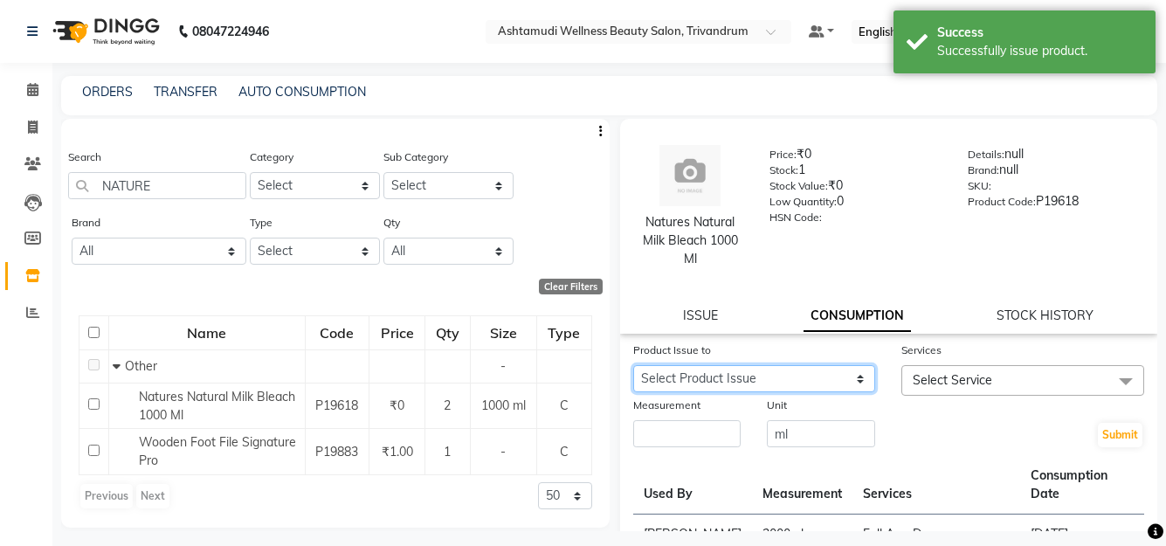
drag, startPoint x: 835, startPoint y: 372, endPoint x: 830, endPoint y: 389, distance: 17.4
click at [833, 377] on select "Select Product Issue 2025-09-04, Issued to: BINDHU, Balance: 1000" at bounding box center [754, 378] width 243 height 27
click at [633, 365] on select "Select Product Issue 2025-09-04, Issued to: BINDHU, Balance: 1000" at bounding box center [754, 378] width 243 height 27
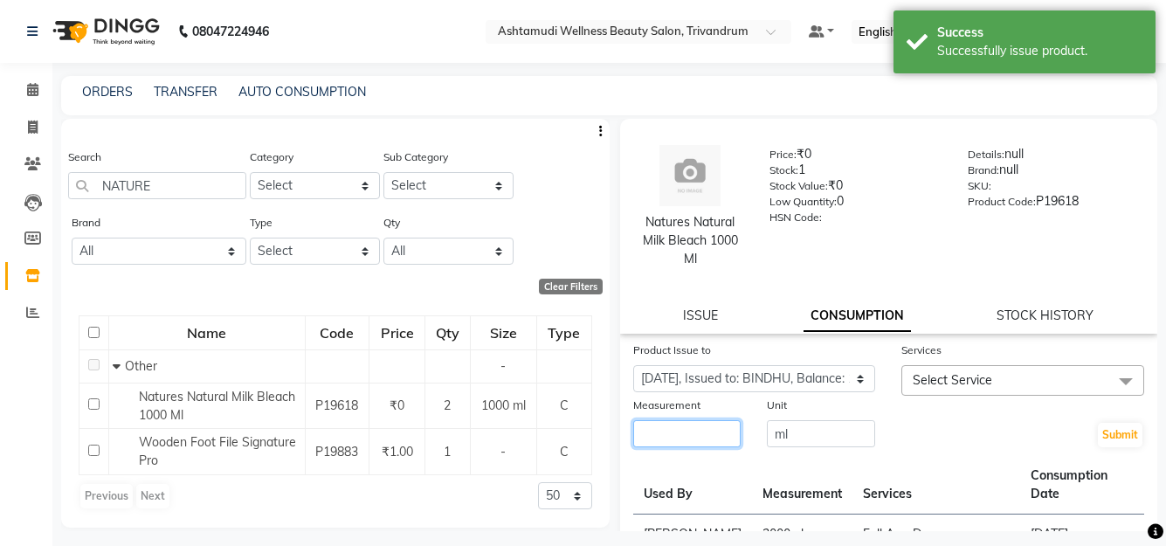
click at [697, 438] on input "number" at bounding box center [687, 433] width 108 height 27
click at [973, 375] on span "Select Service" at bounding box center [953, 380] width 80 height 16
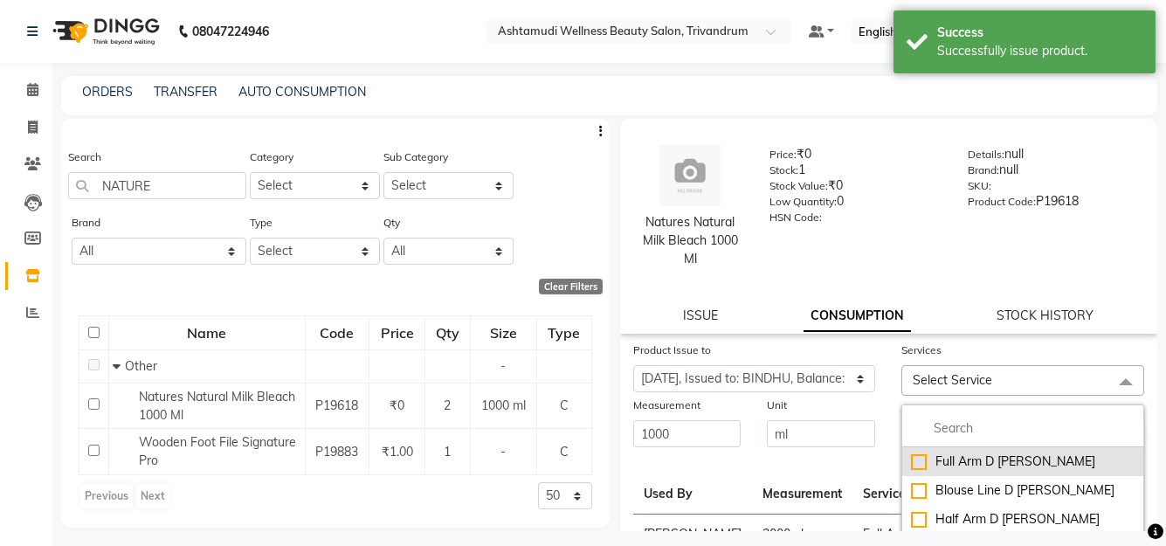
click at [975, 457] on div "Full Arm D [PERSON_NAME]" at bounding box center [1023, 462] width 224 height 18
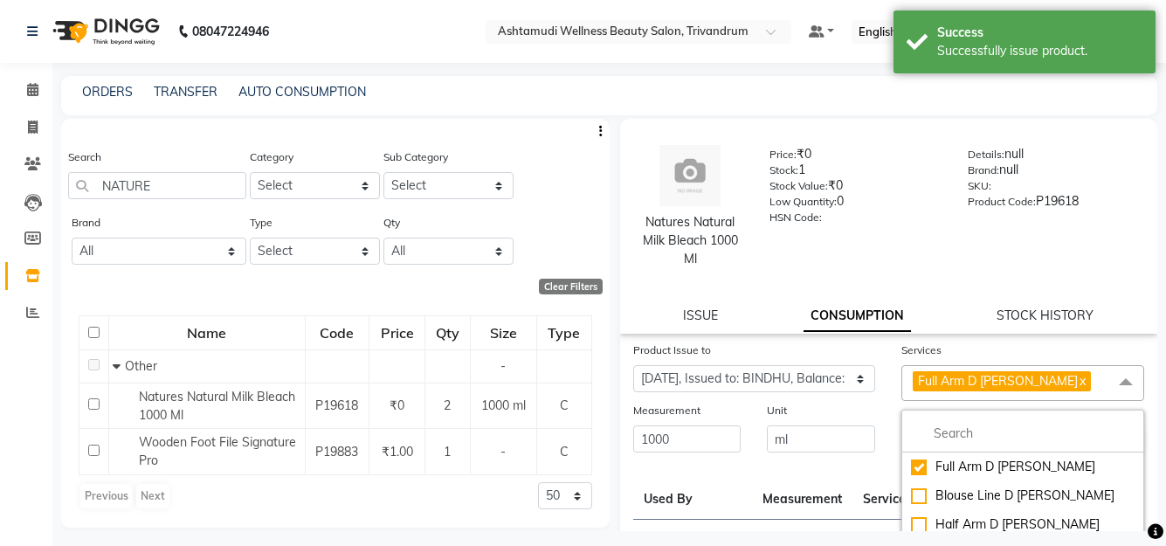
click at [951, 289] on div "Natures Natural Milk Bleach 1000 Ml Price: ₹0 Stock: 1 Stock Value: ₹0 Low Quan…" at bounding box center [889, 226] width 538 height 215
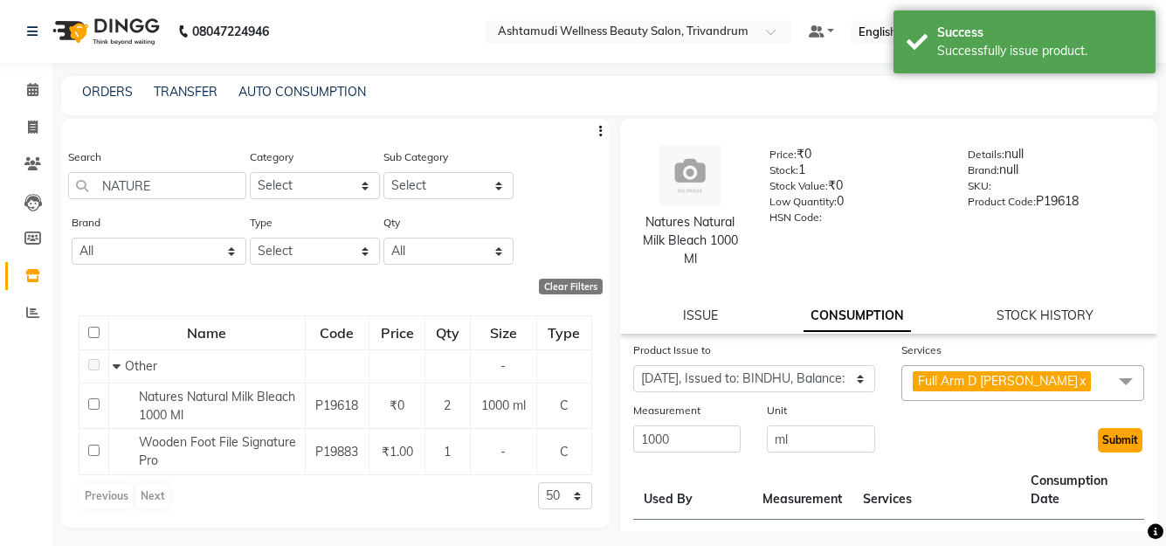
click at [1098, 432] on button "Submit" at bounding box center [1120, 440] width 45 height 24
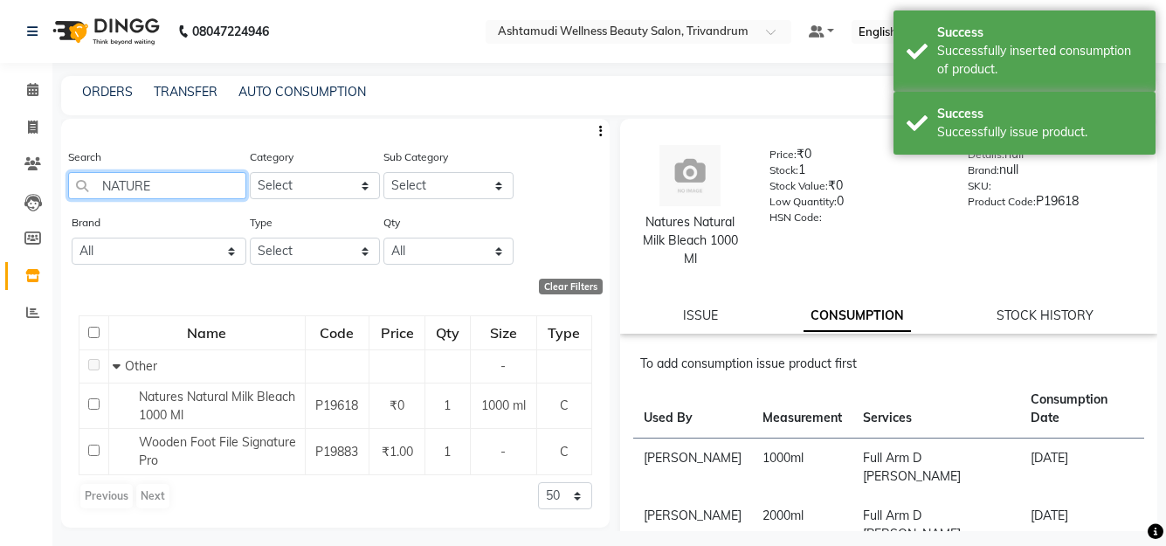
drag, startPoint x: 194, startPoint y: 192, endPoint x: -7, endPoint y: 176, distance: 201.6
click at [0, 176] on html "08047224946 Select Location × Ashtamudi Wellness Beauty Salon, Trivandrum Defau…" at bounding box center [583, 273] width 1166 height 546
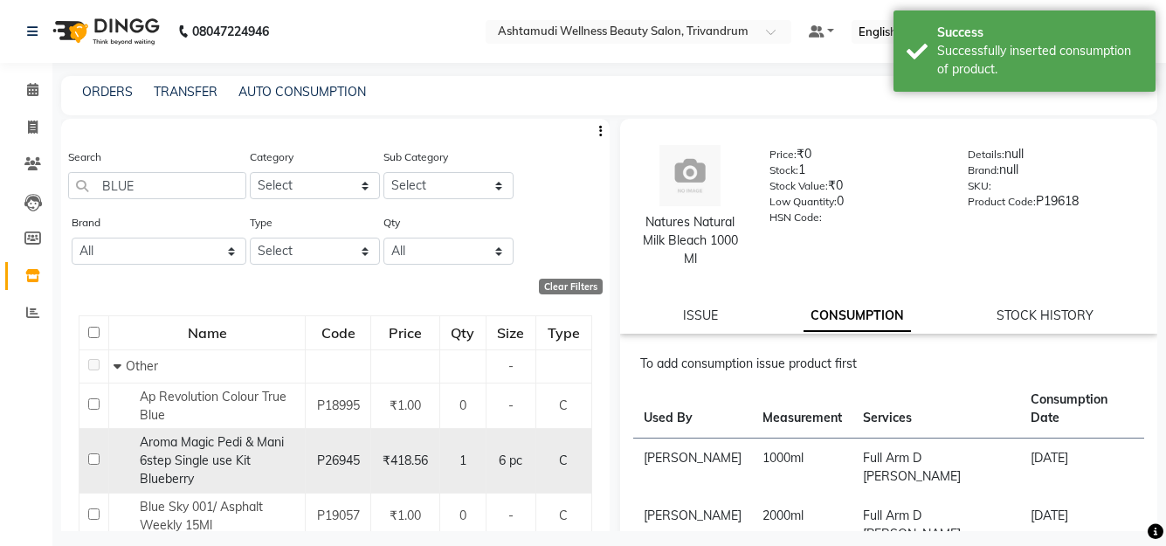
click at [221, 452] on div "Aroma Magic Pedi & Mani 6step Single use Kit Blueberry" at bounding box center [207, 460] width 187 height 55
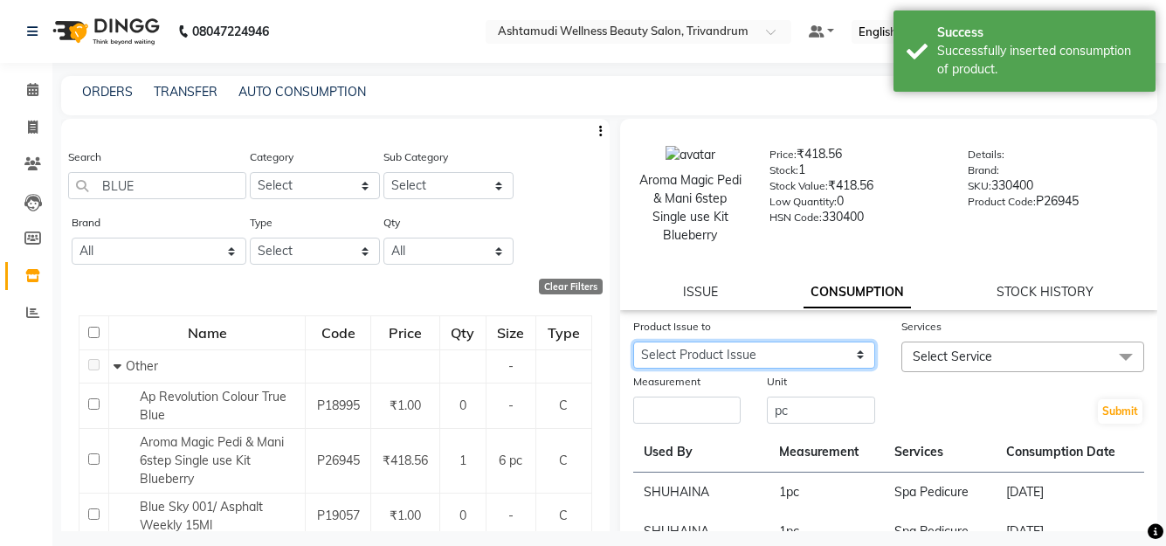
click at [813, 343] on select "Select Product Issue 2025-09-03, Issued to: SARITHA , Balance: 12" at bounding box center [754, 355] width 243 height 27
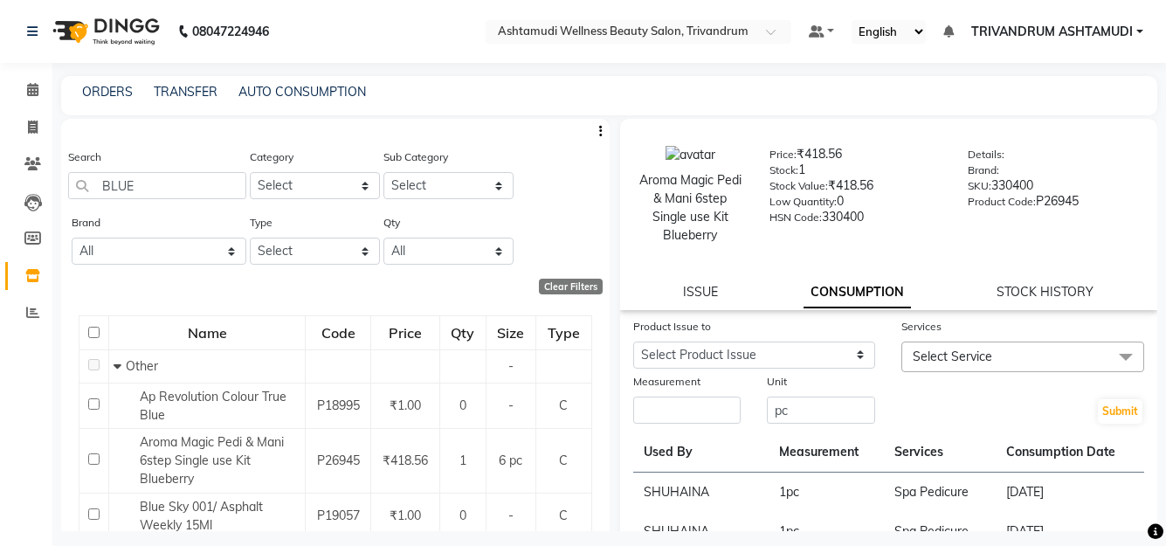
click at [979, 388] on div at bounding box center [1023, 381] width 243 height 18
click at [734, 363] on select "Select Product Issue 2025-09-03, Issued to: SARITHA , Balance: 12" at bounding box center [754, 355] width 243 height 27
click at [761, 241] on div "Price: ₹418.56 Stock: 1 Stock Value: ₹418.56 Low Quantity: 0 HSN Code: 330400 D…" at bounding box center [955, 195] width 397 height 100
drag, startPoint x: 150, startPoint y: 193, endPoint x: -7, endPoint y: 221, distance: 159.7
click at [0, 221] on html "08047224946 Select Location × Ashtamudi Wellness Beauty Salon, Trivandrum Defau…" at bounding box center [583, 273] width 1166 height 546
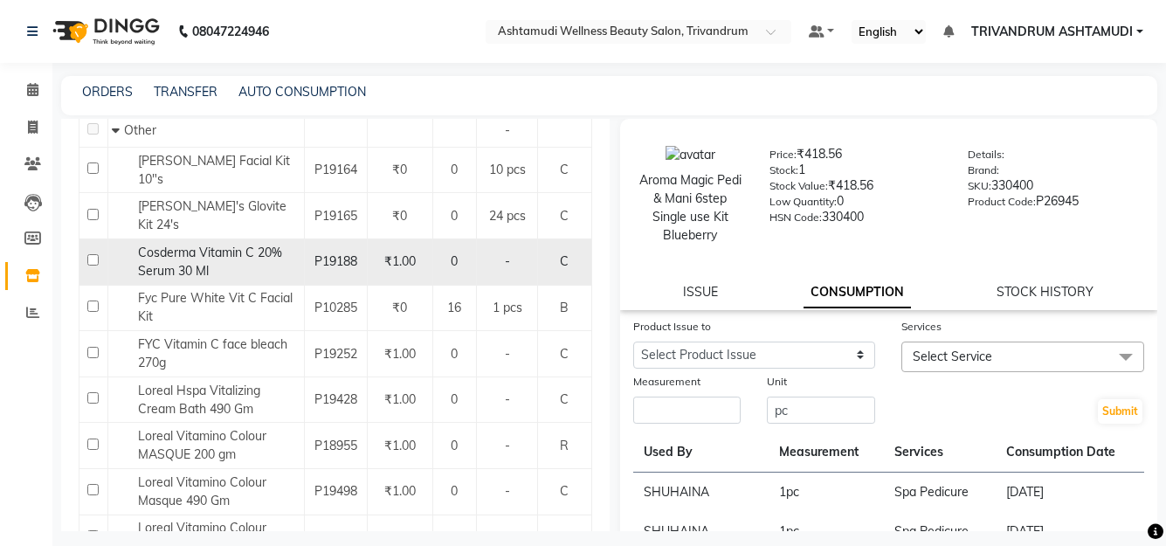
scroll to position [262, 0]
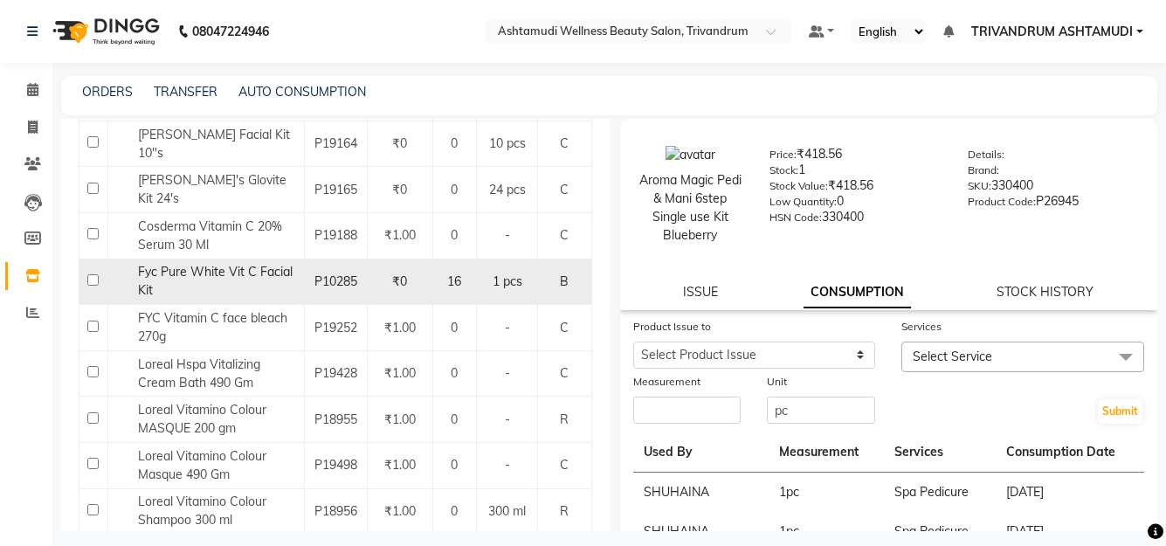
click at [232, 266] on span "Fyc Pure White Vit C Facial Kit" at bounding box center [215, 281] width 155 height 34
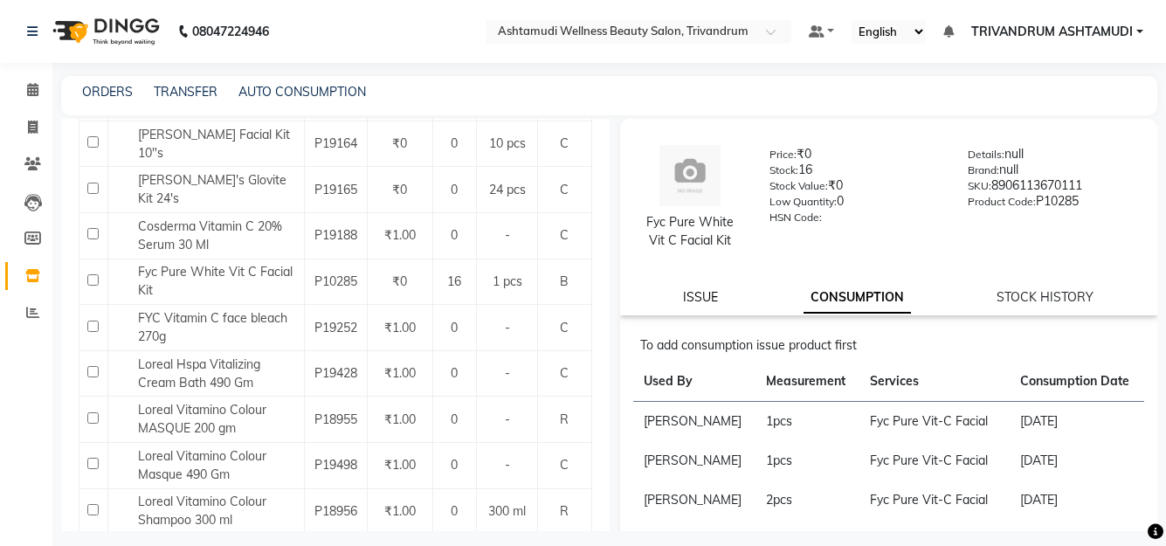
click at [701, 292] on link "ISSUE" at bounding box center [700, 297] width 35 height 16
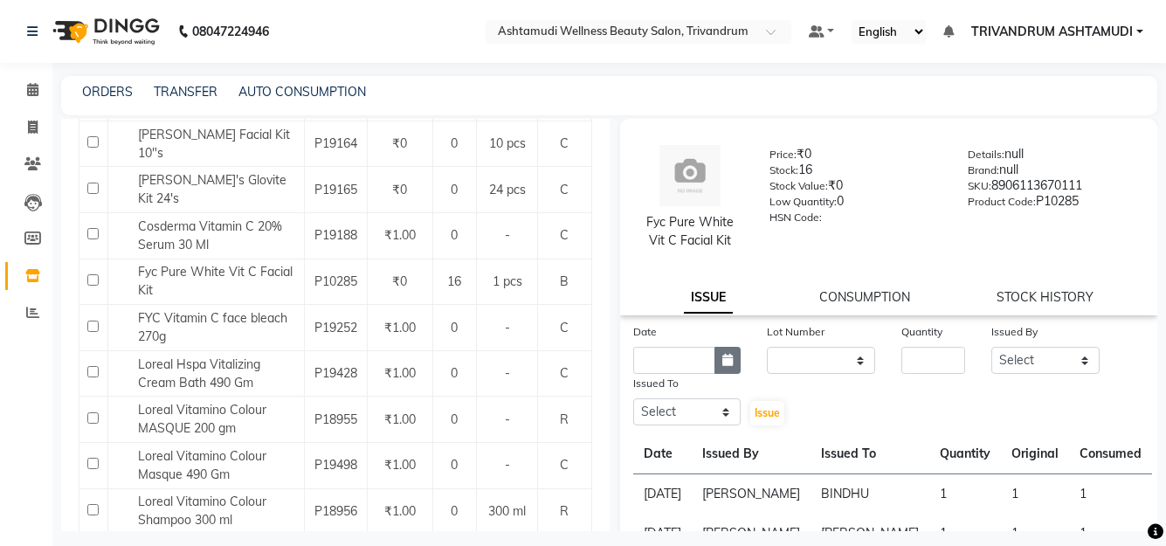
click at [724, 358] on icon "button" at bounding box center [728, 360] width 10 height 12
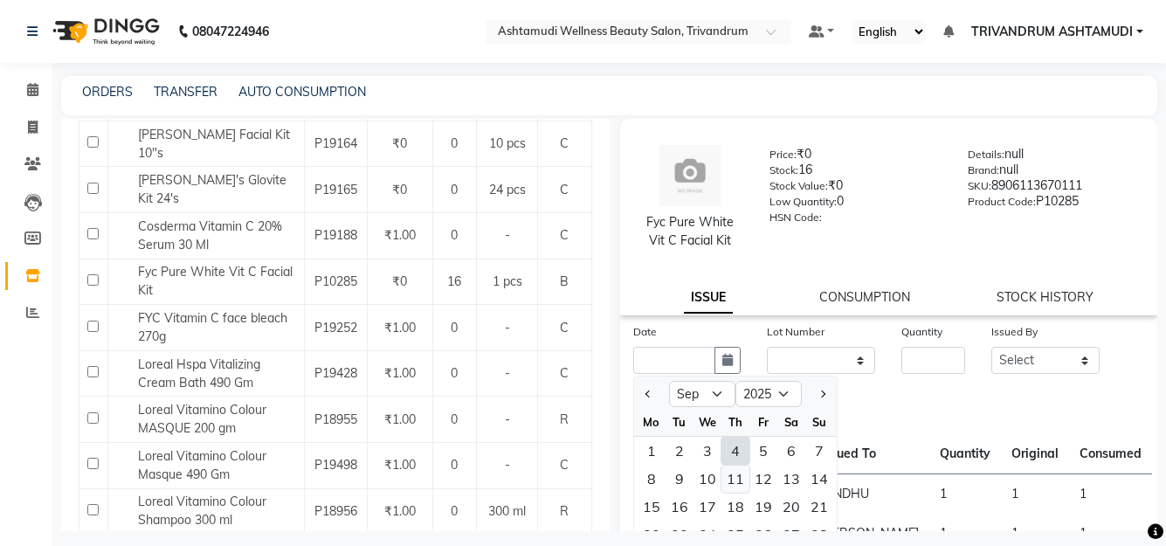
scroll to position [87, 0]
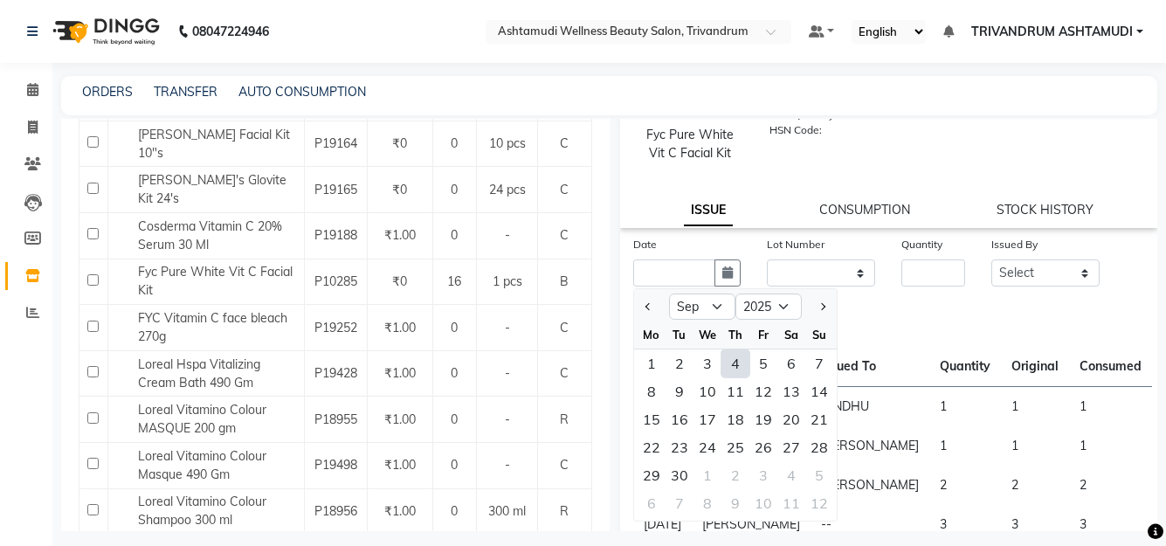
click at [743, 363] on div "4" at bounding box center [736, 363] width 28 height 28
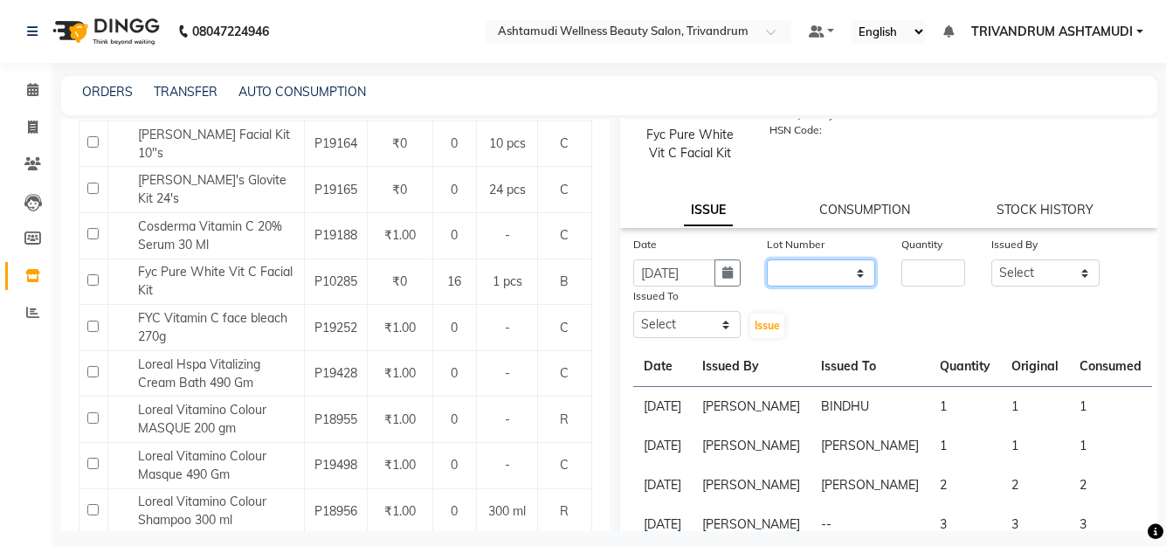
click at [822, 275] on select "None" at bounding box center [821, 272] width 108 height 27
click at [767, 259] on select "None" at bounding box center [821, 272] width 108 height 27
click at [917, 273] on input "number" at bounding box center [934, 272] width 64 height 27
click at [1015, 266] on select "Select ANJALI L B BINDHU CHIPPY DHANYA D KARTHIKA MANJUSHA SARITHA SHUHAINA SIM…" at bounding box center [1046, 272] width 108 height 27
click at [992, 259] on select "Select ANJALI L B BINDHU CHIPPY DHANYA D KARTHIKA MANJUSHA SARITHA SHUHAINA SIM…" at bounding box center [1046, 272] width 108 height 27
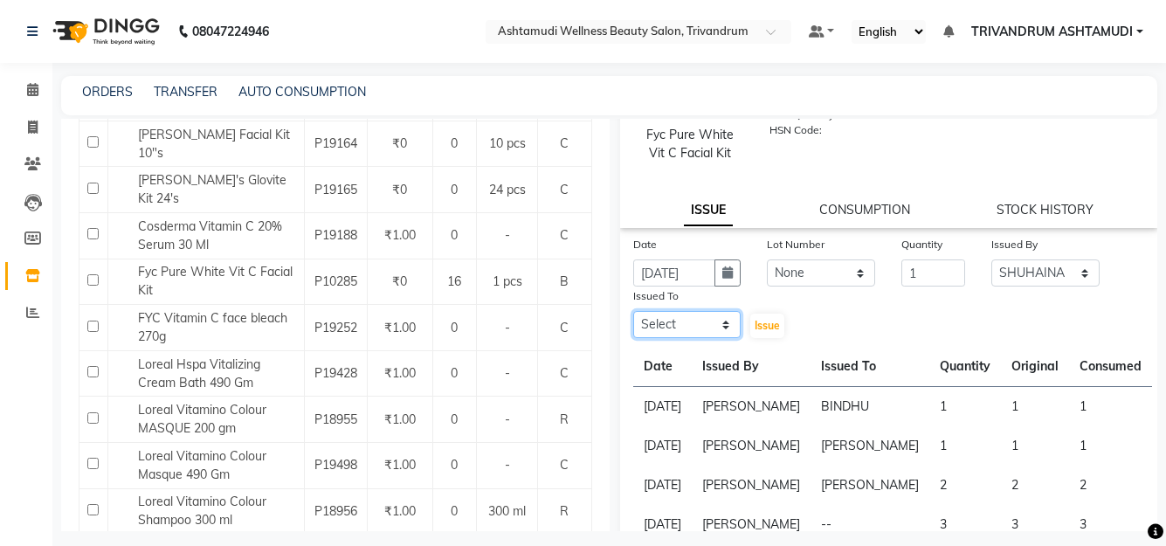
click at [676, 323] on select "Select ANJALI L B BINDHU CHIPPY DHANYA D KARTHIKA MANJUSHA SARITHA SHUHAINA SIM…" at bounding box center [687, 324] width 108 height 27
click at [633, 311] on select "Select ANJALI L B BINDHU CHIPPY DHANYA D KARTHIKA MANJUSHA SARITHA SHUHAINA SIM…" at bounding box center [687, 324] width 108 height 27
click at [771, 327] on span "Issue" at bounding box center [767, 325] width 25 height 13
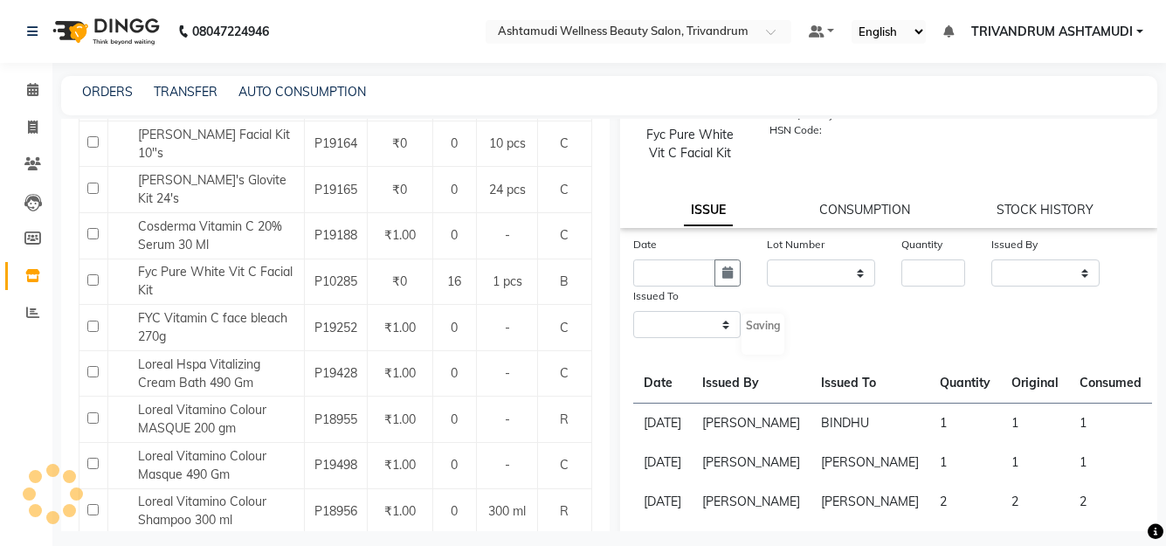
scroll to position [0, 0]
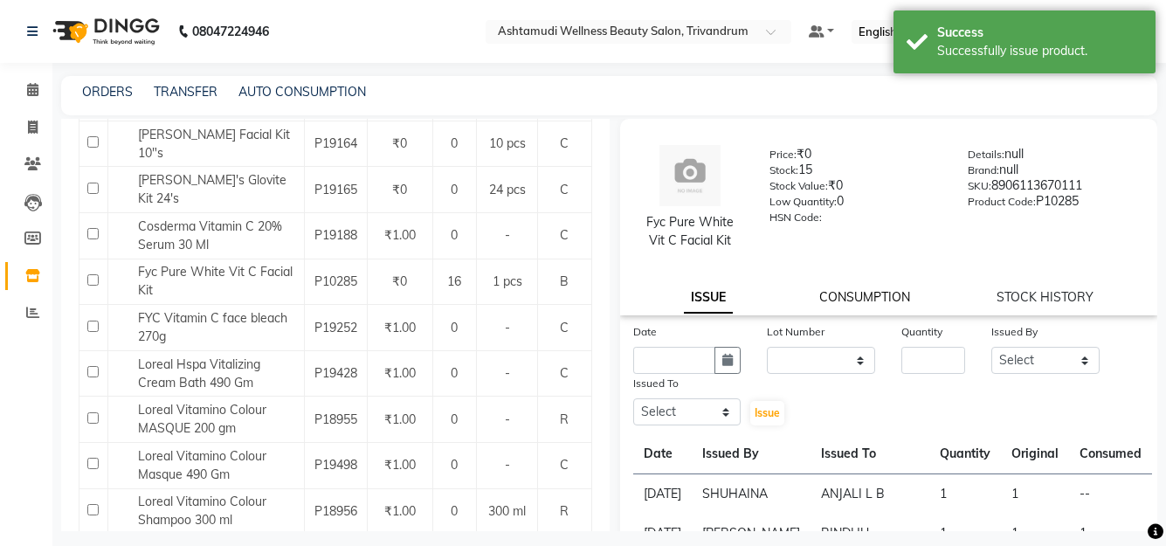
click at [874, 294] on link "CONSUMPTION" at bounding box center [865, 297] width 91 height 16
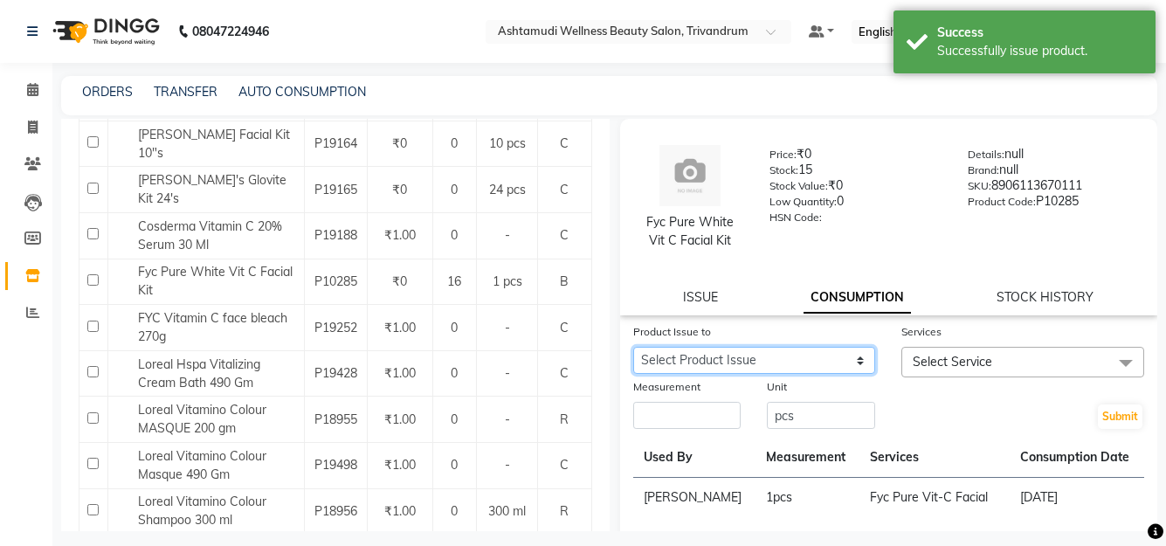
click at [774, 368] on select "Select Product Issue 2025-09-04, Issued to: ANJALI L B , Balance: 1" at bounding box center [754, 360] width 243 height 27
click at [633, 347] on select "Select Product Issue 2025-09-04, Issued to: ANJALI L B , Balance: 1" at bounding box center [754, 360] width 243 height 27
click at [1040, 343] on div "Services" at bounding box center [1023, 334] width 243 height 24
click at [998, 368] on span "Select Service" at bounding box center [1023, 362] width 243 height 31
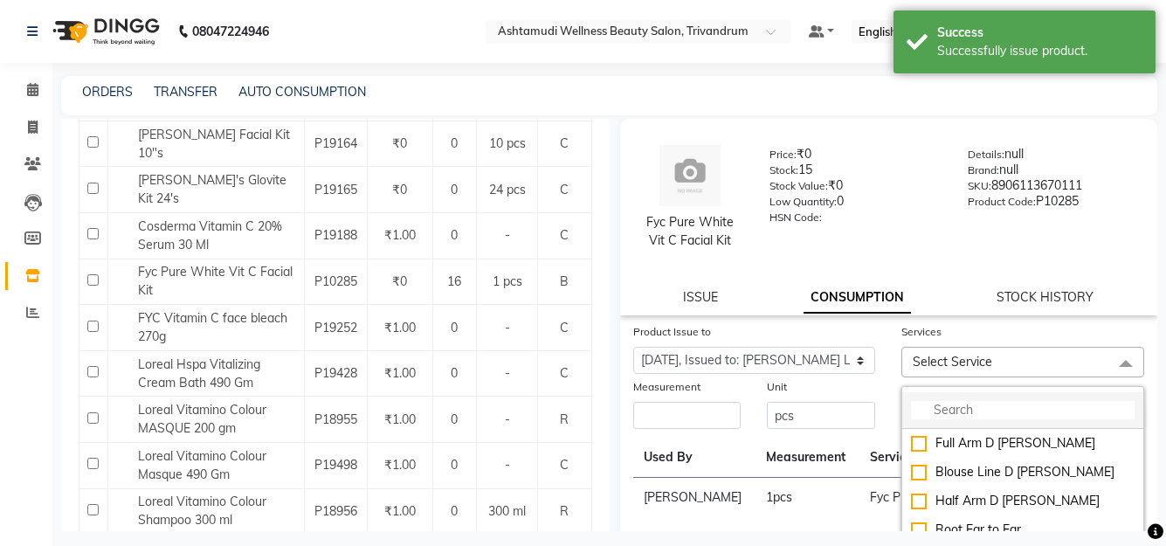
click at [966, 411] on input "multiselect-search" at bounding box center [1023, 410] width 224 height 18
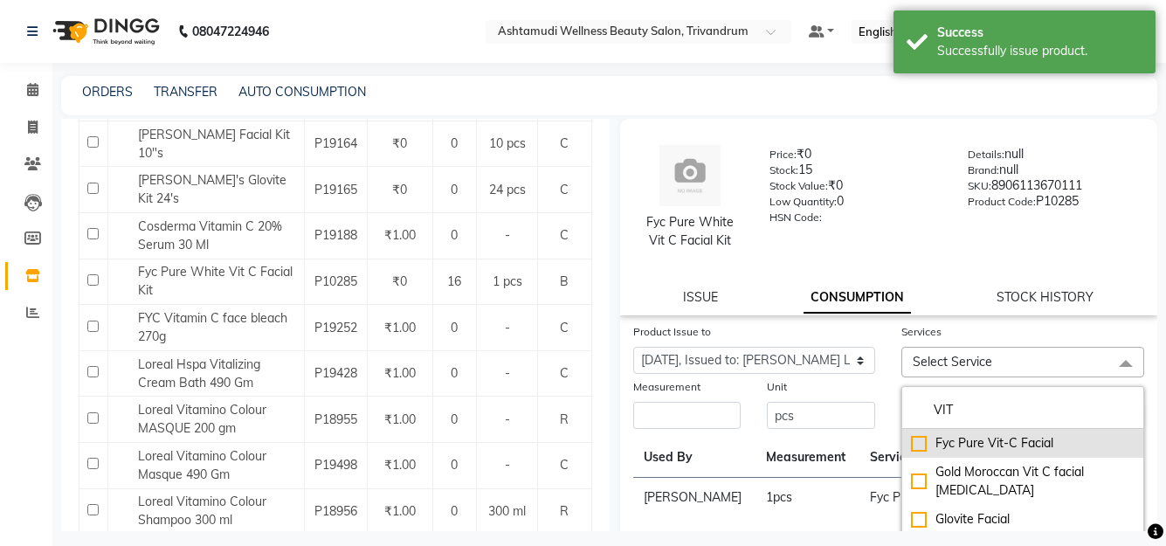
click at [1032, 441] on div "Fyc Pure Vit-C Facial" at bounding box center [1023, 443] width 224 height 18
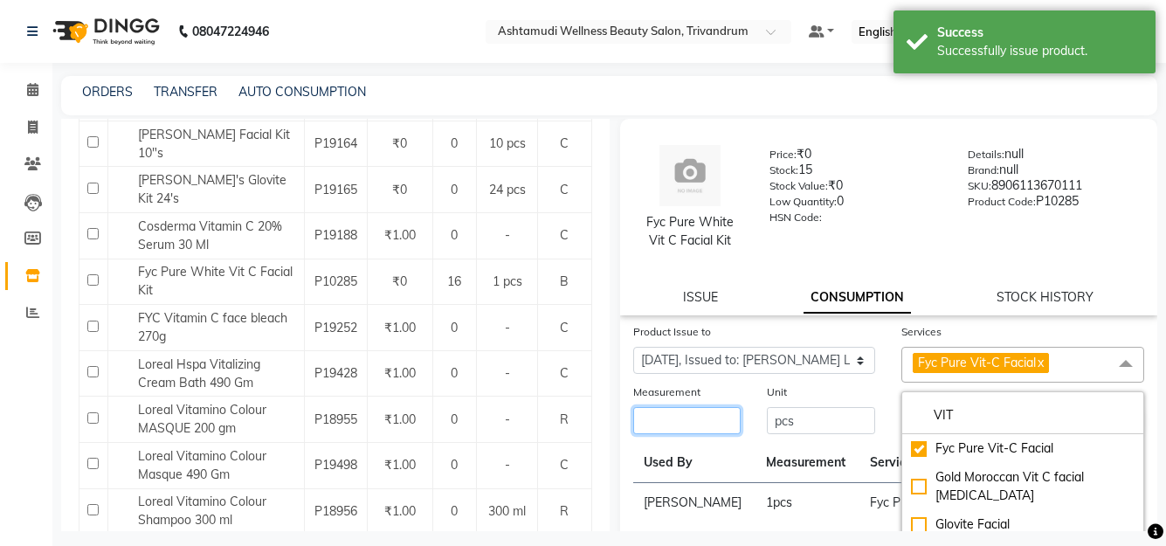
click at [659, 424] on input "number" at bounding box center [687, 420] width 108 height 27
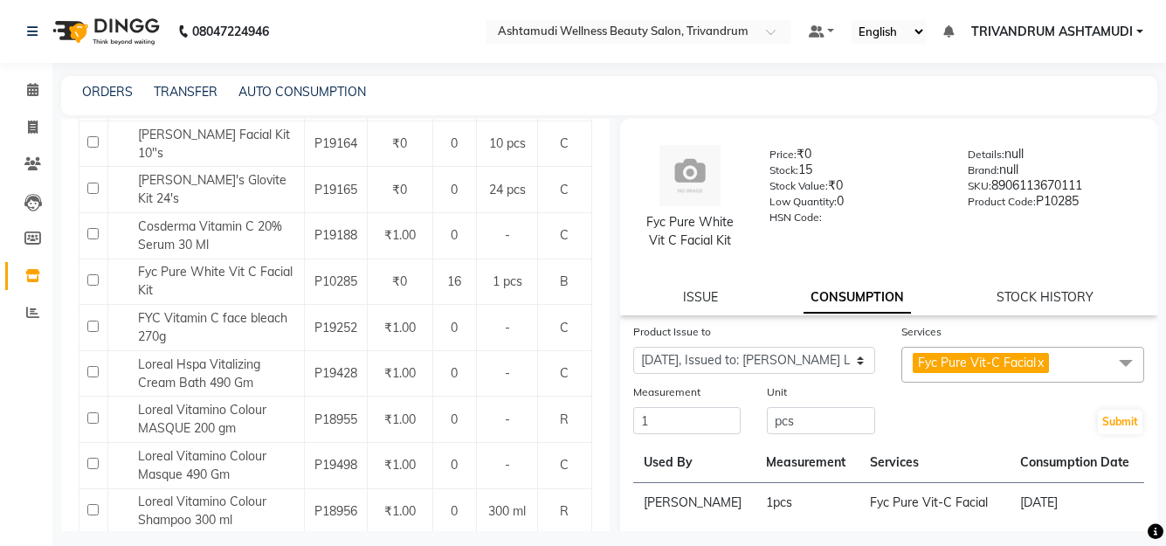
click at [942, 413] on div "Submit" at bounding box center [1023, 409] width 269 height 53
click at [1098, 415] on button "Submit" at bounding box center [1120, 422] width 45 height 24
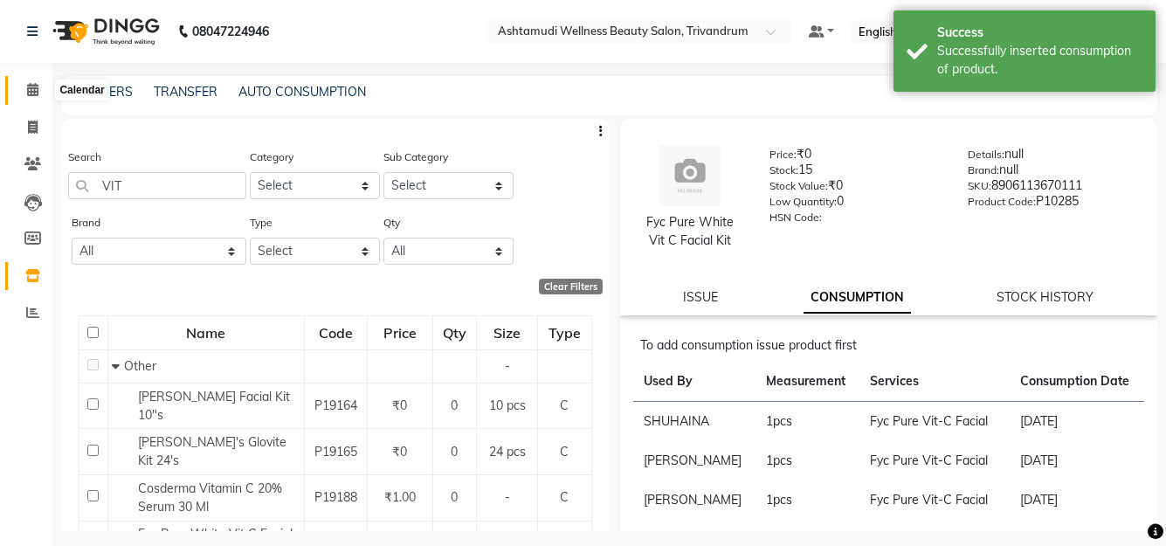
click at [33, 98] on span at bounding box center [32, 90] width 31 height 20
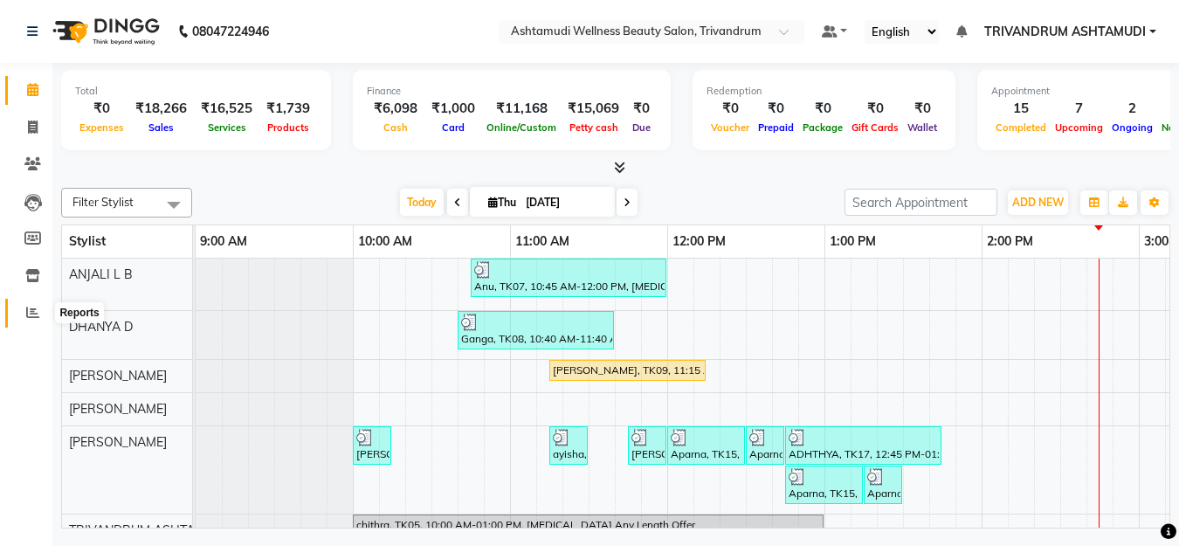
click at [31, 315] on icon at bounding box center [32, 312] width 13 height 13
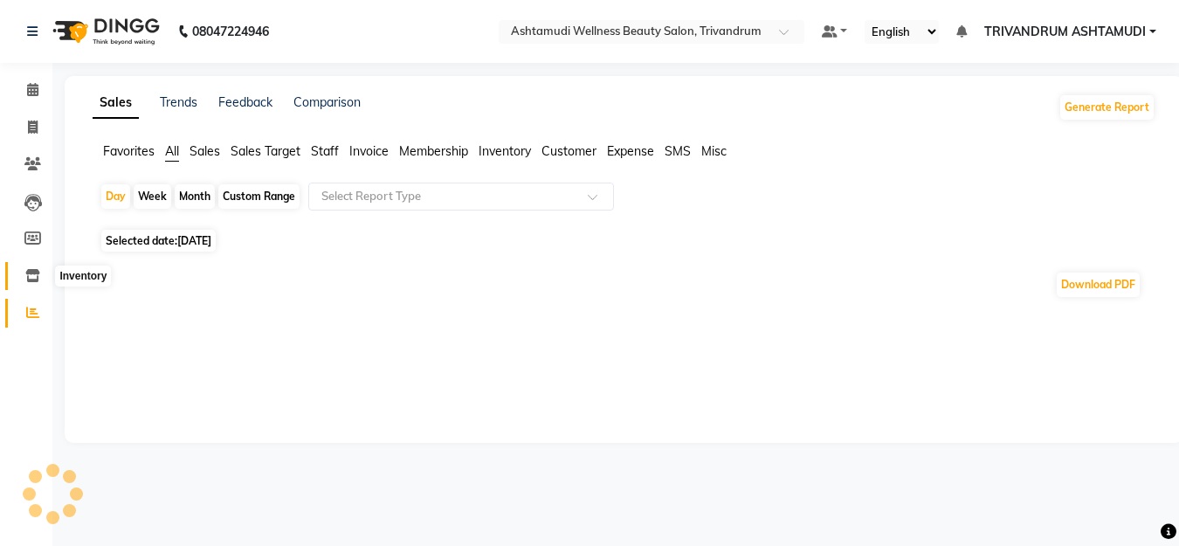
click at [33, 271] on icon at bounding box center [32, 275] width 15 height 13
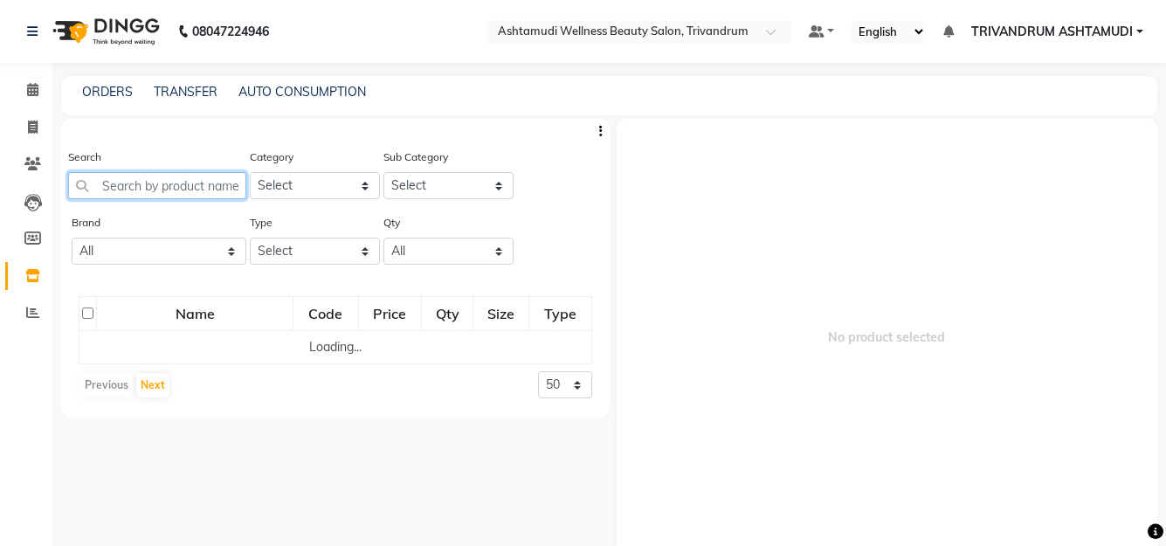
click at [142, 196] on input "text" at bounding box center [157, 185] width 178 height 27
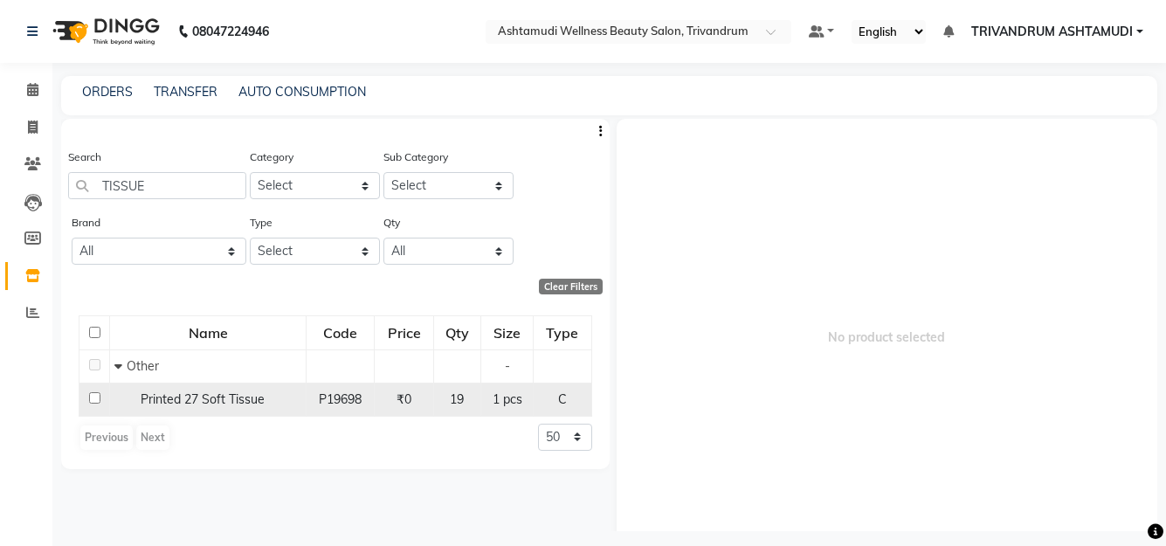
click at [217, 406] on span "Printed 27 Soft Tissue" at bounding box center [203, 399] width 124 height 16
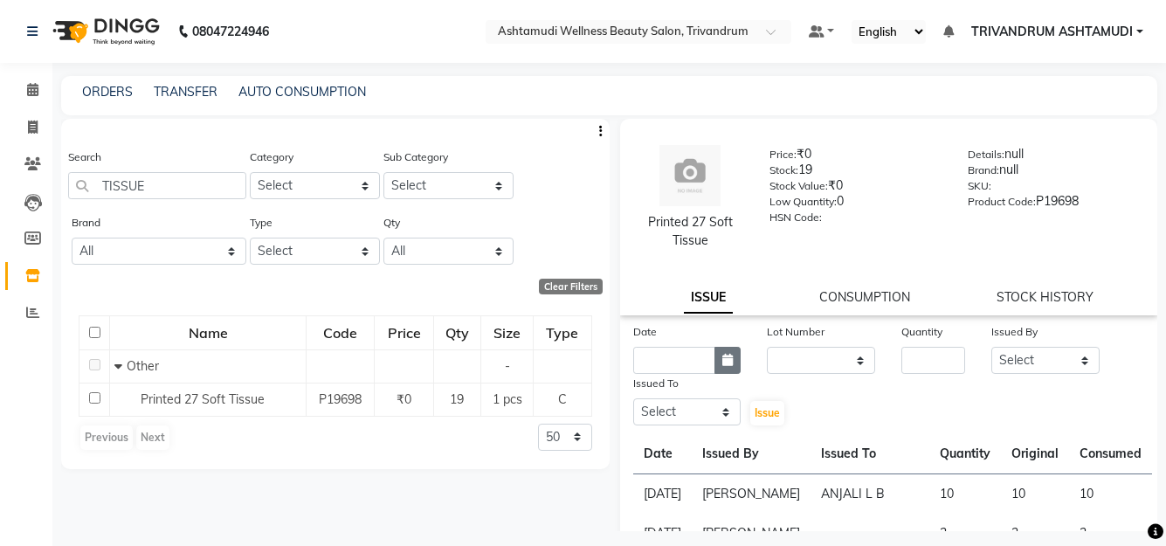
click at [726, 358] on icon "button" at bounding box center [728, 360] width 10 height 12
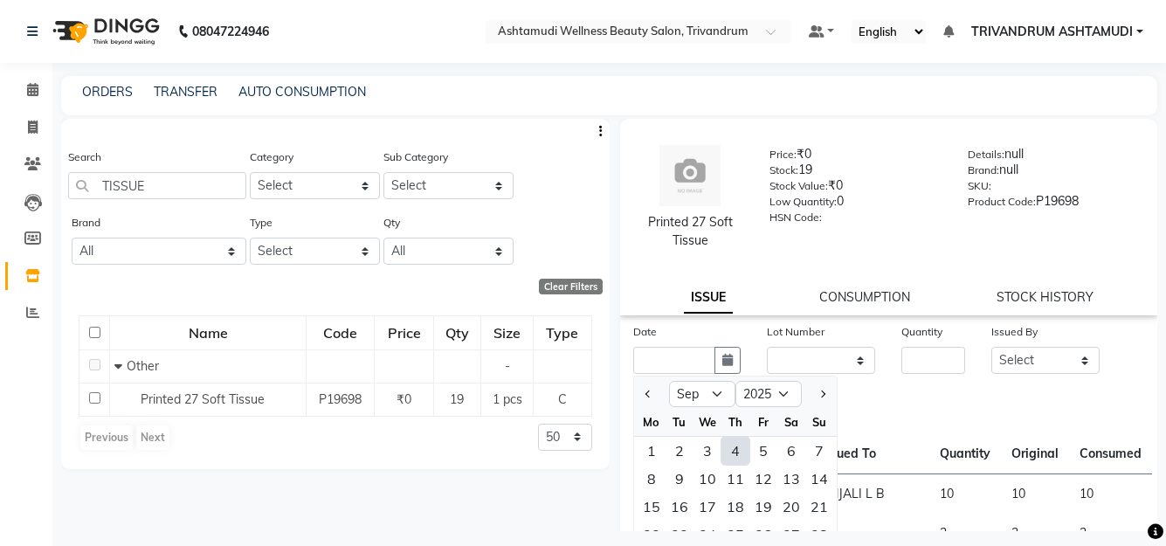
click at [740, 453] on div "4" at bounding box center [736, 451] width 28 height 28
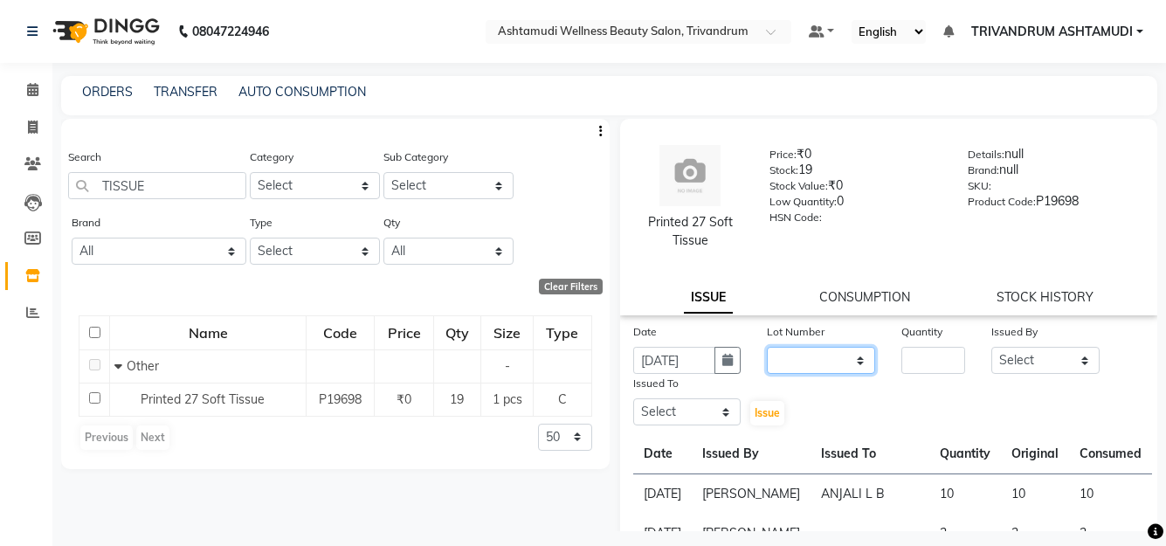
click at [828, 358] on select "None" at bounding box center [821, 360] width 108 height 27
click at [767, 347] on select "None" at bounding box center [821, 360] width 108 height 27
click at [920, 351] on input "number" at bounding box center [934, 360] width 64 height 27
click at [1020, 299] on link "STOCK HISTORY" at bounding box center [1045, 297] width 97 height 16
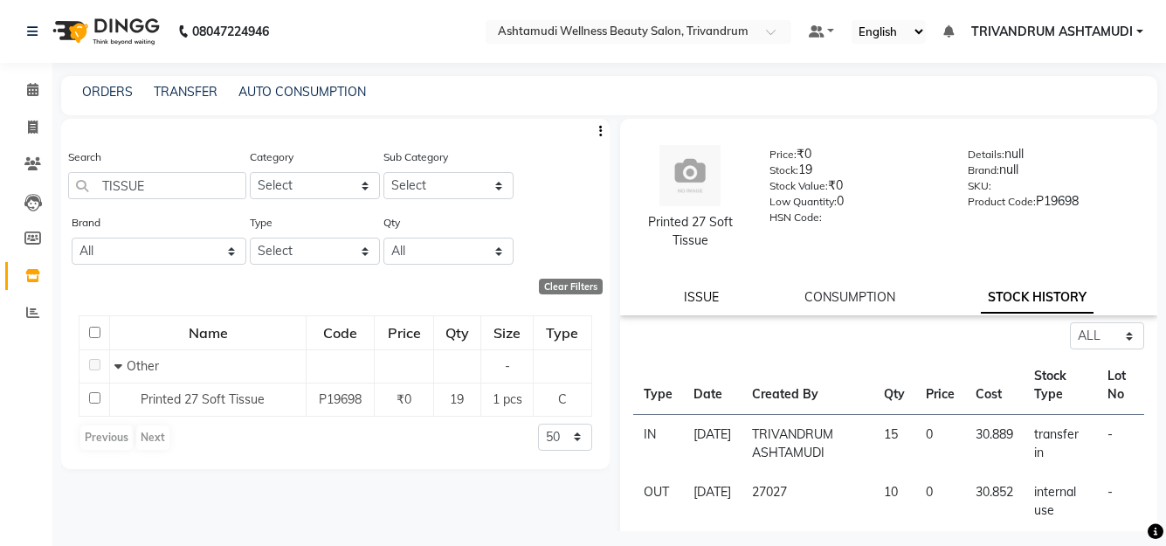
click at [704, 301] on link "ISSUE" at bounding box center [701, 297] width 35 height 16
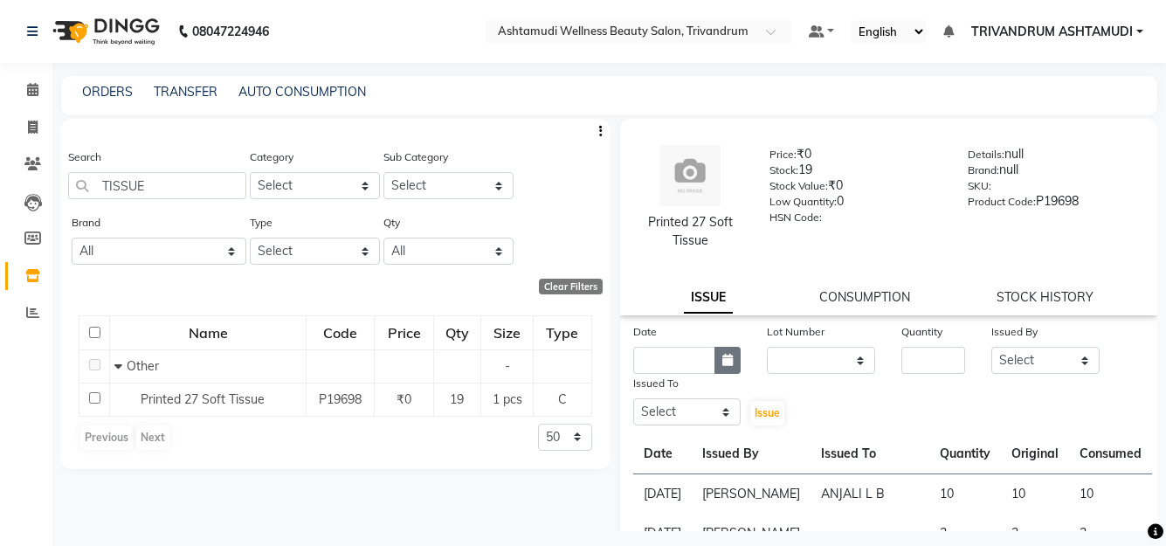
click at [716, 359] on button "button" at bounding box center [728, 360] width 26 height 27
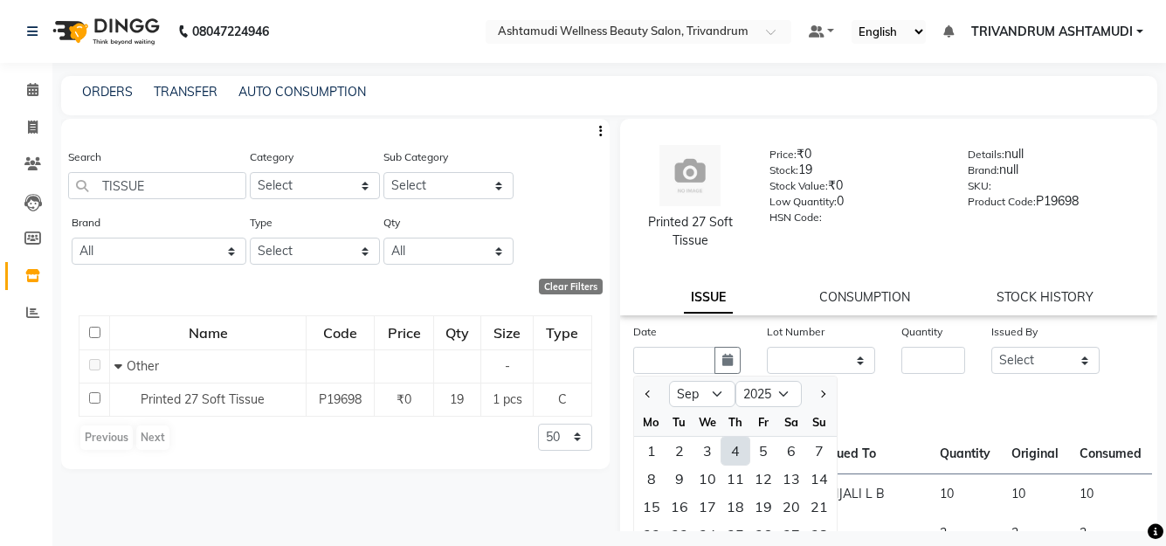
click at [734, 445] on div "4" at bounding box center [736, 451] width 28 height 28
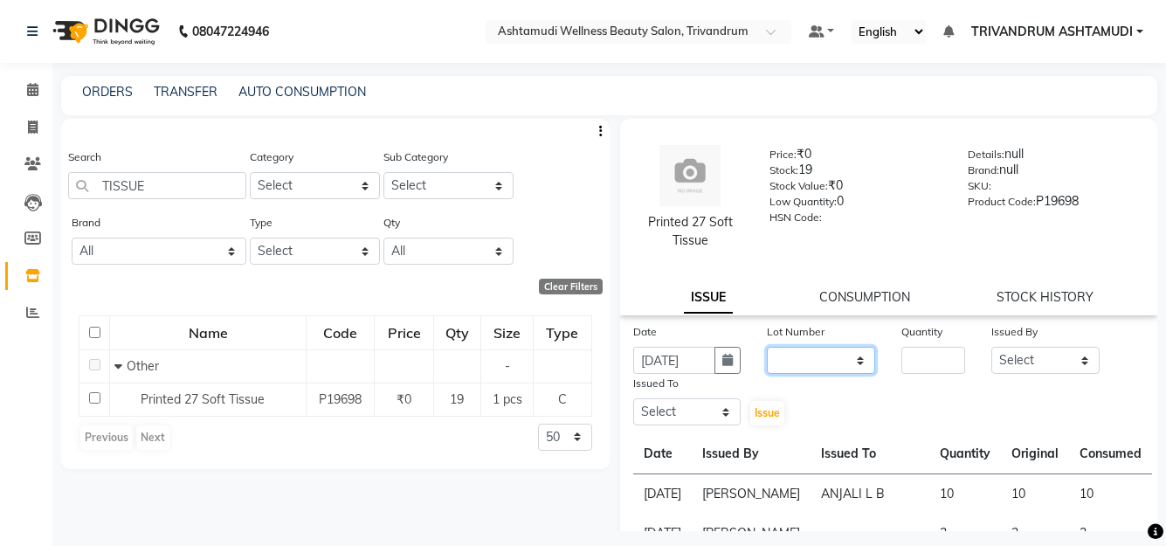
drag, startPoint x: 819, startPoint y: 357, endPoint x: 819, endPoint y: 370, distance: 13.1
click at [819, 357] on select "None" at bounding box center [821, 360] width 108 height 27
click at [767, 347] on select "None" at bounding box center [821, 360] width 108 height 27
click at [907, 360] on input "number" at bounding box center [934, 360] width 64 height 27
click at [1048, 357] on select "Select ANJALI L B BINDHU CHIPPY DHANYA D KARTHIKA MANJUSHA SARITHA SHUHAINA SIM…" at bounding box center [1046, 360] width 108 height 27
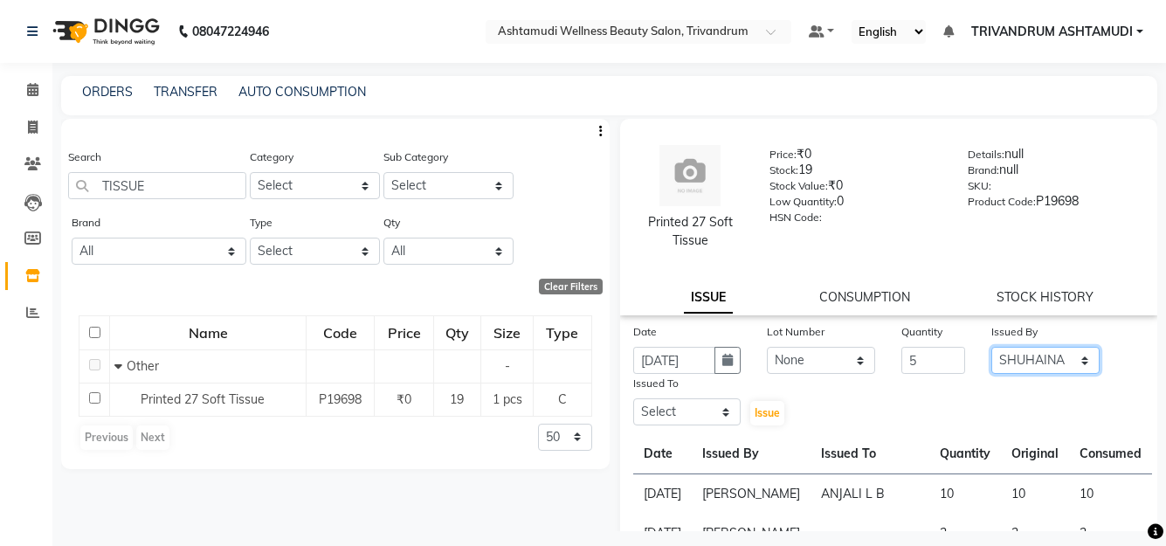
click at [992, 347] on select "Select ANJALI L B BINDHU CHIPPY DHANYA D KARTHIKA MANJUSHA SARITHA SHUHAINA SIM…" at bounding box center [1046, 360] width 108 height 27
click at [695, 421] on select "Select ANJALI L B BINDHU CHIPPY DHANYA D KARTHIKA MANJUSHA SARITHA SHUHAINA SIM…" at bounding box center [687, 411] width 108 height 27
click at [633, 398] on select "Select ANJALI L B BINDHU CHIPPY DHANYA D KARTHIKA MANJUSHA SARITHA SHUHAINA SIM…" at bounding box center [687, 411] width 108 height 27
click at [773, 413] on span "Issue" at bounding box center [767, 412] width 25 height 13
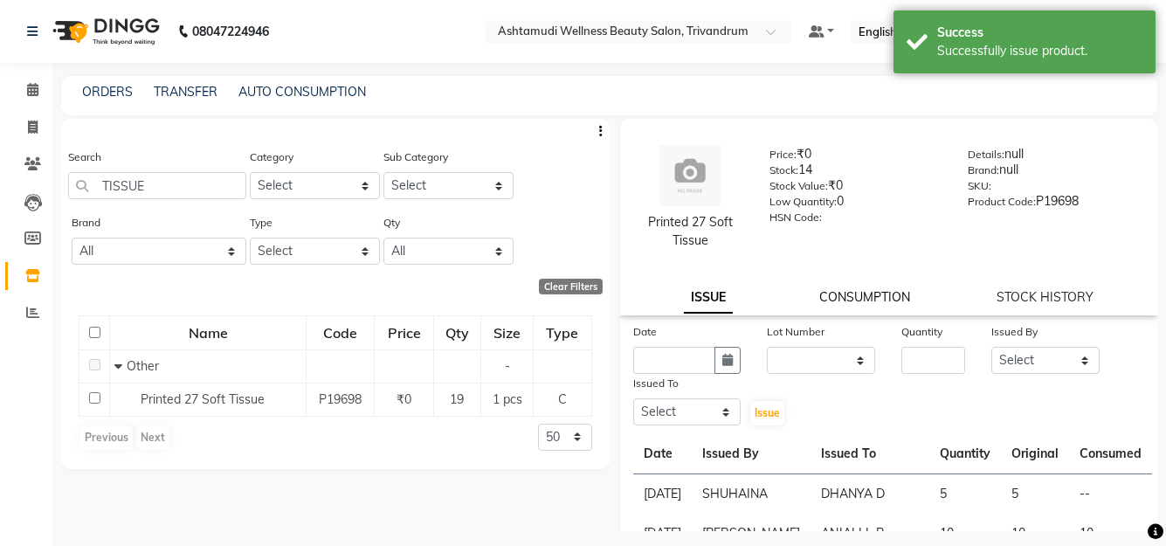
click at [855, 290] on link "CONSUMPTION" at bounding box center [865, 297] width 91 height 16
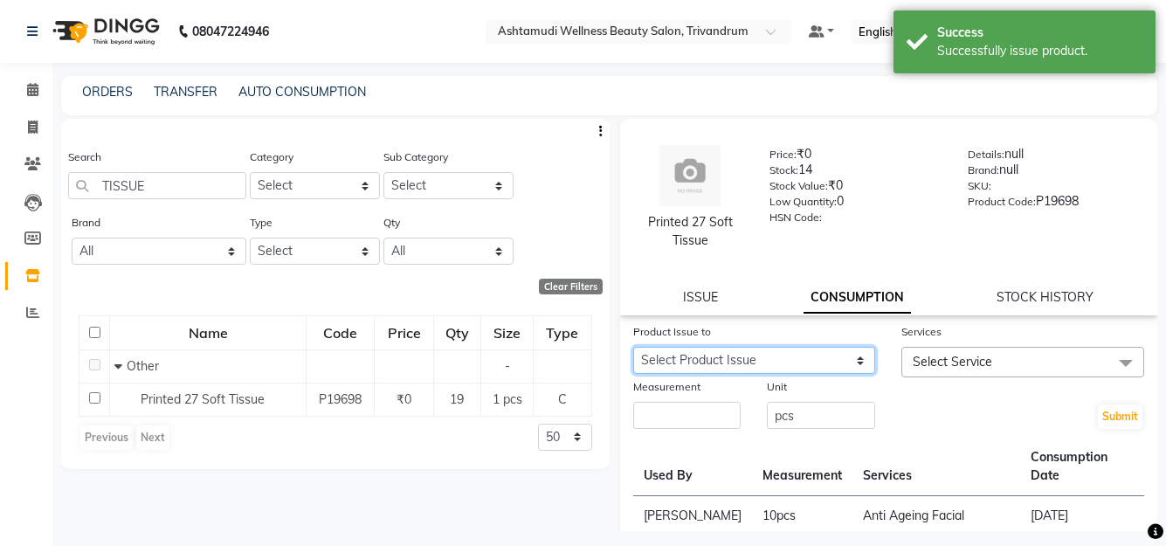
drag, startPoint x: 830, startPoint y: 351, endPoint x: 830, endPoint y: 367, distance: 15.7
click at [830, 351] on select "Select Product Issue 2025-09-04, Issued to: DHANYA D, Balance: 5" at bounding box center [754, 360] width 243 height 27
click at [633, 347] on select "Select Product Issue 2025-09-04, Issued to: DHANYA D, Balance: 5" at bounding box center [754, 360] width 243 height 27
click at [954, 363] on span "Select Service" at bounding box center [953, 362] width 80 height 16
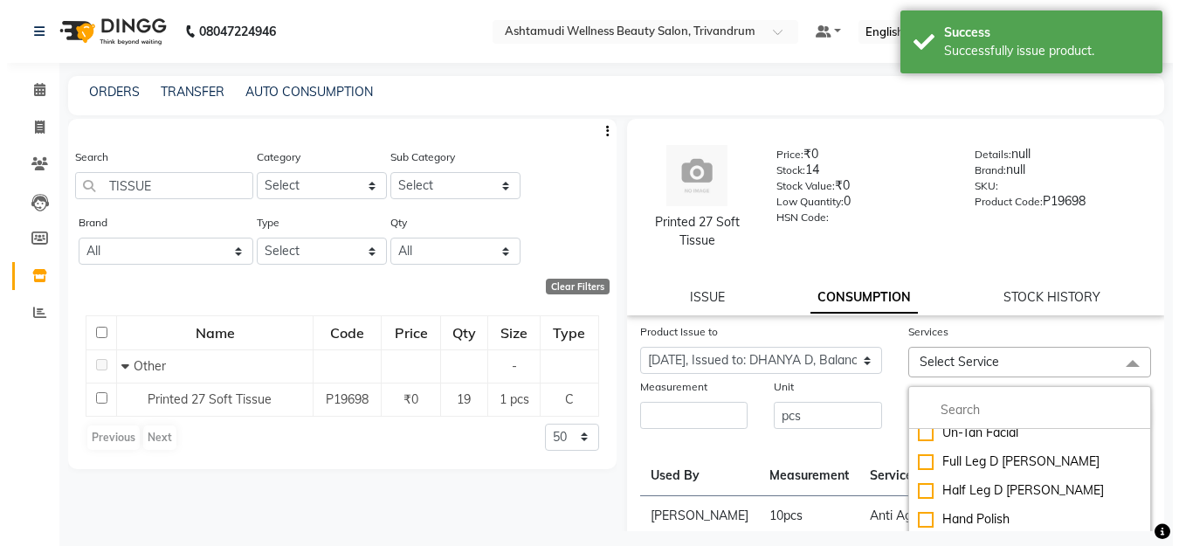
scroll to position [349, 0]
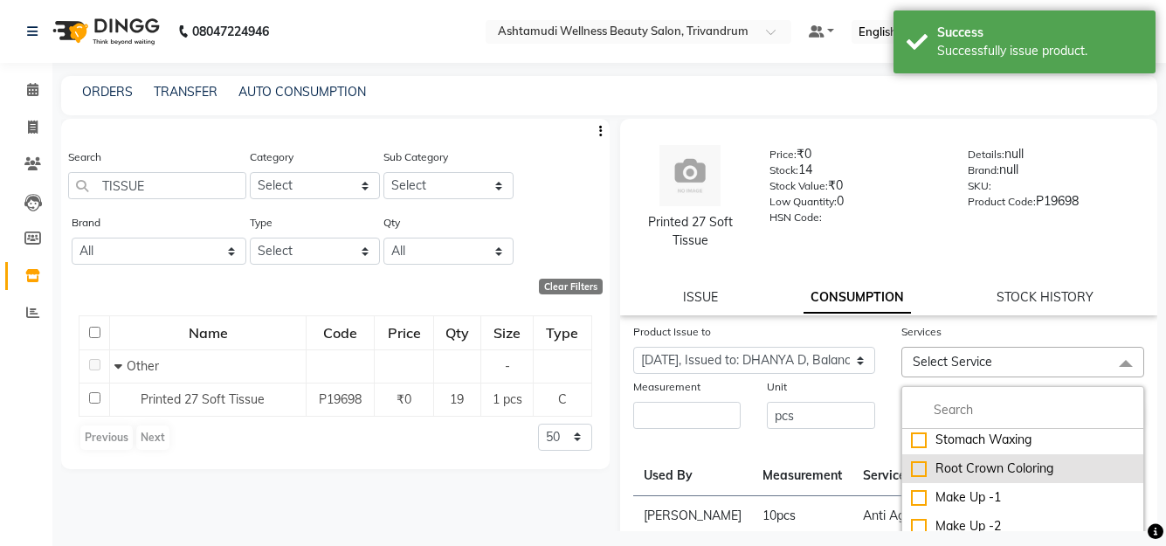
click at [1003, 469] on div "Root Crown Coloring" at bounding box center [1023, 469] width 224 height 18
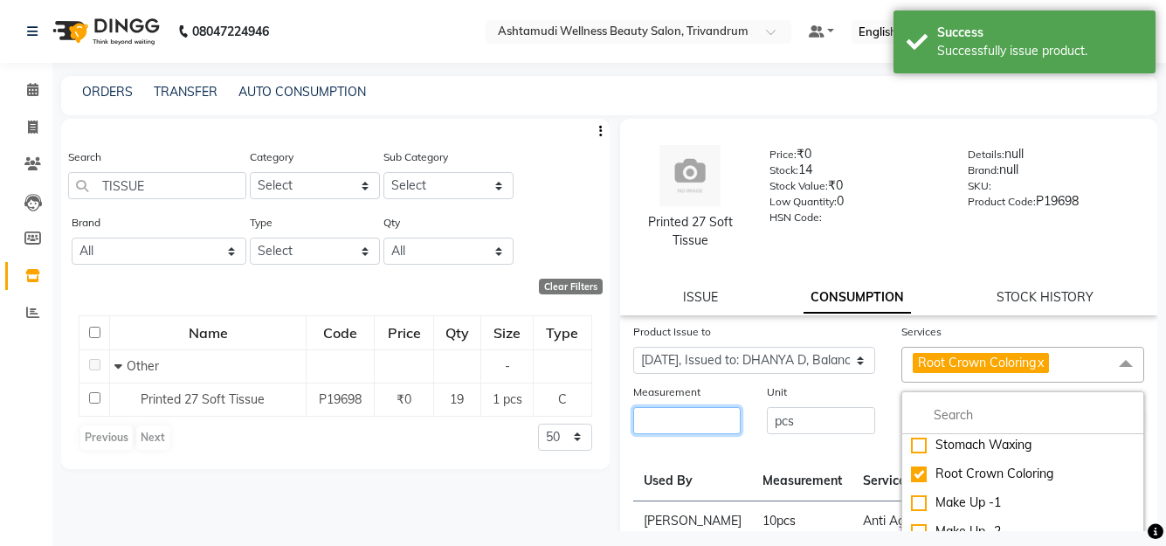
click at [688, 423] on input "number" at bounding box center [687, 420] width 108 height 27
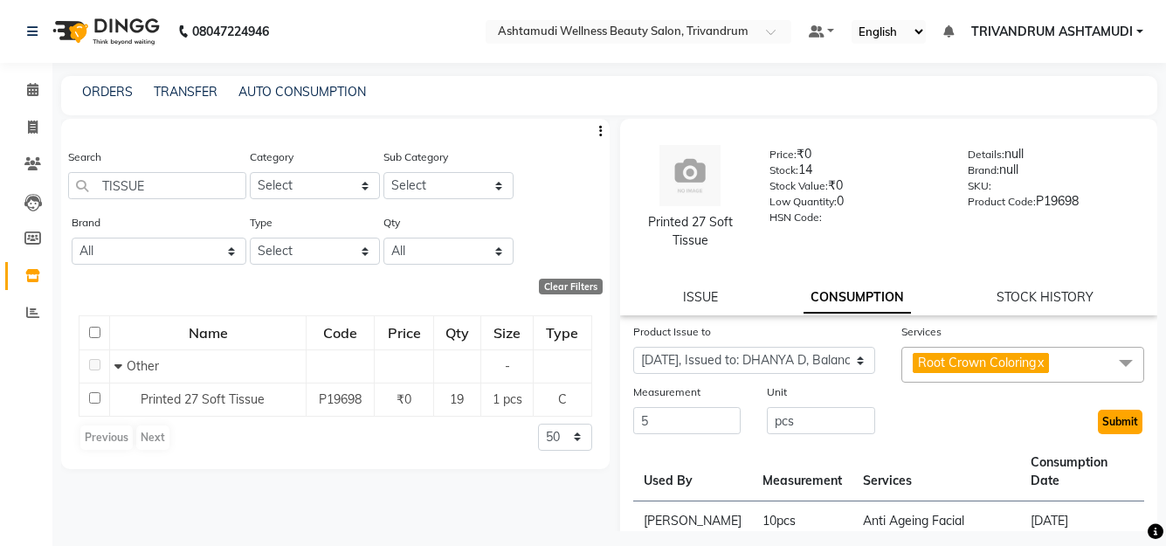
click at [1106, 423] on button "Submit" at bounding box center [1120, 422] width 45 height 24
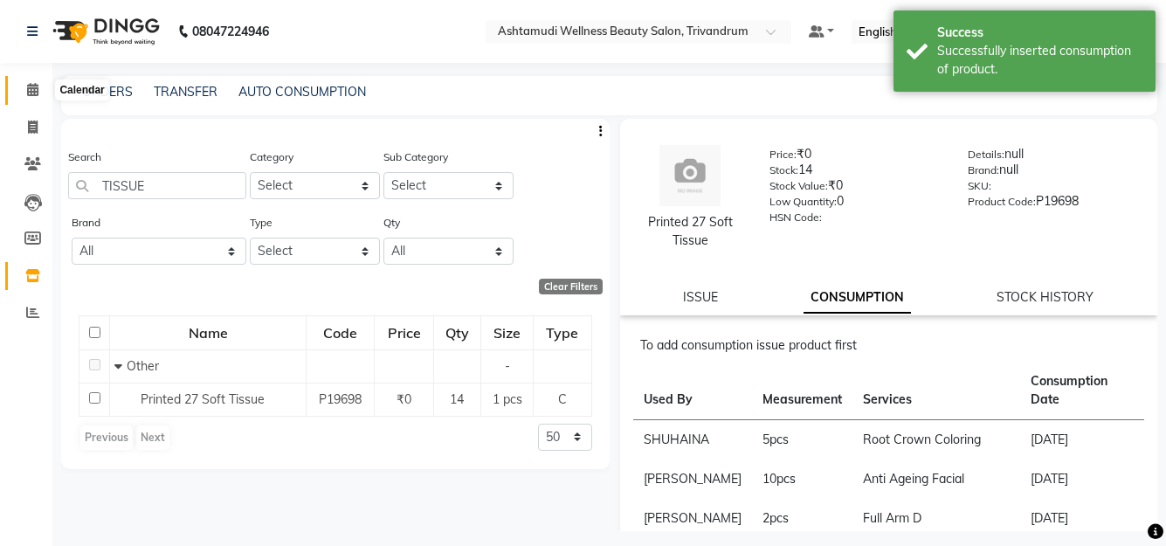
click at [27, 85] on icon at bounding box center [32, 89] width 11 height 13
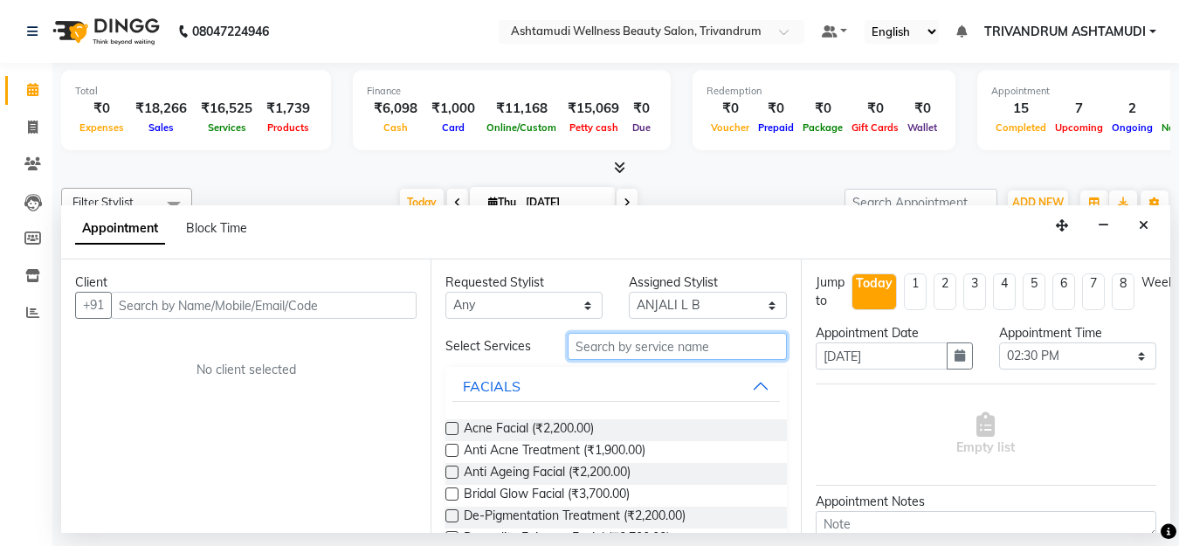
click at [640, 342] on input "text" at bounding box center [677, 346] width 218 height 27
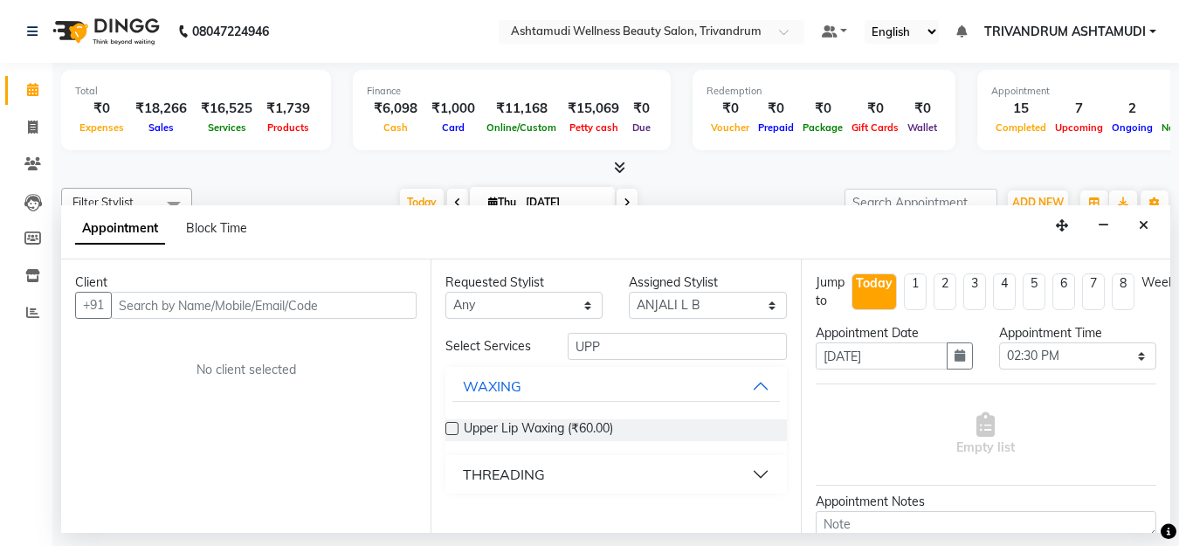
click at [539, 469] on div "THREADING" at bounding box center [504, 474] width 82 height 21
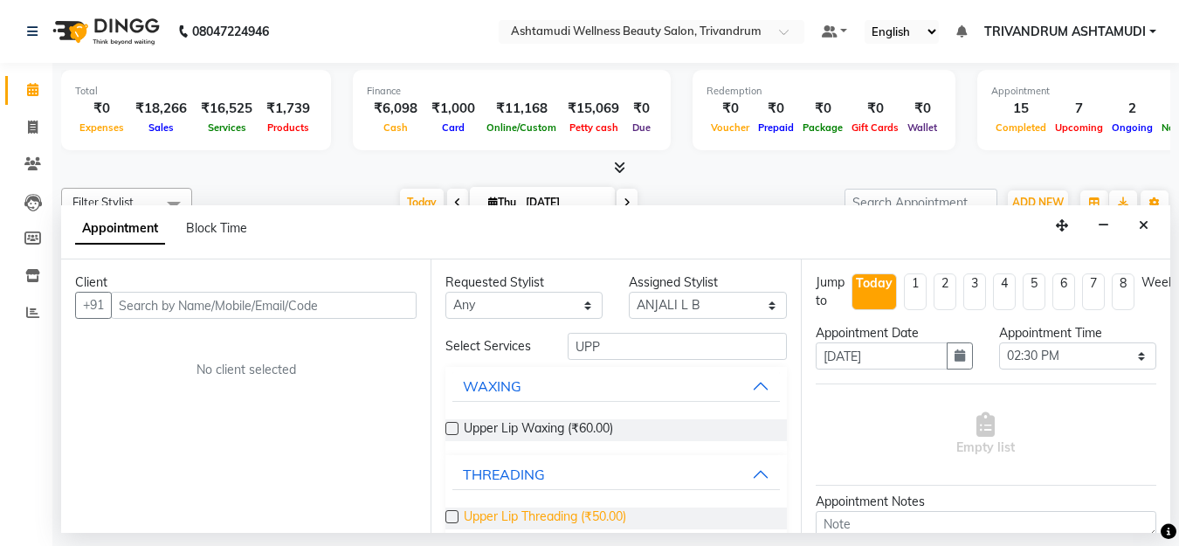
click at [520, 517] on span "Upper Lip Threading (₹50.00)" at bounding box center [545, 519] width 163 height 22
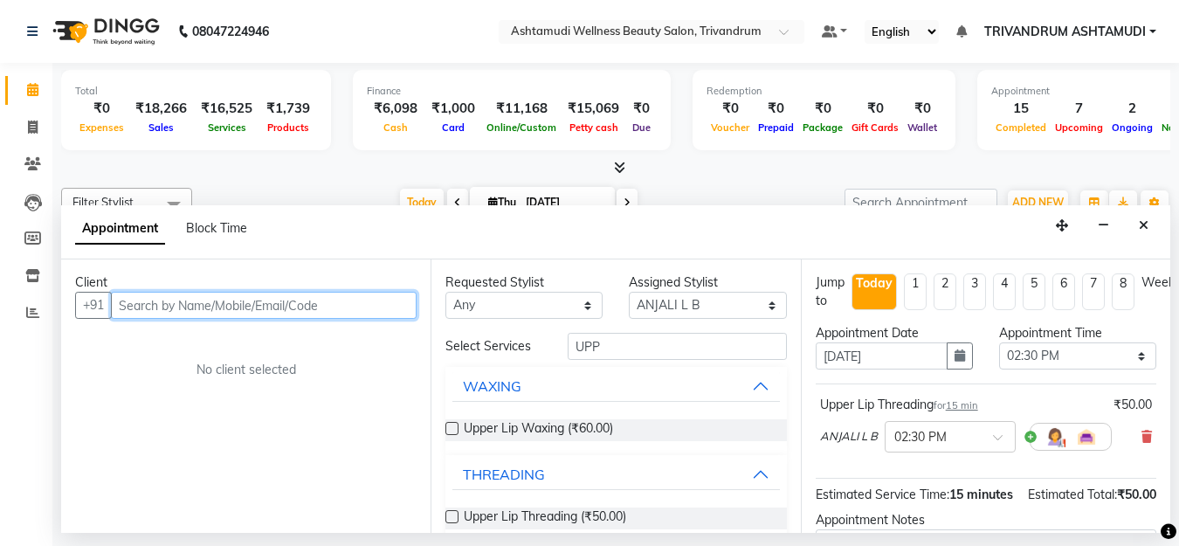
click at [264, 316] on input "text" at bounding box center [264, 305] width 306 height 27
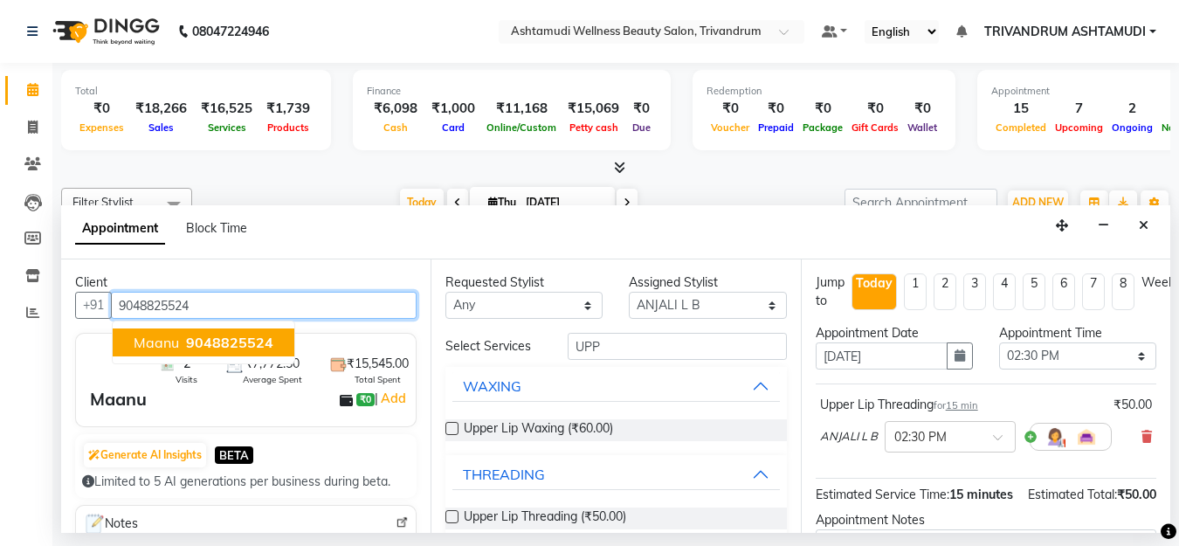
click at [205, 341] on span "9048825524" at bounding box center [229, 342] width 87 height 17
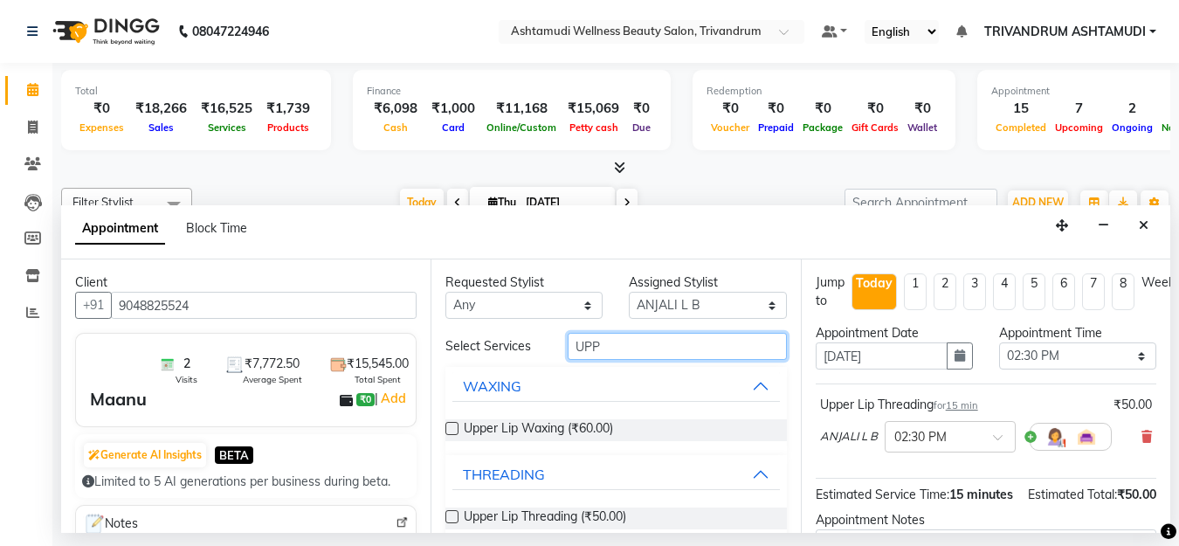
click at [612, 349] on input "UPP" at bounding box center [677, 346] width 218 height 27
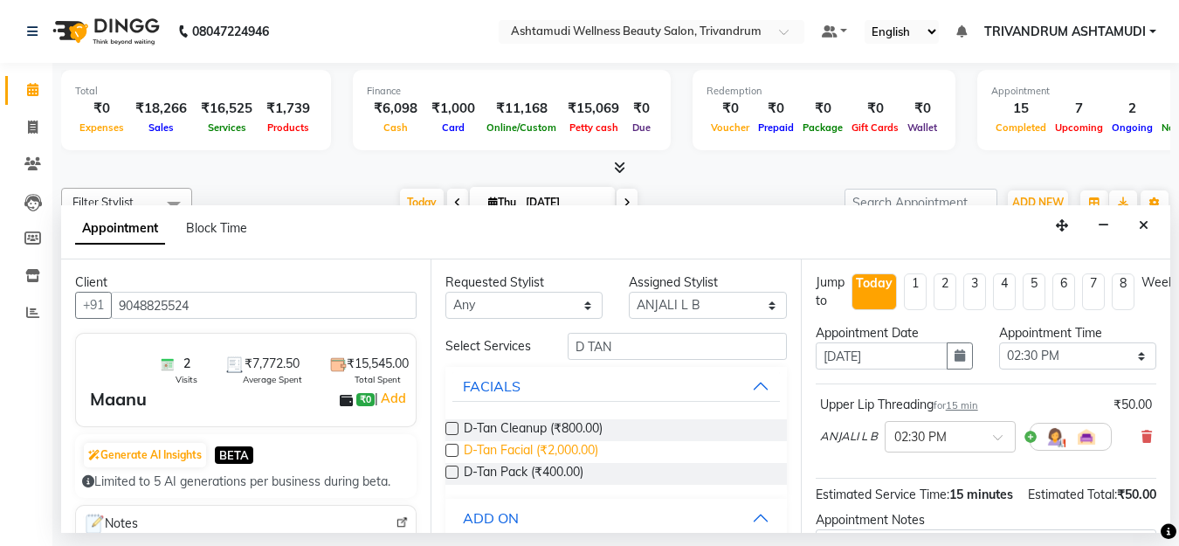
click at [530, 453] on span "D-Tan Facial (₹2,000.00)" at bounding box center [531, 452] width 135 height 22
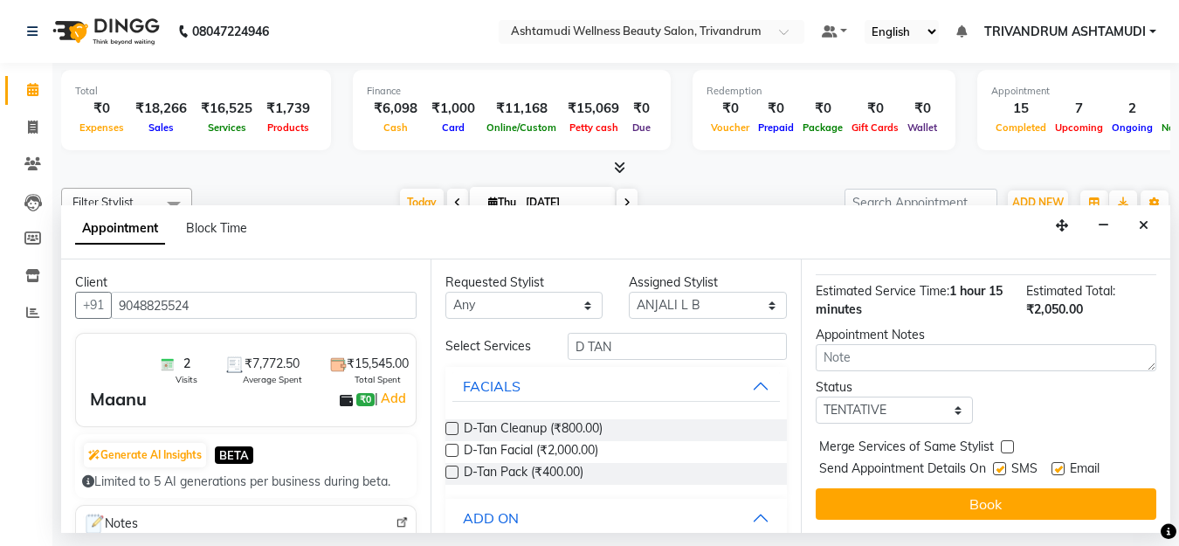
scroll to position [297, 0]
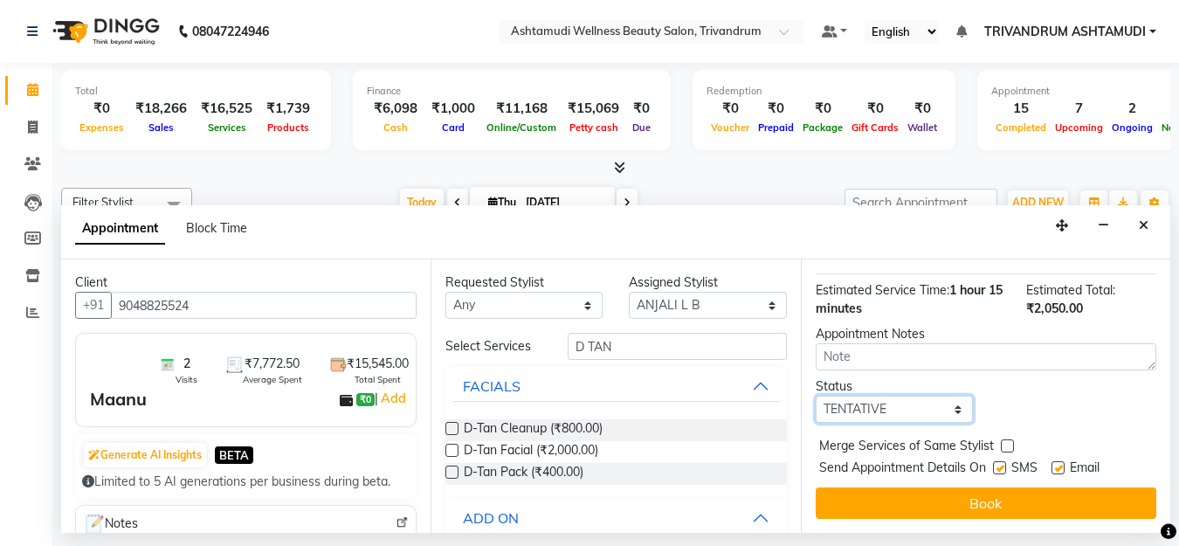
click at [908, 396] on select "Select TENTATIVE CONFIRM CHECK-IN UPCOMING" at bounding box center [894, 409] width 157 height 27
click at [816, 396] on select "Select TENTATIVE CONFIRM CHECK-IN UPCOMING" at bounding box center [894, 409] width 157 height 27
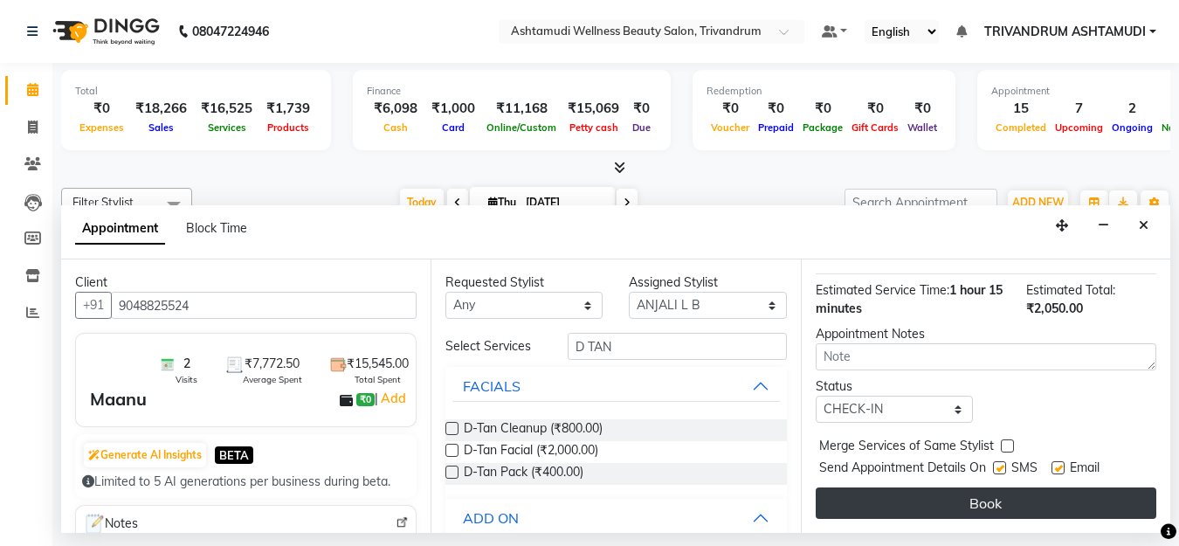
click at [894, 488] on button "Book" at bounding box center [986, 503] width 341 height 31
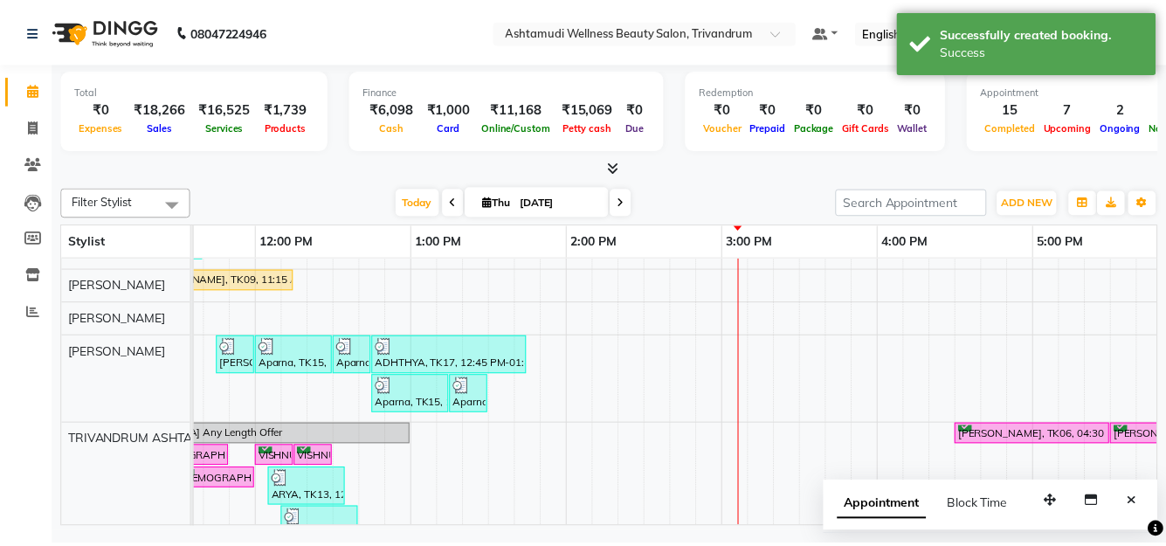
scroll to position [0, 0]
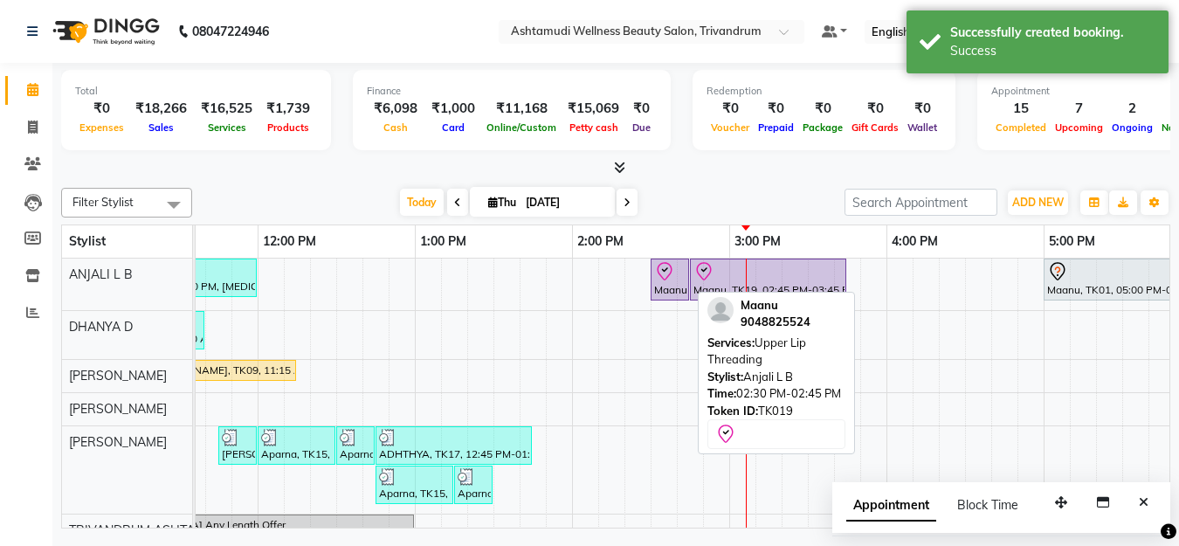
click at [671, 280] on icon at bounding box center [664, 271] width 21 height 21
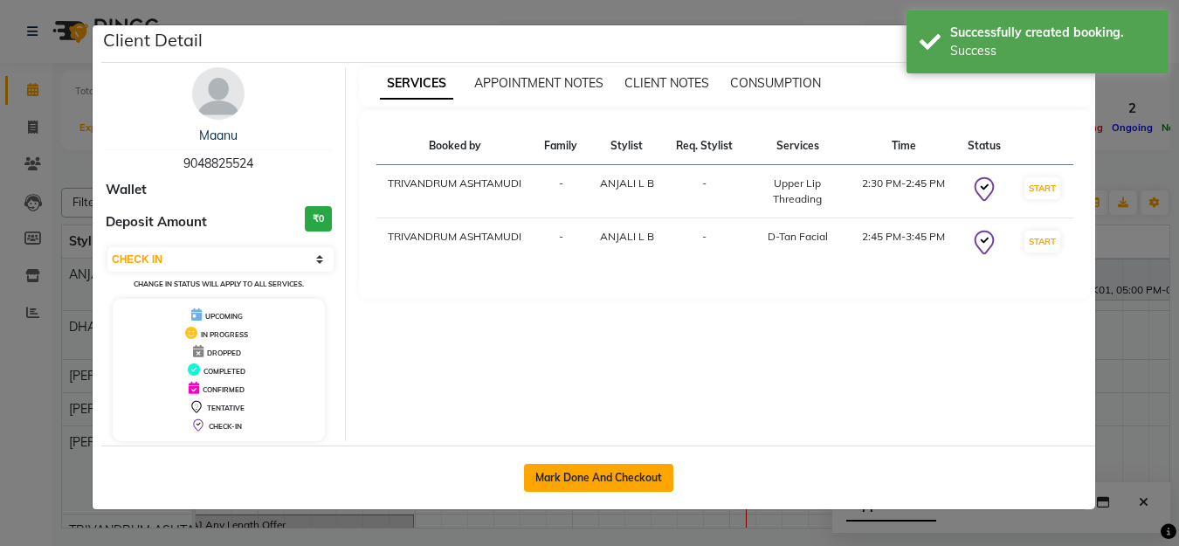
click at [602, 481] on button "Mark Done And Checkout" at bounding box center [598, 478] width 149 height 28
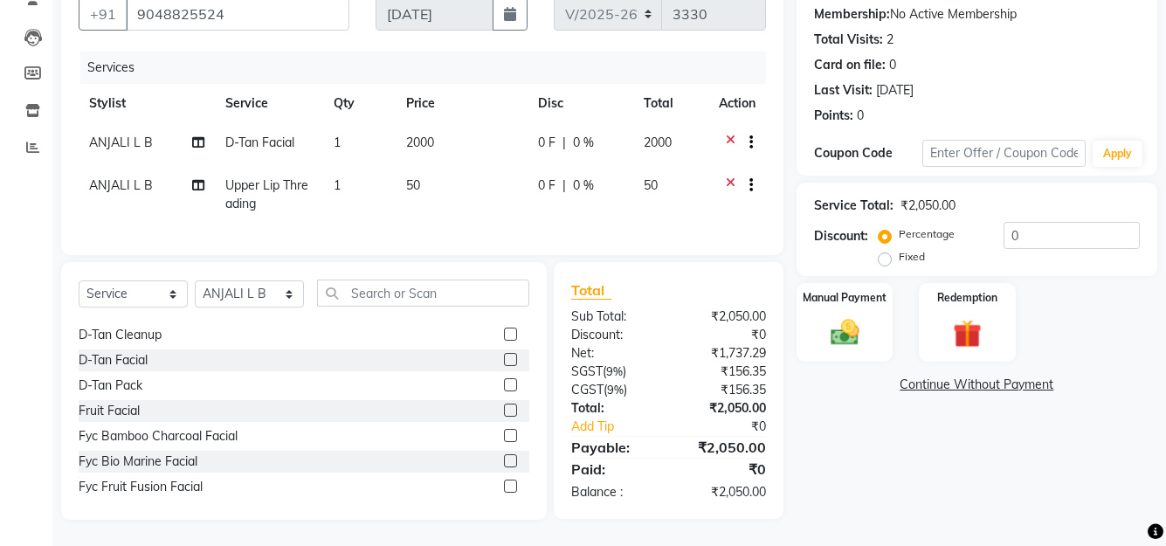
scroll to position [175, 0]
click at [835, 315] on img at bounding box center [844, 332] width 48 height 34
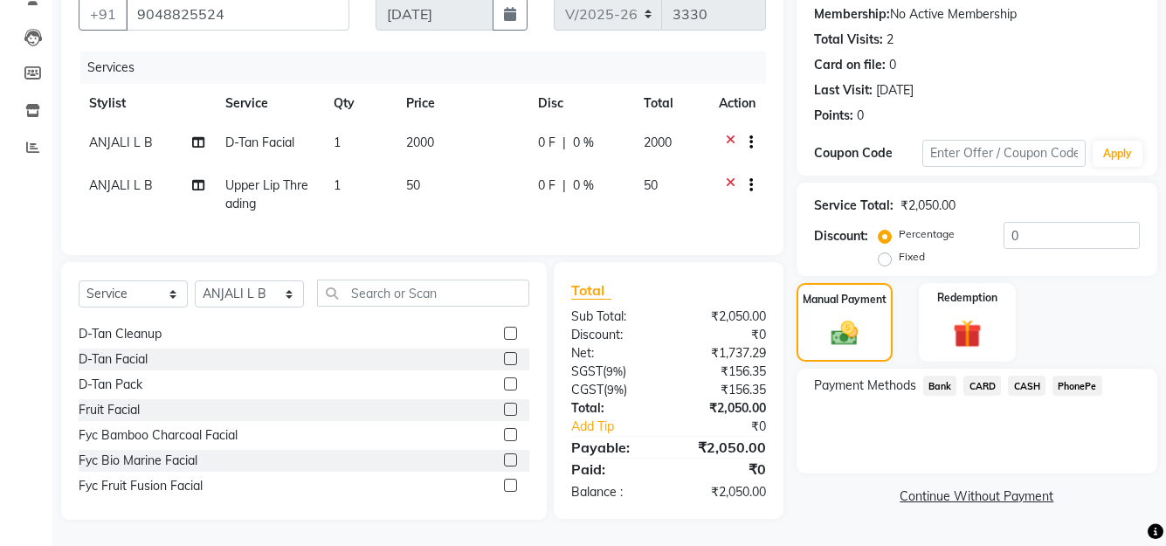
click at [1070, 376] on span "PhonePe" at bounding box center [1078, 386] width 50 height 20
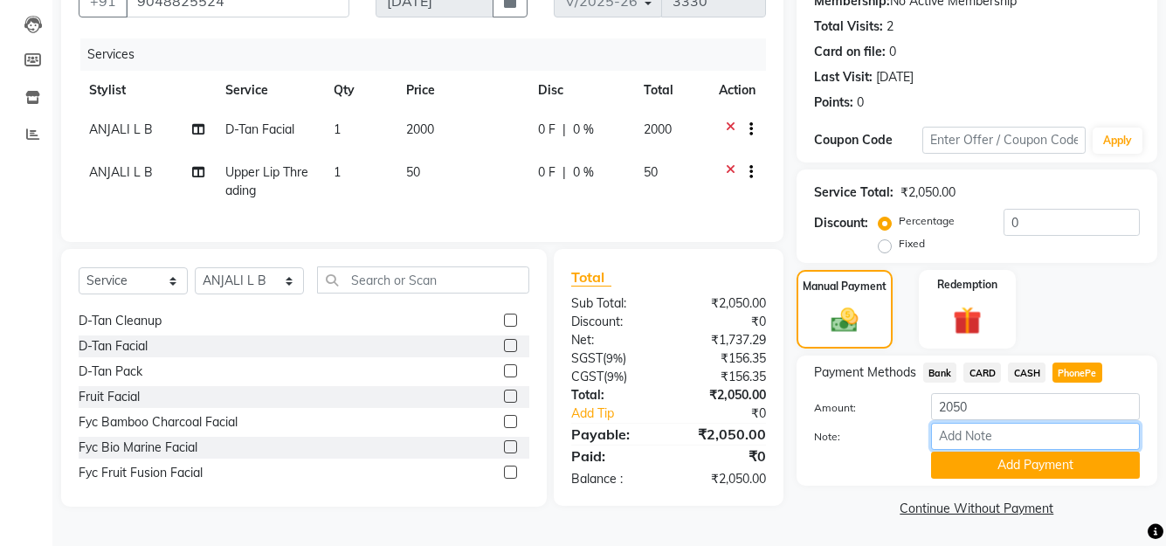
click at [1046, 435] on input "Note:" at bounding box center [1035, 436] width 209 height 27
click at [1033, 457] on button "Add Payment" at bounding box center [1035, 465] width 209 height 27
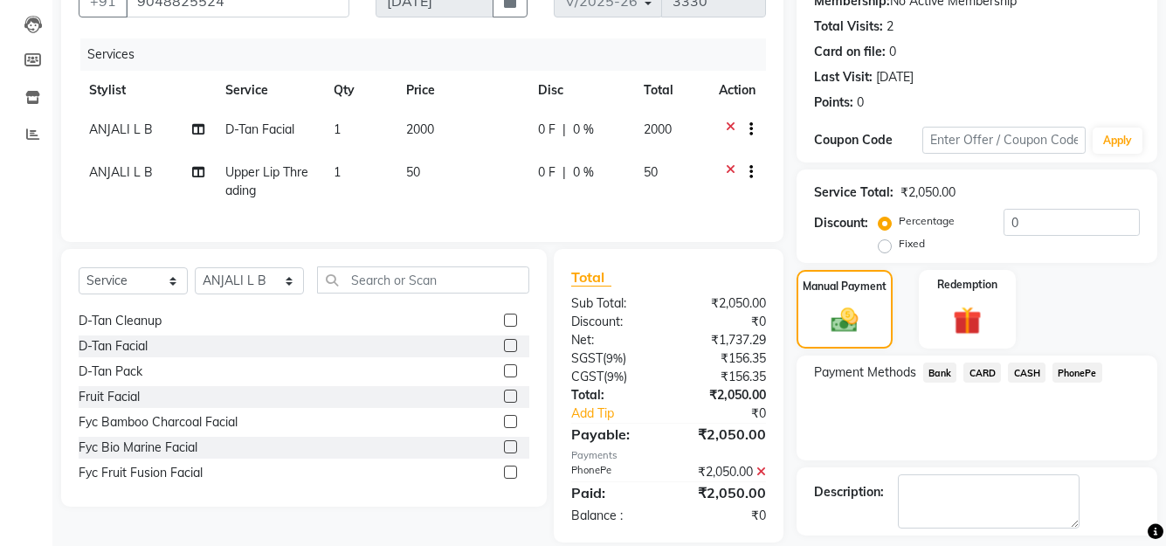
scroll to position [253, 0]
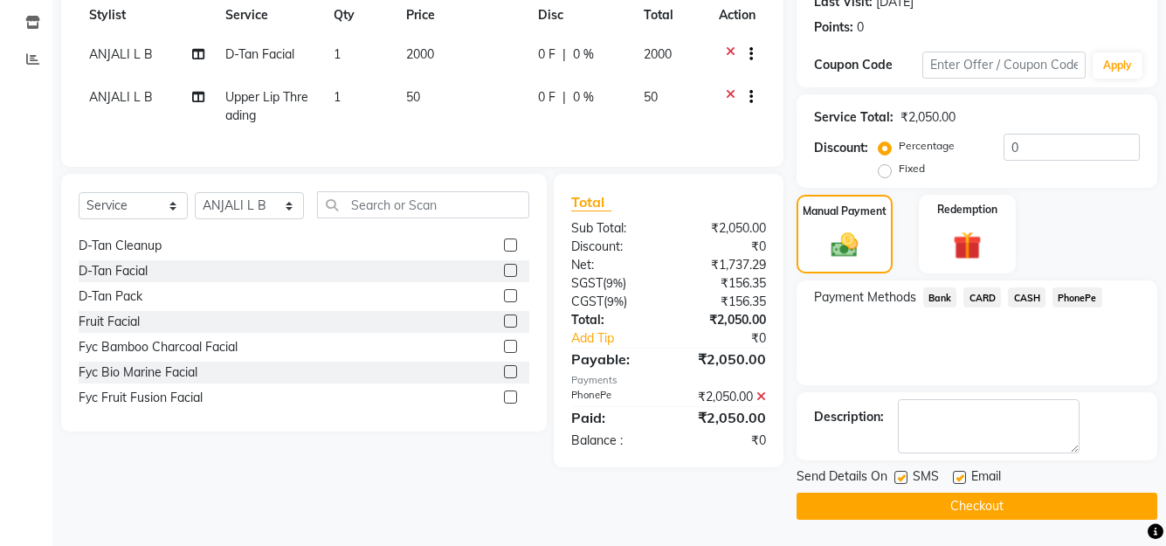
click at [982, 510] on button "Checkout" at bounding box center [977, 506] width 361 height 27
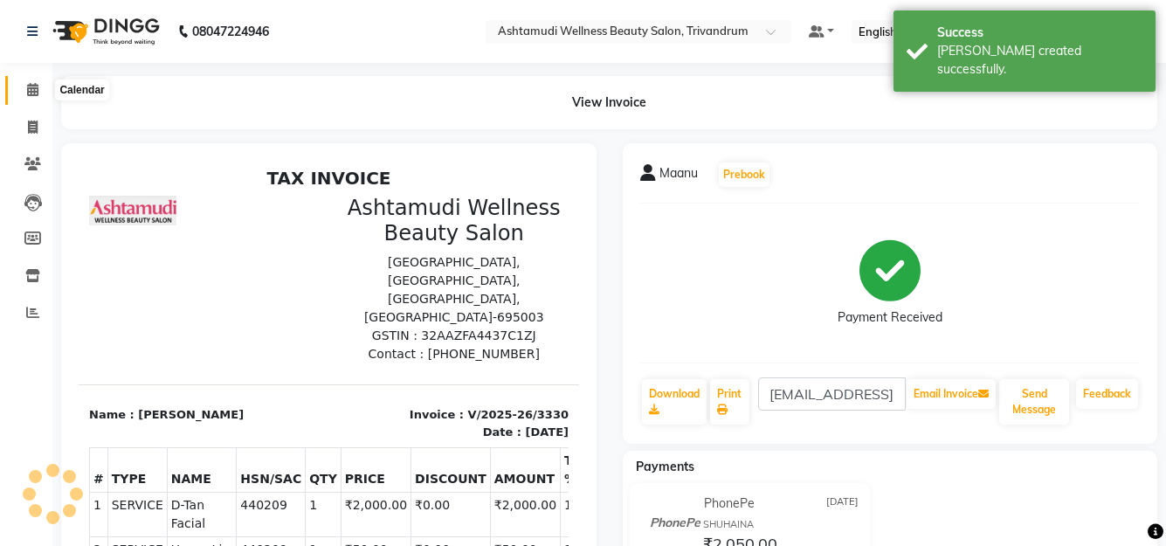
click at [33, 85] on icon at bounding box center [32, 89] width 11 height 13
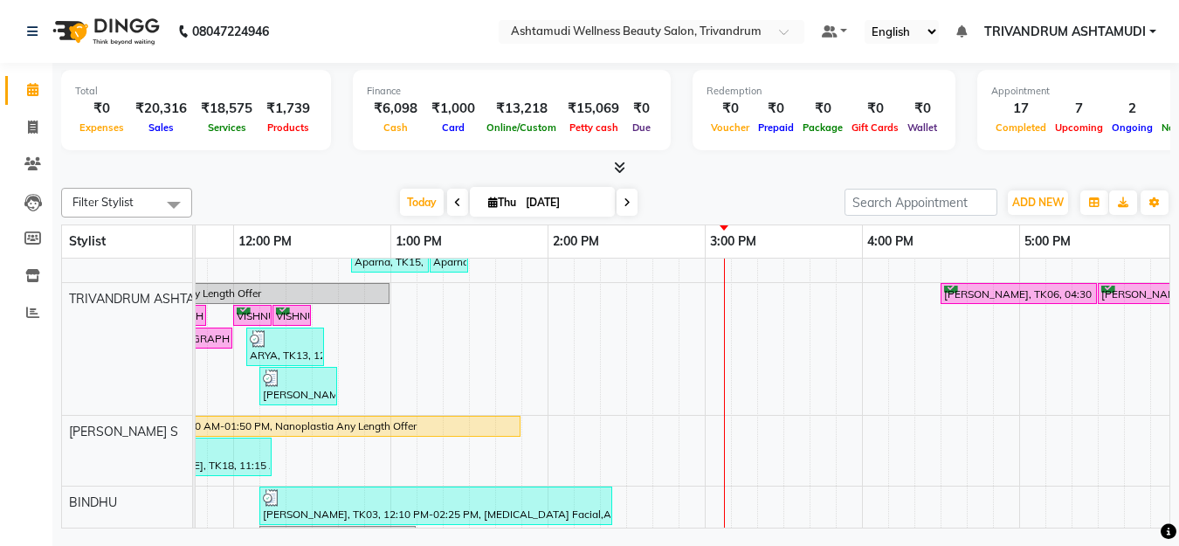
scroll to position [262, 0]
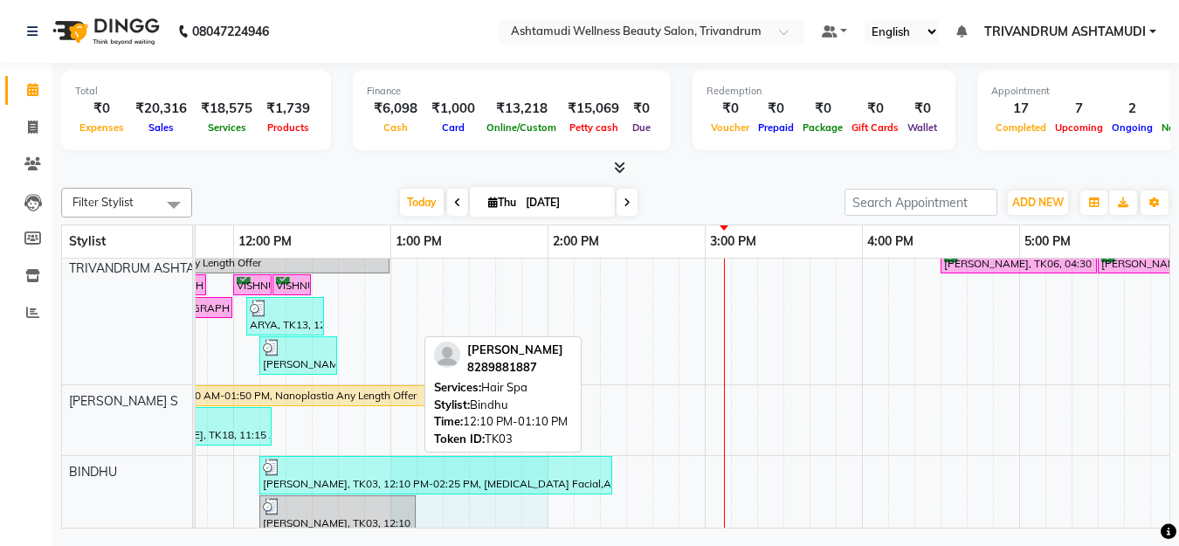
drag, startPoint x: 532, startPoint y: 512, endPoint x: 408, endPoint y: 497, distance: 124.9
click at [408, 497] on div "Anu, TK07, 10:45 AM-12:00 PM, Skin Whitening Facial,Eyebrows Threading Maanu, T…" at bounding box center [862, 340] width 2202 height 686
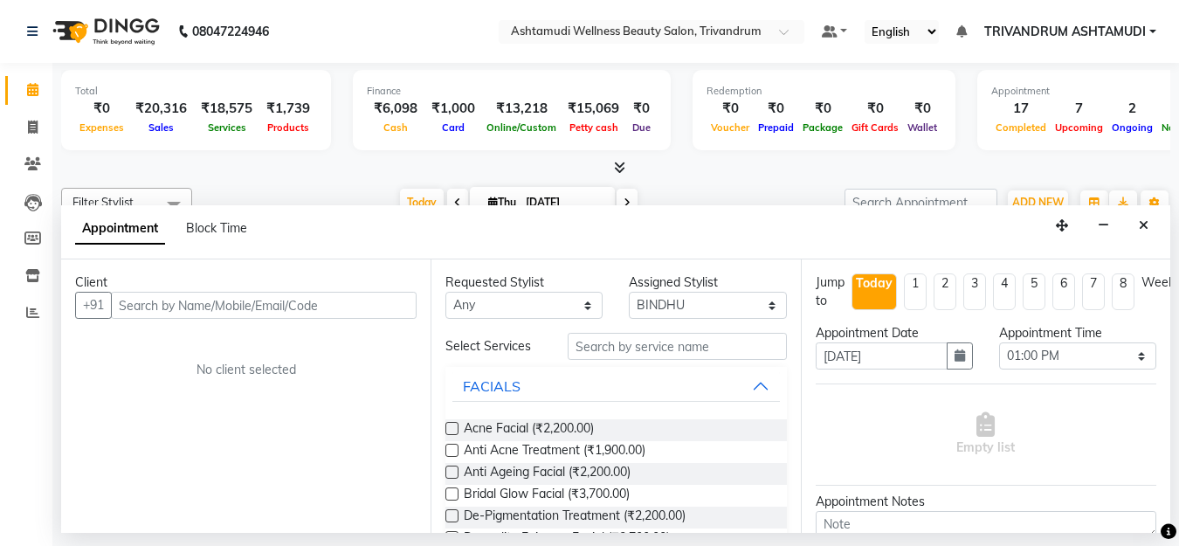
drag, startPoint x: 1148, startPoint y: 221, endPoint x: 1142, endPoint y: 240, distance: 20.2
click at [1149, 223] on button "Close" at bounding box center [1143, 225] width 25 height 27
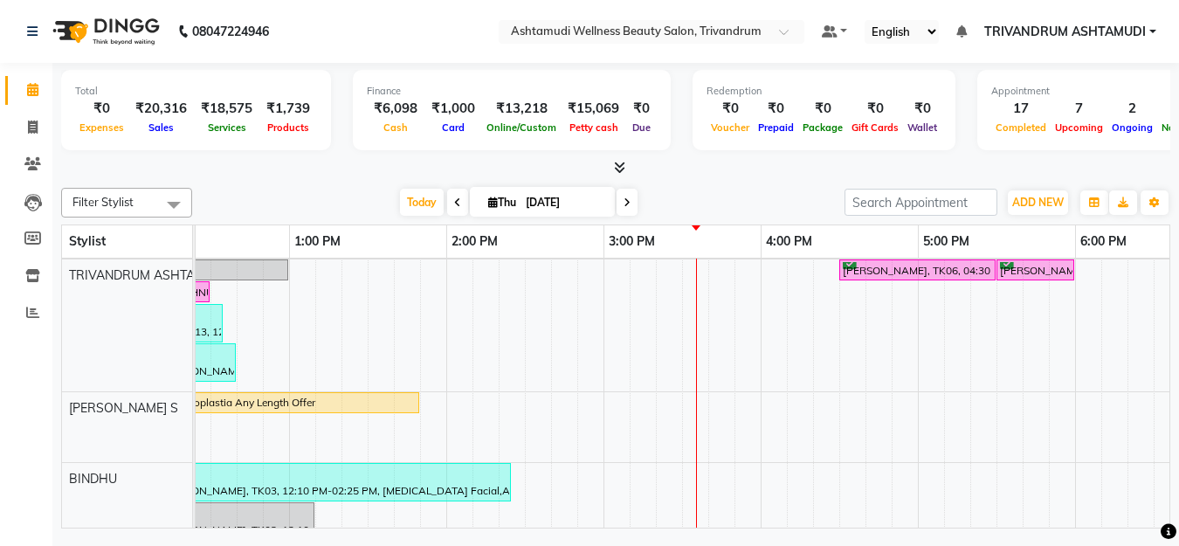
scroll to position [0, 418]
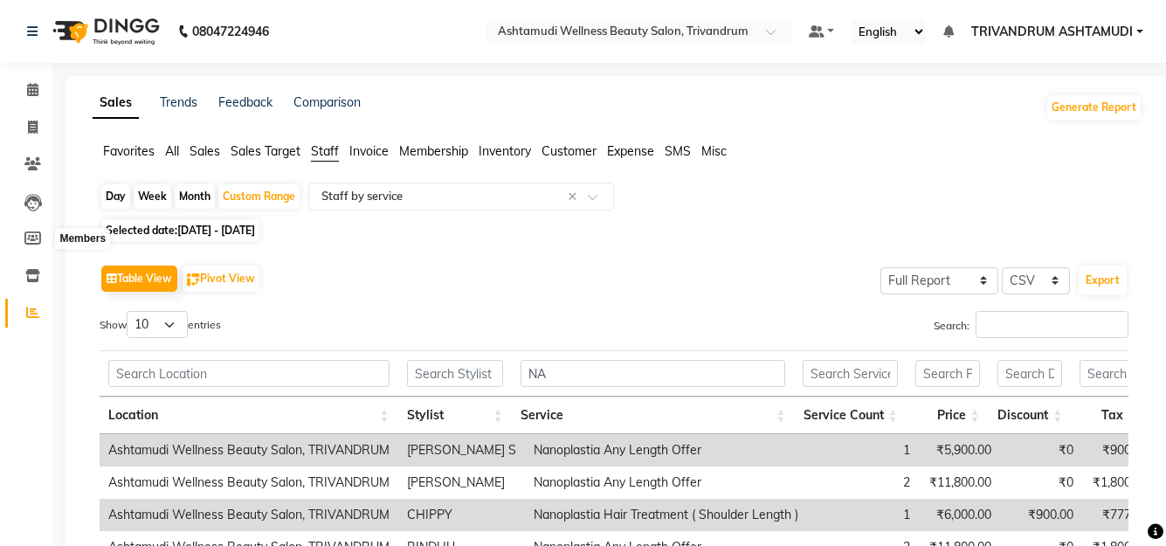
select select "full_report"
select select "csv"
click at [24, 95] on span at bounding box center [32, 90] width 31 height 20
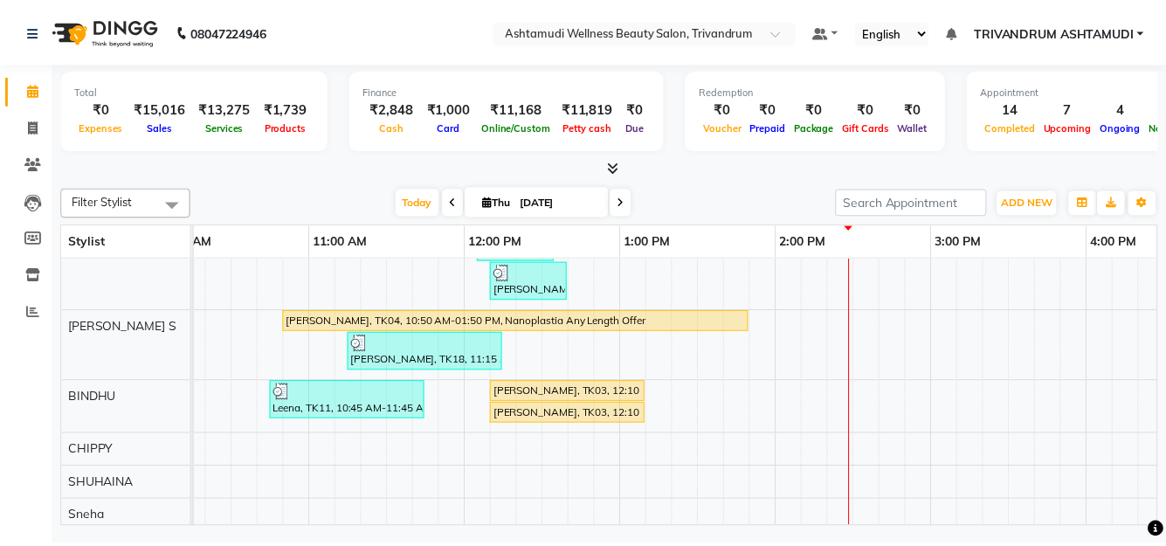
scroll to position [349, 0]
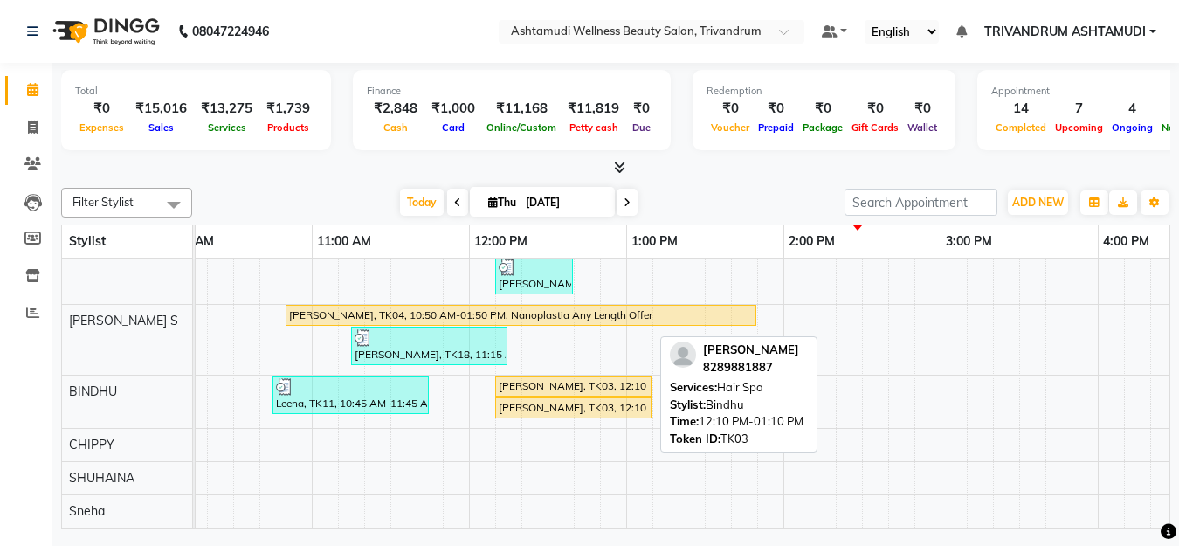
click at [578, 378] on div "[PERSON_NAME], TK03, 12:10 PM-01:10 PM, Hair Spa" at bounding box center [573, 386] width 153 height 16
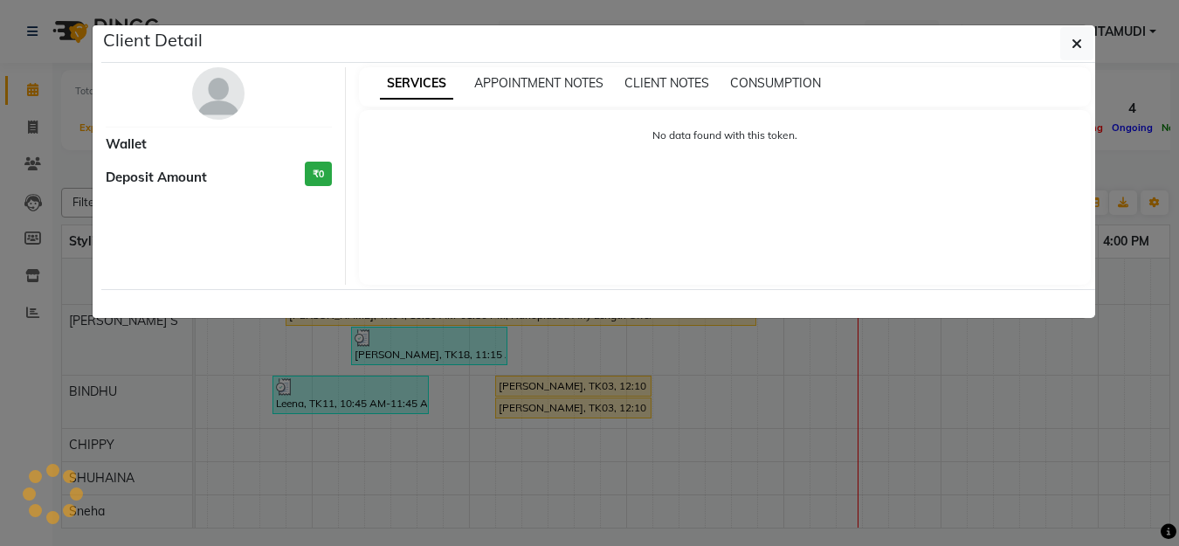
select select "1"
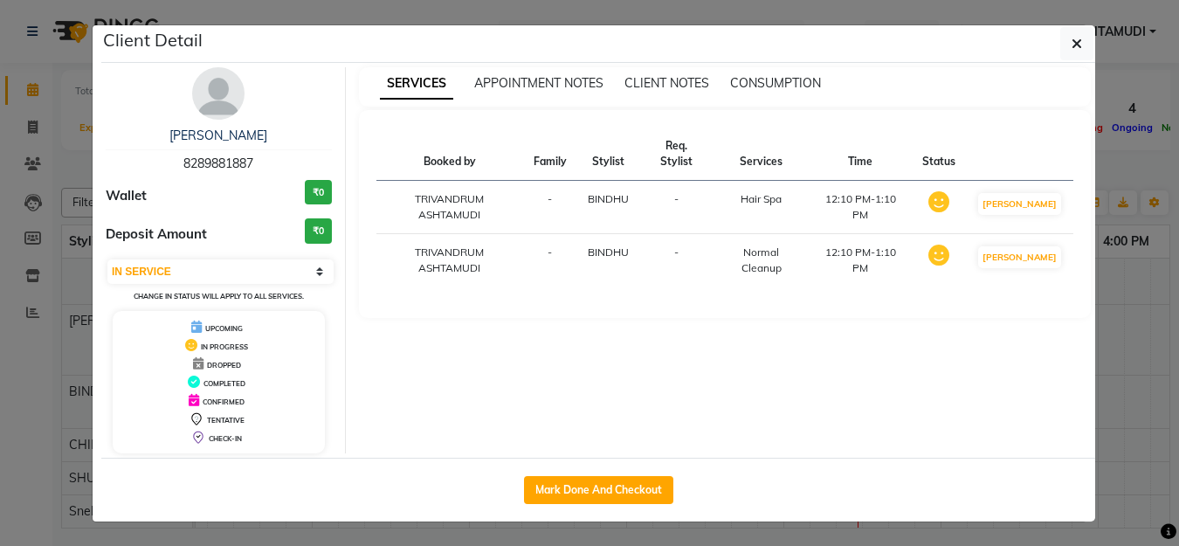
click at [1103, 297] on ngb-modal-window "Client Detail [PERSON_NAME] 8289881887 Wallet ₹0 Deposit Amount ₹0 Select IN SE…" at bounding box center [589, 273] width 1179 height 546
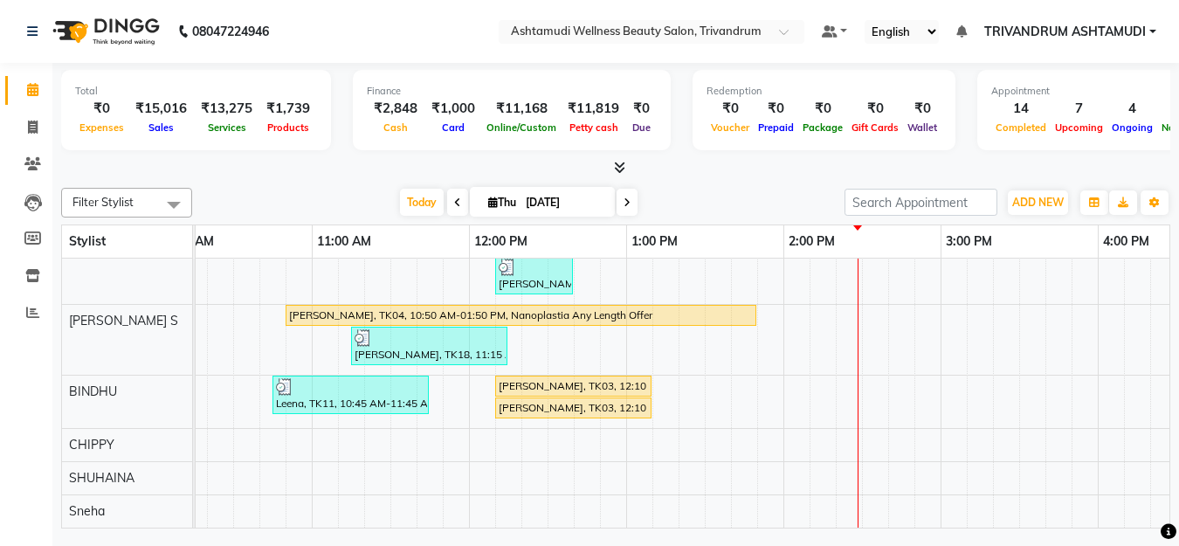
click at [757, 381] on div "Anu, TK07, 10:45 AM-12:00 PM, [MEDICAL_DATA] Facial,Eyebrows Threading Maanu, T…" at bounding box center [1098, 222] width 2202 height 612
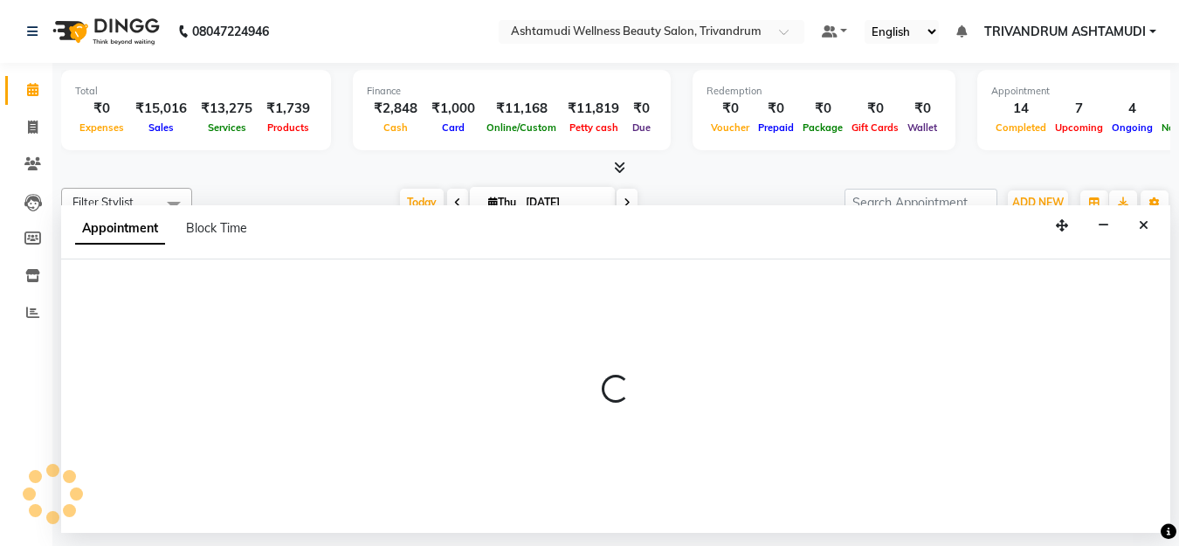
select select "27377"
select select "825"
select select "tentative"
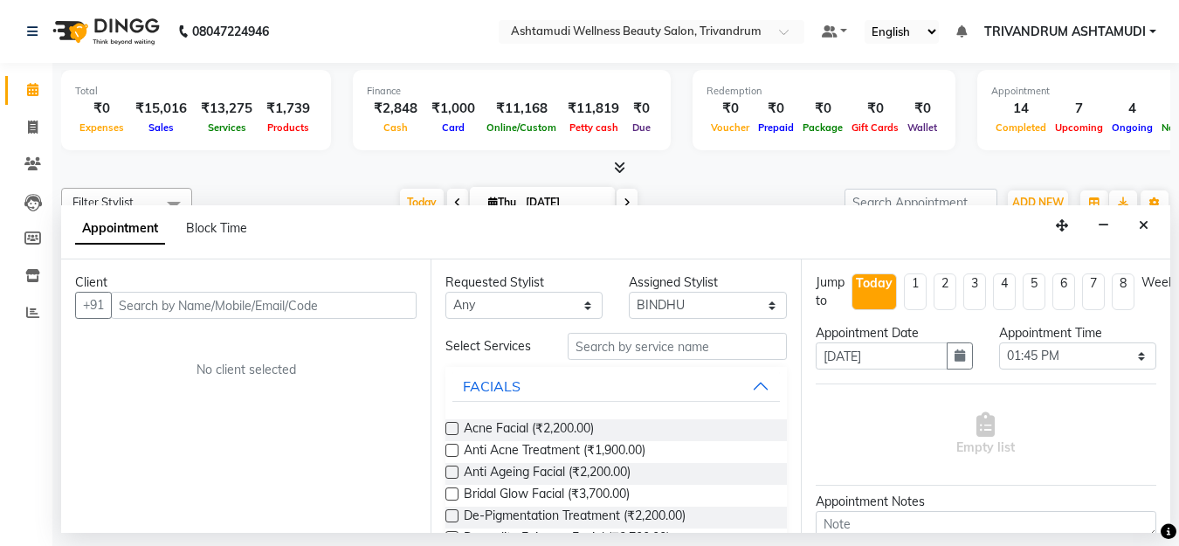
click at [301, 315] on input "text" at bounding box center [264, 305] width 306 height 27
type input "9447891461"
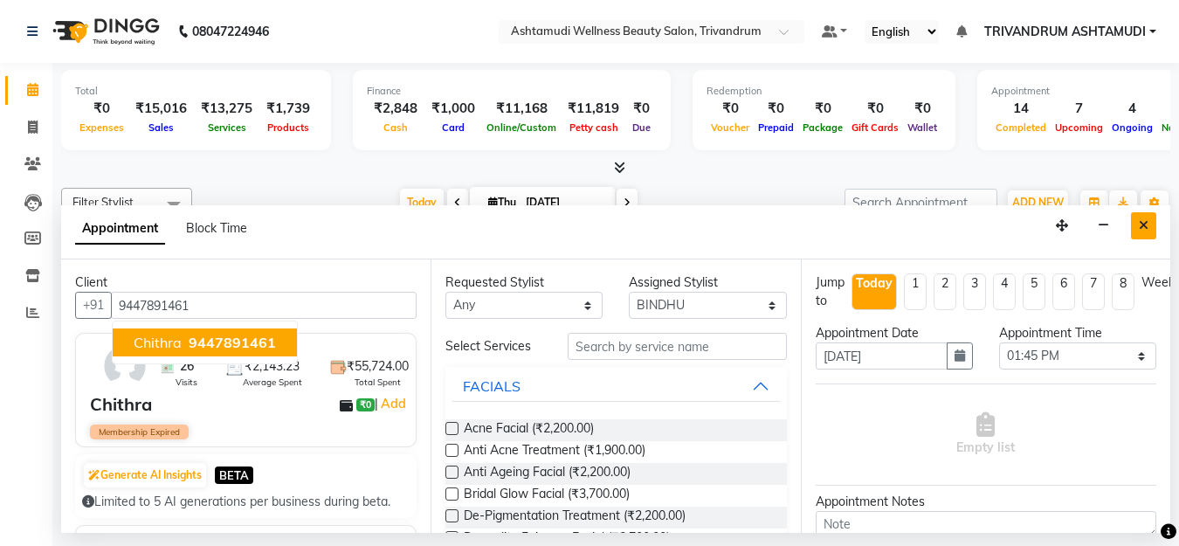
click at [1149, 224] on button "Close" at bounding box center [1143, 225] width 25 height 27
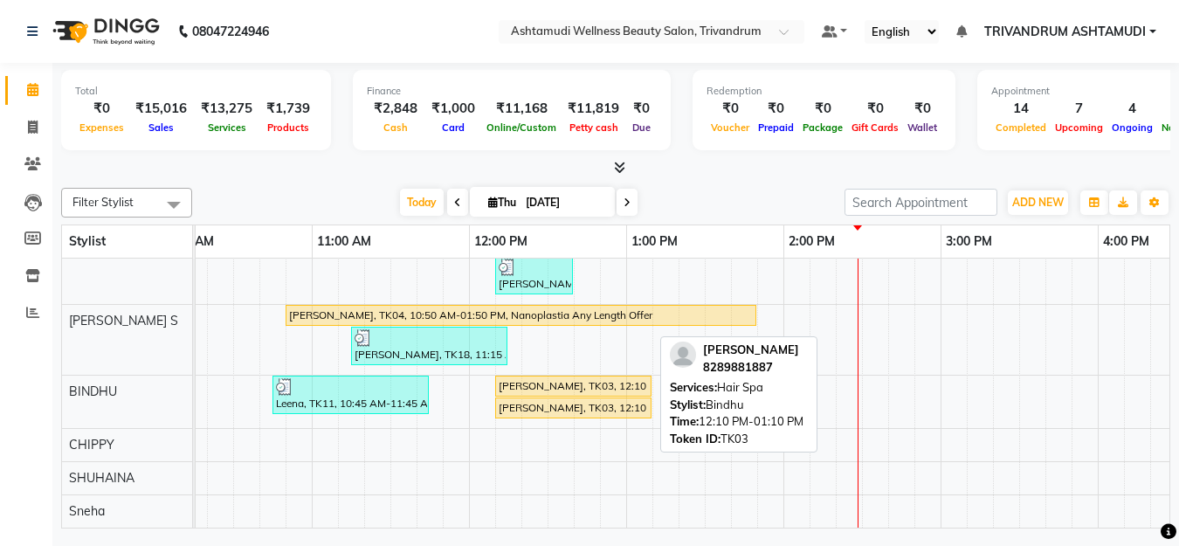
click at [566, 382] on div "[PERSON_NAME], TK03, 12:10 PM-01:10 PM, Hair Spa" at bounding box center [573, 386] width 153 height 16
select select "1"
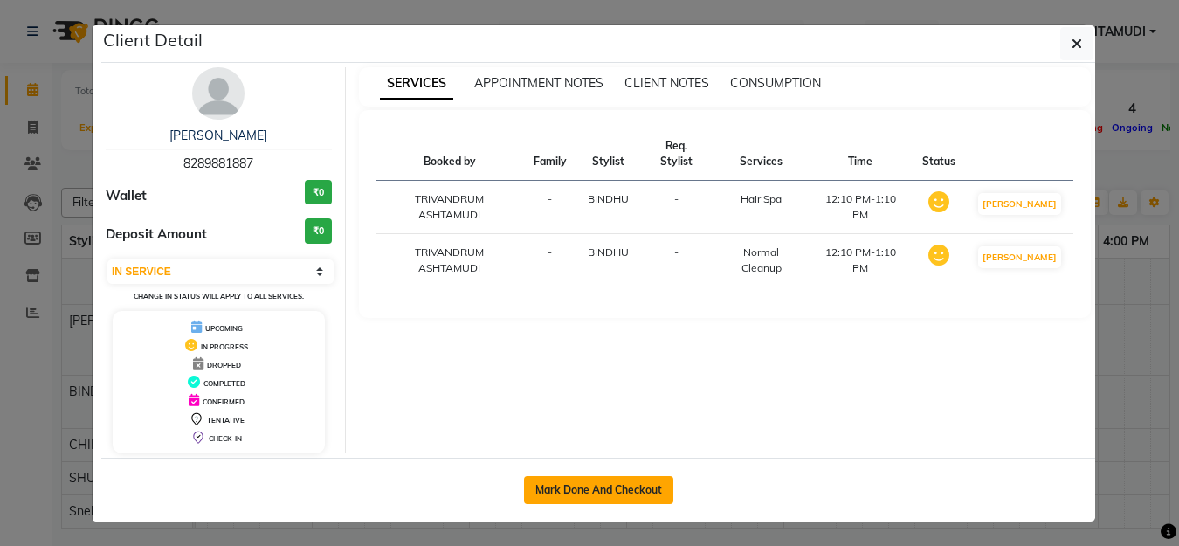
click at [641, 481] on button "Mark Done And Checkout" at bounding box center [598, 490] width 149 height 28
select select "service"
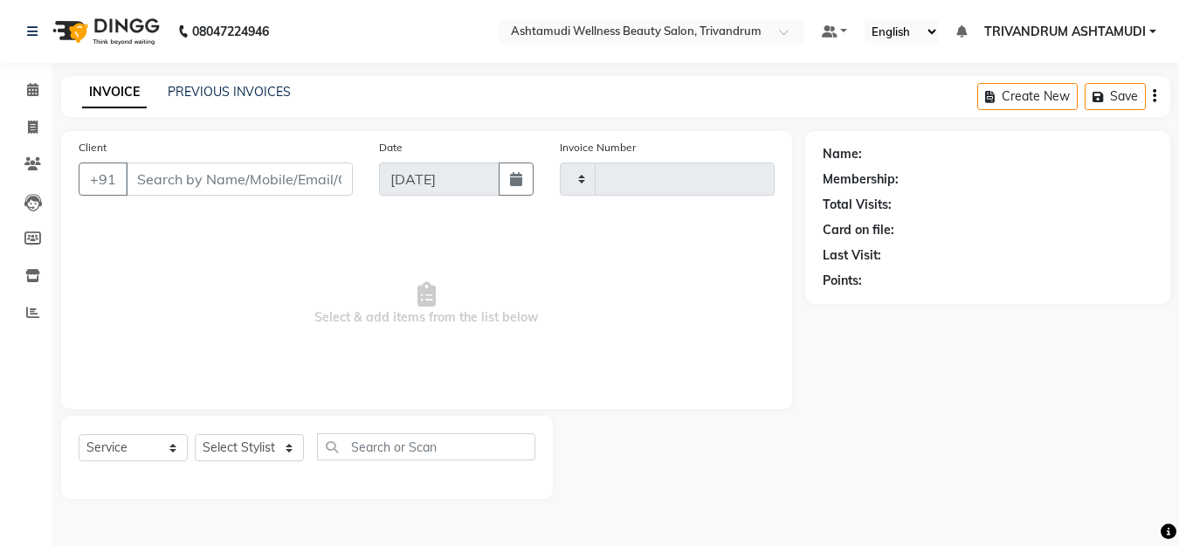
type input "3329"
select select "4636"
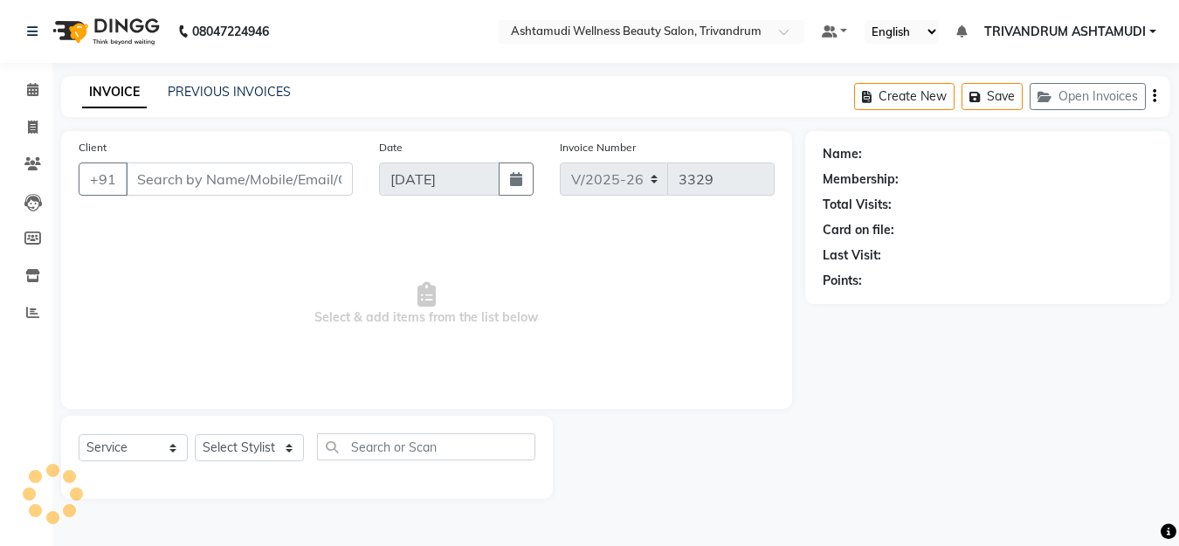
type input "8289881887"
select select "27377"
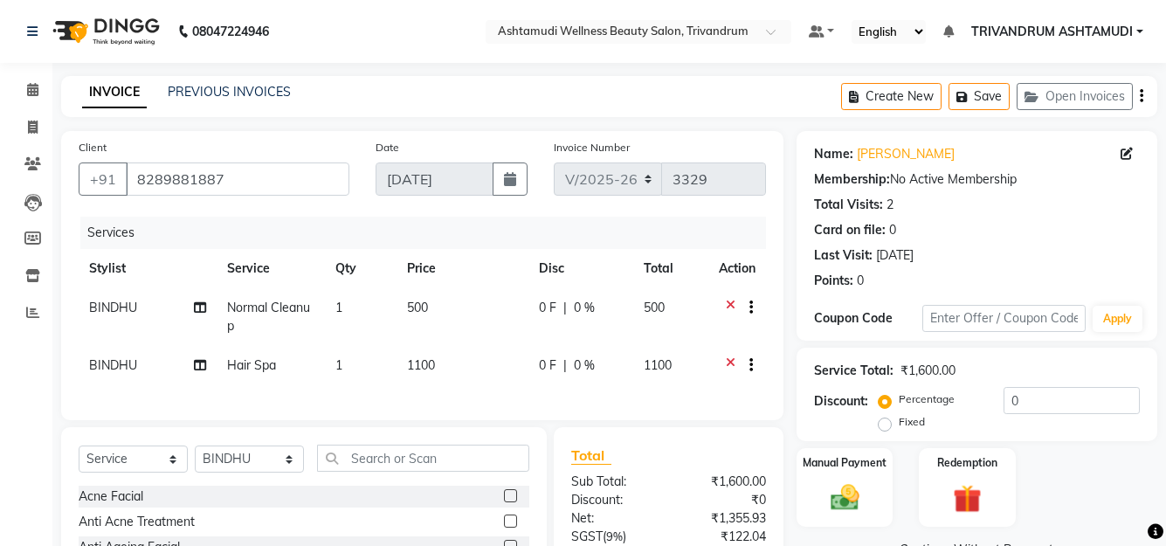
click at [280, 313] on span "Normal Cleanup" at bounding box center [268, 317] width 83 height 34
select select "27377"
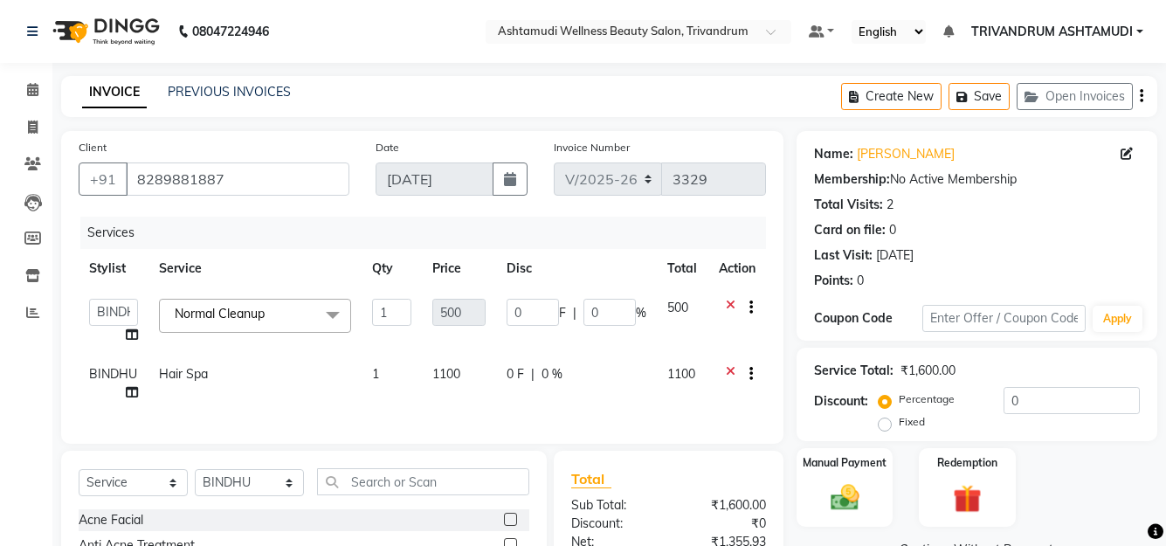
click at [257, 314] on span "Normal Cleanup" at bounding box center [220, 314] width 90 height 16
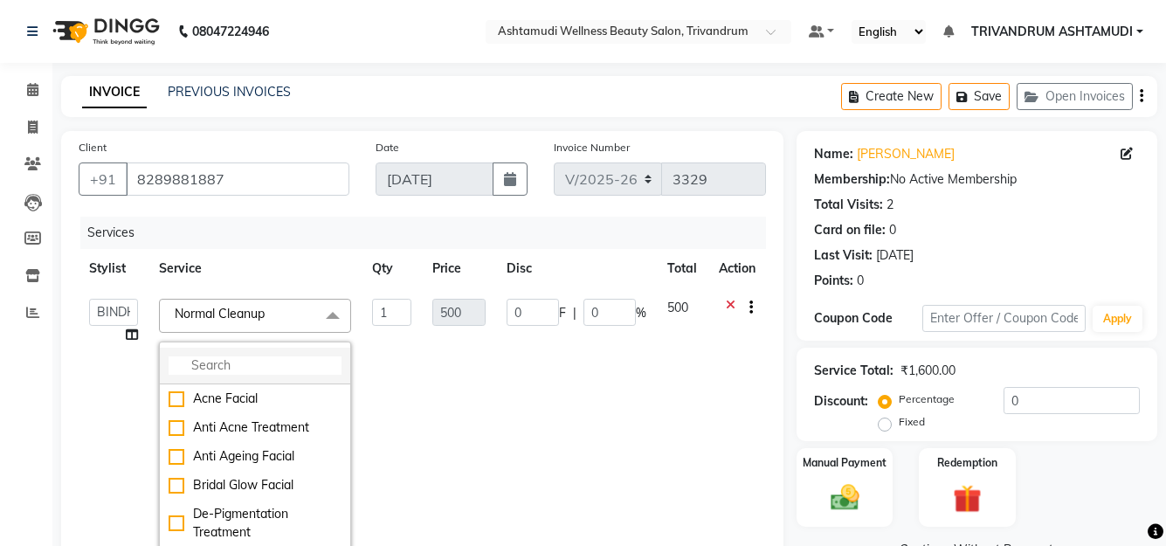
click at [220, 362] on input "multiselect-search" at bounding box center [255, 365] width 173 height 18
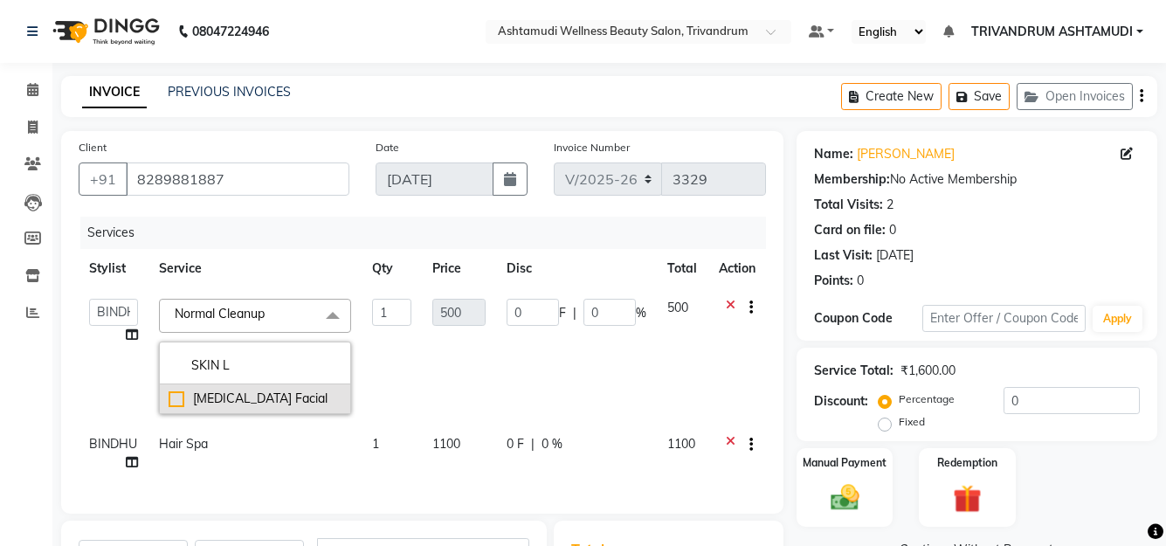
type input "SKIN L"
click at [225, 402] on div "[MEDICAL_DATA] Facial" at bounding box center [255, 399] width 173 height 18
type input "1700"
checkbox input "true"
click at [238, 438] on td "Hair Spa" at bounding box center [255, 454] width 213 height 58
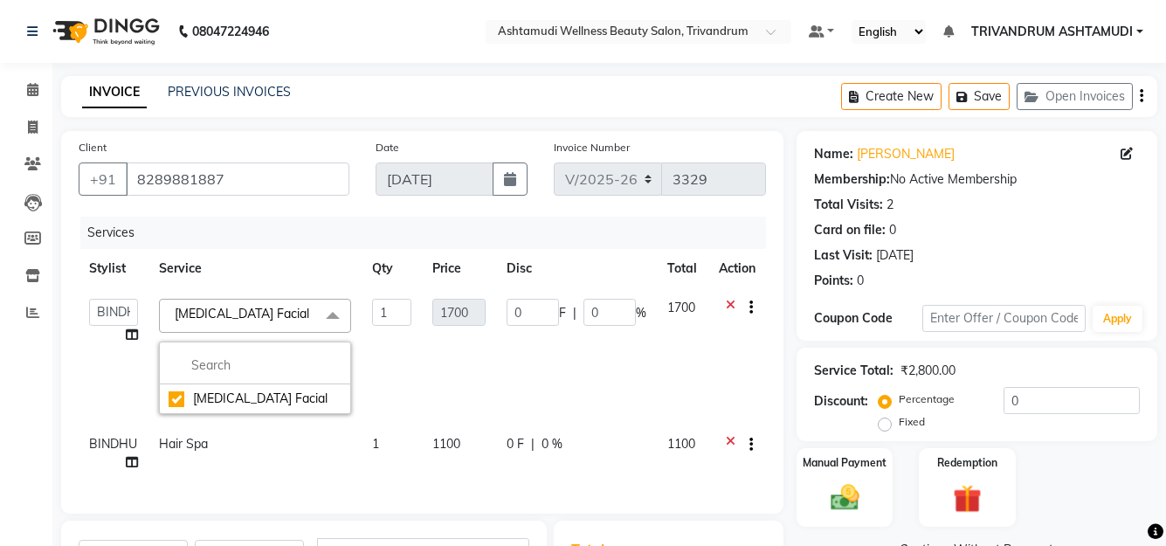
select select "27377"
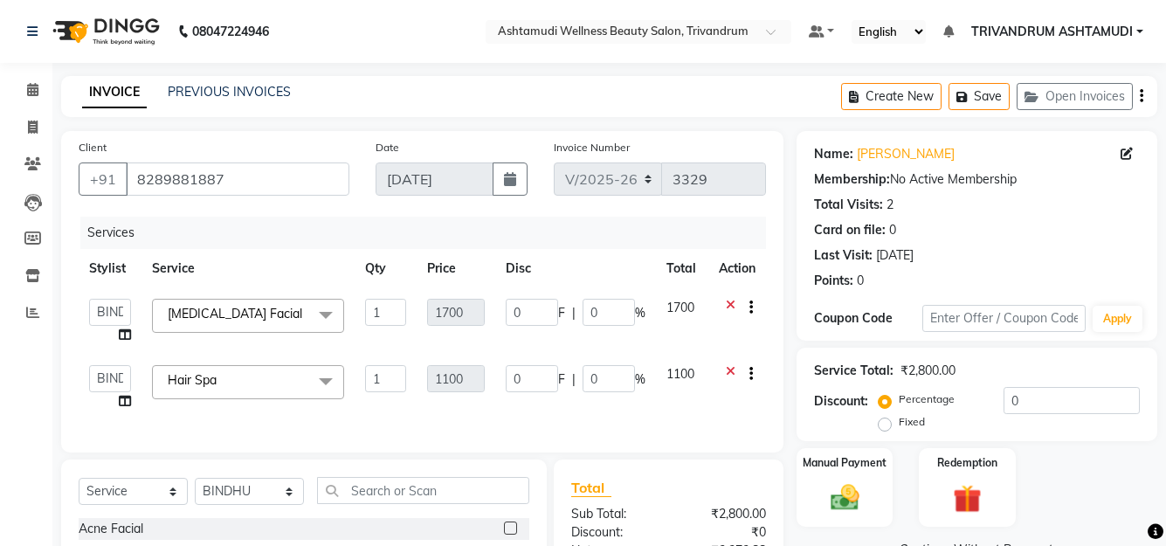
click at [215, 384] on span "Hair Spa" at bounding box center [192, 380] width 49 height 16
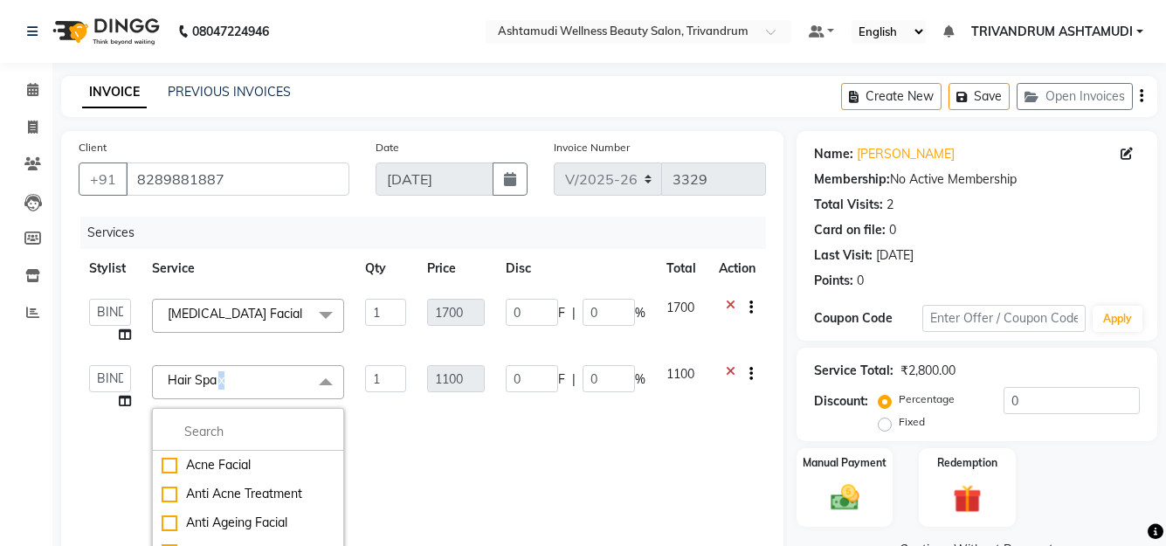
click at [217, 384] on link "x" at bounding box center [221, 380] width 8 height 16
type input "0"
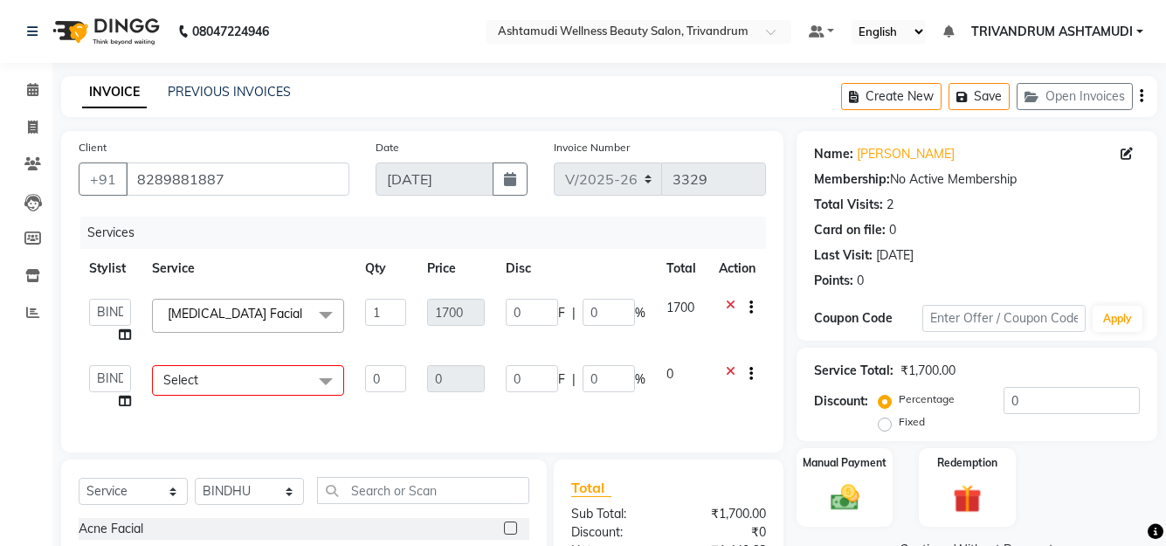
click at [215, 384] on span "Select" at bounding box center [248, 380] width 192 height 31
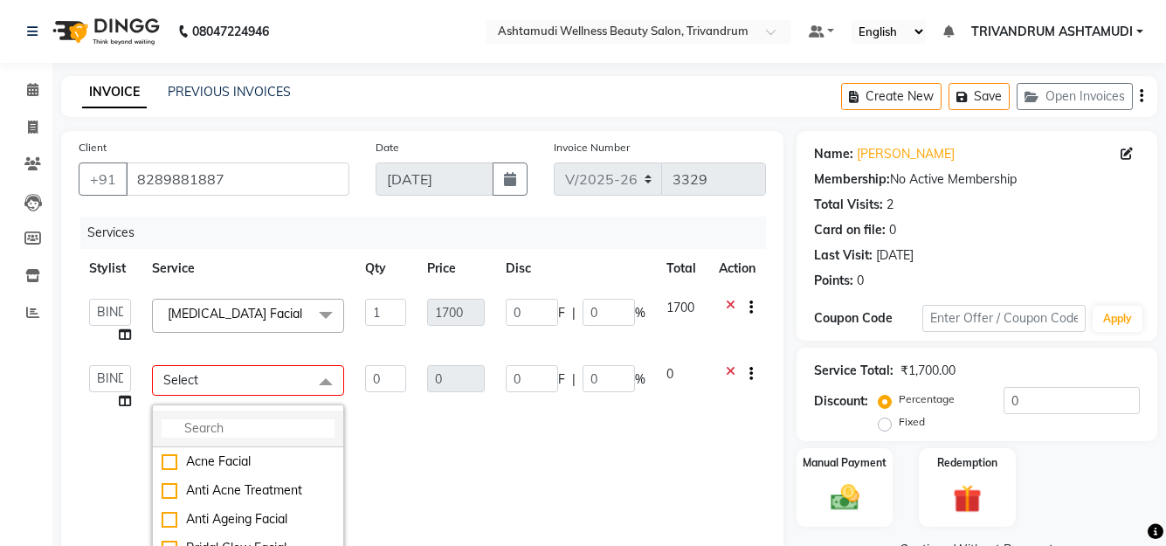
click at [215, 418] on li at bounding box center [248, 429] width 190 height 37
click at [213, 429] on input "multiselect-search" at bounding box center [248, 428] width 173 height 18
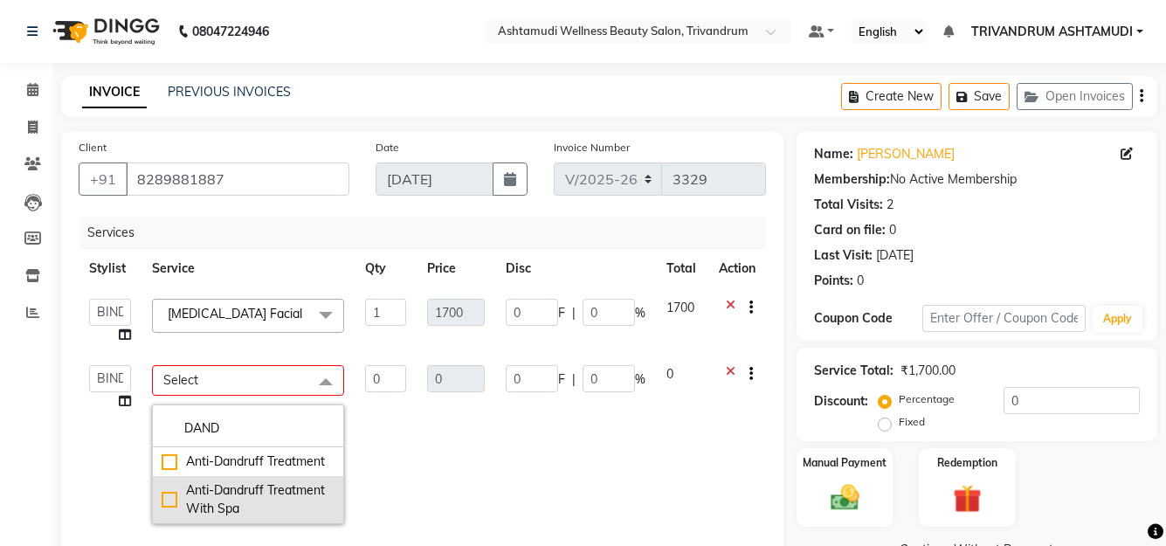
type input "DAND"
click at [241, 488] on div "Anti-Dandruff Treatment With Spa" at bounding box center [248, 499] width 173 height 37
checkbox input "true"
type input "1"
type input "1500"
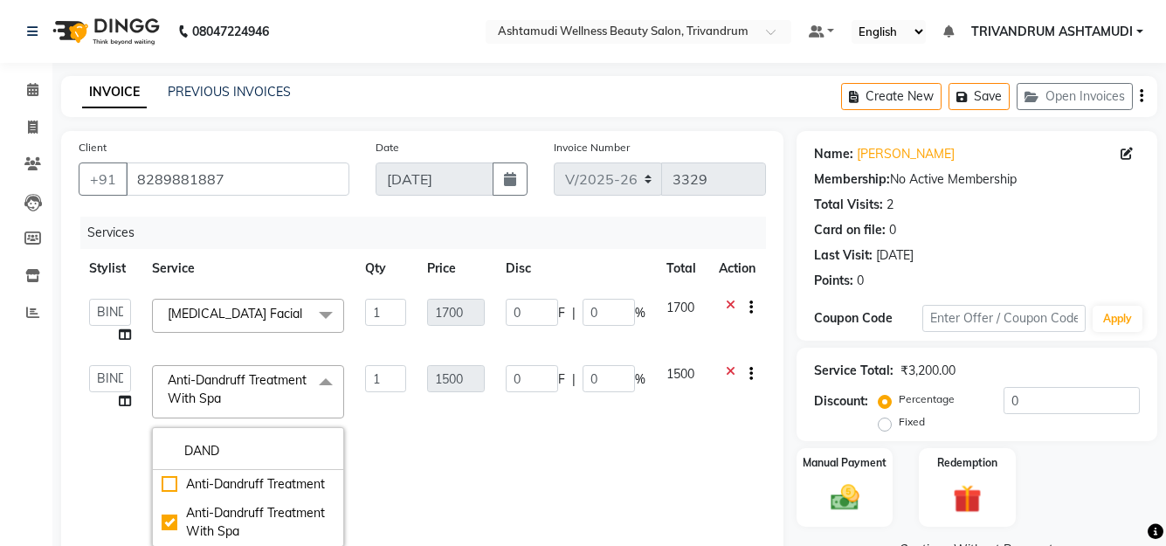
click at [443, 417] on td "1500" at bounding box center [456, 456] width 79 height 203
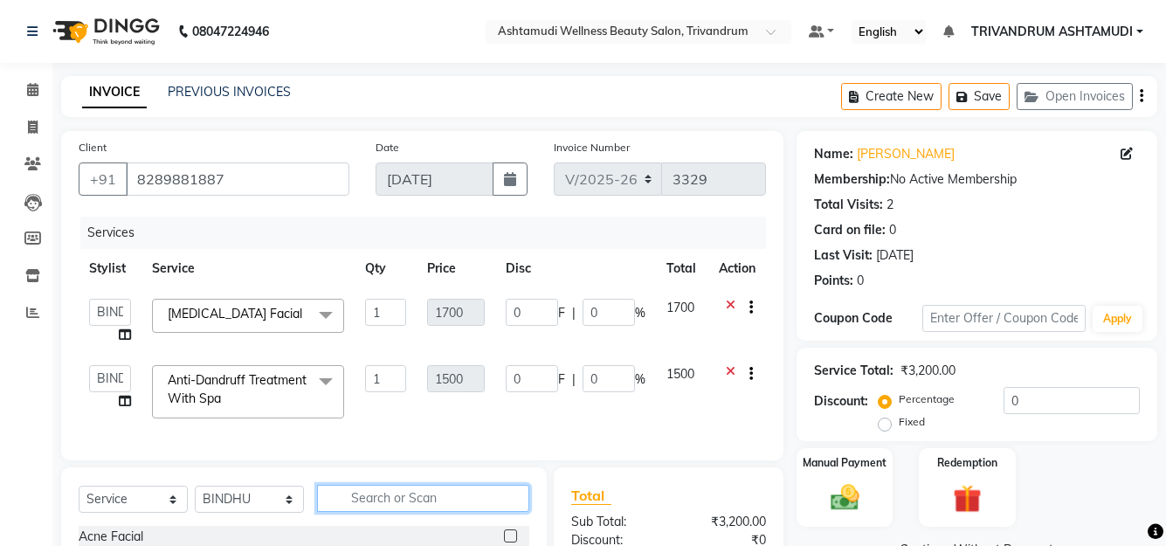
click at [425, 512] on input "text" at bounding box center [423, 498] width 212 height 27
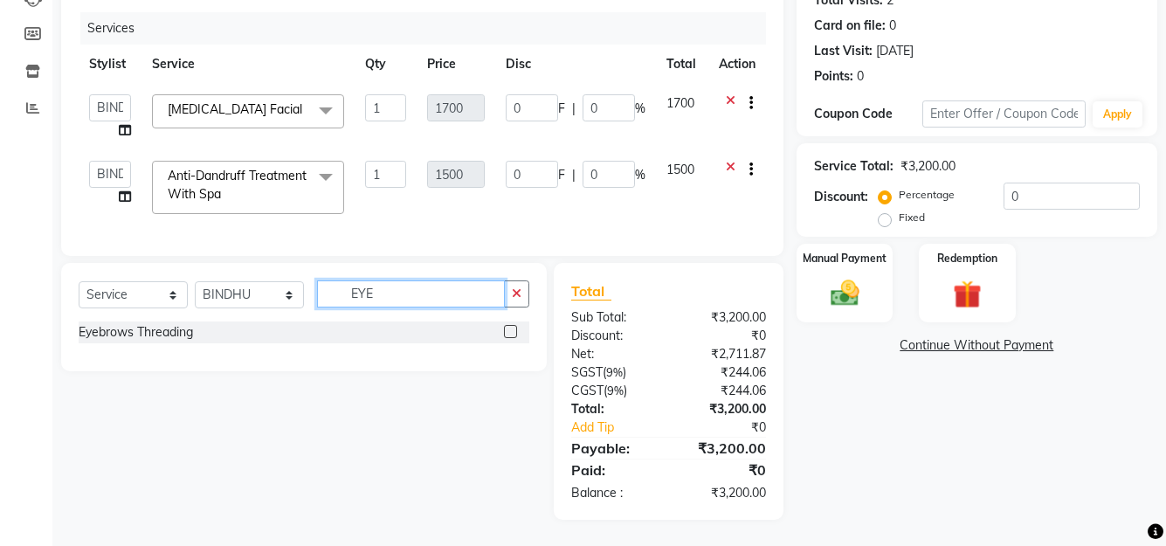
scroll to position [218, 0]
type input "EYE"
click at [509, 330] on label at bounding box center [510, 331] width 13 height 13
click at [509, 330] on input "checkbox" at bounding box center [509, 332] width 11 height 11
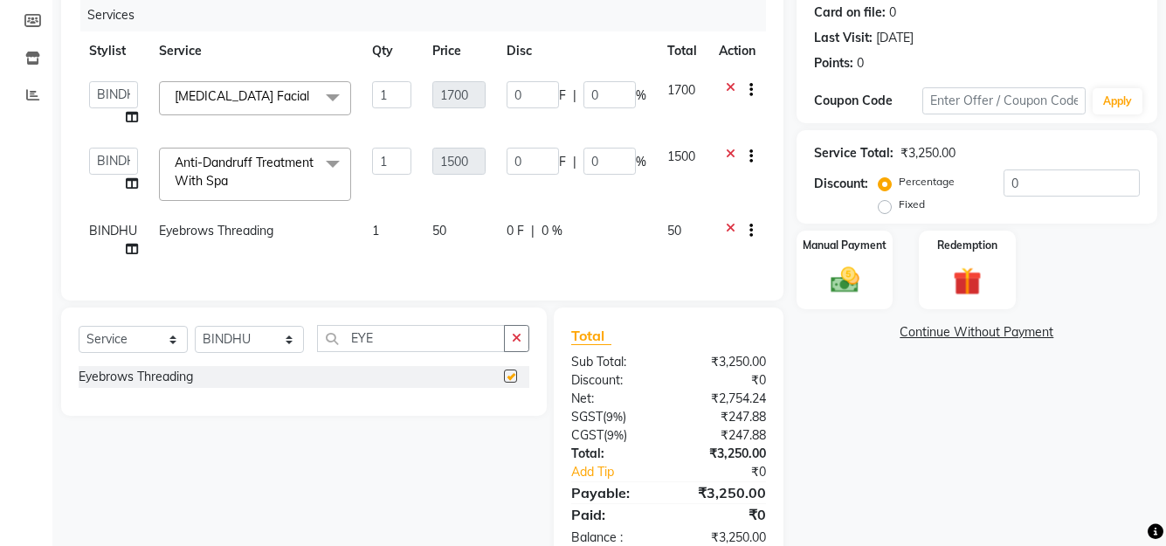
checkbox input "false"
click at [875, 462] on div "Name: [PERSON_NAME] Membership: No Active Membership Total Visits: 2 Card on fi…" at bounding box center [984, 239] width 374 height 651
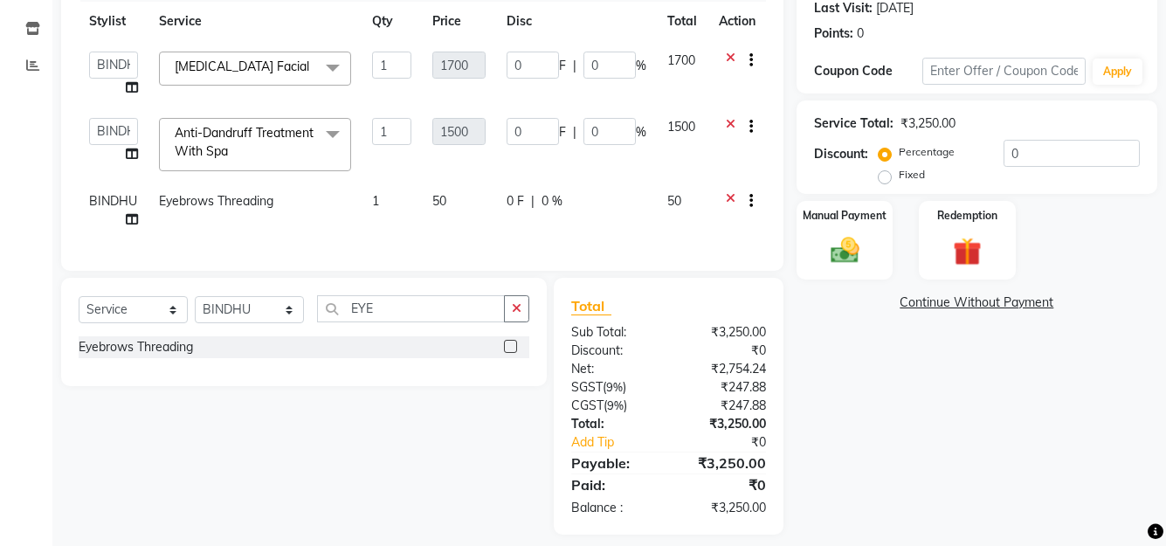
scroll to position [275, 0]
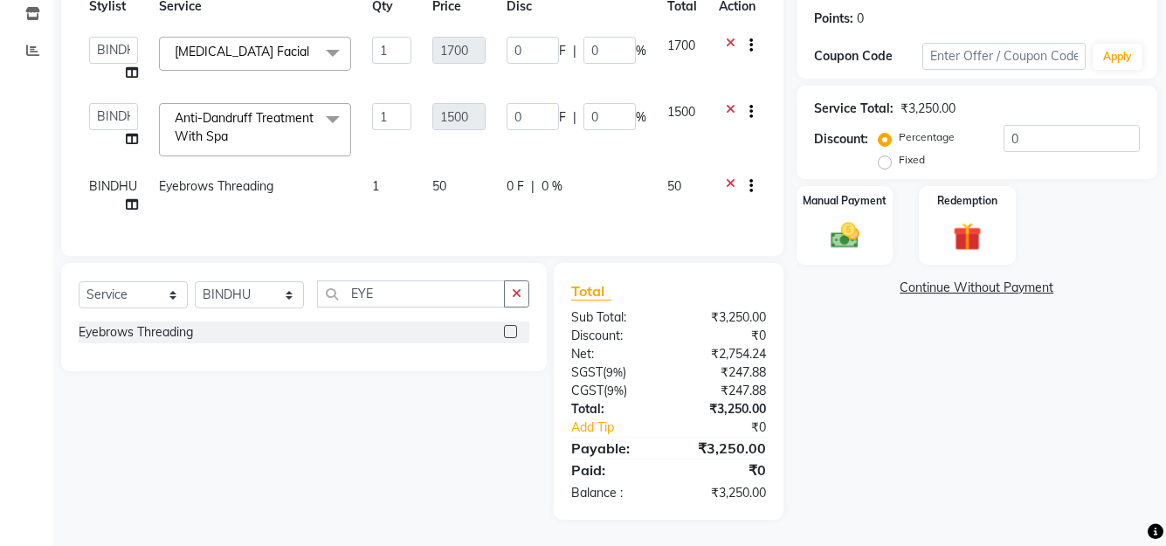
click at [920, 393] on div "Name: [PERSON_NAME] Membership: No Active Membership Total Visits: 2 Card on fi…" at bounding box center [984, 194] width 374 height 651
click at [769, 217] on div "Client [PHONE_NUMBER] Date [DATE] Invoice Number V/2025 V/[PHONE_NUMBER] Servic…" at bounding box center [422, 62] width 723 height 387
click at [833, 218] on img at bounding box center [844, 235] width 48 height 34
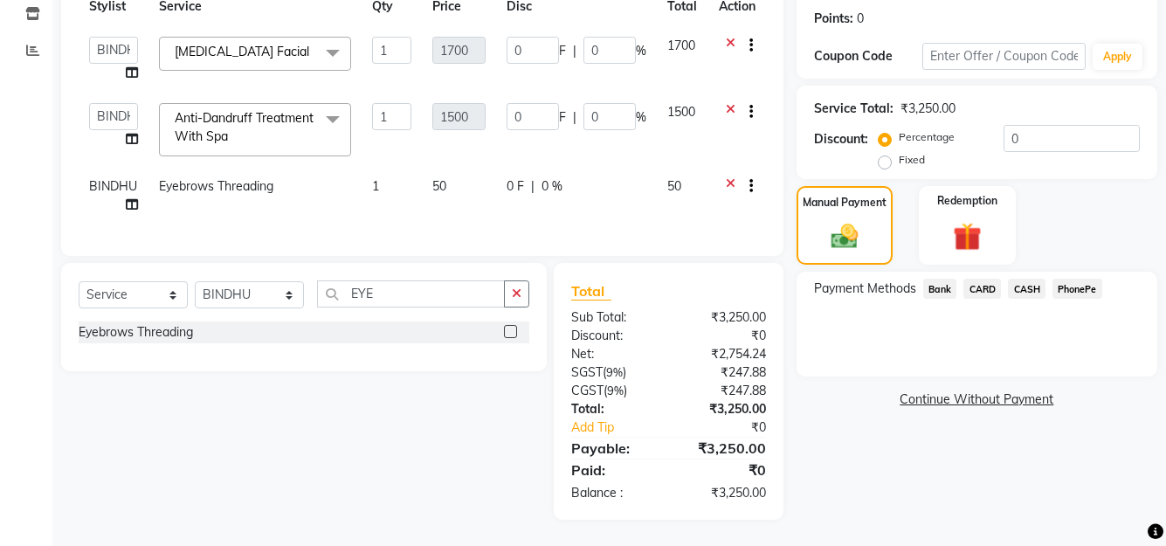
click at [1022, 279] on span "CASH" at bounding box center [1027, 289] width 38 height 20
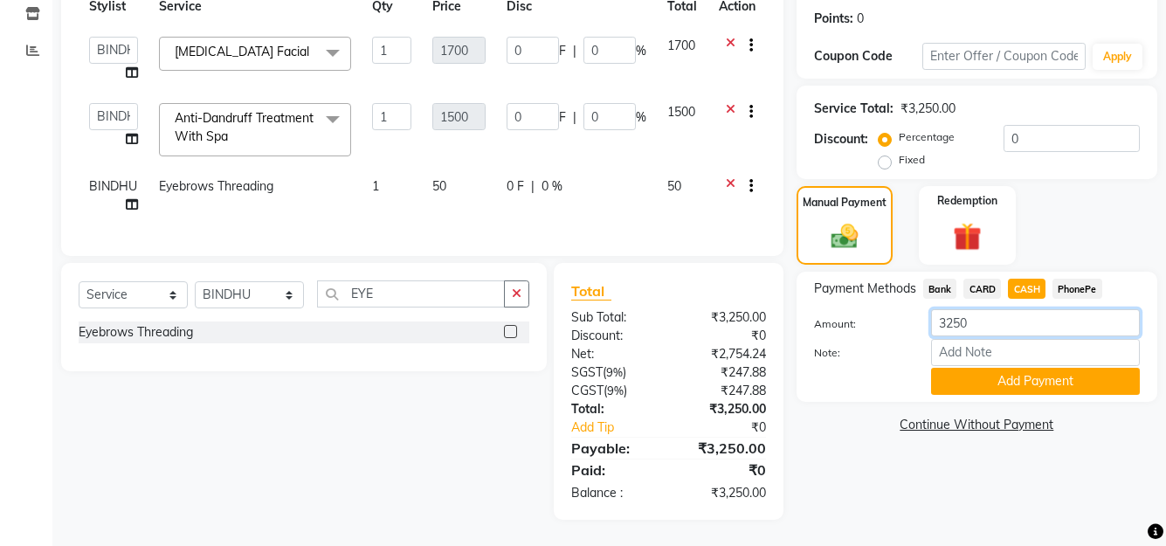
click at [992, 322] on input "3250" at bounding box center [1035, 322] width 209 height 27
click at [992, 354] on div "Note:" at bounding box center [977, 354] width 352 height 30
click at [1003, 340] on input "Note:" at bounding box center [1035, 352] width 209 height 27
click at [1027, 375] on button "Add Payment" at bounding box center [1035, 381] width 209 height 27
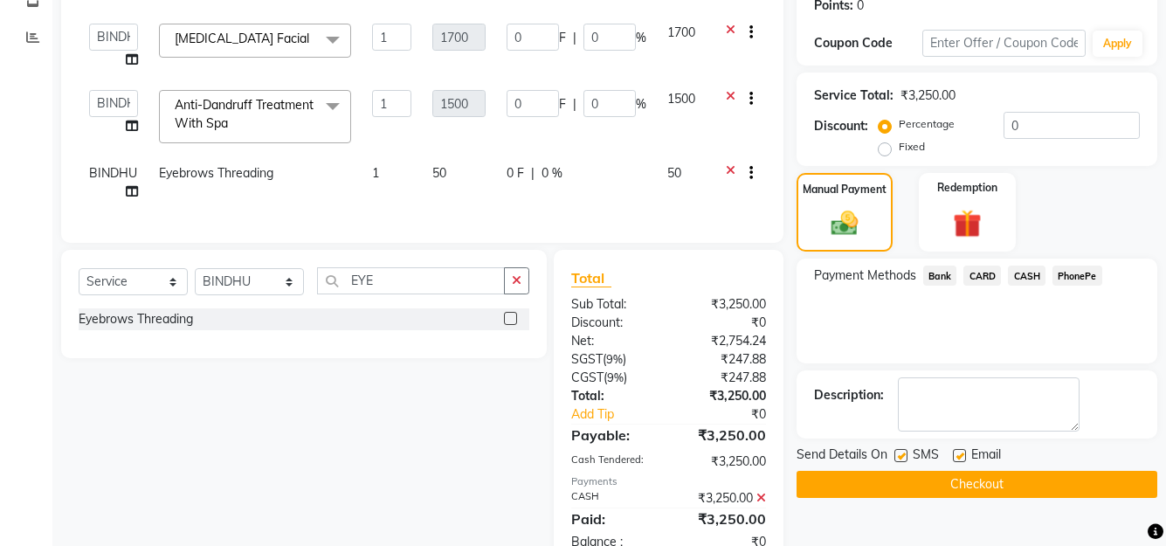
click at [975, 468] on div "Send Details On SMS Email Checkout" at bounding box center [977, 472] width 361 height 52
click at [973, 484] on button "Checkout" at bounding box center [977, 484] width 361 height 27
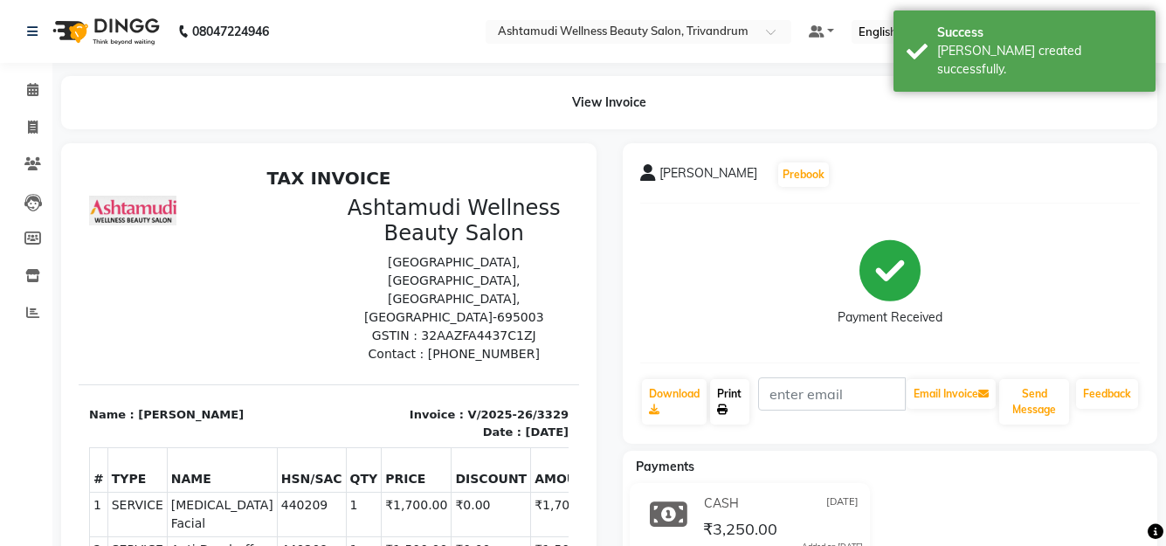
click at [727, 409] on icon at bounding box center [722, 410] width 10 height 10
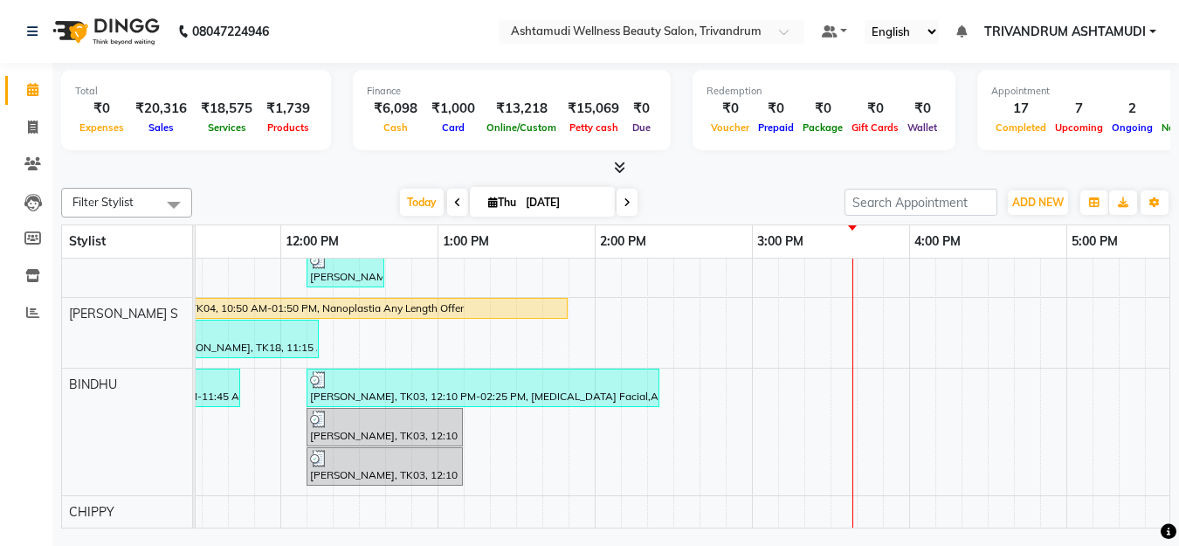
scroll to position [0, 412]
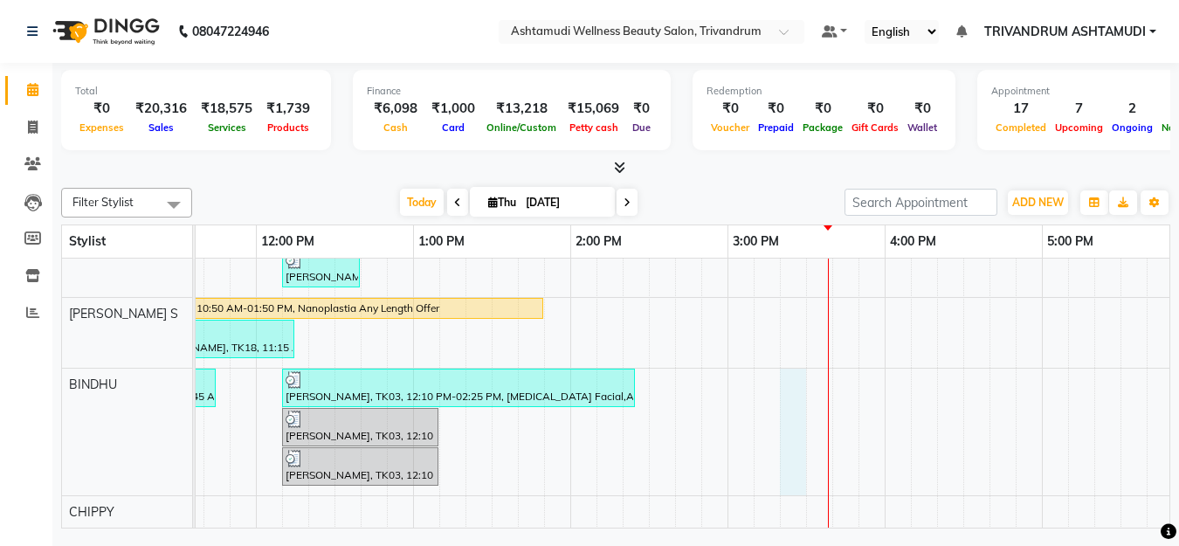
click at [805, 424] on div "Anu, TK07, 10:45 AM-12:00 PM, [MEDICAL_DATA] Facial,Eyebrows Threading Maanu, T…" at bounding box center [885, 252] width 2202 height 686
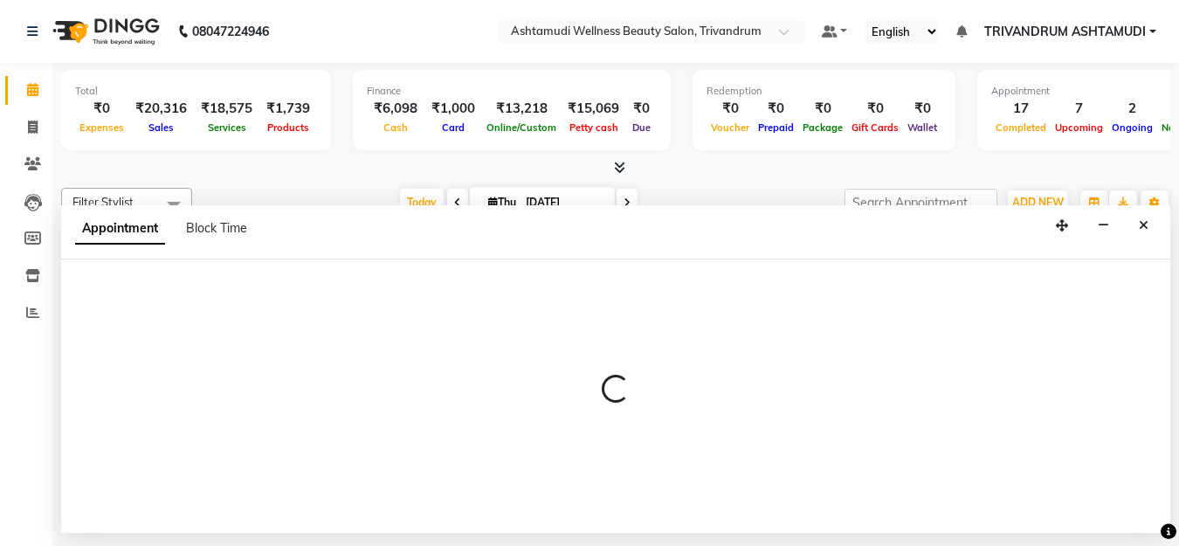
select select "27377"
select select "915"
select select "tentative"
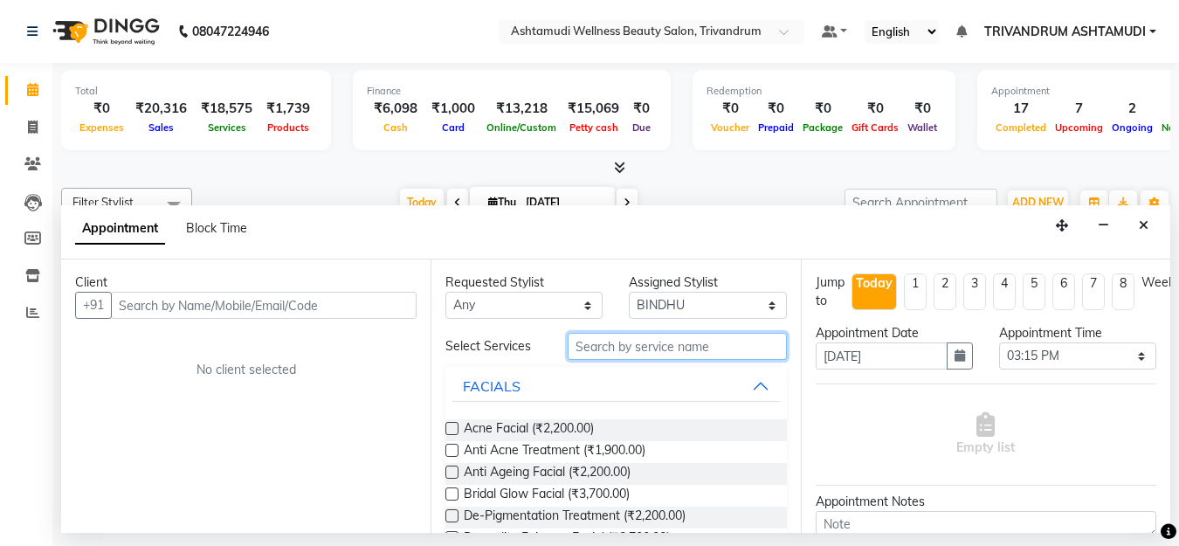
click at [654, 350] on input "text" at bounding box center [677, 346] width 218 height 27
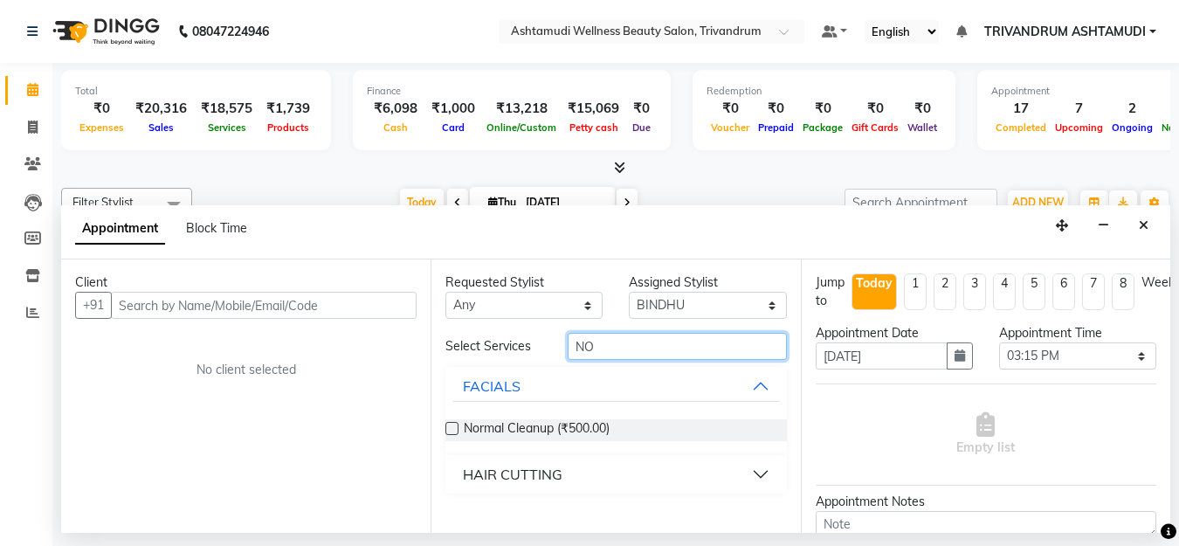
type input "N"
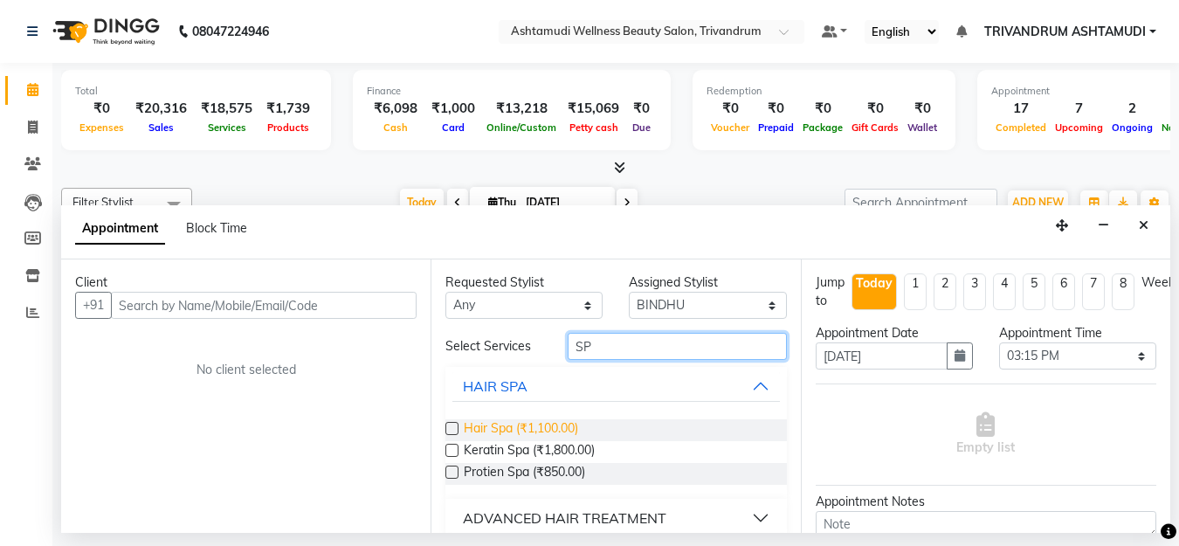
type input "SP"
click at [502, 422] on span "Hair Spa (₹1,100.00)" at bounding box center [521, 430] width 114 height 22
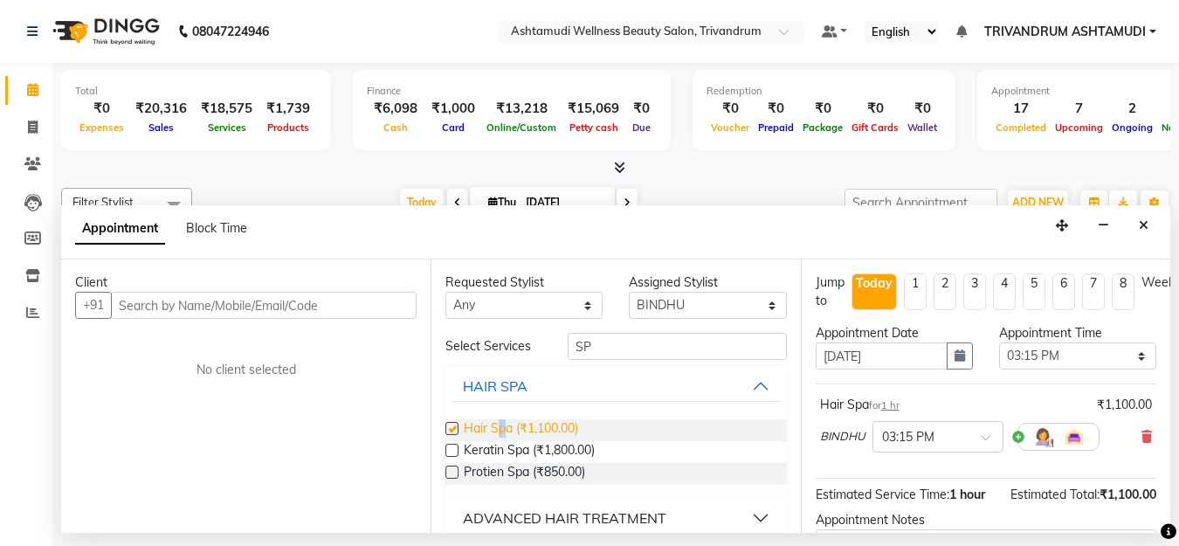
checkbox input "false"
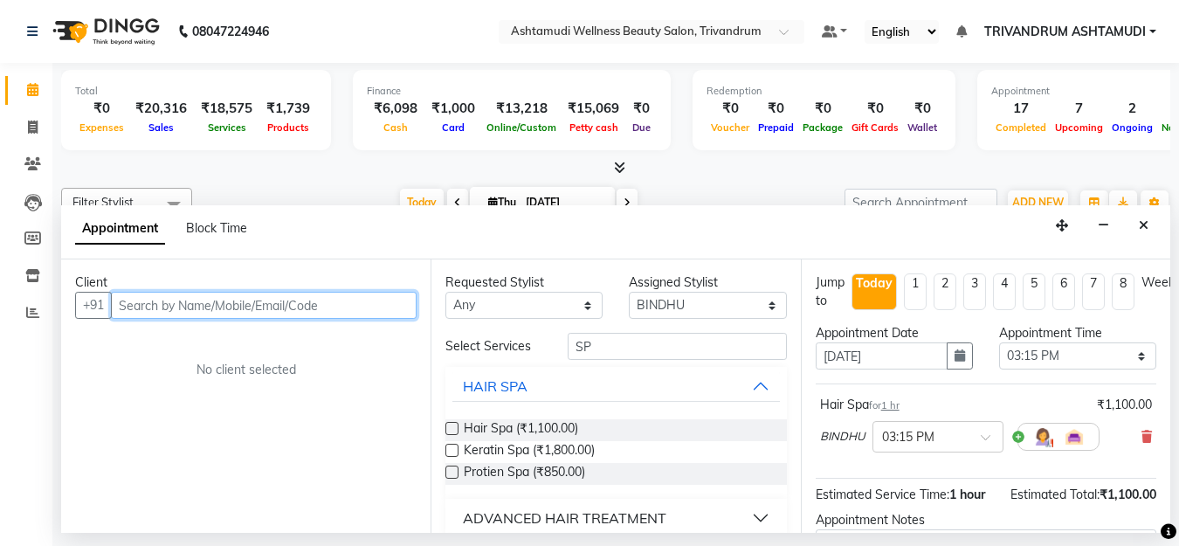
click at [274, 311] on input "text" at bounding box center [264, 305] width 306 height 27
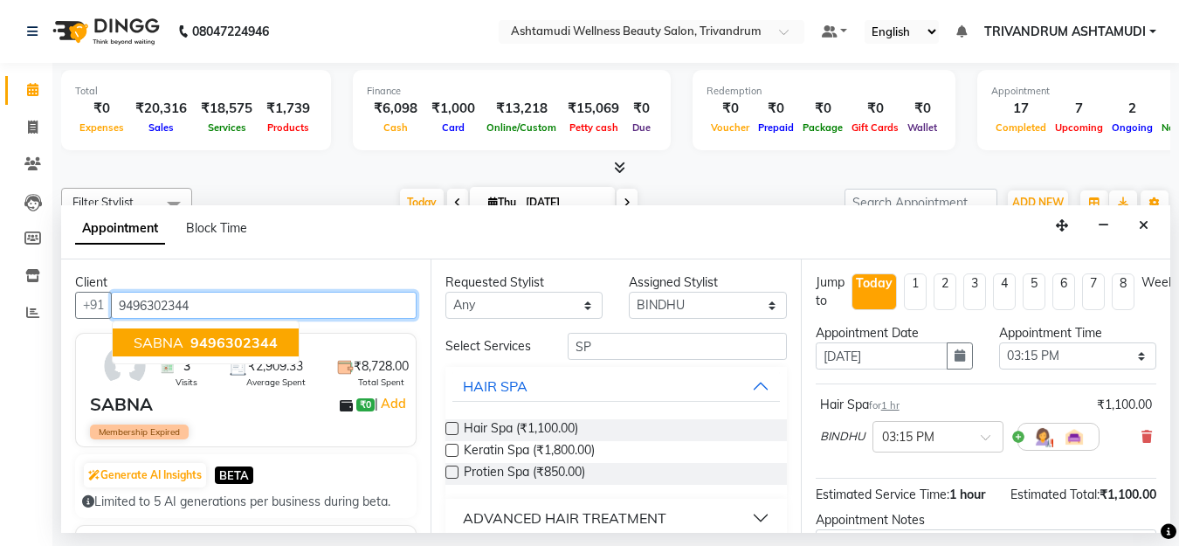
click at [259, 333] on button "SABNA 9496302344" at bounding box center [206, 343] width 186 height 28
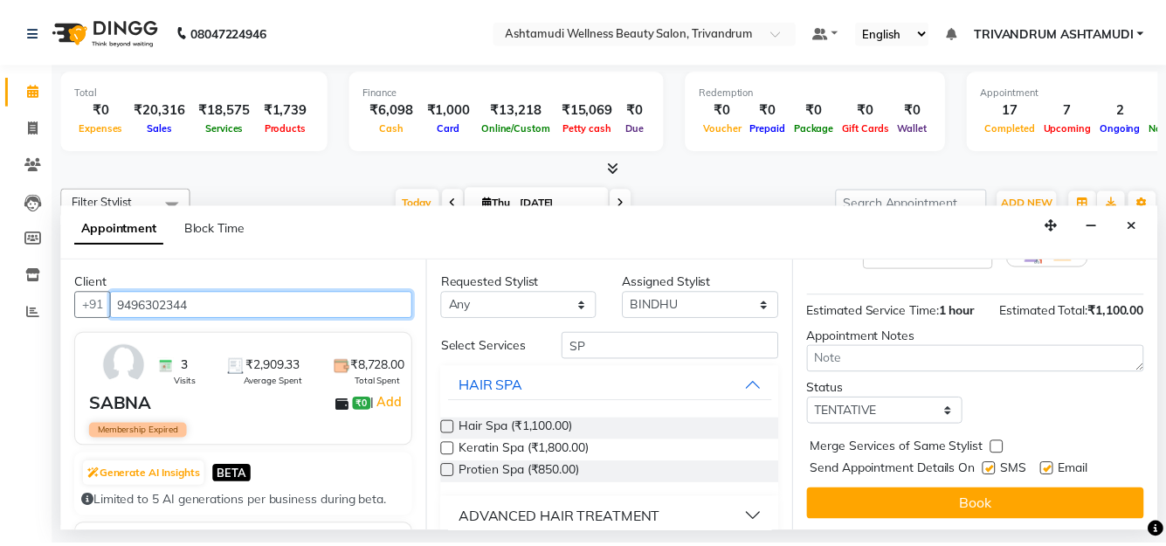
scroll to position [199, 0]
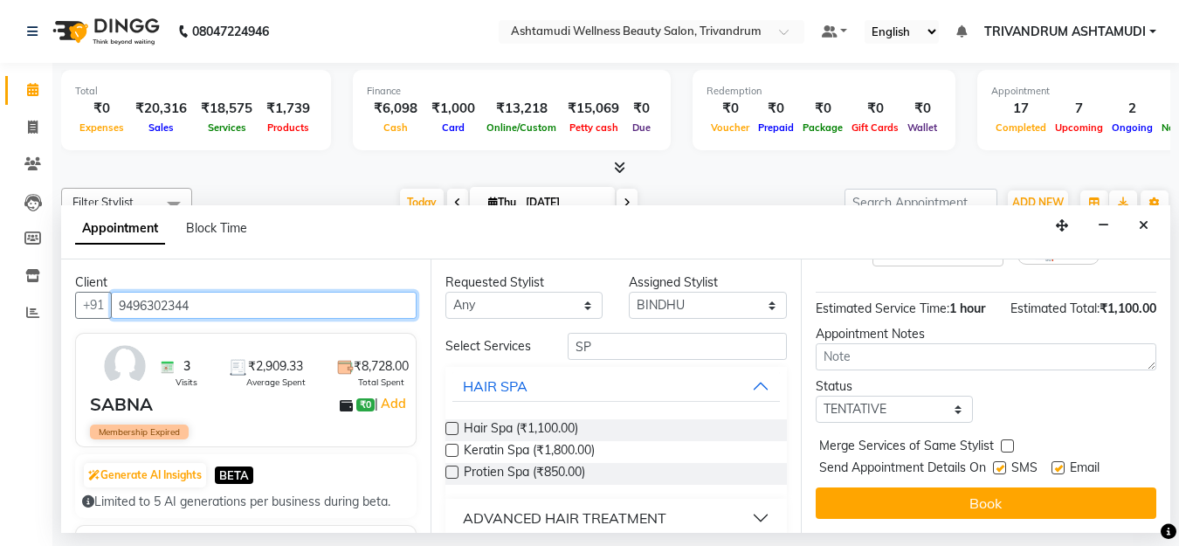
type input "9496302344"
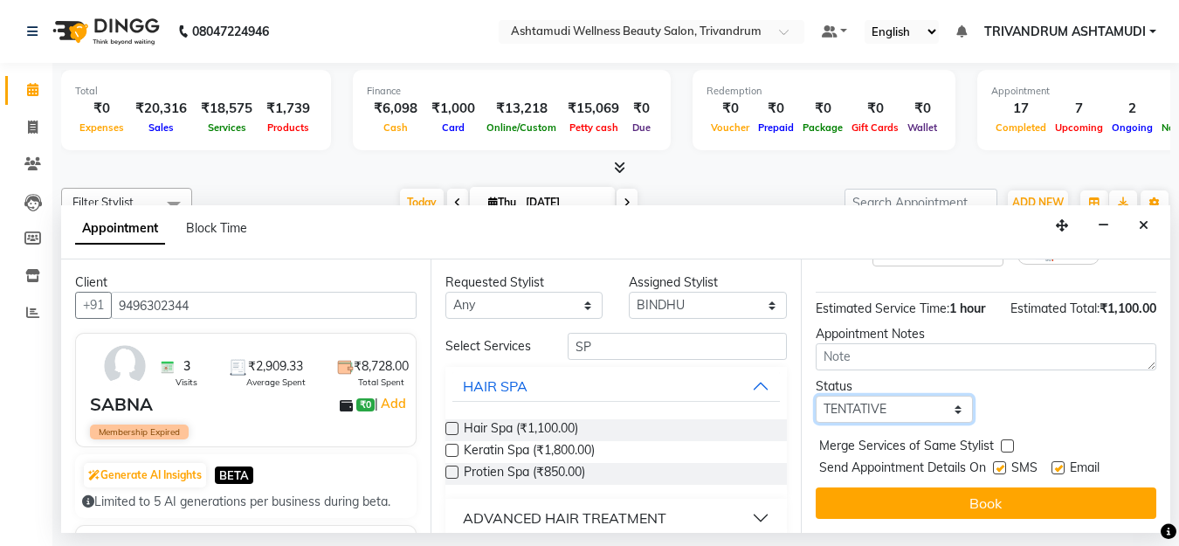
click at [915, 398] on select "Select TENTATIVE CONFIRM CHECK-IN UPCOMING" at bounding box center [894, 409] width 157 height 27
select select "check-in"
click at [816, 396] on select "Select TENTATIVE CONFIRM CHECK-IN UPCOMING" at bounding box center [894, 409] width 157 height 27
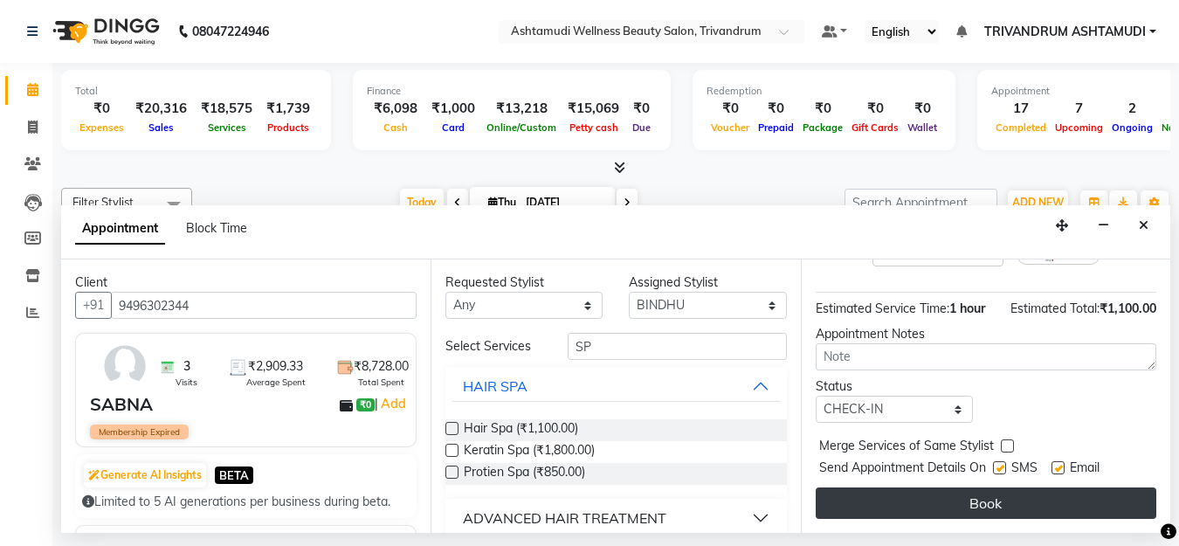
click at [900, 488] on button "Book" at bounding box center [986, 503] width 341 height 31
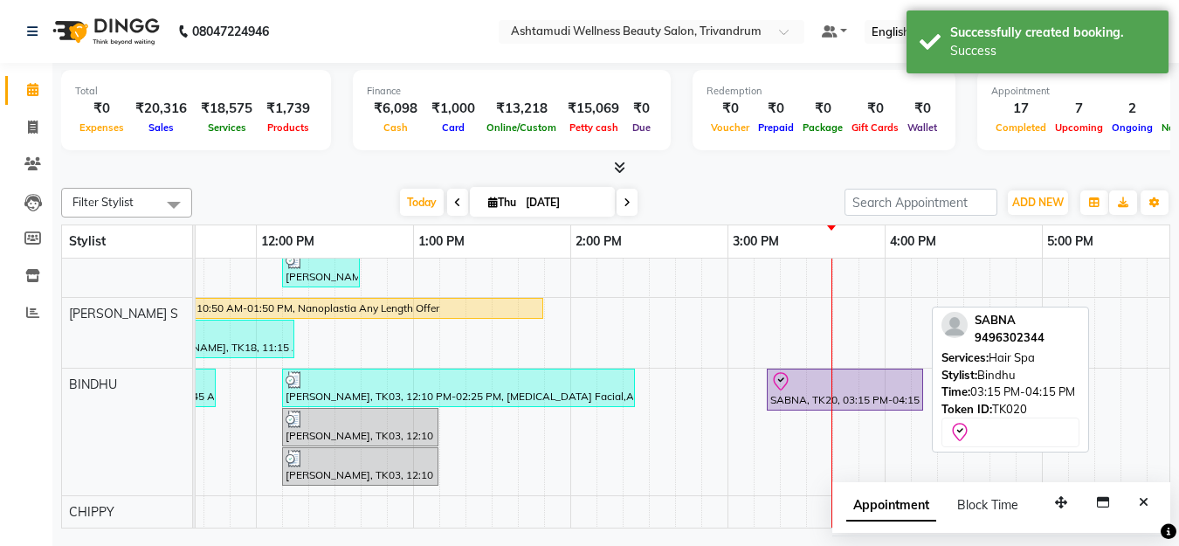
click at [801, 389] on div at bounding box center [845, 381] width 149 height 21
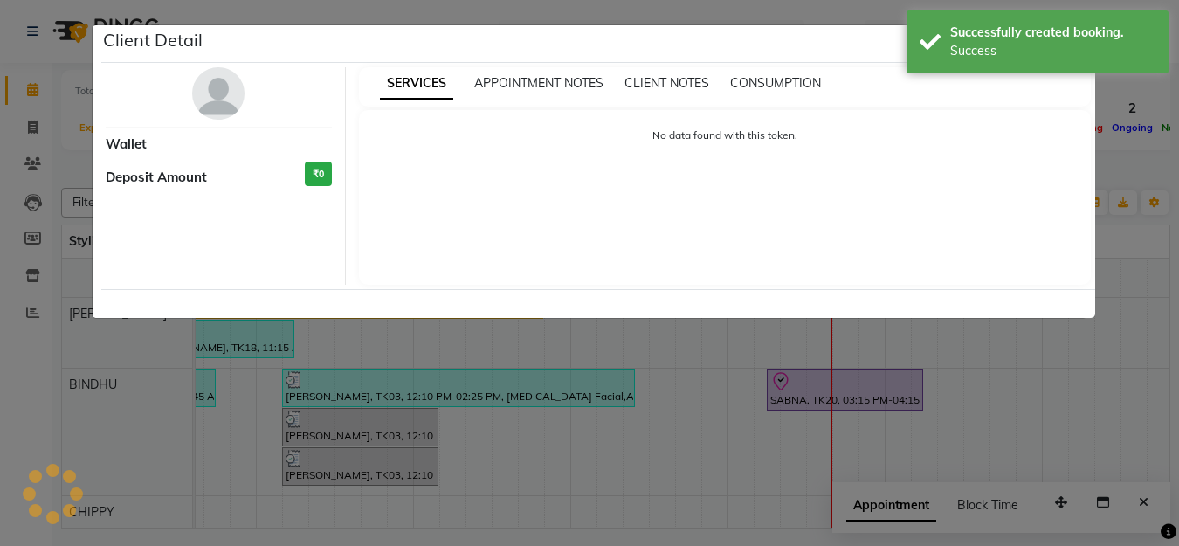
select select "8"
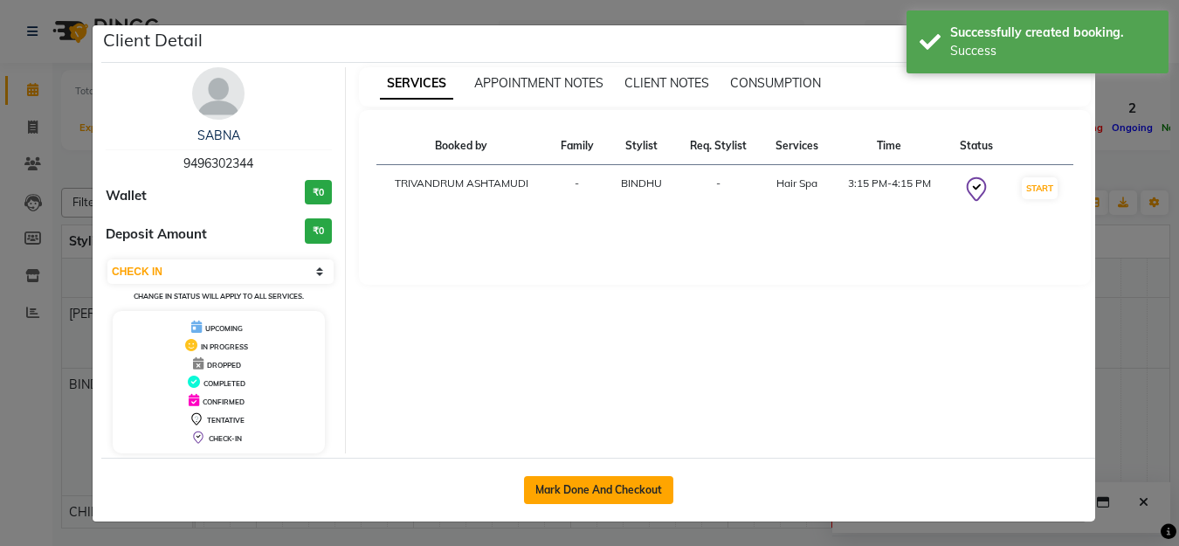
click at [580, 483] on button "Mark Done And Checkout" at bounding box center [598, 490] width 149 height 28
select select "service"
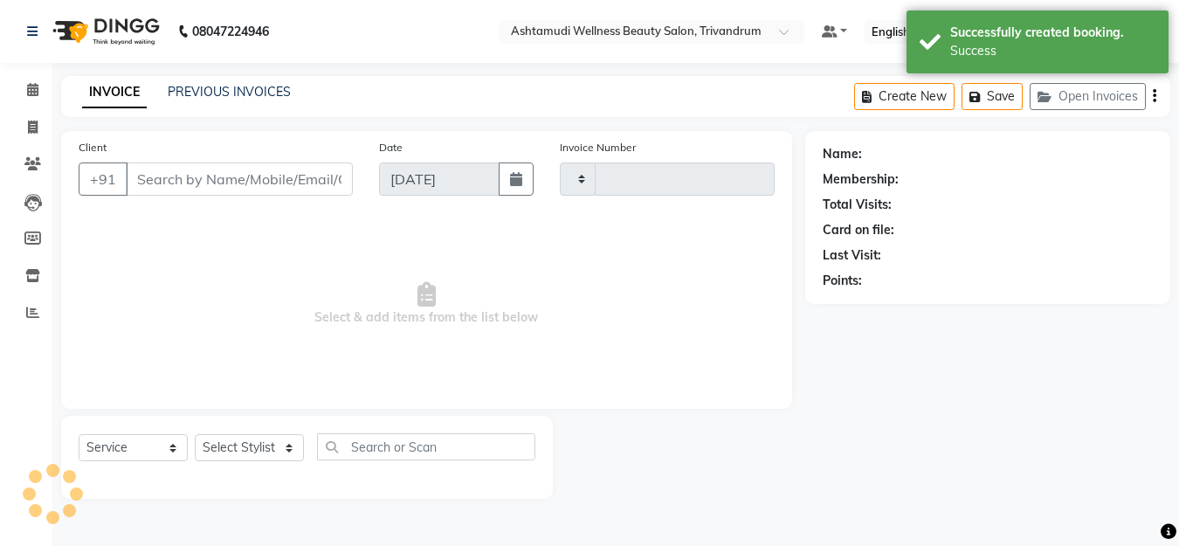
type input "3331"
select select "4636"
type input "9496302344"
select select "27377"
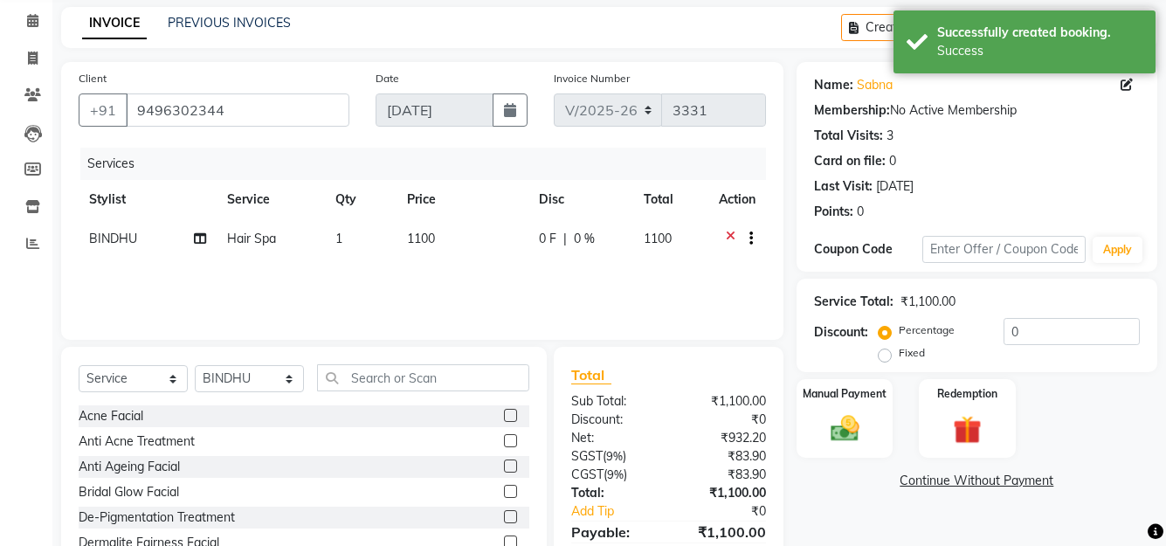
scroll to position [154, 0]
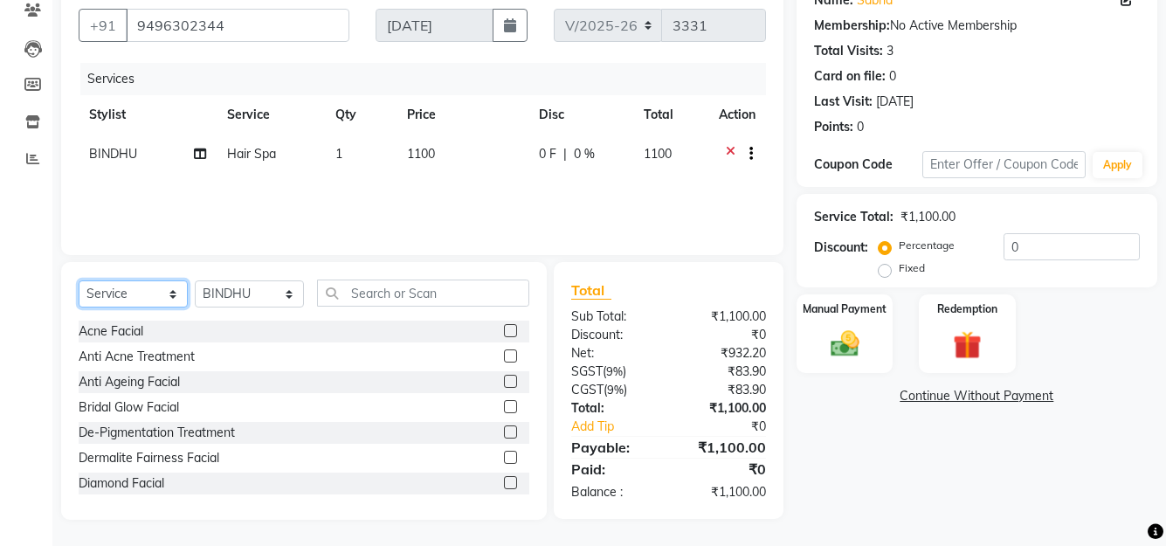
click at [86, 286] on select "Select Service Product Membership Package Voucher Prepaid Gift Card" at bounding box center [133, 293] width 109 height 27
click at [79, 281] on select "Select Service Product Membership Package Voucher Prepaid Gift Card" at bounding box center [133, 293] width 109 height 27
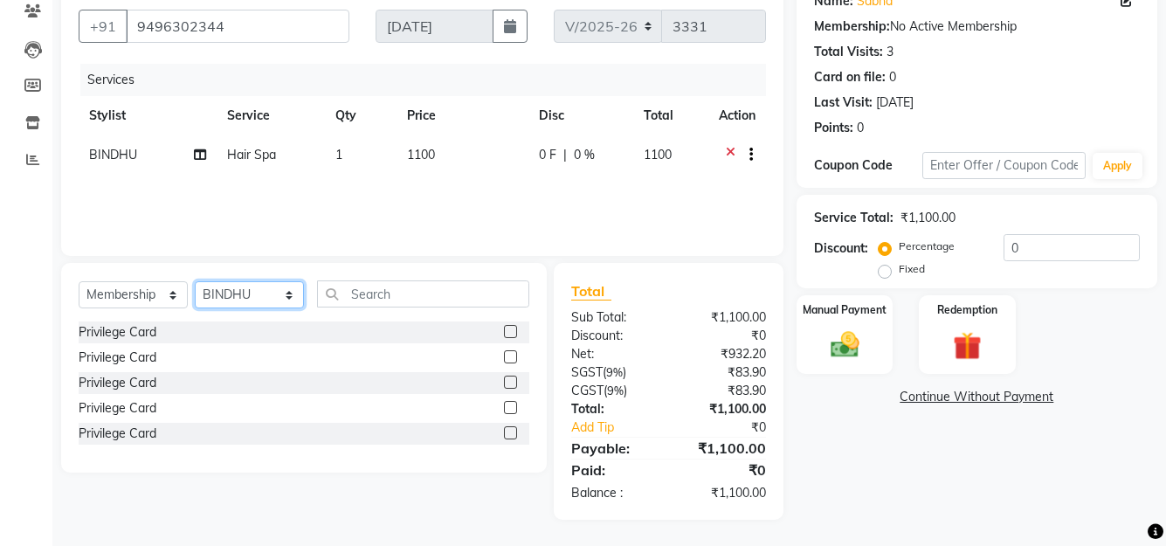
click at [252, 292] on select "Select Stylist ANJALI L B BINDHU CHIPPY DHANYA D KARTHIKA MANJUSHA SARITHA SHUH…" at bounding box center [249, 294] width 109 height 27
click at [138, 283] on select "Select Service Product Membership Package Voucher Prepaid Gift Card" at bounding box center [133, 294] width 109 height 27
select select "product"
click at [79, 281] on select "Select Service Product Membership Package Voucher Prepaid Gift Card" at bounding box center [133, 294] width 109 height 27
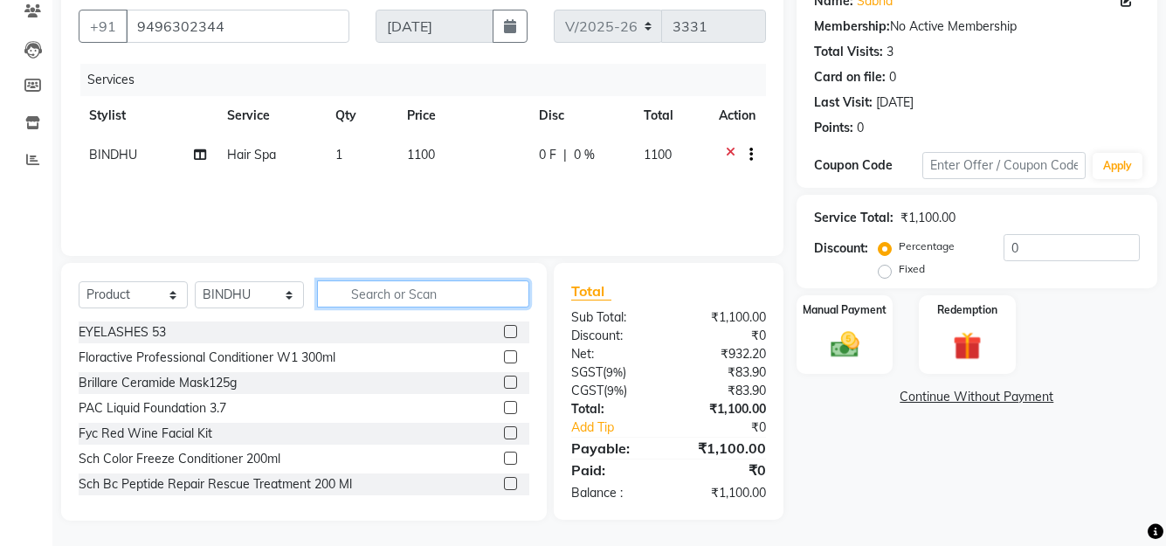
click at [354, 297] on input "text" at bounding box center [423, 293] width 212 height 27
type input "8902979004985"
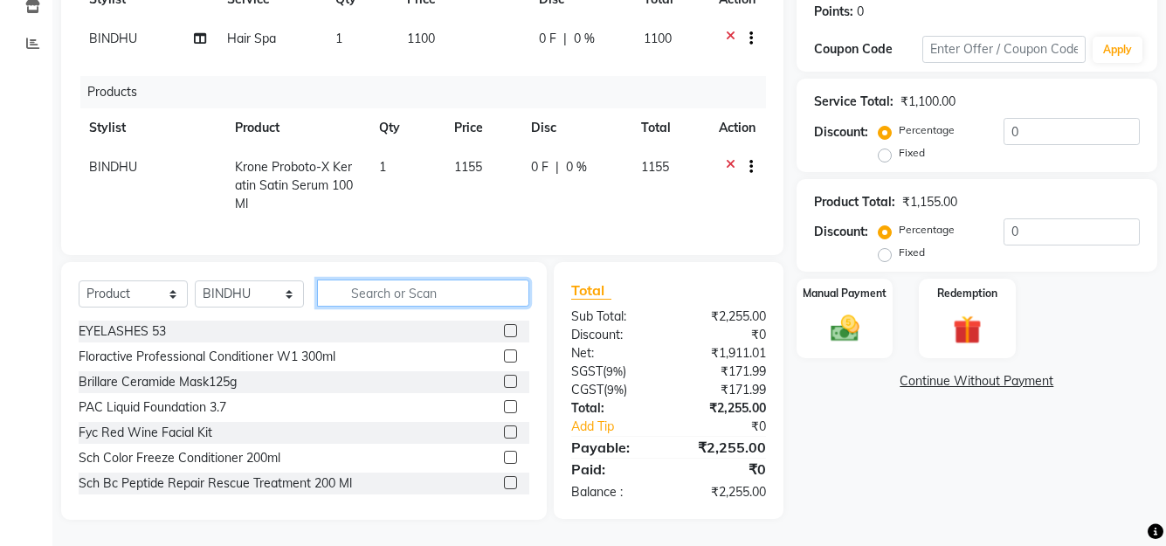
scroll to position [282, 0]
click at [868, 322] on img at bounding box center [844, 329] width 48 height 34
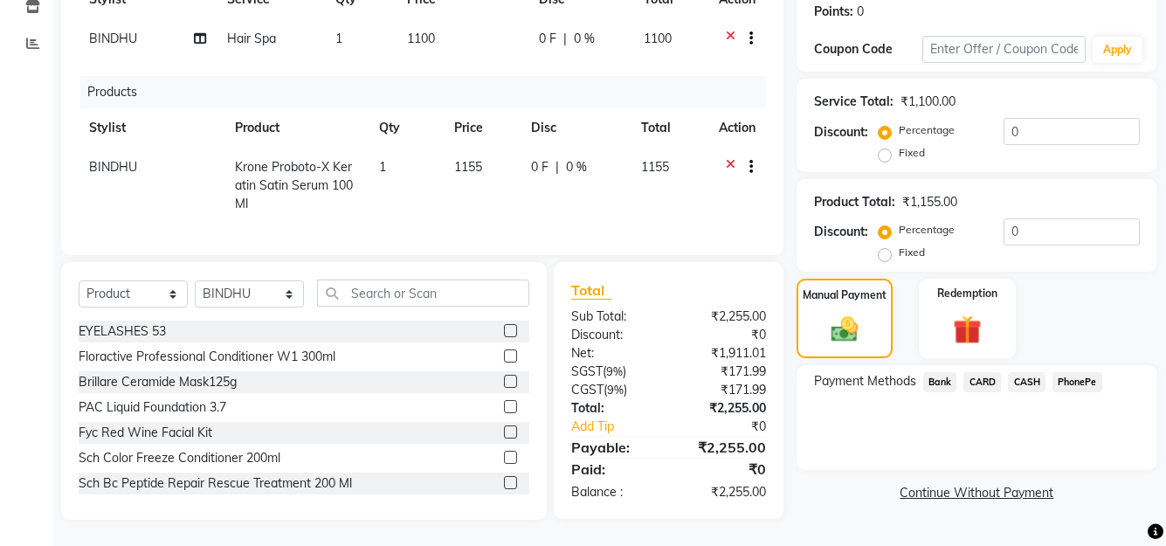
click at [1074, 372] on span "PhonePe" at bounding box center [1078, 382] width 50 height 20
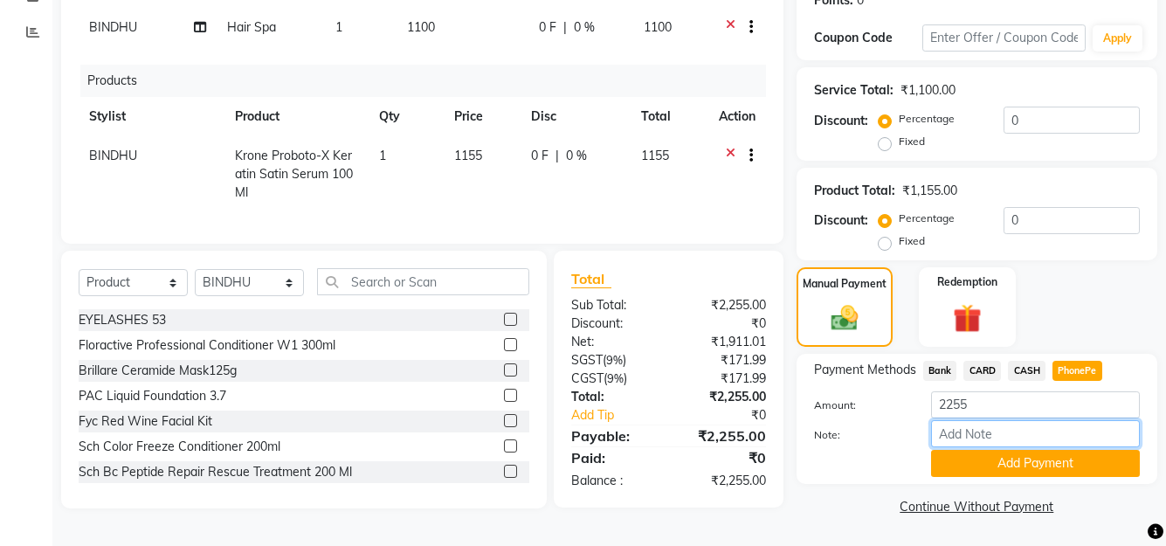
click at [1000, 426] on input "Note:" at bounding box center [1035, 433] width 209 height 27
type input "SHUHAINA"
click at [996, 461] on button "Add Payment" at bounding box center [1035, 463] width 209 height 27
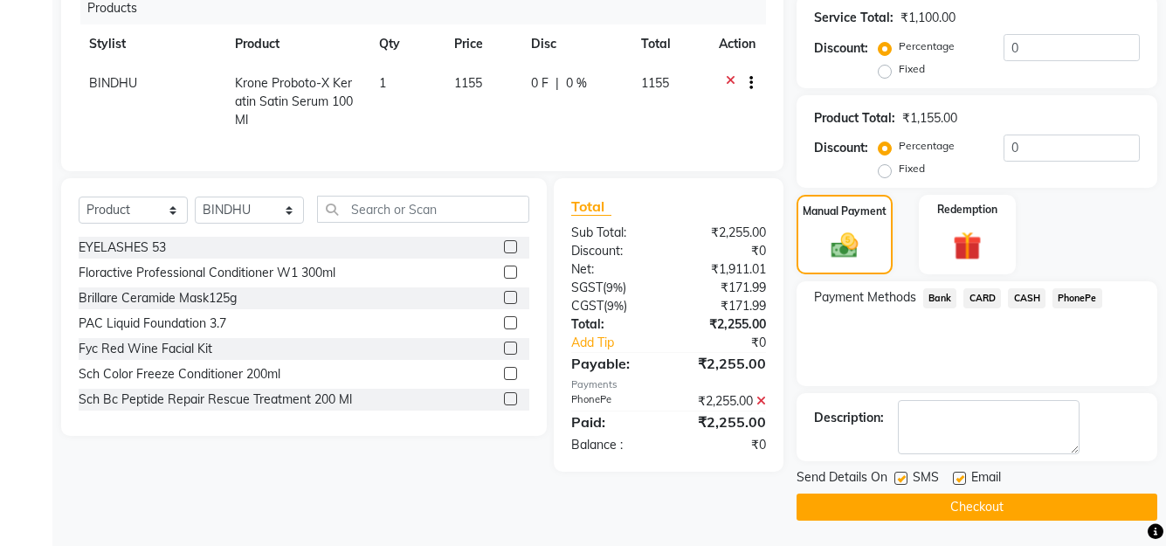
scroll to position [354, 0]
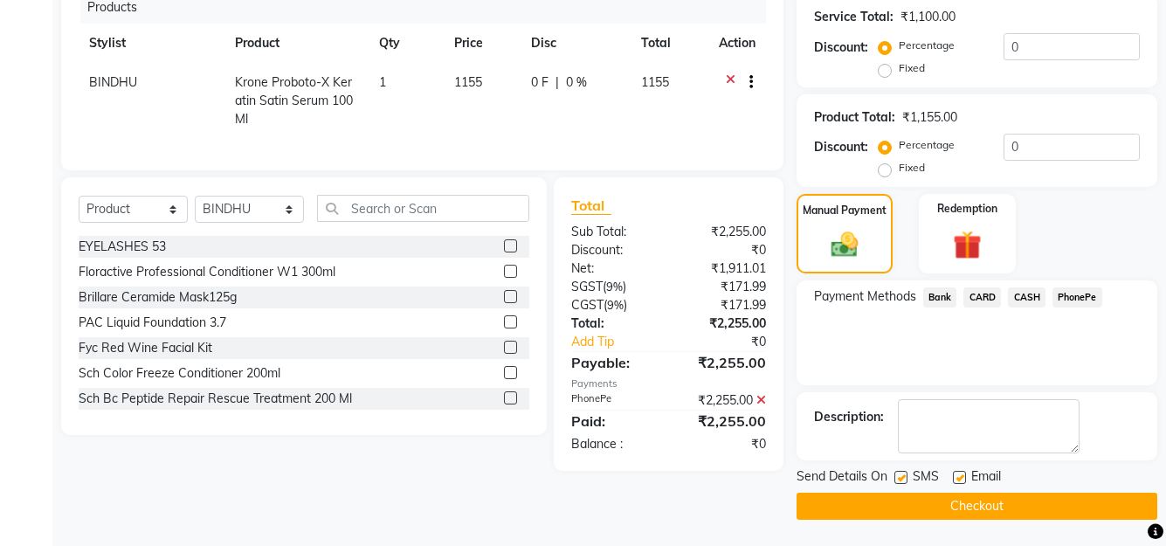
click at [980, 501] on button "Checkout" at bounding box center [977, 506] width 361 height 27
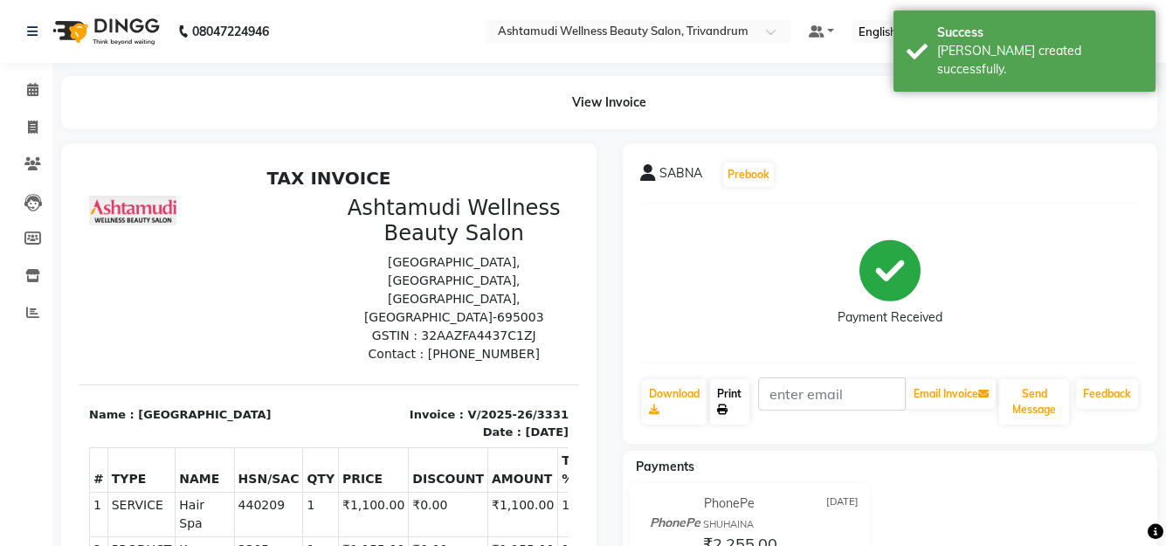
click at [736, 397] on link "Print" at bounding box center [729, 401] width 39 height 45
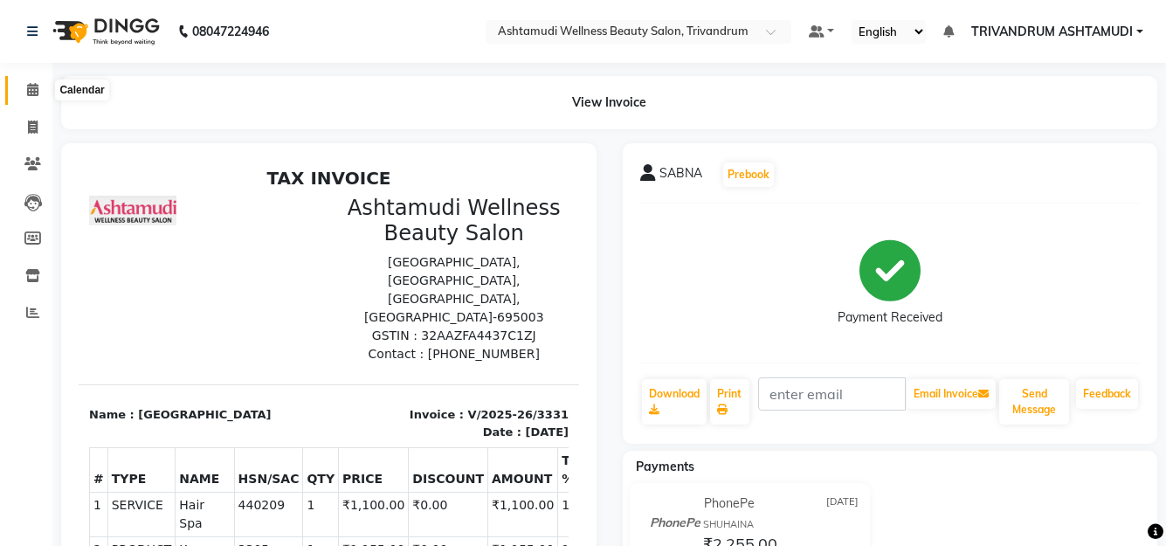
click at [35, 94] on icon at bounding box center [32, 89] width 11 height 13
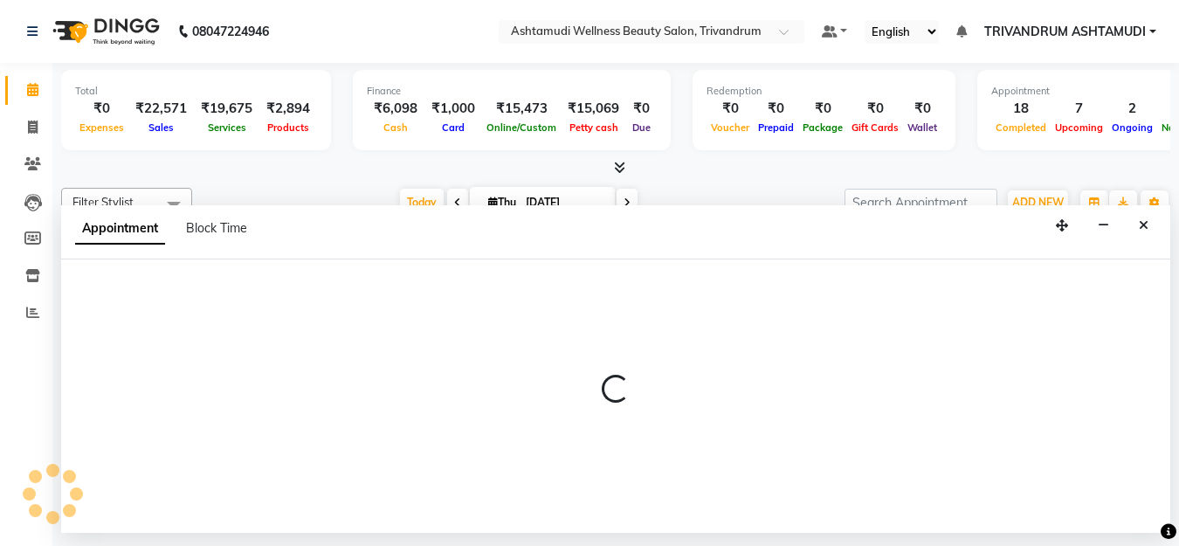
select select "27025"
select select "720"
select select "tentative"
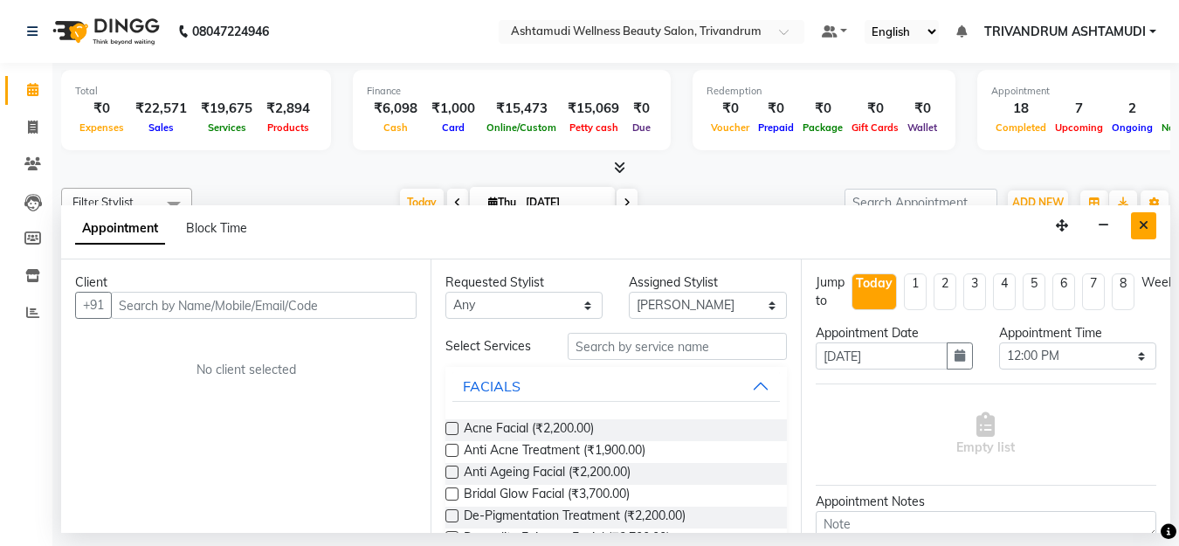
click at [1150, 220] on button "Close" at bounding box center [1143, 225] width 25 height 27
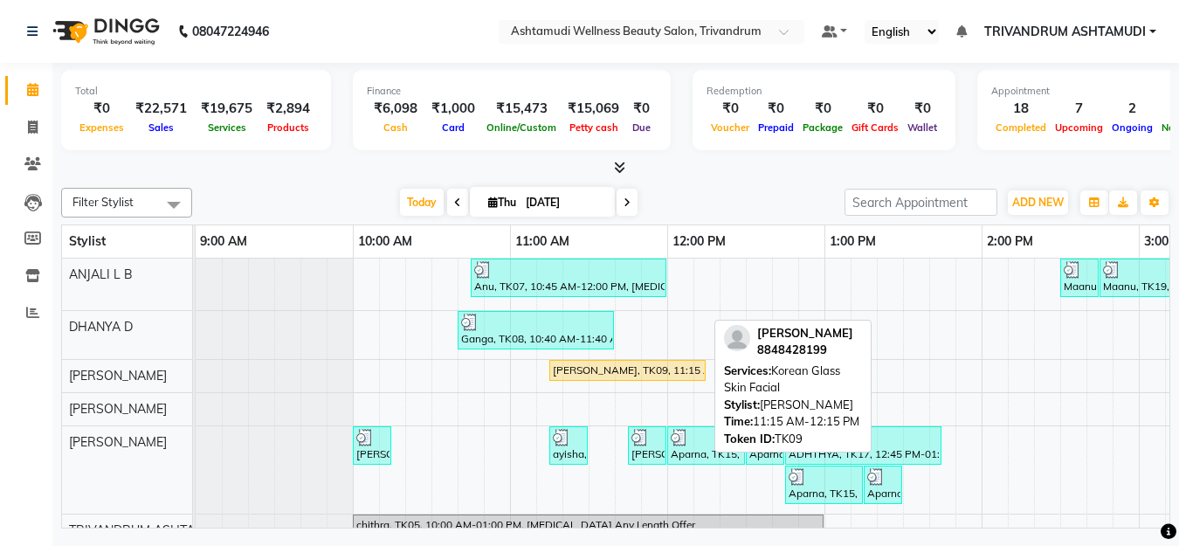
click at [615, 370] on div "Parvathy, TK09, 11:15 AM-12:15 PM, Korean Glass Skin Facial" at bounding box center [627, 371] width 153 height 16
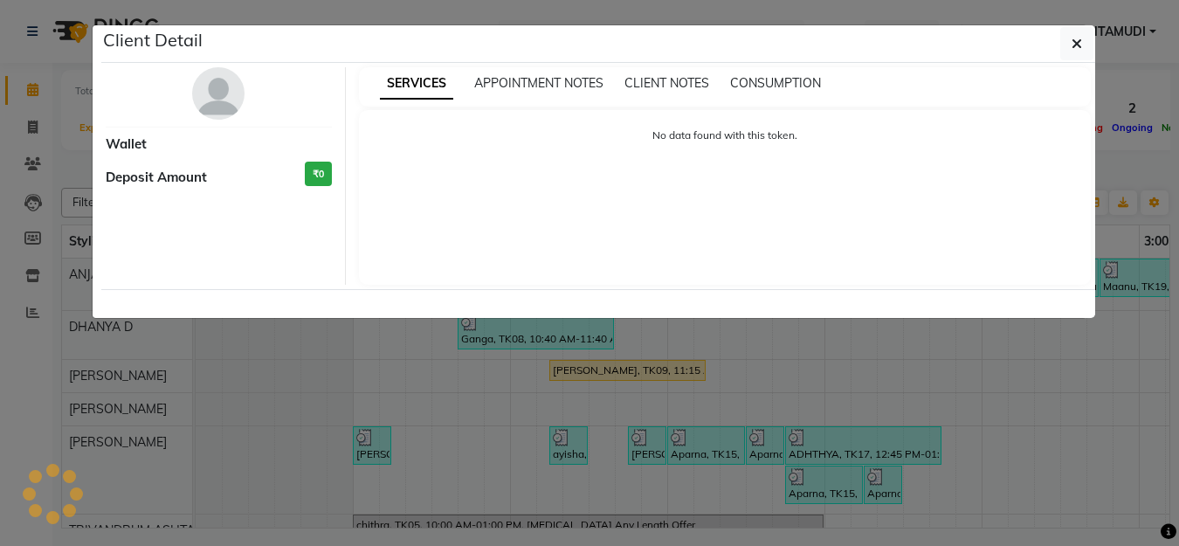
select select "1"
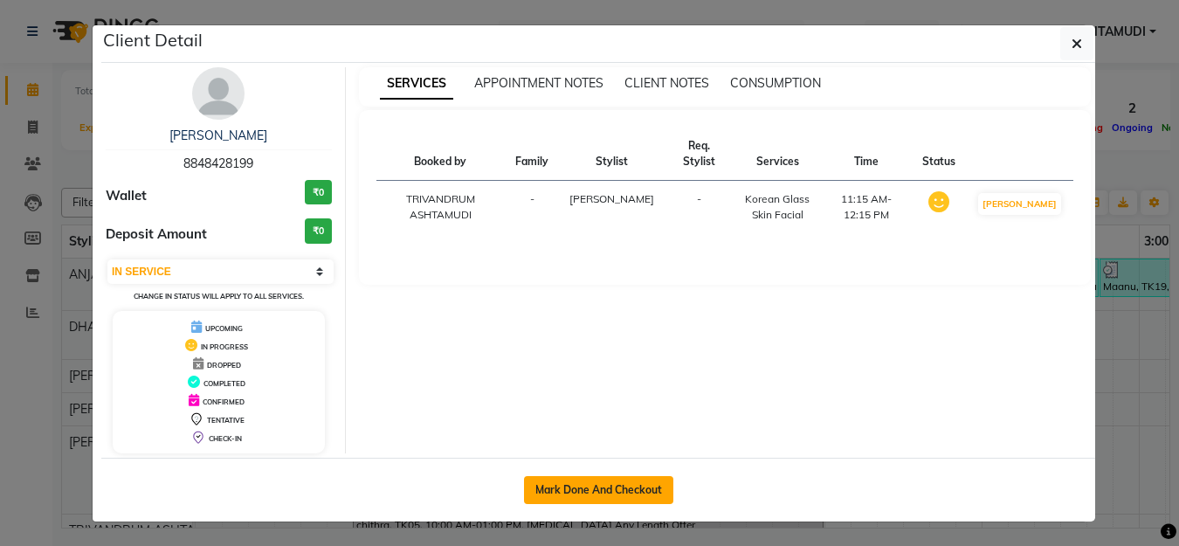
click at [587, 499] on button "Mark Done And Checkout" at bounding box center [598, 490] width 149 height 28
select select "service"
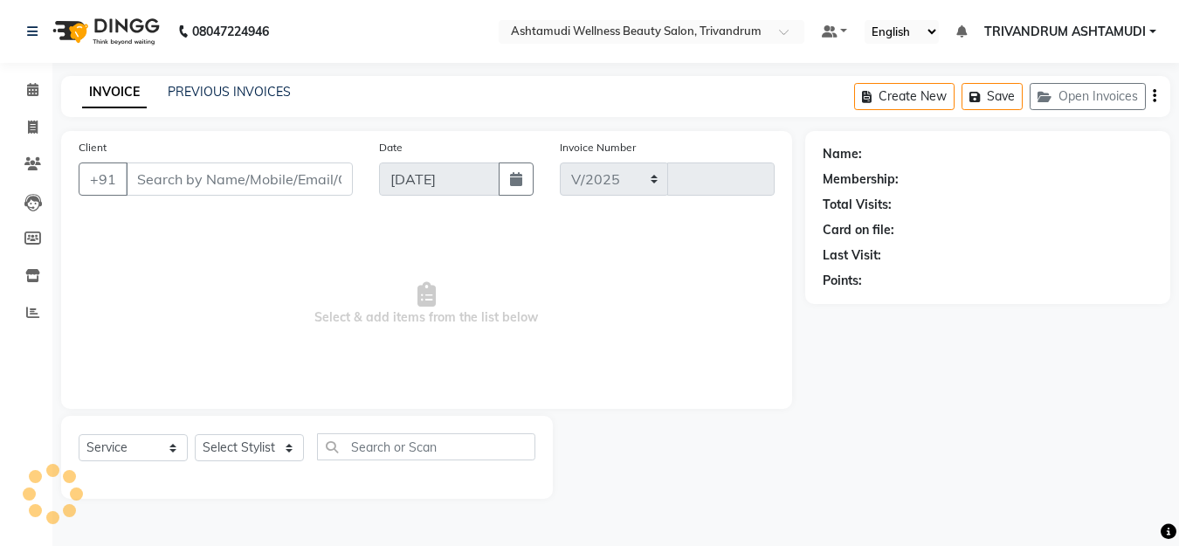
select select "4636"
type input "3332"
type input "8848428199"
select select "27025"
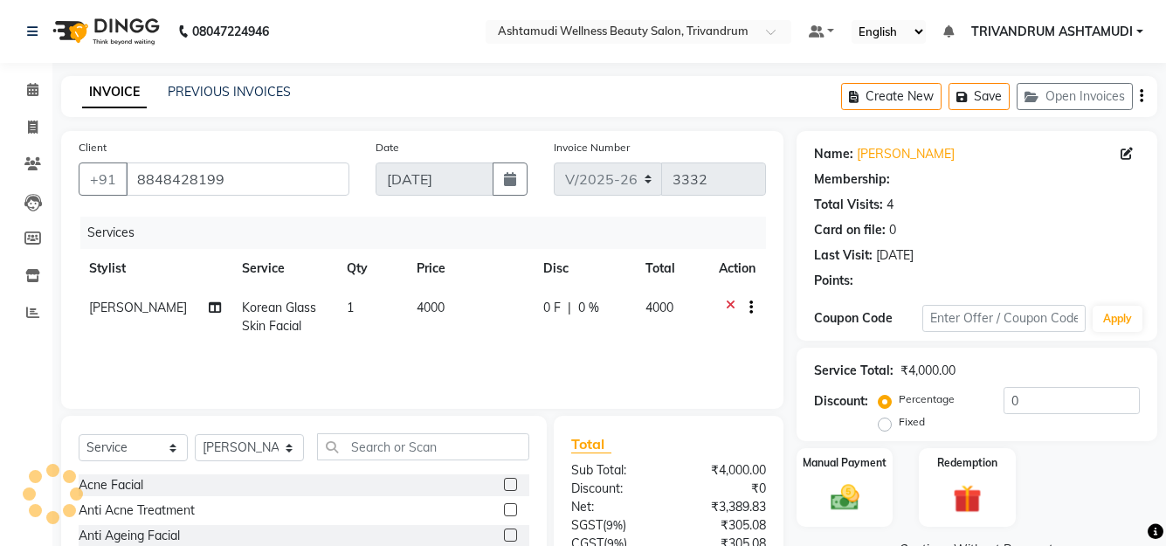
select select "1: Object"
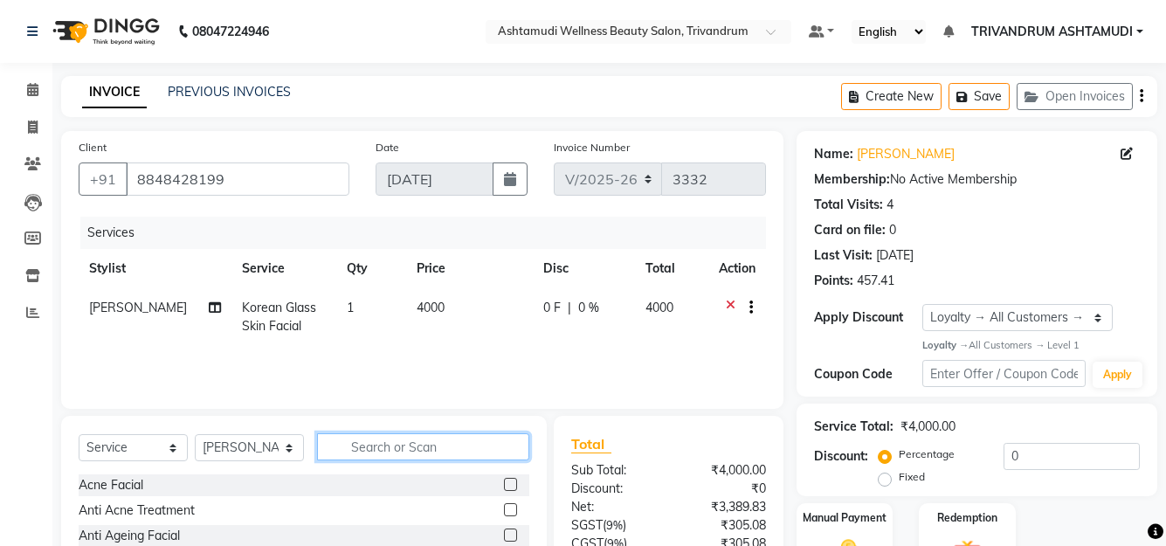
click at [403, 447] on input "text" at bounding box center [423, 446] width 212 height 27
type input "veg"
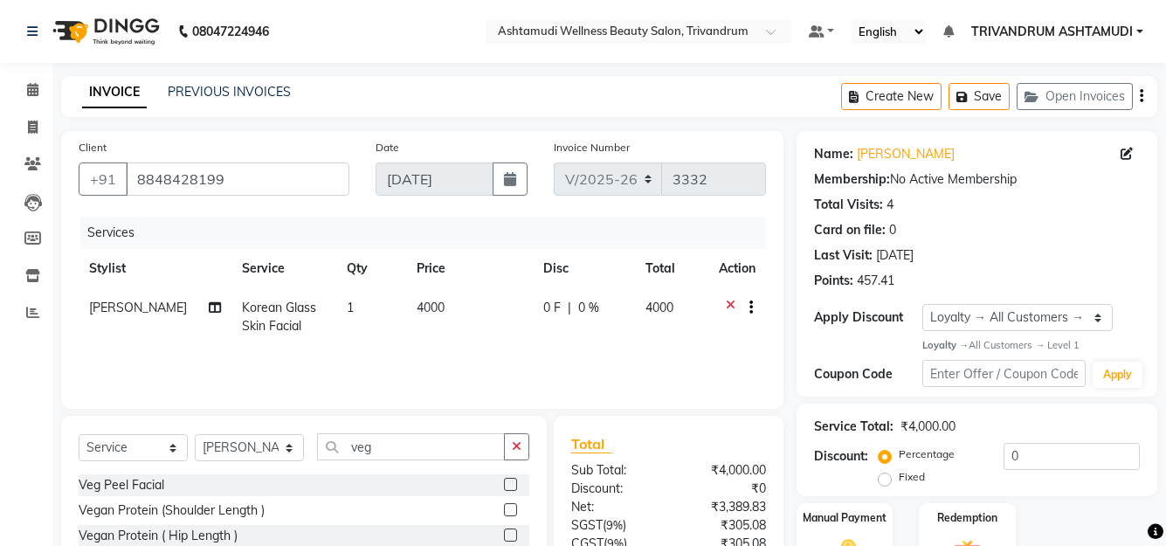
click at [506, 481] on label at bounding box center [510, 484] width 13 height 13
click at [506, 481] on input "checkbox" at bounding box center [509, 485] width 11 height 11
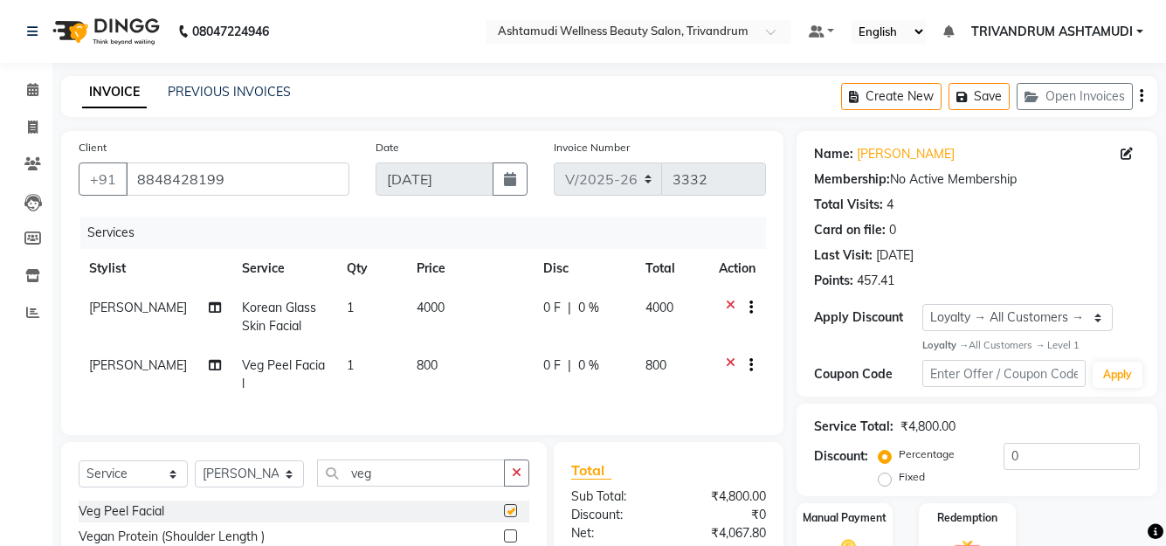
checkbox input "false"
click at [392, 471] on input "veg" at bounding box center [411, 473] width 188 height 27
type input "v"
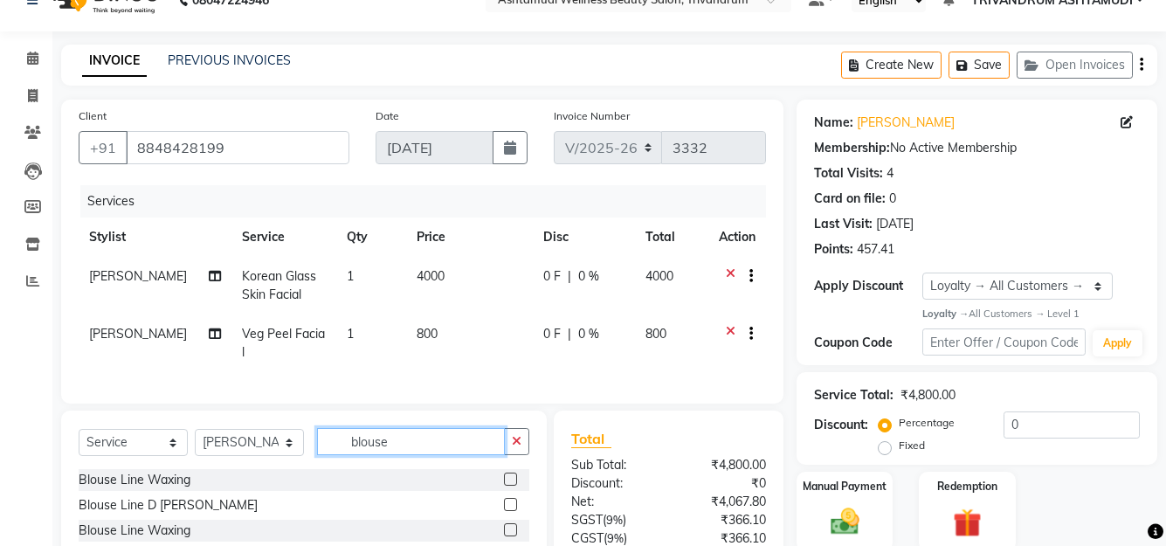
scroll to position [87, 0]
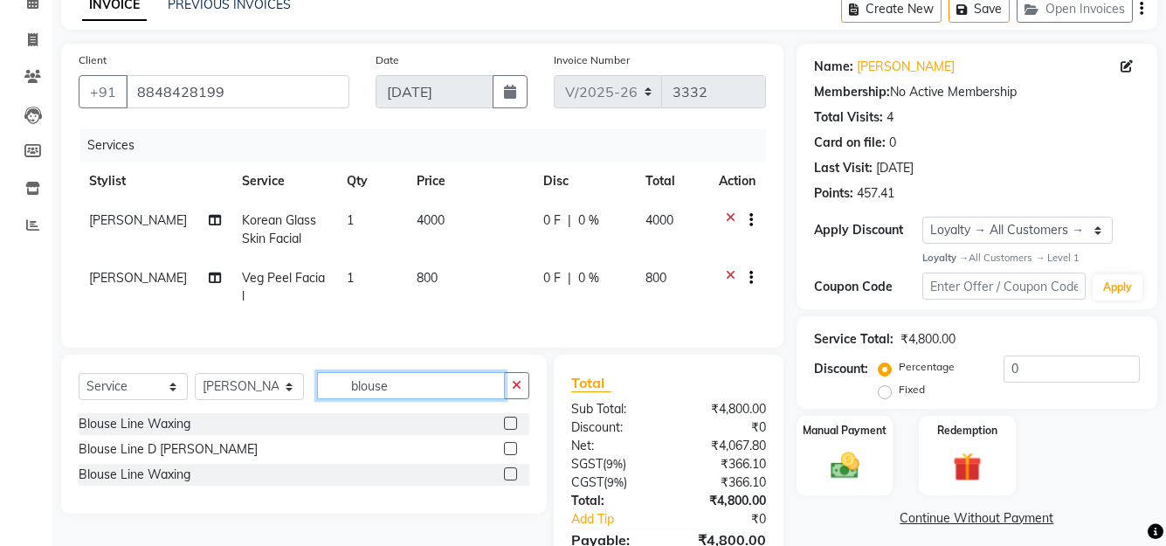
type input "blouse"
click at [511, 443] on label at bounding box center [510, 448] width 13 height 13
click at [511, 444] on input "checkbox" at bounding box center [509, 449] width 11 height 11
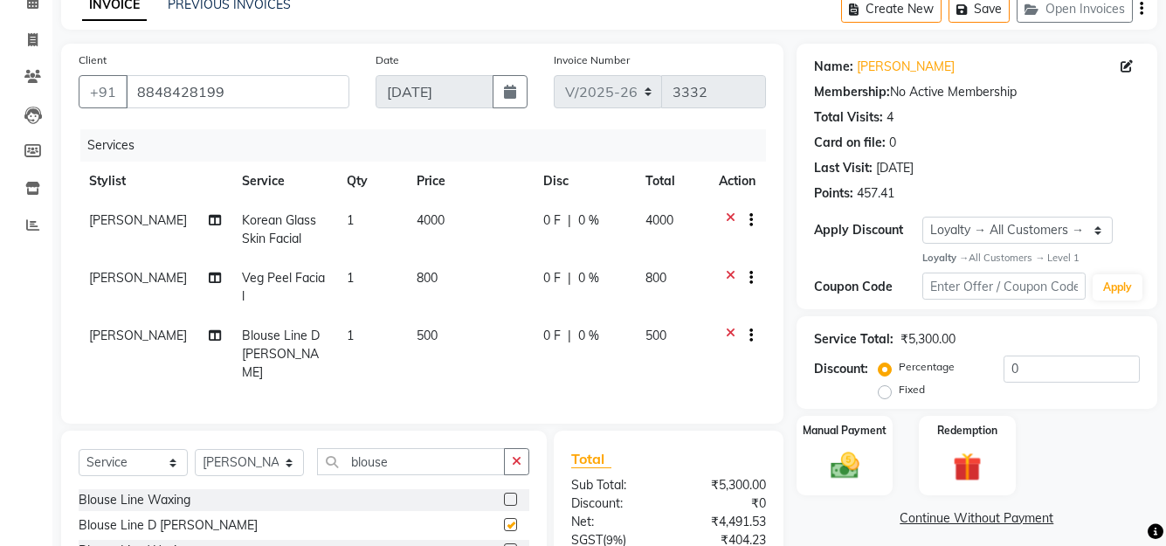
checkbox input "false"
click at [411, 448] on input "blouse" at bounding box center [411, 461] width 188 height 27
type input "b"
click at [726, 327] on icon at bounding box center [731, 338] width 10 height 22
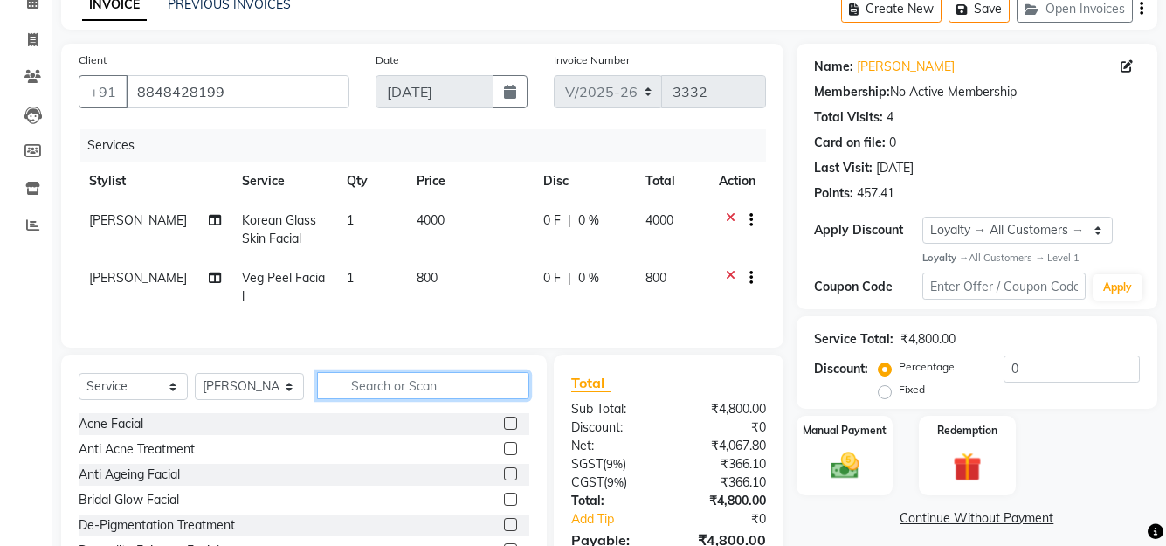
click at [374, 386] on input "text" at bounding box center [423, 385] width 212 height 27
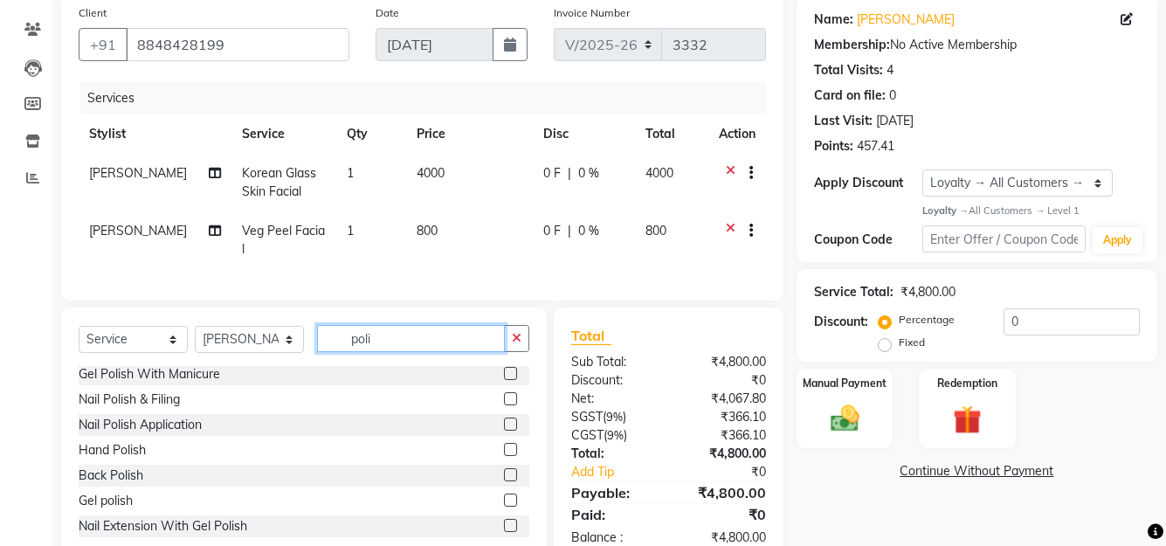
scroll to position [175, 0]
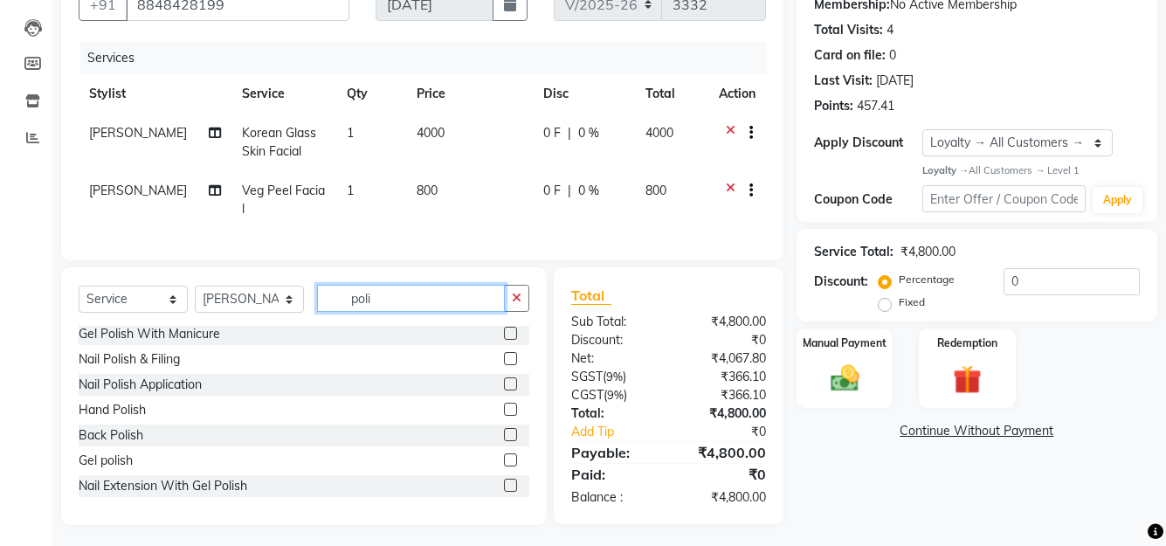
type input "poli"
click at [488, 432] on div "Back Polish" at bounding box center [304, 436] width 451 height 22
click at [504, 430] on label at bounding box center [510, 434] width 13 height 13
click at [504, 430] on input "checkbox" at bounding box center [509, 435] width 11 height 11
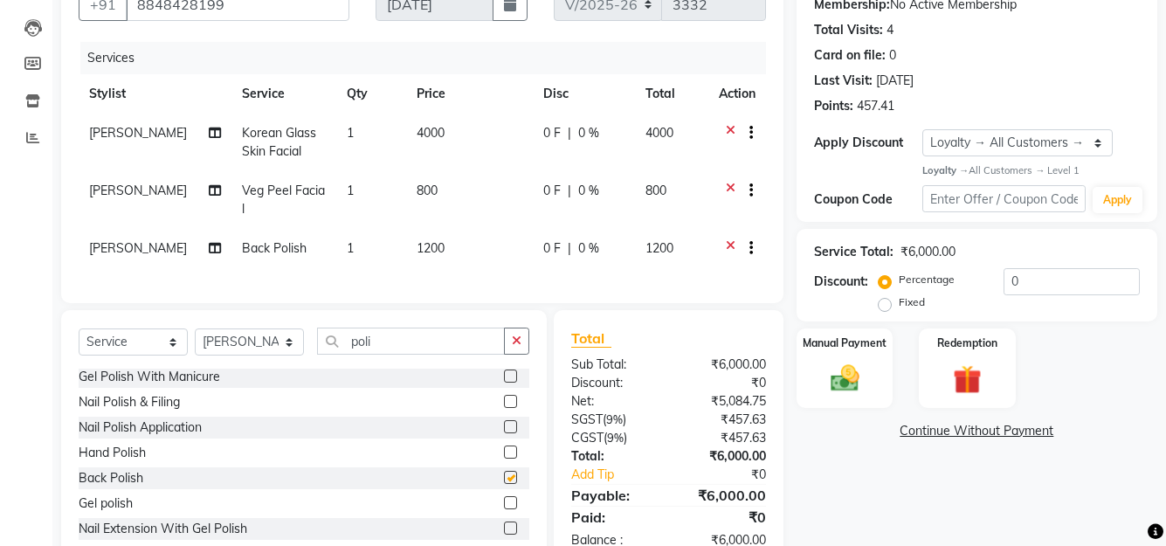
checkbox input "false"
click at [504, 451] on label at bounding box center [510, 452] width 13 height 13
click at [504, 451] on input "checkbox" at bounding box center [509, 452] width 11 height 11
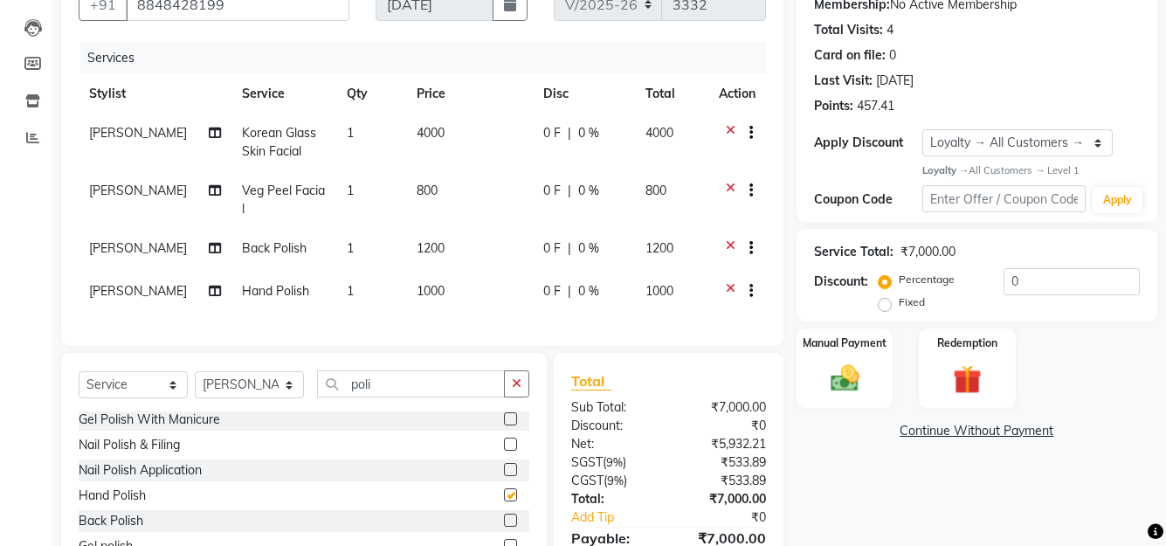
checkbox input "false"
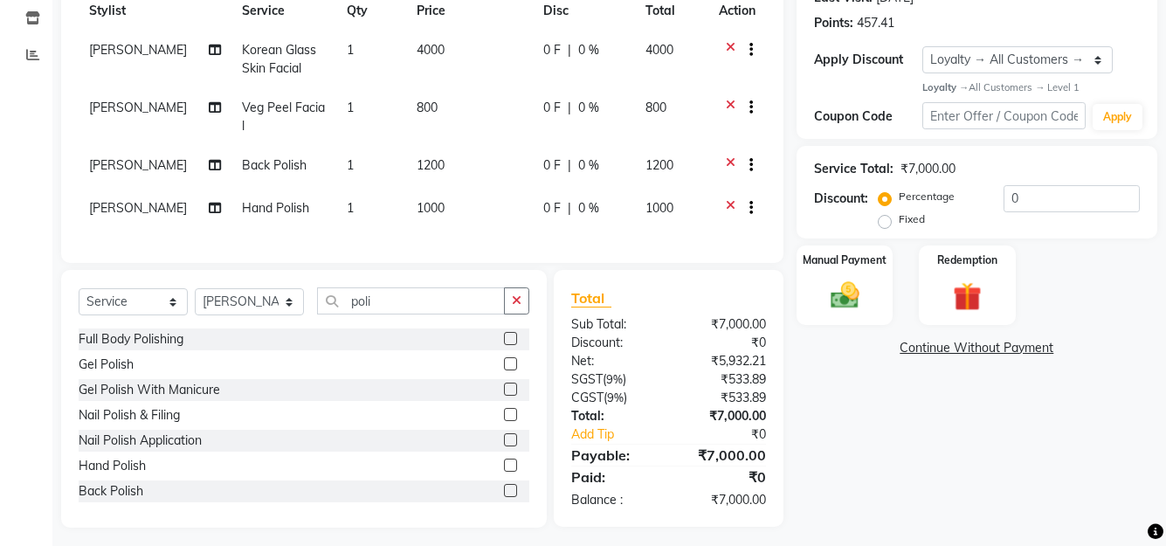
scroll to position [264, 0]
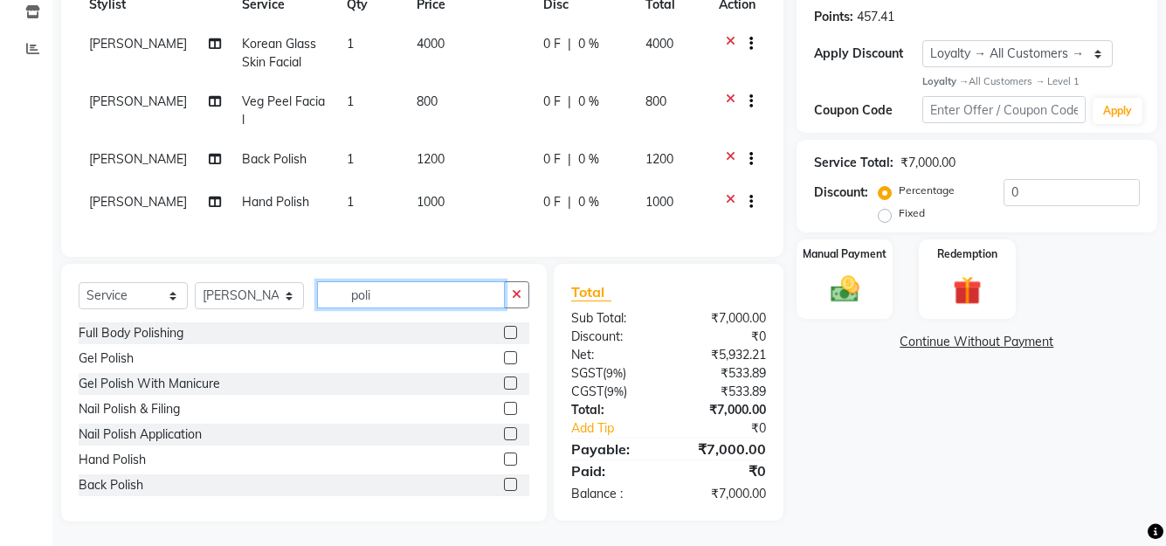
drag, startPoint x: 395, startPoint y: 287, endPoint x: 328, endPoint y: 294, distance: 67.6
click at [328, 294] on input "poli" at bounding box center [411, 294] width 188 height 27
type input "b"
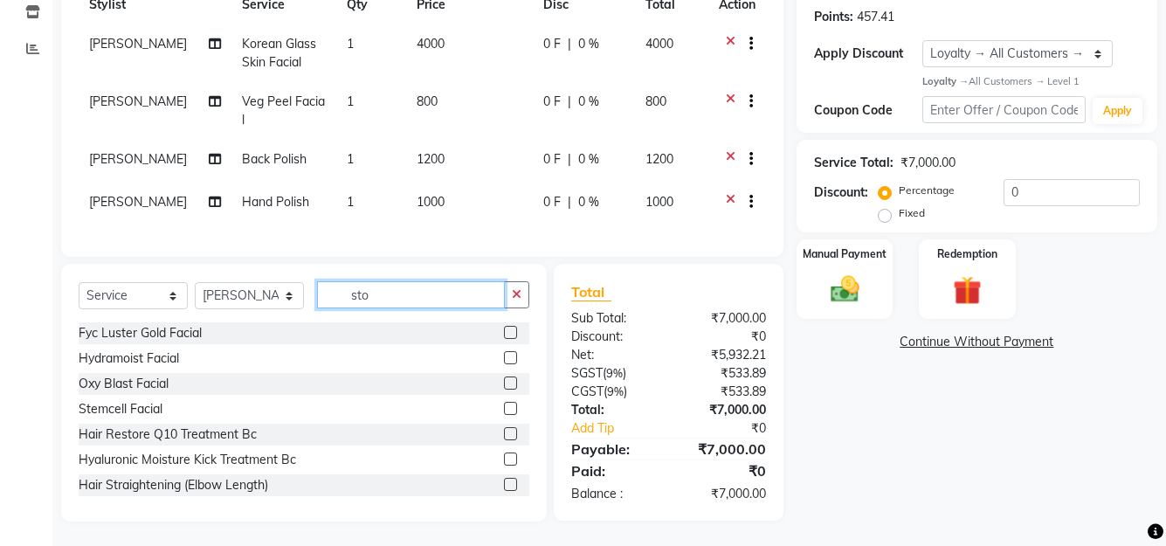
scroll to position [263, 0]
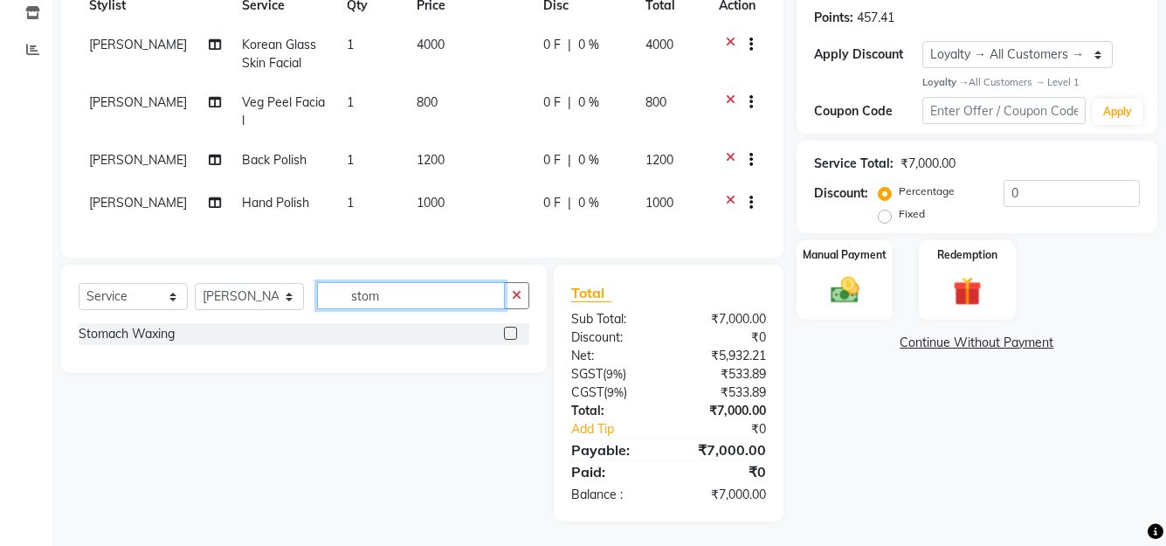
type input "stom"
click at [508, 341] on div at bounding box center [509, 336] width 11 height 18
click at [508, 332] on label at bounding box center [510, 333] width 13 height 13
click at [508, 332] on input "checkbox" at bounding box center [509, 334] width 11 height 11
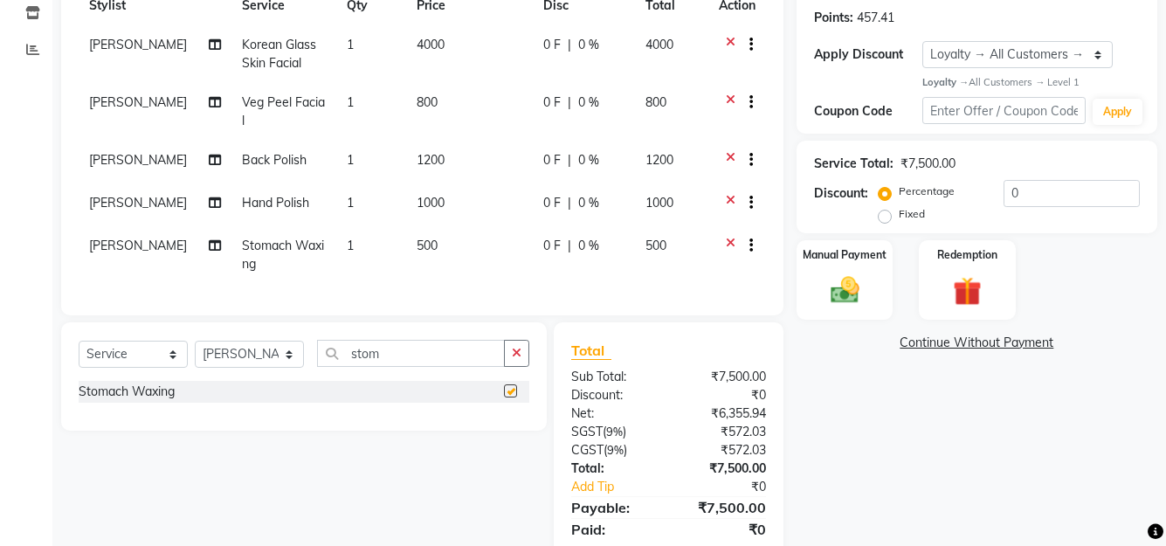
checkbox input "false"
click at [403, 354] on input "stom" at bounding box center [411, 353] width 188 height 27
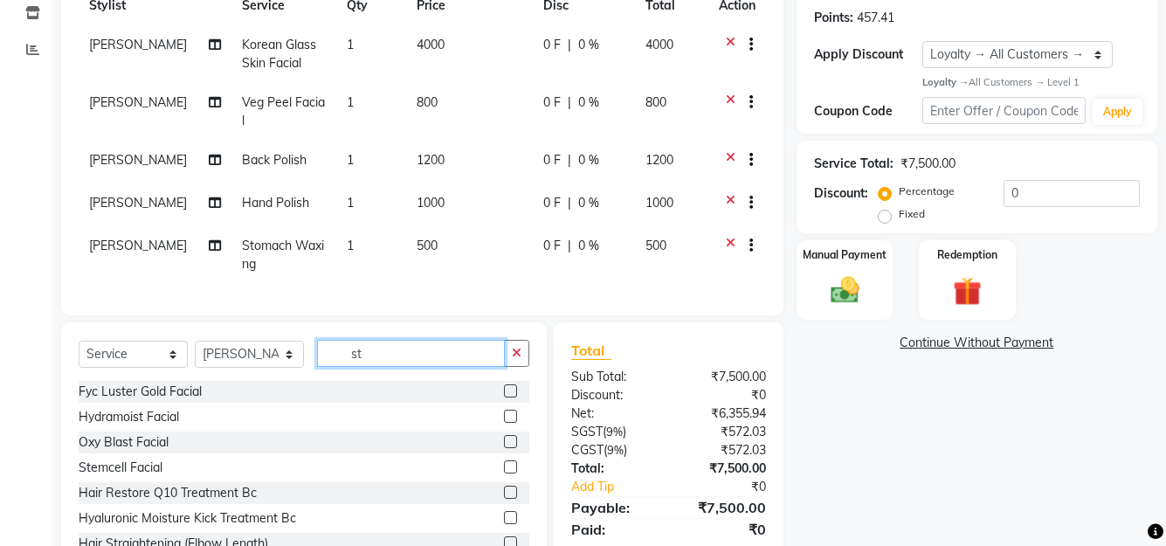
type input "s"
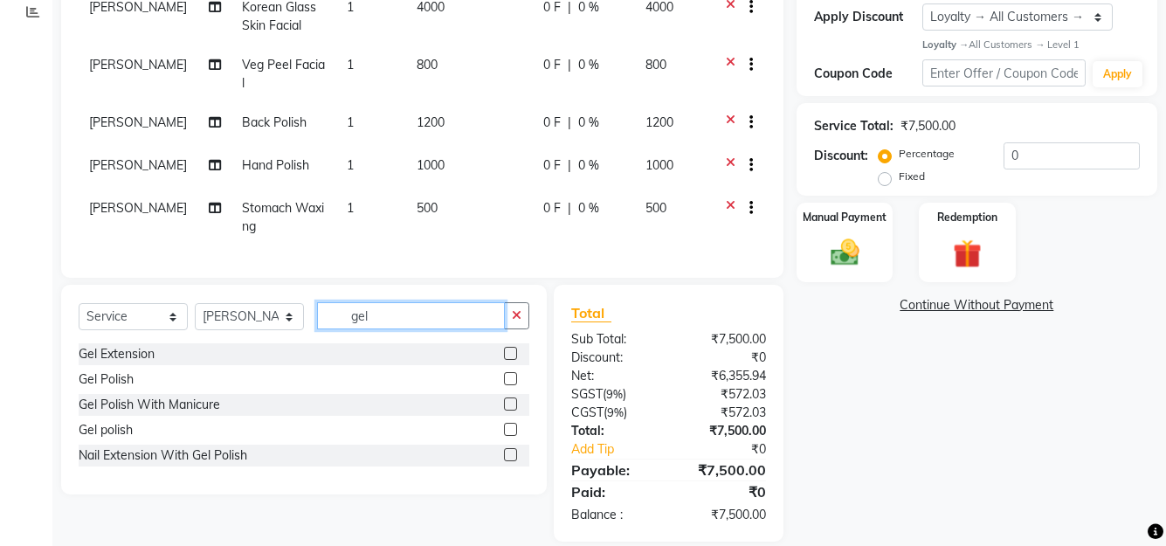
scroll to position [321, 0]
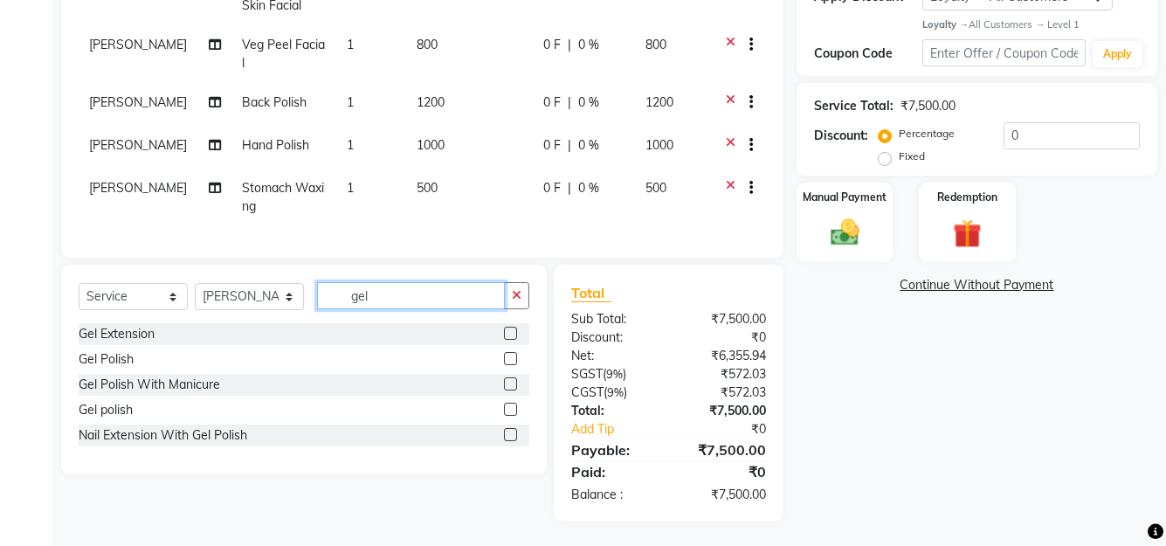
type input "gel"
click at [515, 434] on label at bounding box center [510, 434] width 13 height 13
click at [515, 434] on input "checkbox" at bounding box center [509, 435] width 11 height 11
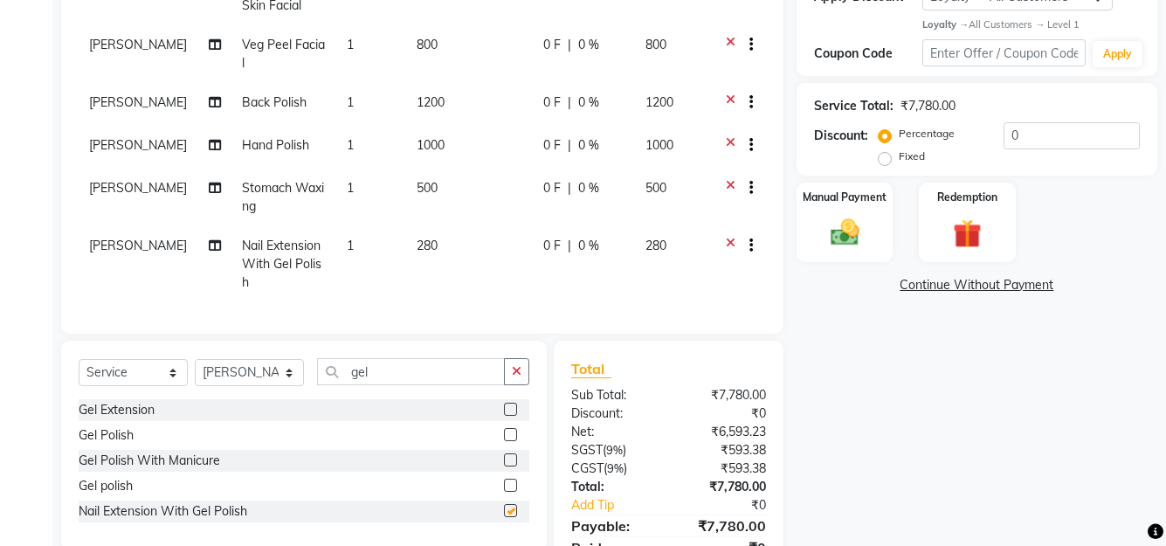
checkbox input "false"
click at [726, 237] on icon at bounding box center [731, 248] width 10 height 22
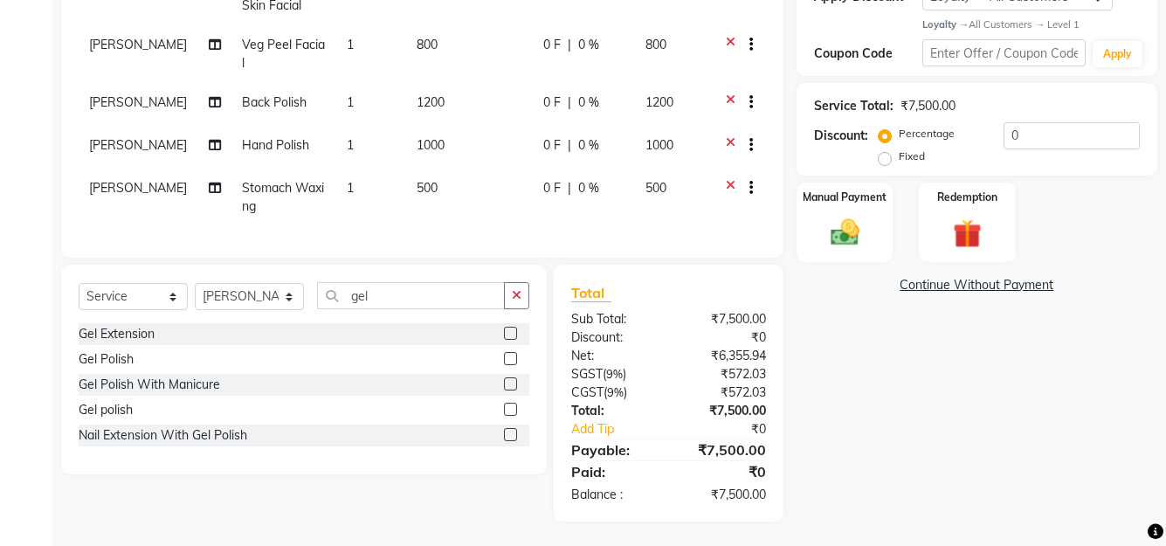
click at [508, 332] on label at bounding box center [510, 333] width 13 height 13
click at [508, 332] on input "checkbox" at bounding box center [509, 334] width 11 height 11
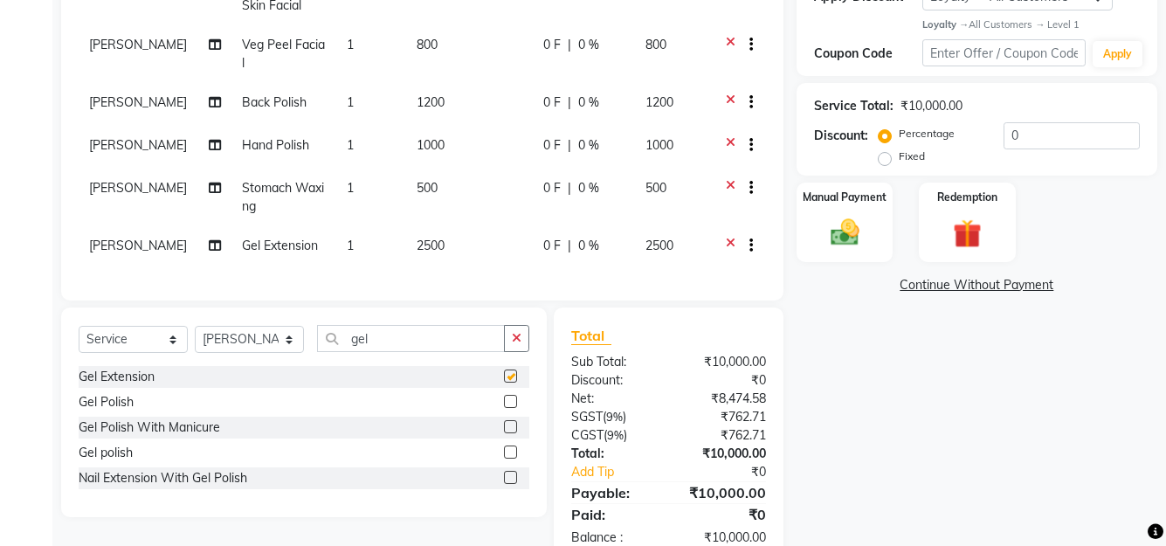
checkbox input "false"
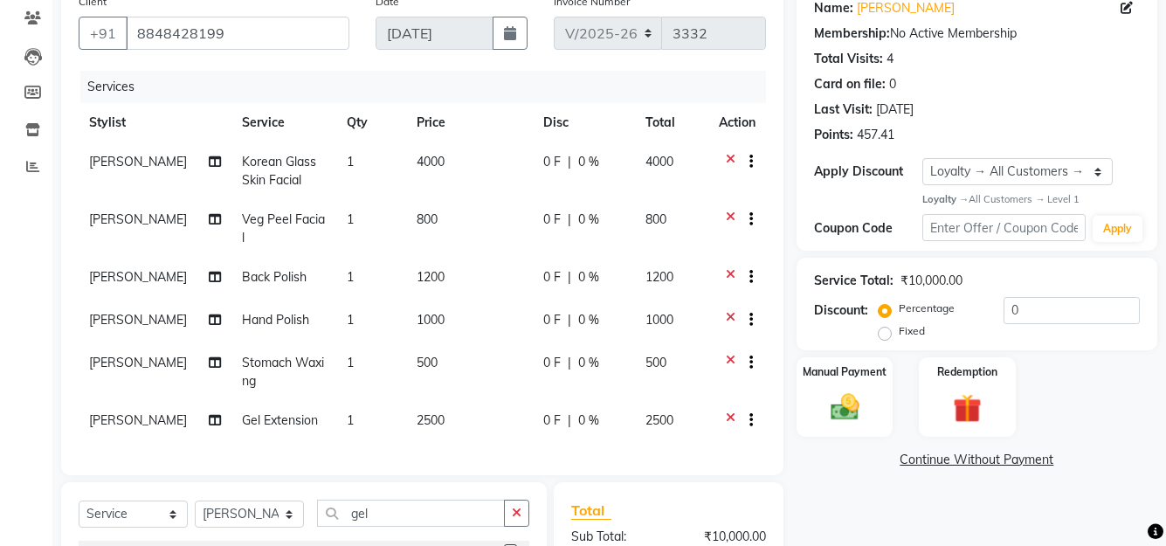
scroll to position [233, 0]
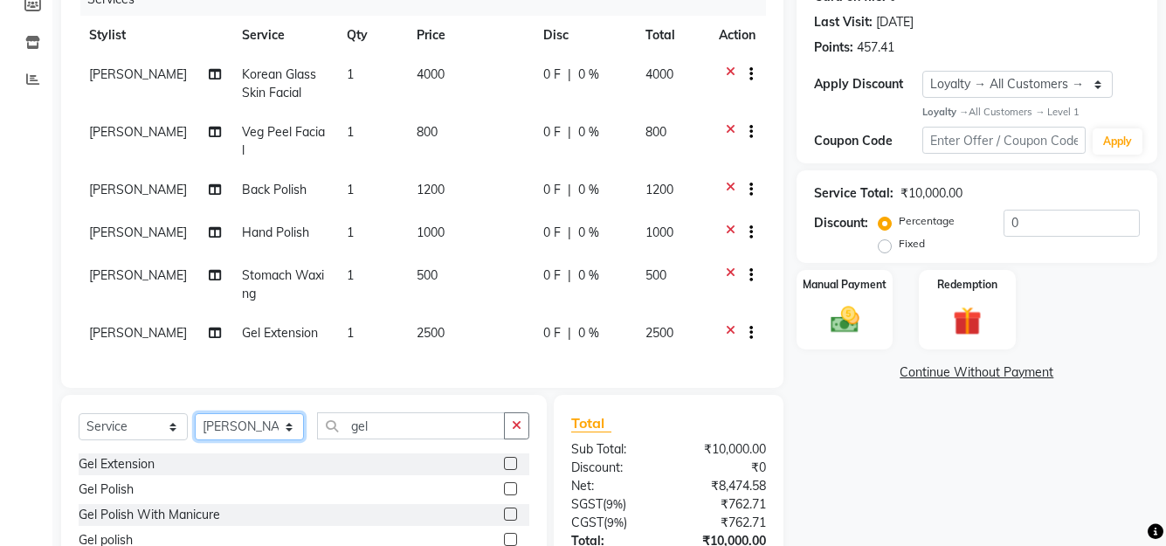
click at [237, 429] on select "Select Stylist ANJALI L B BINDHU CHIPPY DHANYA D KARTHIKA MANJUSHA SARITHA SHUH…" at bounding box center [249, 426] width 109 height 27
select select "27021"
click at [195, 413] on select "Select Stylist ANJALI L B BINDHU CHIPPY DHANYA D KARTHIKA MANJUSHA SARITHA SHUH…" at bounding box center [249, 426] width 109 height 27
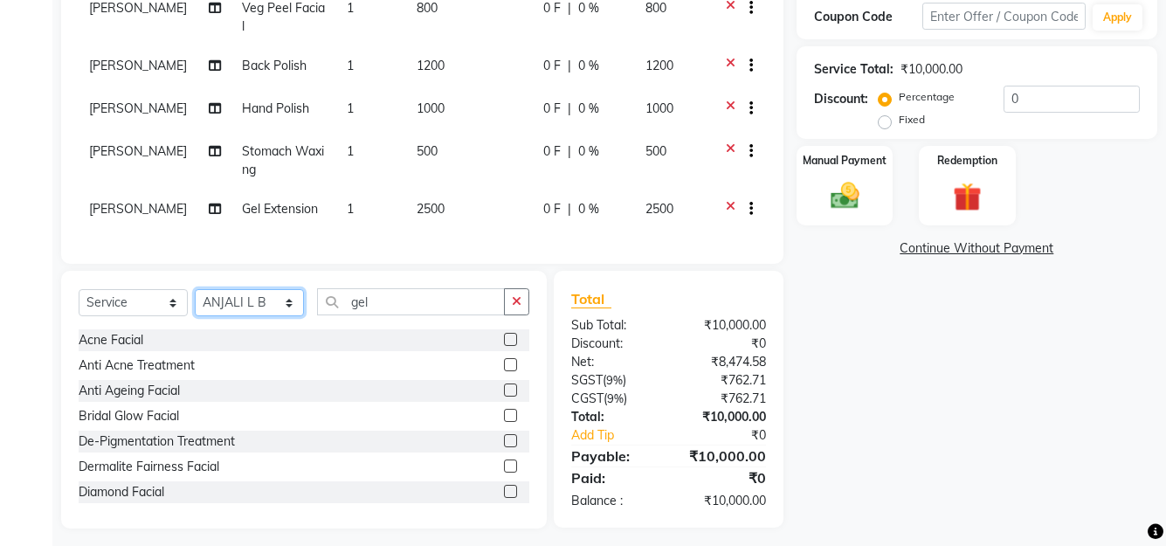
scroll to position [364, 0]
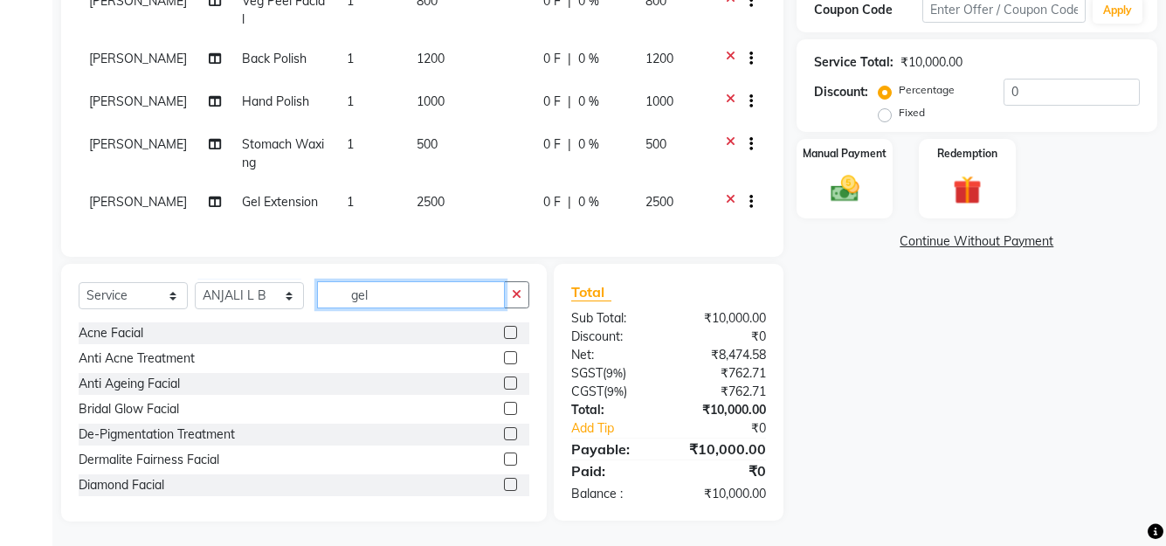
click at [418, 288] on input "gel" at bounding box center [411, 294] width 188 height 27
type input "g"
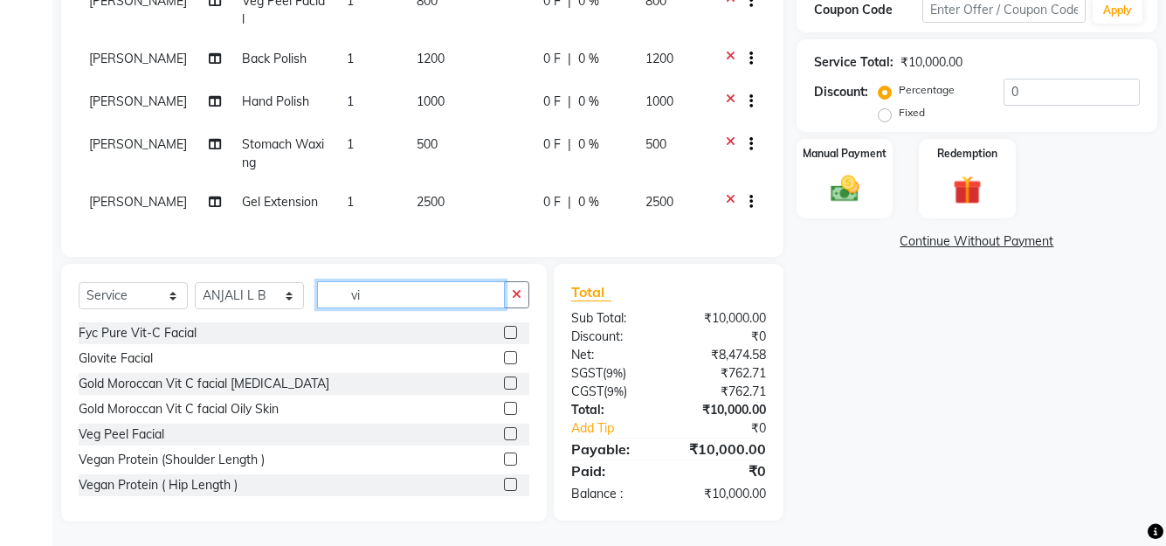
scroll to position [363, 0]
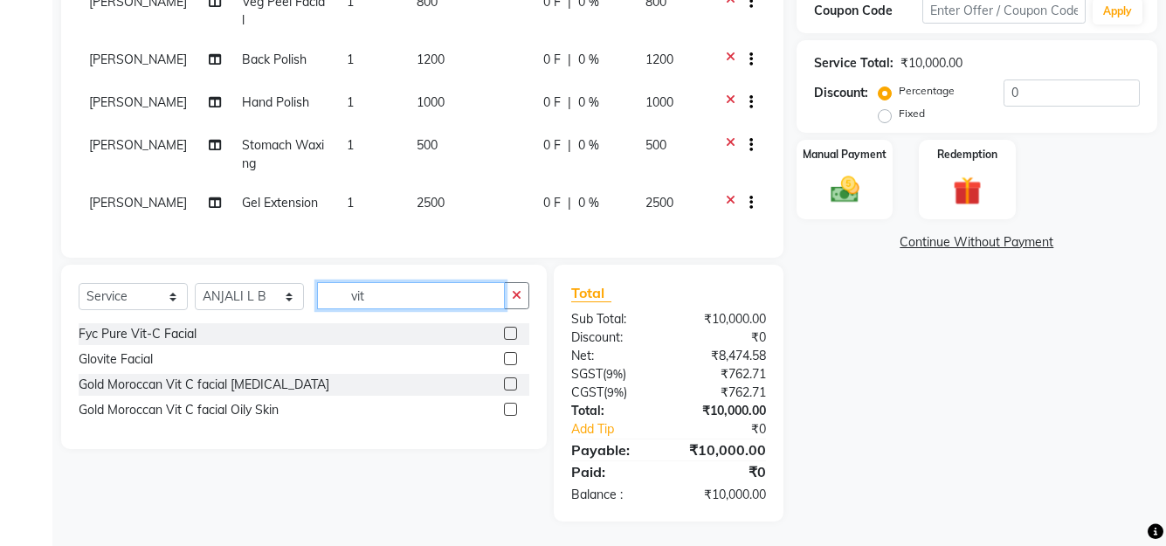
type input "vit"
click at [515, 332] on label at bounding box center [510, 333] width 13 height 13
click at [515, 332] on input "checkbox" at bounding box center [509, 334] width 11 height 11
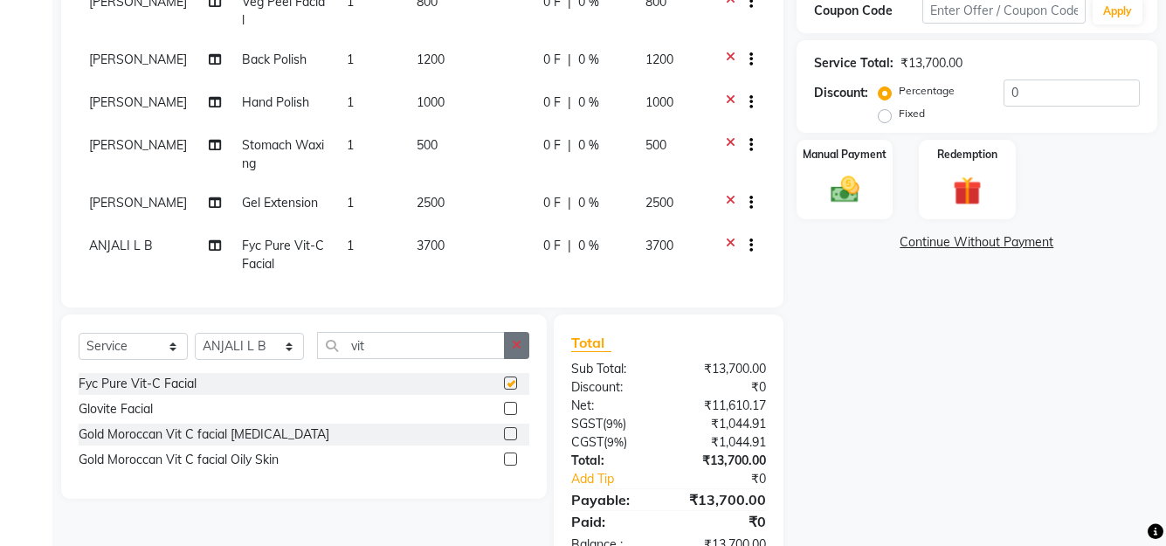
checkbox input "false"
click at [373, 345] on input "vit" at bounding box center [411, 345] width 188 height 27
type input "v"
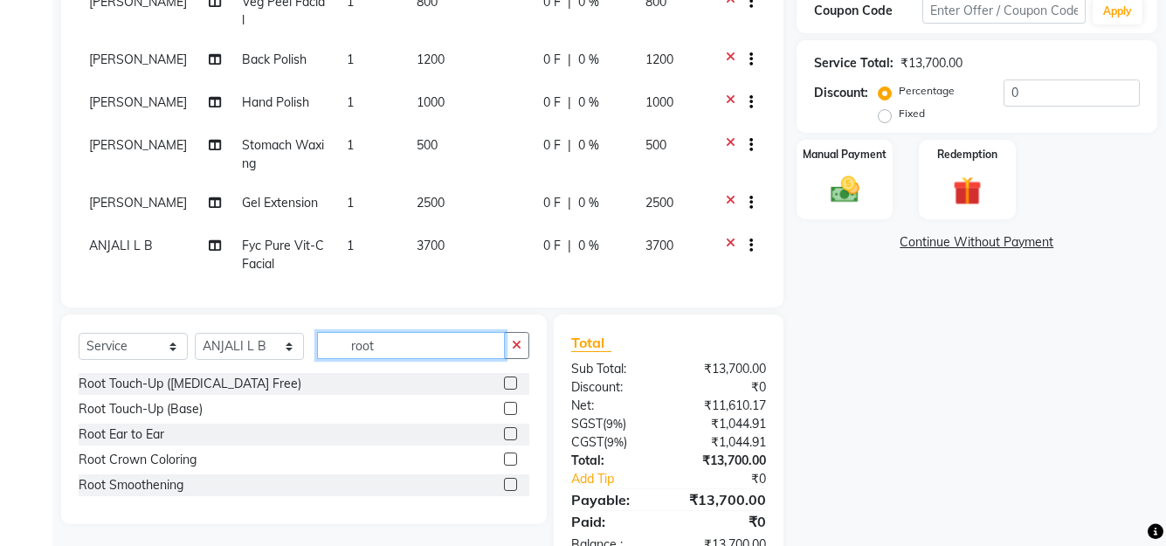
type input "root"
drag, startPoint x: 506, startPoint y: 377, endPoint x: 455, endPoint y: 377, distance: 50.7
click at [507, 377] on label at bounding box center [510, 383] width 13 height 13
click at [507, 378] on input "checkbox" at bounding box center [509, 383] width 11 height 11
checkbox input "false"
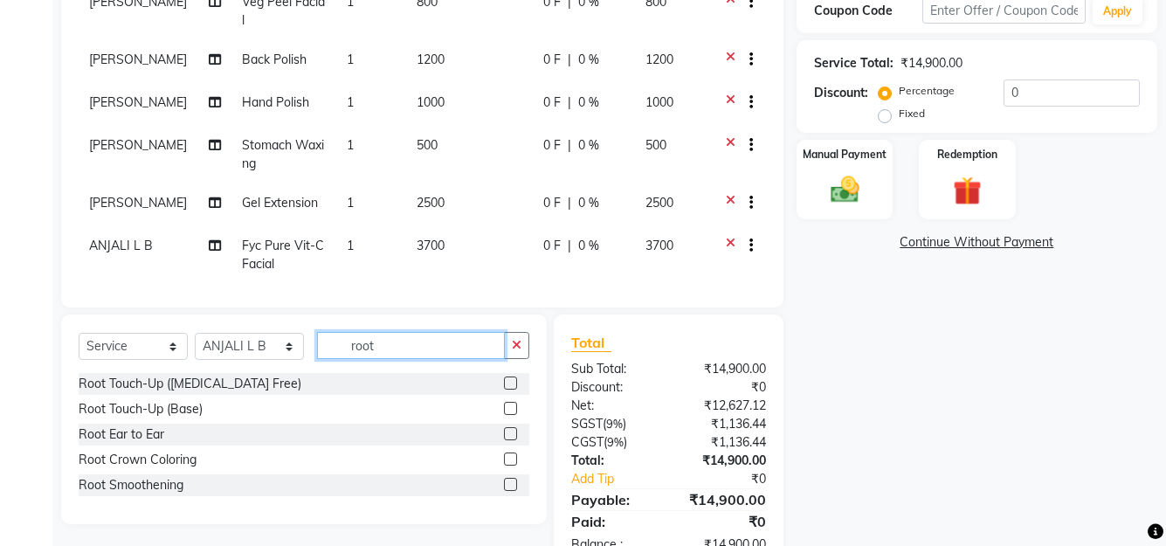
drag, startPoint x: 406, startPoint y: 348, endPoint x: 93, endPoint y: 351, distance: 313.7
click at [93, 351] on div "Select Service Product Membership Package Voucher Prepaid Gift Card Select Styl…" at bounding box center [304, 352] width 451 height 41
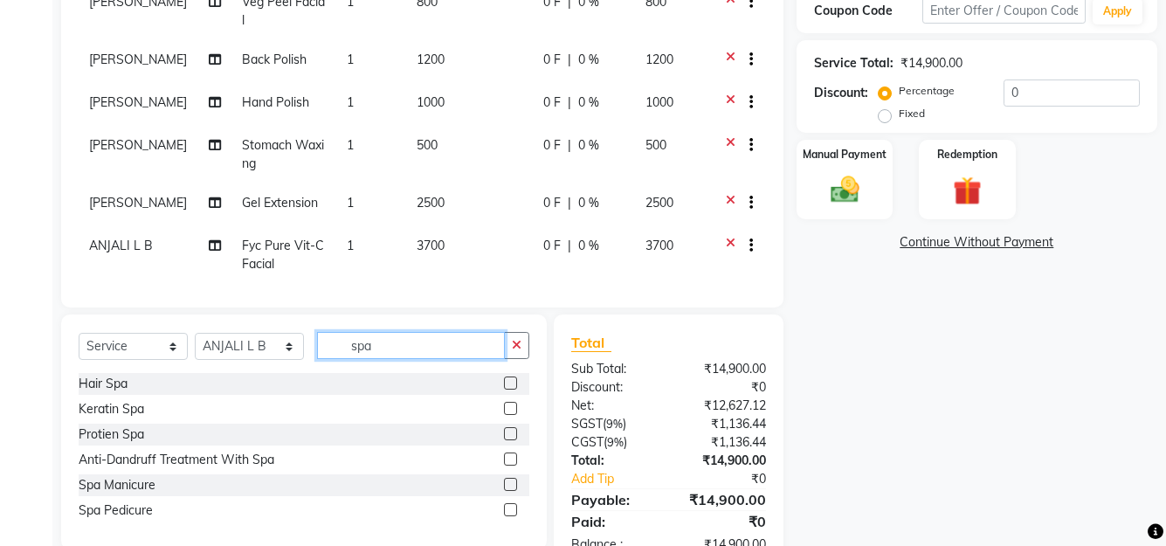
type input "spa"
click at [509, 380] on label at bounding box center [510, 383] width 13 height 13
click at [509, 380] on input "checkbox" at bounding box center [509, 383] width 11 height 11
checkbox input "false"
click at [418, 349] on input "spa" at bounding box center [411, 345] width 188 height 27
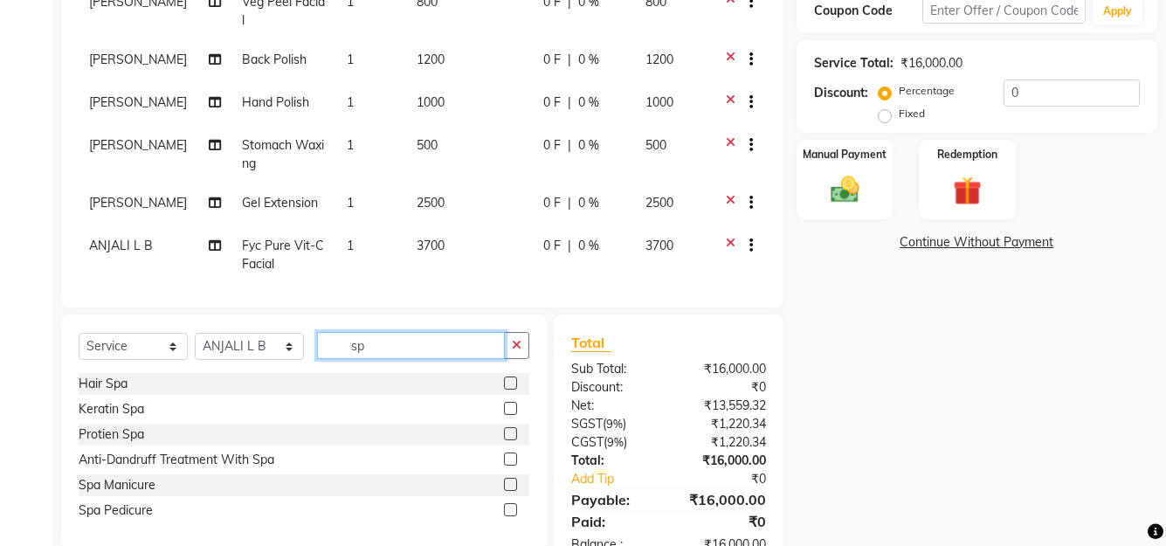
type input "s"
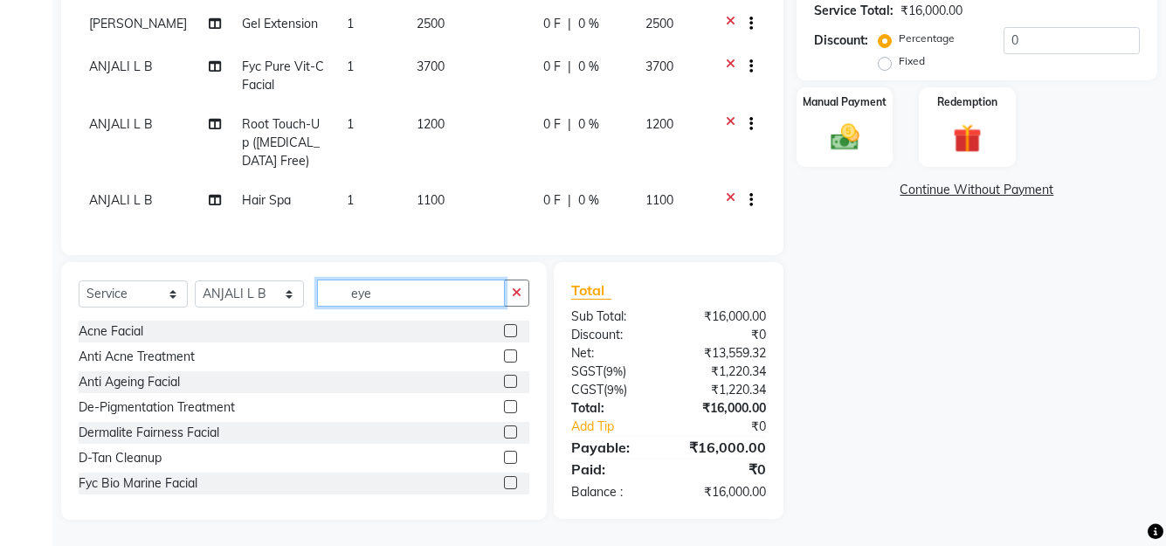
scroll to position [415, 0]
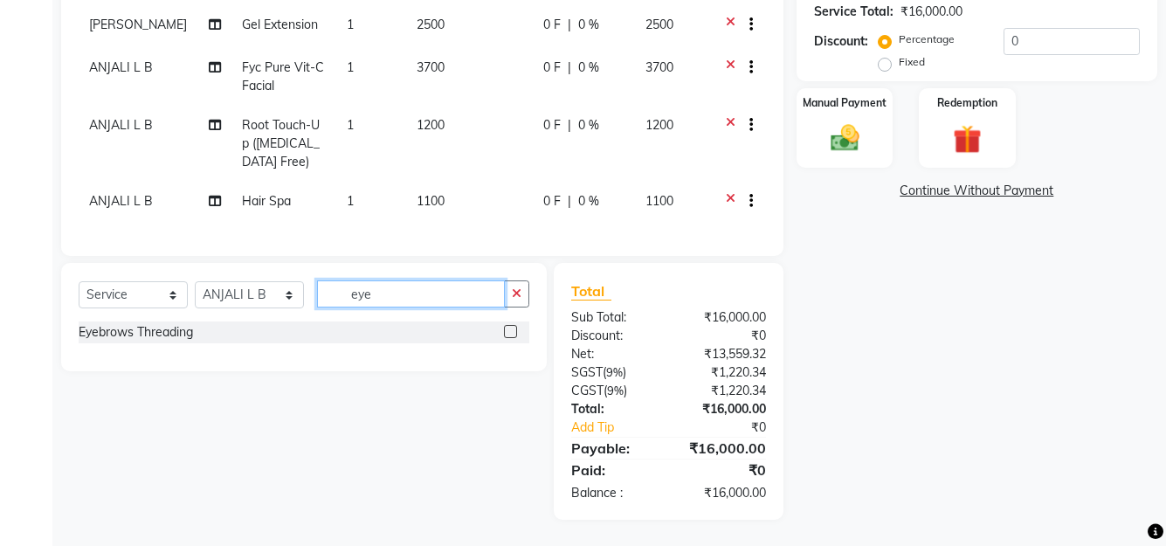
type input "eye"
click at [509, 325] on label at bounding box center [510, 331] width 13 height 13
click at [509, 327] on input "checkbox" at bounding box center [509, 332] width 11 height 11
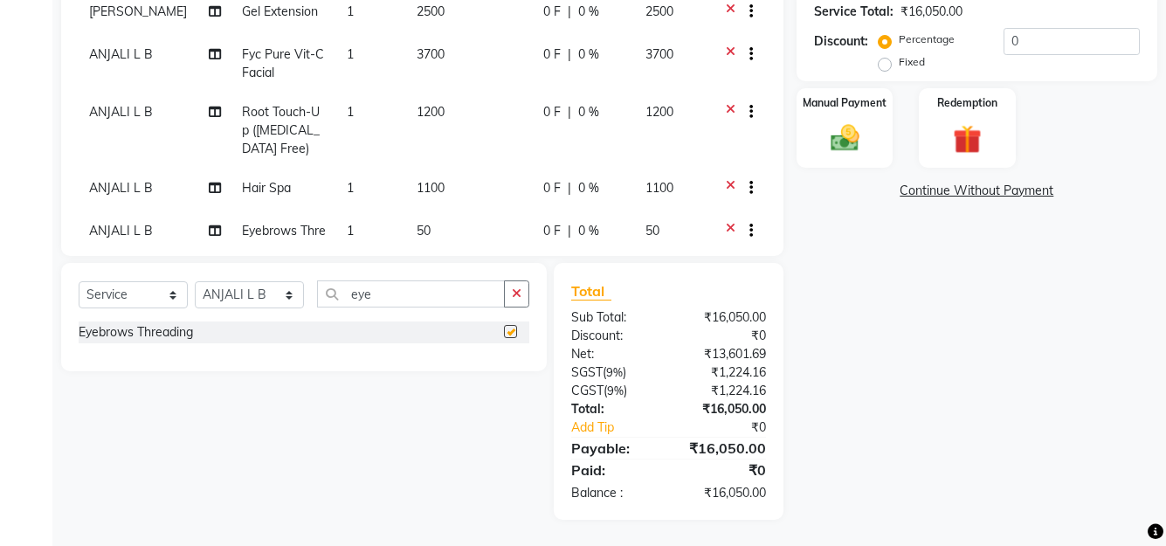
checkbox input "false"
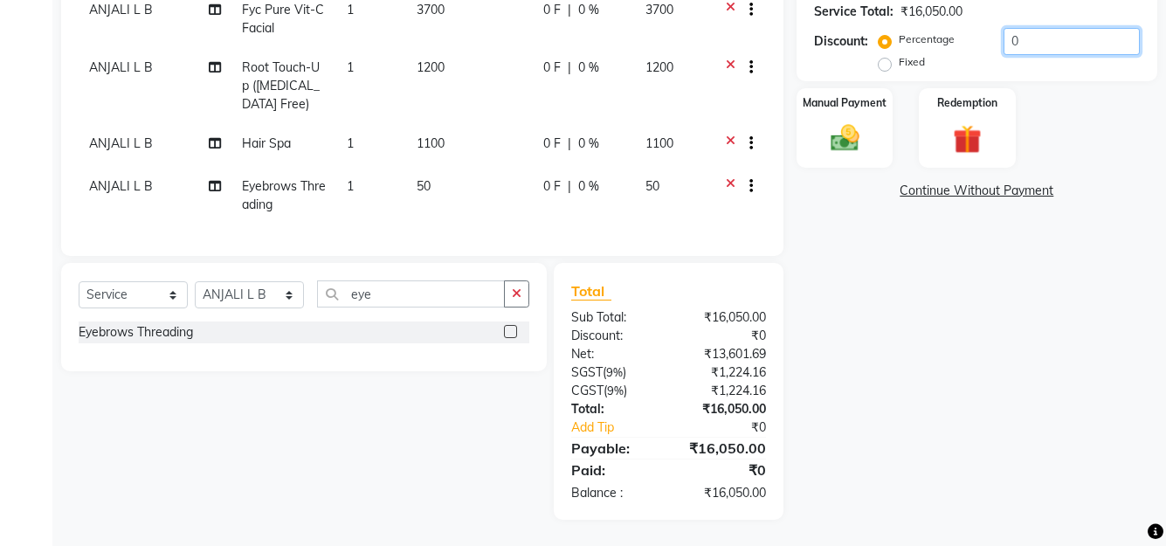
drag, startPoint x: 1051, startPoint y: 45, endPoint x: 850, endPoint y: 45, distance: 200.9
click at [850, 45] on div "Discount: Percentage Fixed 0" at bounding box center [977, 51] width 326 height 47
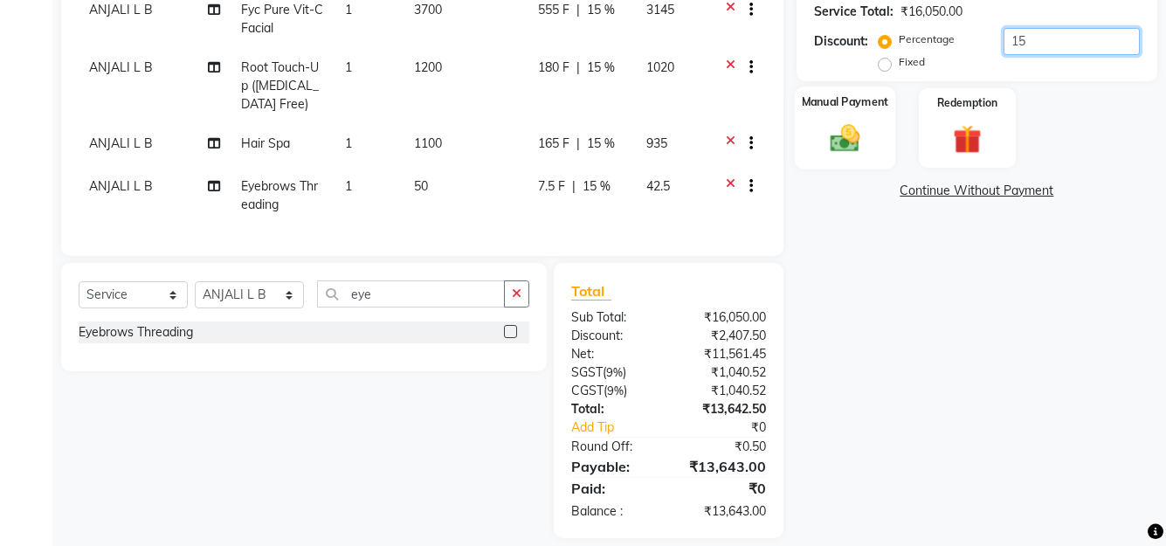
type input "15"
click at [847, 125] on img at bounding box center [844, 138] width 48 height 34
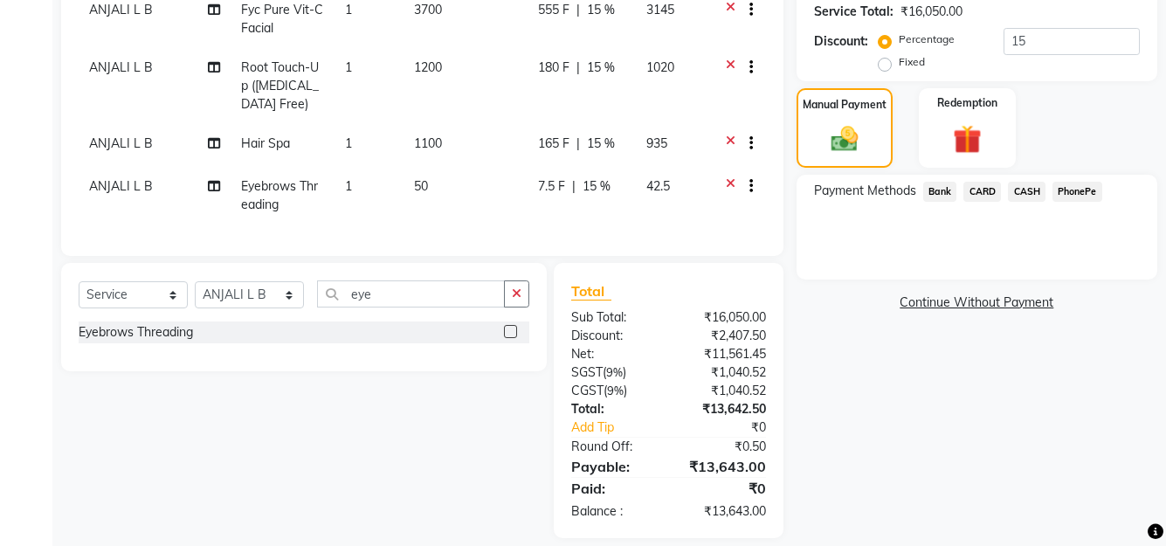
click at [1086, 188] on span "PhonePe" at bounding box center [1078, 192] width 50 height 20
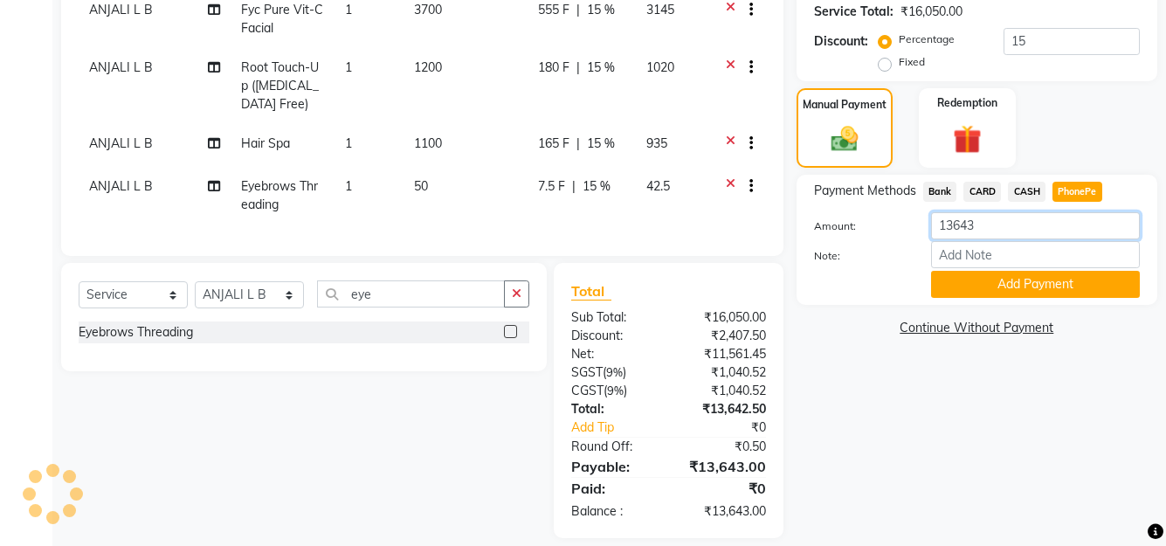
drag, startPoint x: 1009, startPoint y: 222, endPoint x: 880, endPoint y: 232, distance: 129.7
click at [880, 232] on div "Amount: 13643" at bounding box center [977, 227] width 352 height 30
type input "8500"
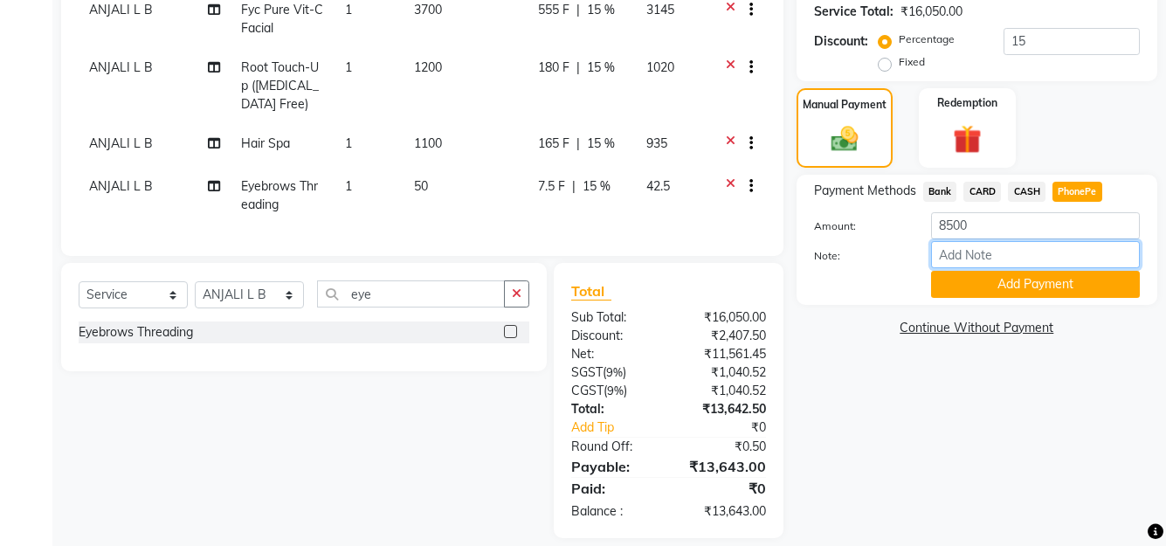
click at [1053, 257] on input "Note:" at bounding box center [1035, 254] width 209 height 27
type input "Manjusha"
click at [1033, 286] on button "Add Payment" at bounding box center [1035, 284] width 209 height 27
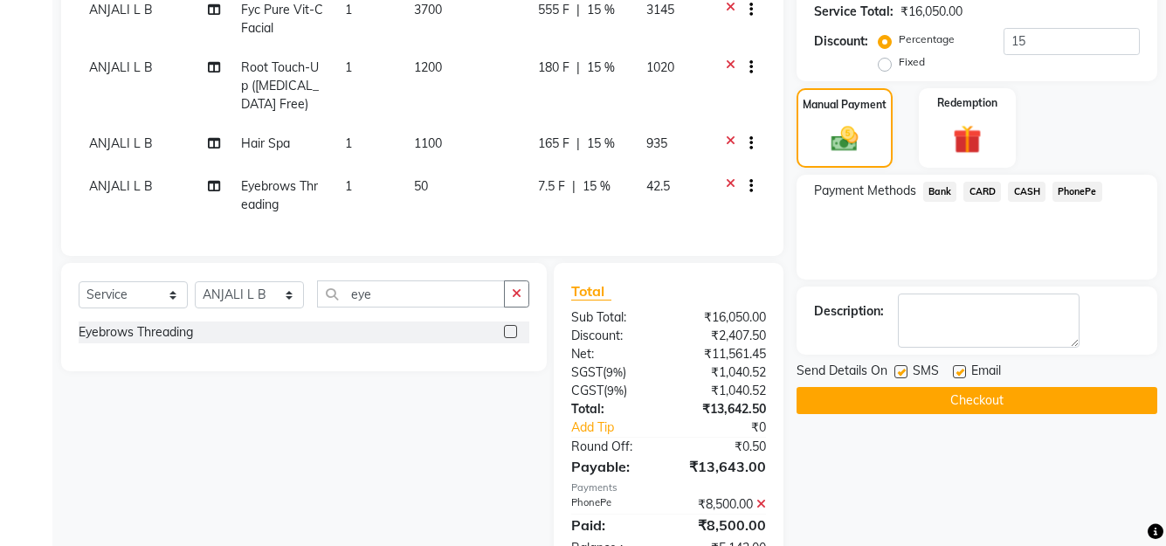
click at [1079, 185] on span "PhonePe" at bounding box center [1078, 192] width 50 height 20
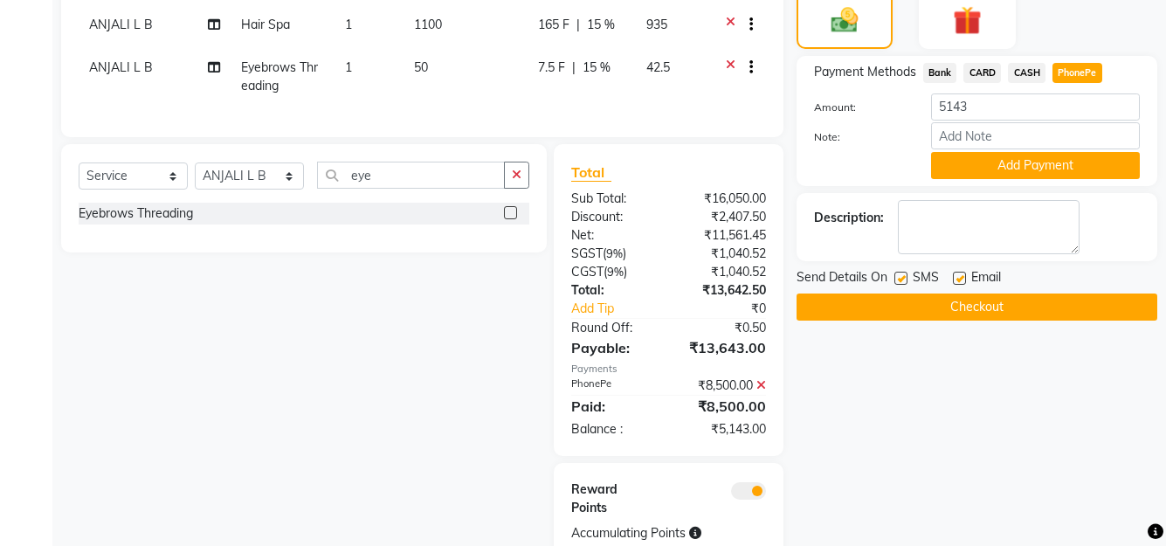
scroll to position [502, 0]
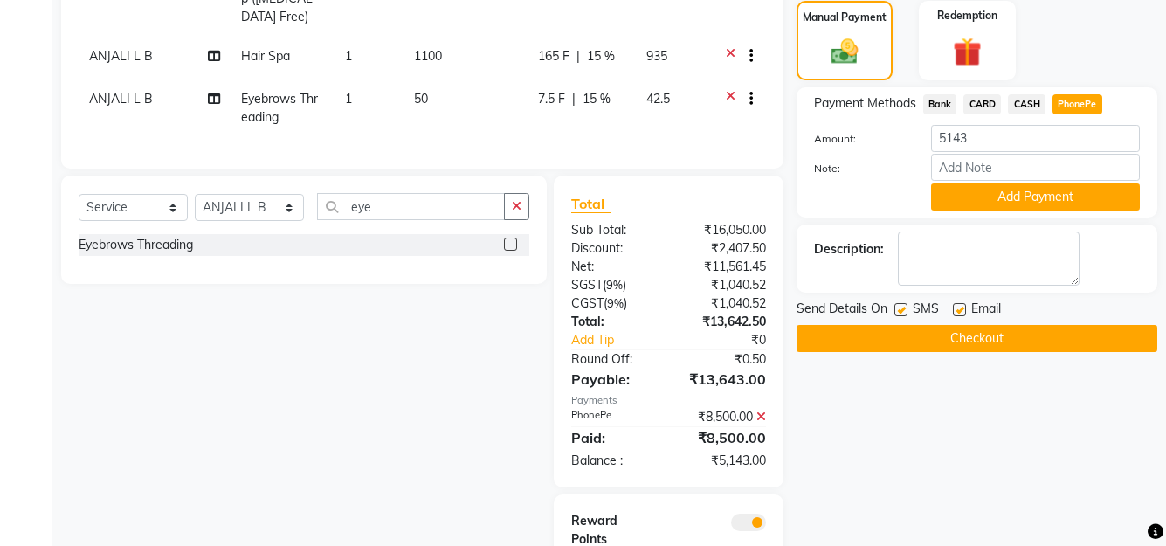
click at [1032, 100] on span "CASH" at bounding box center [1027, 104] width 38 height 20
drag, startPoint x: 1006, startPoint y: 131, endPoint x: 706, endPoint y: 198, distance: 307.1
click at [706, 198] on div "Client +91 8848428199 Date 04-09-2025 Invoice Number V/2025 V/2025-26 3332 Serv…" at bounding box center [609, 119] width 1123 height 981
type input "3000"
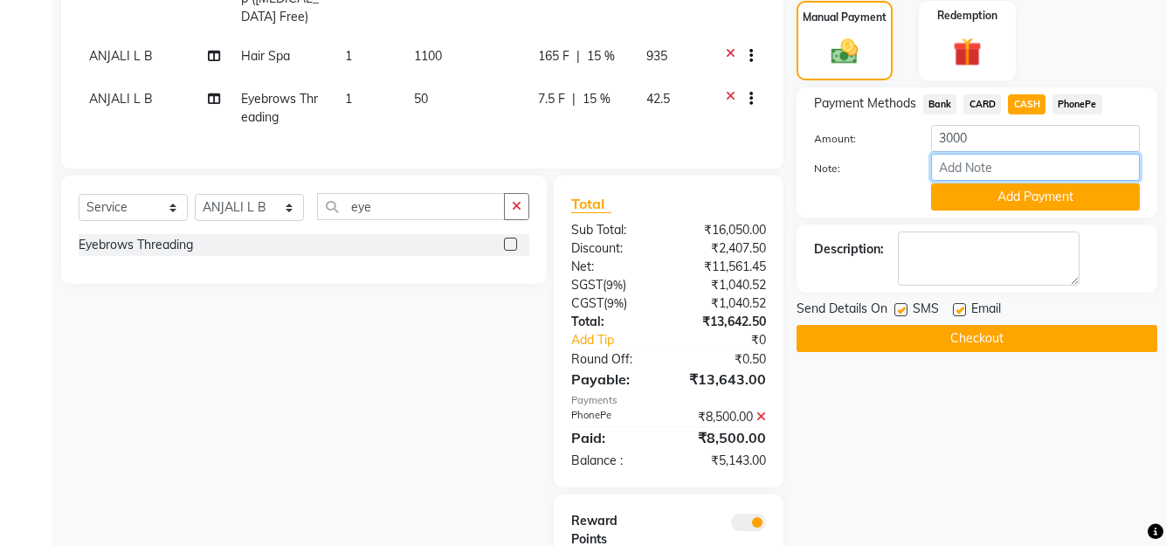
click at [1012, 169] on input "Note:" at bounding box center [1035, 167] width 209 height 27
type input "Manjusha"
click at [1014, 199] on button "Add Payment" at bounding box center [1035, 196] width 209 height 27
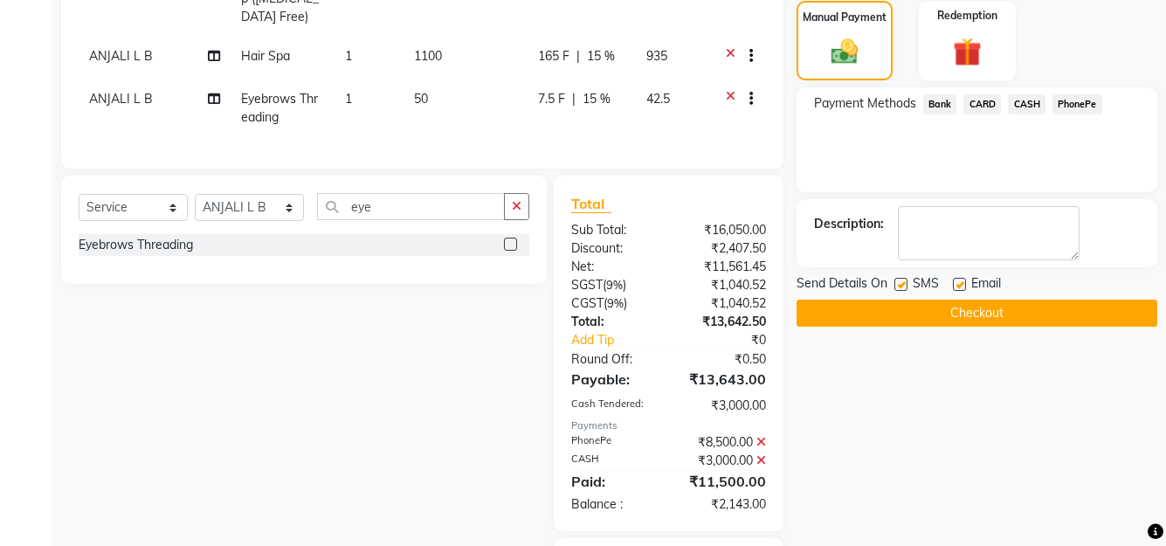
click at [1088, 103] on span "PhonePe" at bounding box center [1078, 104] width 50 height 20
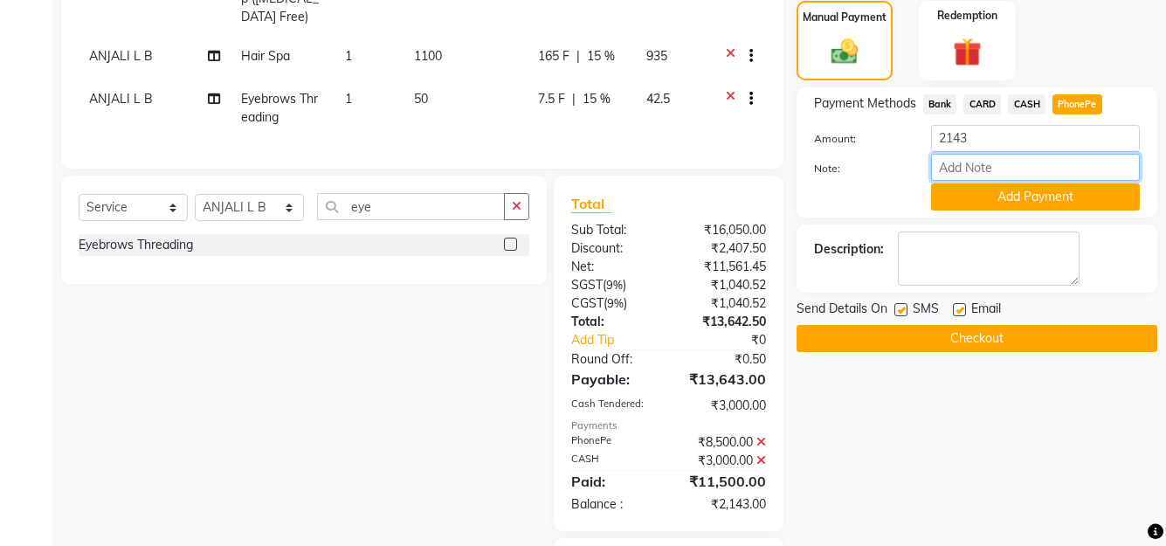
click at [1015, 167] on input "Note:" at bounding box center [1035, 167] width 209 height 27
type input "Manjusha"
click at [1052, 203] on button "Add Payment" at bounding box center [1035, 196] width 209 height 27
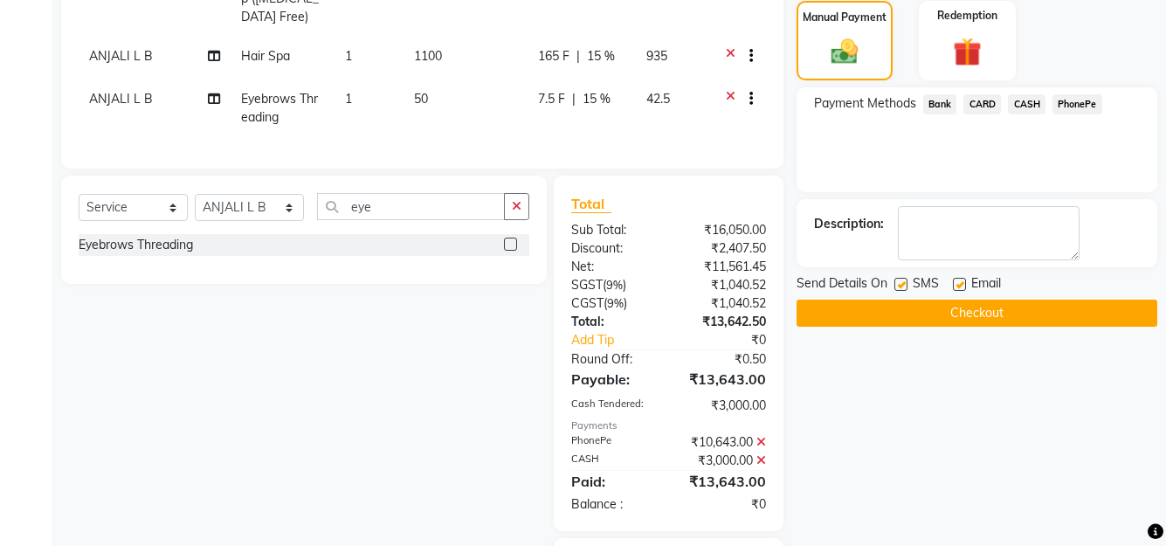
click at [948, 313] on button "Checkout" at bounding box center [977, 313] width 361 height 27
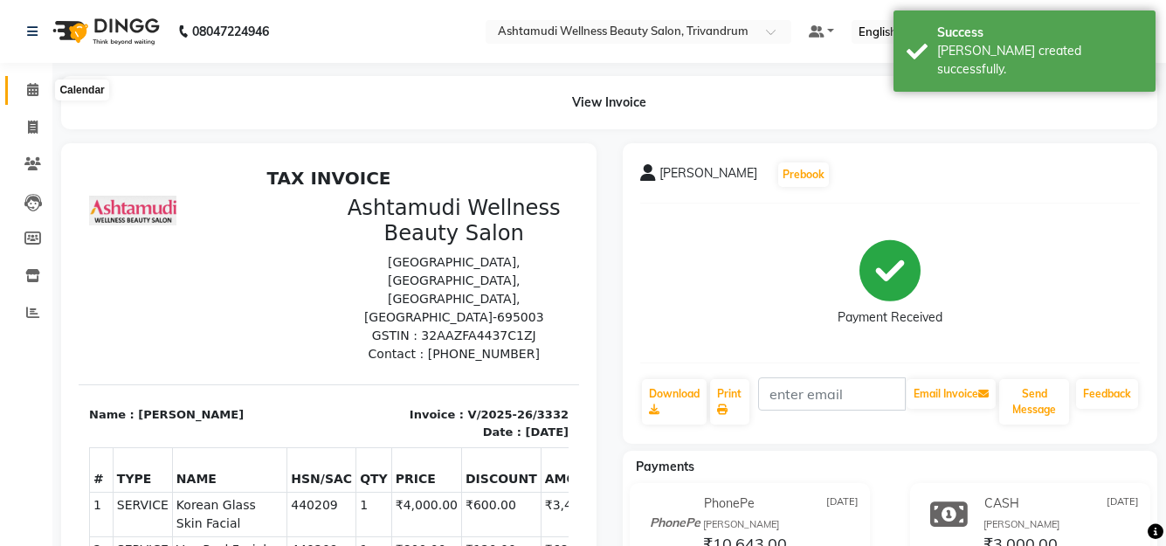
click at [38, 88] on icon at bounding box center [32, 89] width 11 height 13
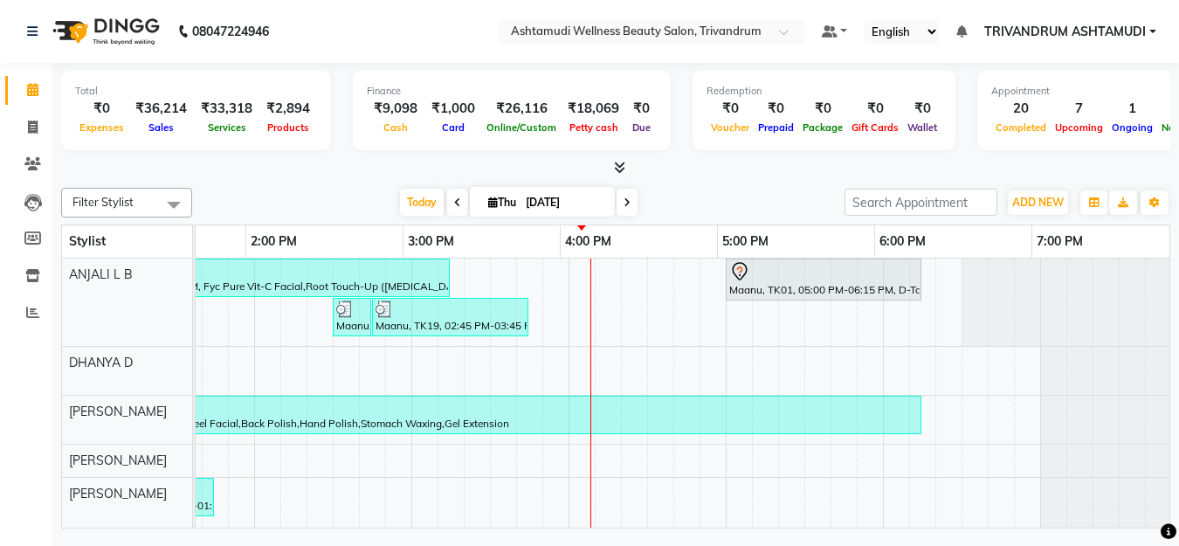
scroll to position [0, 722]
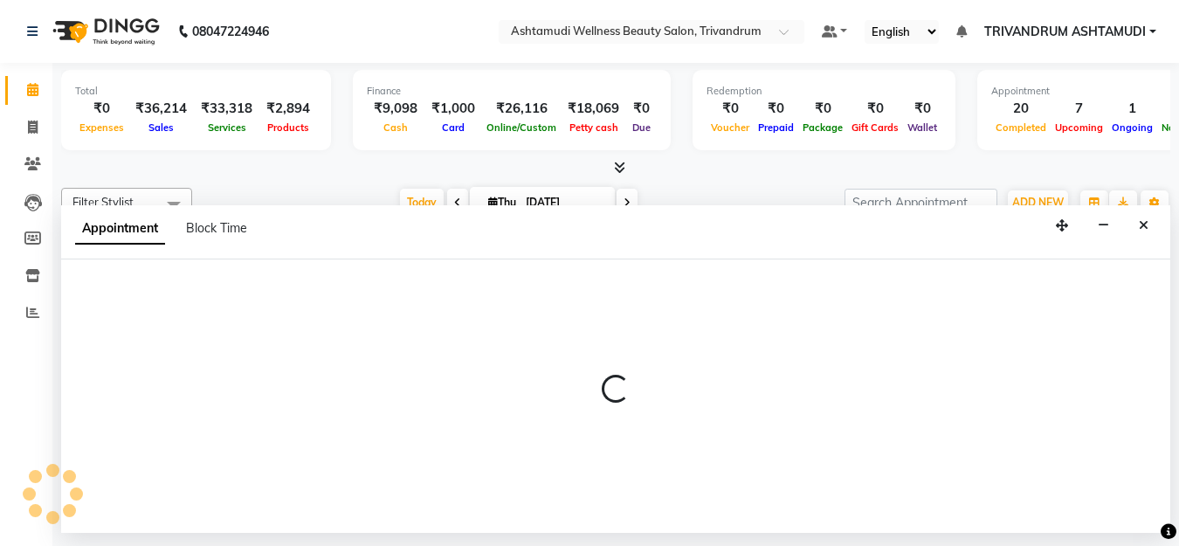
select select "27022"
select select "945"
select select "tentative"
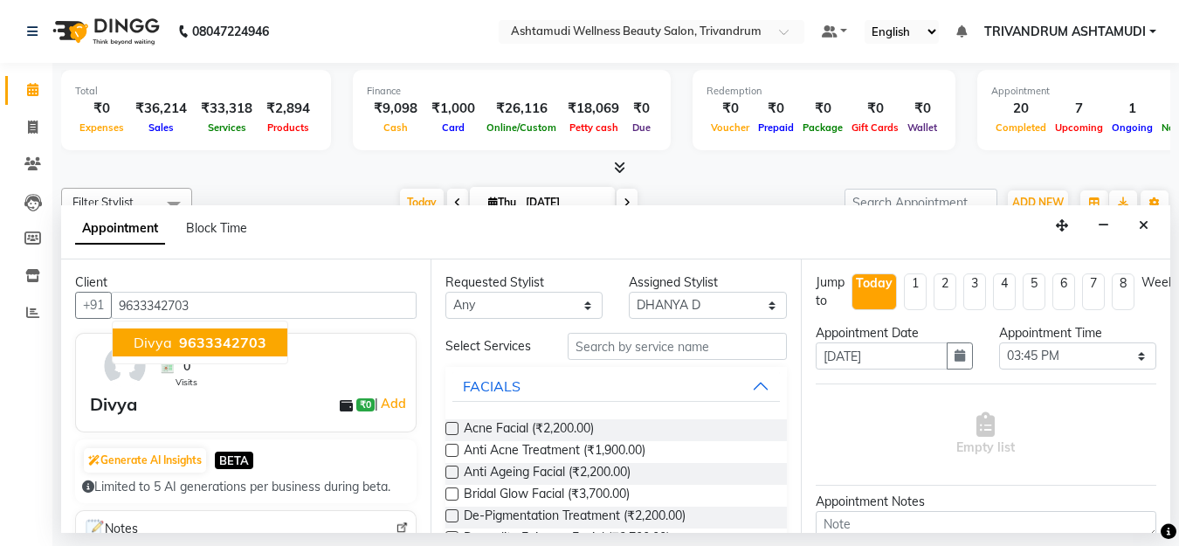
click at [247, 344] on span "9633342703" at bounding box center [222, 342] width 87 height 17
type input "9633342703"
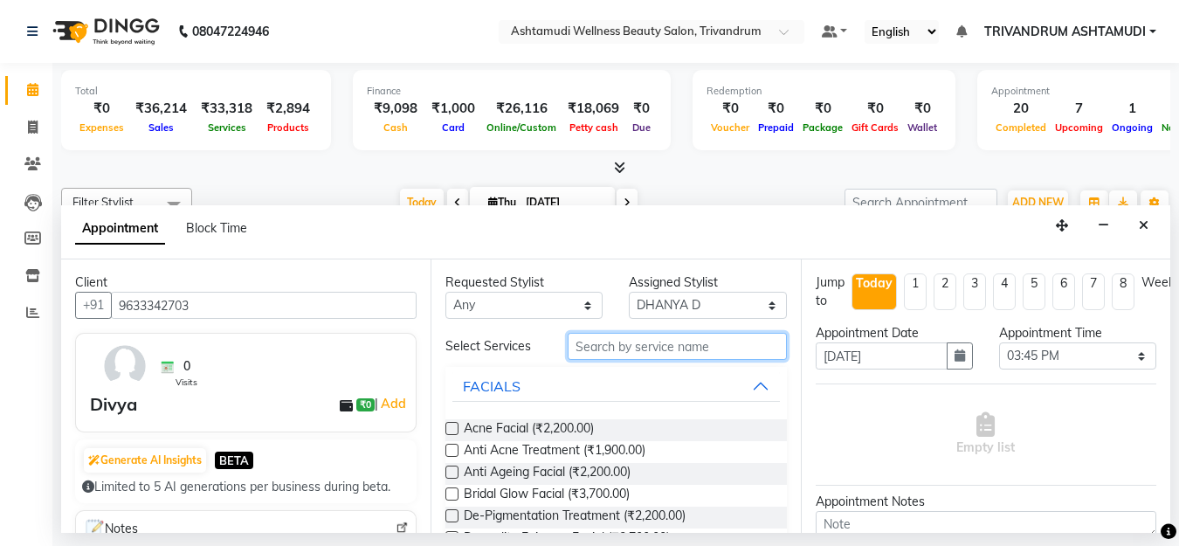
drag, startPoint x: 624, startPoint y: 339, endPoint x: 621, endPoint y: 355, distance: 15.9
click at [621, 352] on input "text" at bounding box center [677, 346] width 218 height 27
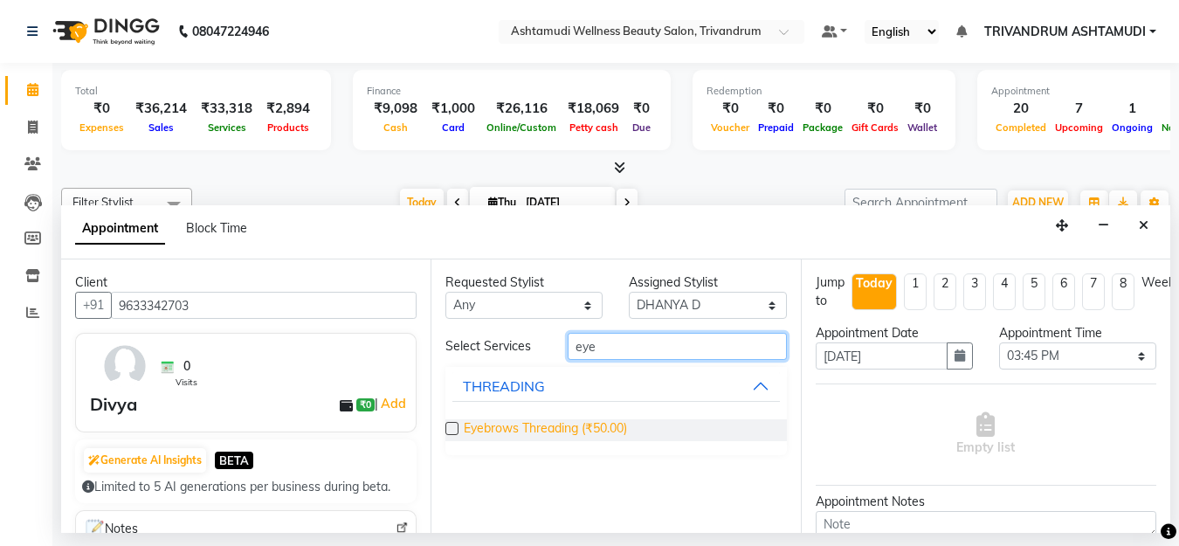
type input "eye"
click at [518, 427] on span "Eyebrows Threading (₹50.00)" at bounding box center [545, 430] width 163 height 22
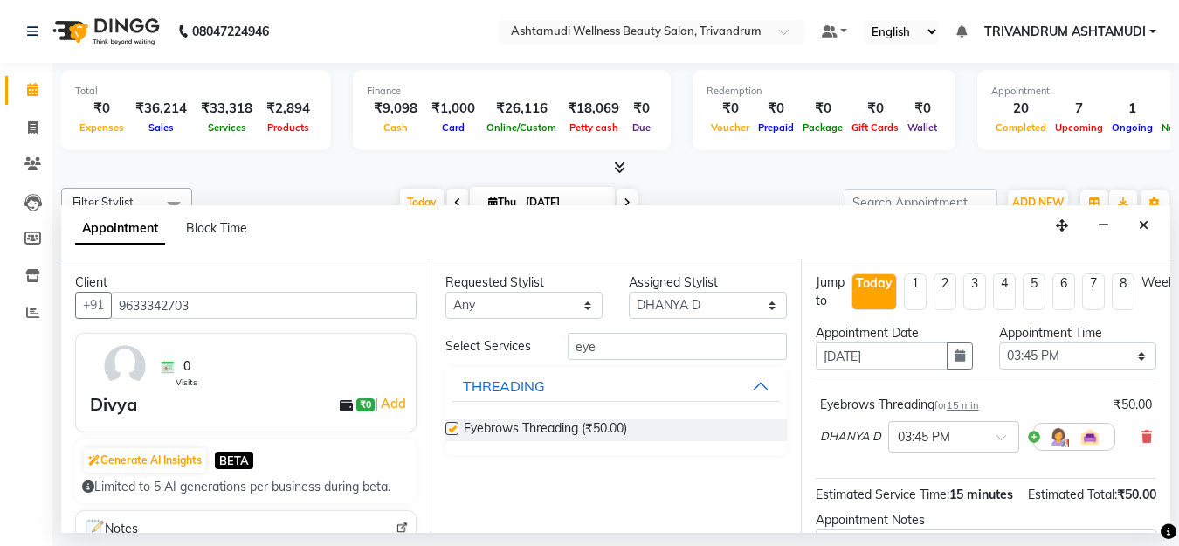
checkbox input "false"
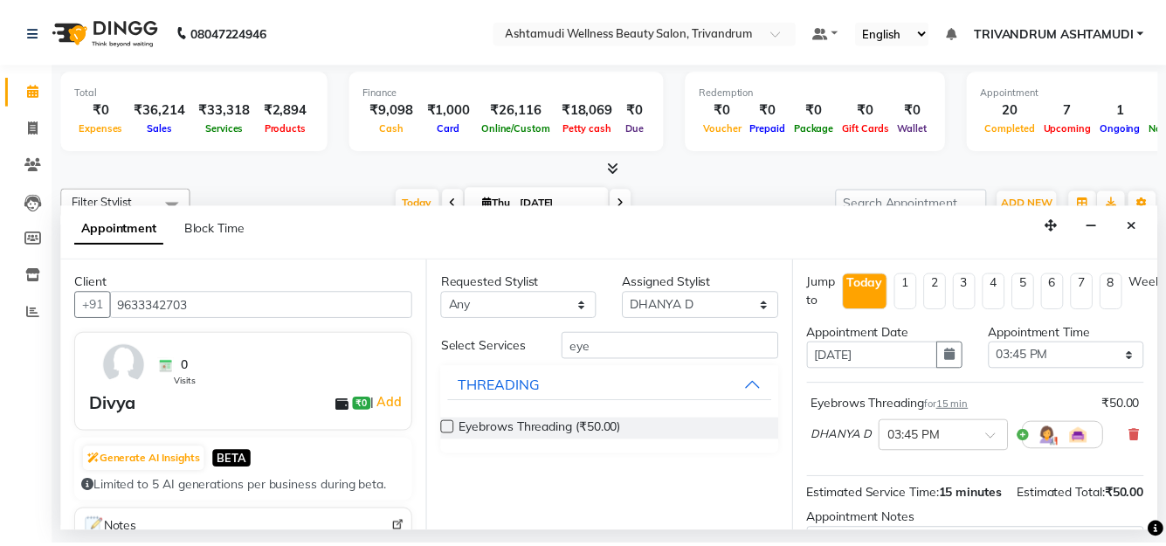
scroll to position [218, 0]
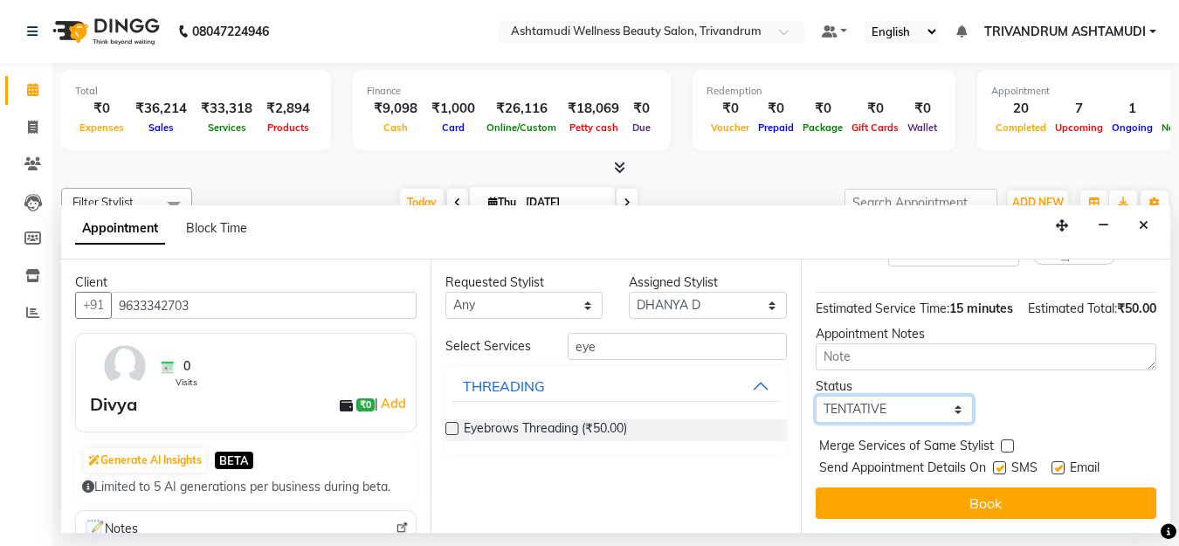
click at [882, 396] on select "Select TENTATIVE CONFIRM CHECK-IN UPCOMING" at bounding box center [894, 409] width 157 height 27
select select "check-in"
click at [816, 396] on select "Select TENTATIVE CONFIRM CHECK-IN UPCOMING" at bounding box center [894, 409] width 157 height 27
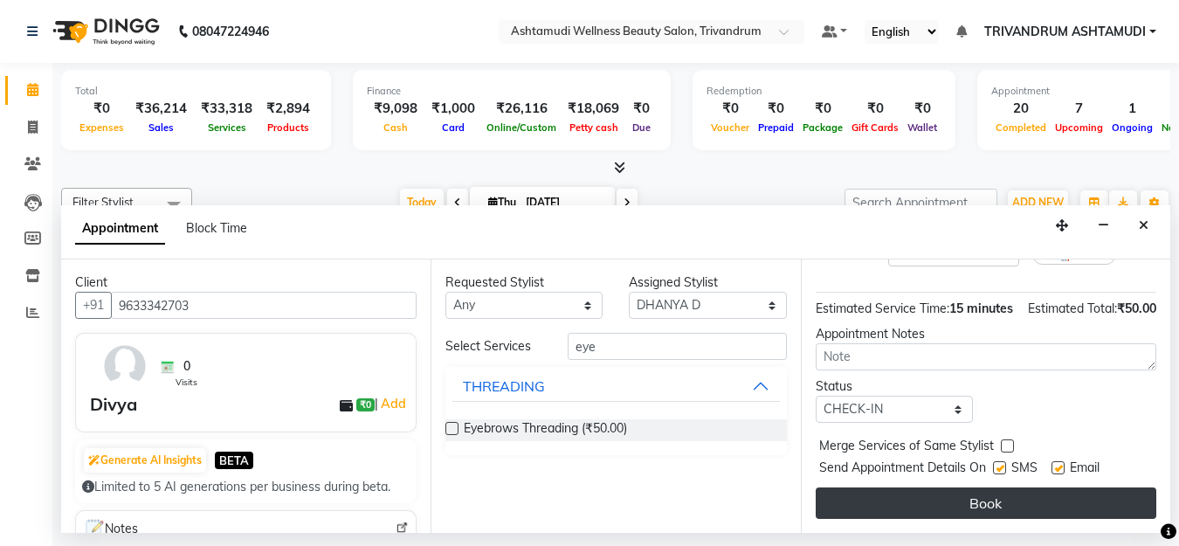
click at [875, 488] on button "Book" at bounding box center [986, 503] width 341 height 31
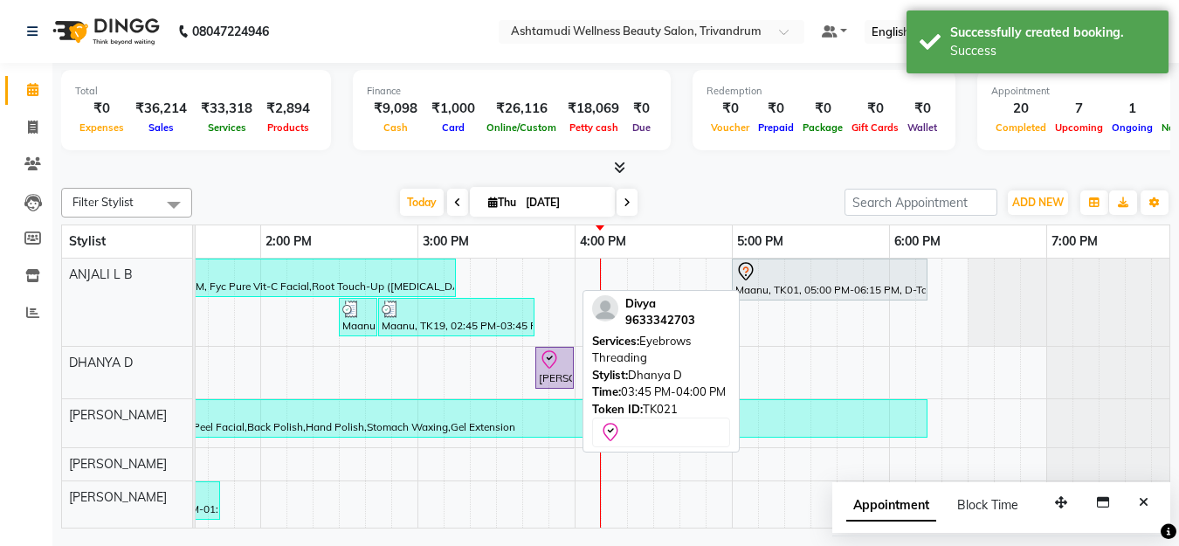
click at [551, 387] on link "[PERSON_NAME], TK21, 03:45 PM-04:00 PM, Eyebrows Threading" at bounding box center [555, 368] width 38 height 42
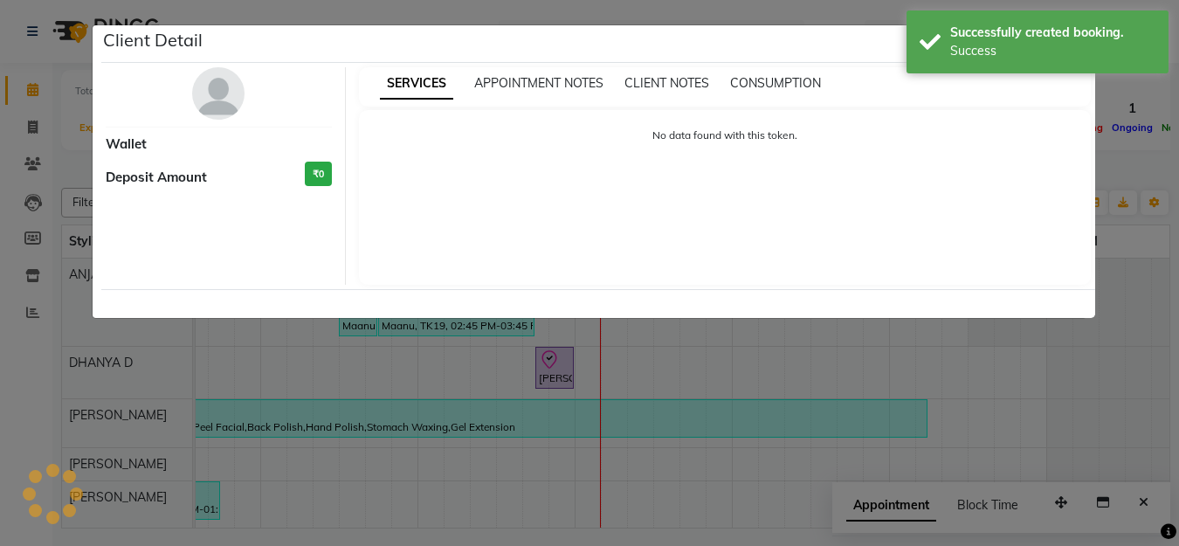
select select "8"
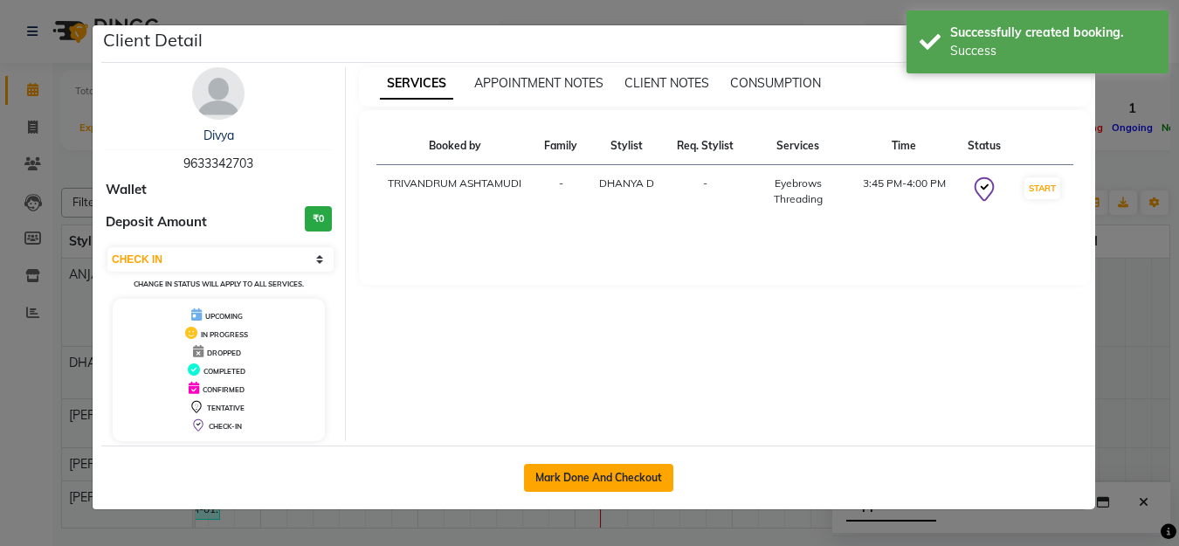
click at [627, 486] on button "Mark Done And Checkout" at bounding box center [598, 478] width 149 height 28
select select "service"
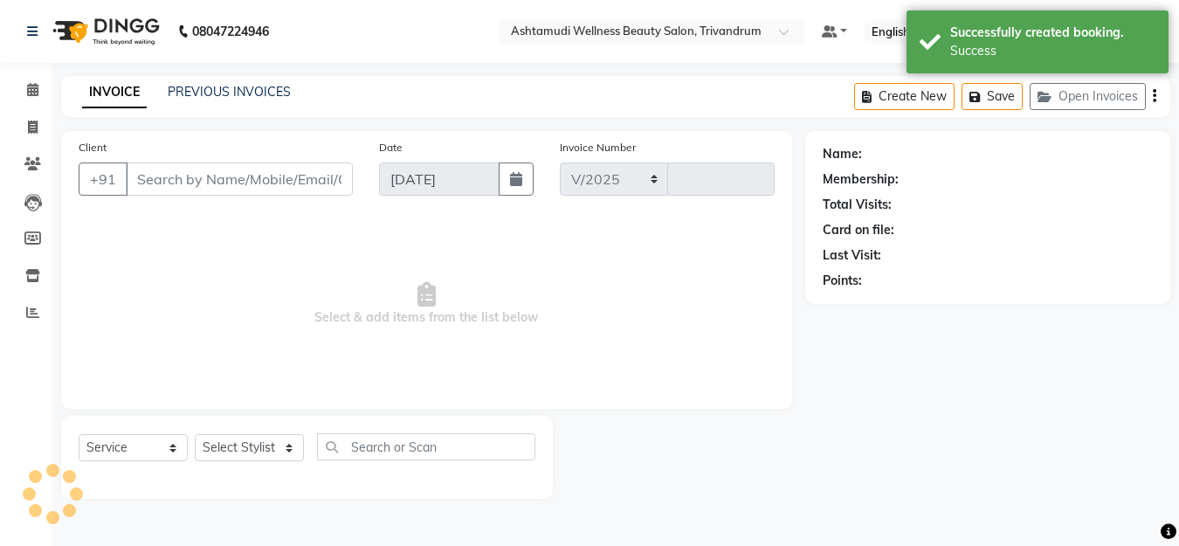
select select "4636"
type input "3333"
type input "9633342703"
select select "27022"
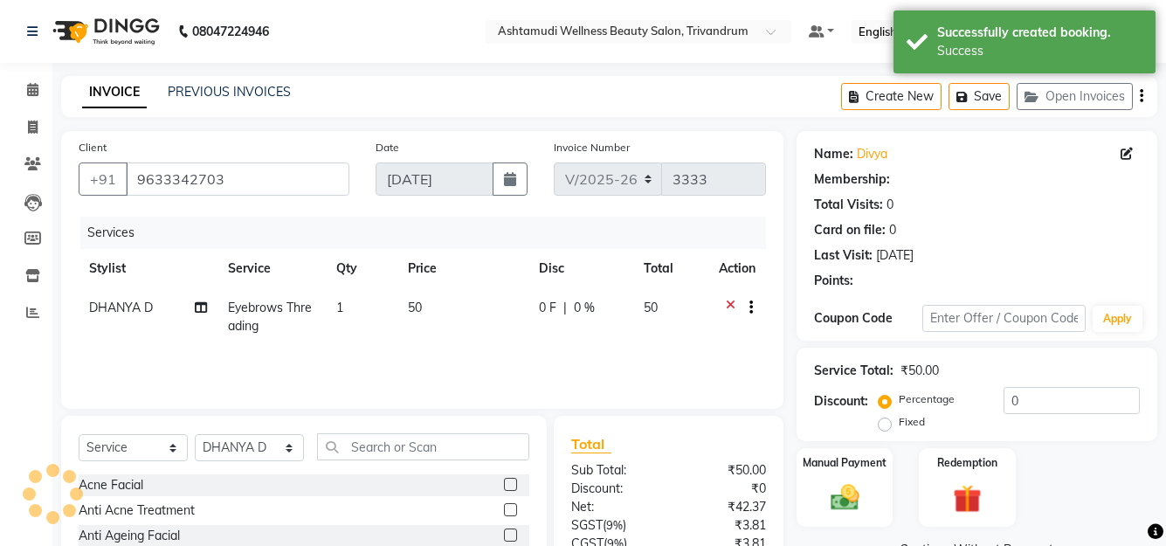
select select "1: Object"
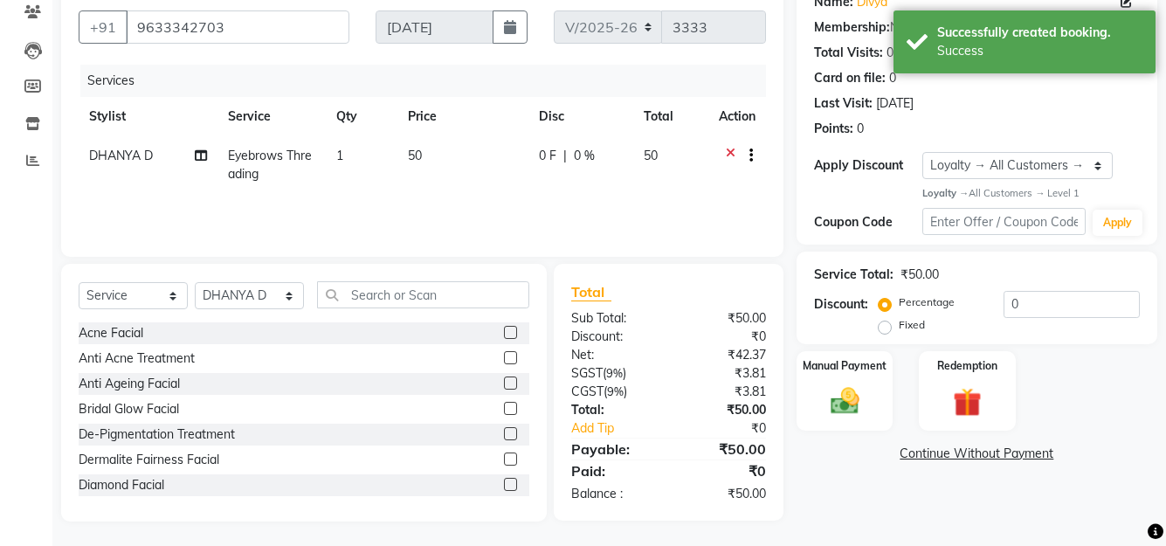
scroll to position [154, 0]
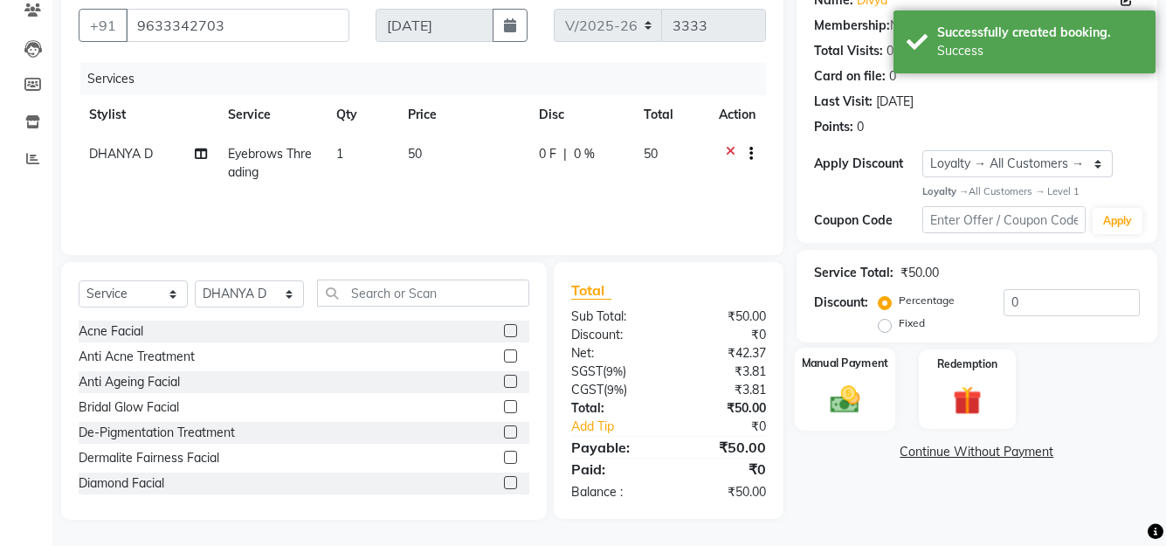
click at [864, 381] on div "Manual Payment" at bounding box center [844, 389] width 100 height 82
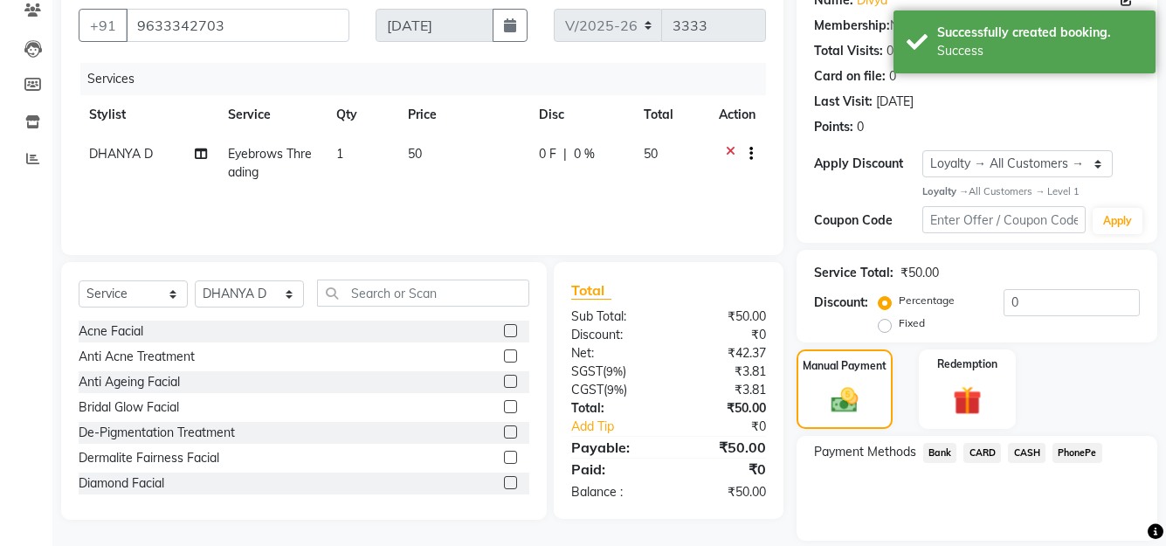
click at [1081, 446] on span "PhonePe" at bounding box center [1078, 453] width 50 height 20
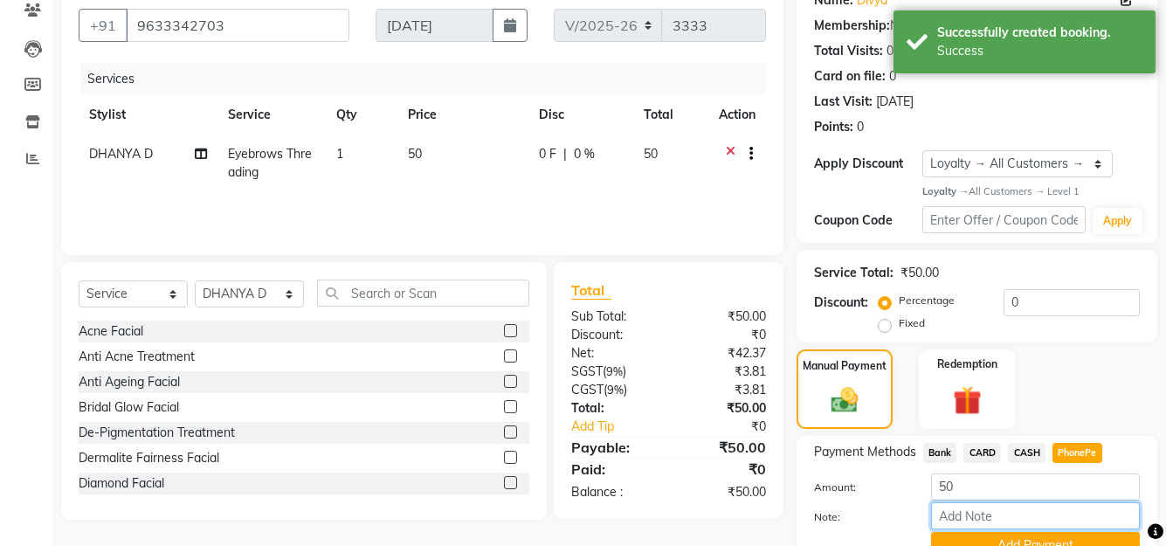
click at [1036, 511] on input "Note:" at bounding box center [1035, 515] width 209 height 27
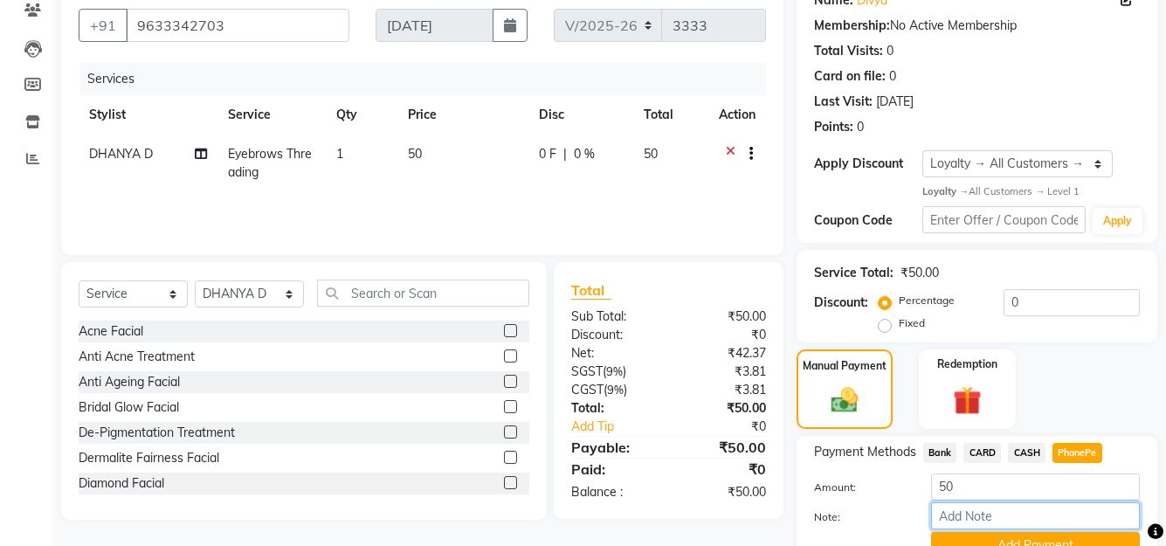
type input "SHUHAINA"
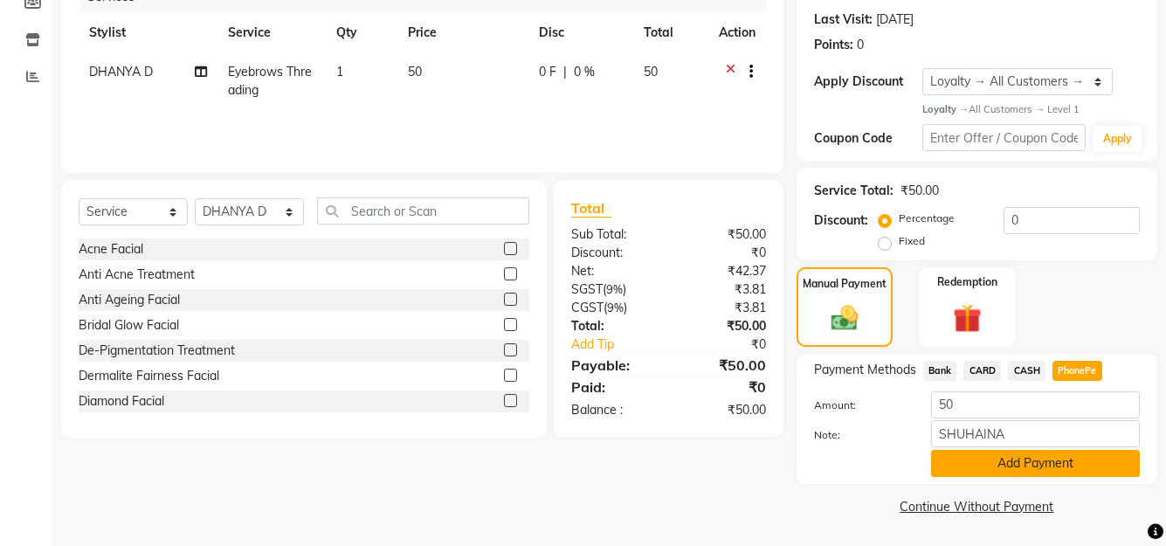
click at [1037, 464] on button "Add Payment" at bounding box center [1035, 463] width 209 height 27
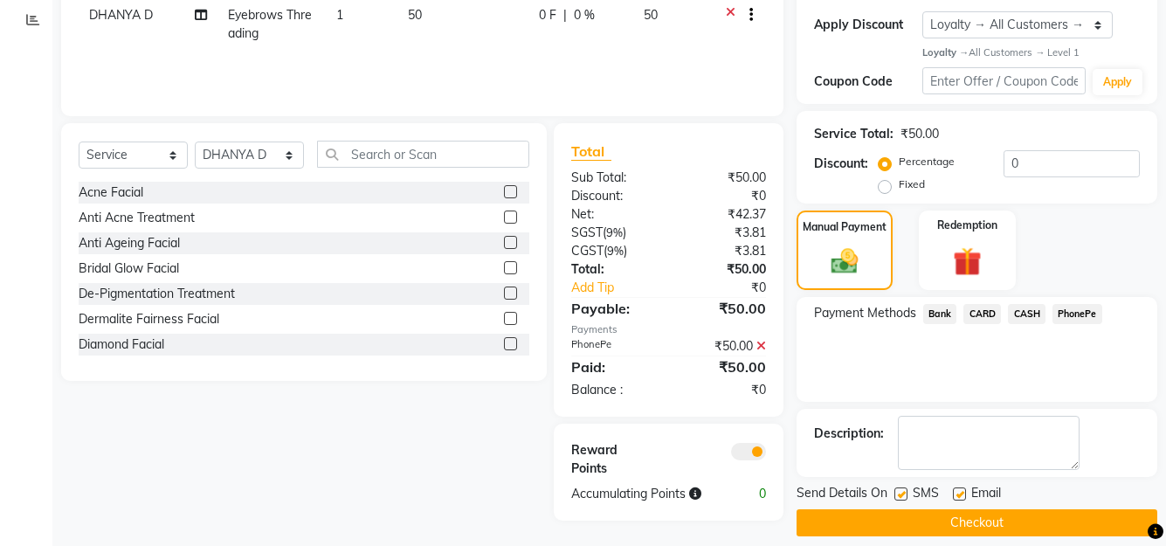
scroll to position [309, 0]
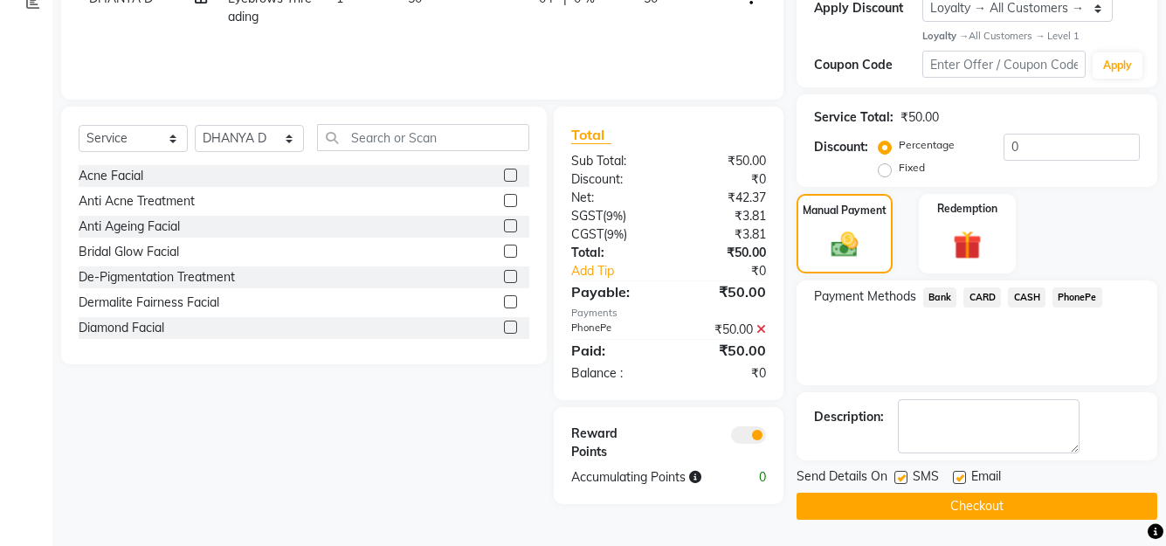
click at [977, 514] on button "Checkout" at bounding box center [977, 506] width 361 height 27
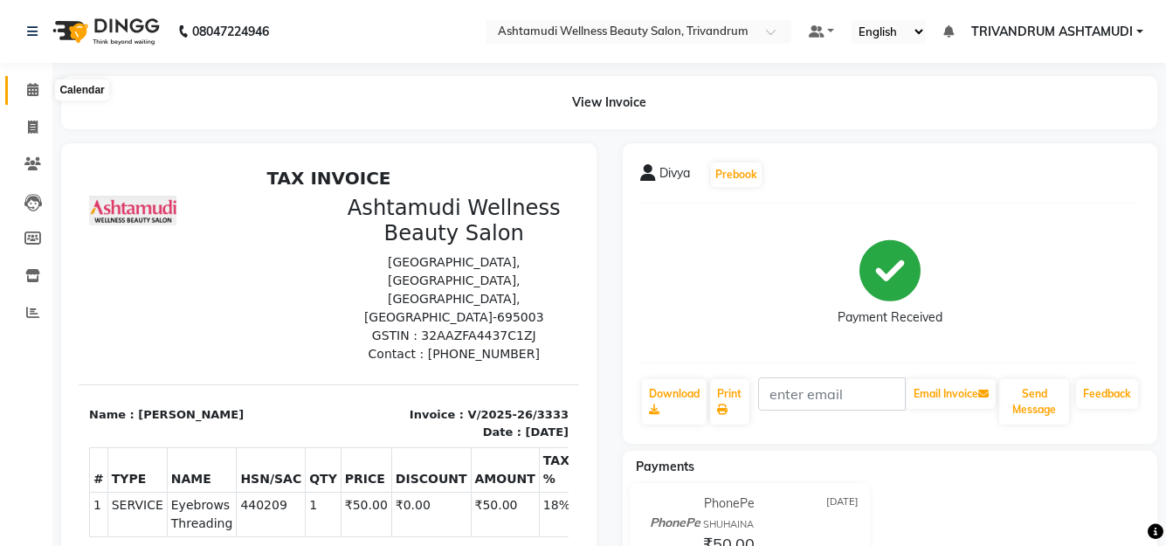
click at [39, 86] on span at bounding box center [32, 90] width 31 height 20
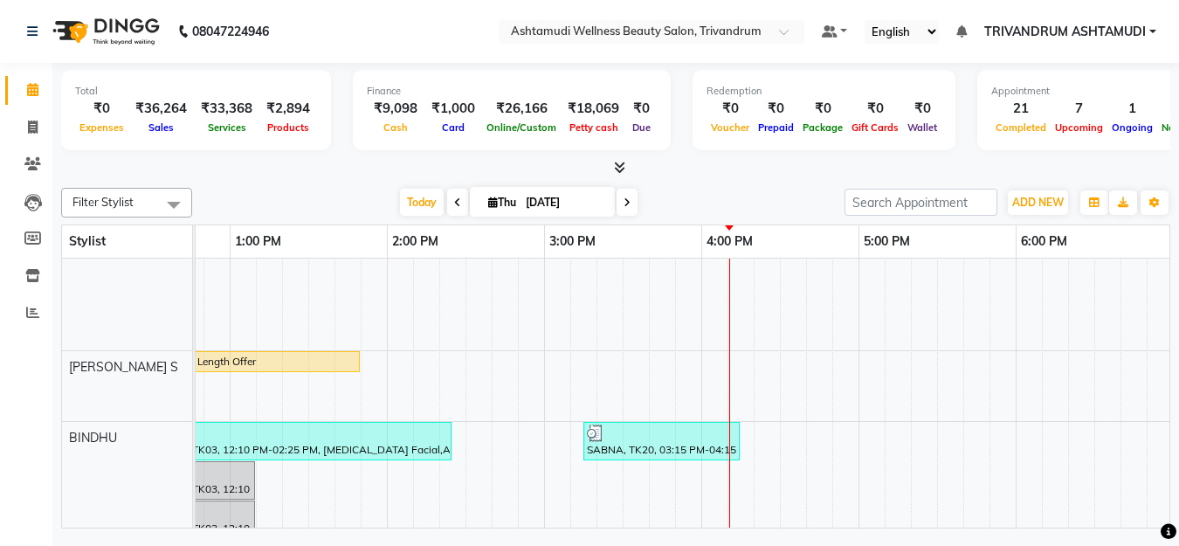
scroll to position [349, 595]
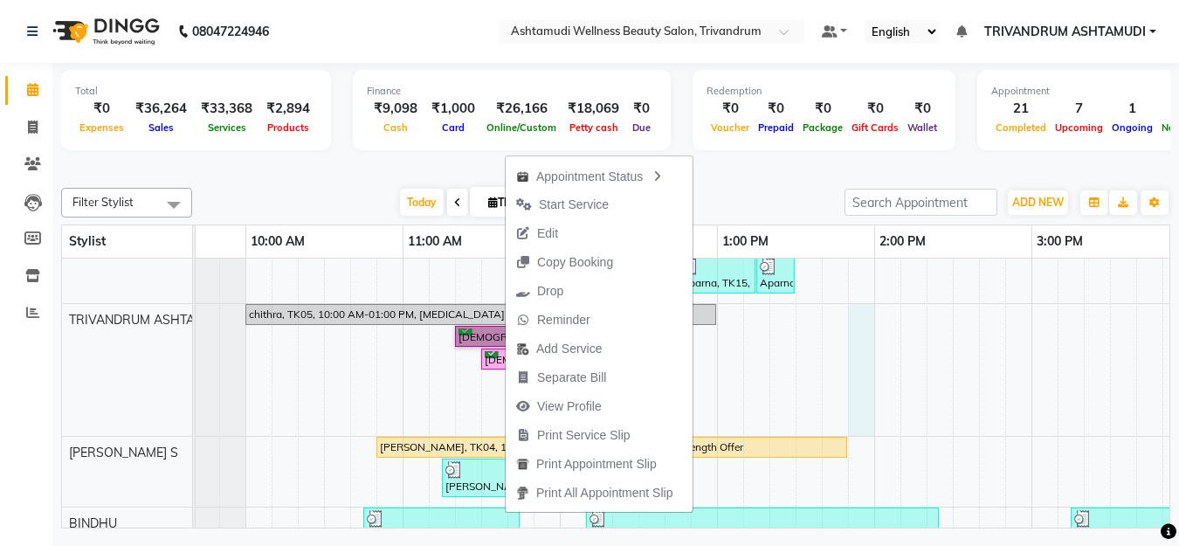
click at [861, 364] on div "Anu, TK07, 10:45 AM-12:00 PM, Skin Whitening Facial,Eyebrows Threading Parvathy…" at bounding box center [1189, 365] width 2202 height 737
select select "27312"
select select "tentative"
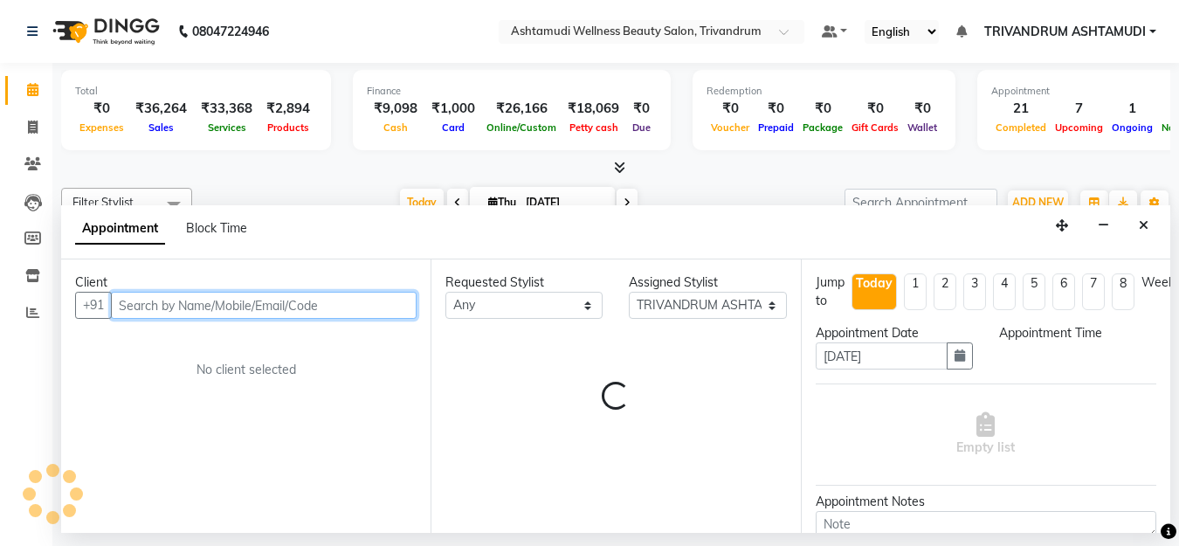
select select "825"
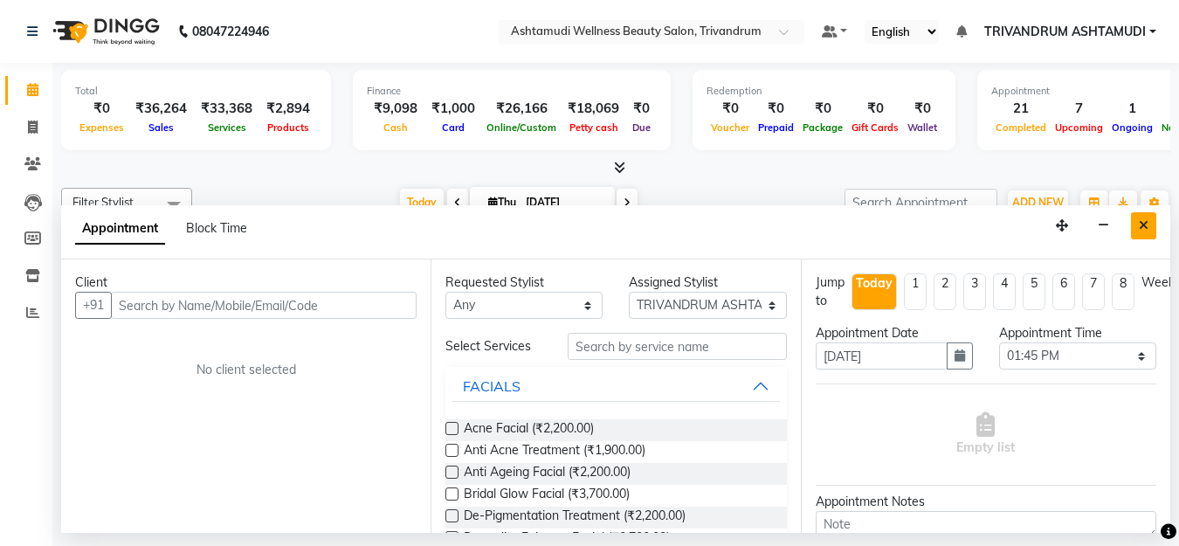
click at [1139, 226] on icon "Close" at bounding box center [1144, 225] width 10 height 12
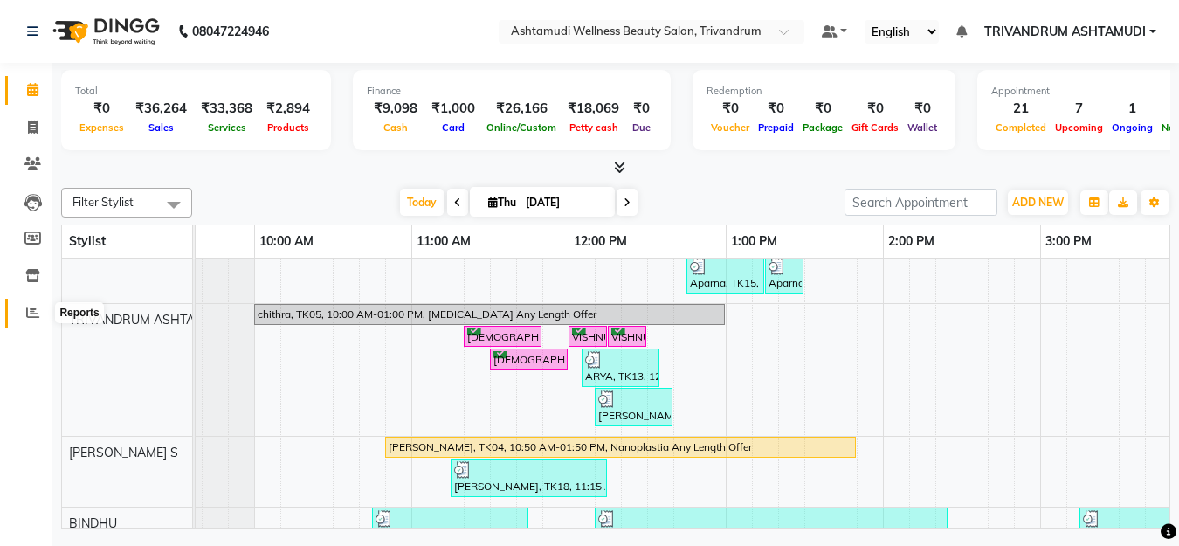
click at [38, 311] on icon at bounding box center [32, 312] width 13 height 13
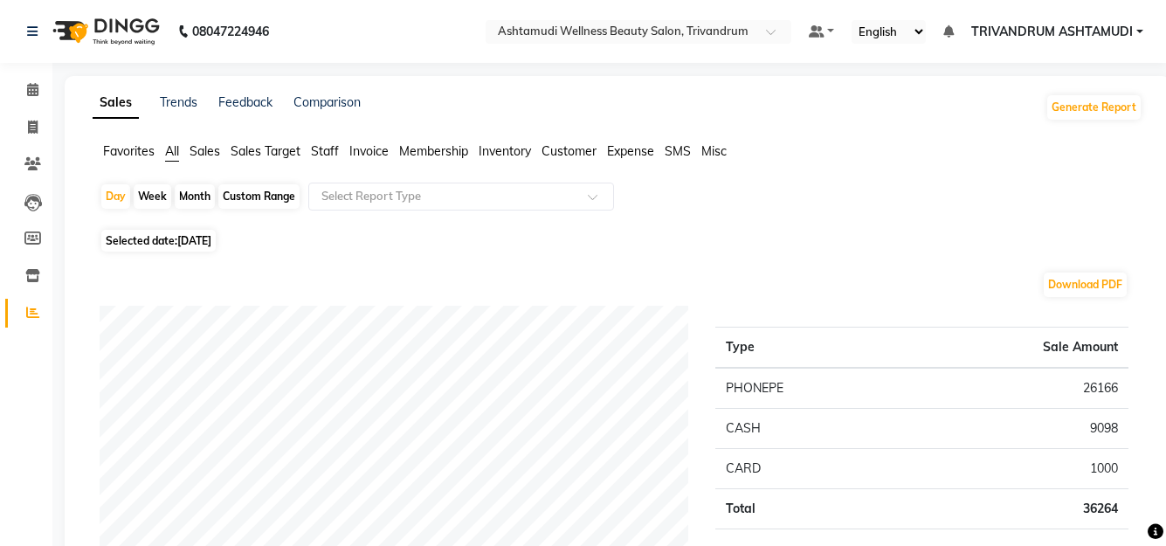
click at [325, 150] on span "Staff" at bounding box center [325, 151] width 28 height 16
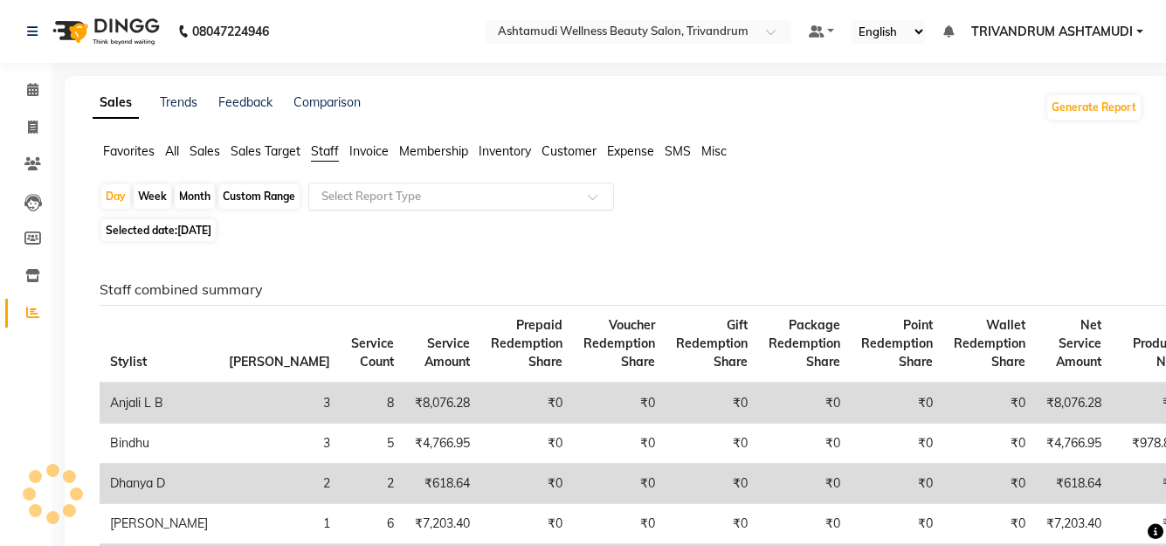
click at [376, 190] on input "text" at bounding box center [444, 196] width 252 height 17
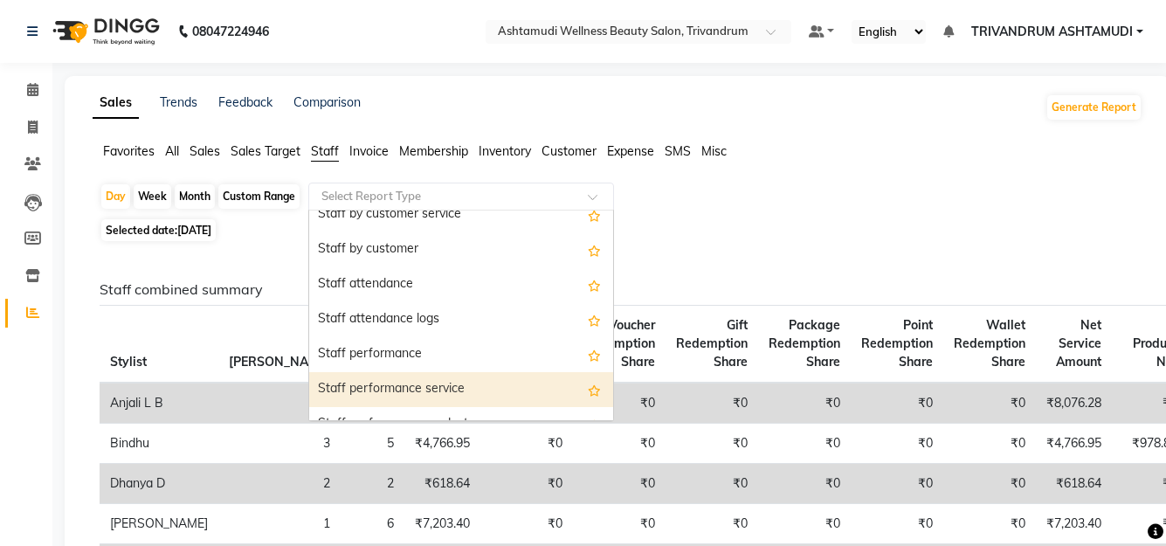
scroll to position [122, 0]
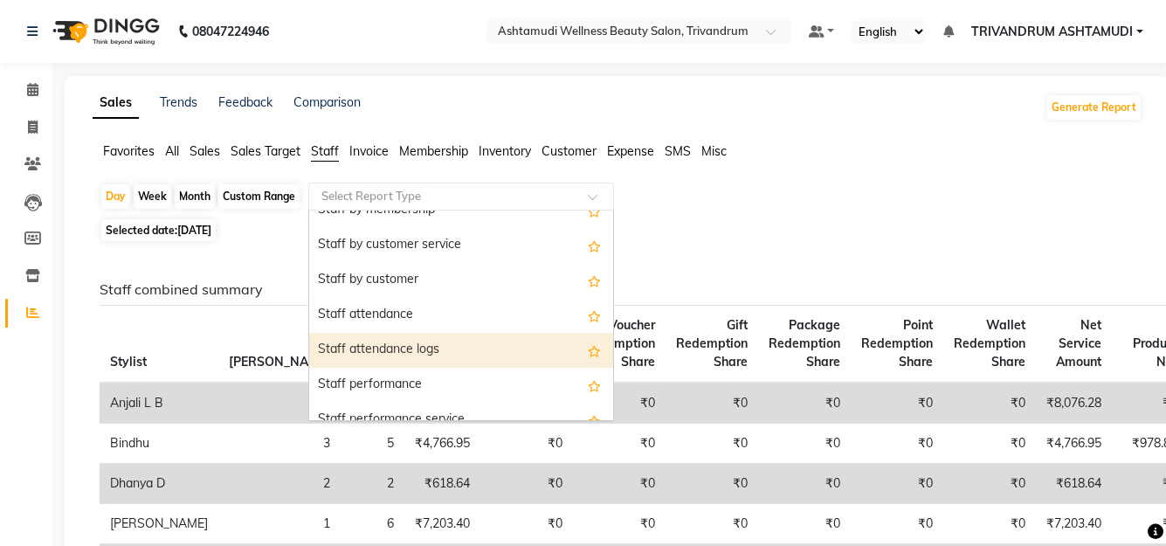
click at [425, 351] on div "Staff attendance logs" at bounding box center [461, 350] width 304 height 35
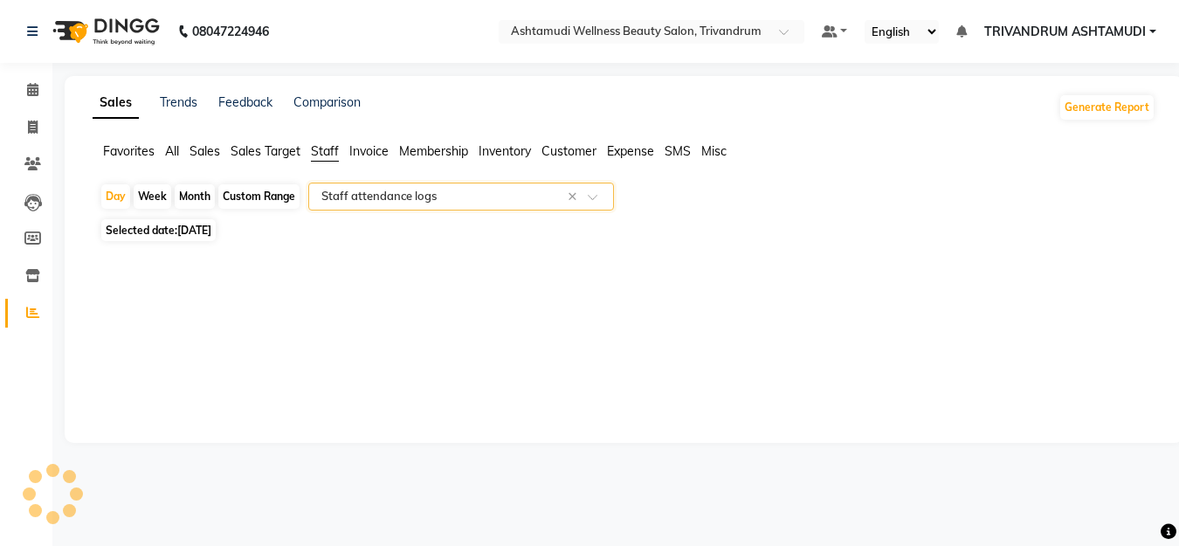
select select "full_report"
select select "csv"
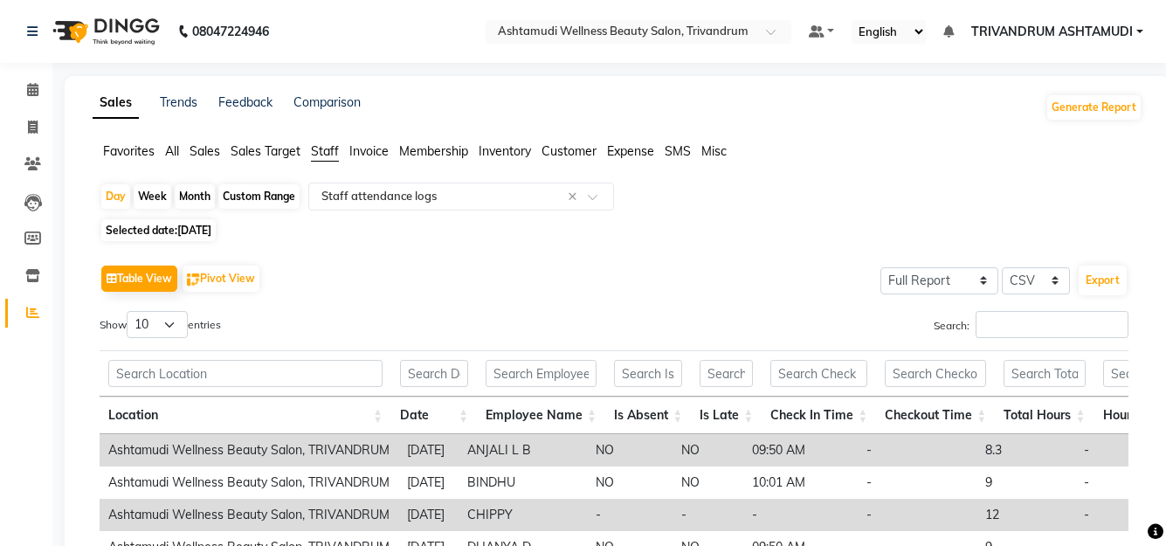
click at [176, 223] on span "Selected date: 04-09-2025" at bounding box center [158, 230] width 114 height 22
select select "9"
select select "2025"
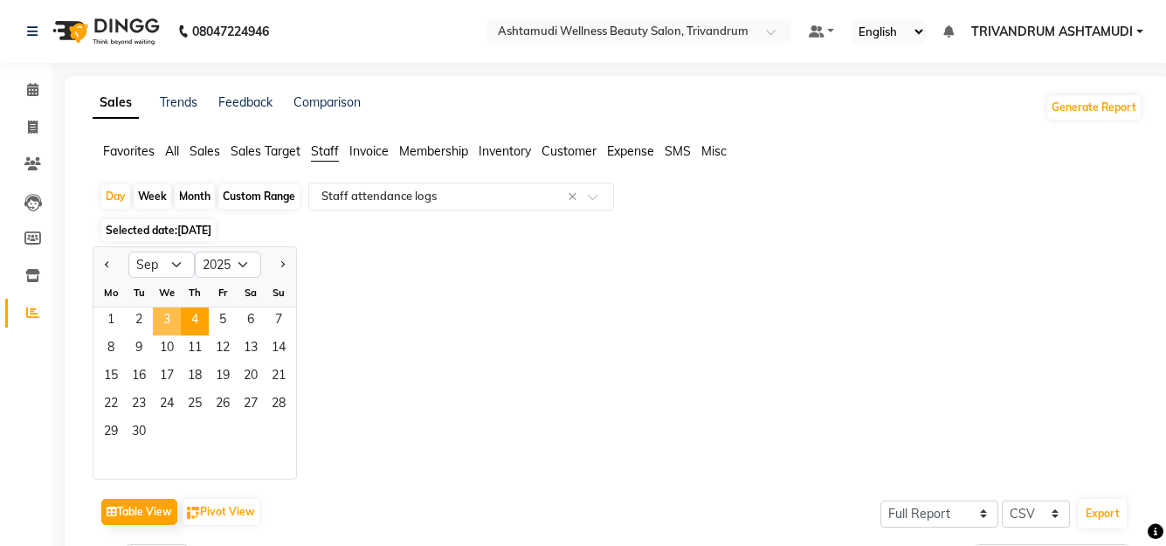
click at [169, 322] on span "3" at bounding box center [167, 322] width 28 height 28
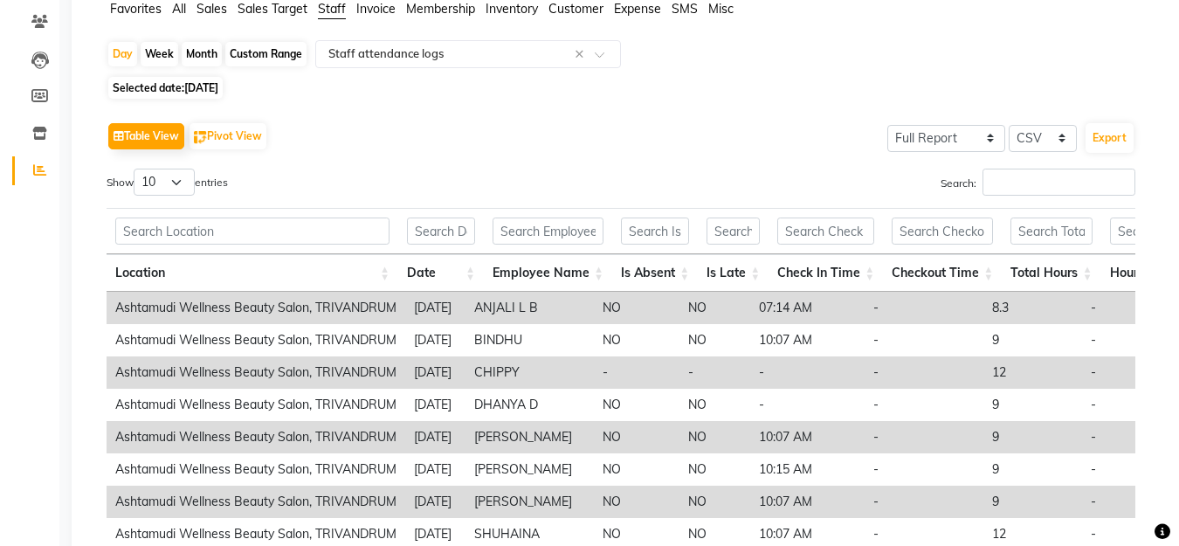
scroll to position [0, 0]
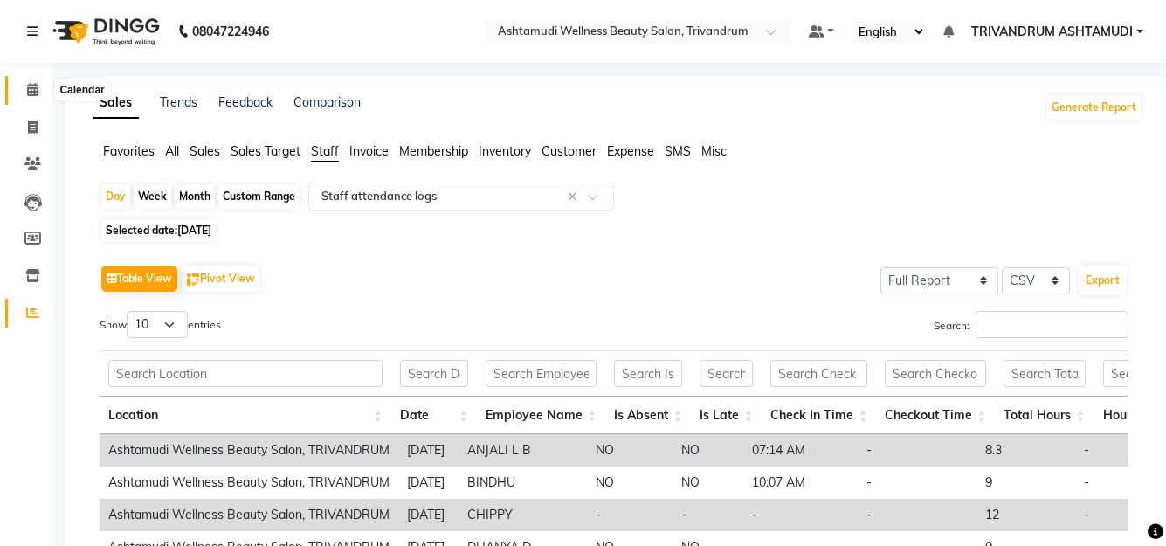
click at [38, 94] on icon at bounding box center [32, 89] width 11 height 13
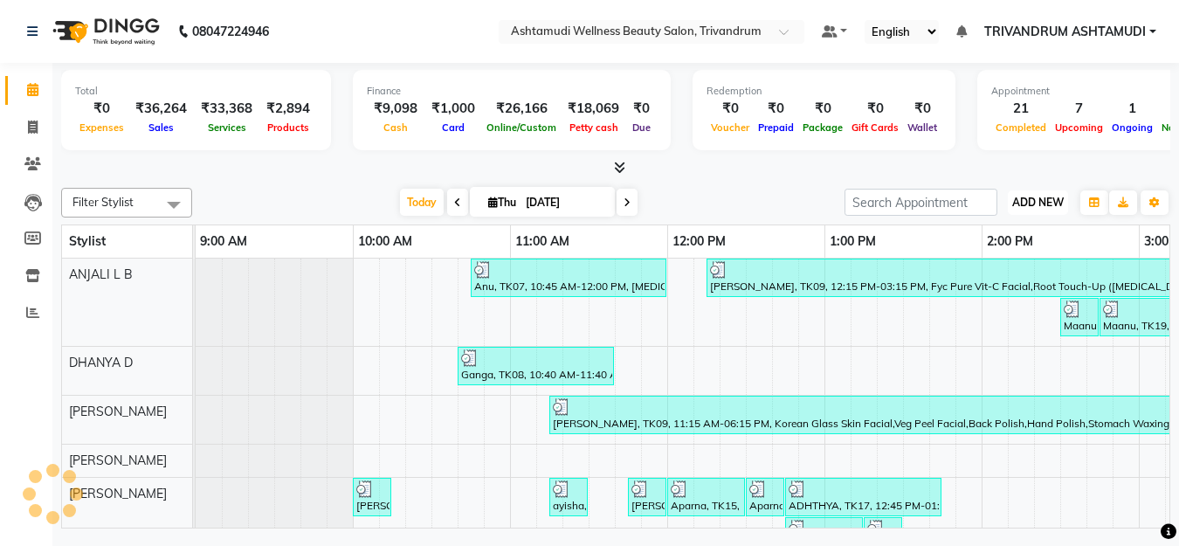
click at [1031, 210] on button "ADD NEW Toggle Dropdown" at bounding box center [1038, 202] width 60 height 24
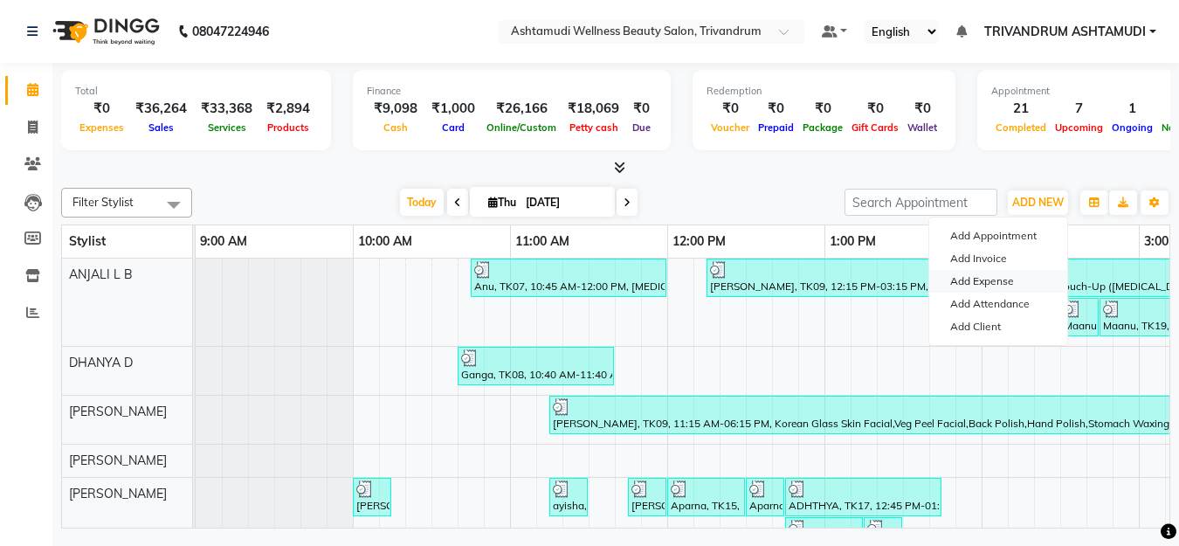
click at [1004, 279] on link "Add Expense" at bounding box center [999, 281] width 138 height 23
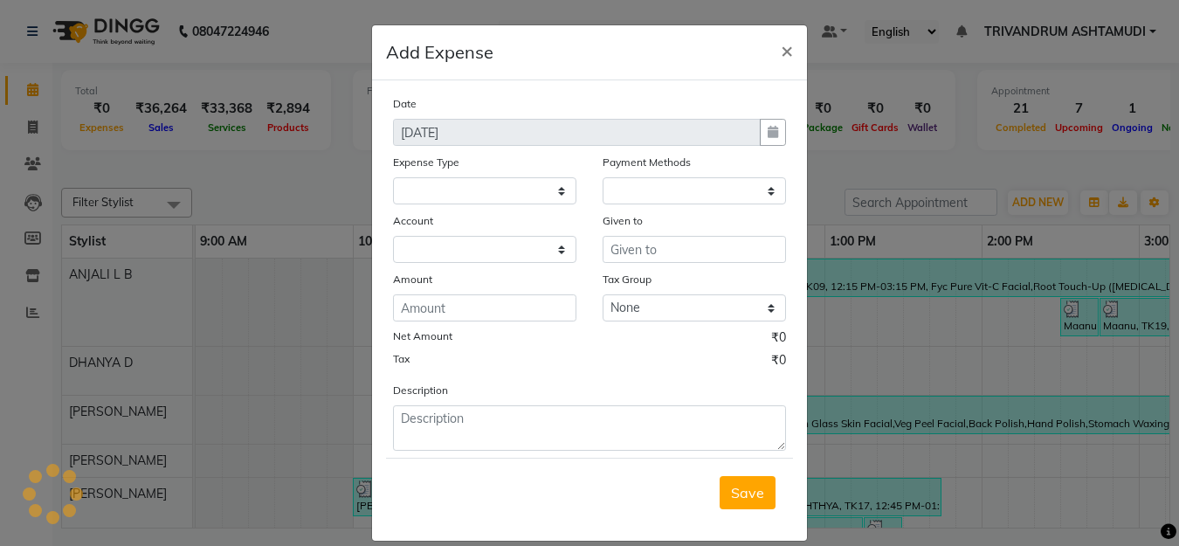
select select
select select "1"
select select "3467"
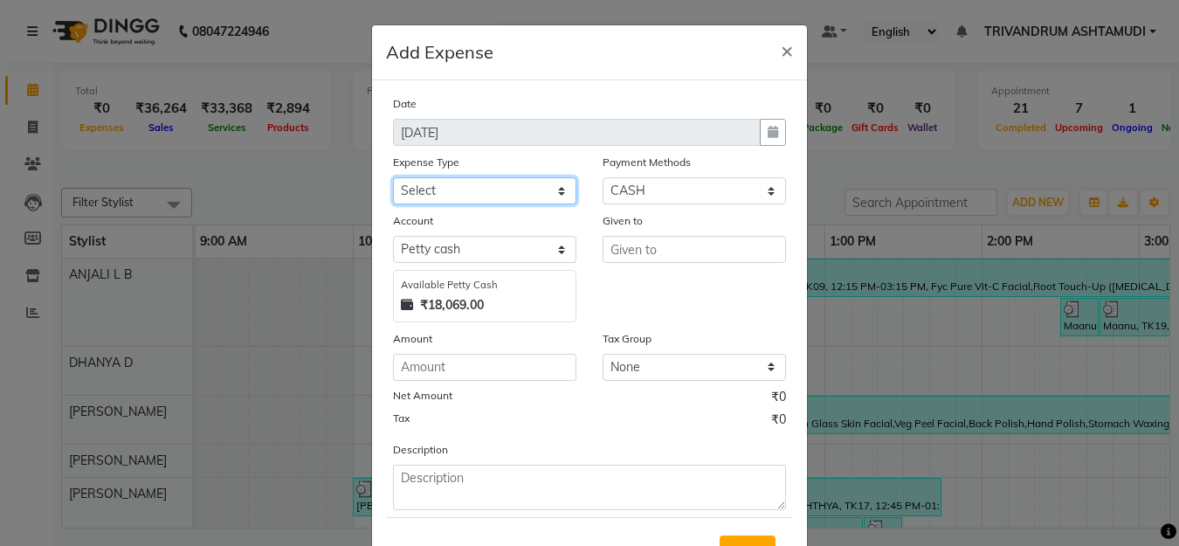
click at [453, 192] on select "Select ACCOMODATION EXPENSES ADVERTISEMENT SALES PROMOTIONAL EXPENSES Bonus BRI…" at bounding box center [484, 190] width 183 height 27
select select "6175"
click at [393, 177] on select "Select ACCOMODATION EXPENSES ADVERTISEMENT SALES PROMOTIONAL EXPENSES Bonus BRI…" at bounding box center [484, 190] width 183 height 27
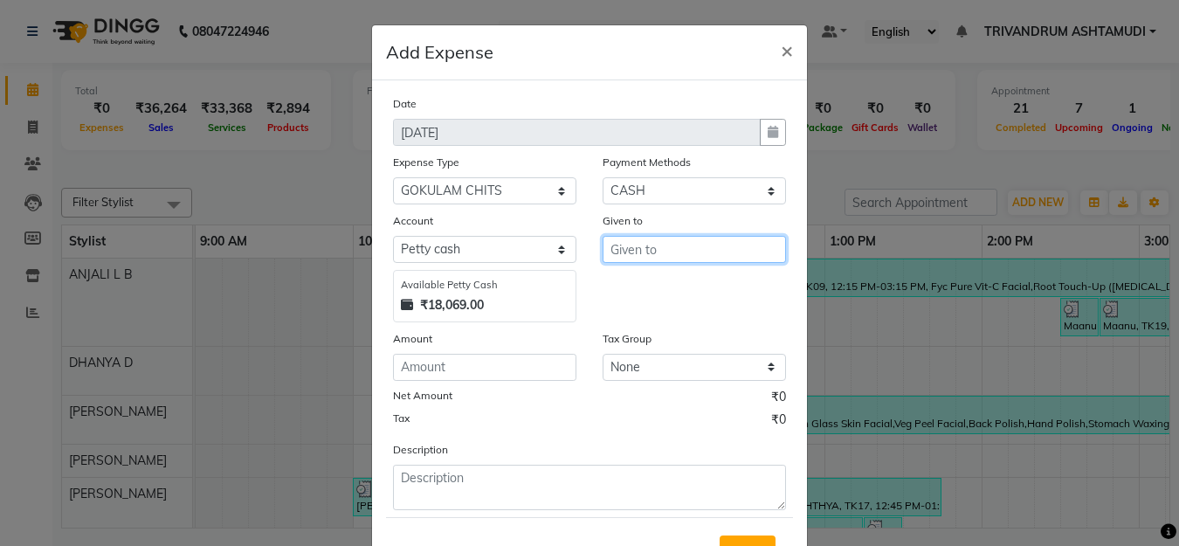
click at [683, 258] on input "text" at bounding box center [694, 249] width 183 height 27
type input "GOKULAM"
click at [514, 349] on div "Amount" at bounding box center [484, 341] width 183 height 24
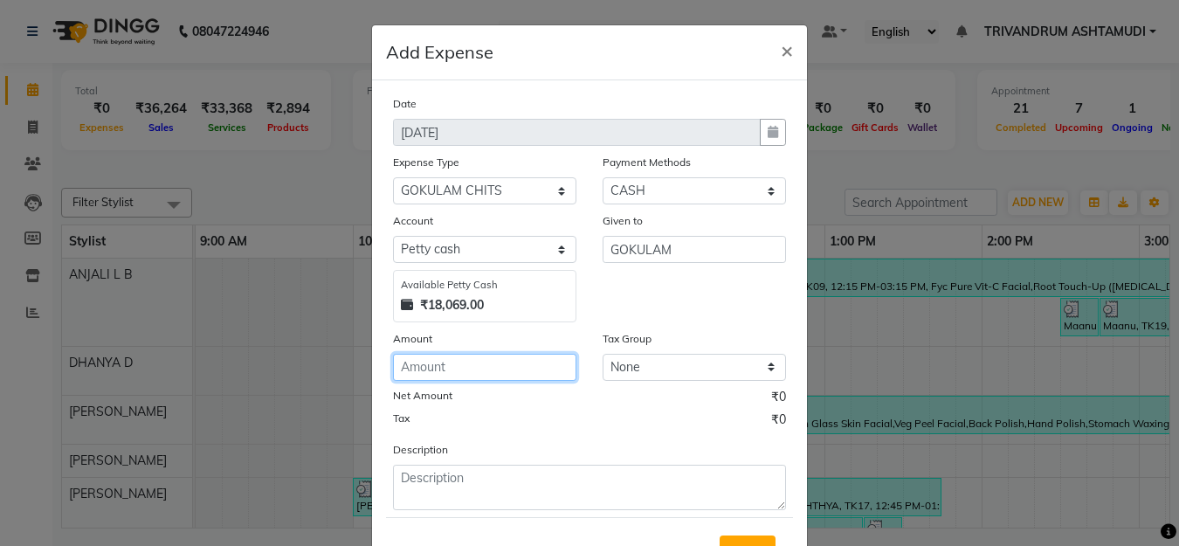
click at [514, 369] on input "number" at bounding box center [484, 367] width 183 height 27
type input "1500"
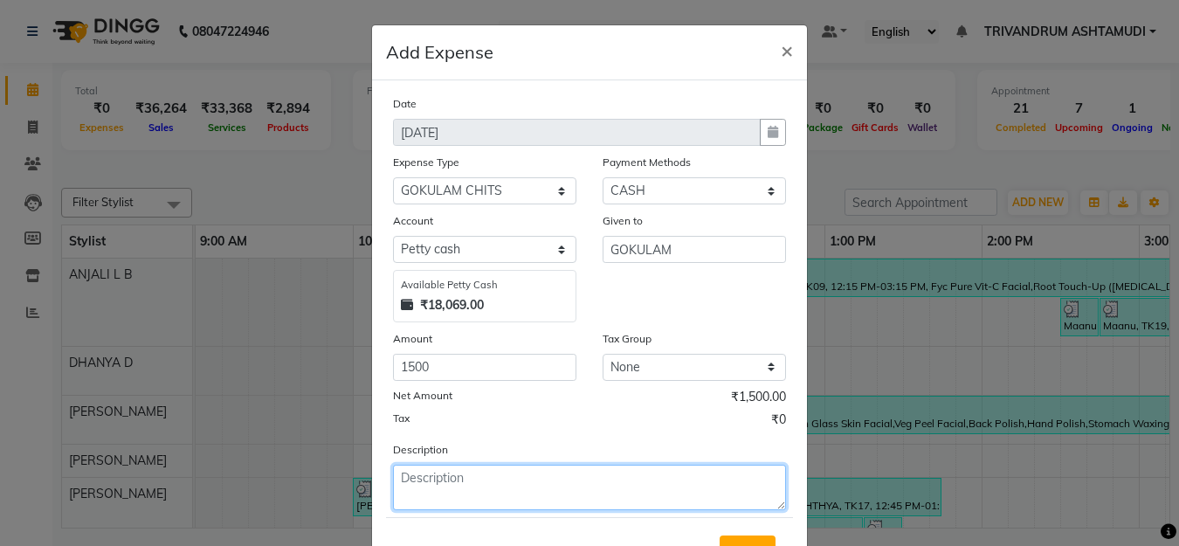
click at [478, 495] on textarea at bounding box center [589, 487] width 393 height 45
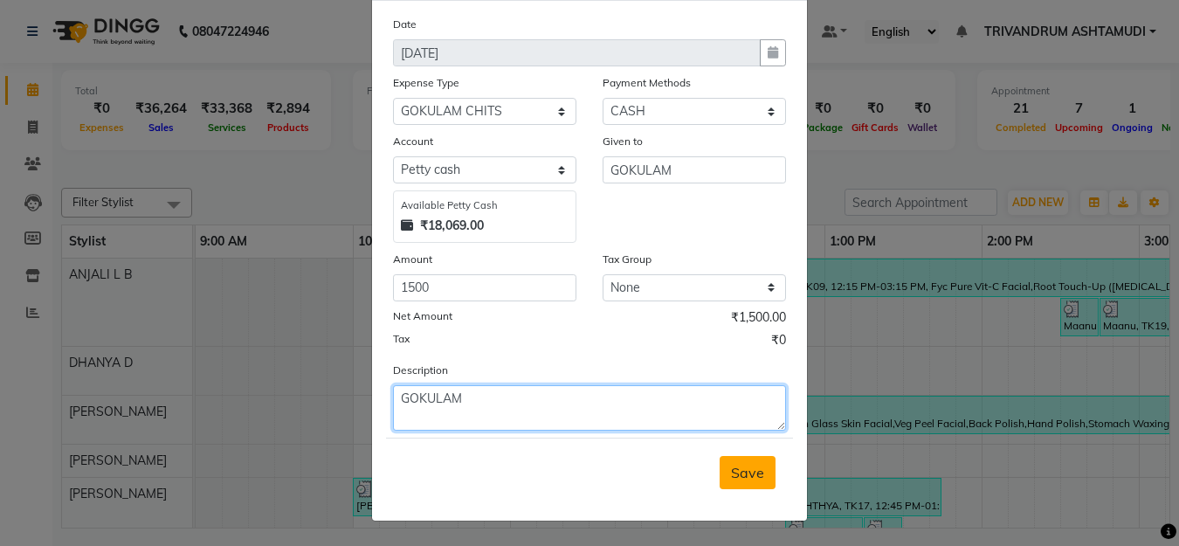
type textarea "GOKULAM"
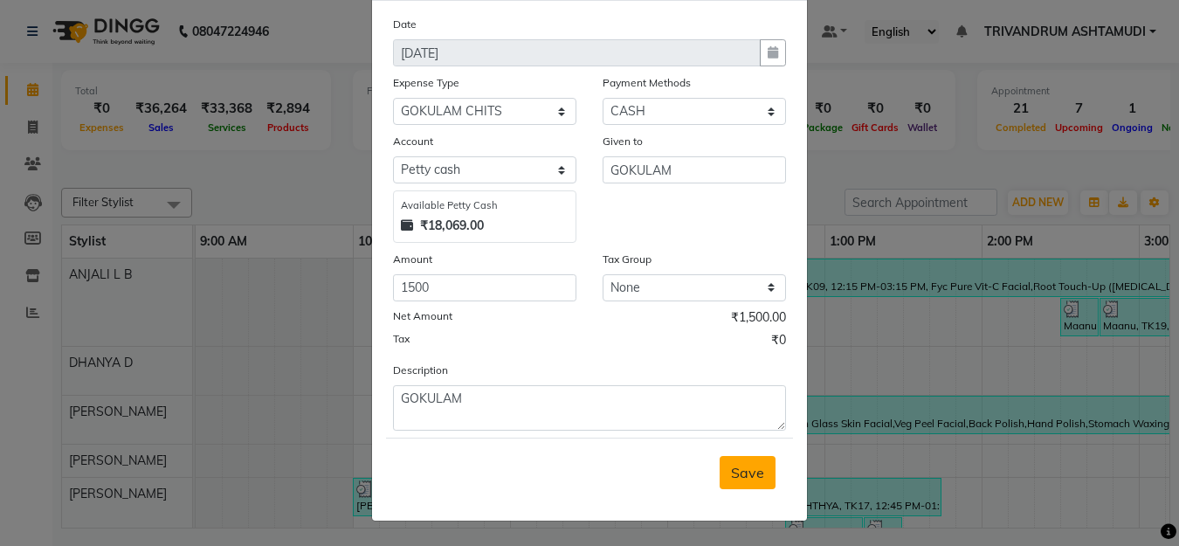
click at [750, 468] on span "Save" at bounding box center [747, 472] width 33 height 17
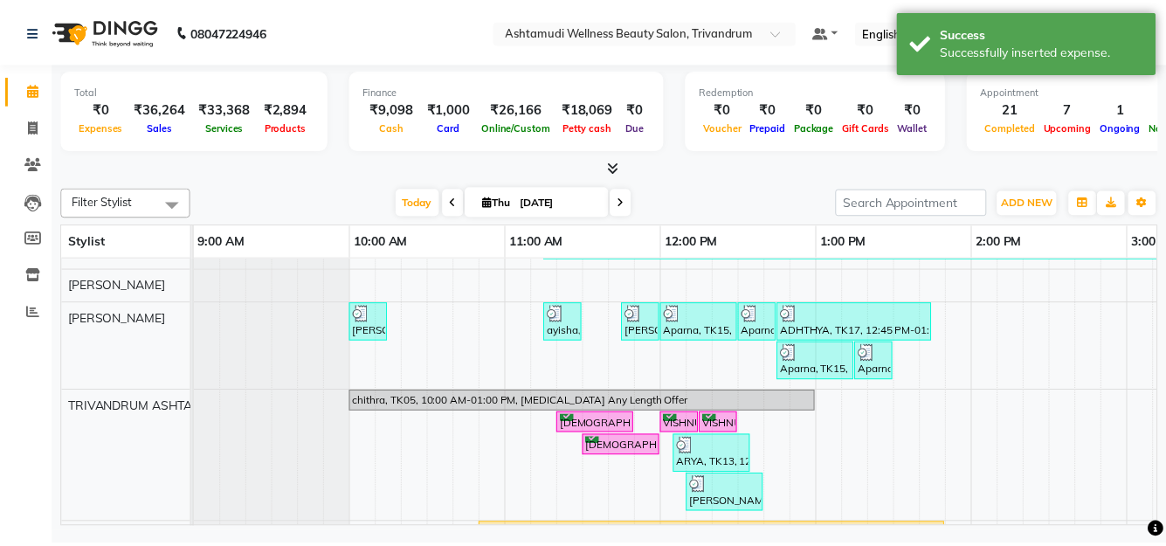
scroll to position [262, 0]
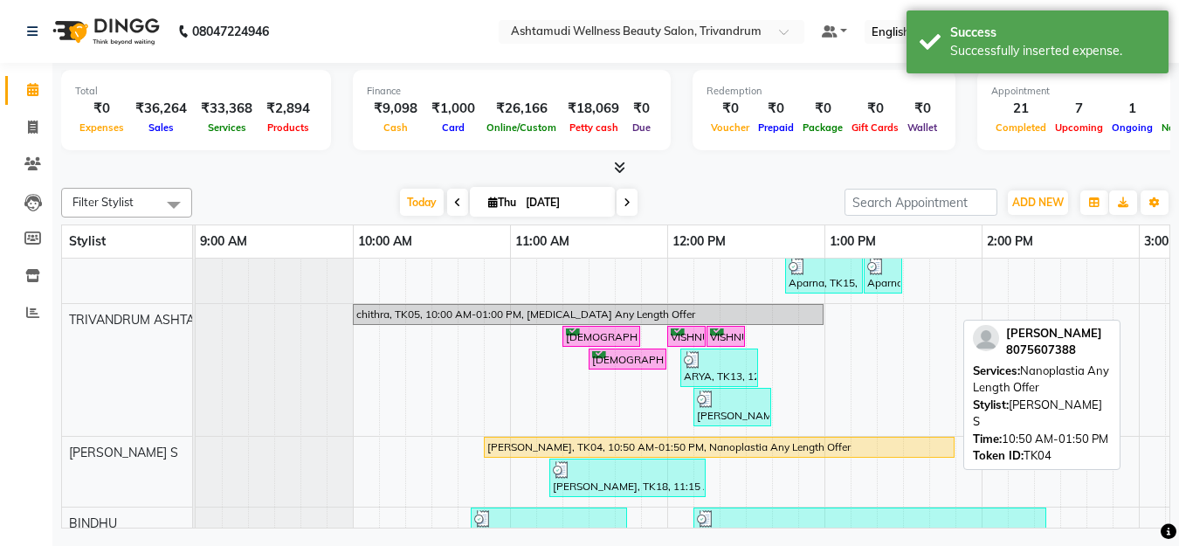
click at [506, 443] on div "GOPIKA, TK04, 10:50 AM-01:50 PM, Nanoplastia Any Length Offer" at bounding box center [719, 447] width 467 height 16
select select "1"
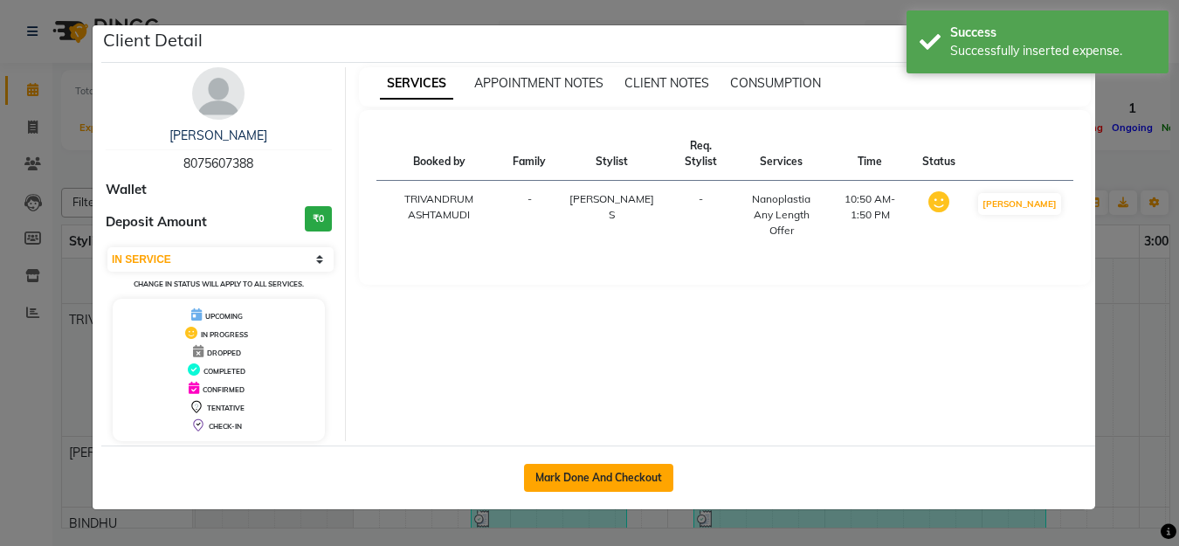
click at [579, 472] on button "Mark Done And Checkout" at bounding box center [598, 478] width 149 height 28
select select "service"
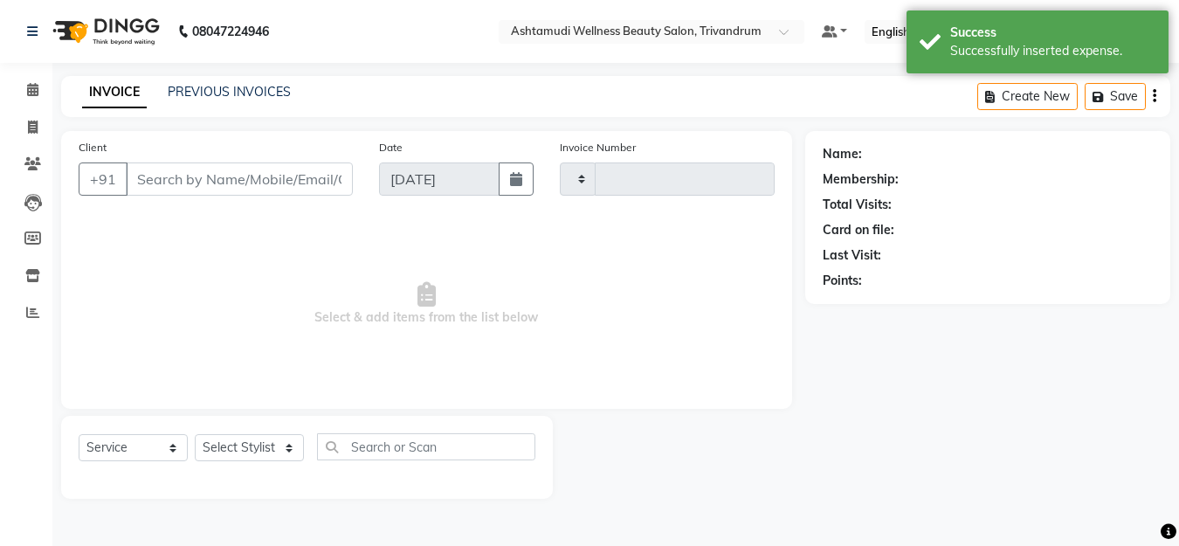
type input "3334"
select select "4636"
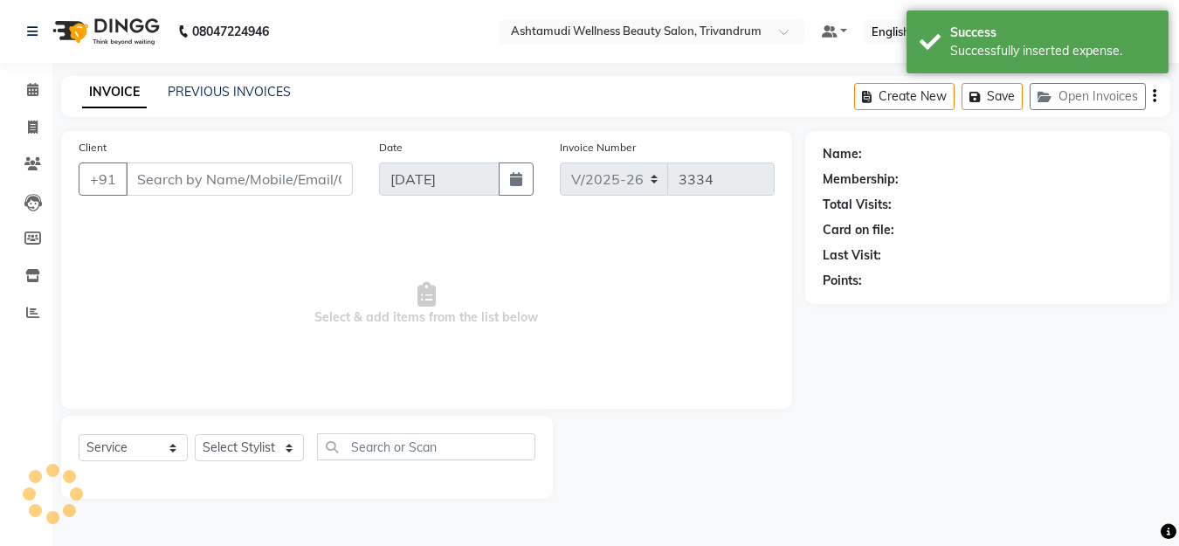
type input "8075607388"
select select "52027"
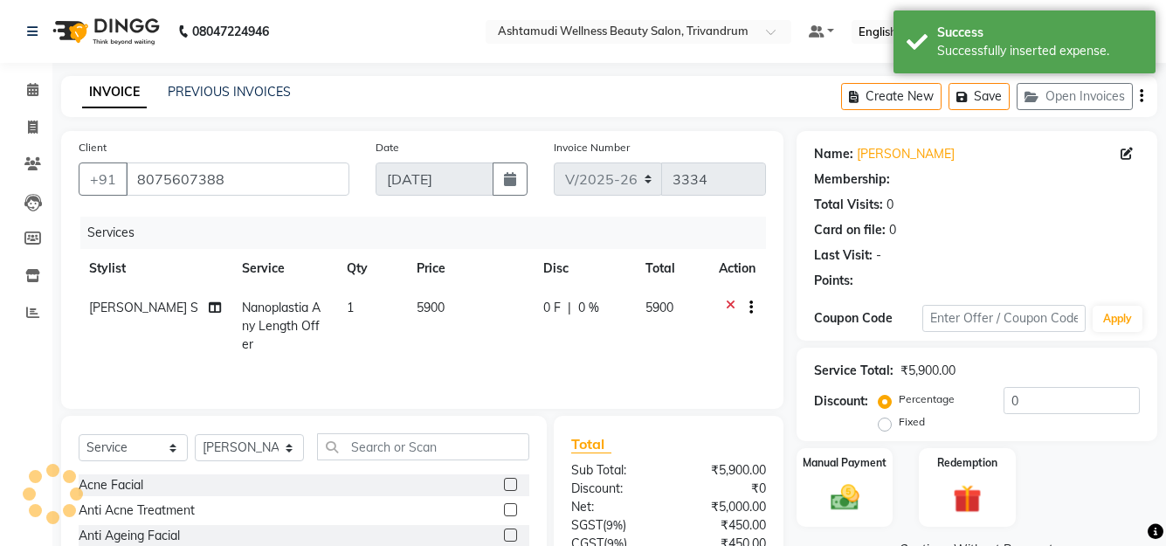
select select "1: Object"
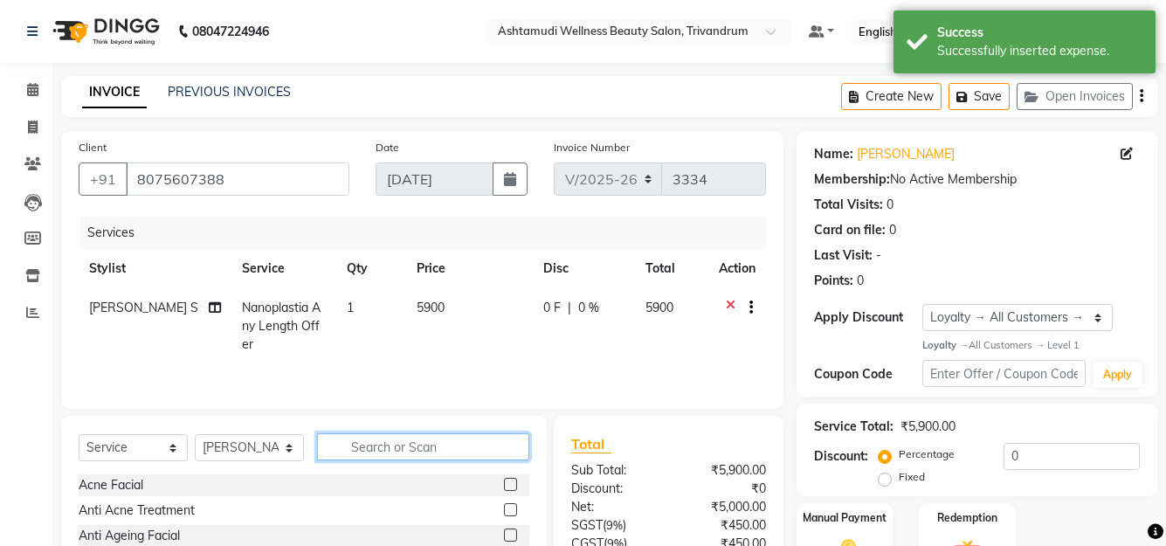
click at [391, 447] on input "text" at bounding box center [423, 446] width 212 height 27
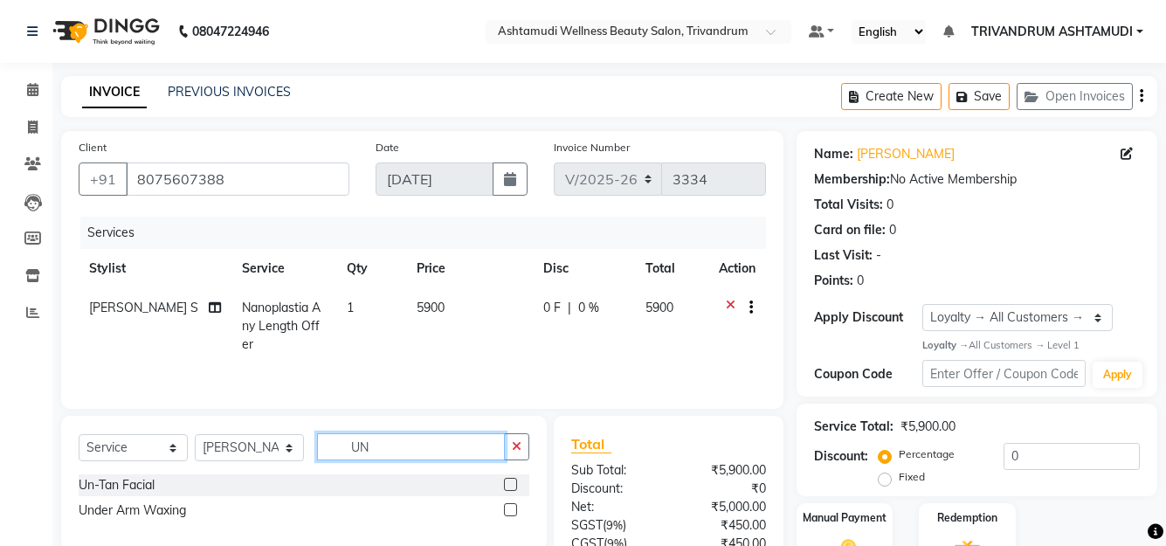
type input "UN"
click at [513, 483] on label at bounding box center [510, 484] width 13 height 13
click at [513, 483] on input "checkbox" at bounding box center [509, 485] width 11 height 11
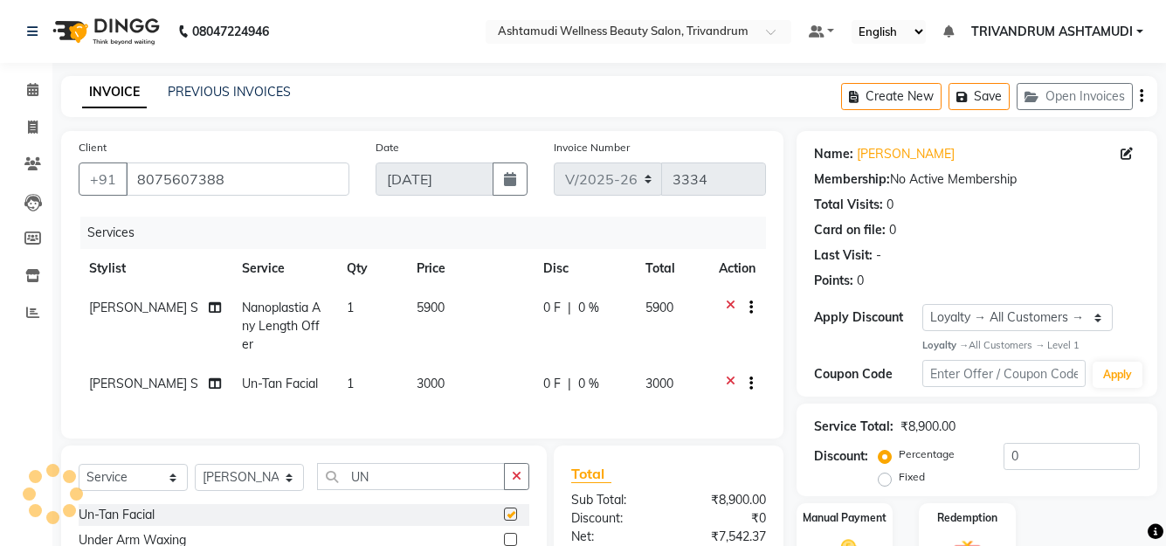
checkbox input "false"
drag, startPoint x: 384, startPoint y: 489, endPoint x: 314, endPoint y: 504, distance: 72.3
click at [314, 504] on div "Select Service Product Membership Package Voucher Prepaid Gift Card Select Styl…" at bounding box center [304, 483] width 451 height 41
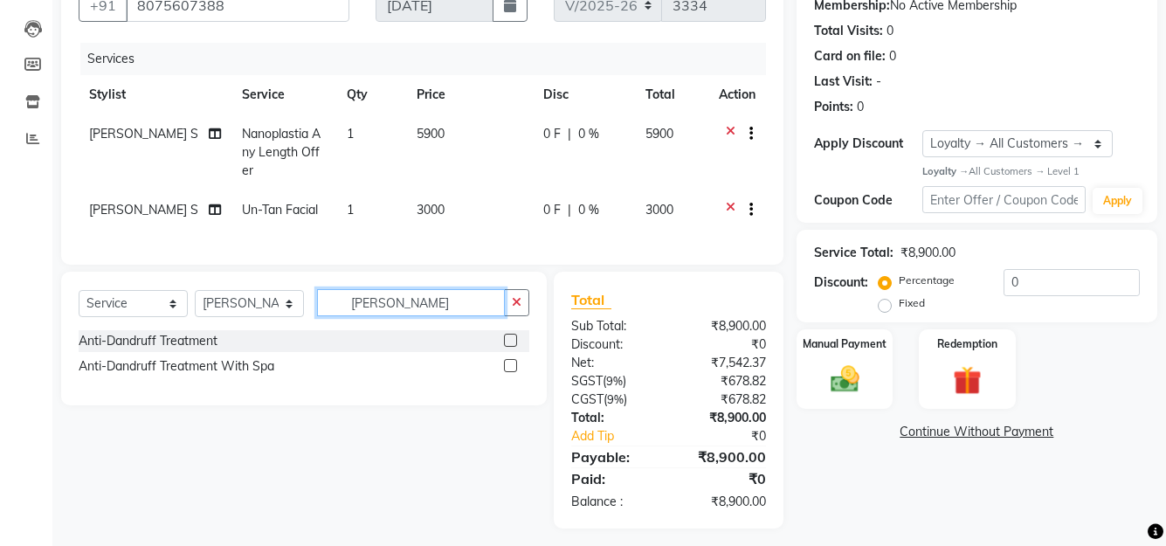
scroll to position [175, 0]
type input "DAN"
click at [508, 346] on label at bounding box center [510, 339] width 13 height 13
click at [508, 346] on input "checkbox" at bounding box center [509, 340] width 11 height 11
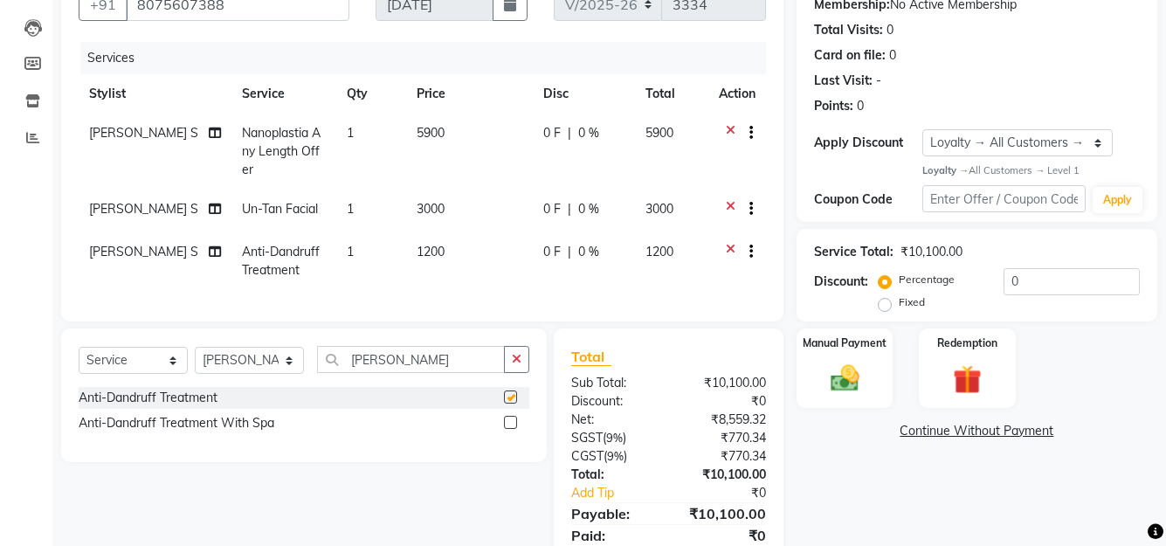
checkbox input "false"
drag, startPoint x: 394, startPoint y: 374, endPoint x: 283, endPoint y: 387, distance: 111.7
click at [283, 387] on div "Select Service Product Membership Package Voucher Prepaid Gift Card Select Styl…" at bounding box center [304, 366] width 451 height 41
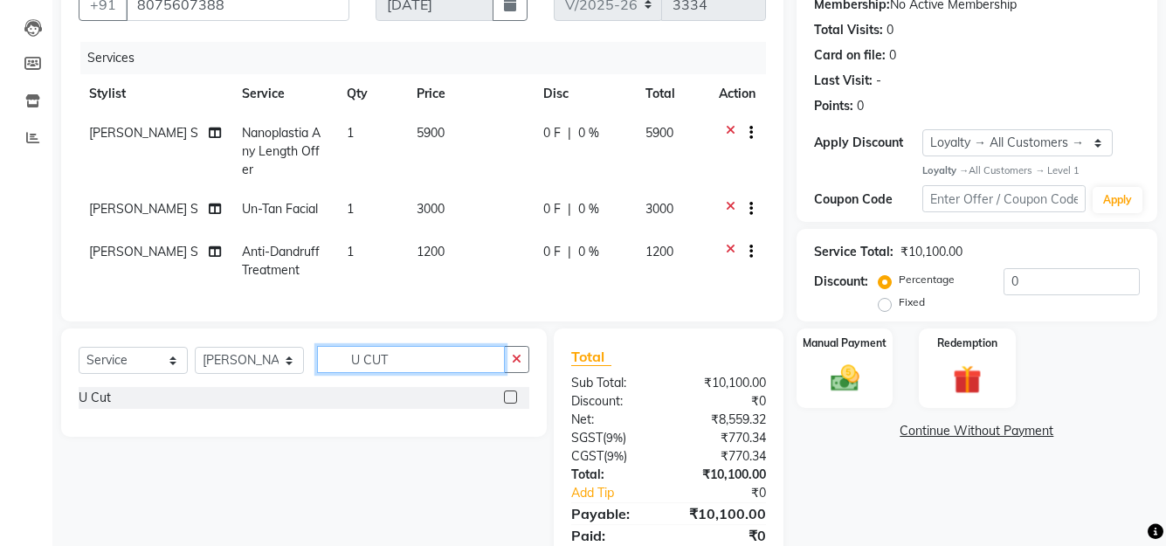
type input "U CUT"
click at [503, 408] on div "U Cut" at bounding box center [304, 398] width 451 height 22
click at [513, 404] on label at bounding box center [510, 397] width 13 height 13
click at [513, 404] on input "checkbox" at bounding box center [509, 397] width 11 height 11
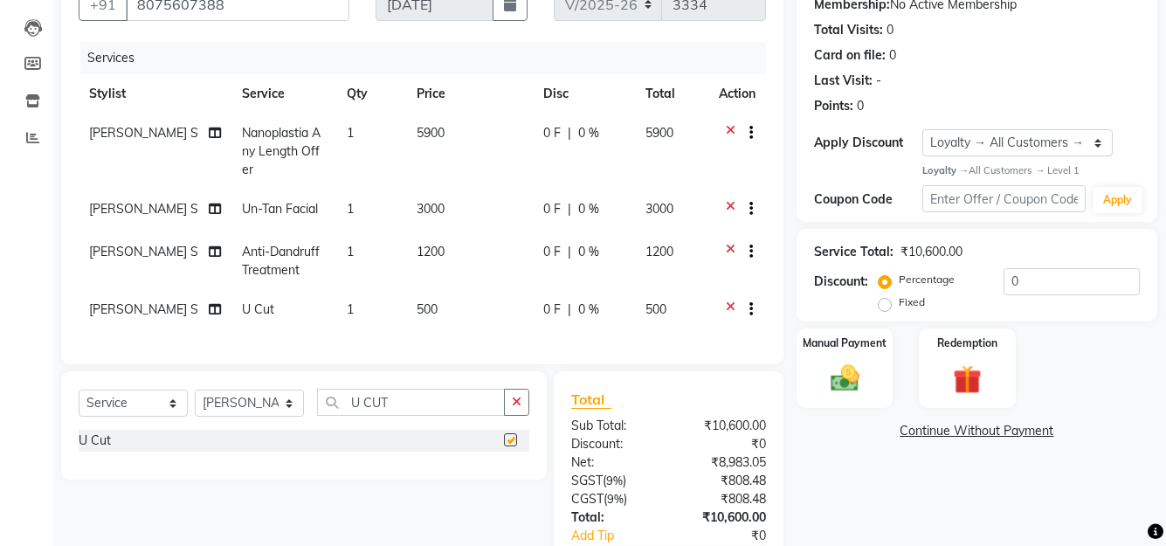
checkbox input "false"
drag, startPoint x: 406, startPoint y: 414, endPoint x: 268, endPoint y: 463, distance: 146.5
click at [268, 461] on div "Select Service Product Membership Package Voucher Prepaid Gift Card Select Styl…" at bounding box center [304, 425] width 486 height 108
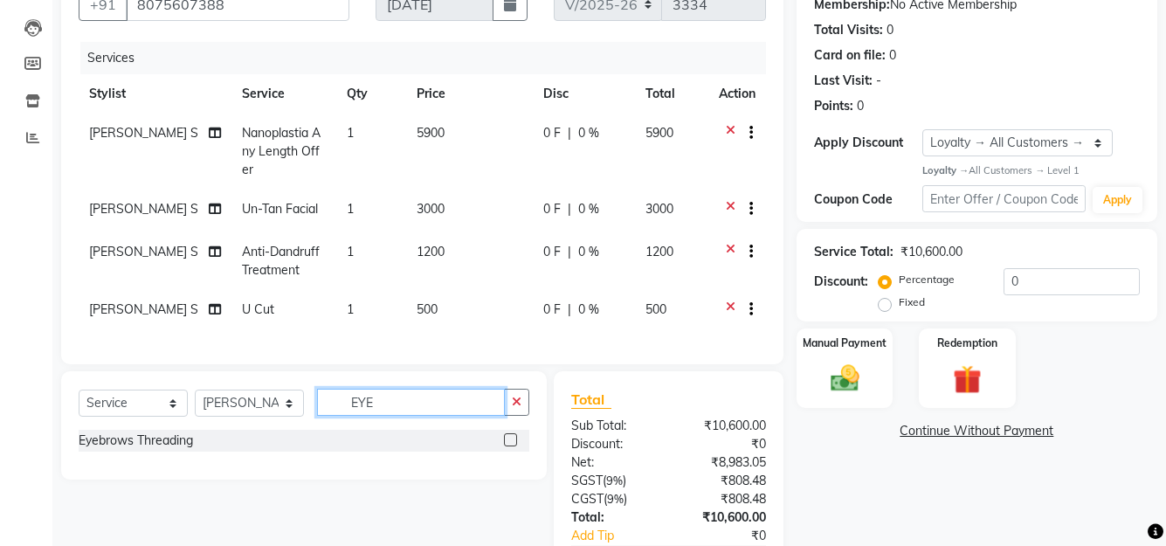
type input "EYE"
click at [512, 446] on label at bounding box center [510, 439] width 13 height 13
click at [512, 446] on input "checkbox" at bounding box center [509, 440] width 11 height 11
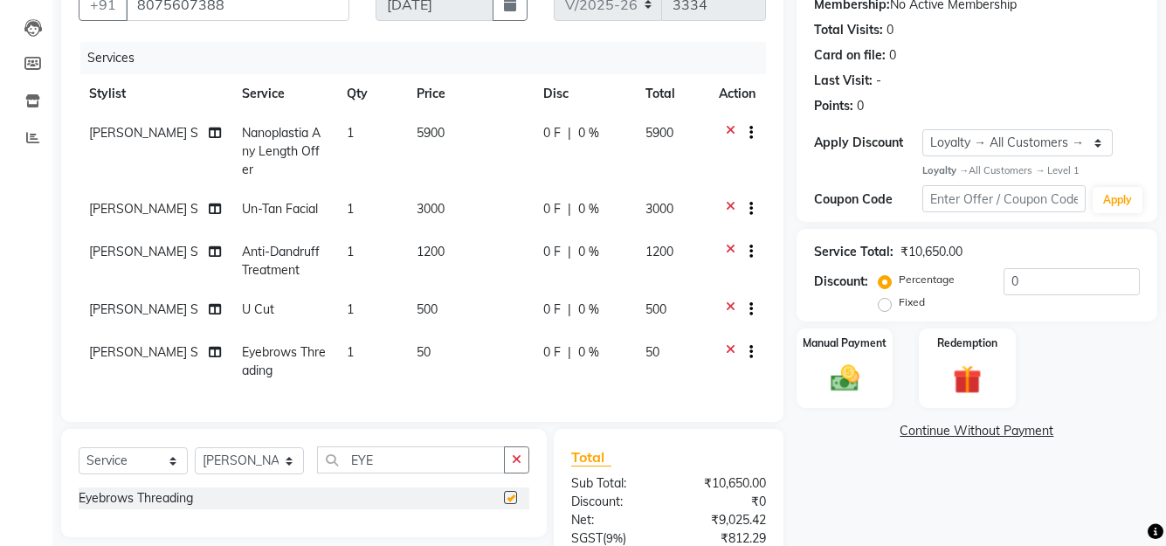
checkbox input "false"
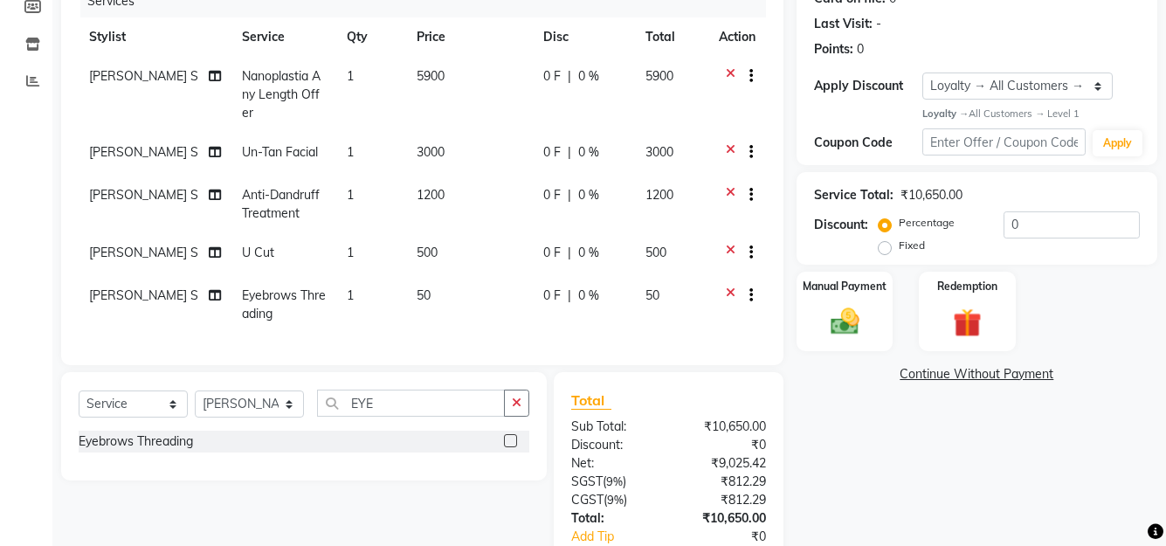
scroll to position [262, 0]
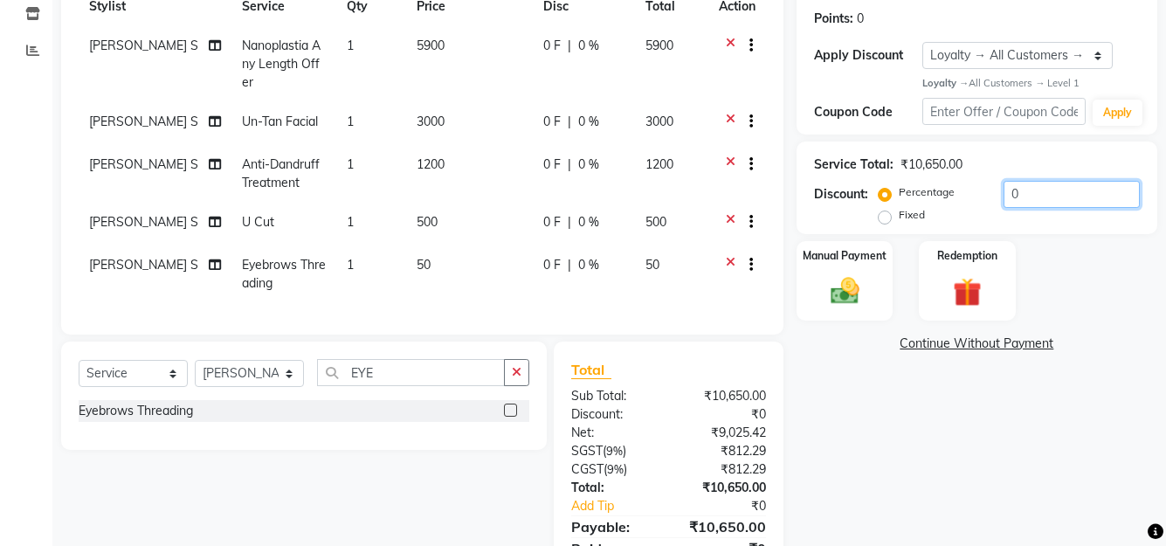
drag, startPoint x: 1038, startPoint y: 200, endPoint x: 914, endPoint y: 225, distance: 126.6
click at [914, 225] on div "Percentage Fixed 0" at bounding box center [1011, 204] width 258 height 47
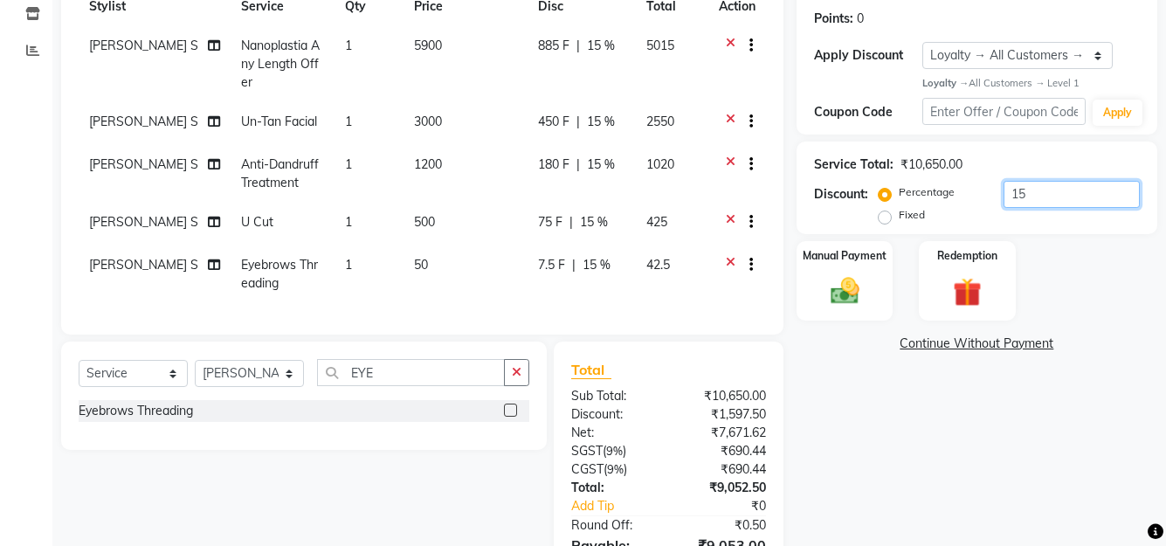
type input "15"
click at [958, 476] on div "Name: Gopika Membership: No Active Membership Total Visits: 0 Card on file: 0 L…" at bounding box center [984, 243] width 374 height 748
click at [589, 48] on span "15 %" at bounding box center [601, 46] width 28 height 18
select select "52027"
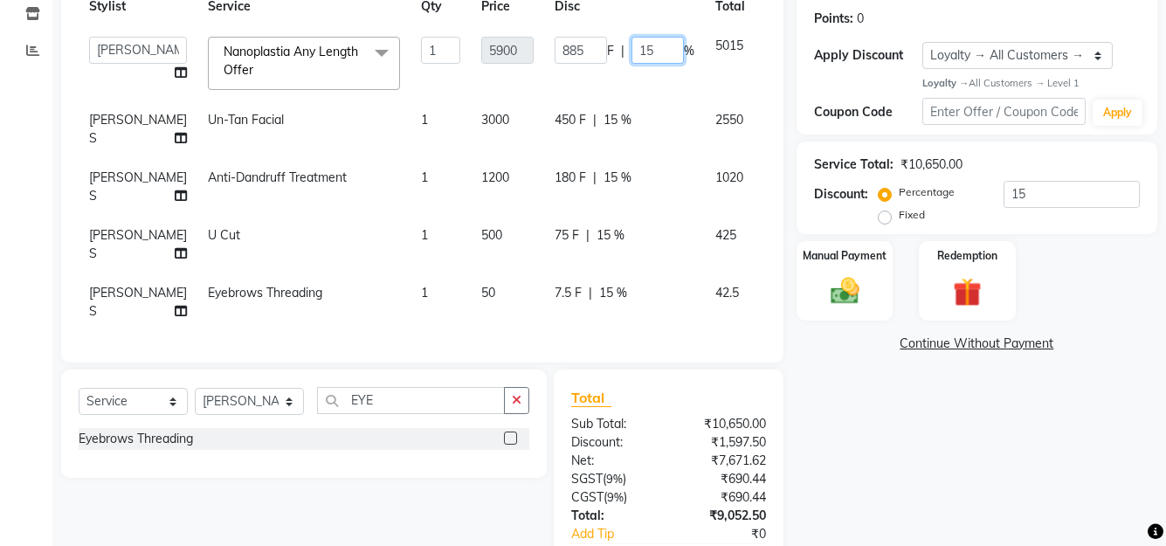
click at [632, 49] on input "15" at bounding box center [658, 50] width 52 height 27
type input "1"
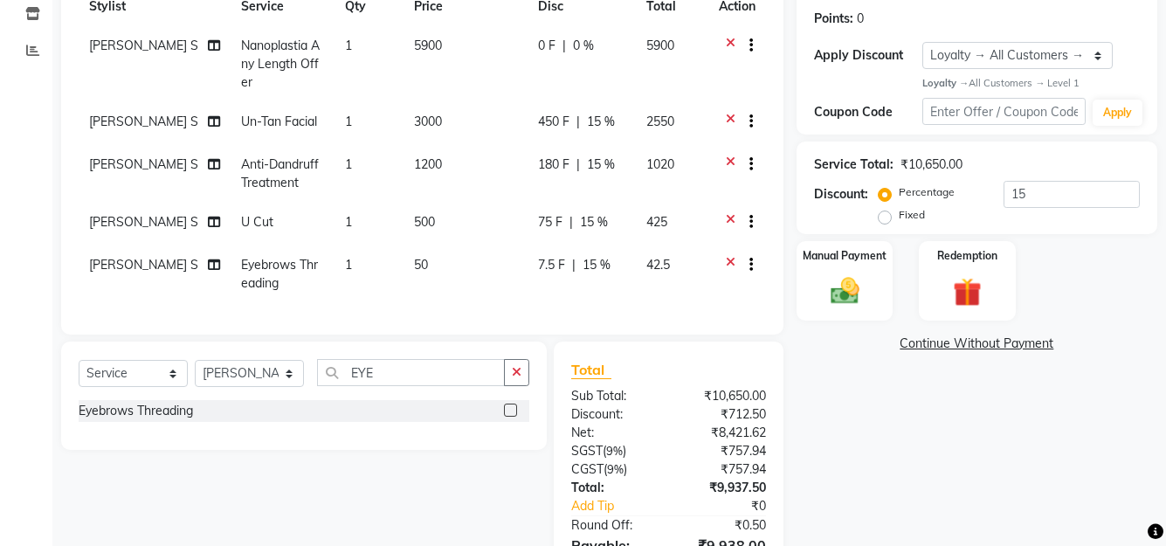
click at [832, 409] on div "Name: Gopika Membership: No Active Membership Total Visits: 0 Card on file: 0 L…" at bounding box center [984, 243] width 374 height 748
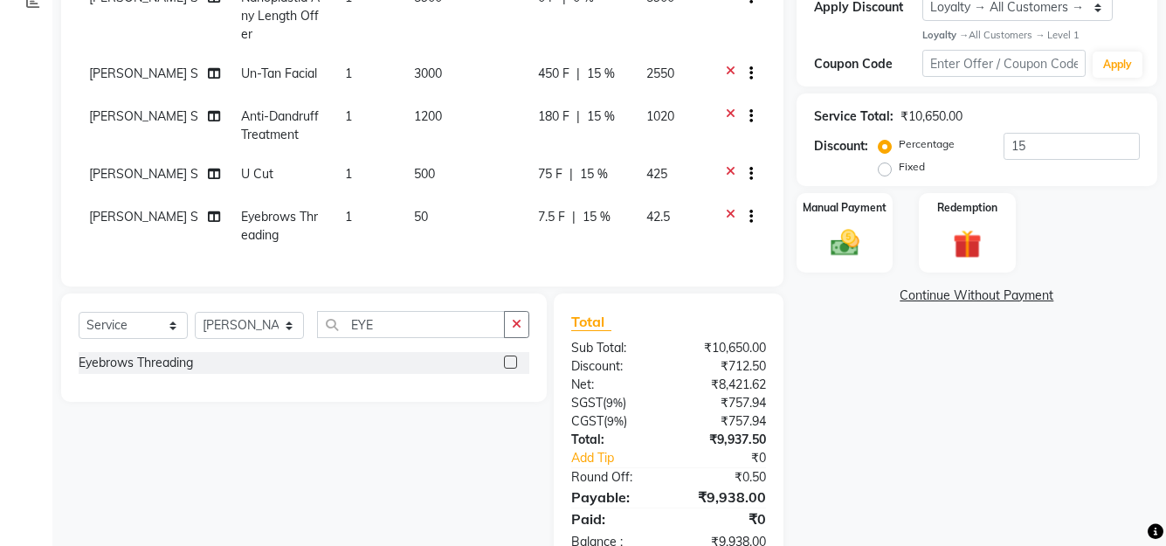
scroll to position [349, 0]
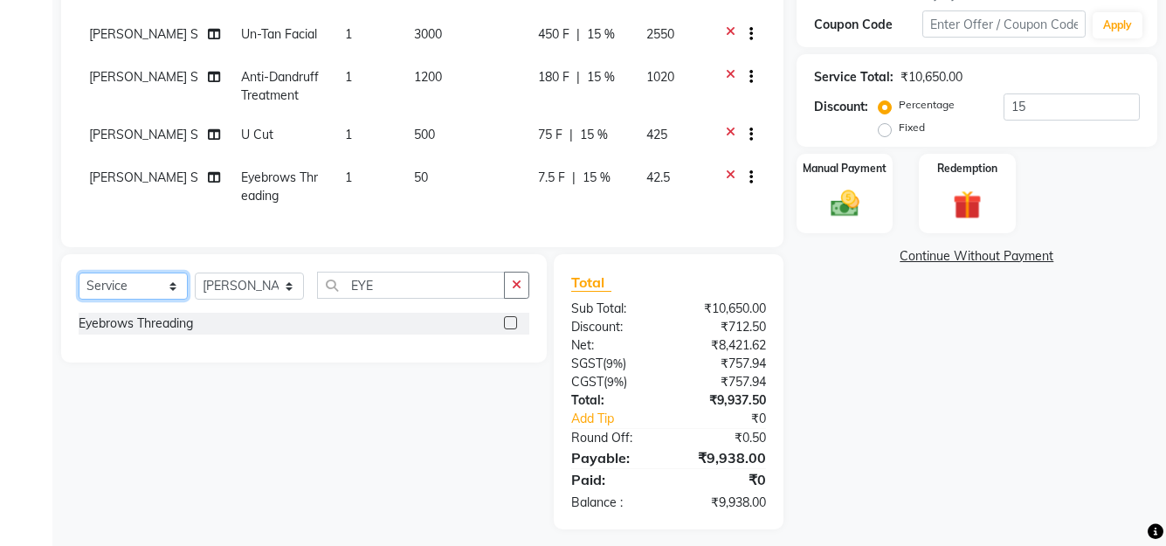
click at [142, 292] on select "Select Service Product Membership Package Voucher Prepaid Gift Card" at bounding box center [133, 286] width 109 height 27
select select "membership"
click at [79, 273] on select "Select Service Product Membership Package Voucher Prepaid Gift Card" at bounding box center [133, 286] width 109 height 27
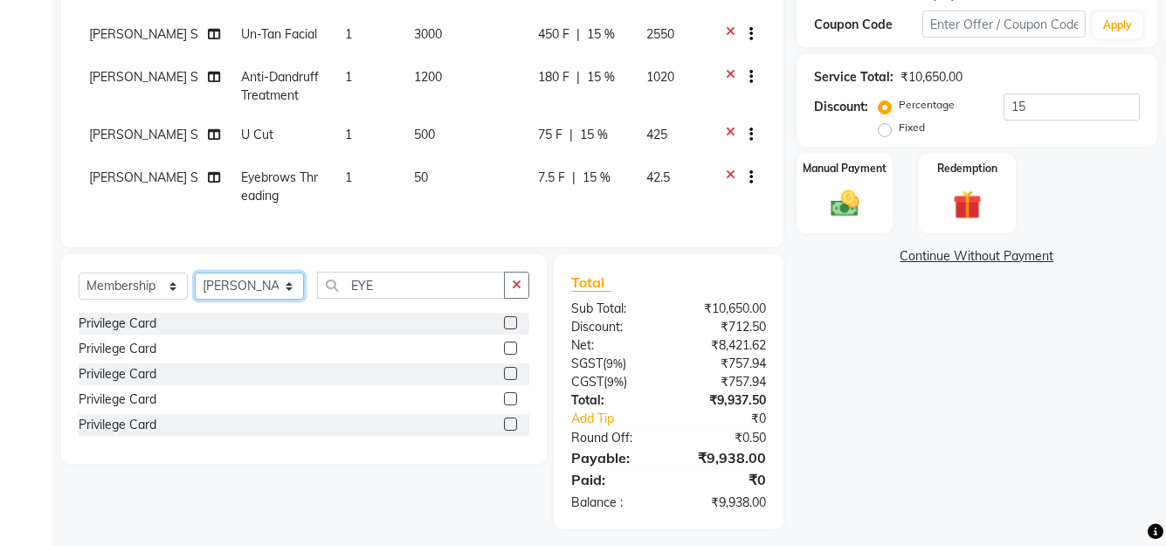
click at [257, 286] on select "Select Stylist ANJALI L B BINDHU CHIPPY DHANYA D KARTHIKA MANJUSHA SARITHA SHUH…" at bounding box center [249, 286] width 109 height 27
select select "27027"
click at [195, 273] on select "Select Stylist ANJALI L B BINDHU CHIPPY DHANYA D KARTHIKA MANJUSHA SARITHA SHUH…" at bounding box center [249, 286] width 109 height 27
click at [506, 320] on label at bounding box center [510, 322] width 13 height 13
click at [506, 320] on input "checkbox" at bounding box center [509, 323] width 11 height 11
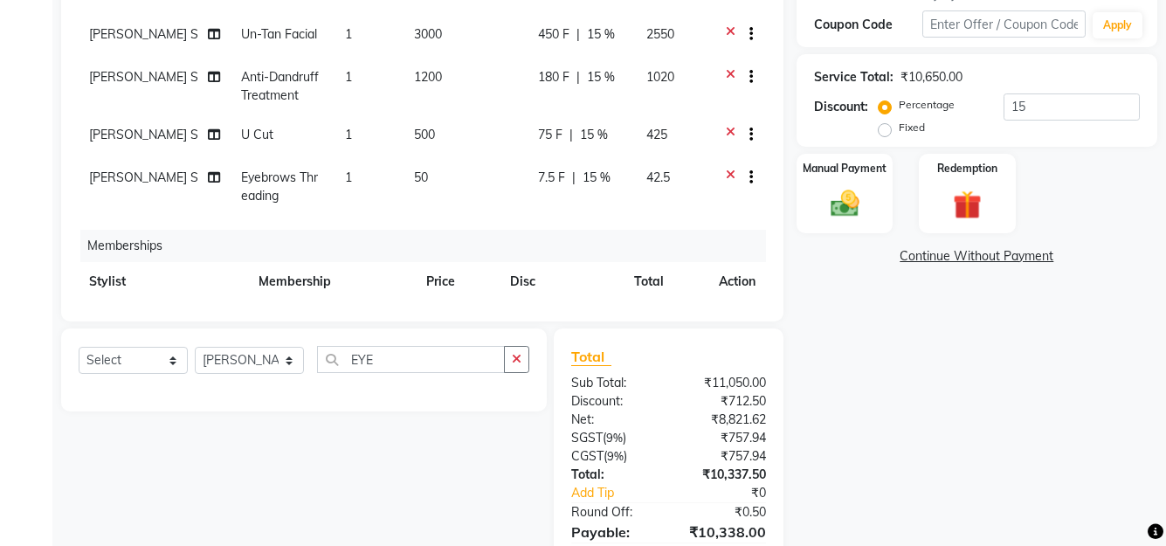
click at [896, 427] on div "Name: Gopika Membership: No Active Membership Total Visits: 0 Card on file: 0 L…" at bounding box center [984, 193] width 374 height 822
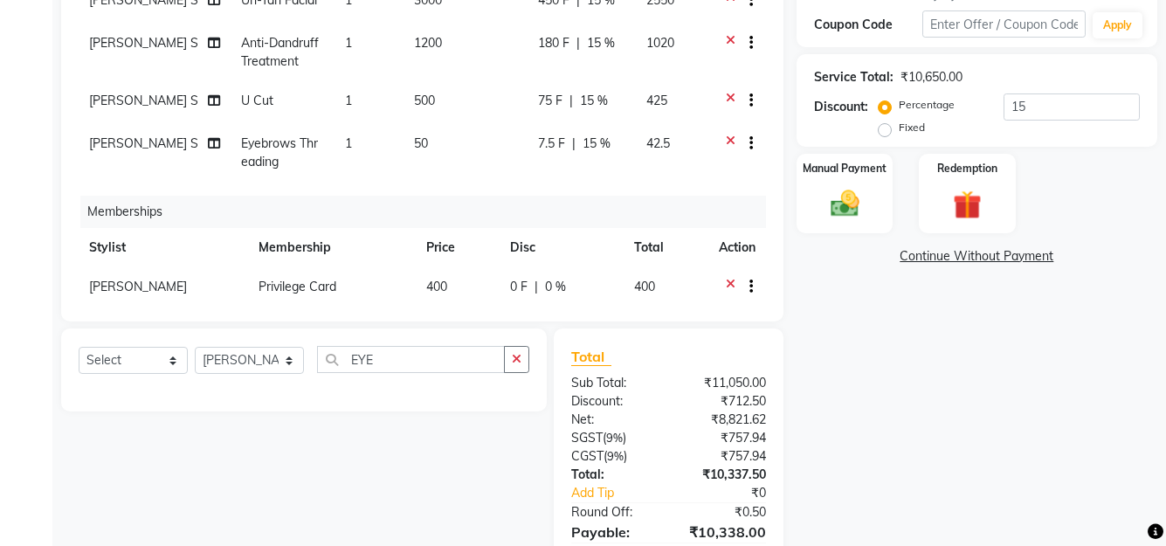
scroll to position [67, 0]
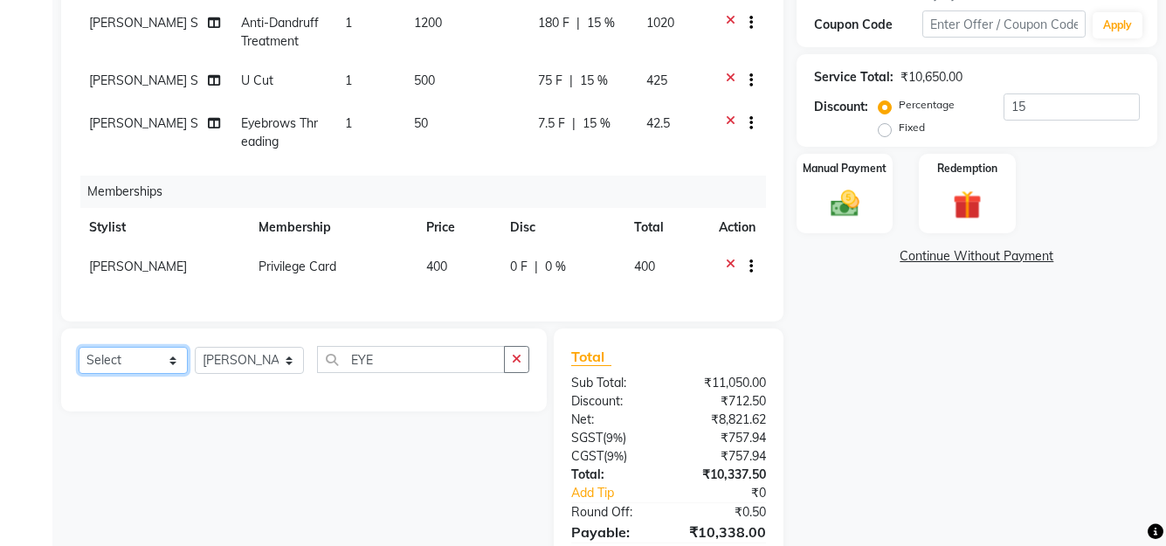
click at [142, 369] on select "Select Service Product Package Voucher Prepaid Gift Card" at bounding box center [133, 360] width 109 height 27
select select "product"
click at [79, 347] on select "Select Service Product Package Voucher Prepaid Gift Card" at bounding box center [133, 360] width 109 height 27
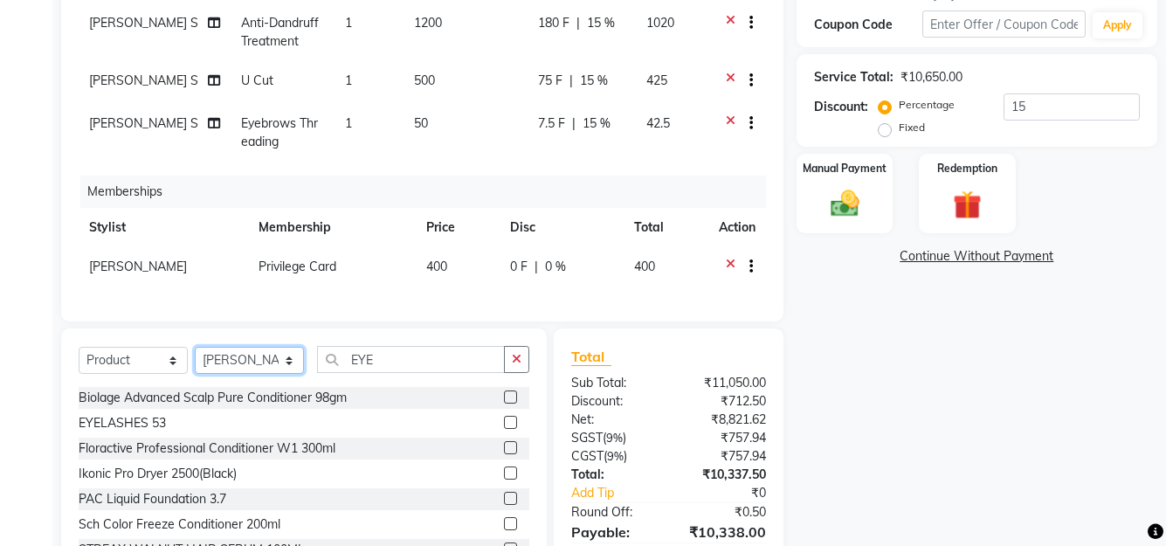
click at [261, 357] on select "Select Stylist ANJALI L B BINDHU CHIPPY DHANYA D KARTHIKA MANJUSHA SARITHA SHUH…" at bounding box center [249, 360] width 109 height 27
select select "52027"
click at [195, 347] on select "Select Stylist ANJALI L B BINDHU CHIPPY DHANYA D KARTHIKA MANJUSHA SARITHA SHUH…" at bounding box center [249, 360] width 109 height 27
click at [434, 370] on input "EYE" at bounding box center [411, 359] width 188 height 27
type input "E"
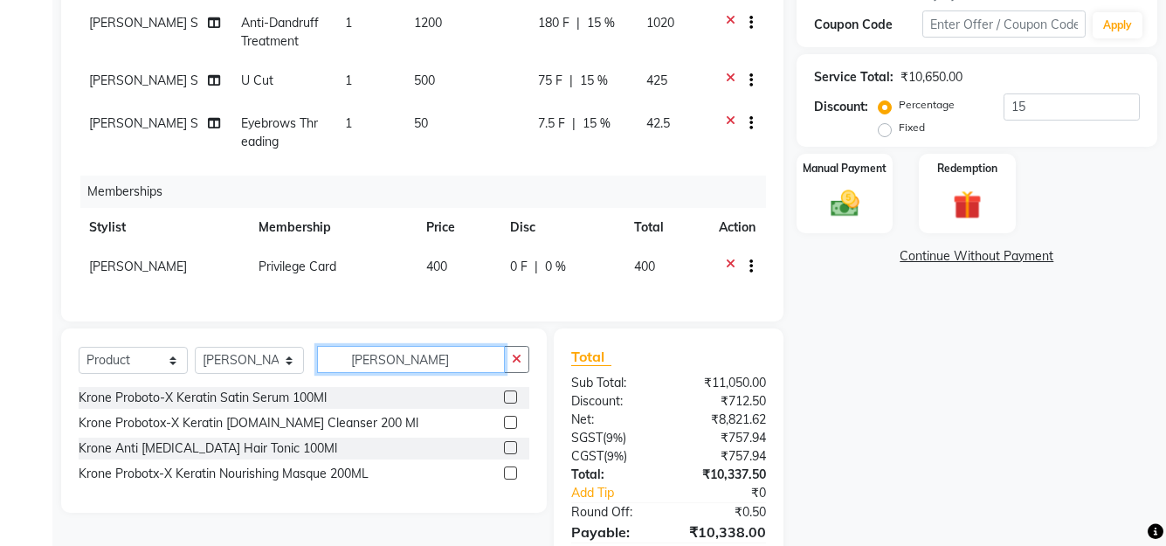
type input "KRON"
click at [508, 421] on label at bounding box center [510, 422] width 13 height 13
click at [508, 421] on input "checkbox" at bounding box center [509, 423] width 11 height 11
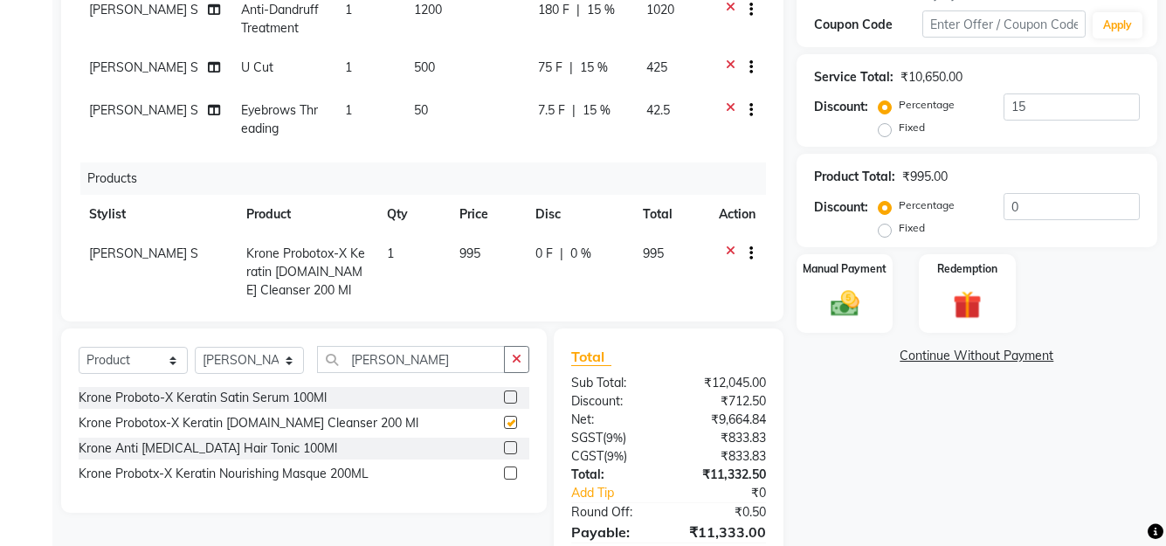
checkbox input "false"
click at [506, 467] on label at bounding box center [510, 473] width 13 height 13
click at [506, 468] on input "checkbox" at bounding box center [509, 473] width 11 height 11
checkbox input "false"
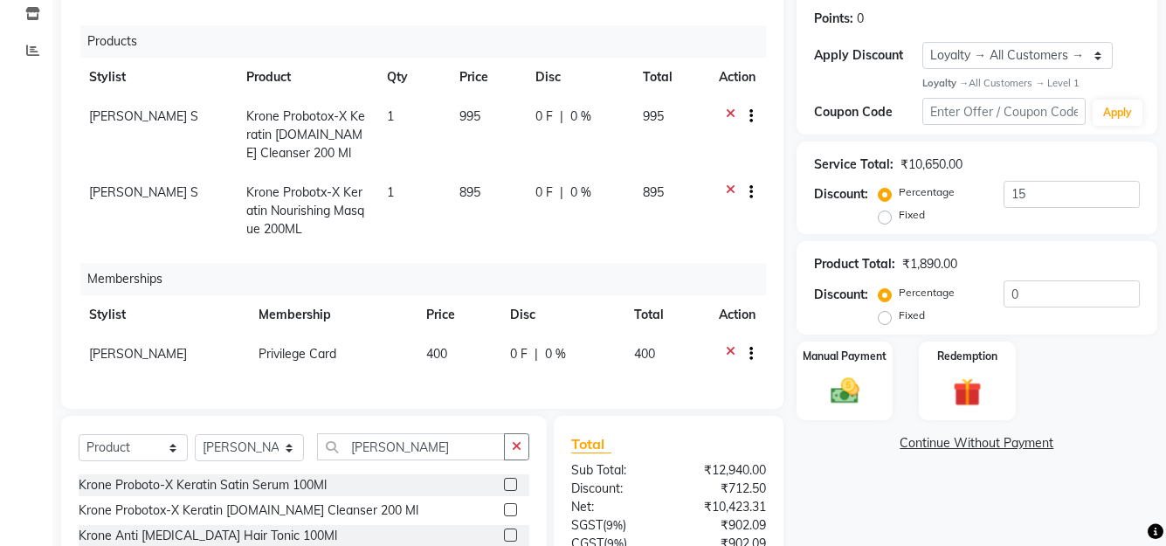
scroll to position [259, 0]
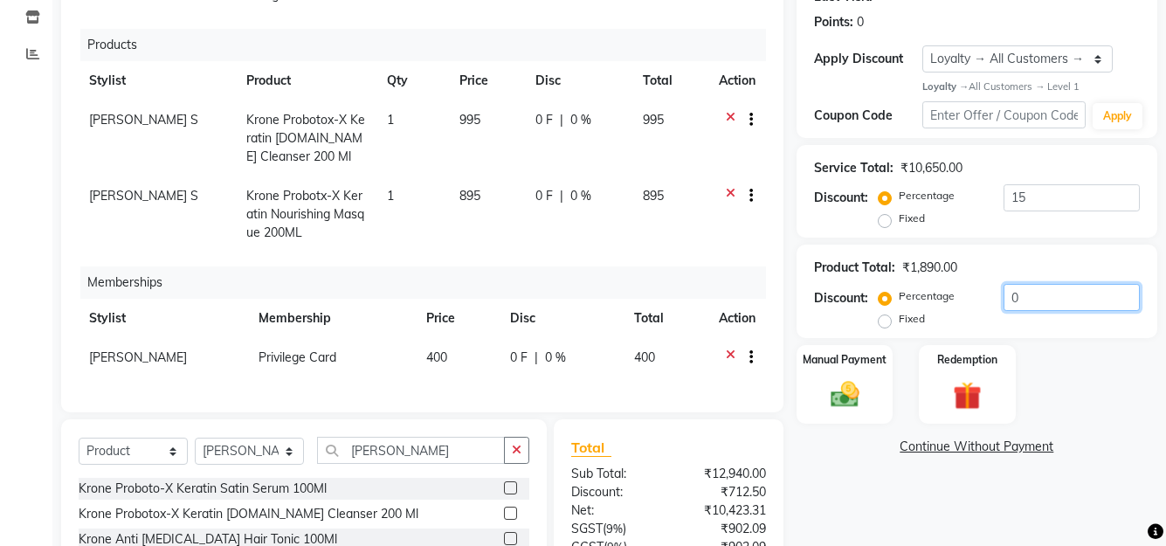
drag, startPoint x: 1027, startPoint y: 292, endPoint x: 806, endPoint y: 342, distance: 225.9
click at [806, 342] on div "Name: Gopika Membership: No Active Membership Total Visits: 0 Card on file: 0 L…" at bounding box center [984, 283] width 374 height 822
type input "8"
click at [892, 496] on div "Name: Gopika Membership: No Active Membership Total Visits: 0 Card on file: 0 L…" at bounding box center [984, 283] width 374 height 822
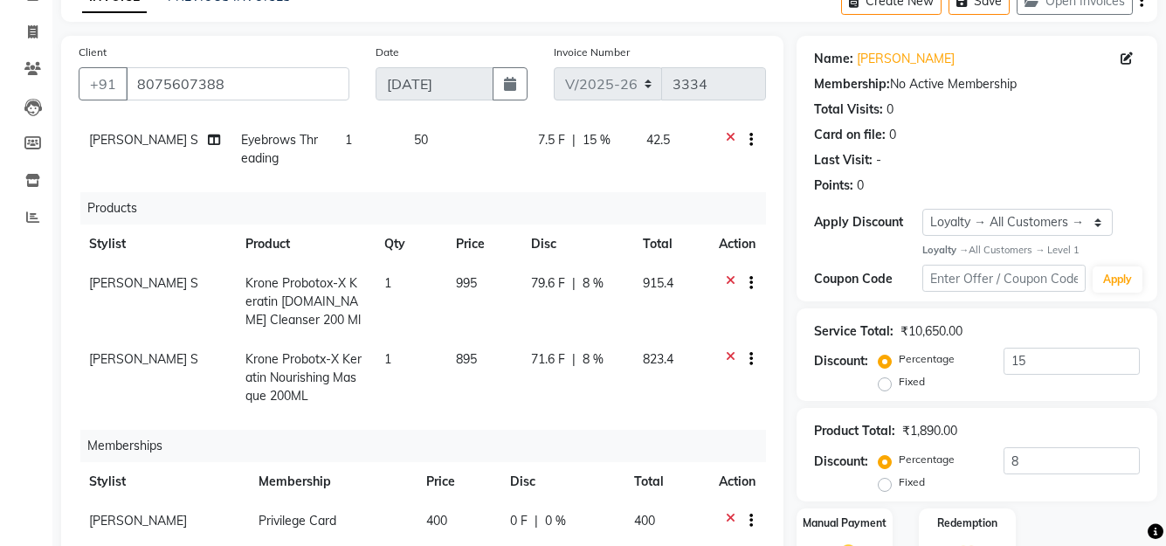
scroll to position [0, 0]
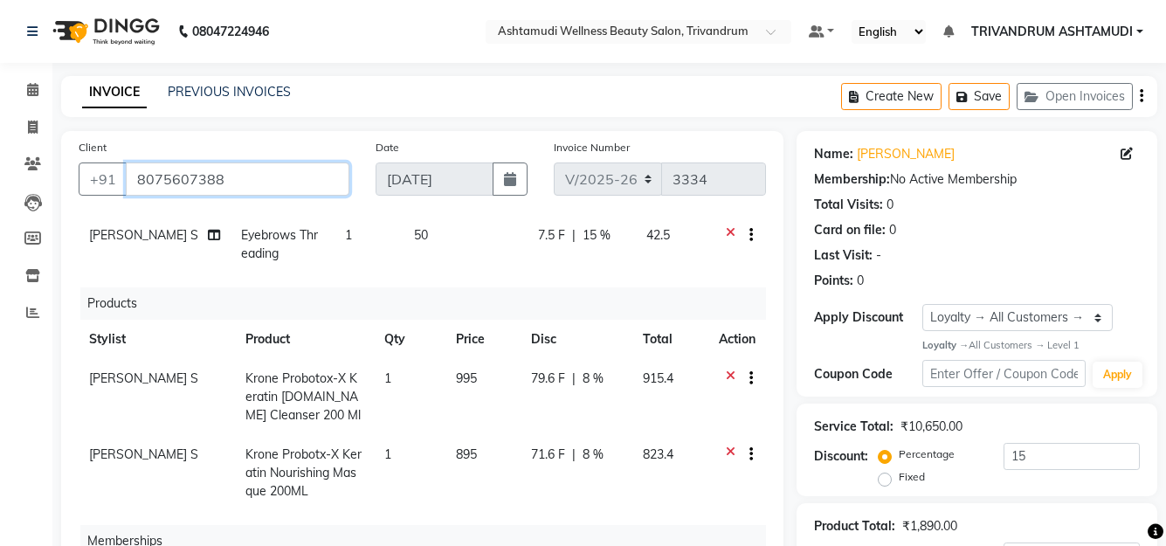
drag, startPoint x: 234, startPoint y: 183, endPoint x: -7, endPoint y: 184, distance: 241.1
click at [0, 184] on html "08047224946 Select Location × Ashtamudi Wellness Beauty Salon, Trivandrum Defau…" at bounding box center [583, 273] width 1166 height 546
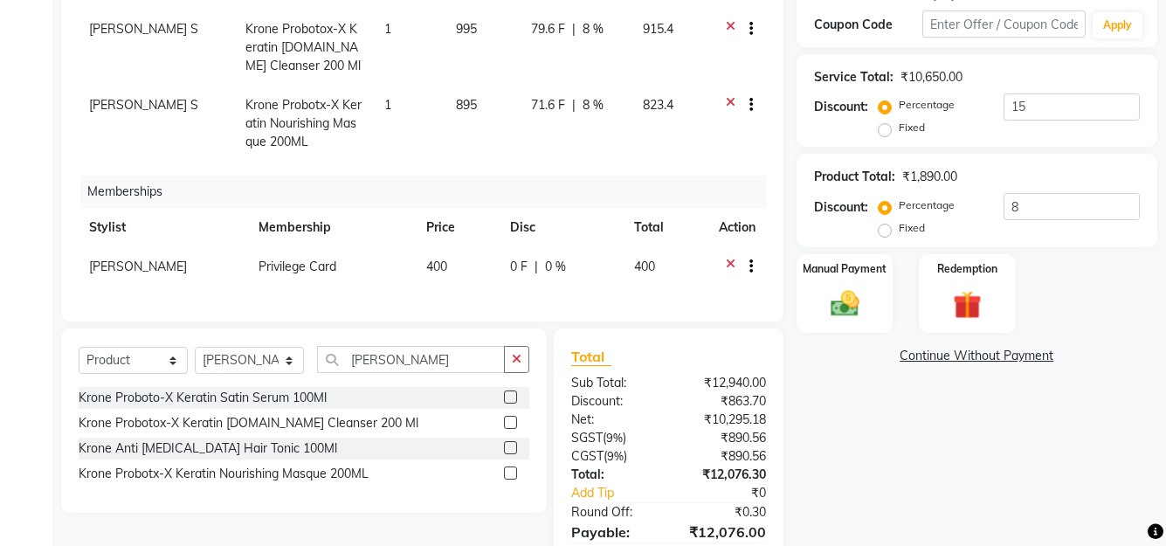
scroll to position [433, 0]
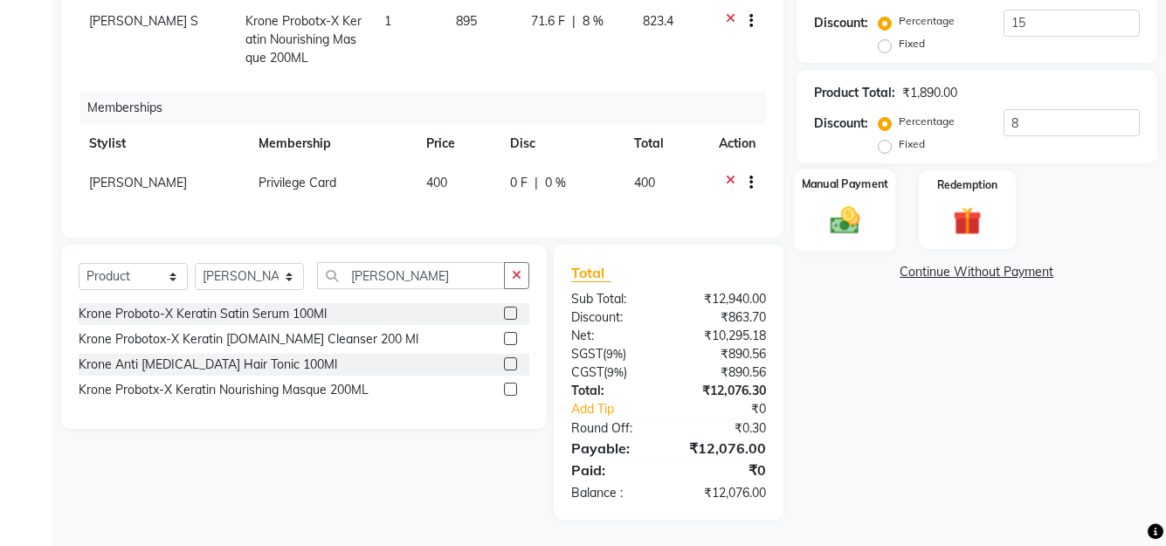
click at [859, 216] on img at bounding box center [844, 221] width 48 height 34
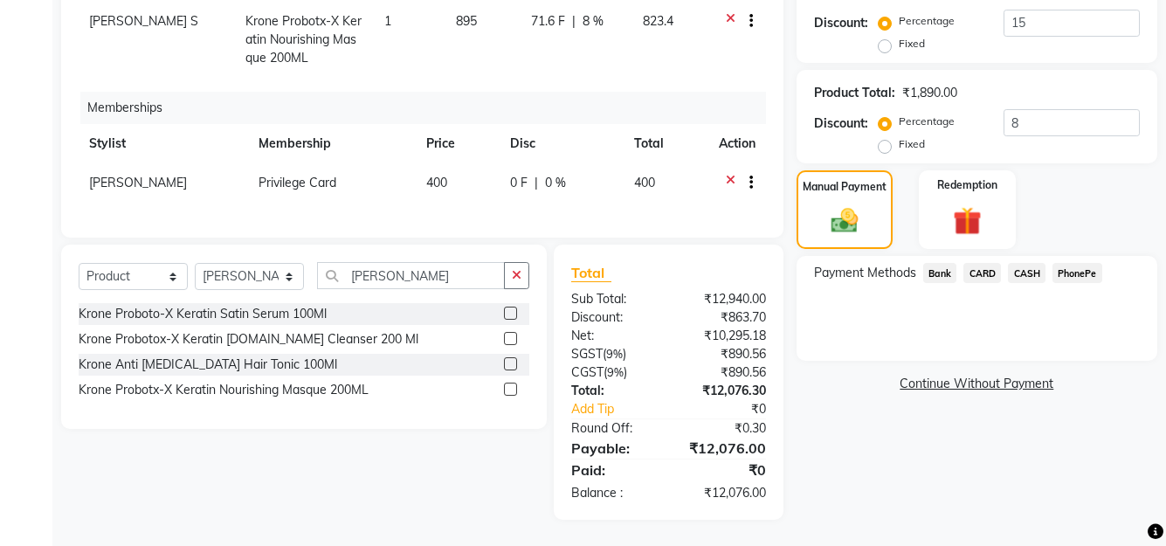
click at [1082, 274] on span "PhonePe" at bounding box center [1078, 273] width 50 height 20
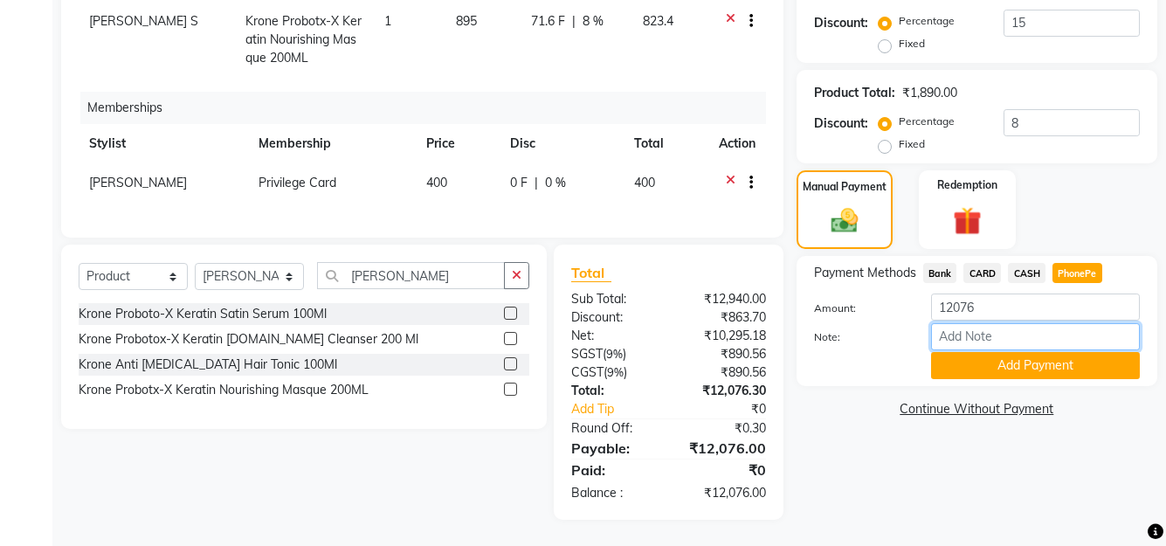
drag, startPoint x: 1004, startPoint y: 342, endPoint x: 1017, endPoint y: 341, distance: 13.2
click at [1004, 342] on input "Note:" at bounding box center [1035, 336] width 209 height 27
type input "Manjusha"
click at [1026, 367] on button "Add Payment" at bounding box center [1035, 365] width 209 height 27
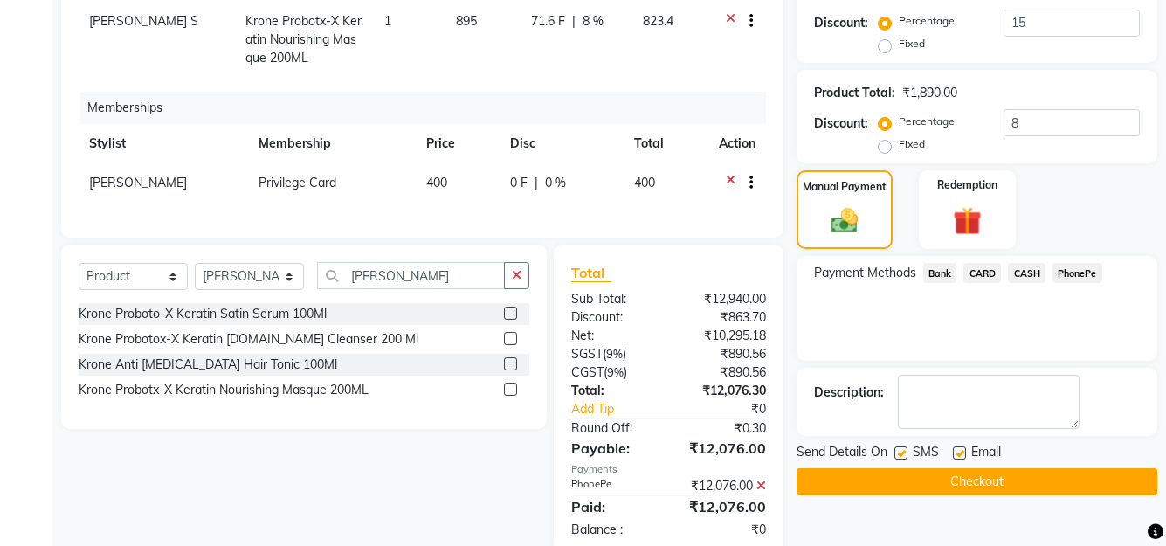
click at [961, 483] on button "Checkout" at bounding box center [977, 481] width 361 height 27
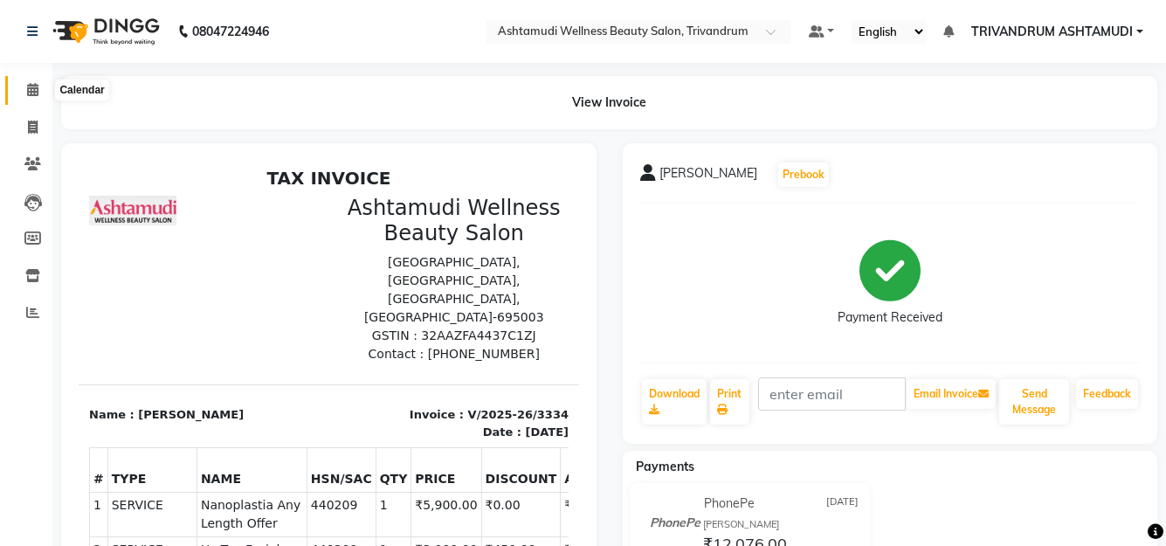
click at [24, 81] on span at bounding box center [32, 90] width 31 height 20
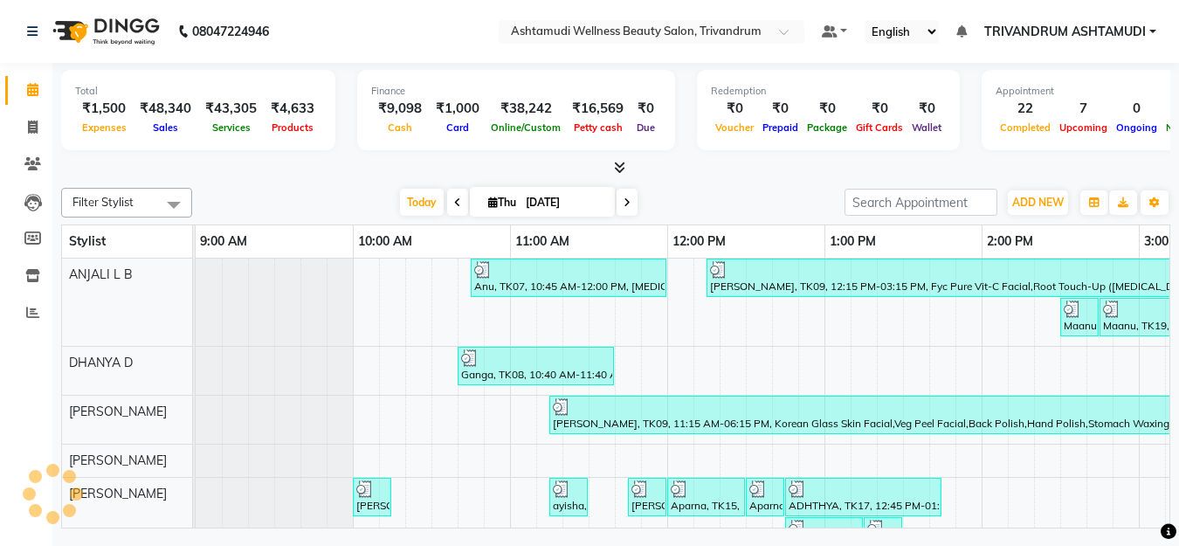
scroll to position [0, 1102]
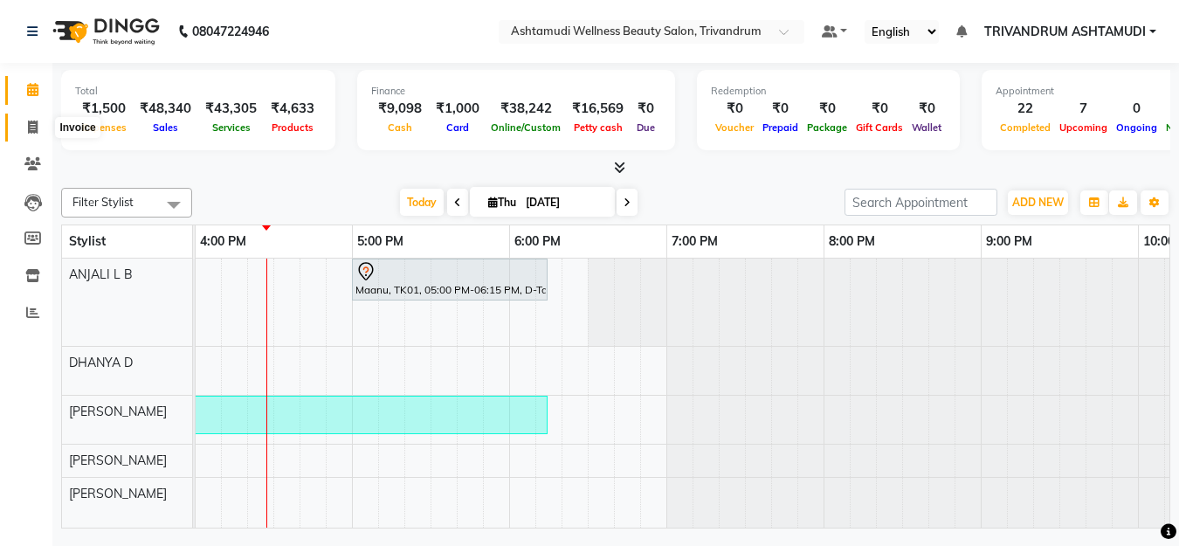
click at [34, 130] on icon at bounding box center [33, 127] width 10 height 13
select select "service"
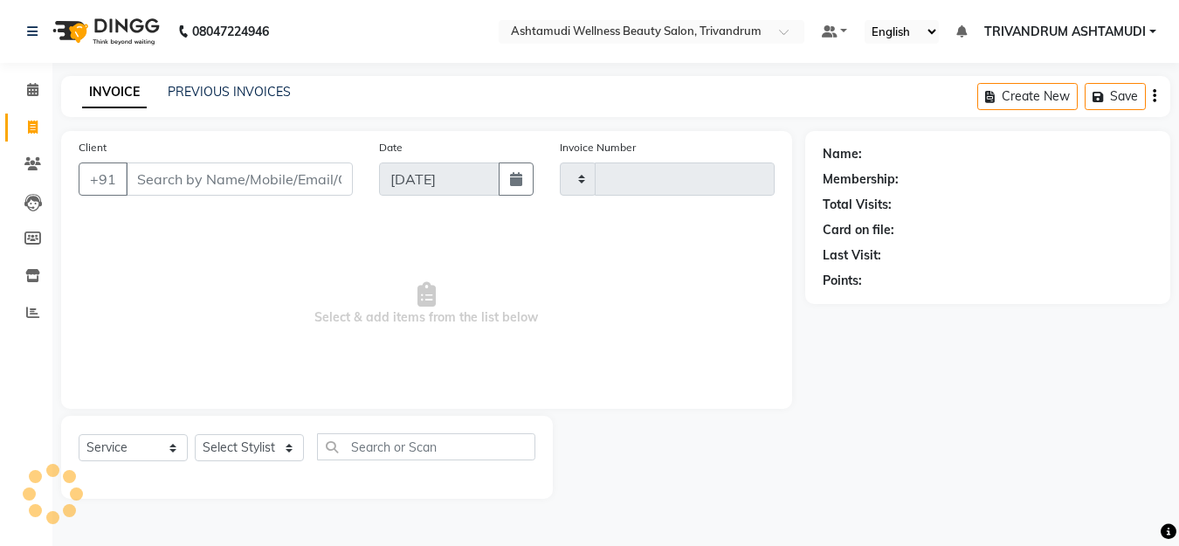
type input "3335"
select select "4636"
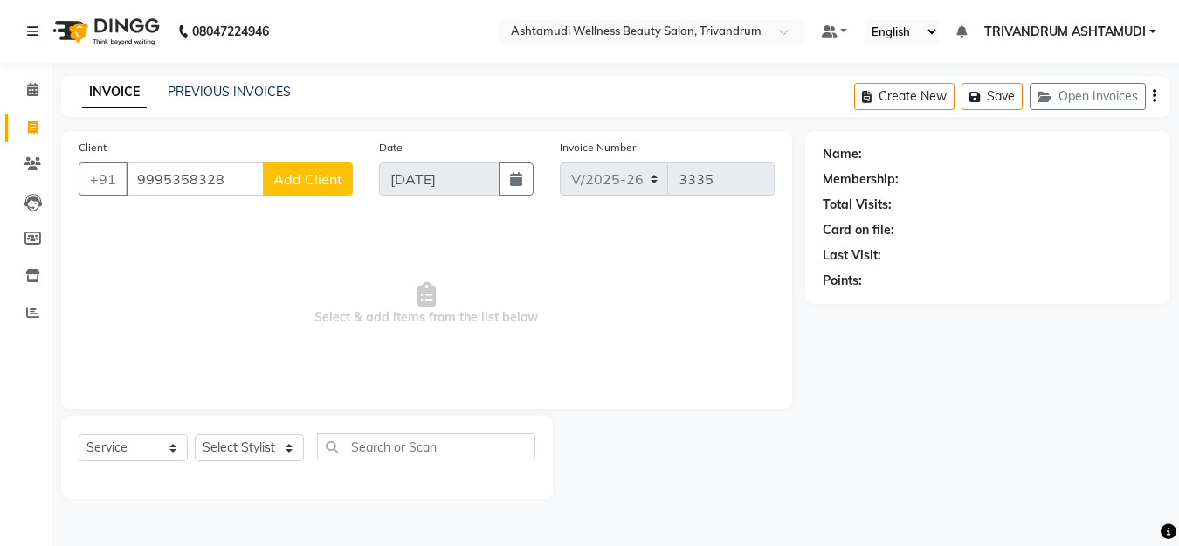
type input "9995358328"
click at [315, 179] on span "Add Client" at bounding box center [307, 178] width 69 height 17
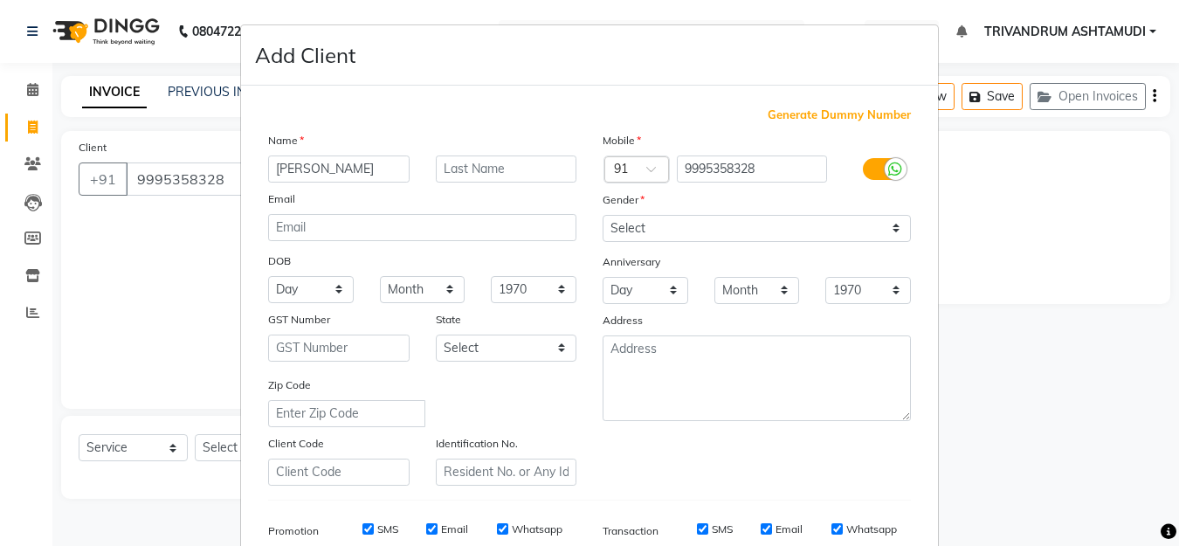
type input "[PERSON_NAME]"
click at [757, 229] on select "Select Male Female Other Prefer Not To Say" at bounding box center [757, 228] width 308 height 27
select select "female"
click at [603, 215] on select "Select Male Female Other Prefer Not To Say" at bounding box center [757, 228] width 308 height 27
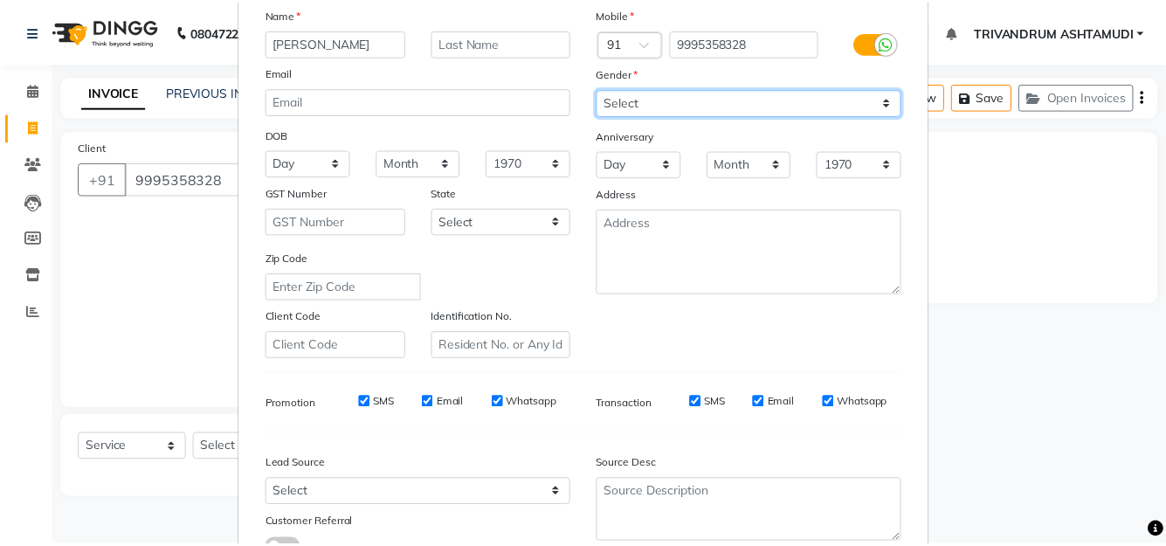
scroll to position [260, 0]
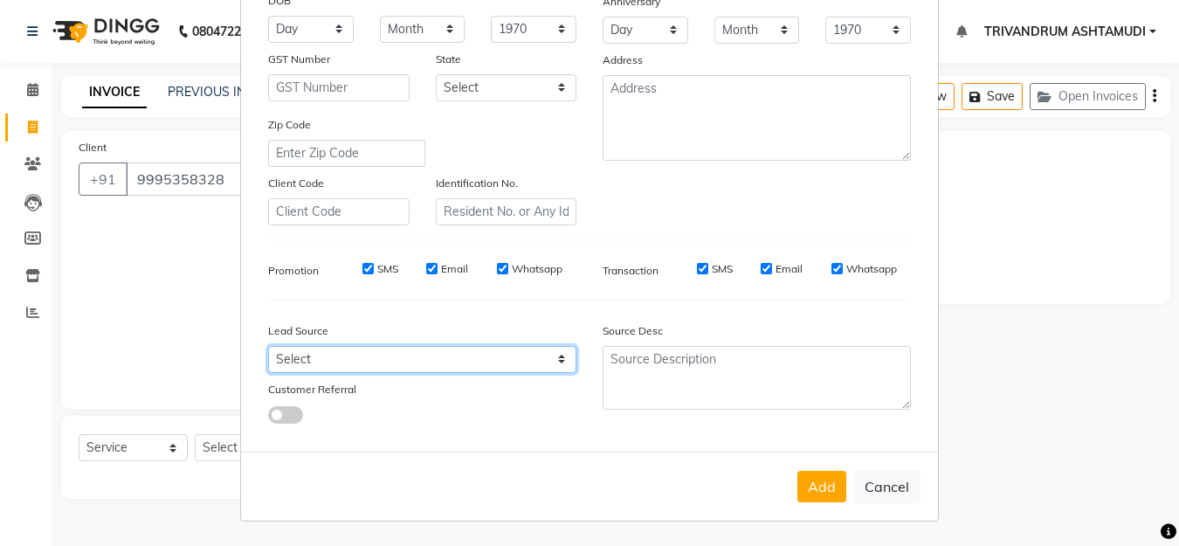
click at [328, 363] on select "Select Walk-in Referral Internet Friend Word of Mouth Advertisement Facebook Ju…" at bounding box center [422, 359] width 308 height 27
select select "31366"
click at [268, 346] on select "Select Walk-in Referral Internet Friend Word of Mouth Advertisement Facebook Ju…" at bounding box center [422, 359] width 308 height 27
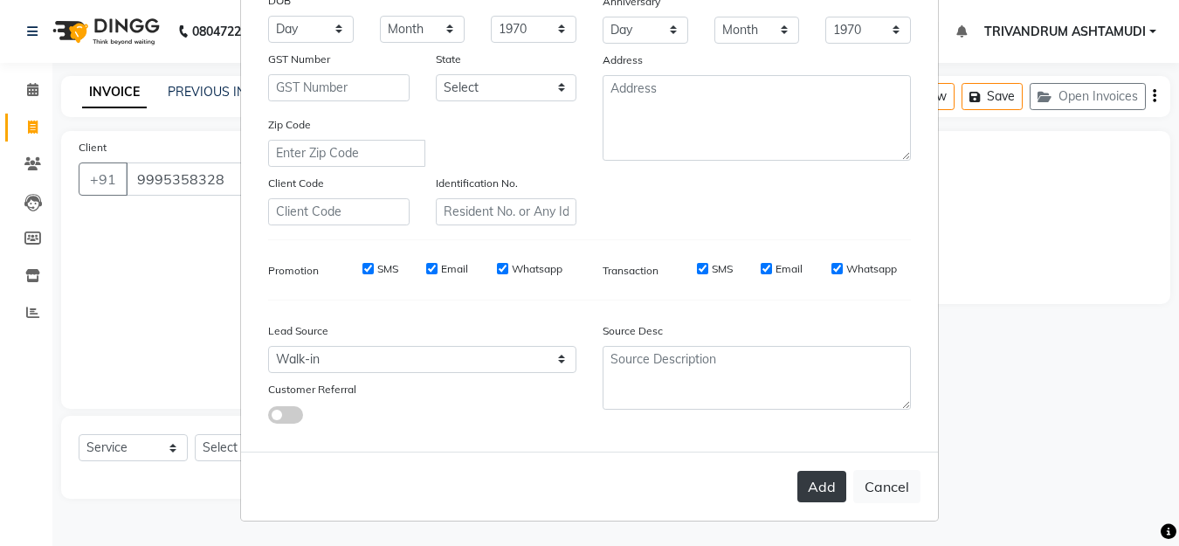
click at [822, 495] on button "Add" at bounding box center [822, 486] width 49 height 31
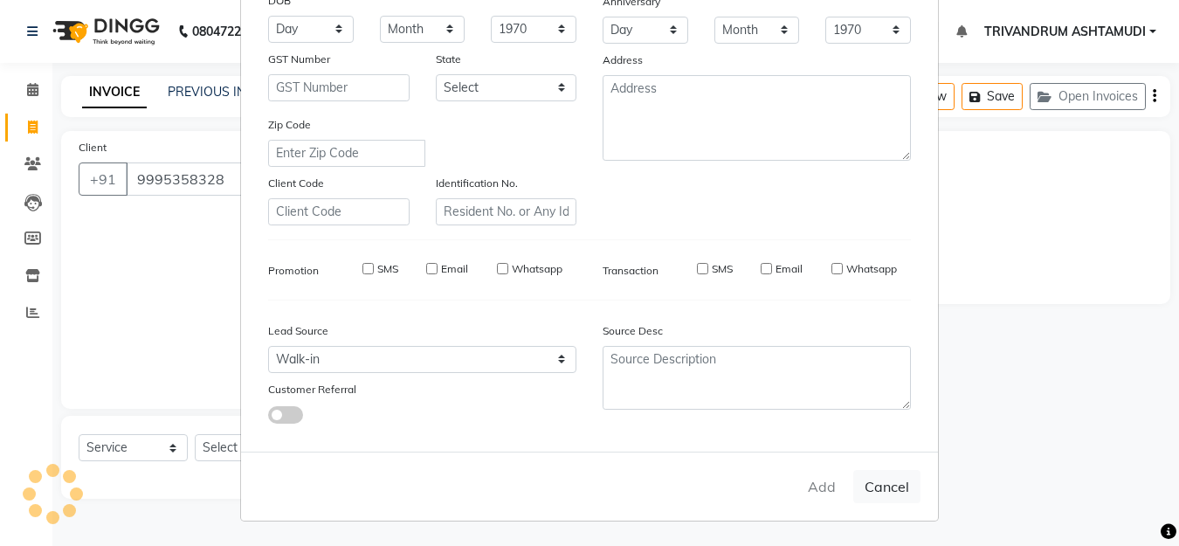
select select
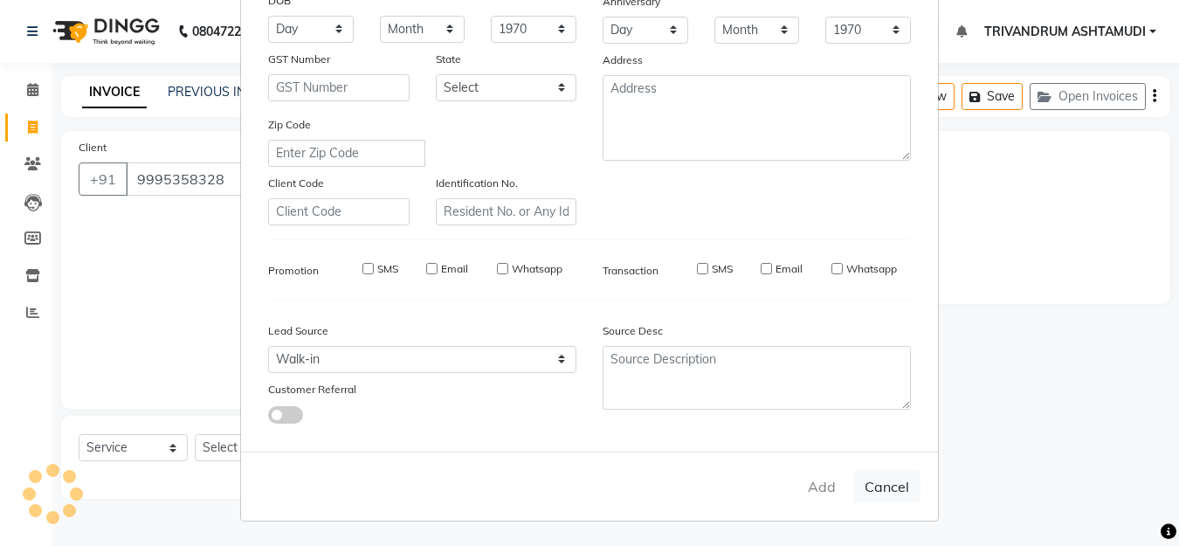
select select
checkbox input "false"
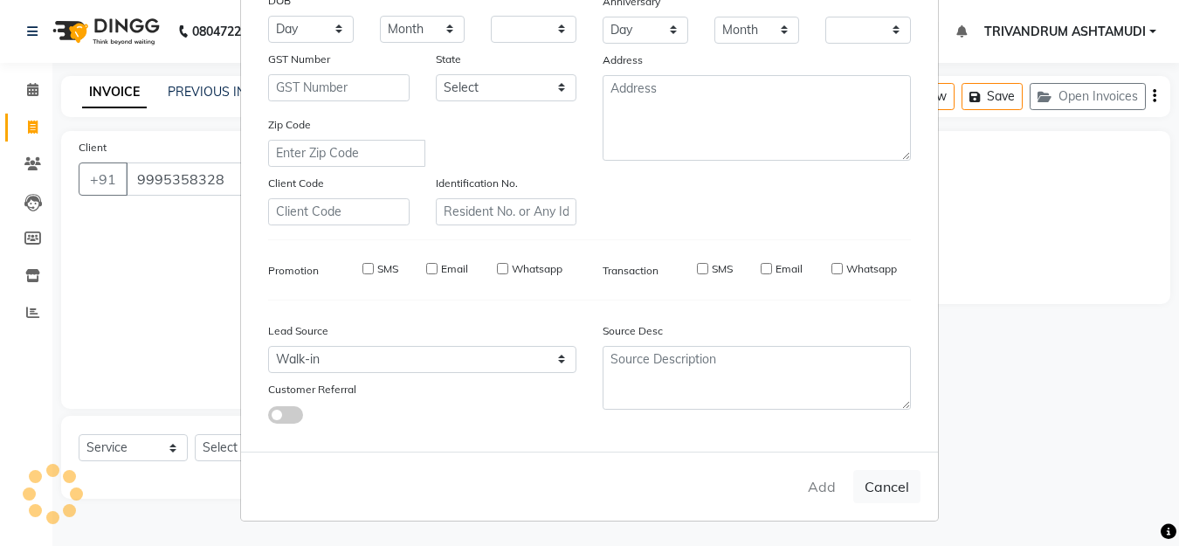
checkbox input "false"
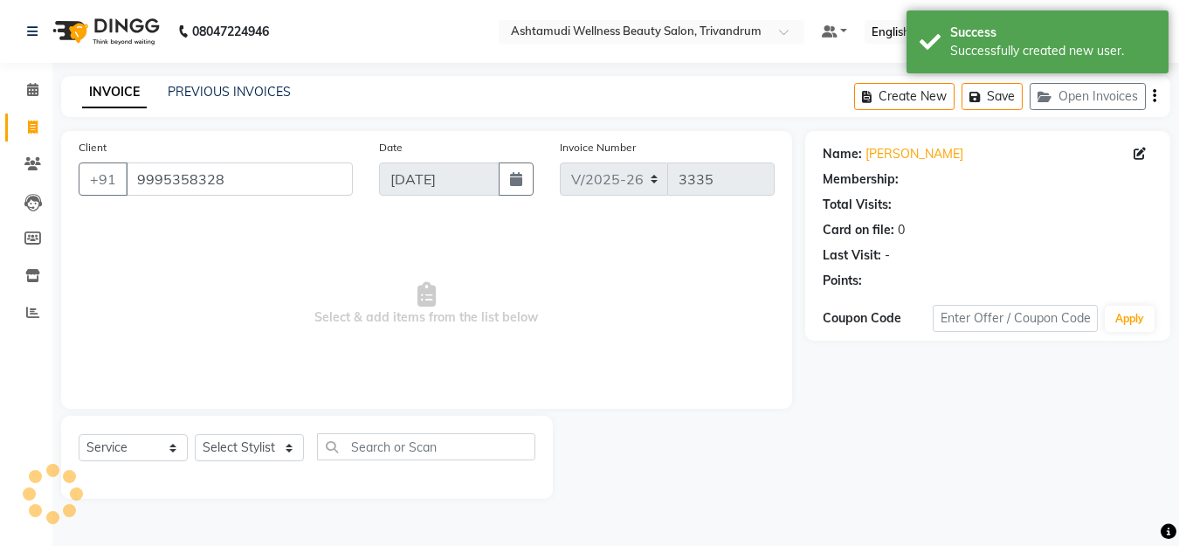
select select "1: Object"
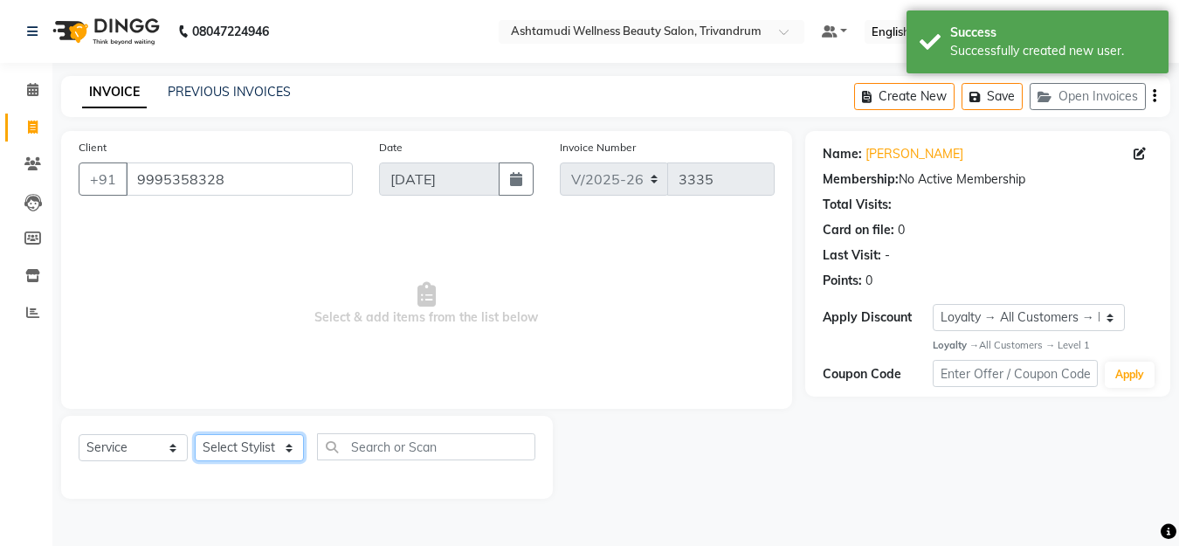
click at [252, 443] on select "Select Stylist ANJALI L B BINDHU CHIPPY DHANYA D KARTHIKA MANJUSHA SARITHA SHUH…" at bounding box center [249, 447] width 109 height 27
select select "27312"
click at [195, 434] on select "Select Stylist ANJALI L B BINDHU CHIPPY DHANYA D KARTHIKA MANJUSHA SARITHA SHUH…" at bounding box center [249, 447] width 109 height 27
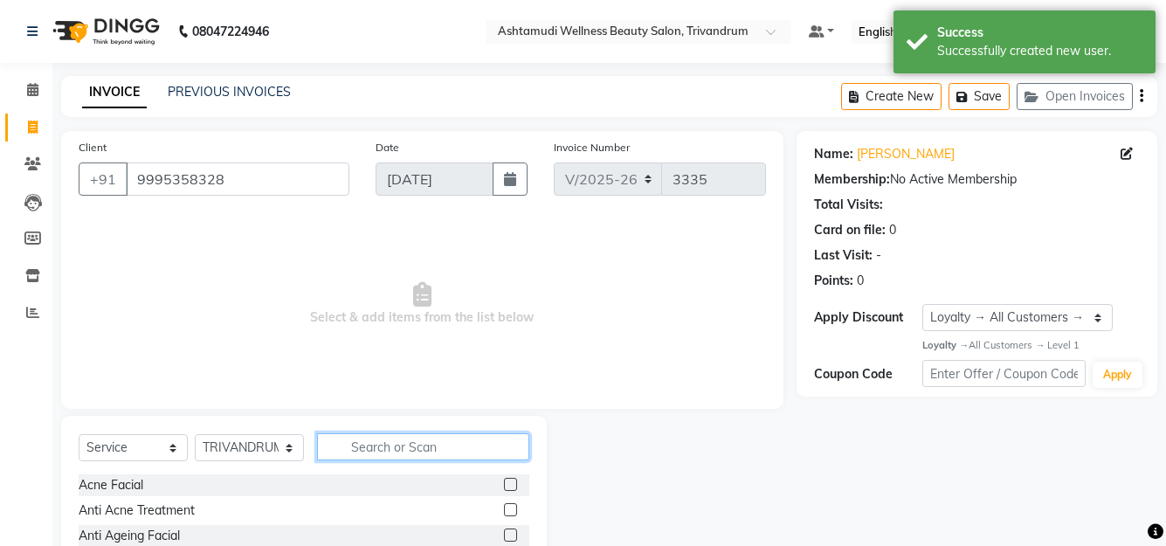
click at [431, 453] on input "text" at bounding box center [423, 446] width 212 height 27
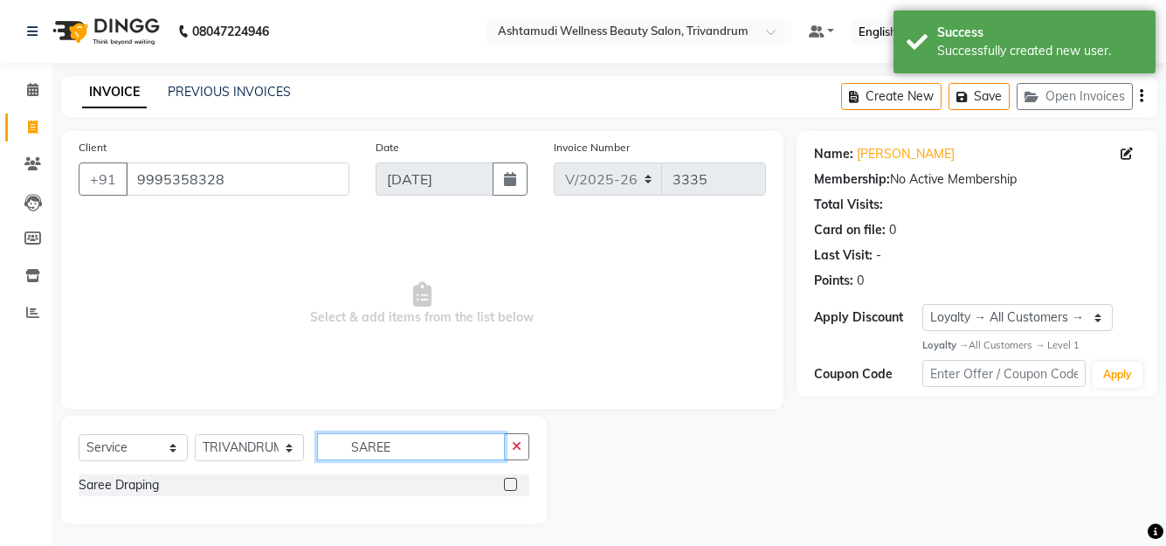
type input "SAREE"
click at [515, 484] on label at bounding box center [510, 484] width 13 height 13
click at [515, 484] on input "checkbox" at bounding box center [509, 485] width 11 height 11
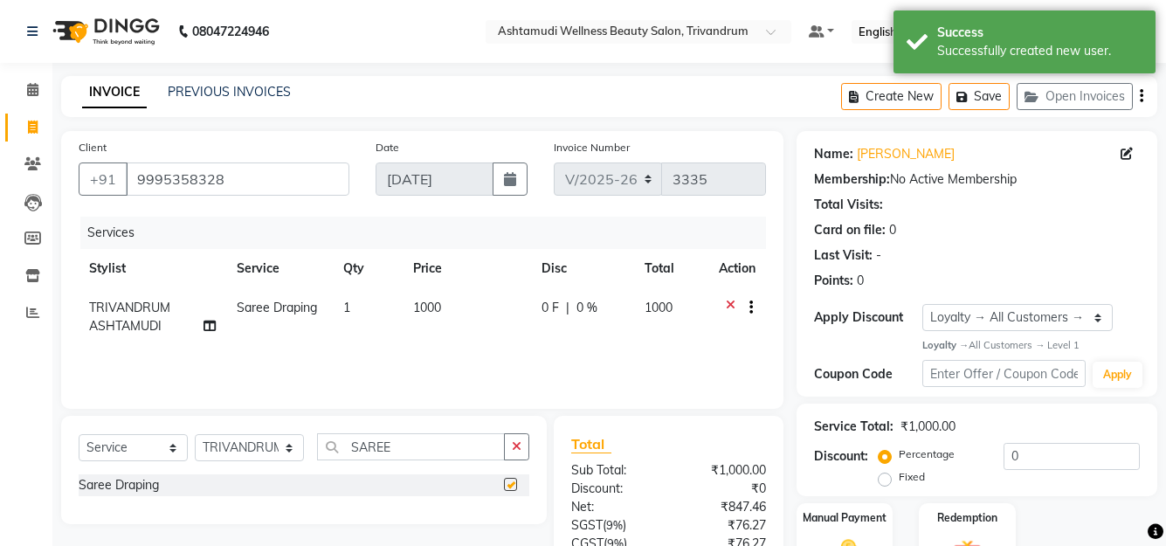
checkbox input "false"
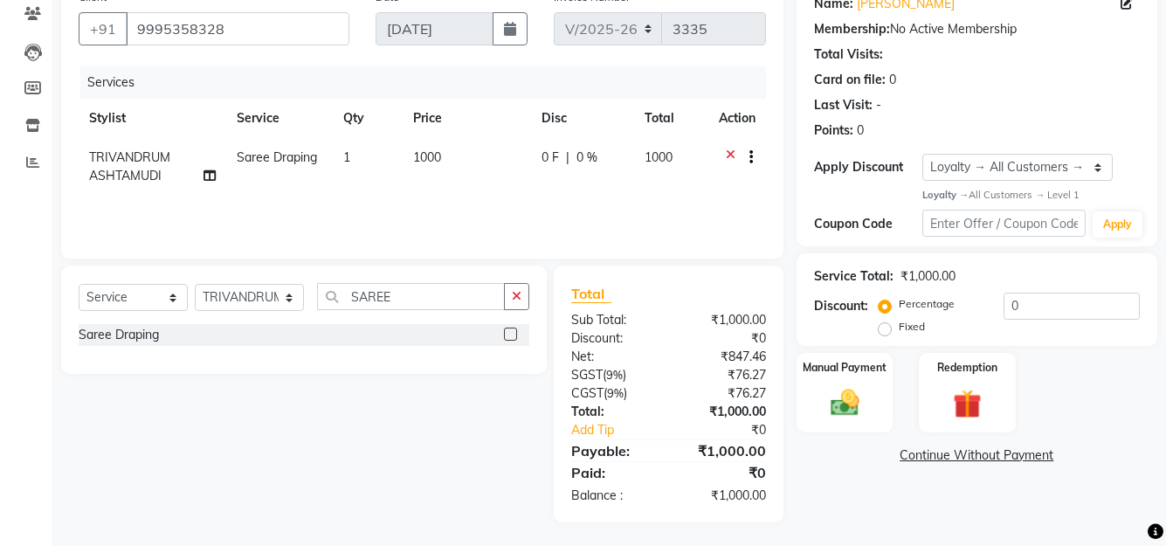
scroll to position [153, 0]
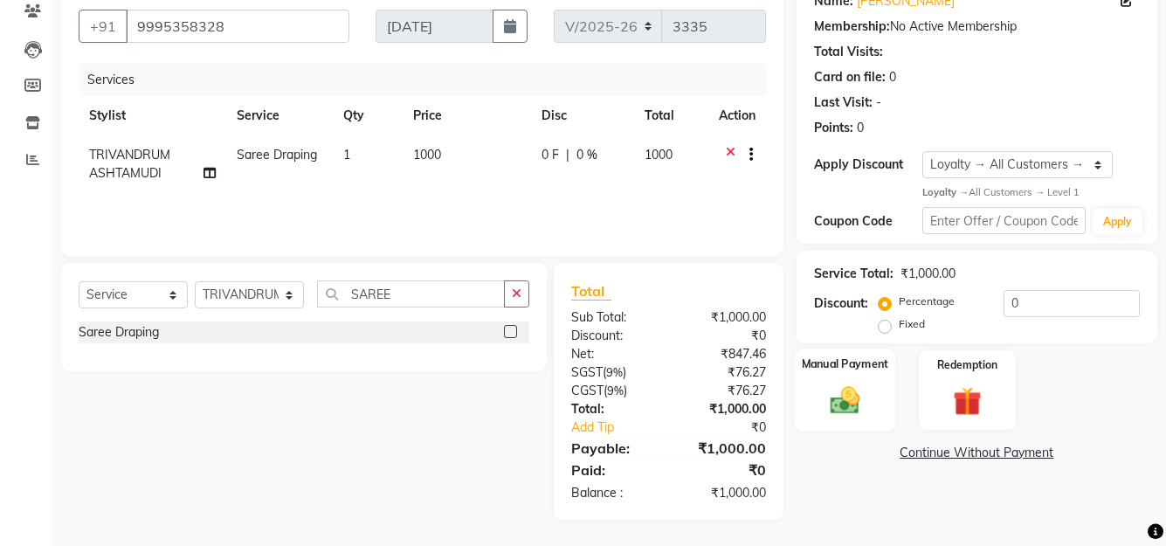
click at [847, 382] on div "Manual Payment" at bounding box center [844, 390] width 100 height 82
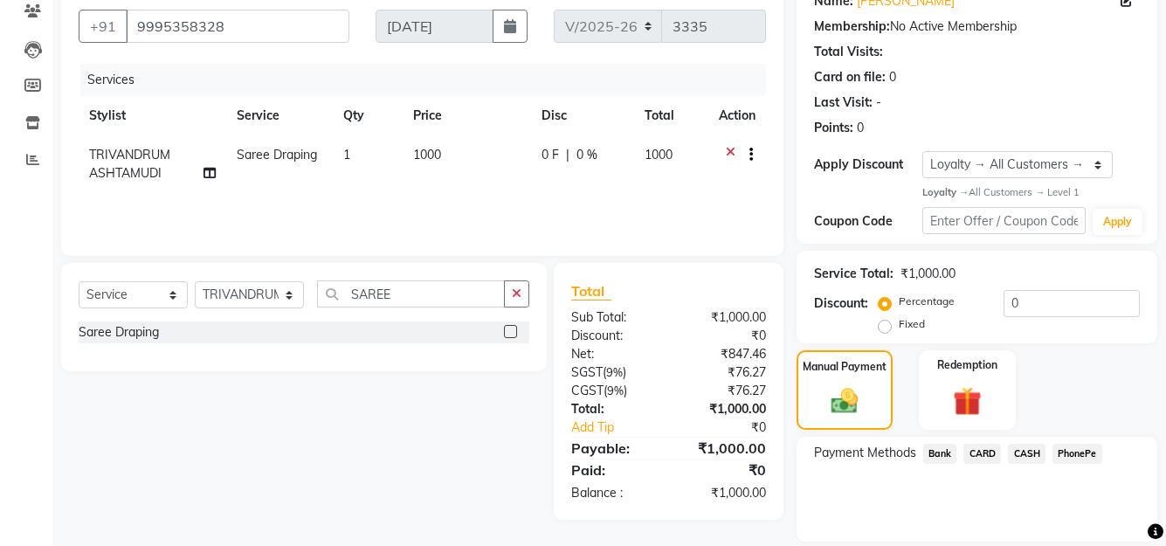
click at [901, 322] on label "Fixed" at bounding box center [912, 324] width 26 height 16
click at [895, 322] on input "Fixed" at bounding box center [888, 324] width 12 height 12
radio input "true"
drag, startPoint x: 1073, startPoint y: 303, endPoint x: 806, endPoint y: 313, distance: 267.5
click at [806, 313] on div "Service Total: ₹1,000.00 Discount: Percentage Fixed 0" at bounding box center [977, 297] width 361 height 93
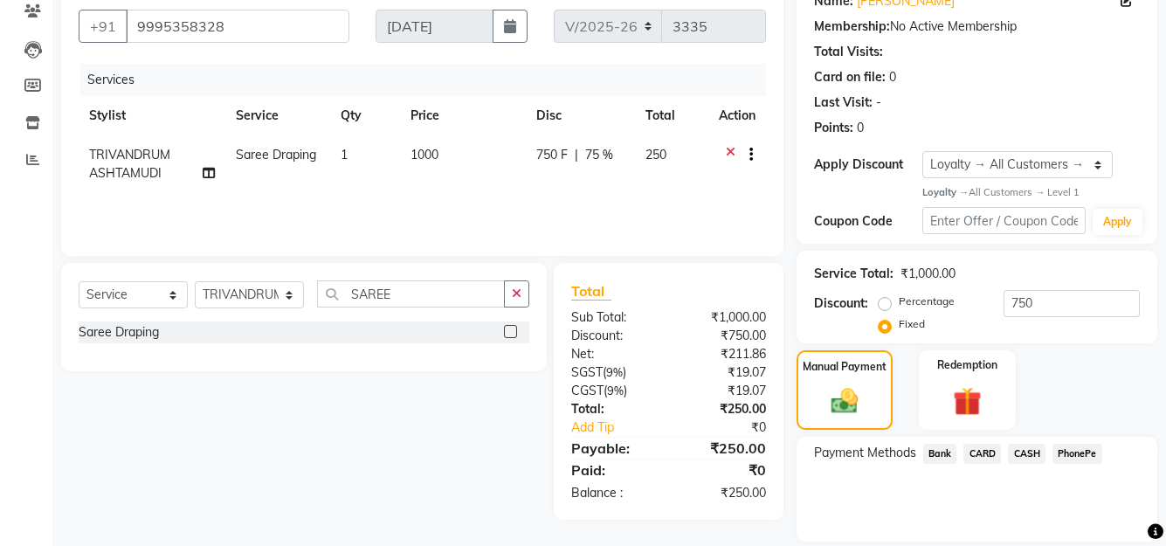
click at [931, 488] on div "Payment Methods Bank CARD CASH PhonePe" at bounding box center [977, 489] width 361 height 105
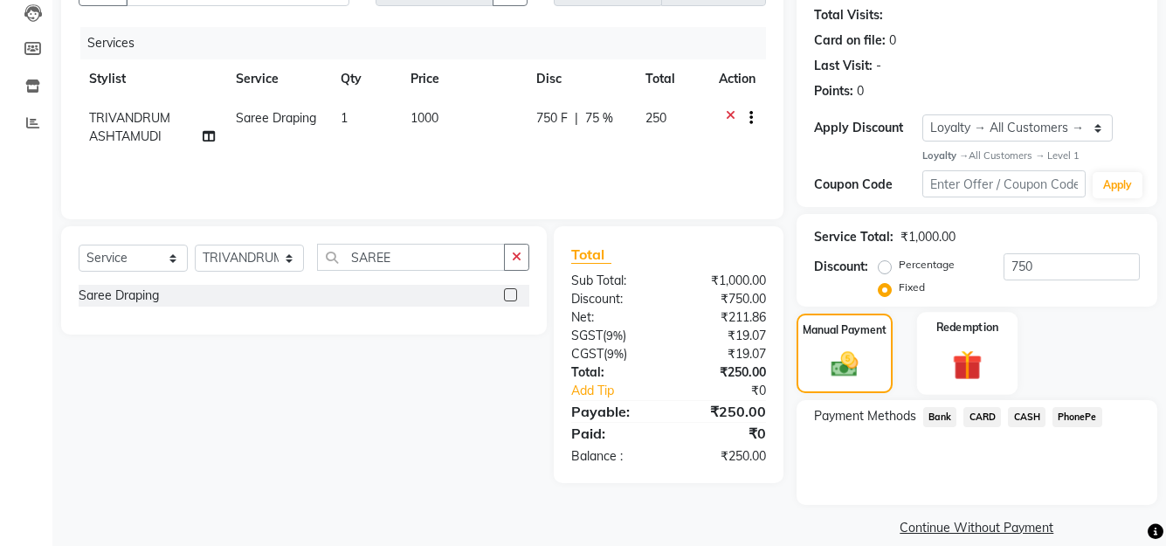
scroll to position [211, 0]
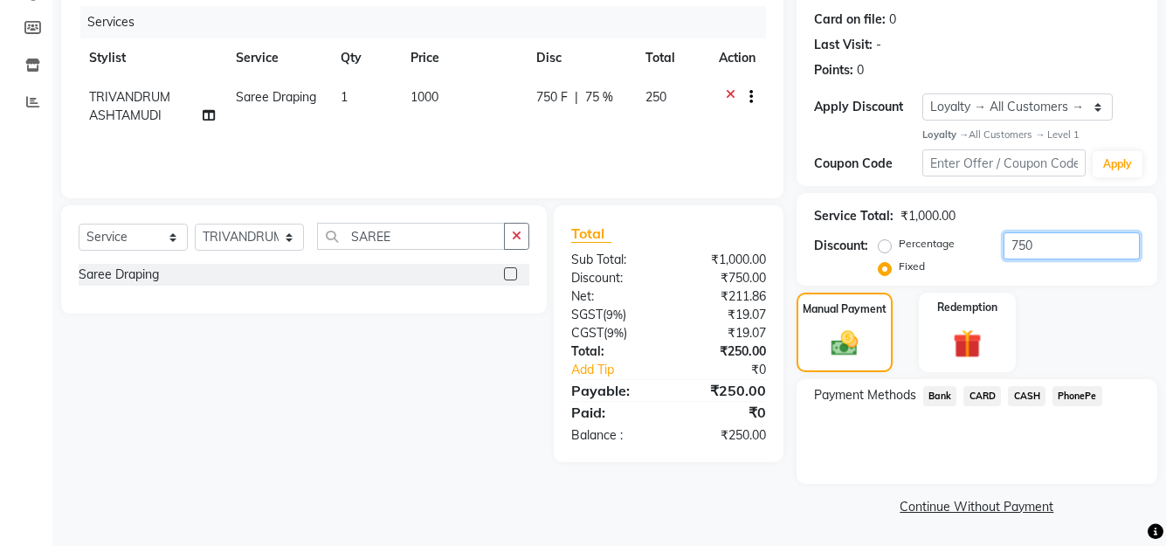
drag, startPoint x: 1048, startPoint y: 238, endPoint x: 908, endPoint y: 259, distance: 141.5
click at [908, 259] on div "Percentage Fixed 750" at bounding box center [1011, 255] width 258 height 47
type input "250"
click at [885, 448] on div "Payment Methods Bank CARD CASH PhonePe" at bounding box center [977, 431] width 361 height 105
click at [1071, 391] on span "PhonePe" at bounding box center [1078, 396] width 50 height 20
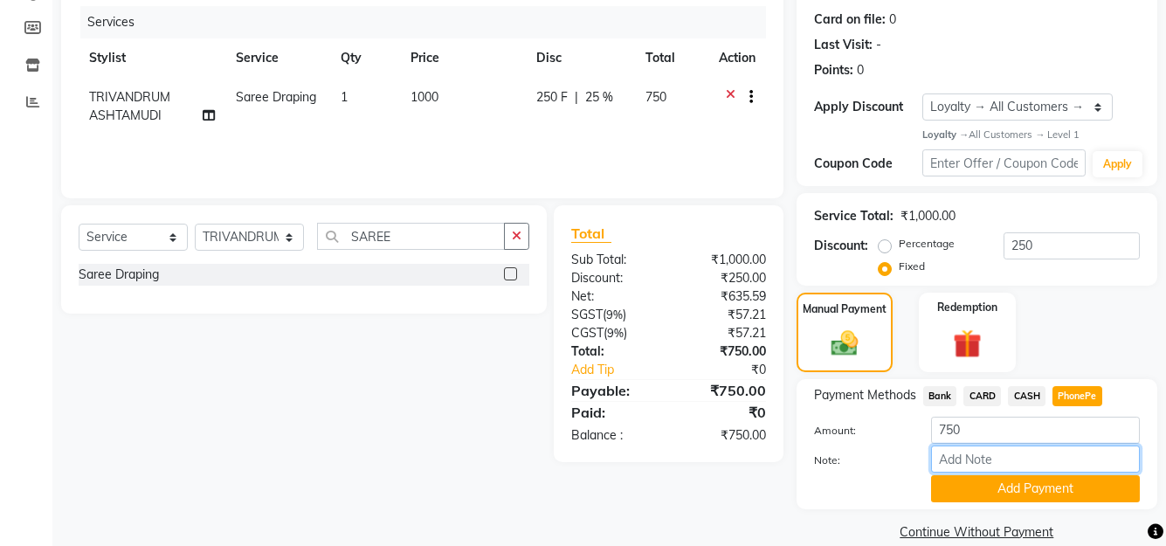
click at [964, 461] on input "Note:" at bounding box center [1035, 459] width 209 height 27
type input "Manjusha"
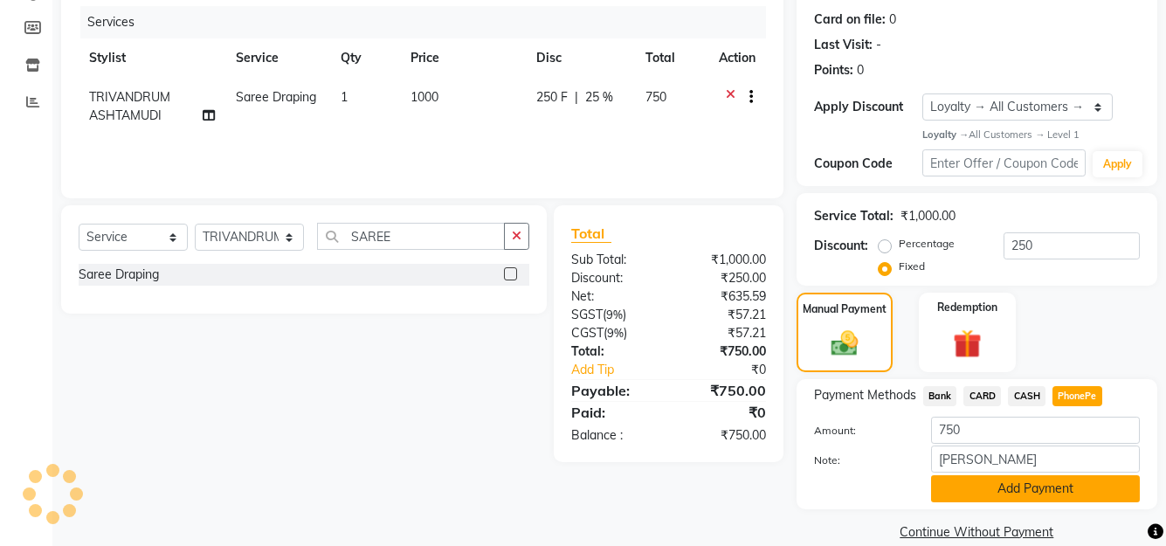
click at [1047, 491] on button "Add Payment" at bounding box center [1035, 488] width 209 height 27
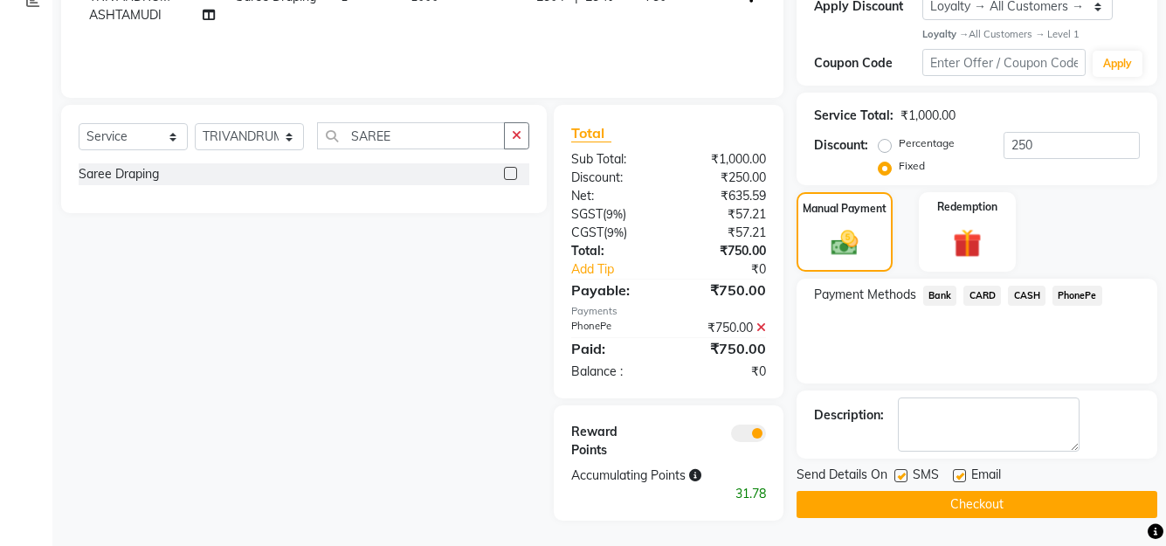
scroll to position [312, 0]
click at [962, 513] on button "Checkout" at bounding box center [977, 503] width 361 height 27
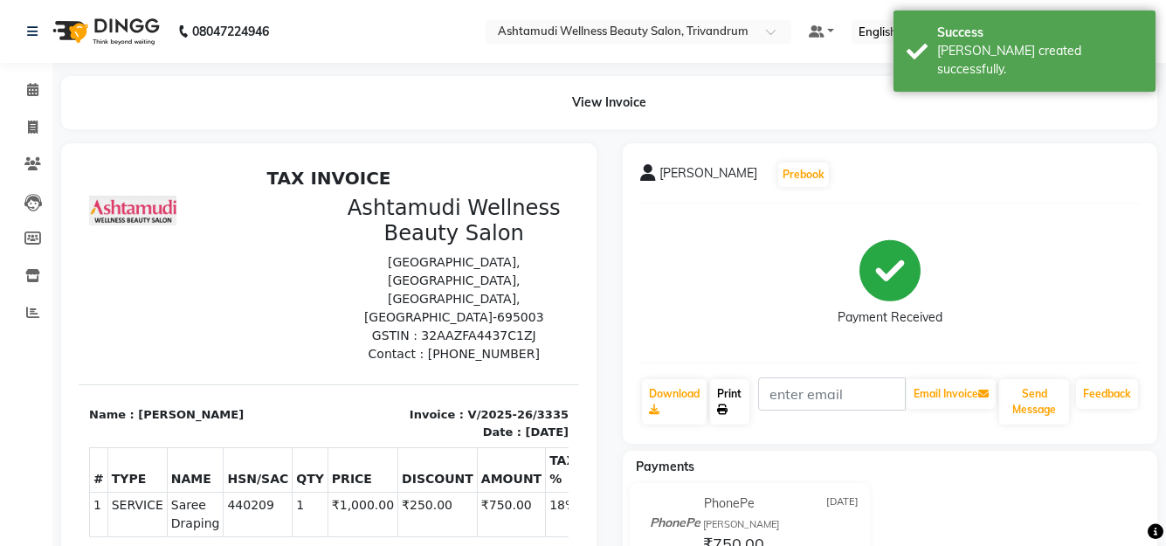
click at [732, 395] on link "Print" at bounding box center [729, 401] width 39 height 45
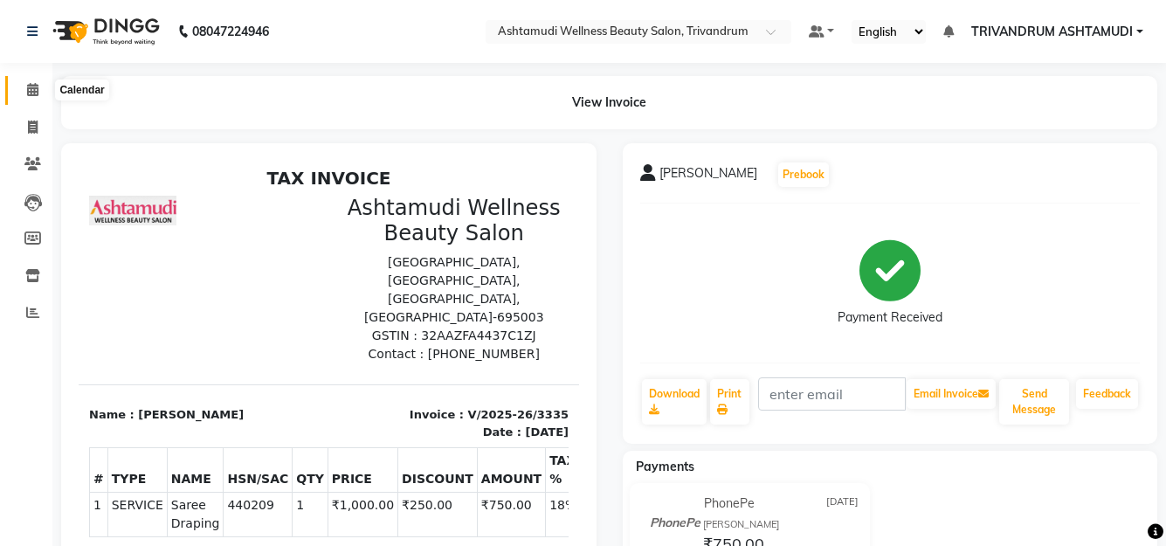
click at [35, 90] on icon at bounding box center [32, 89] width 11 height 13
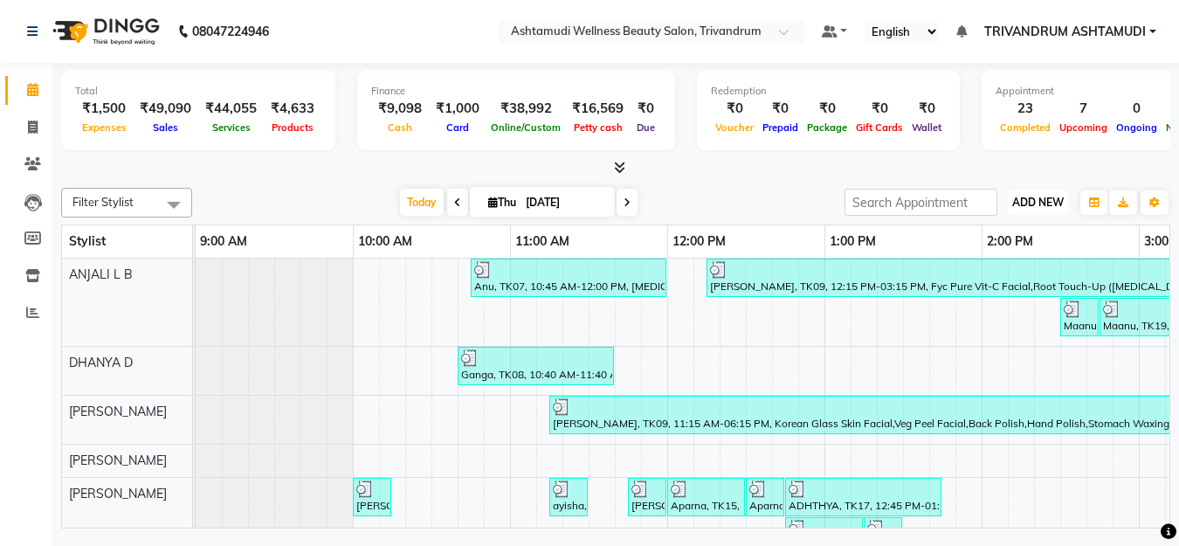
click at [1047, 204] on span "ADD NEW" at bounding box center [1039, 202] width 52 height 13
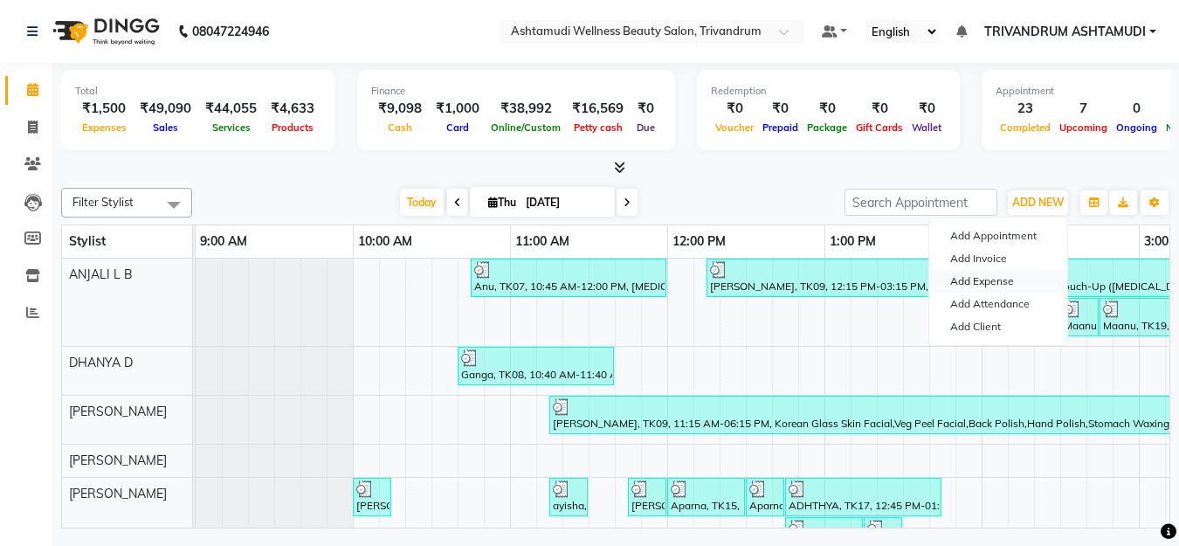
click at [987, 273] on link "Add Expense" at bounding box center [999, 281] width 138 height 23
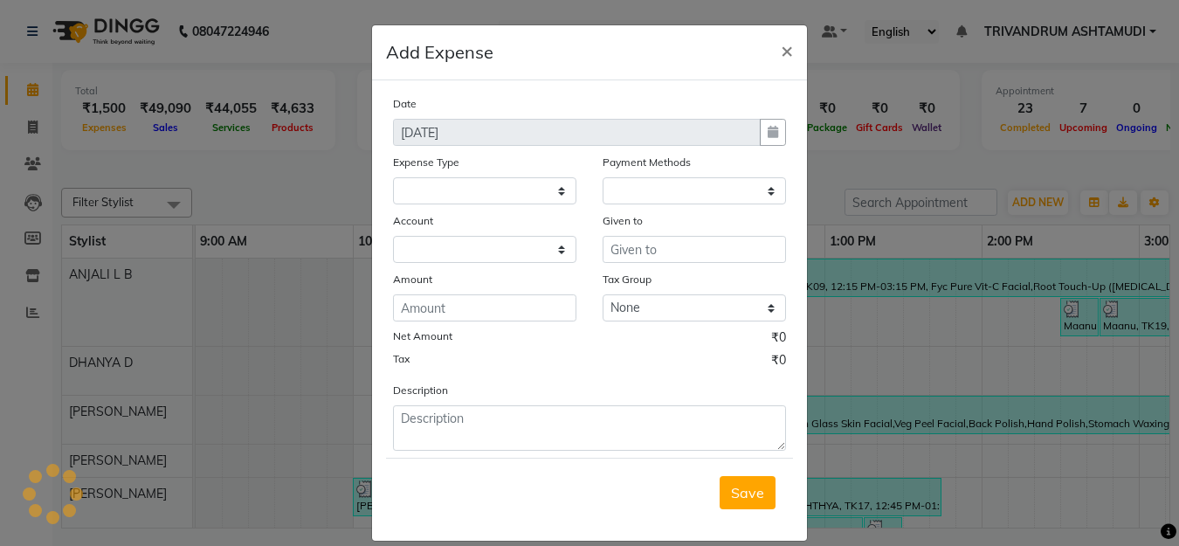
select select
select select "1"
select select "3467"
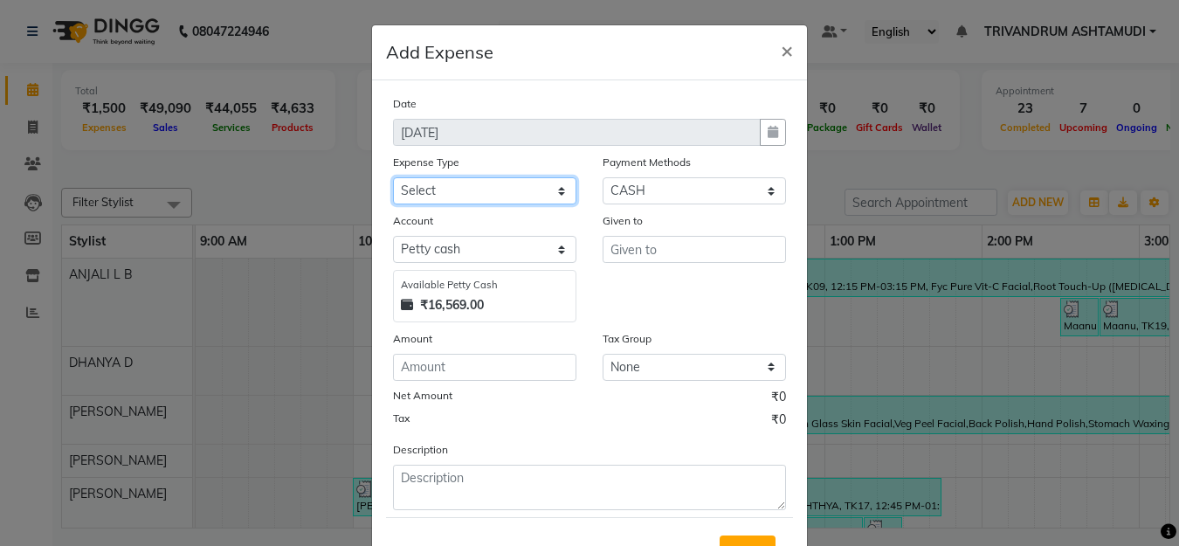
drag, startPoint x: 496, startPoint y: 191, endPoint x: 495, endPoint y: 200, distance: 8.8
click at [496, 191] on select "Select ACCOMODATION EXPENSES ADVERTISEMENT SALES PROMOTIONAL EXPENSES Bonus BRI…" at bounding box center [484, 190] width 183 height 27
select select "6180"
click at [393, 177] on select "Select ACCOMODATION EXPENSES ADVERTISEMENT SALES PROMOTIONAL EXPENSES Bonus BRI…" at bounding box center [484, 190] width 183 height 27
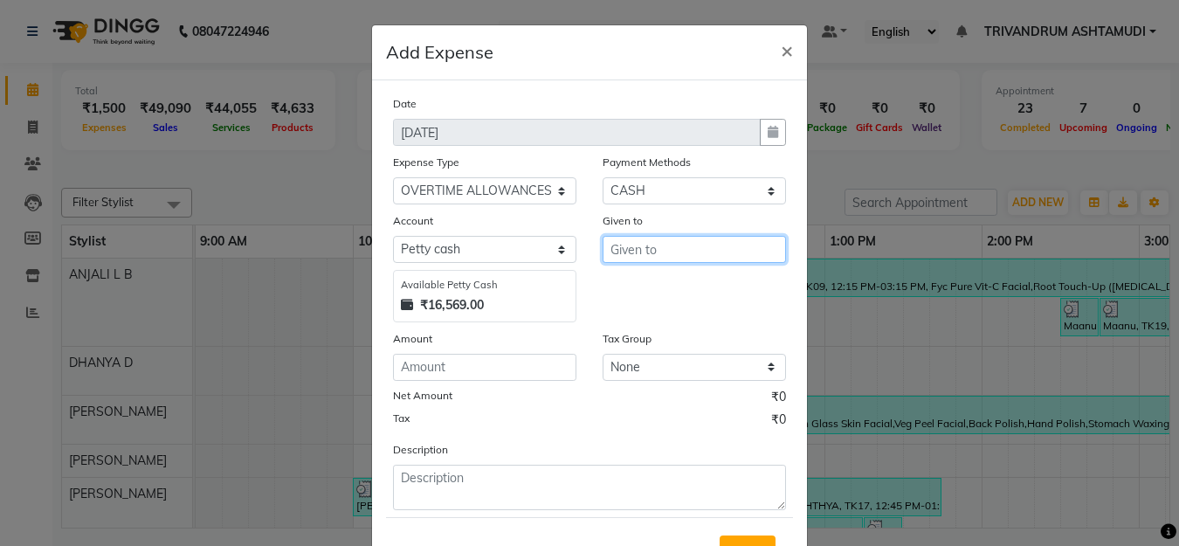
click at [678, 249] on input "text" at bounding box center [694, 249] width 183 height 27
drag, startPoint x: 643, startPoint y: 285, endPoint x: 590, endPoint y: 324, distance: 66.2
click at [643, 286] on span "SHU" at bounding box center [640, 286] width 30 height 17
type input "SHUHAINA"
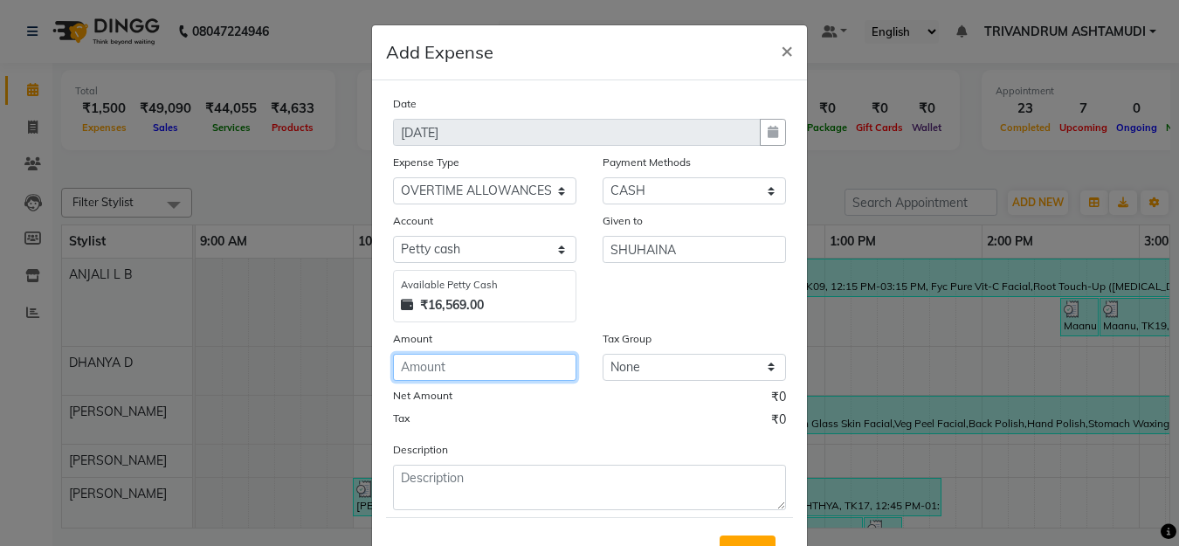
click at [491, 373] on input "number" at bounding box center [484, 367] width 183 height 27
type input "600"
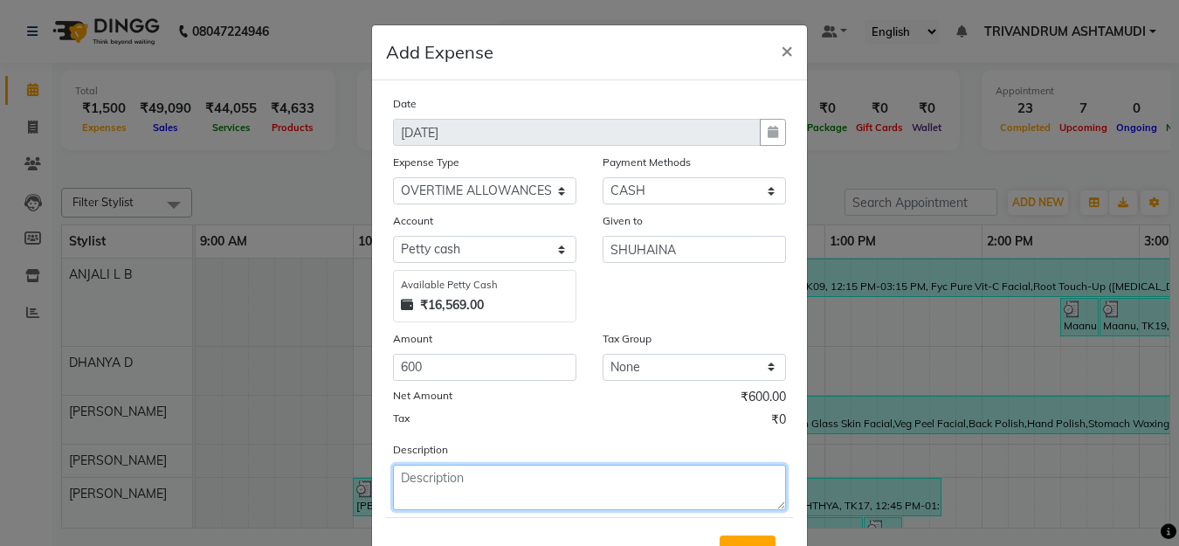
click at [448, 484] on textarea at bounding box center [589, 487] width 393 height 45
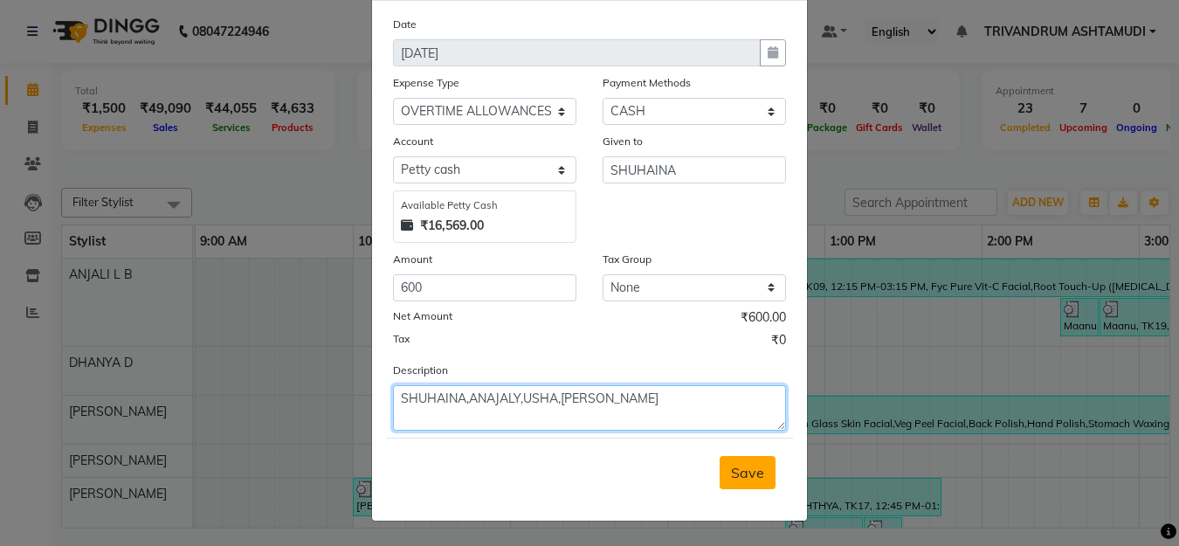
type textarea "SHUHAINA,ANAJALY,USHA,BINDU"
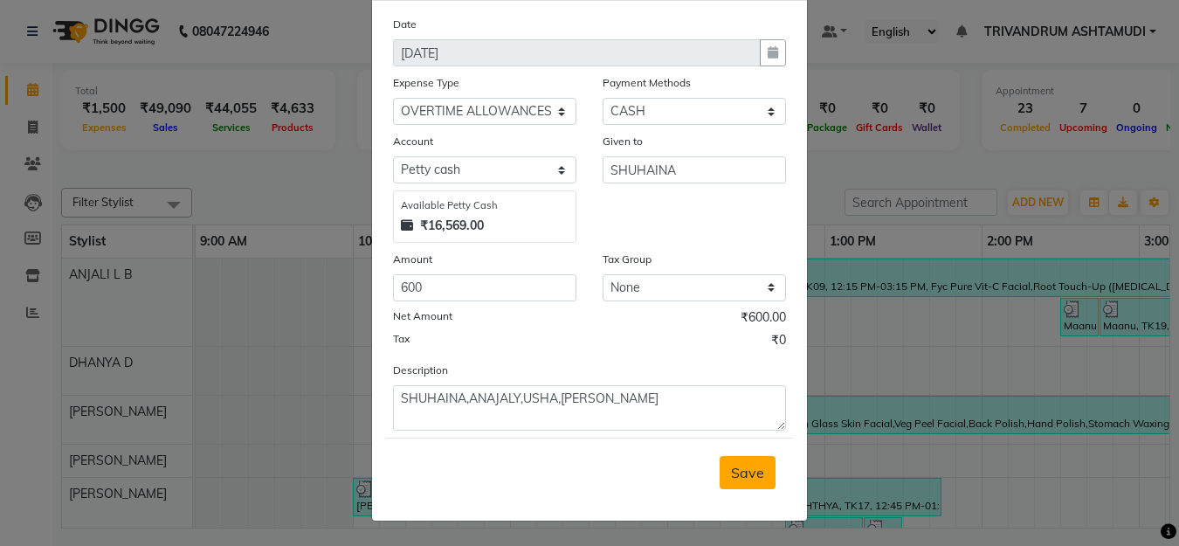
click at [752, 473] on span "Save" at bounding box center [747, 472] width 33 height 17
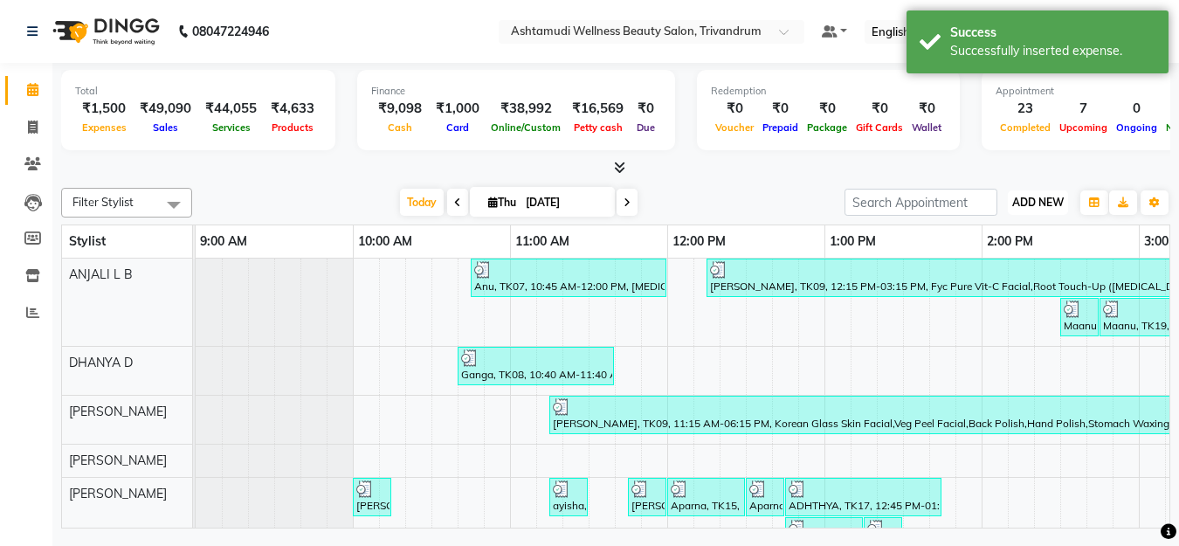
click at [1052, 191] on button "ADD NEW Toggle Dropdown" at bounding box center [1038, 202] width 60 height 24
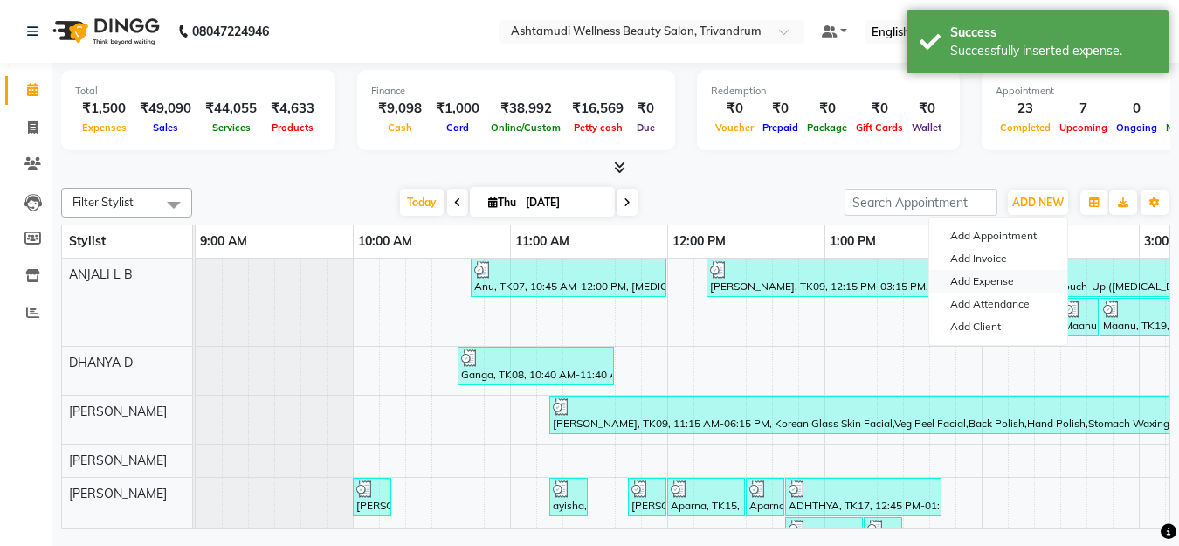
click at [984, 281] on link "Add Expense" at bounding box center [999, 281] width 138 height 23
select select "3468"
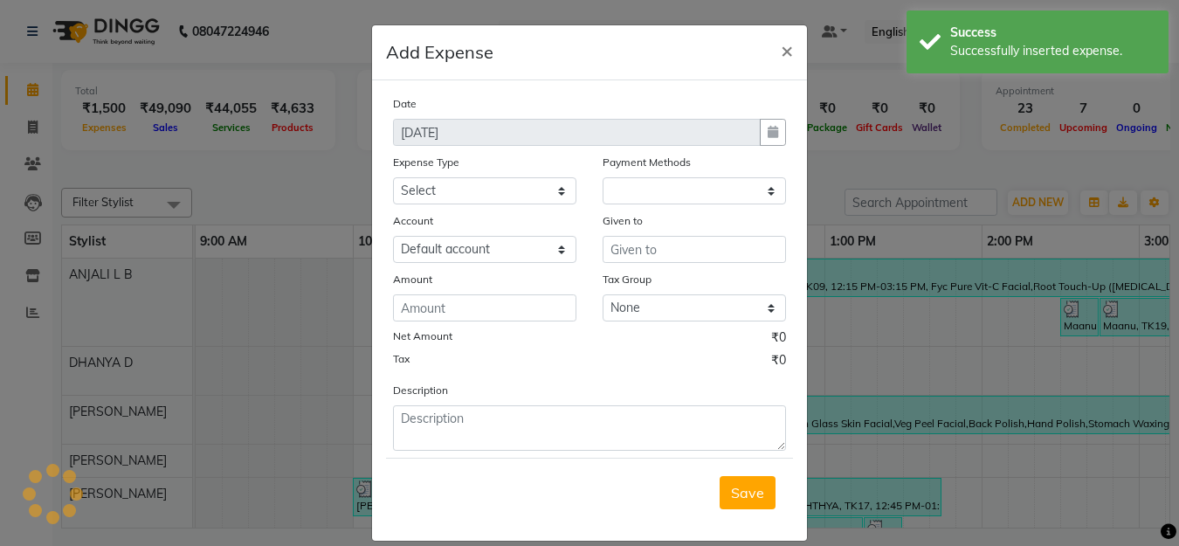
select select "1"
select select "3467"
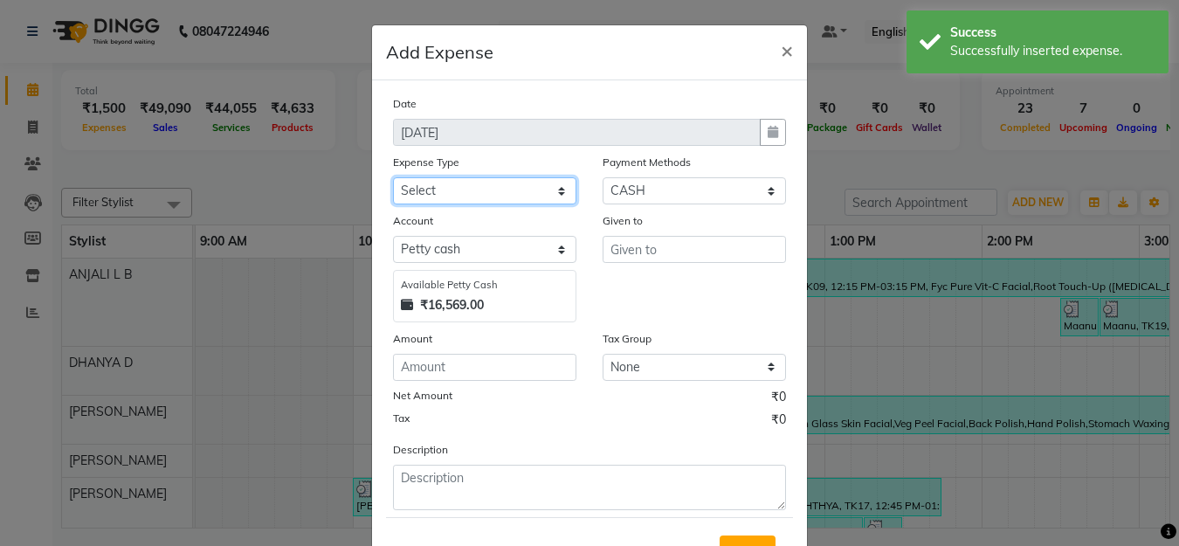
click at [533, 190] on select "Select ACCOMODATION EXPENSES ADVERTISEMENT SALES PROMOTIONAL EXPENSES Bonus BRI…" at bounding box center [484, 190] width 183 height 27
select select "6166"
click at [393, 177] on select "Select ACCOMODATION EXPENSES ADVERTISEMENT SALES PROMOTIONAL EXPENSES Bonus BRI…" at bounding box center [484, 190] width 183 height 27
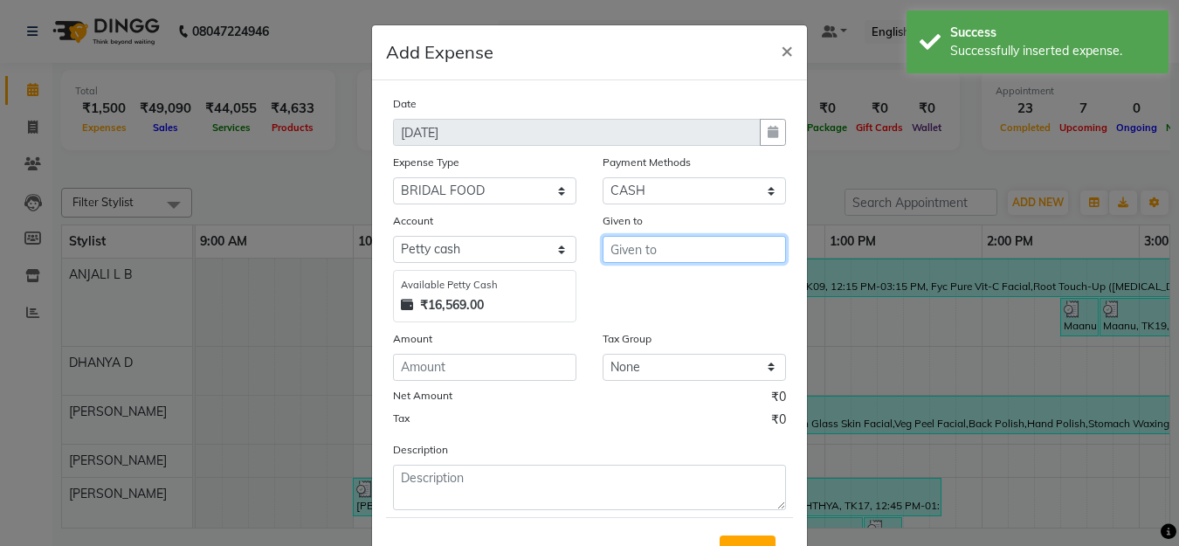
click at [666, 239] on input "text" at bounding box center [694, 249] width 183 height 27
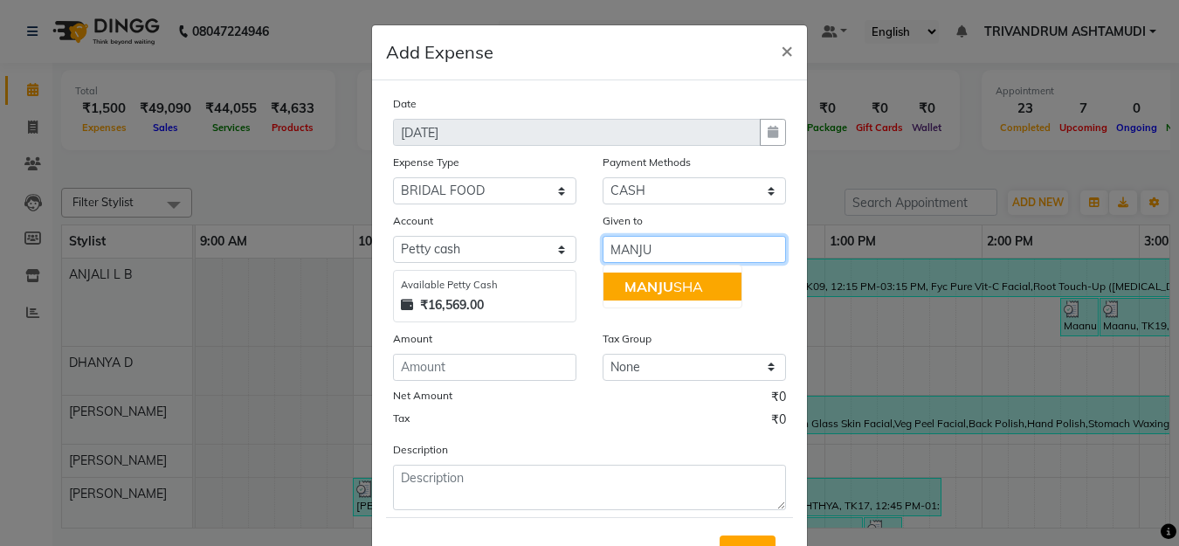
click at [650, 289] on span "MANJU" at bounding box center [649, 286] width 49 height 17
type input "[PERSON_NAME]"
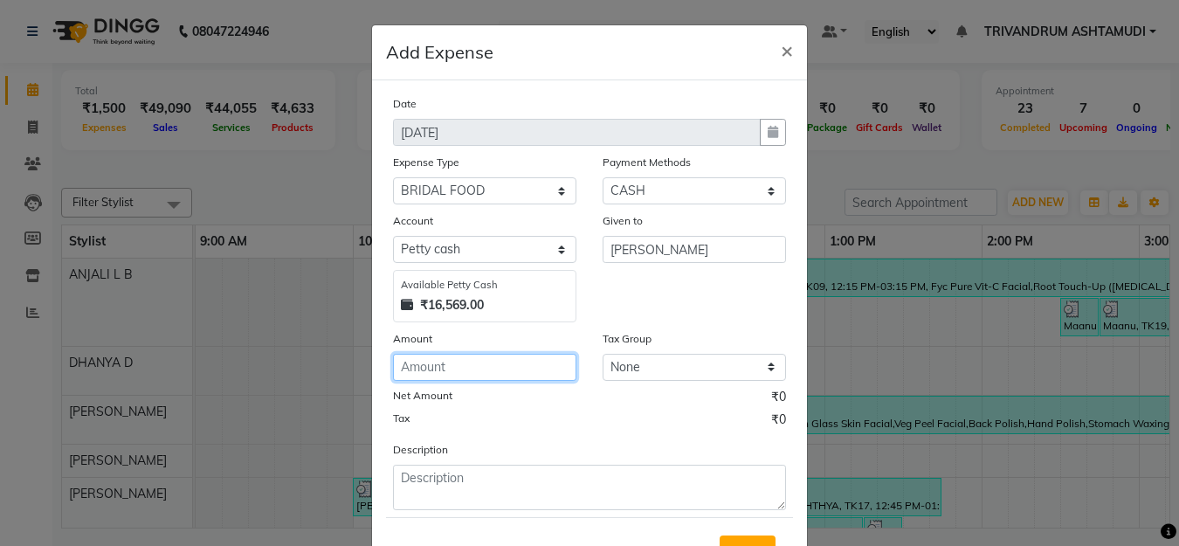
click at [443, 368] on input "number" at bounding box center [484, 367] width 183 height 27
type input "300"
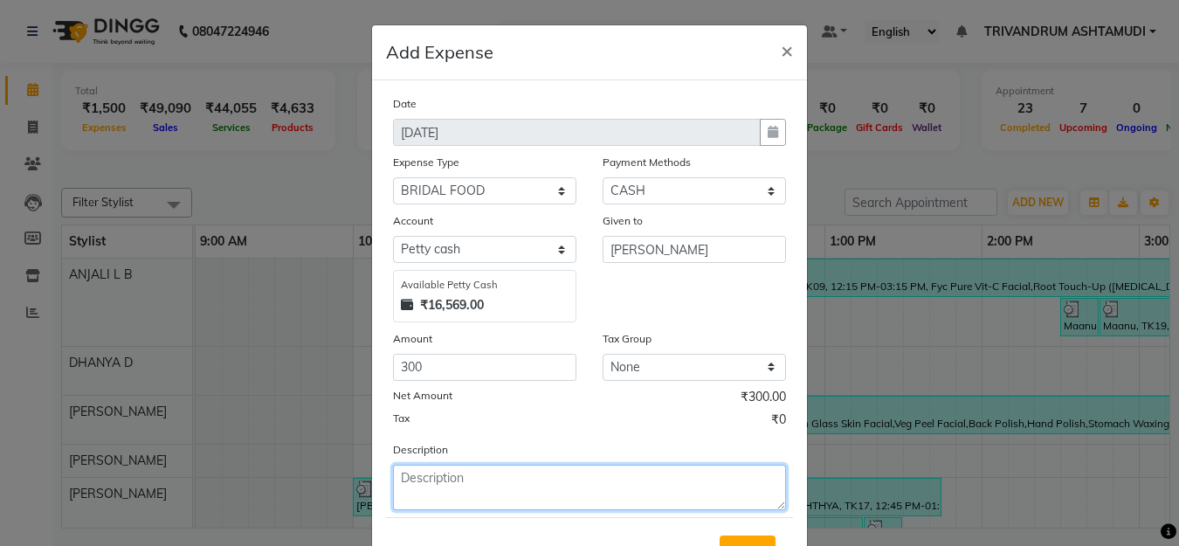
click at [449, 484] on textarea at bounding box center [589, 487] width 393 height 45
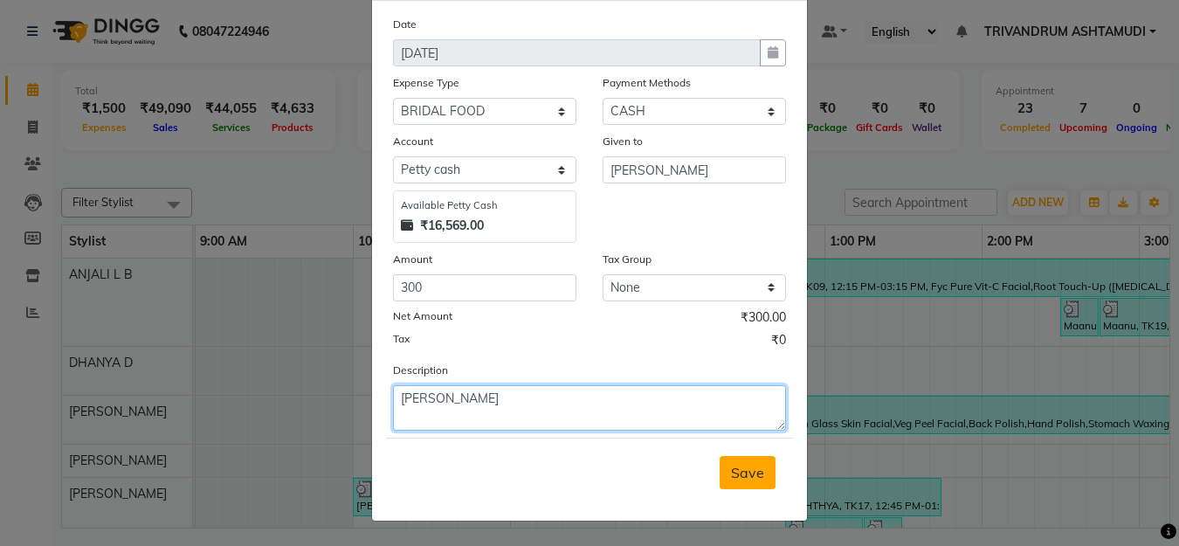
type textarea "MANJU,SARITHA"
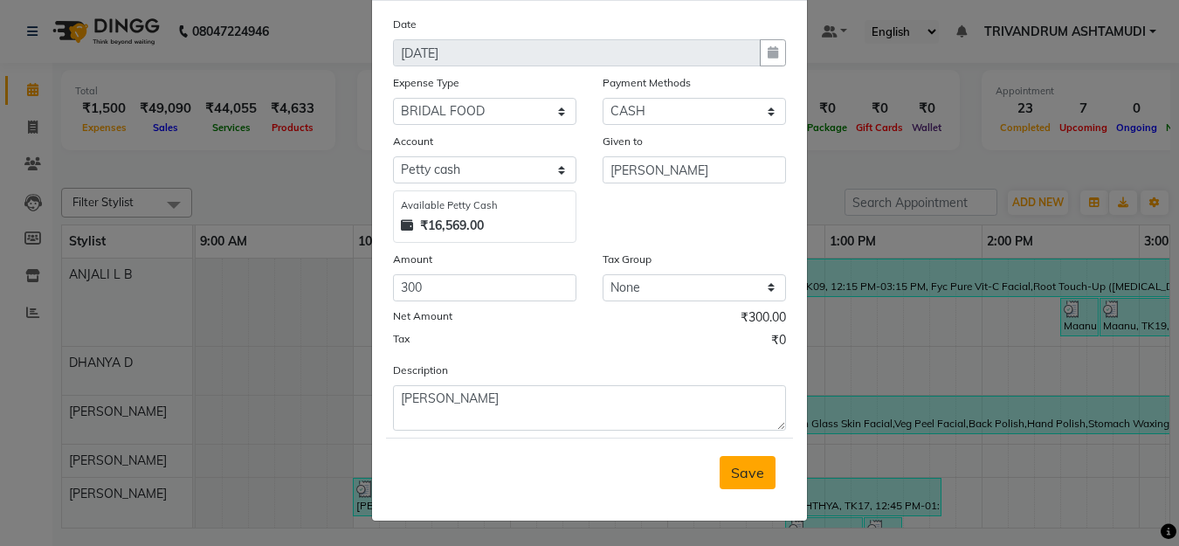
click at [731, 475] on span "Save" at bounding box center [747, 472] width 33 height 17
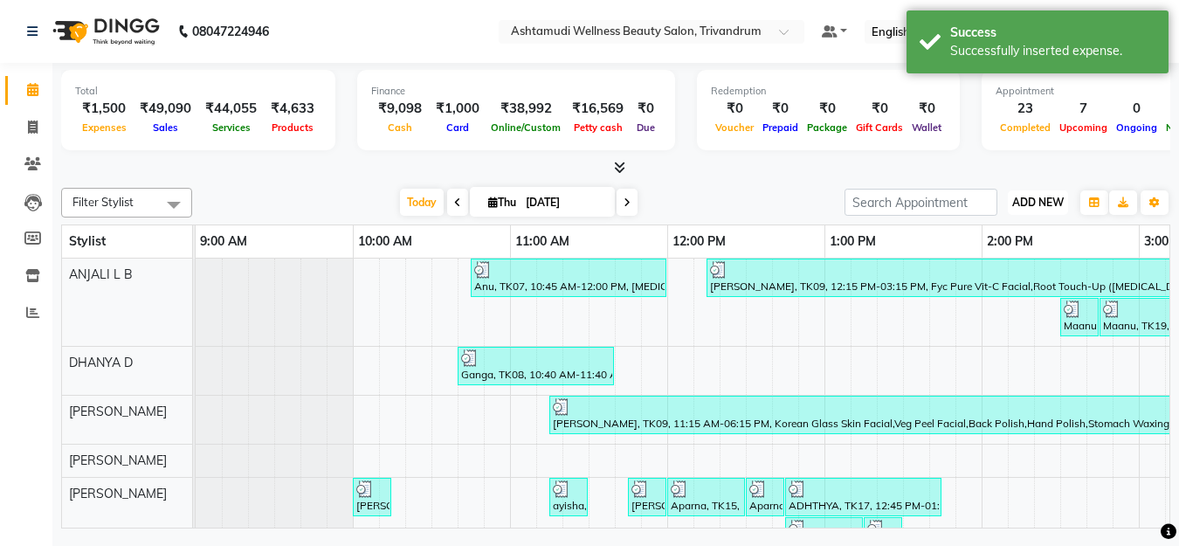
click at [1040, 204] on span "ADD NEW" at bounding box center [1039, 202] width 52 height 13
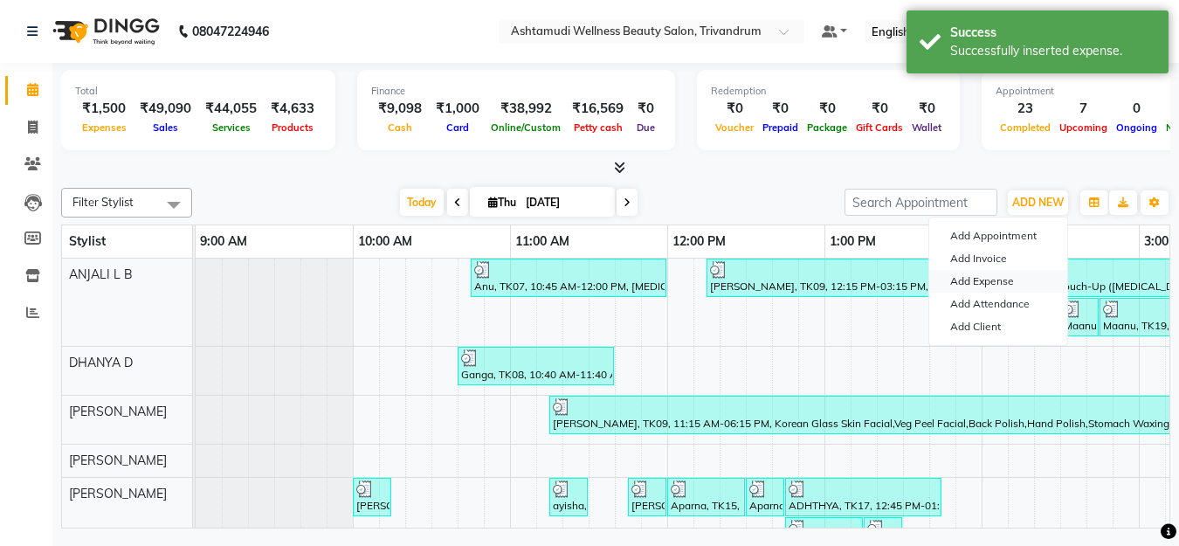
click at [1017, 283] on link "Add Expense" at bounding box center [999, 281] width 138 height 23
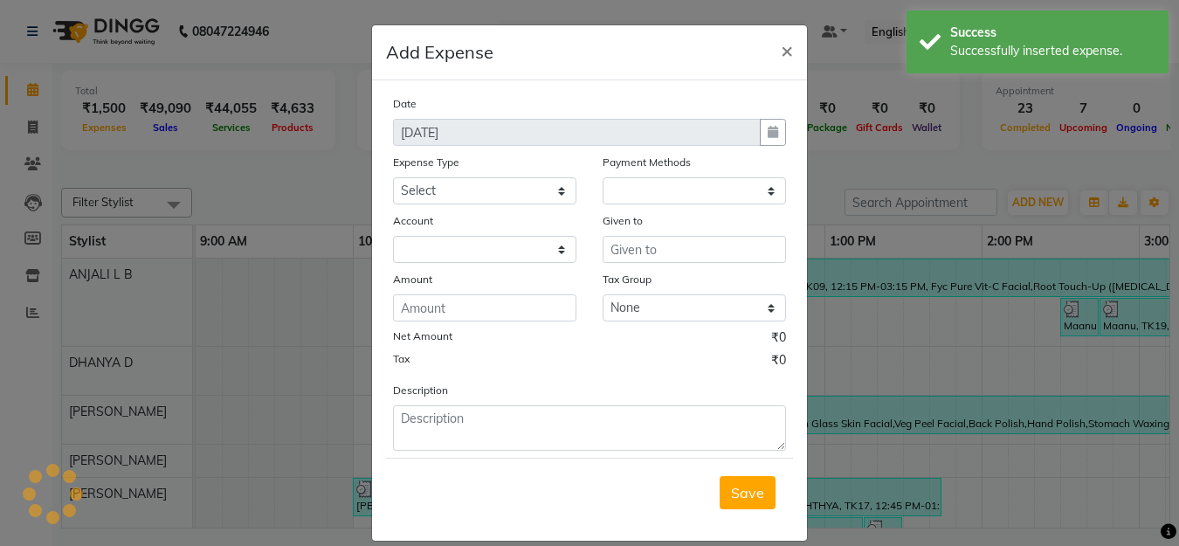
select select "1"
select select "3467"
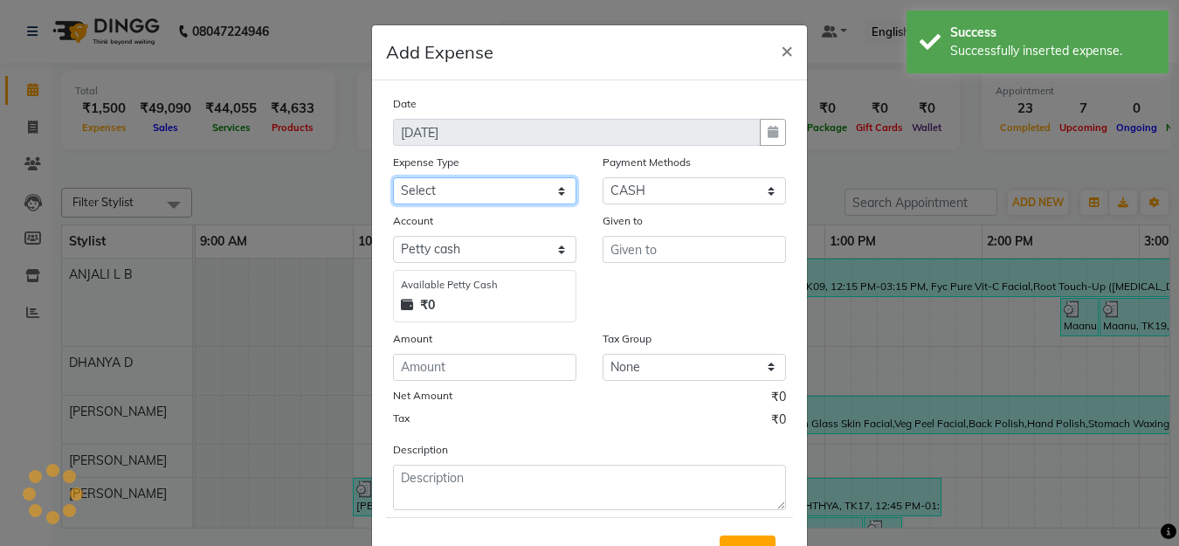
drag, startPoint x: 499, startPoint y: 186, endPoint x: 497, endPoint y: 204, distance: 17.6
click at [499, 186] on select "Select ACCOMODATION EXPENSES ADVERTISEMENT SALES PROMOTIONAL EXPENSES Bonus BRI…" at bounding box center [484, 190] width 183 height 27
select select "6169"
click at [393, 177] on select "Select ACCOMODATION EXPENSES ADVERTISEMENT SALES PROMOTIONAL EXPENSES Bonus BRI…" at bounding box center [484, 190] width 183 height 27
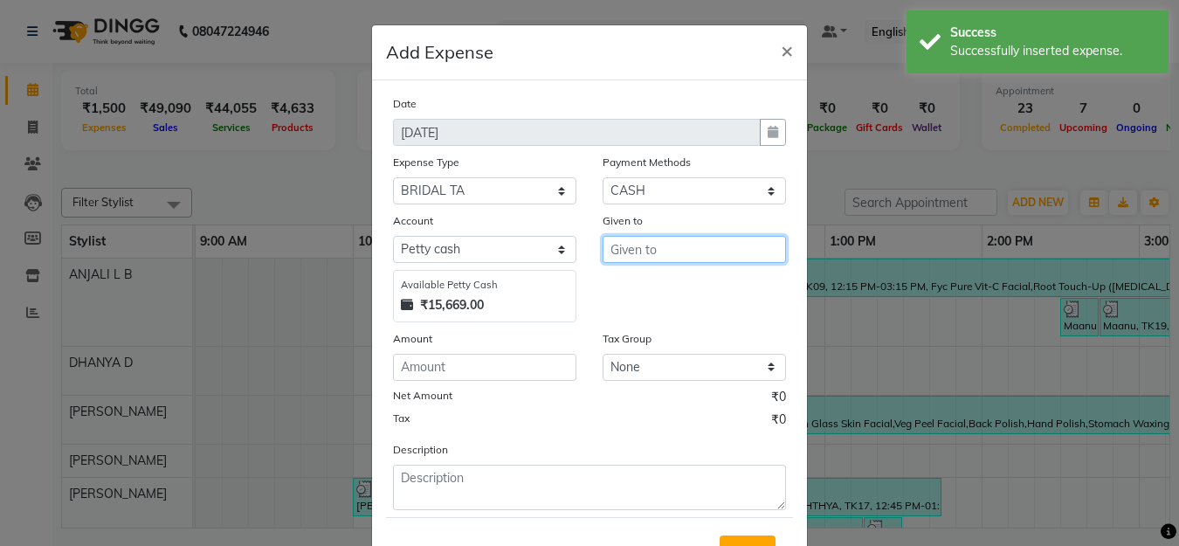
click at [653, 252] on input "text" at bounding box center [694, 249] width 183 height 27
click at [654, 291] on ngb-highlight "SARI THA" at bounding box center [656, 286] width 63 height 17
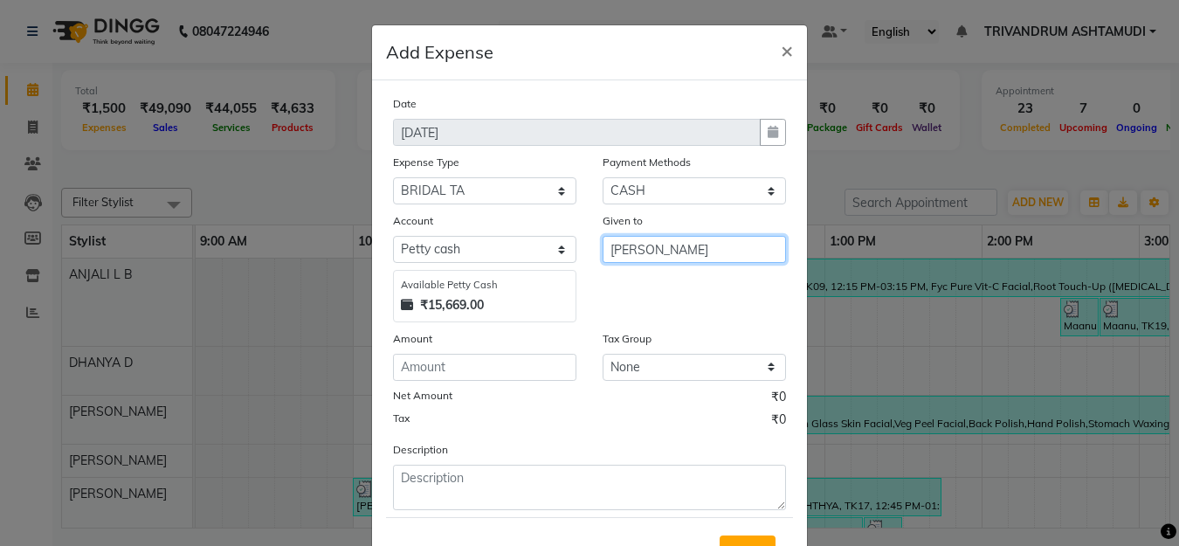
type input "[PERSON_NAME]"
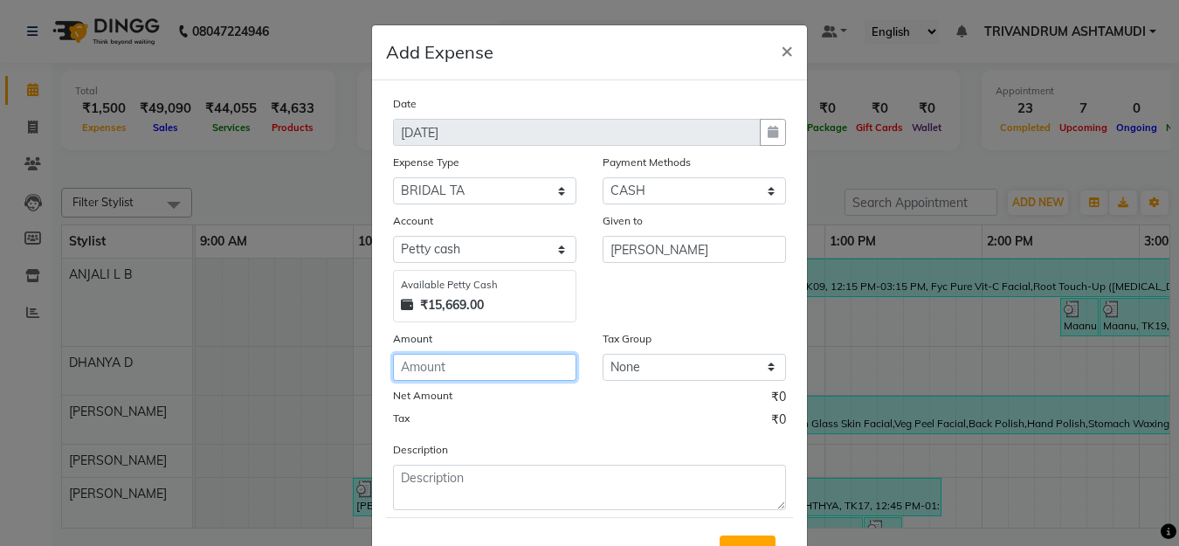
click at [461, 368] on input "number" at bounding box center [484, 367] width 183 height 27
type input "180"
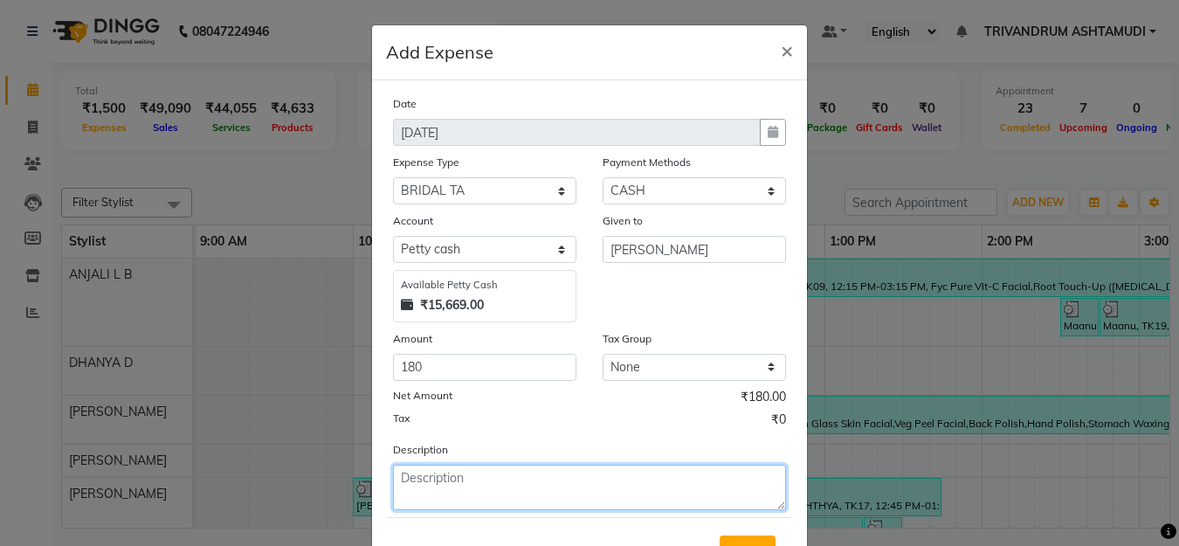
click at [442, 481] on textarea at bounding box center [589, 487] width 393 height 45
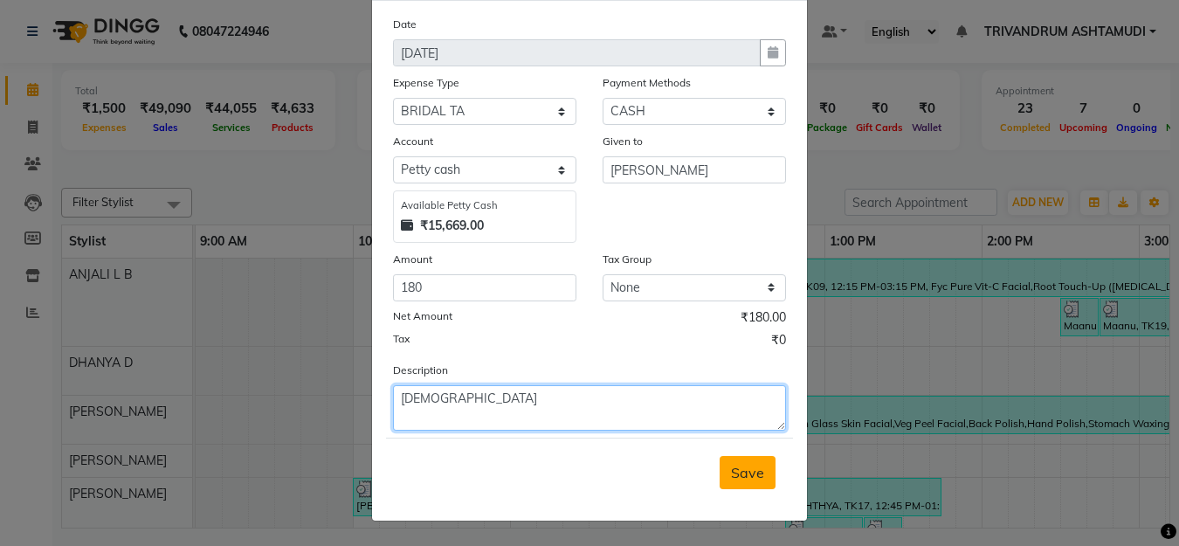
type textarea "VAIKUNTAM"
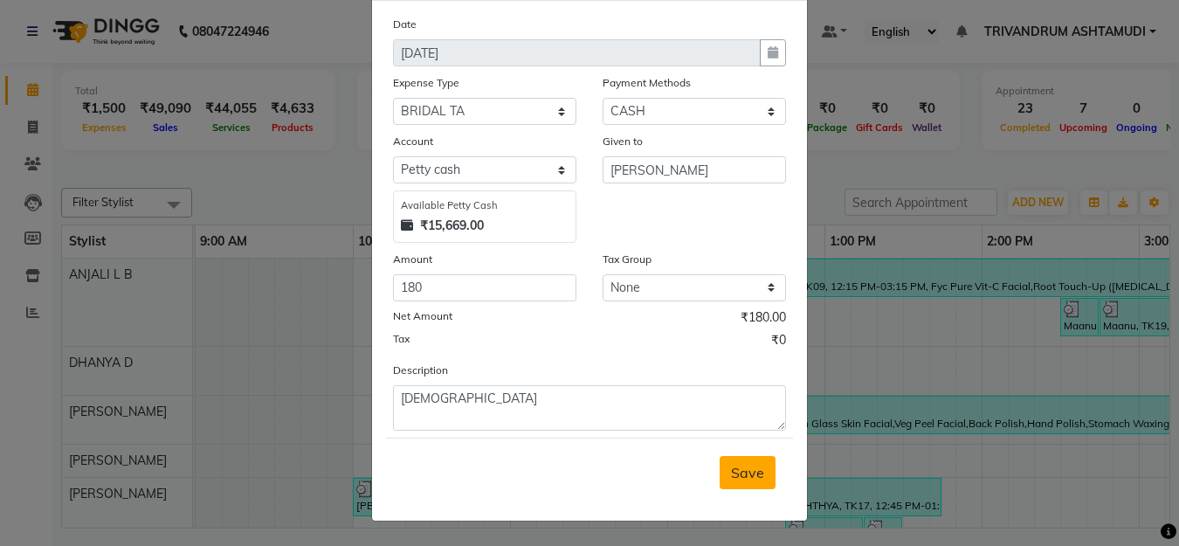
click at [739, 474] on span "Save" at bounding box center [747, 472] width 33 height 17
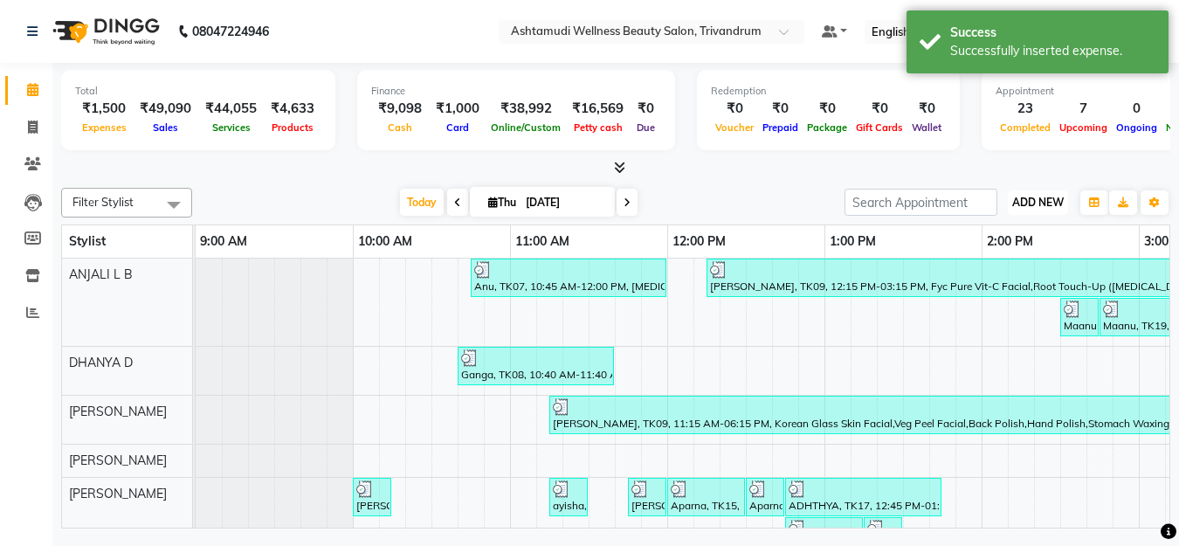
click at [1040, 200] on span "ADD NEW" at bounding box center [1039, 202] width 52 height 13
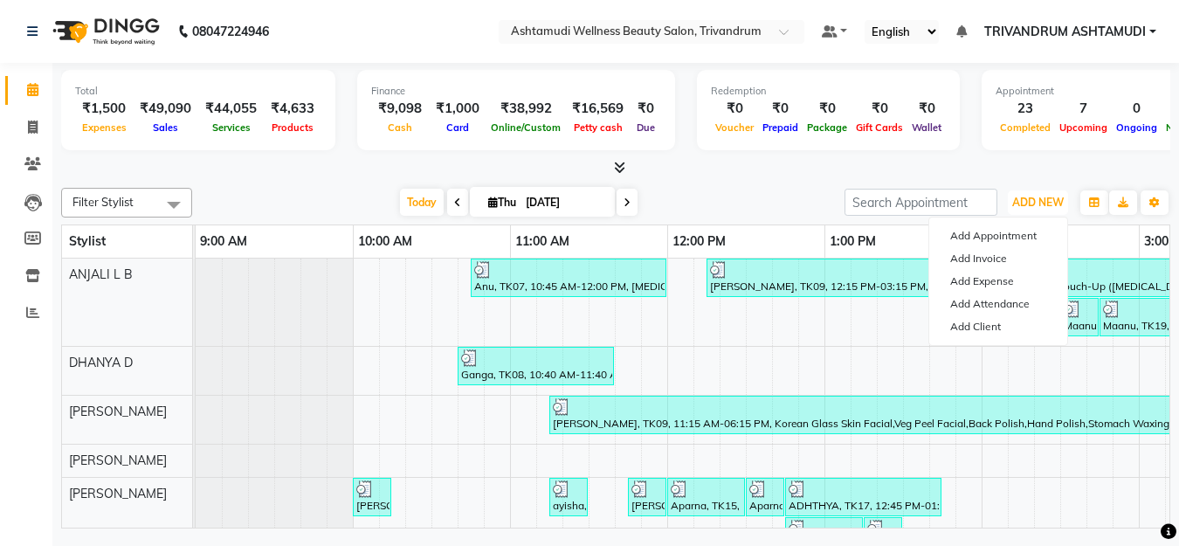
drag, startPoint x: 316, startPoint y: 514, endPoint x: 488, endPoint y: 539, distance: 173.1
click at [488, 539] on div "08047224946 Select Location × Ashtamudi Wellness Beauty Salon, Trivandrum Defau…" at bounding box center [589, 273] width 1179 height 546
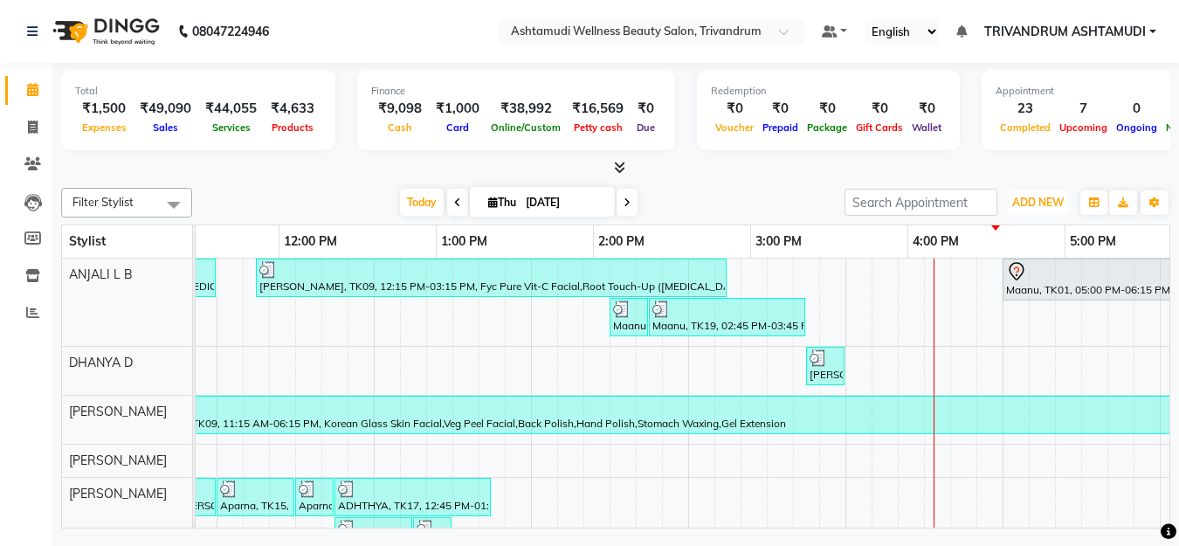
scroll to position [0, 451]
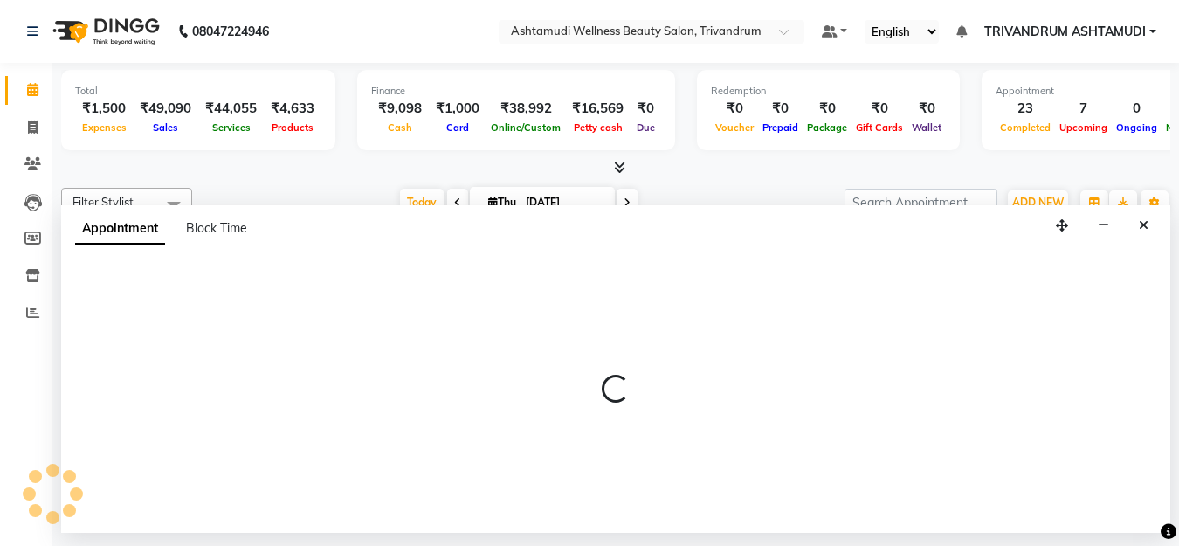
select select "27025"
select select "975"
select select "tentative"
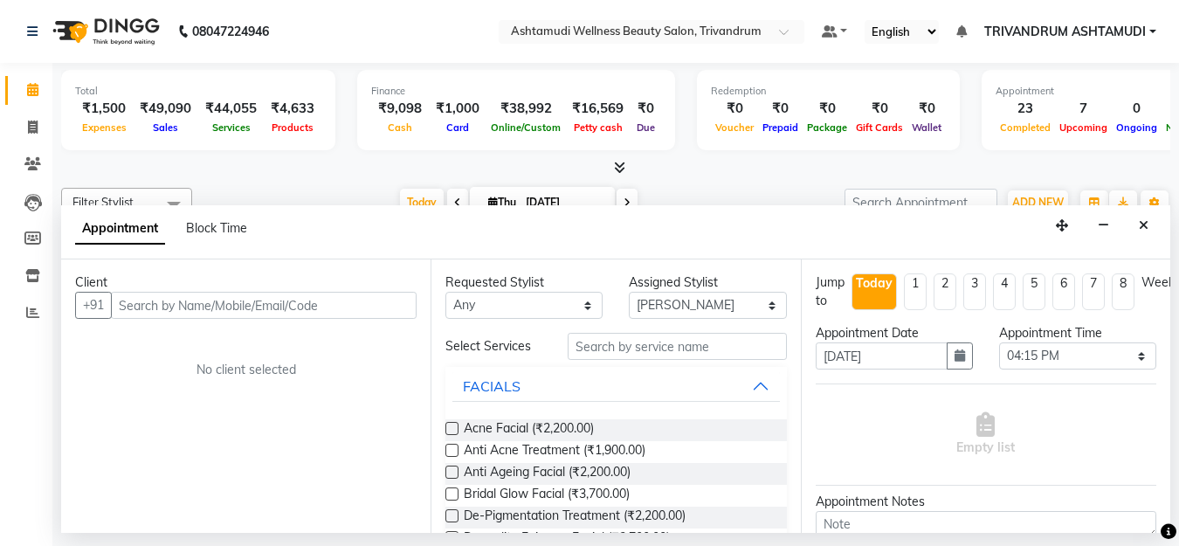
click at [146, 304] on input "text" at bounding box center [264, 305] width 306 height 27
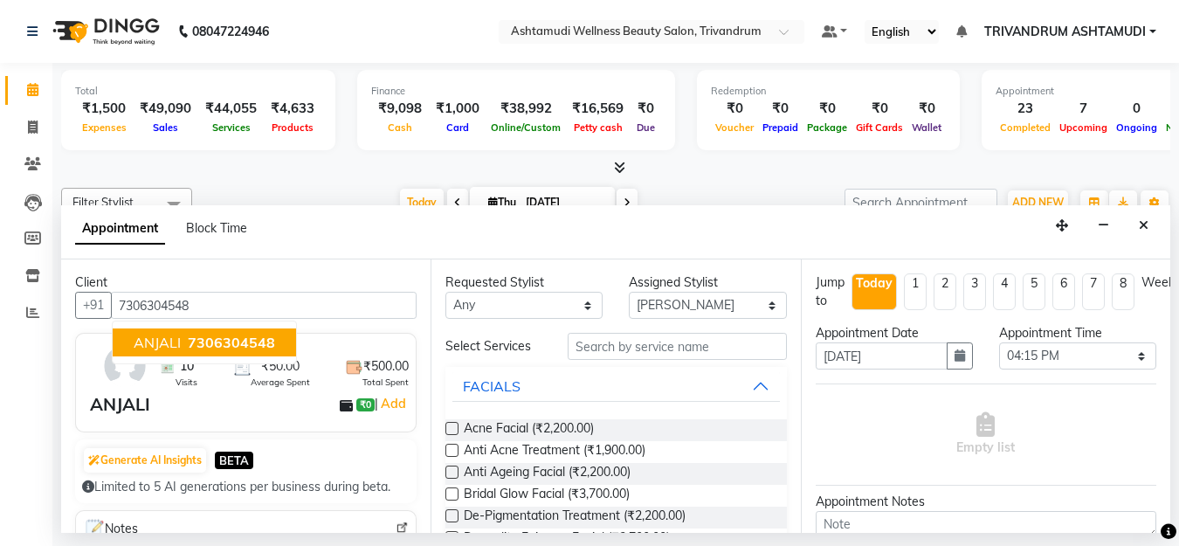
click at [231, 345] on span "7306304548" at bounding box center [231, 342] width 87 height 17
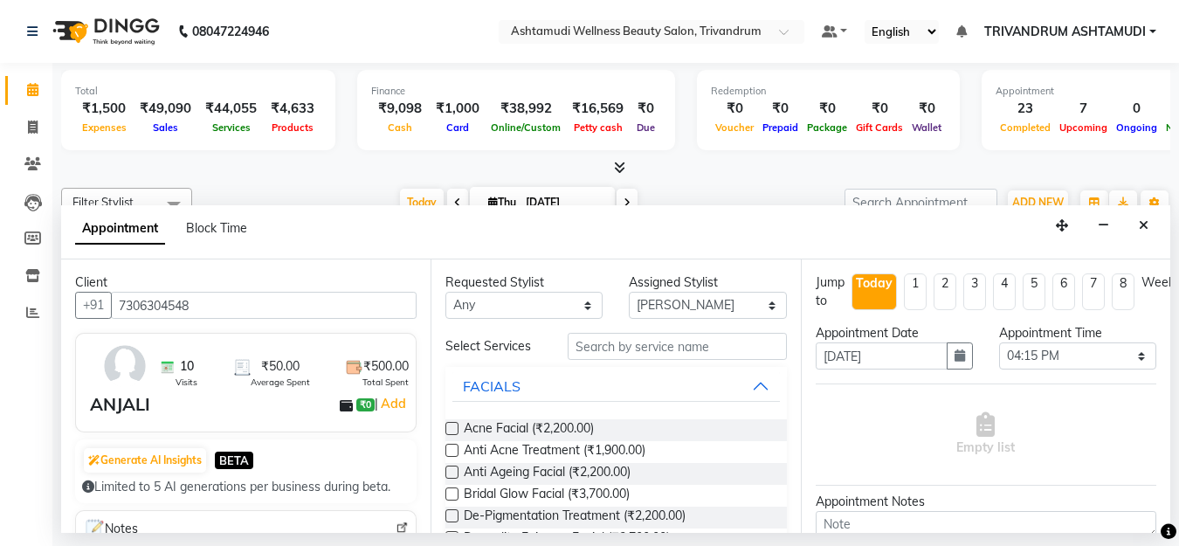
type input "7306304548"
click at [665, 339] on input "text" at bounding box center [677, 346] width 218 height 27
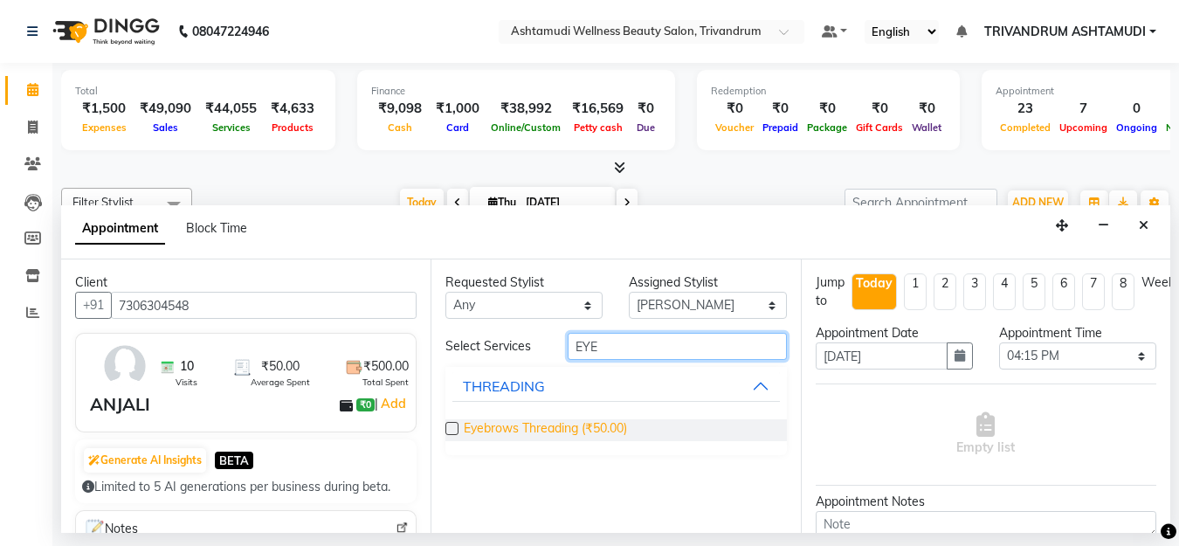
type input "EYE"
click at [541, 430] on span "Eyebrows Threading (₹50.00)" at bounding box center [545, 430] width 163 height 22
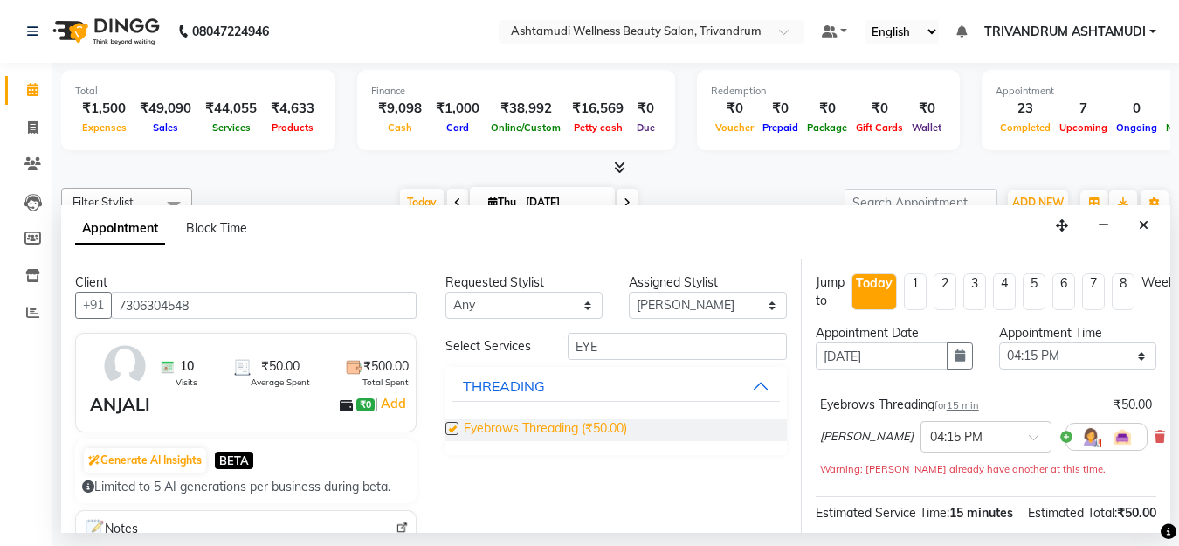
checkbox input "false"
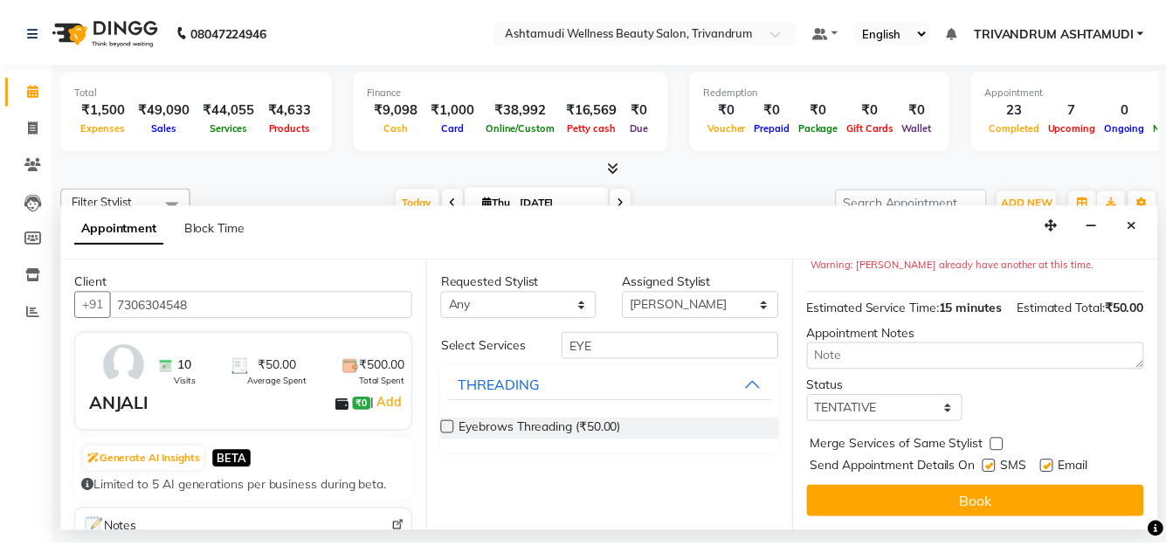
scroll to position [236, 0]
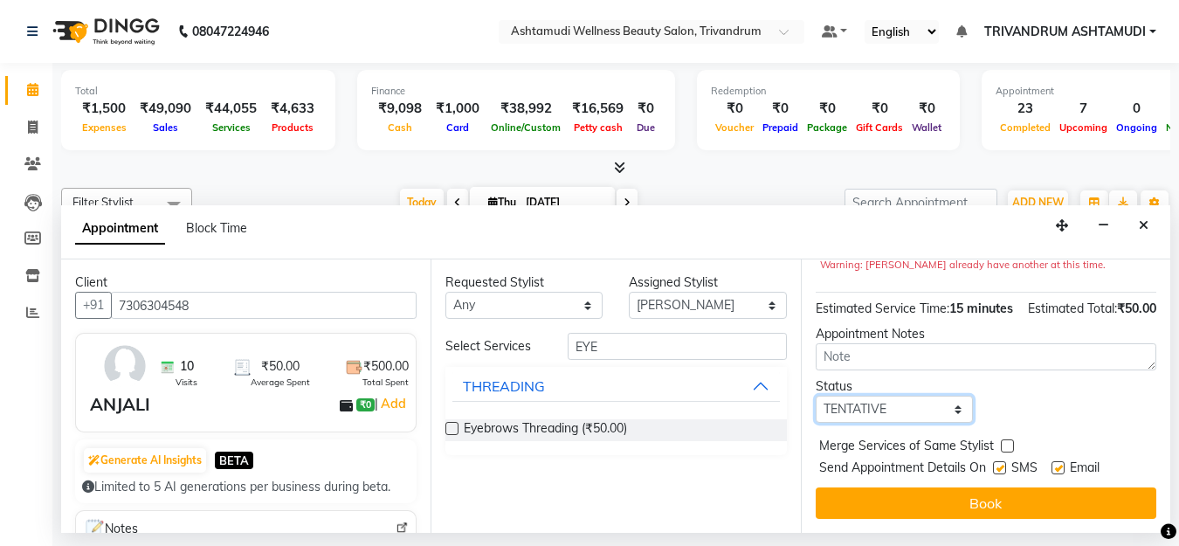
click at [892, 399] on select "Select TENTATIVE CONFIRM CHECK-IN UPCOMING" at bounding box center [894, 409] width 157 height 27
select select "check-in"
click at [816, 396] on select "Select TENTATIVE CONFIRM CHECK-IN UPCOMING" at bounding box center [894, 409] width 157 height 27
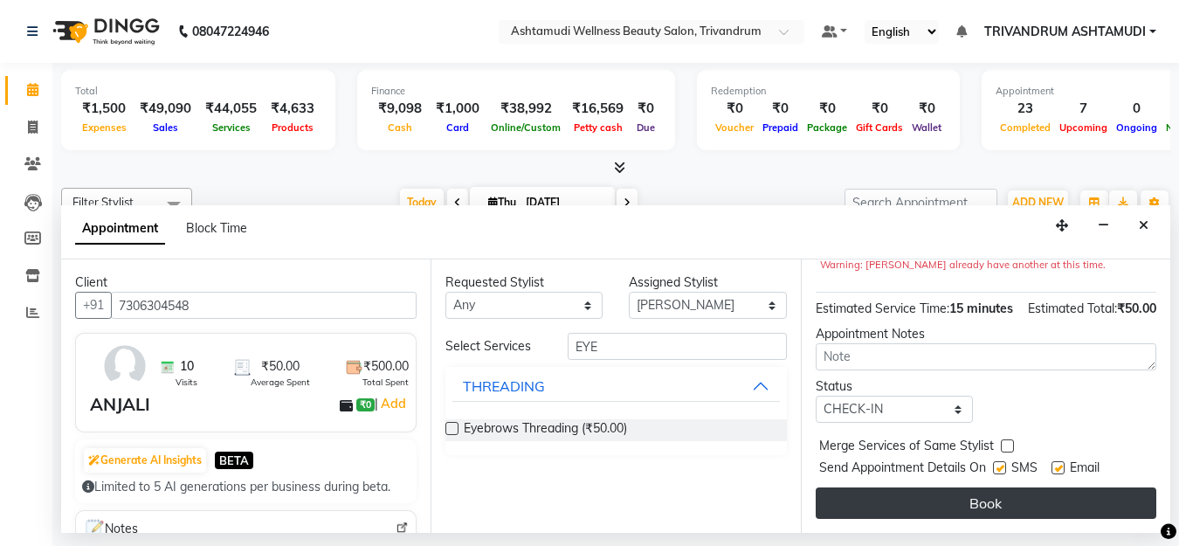
click at [963, 488] on button "Book" at bounding box center [986, 503] width 341 height 31
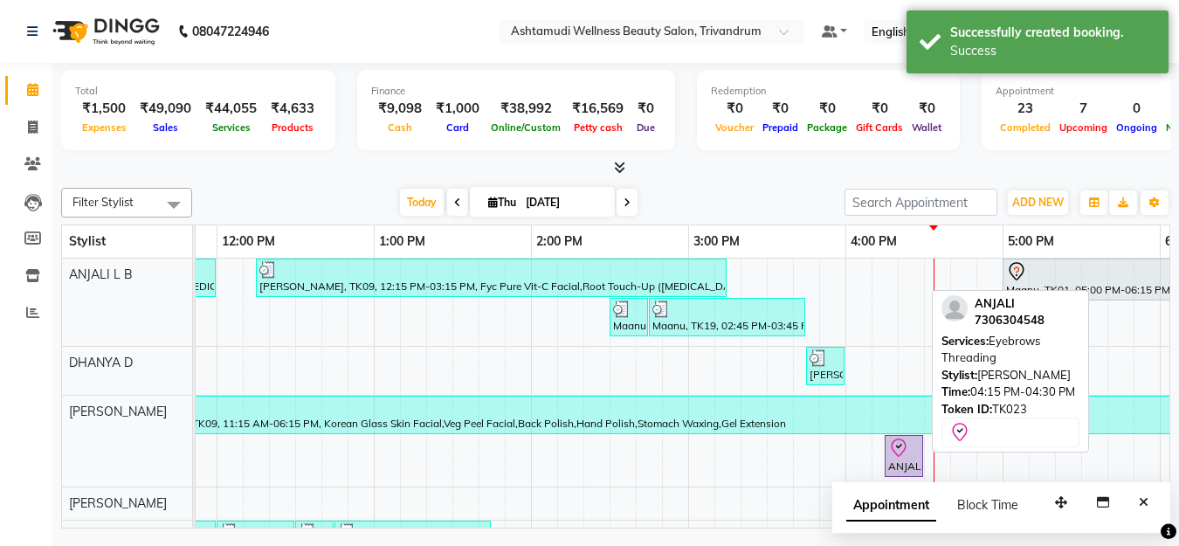
click at [917, 461] on div "ANJALI, TK23, 04:15 PM-04:30 PM, Eyebrows Threading" at bounding box center [904, 456] width 35 height 37
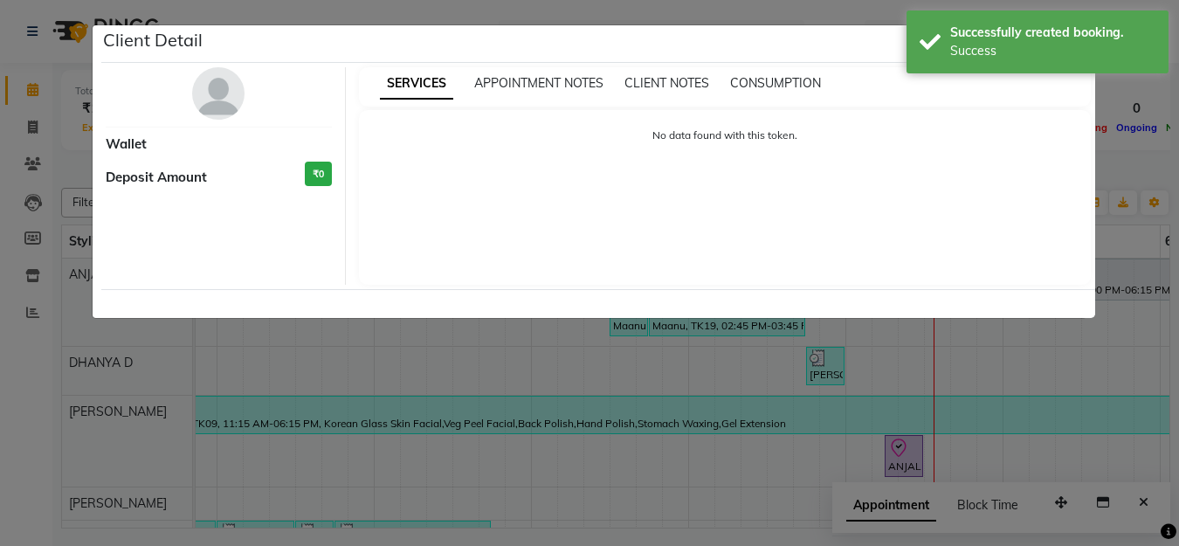
select select "8"
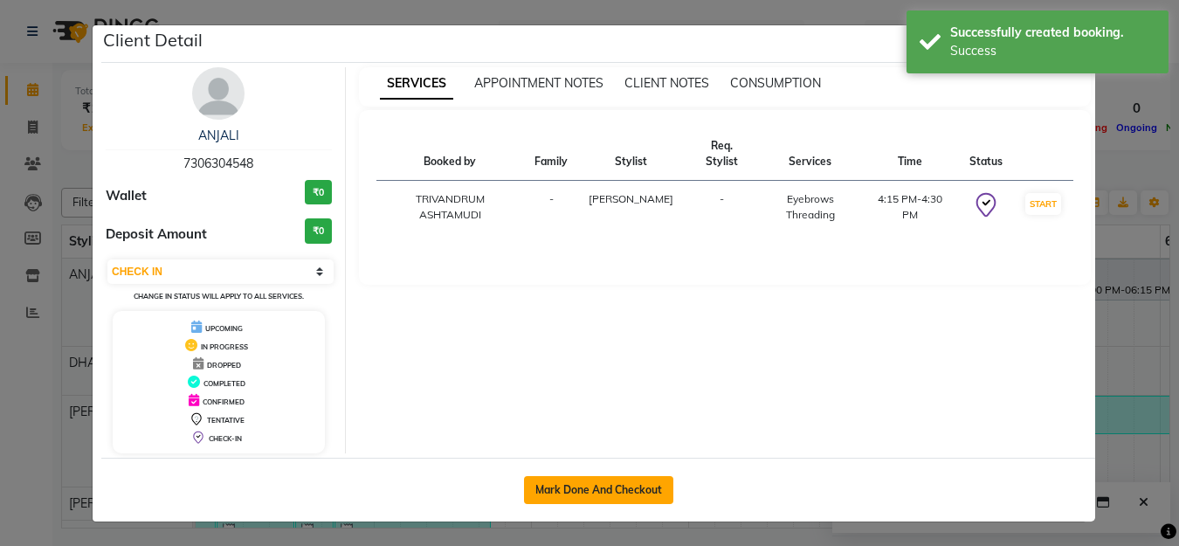
click at [608, 486] on button "Mark Done And Checkout" at bounding box center [598, 490] width 149 height 28
select select "service"
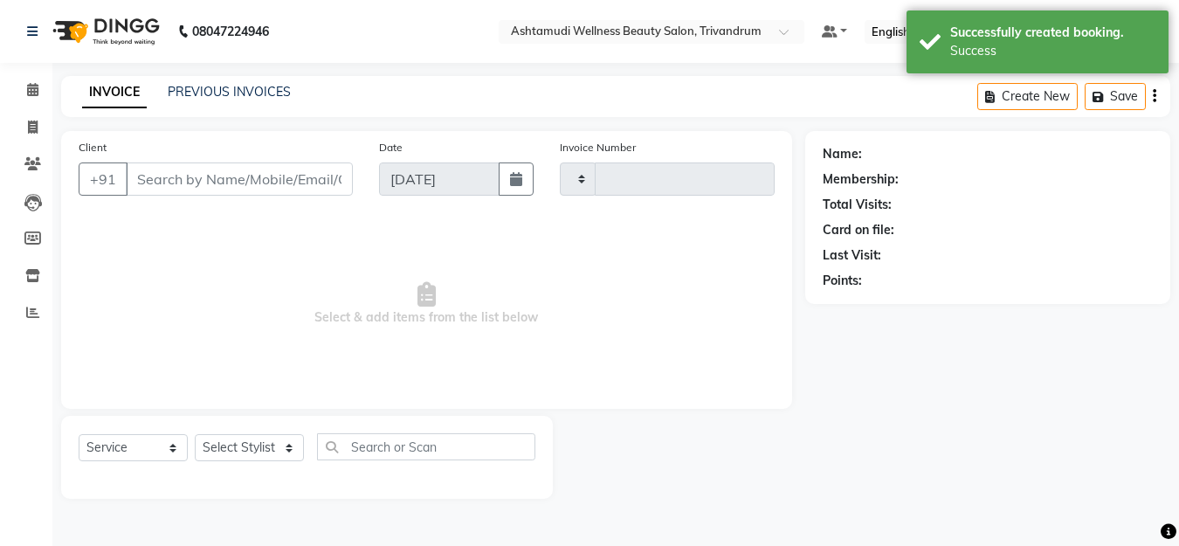
type input "3336"
select select "4636"
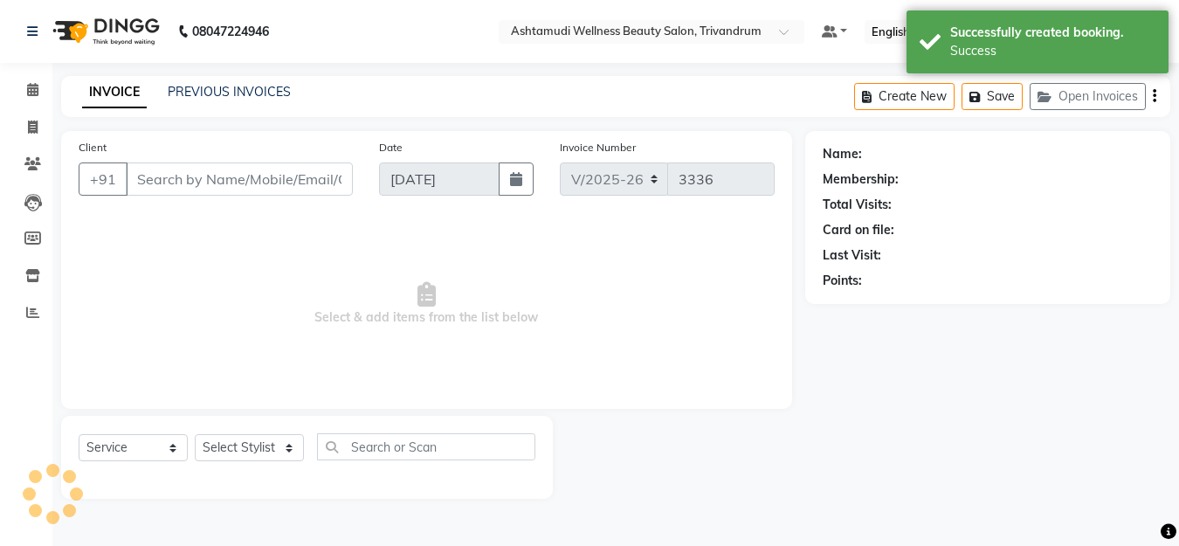
type input "7306304548"
select select "27025"
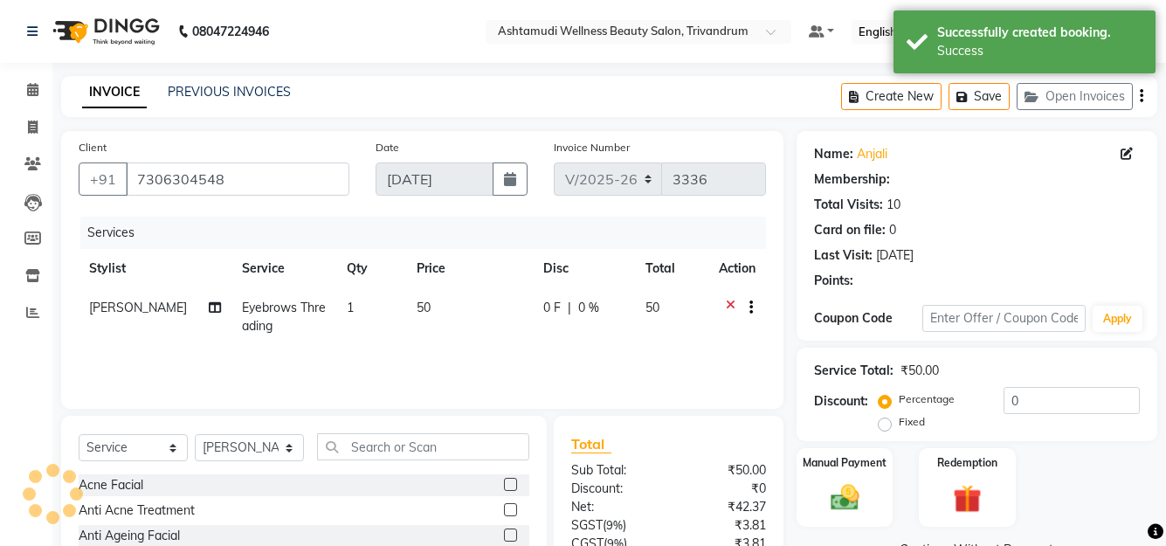
select select "1: Object"
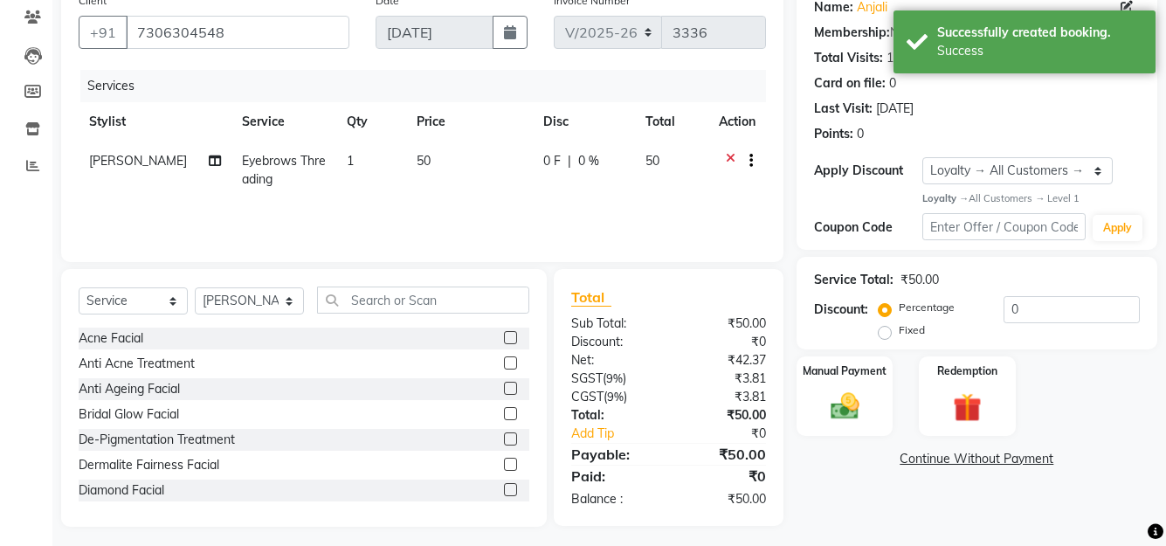
scroll to position [154, 0]
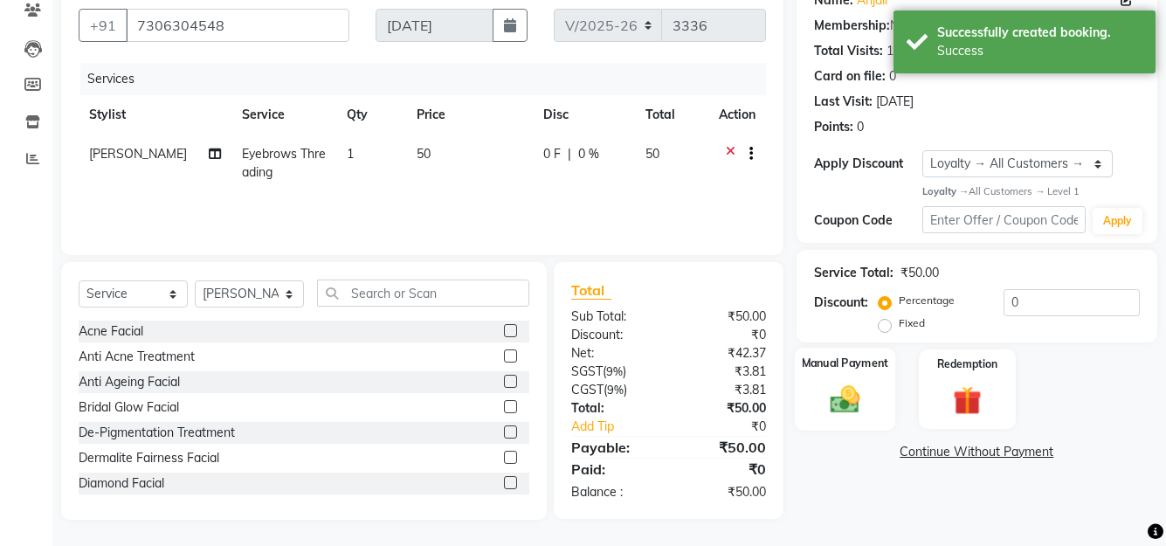
click at [861, 391] on img at bounding box center [844, 400] width 48 height 34
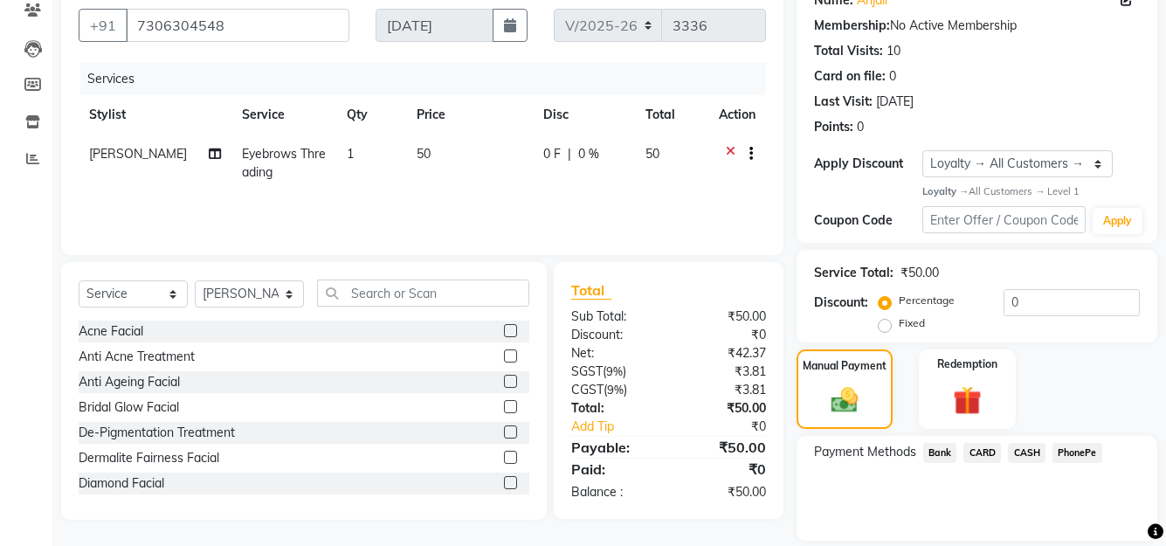
click at [1082, 450] on span "PhonePe" at bounding box center [1078, 453] width 50 height 20
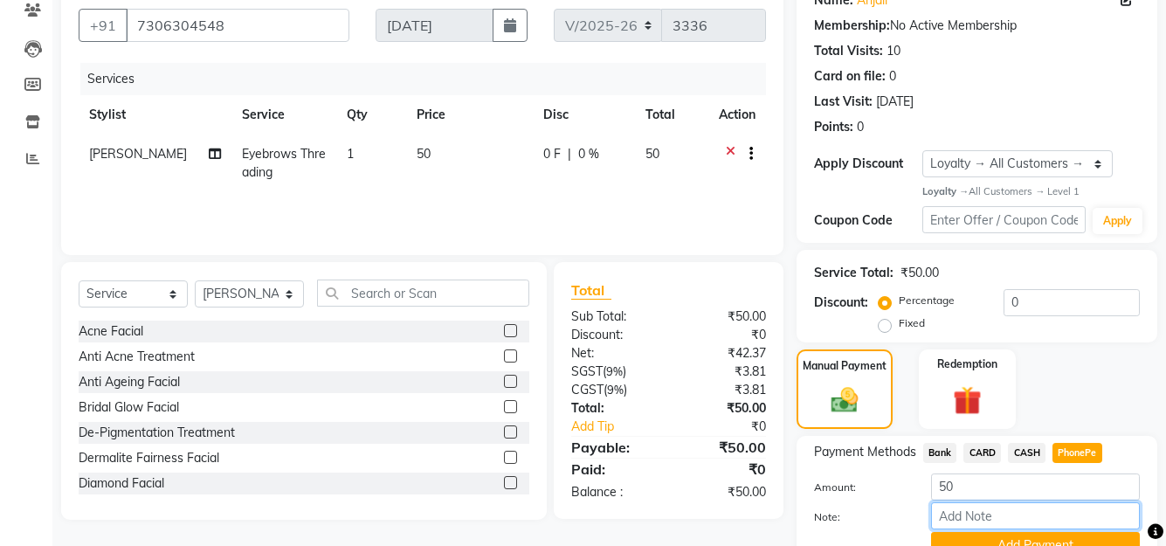
click at [1005, 511] on input "Note:" at bounding box center [1035, 515] width 209 height 27
type input "[PERSON_NAME]"
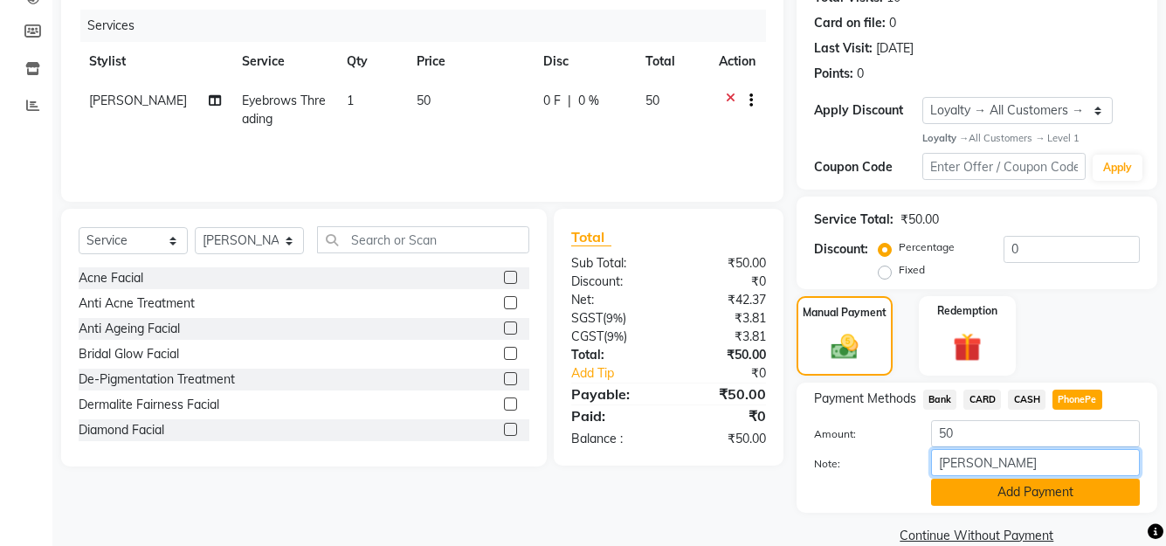
scroll to position [236, 0]
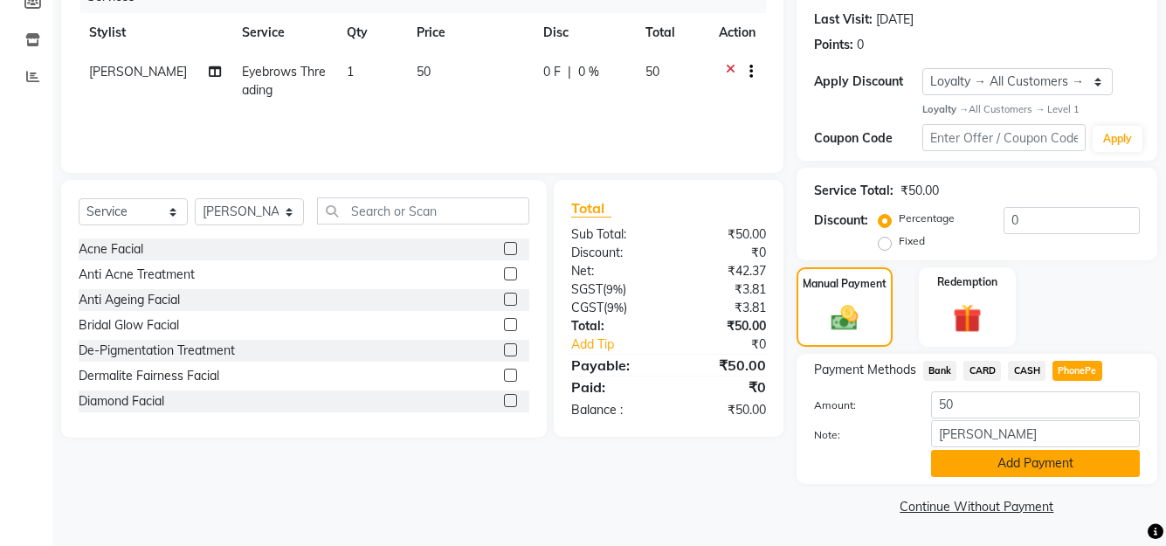
click at [1030, 465] on button "Add Payment" at bounding box center [1035, 463] width 209 height 27
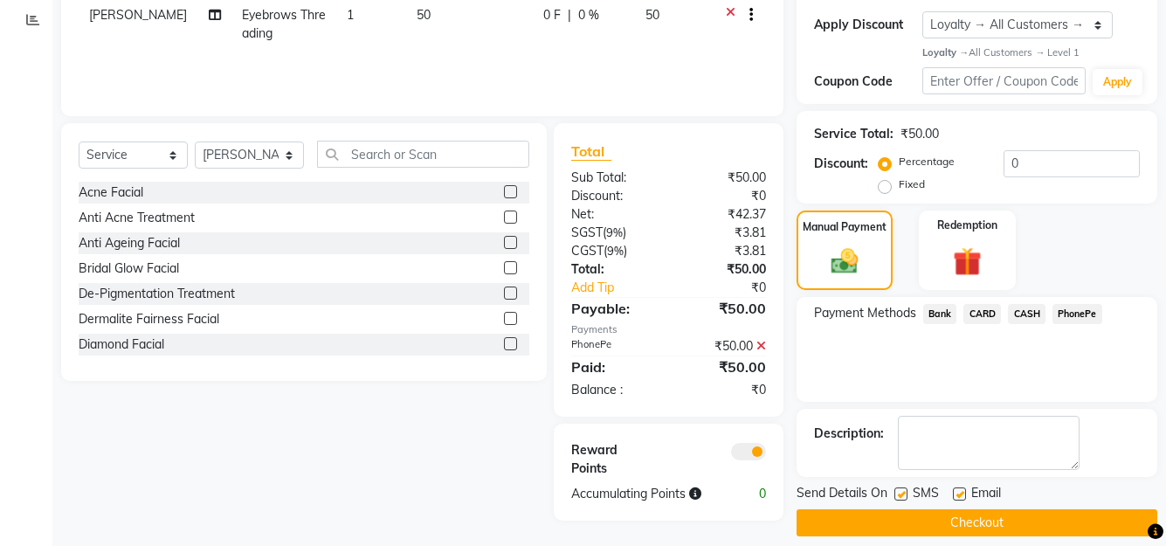
scroll to position [309, 0]
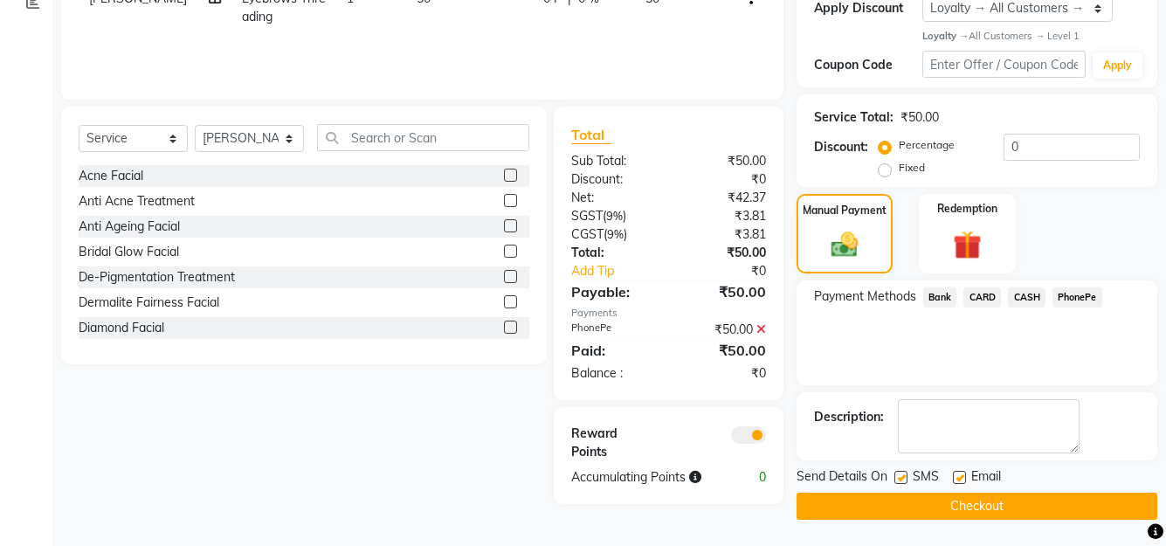
click at [907, 474] on label at bounding box center [901, 477] width 13 height 13
click at [906, 474] on input "checkbox" at bounding box center [900, 478] width 11 height 11
checkbox input "false"
click at [963, 476] on label at bounding box center [959, 477] width 13 height 13
click at [963, 476] on input "checkbox" at bounding box center [958, 478] width 11 height 11
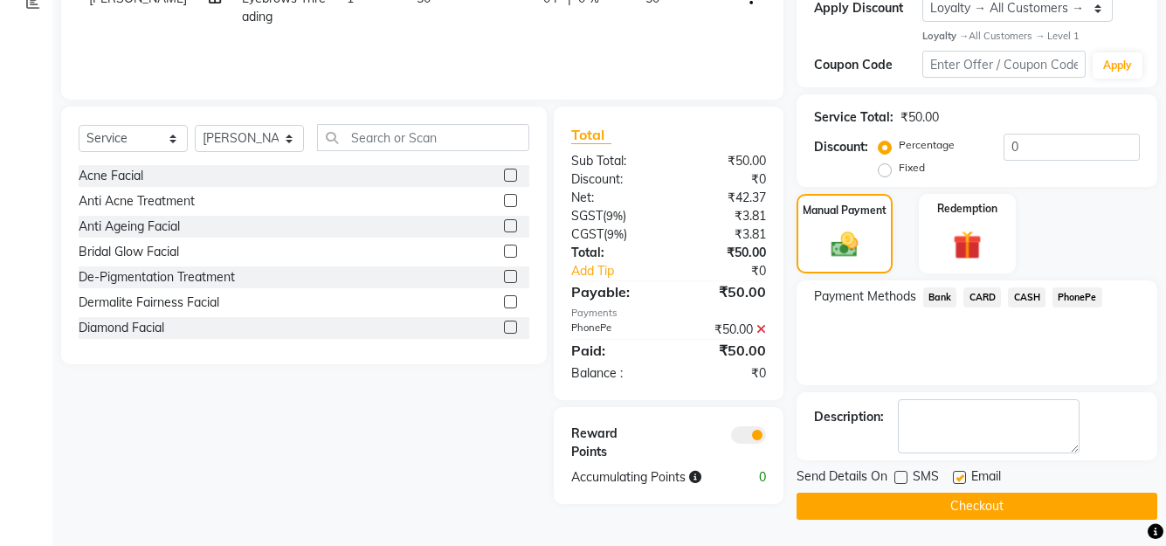
checkbox input "false"
click at [961, 505] on button "Checkout" at bounding box center [977, 506] width 361 height 27
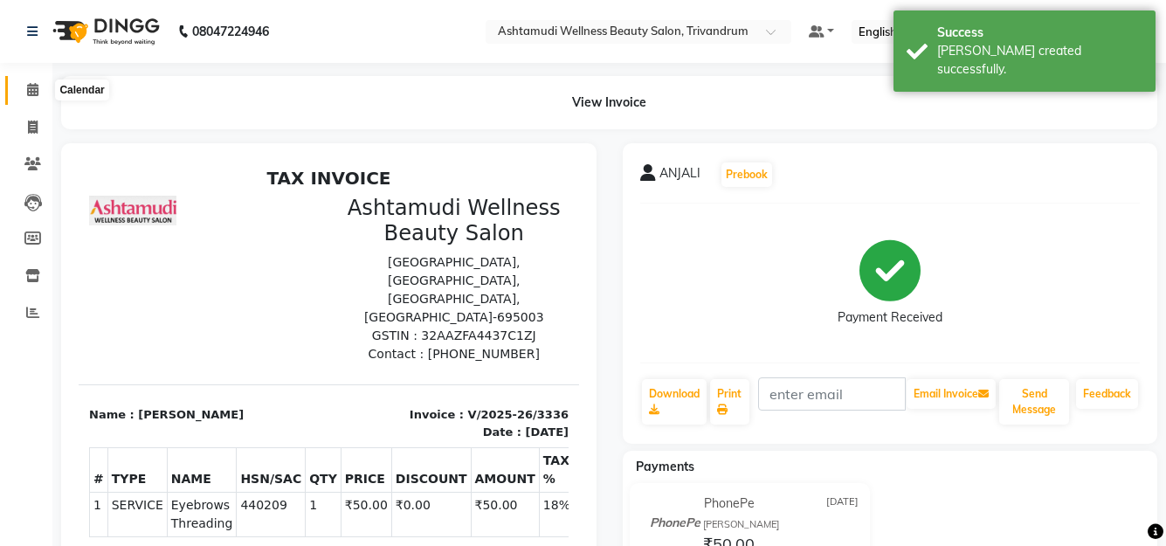
click at [35, 84] on icon at bounding box center [32, 89] width 11 height 13
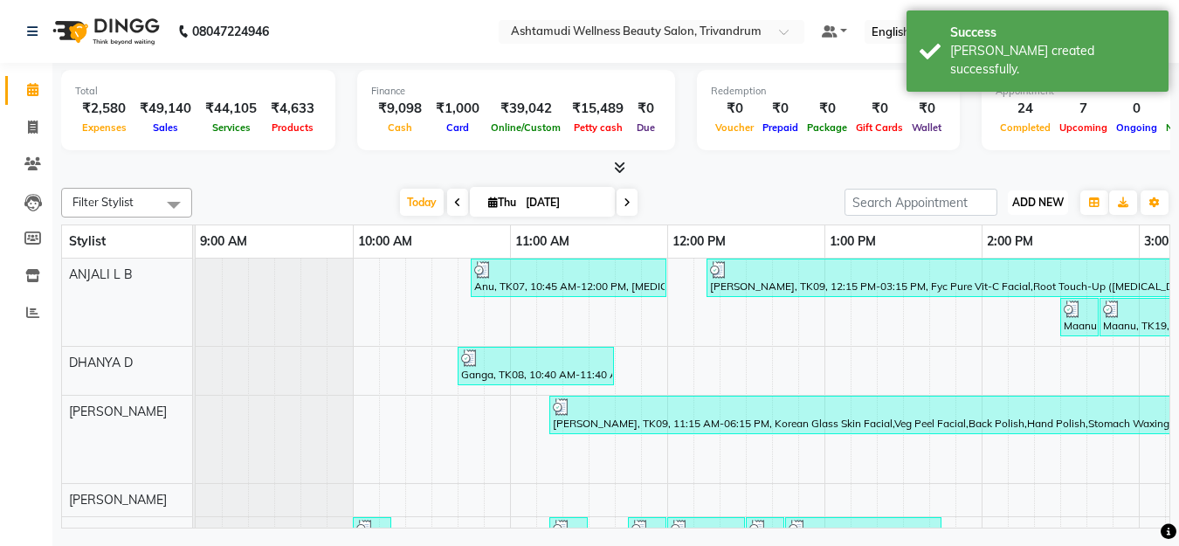
click at [1041, 205] on span "ADD NEW" at bounding box center [1039, 202] width 52 height 13
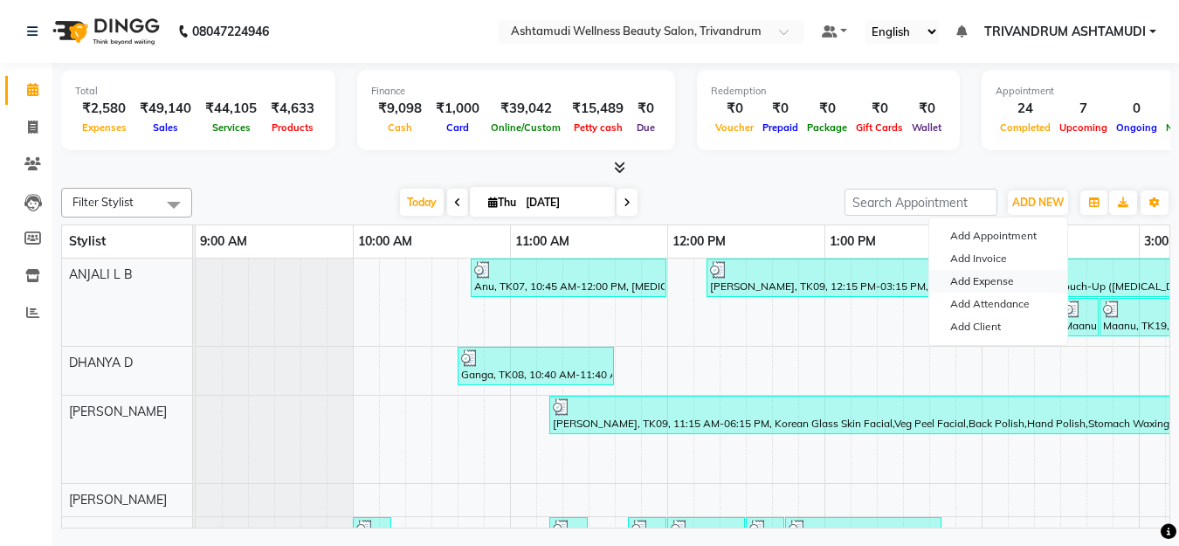
click at [1003, 282] on link "Add Expense" at bounding box center [999, 281] width 138 height 23
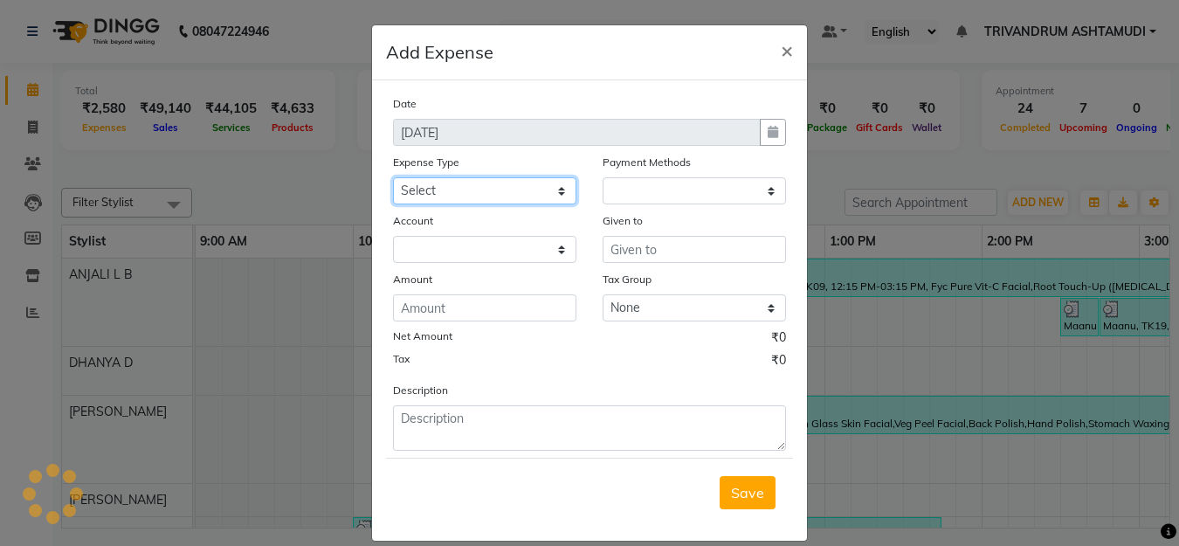
drag, startPoint x: 537, startPoint y: 196, endPoint x: 546, endPoint y: 203, distance: 11.2
click at [537, 196] on select "Select ACCOMODATION EXPENSES ADVERTISEMENT SALES PROMOTIONAL EXPENSES Bonus BRI…" at bounding box center [484, 190] width 183 height 27
select select "1"
select select "3467"
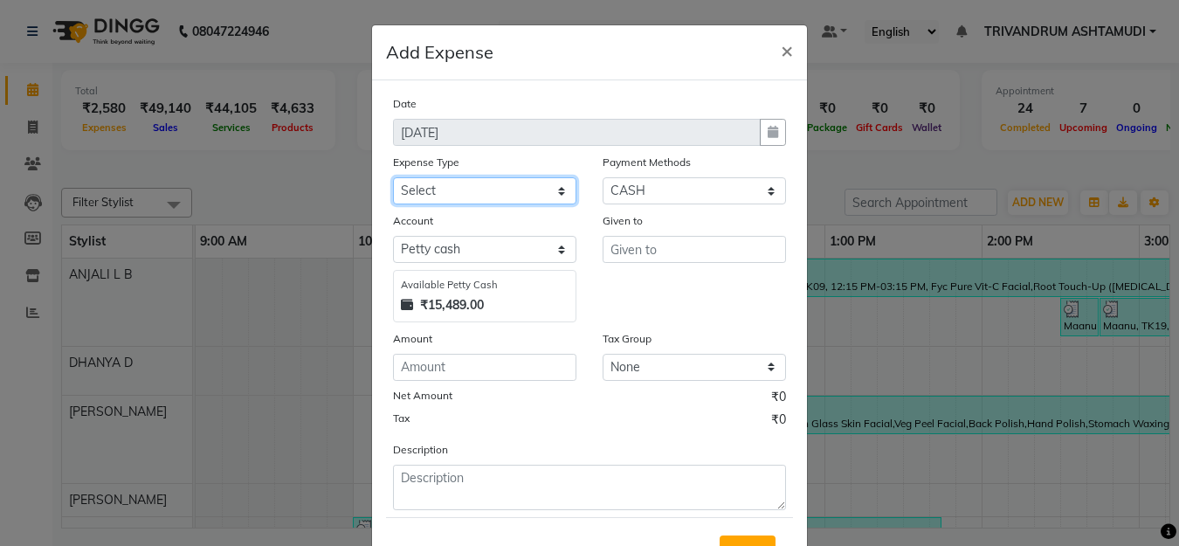
select select "6226"
click at [393, 177] on select "Select ACCOMODATION EXPENSES ADVERTISEMENT SALES PROMOTIONAL EXPENSES Bonus BRI…" at bounding box center [484, 190] width 183 height 27
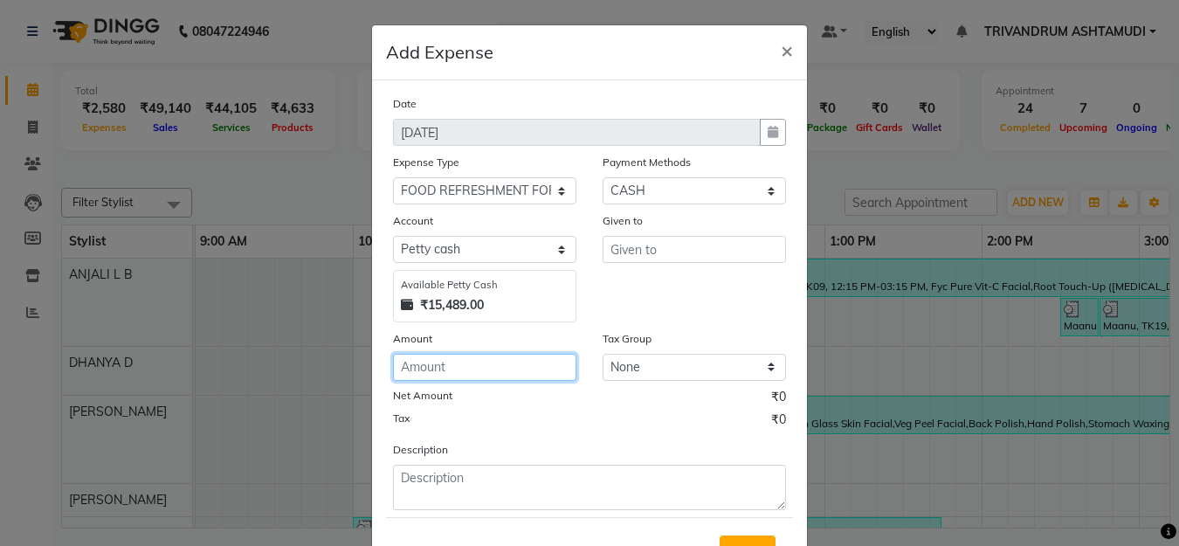
click at [496, 368] on input "number" at bounding box center [484, 367] width 183 height 27
type input "52"
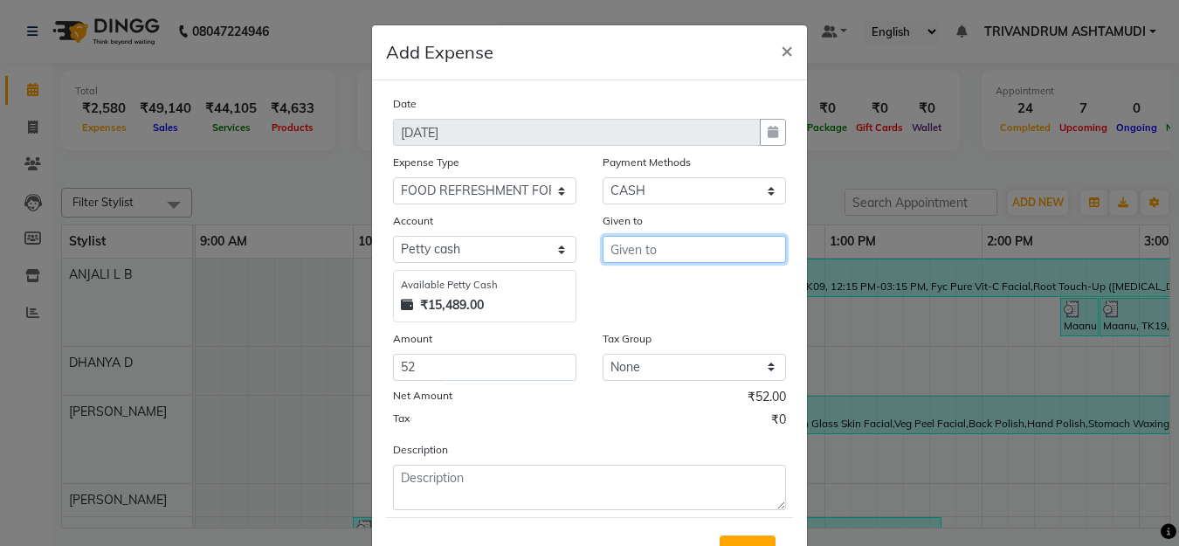
click at [668, 244] on input "text" at bounding box center [694, 249] width 183 height 27
click at [643, 285] on span "SIMI" at bounding box center [640, 286] width 30 height 17
type input "SIMI"
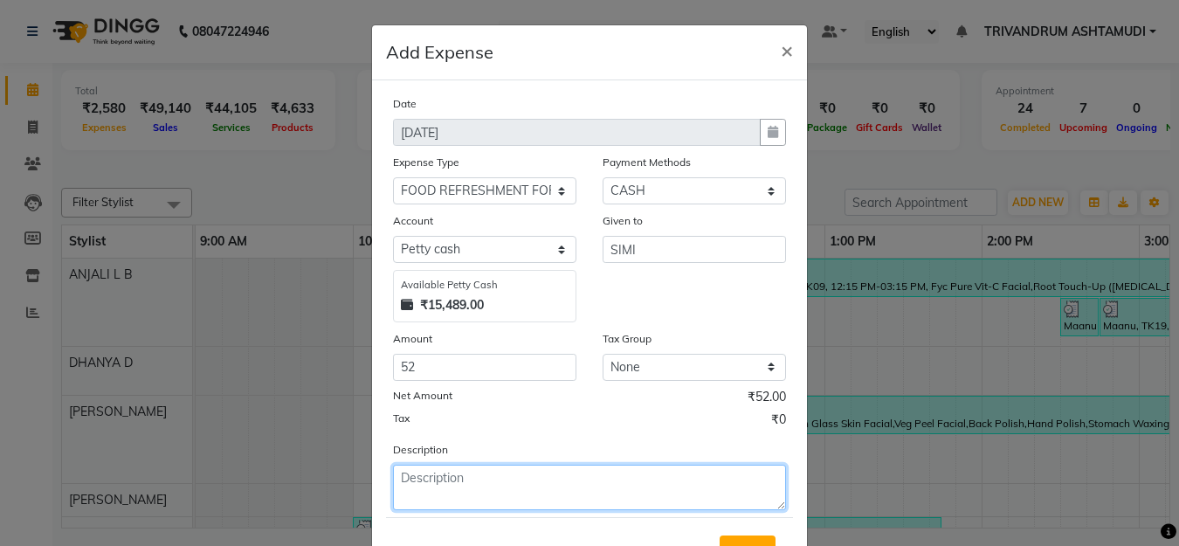
click at [514, 485] on textarea at bounding box center [589, 487] width 393 height 45
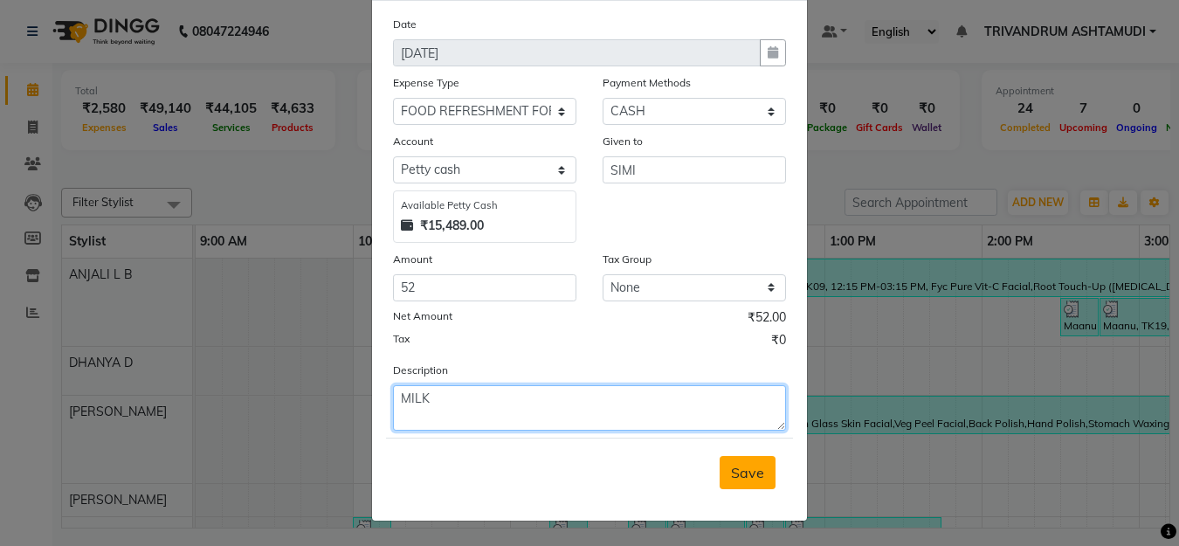
type textarea "MILK"
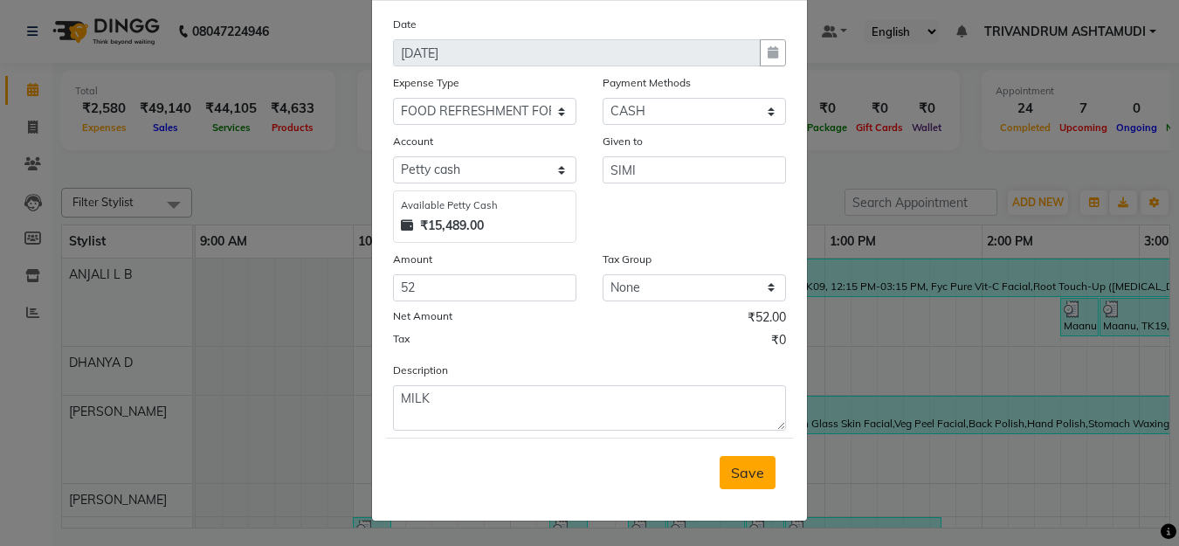
click at [744, 467] on span "Save" at bounding box center [747, 472] width 33 height 17
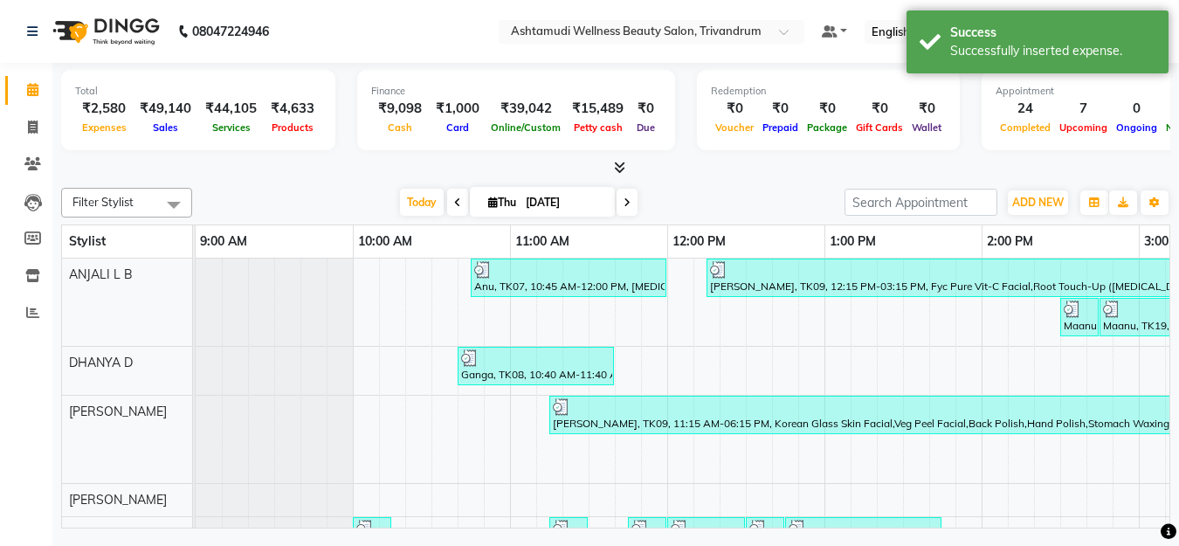
click at [1000, 210] on div "ADD NEW Toggle Dropdown Add Appointment Add Invoice Add Expense Add Attendance …" at bounding box center [1008, 203] width 326 height 28
click at [1032, 200] on span "ADD NEW" at bounding box center [1039, 202] width 52 height 13
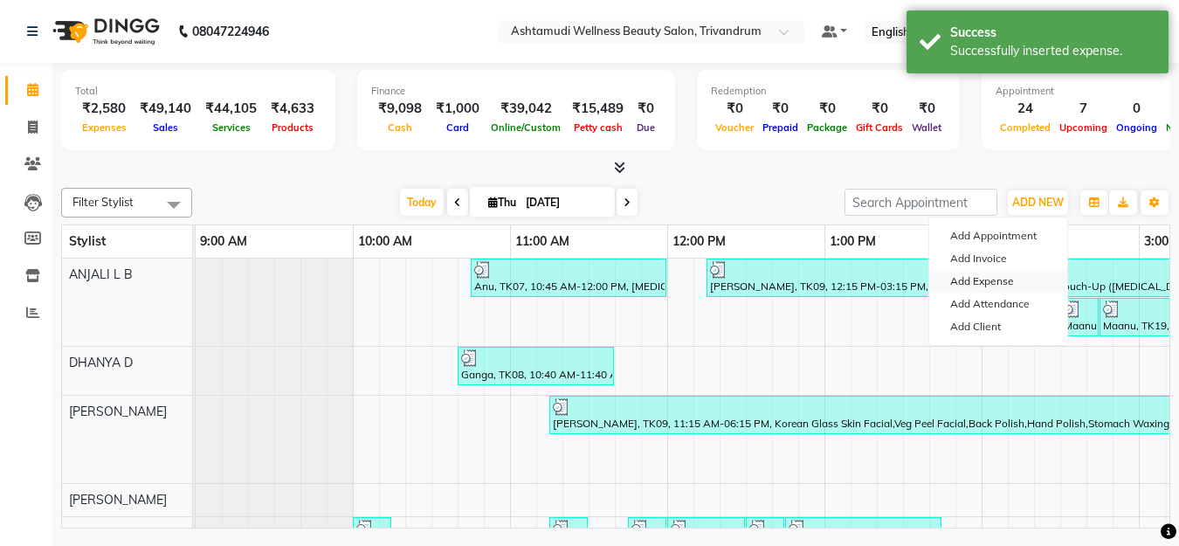
click at [1003, 273] on link "Add Expense" at bounding box center [999, 281] width 138 height 23
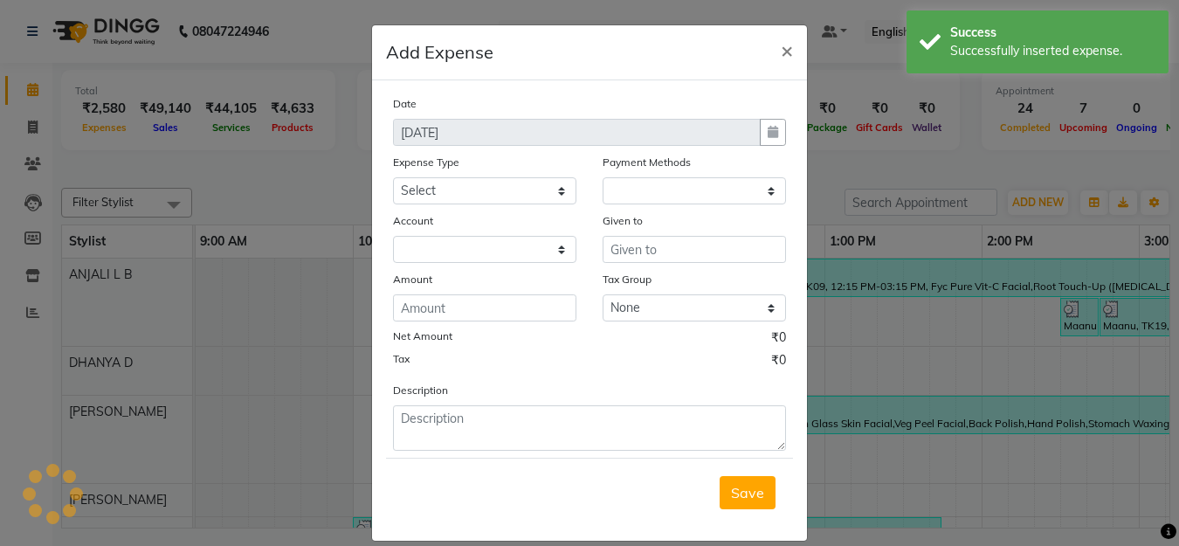
select select "1"
select select "3467"
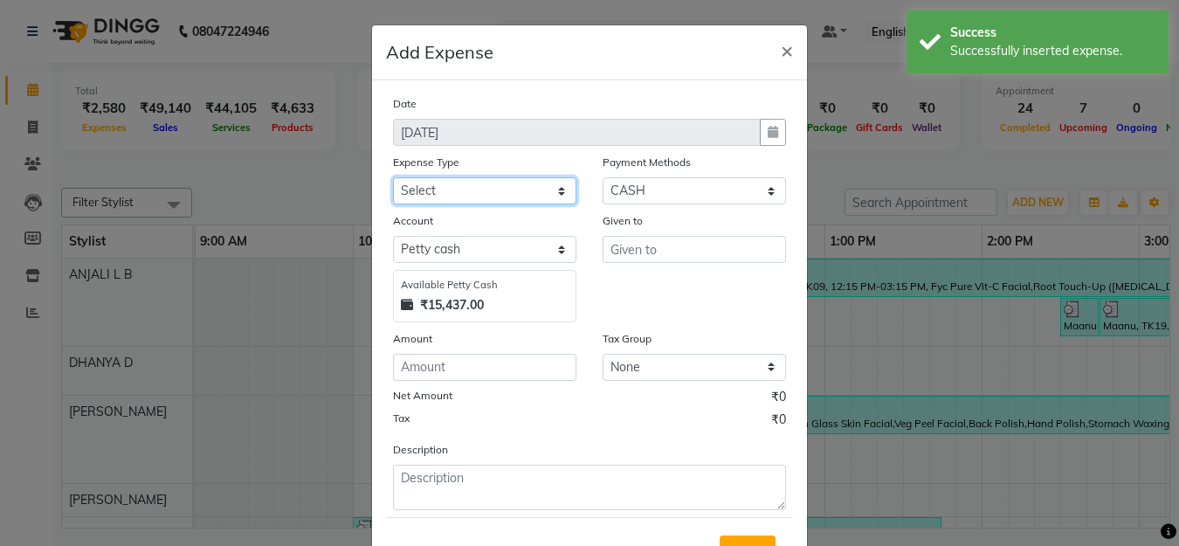
click at [453, 188] on select "Select ACCOMODATION EXPENSES ADVERTISEMENT SALES PROMOTIONAL EXPENSES Bonus BRI…" at bounding box center [484, 190] width 183 height 27
select select "6225"
click at [393, 177] on select "Select ACCOMODATION EXPENSES ADVERTISEMENT SALES PROMOTIONAL EXPENSES Bonus BRI…" at bounding box center [484, 190] width 183 height 27
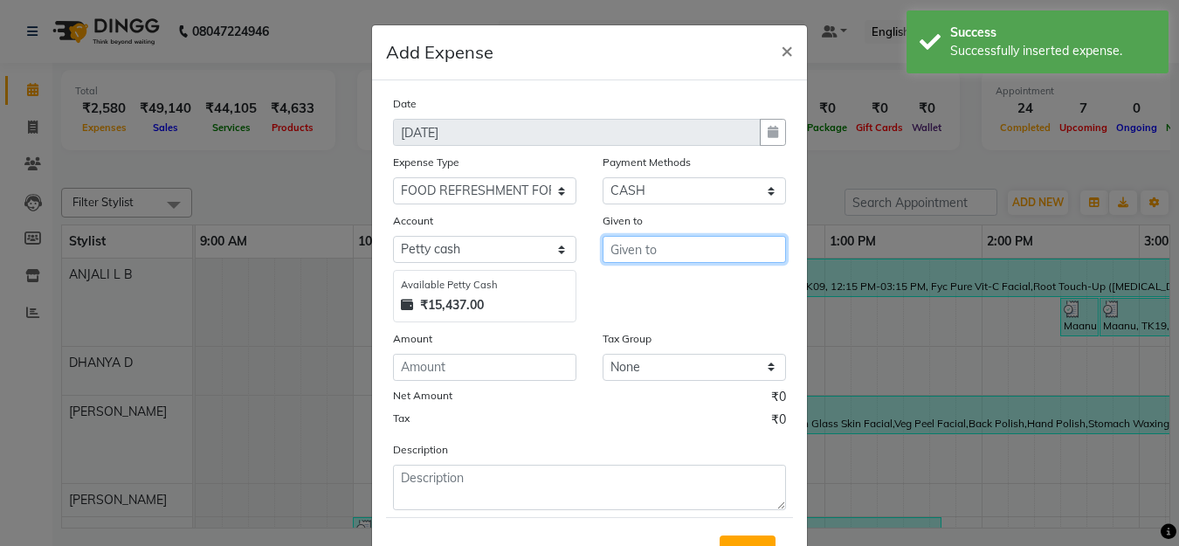
click at [696, 246] on input "text" at bounding box center [694, 249] width 183 height 27
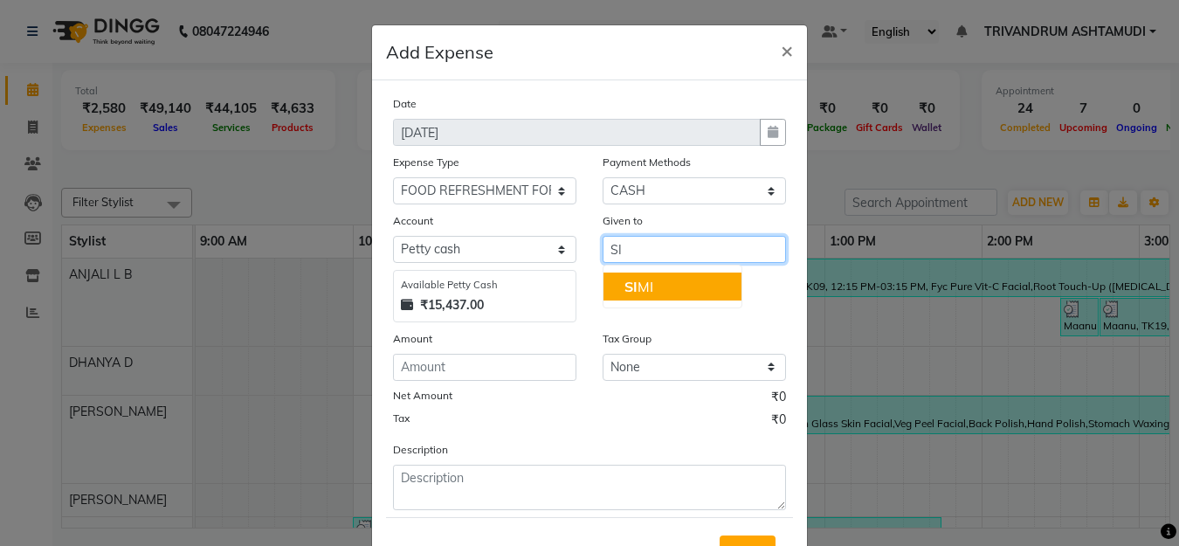
click at [661, 284] on button "SI MI" at bounding box center [673, 287] width 138 height 28
type input "SIMI"
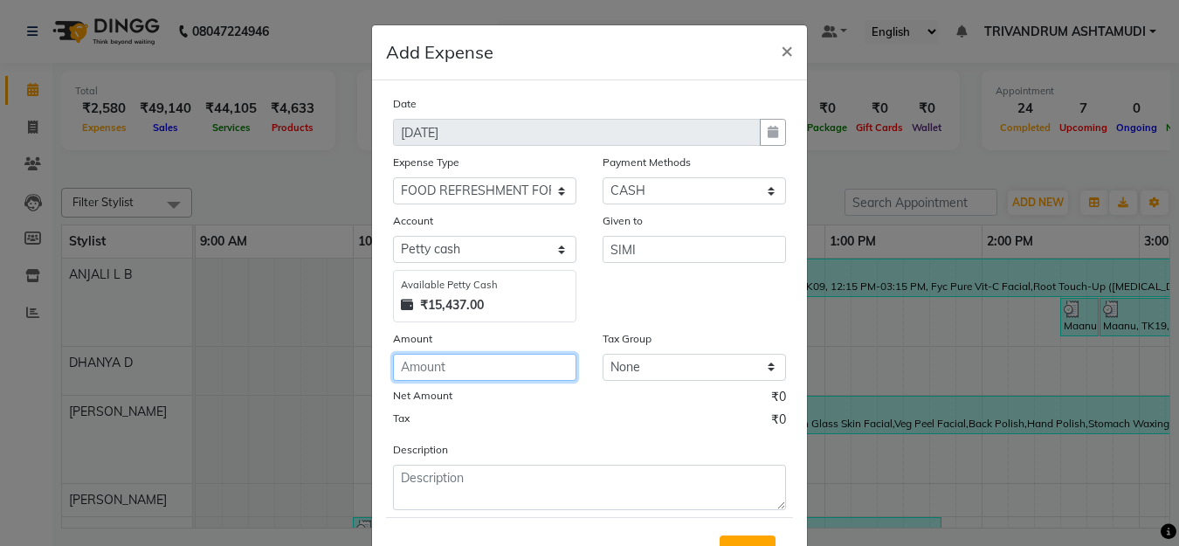
click at [520, 365] on input "number" at bounding box center [484, 367] width 183 height 27
type input "20"
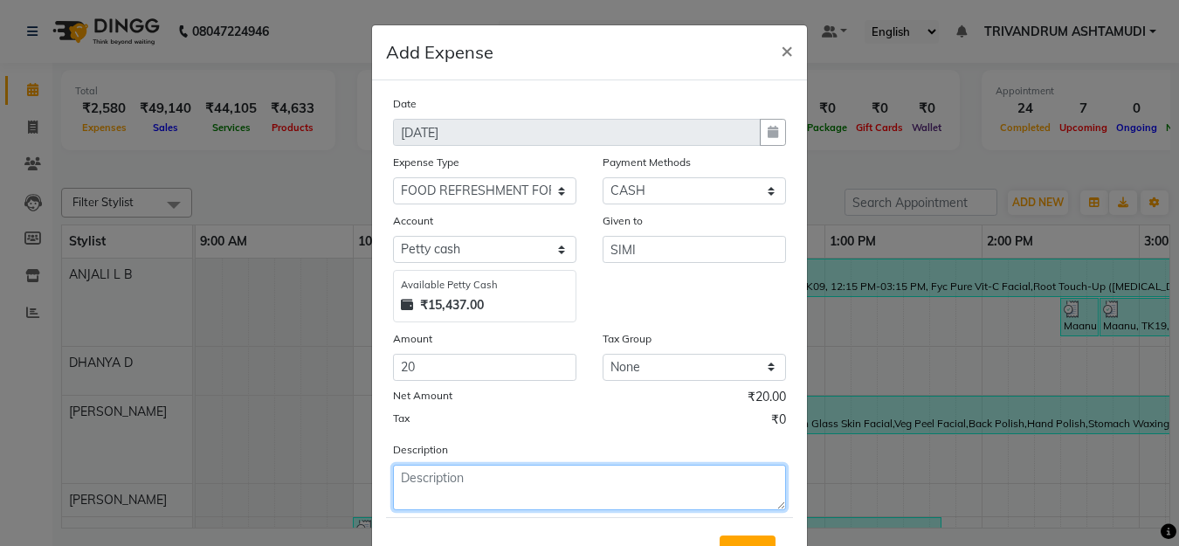
click at [427, 484] on textarea at bounding box center [589, 487] width 393 height 45
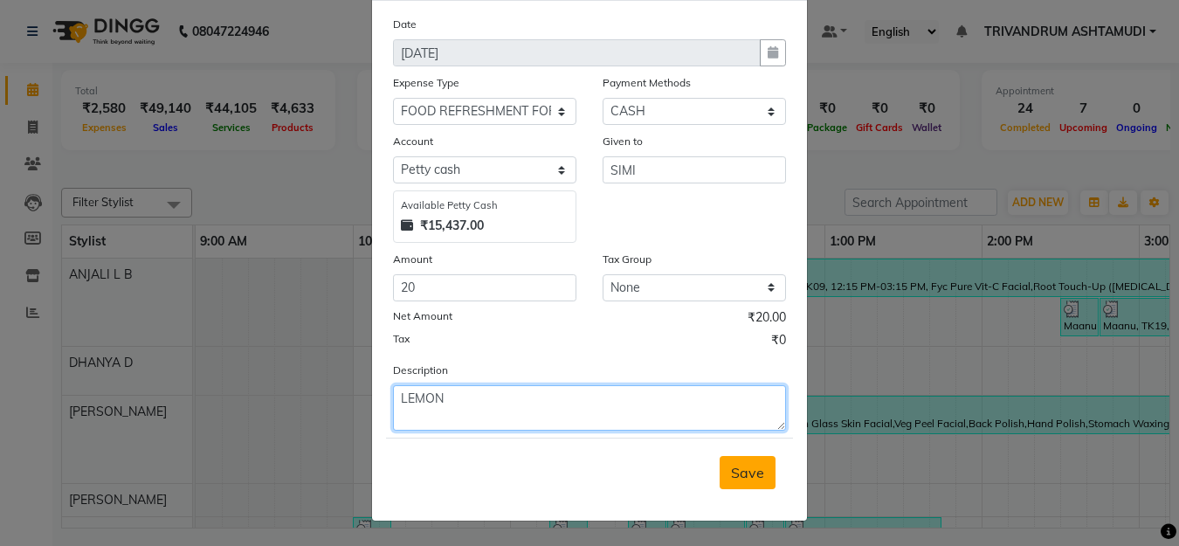
type textarea "LEMON"
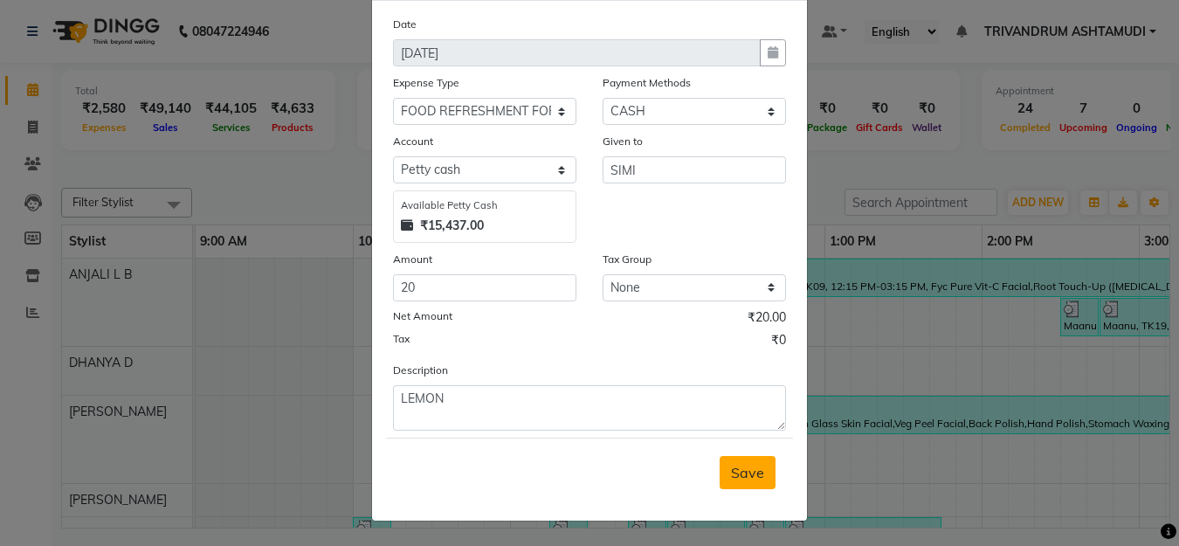
click at [742, 471] on span "Save" at bounding box center [747, 472] width 33 height 17
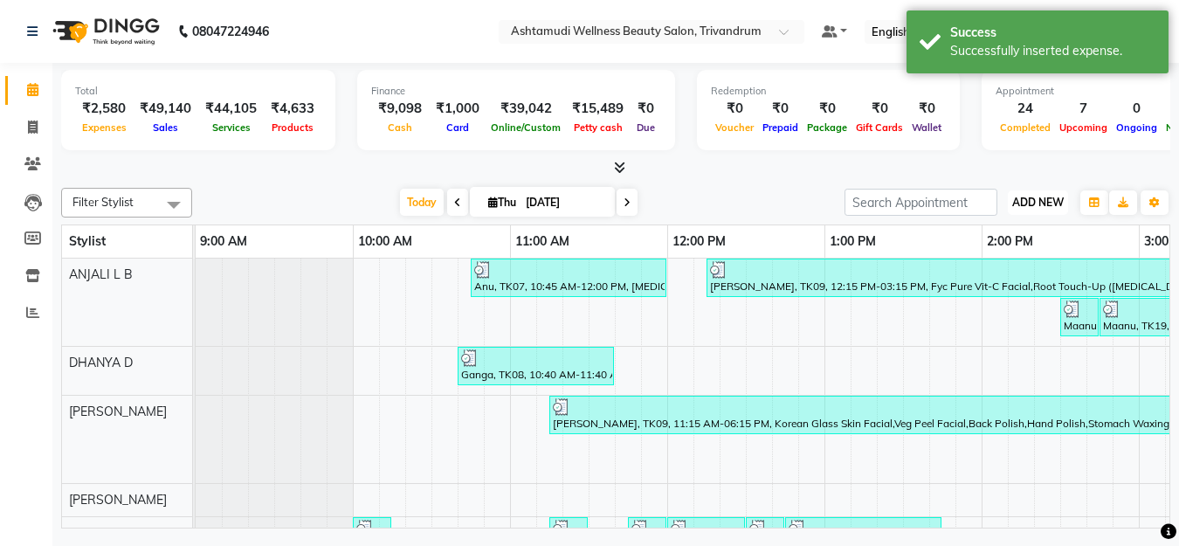
click at [1041, 193] on button "ADD NEW Toggle Dropdown" at bounding box center [1038, 202] width 60 height 24
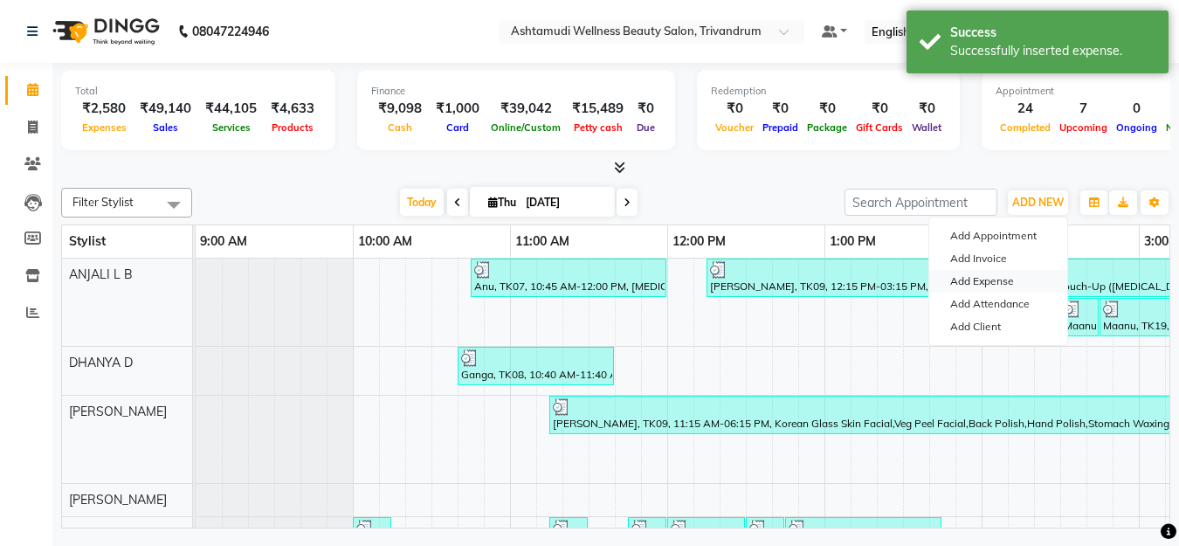
click at [994, 276] on link "Add Expense" at bounding box center [999, 281] width 138 height 23
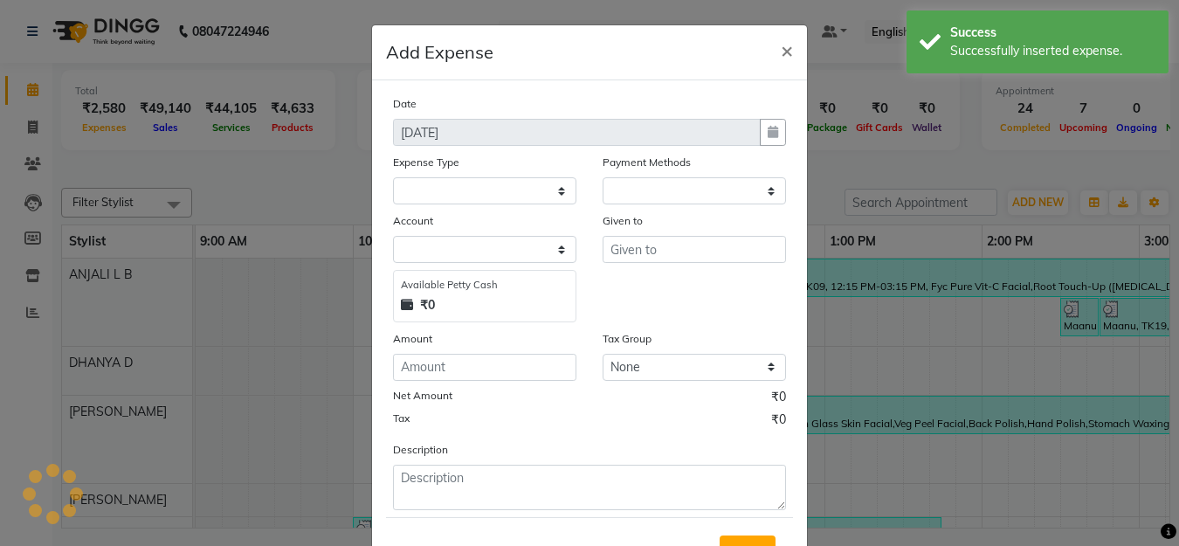
select select "1"
select select "3467"
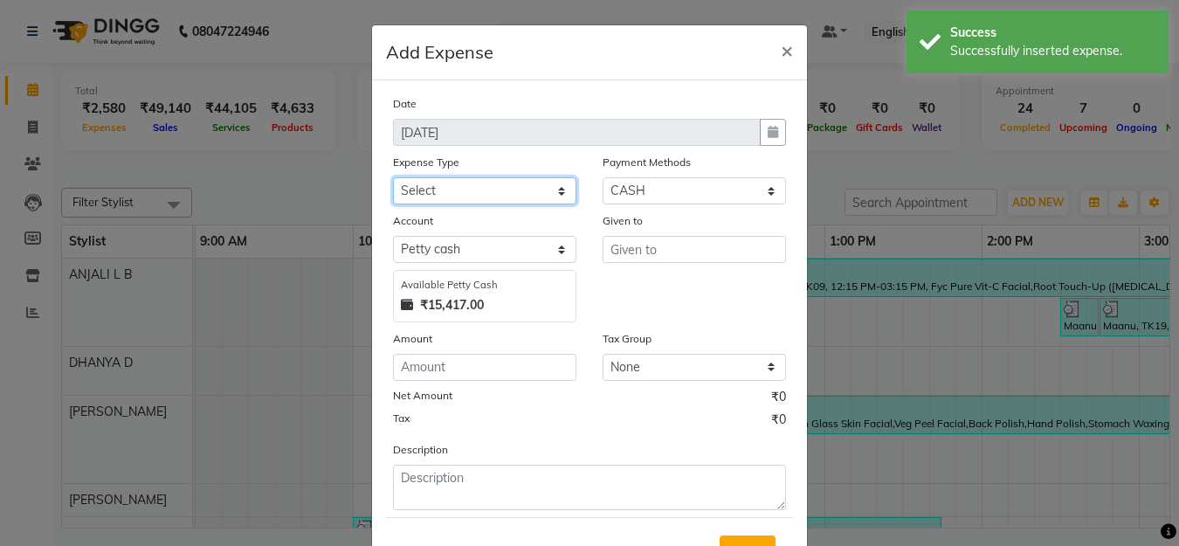
click at [474, 194] on select "Select ACCOMODATION EXPENSES ADVERTISEMENT SALES PROMOTIONAL EXPENSES Bonus BRI…" at bounding box center [484, 190] width 183 height 27
select select "6065"
click at [393, 177] on select "Select ACCOMODATION EXPENSES ADVERTISEMENT SALES PROMOTIONAL EXPENSES Bonus BRI…" at bounding box center [484, 190] width 183 height 27
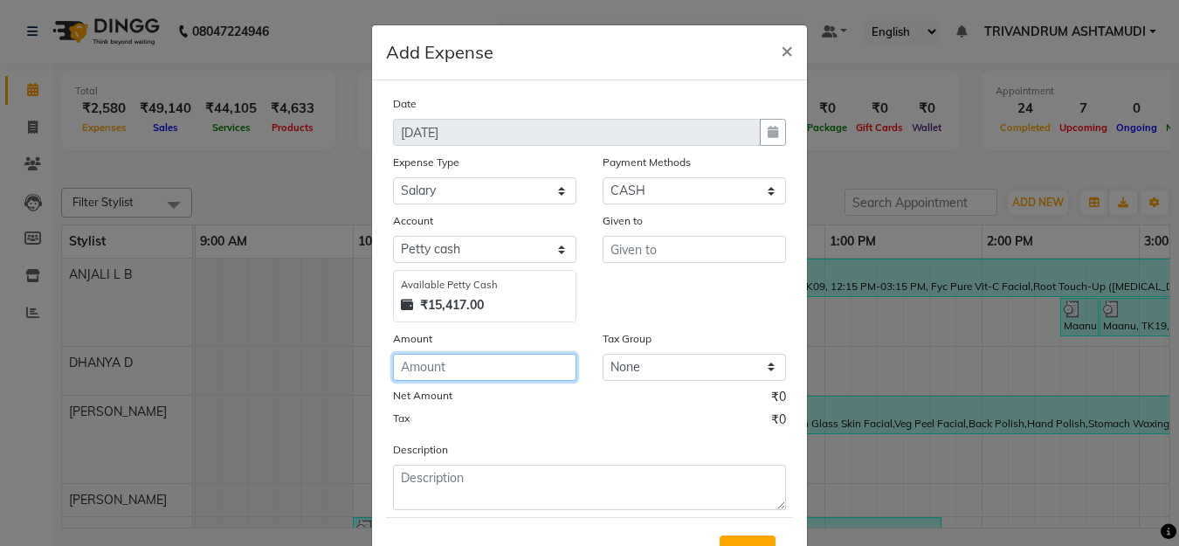
click at [424, 367] on input "number" at bounding box center [484, 367] width 183 height 27
type input "14133"
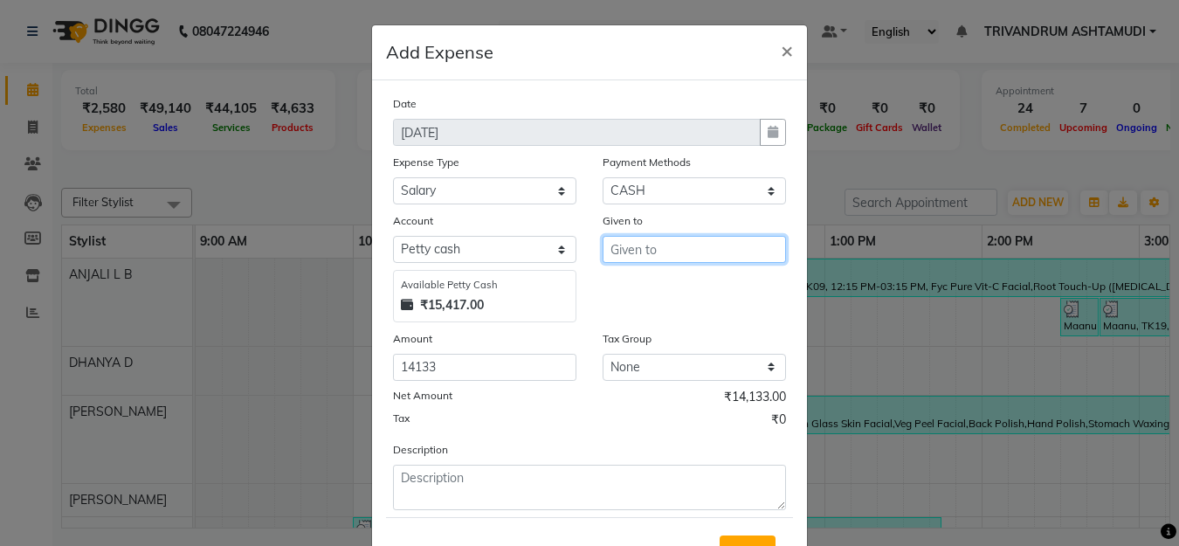
click at [667, 243] on input "text" at bounding box center [694, 249] width 183 height 27
click at [681, 283] on button "SIMI" at bounding box center [673, 287] width 138 height 28
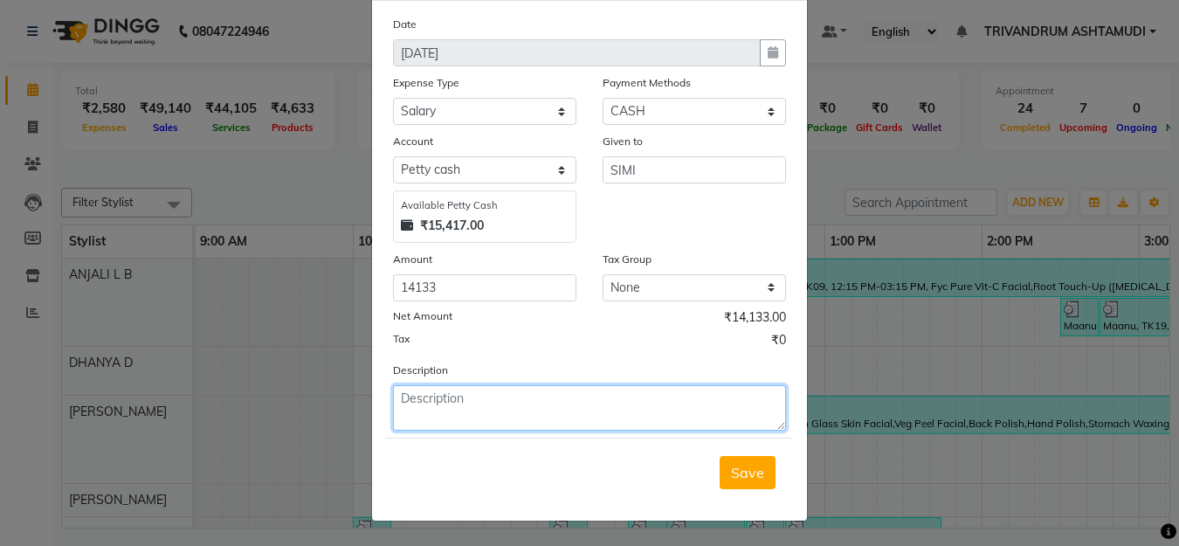
click at [490, 401] on textarea at bounding box center [589, 407] width 393 height 45
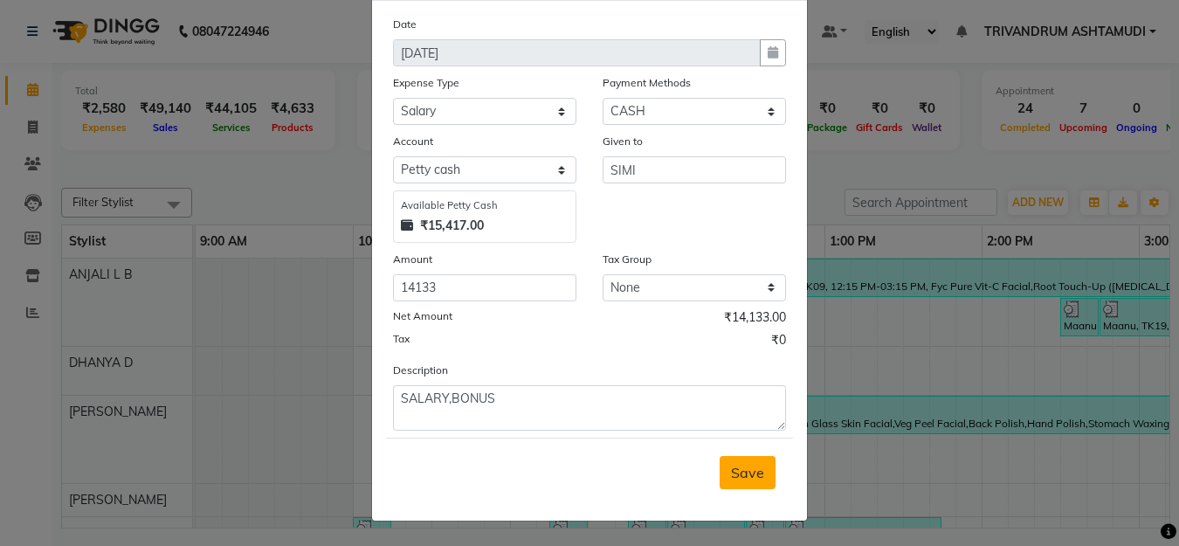
click at [720, 467] on button "Save" at bounding box center [748, 472] width 56 height 33
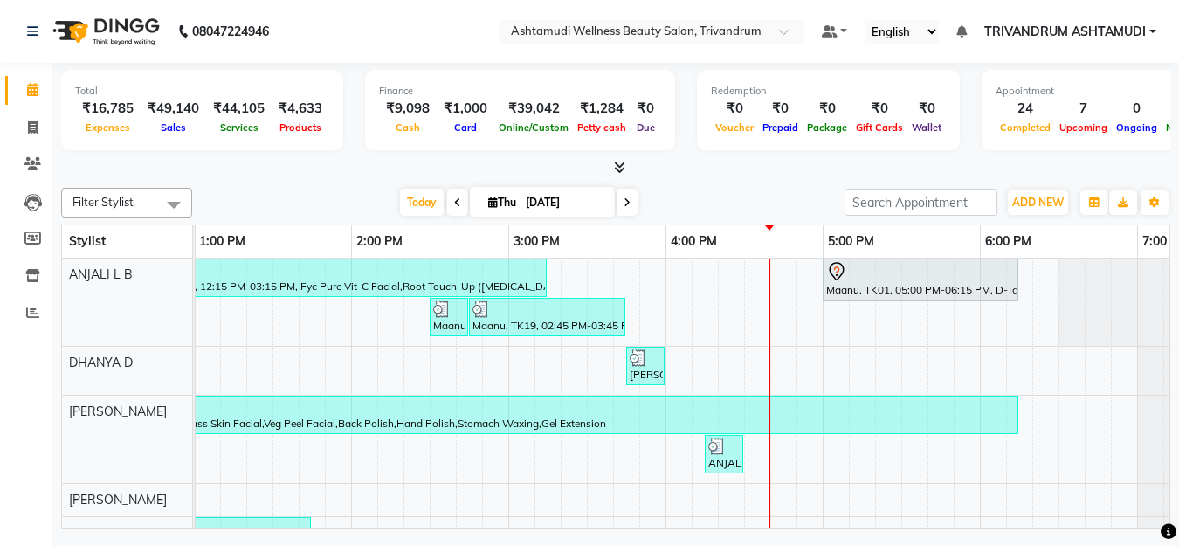
scroll to position [0, 395]
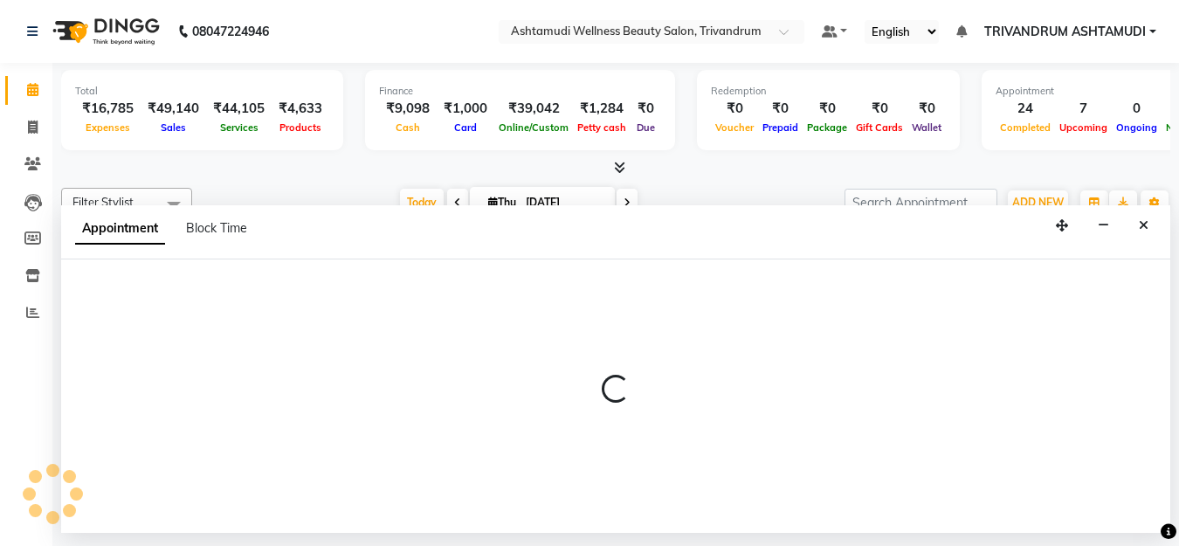
select select "27021"
select select "tentative"
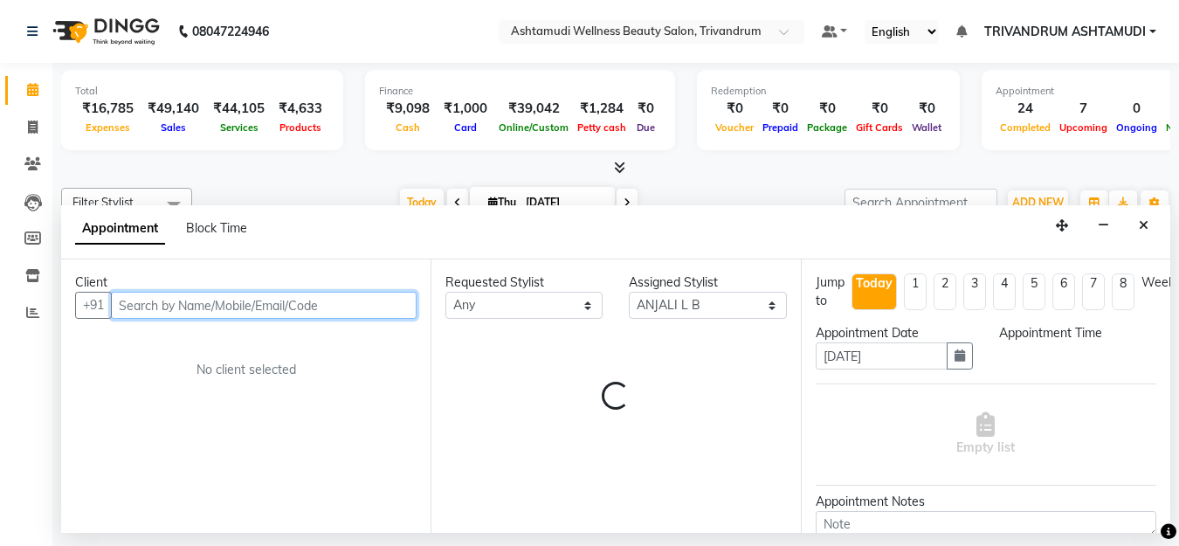
select select "900"
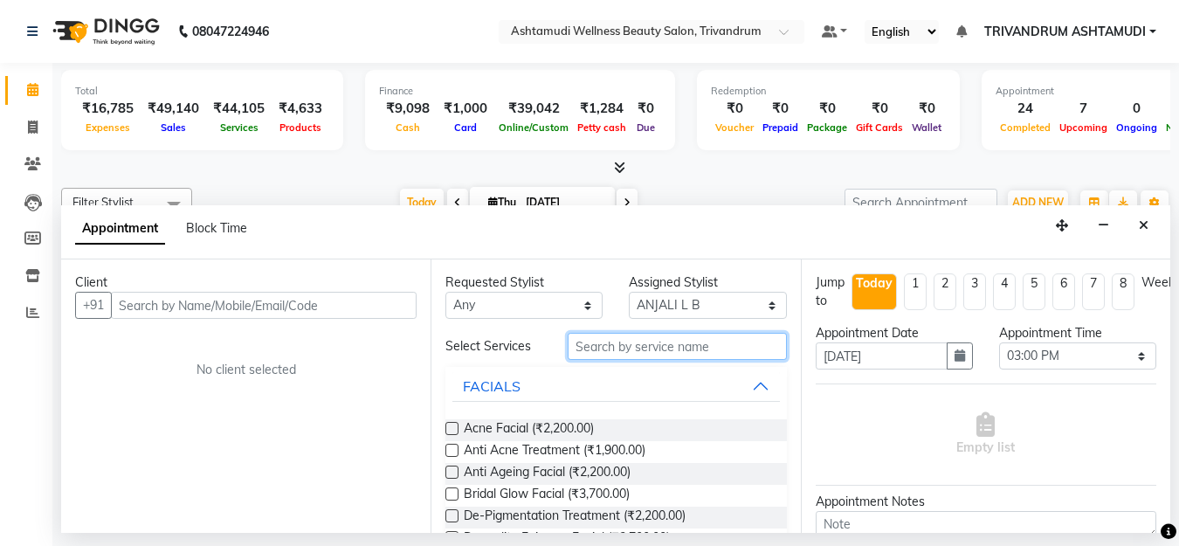
click at [571, 351] on input "text" at bounding box center [677, 346] width 218 height 27
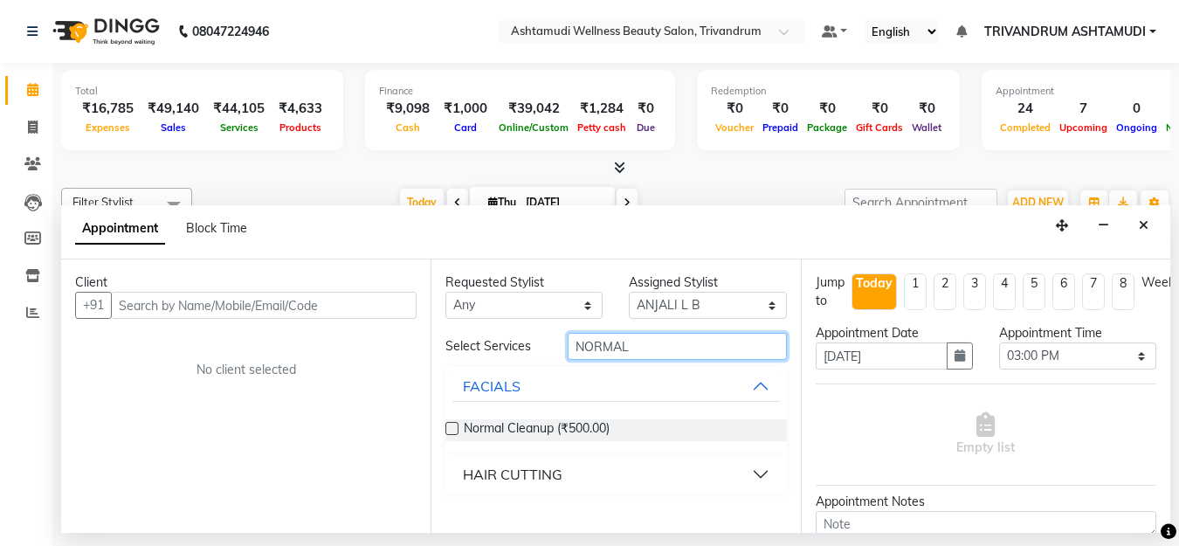
type input "NORMAL"
click at [529, 479] on div "HAIR CUTTING" at bounding box center [513, 474] width 100 height 21
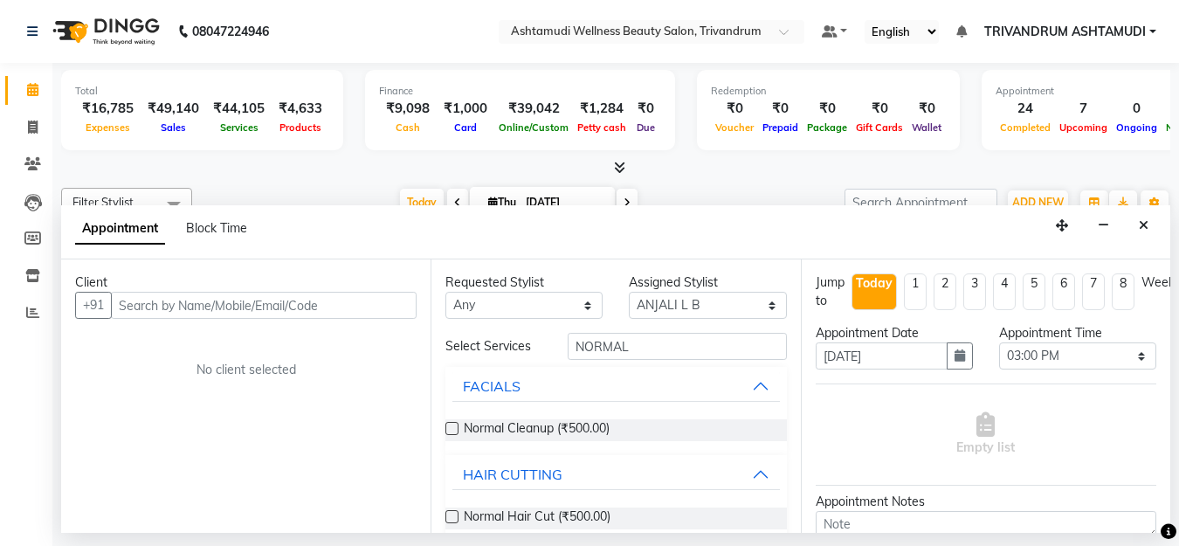
click at [454, 514] on label at bounding box center [452, 516] width 13 height 13
click at [454, 514] on input "checkbox" at bounding box center [451, 518] width 11 height 11
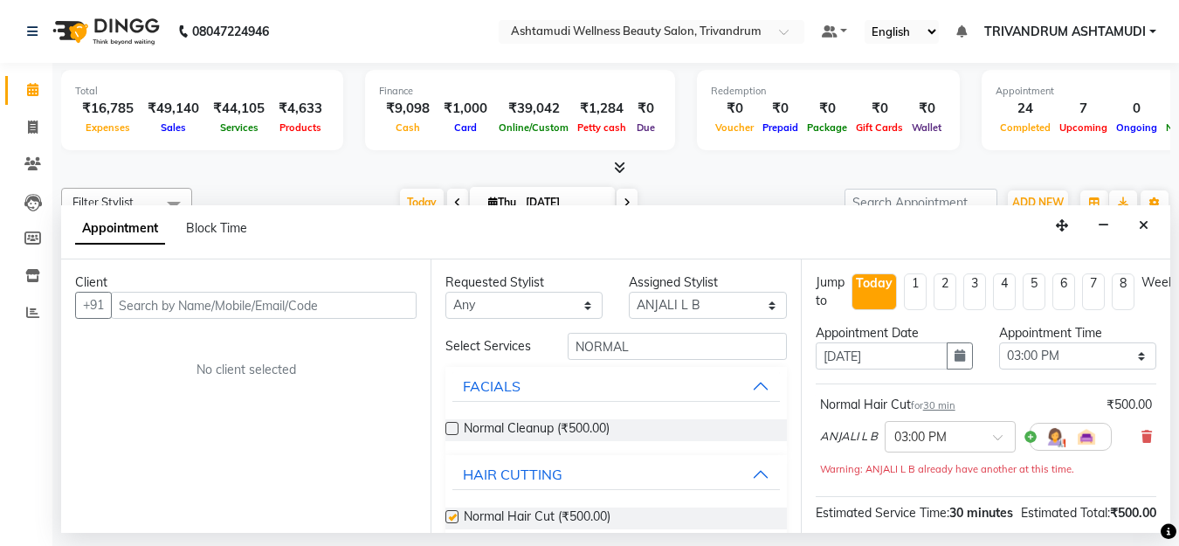
checkbox input "false"
click at [654, 354] on input "NORMAL" at bounding box center [677, 346] width 218 height 27
type input "N"
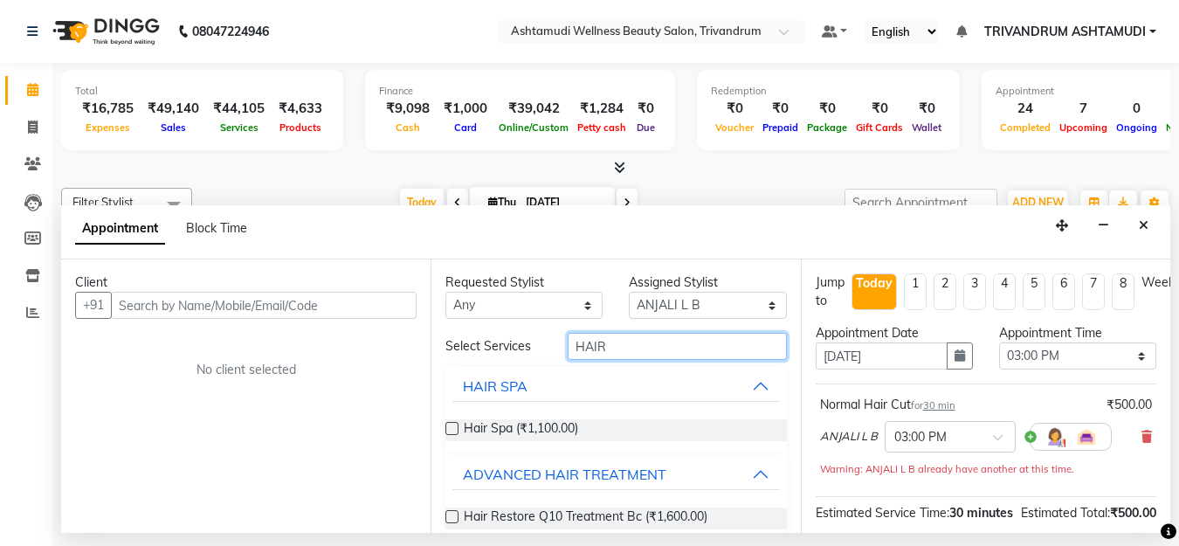
type input "HAIR"
click at [450, 426] on label at bounding box center [452, 428] width 13 height 13
click at [450, 426] on input "checkbox" at bounding box center [451, 430] width 11 height 11
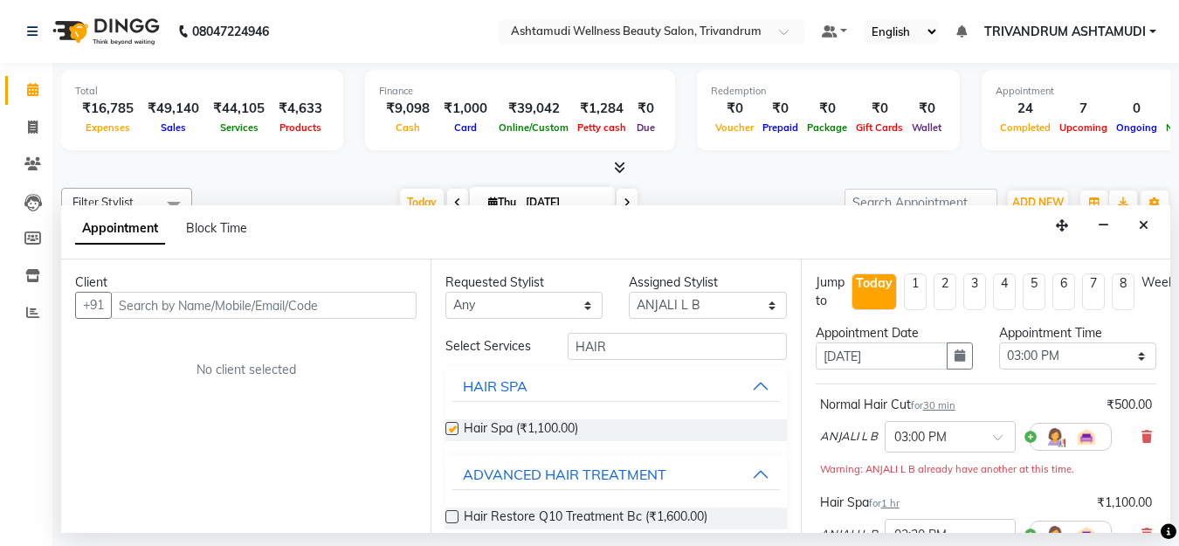
checkbox input "false"
click at [667, 347] on input "HAIR" at bounding box center [677, 346] width 218 height 27
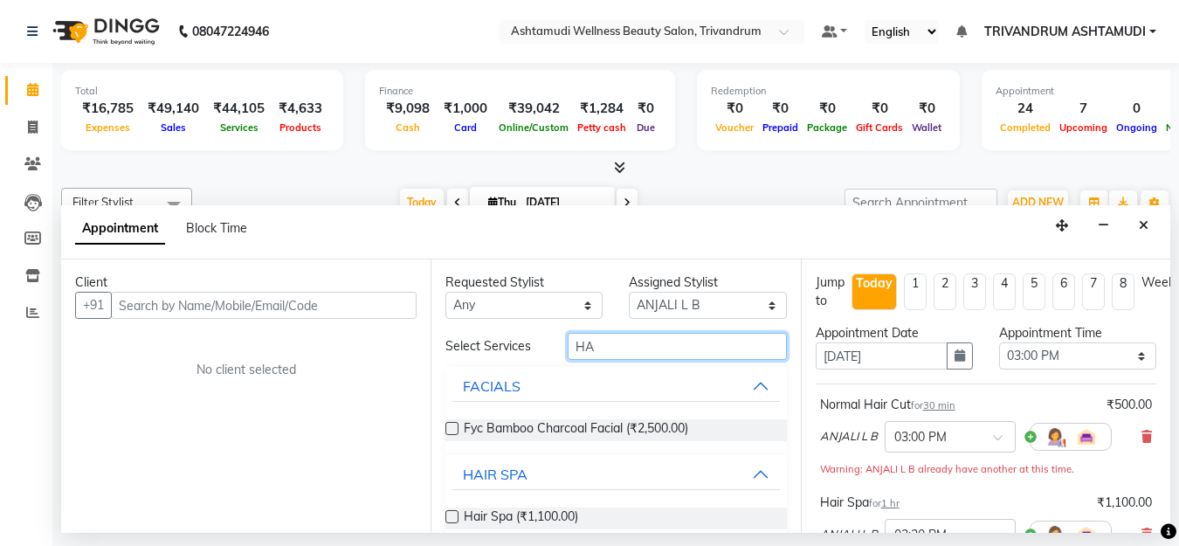
type input "H"
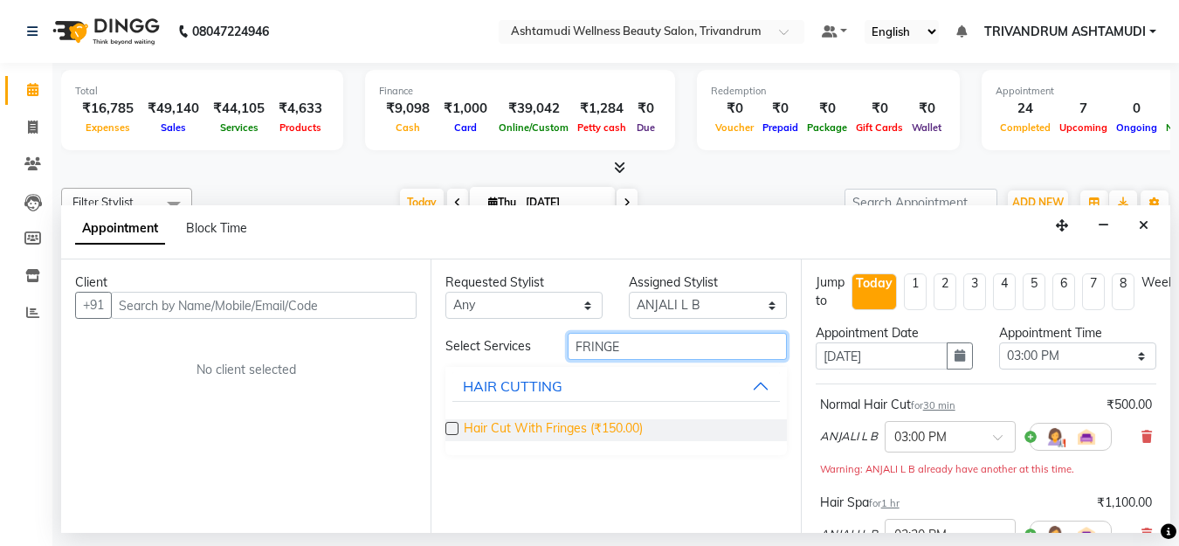
type input "FRINGE"
click at [583, 429] on span "Hair Cut With Fringes (₹150.00)" at bounding box center [553, 430] width 179 height 22
checkbox input "false"
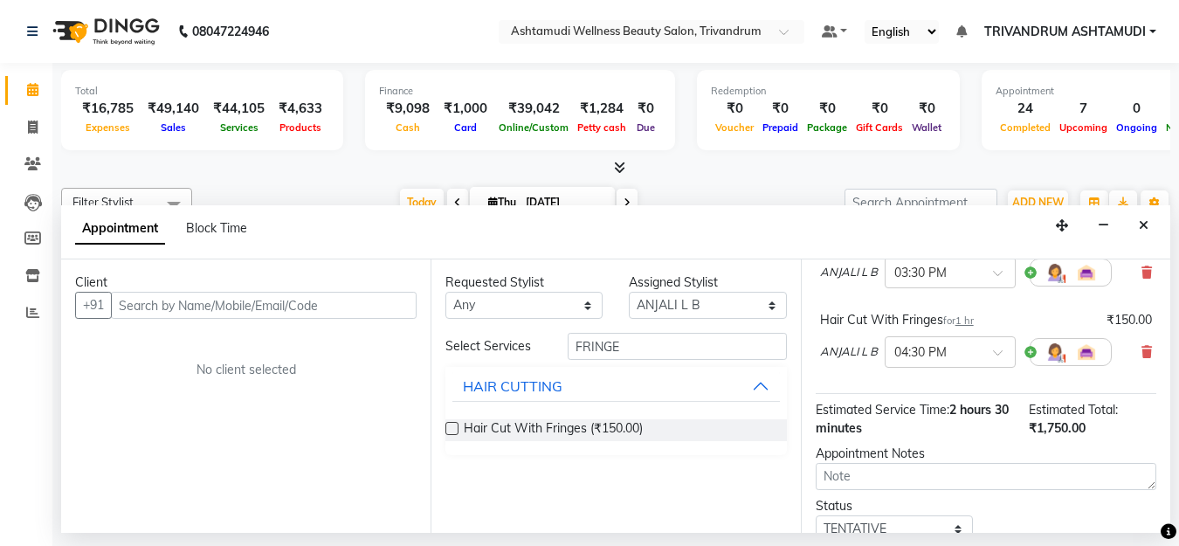
scroll to position [349, 0]
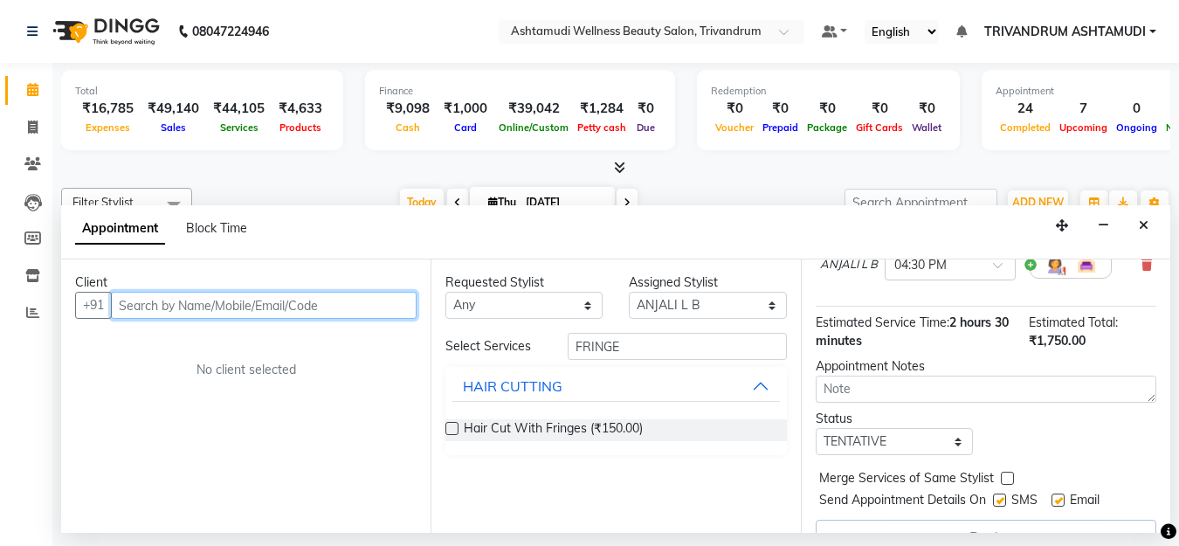
click at [227, 314] on input "text" at bounding box center [264, 305] width 306 height 27
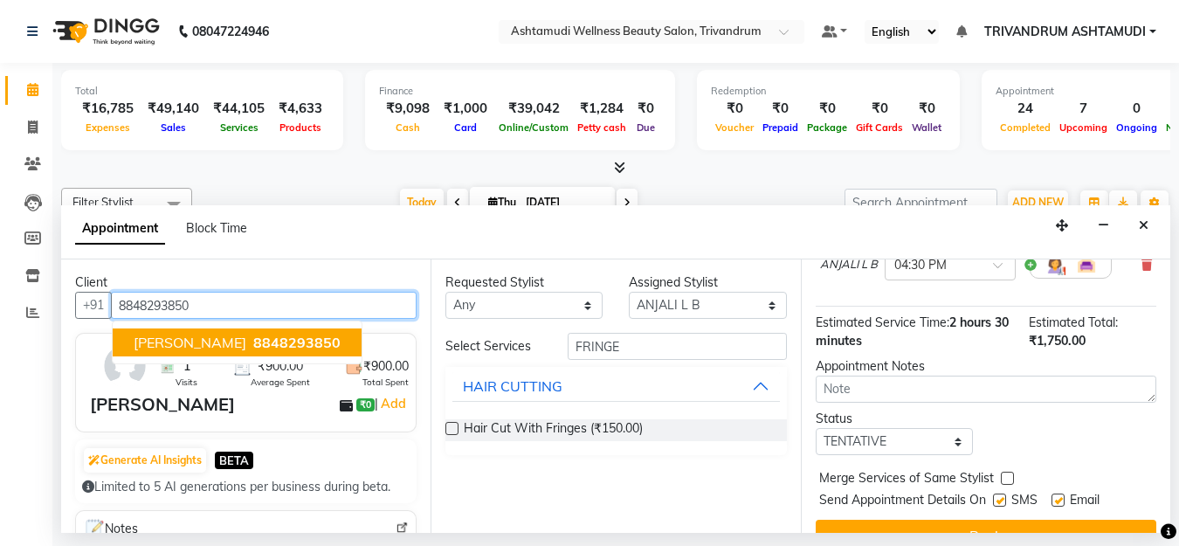
click at [197, 343] on span "[PERSON_NAME]" at bounding box center [190, 342] width 113 height 17
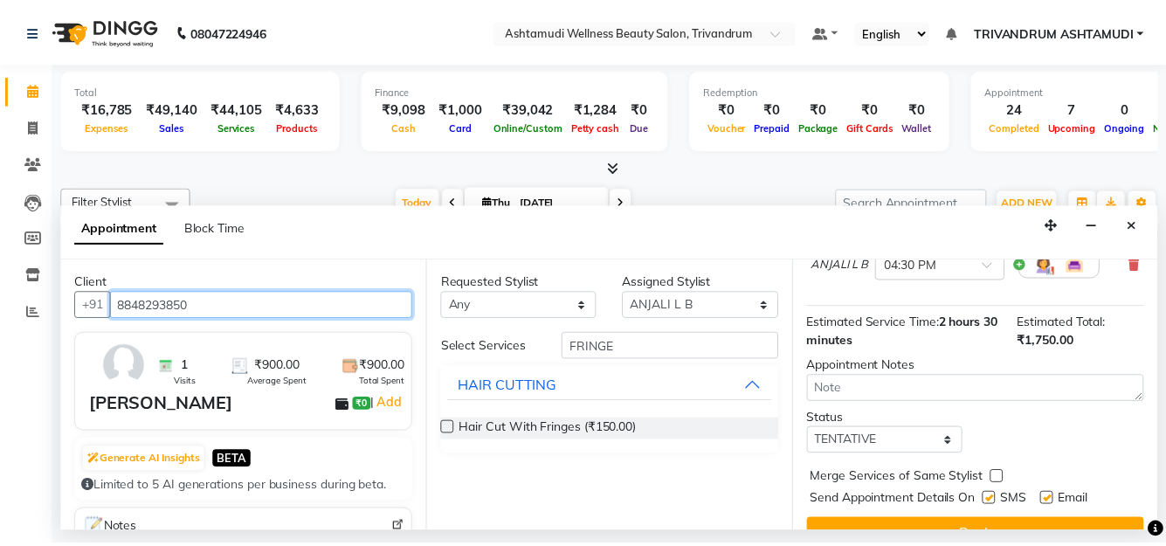
scroll to position [395, 0]
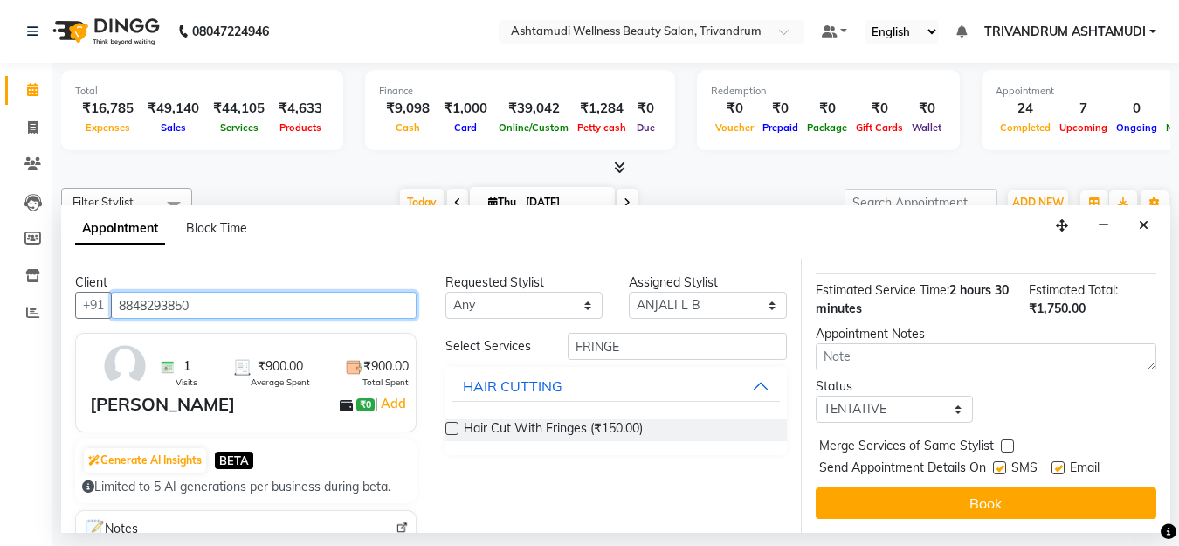
type input "8848293850"
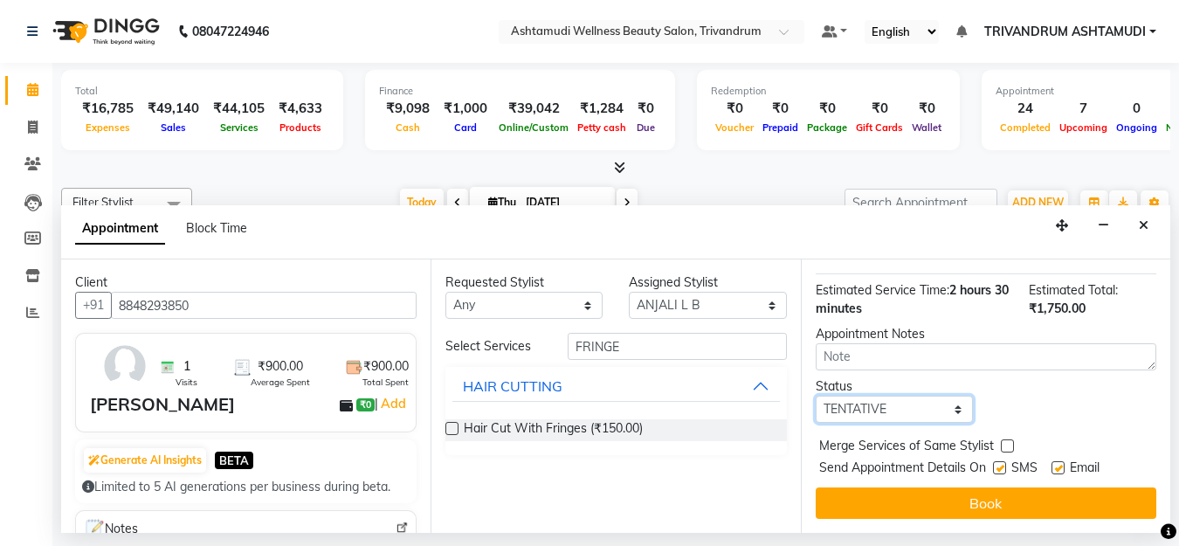
click at [900, 396] on select "Select TENTATIVE CONFIRM CHECK-IN UPCOMING" at bounding box center [894, 409] width 157 height 27
select select "check-in"
click at [816, 396] on select "Select TENTATIVE CONFIRM CHECK-IN UPCOMING" at bounding box center [894, 409] width 157 height 27
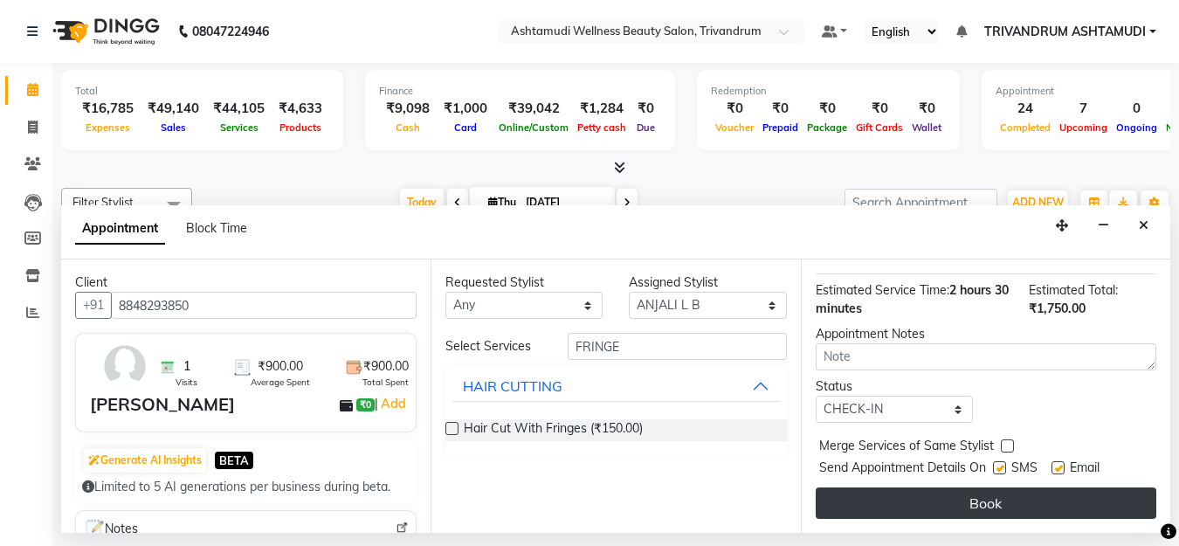
click at [894, 491] on button "Book" at bounding box center [986, 503] width 341 height 31
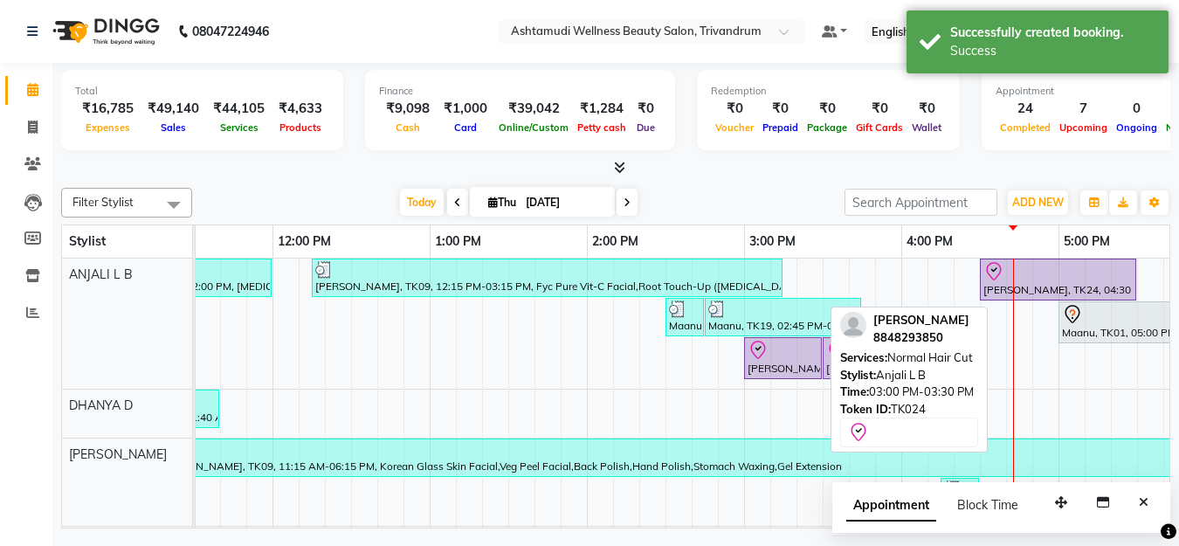
click at [787, 367] on div "[PERSON_NAME], TK24, 03:00 PM-03:30 PM, Normal Hair Cut" at bounding box center [783, 358] width 74 height 37
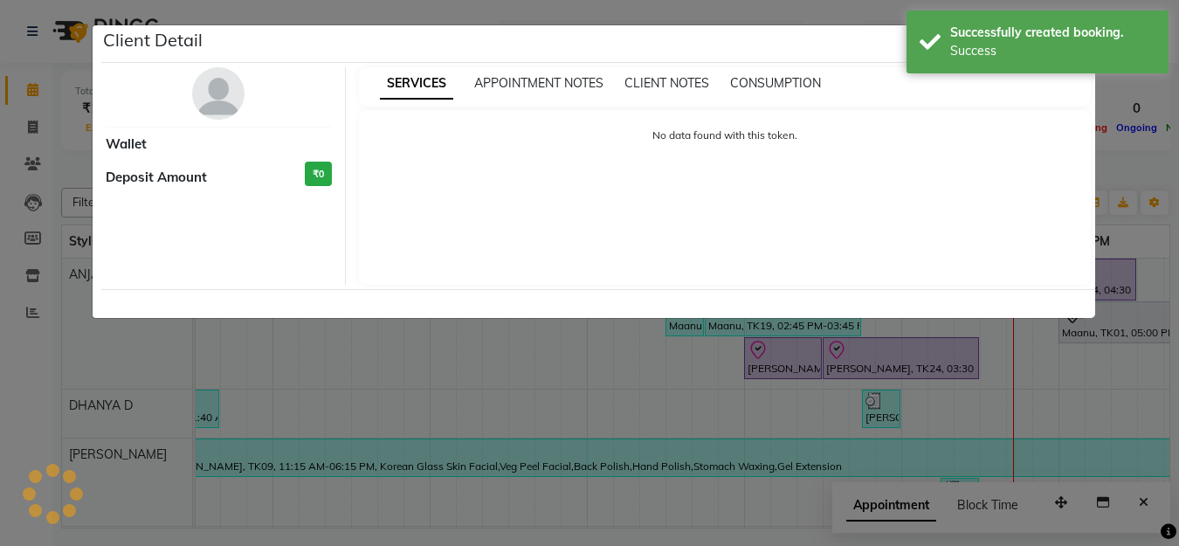
select select "8"
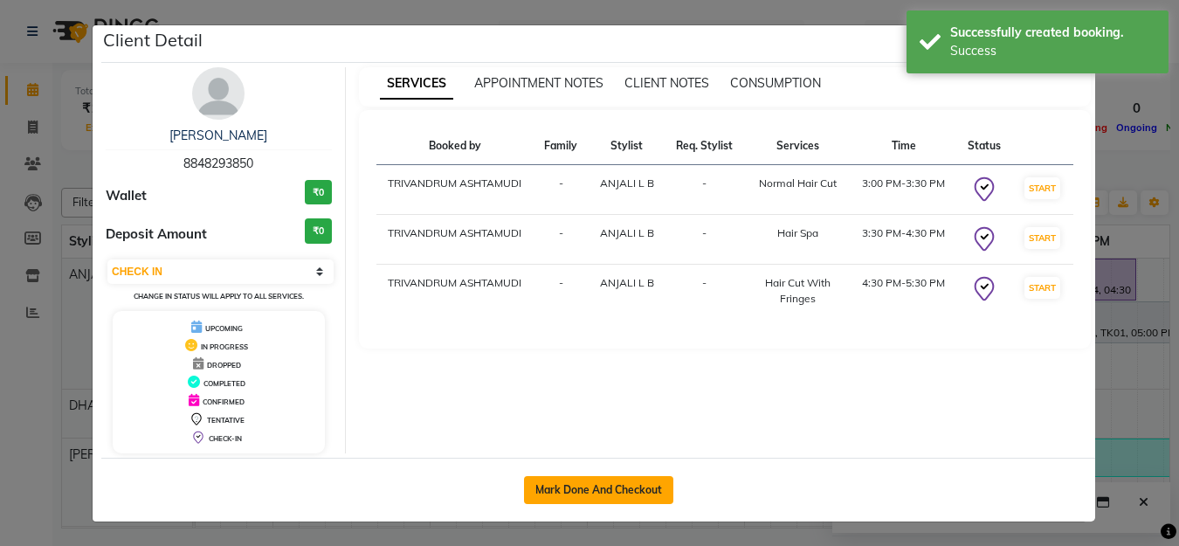
click at [577, 494] on button "Mark Done And Checkout" at bounding box center [598, 490] width 149 height 28
select select "service"
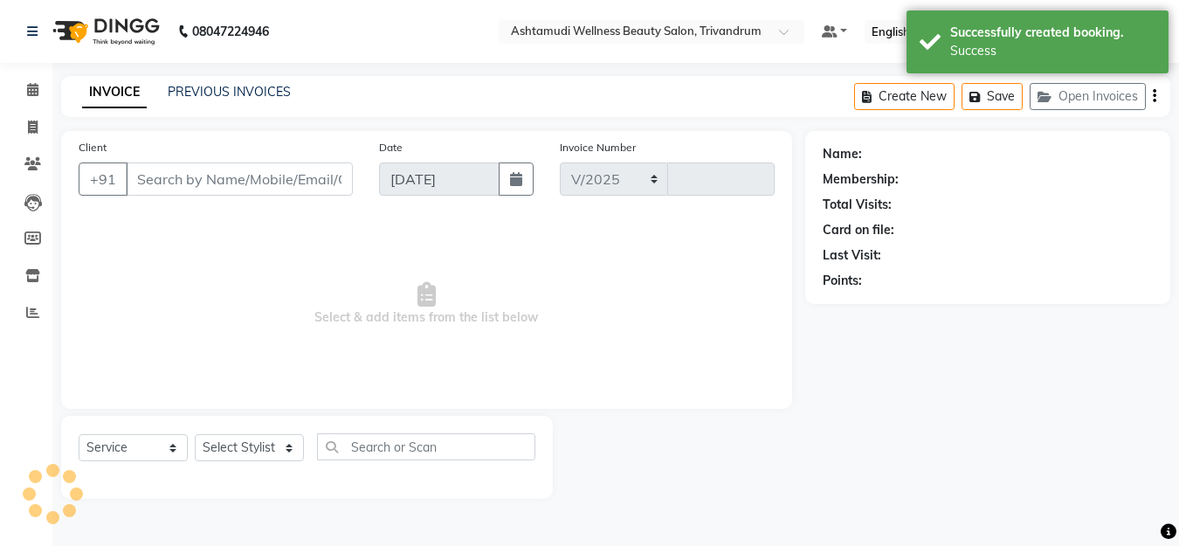
select select "4636"
type input "3337"
type input "8848293850"
select select "27021"
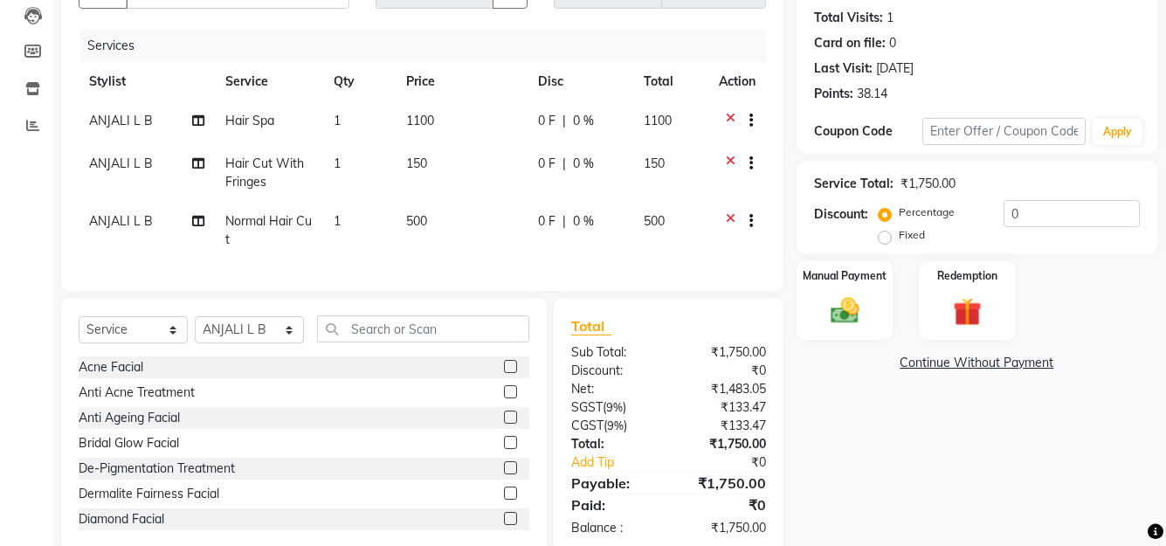
scroll to position [236, 0]
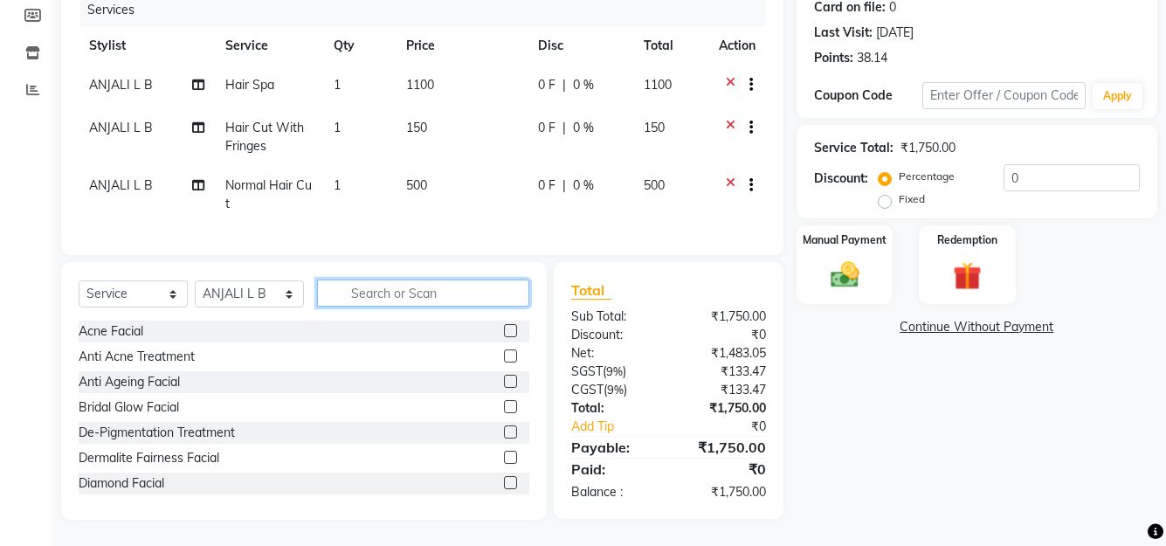
click at [382, 282] on input "text" at bounding box center [423, 293] width 212 height 27
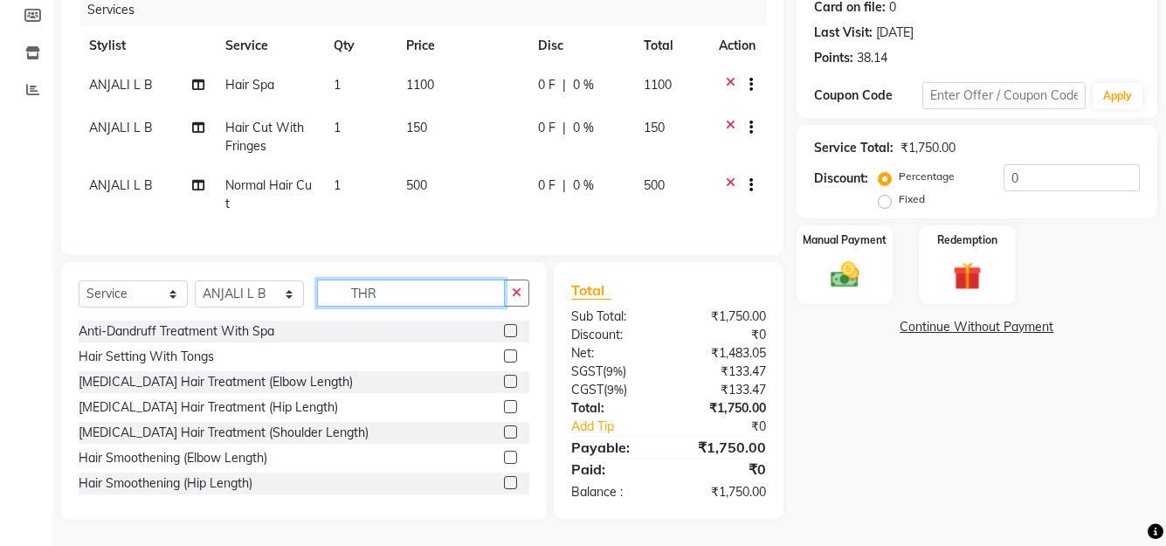
scroll to position [235, 0]
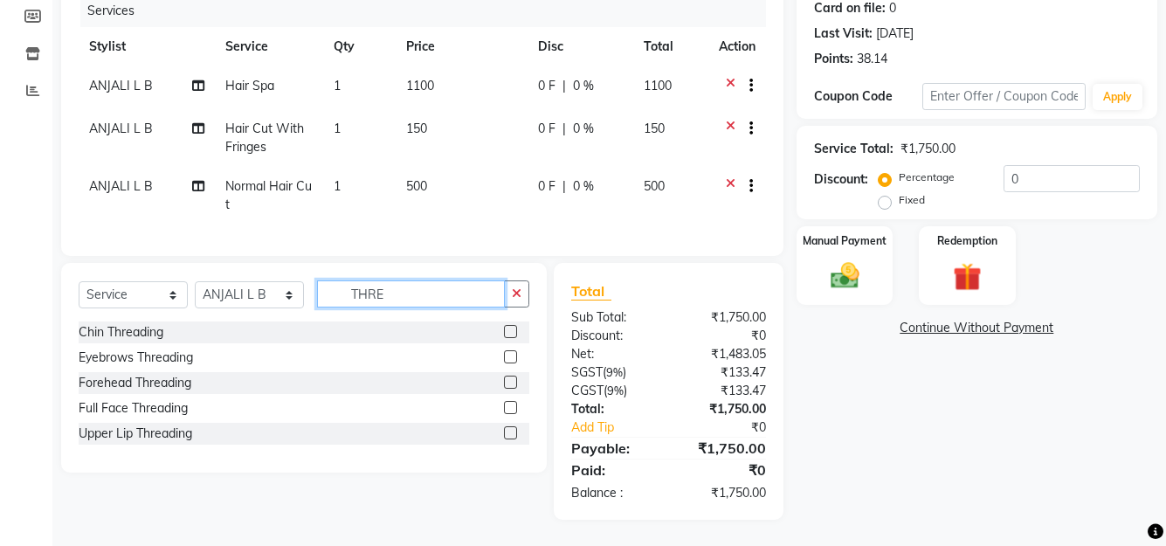
type input "THRE"
click at [507, 355] on label at bounding box center [510, 356] width 13 height 13
click at [507, 355] on input "checkbox" at bounding box center [509, 357] width 11 height 11
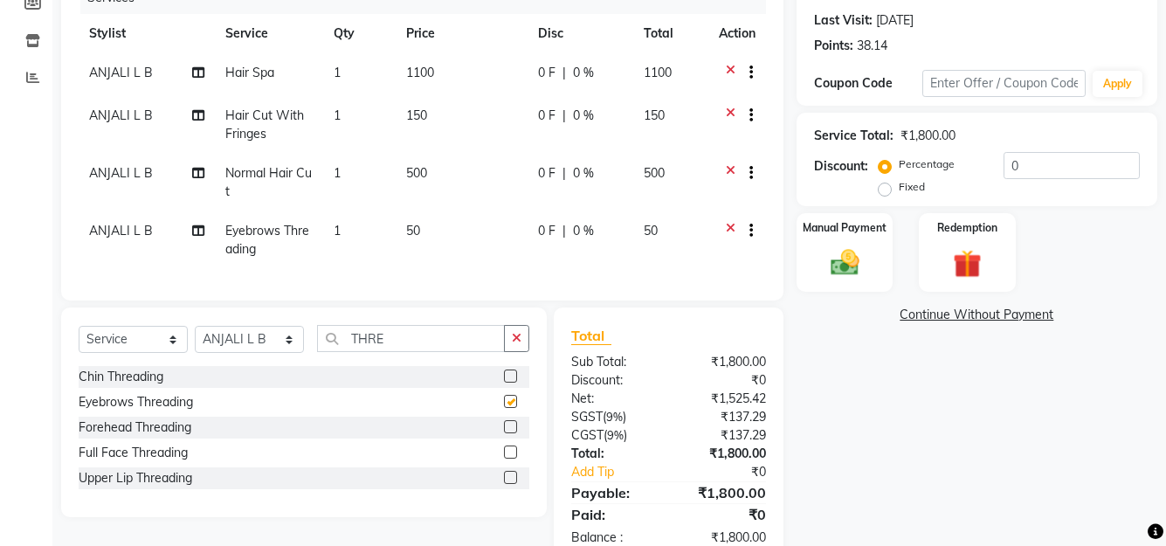
checkbox input "false"
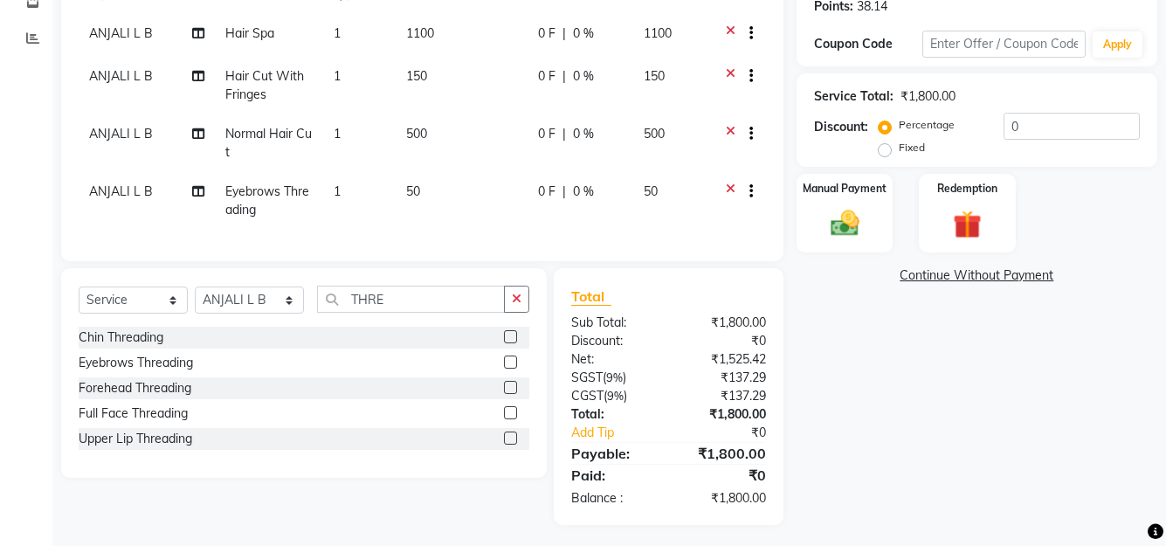
scroll to position [293, 0]
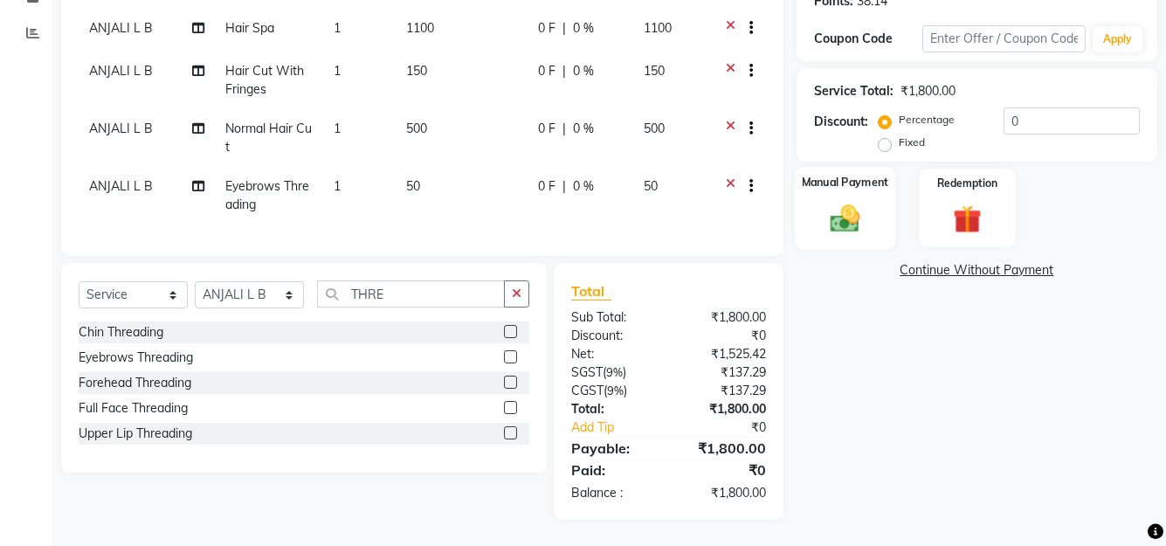
click at [827, 201] on img at bounding box center [844, 218] width 48 height 34
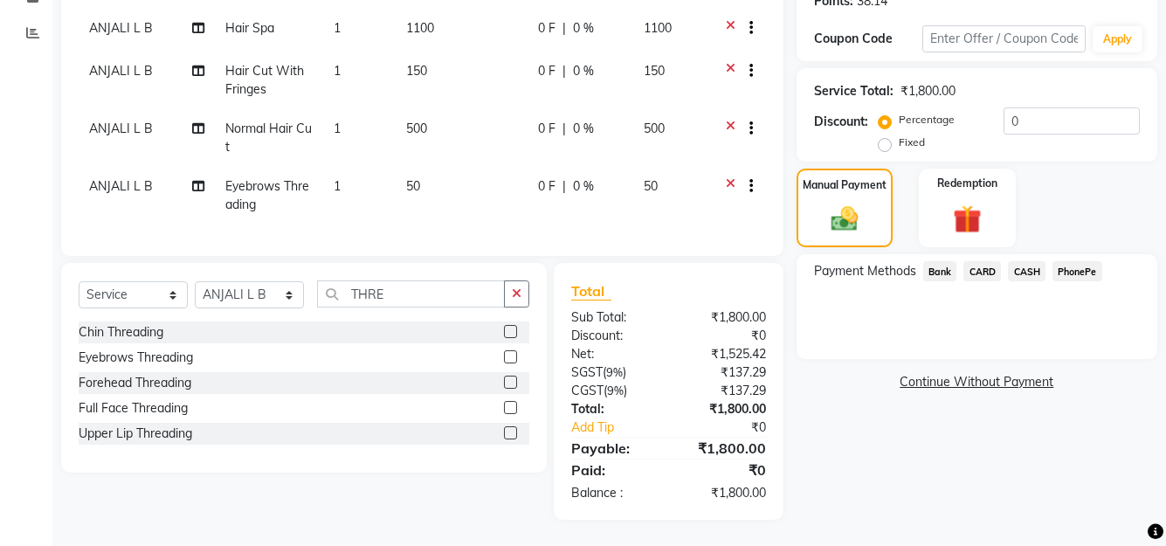
click at [1041, 261] on span "CASH" at bounding box center [1027, 271] width 38 height 20
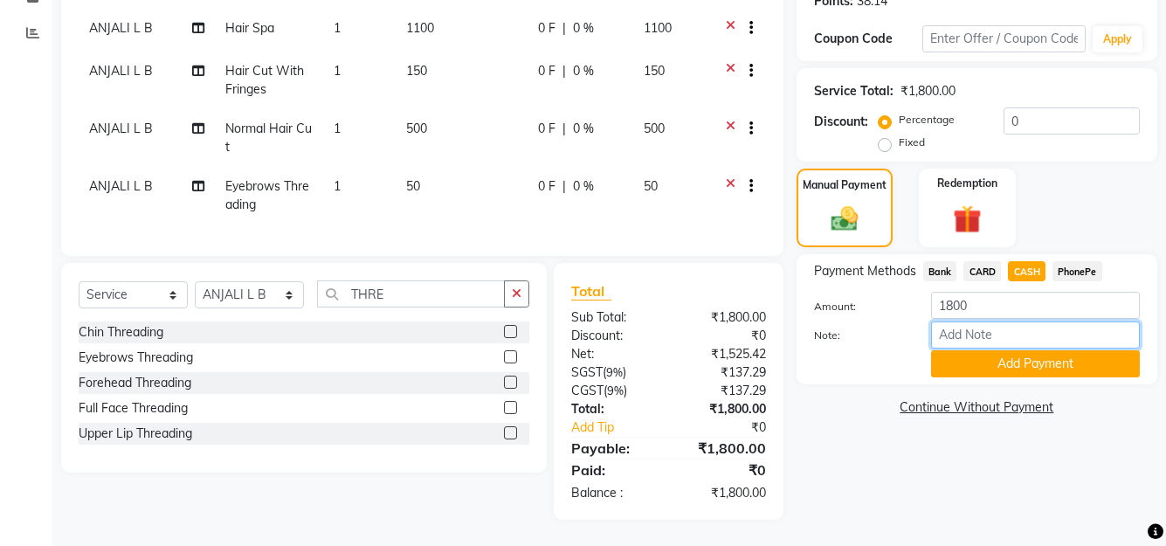
click at [1029, 322] on input "Note:" at bounding box center [1035, 335] width 209 height 27
type input "SHUHAINA"
click at [1015, 360] on button "Add Payment" at bounding box center [1035, 363] width 209 height 27
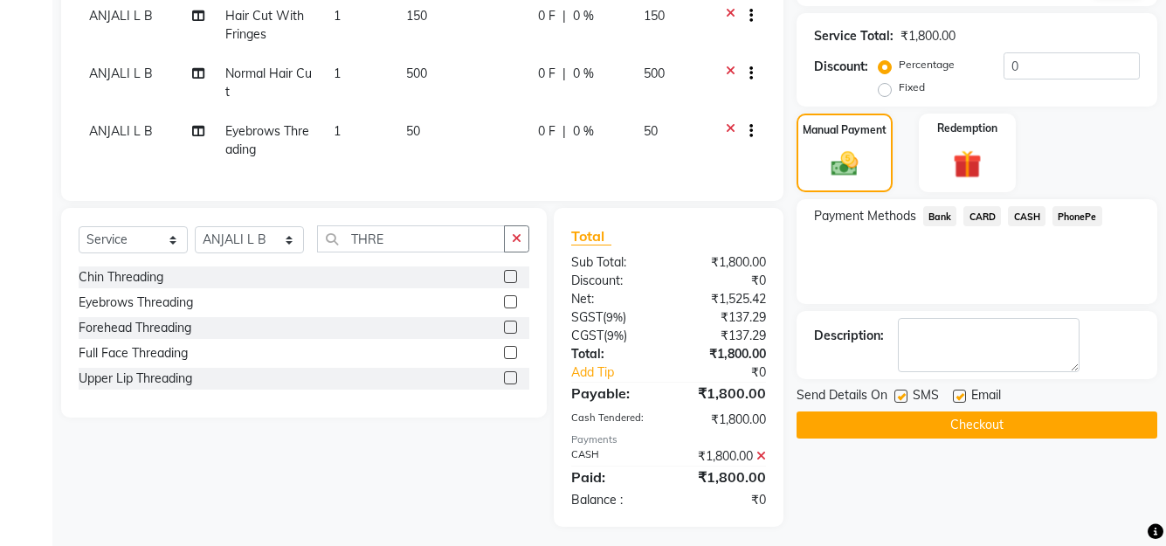
scroll to position [355, 0]
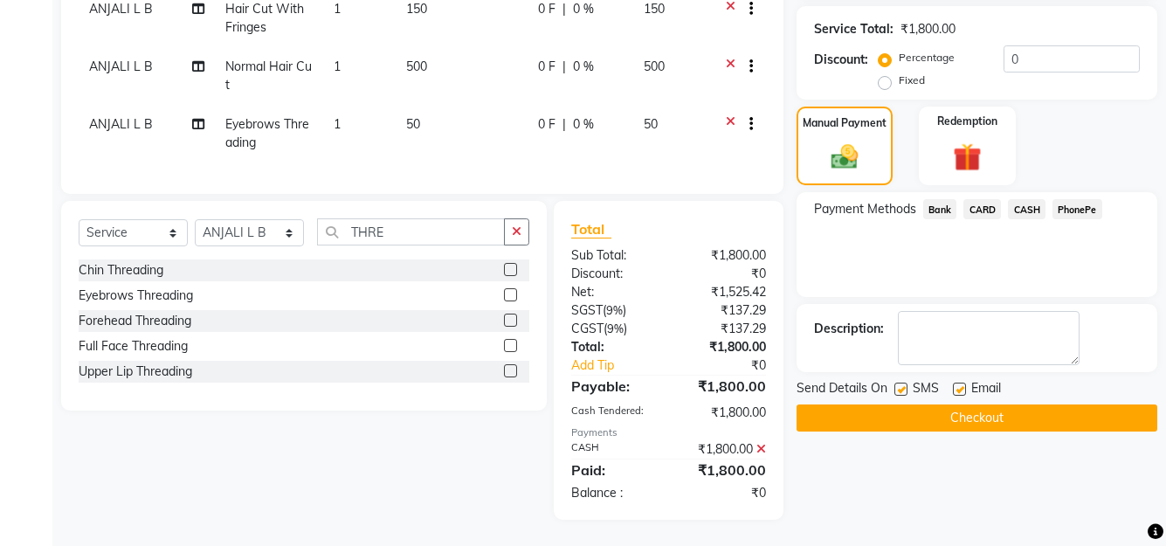
click at [972, 405] on button "Checkout" at bounding box center [977, 418] width 361 height 27
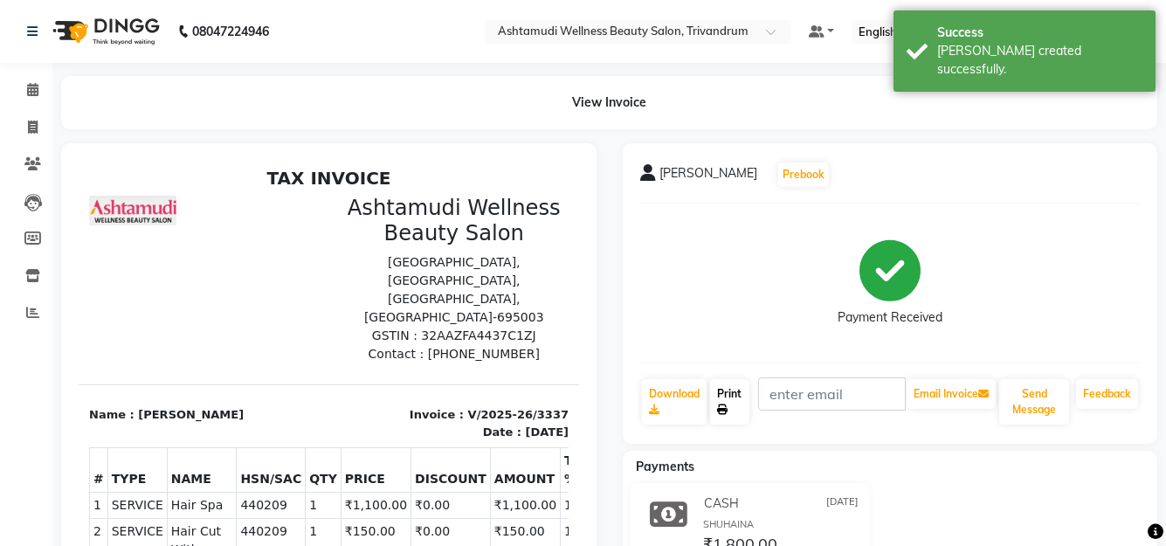
click at [734, 405] on link "Print" at bounding box center [729, 401] width 39 height 45
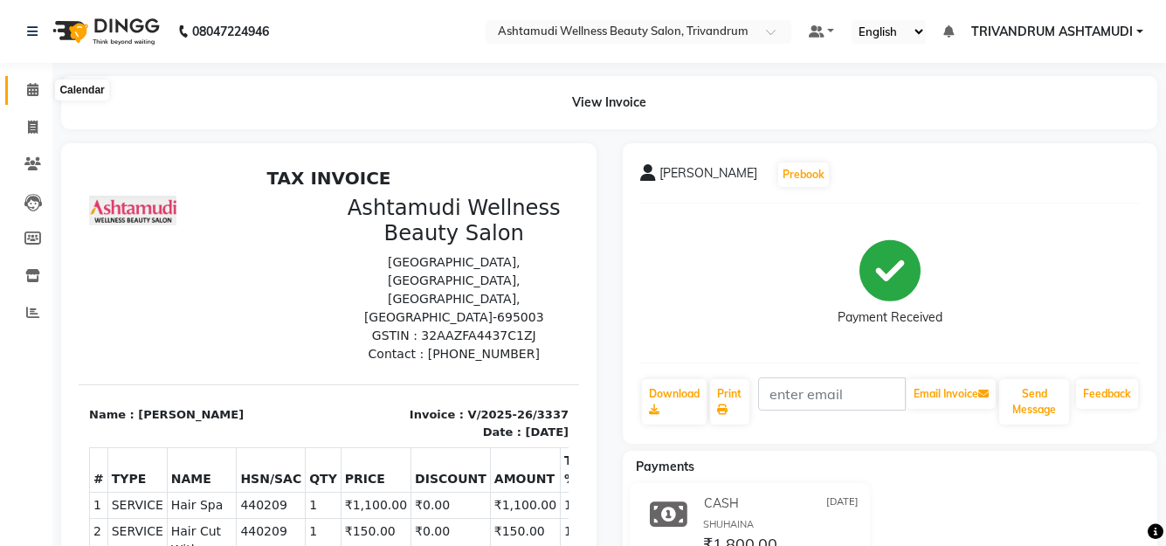
click at [26, 81] on span at bounding box center [32, 90] width 31 height 20
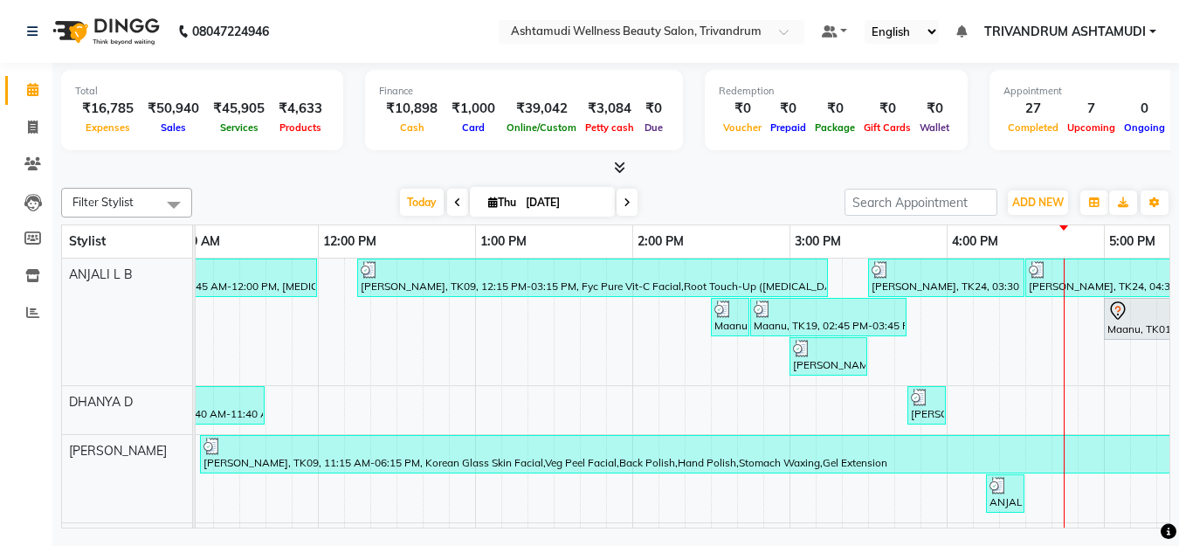
scroll to position [100, 349]
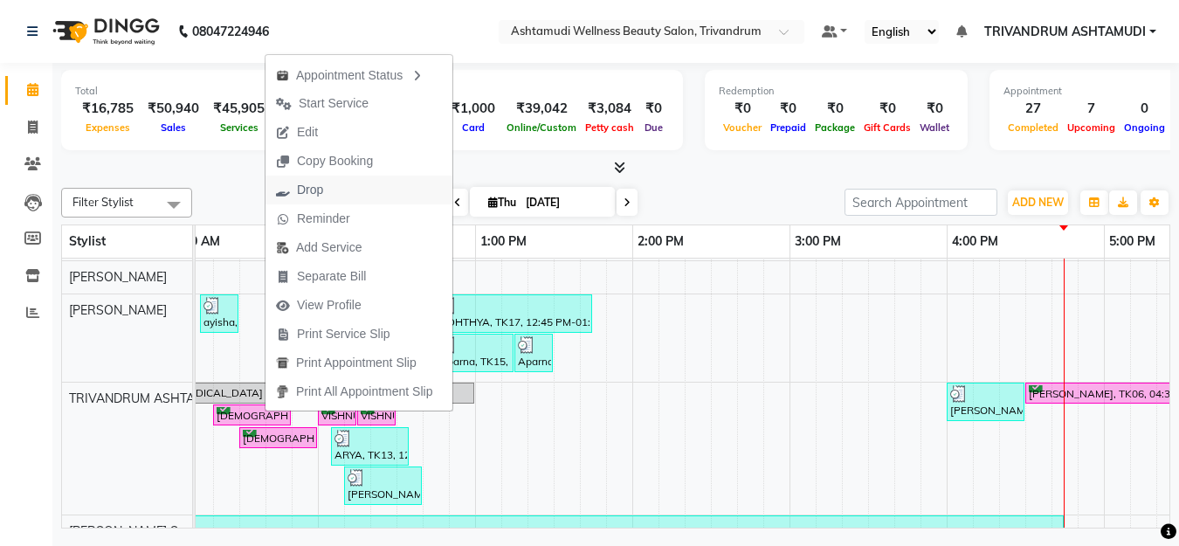
click at [332, 182] on span "Drop" at bounding box center [300, 190] width 68 height 29
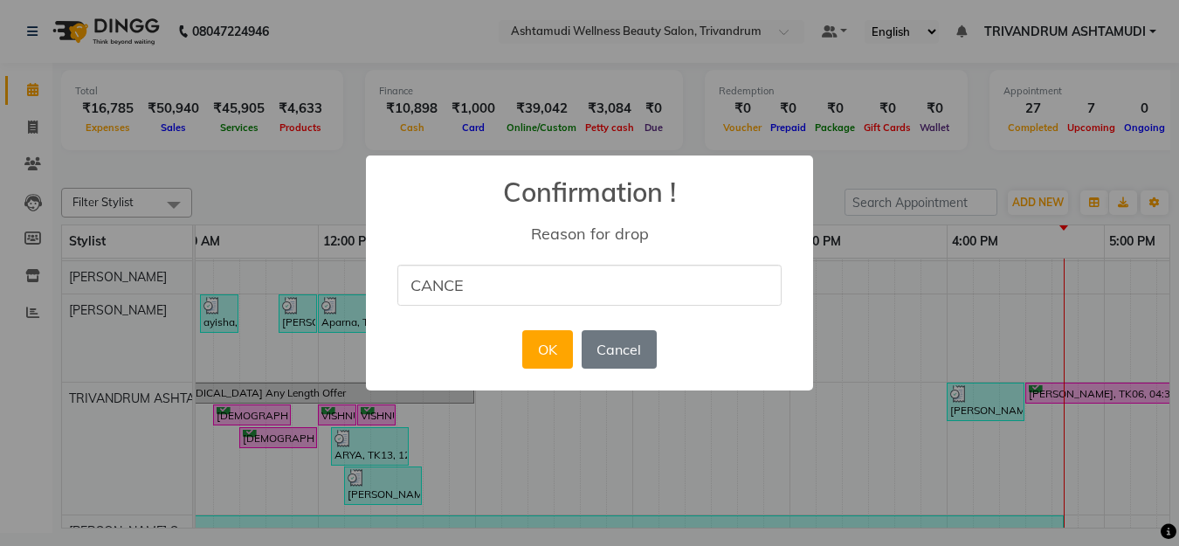
type input "CANCELLED"
click at [547, 340] on button "OK" at bounding box center [547, 349] width 50 height 38
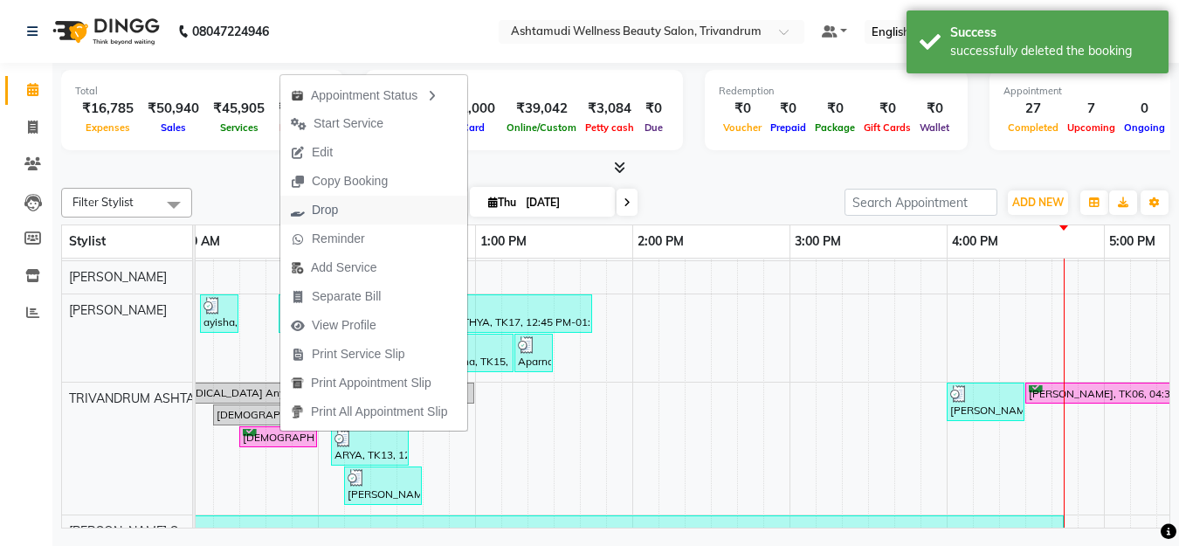
click at [343, 210] on span "Drop" at bounding box center [314, 210] width 68 height 29
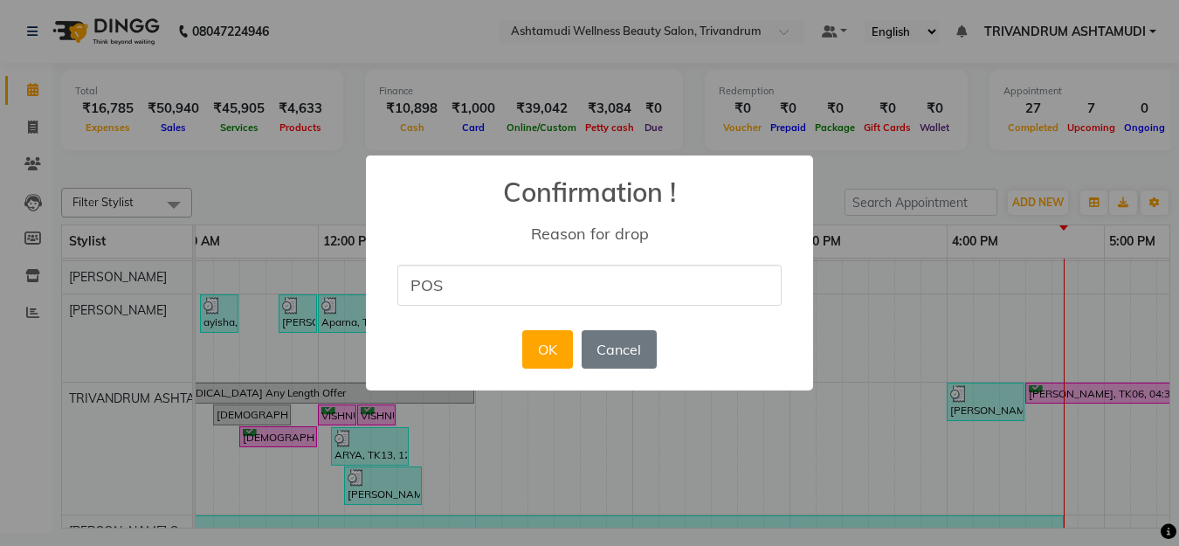
type input "postponed"
click at [543, 352] on button "OK" at bounding box center [547, 349] width 50 height 38
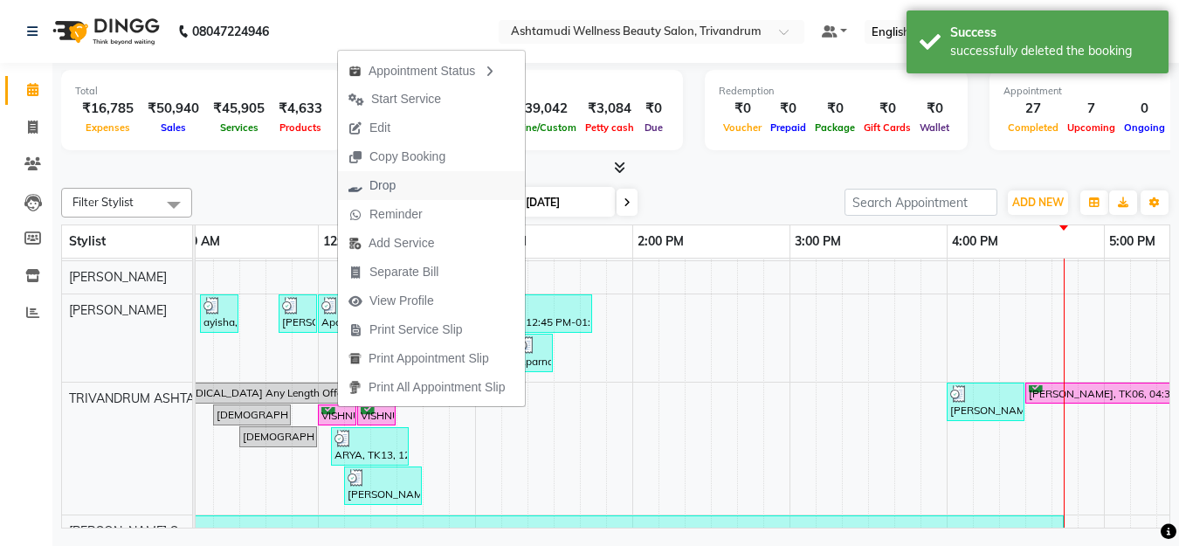
click at [433, 176] on button "Drop" at bounding box center [431, 185] width 187 height 29
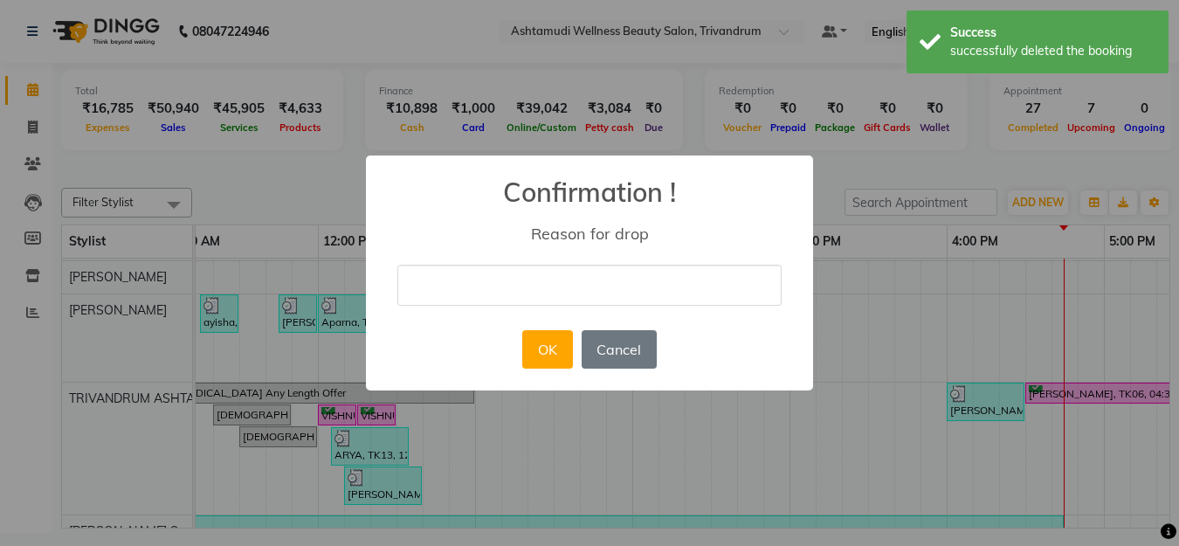
type input "C"
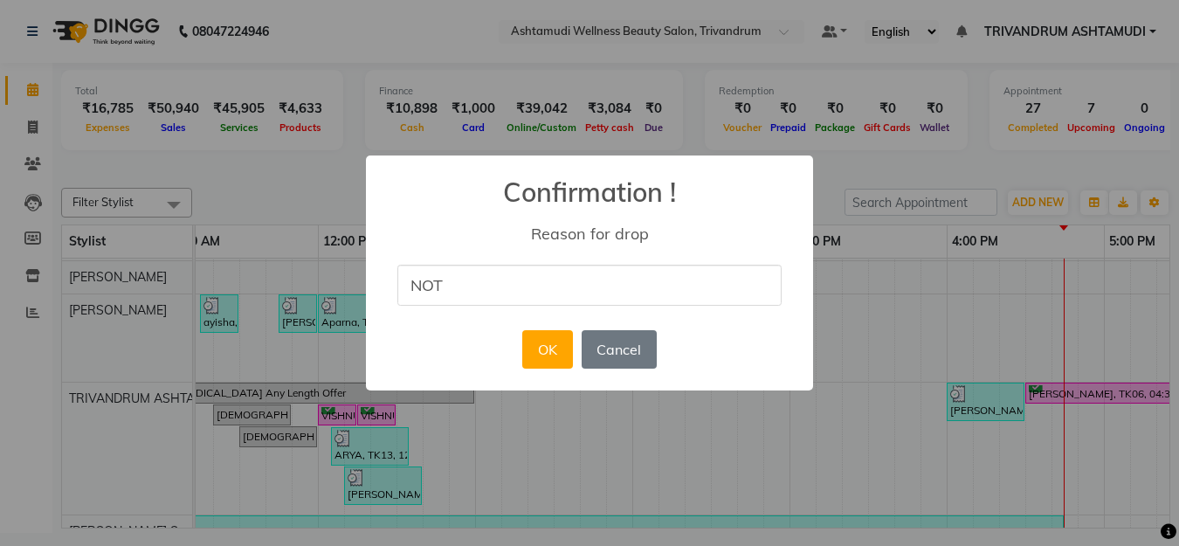
type input "NOT RESPONDING"
click at [543, 345] on button "OK" at bounding box center [547, 349] width 50 height 38
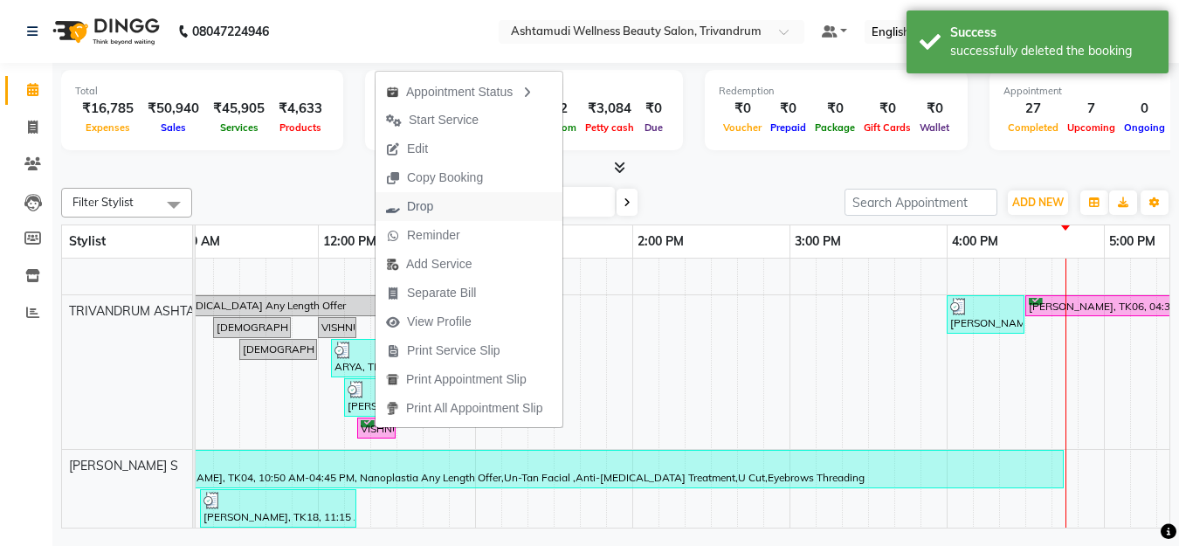
click at [464, 213] on button "Drop" at bounding box center [469, 206] width 187 height 29
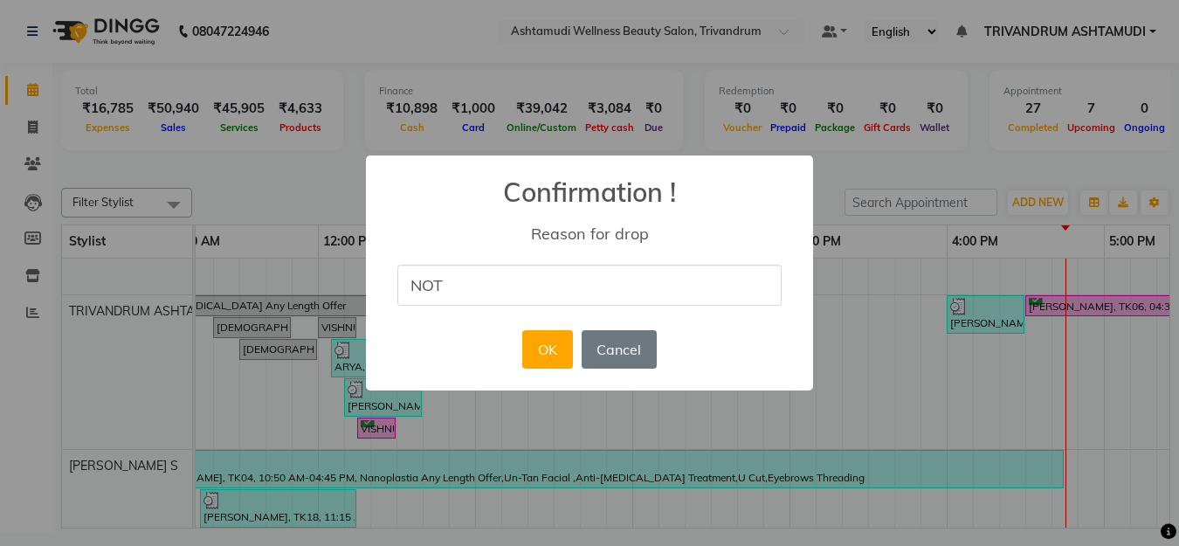
type input "NOT RESPONDING"
click at [561, 342] on button "OK" at bounding box center [547, 349] width 50 height 38
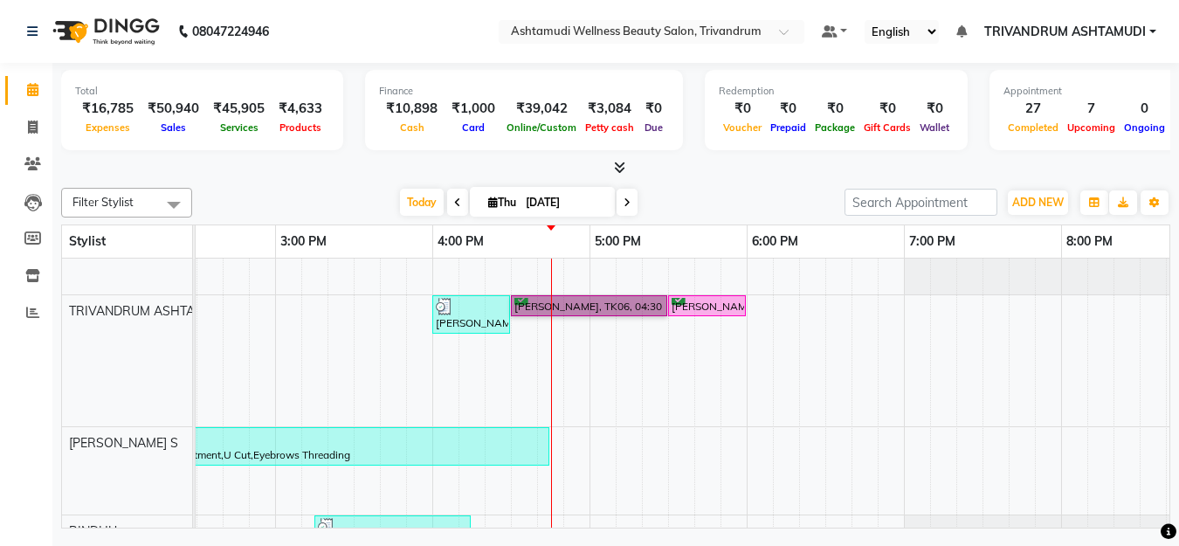
drag, startPoint x: 621, startPoint y: 294, endPoint x: 529, endPoint y: 470, distance: 198.5
click at [994, 447] on div "Anu, TK07, 10:45 AM-12:00 PM, Skin Whitening Facial,Eyebrows Threading Parvathy…" at bounding box center [433, 325] width 2202 height 833
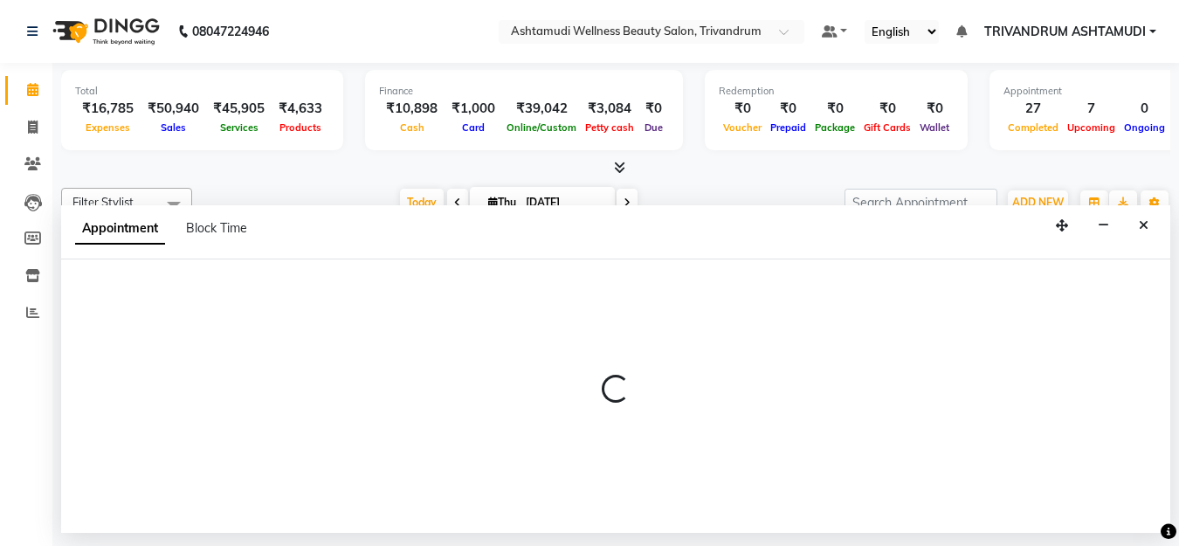
select select "52027"
select select "1170"
select select "tentative"
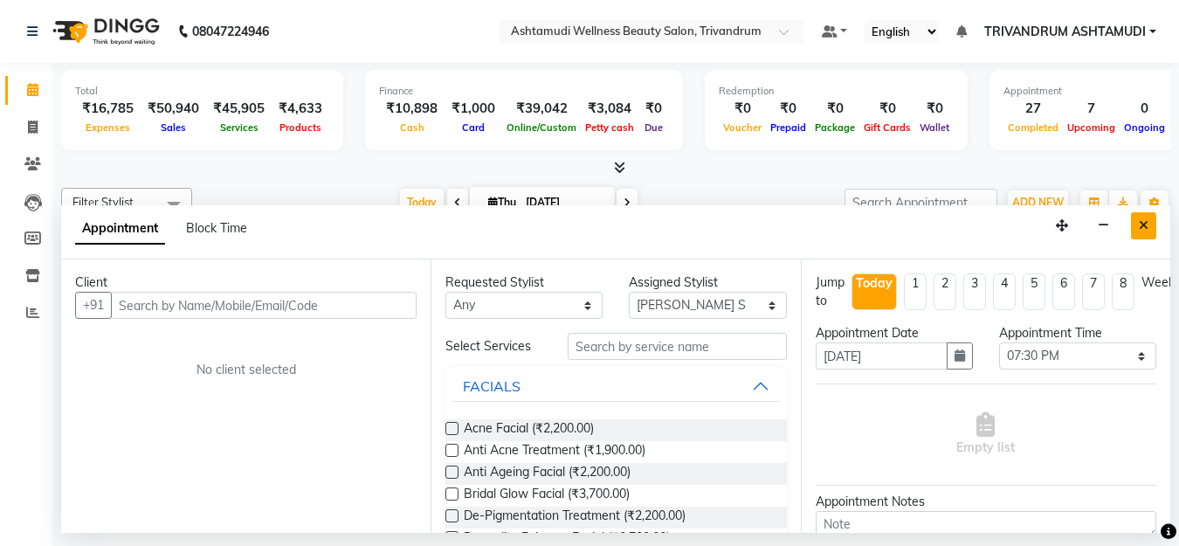
click at [1150, 230] on button "Close" at bounding box center [1143, 225] width 25 height 27
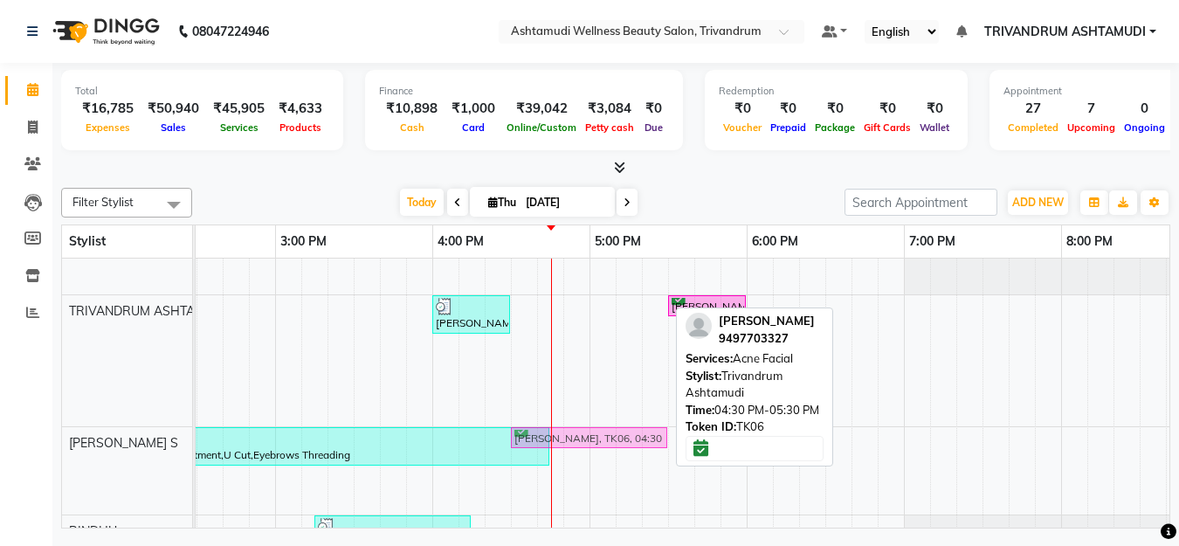
drag, startPoint x: 584, startPoint y: 303, endPoint x: 571, endPoint y: 456, distance: 153.4
click at [571, 456] on div "Anu, TK07, 10:45 AM-12:00 PM, Skin Whitening Facial,Eyebrows Threading Parvathy…" at bounding box center [433, 325] width 2202 height 833
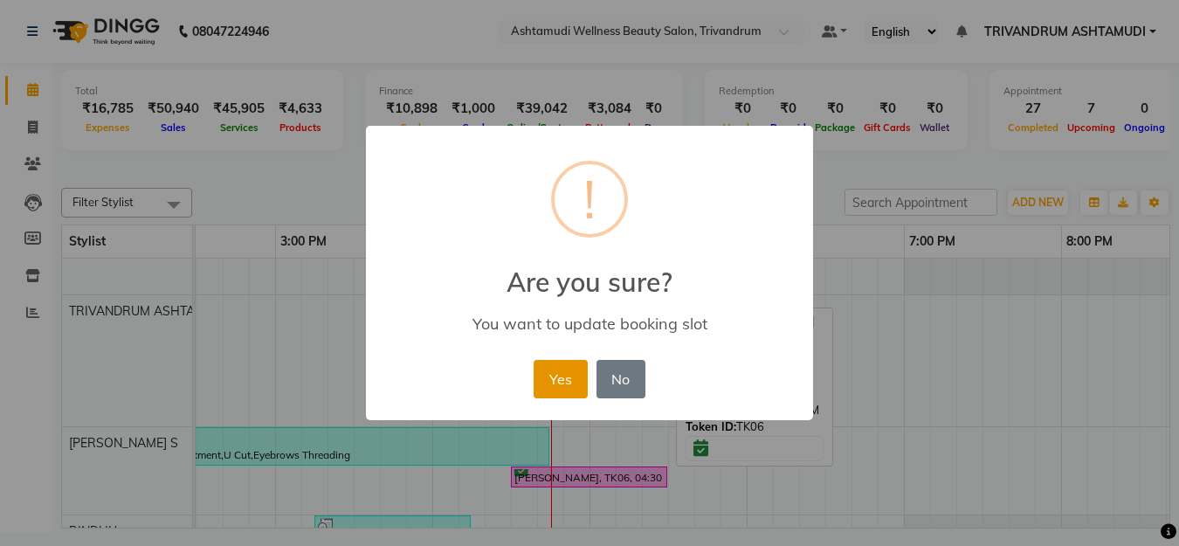
click at [568, 374] on button "Yes" at bounding box center [560, 379] width 53 height 38
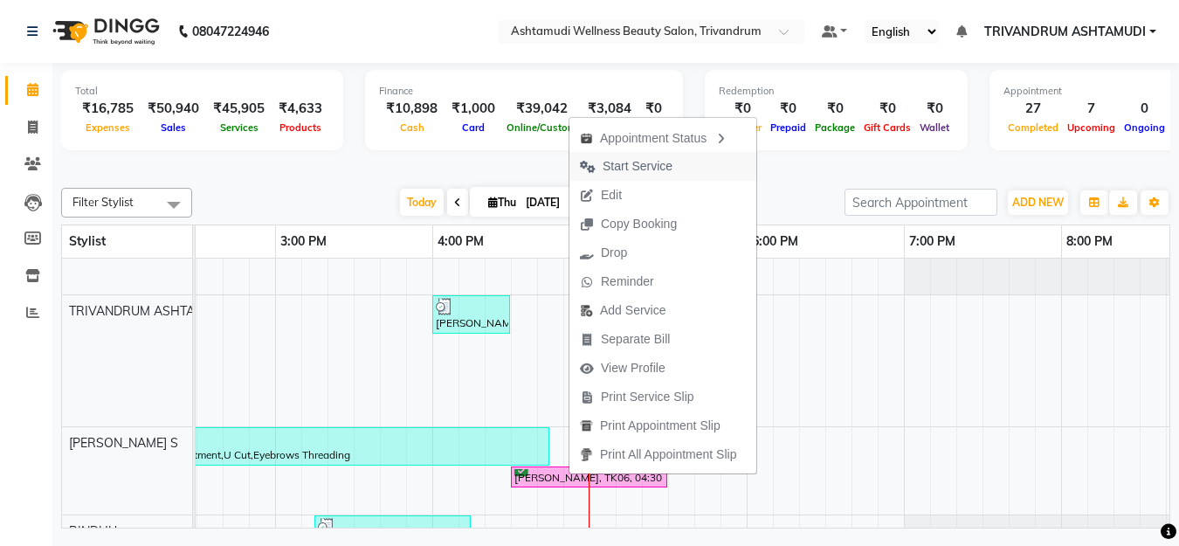
click at [691, 156] on button "Start Service" at bounding box center [663, 166] width 187 height 29
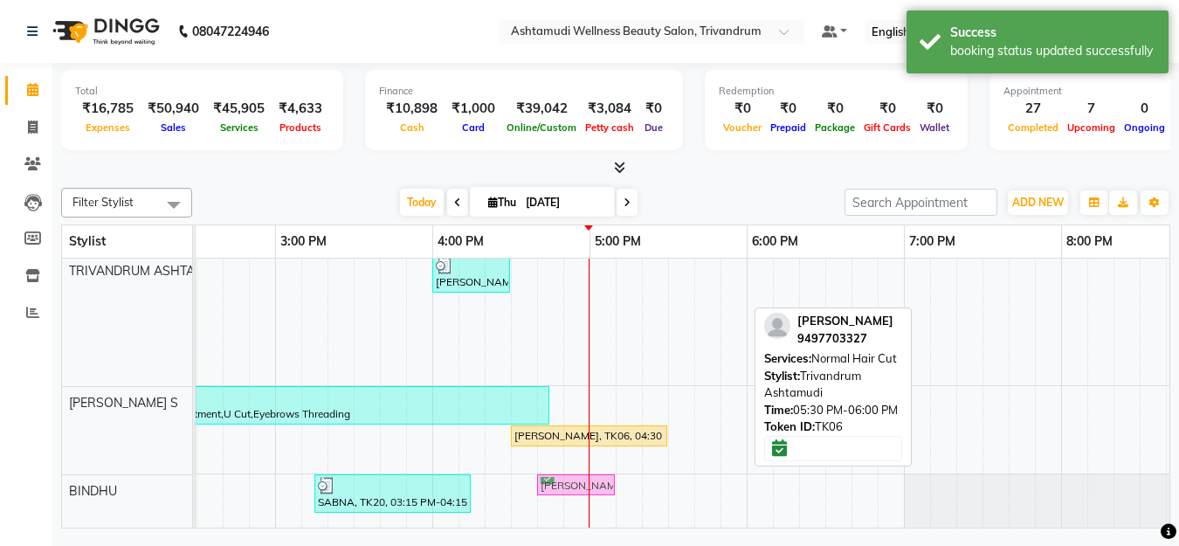
scroll to position [394, 0]
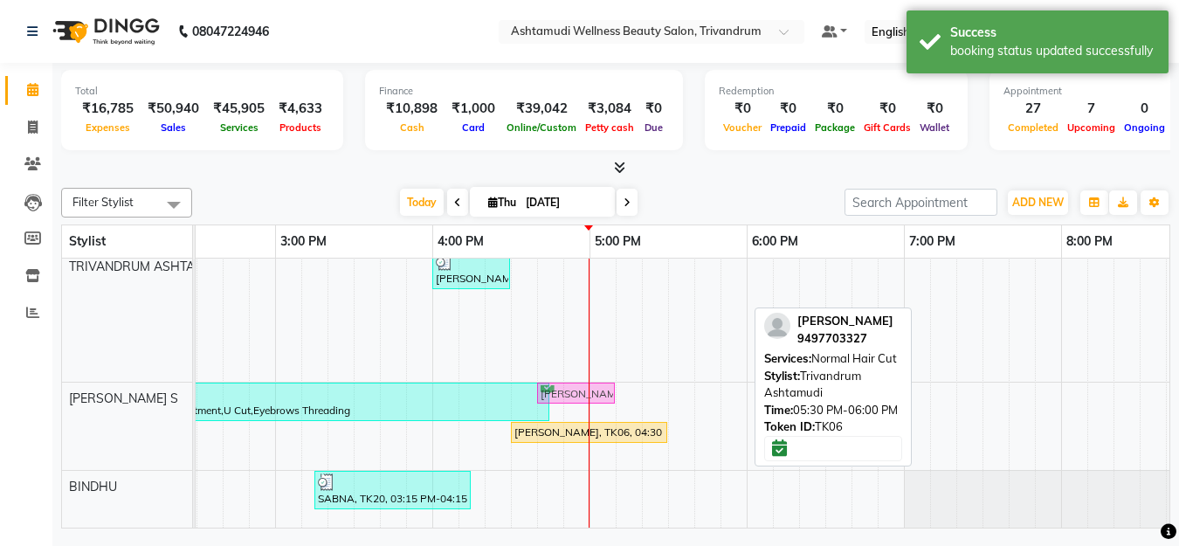
drag, startPoint x: 711, startPoint y: 297, endPoint x: 579, endPoint y: 460, distance: 209.3
click at [579, 460] on div "Anu, TK07, 10:45 AM-12:00 PM, Skin Whitening Facial,Eyebrows Threading Parvathy…" at bounding box center [433, 281] width 2202 height 833
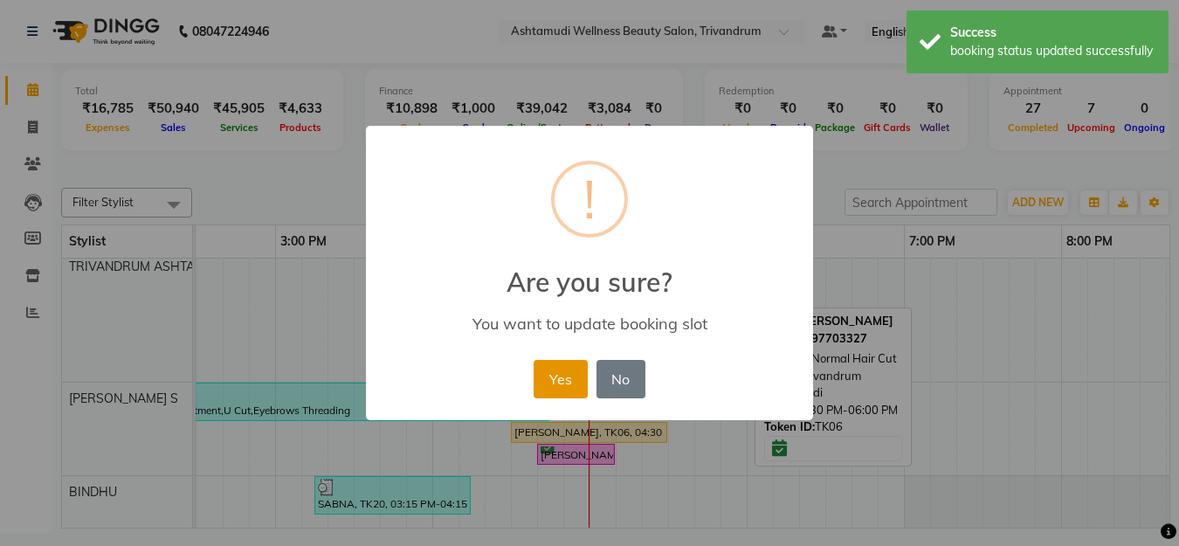
click at [558, 391] on button "Yes" at bounding box center [560, 379] width 53 height 38
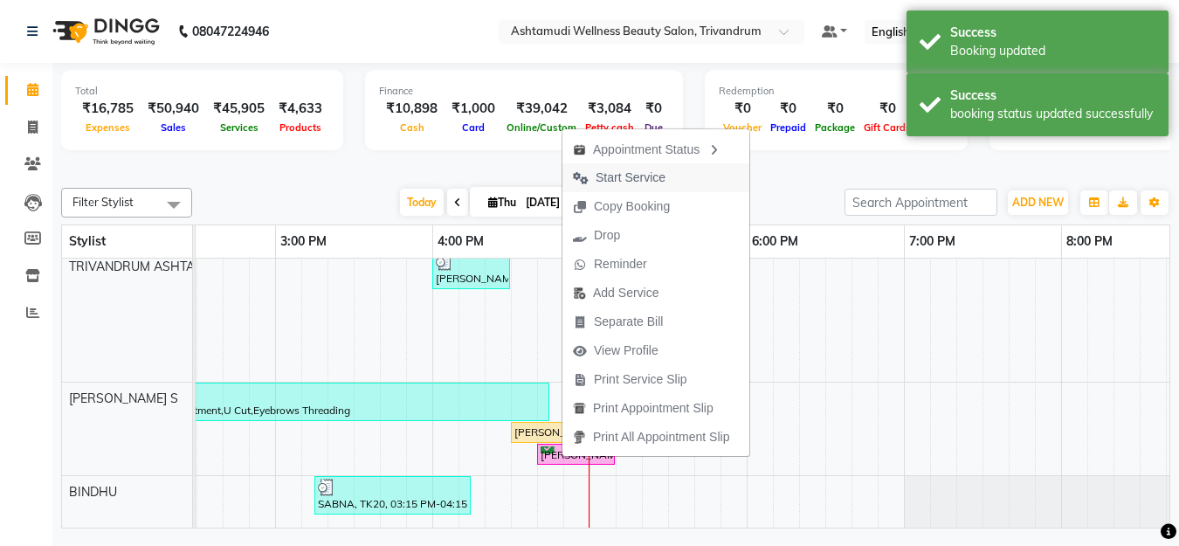
click at [673, 175] on span "Start Service" at bounding box center [620, 177] width 114 height 29
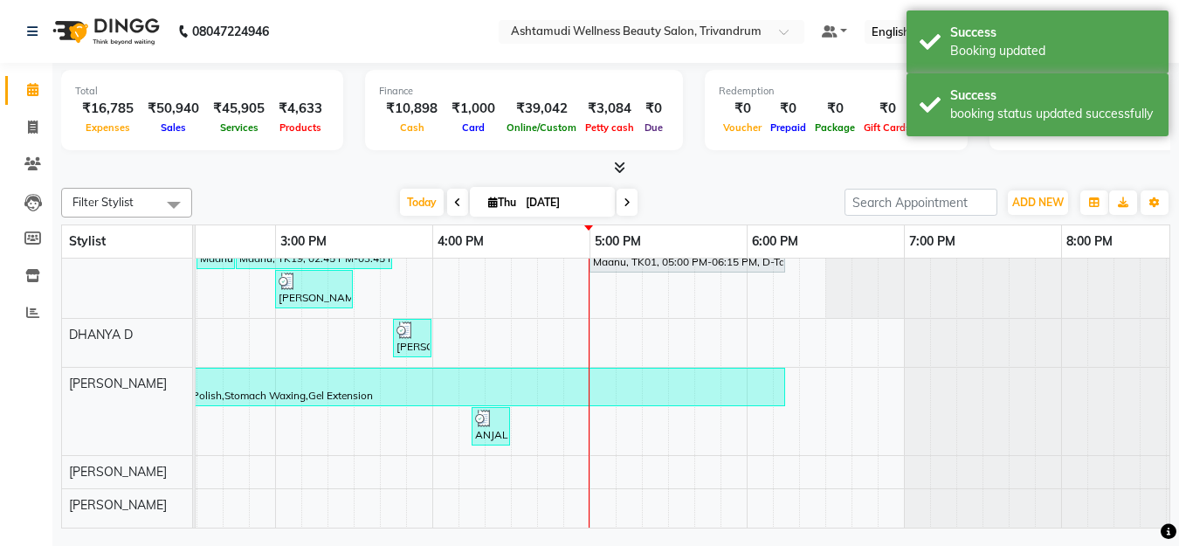
scroll to position [0, 0]
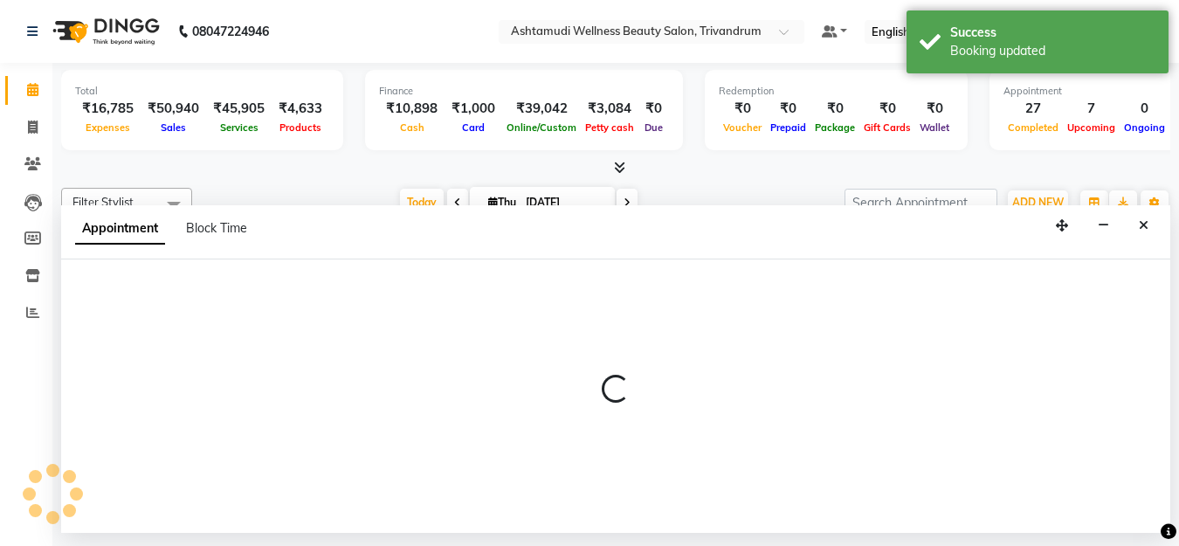
select select "27021"
select select "1005"
select select "tentative"
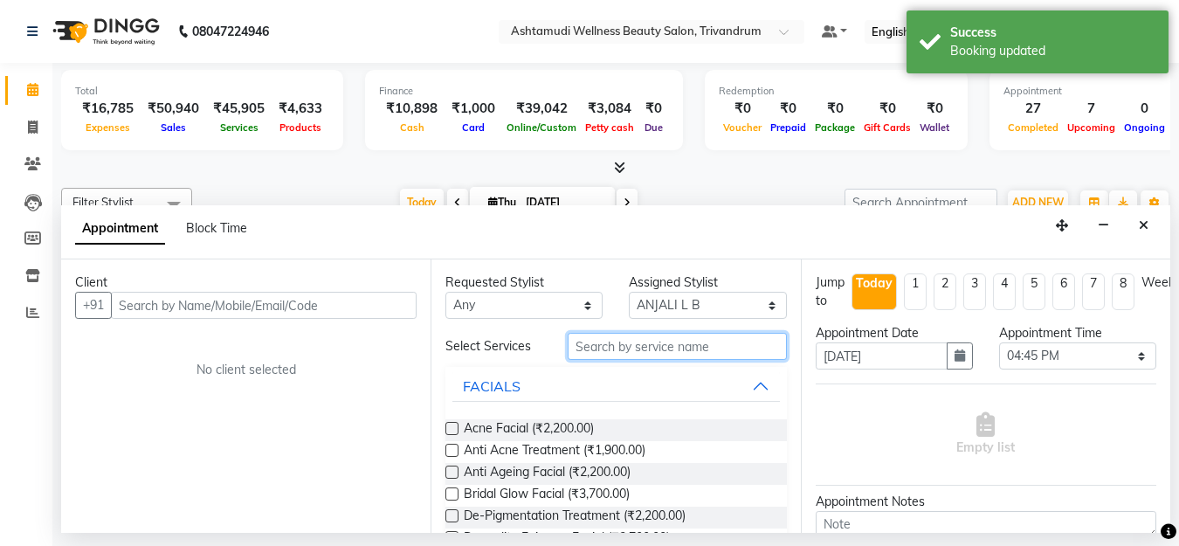
click at [606, 343] on input "text" at bounding box center [677, 346] width 218 height 27
type input "W"
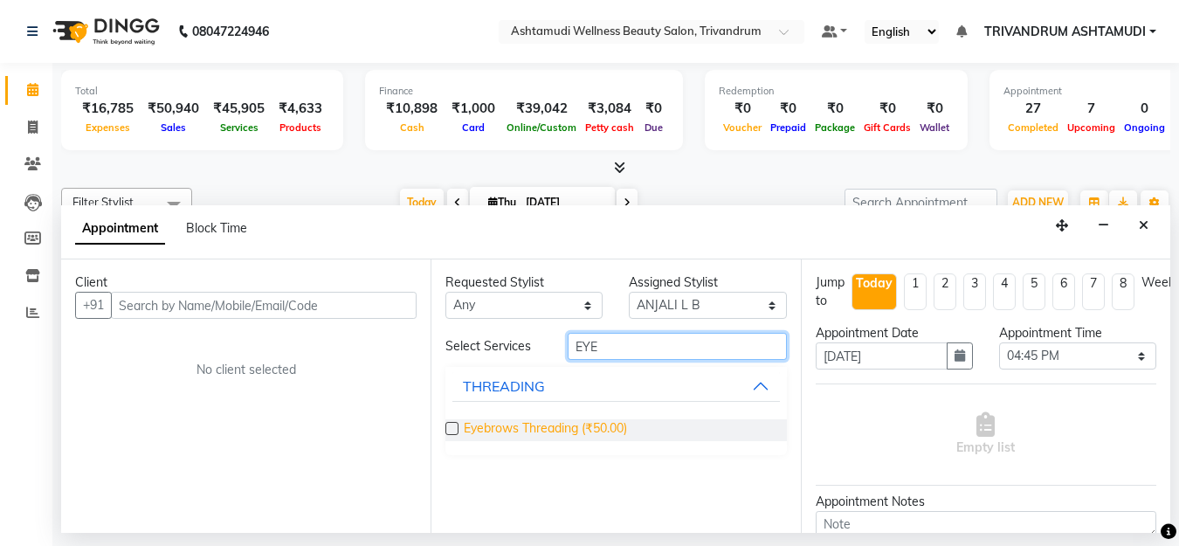
type input "EYE"
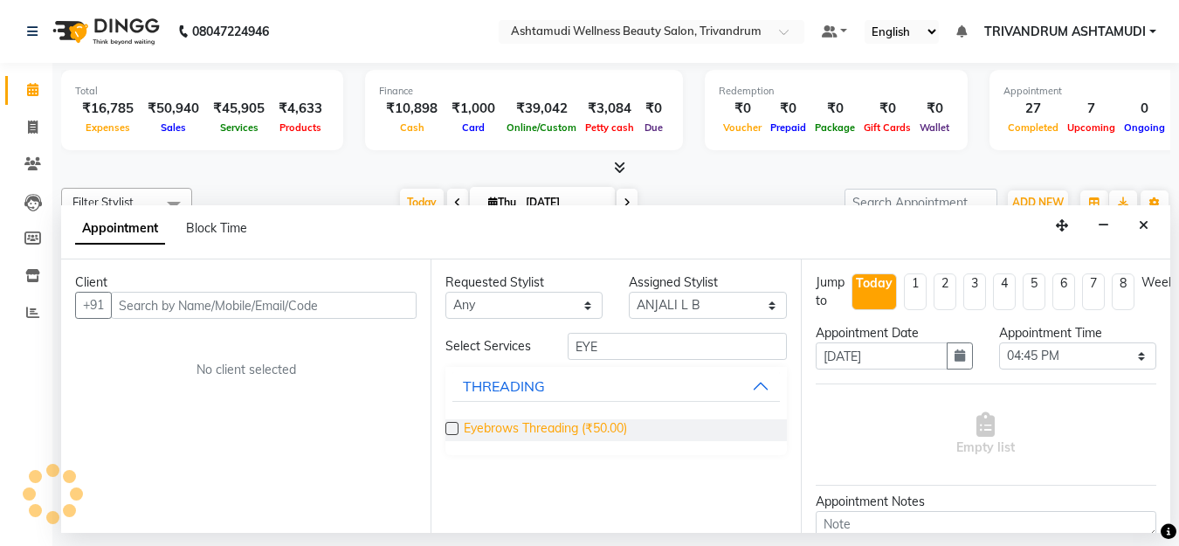
click at [545, 427] on span "Eyebrows Threading (₹50.00)" at bounding box center [545, 430] width 163 height 22
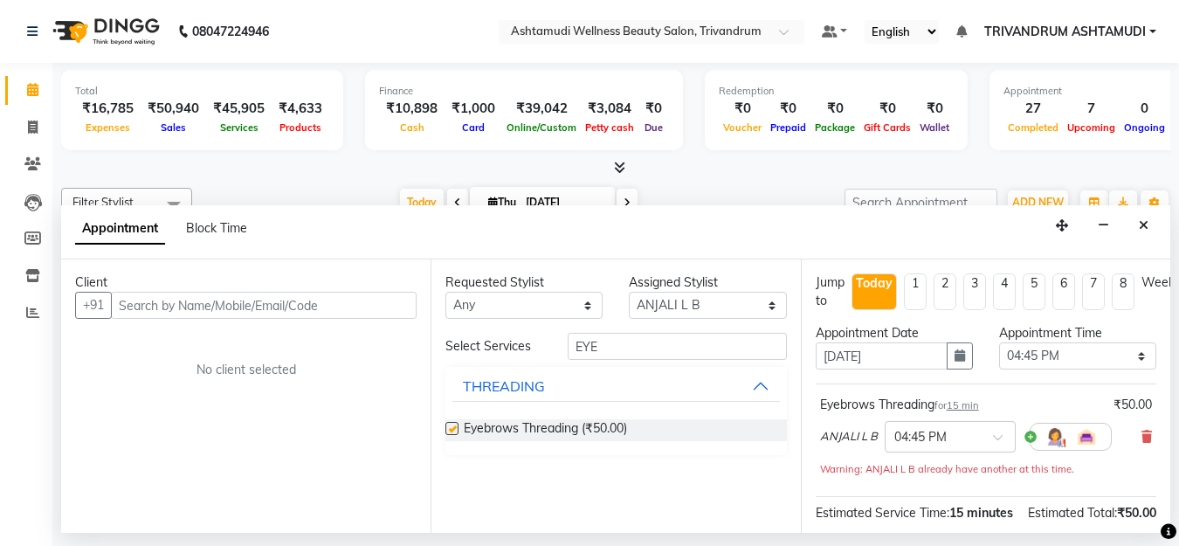
checkbox input "false"
click at [688, 294] on select "Select ANJALI L B BINDHU CHIPPY DHANYA D KARTHIKA MANJUSHA SARITHA SHUHAINA Sne…" at bounding box center [707, 305] width 157 height 27
select select "27377"
click at [629, 292] on select "Select ANJALI L B BINDHU CHIPPY DHANYA D KARTHIKA MANJUSHA SARITHA SHUHAINA Sne…" at bounding box center [707, 305] width 157 height 27
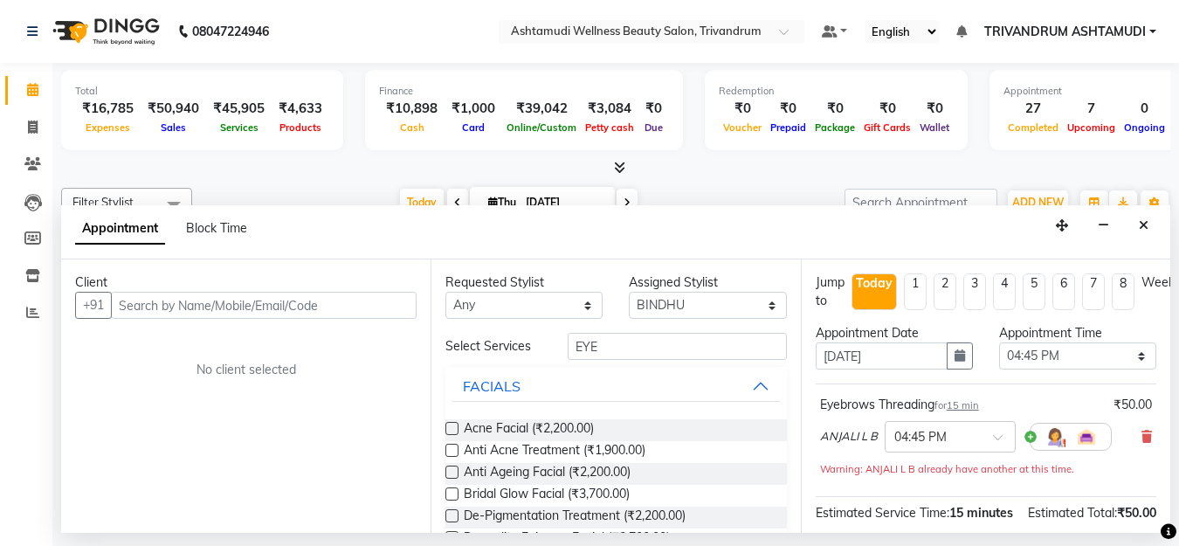
click at [678, 329] on div "Requested Stylist Any ANJALI L B BINDHU CHIPPY DHANYA D KARTHIKA MANJUSHA SARIT…" at bounding box center [616, 395] width 370 height 273
click at [670, 344] on input "EYE" at bounding box center [677, 346] width 218 height 27
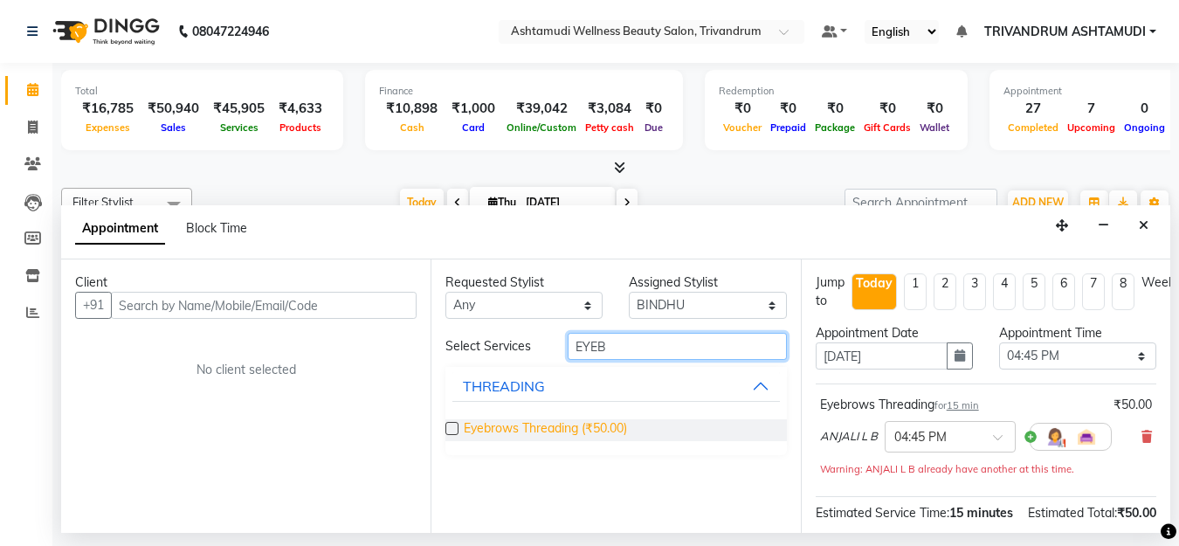
type input "EYEB"
click at [555, 427] on span "Eyebrows Threading (₹50.00)" at bounding box center [545, 430] width 163 height 22
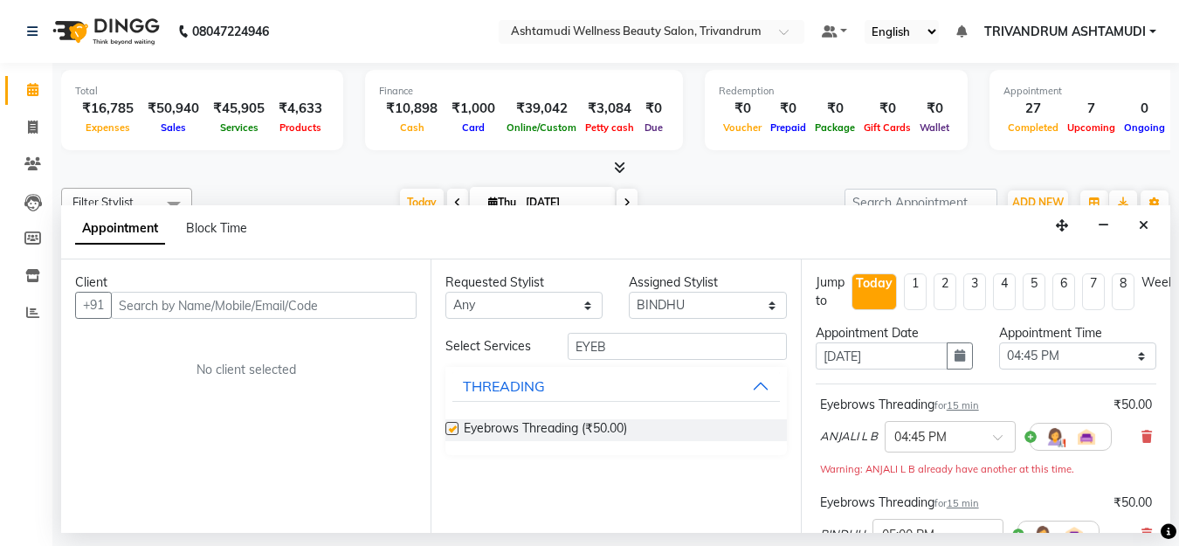
checkbox input "false"
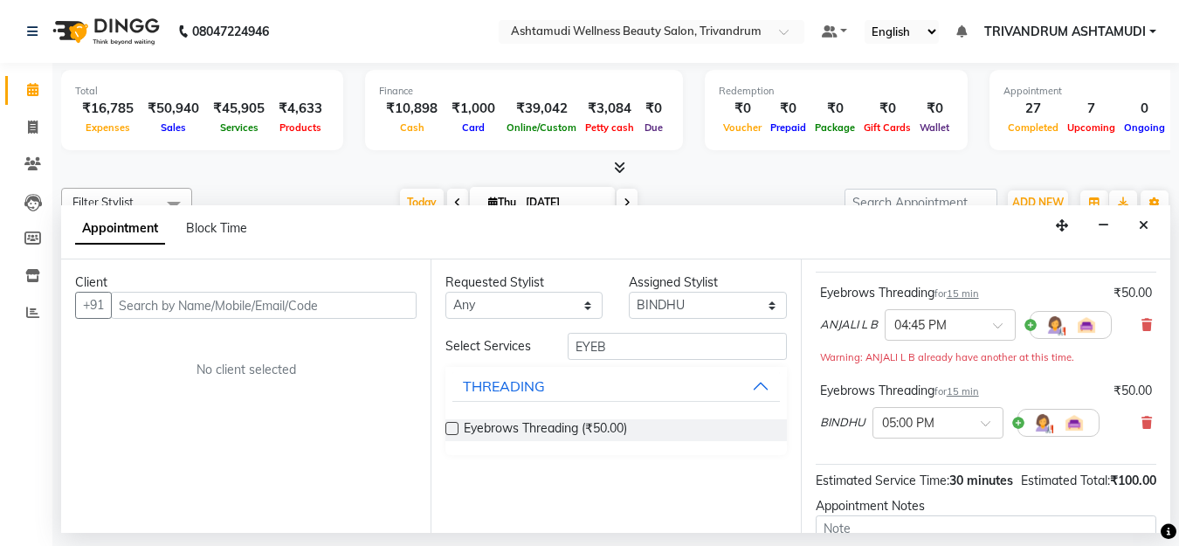
scroll to position [262, 0]
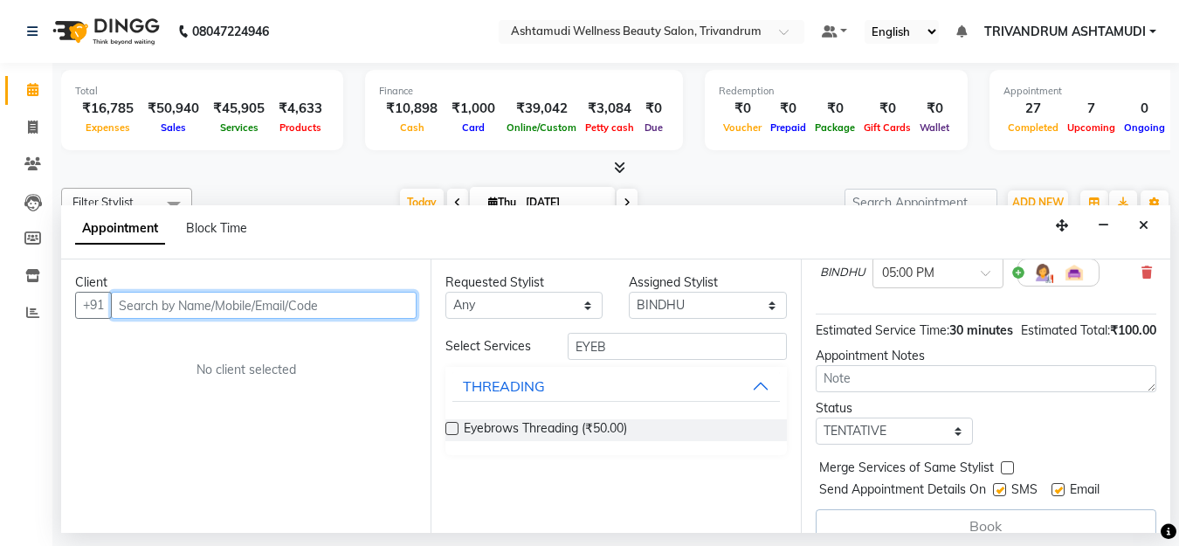
click at [147, 302] on input "text" at bounding box center [264, 305] width 306 height 27
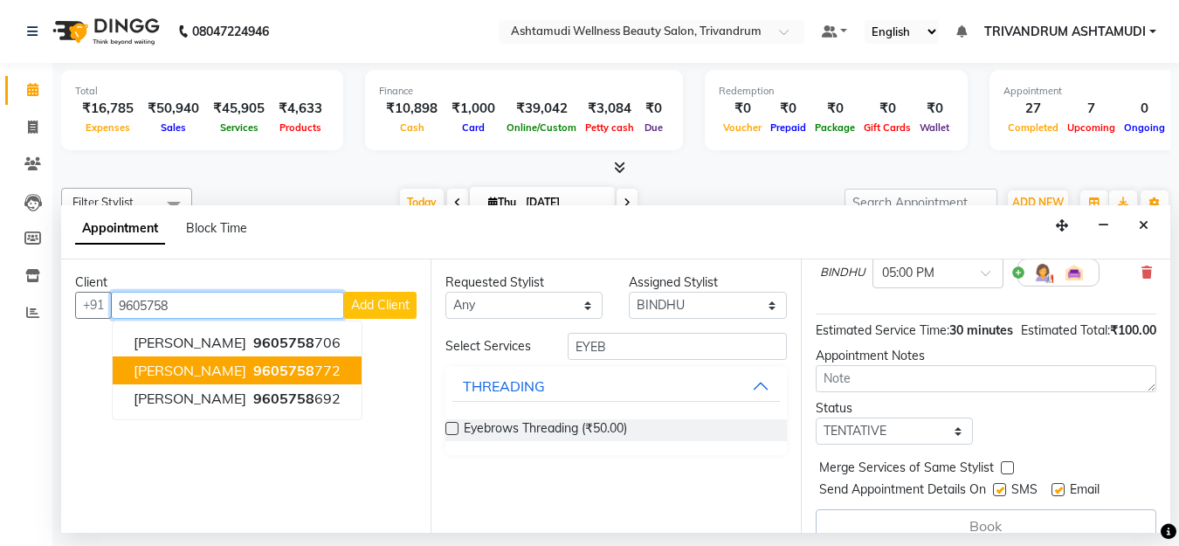
click at [160, 365] on span "Ammu Vasudev" at bounding box center [190, 370] width 113 height 17
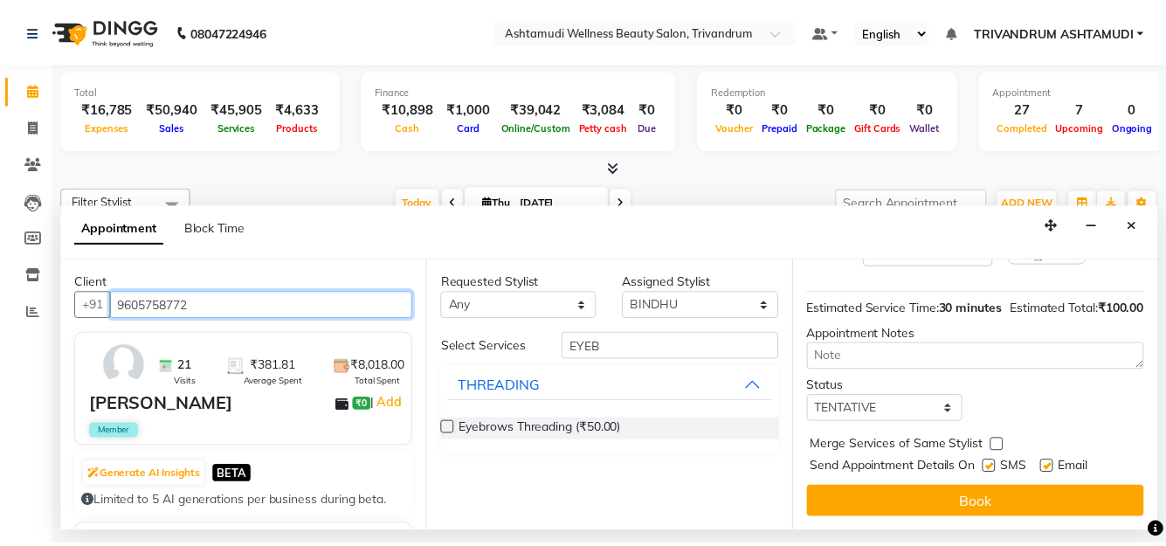
scroll to position [315, 0]
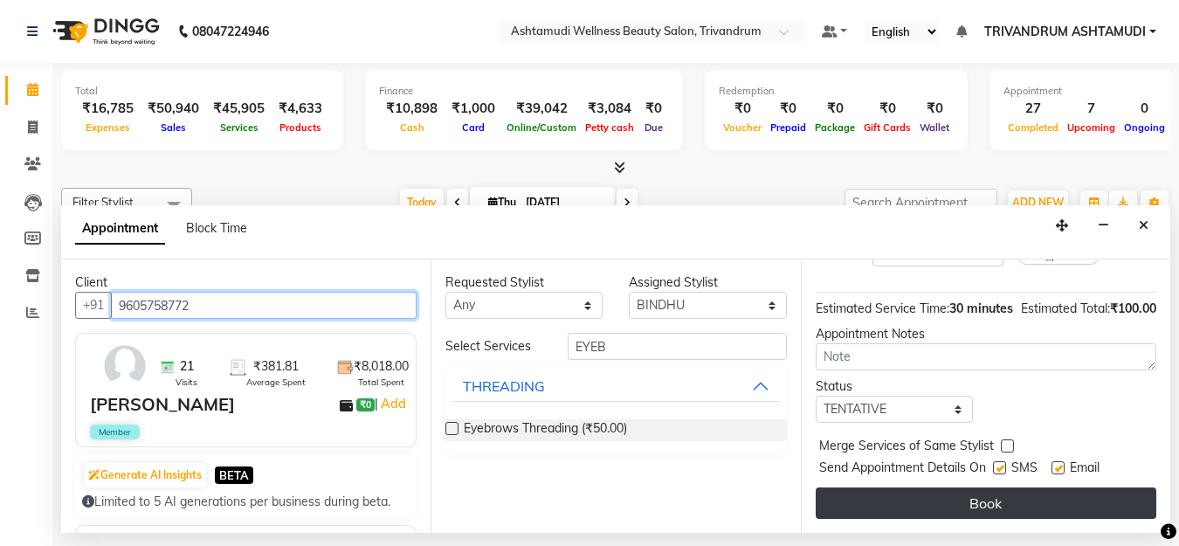
type input "9605758772"
click at [889, 489] on button "Book" at bounding box center [986, 503] width 341 height 31
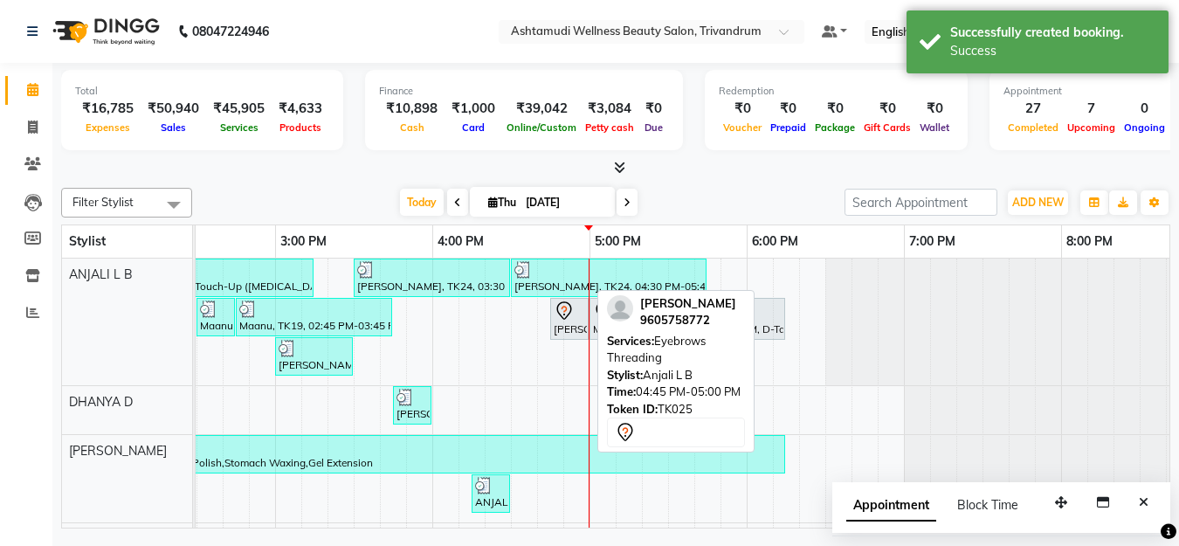
click at [572, 327] on div "[PERSON_NAME], TK25, 04:45 PM-05:00 PM, Eyebrows Threading" at bounding box center [569, 319] width 35 height 37
click at [568, 322] on div "[PERSON_NAME], TK25, 04:45 PM-05:00 PM, Eyebrows Threading" at bounding box center [569, 319] width 35 height 37
select select "7"
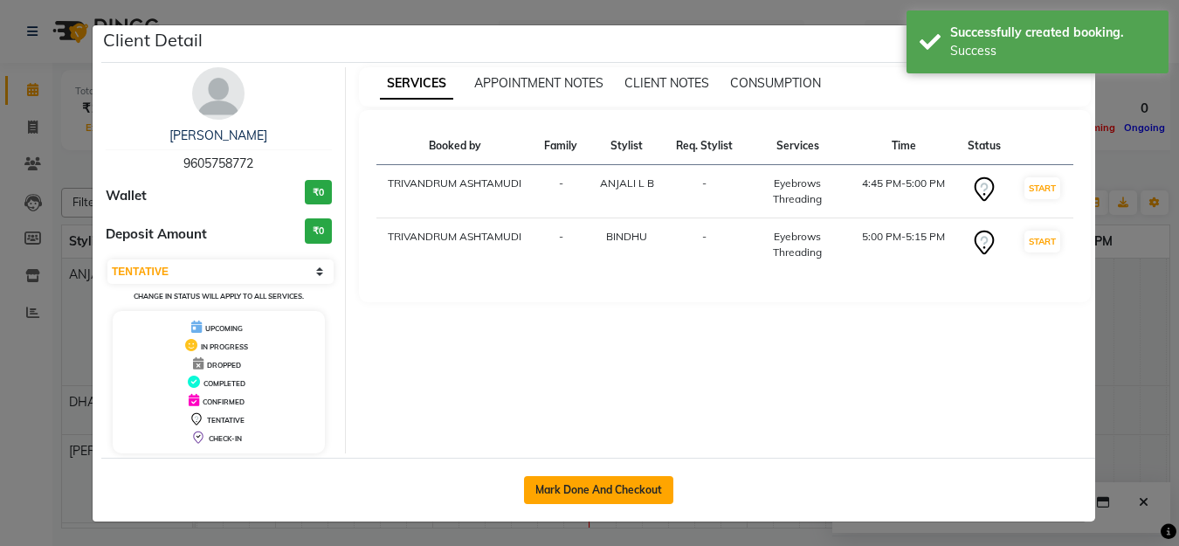
click at [574, 478] on button "Mark Done And Checkout" at bounding box center [598, 490] width 149 height 28
select select "service"
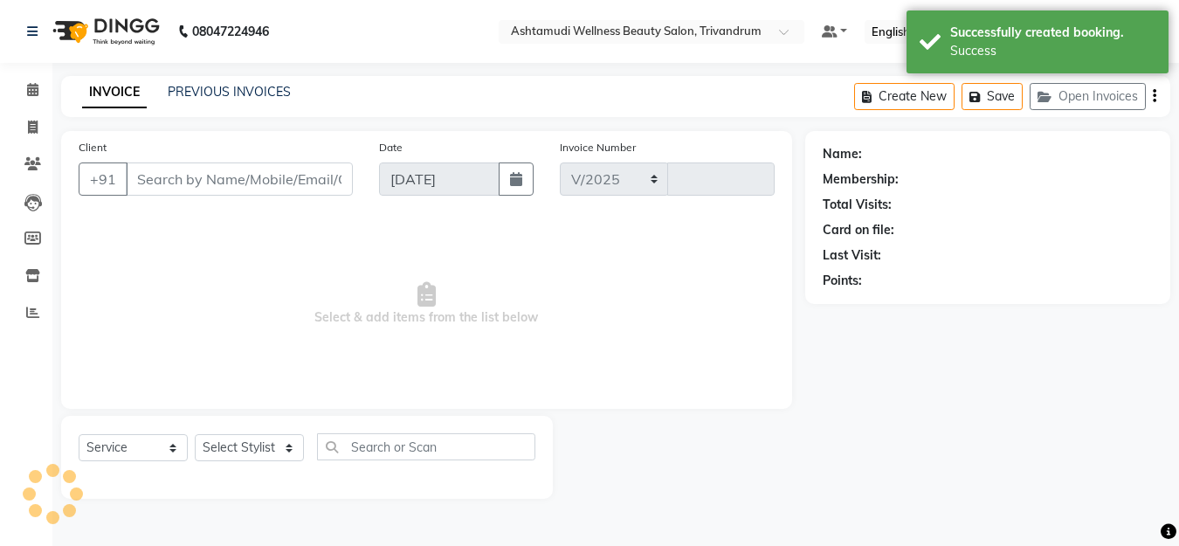
select select "4636"
type input "3338"
type input "9605758772"
select select "27377"
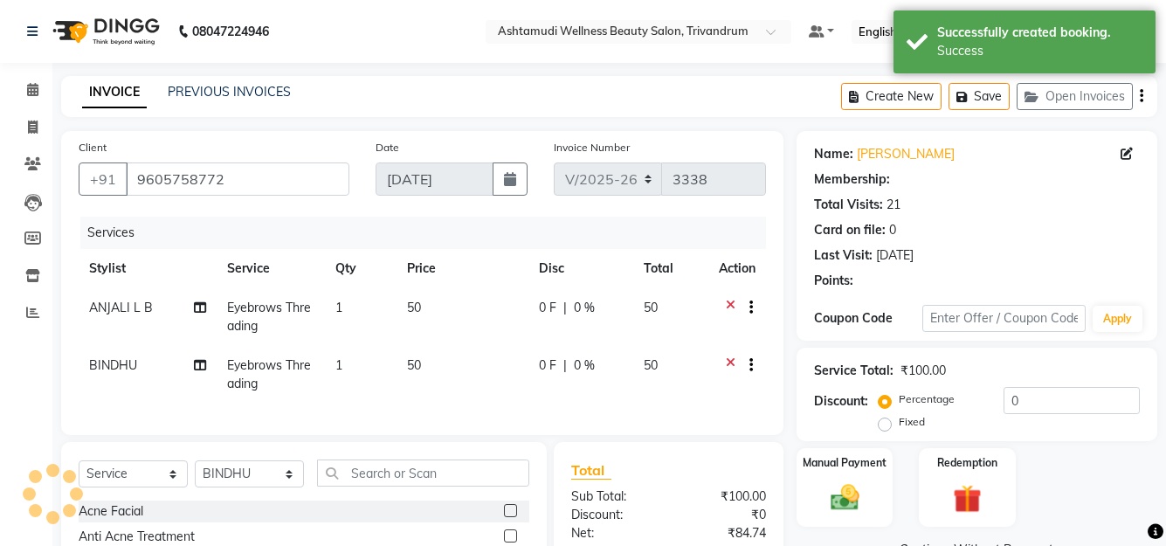
select select "2: Object"
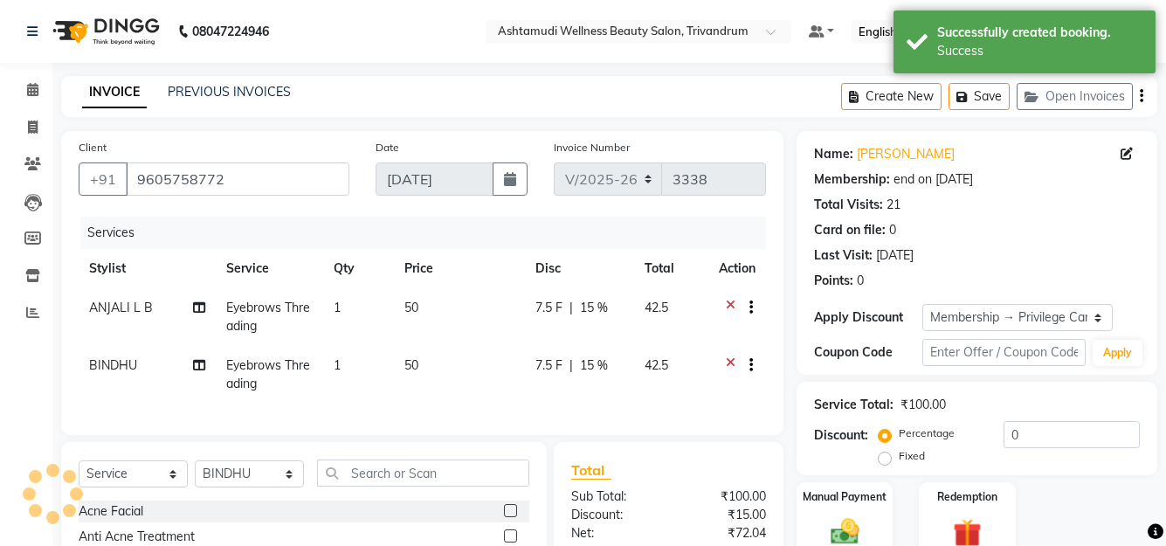
type input "15"
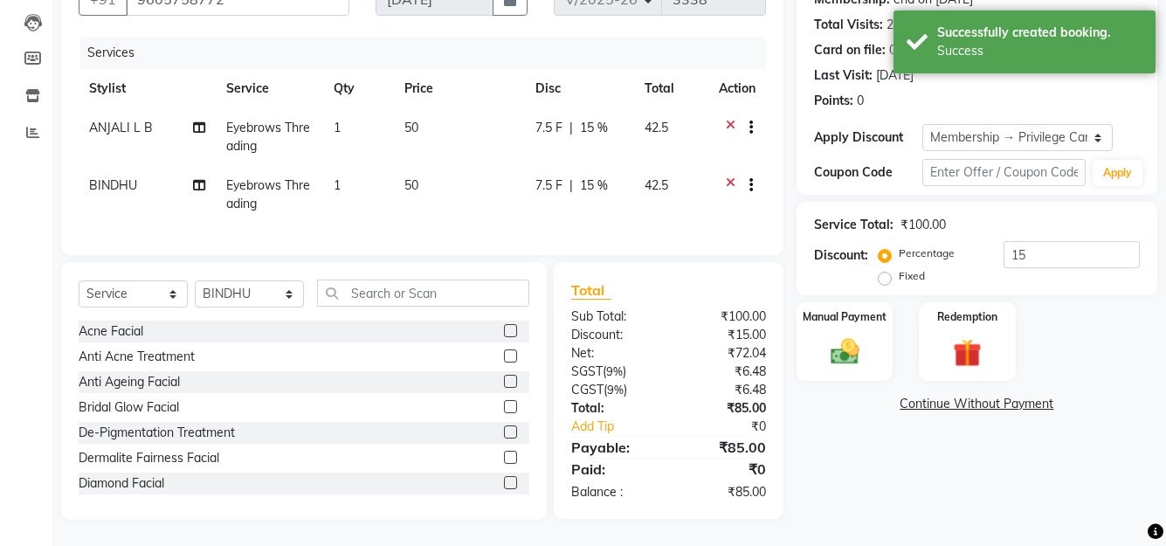
scroll to position [193, 0]
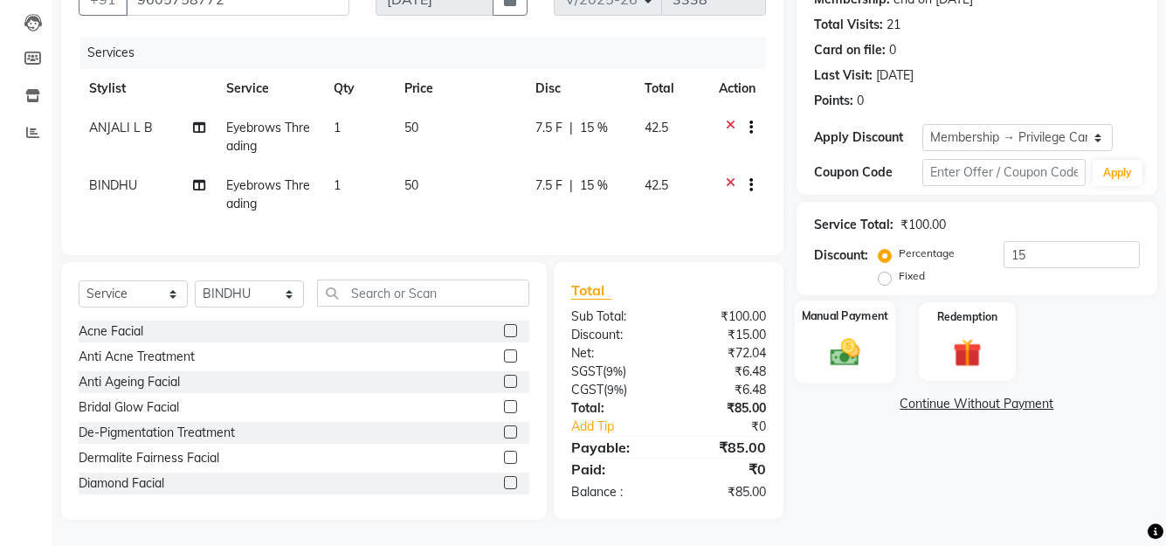
click at [852, 338] on img at bounding box center [844, 352] width 48 height 34
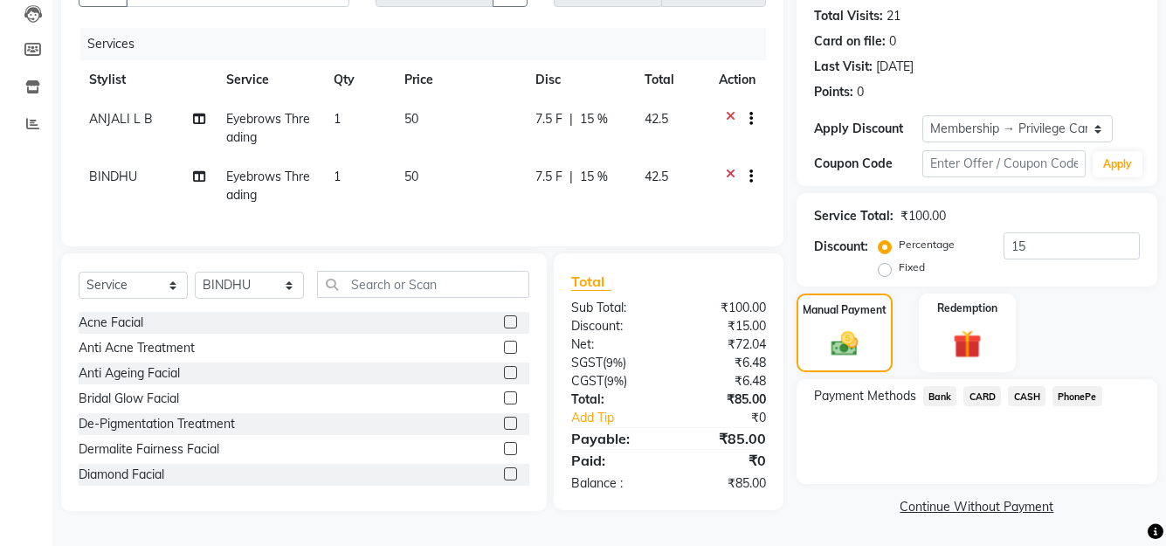
click at [1040, 386] on span "CASH" at bounding box center [1027, 396] width 38 height 20
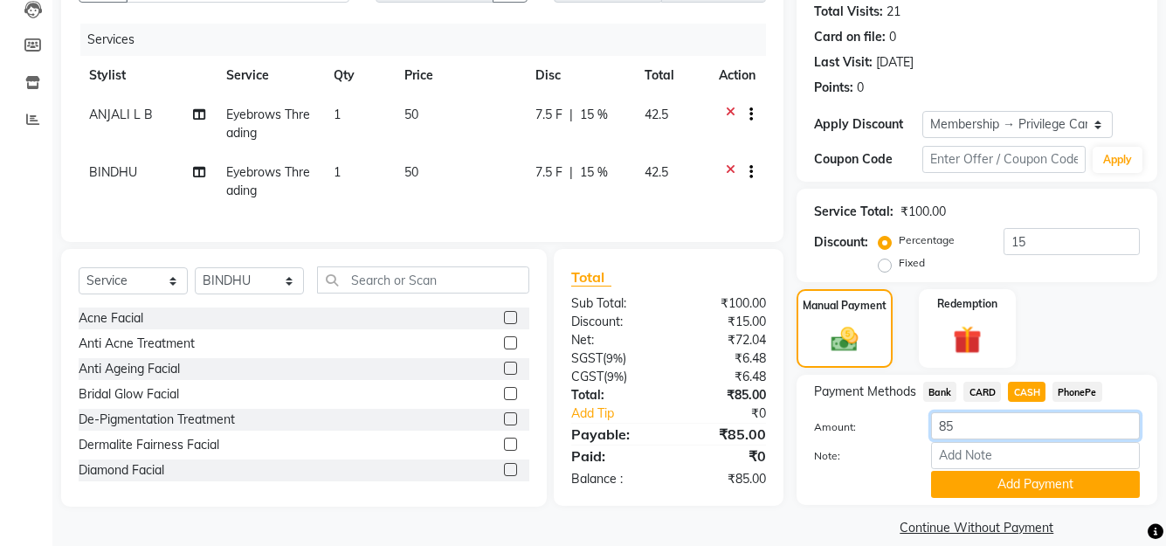
click at [981, 426] on input "85" at bounding box center [1035, 425] width 209 height 27
type input "80"
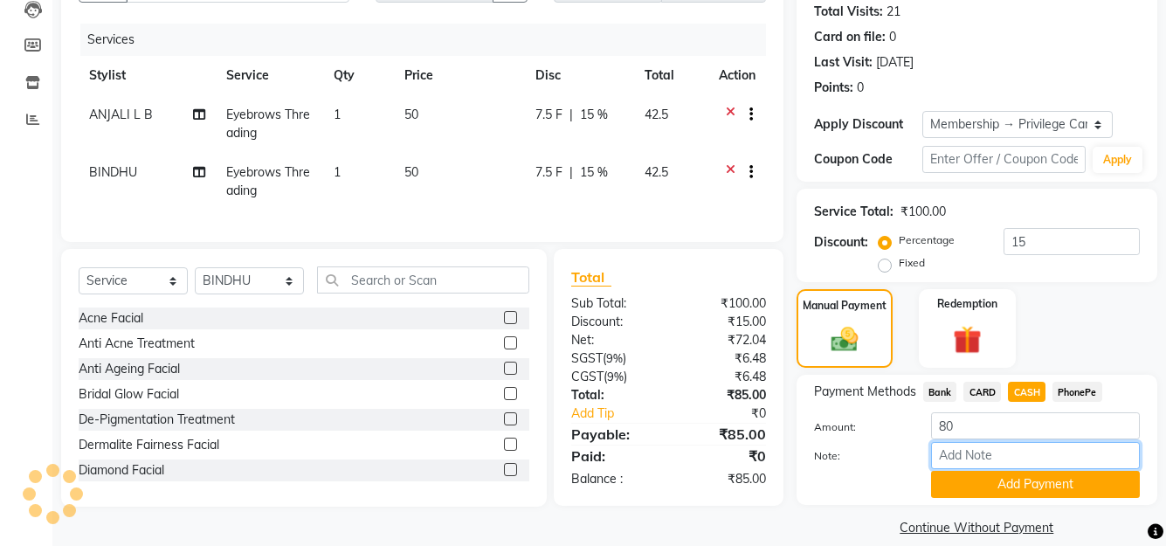
click at [972, 458] on input "Note:" at bounding box center [1035, 455] width 209 height 27
type input "SHUHAINA"
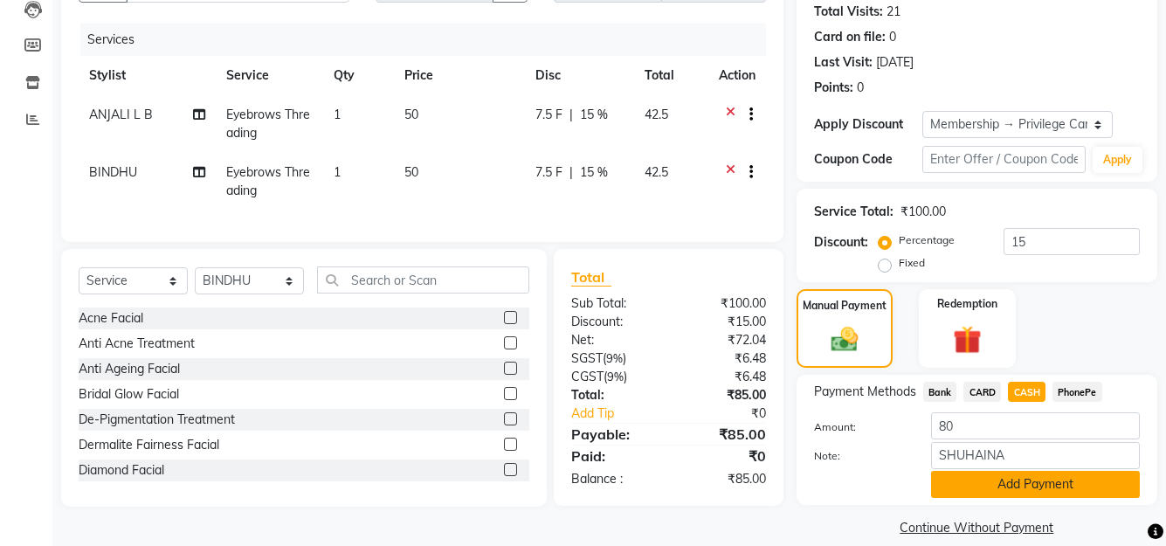
click at [1028, 485] on button "Add Payment" at bounding box center [1035, 484] width 209 height 27
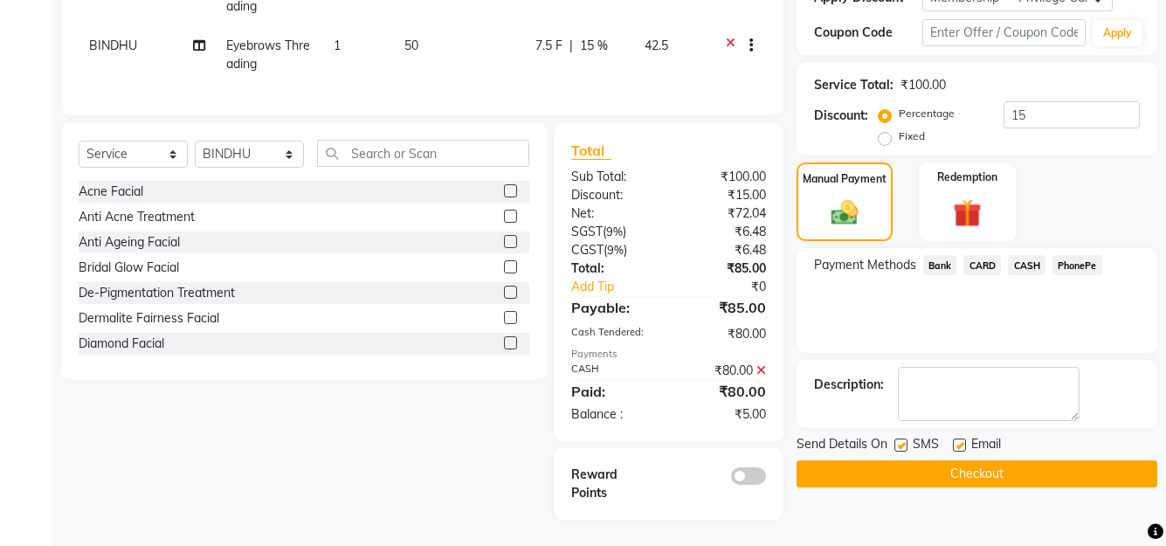
scroll to position [333, 0]
click at [1082, 255] on span "PhonePe" at bounding box center [1078, 265] width 50 height 20
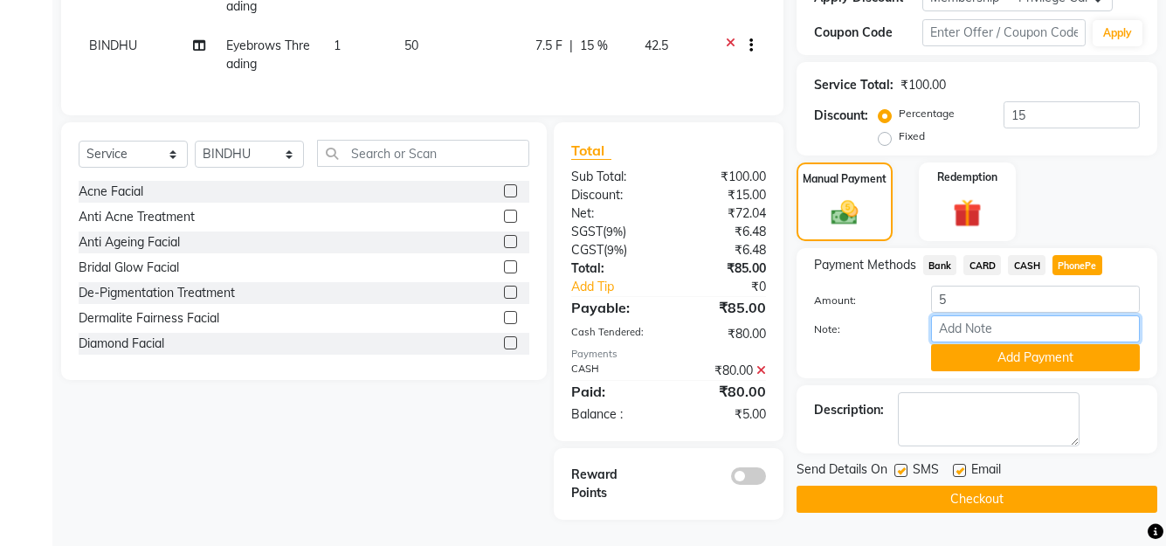
click at [995, 315] on input "Note:" at bounding box center [1035, 328] width 209 height 27
type input "SHUHAINA"
click at [1000, 344] on button "Add Payment" at bounding box center [1035, 357] width 209 height 27
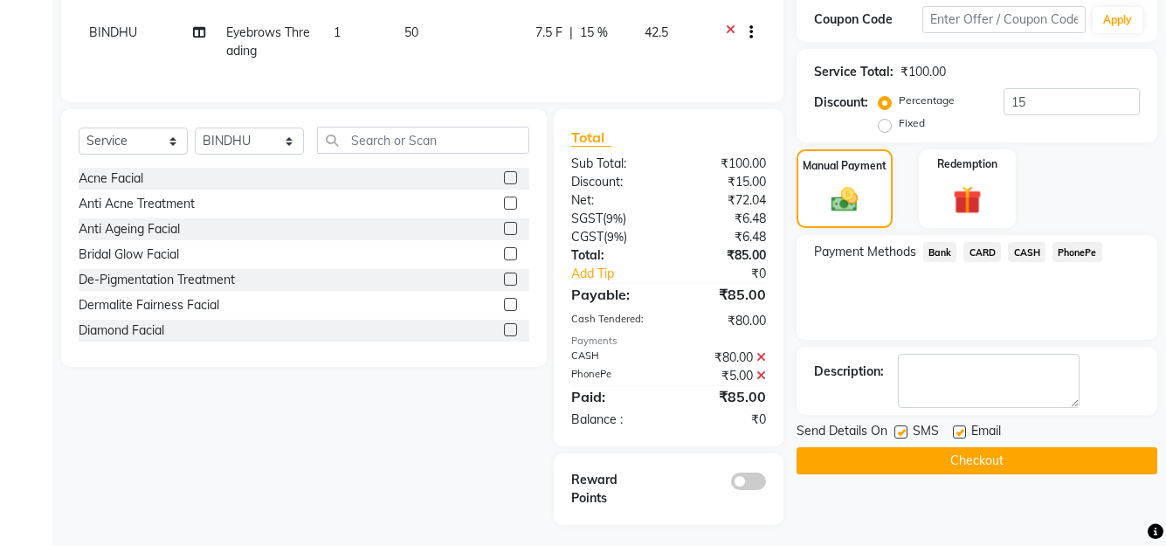
scroll to position [351, 0]
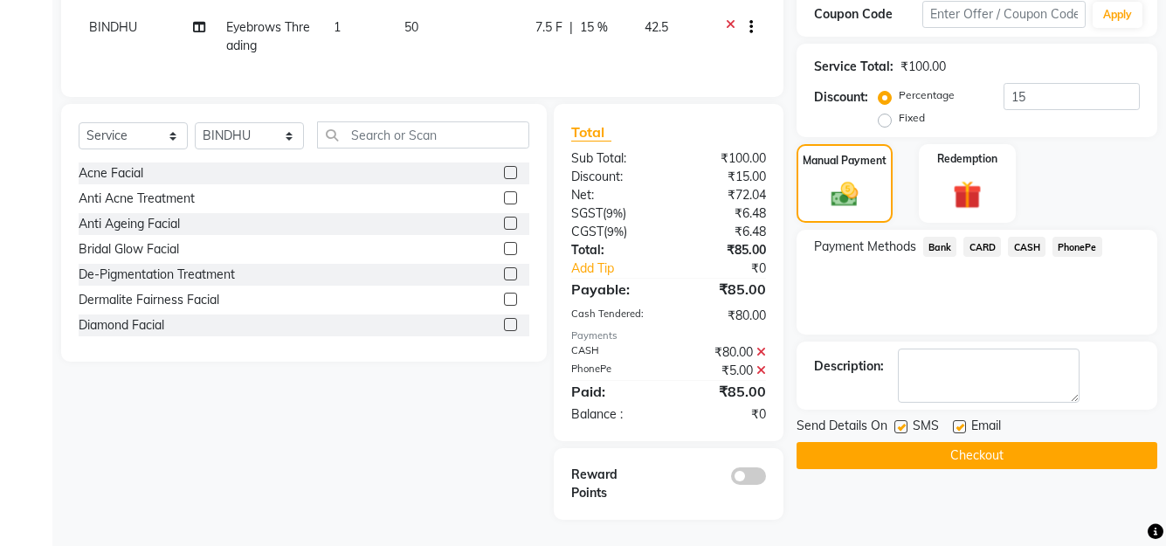
click at [915, 444] on button "Checkout" at bounding box center [977, 455] width 361 height 27
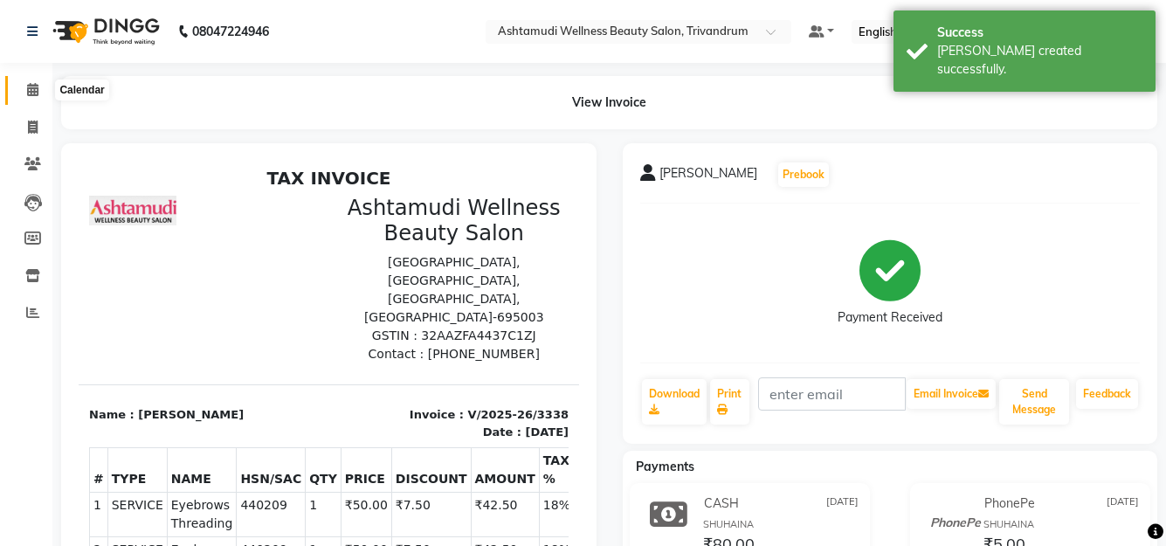
click at [37, 89] on icon at bounding box center [32, 89] width 11 height 13
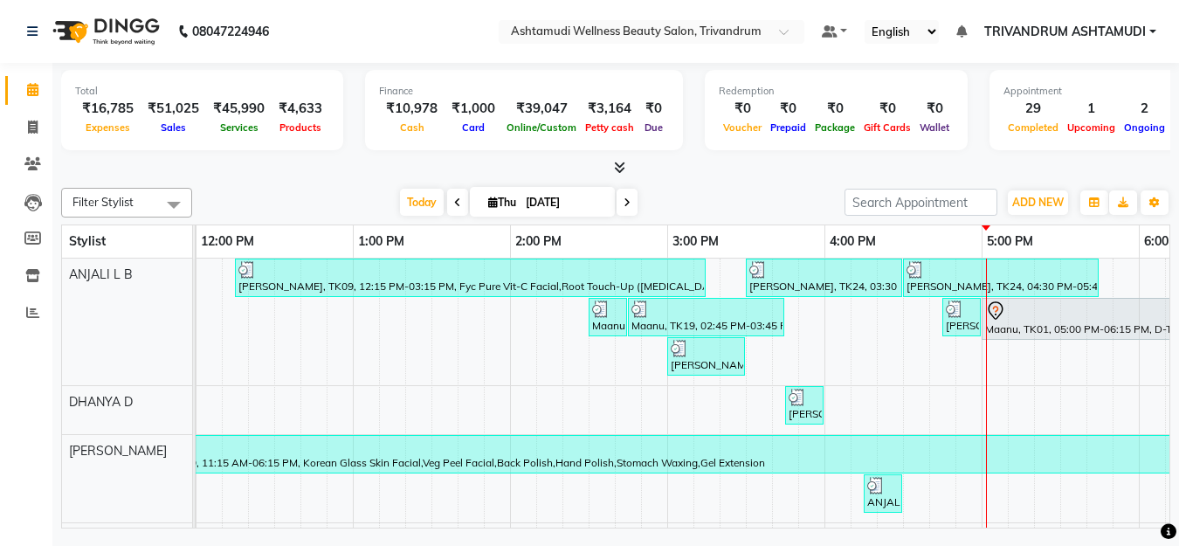
scroll to position [0, 616]
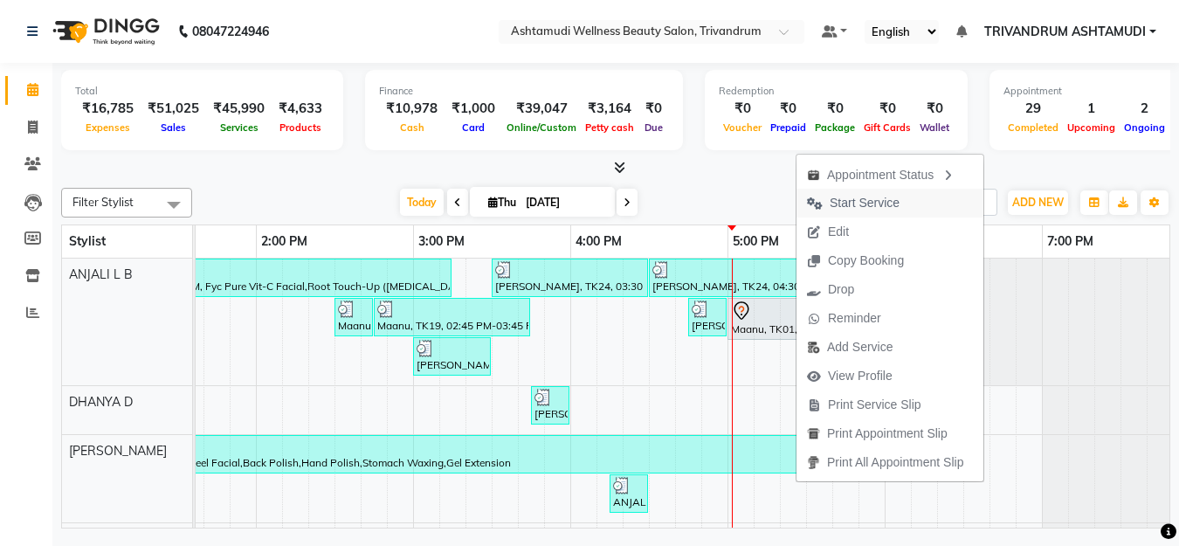
click at [872, 199] on span "Start Service" at bounding box center [865, 203] width 70 height 18
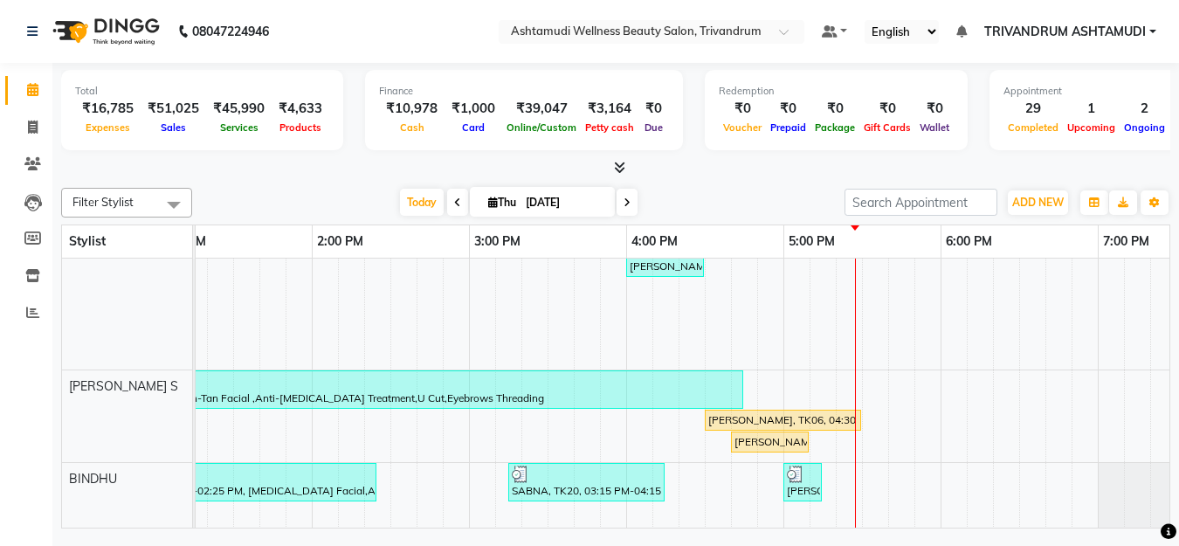
scroll to position [319, 0]
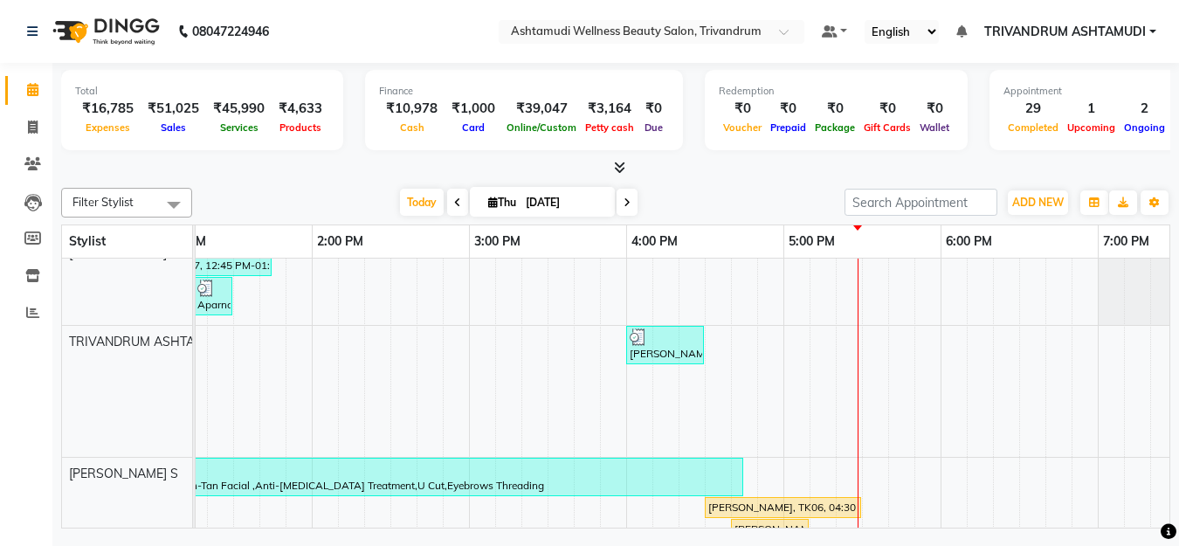
click at [413, 342] on div "Anu, TK07, 10:45 AM-12:00 PM, [MEDICAL_DATA] Facial,Eyebrows Threading [PERSON_…" at bounding box center [627, 358] width 2202 height 837
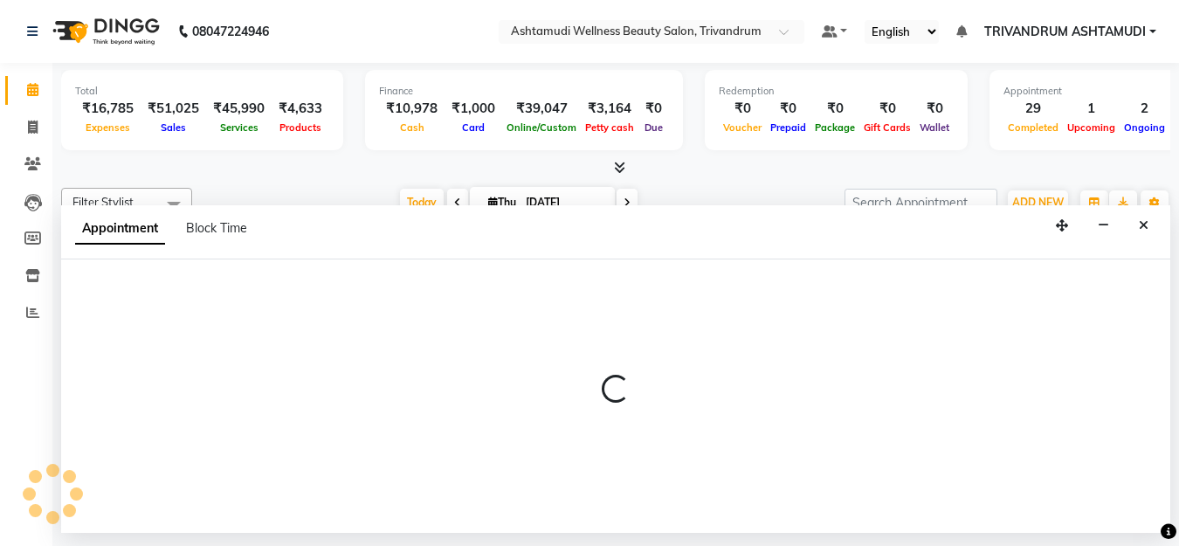
select select "27312"
select select "870"
select select "tentative"
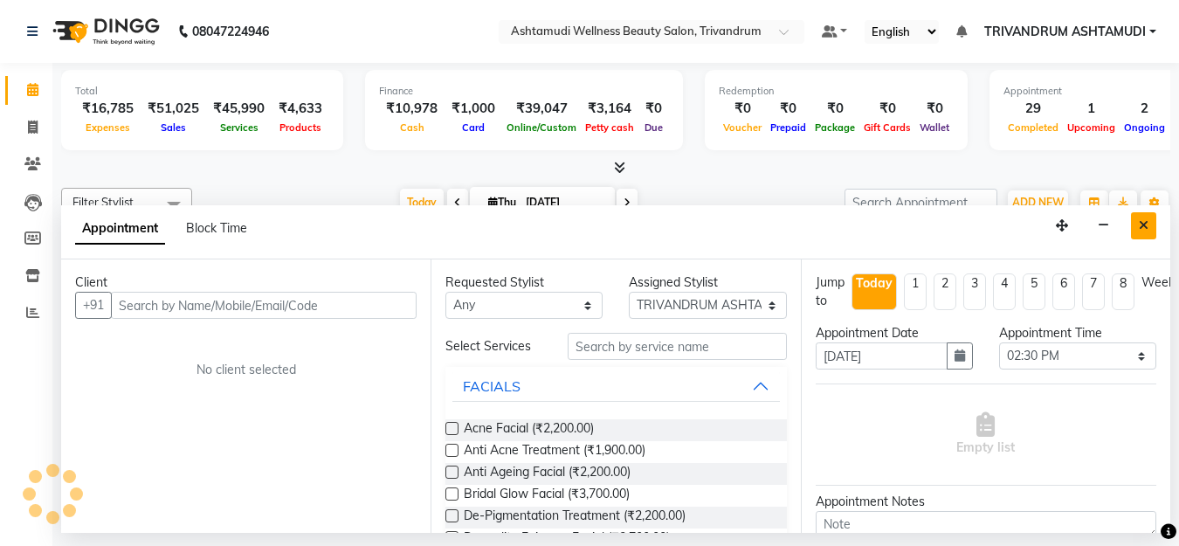
click at [1141, 226] on icon "Close" at bounding box center [1144, 225] width 10 height 12
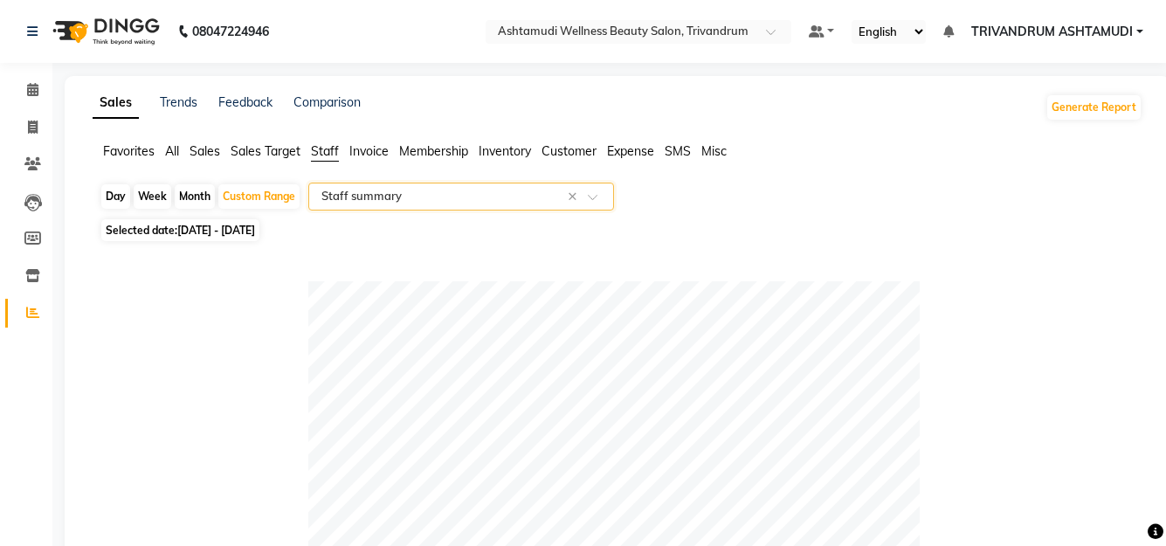
select select "full_report"
select select "csv"
click at [23, 86] on span at bounding box center [32, 90] width 31 height 20
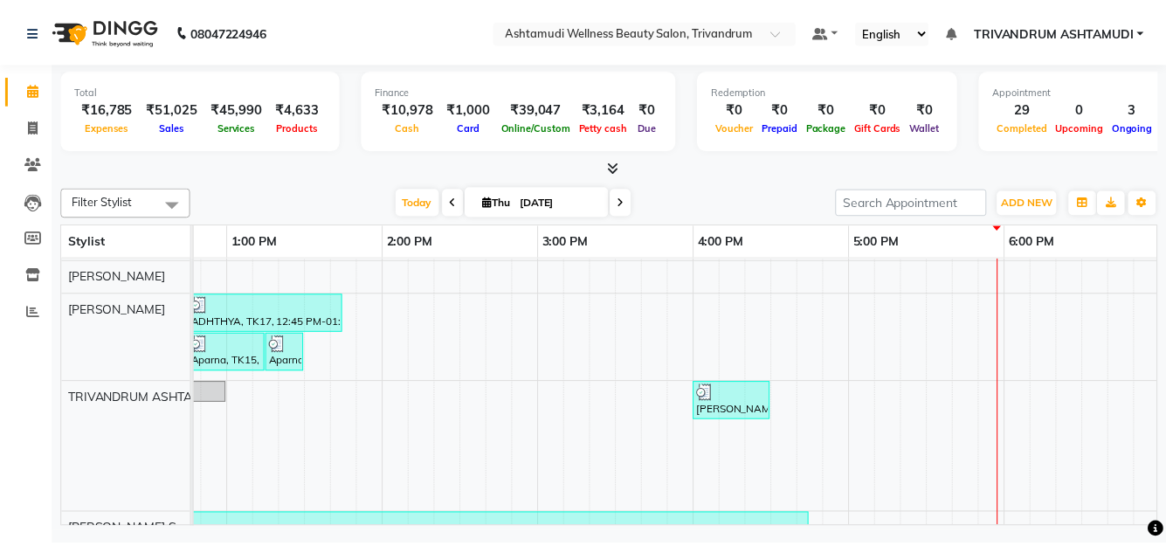
scroll to position [0, 769]
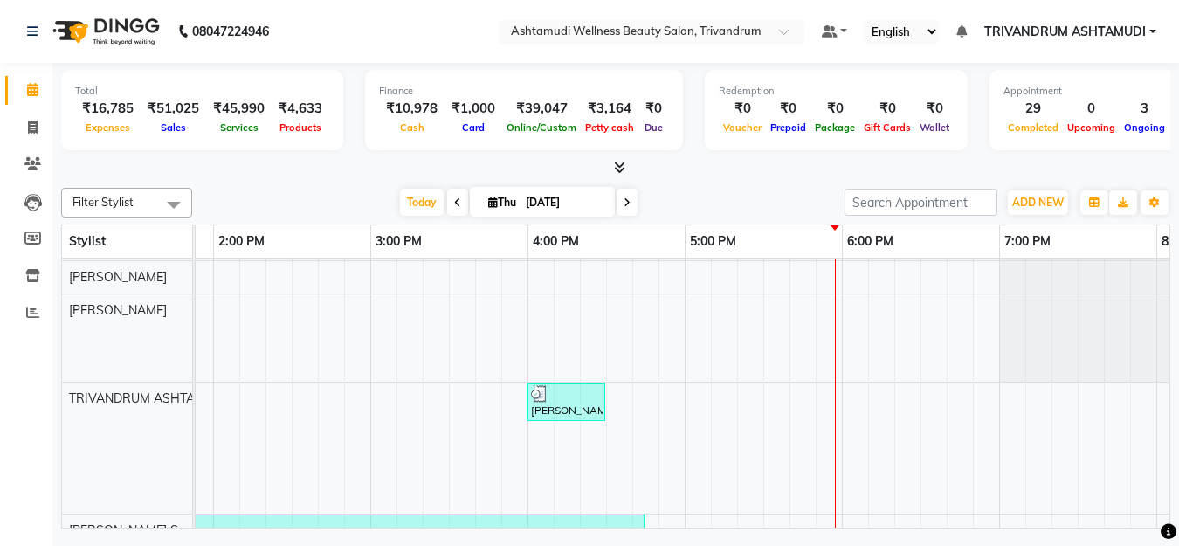
click at [794, 332] on div "Anu, TK07, 10:45 AM-12:00 PM, [MEDICAL_DATA] Facial,Eyebrows Threading [PERSON_…" at bounding box center [528, 415] width 2202 height 837
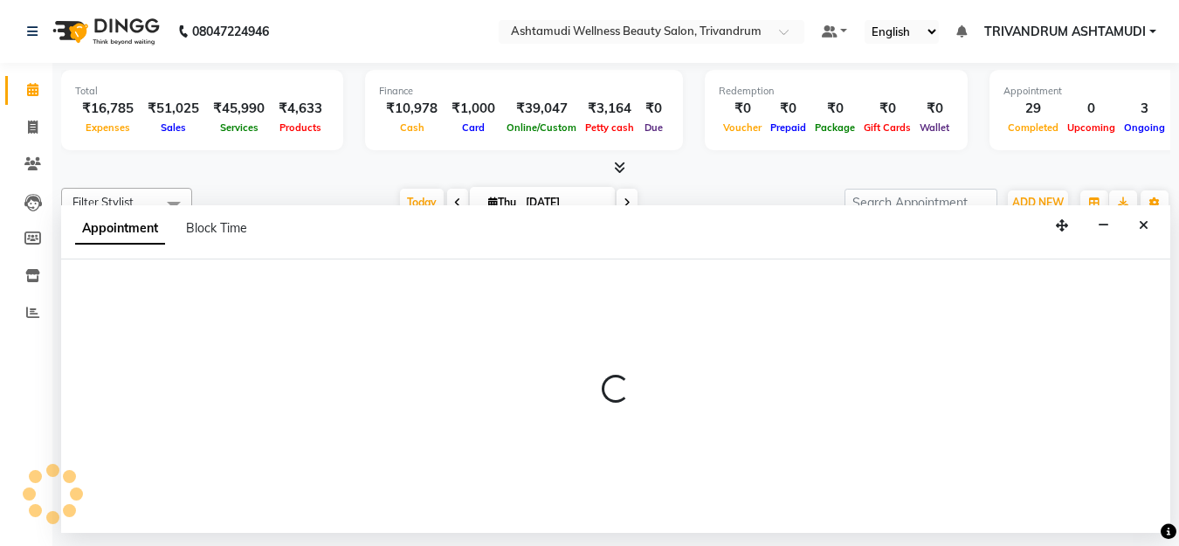
select select "27034"
select select "1065"
select select "tentative"
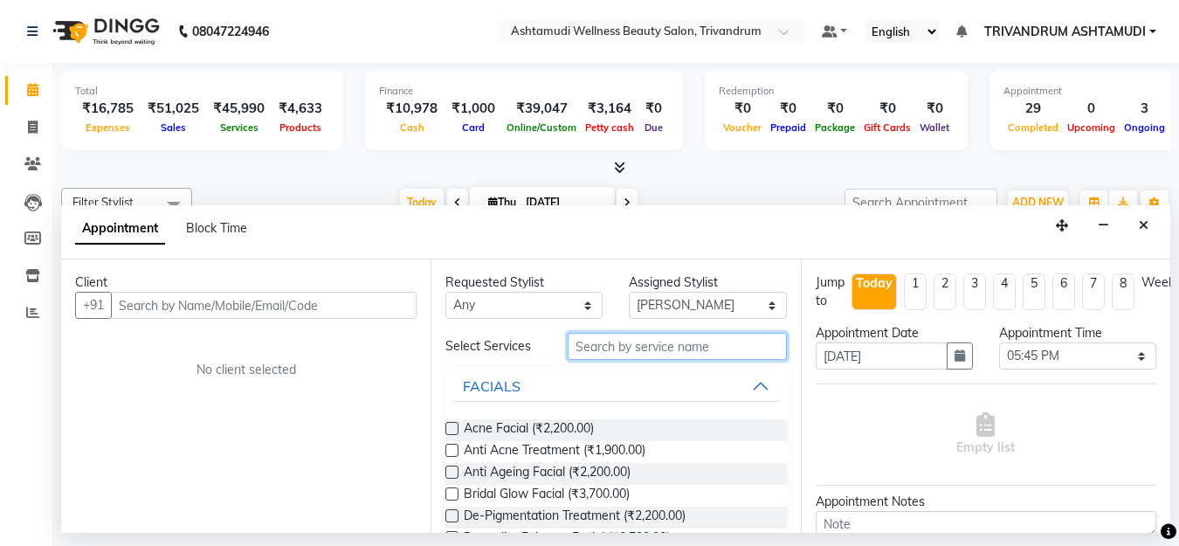
click at [584, 348] on input "text" at bounding box center [677, 346] width 218 height 27
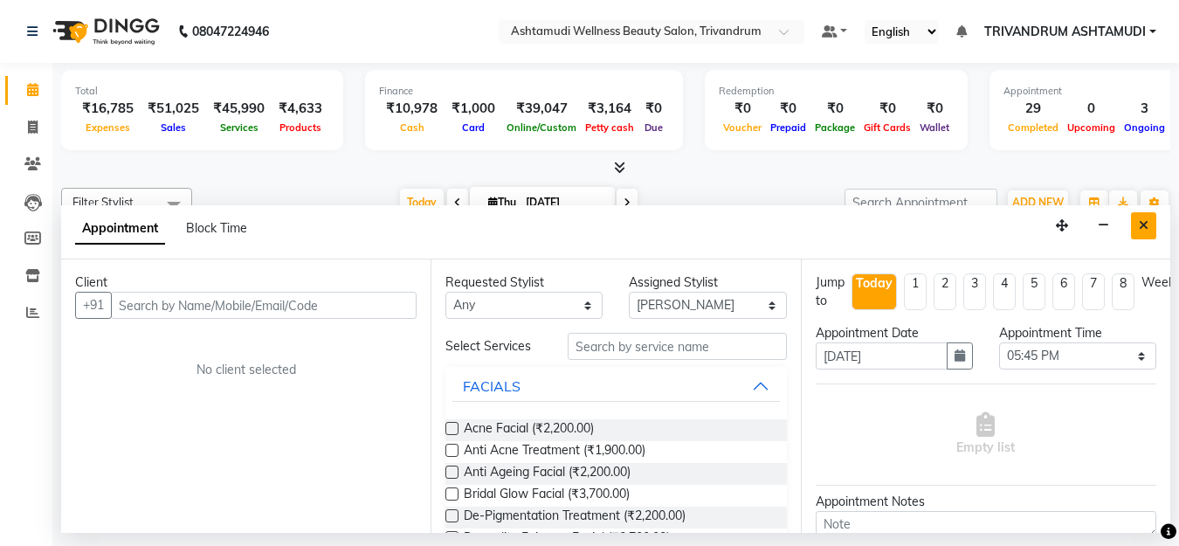
click at [1151, 226] on button "Close" at bounding box center [1143, 225] width 25 height 27
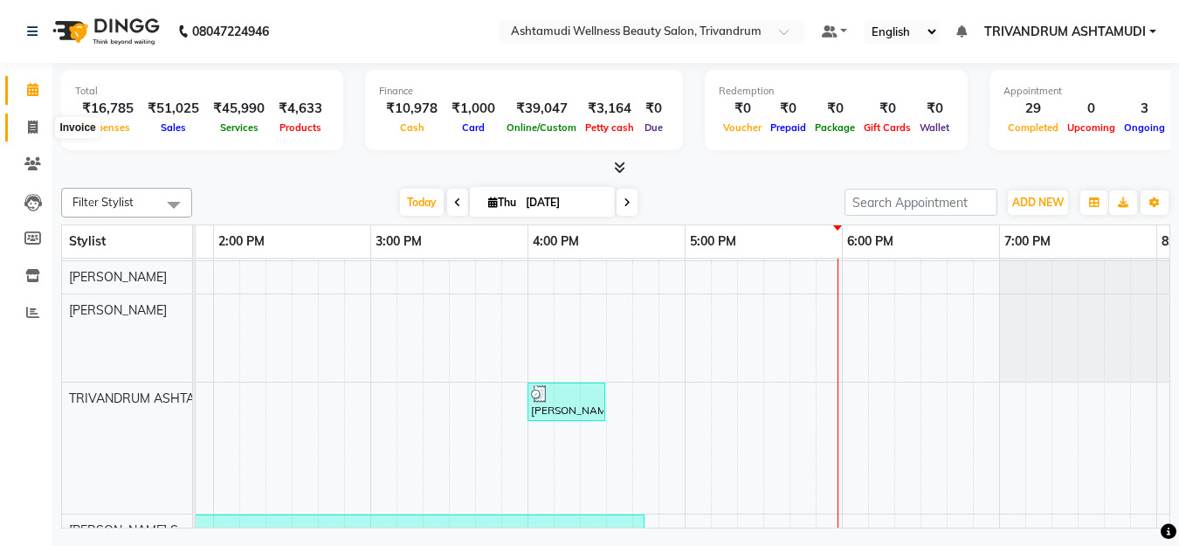
click at [28, 125] on icon at bounding box center [33, 127] width 10 height 13
select select "service"
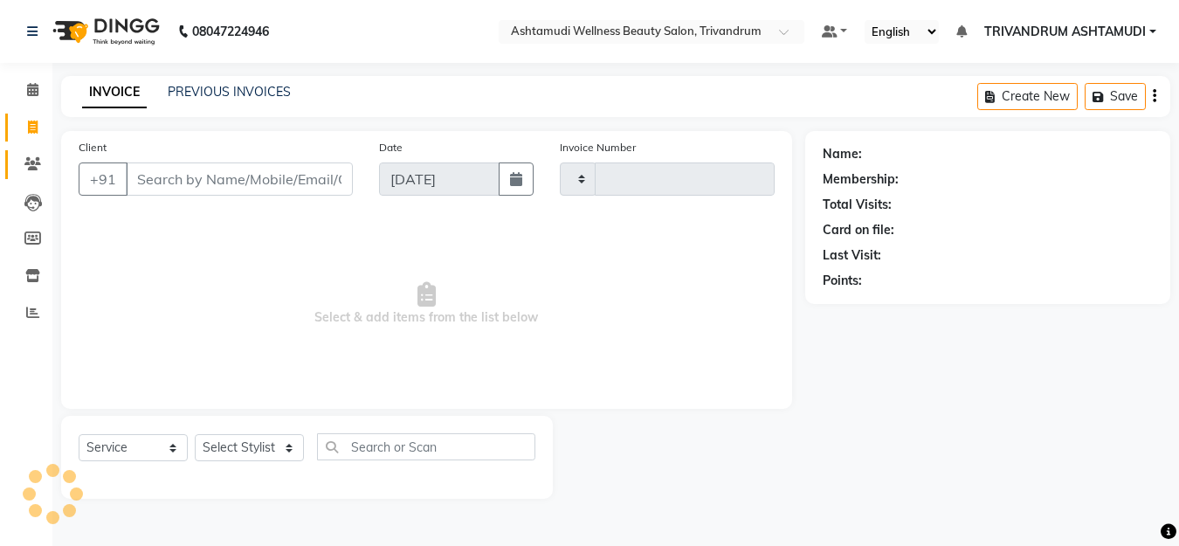
type input "3339"
select select "4636"
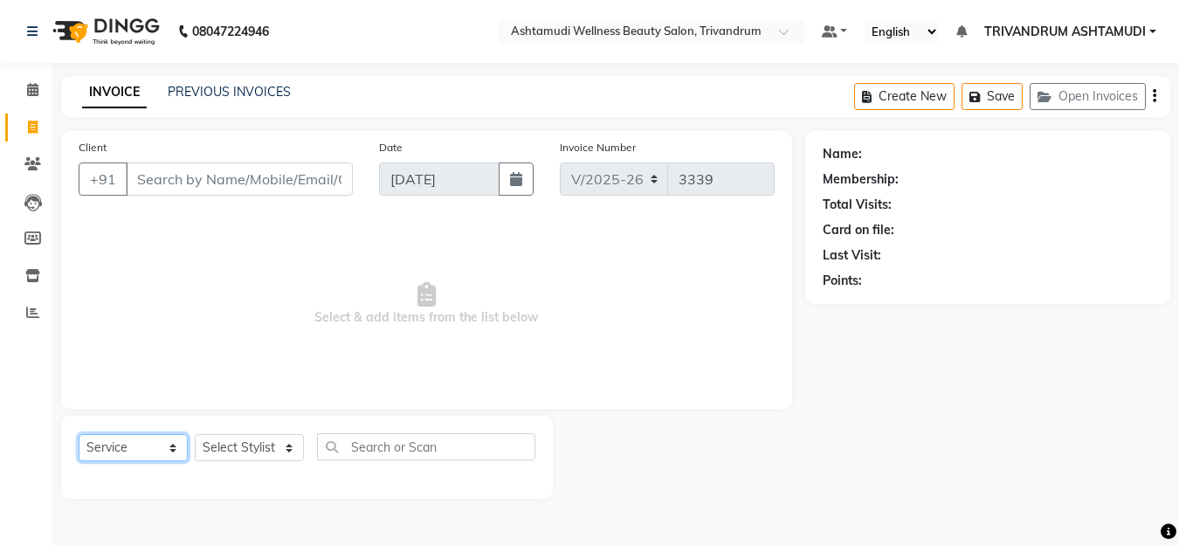
click at [155, 445] on select "Select Service Product Membership Package Voucher Prepaid Gift Card" at bounding box center [133, 447] width 109 height 27
select select "product"
click at [79, 434] on select "Select Service Product Membership Package Voucher Prepaid Gift Card" at bounding box center [133, 447] width 109 height 27
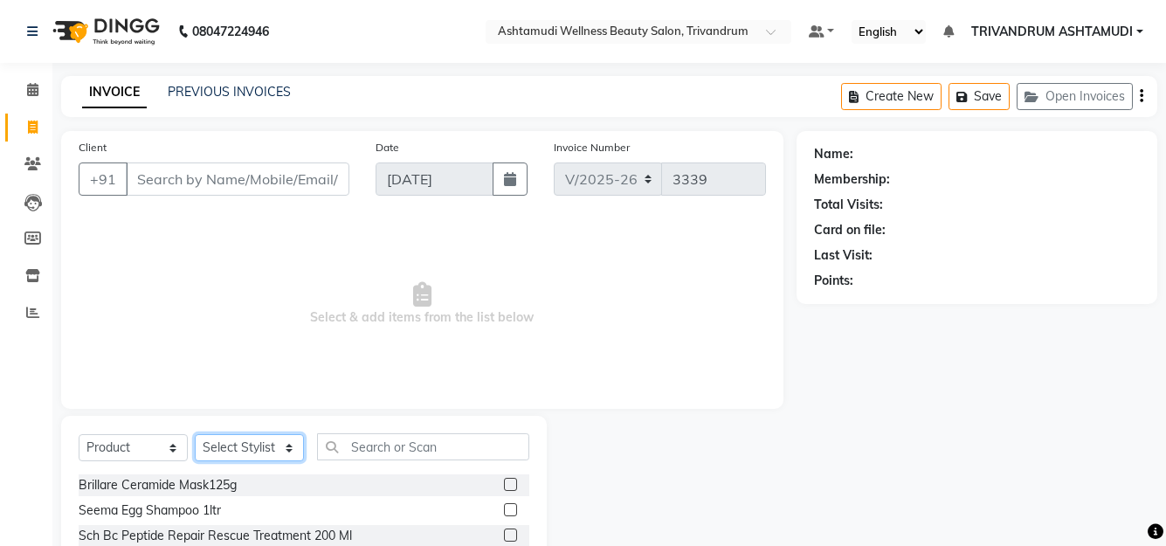
click at [239, 443] on select "Select Stylist ANJALI L B BINDHU CHIPPY DHANYA D [PERSON_NAME] [PERSON_NAME] SH…" at bounding box center [249, 447] width 109 height 27
select select "27034"
click at [195, 434] on select "Select Stylist ANJALI L B BINDHU CHIPPY DHANYA D [PERSON_NAME] [PERSON_NAME] SH…" at bounding box center [249, 447] width 109 height 27
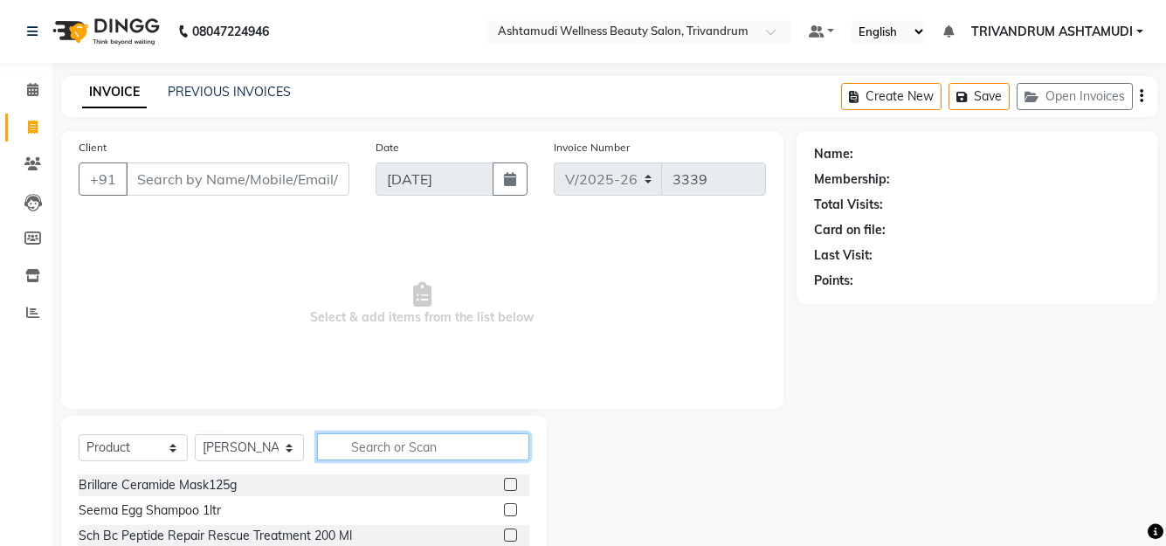
click at [354, 446] on input "text" at bounding box center [423, 446] width 212 height 27
type input "8901526407781"
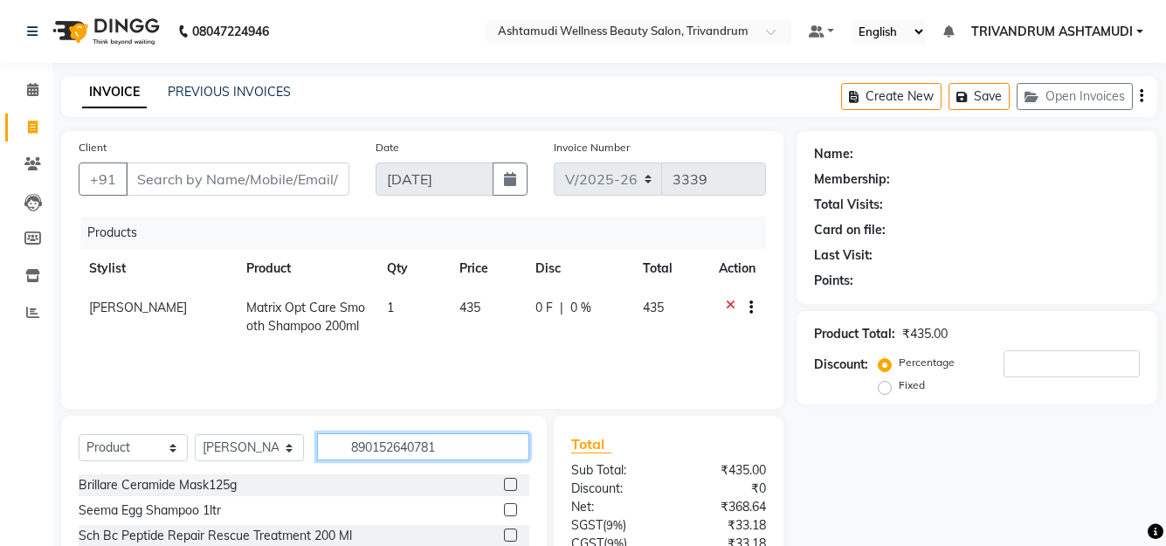
type input "8901526407811"
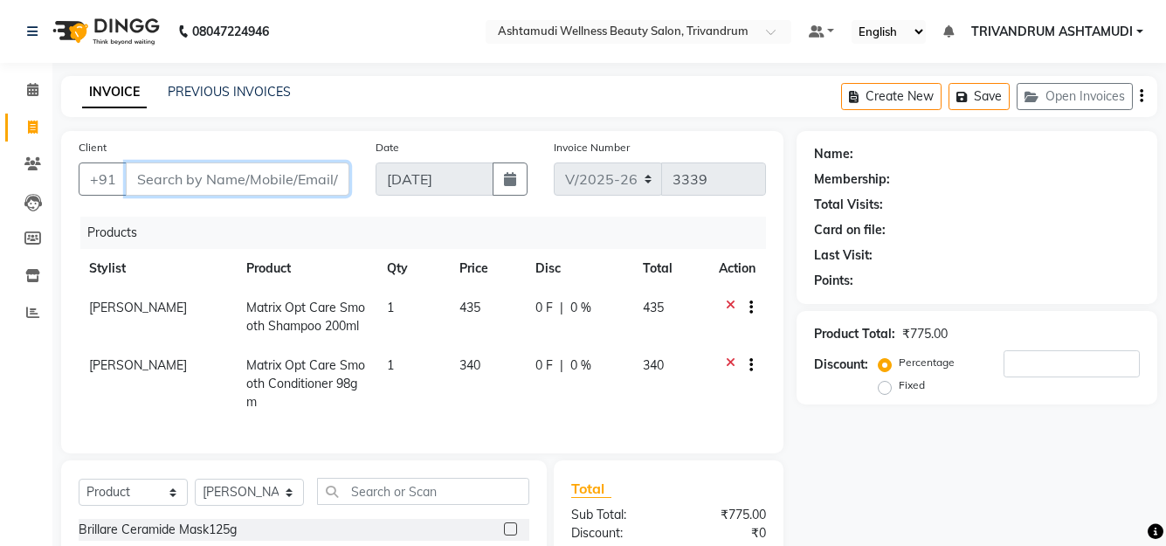
click at [197, 185] on input "Client" at bounding box center [238, 179] width 224 height 33
type input "9"
type input "0"
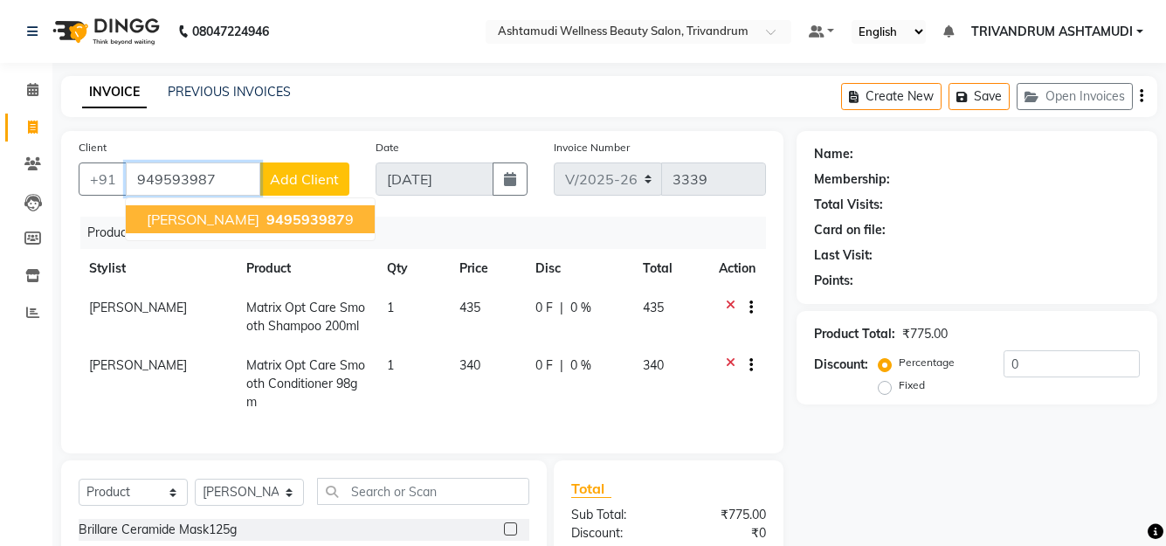
click at [266, 214] on span "949593987" at bounding box center [305, 219] width 79 height 17
type input "9495939879"
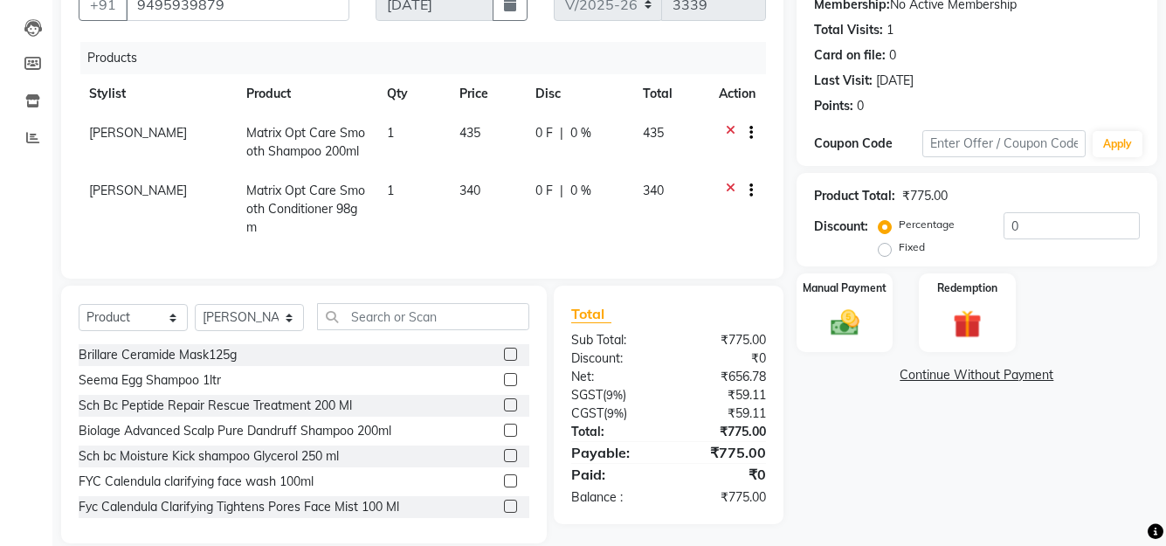
scroll to position [193, 0]
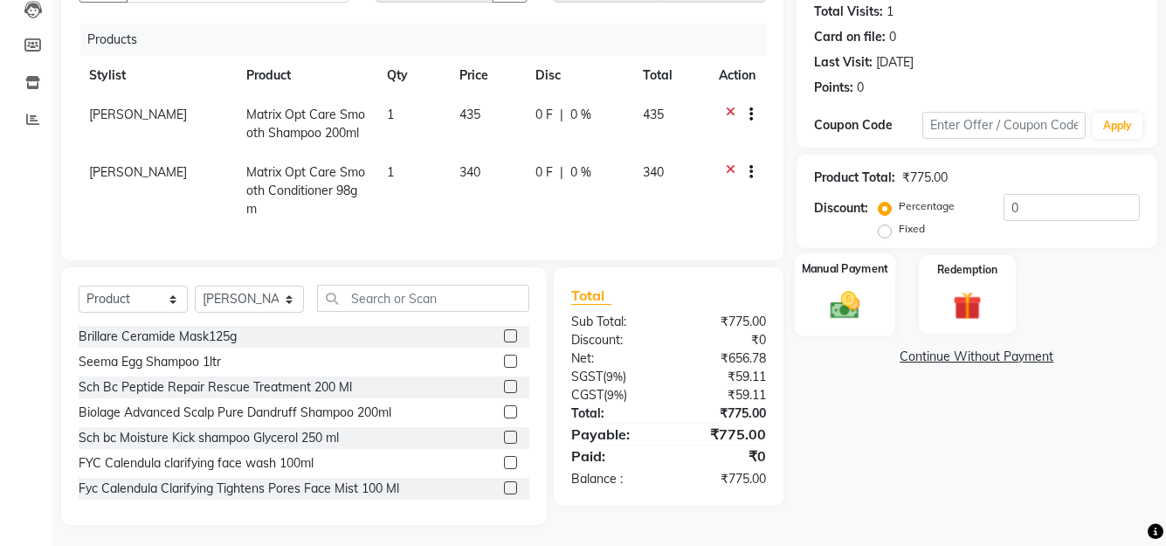
click at [875, 292] on div "Manual Payment" at bounding box center [844, 294] width 100 height 82
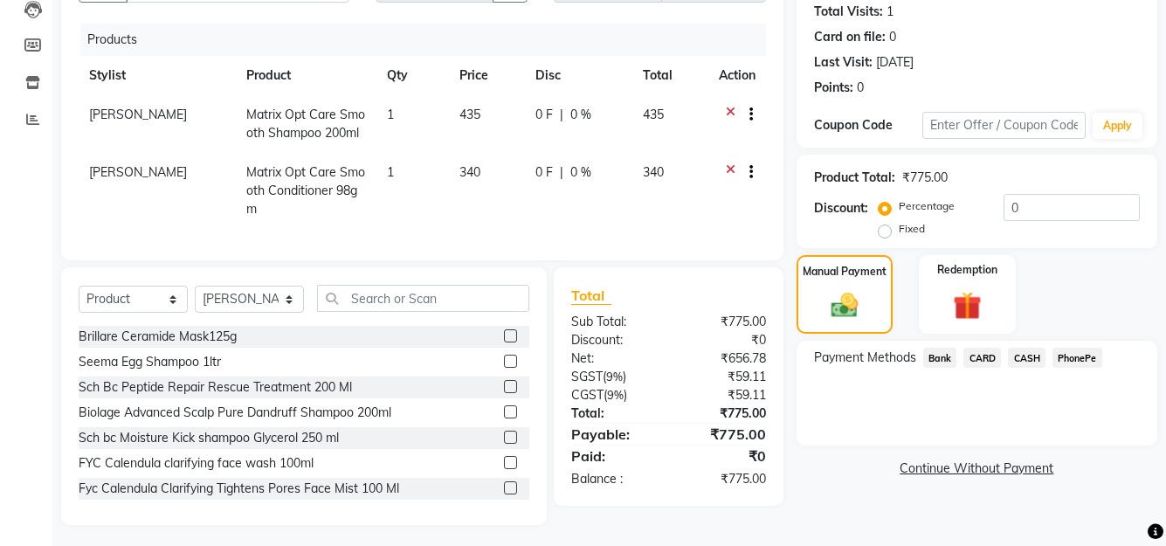
click at [1070, 356] on span "PhonePe" at bounding box center [1078, 358] width 50 height 20
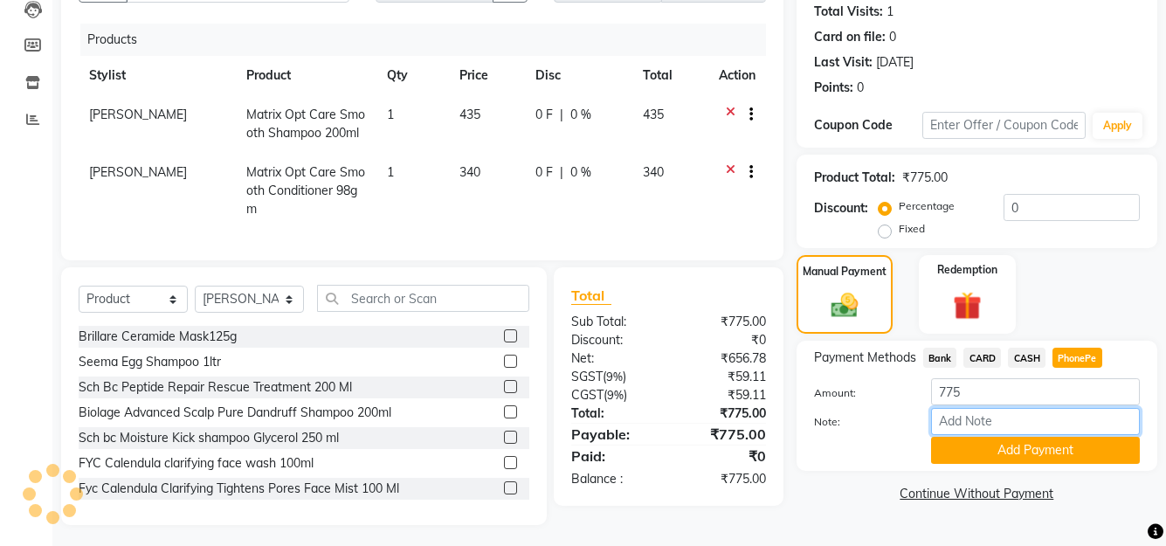
drag, startPoint x: 1034, startPoint y: 423, endPoint x: 1034, endPoint y: 412, distance: 10.5
click at [1034, 423] on input "Note:" at bounding box center [1035, 421] width 209 height 27
type input "SHUHAINA"
drag, startPoint x: 1089, startPoint y: 453, endPoint x: 1076, endPoint y: 433, distance: 23.3
click at [1076, 435] on div "Amount: 775 Note: SHUHAINA Add Payment" at bounding box center [977, 421] width 326 height 86
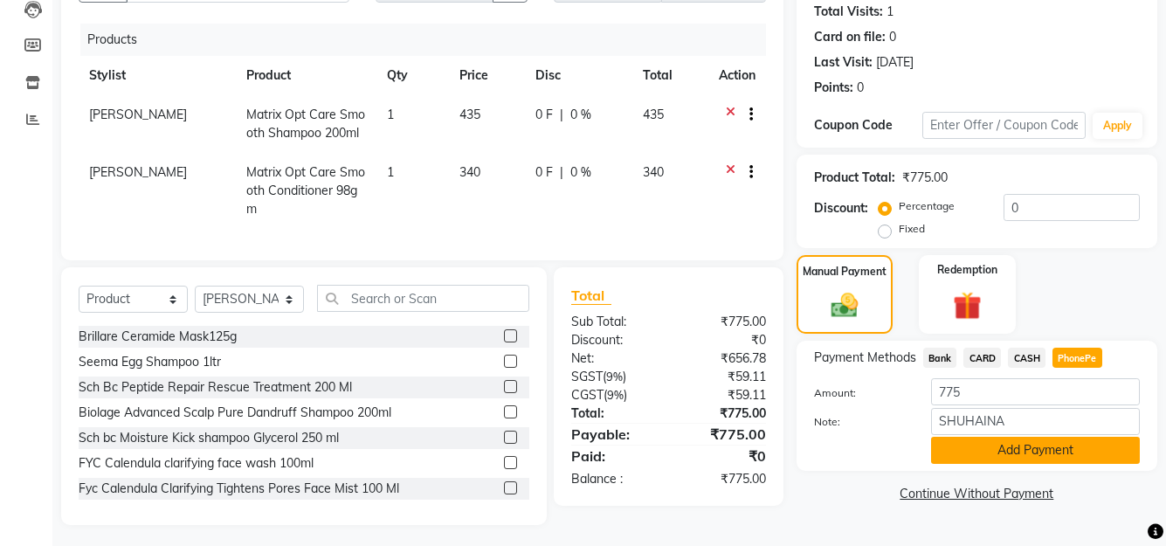
click at [994, 446] on button "Add Payment" at bounding box center [1035, 450] width 209 height 27
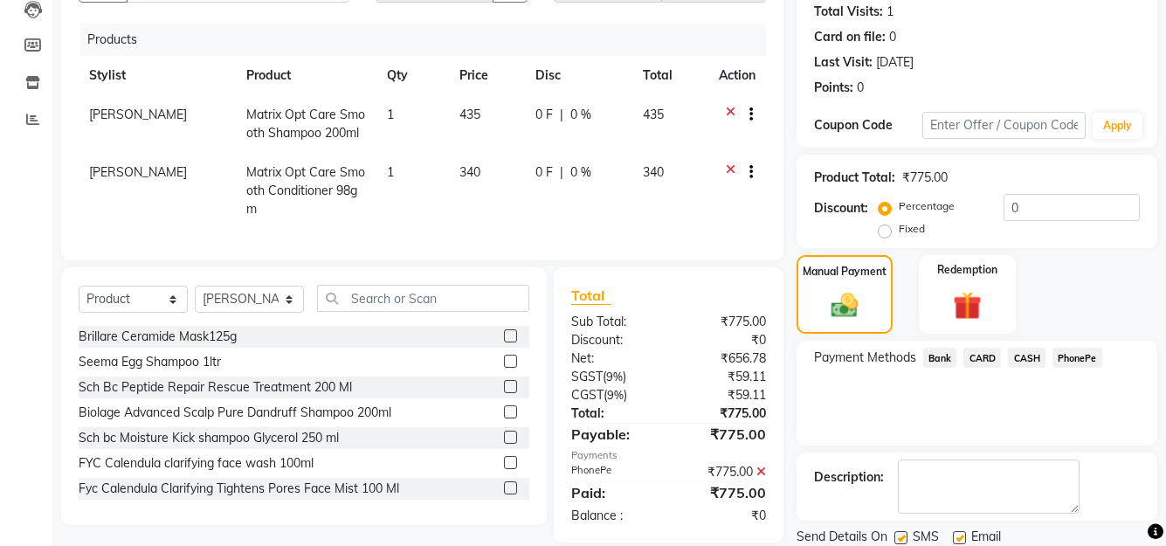
scroll to position [253, 0]
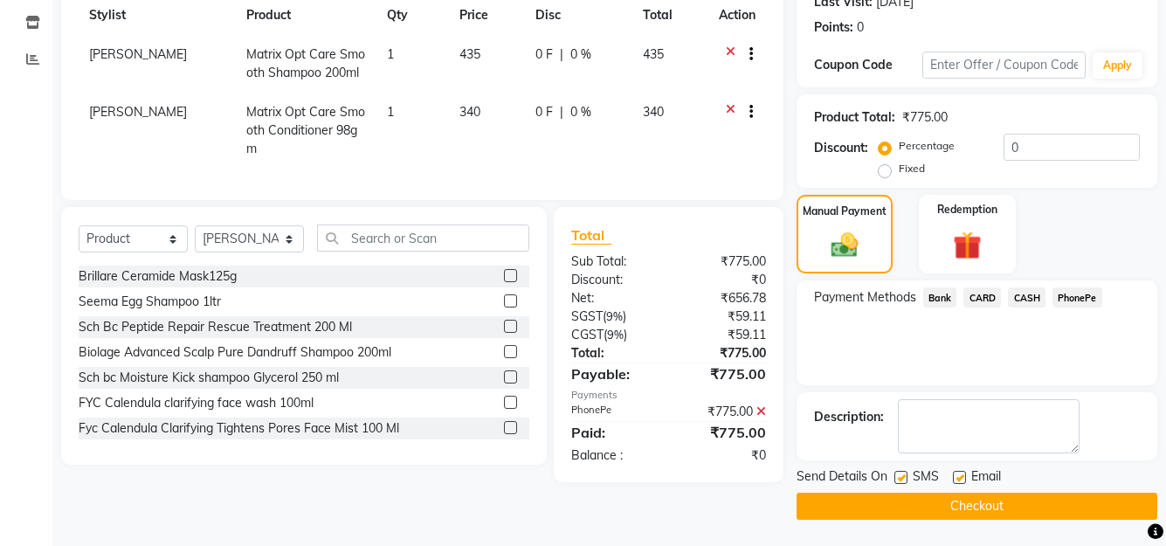
click at [971, 499] on button "Checkout" at bounding box center [977, 506] width 361 height 27
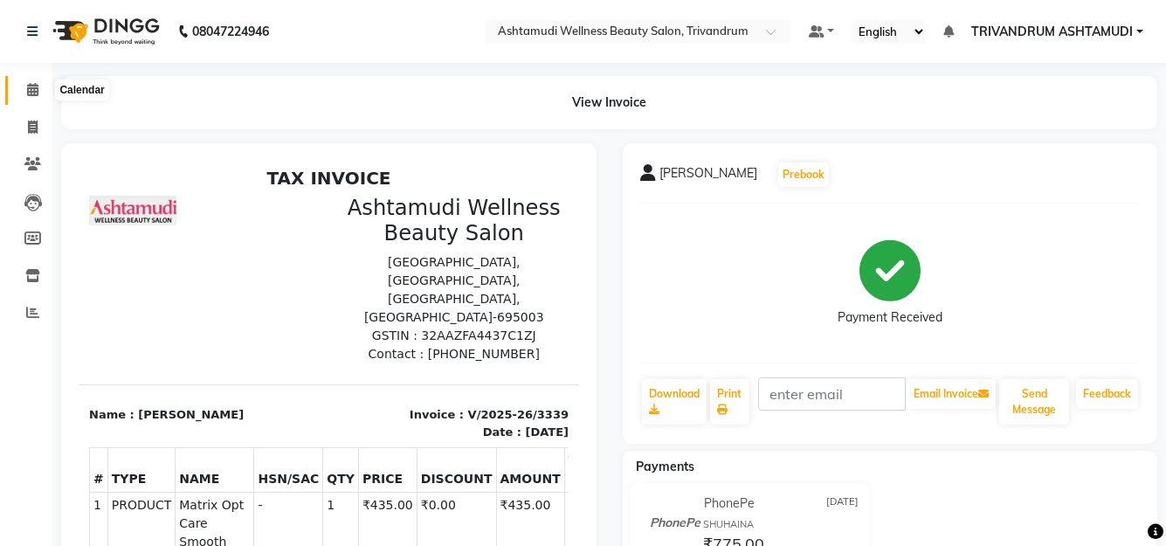
click at [40, 83] on span at bounding box center [32, 90] width 31 height 20
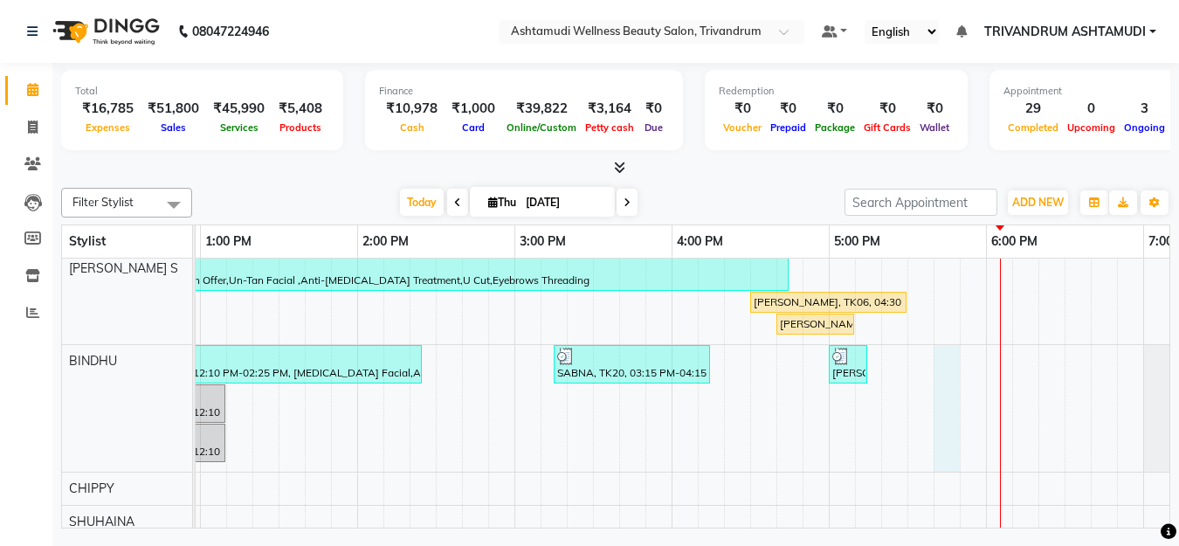
click at [951, 426] on div "Anu, TK07, 10:45 AM-12:00 PM, [MEDICAL_DATA] Facial,Eyebrows Threading [PERSON_…" at bounding box center [672, 152] width 2202 height 837
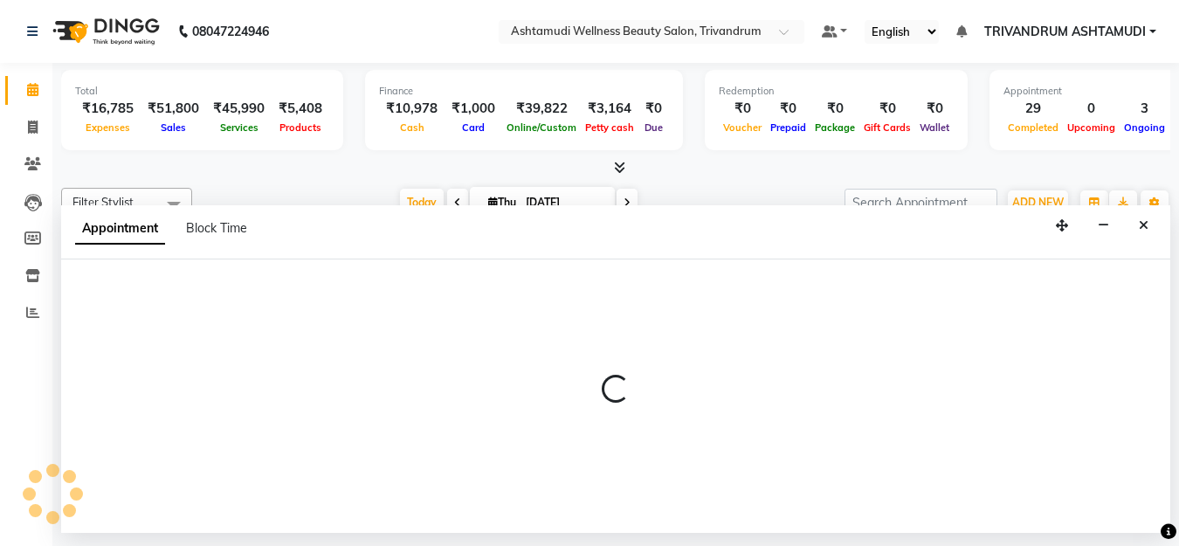
select select "27377"
select select "1065"
select select "tentative"
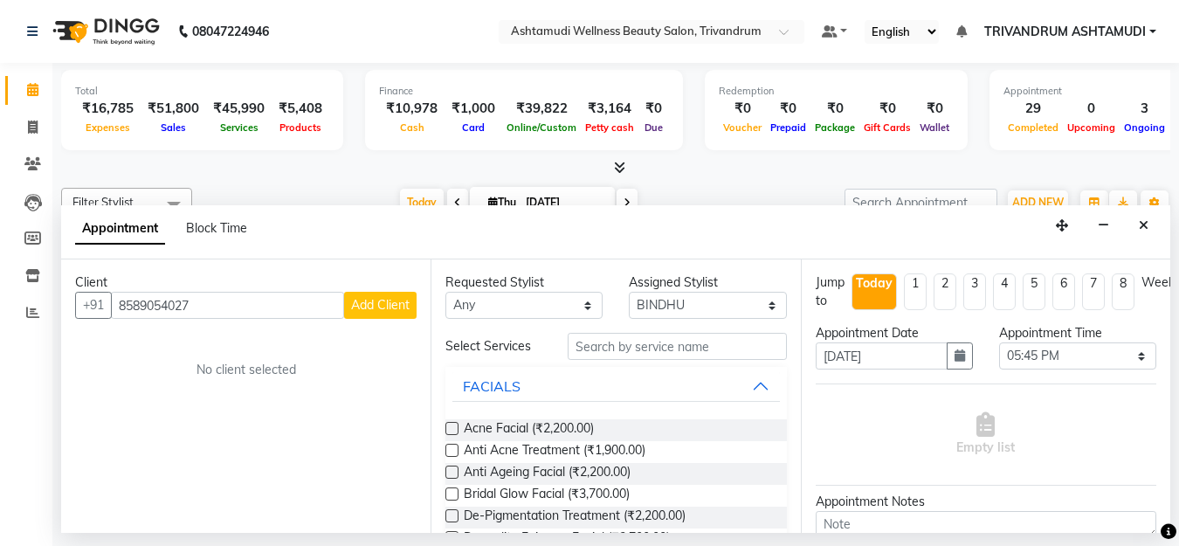
type input "8589054027"
click at [669, 352] on input "text" at bounding box center [677, 346] width 218 height 27
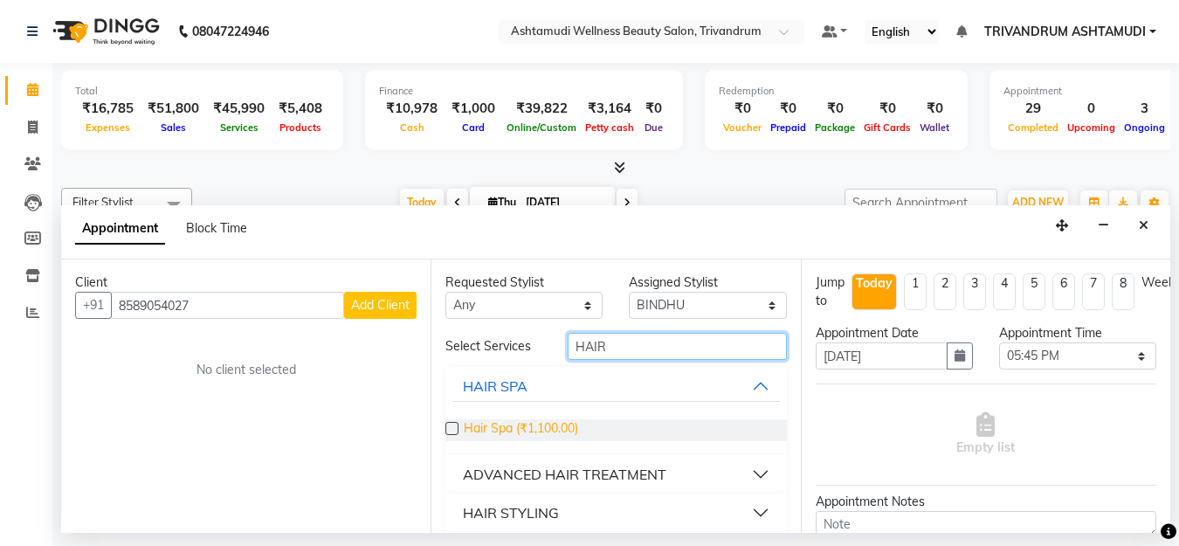
type input "HAIR"
click at [490, 427] on span "Hair Spa (₹1,100.00)" at bounding box center [521, 430] width 114 height 22
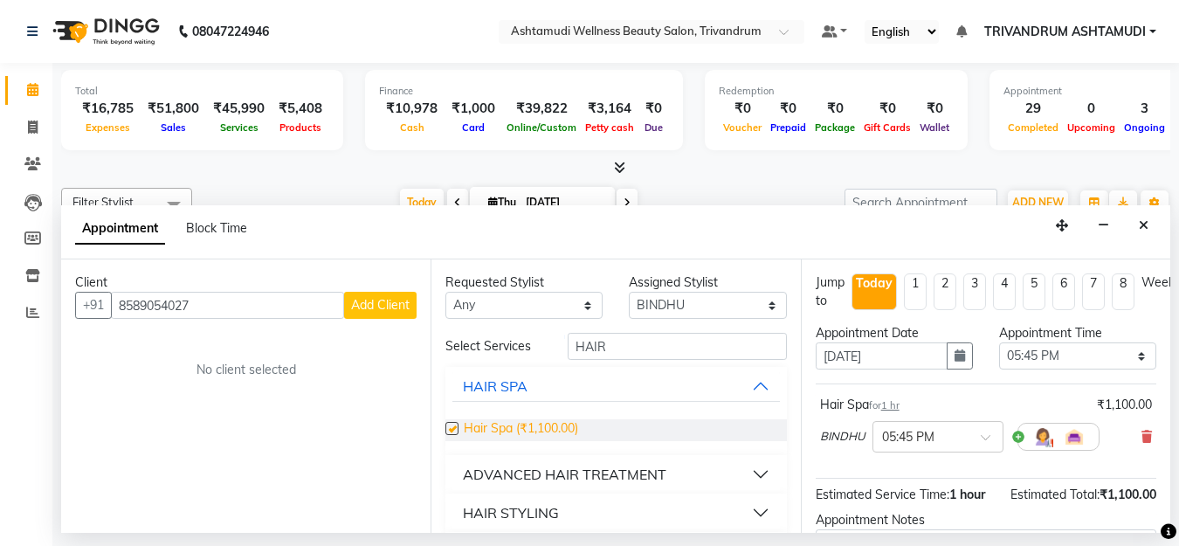
checkbox input "false"
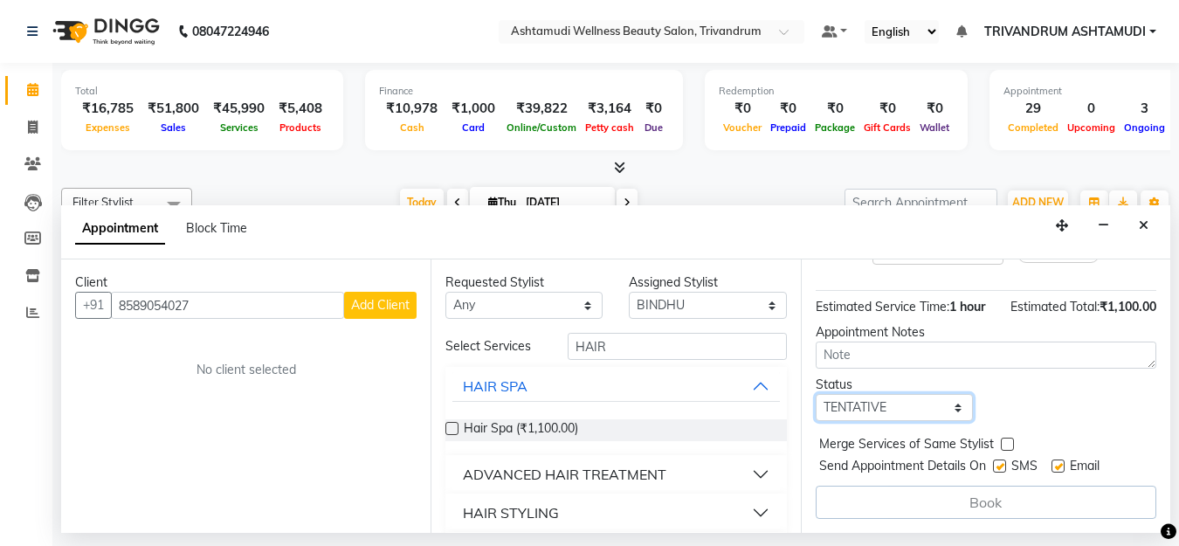
click at [893, 396] on select "Select TENTATIVE CONFIRM CHECK-IN UPCOMING" at bounding box center [894, 407] width 157 height 27
select select "check-in"
click at [816, 394] on select "Select TENTATIVE CONFIRM CHECK-IN UPCOMING" at bounding box center [894, 407] width 157 height 27
click at [873, 486] on div "Book" at bounding box center [986, 502] width 341 height 33
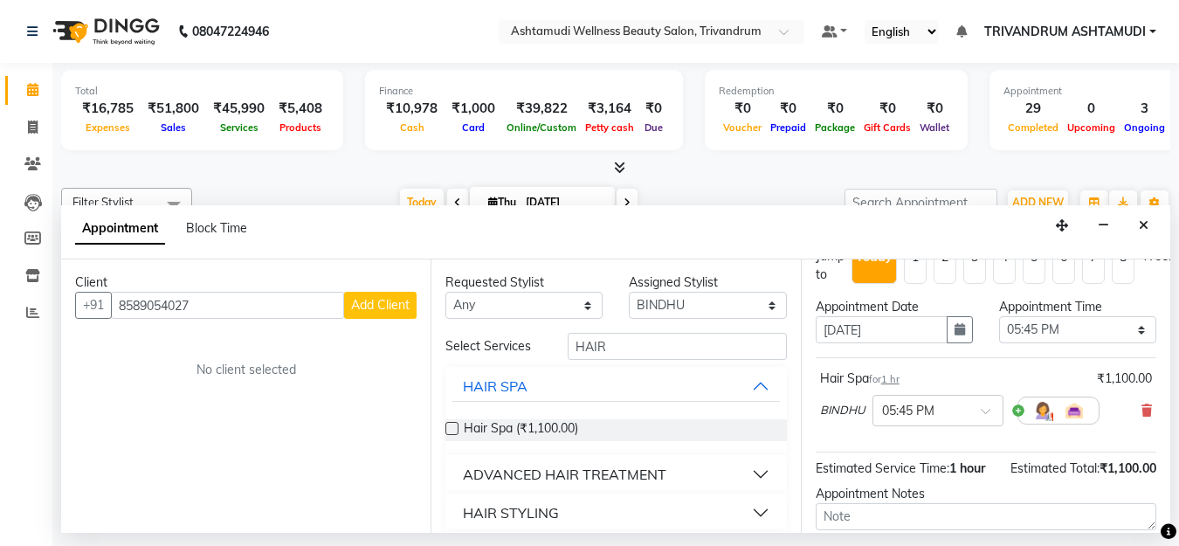
click at [405, 306] on span "Add Client" at bounding box center [380, 305] width 59 height 16
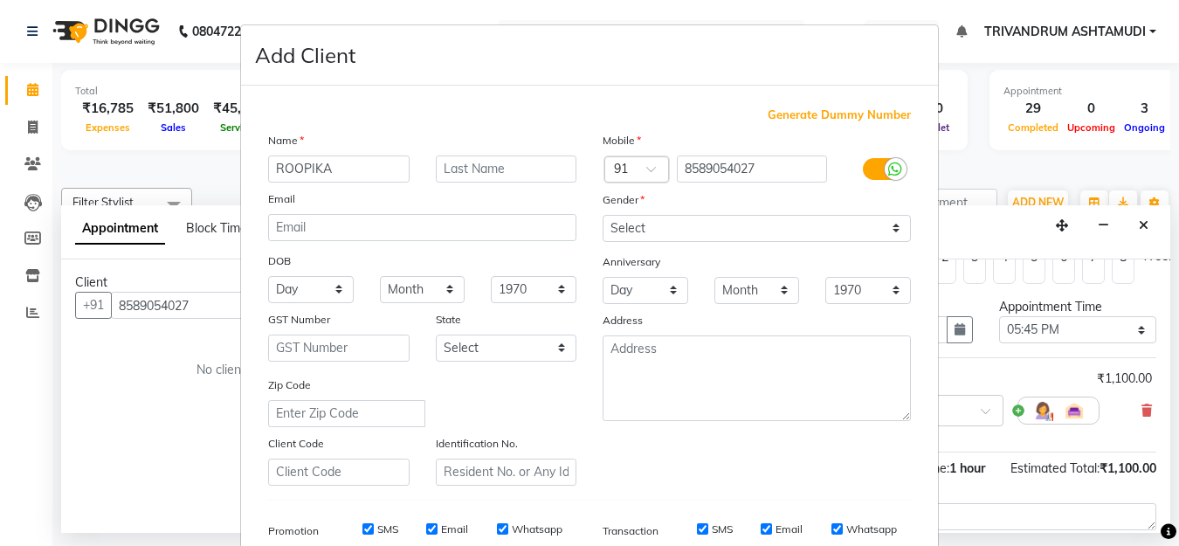
type input "ROOPIKA"
click at [642, 217] on select "Select [DEMOGRAPHIC_DATA] [DEMOGRAPHIC_DATA] Other Prefer Not To Say" at bounding box center [757, 228] width 308 height 27
select select "[DEMOGRAPHIC_DATA]"
click at [603, 215] on select "Select [DEMOGRAPHIC_DATA] [DEMOGRAPHIC_DATA] Other Prefer Not To Say" at bounding box center [757, 228] width 308 height 27
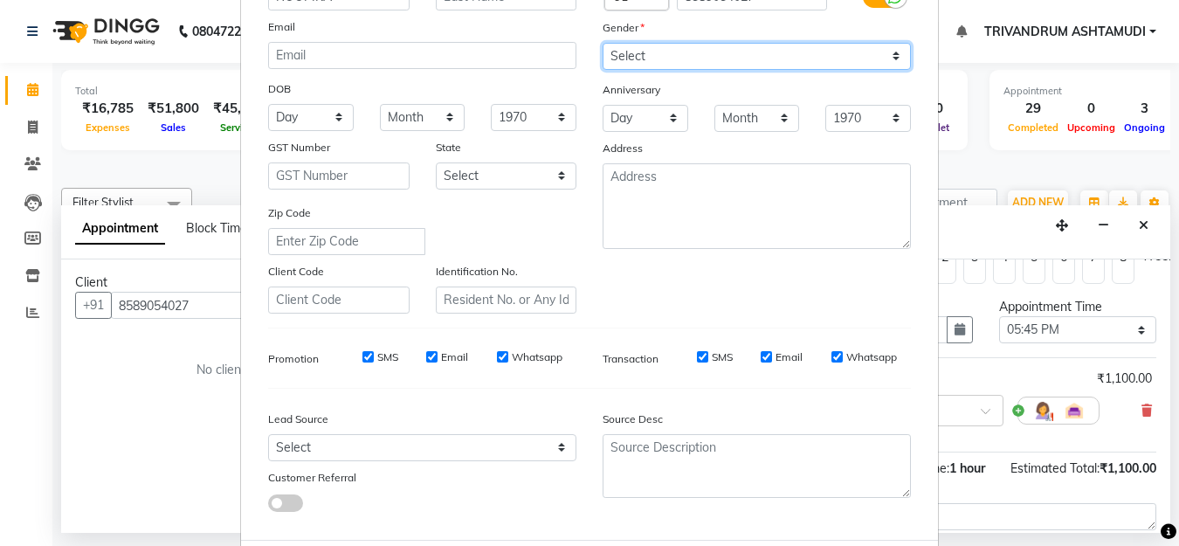
scroll to position [260, 0]
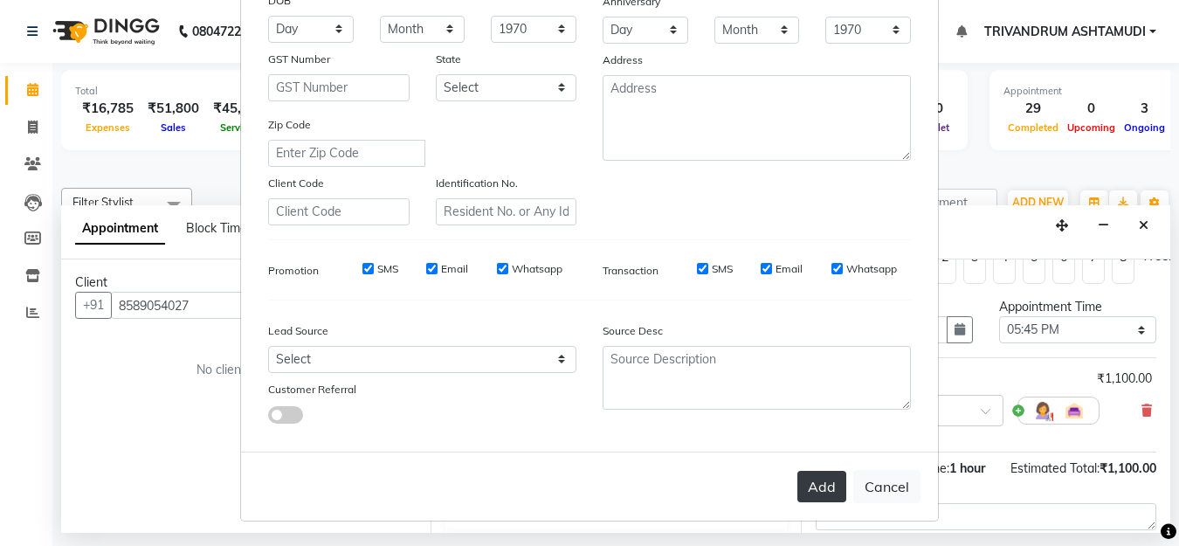
click at [814, 488] on button "Add" at bounding box center [822, 486] width 49 height 31
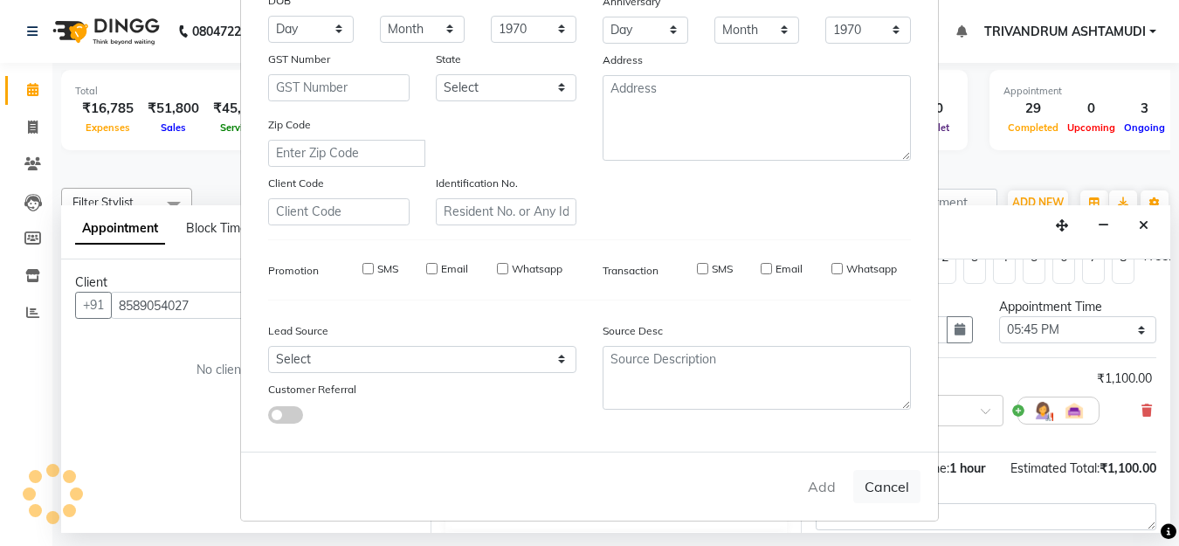
select select
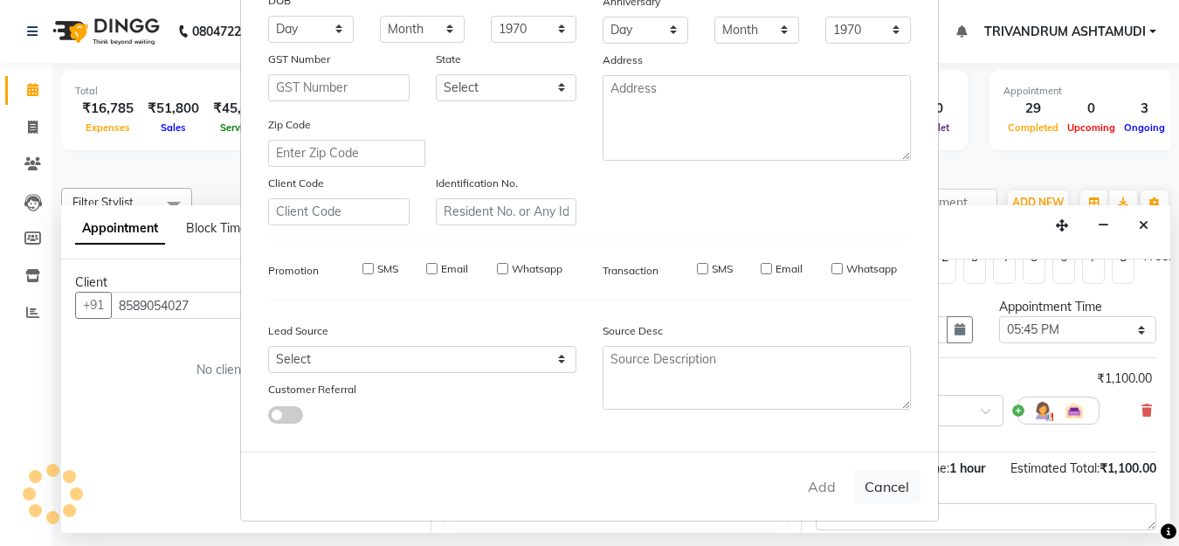
select select
checkbox input "false"
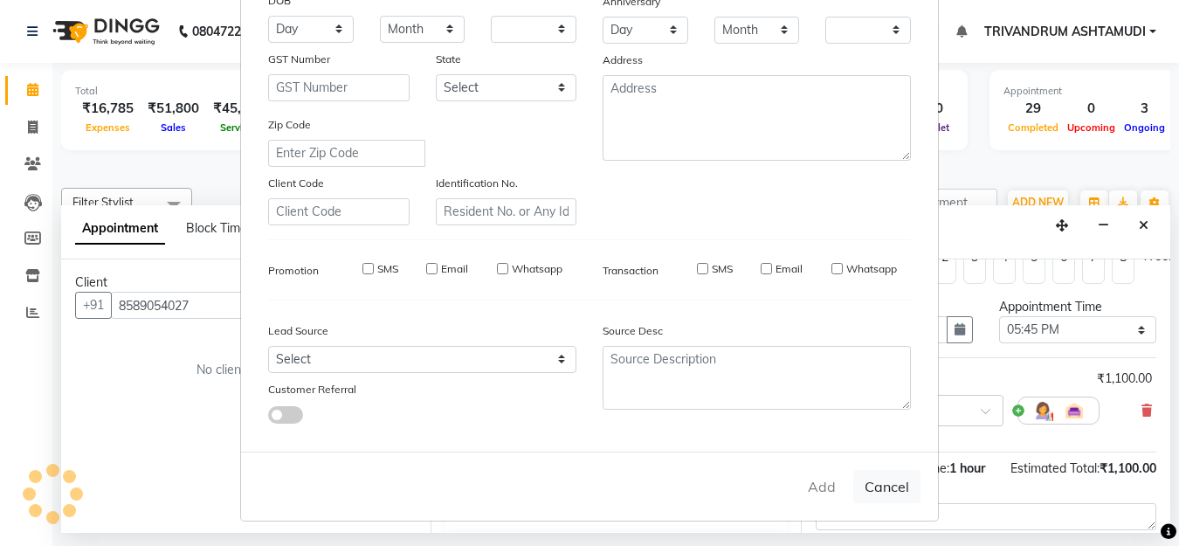
checkbox input "false"
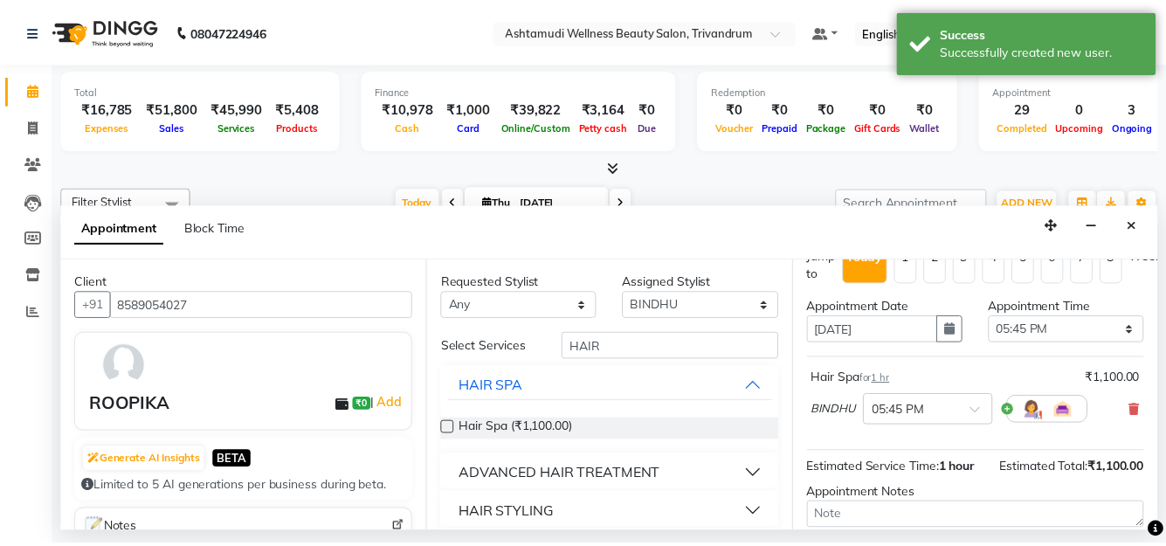
scroll to position [199, 0]
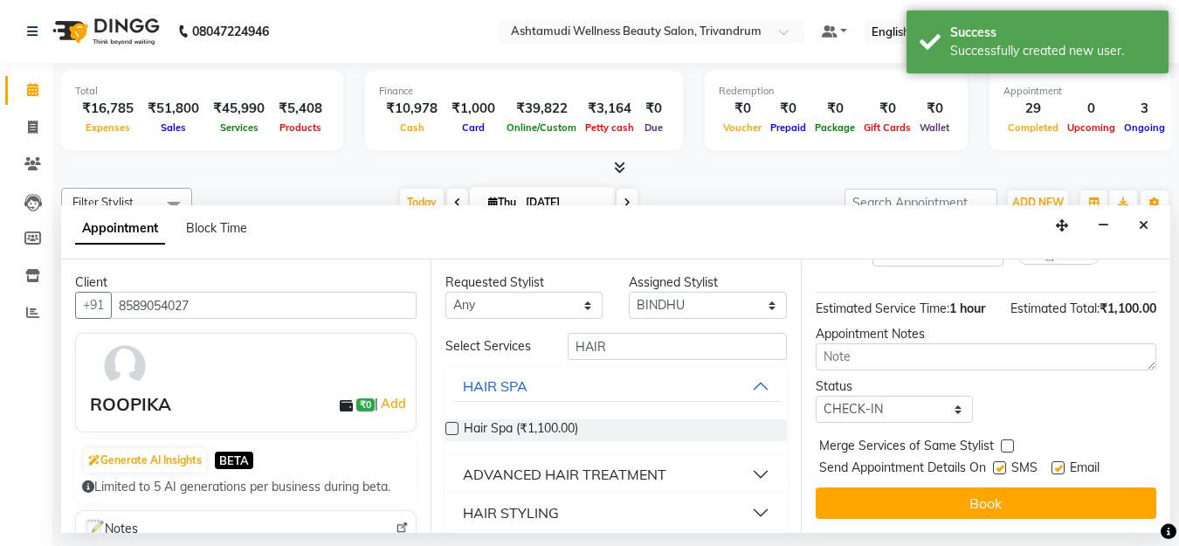
click at [946, 488] on button "Book" at bounding box center [986, 503] width 341 height 31
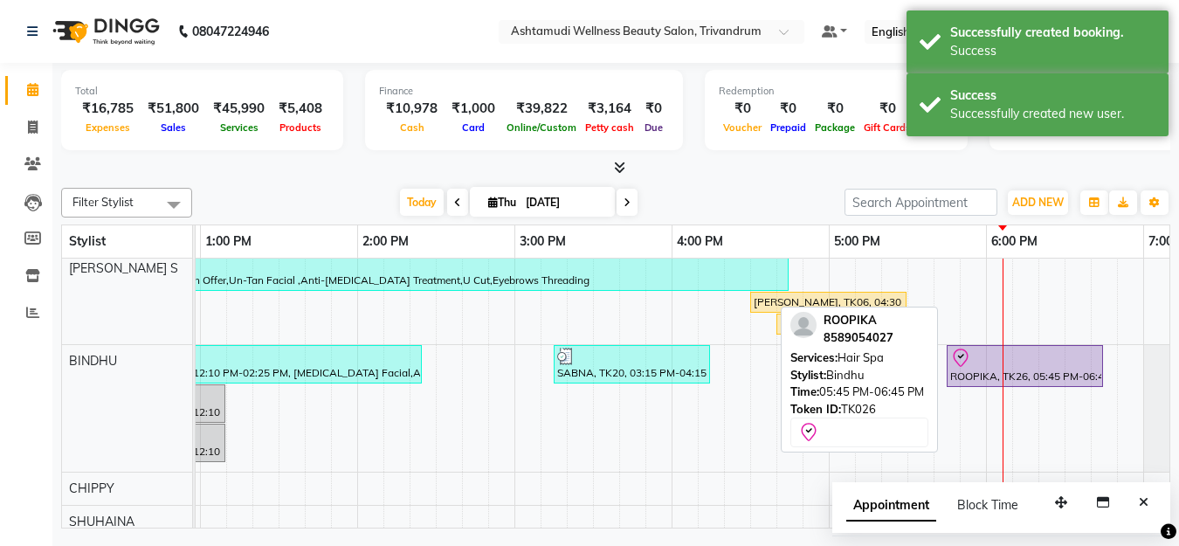
click at [986, 363] on div at bounding box center [1025, 358] width 149 height 21
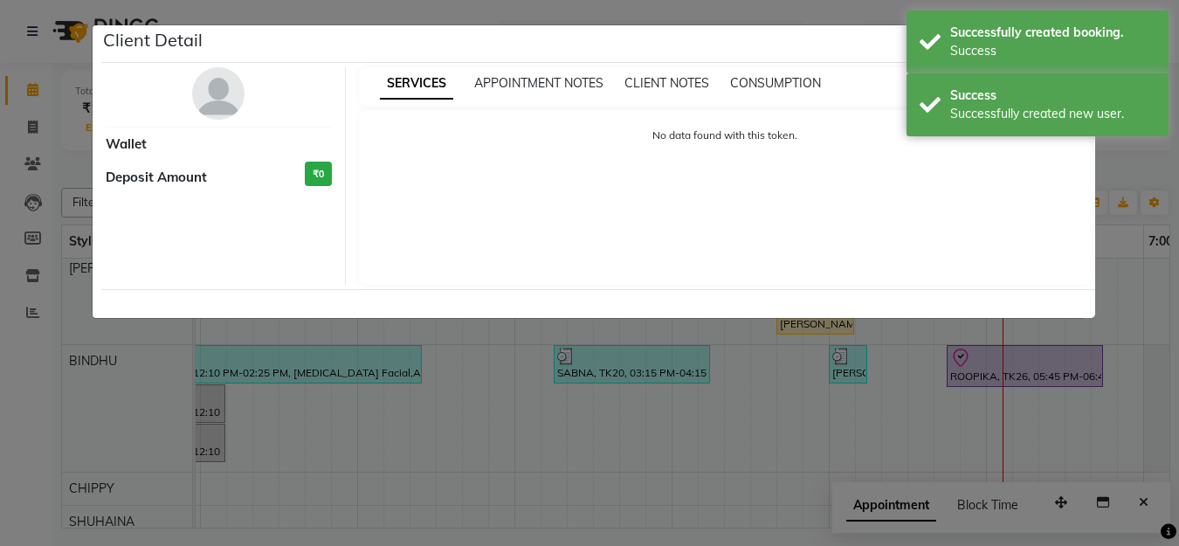
select select "8"
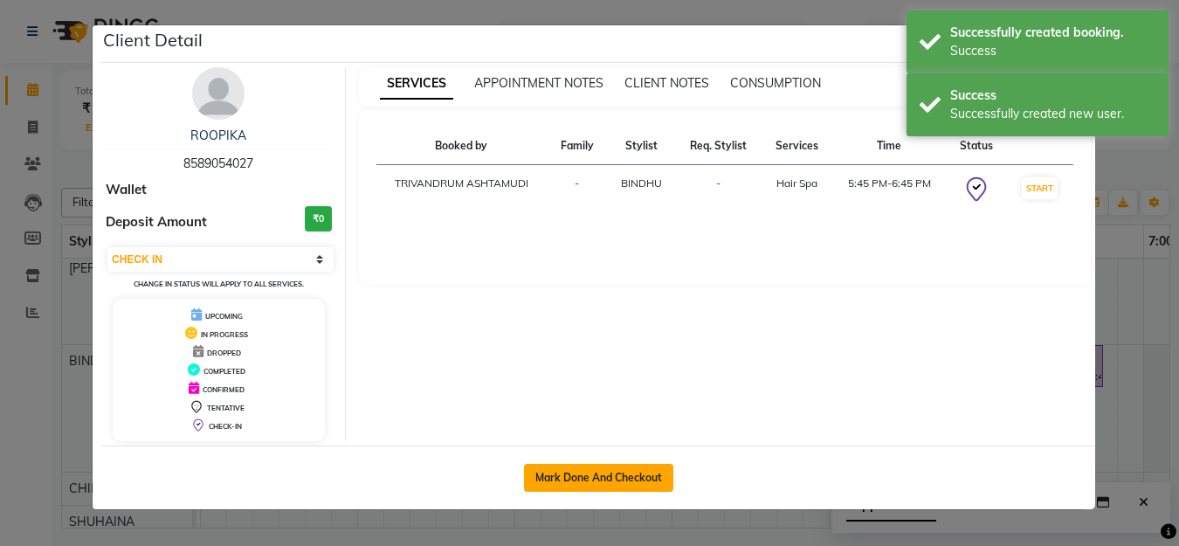
click at [641, 470] on button "Mark Done And Checkout" at bounding box center [598, 478] width 149 height 28
select select "service"
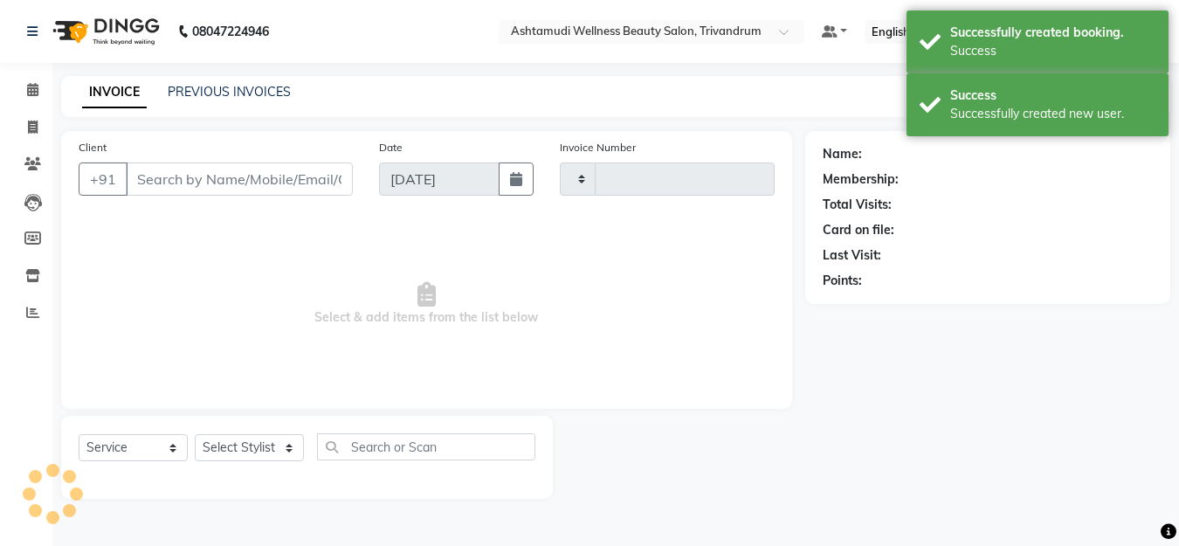
type input "3340"
select select "4636"
type input "8589054027"
select select "27377"
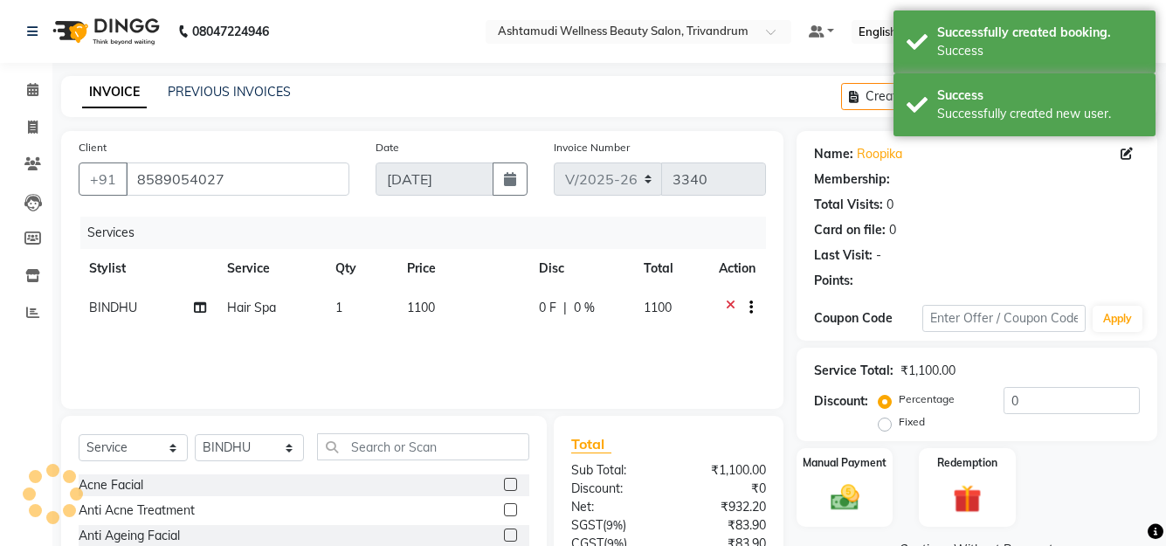
select select "1: Object"
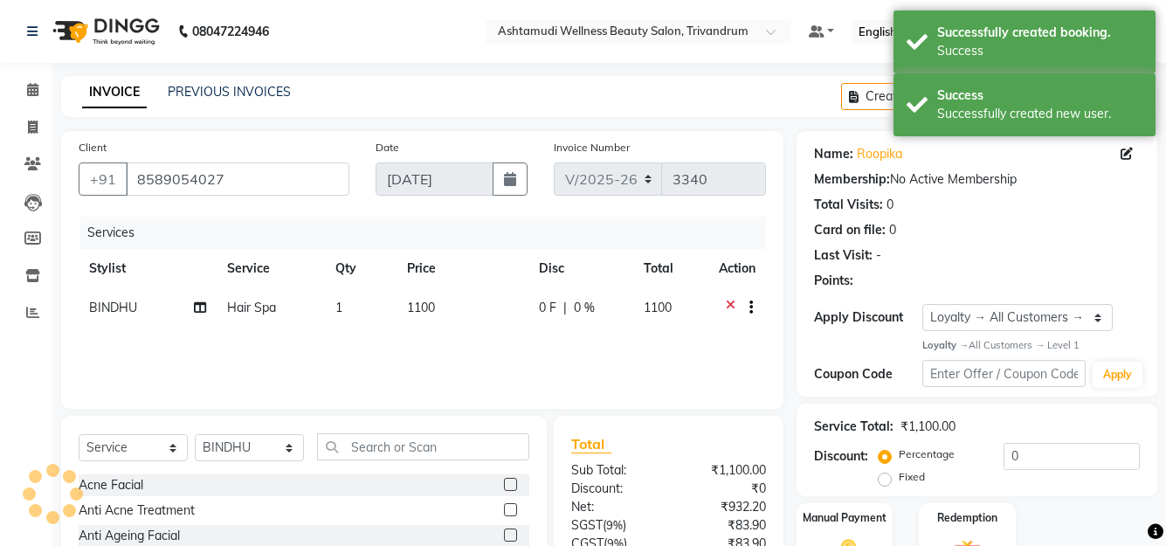
scroll to position [154, 0]
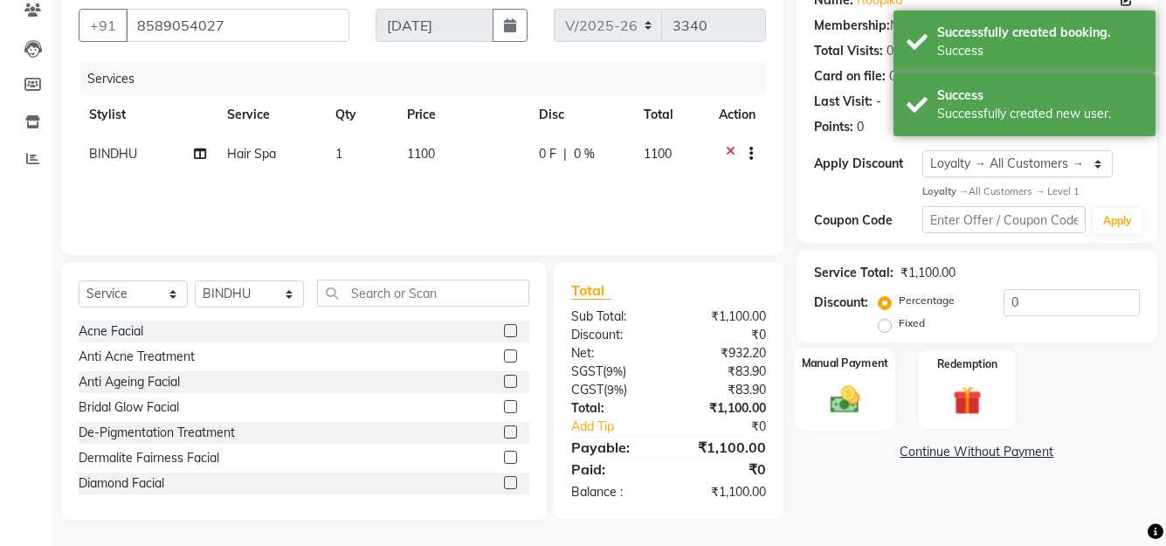
click at [874, 397] on div "Manual Payment" at bounding box center [844, 389] width 100 height 82
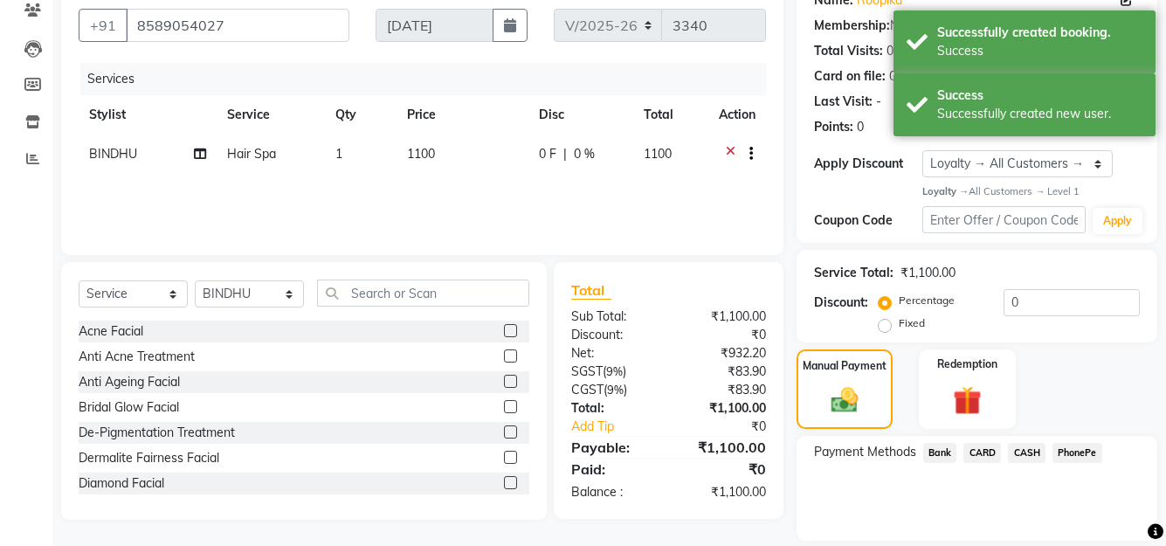
click at [1087, 448] on span "PhonePe" at bounding box center [1078, 453] width 50 height 20
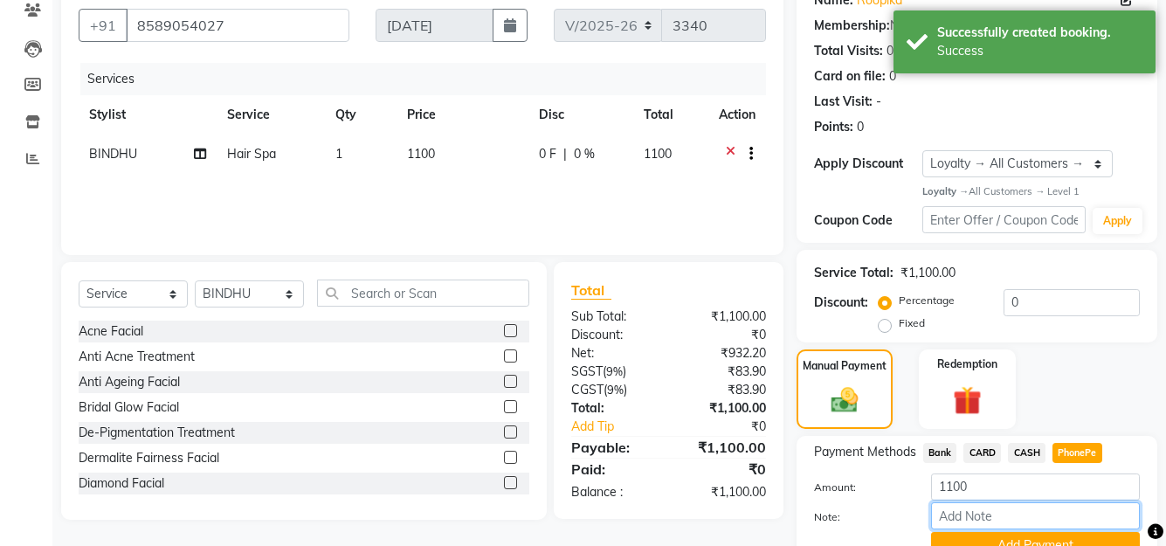
click at [1061, 513] on input "Note:" at bounding box center [1035, 515] width 209 height 27
type input "SHUHAINA"
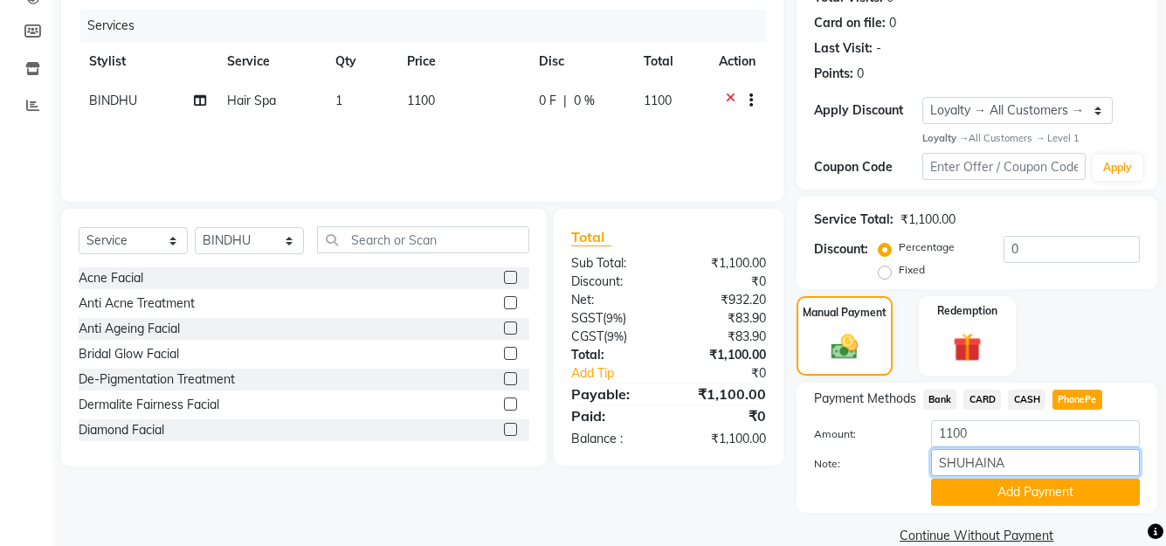
scroll to position [236, 0]
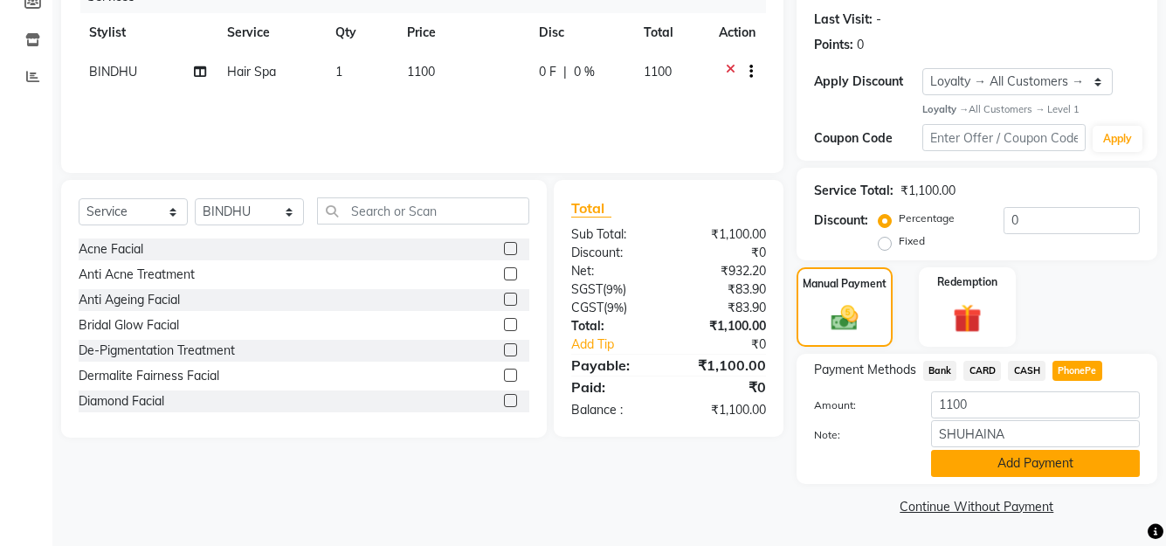
click at [1041, 456] on button "Add Payment" at bounding box center [1035, 463] width 209 height 27
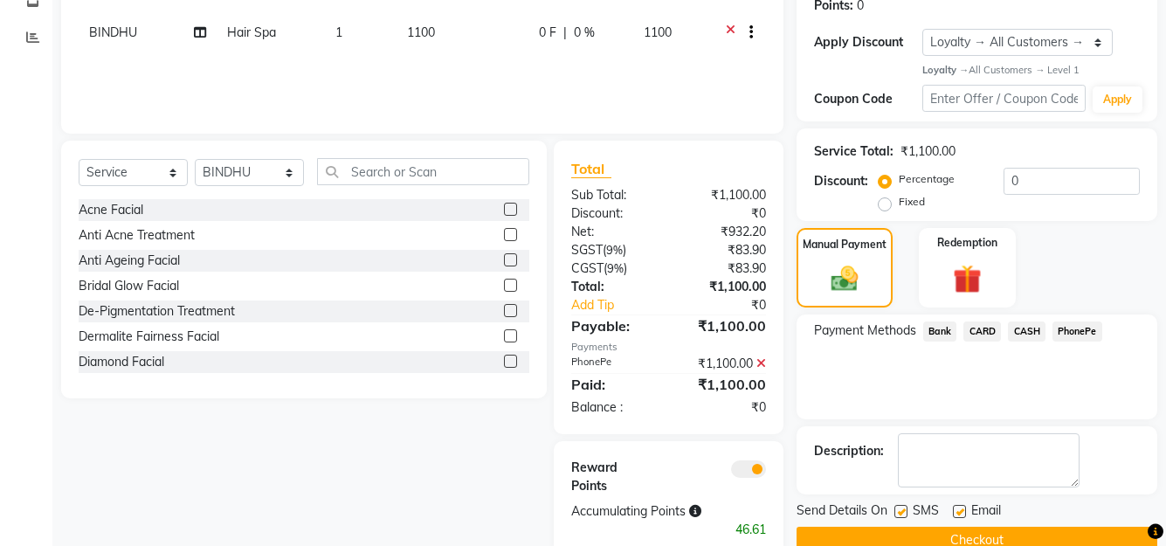
scroll to position [312, 0]
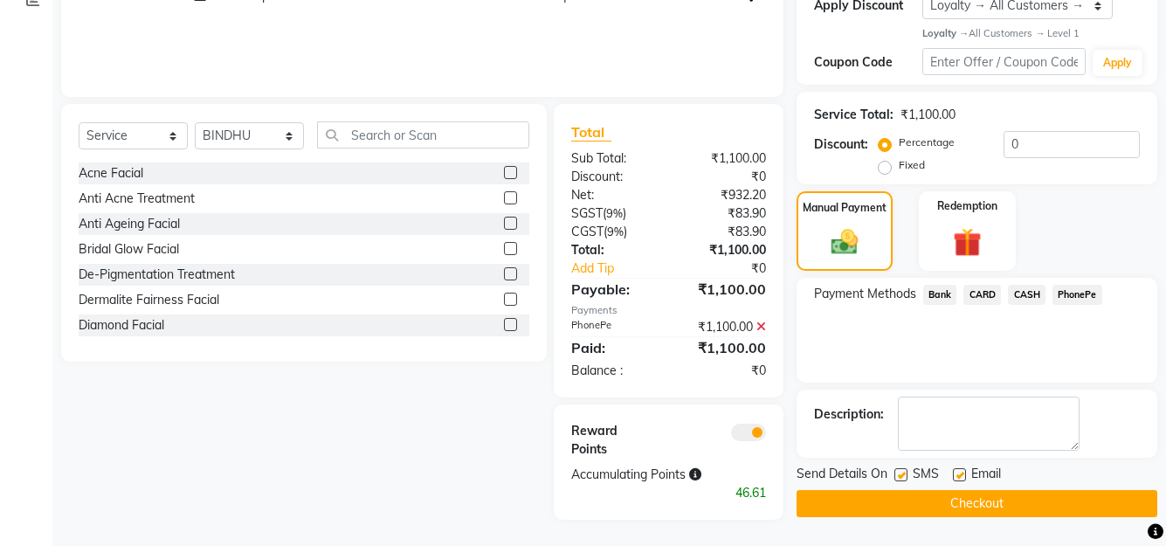
click at [965, 503] on button "Checkout" at bounding box center [977, 503] width 361 height 27
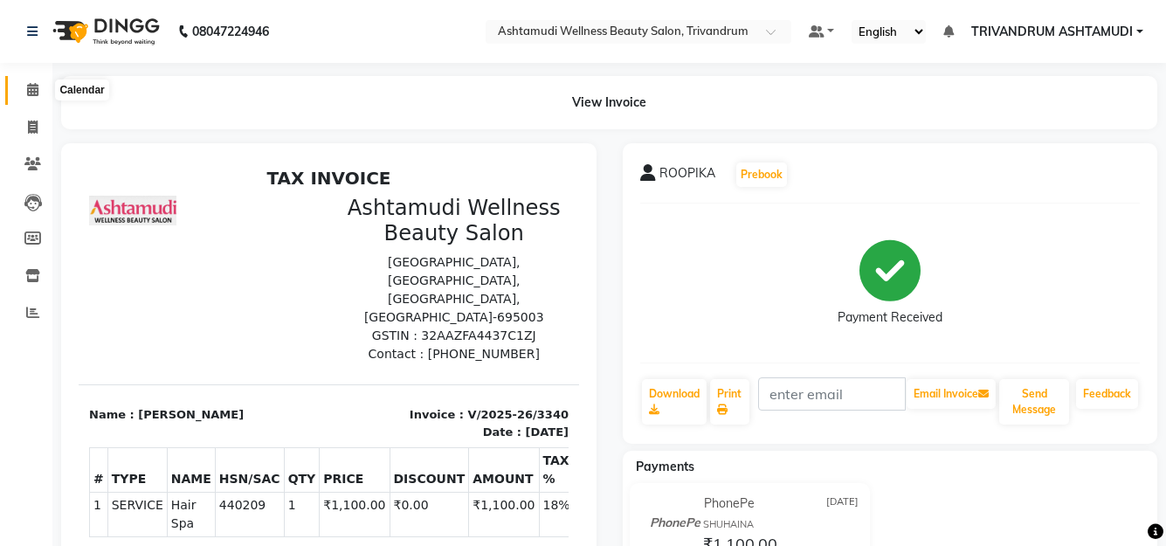
click at [34, 82] on span at bounding box center [32, 90] width 31 height 20
